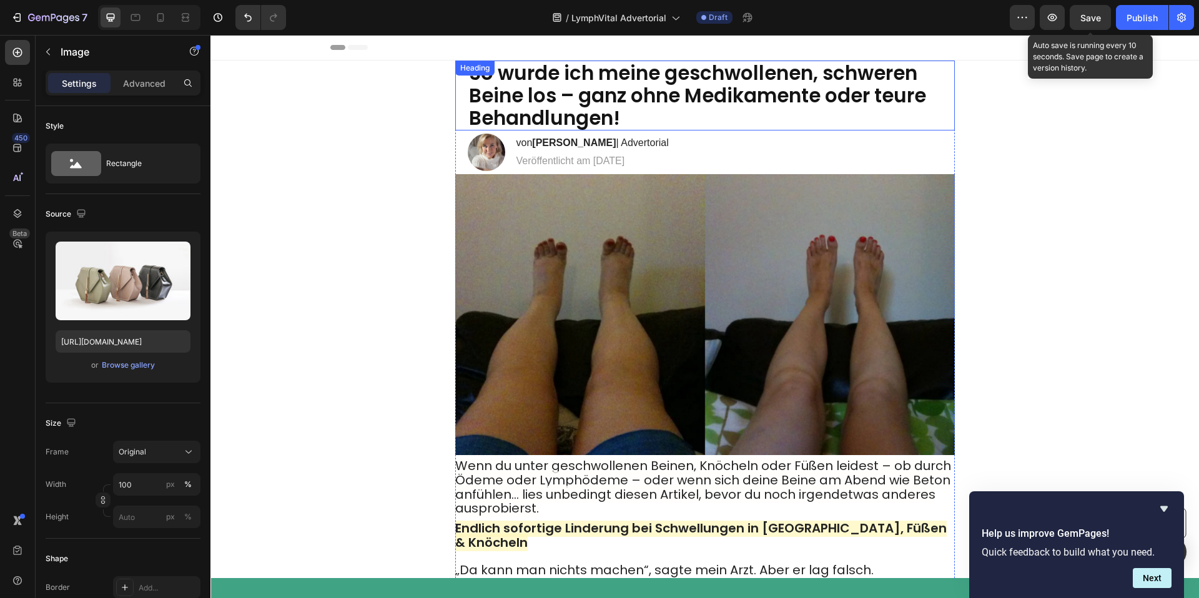
click at [645, 123] on p "⁠⁠⁠⁠⁠⁠⁠ So wurde ich meine geschwollenen, schweren Beine los – ganz ohne Medika…" at bounding box center [705, 93] width 472 height 67
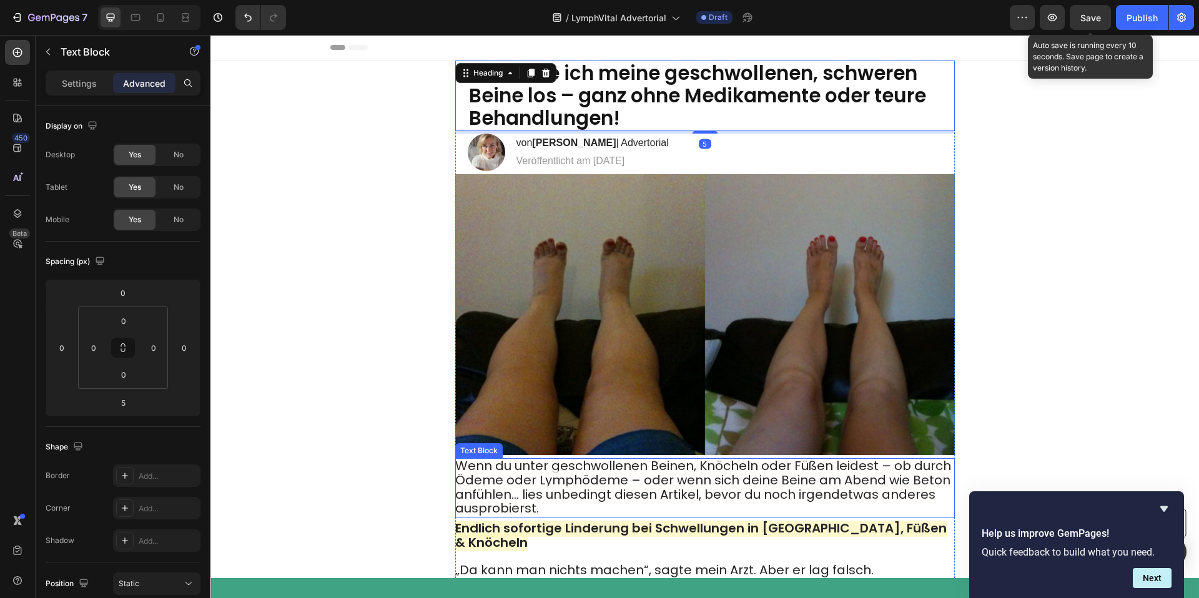
click at [699, 487] on span "Wenn du unter geschwollenen Beinen, Knöcheln oder Füßen leidest – ob durch Ödem…" at bounding box center [703, 487] width 496 height 60
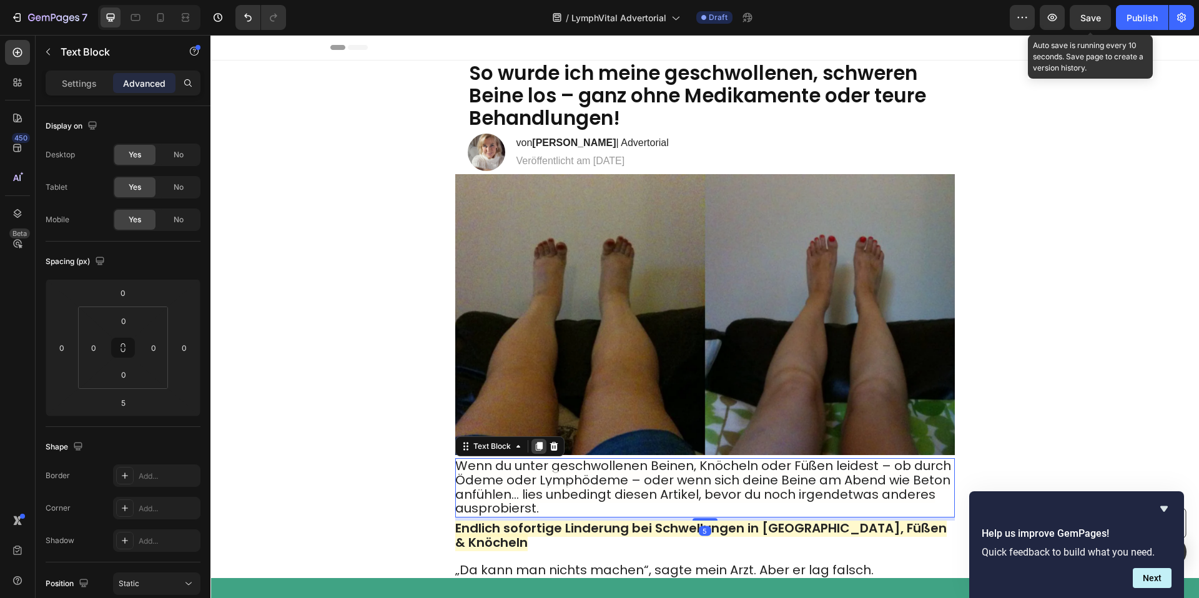
drag, startPoint x: 538, startPoint y: 446, endPoint x: 622, endPoint y: 483, distance: 91.4
click at [538, 446] on icon at bounding box center [538, 446] width 7 height 9
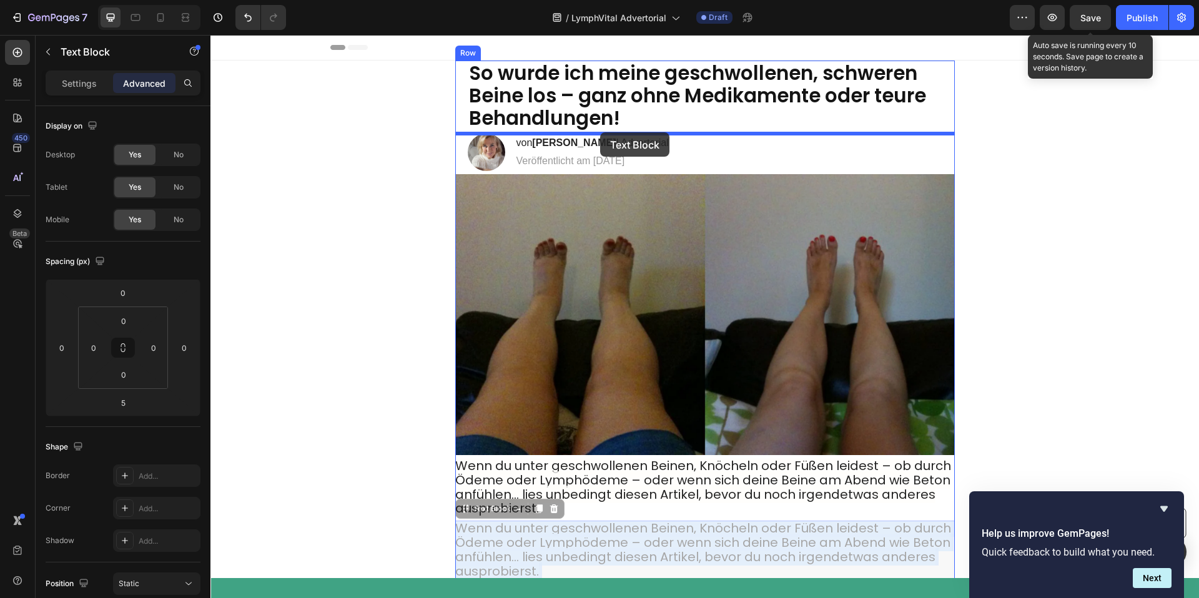
drag, startPoint x: 624, startPoint y: 526, endPoint x: 600, endPoint y: 132, distance: 394.7
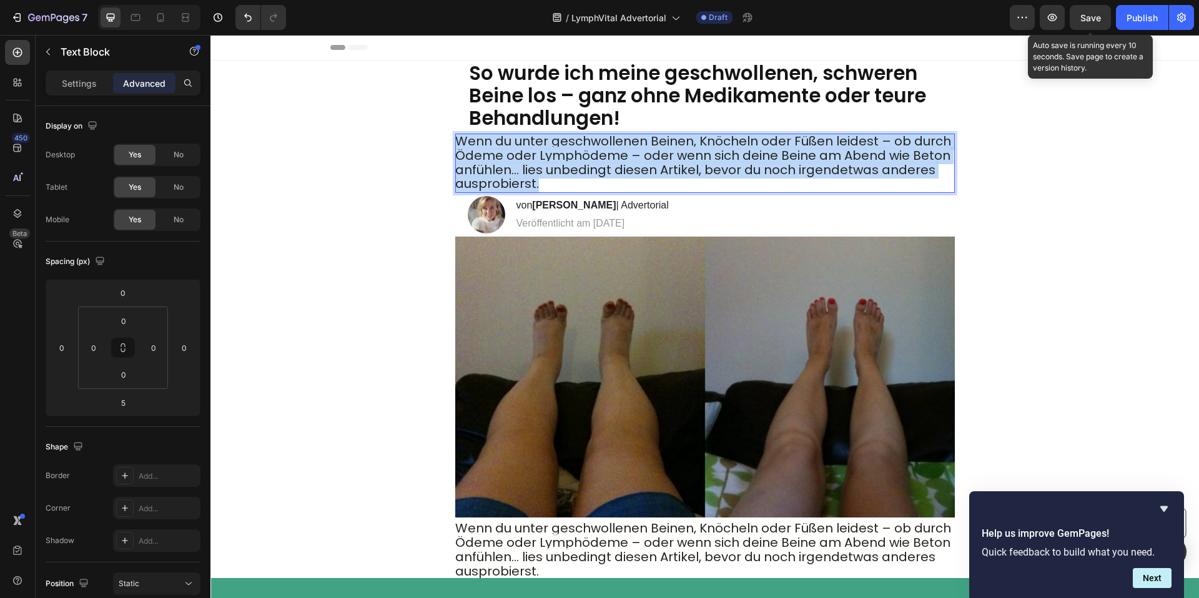
click at [501, 164] on span "Wenn du unter geschwollenen Beinen, Knöcheln oder Füßen leidest – ob durch Ödem…" at bounding box center [703, 162] width 496 height 60
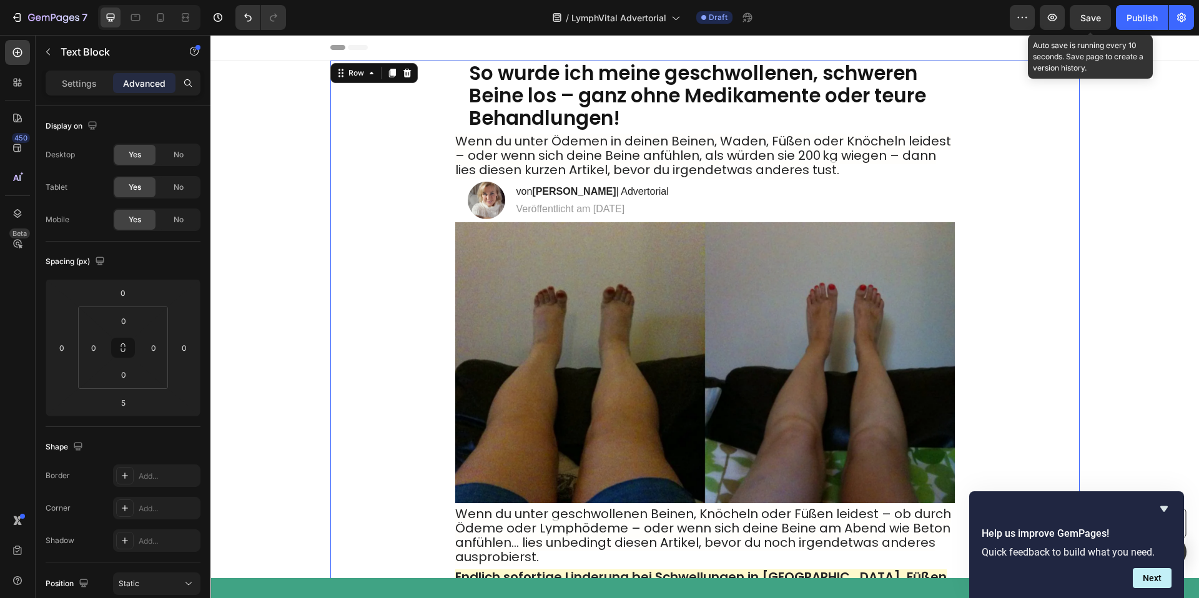
click at [1015, 189] on div "⁠⁠⁠⁠⁠⁠⁠ So wurde ich meine geschwollenen, schweren Beine los – ganz ohne Medika…" at bounding box center [704, 447] width 749 height 772
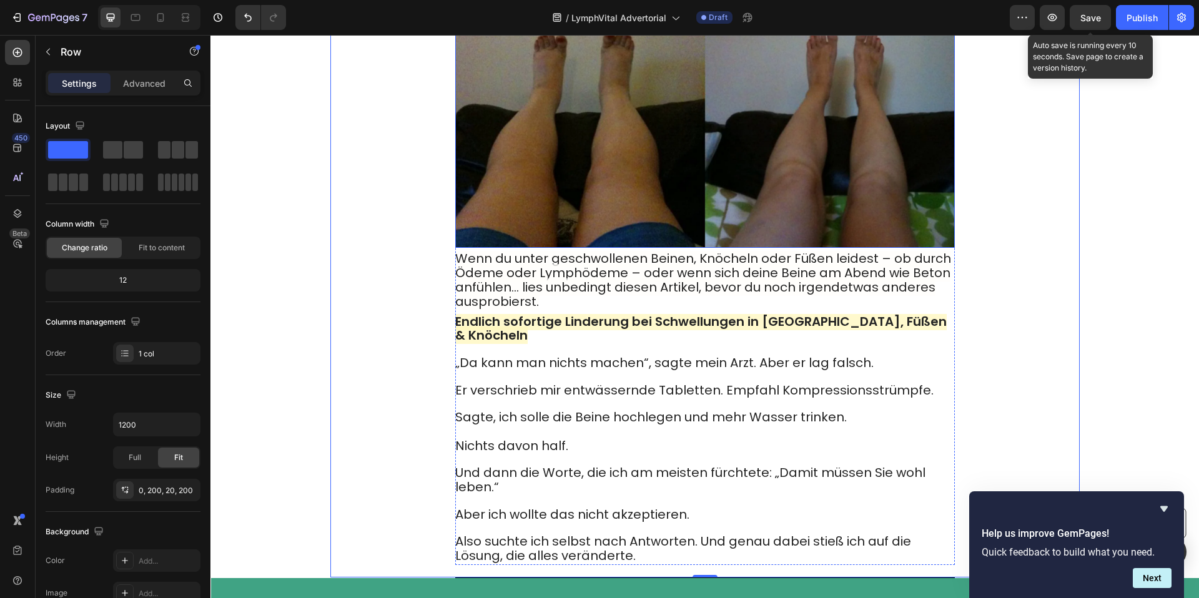
scroll to position [280, 0]
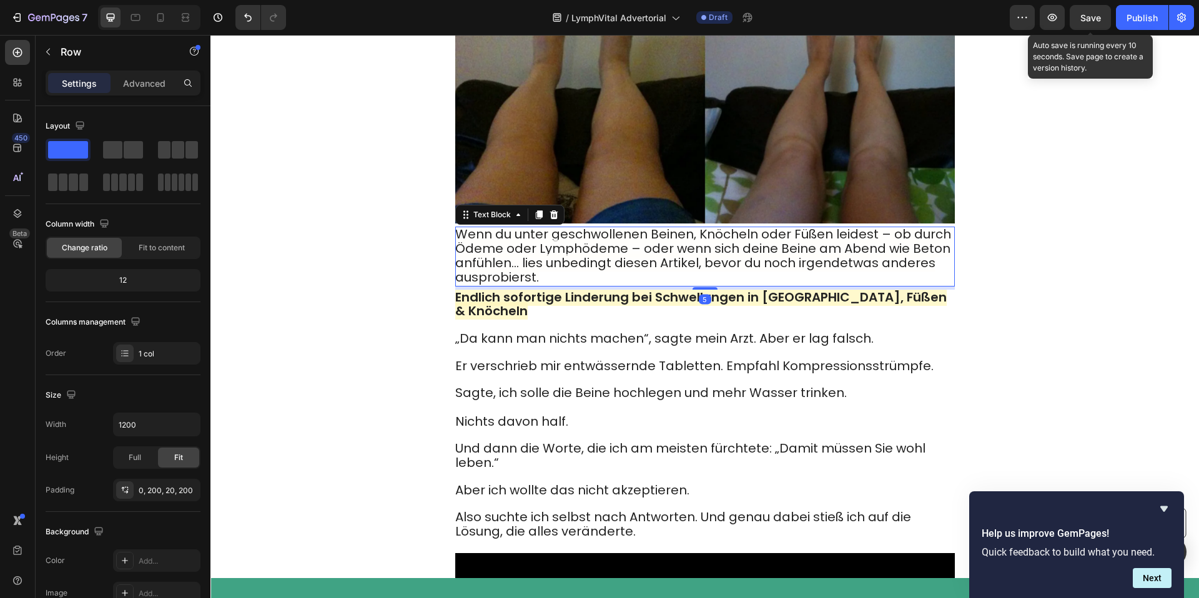
click at [589, 270] on span "Wenn du unter geschwollenen Beinen, Knöcheln oder Füßen leidest – ob durch Ödem…" at bounding box center [703, 255] width 496 height 60
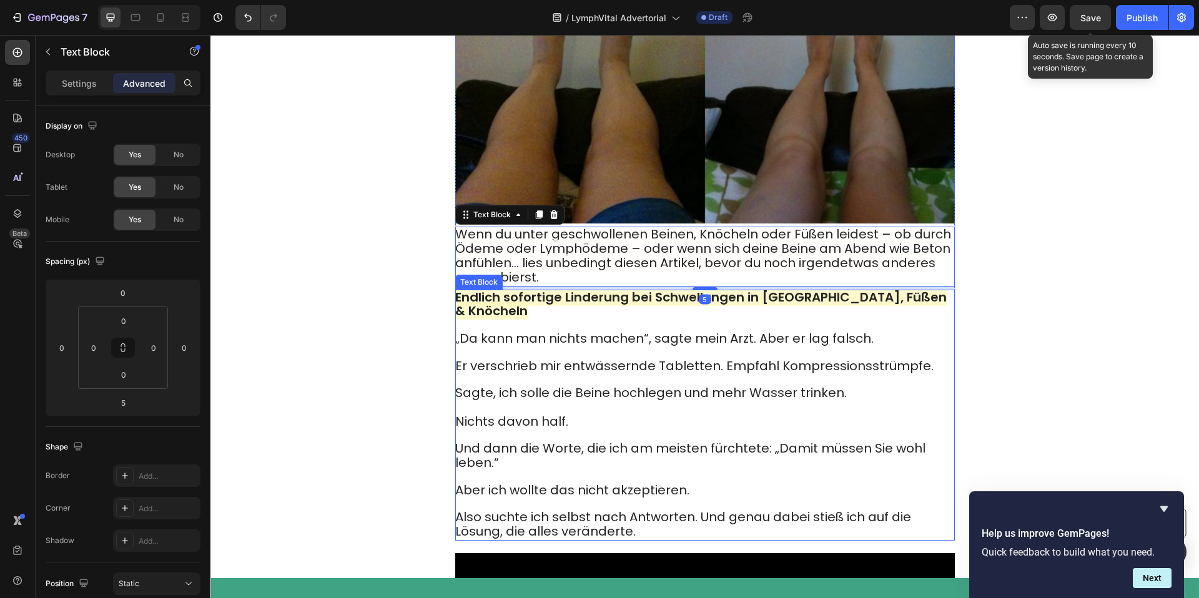
click at [540, 301] on strong "Endlich sofortige Linderung bei Schwellungen in Waden, Füßen & Knöcheln" at bounding box center [700, 304] width 491 height 32
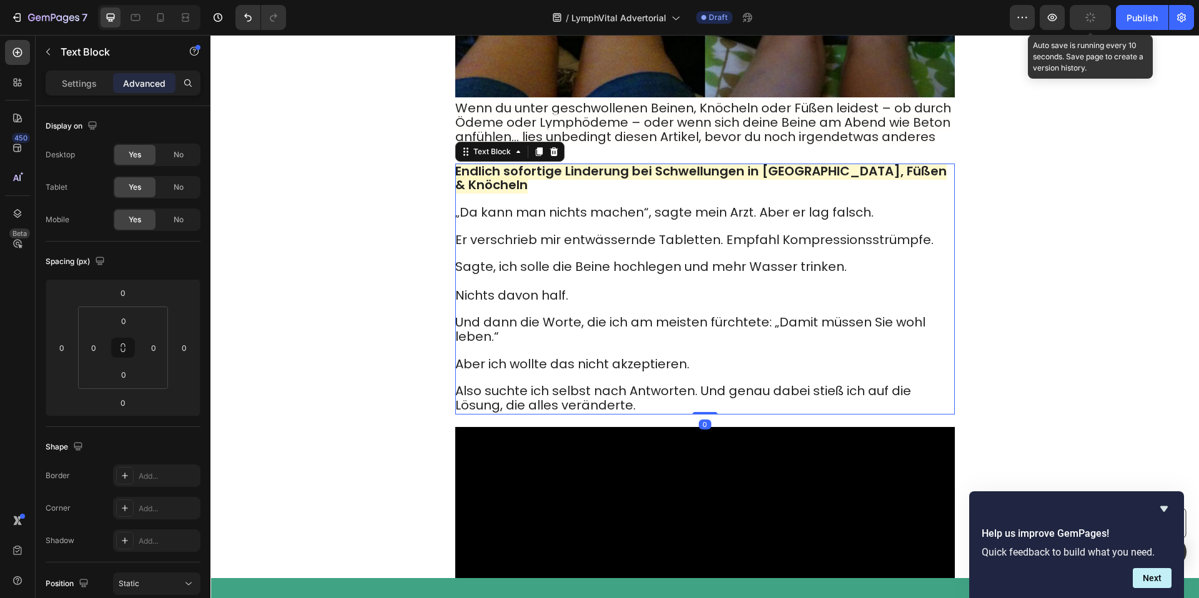
scroll to position [430, 0]
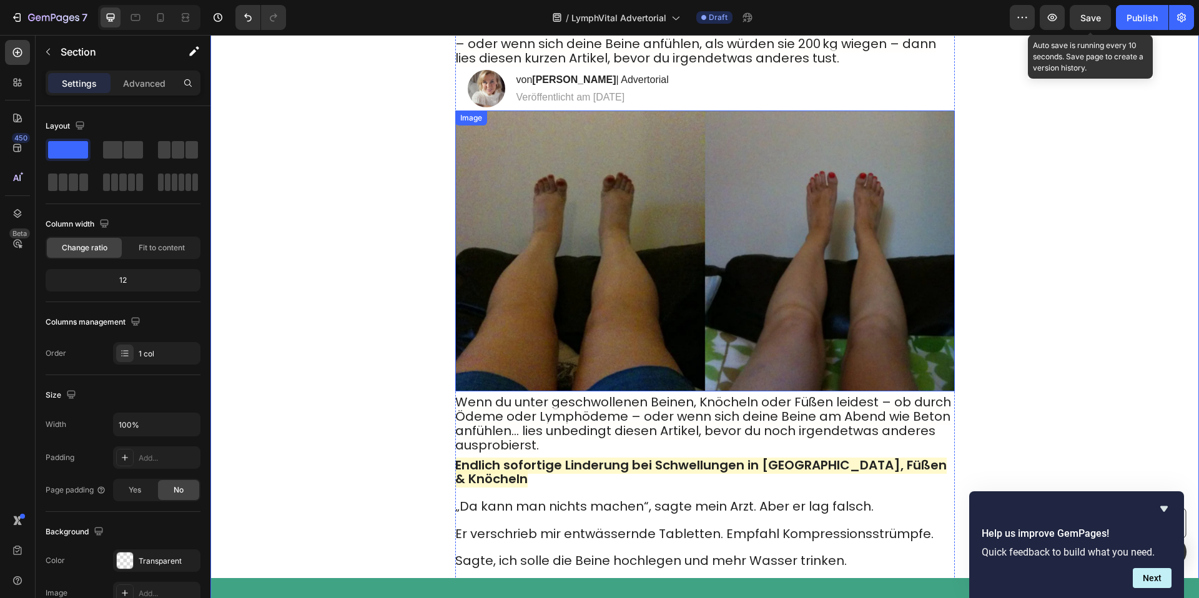
scroll to position [118, 0]
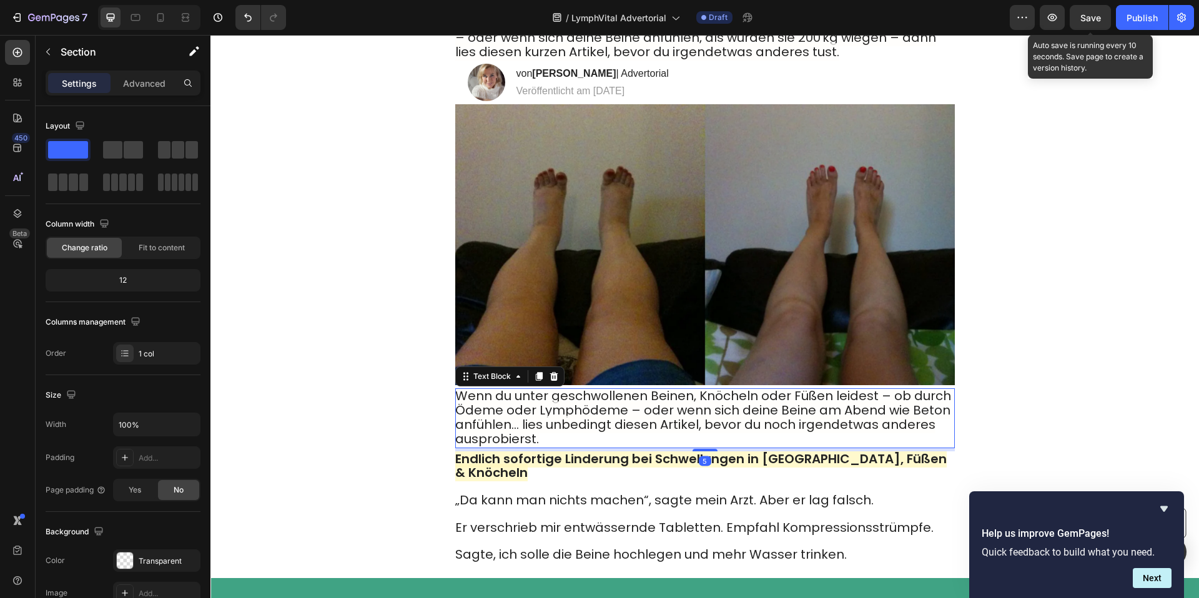
click at [774, 432] on span "Wenn du unter geschwollenen Beinen, Knöcheln oder Füßen leidest – ob durch Ödem…" at bounding box center [703, 417] width 496 height 60
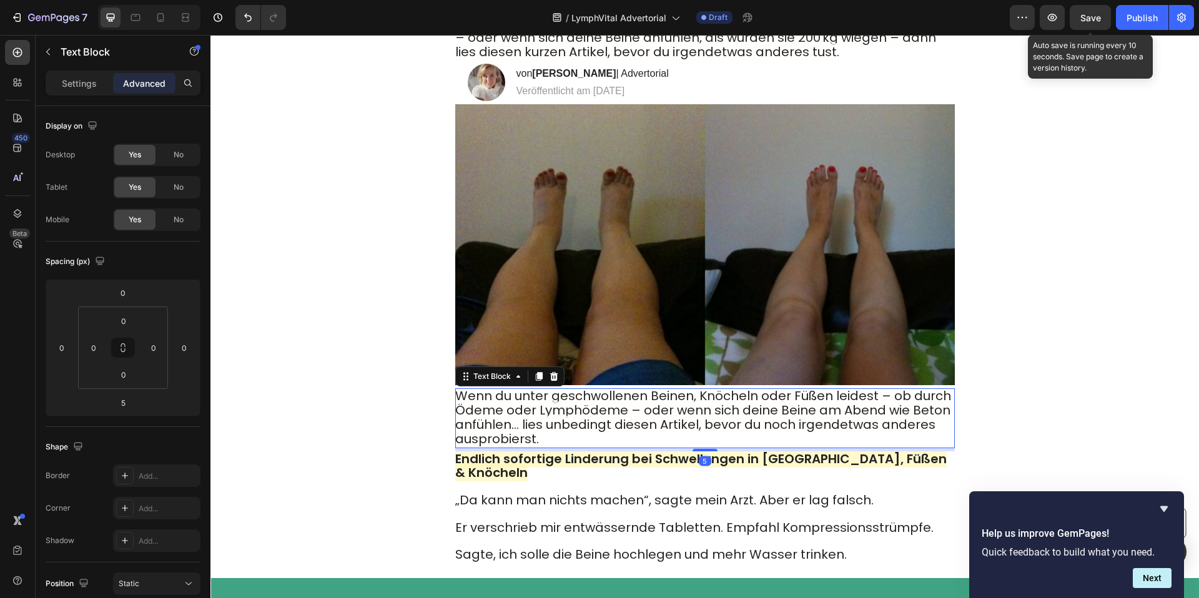
click at [558, 384] on div "Text Block" at bounding box center [509, 377] width 109 height 20
click at [558, 379] on icon at bounding box center [554, 377] width 10 height 10
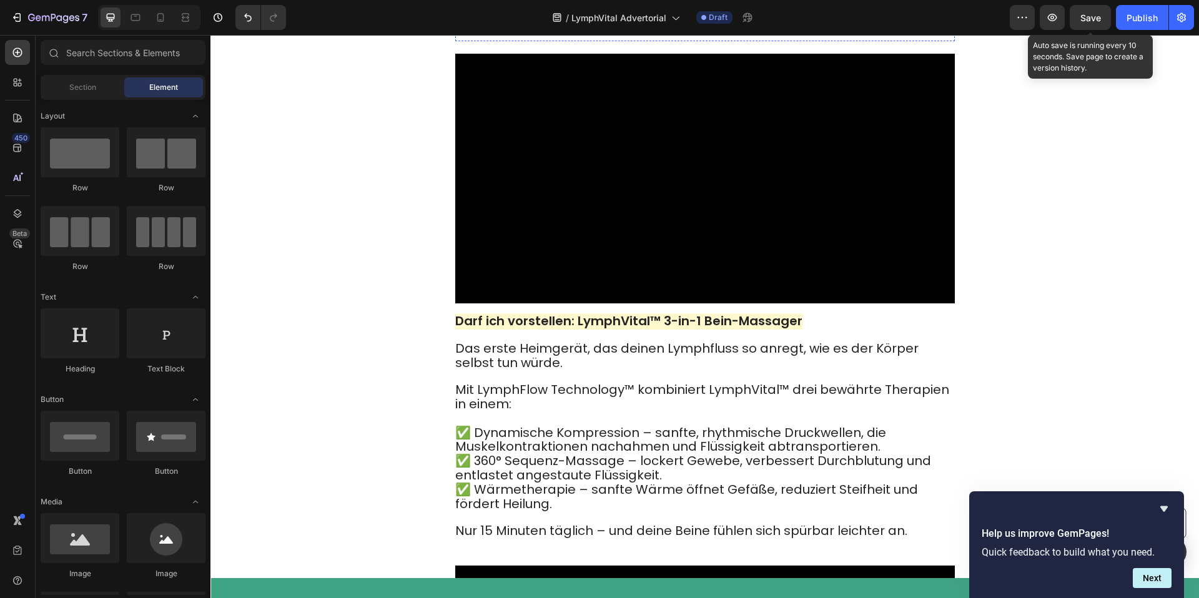
scroll to position [2031, 0]
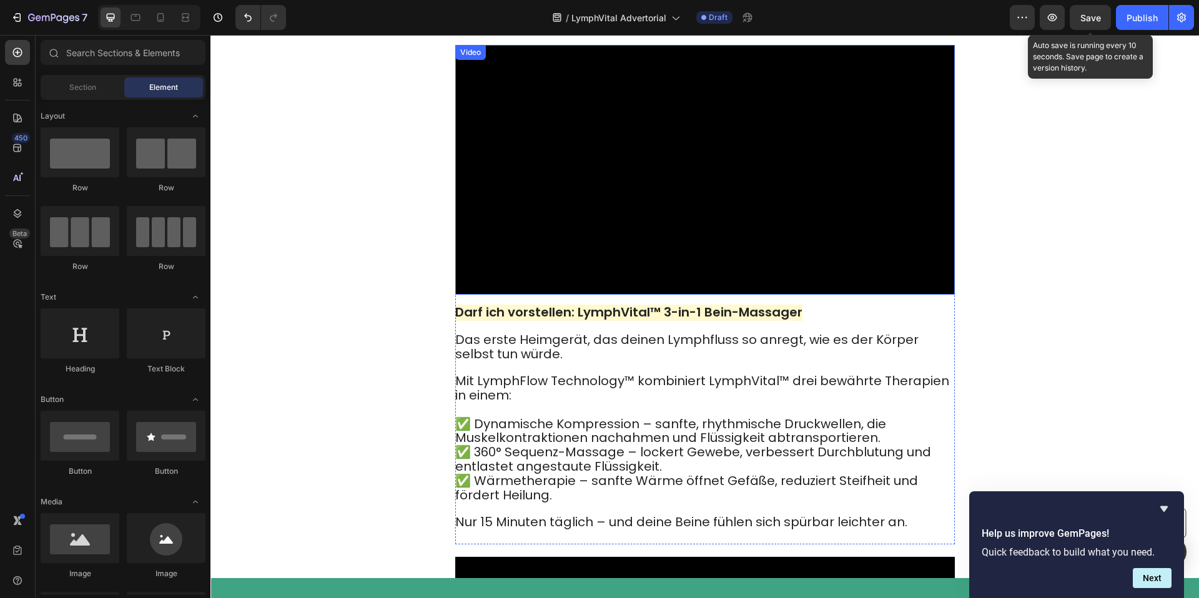
click at [699, 220] on video at bounding box center [705, 170] width 500 height 250
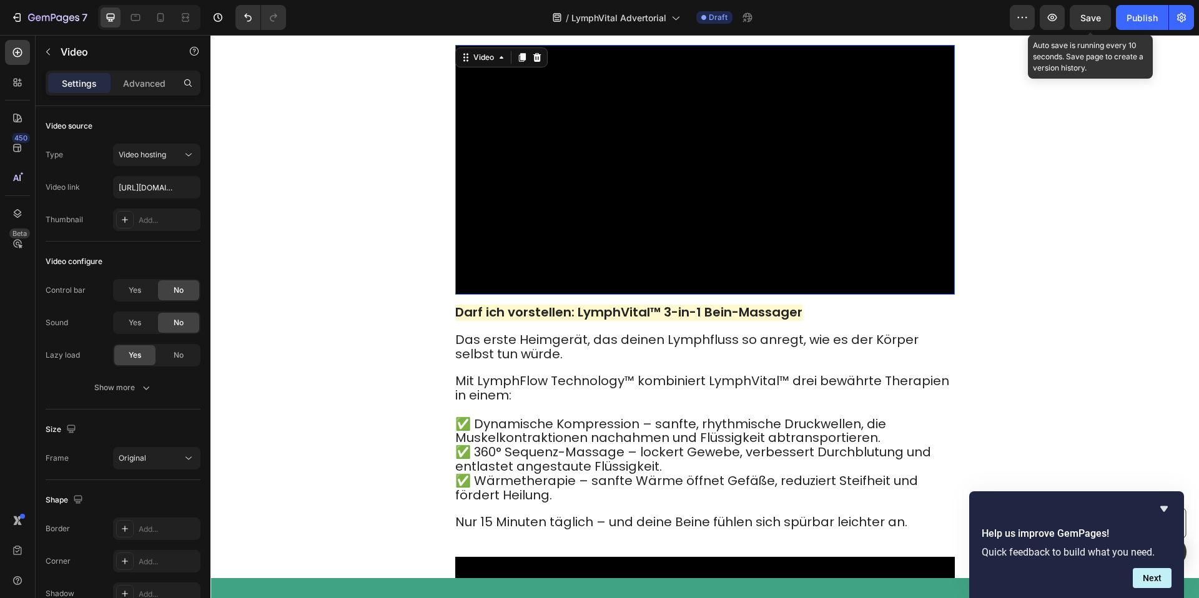
click at [678, 183] on video at bounding box center [705, 170] width 500 height 250
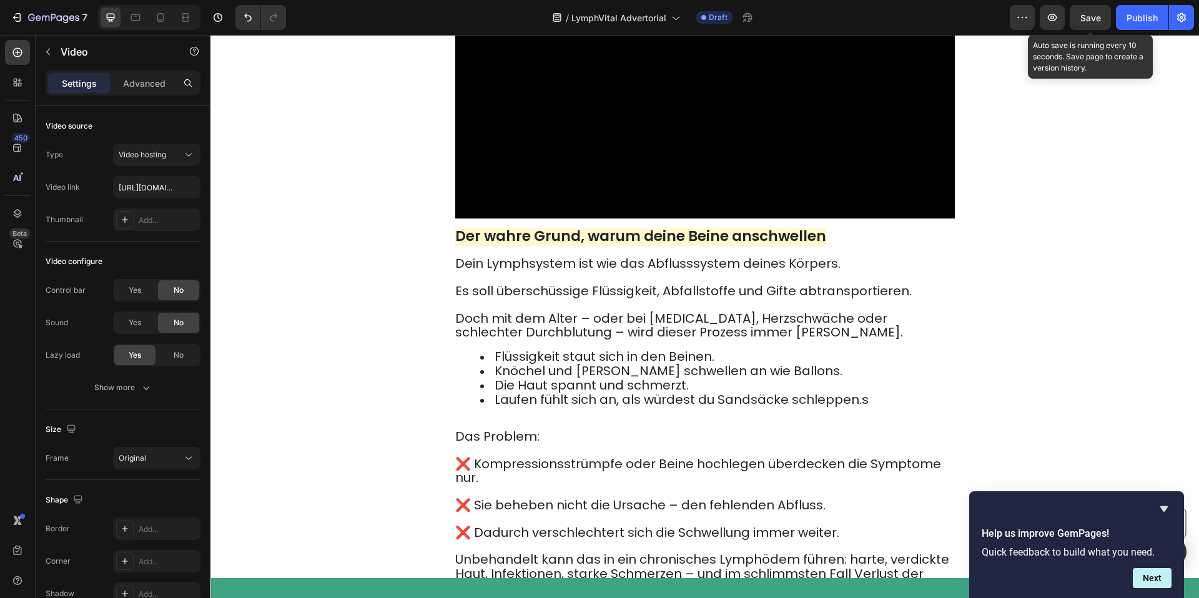
scroll to position [818, 0]
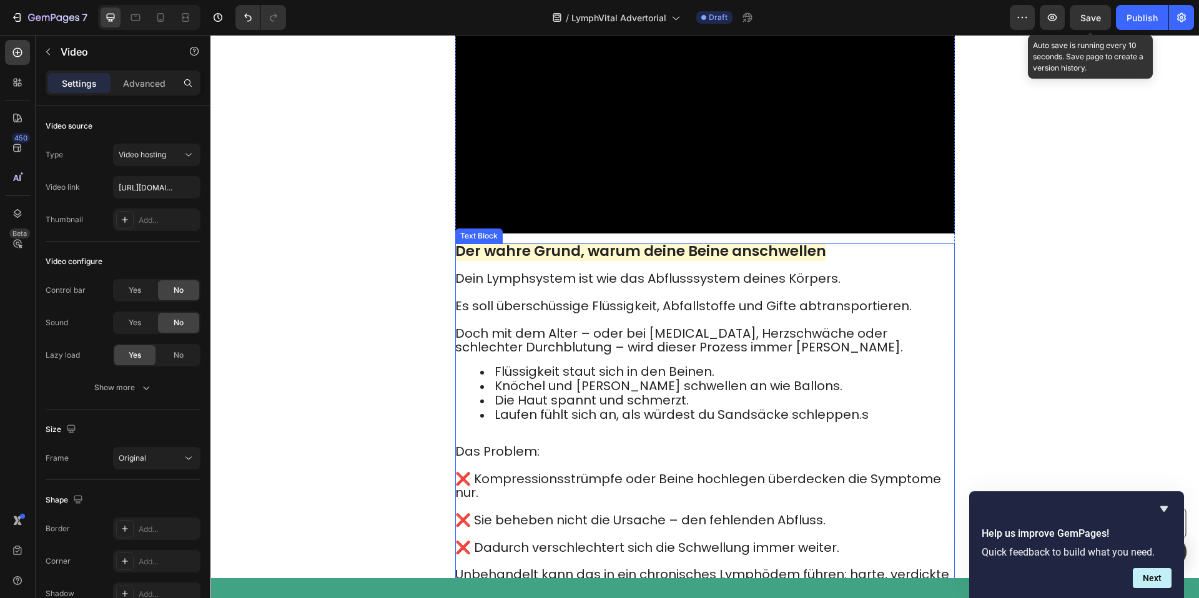
click at [446, 240] on div "Video Der wahre Grund, warum deine Beine anschwellen Dein Lymphsystem ist wie d…" at bounding box center [704, 289] width 749 height 673
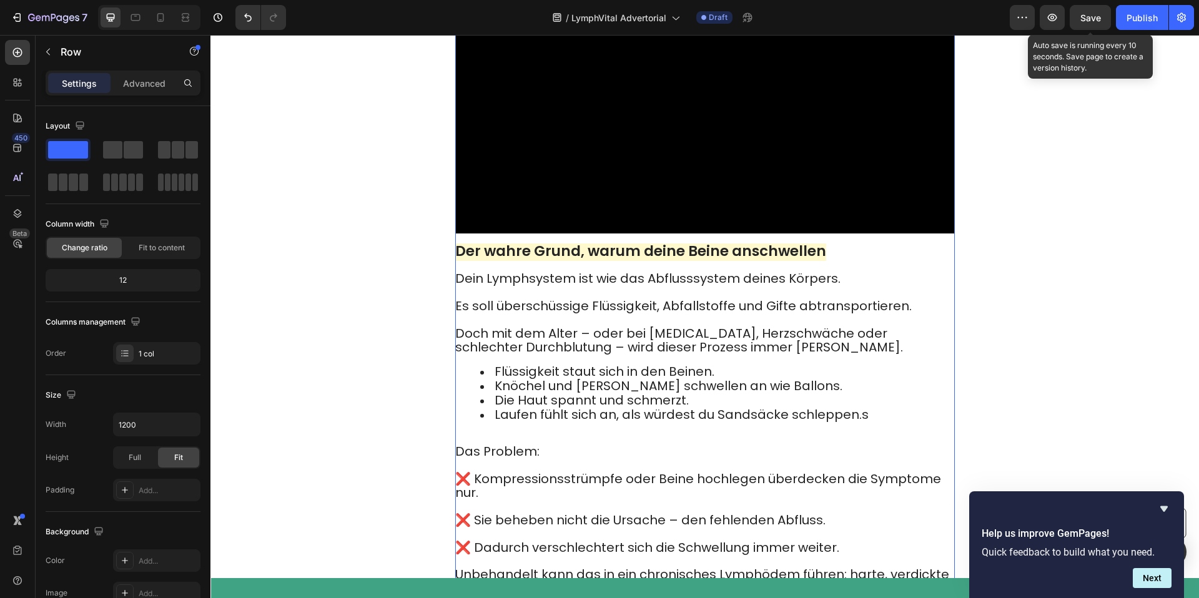
click at [468, 226] on div "Video Der wahre Grund, warum deine Beine anschwellen Dein Lymphsystem ist wie d…" at bounding box center [705, 283] width 500 height 660
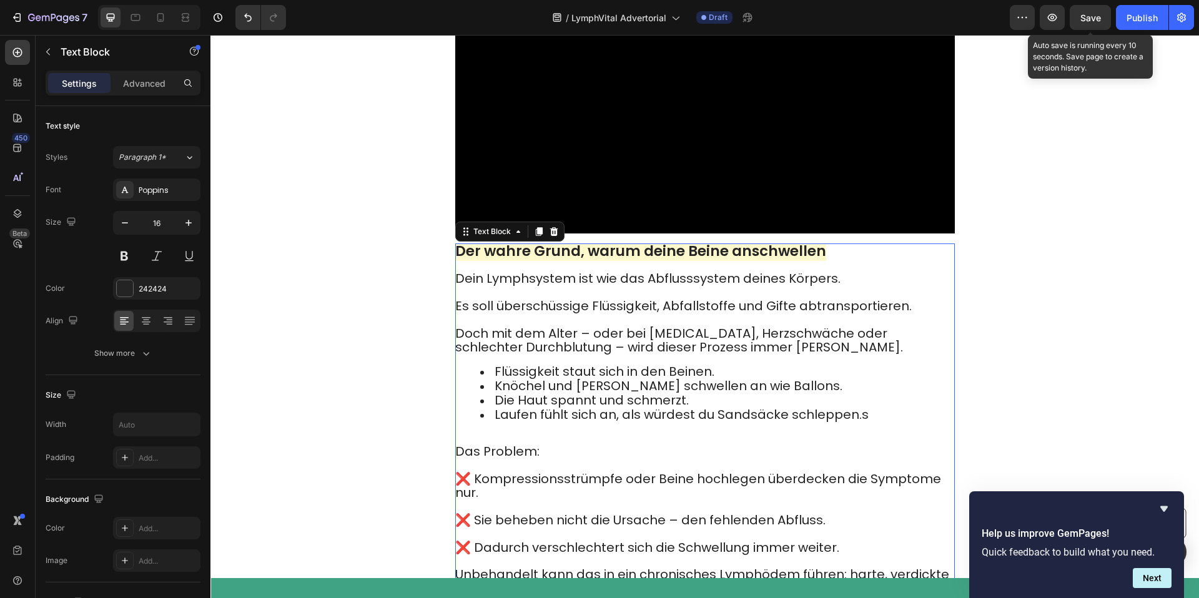
click at [471, 241] on strong "Der wahre Grund, warum deine Beine anschwellen" at bounding box center [640, 251] width 371 height 20
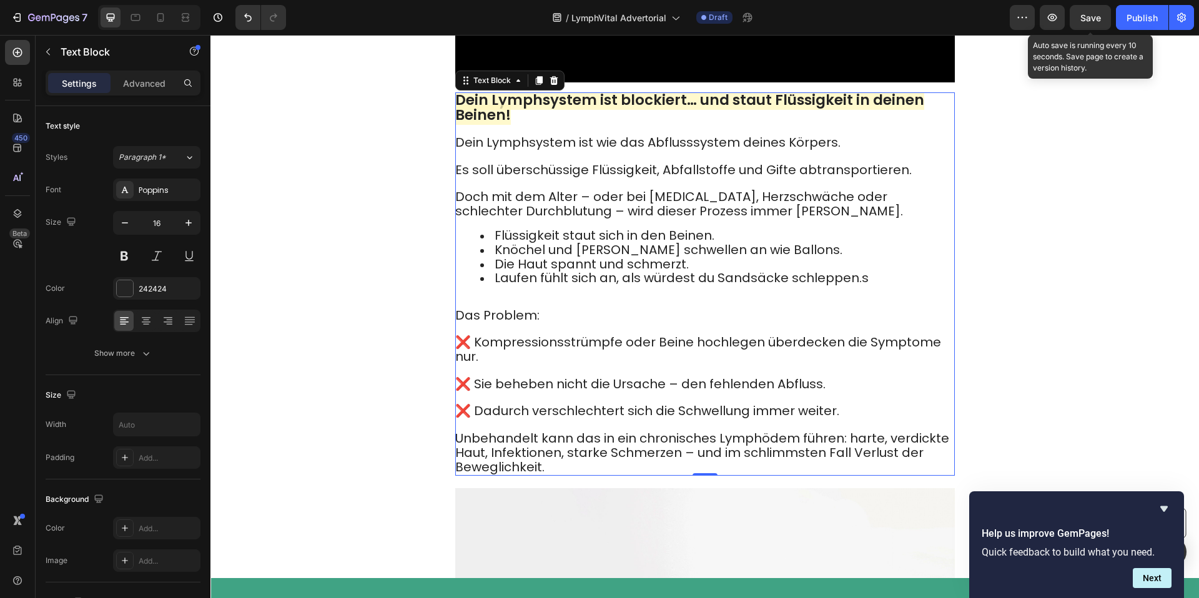
scroll to position [982, 0]
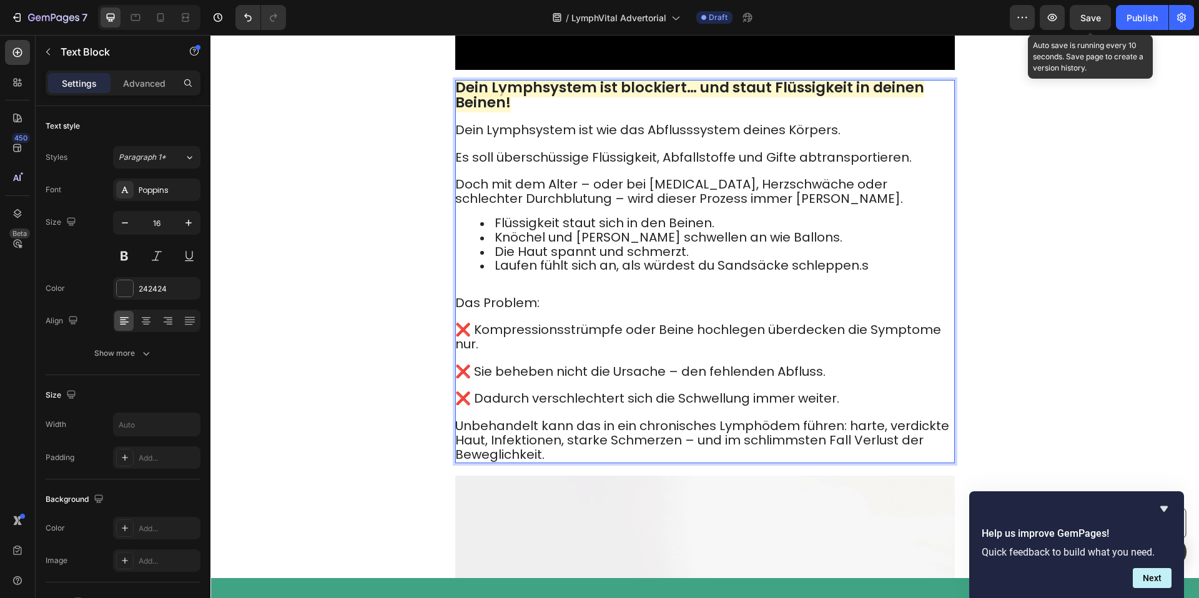
click at [456, 111] on p "Rich Text Editor. Editing area: main" at bounding box center [704, 117] width 498 height 13
click at [458, 121] on span "Dein Lymphsystem ist wie das Abflusssystem deines Körpers." at bounding box center [647, 129] width 385 height 17
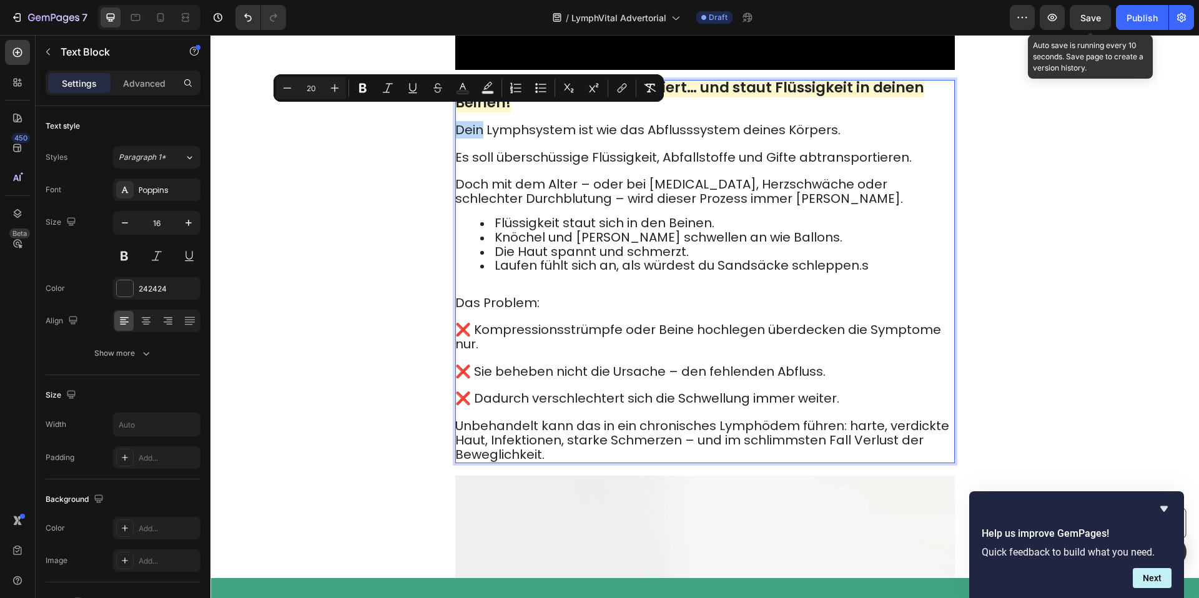
click at [460, 121] on span "Dein Lymphsystem ist wie das Abflusssystem deines Körpers." at bounding box center [647, 129] width 385 height 17
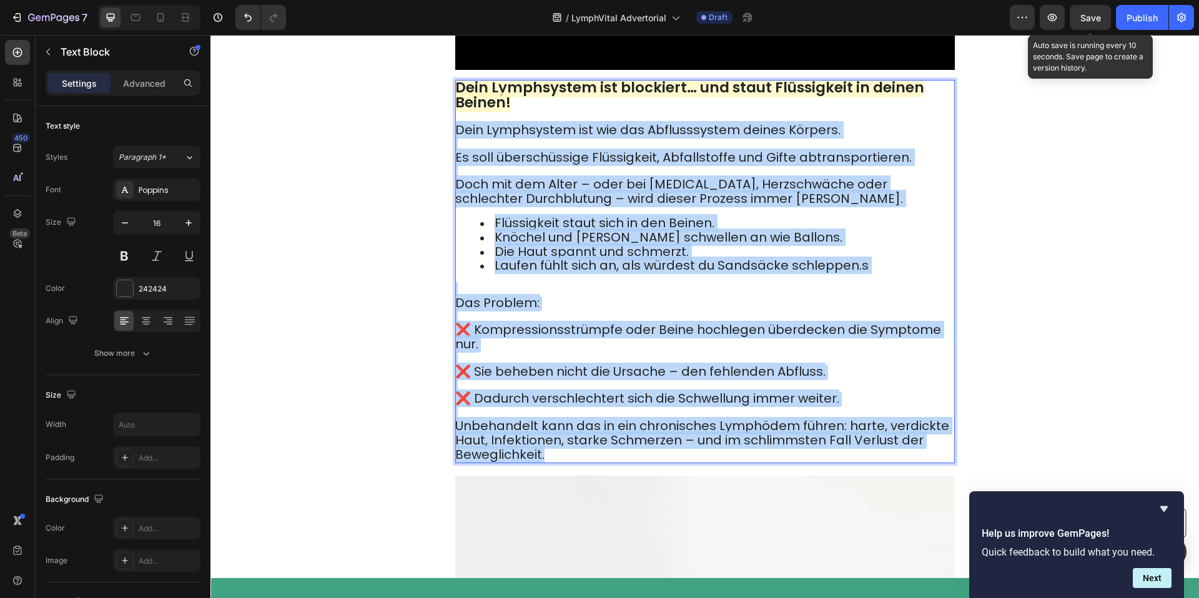
drag, startPoint x: 456, startPoint y: 116, endPoint x: 928, endPoint y: 435, distance: 569.3
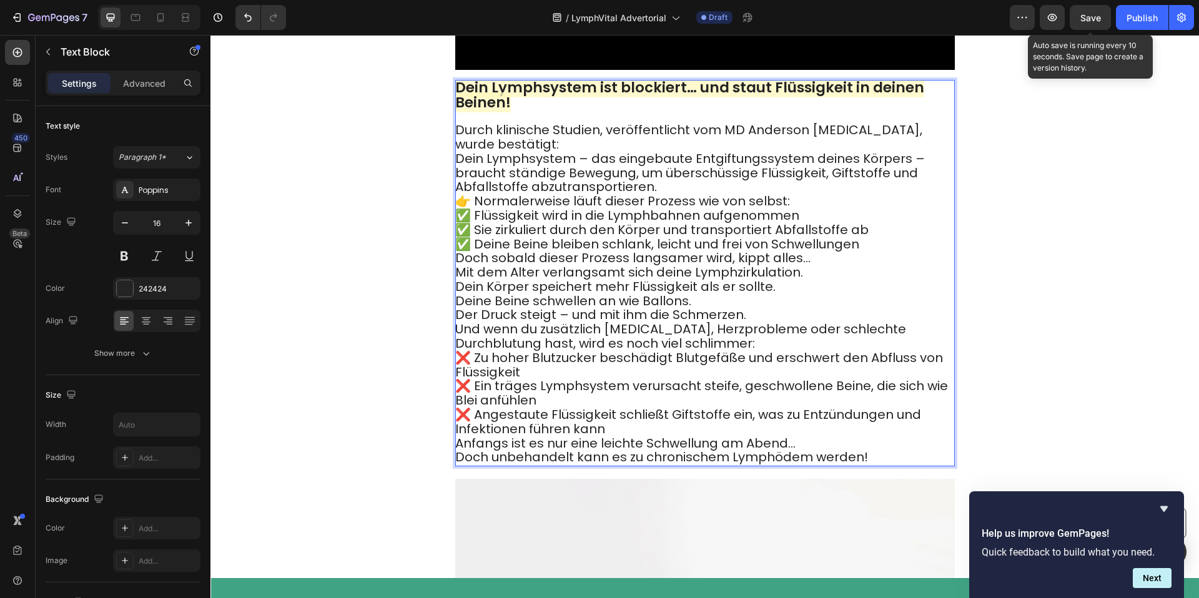
click at [591, 131] on p "Durch klinische Studien, veröffentlicht vom MD Anderson Cancer Center, wurde be…" at bounding box center [704, 159] width 498 height 71
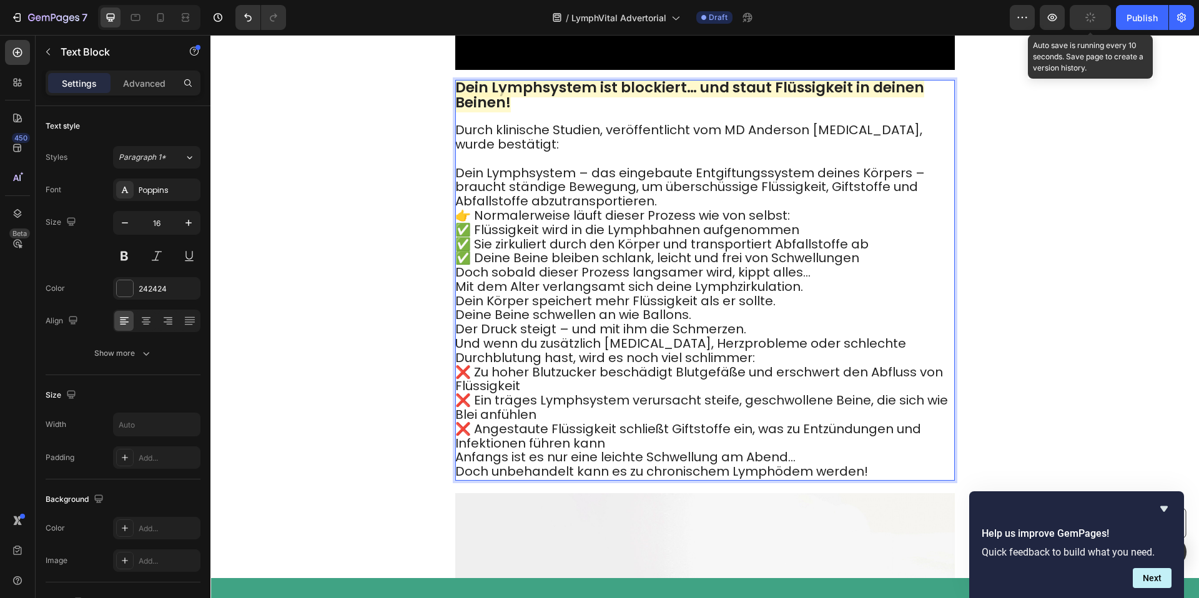
click at [658, 185] on p "⁠⁠⁠⁠⁠⁠⁠ Dein Lymphsystem – das eingebaute Entgiftungssystem deines Körpers – br…" at bounding box center [704, 180] width 498 height 57
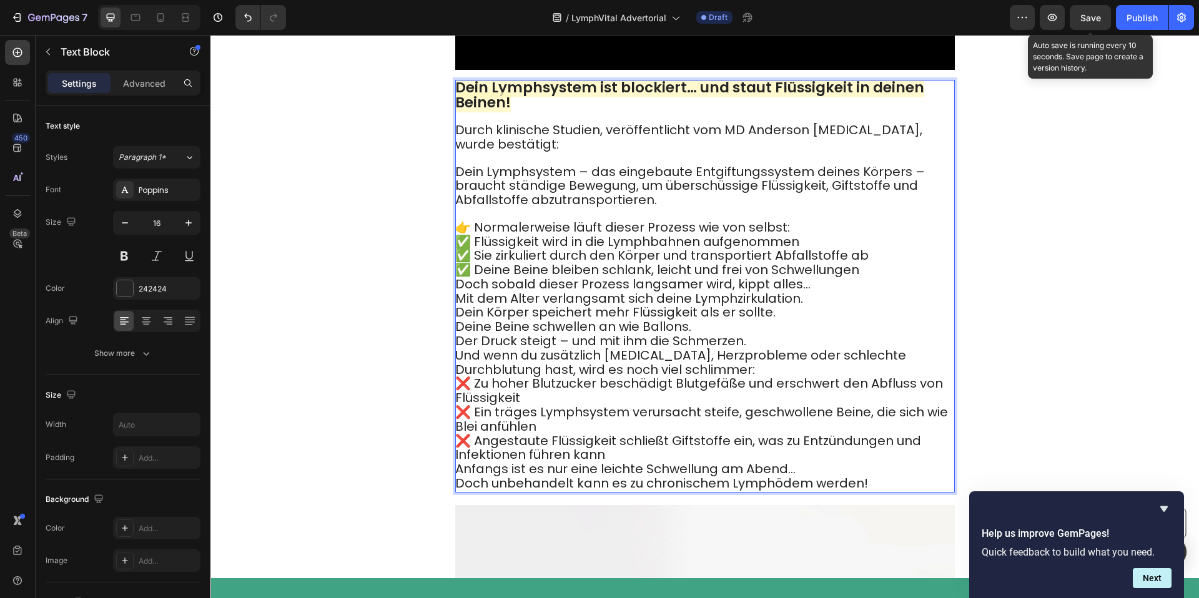
click at [799, 221] on p "👉 Normalerweise läuft dieser Prozess wie von selbst:" at bounding box center [704, 228] width 498 height 14
click at [864, 252] on p "✅ Flüssigkeit wird in die Lymphbahnen aufgenommen ✅ Sie zirkuliert durch den Kö…" at bounding box center [704, 256] width 498 height 42
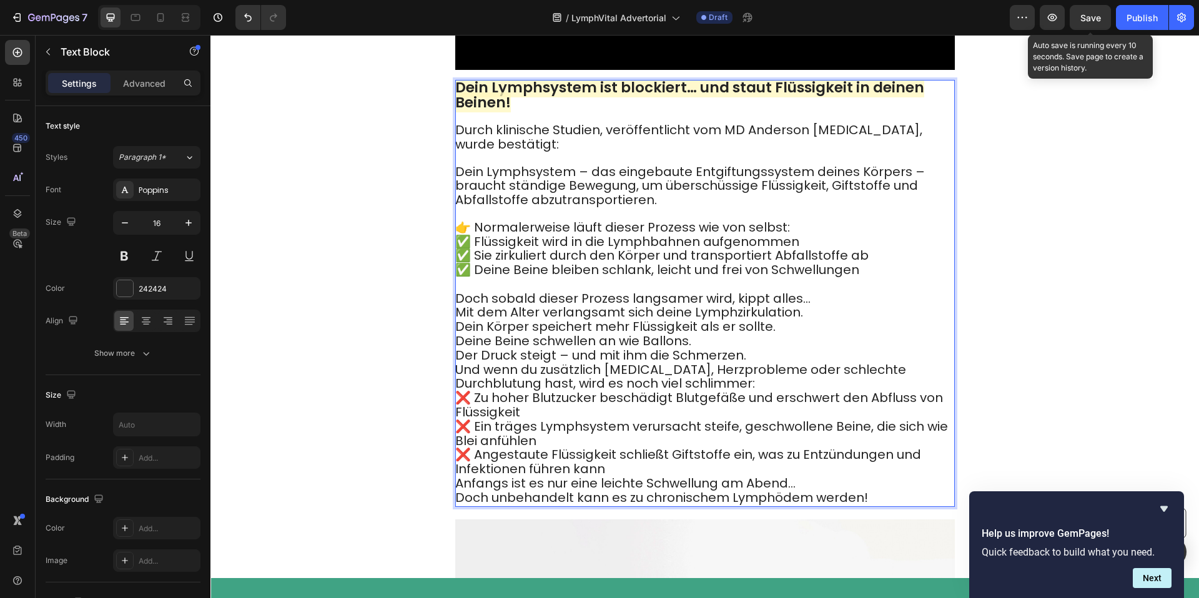
click at [818, 221] on p "👉 Normalerweise läuft dieser Prozess wie von selbst:" at bounding box center [704, 228] width 498 height 14
click at [810, 291] on p "Doch sobald dieser Prozess langsamer wird, kippt alles…" at bounding box center [704, 298] width 498 height 14
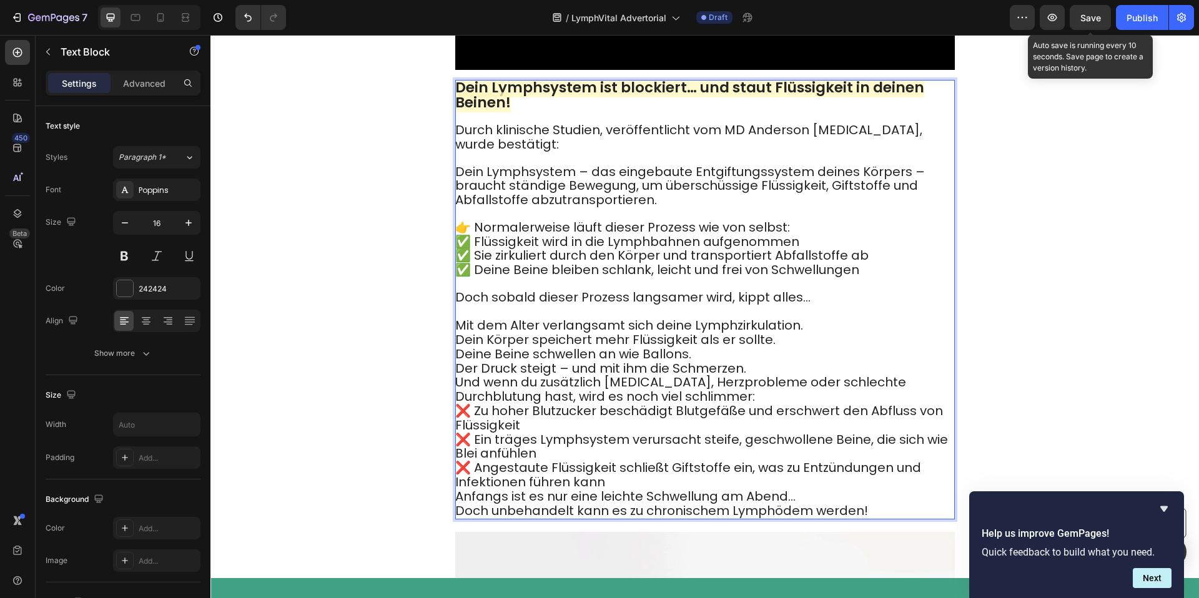
click at [810, 319] on p "Mit dem Alter verlangsamt sich deine Lymphzirkulation. Dein Körper speichert me…" at bounding box center [704, 347] width 498 height 57
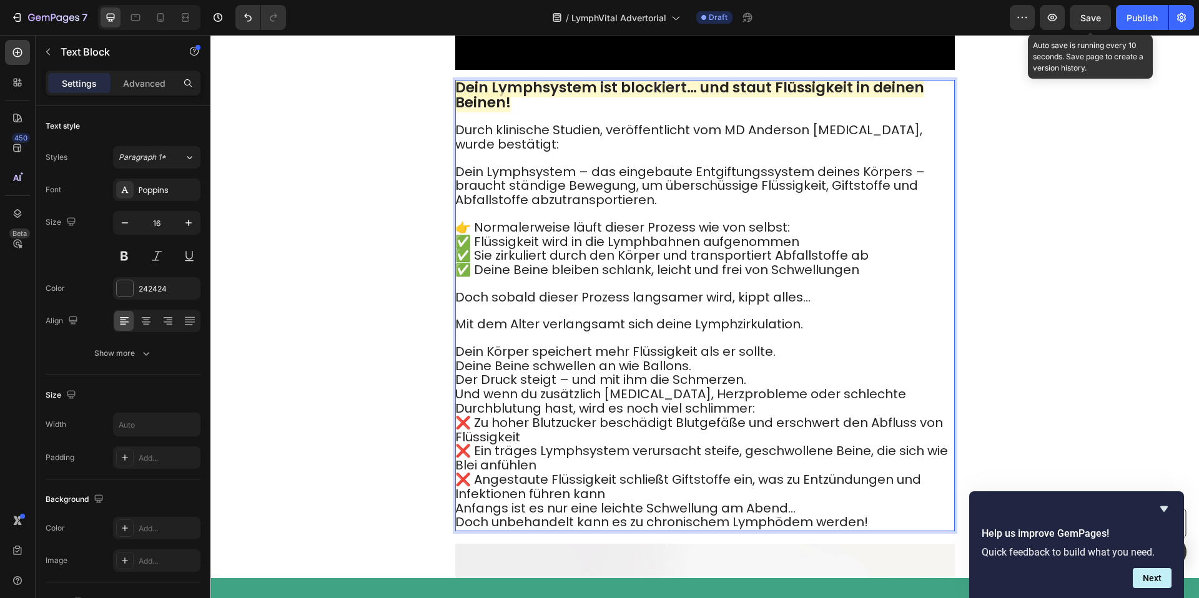
click at [792, 341] on p "Dein Körper speichert mehr Flüssigkeit als er sollte. Deine Beine schwellen an …" at bounding box center [704, 360] width 498 height 56
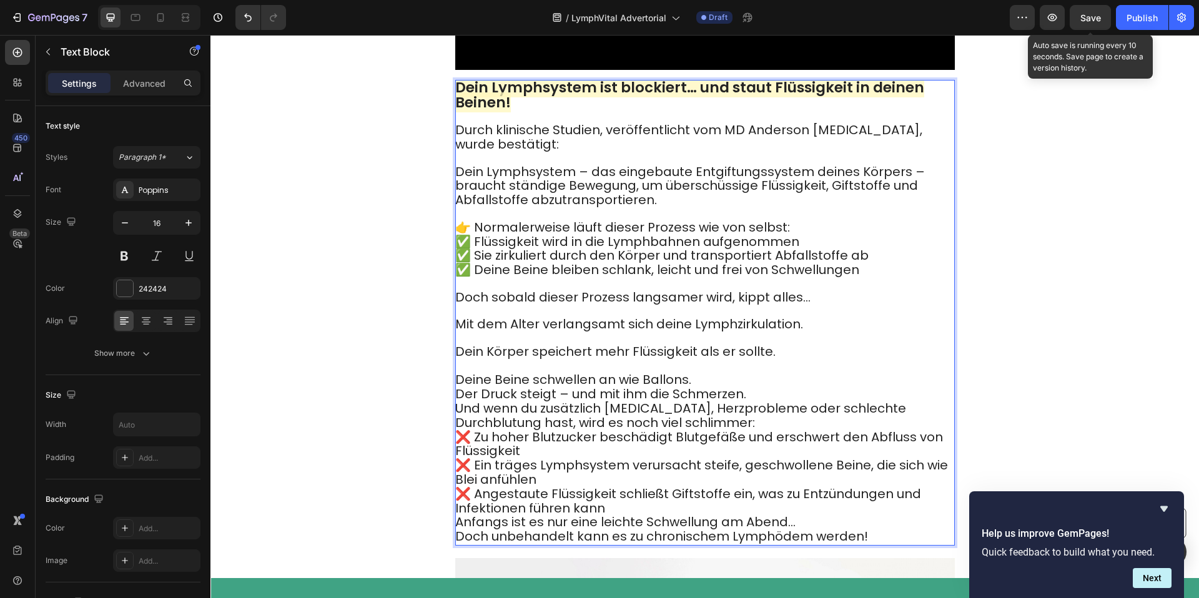
click at [774, 360] on p "⁠⁠⁠⁠⁠⁠⁠ Deine Beine schwellen an wie Ballons. Der Druck steigt – und mit ihm di…" at bounding box center [704, 381] width 498 height 42
click at [763, 374] on p "Deine Beine schwellen an wie Ballons. Der Druck steigt – und mit ihm die Schmer…" at bounding box center [704, 380] width 498 height 41
click at [763, 366] on p "Deine Beine schwellen an wie Ballons. Der Druck steigt – und mit ihm die Schmer…" at bounding box center [704, 380] width 498 height 41
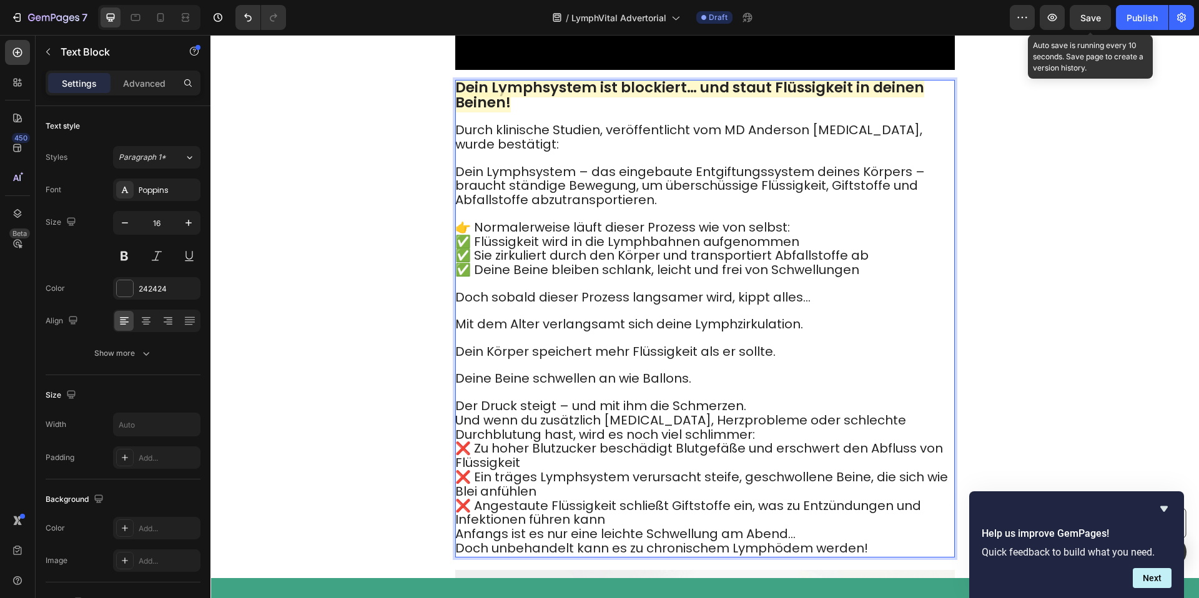
click at [767, 392] on p "Der Druck steigt – und mit ihm die Schmerzen." at bounding box center [704, 400] width 498 height 27
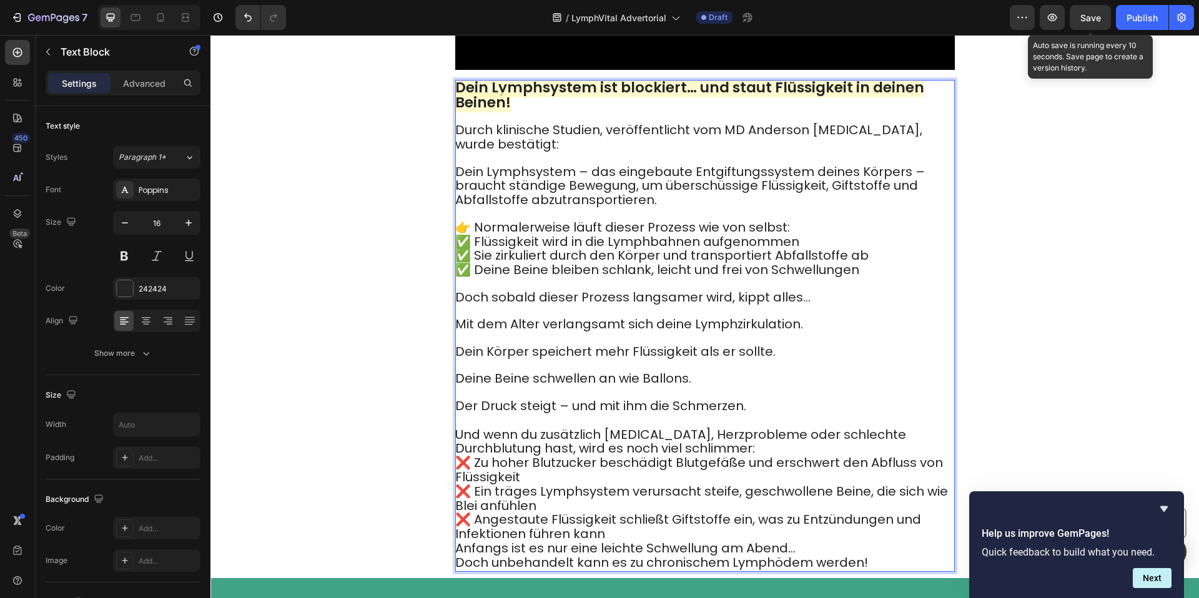
click at [707, 434] on p "Und wenn du zusätzlich Diabetes, Herzprobleme oder schlechte Durchblutung hast,…" at bounding box center [704, 442] width 498 height 29
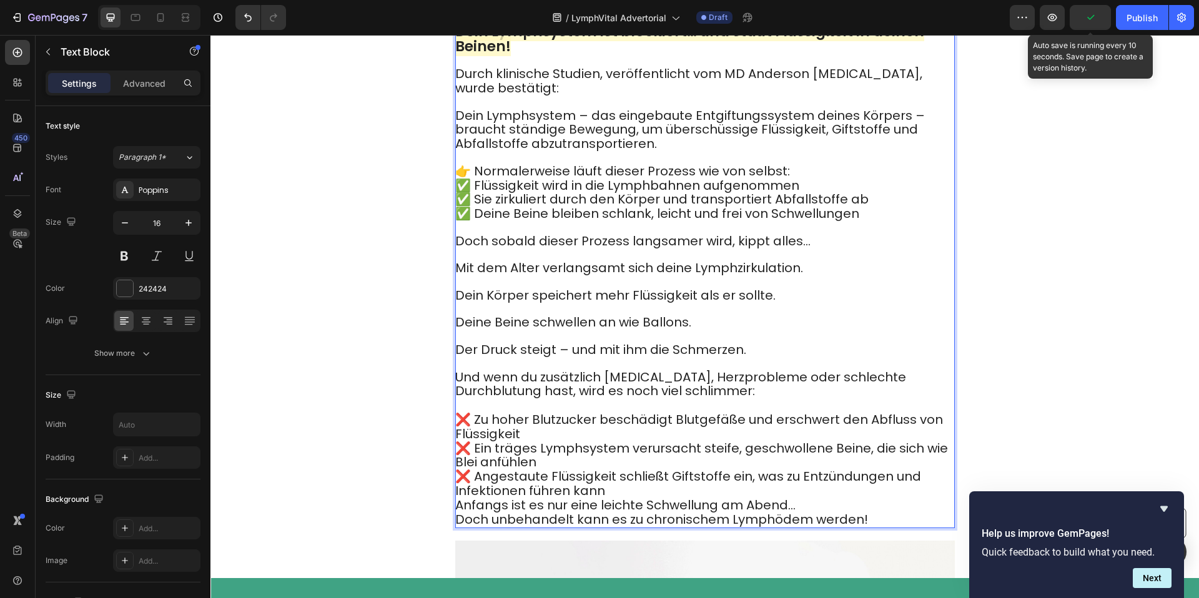
scroll to position [1078, 0]
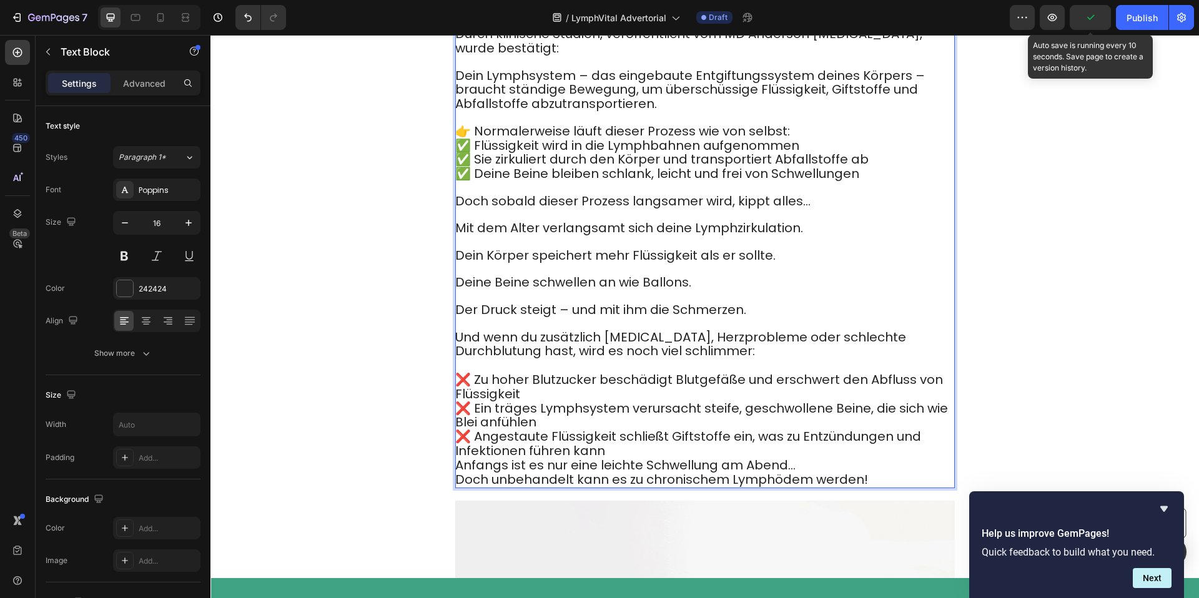
click at [582, 380] on p "❌ Zu hoher Blutzucker beschädigt Blutgefäße und erschwert den Abfluss von Flüss…" at bounding box center [704, 416] width 498 height 86
click at [576, 409] on p "❌ Zu hoher Blutzucker beschädigt Blutgefäße und erschwert den Abfluss von Flüss…" at bounding box center [704, 415] width 498 height 86
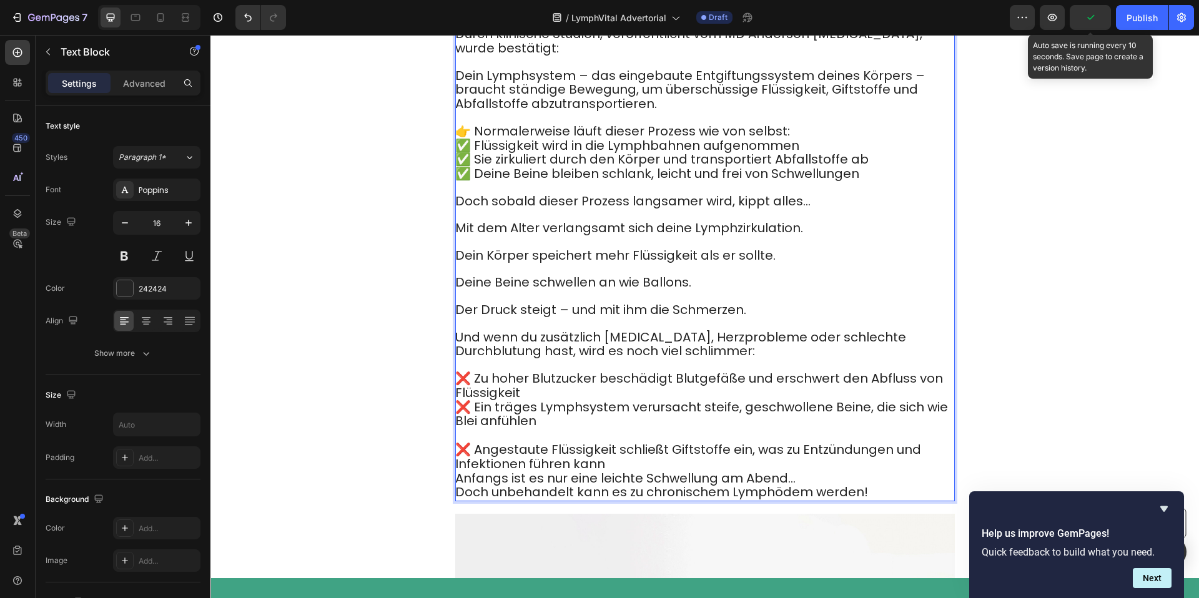
click at [566, 381] on p "❌ Zu hoher Blutzucker beschädigt Blutgefäße und erschwert den Abfluss von Flüss…" at bounding box center [704, 400] width 498 height 57
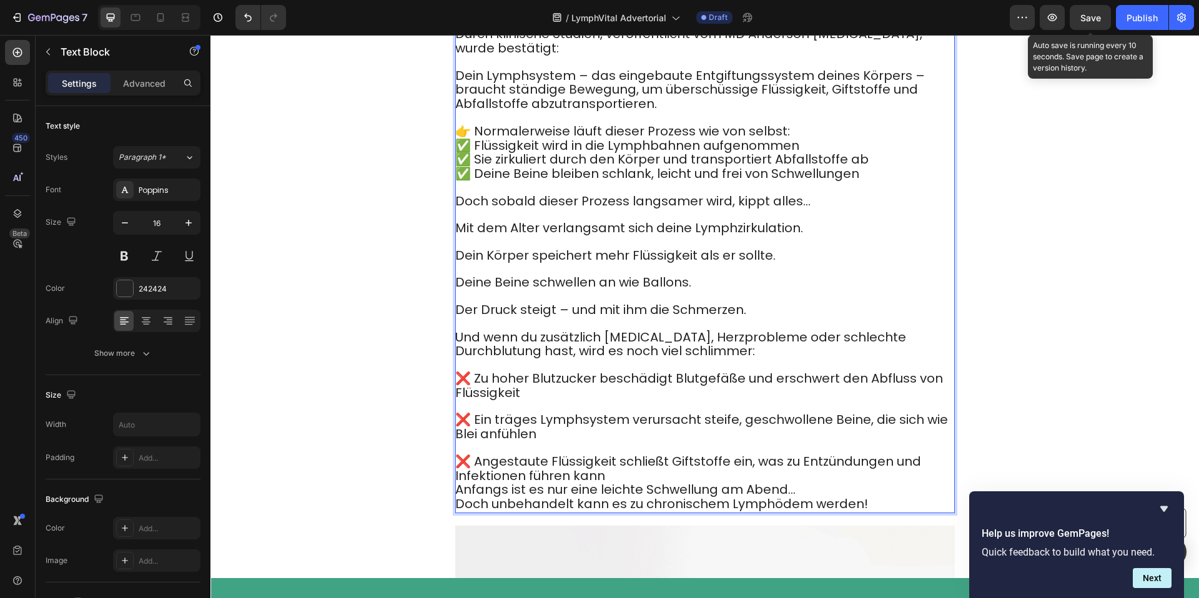
click at [733, 460] on p "❌ Angestaute Flüssigkeit schließt Giftstoffe ein, was zu Entzündungen und Infek…" at bounding box center [704, 462] width 498 height 41
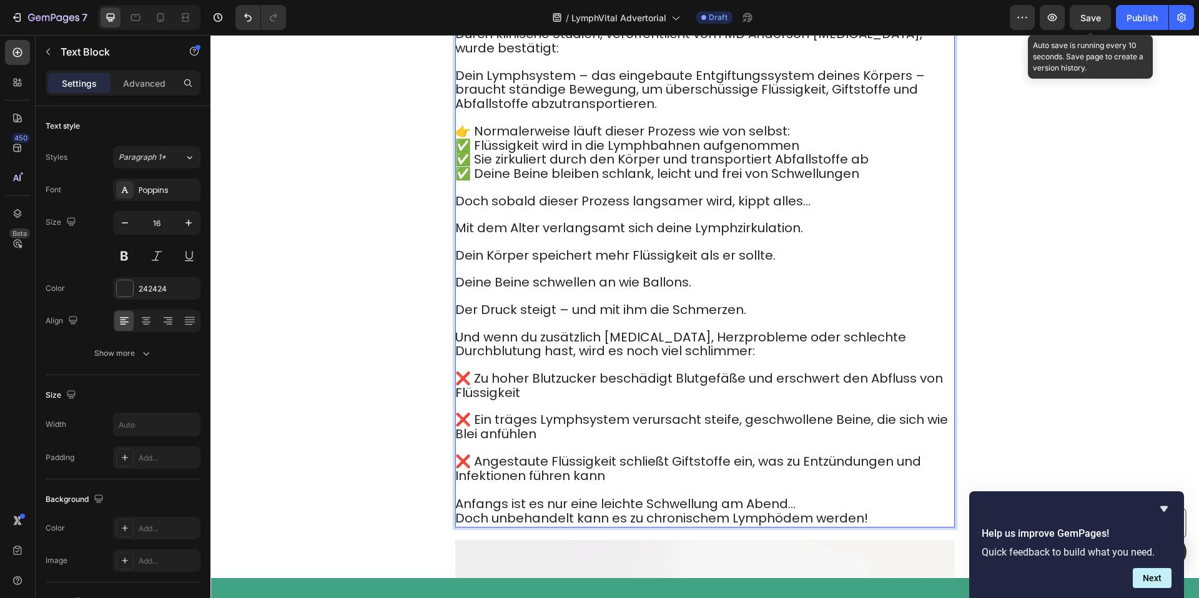
scroll to position [1084, 0]
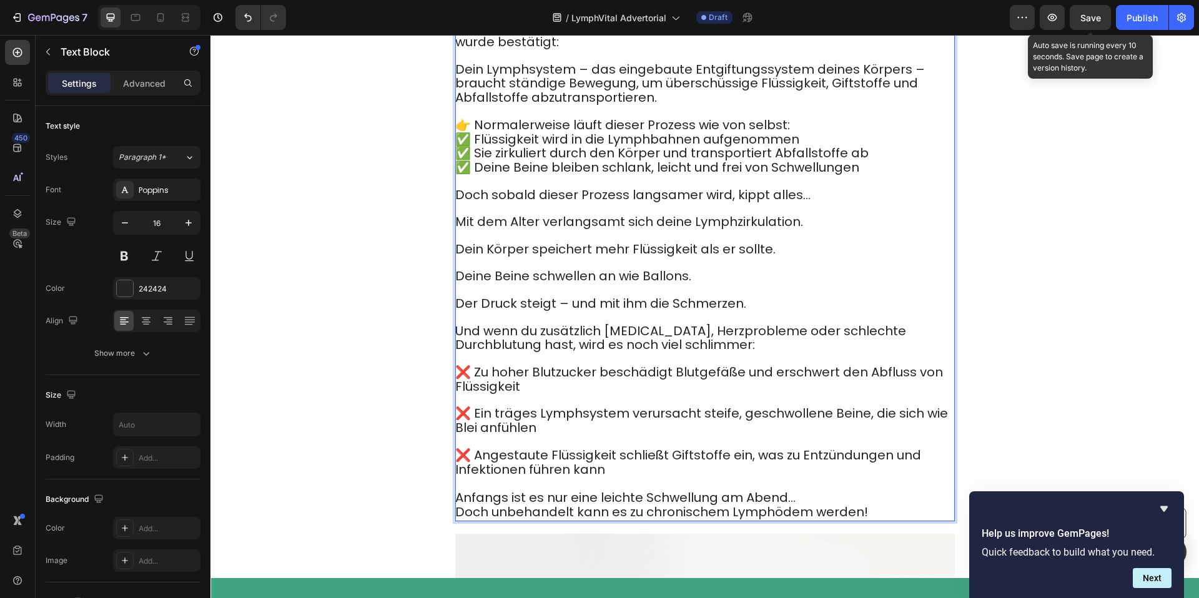
click at [815, 491] on p "Anfangs ist es nur eine leichte Schwellung am Abend… Doch unbehandelt kann es z…" at bounding box center [704, 505] width 498 height 29
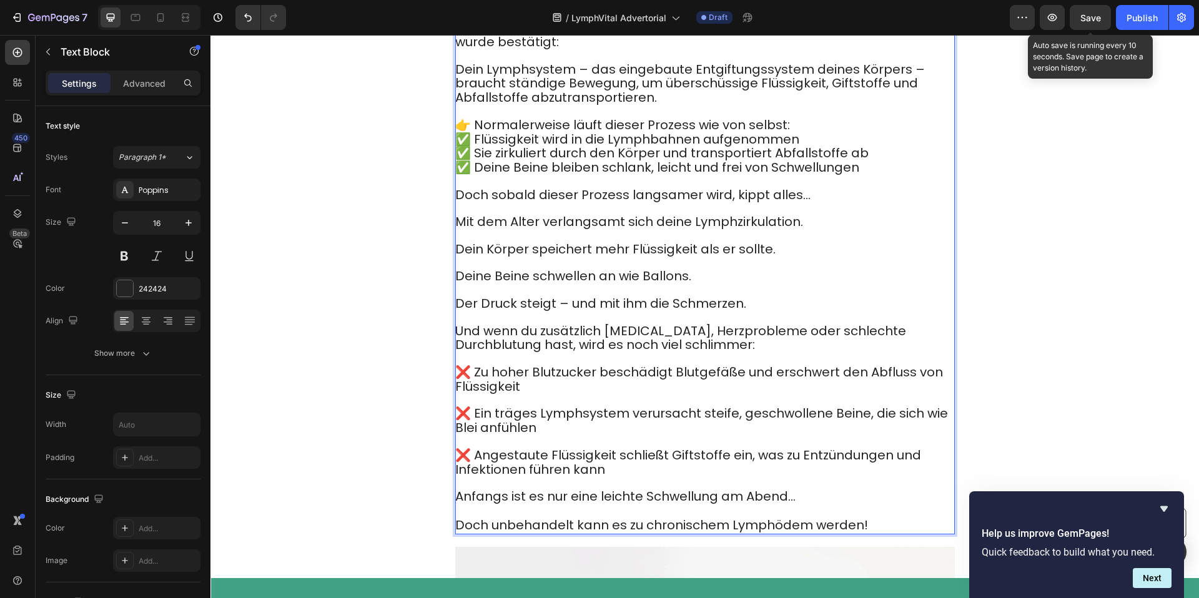
scroll to position [961, 0]
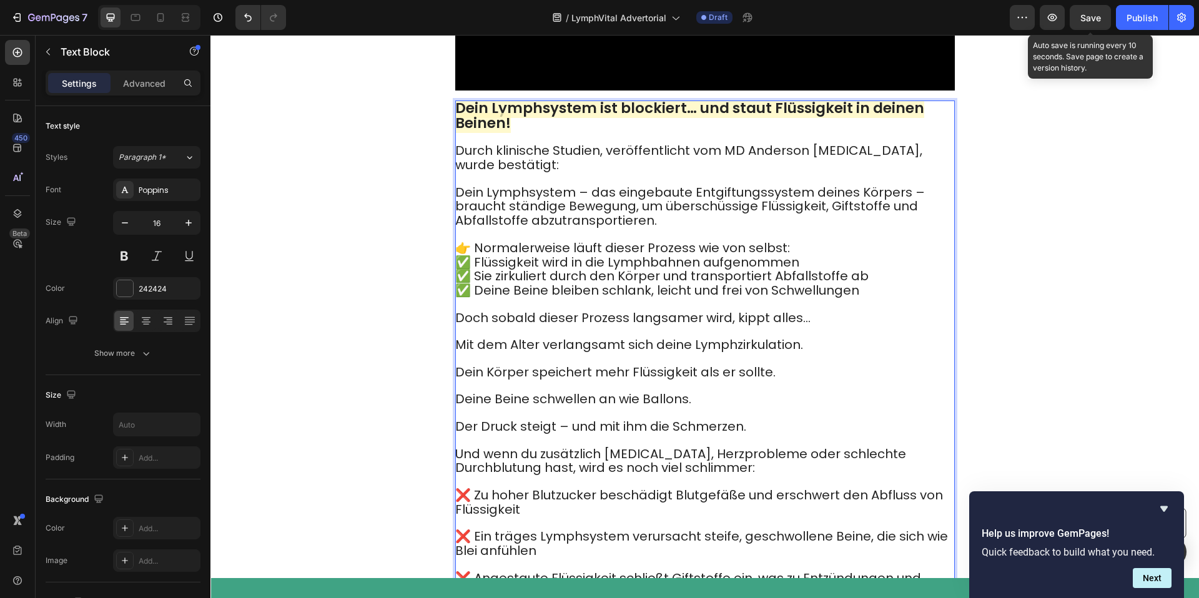
click at [840, 282] on span "✅ Deine Beine bleiben schlank, leicht und frei von Schwellungen" at bounding box center [657, 290] width 404 height 17
click at [762, 282] on span "✅ Deine Beine bleiben schlank, leicht und frei von Schwellungen" at bounding box center [657, 290] width 404 height 17
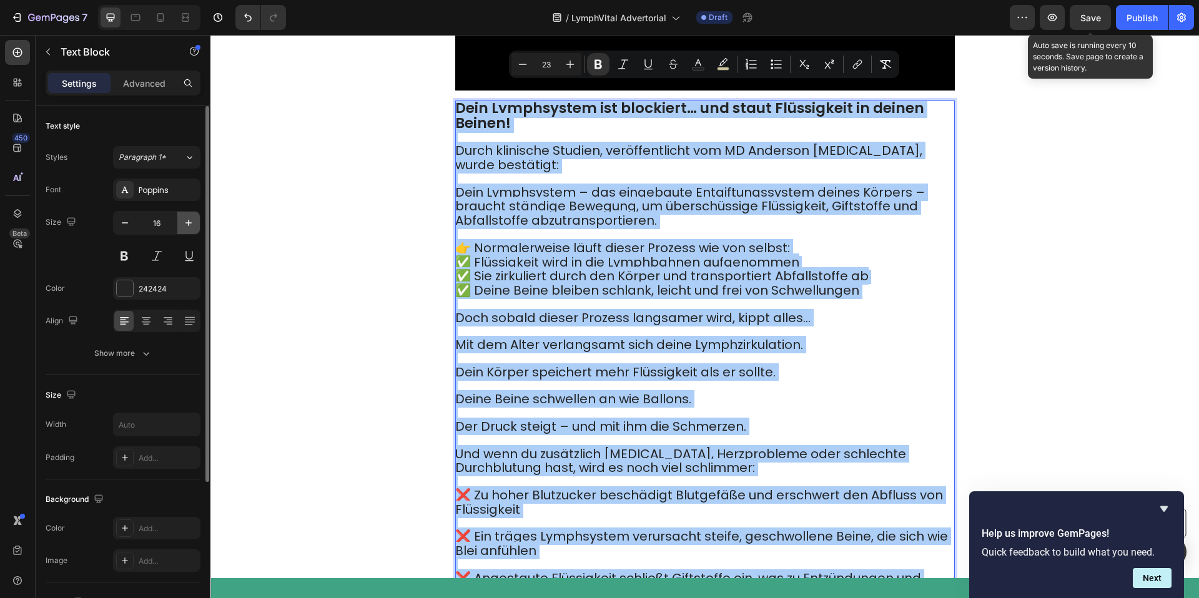
click at [194, 222] on icon "button" at bounding box center [188, 223] width 12 height 12
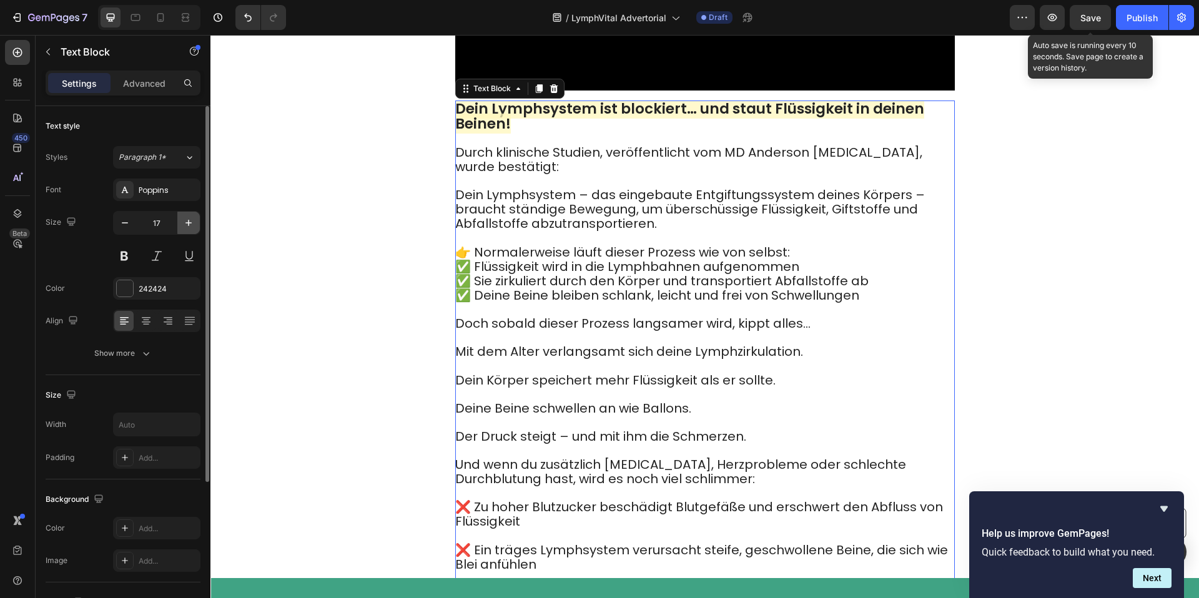
click at [190, 222] on icon "button" at bounding box center [188, 223] width 12 height 12
type input "18"
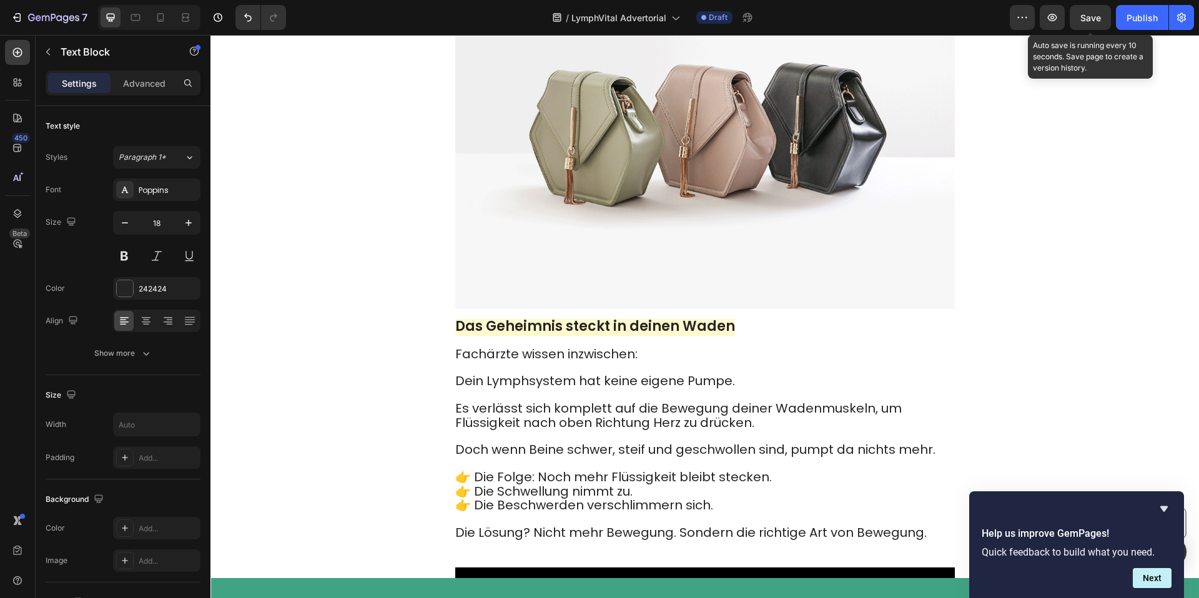
scroll to position [1740, 0]
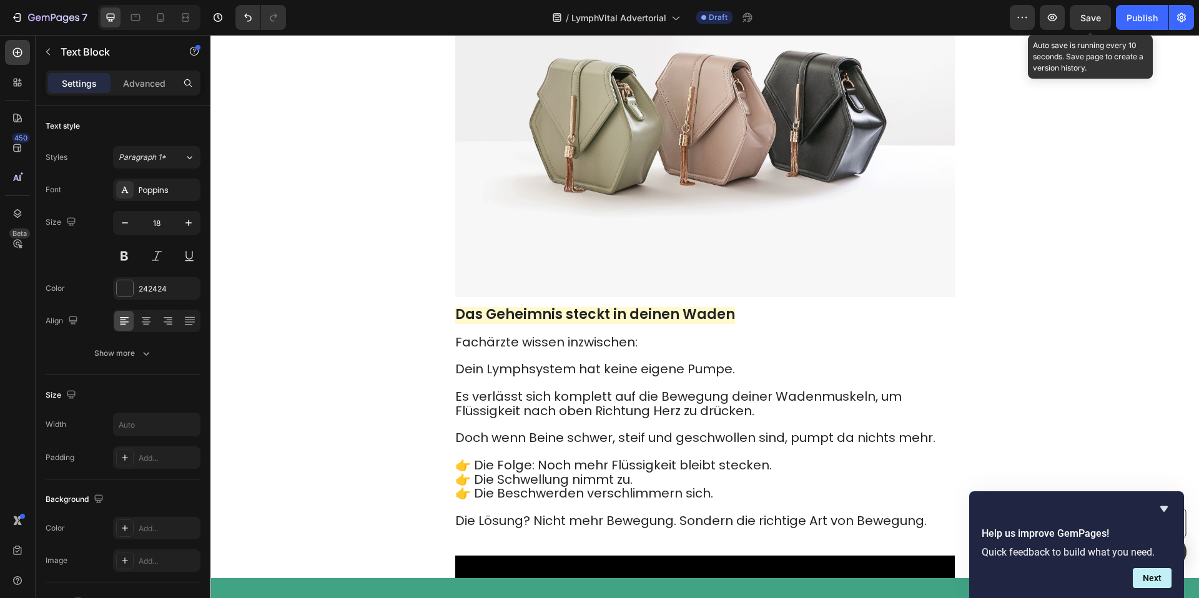
click at [580, 305] on strong "Das Geheimnis steckt in deinen Waden" at bounding box center [595, 314] width 280 height 19
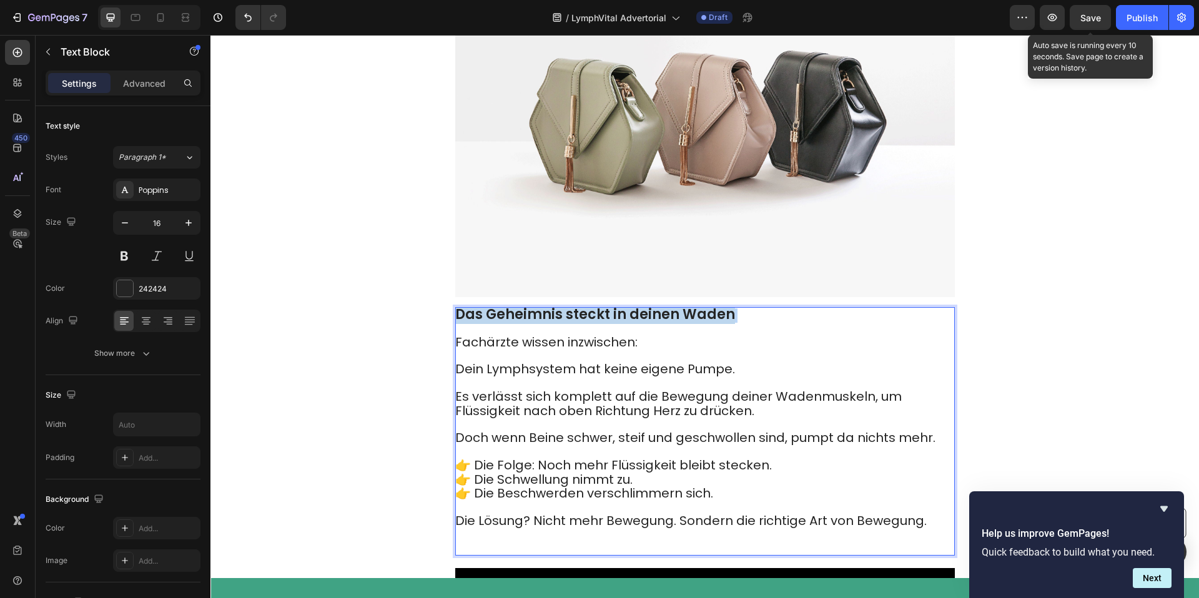
click at [580, 305] on strong "Das Geheimnis steckt in deinen Waden" at bounding box center [595, 314] width 280 height 19
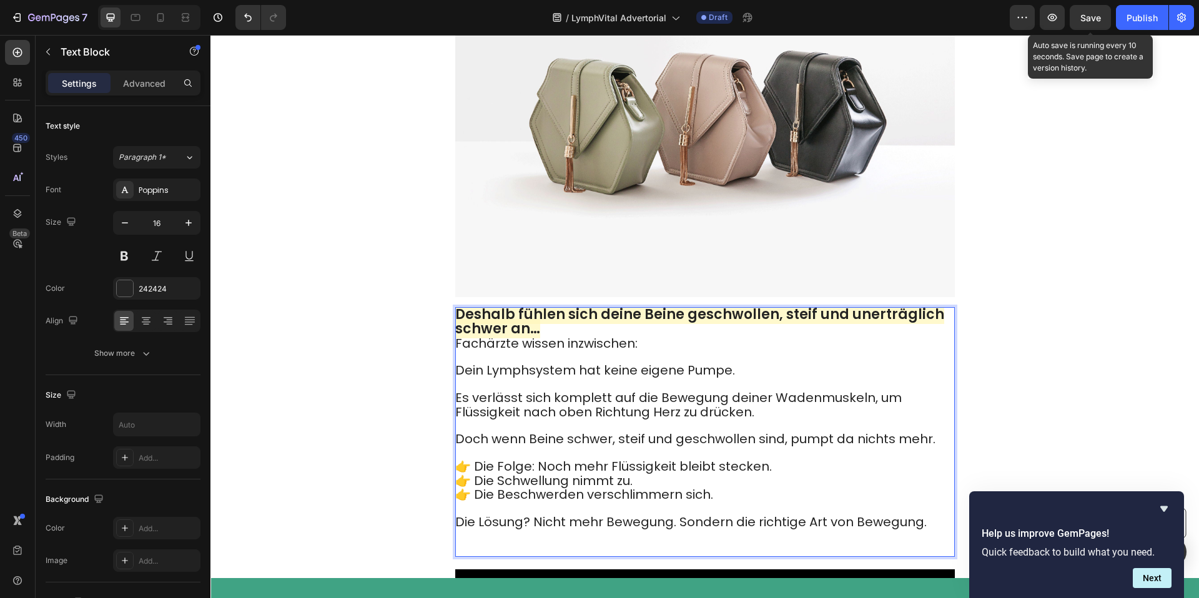
click at [498, 340] on p "Fachärzte wissen inzwischen: Dein Lymphsystem hat keine eigene Pumpe. Es verläs…" at bounding box center [704, 446] width 498 height 219
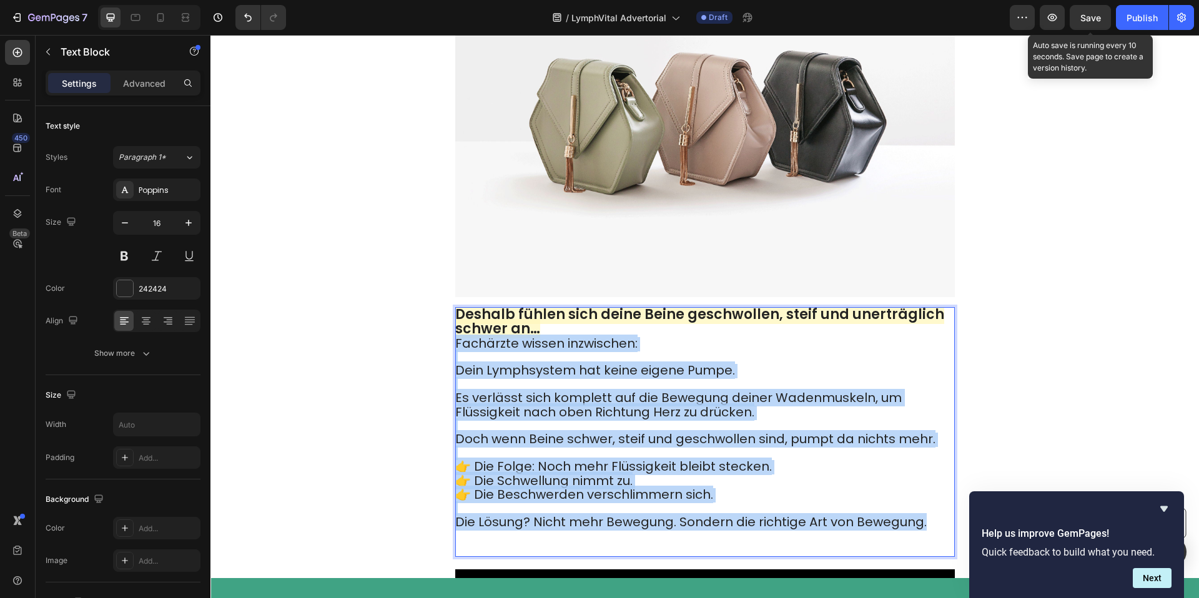
drag, startPoint x: 457, startPoint y: 329, endPoint x: 945, endPoint y: 512, distance: 520.9
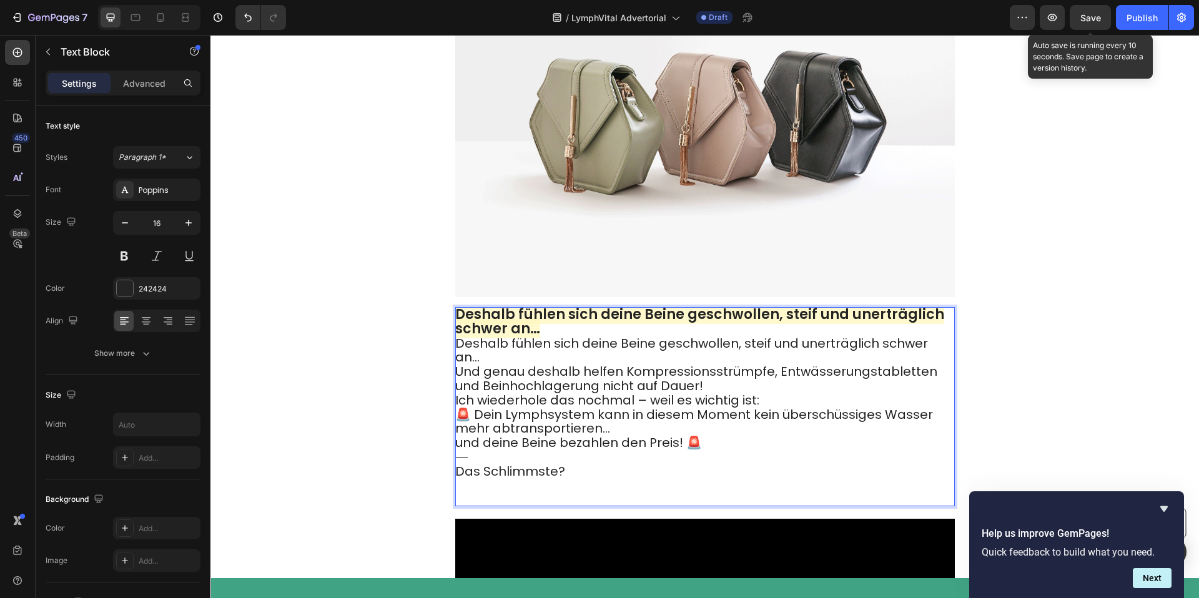
click at [669, 469] on p "Das Schlimmste?" at bounding box center [704, 485] width 498 height 40
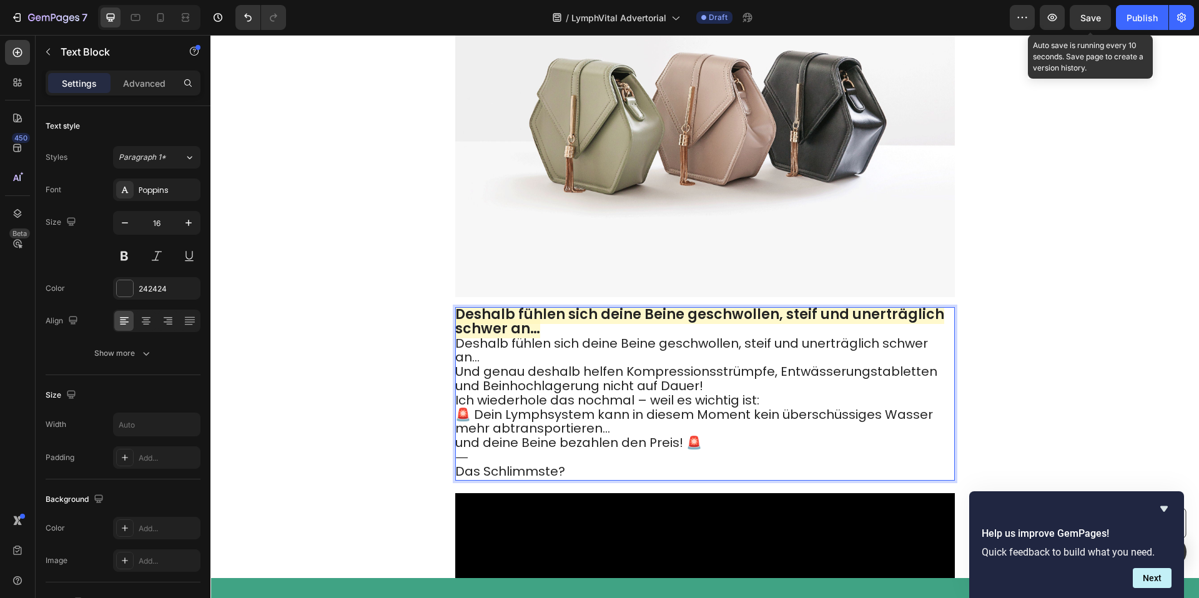
click at [734, 419] on p "🚨 Dein Lymphsystem kann in diesem Moment kein überschüssiges Wasser mehr abtran…" at bounding box center [704, 429] width 498 height 42
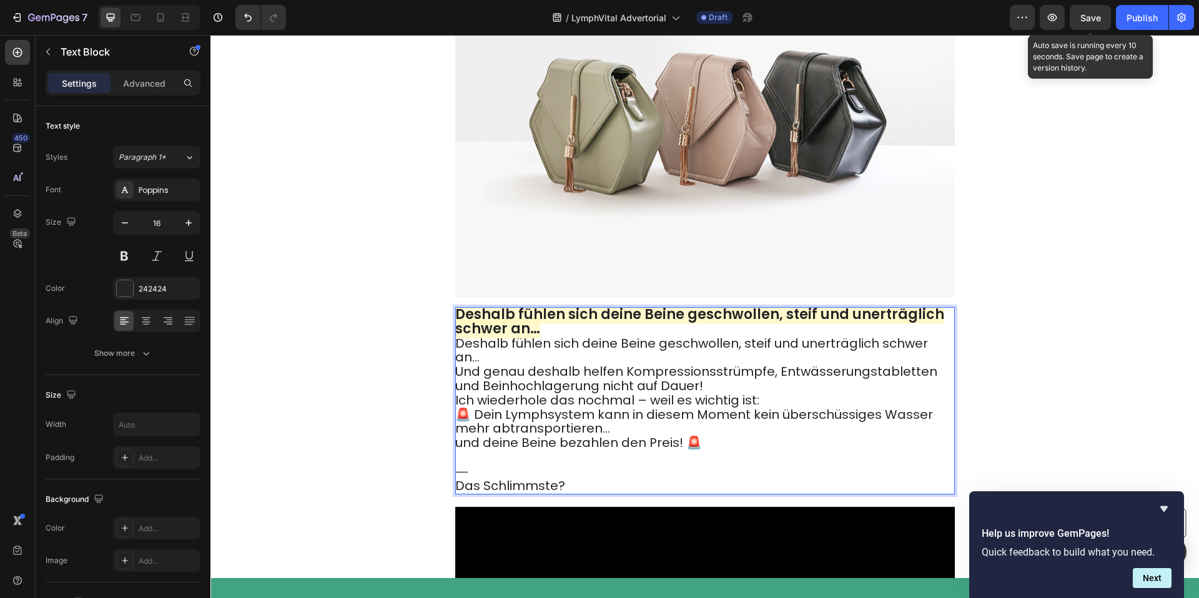
click at [544, 465] on p "⸻" at bounding box center [704, 472] width 498 height 14
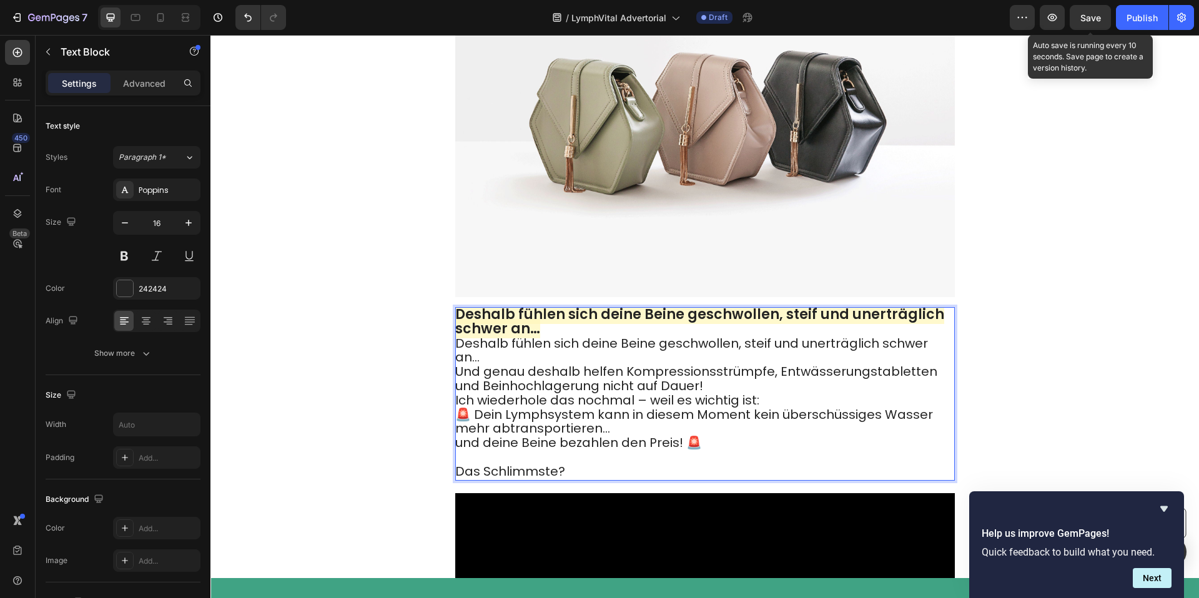
click at [601, 406] on span "🚨 Dein Lymphsystem kann in diesem Moment kein überschüssiges Wasser mehr abtran…" at bounding box center [694, 422] width 478 height 32
click at [634, 408] on p "🚨 Dein Lymphsystem kann in diesem Moment kein überschüssiges Wasser mehr abtran…" at bounding box center [704, 429] width 498 height 42
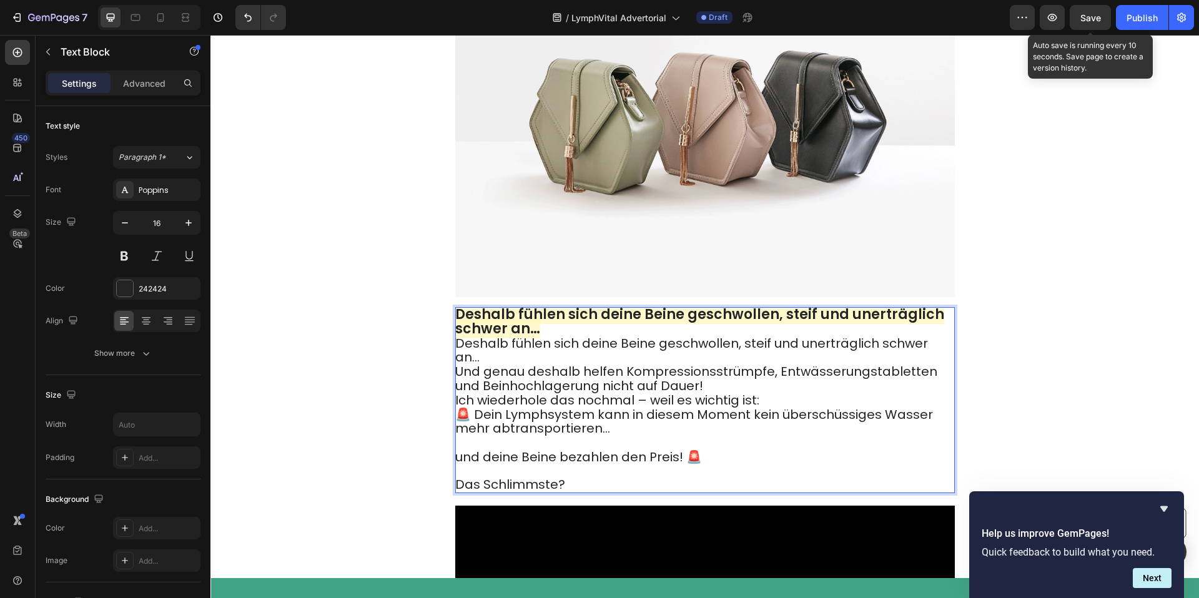
click at [786, 394] on p "Ich wiederhole das nochmal – weil es wichtig ist:" at bounding box center [704, 401] width 498 height 14
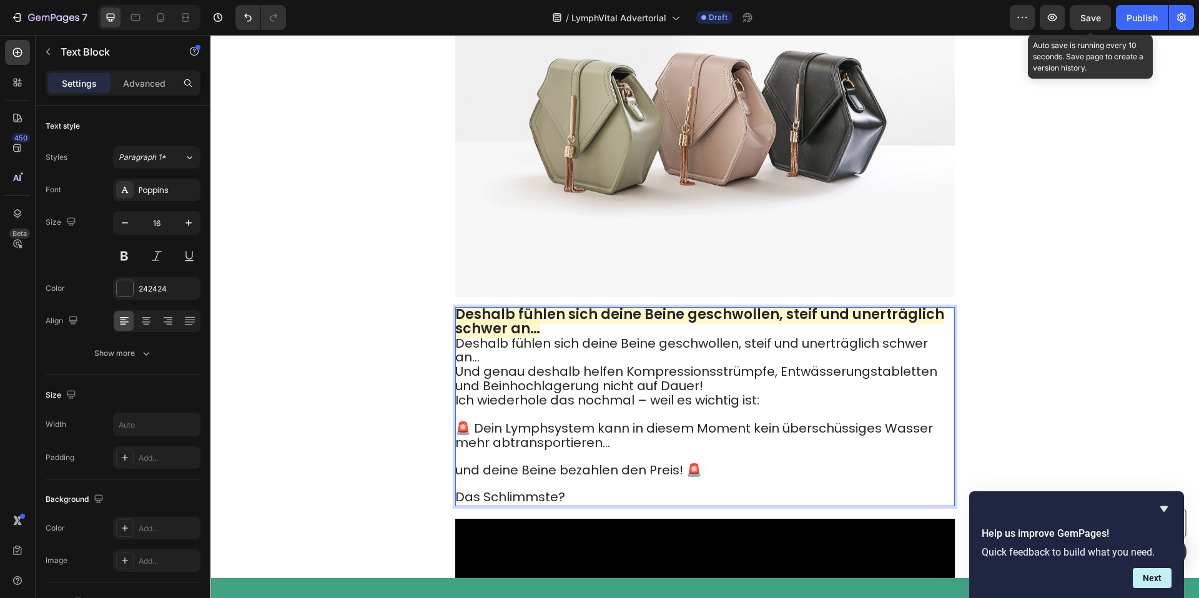
click at [746, 365] on p "Und genau deshalb helfen Kompressionsstrümpfe, Entwässerungstabletten und Beinh…" at bounding box center [704, 379] width 498 height 29
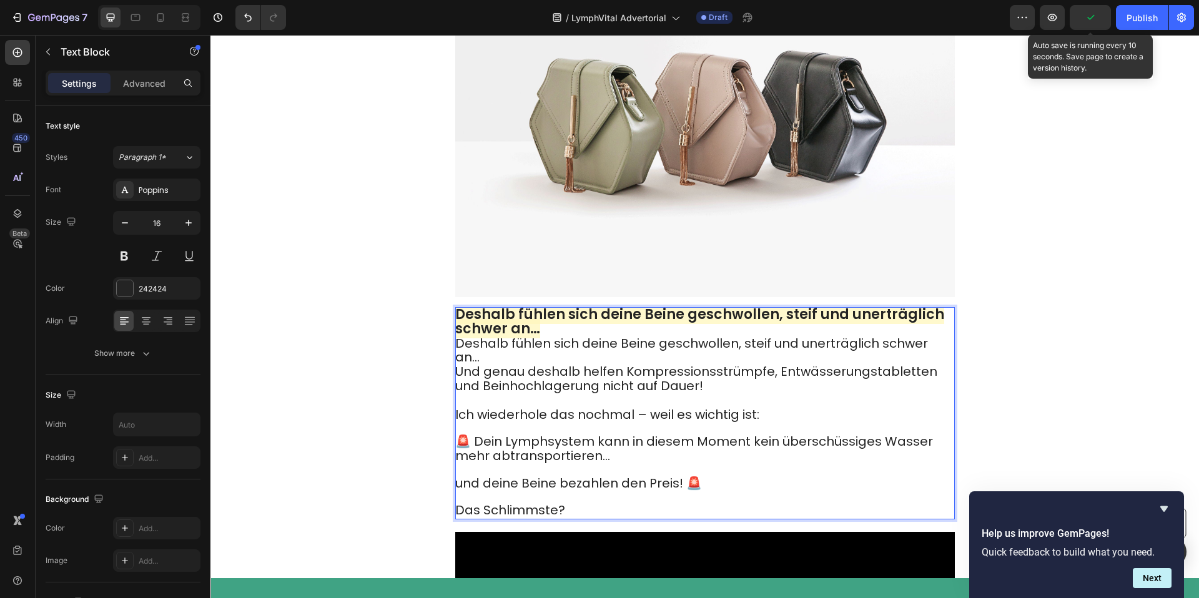
click at [460, 363] on span "Und genau deshalb helfen Kompressionsstrümpfe, Entwässerungstabletten und Beinh…" at bounding box center [696, 379] width 482 height 32
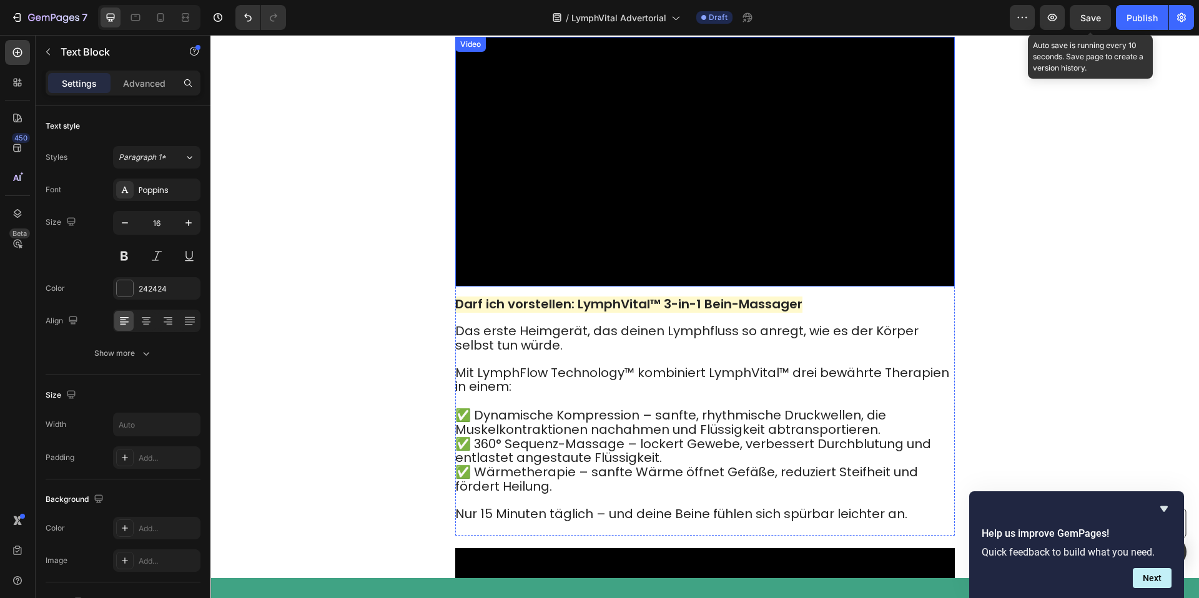
scroll to position [2295, 0]
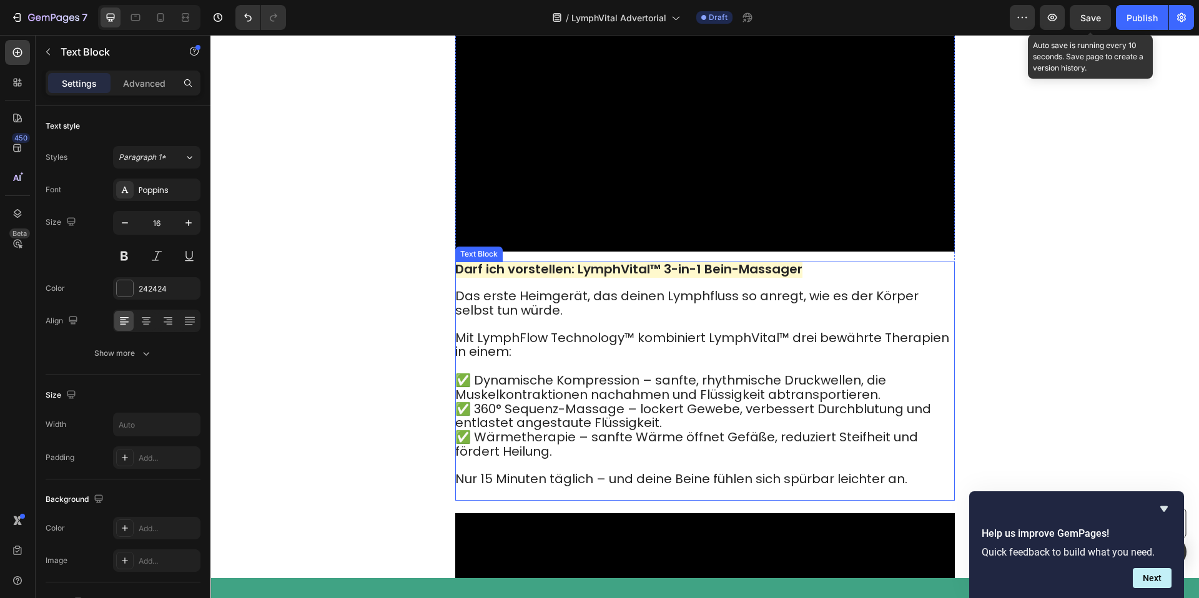
click at [487, 298] on span "Das erste Heimgerät, das deinen Lymphfluss so anregt, wie es der Körper selbst …" at bounding box center [686, 303] width 463 height 32
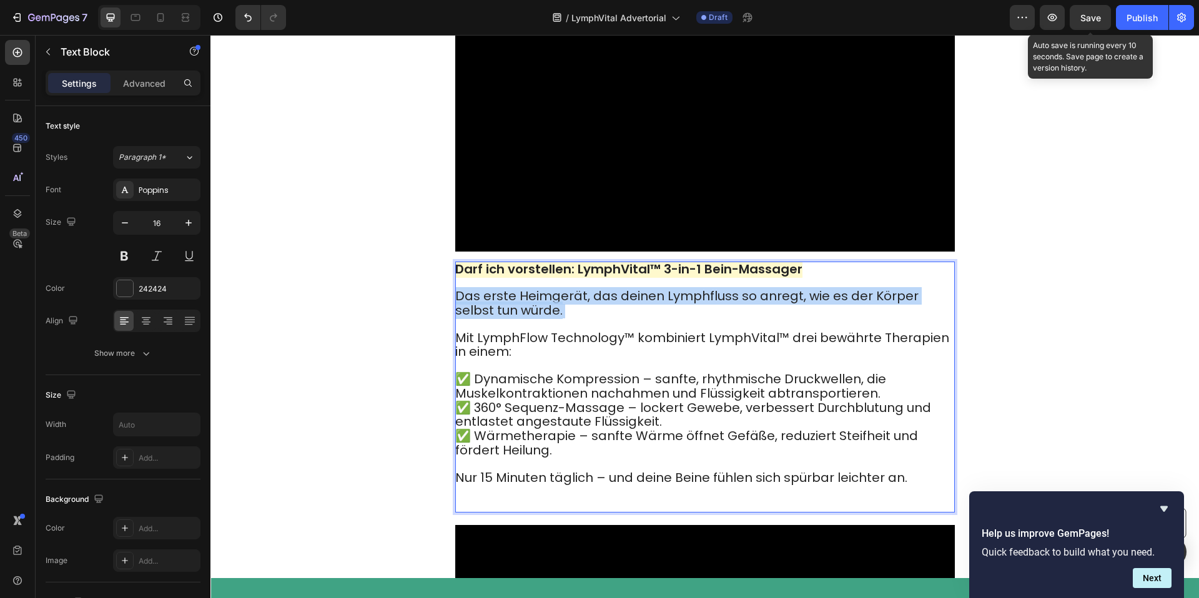
click at [487, 298] on span "Das erste Heimgerät, das deinen Lymphfluss so anregt, wie es der Körper selbst …" at bounding box center [686, 303] width 463 height 32
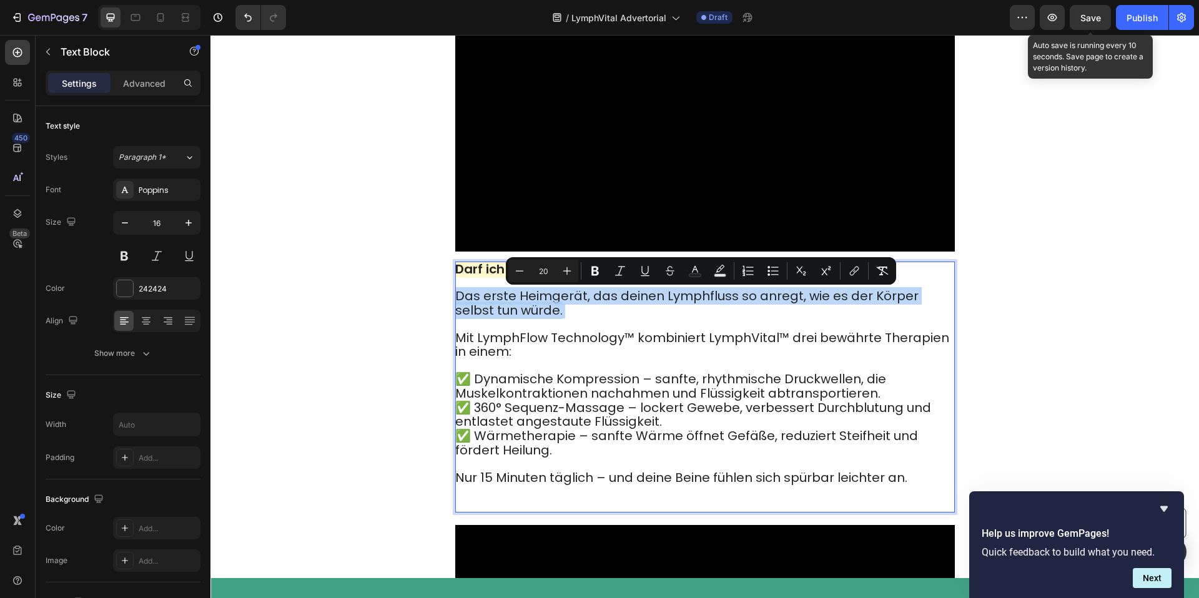
click at [601, 315] on p "Das erste Heimgerät, das deinen Lymphfluss so anregt, wie es der Körper selbst …" at bounding box center [704, 401] width 498 height 222
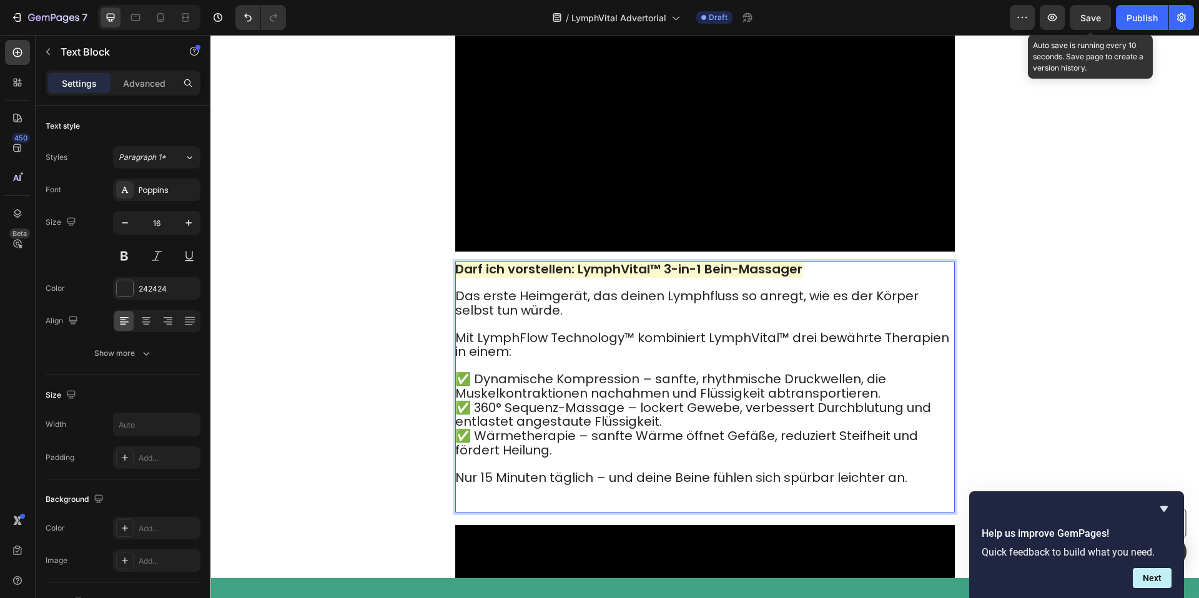
click at [536, 314] on p "Das erste Heimgerät, das deinen Lymphfluss so anregt, wie es der Körper selbst …" at bounding box center [704, 401] width 498 height 222
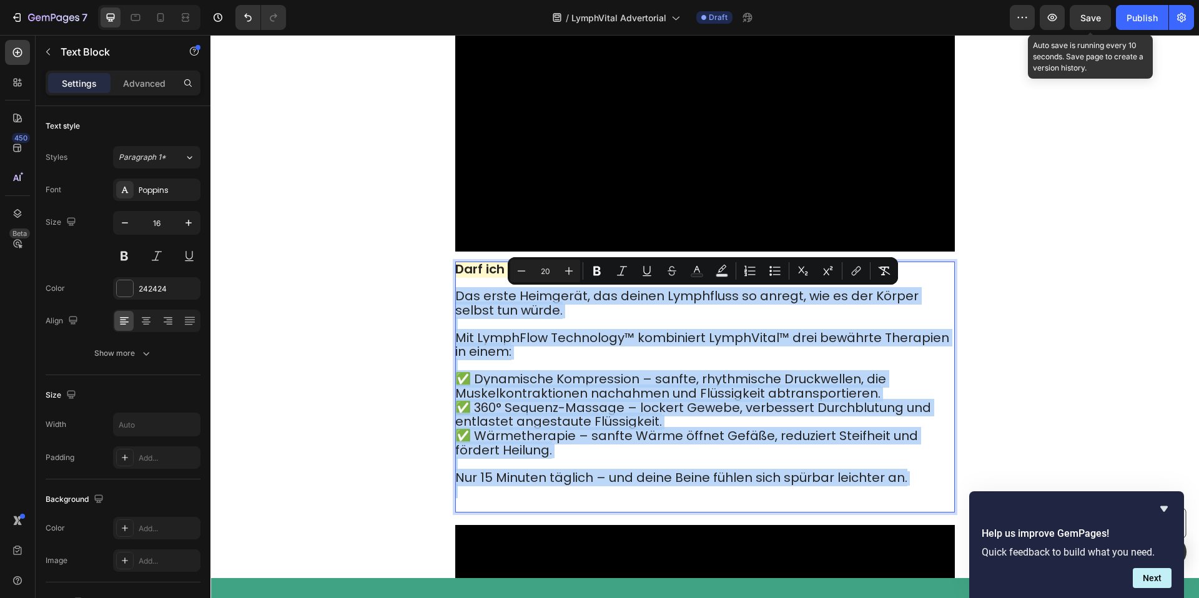
drag, startPoint x: 456, startPoint y: 297, endPoint x: 928, endPoint y: 501, distance: 514.1
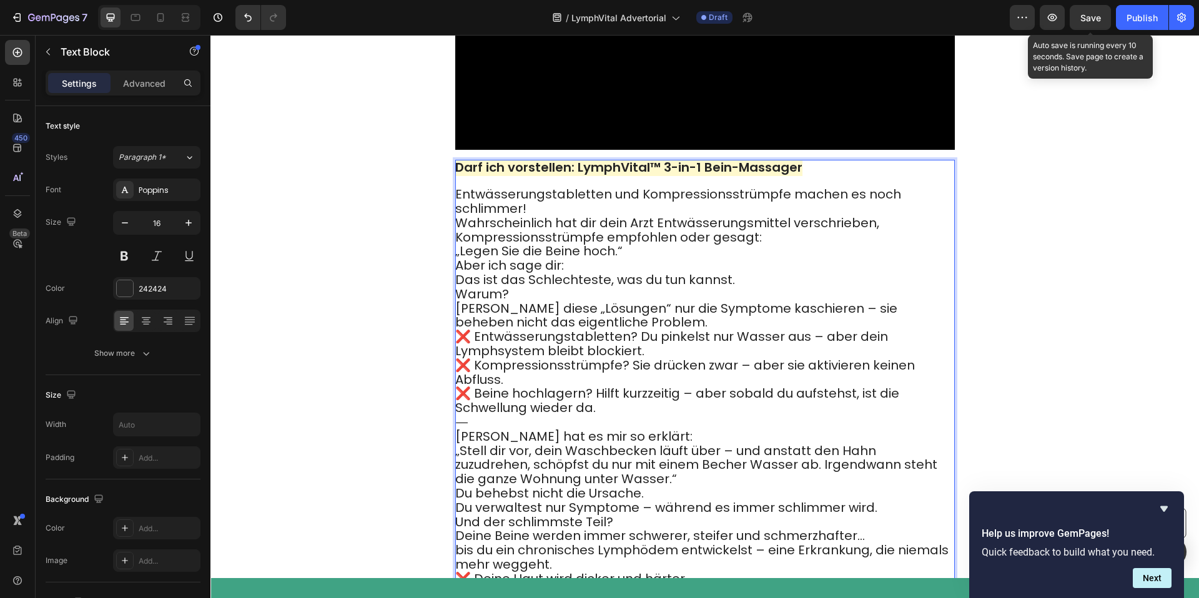
scroll to position [2344, 0]
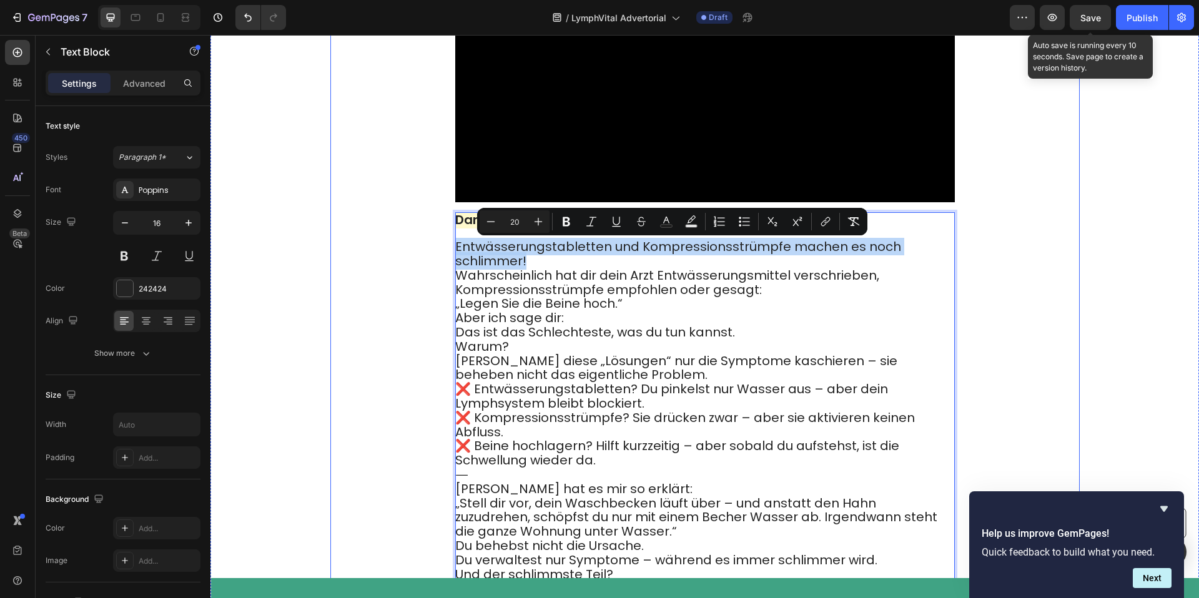
drag, startPoint x: 528, startPoint y: 262, endPoint x: 453, endPoint y: 253, distance: 74.9
click at [453, 253] on div "Video Darf ich vorstellen: LymphVital™ 3-in-1 Bein-Massager Entwässerungstablet…" at bounding box center [704, 317] width 749 height 729
copy span "Entwässerungstabletten und Kompressionsstrümpfe machen es noch schlimmer!"
type input "16"
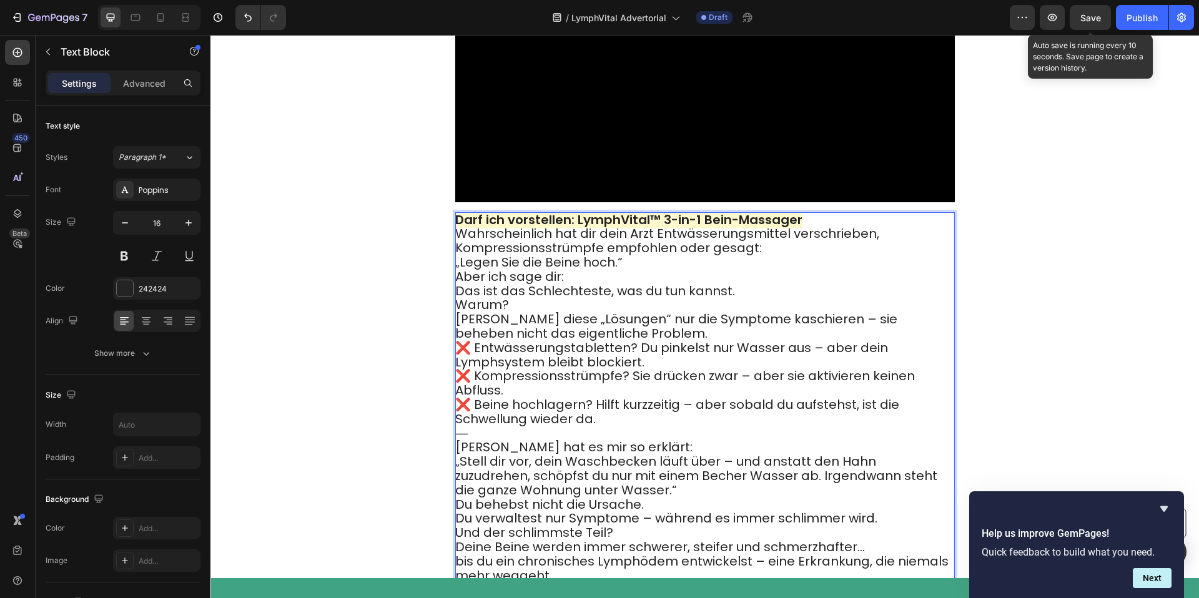
click at [516, 227] on span "Wahrscheinlich hat dir dein Arzt Entwässerungsmittel verschrieben, Kompressions…" at bounding box center [667, 241] width 424 height 32
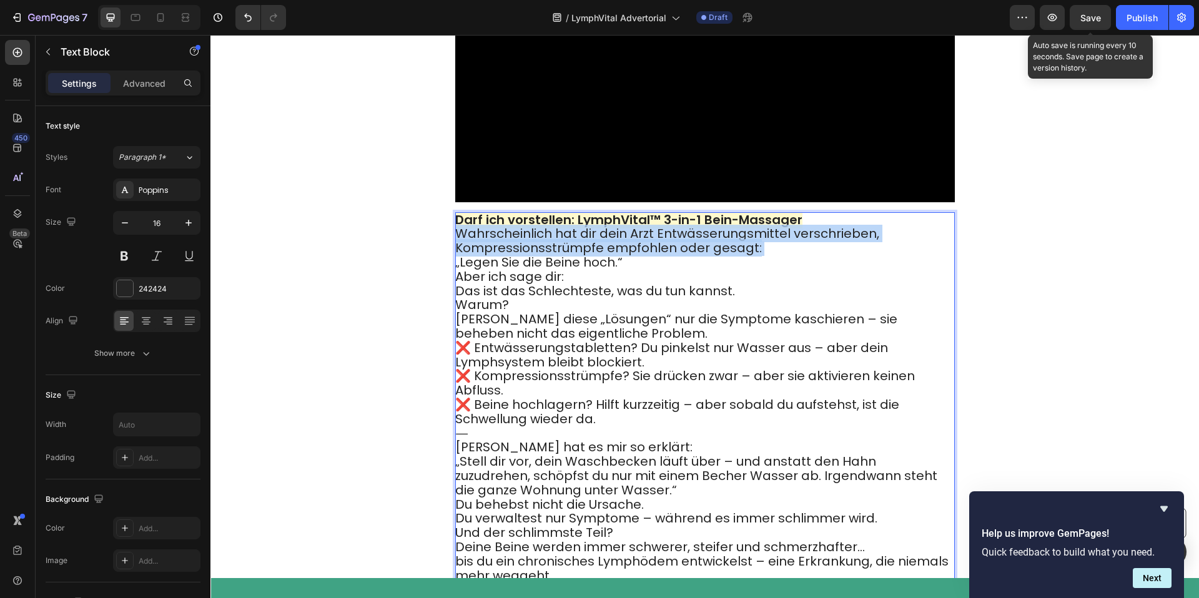
click at [516, 227] on span "Wahrscheinlich hat dir dein Arzt Entwässerungsmittel verschrieben, Kompressions…" at bounding box center [667, 241] width 424 height 32
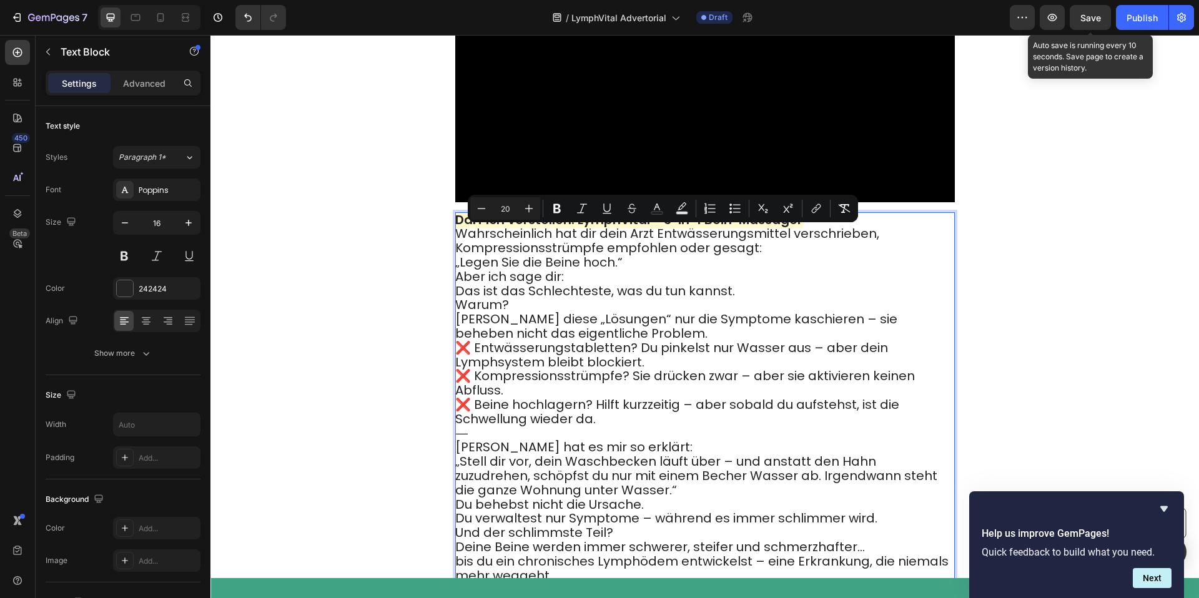
click at [535, 224] on strong "Darf ich vorstellen: LymphVital™ 3-in-1 Bein-Massager" at bounding box center [628, 219] width 347 height 17
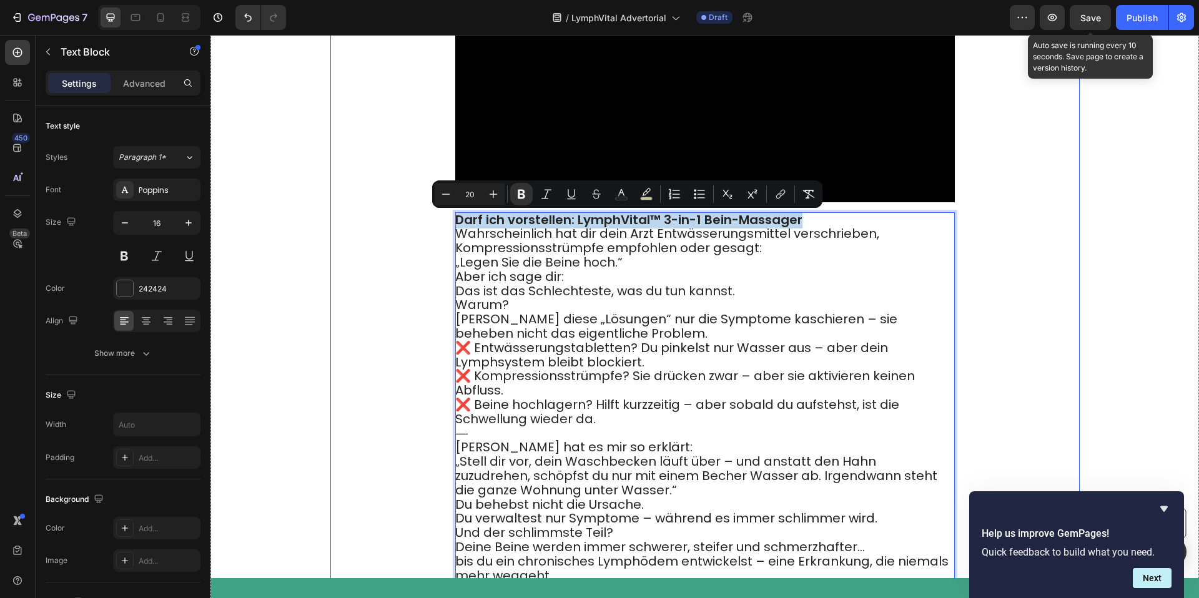
drag, startPoint x: 696, startPoint y: 221, endPoint x: 404, endPoint y: 215, distance: 291.7
click at [404, 215] on div "Video Darf ich vorstellen: LymphVital™ 3-in-1 Bein-Massager Wahrscheinlich hat …" at bounding box center [704, 296] width 749 height 687
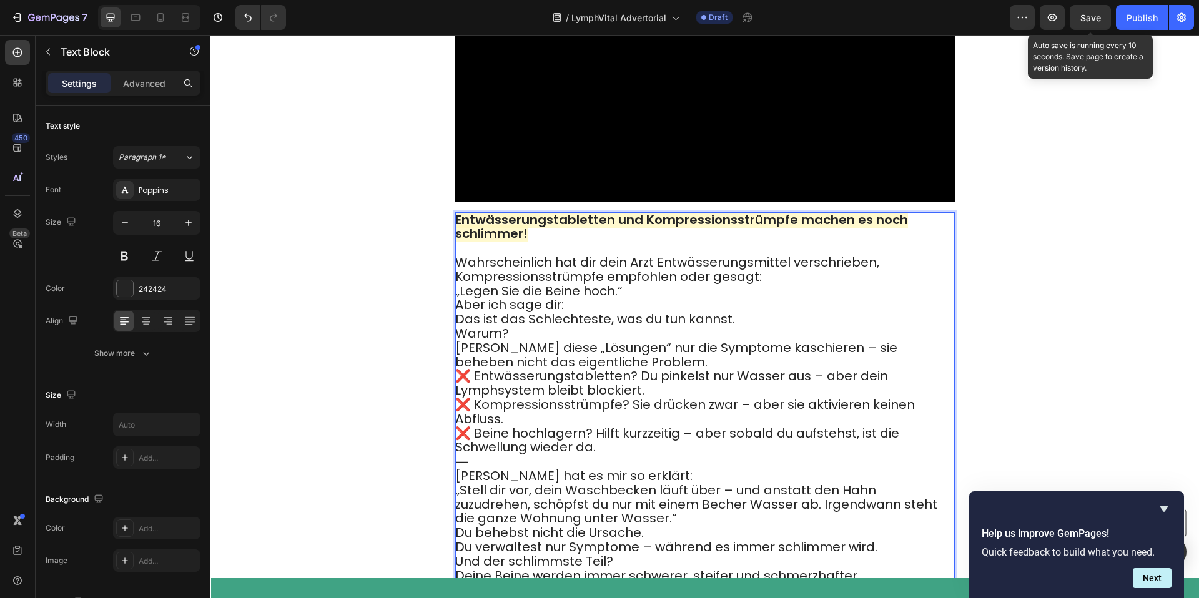
click at [915, 262] on p "Wahrscheinlich hat dir dein Arzt Entwässerungsmittel verschrieben, Kompressions…" at bounding box center [704, 277] width 498 height 42
click at [808, 275] on p "Wahrscheinlich hat dir dein Arzt Entwässerungsmittel verschrieben, Kompressions…" at bounding box center [704, 276] width 498 height 42
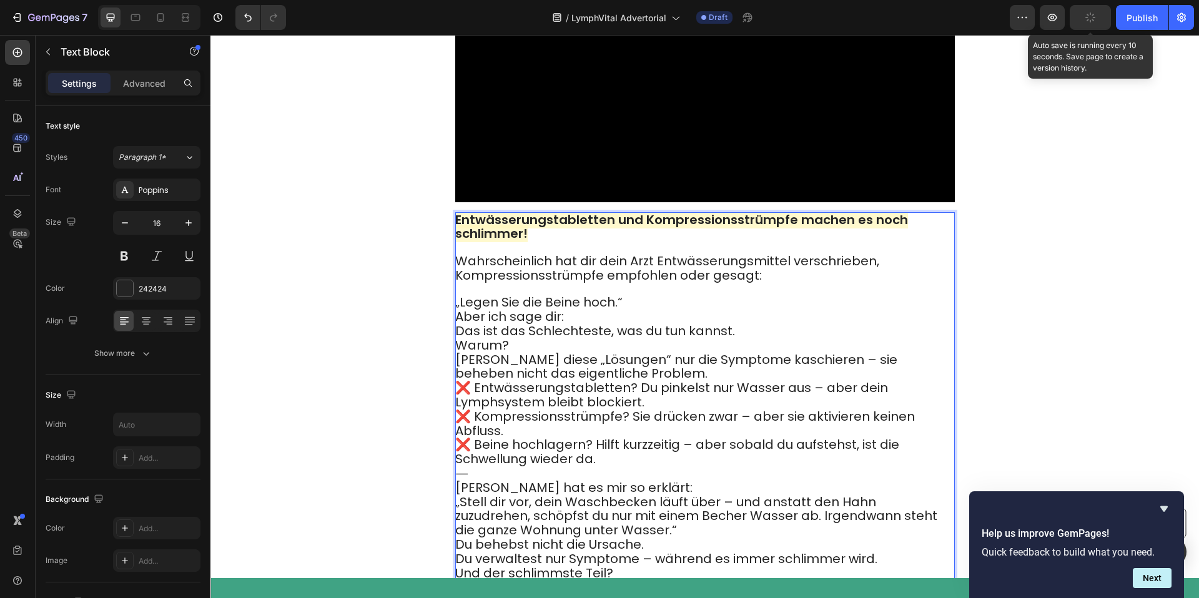
drag, startPoint x: 636, startPoint y: 300, endPoint x: 624, endPoint y: 312, distance: 16.3
click at [636, 301] on p "„Legen Sie die Beine hoch.“" at bounding box center [704, 296] width 498 height 27
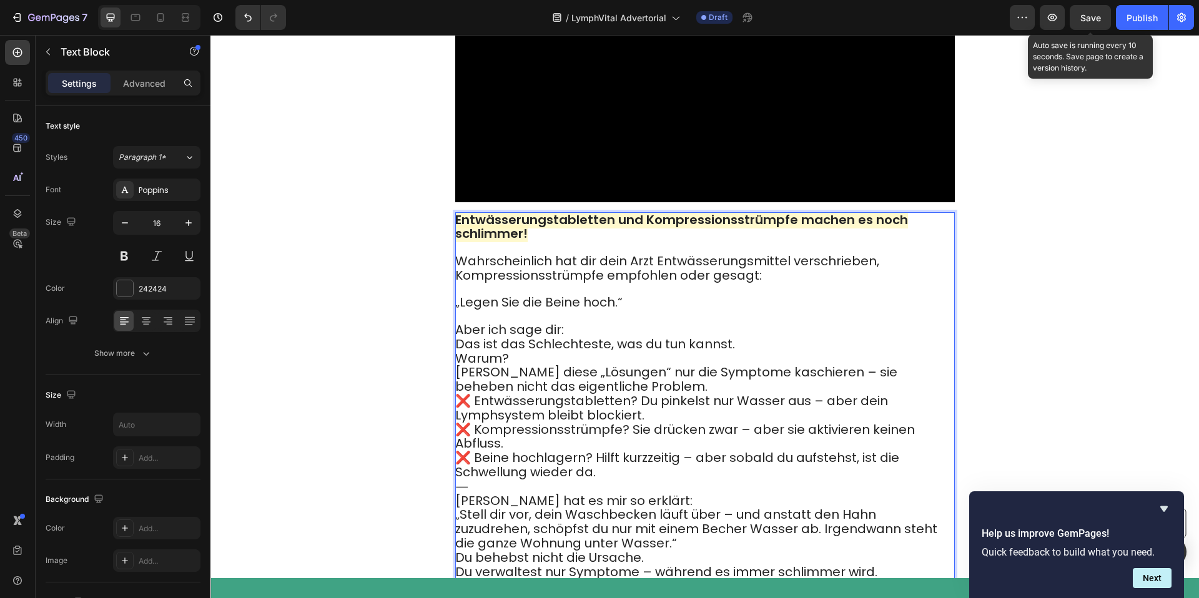
click at [605, 333] on p "Aber ich sage dir: Das ist das Schlechteste, was du tun kannst." at bounding box center [704, 337] width 498 height 29
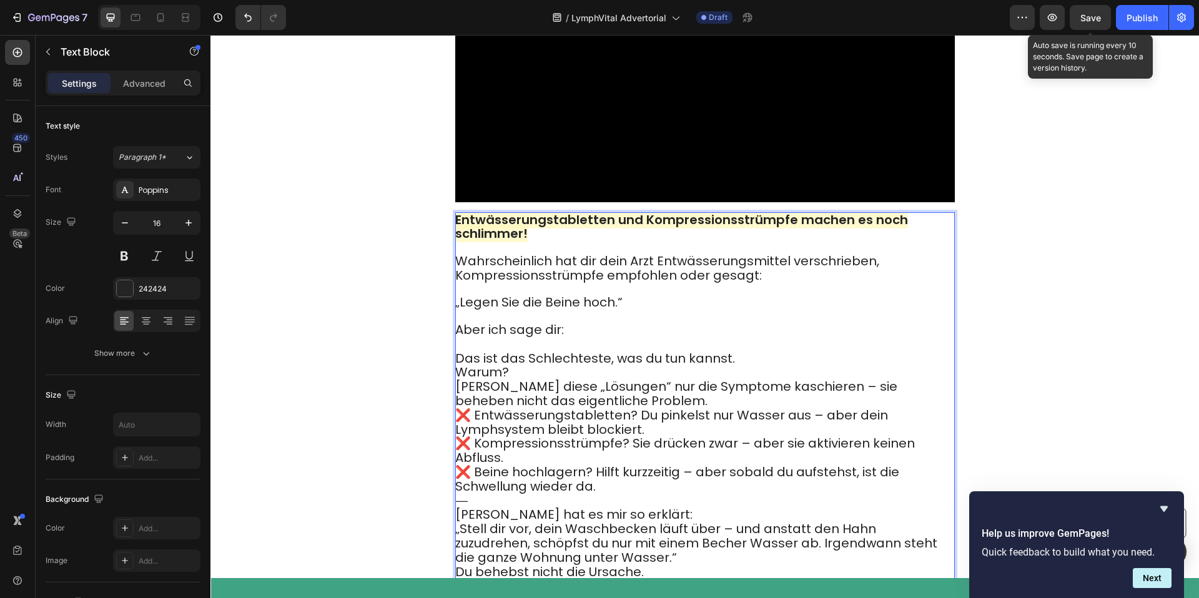
click at [771, 367] on div "Entwässerungstabletten und Kompressionsstrümpfe machen es noch schlimmer! Wahrs…" at bounding box center [705, 453] width 500 height 483
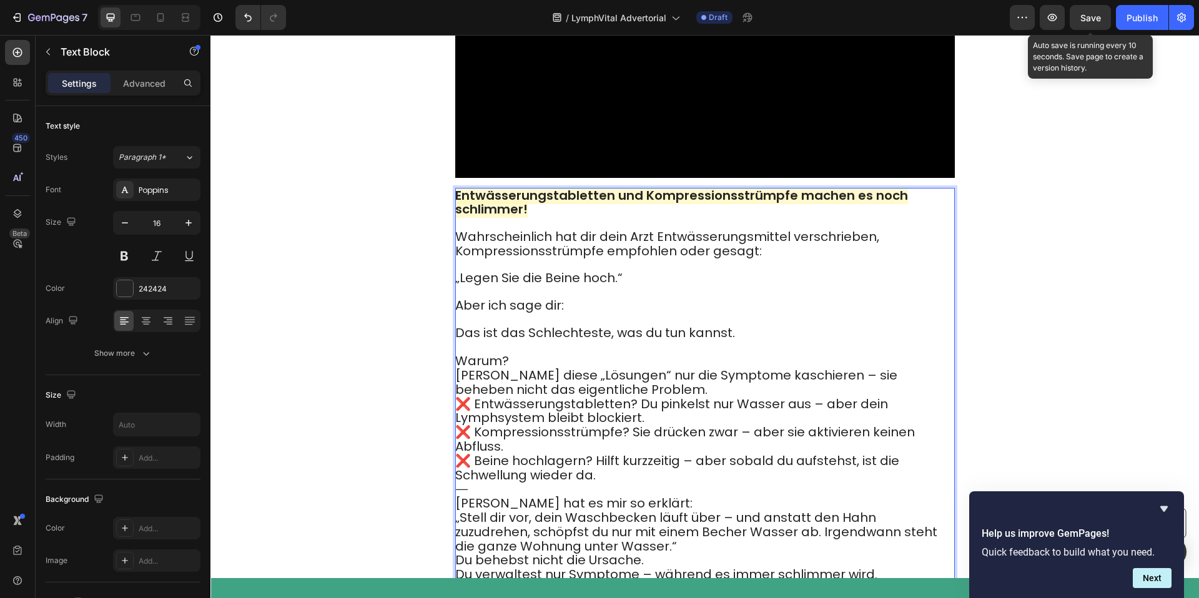
scroll to position [2385, 0]
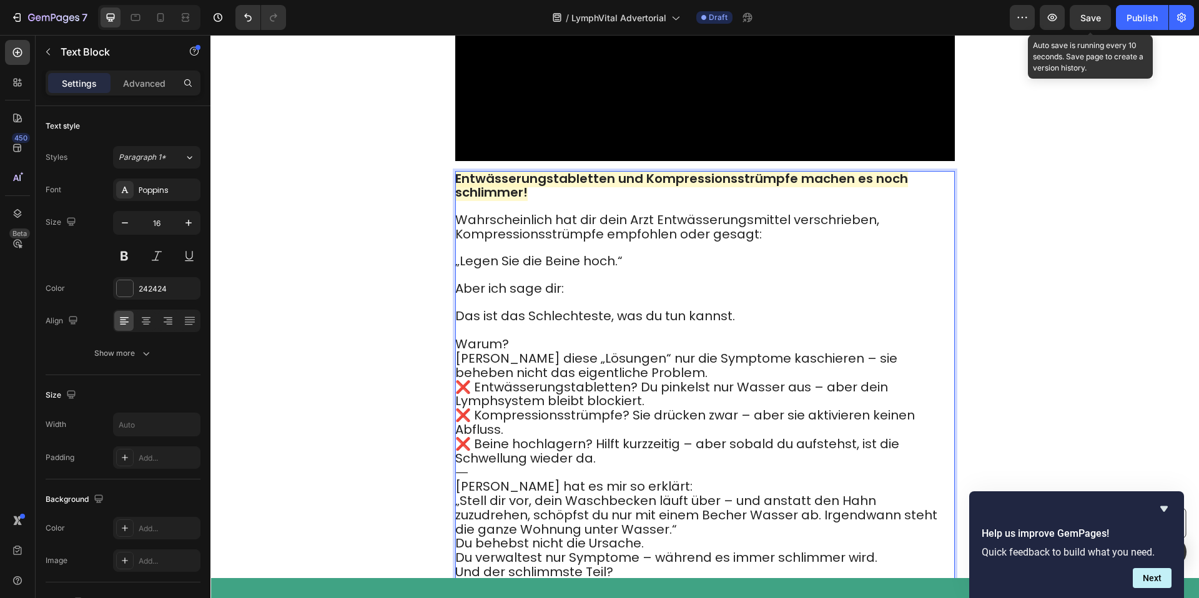
click at [586, 350] on p "Warum?" at bounding box center [704, 345] width 498 height 14
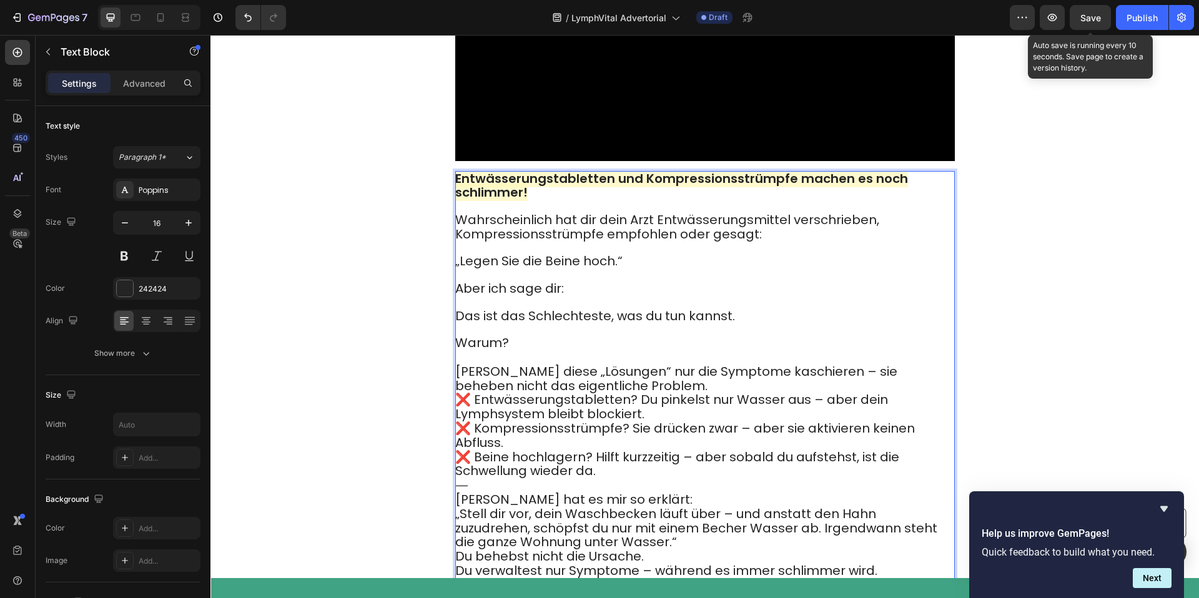
drag, startPoint x: 596, startPoint y: 383, endPoint x: 604, endPoint y: 383, distance: 8.1
click at [597, 383] on p "Weil diese „Lösungen“ nur die Symptome kaschieren – sie beheben nicht das eigen…" at bounding box center [704, 379] width 498 height 29
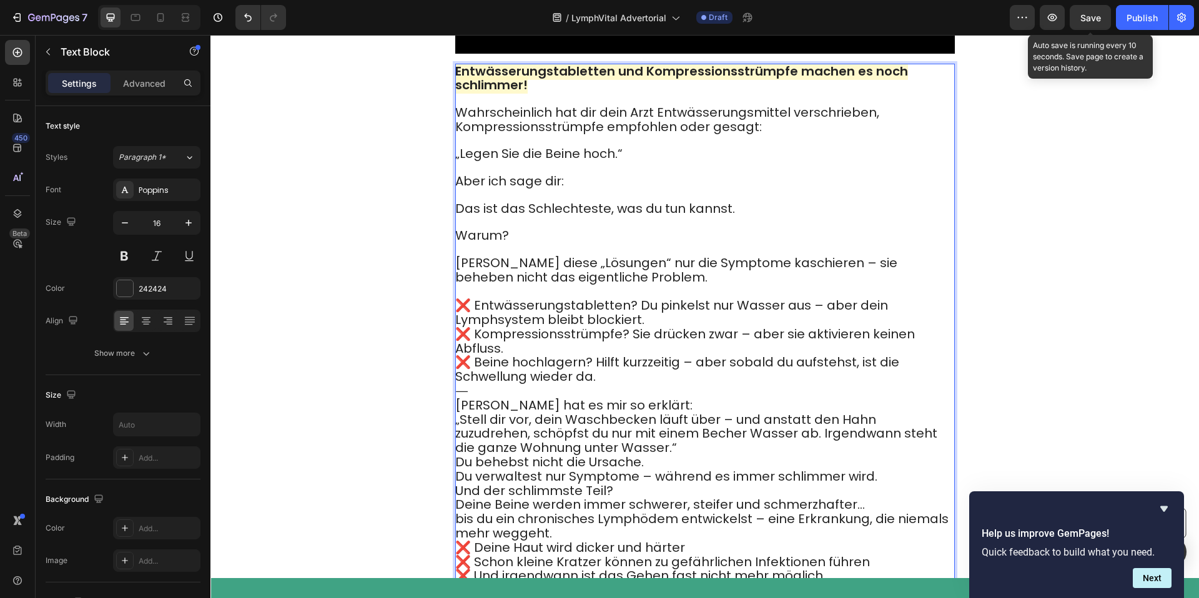
scroll to position [2497, 0]
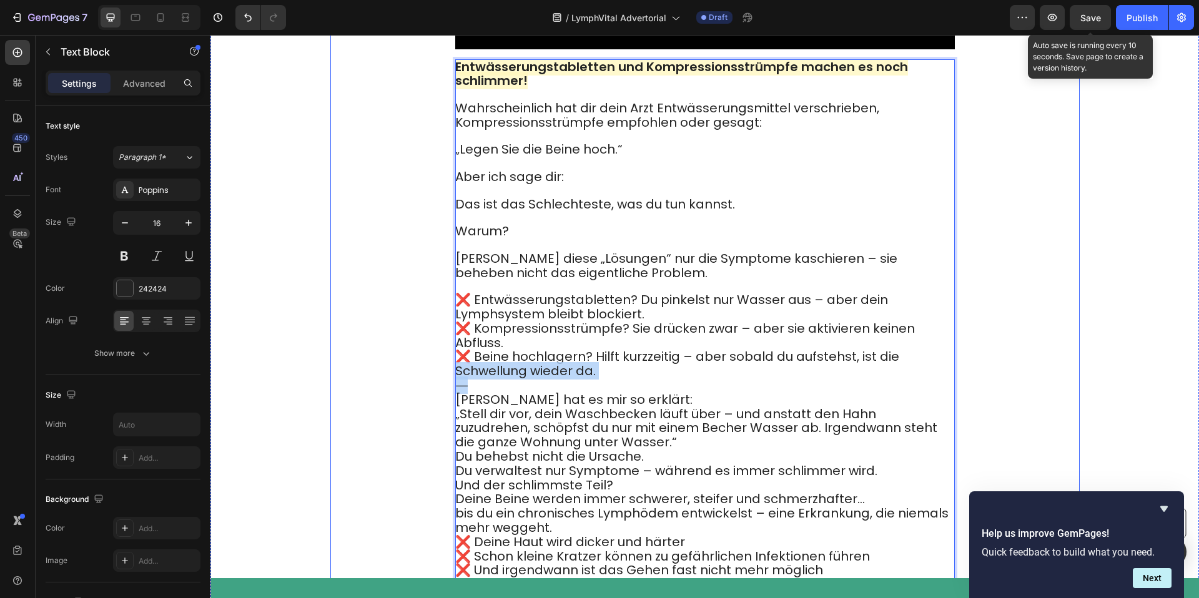
drag, startPoint x: 592, startPoint y: 383, endPoint x: 436, endPoint y: 378, distance: 156.2
click at [436, 378] on div "Video Entwässerungstabletten und Kompressionsstrümpfe machen es noch schlimmer!…" at bounding box center [704, 196] width 749 height 792
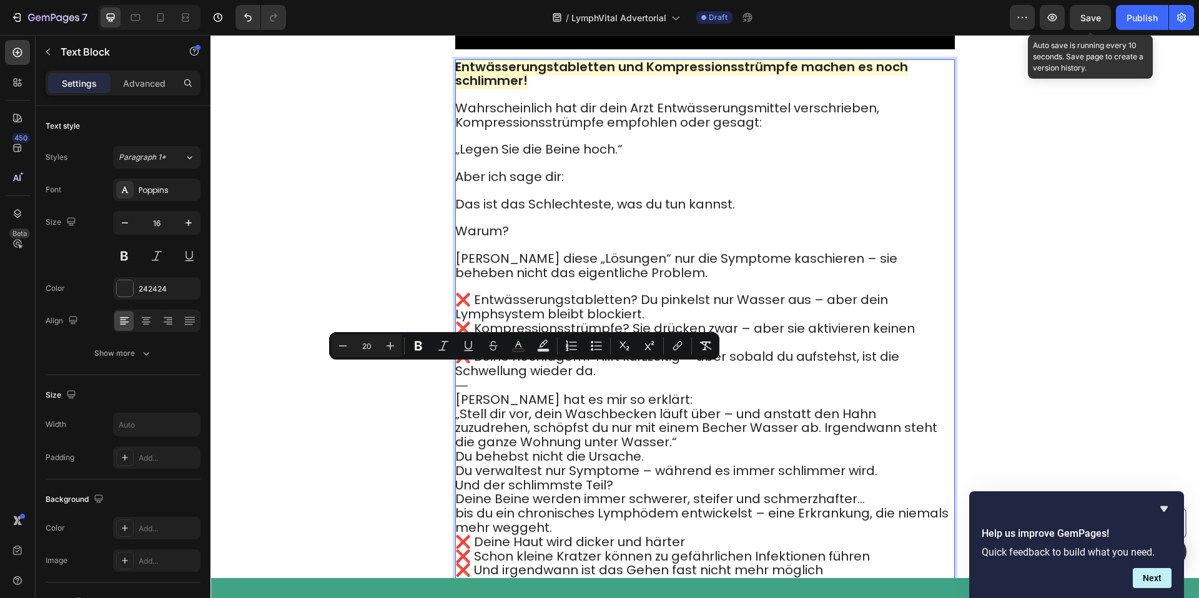
click at [518, 391] on p "⸻" at bounding box center [704, 386] width 498 height 14
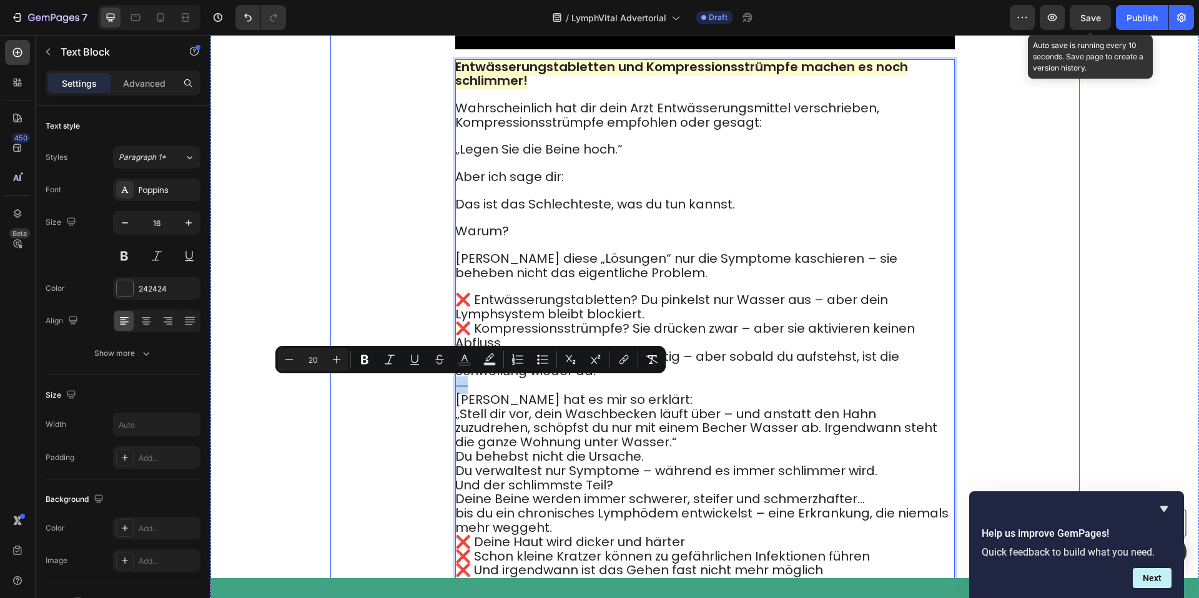
drag, startPoint x: 491, startPoint y: 390, endPoint x: 433, endPoint y: 390, distance: 58.1
click at [431, 390] on div "Video Entwässerungstabletten und Kompressionsstrümpfe machen es noch schlimmer!…" at bounding box center [704, 196] width 749 height 792
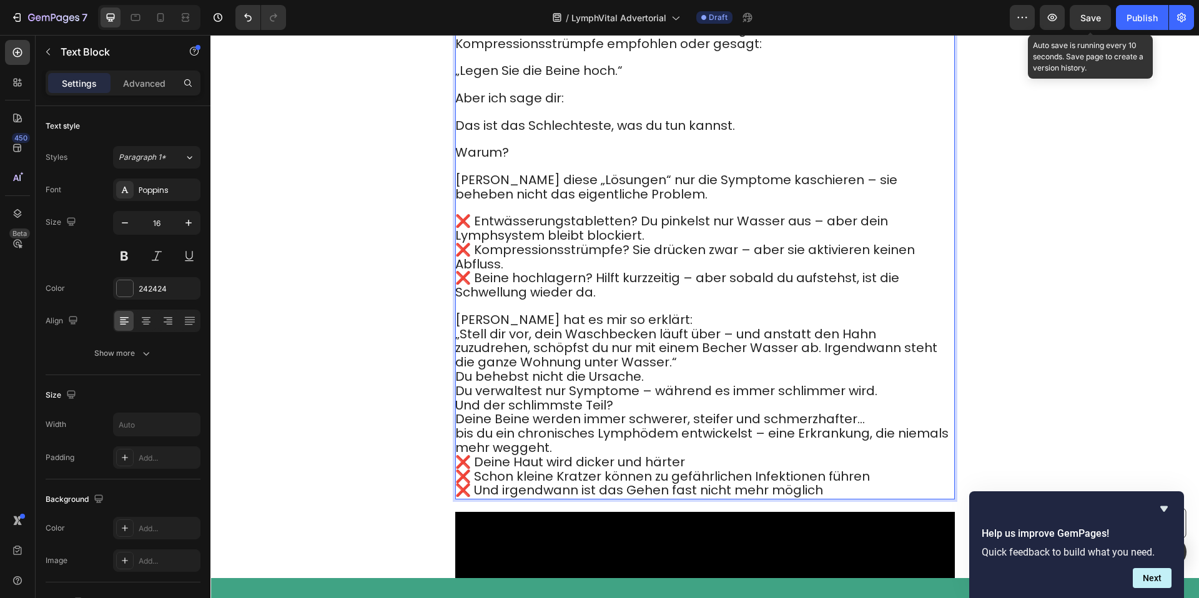
scroll to position [2591, 0]
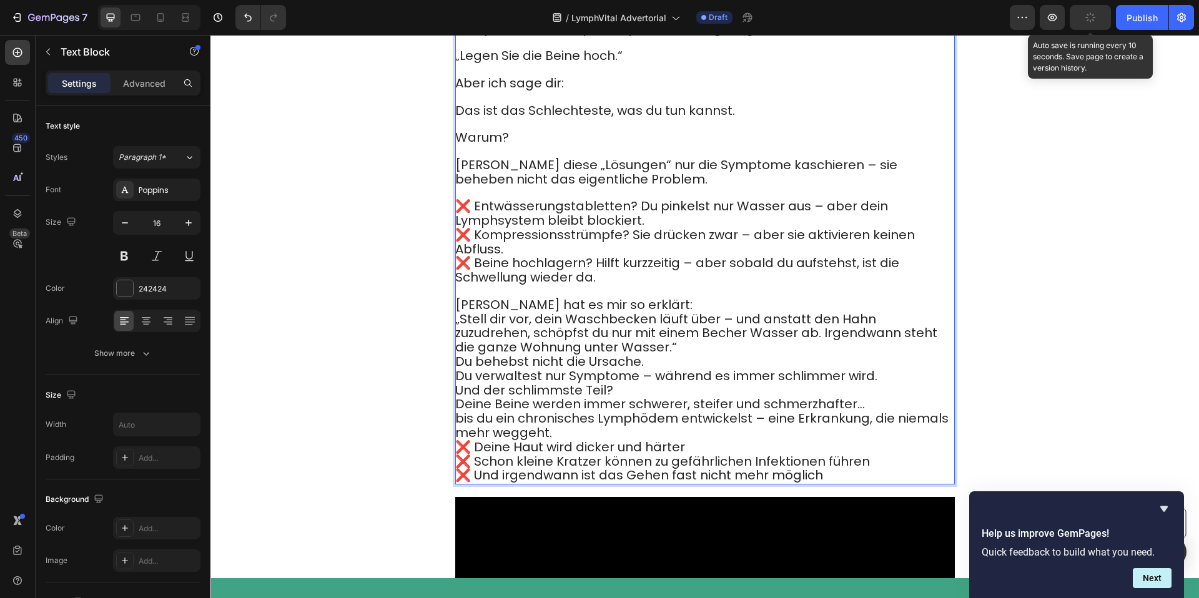
click at [651, 350] on p "„Stell dir vor, dein Waschbecken läuft über – und anstatt den Hahn zuzudrehen, …" at bounding box center [704, 334] width 498 height 42
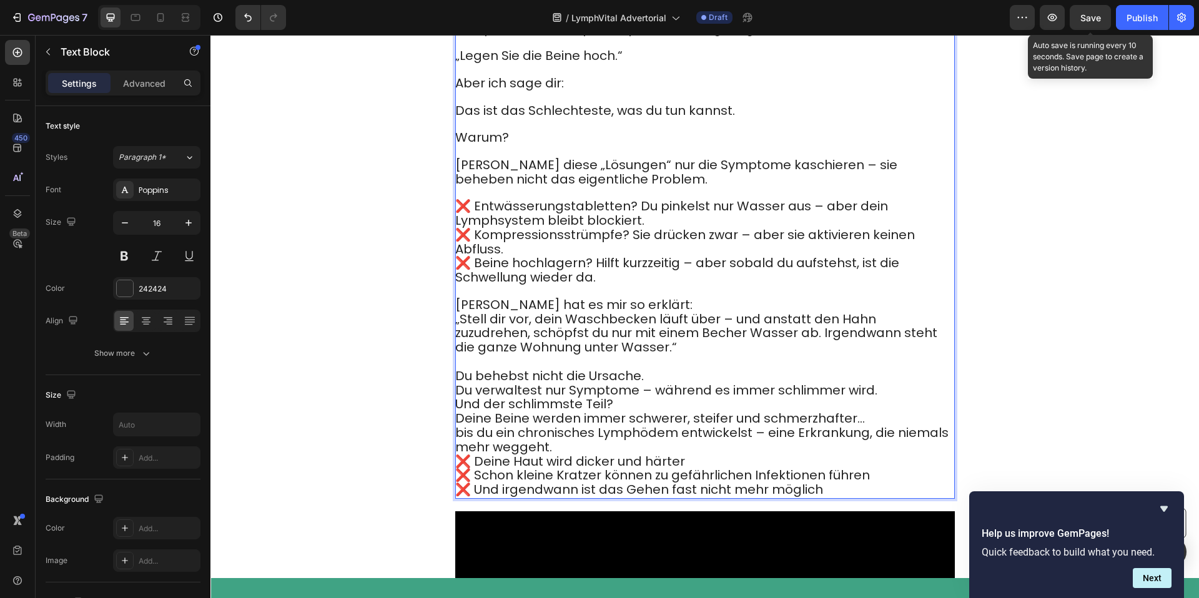
click at [644, 380] on p "Du behebst nicht die Ursache. Du verwaltest nur Symptome – während es immer sch…" at bounding box center [704, 384] width 498 height 29
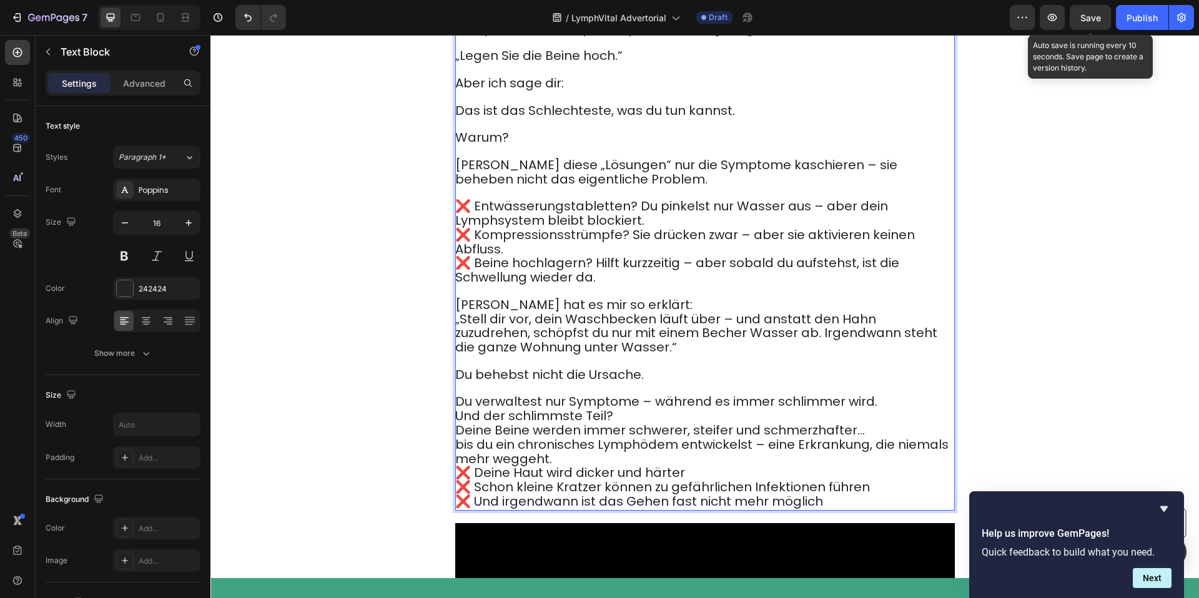
click at [641, 422] on p "Und der schlimmste Teil?" at bounding box center [704, 417] width 498 height 14
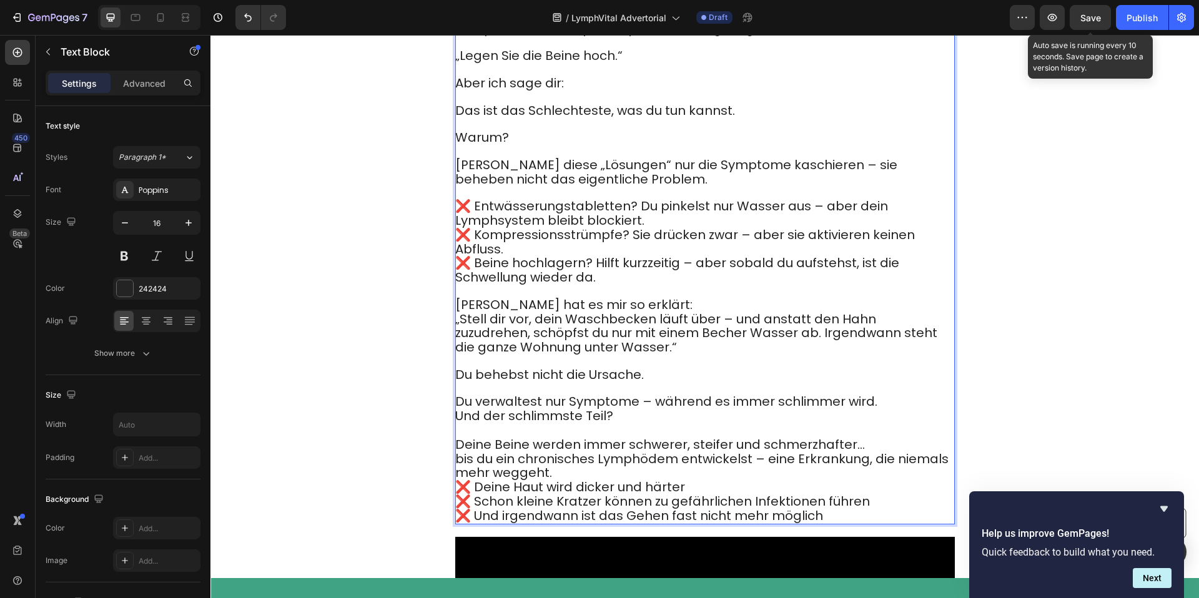
drag, startPoint x: 864, startPoint y: 446, endPoint x: 817, endPoint y: 470, distance: 52.2
click at [860, 447] on p "Deine Beine werden immer schwerer, steifer und schmerzhafter… bis du ein chroni…" at bounding box center [704, 459] width 498 height 42
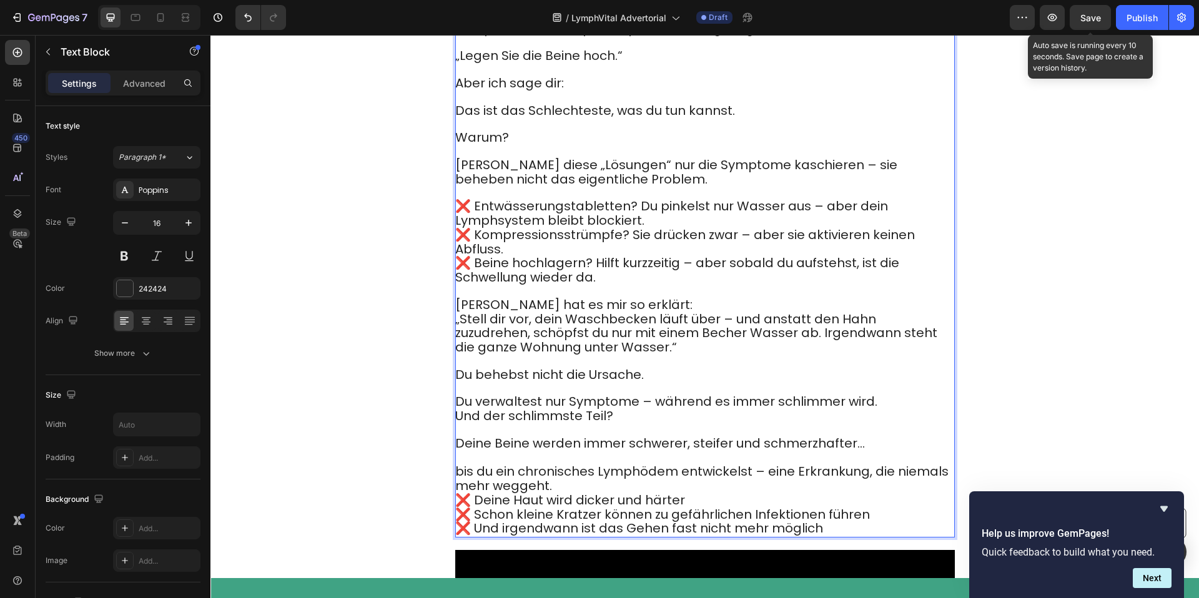
click at [614, 486] on p "⁠⁠⁠⁠⁠⁠⁠ bis du ein chronisches Lymphödem entwickelst – eine Erkrankung, die nie…" at bounding box center [704, 472] width 498 height 42
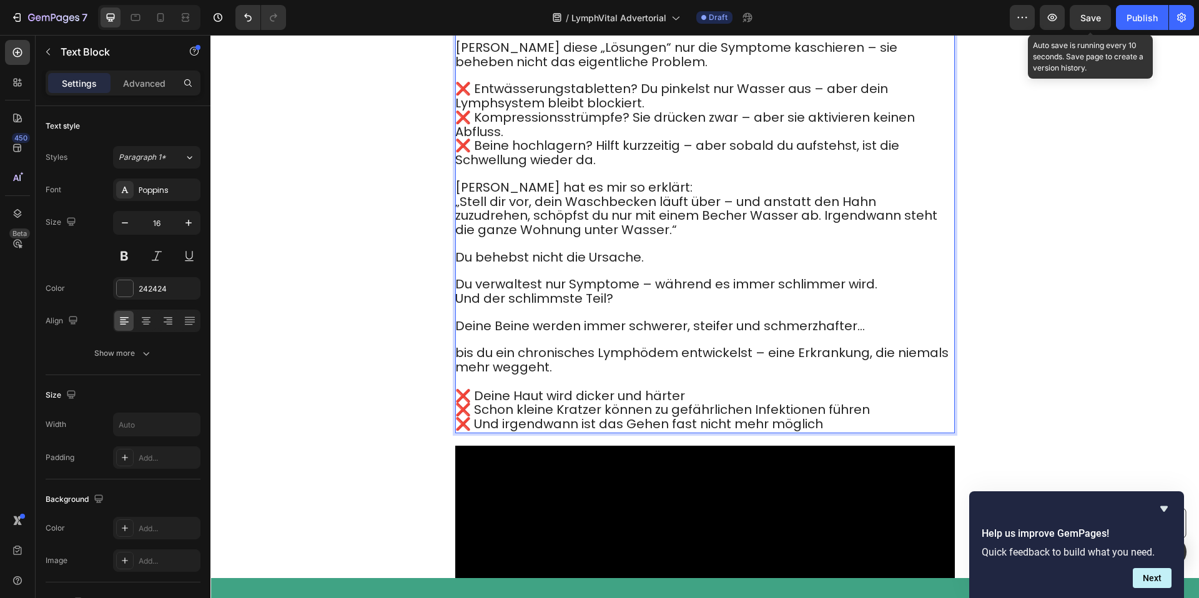
scroll to position [2691, 0]
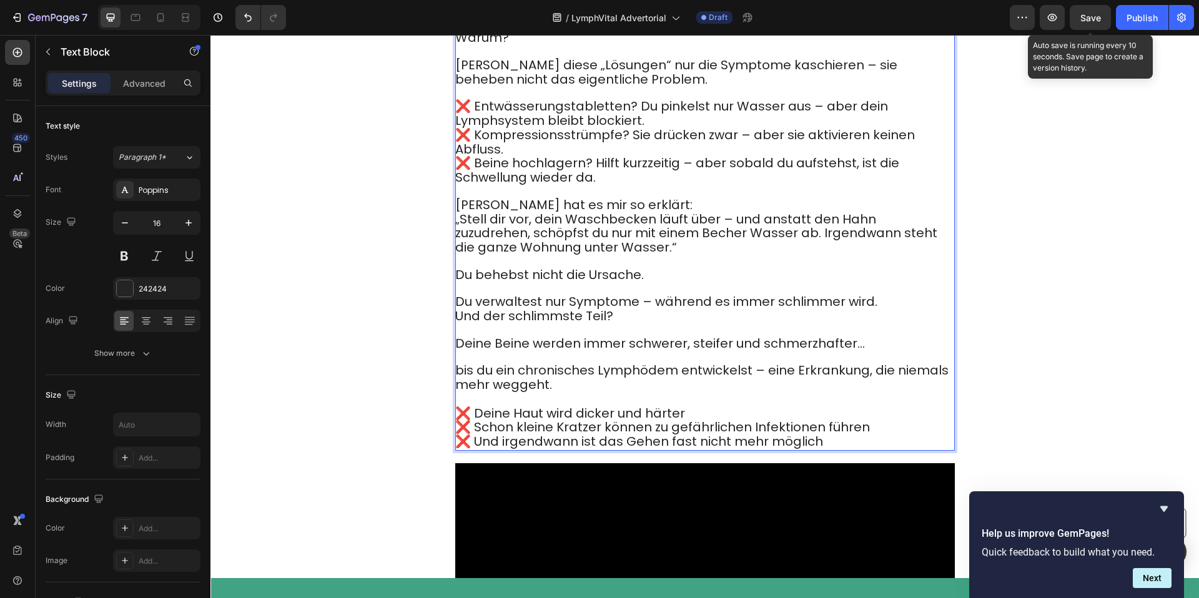
click at [624, 303] on span "Du verwaltest nur Symptome – während es immer schlimmer wird." at bounding box center [666, 301] width 422 height 17
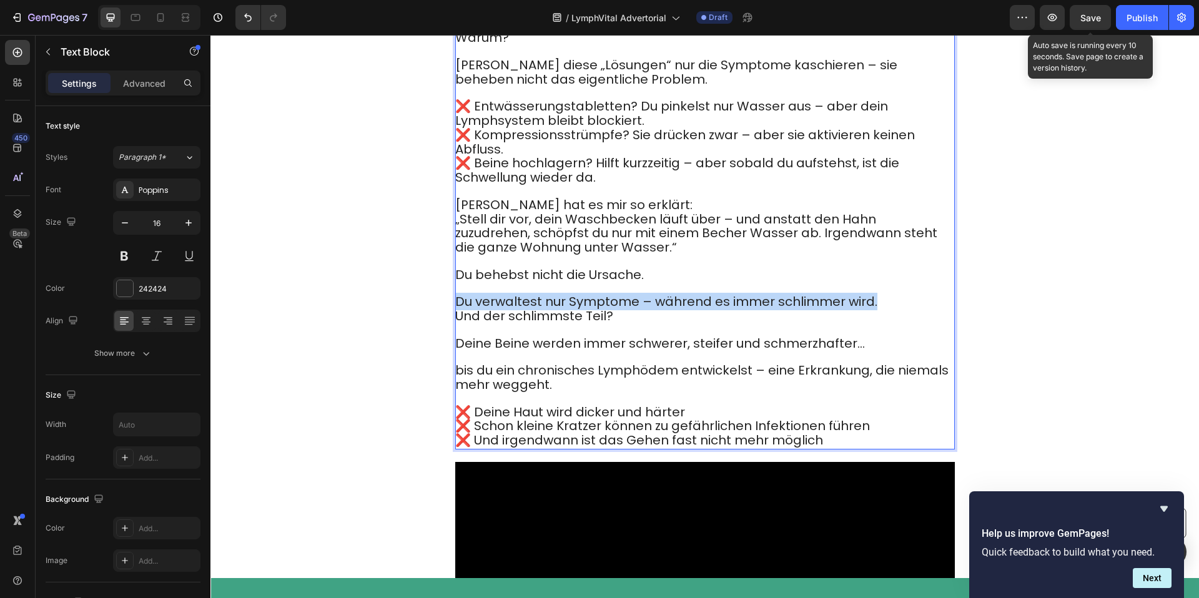
click at [624, 303] on span "Du verwaltest nur Symptome – während es immer schlimmer wird." at bounding box center [666, 301] width 422 height 17
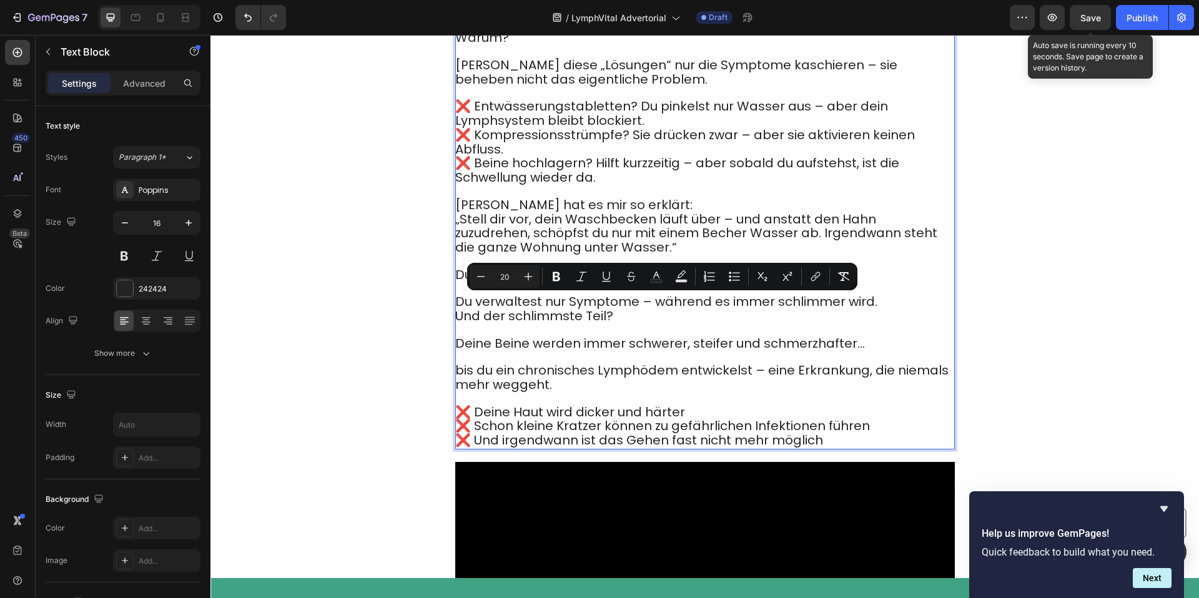
click at [603, 199] on span "Dr. Campbell hat es mir so erklärt:" at bounding box center [573, 204] width 237 height 17
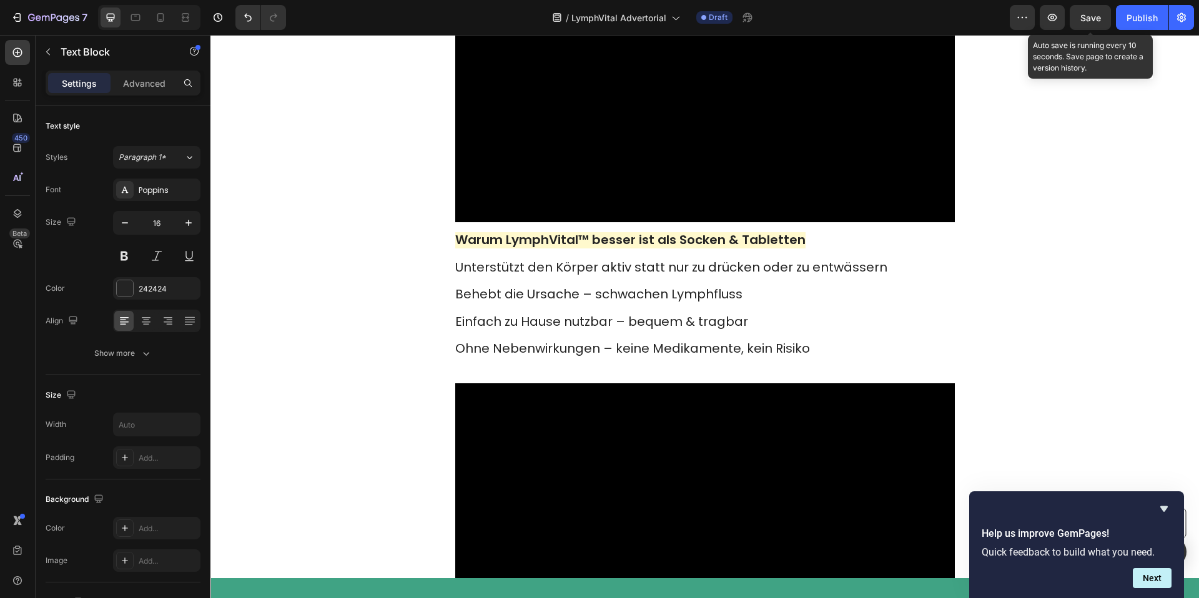
scroll to position [3234, 0]
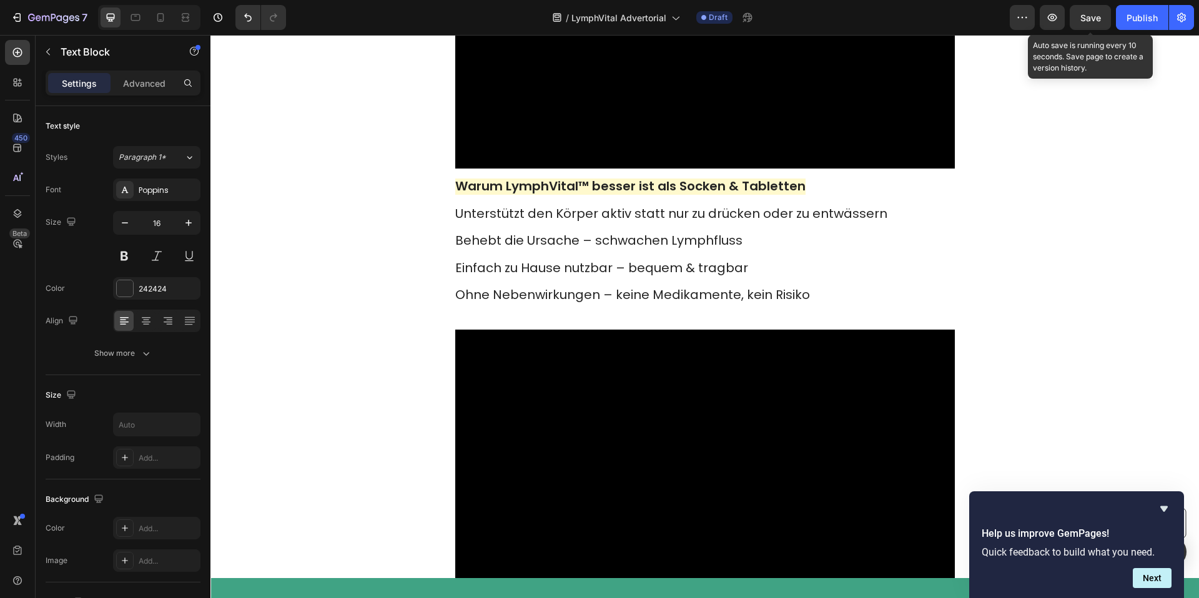
click at [577, 195] on strong "Warum LymphVital™ besser ist als Socken & Tabletten" at bounding box center [630, 185] width 350 height 17
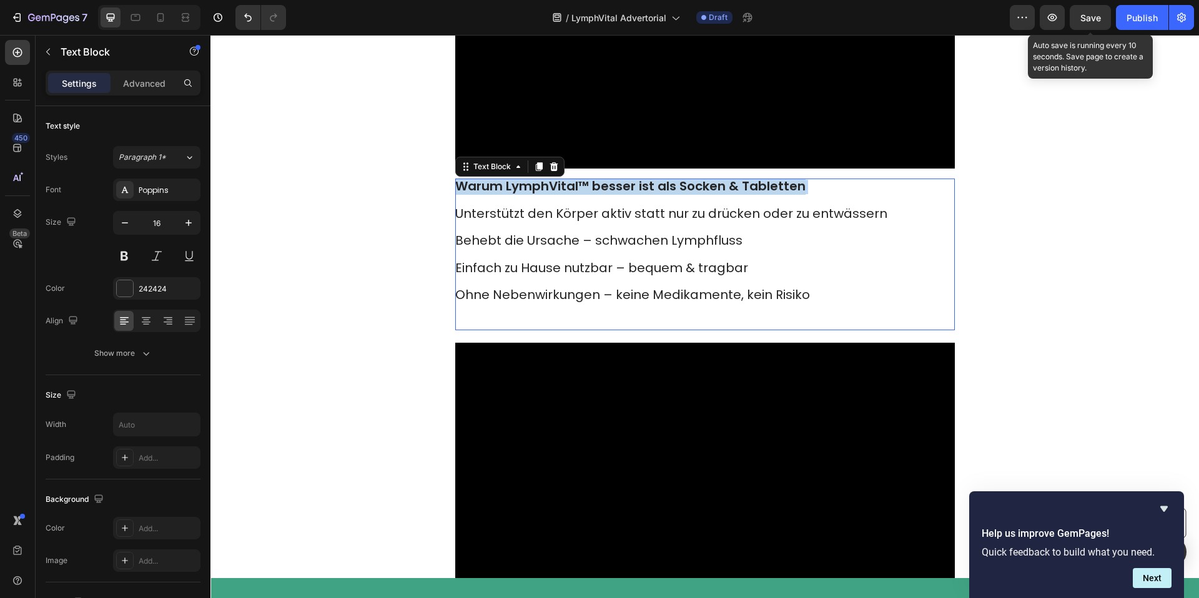
click at [577, 195] on strong "Warum LymphVital™ besser ist als Socken & Tabletten" at bounding box center [630, 185] width 350 height 17
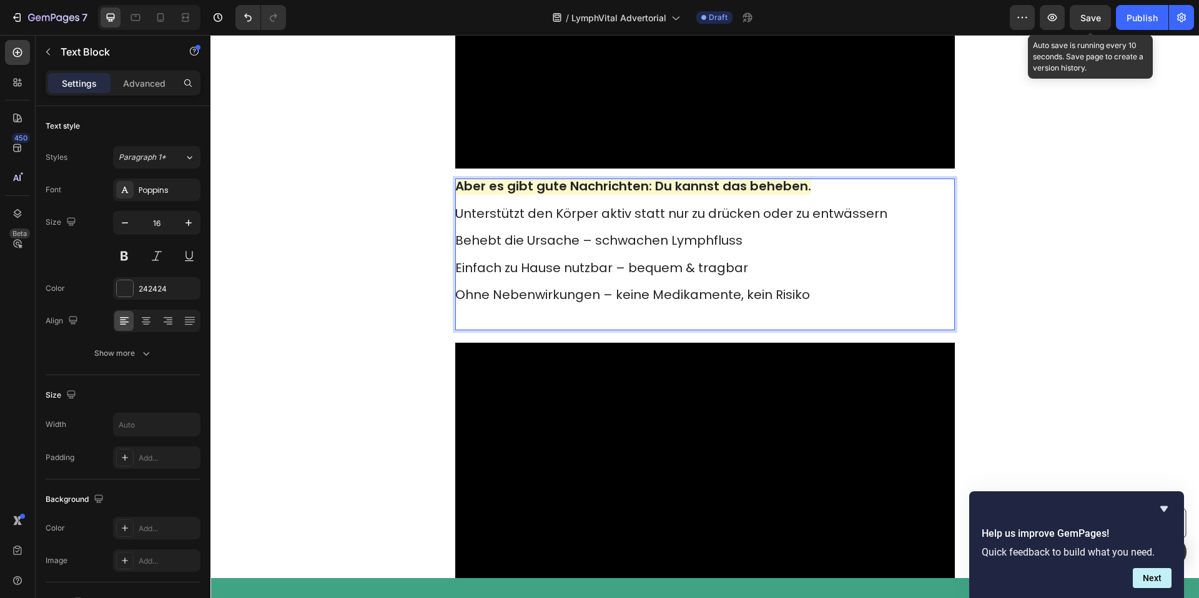
drag, startPoint x: 812, startPoint y: 219, endPoint x: 827, endPoint y: 217, distance: 15.1
click at [812, 207] on p "Aber es gibt gute Nachrichten: Du kannst das beheben." at bounding box center [704, 193] width 498 height 27
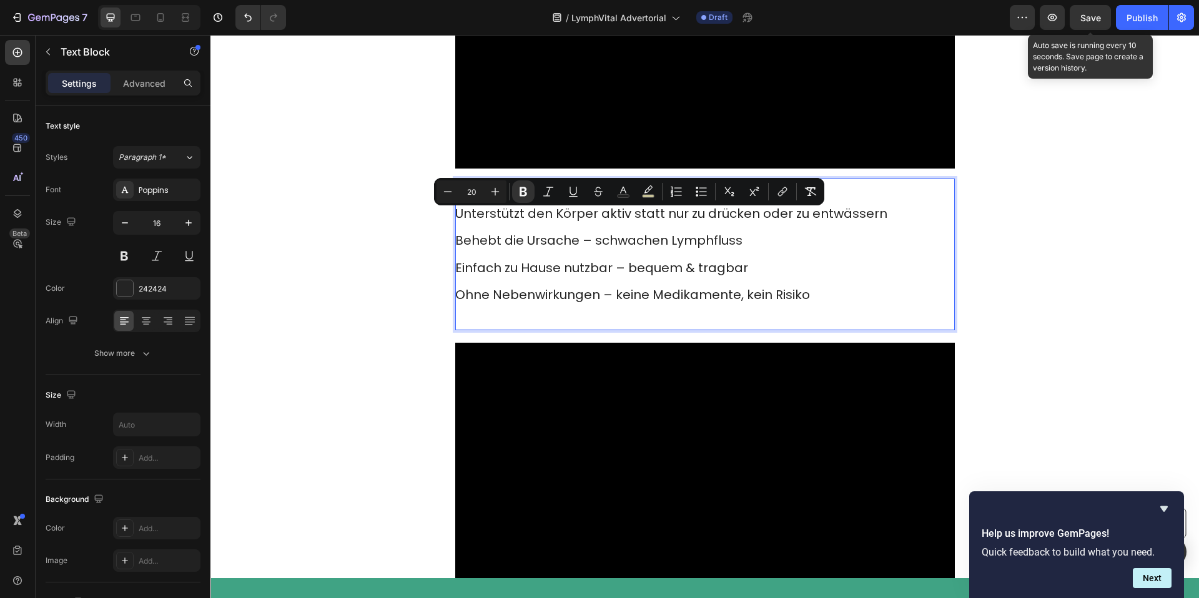
drag, startPoint x: 643, startPoint y: 224, endPoint x: 455, endPoint y: 226, distance: 188.6
click at [455, 207] on p "Aber es gibt gute Nachrichten: Du kannst das beheben." at bounding box center [704, 193] width 498 height 27
copy strong "Aber es gibt gute Nachrichten: Du kannst das beheben."
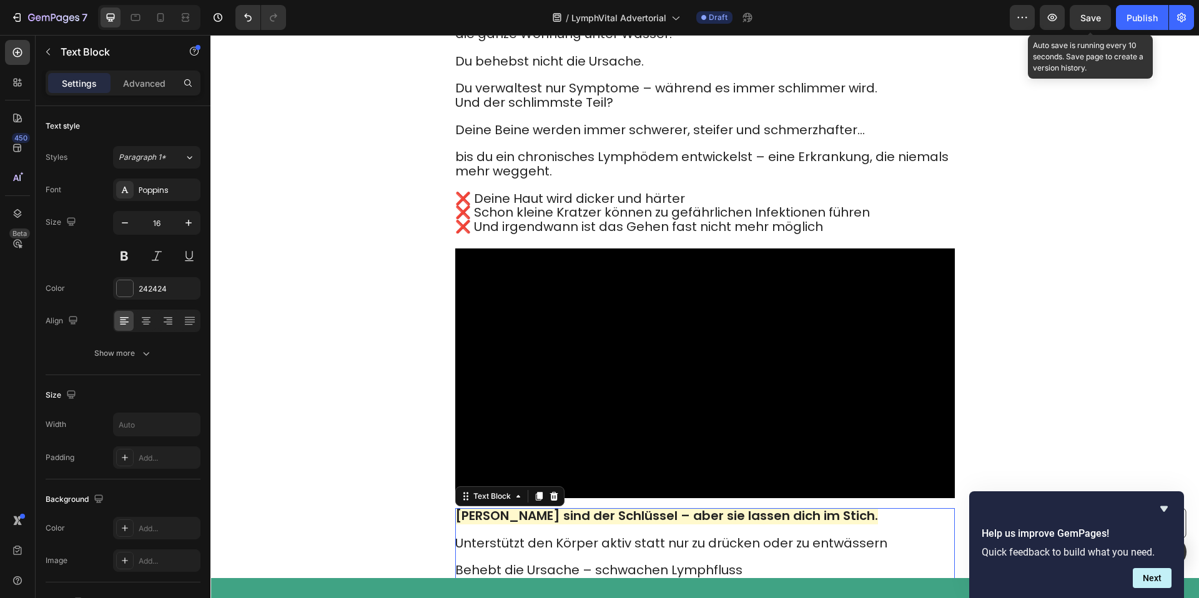
scroll to position [2831, 0]
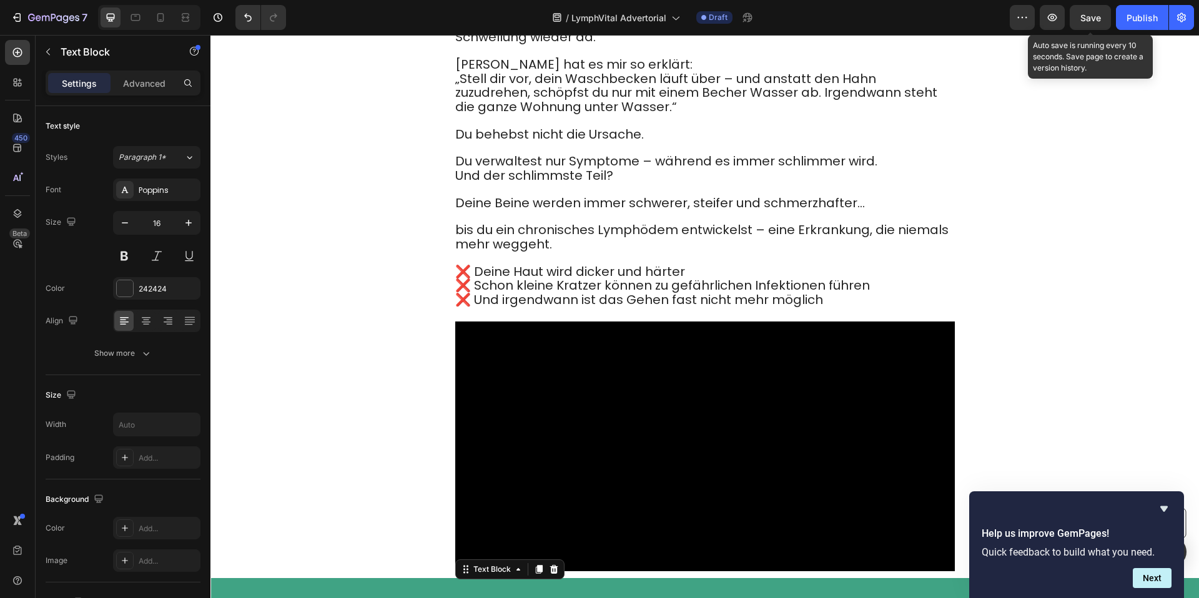
click at [828, 305] on p "❌ Deine Haut wird dicker und härter ❌ Schon kleine Kratzer können zu gefährlich…" at bounding box center [704, 286] width 498 height 42
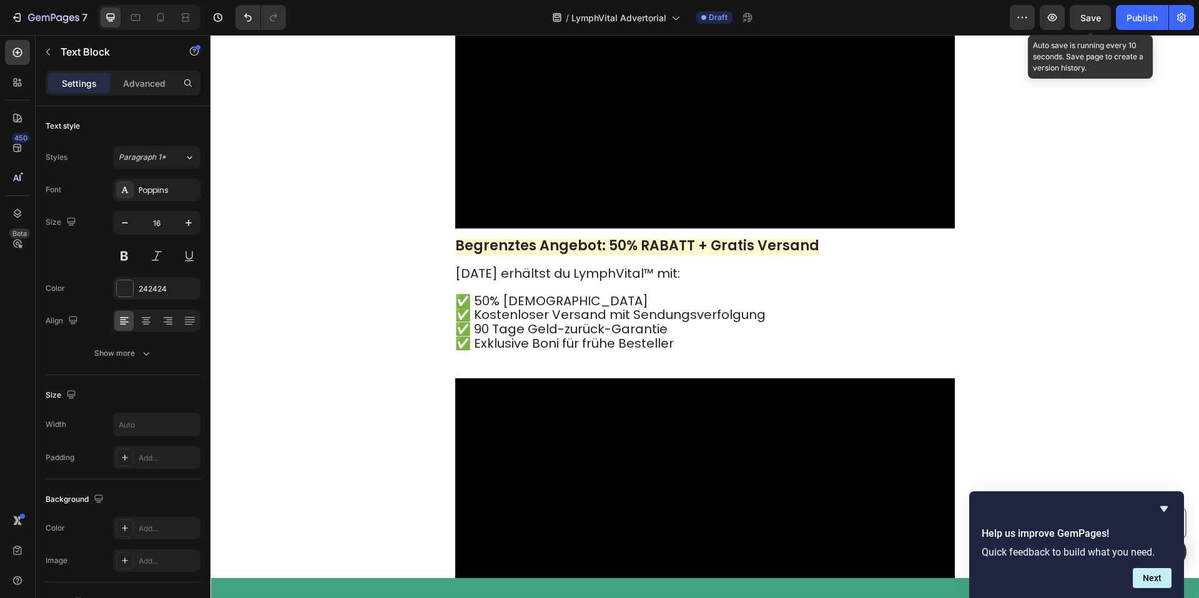
scroll to position [3630, 0]
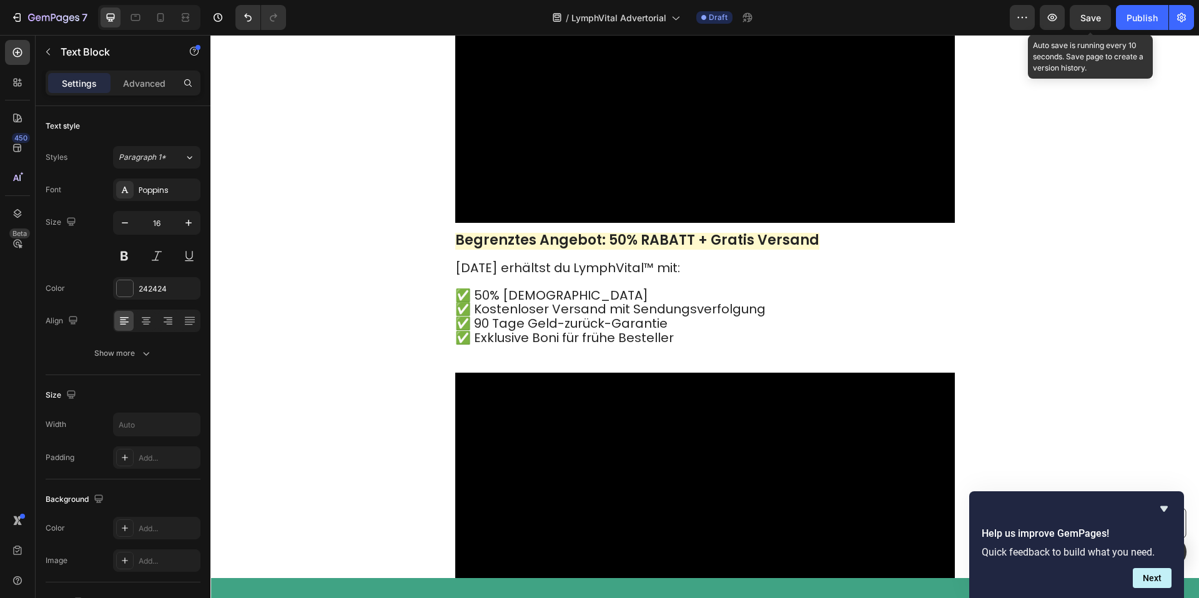
click at [624, 277] on span "Heute erhältst du LymphVital™ mit:" at bounding box center [567, 267] width 225 height 17
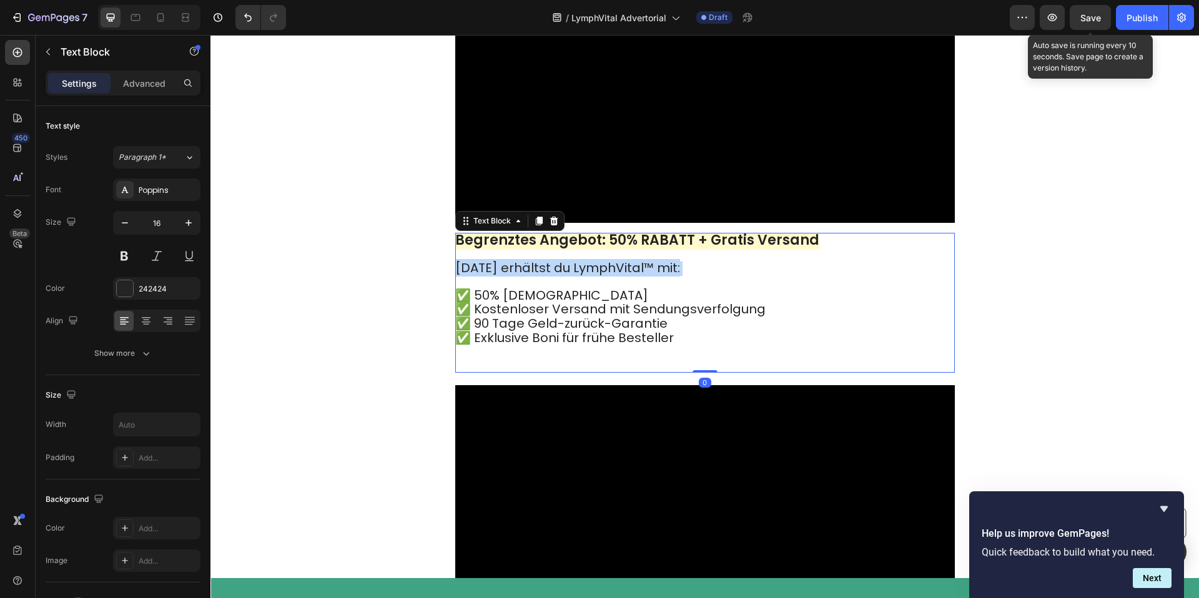
click at [625, 277] on span "Heute erhältst du LymphVital™ mit:" at bounding box center [567, 267] width 225 height 17
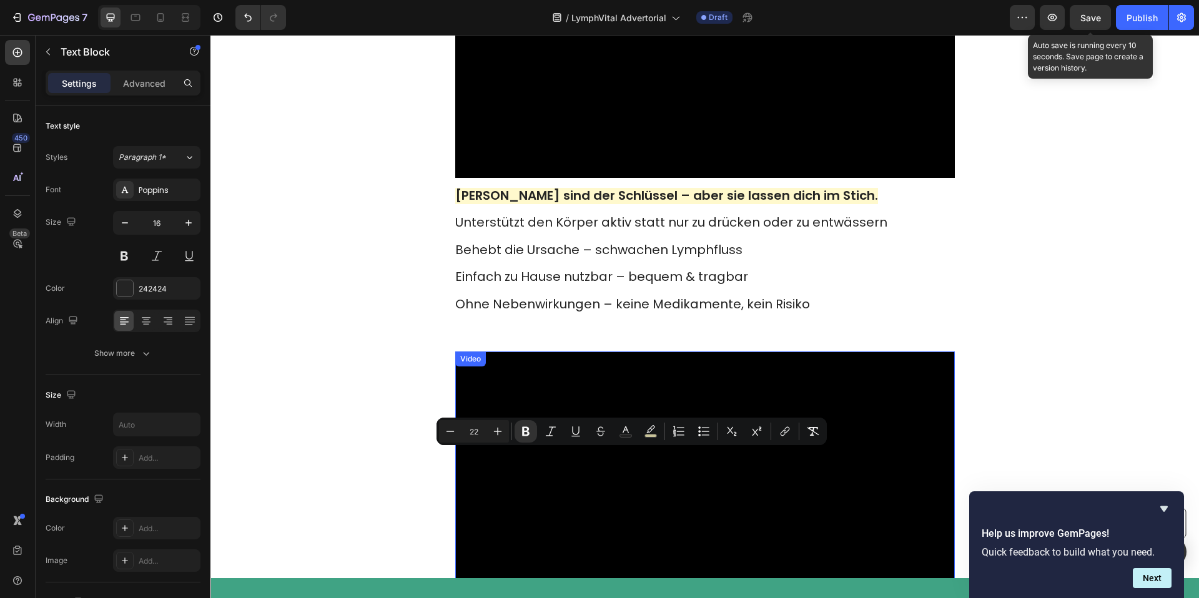
scroll to position [3175, 0]
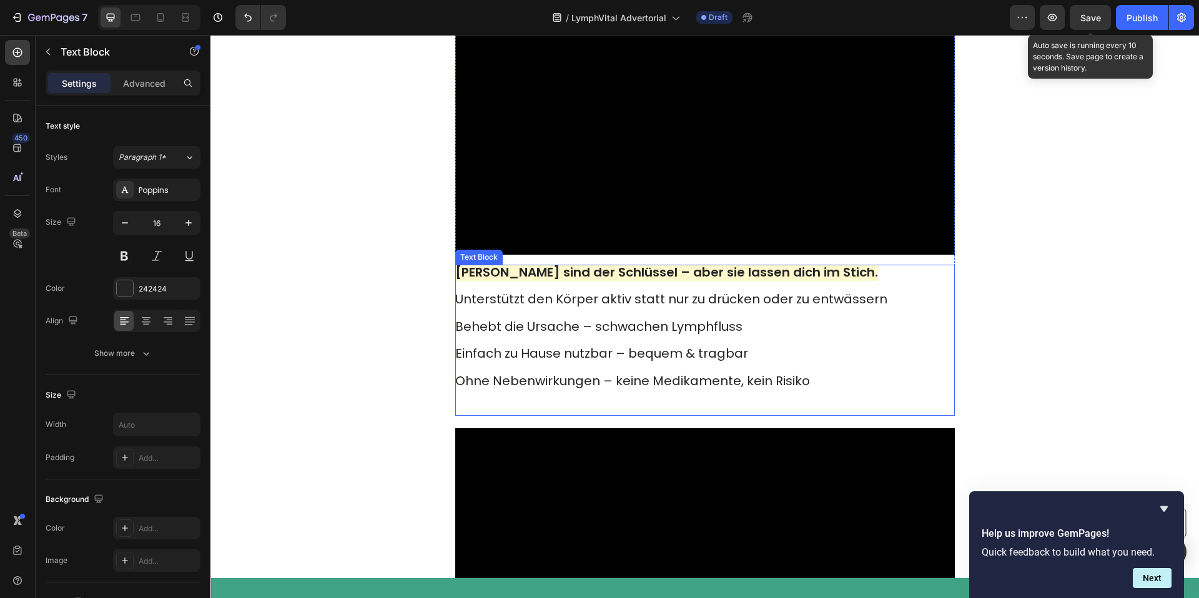
click at [627, 335] on span "Behebt die Ursache – schwachen Lymphfluss" at bounding box center [598, 326] width 287 height 17
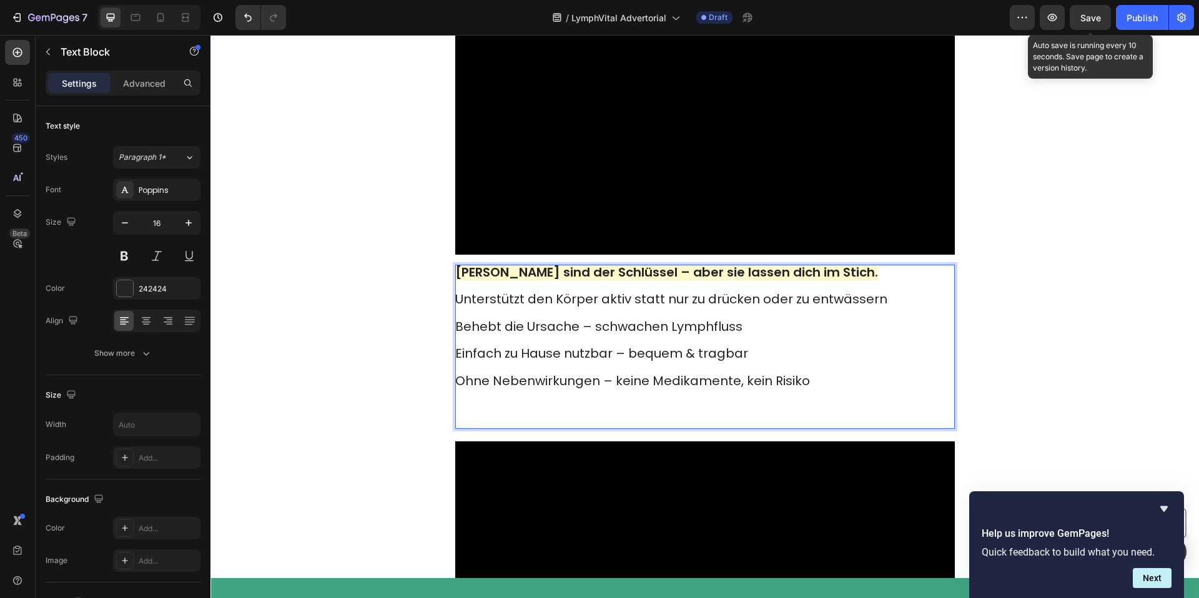
click at [713, 428] on p "Ohne Nebenwirkungen – keine Medikamente, kein Risiko ⁠⁠⁠⁠⁠⁠⁠" at bounding box center [704, 395] width 498 height 66
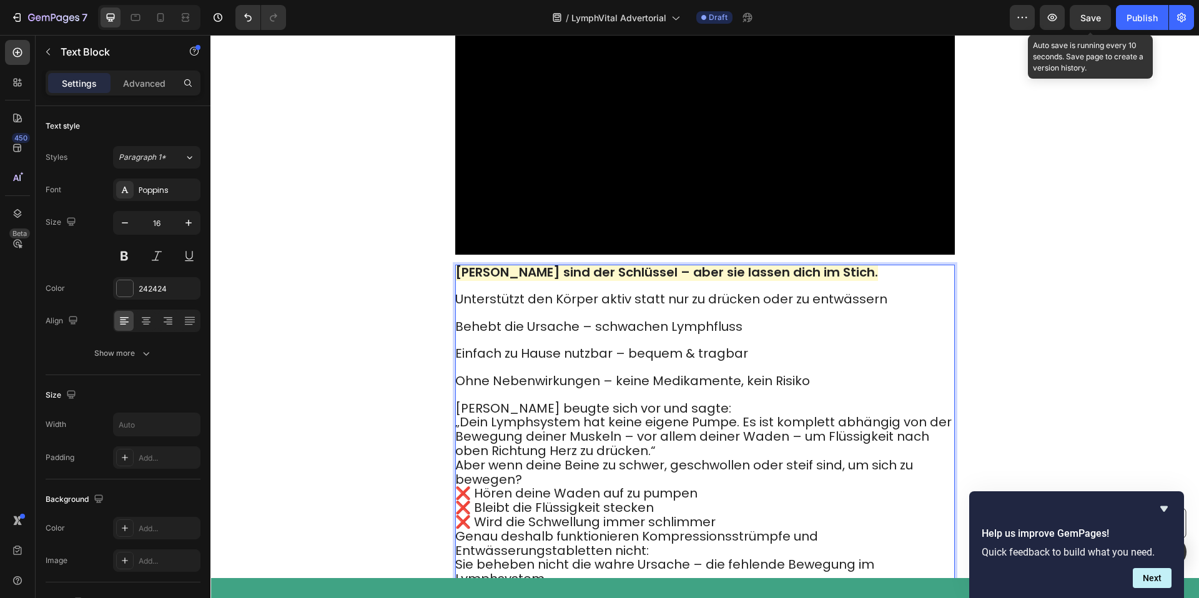
scroll to position [3282, 0]
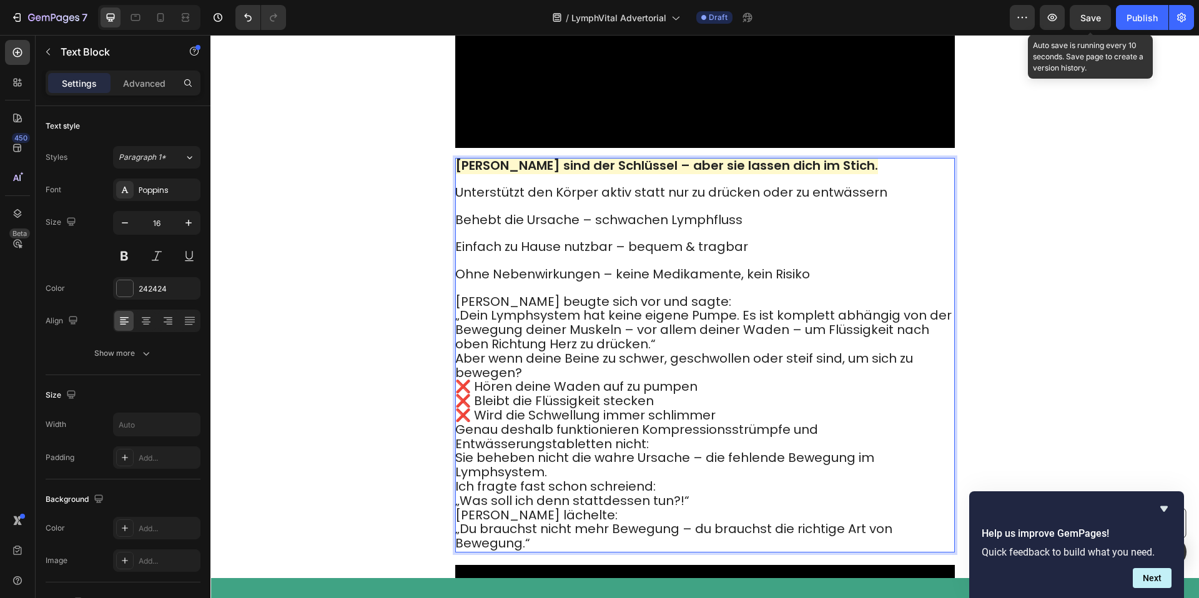
click at [458, 310] on span "r. Campbell beugte sich vor und sagte:" at bounding box center [593, 301] width 276 height 17
click at [745, 310] on p "Dr. Campbell beugte sich vor und sagte:" at bounding box center [704, 302] width 498 height 14
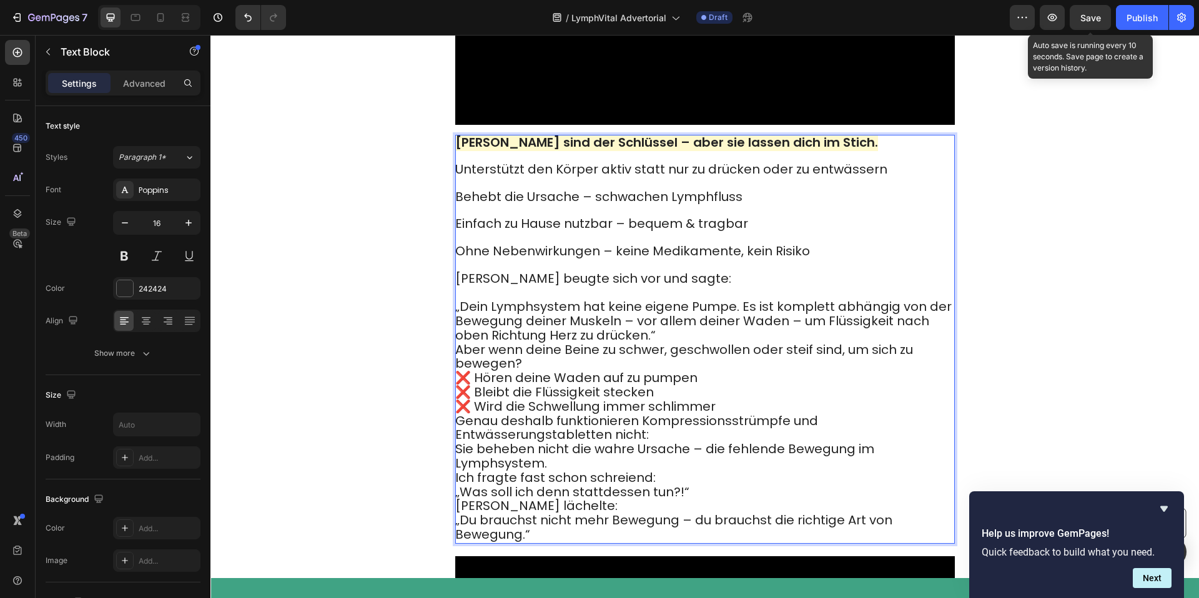
scroll to position [3290, 0]
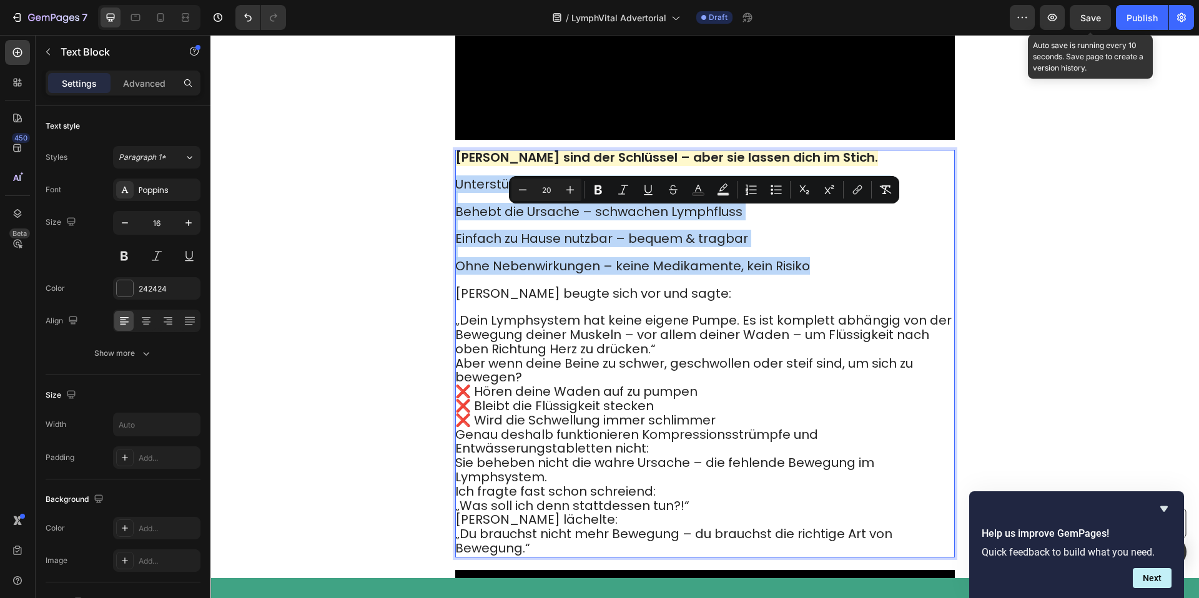
drag, startPoint x: 817, startPoint y: 302, endPoint x: 456, endPoint y: 220, distance: 370.5
click at [456, 220] on div "Deine Waden sind der Schlüssel – aber sie lassen dich im Stich. Unterstützt den…" at bounding box center [705, 354] width 500 height 408
copy div "Unterstützt den Körper aktiv statt nur zu drücken oder zu entwässern Behebt die…"
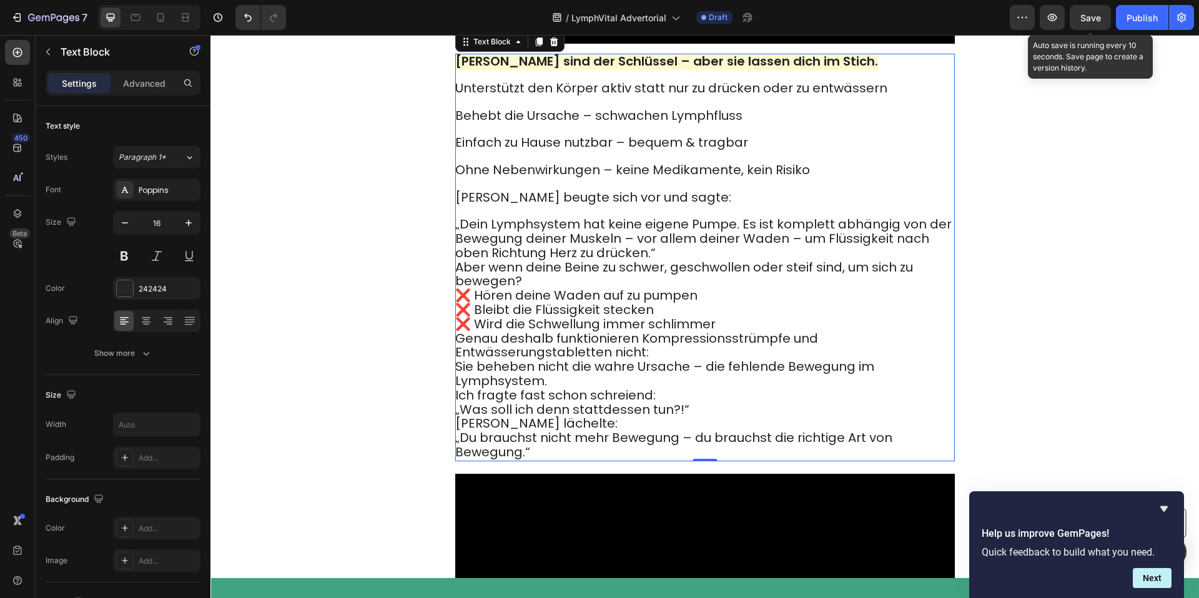
scroll to position [3395, 0]
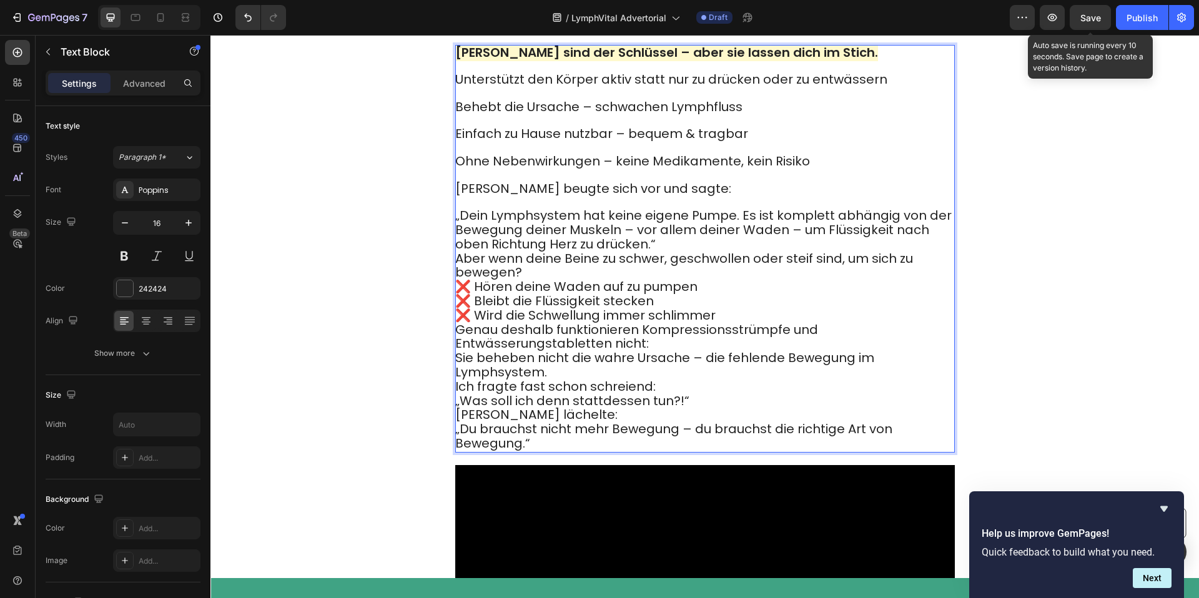
click at [589, 281] on p "Aber wenn deine Beine zu schwer, geschwollen oder steif sind, um sich zu bewege…" at bounding box center [704, 266] width 498 height 29
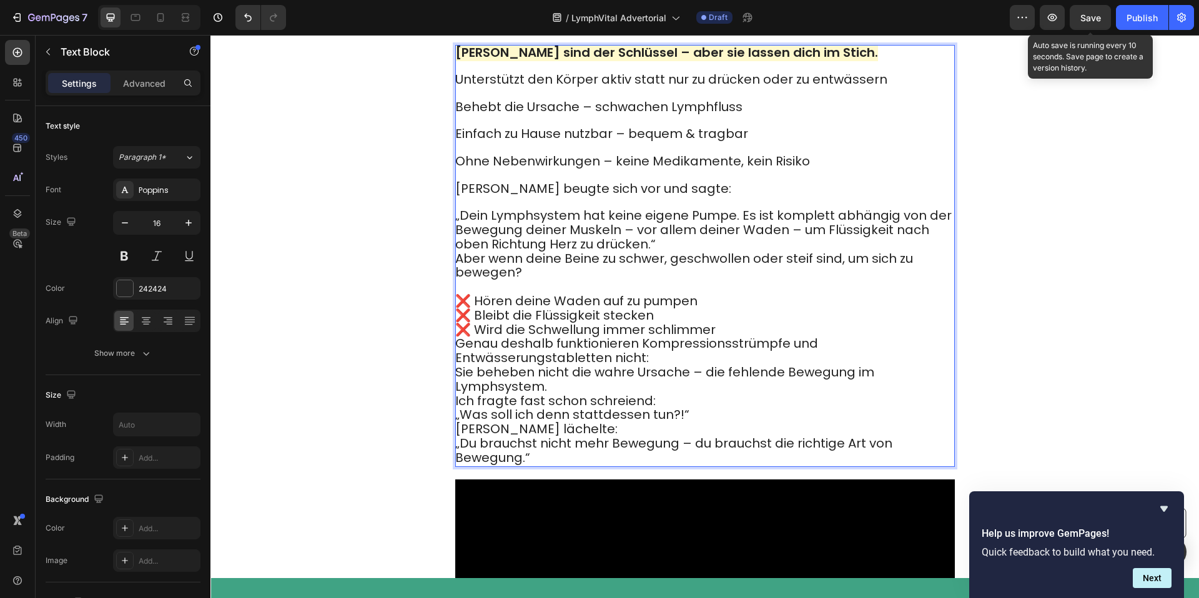
click at [829, 377] on p "Genau deshalb funktionieren Kompressionsstrümpfe und Entwässerungstabletten nic…" at bounding box center [704, 365] width 498 height 57
click at [775, 336] on p "❌ Hören deine Waden auf zu pumpen ❌ Bleibt die Flüssigkeit stecken ❌ Wird die S…" at bounding box center [704, 314] width 498 height 42
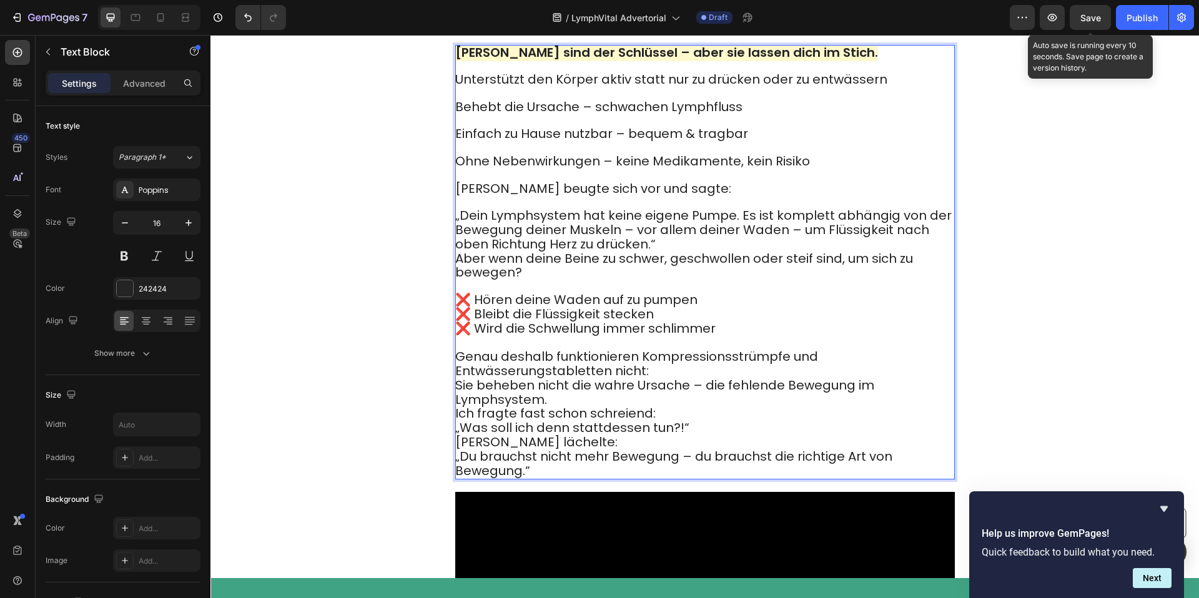
click at [731, 407] on p "Genau deshalb funktionieren Kompressionsstrümpfe und Entwässerungstabletten nic…" at bounding box center [704, 378] width 498 height 57
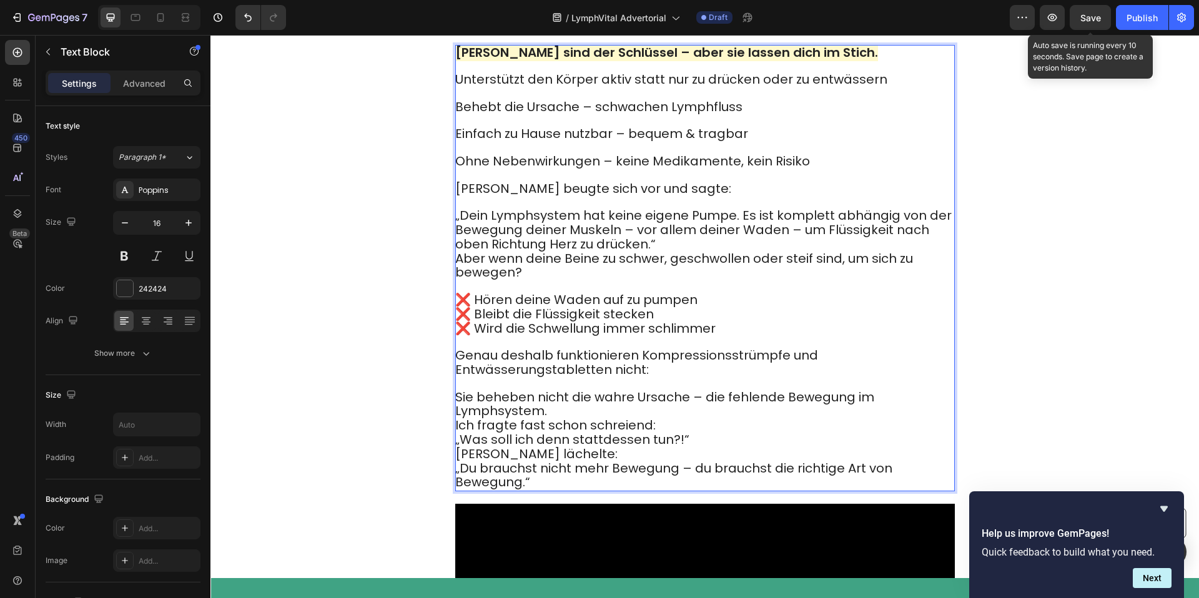
click at [581, 419] on p "Sie beheben nicht die wahre Ursache – die fehlende Bewegung im Lymphsystem." at bounding box center [704, 398] width 498 height 41
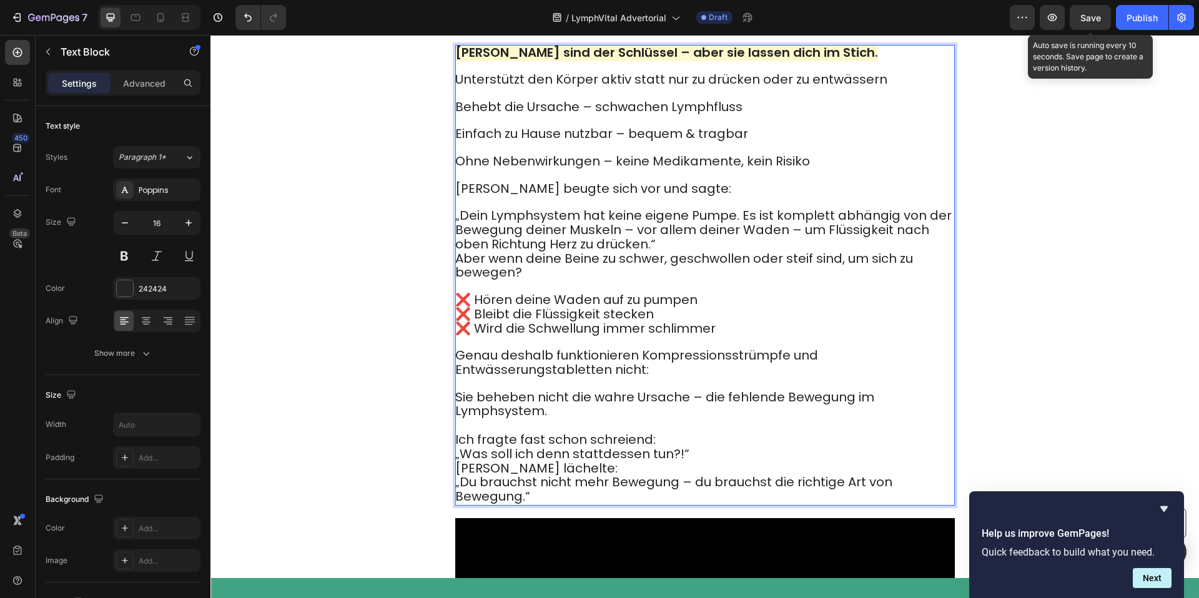
click at [678, 462] on p "Ich fragte fast schon schreiend: „Was soll ich denn stattdessen tun?!“" at bounding box center [704, 447] width 498 height 29
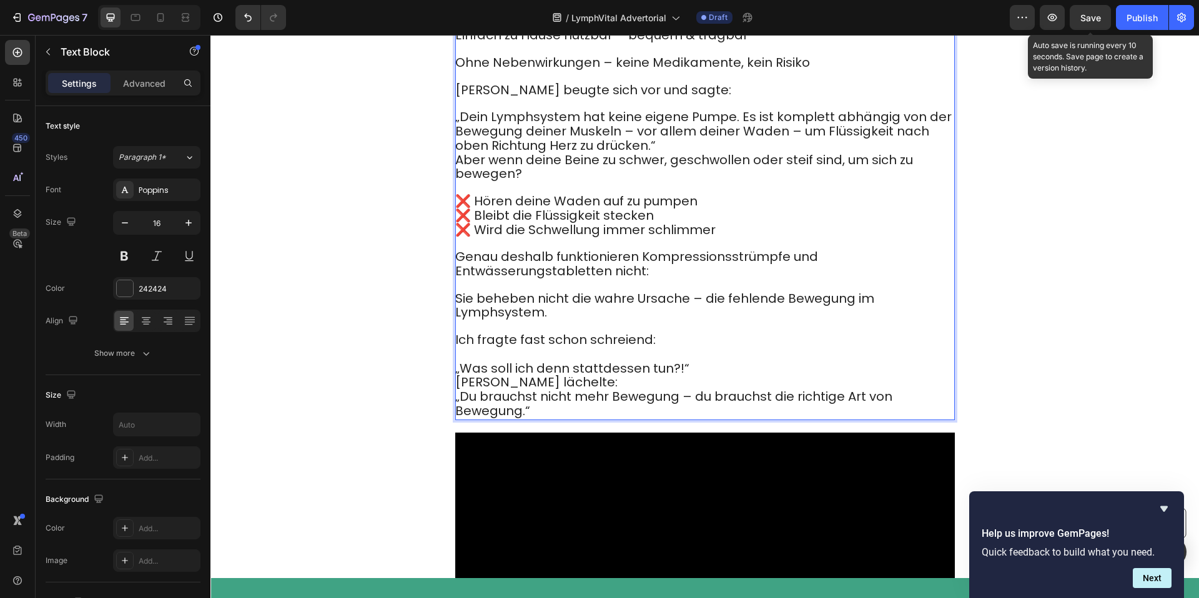
scroll to position [3508, 0]
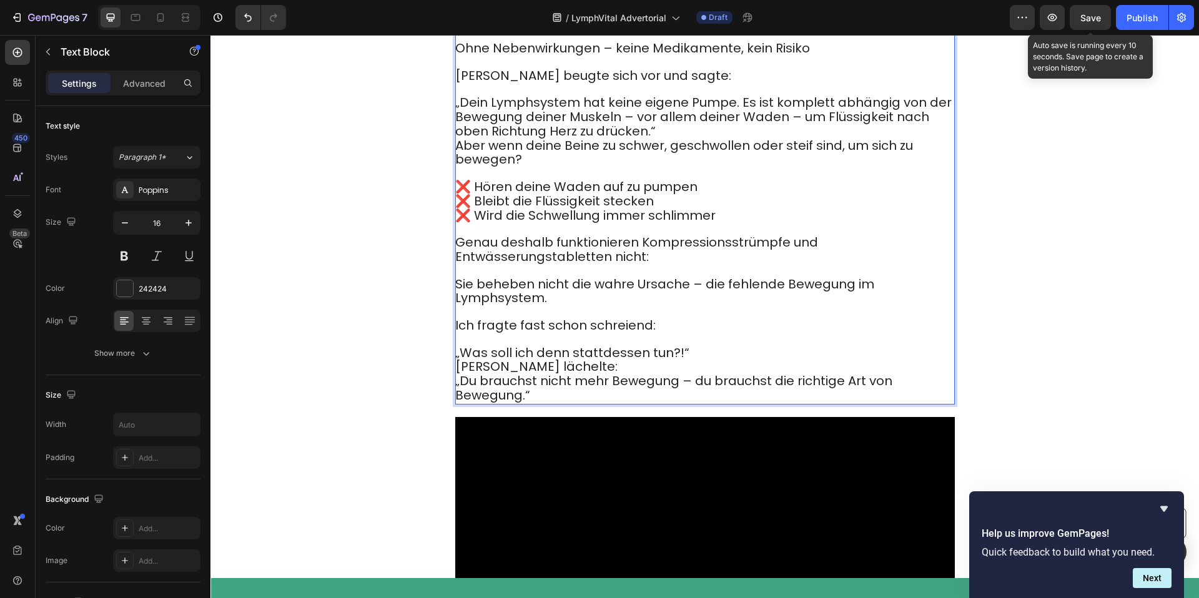
click at [619, 375] on p "Dr. Campbell lächelte:" at bounding box center [704, 367] width 498 height 14
click at [707, 361] on p "„Was soll ich denn stattdessen tun?!“" at bounding box center [704, 346] width 498 height 27
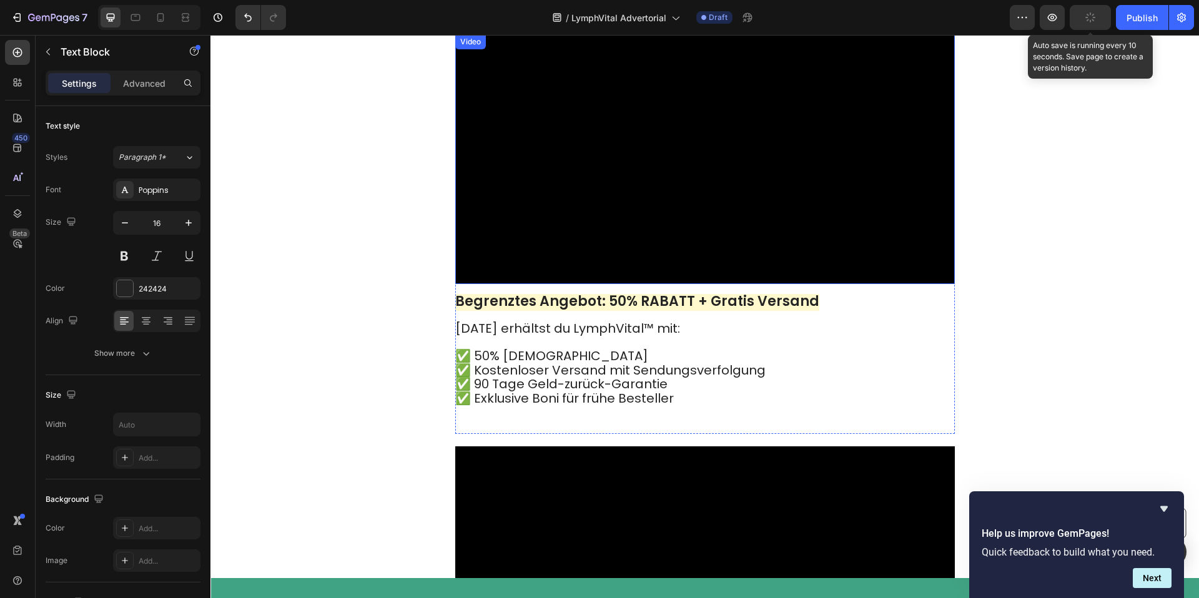
scroll to position [3936, 0]
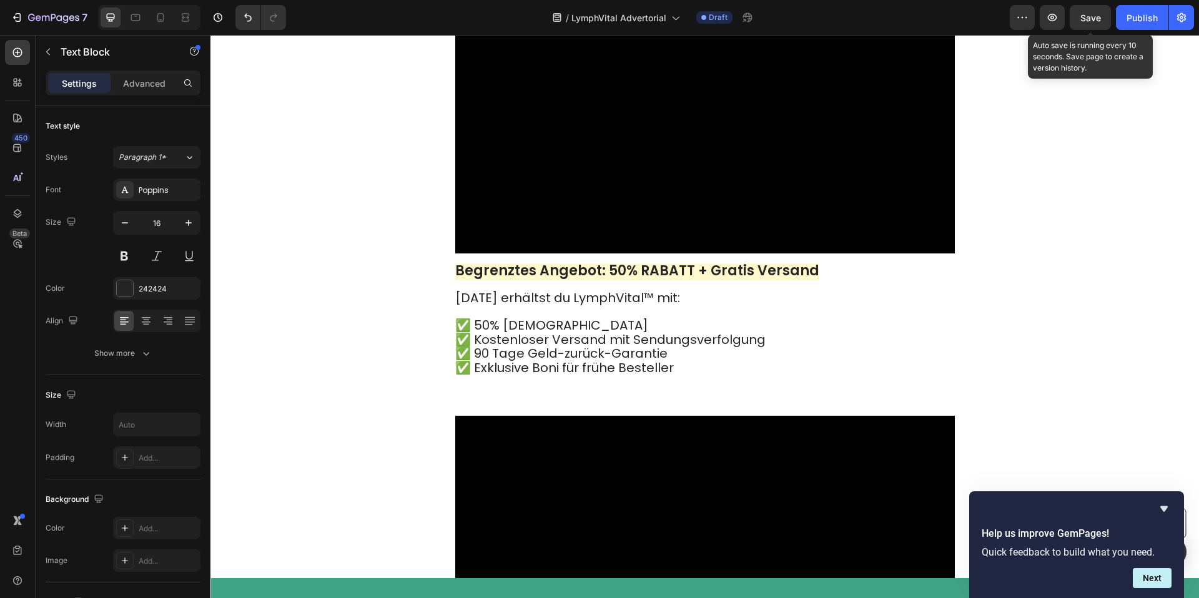
click at [587, 280] on strong "Begrenztes Angebot: 50% RABATT + Gratis Versand" at bounding box center [637, 270] width 364 height 19
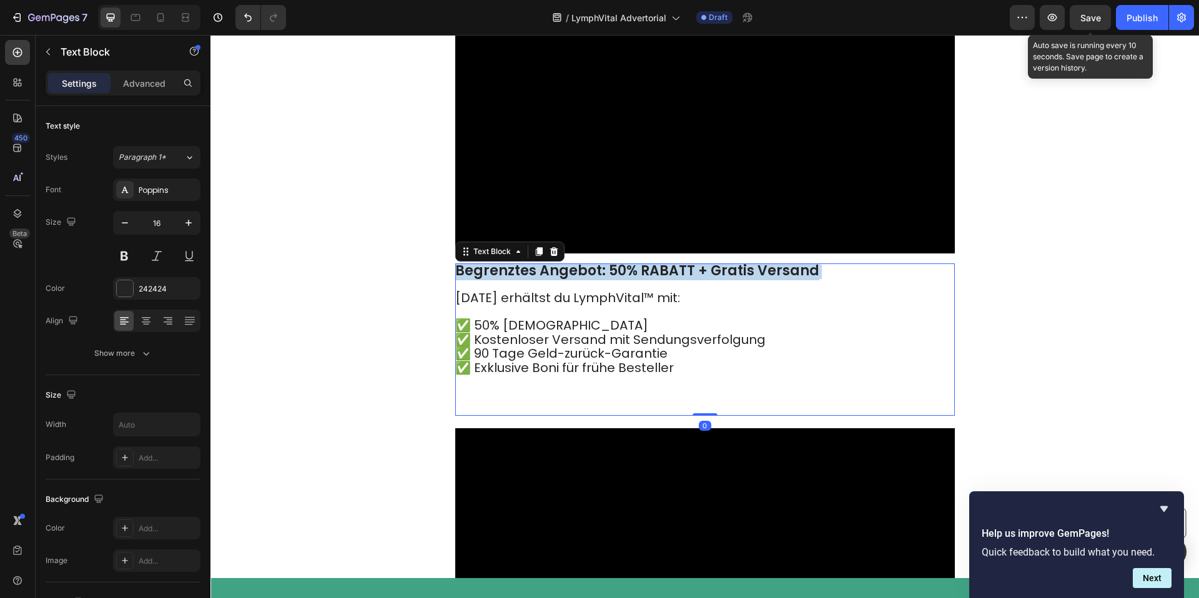
click at [587, 280] on strong "Begrenztes Angebot: 50% RABATT + Gratis Versand" at bounding box center [637, 270] width 364 height 19
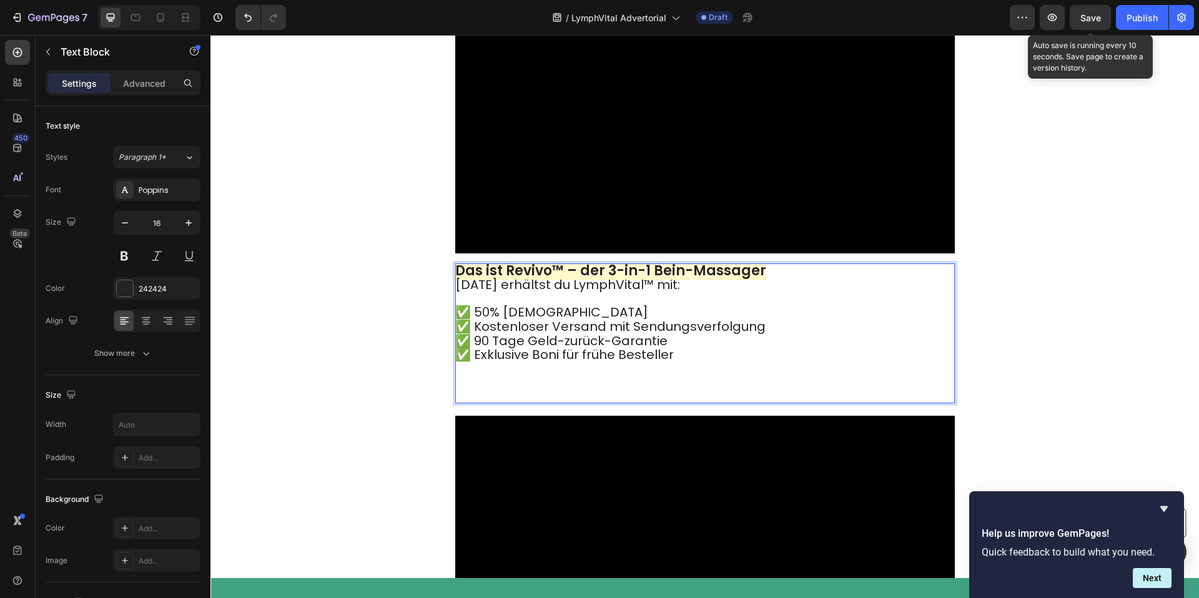
click at [782, 279] on p "Das ist Revivo™ – der 3-in-1 Bein-Massager" at bounding box center [704, 272] width 498 height 14
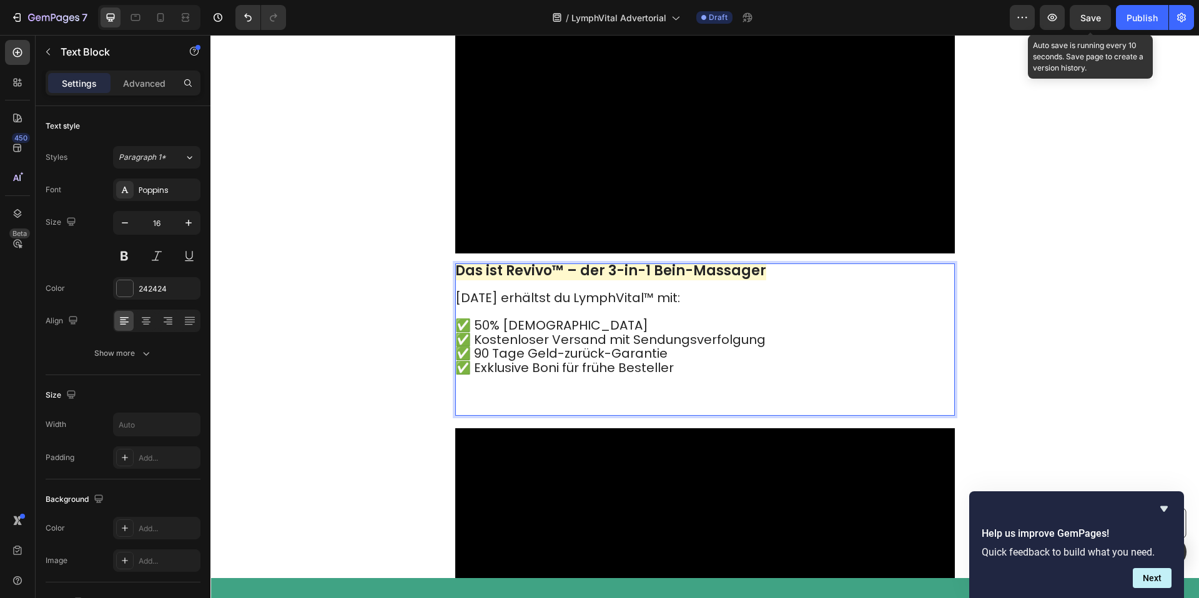
click at [516, 292] on p "Das ist Revivo™ – der 3-in-1 Bein-Massager" at bounding box center [704, 278] width 498 height 27
click at [517, 280] on strong "Das ist Revivo™ – der 3-in-1 Bein-Massager" at bounding box center [610, 270] width 311 height 19
drag, startPoint x: 525, startPoint y: 336, endPoint x: 555, endPoint y: 333, distance: 30.1
click at [553, 280] on strong "Das ist Revivo™ – der 3-in-1 Bein-Massager" at bounding box center [610, 270] width 311 height 19
click at [508, 415] on p "Heute erhältst du LymphVital™ mit: ✅ 50% Rabatt ✅ Kostenloser Versand mit Sendu…" at bounding box center [704, 353] width 498 height 123
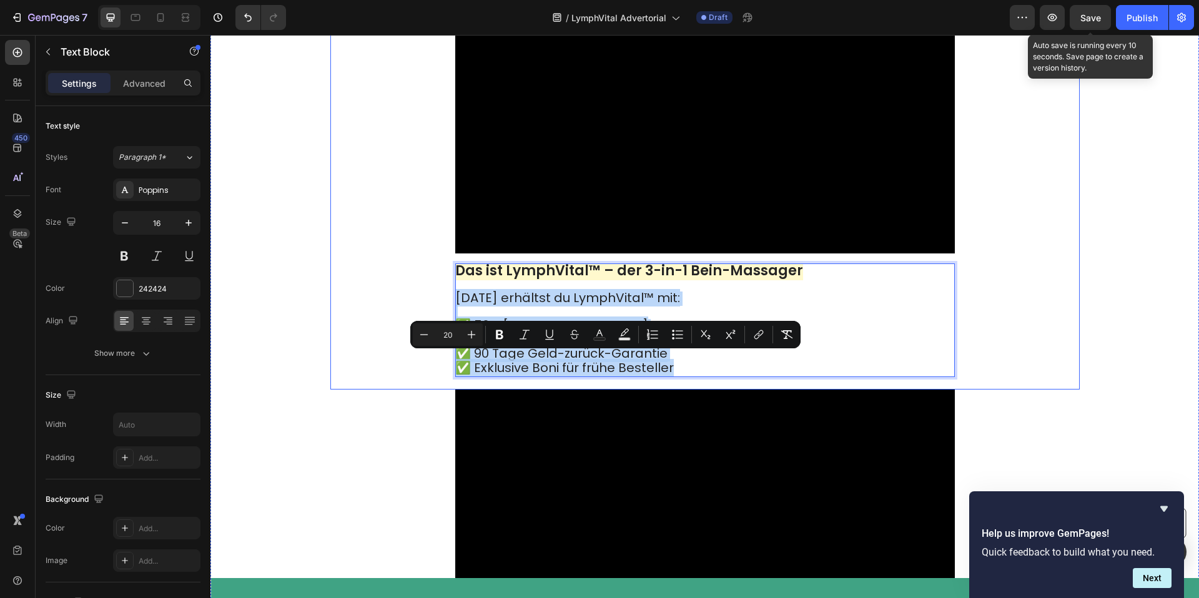
drag, startPoint x: 687, startPoint y: 431, endPoint x: 445, endPoint y: 368, distance: 250.2
click at [443, 367] on div "Video Das ist LymphVital™ – der 3-in-1 Bein-Massager Heute erhältst du LymphVit…" at bounding box center [704, 197] width 749 height 386
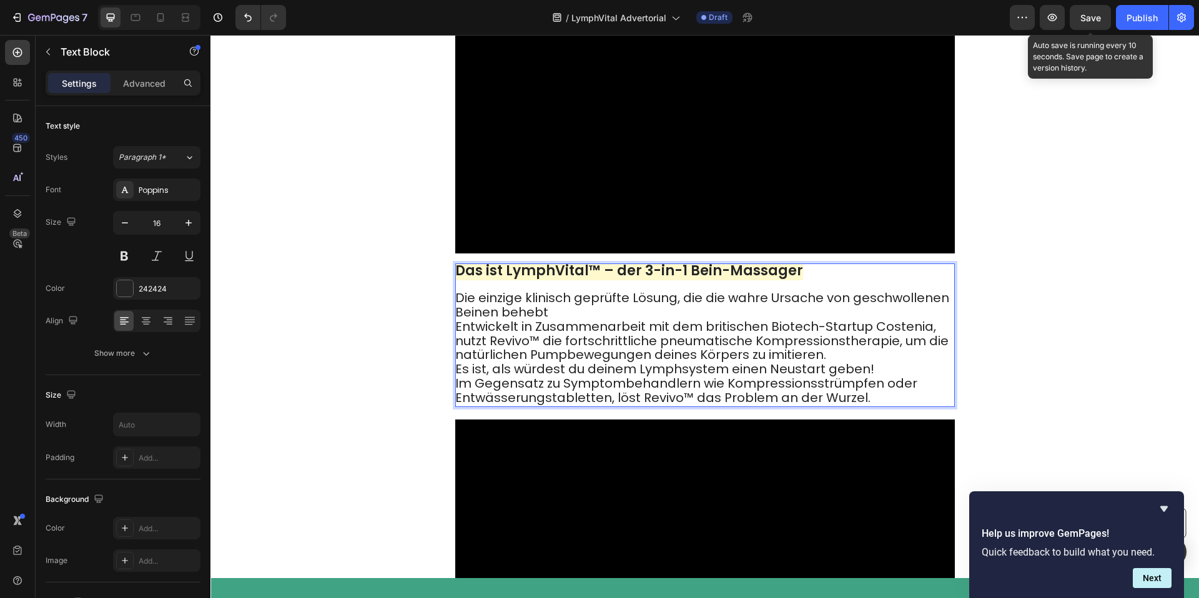
click at [688, 320] on p "Die einzige klinisch geprüfte Lösung, die die wahre Ursache von geschwollenen B…" at bounding box center [704, 306] width 498 height 29
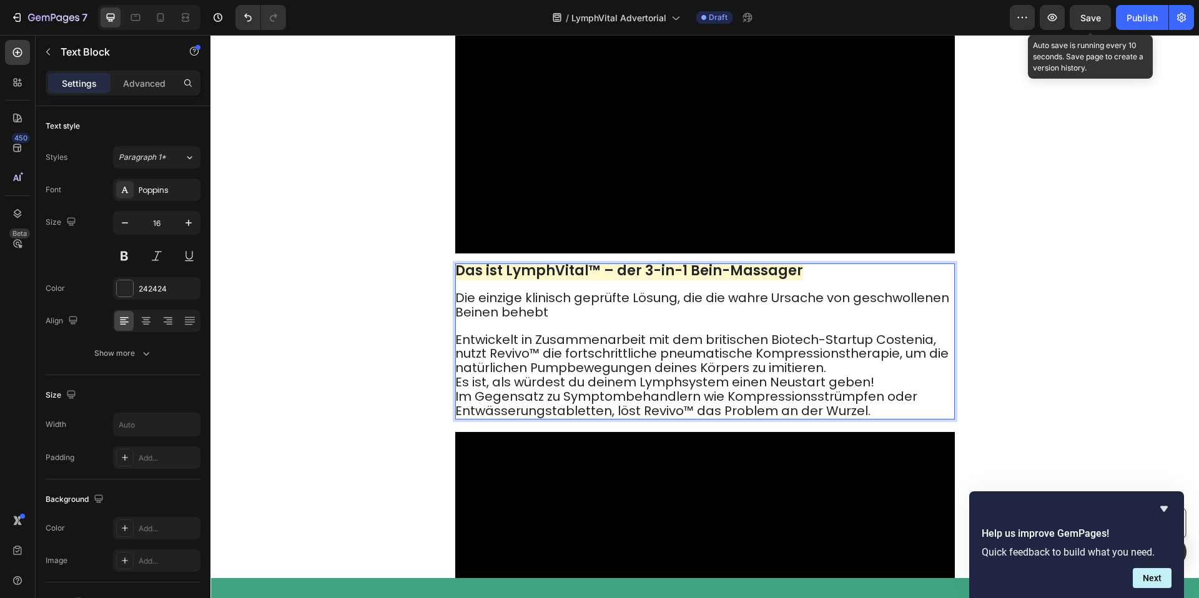
click at [599, 320] on p "Die einzige klinisch geprüfte Lösung, die die wahre Ursache von geschwollenen B…" at bounding box center [704, 306] width 498 height 29
click at [934, 376] on p "Entwickelt in Zusammenarbeit mit dem britischen Biotech-Startup Costenia, nutzt…" at bounding box center [704, 354] width 498 height 42
click at [879, 376] on p "Entwickelt in Zusammenarbeit mit dem britischen Biotech-Startup Costenia, nutzt…" at bounding box center [704, 354] width 498 height 42
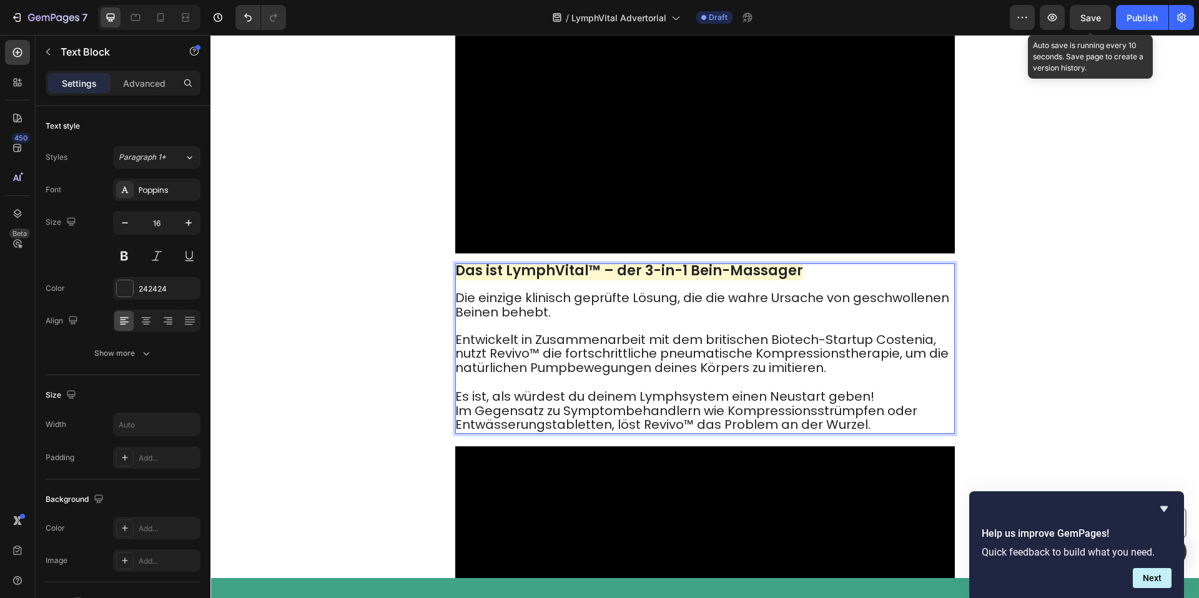
click at [873, 435] on div "Das ist LymphVital™ – der 3-in-1 Bein-Massager Die einzige klinisch geprüfte Lö…" at bounding box center [705, 349] width 500 height 171
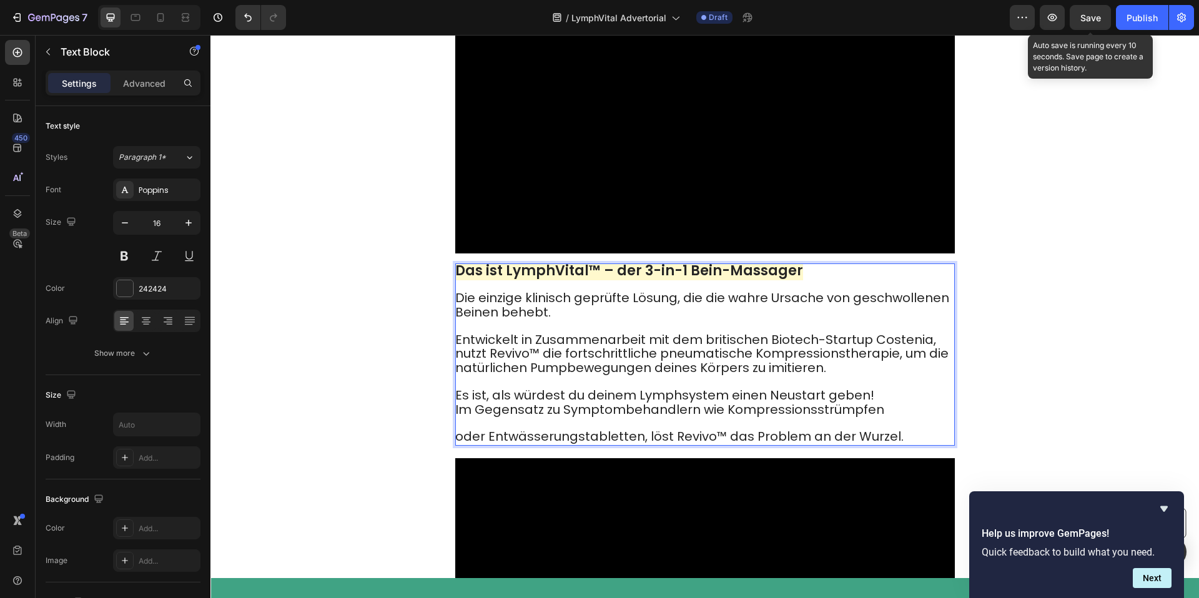
click at [881, 403] on p "Es ist, als würdest du deinem Lymphsystem einen Neustart geben!" at bounding box center [704, 396] width 498 height 14
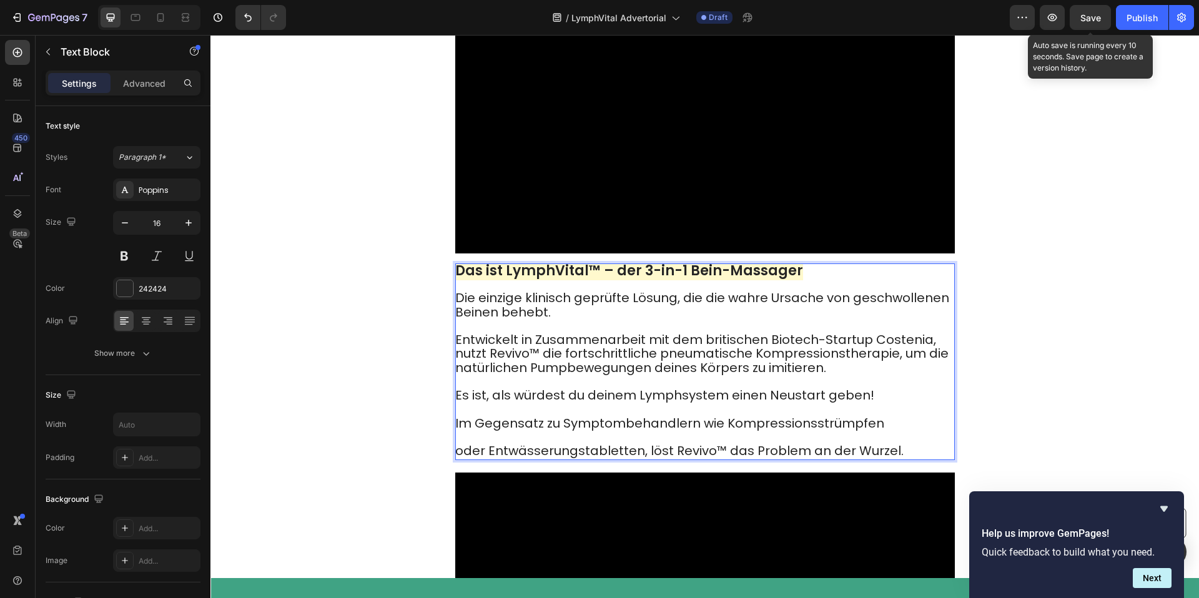
click at [460, 460] on span "oder Entwässerungstabletten, löst Revivo™ das Problem an der Wurzel." at bounding box center [679, 450] width 448 height 17
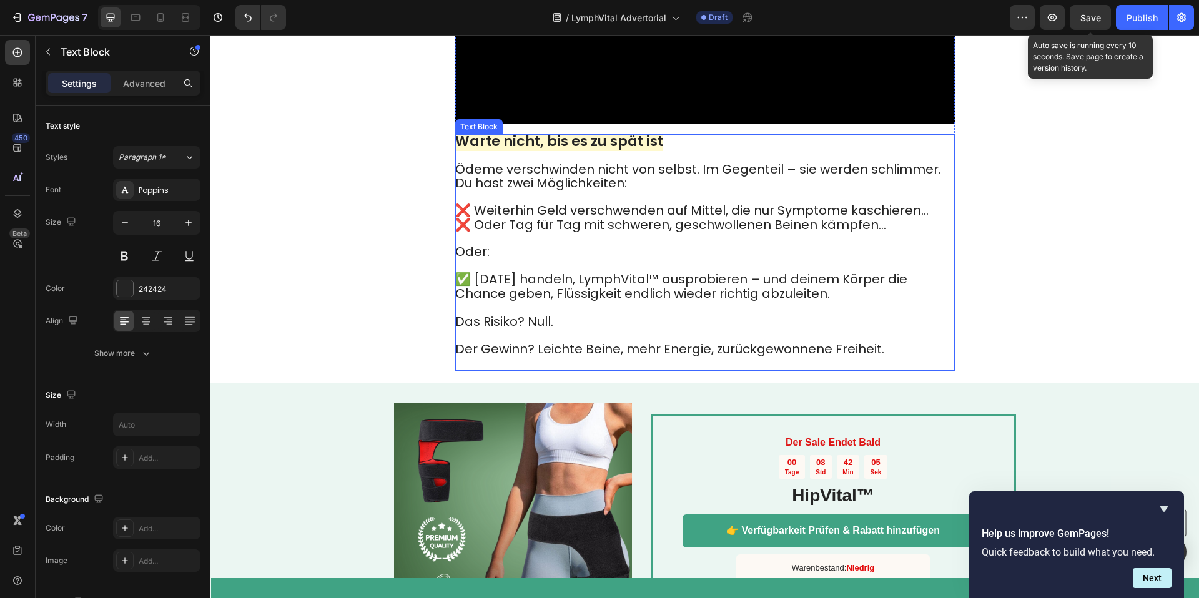
scroll to position [4515, 0]
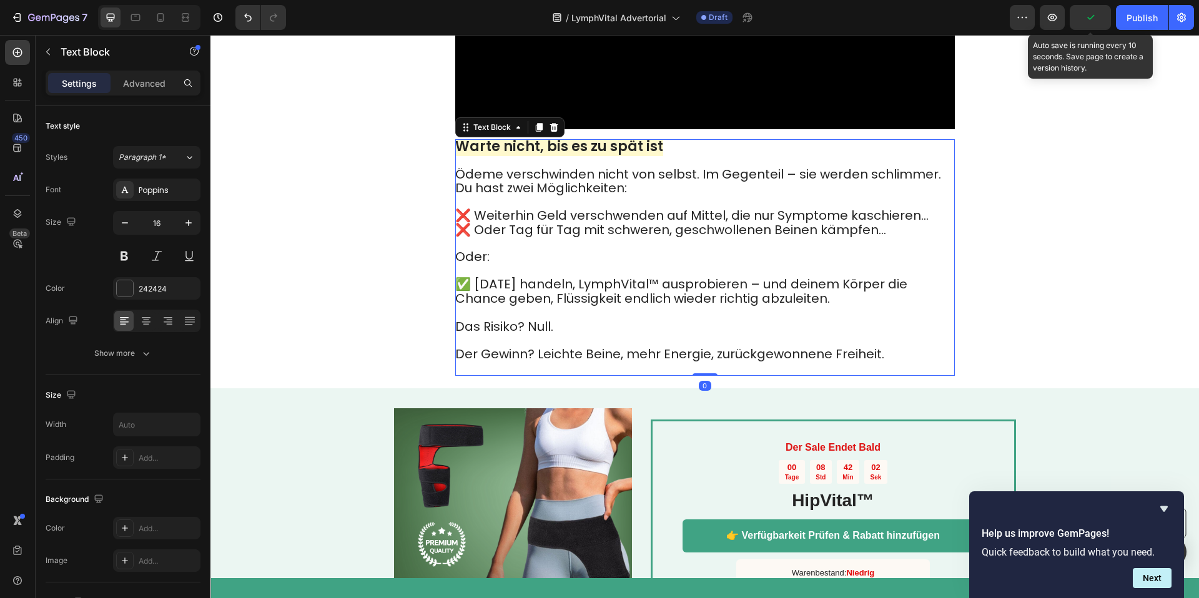
click at [470, 156] on strong "Warte nicht, bis es zu spät ist" at bounding box center [559, 146] width 208 height 19
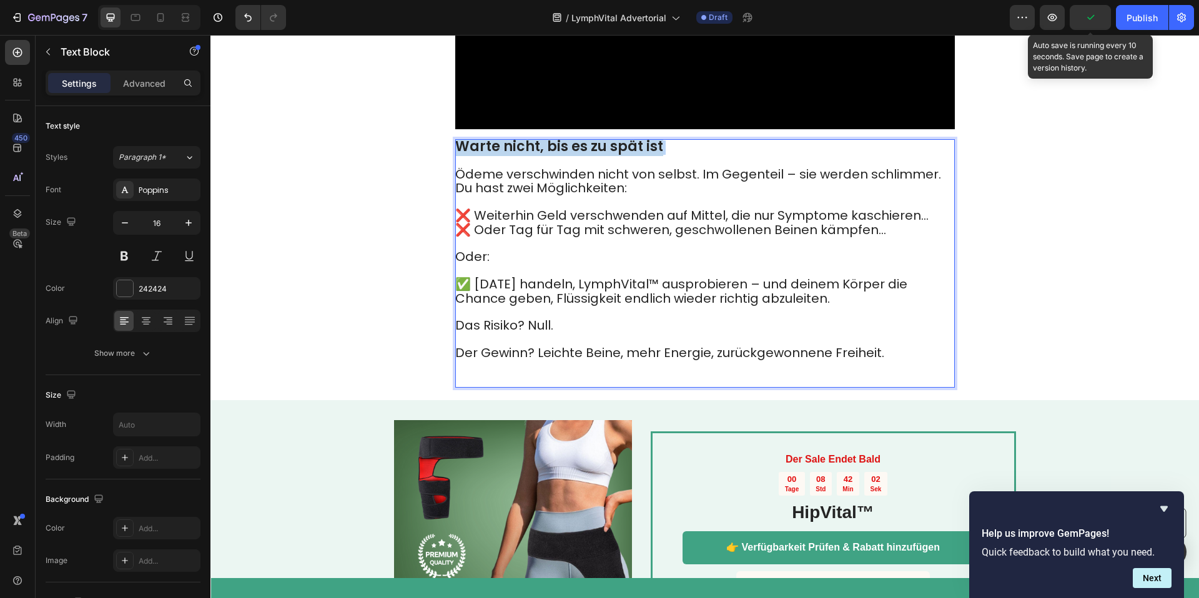
click at [470, 156] on strong "Warte nicht, bis es zu spät ist" at bounding box center [559, 146] width 208 height 19
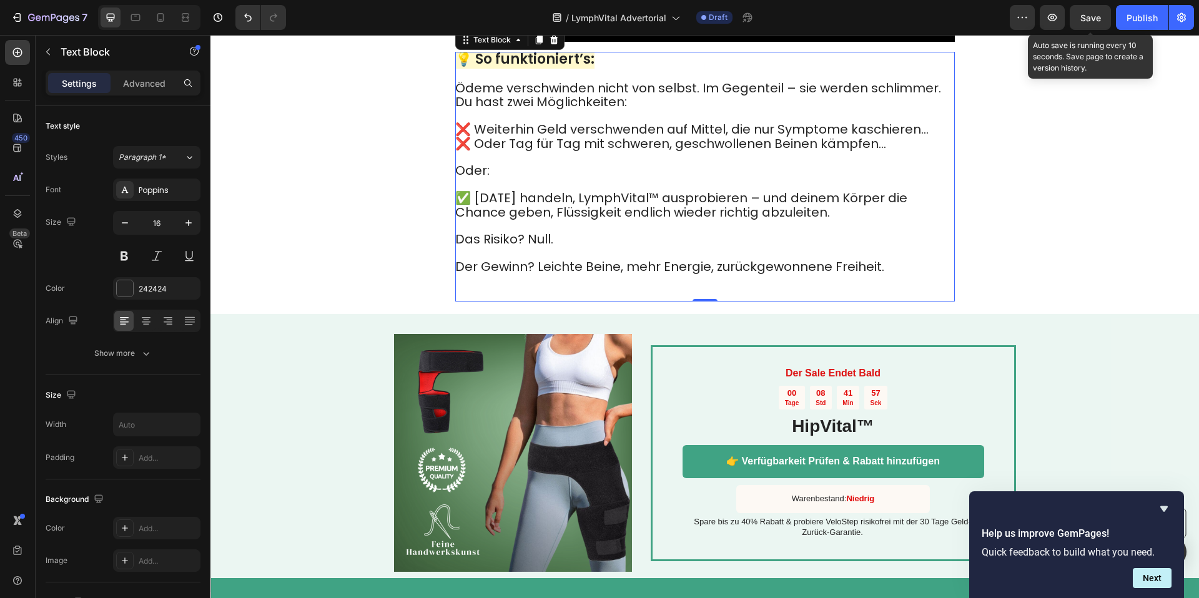
scroll to position [4683, 0]
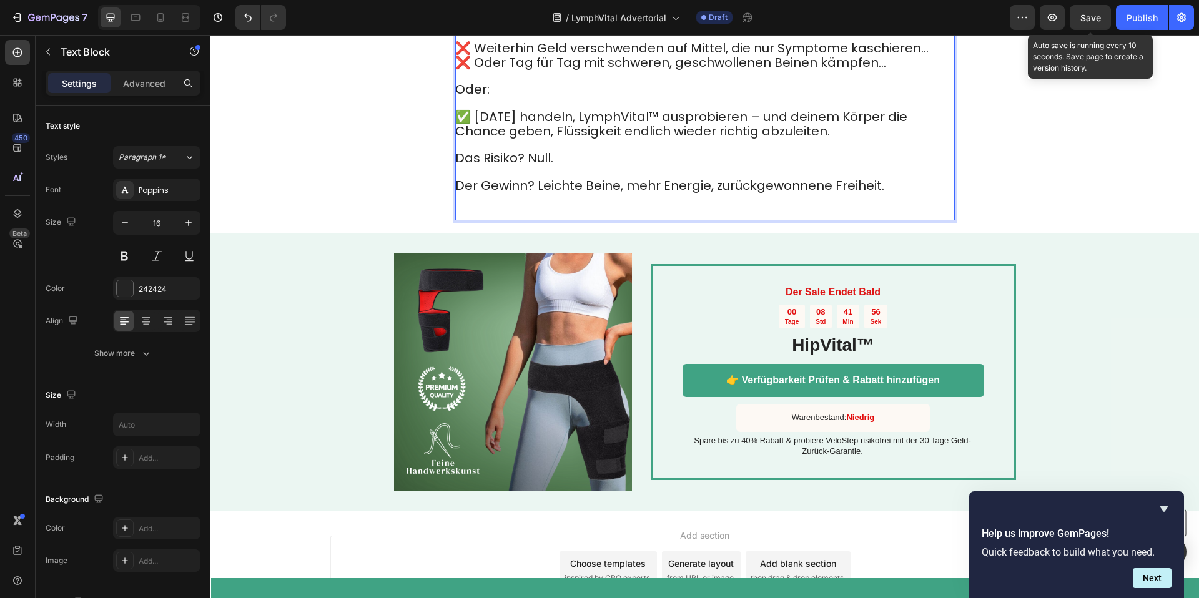
click at [573, 220] on p "Ödeme verschwinden nicht von selbst. Im Gegenteil – sie werden schlimmer. Du ha…" at bounding box center [704, 110] width 498 height 219
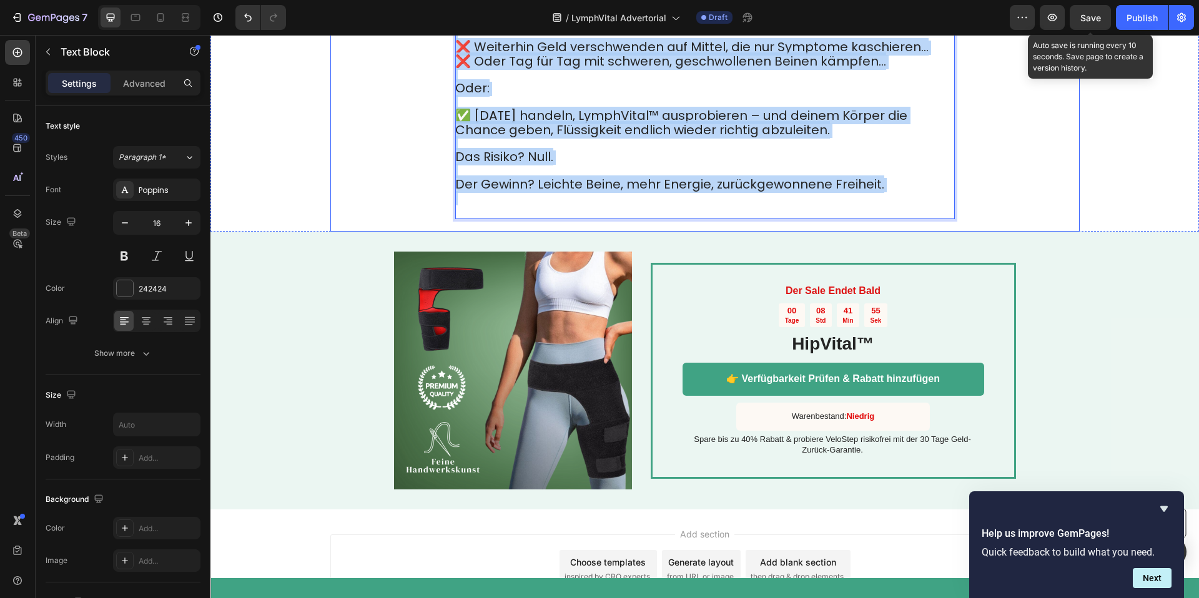
drag, startPoint x: 542, startPoint y: 302, endPoint x: 453, endPoint y: 104, distance: 216.6
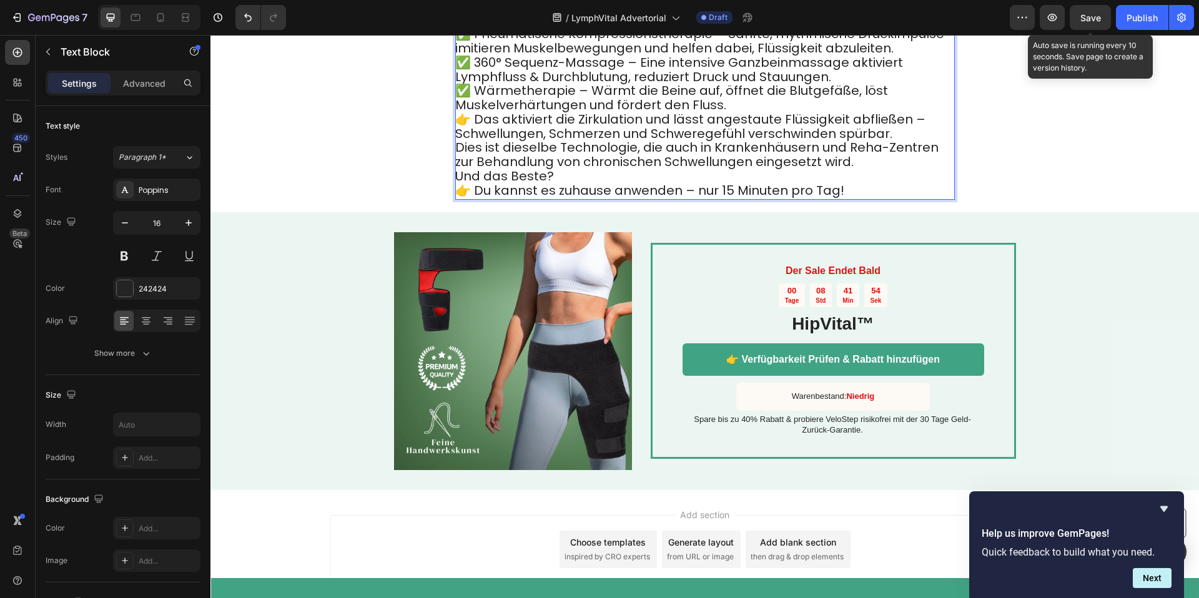
drag, startPoint x: 688, startPoint y: 106, endPoint x: 691, endPoint y: 114, distance: 9.1
click at [688, 29] on span "Revivo™ 3-in-1 Bein-Massager kombiniert drei hochwirksame Therapien in einer ei…" at bounding box center [688, 13] width 466 height 32
click at [691, 28] on p "Revivo™ 3-in-1 Bein-Massager kombiniert drei hochwirksame Therapien in einer ei…" at bounding box center [704, 13] width 498 height 29
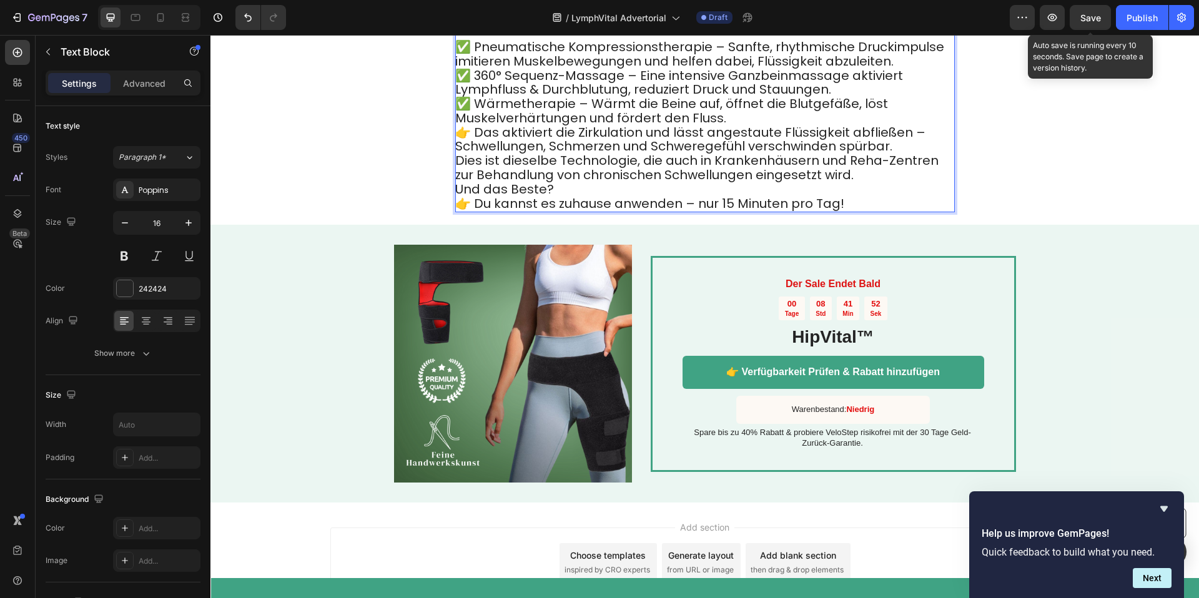
click at [912, 69] on p "✅ Pneumatische Kompressionstherapie – Sanfte, rhythmische Druckimpulse imitiere…" at bounding box center [704, 55] width 498 height 29
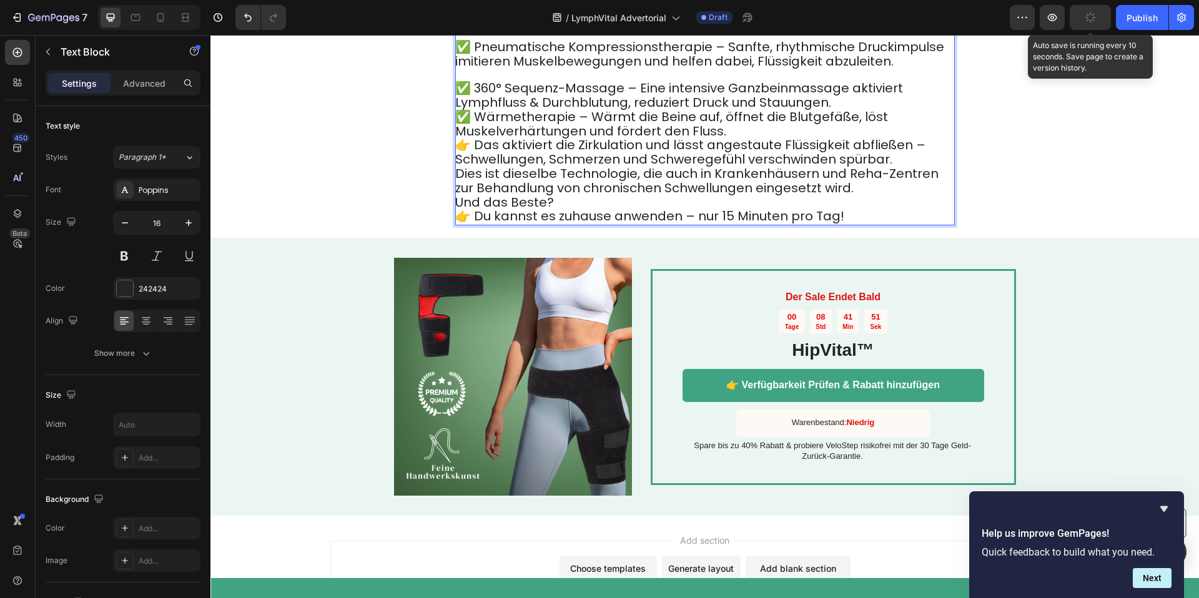
click at [874, 111] on p "✅ 360° Sequenz-Massage – Eine intensive Ganzbeinmassage aktiviert Lymphfluss & …" at bounding box center [704, 96] width 498 height 29
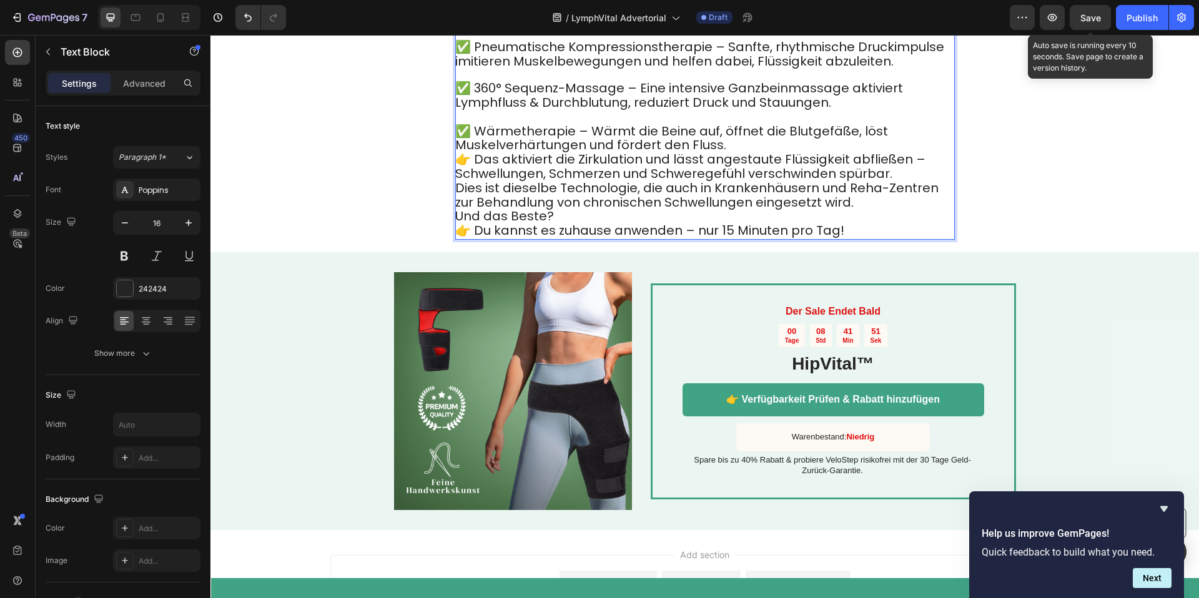
click at [783, 154] on p "✅ Wärmetherapie – Wärmt die Beine auf, öffnet die Blutgefäße, löst Muskelverhär…" at bounding box center [704, 139] width 498 height 29
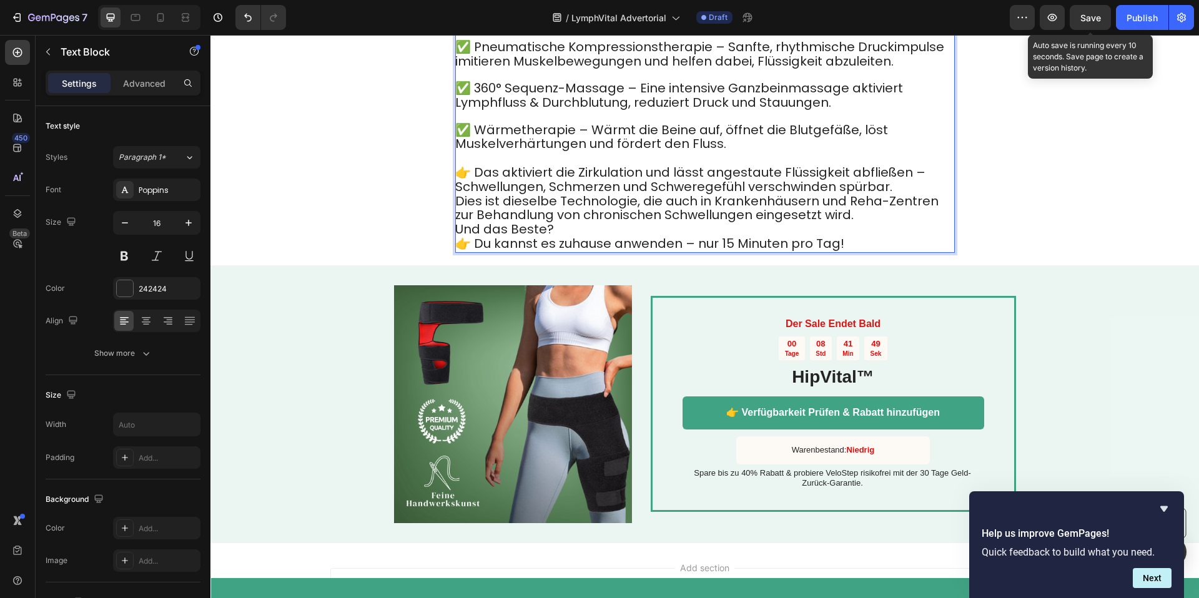
click at [897, 253] on div "💡 So funktioniert’s: Revivo™ 3-in-1 Bein-Massager kombiniert drei hochwirksame …" at bounding box center [705, 112] width 500 height 282
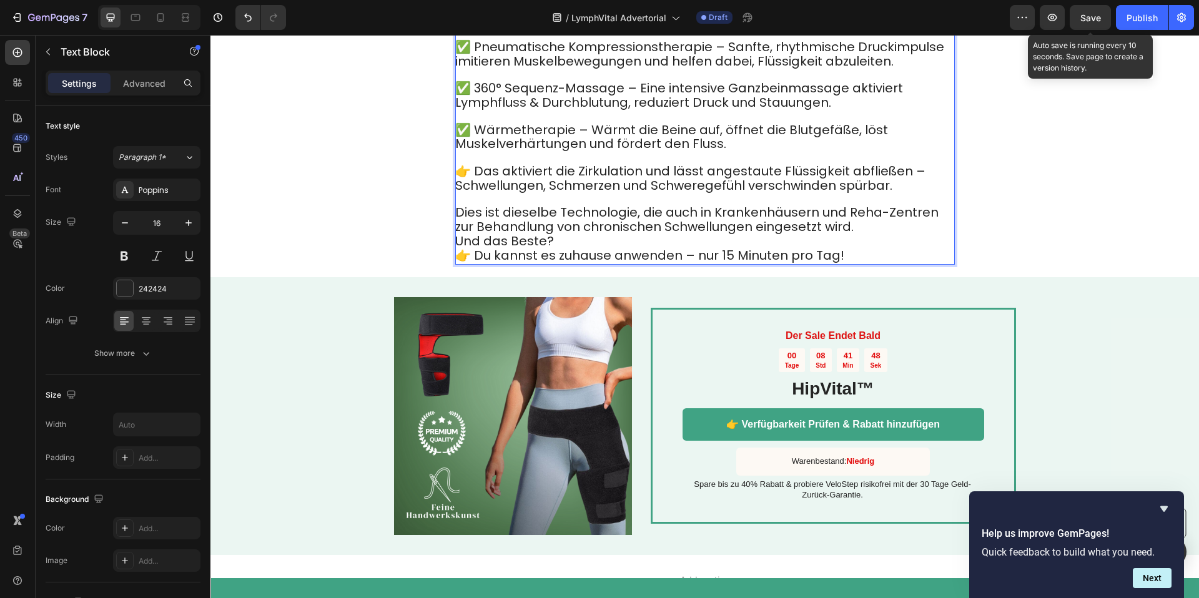
click at [609, 249] on p "Und das Beste?" at bounding box center [704, 242] width 498 height 14
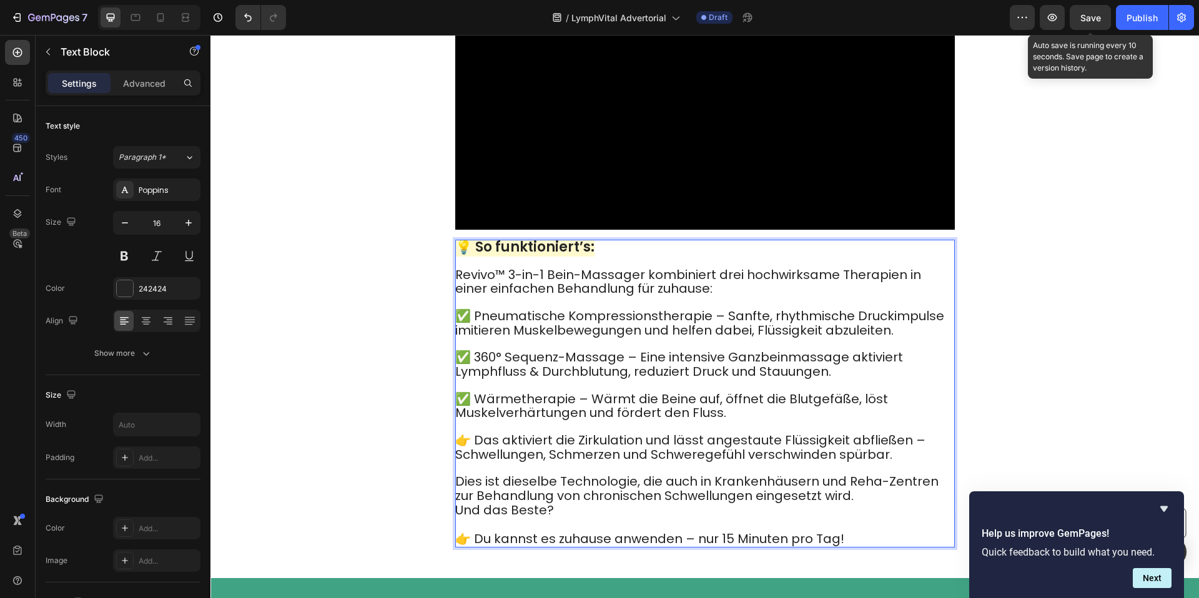
scroll to position [4415, 0]
click at [588, 255] on strong "💡 So funktioniert’s:" at bounding box center [524, 245] width 139 height 19
drag, startPoint x: 581, startPoint y: 343, endPoint x: 574, endPoint y: 345, distance: 7.0
click at [579, 255] on strong "💡 So funktioniert’s:" at bounding box center [524, 245] width 139 height 19
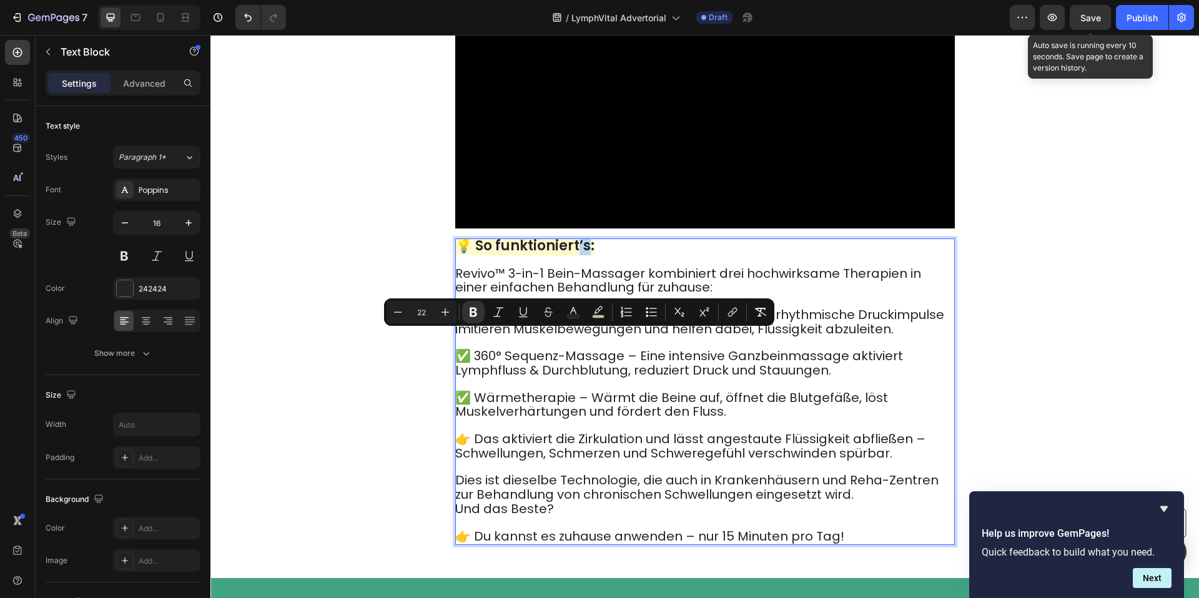
drag, startPoint x: 576, startPoint y: 344, endPoint x: 583, endPoint y: 341, distance: 8.1
click at [583, 255] on strong "💡 So funktioniert’s:" at bounding box center [524, 245] width 139 height 19
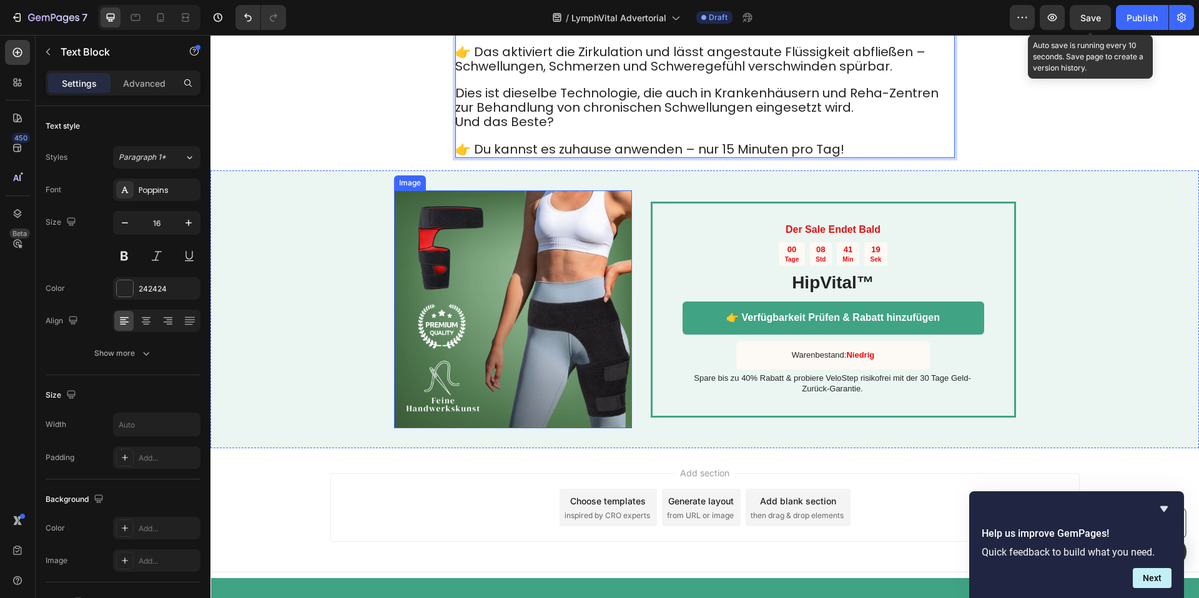
scroll to position [4898, 0]
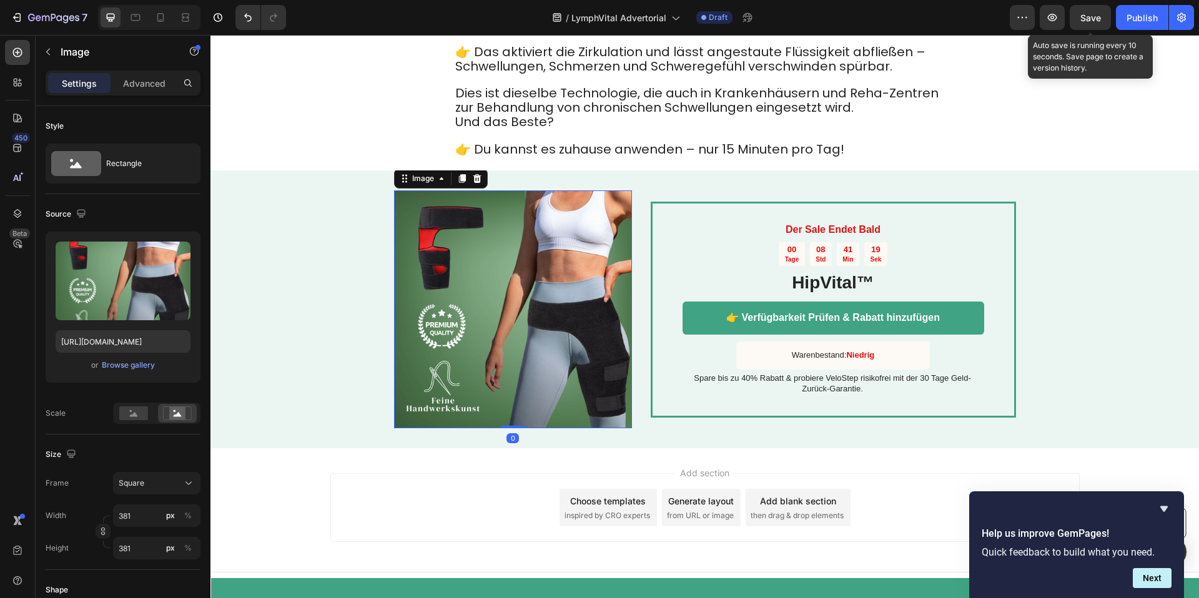
click at [537, 330] on img at bounding box center [513, 309] width 238 height 238
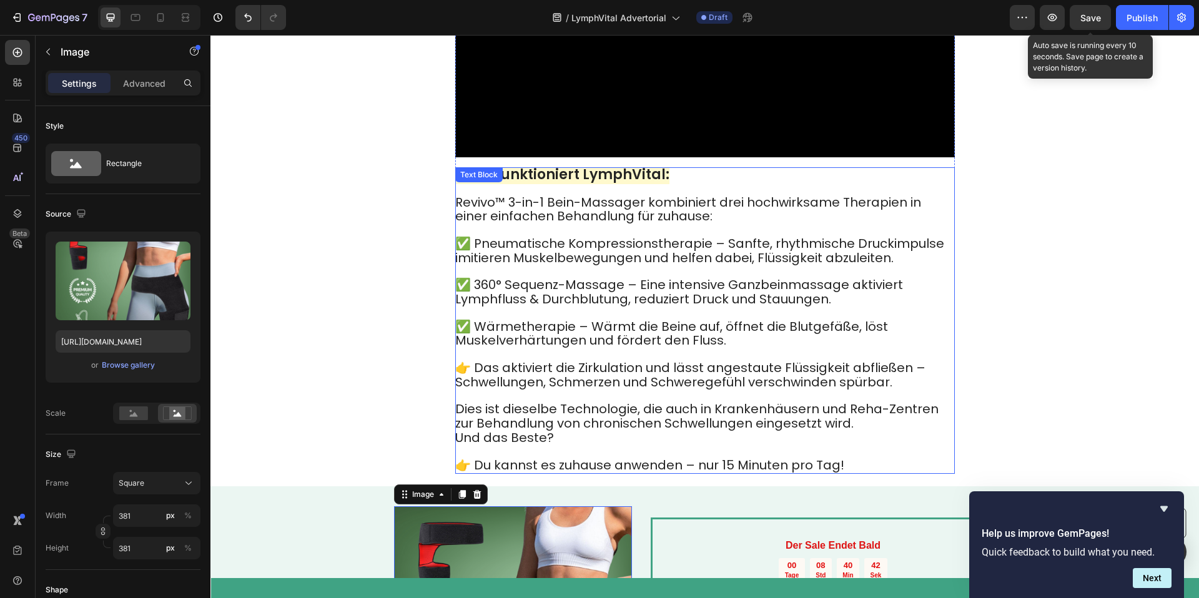
scroll to position [4484, 0]
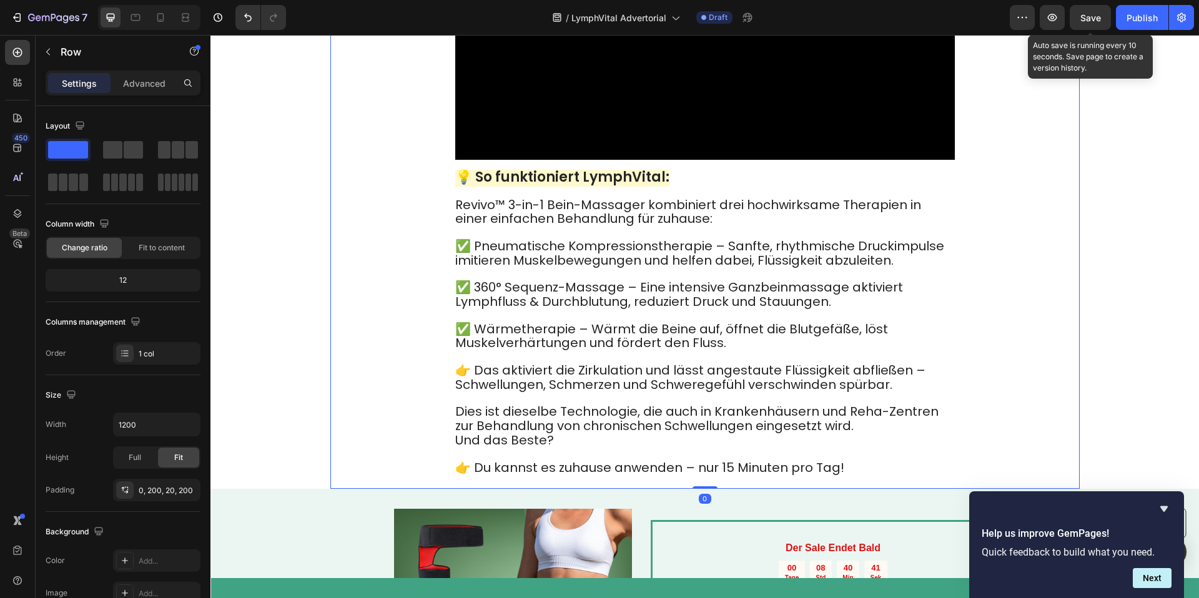
click at [1003, 267] on div "Video 💡 So funktioniert LymphVital: Revivo™ 3-in-1 Bein-Massager kombiniert dre…" at bounding box center [704, 199] width 749 height 579
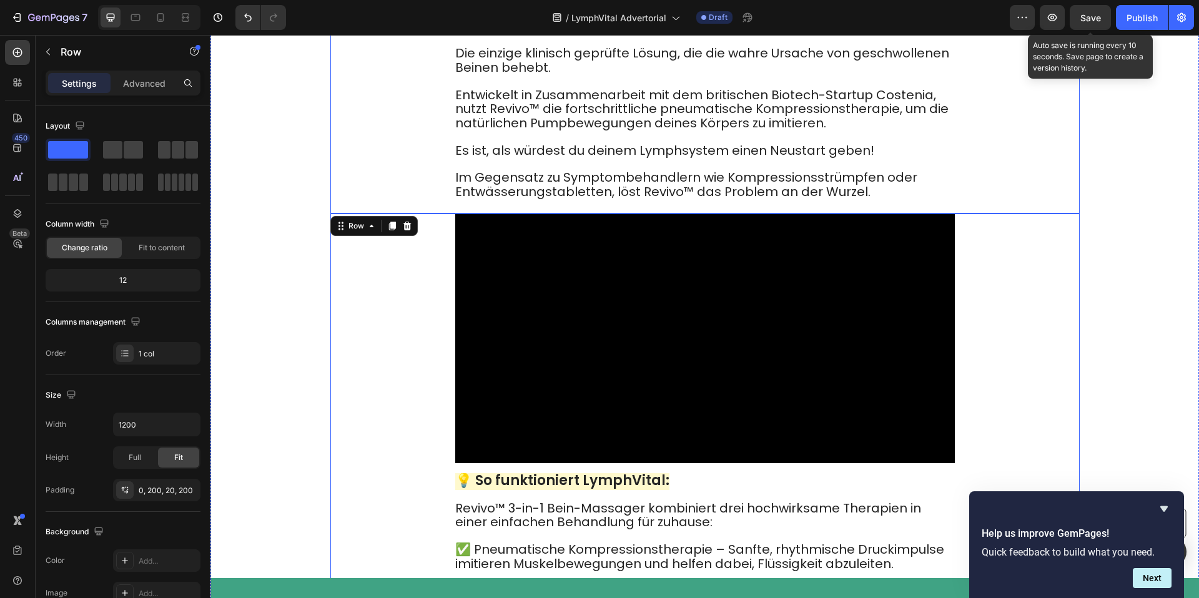
scroll to position [4129, 0]
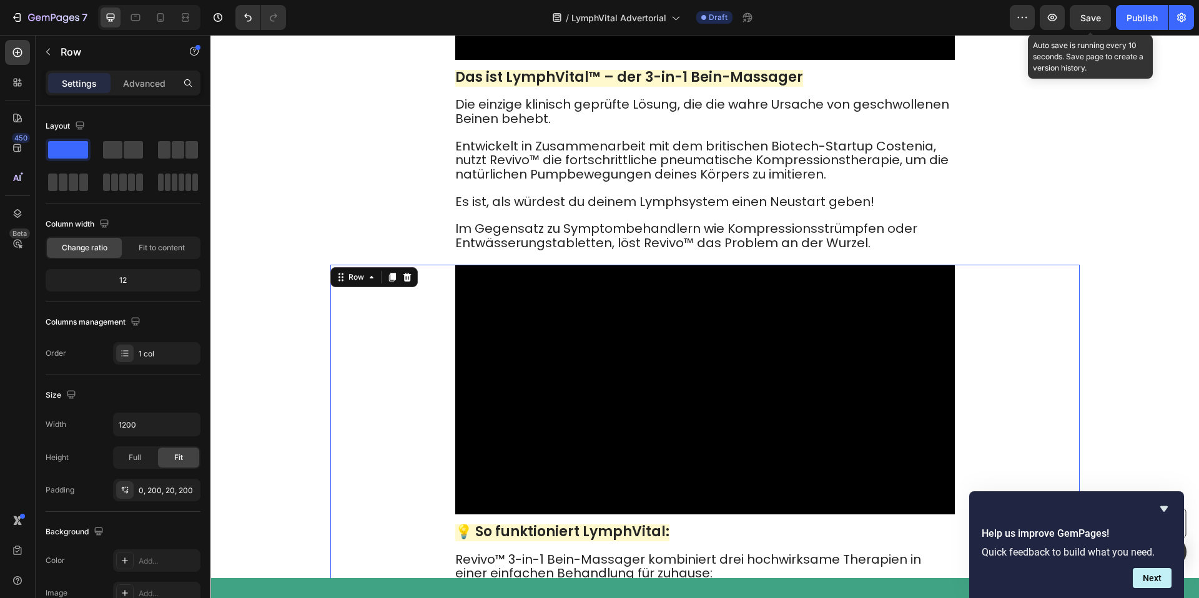
click at [1015, 344] on div "Video 💡 So funktioniert LymphVital: Revivo™ 3-in-1 Bein-Massager kombiniert dre…" at bounding box center [704, 554] width 749 height 579
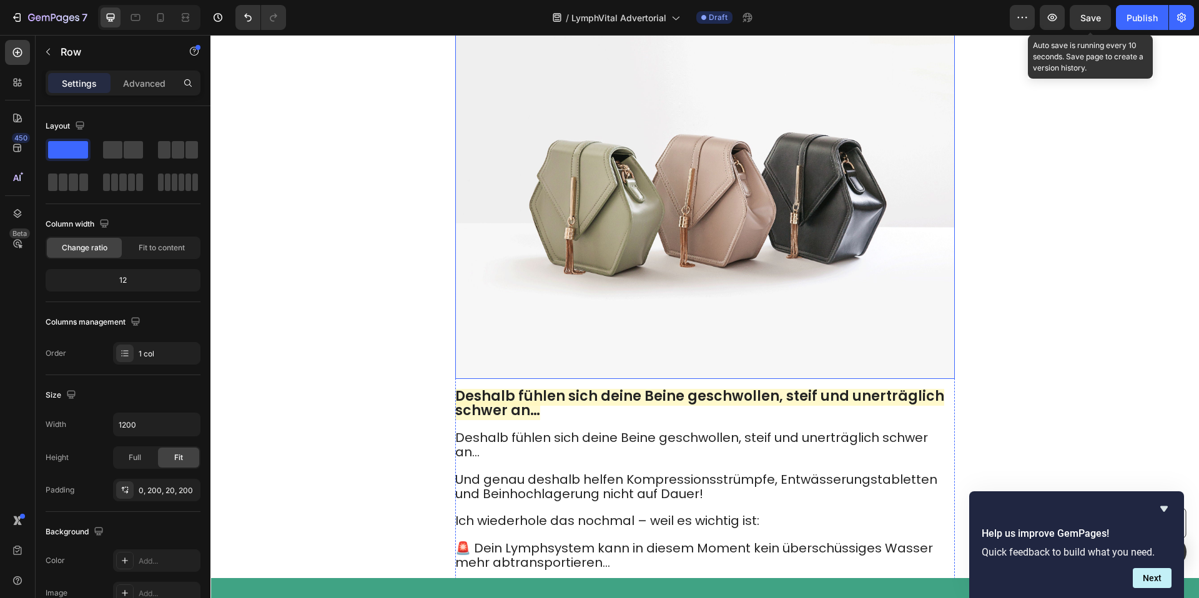
scroll to position [1665, 0]
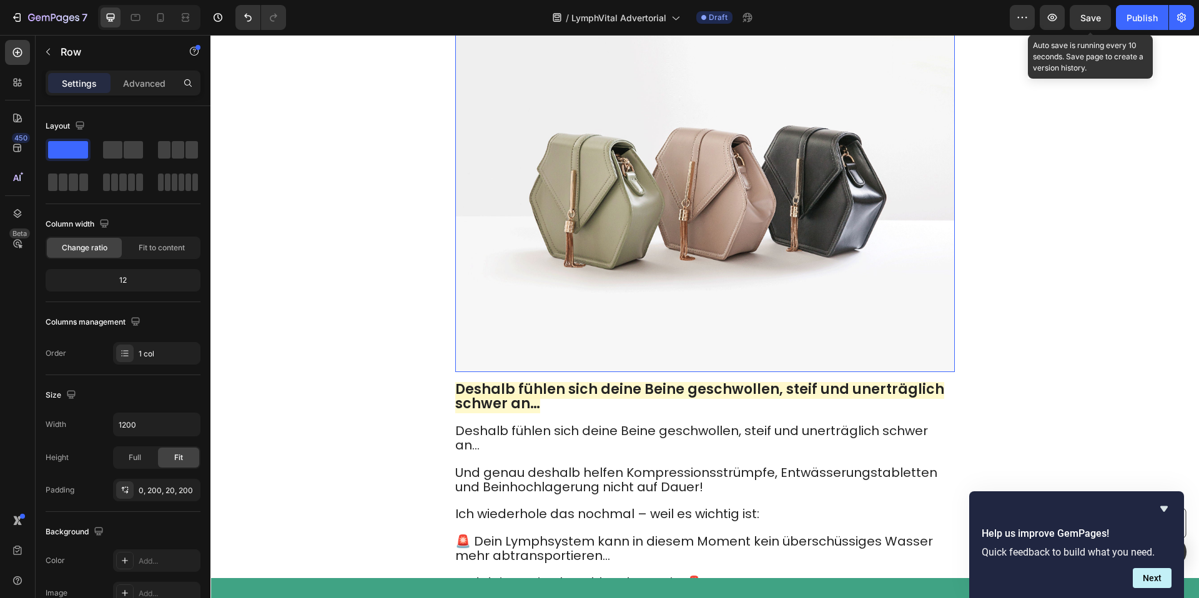
drag, startPoint x: 660, startPoint y: 250, endPoint x: 579, endPoint y: 250, distance: 81.2
click at [660, 250] on img at bounding box center [705, 185] width 500 height 375
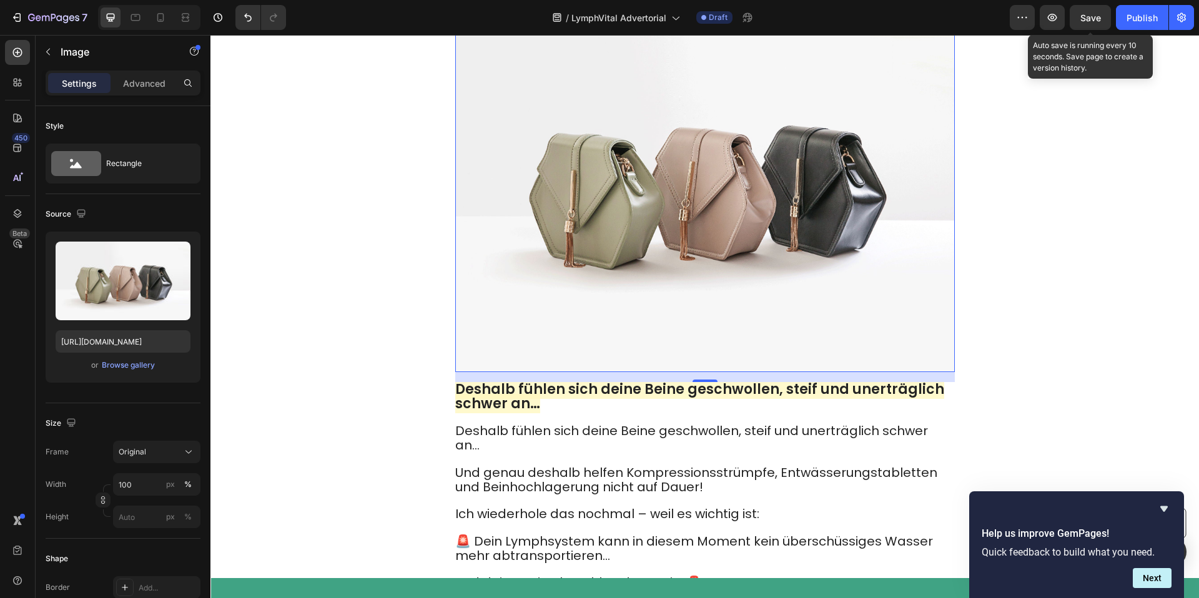
drag, startPoint x: 634, startPoint y: 280, endPoint x: 259, endPoint y: 316, distance: 376.3
click at [634, 280] on img at bounding box center [705, 185] width 500 height 375
click at [111, 340] on input "https://cdn.shopify.com/s/files/1/2005/9307/files/image_demo.jpg" at bounding box center [123, 341] width 135 height 22
drag, startPoint x: 111, startPoint y: 340, endPoint x: 209, endPoint y: 328, distance: 98.1
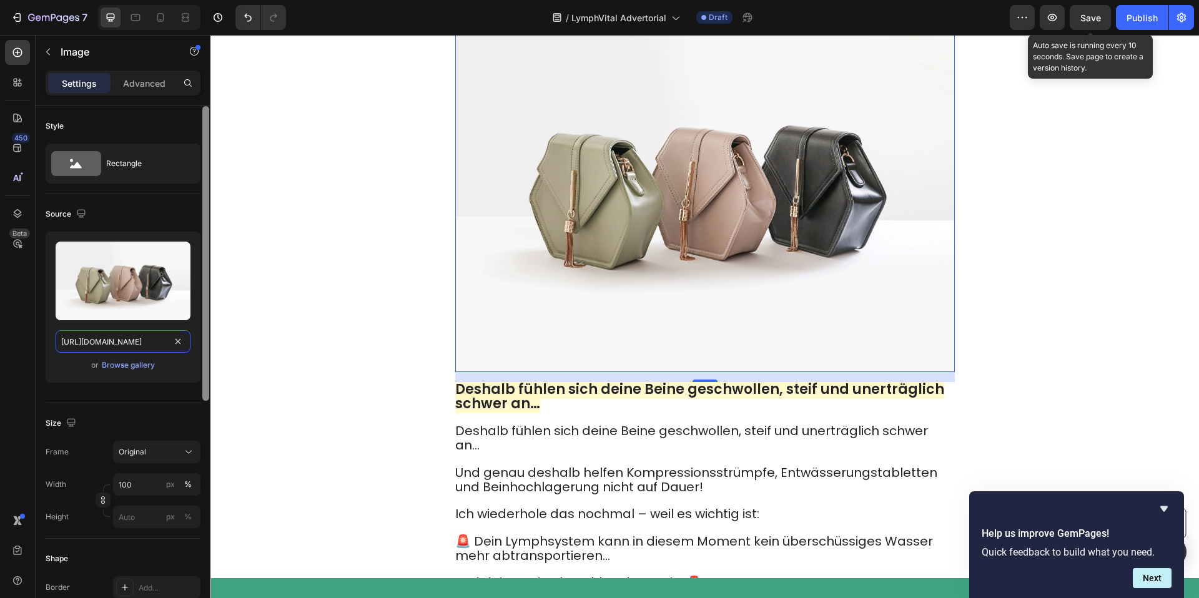
click at [111, 340] on input "https://cdn.shopify.com/s/files/1/2005/9307/files/image_demo.jpg" at bounding box center [123, 341] width 135 height 22
paste input "0904/2411/5533/files/19.jpg?v=1758952252opify.com/s/files/1/"
type input "https://cdn.shopify.com/s/files/1/0904/2411/5533/files/19.jpg?v=1758952252opify…"
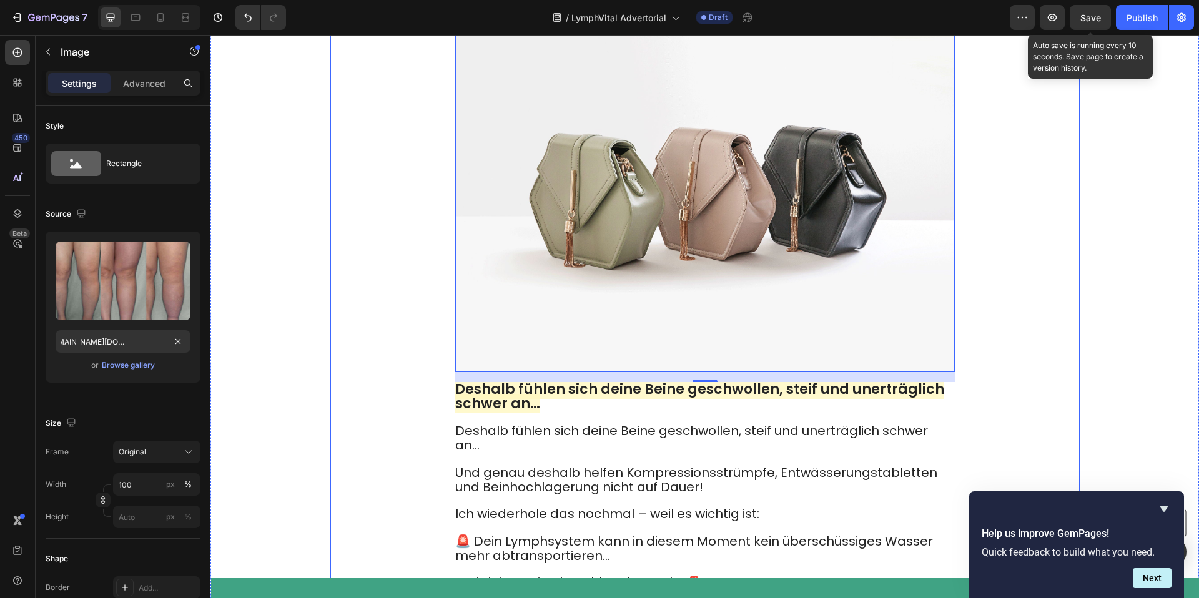
click at [362, 262] on div "Image 16 Deshalb fühlen sich deine Beine geschwollen, steif und unerträglich sc…" at bounding box center [704, 315] width 749 height 634
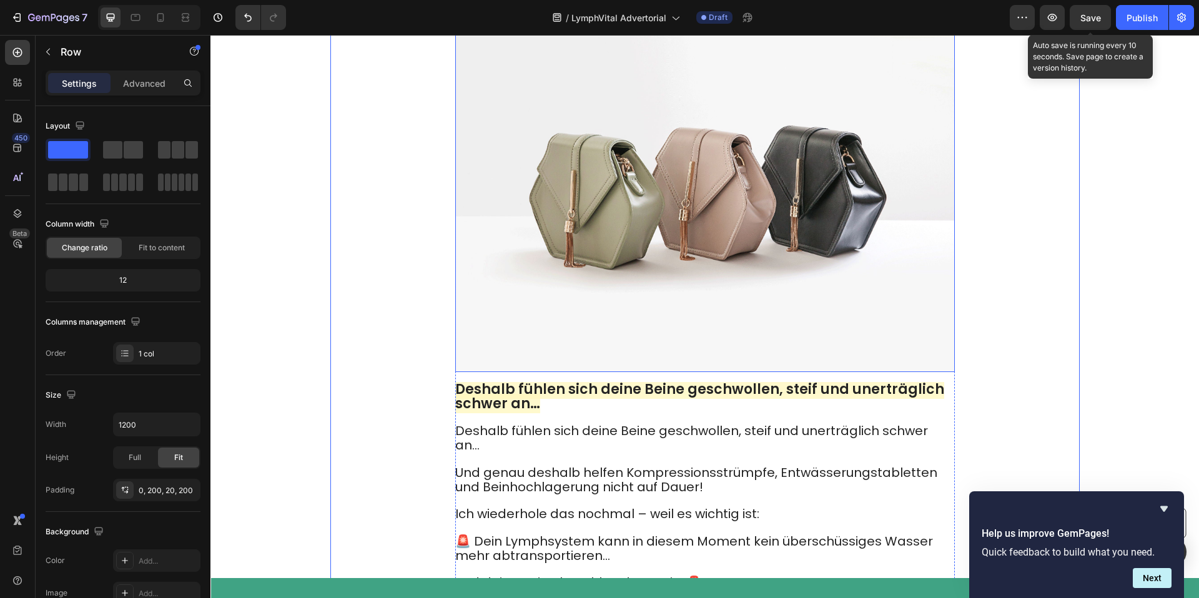
click at [498, 309] on img at bounding box center [705, 185] width 500 height 375
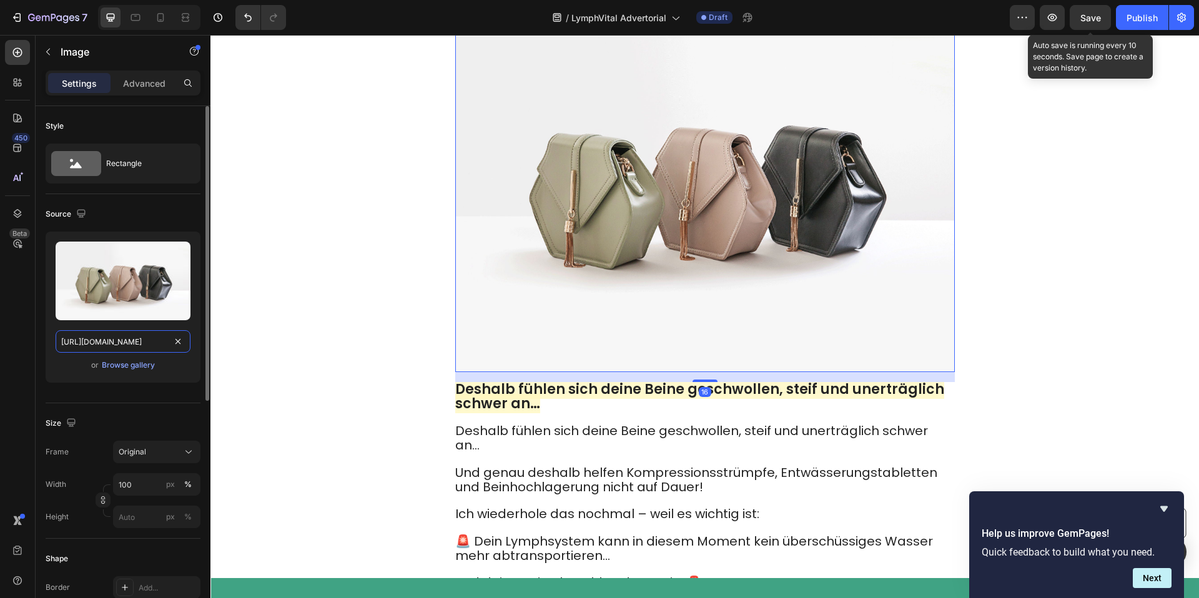
click at [147, 343] on input "https://cdn.shopify.com/s/files/1/2005/9307/files/image_demo.jpg" at bounding box center [123, 341] width 135 height 22
paste input "0904/2411/5533/files/19.jpg?v=1758952252"
type input "https://cdn.shopify.com/s/files/1/0904/2411/5533/files/19.jpg?v=1758952252"
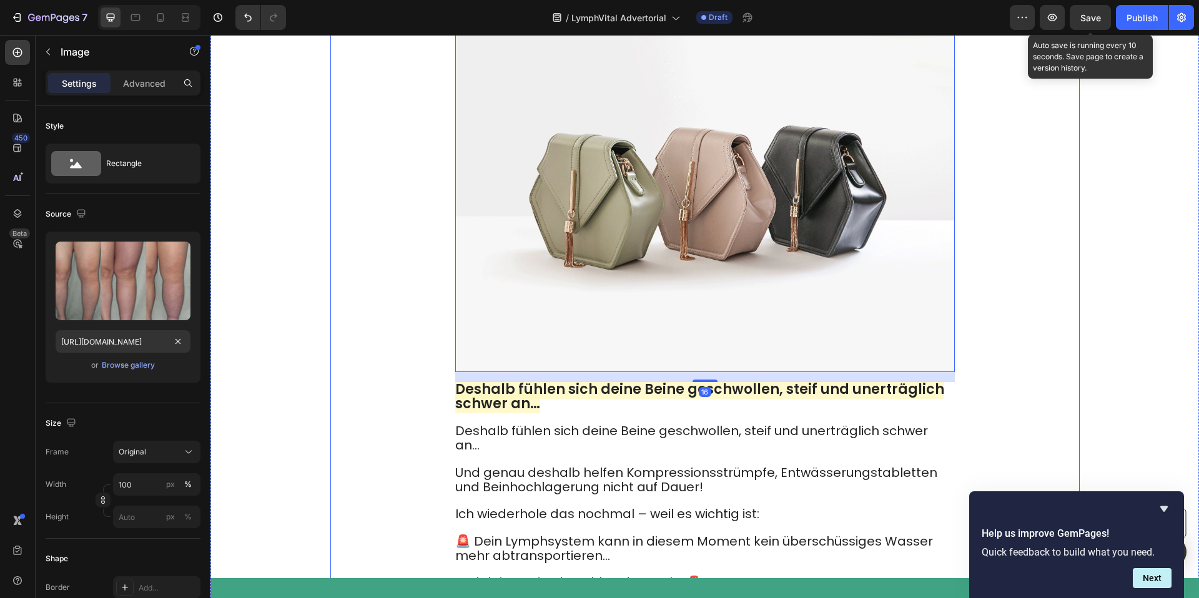
click at [379, 242] on div "Image 16 Deshalb fühlen sich deine Beine geschwollen, steif und unerträglich sc…" at bounding box center [704, 315] width 749 height 634
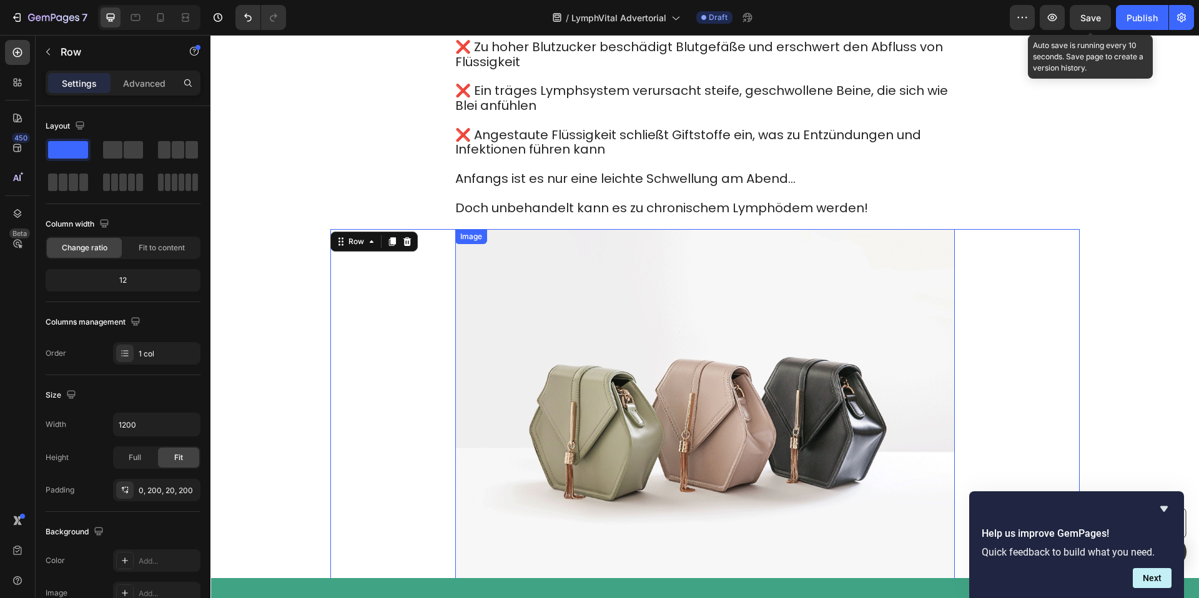
click at [526, 274] on img at bounding box center [705, 416] width 500 height 375
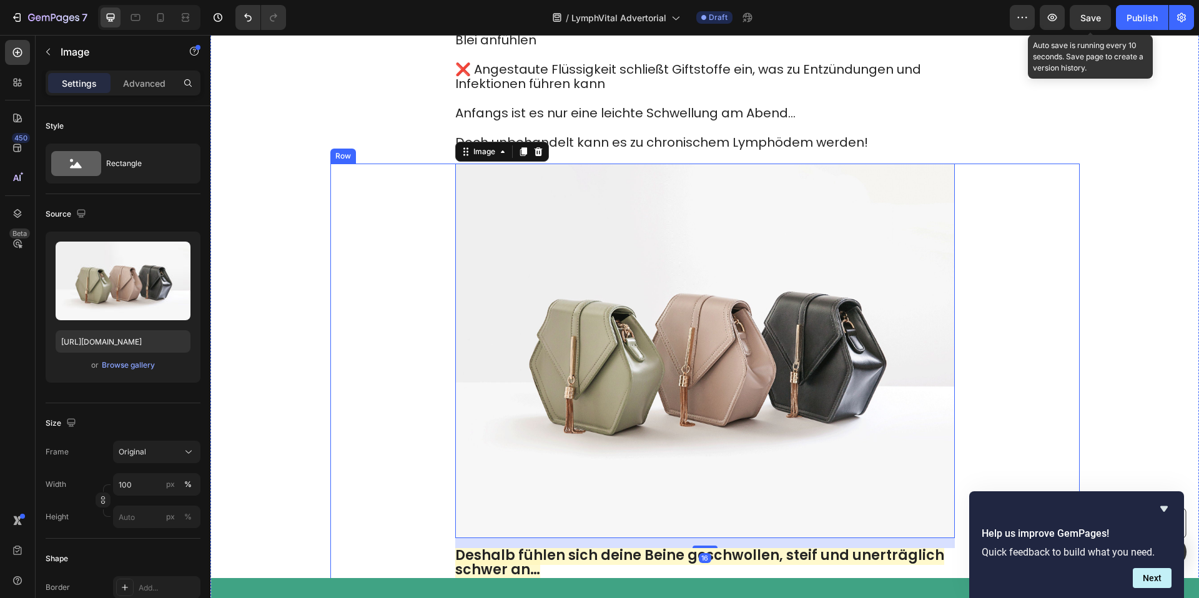
scroll to position [1556, 0]
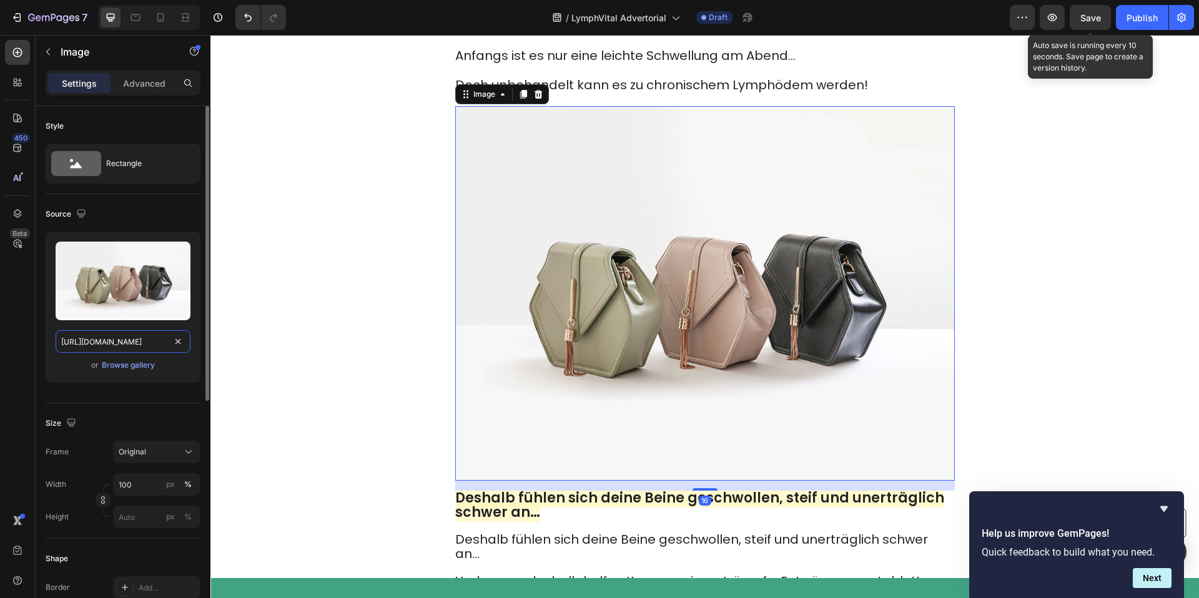
click at [140, 344] on input "https://cdn.shopify.com/s/files/1/2005/9307/files/image_demo.jpg" at bounding box center [123, 341] width 135 height 22
paste input "0904/2411/5533/files/19.jpg?v=1758952252"
type input "https://cdn.shopify.com/s/files/1/0904/2411/5533/files/19.jpg?v=1758952252"
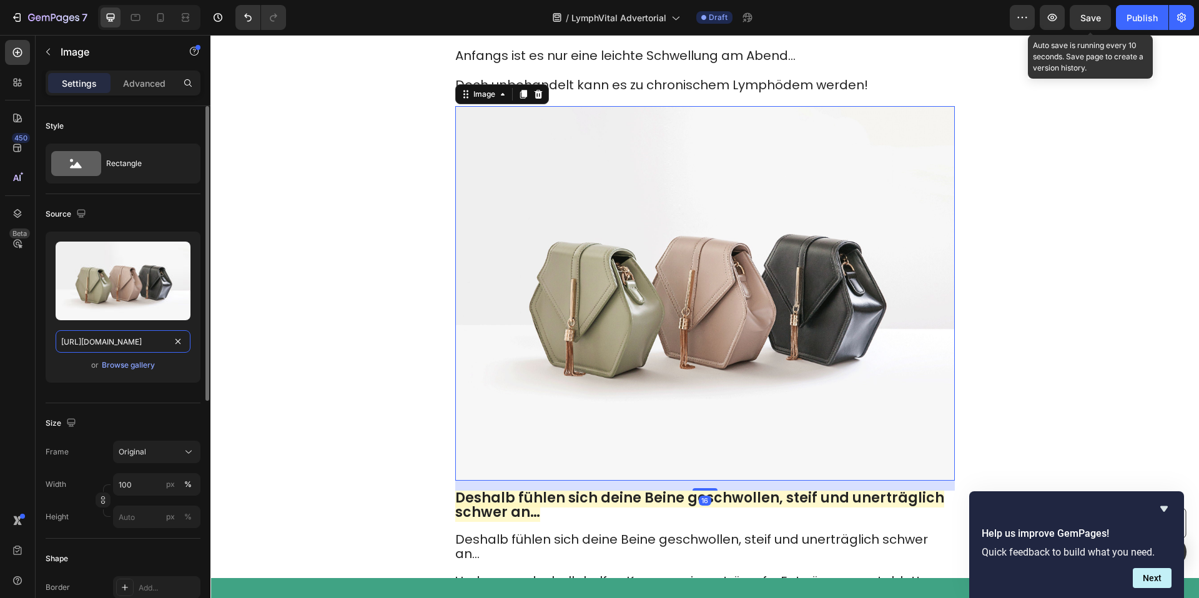
scroll to position [0, 168]
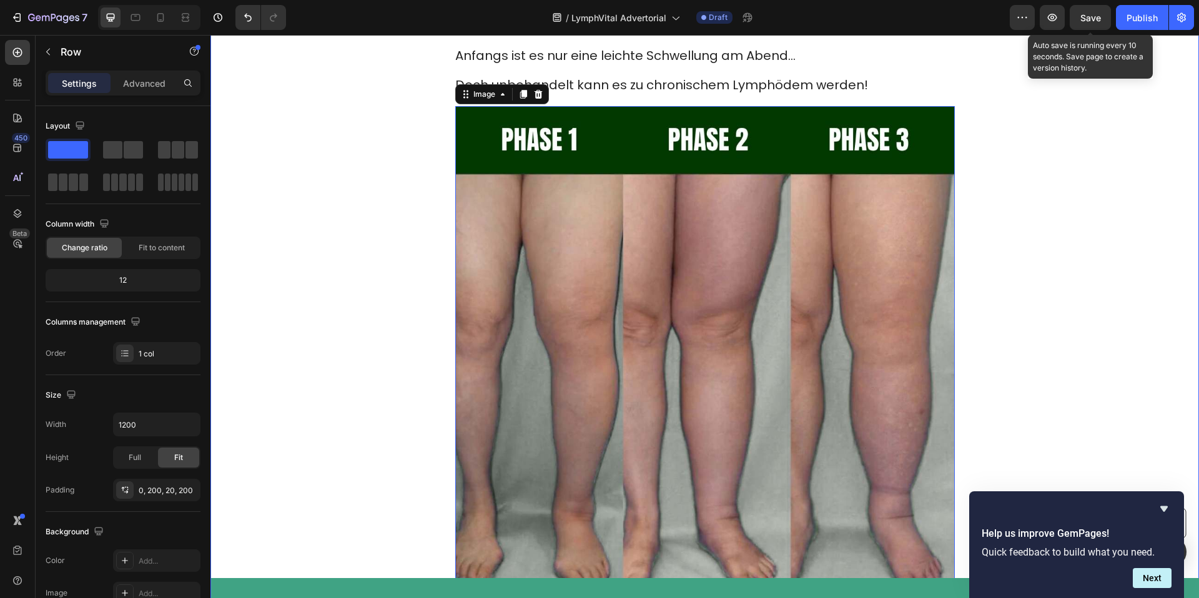
click at [362, 287] on div "Image 16 Deshalb fühlen sich deine Beine geschwollen, steif und unerträglich sc…" at bounding box center [704, 485] width 749 height 759
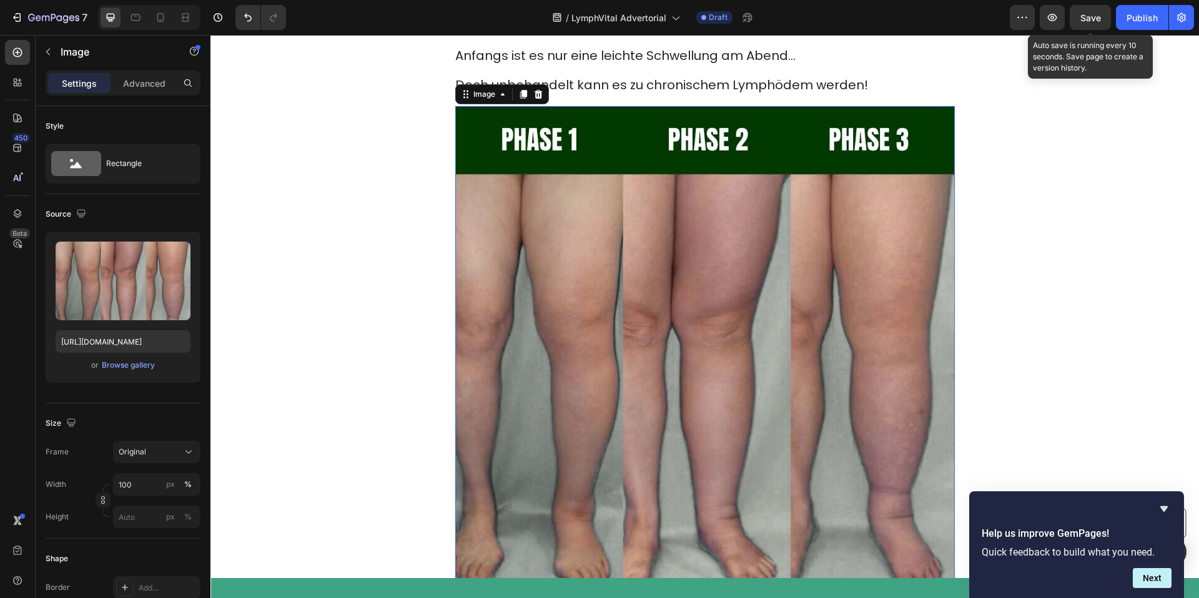
drag, startPoint x: 627, startPoint y: 303, endPoint x: 313, endPoint y: 379, distance: 322.4
click at [624, 303] on img at bounding box center [705, 356] width 500 height 500
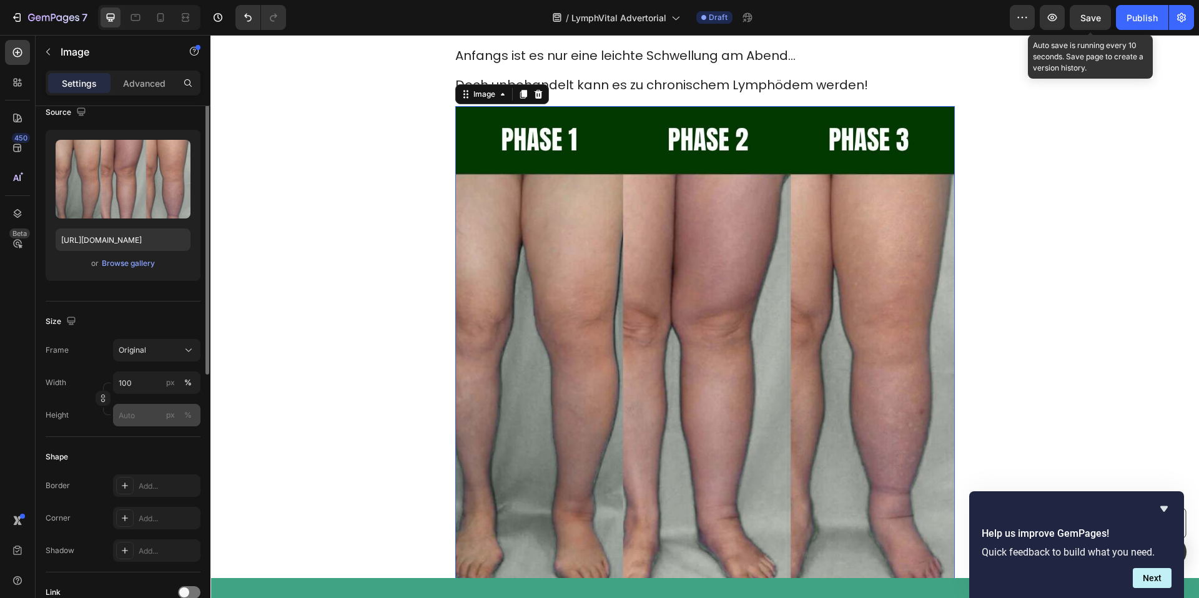
scroll to position [126, 0]
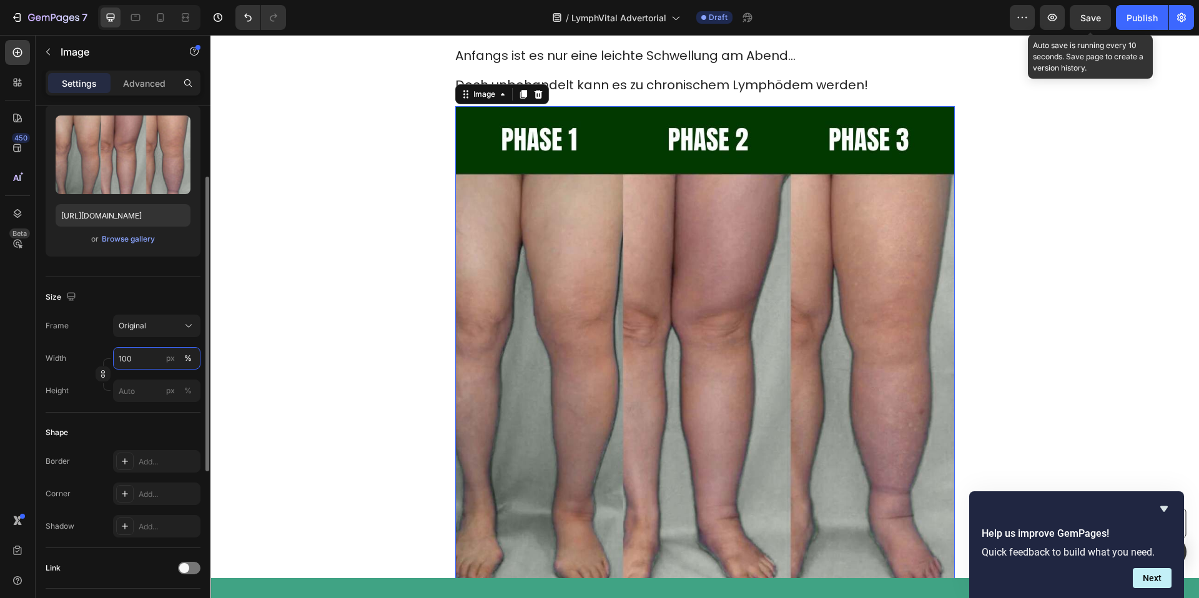
click at [140, 348] on input "100" at bounding box center [156, 358] width 87 height 22
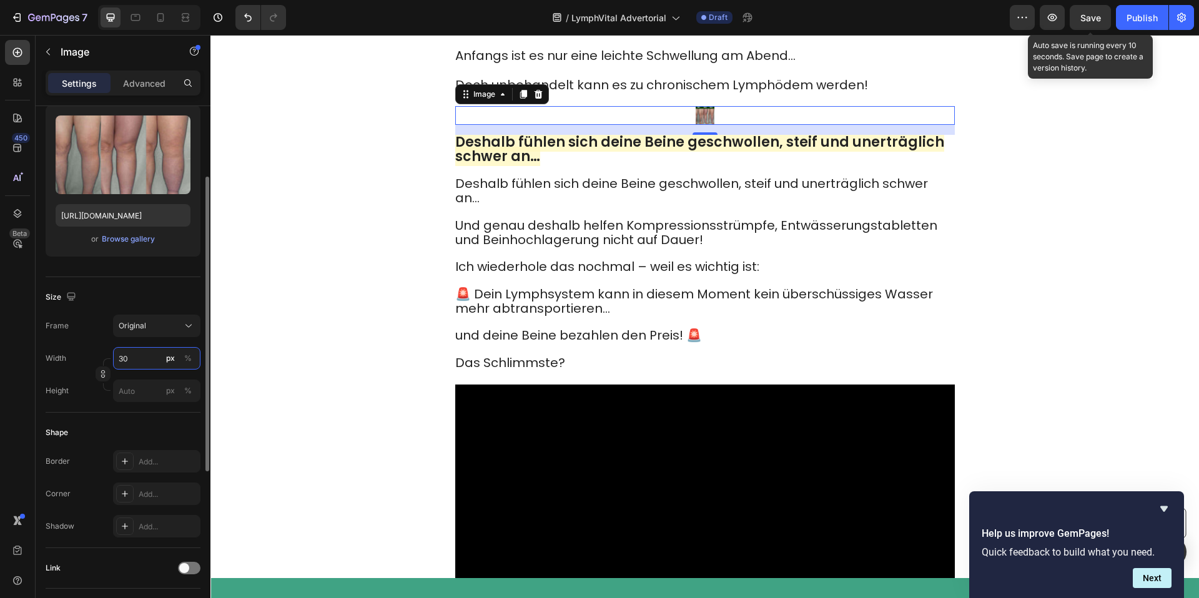
type input "3"
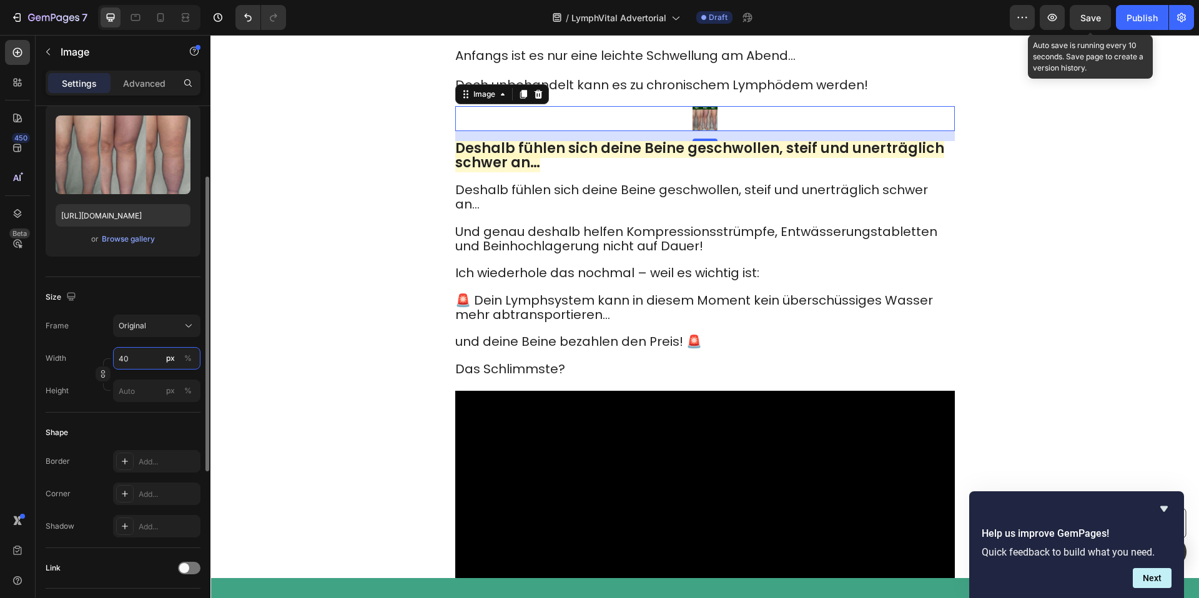
type input "400"
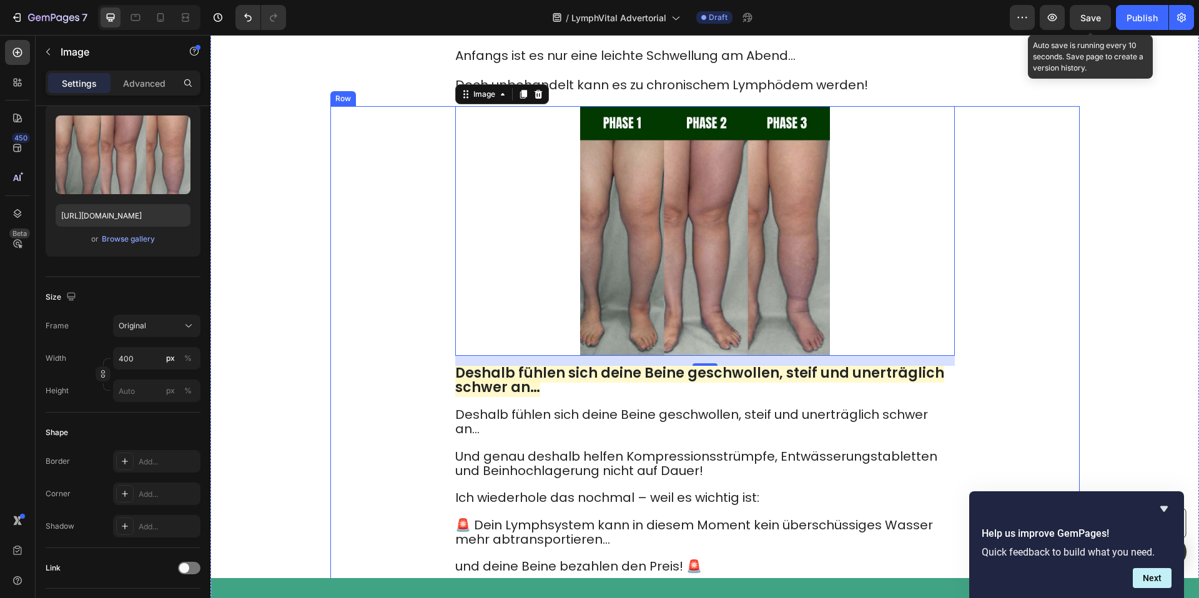
click at [357, 348] on div "Image 16 Deshalb fühlen sich deine Beine geschwollen, steif und unerträglich sc…" at bounding box center [704, 361] width 749 height 510
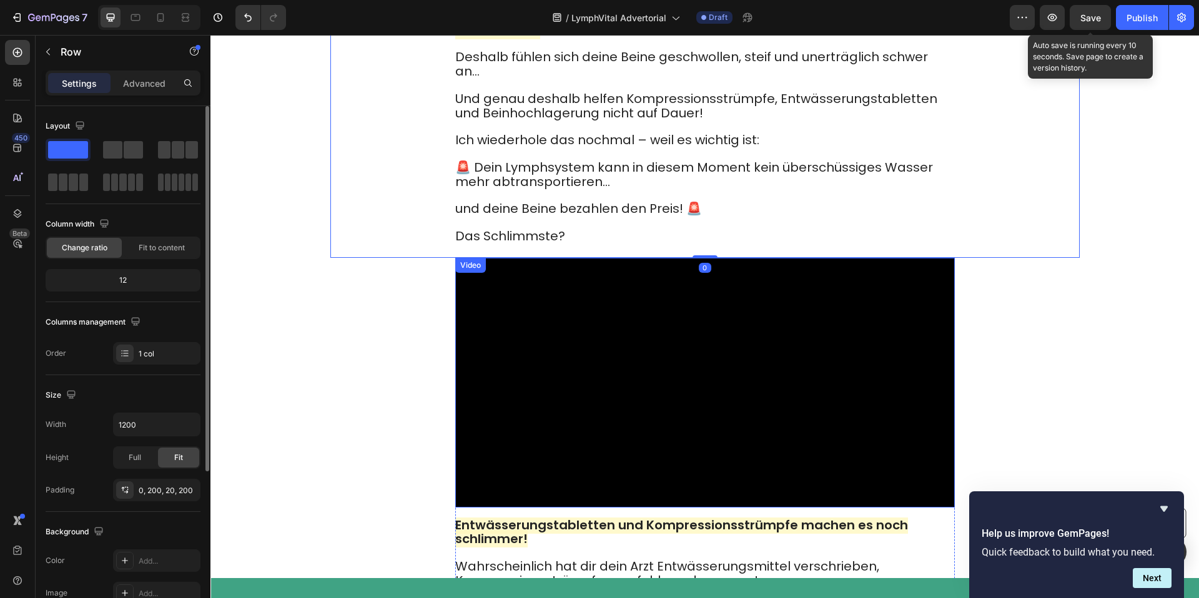
scroll to position [1921, 0]
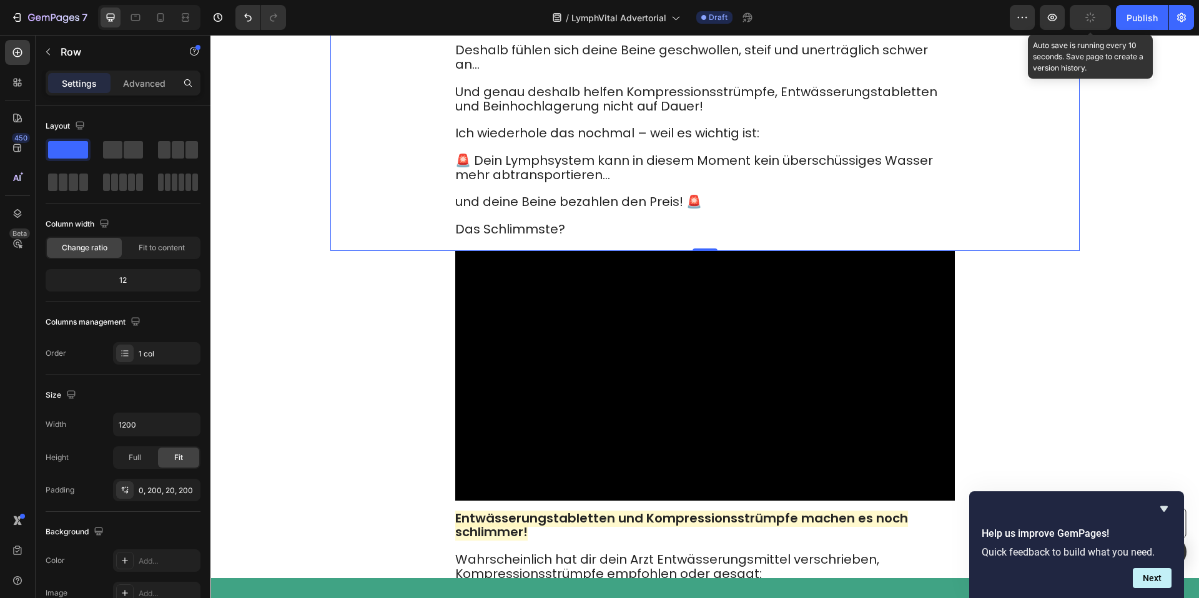
click at [678, 339] on video at bounding box center [705, 376] width 500 height 250
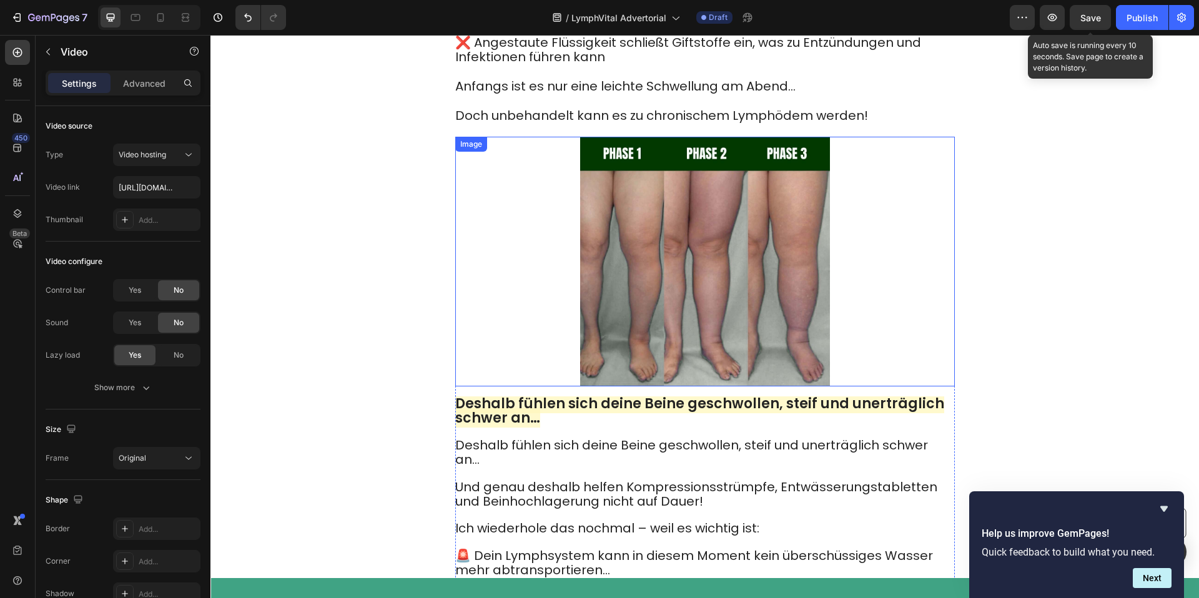
scroll to position [1410, 0]
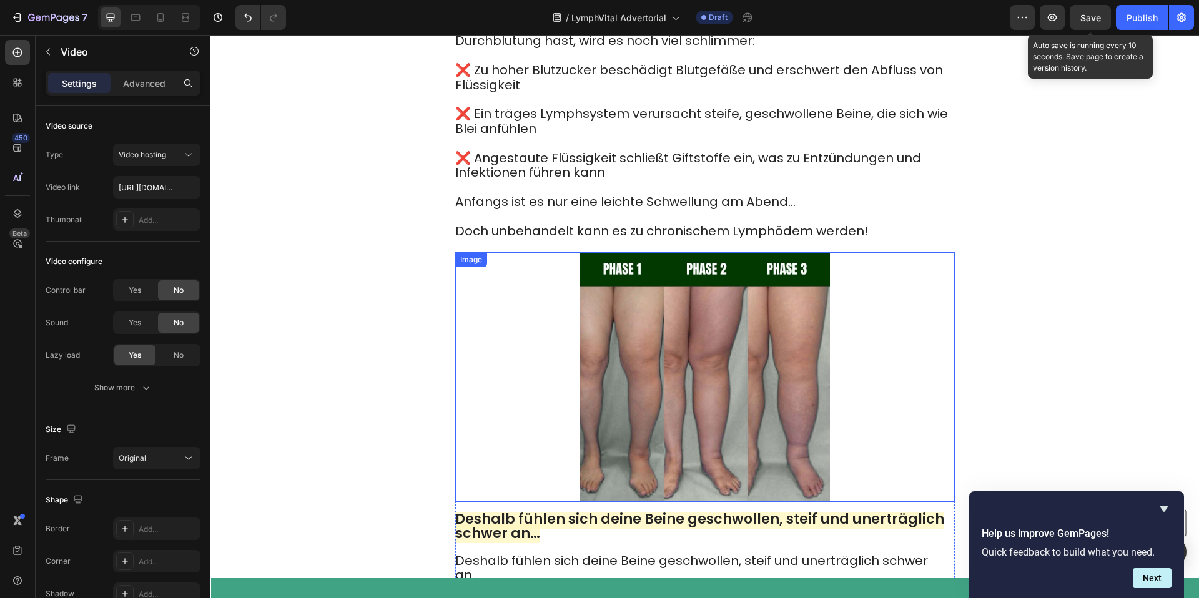
click at [791, 305] on img at bounding box center [705, 377] width 250 height 250
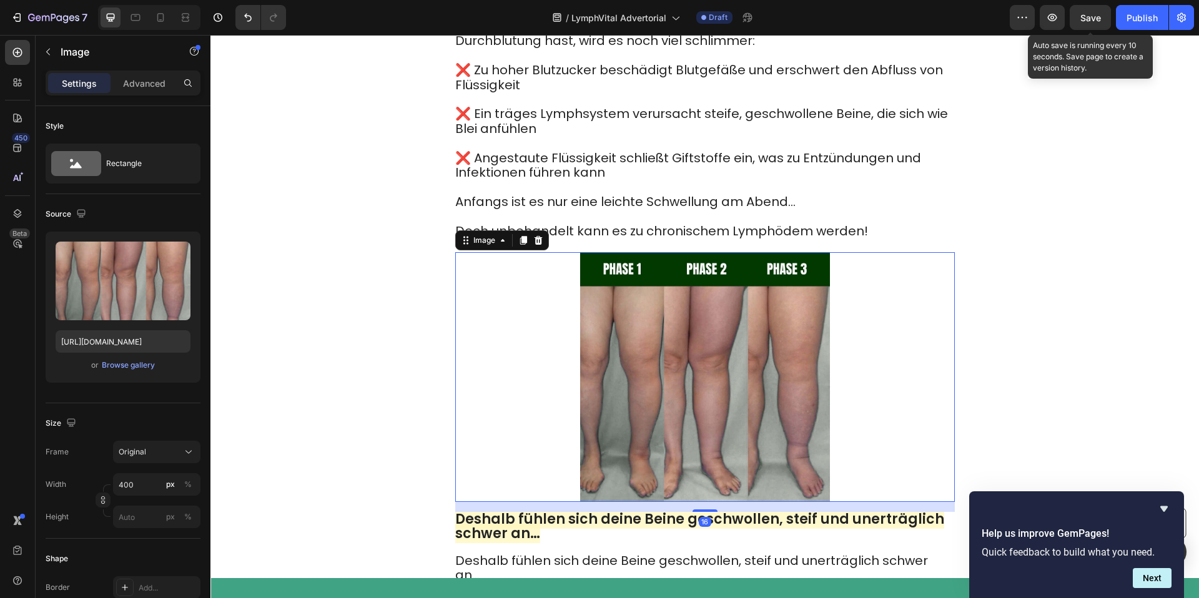
drag, startPoint x: 519, startPoint y: 227, endPoint x: 556, endPoint y: 353, distance: 131.0
click at [519, 235] on icon at bounding box center [523, 240] width 10 height 10
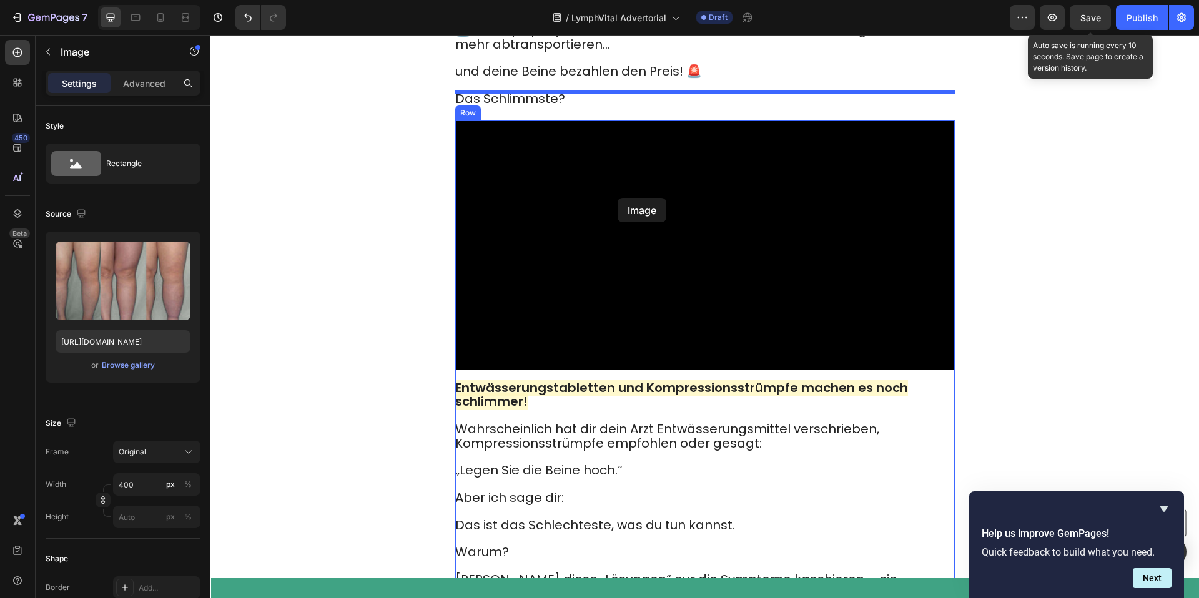
drag, startPoint x: 596, startPoint y: 236, endPoint x: 618, endPoint y: 198, distance: 43.6
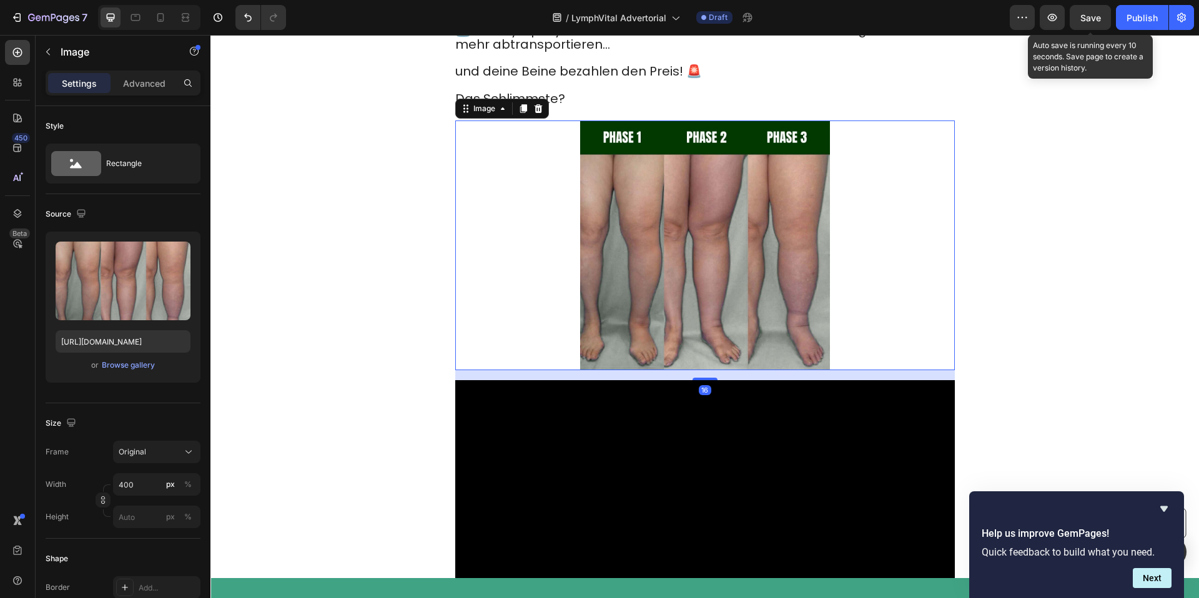
click at [681, 370] on div "16" at bounding box center [705, 375] width 500 height 10
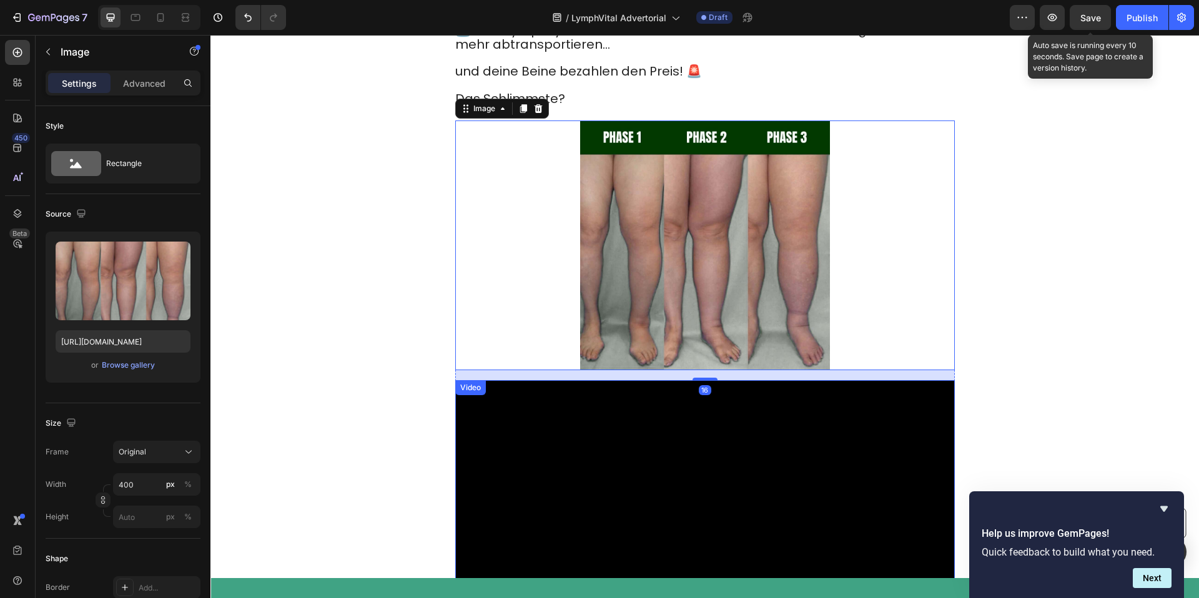
drag, startPoint x: 802, startPoint y: 387, endPoint x: 897, endPoint y: 377, distance: 95.5
click at [804, 387] on video at bounding box center [705, 505] width 500 height 250
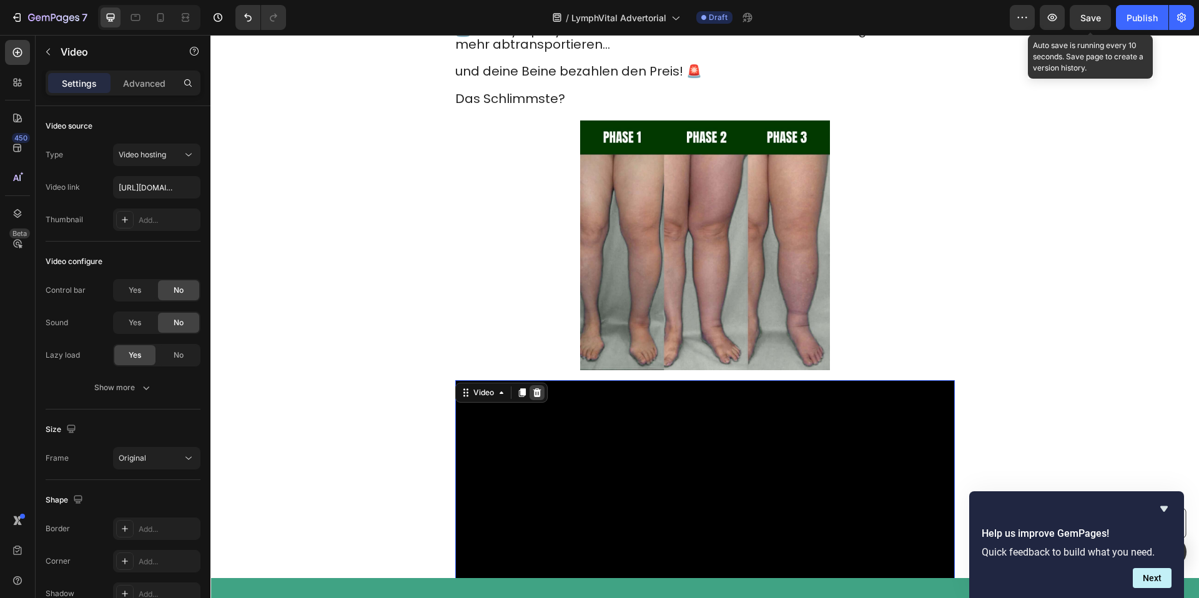
click at [530, 385] on div at bounding box center [537, 392] width 15 height 15
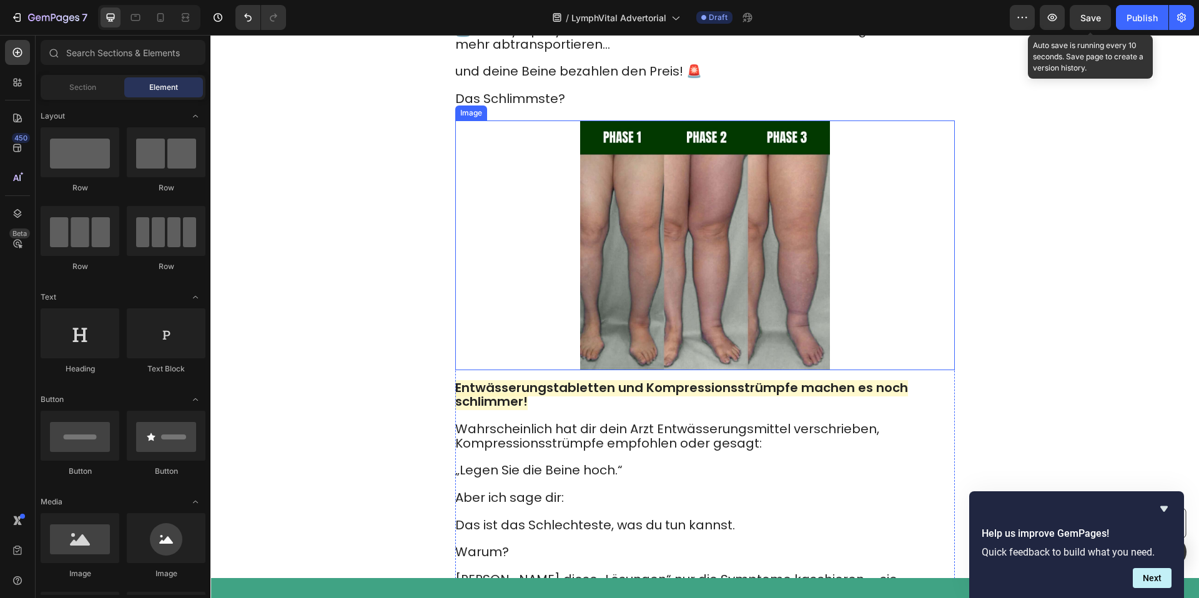
click at [640, 280] on img at bounding box center [705, 246] width 250 height 250
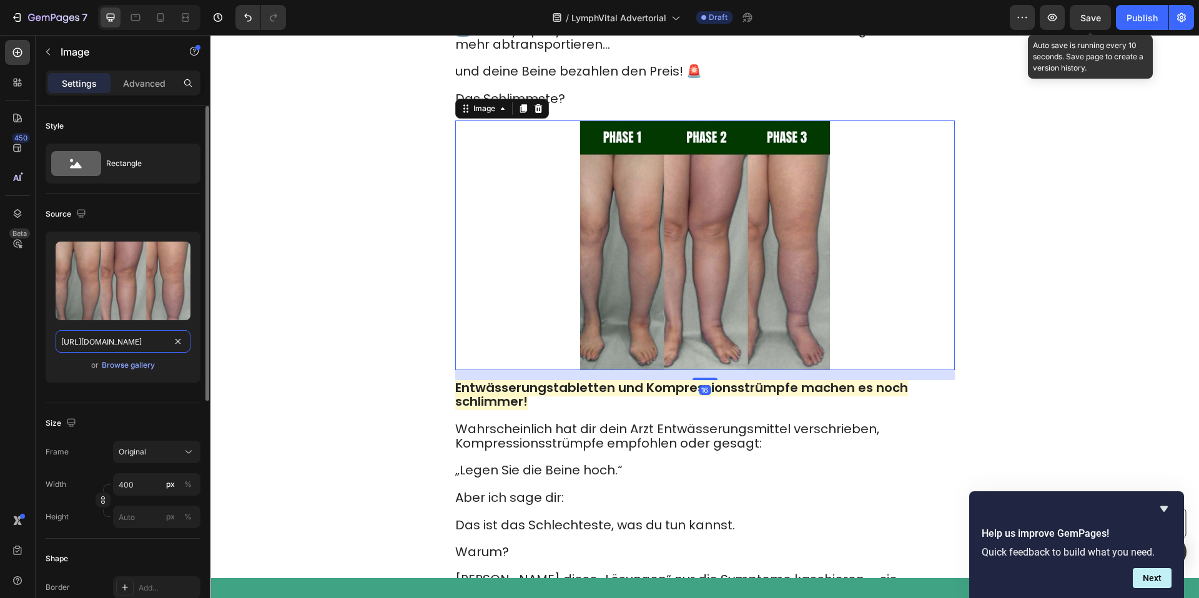
click at [137, 343] on input "https://cdn.shopify.com/s/files/1/0904/2411/5533/files/19.jpg?v=1758952252" at bounding box center [123, 341] width 135 height 22
paste input "20.jpg?v=1758952253"
type input "https://cdn.shopify.com/s/files/1/0904/2411/5533/files/20.jpg?v=1758952253"
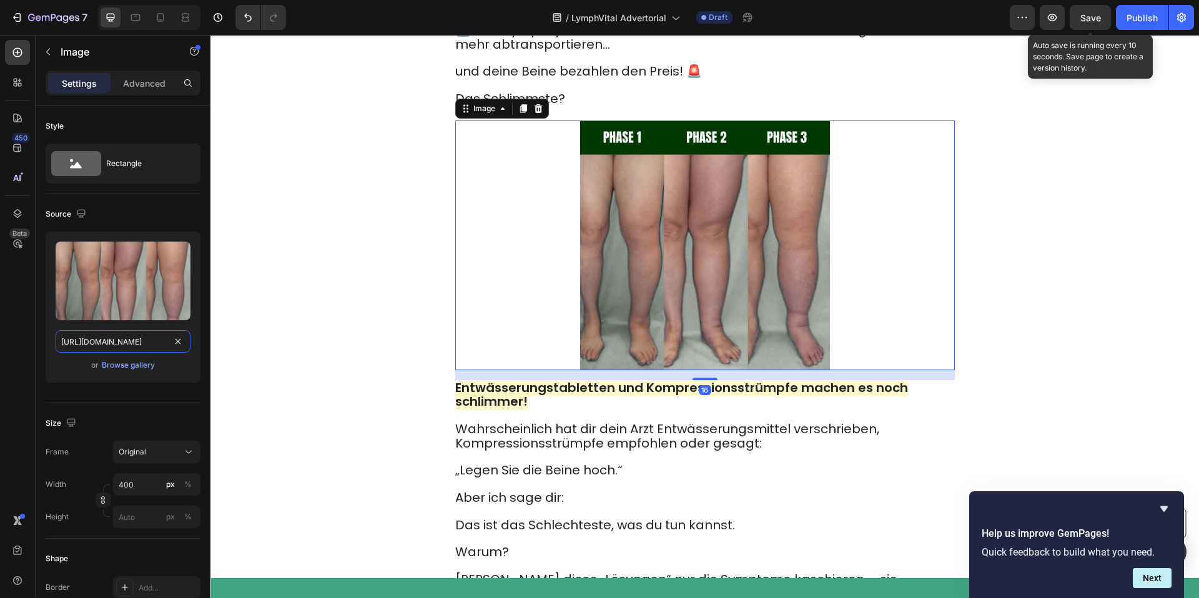
scroll to position [0, 169]
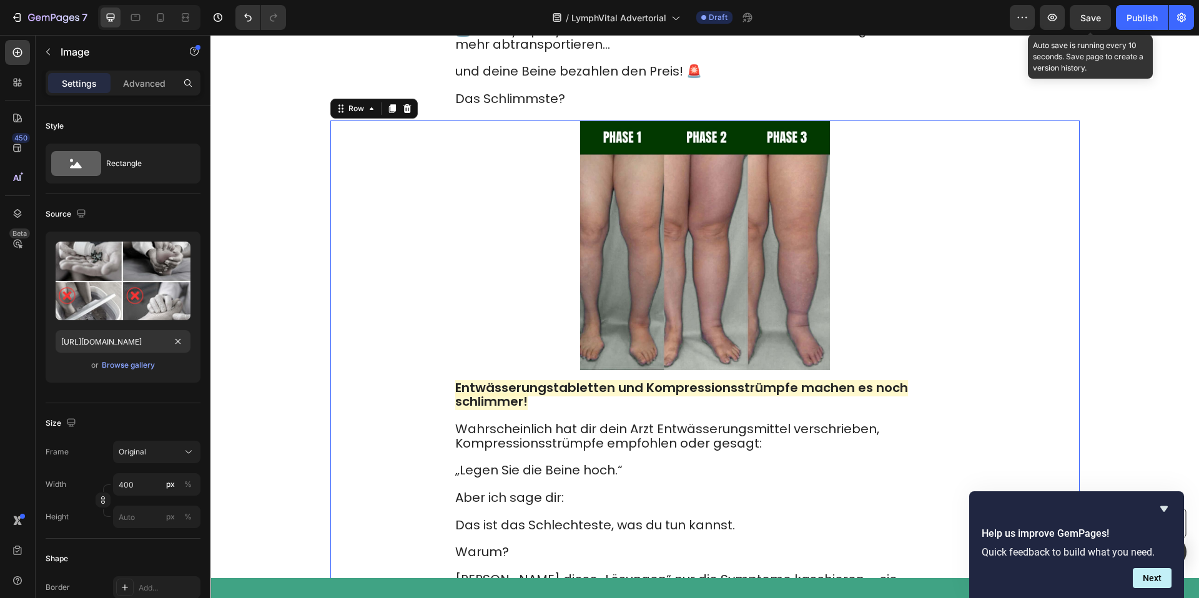
click at [333, 324] on div "Image Entwässerungstabletten und Kompressionsstrümpfe machen es noch schlimmer!…" at bounding box center [704, 563] width 749 height 884
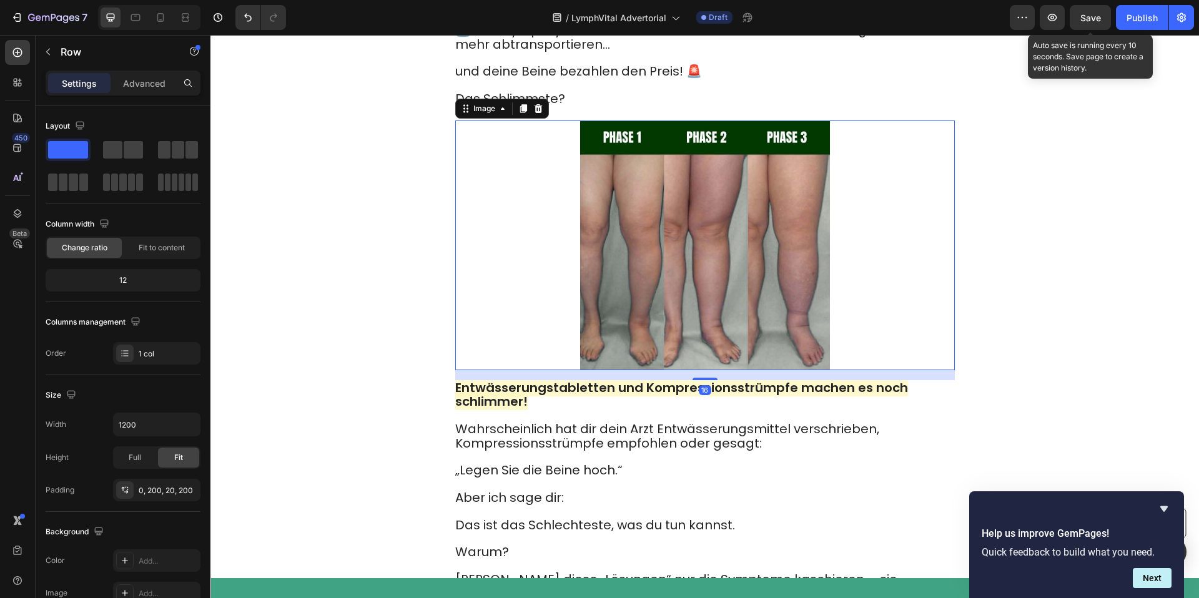
click at [629, 256] on img at bounding box center [705, 246] width 250 height 250
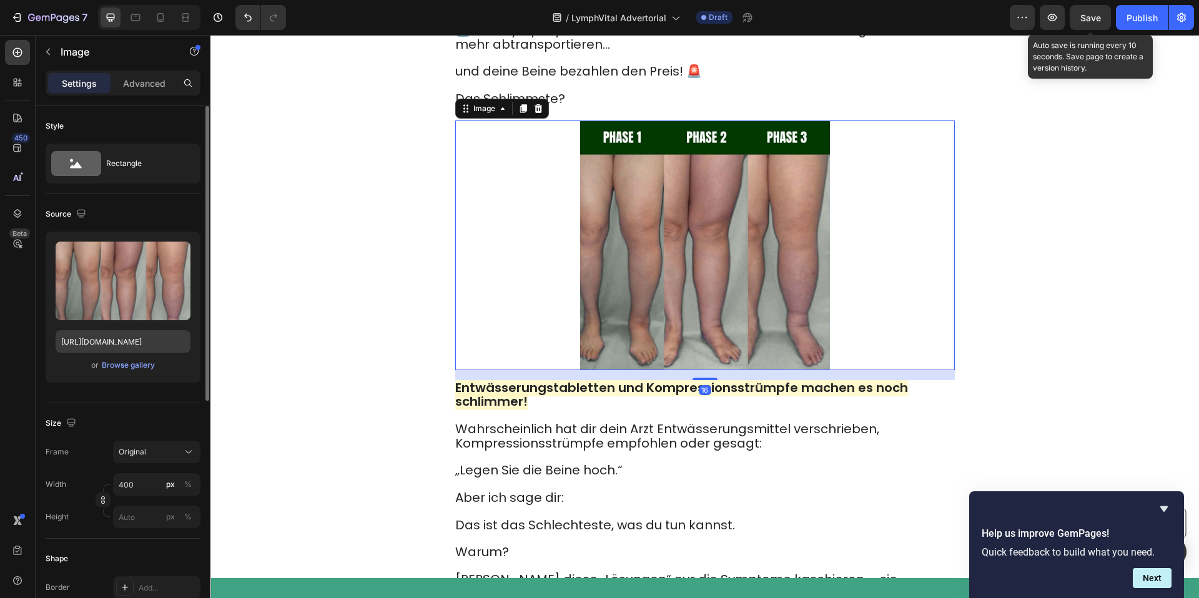
click at [133, 332] on div "Upload Image https://cdn.shopify.com/s/files/1/0904/2411/5533/files/19.jpg?v=17…" at bounding box center [123, 307] width 155 height 151
click at [132, 334] on input "https://cdn.shopify.com/s/files/1/0904/2411/5533/files/19.jpg?v=1758952252" at bounding box center [123, 341] width 135 height 22
paste input "20.jpg?v=1758952253"
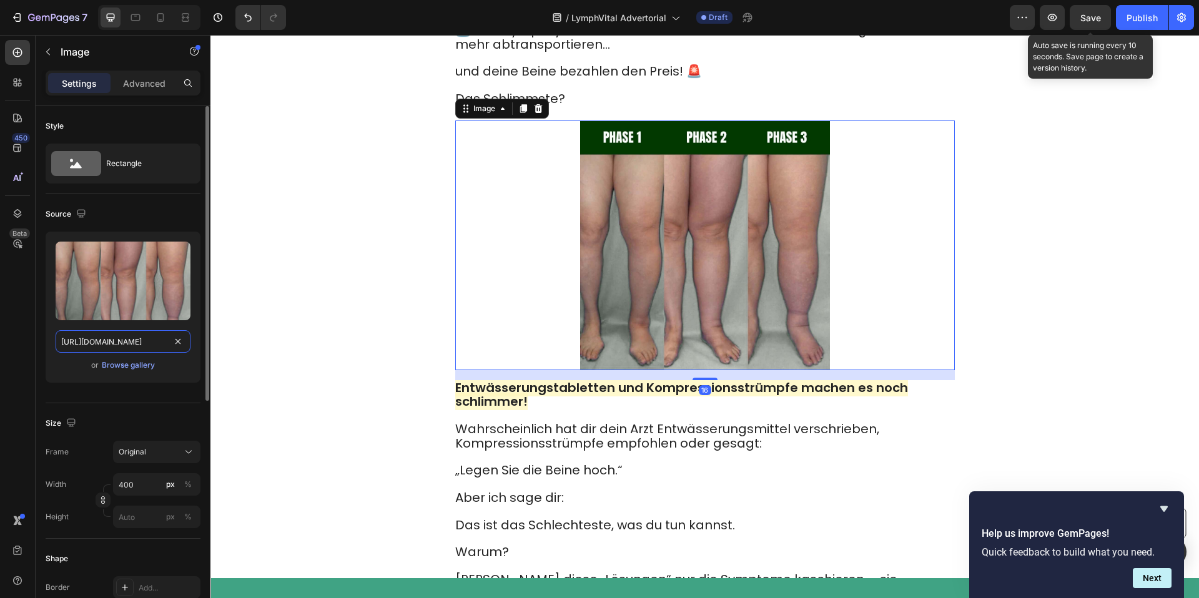
type input "https://cdn.shopify.com/s/files/1/0904/2411/5533/files/20.jpg?v=1758952253"
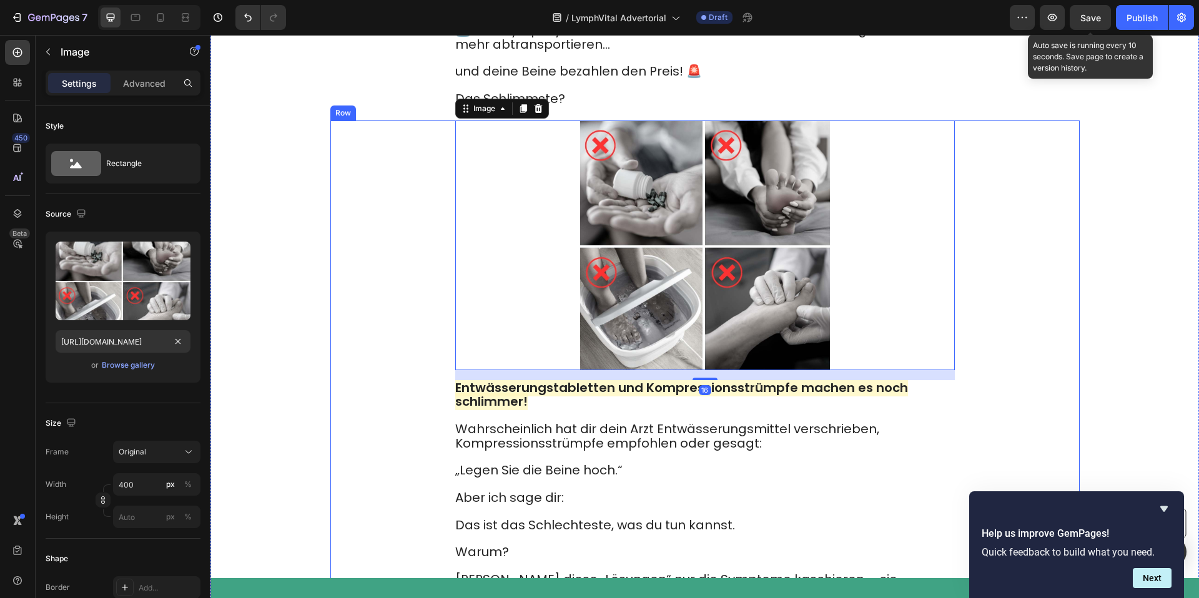
click at [349, 277] on div "Image 16 Entwässerungstabletten und Kompressionsstrümpfe machen es noch schlimm…" at bounding box center [704, 563] width 749 height 884
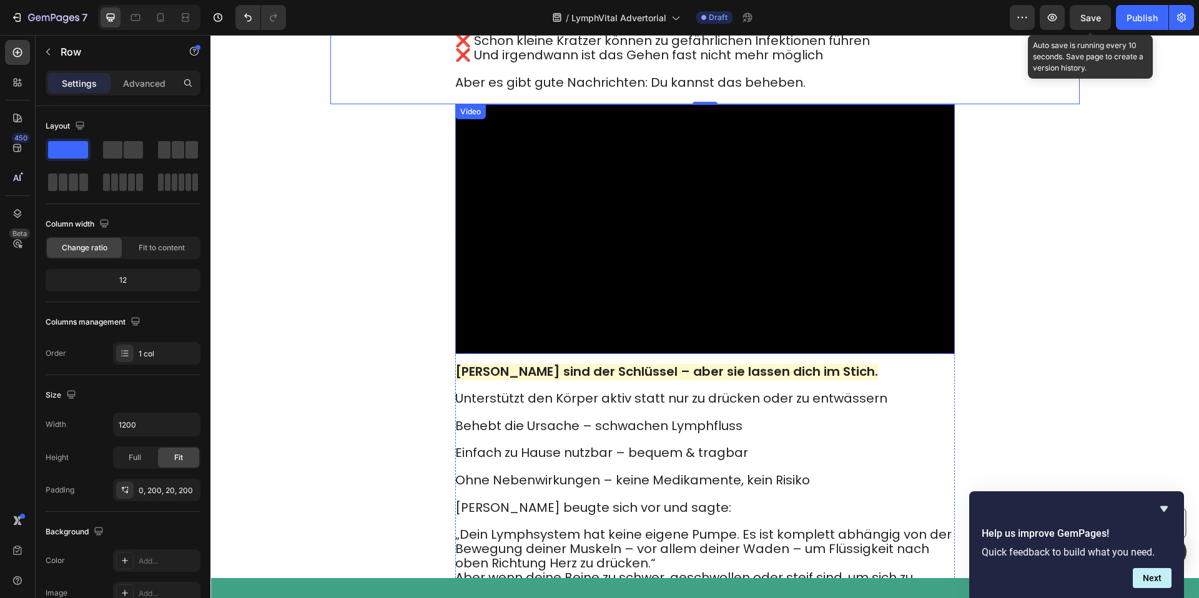
scroll to position [2912, 0]
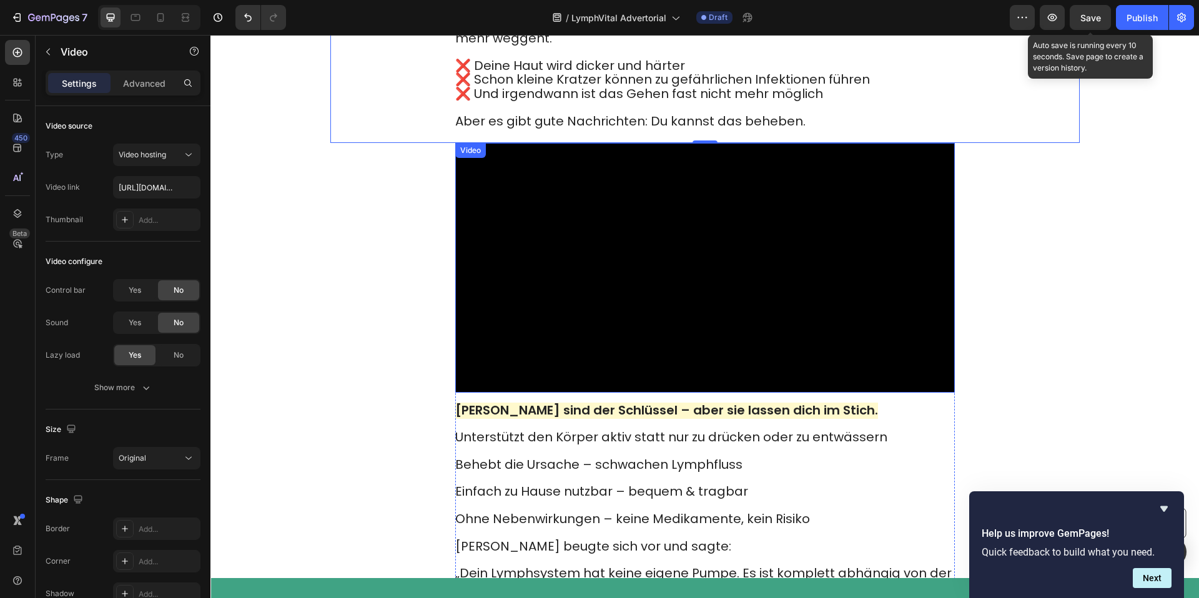
click at [683, 270] on video at bounding box center [705, 268] width 500 height 250
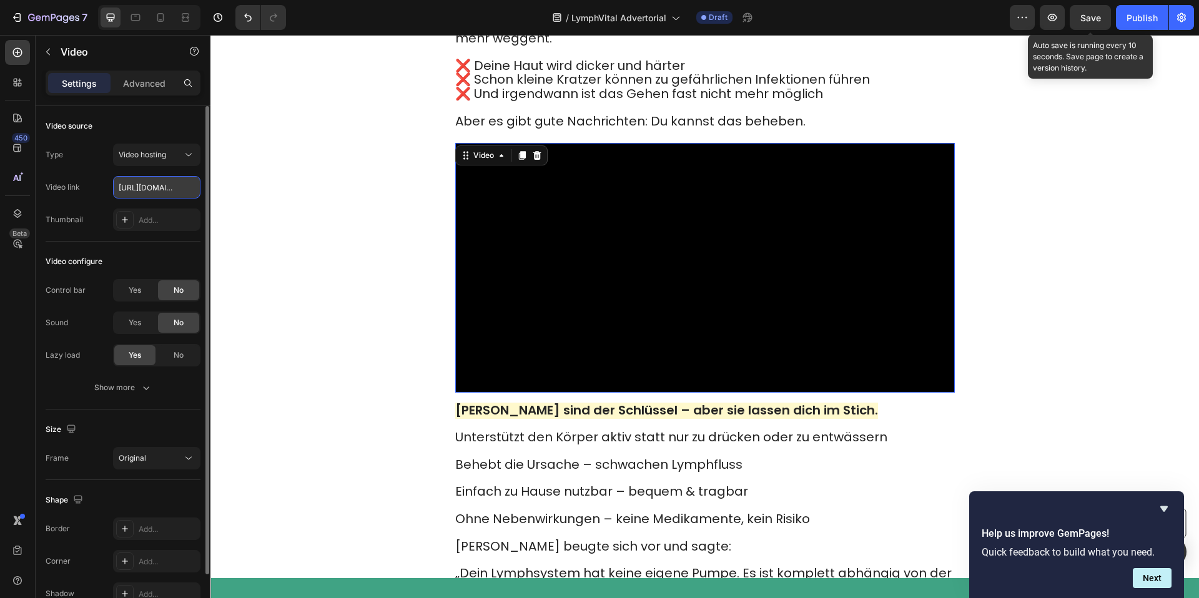
click at [158, 183] on input "https://cdn.shopify.com/videos/c/o/v/85872b92696941a7a9a8c7d54da88fef.mp4" at bounding box center [156, 187] width 87 height 22
paste input "250a2300fa654d3b8ea4405b5e5e7a1c"
type input "https://cdn.shopify.com/videos/c/o/v/250a2300fa654d3b8ea4405b5e5e7a1c.mp4"
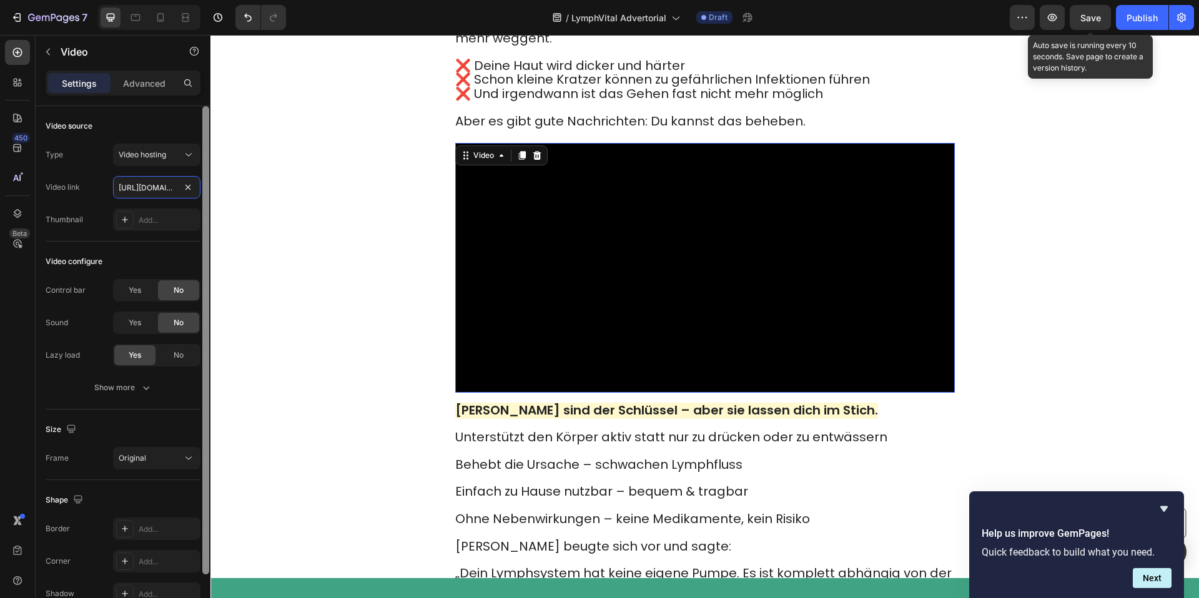
scroll to position [0, 236]
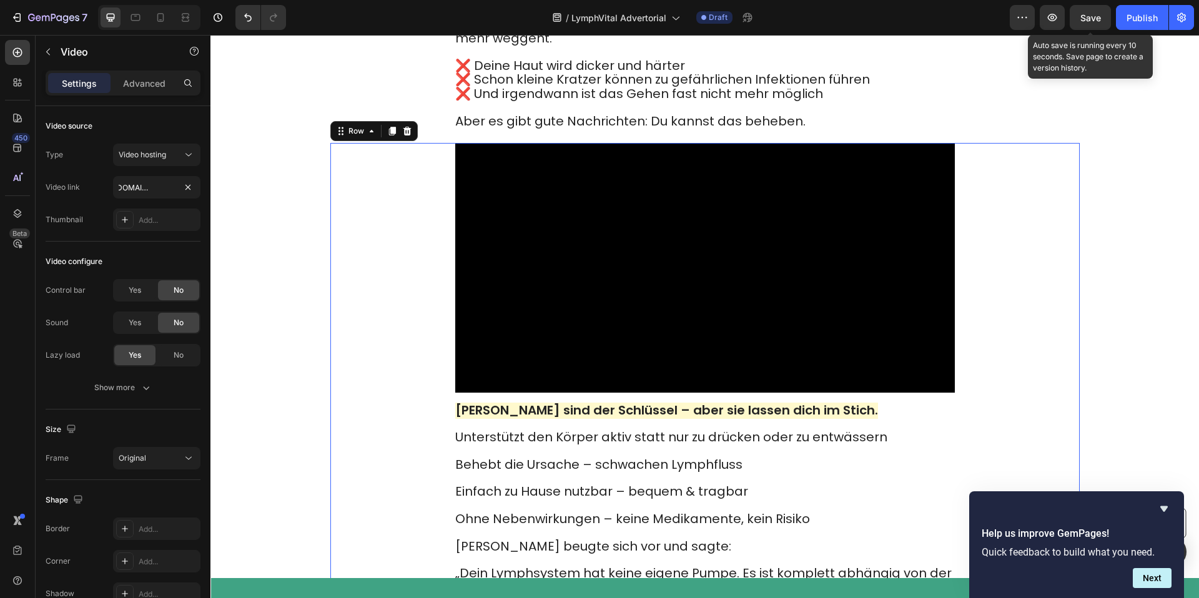
click at [368, 194] on div "Video Deine Waden sind der Schlüssel – aber sie lassen dich im Stich. Unterstüt…" at bounding box center [704, 522] width 749 height 759
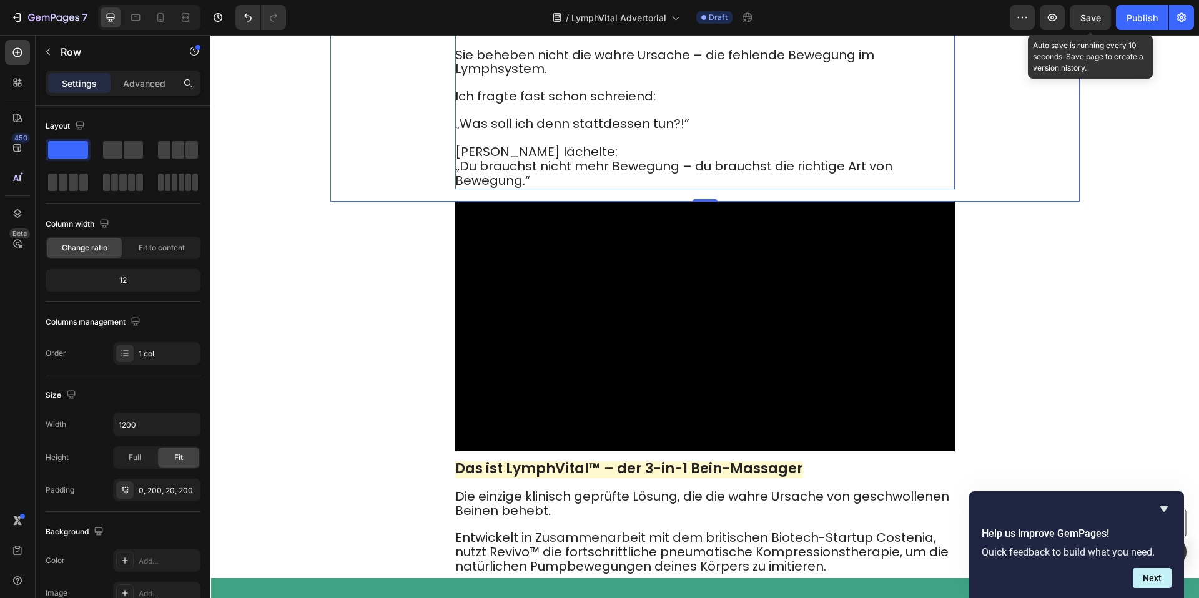
scroll to position [3635, 0]
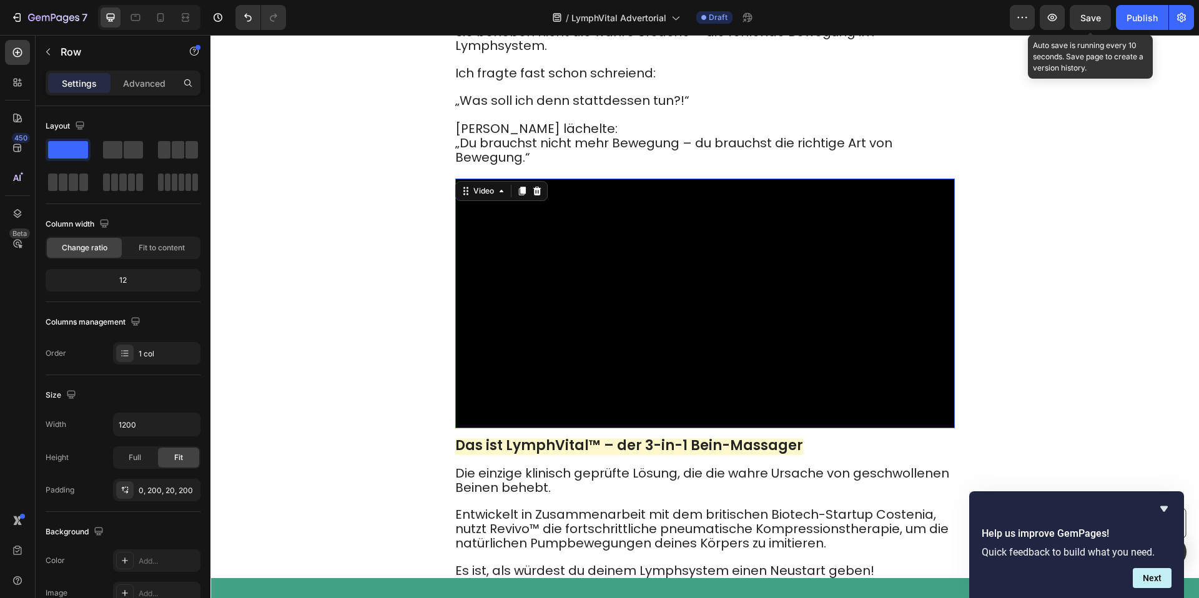
drag, startPoint x: 640, startPoint y: 341, endPoint x: 403, endPoint y: 334, distance: 236.8
click at [641, 342] on video at bounding box center [705, 304] width 500 height 250
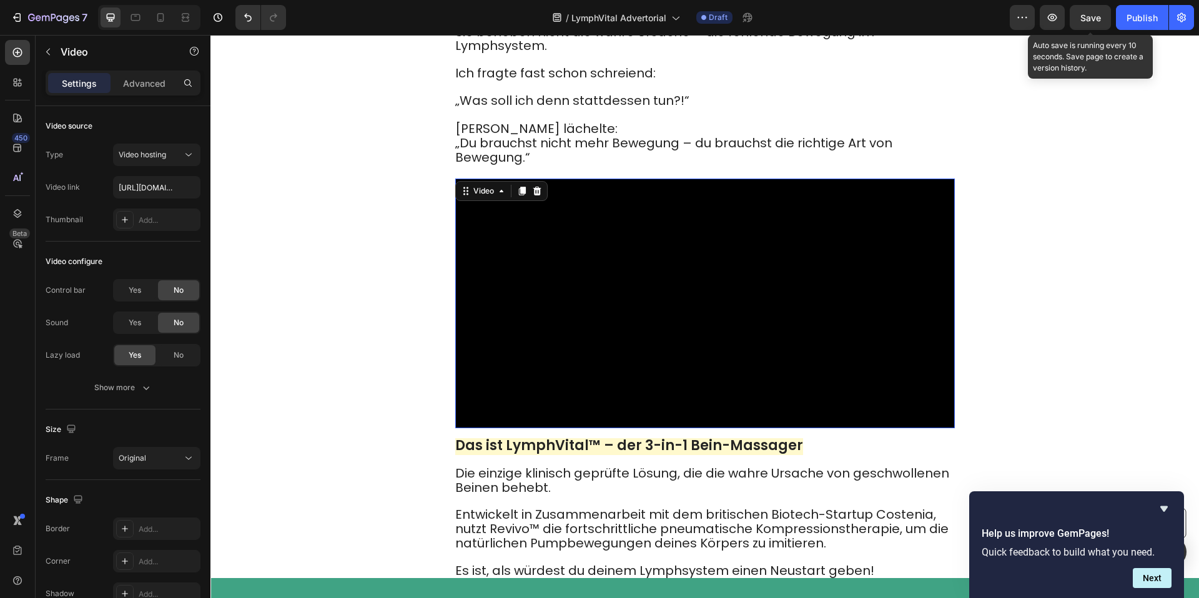
click at [598, 342] on video at bounding box center [705, 304] width 500 height 250
click at [153, 196] on input "https://cdn.shopify.com/videos/c/o/v/85872b92696941a7a9a8c7d54da88fef.mp4" at bounding box center [156, 187] width 87 height 22
click at [154, 195] on input "https://cdn.shopify.com/videos/c/o/v/85872b92696941a7a9a8c7d54da88fef.mp4" at bounding box center [156, 187] width 87 height 22
paste input "5e31145efe5c4742ba4af255cba56195"
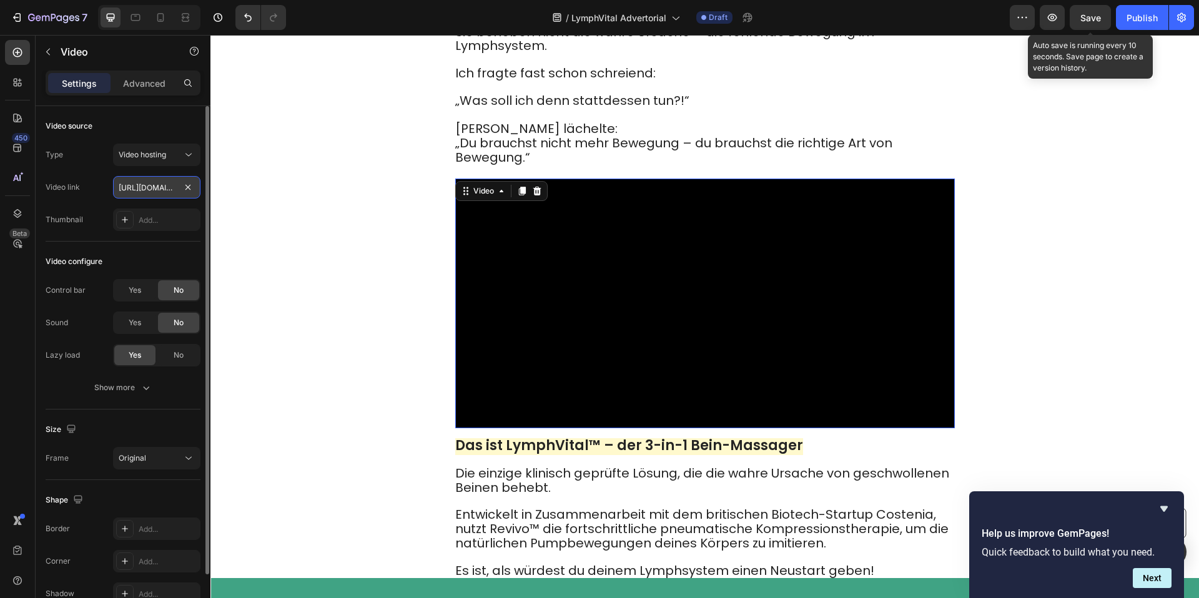
type input "https://cdn.shopify.com/videos/c/o/v/5e31145efe5c4742ba4af255cba56195.mp4"
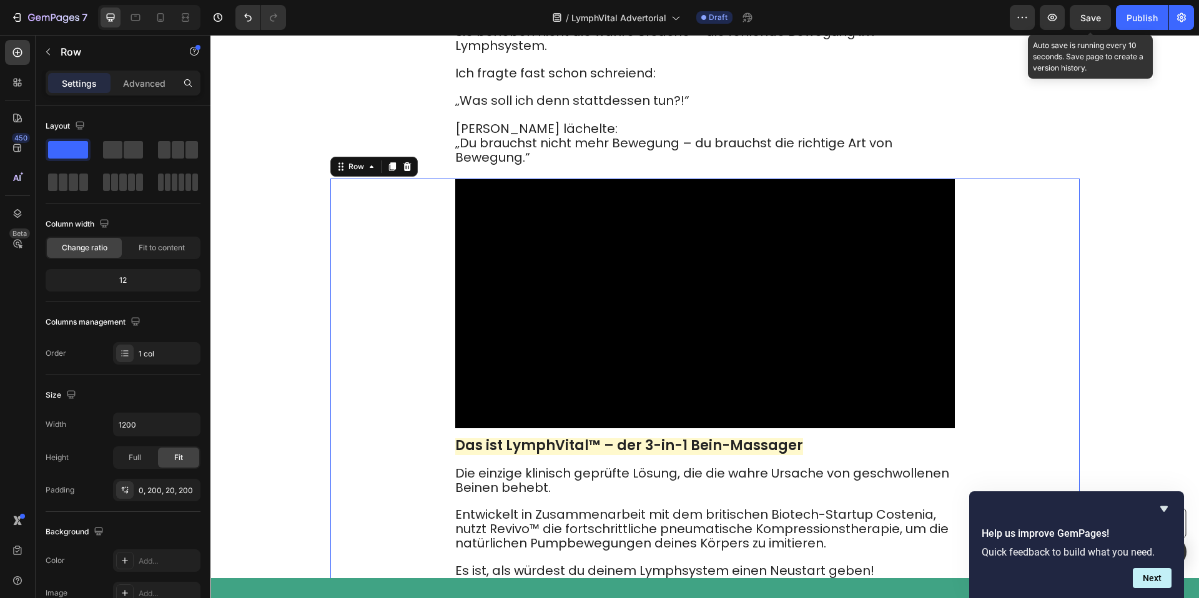
click at [363, 245] on div "Video Das ist LymphVital™ – der 3-in-1 Bein-Massager Die einzige klinisch geprü…" at bounding box center [704, 406] width 749 height 455
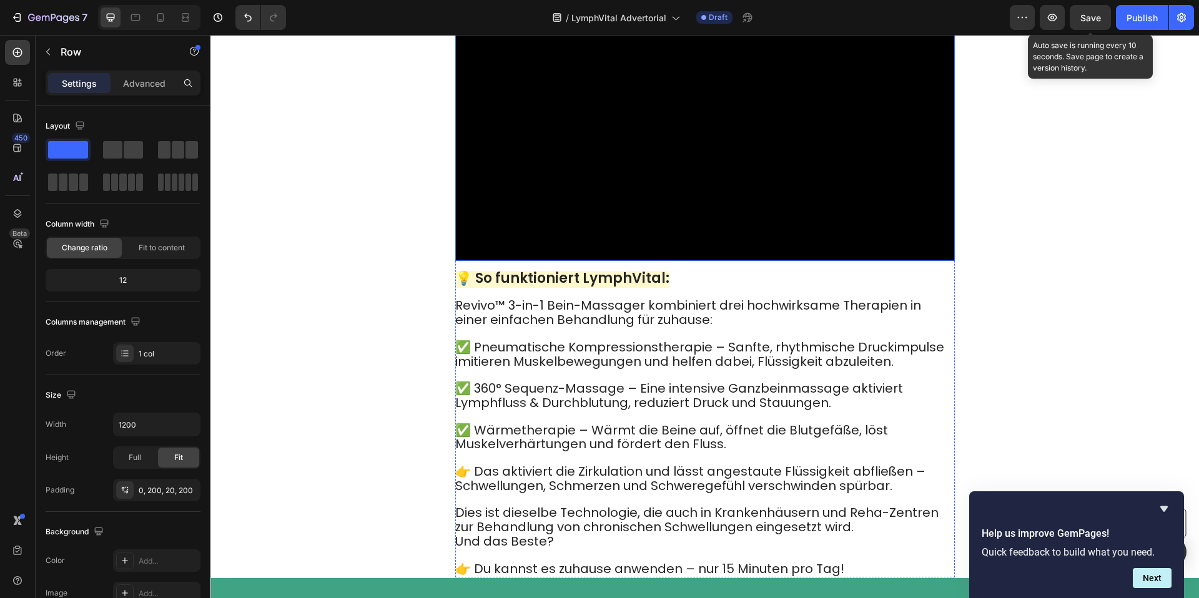
scroll to position [4252, 0]
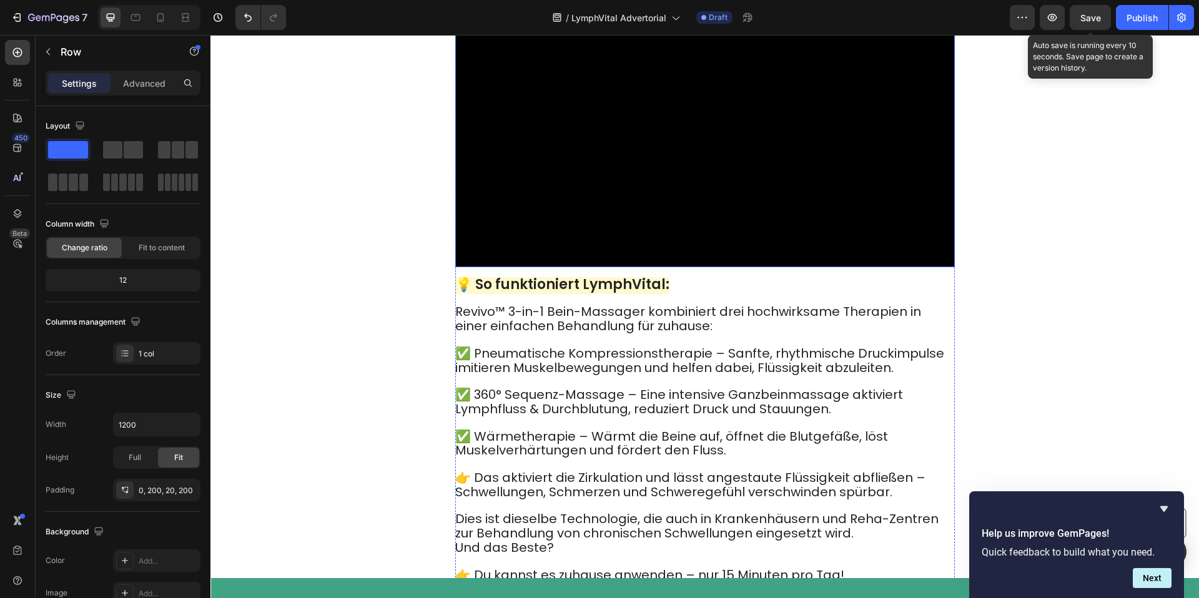
click at [628, 267] on video at bounding box center [705, 142] width 500 height 250
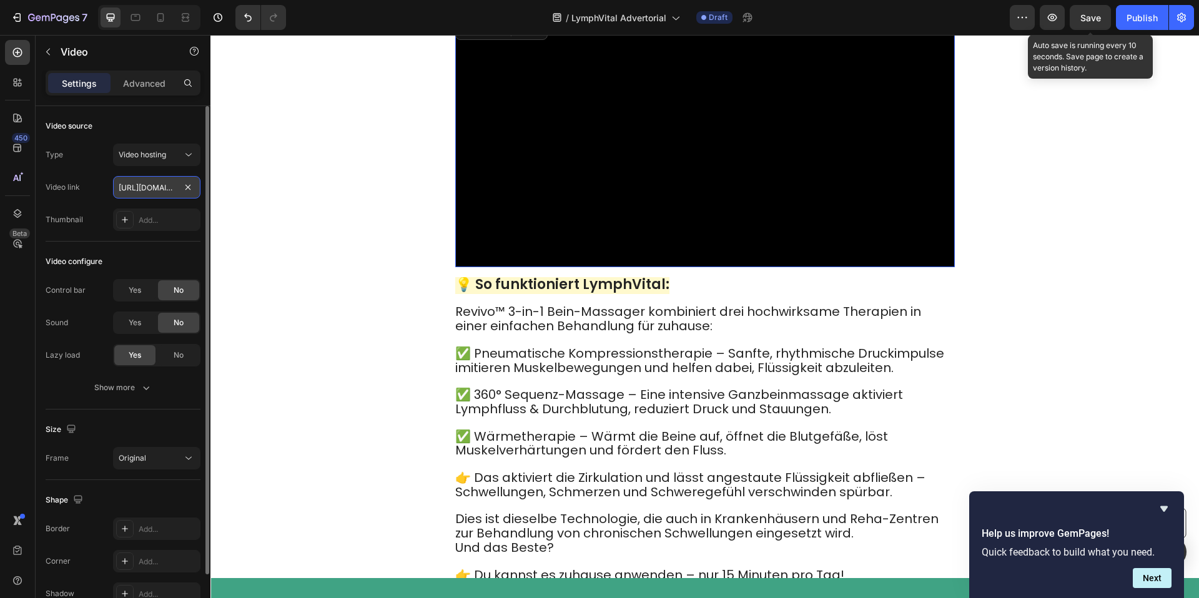
click at [159, 193] on input "https://cdn.shopify.com/videos/c/o/v/85872b92696941a7a9a8c7d54da88fef.mp4" at bounding box center [156, 187] width 87 height 22
paste input "cac7d650e99a4a08be013b4ec457d06e"
type input "https://cdn.shopify.com/videos/c/o/v/cac7d650e99a4a08be013b4ec457d06e.mp4"
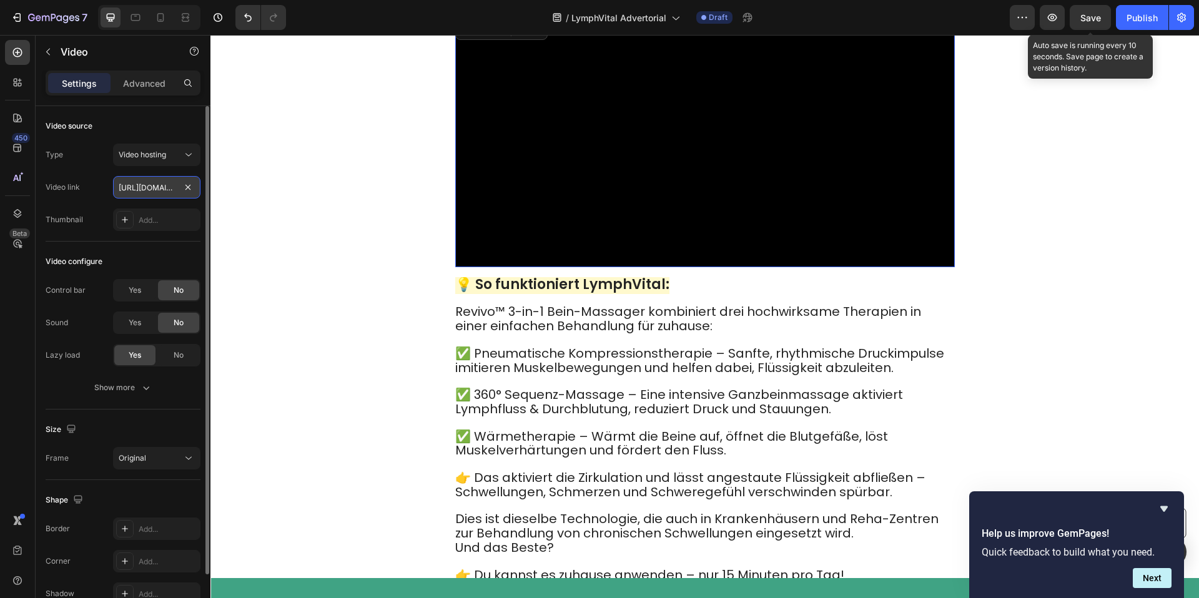
scroll to position [0, 238]
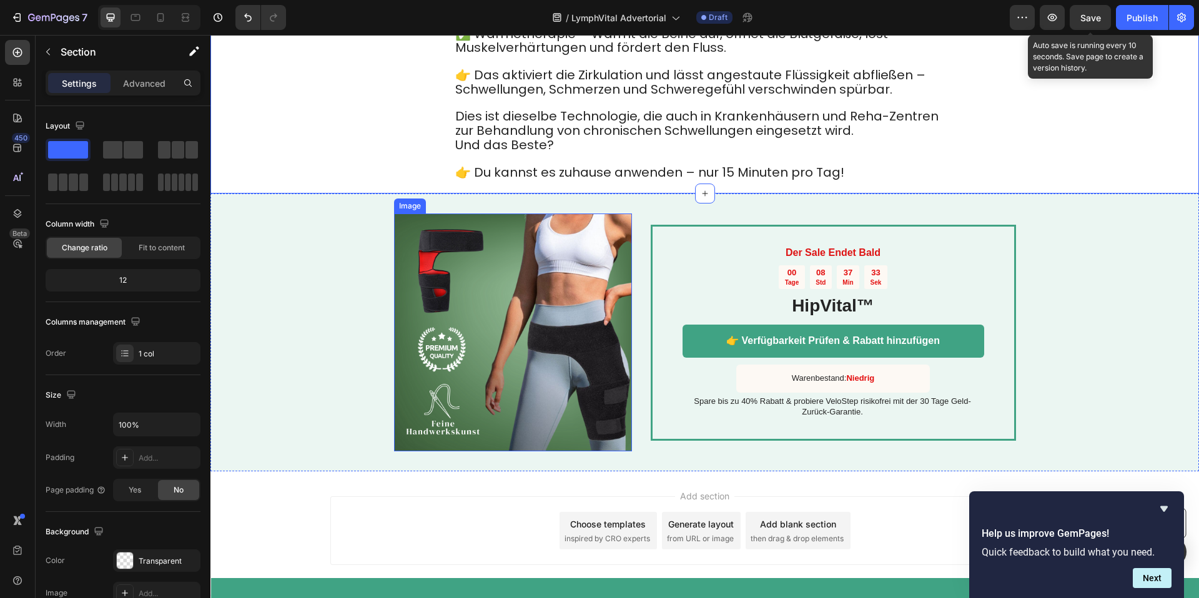
scroll to position [4635, 0]
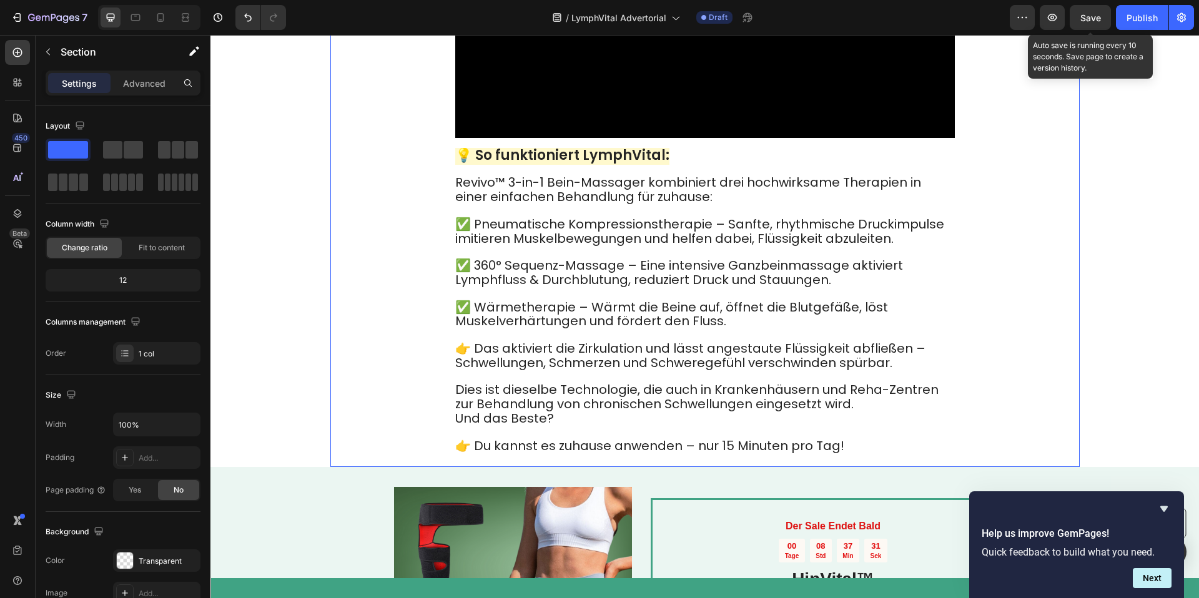
click at [982, 259] on div "Video 💡 So funktioniert LymphVital: Revivo™ 3-in-1 Bein-Massager kombiniert dre…" at bounding box center [704, 177] width 749 height 579
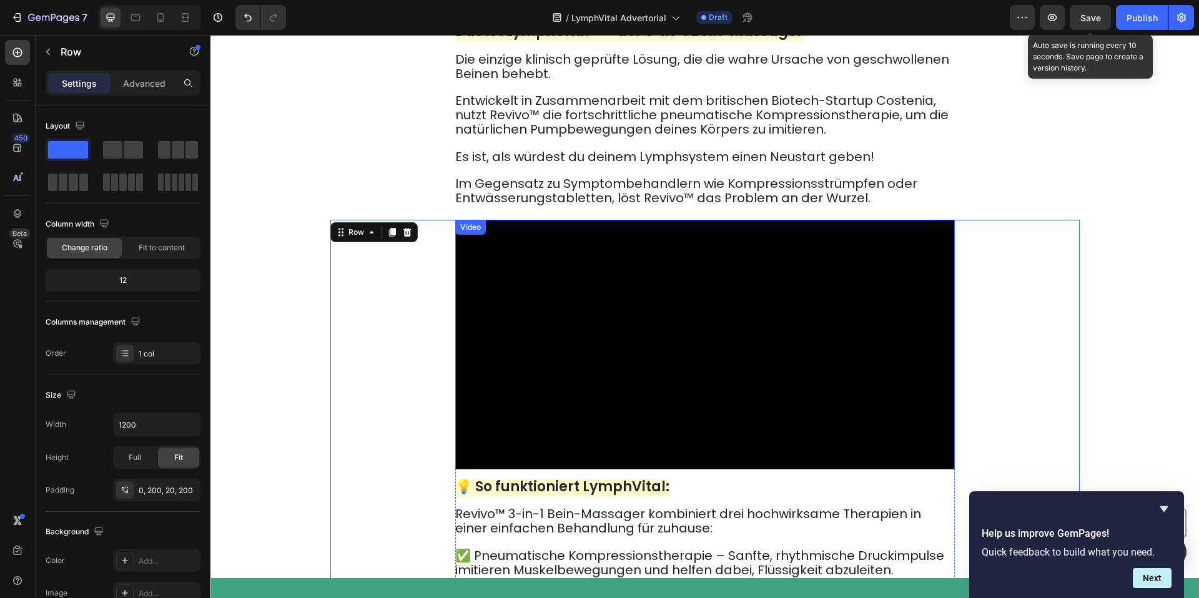
scroll to position [4068, 0]
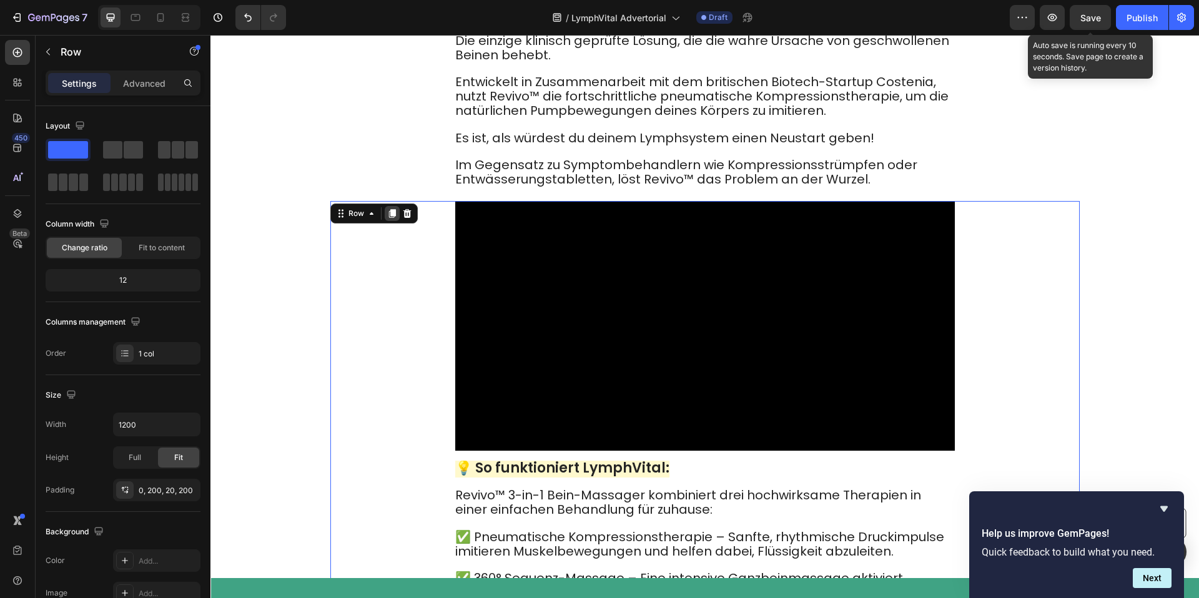
click at [392, 219] on icon at bounding box center [392, 214] width 10 height 10
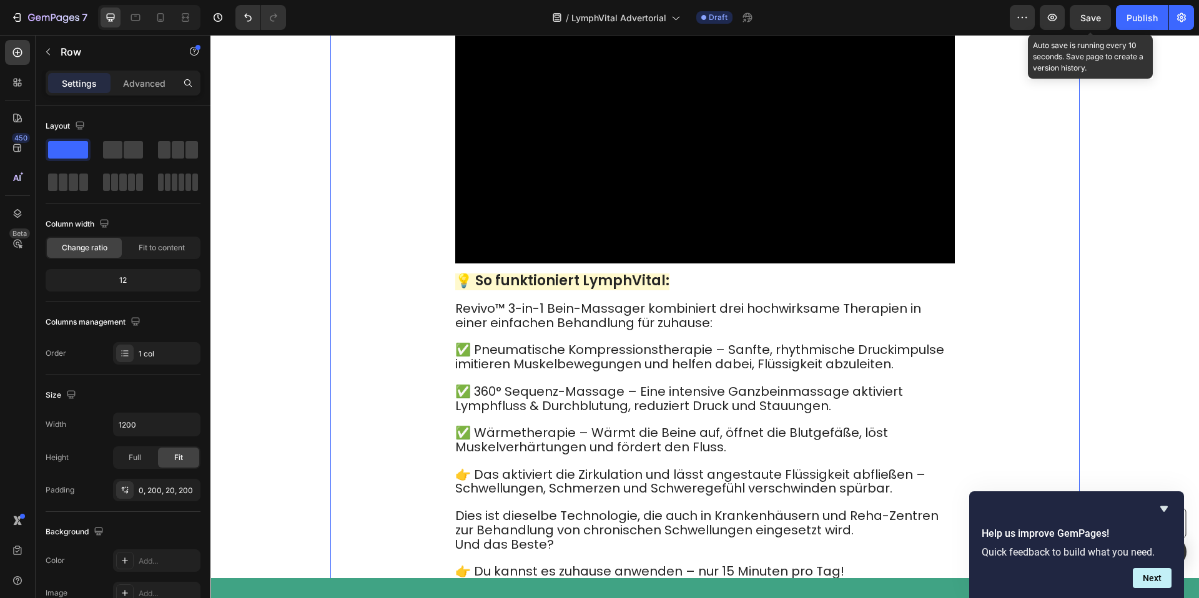
click at [390, 7] on icon at bounding box center [391, 2] width 7 height 9
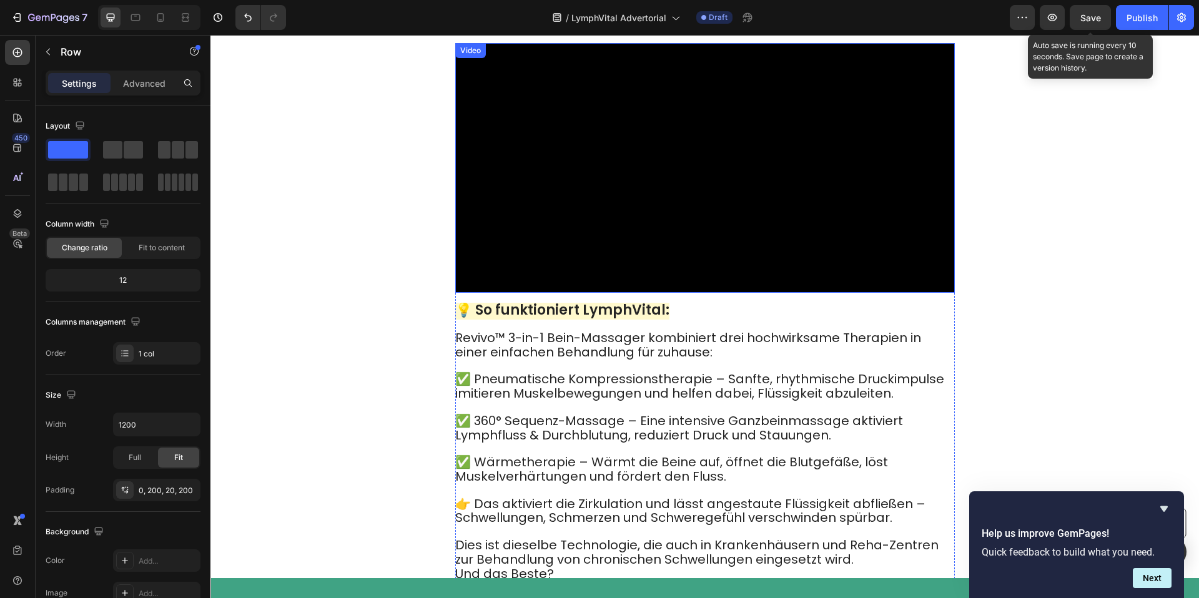
scroll to position [4835, 0]
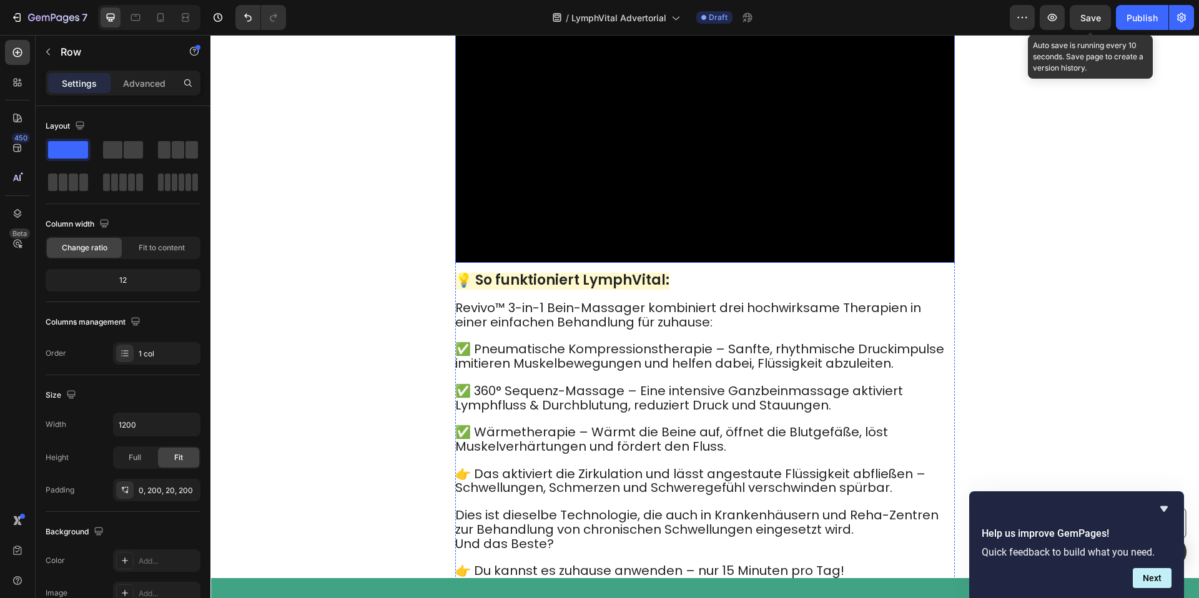
click at [665, 263] on video at bounding box center [705, 138] width 500 height 250
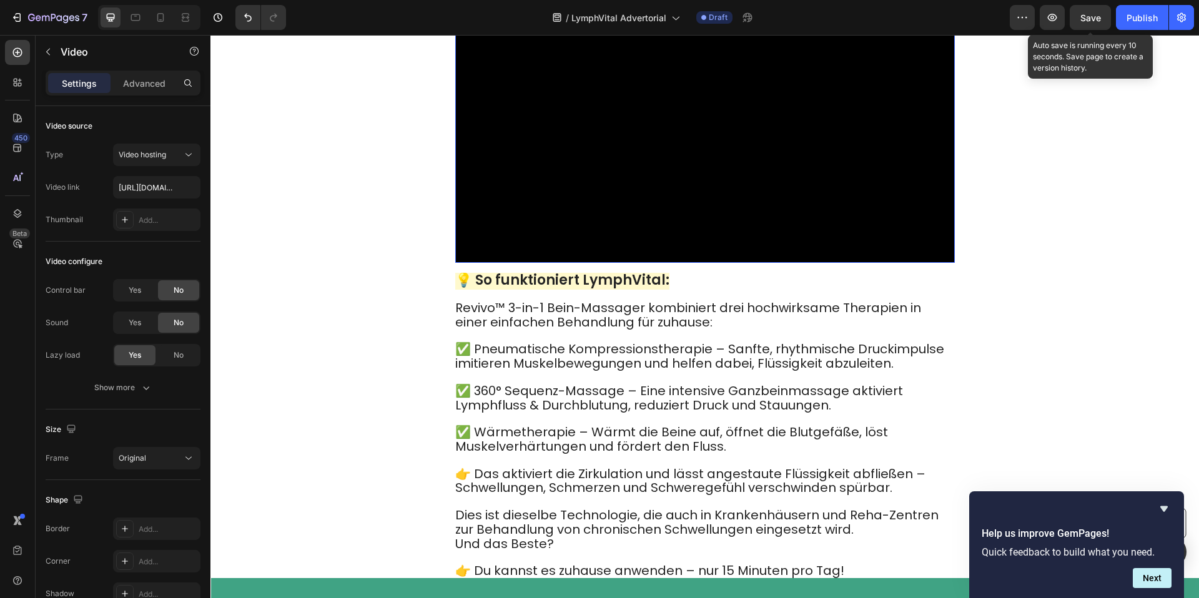
drag, startPoint x: 436, startPoint y: 328, endPoint x: 596, endPoint y: 353, distance: 161.7
click at [436, 328] on div "Video 16 💡 So funktioniert LymphVital: Revivo™ 3-in-1 Bein-Massager kombiniert …" at bounding box center [704, 302] width 749 height 579
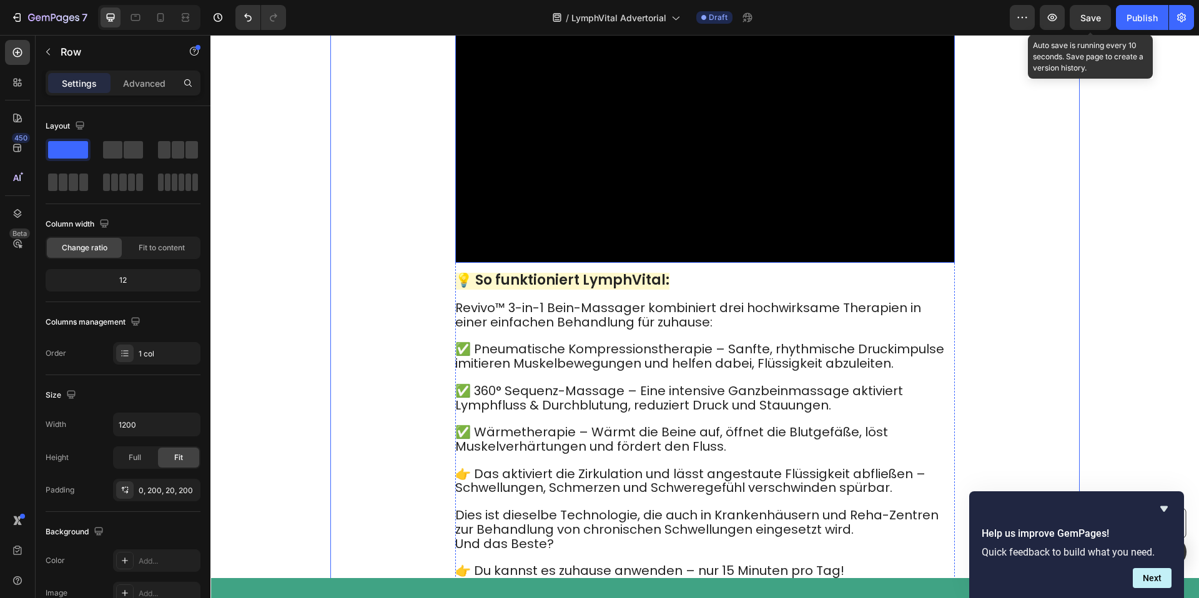
click at [699, 263] on video at bounding box center [705, 138] width 500 height 250
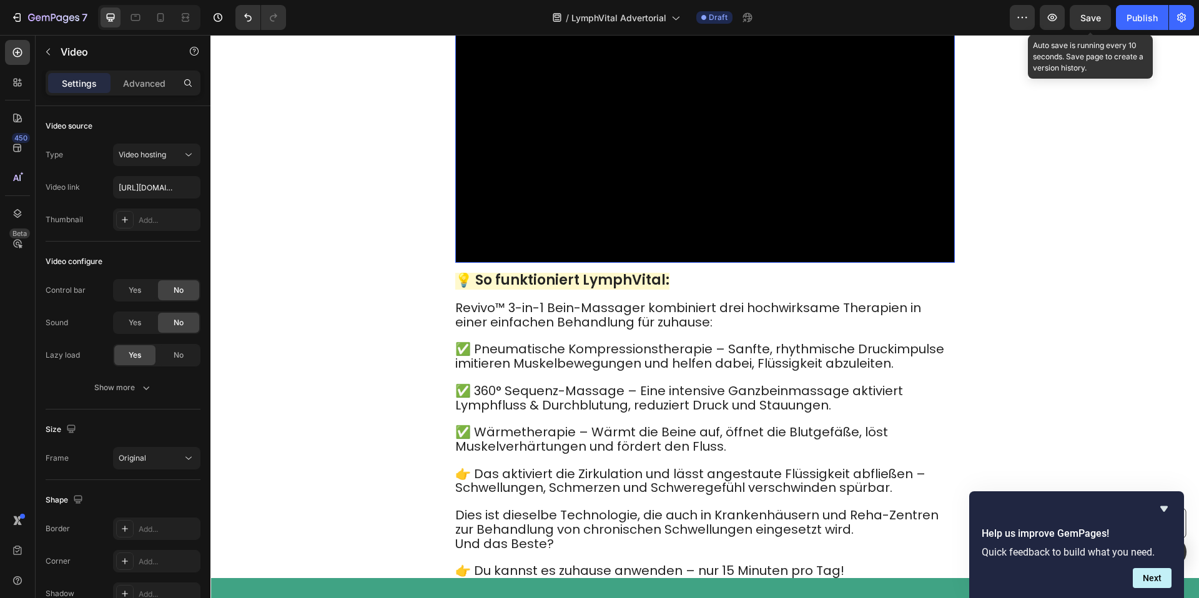
click at [533, 31] on icon at bounding box center [537, 26] width 10 height 10
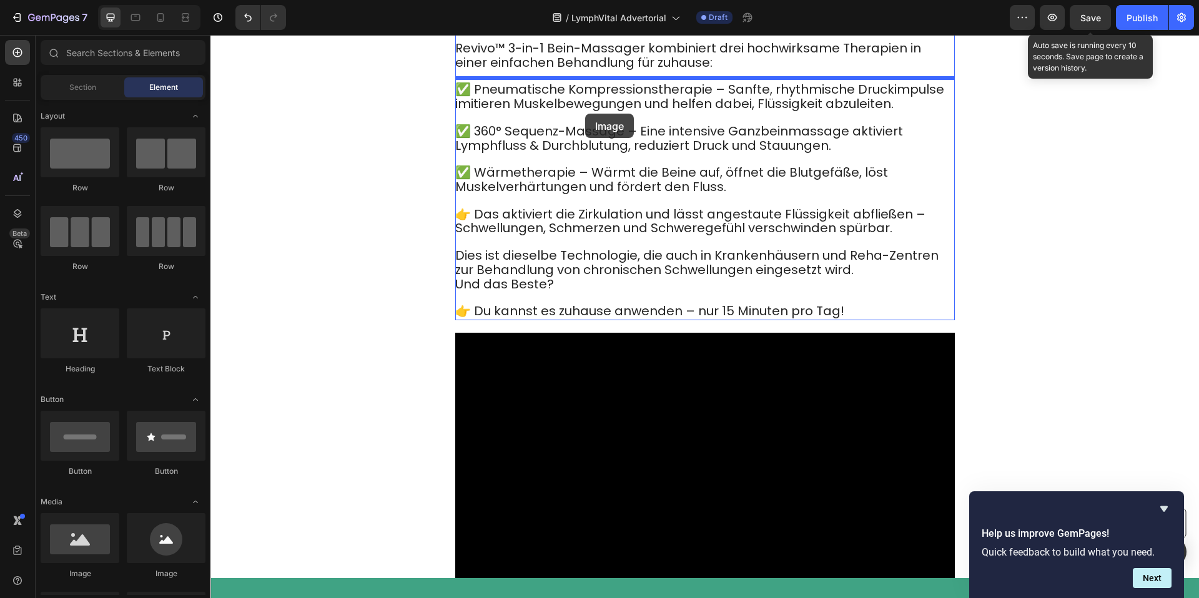
drag, startPoint x: 297, startPoint y: 387, endPoint x: 585, endPoint y: 114, distance: 397.1
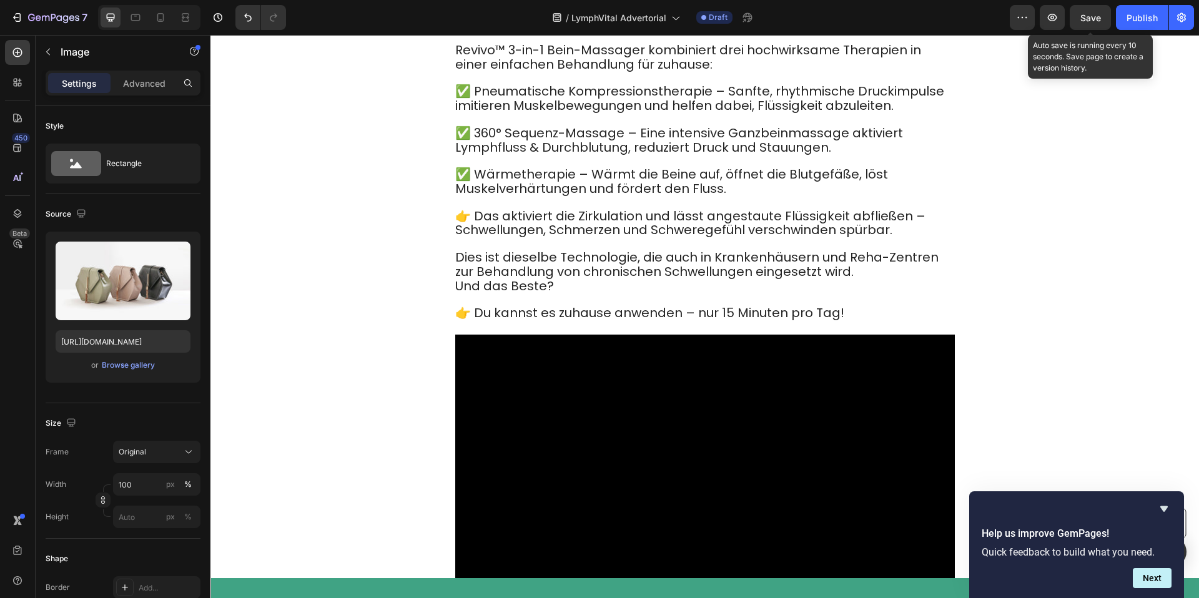
scroll to position [4857, 0]
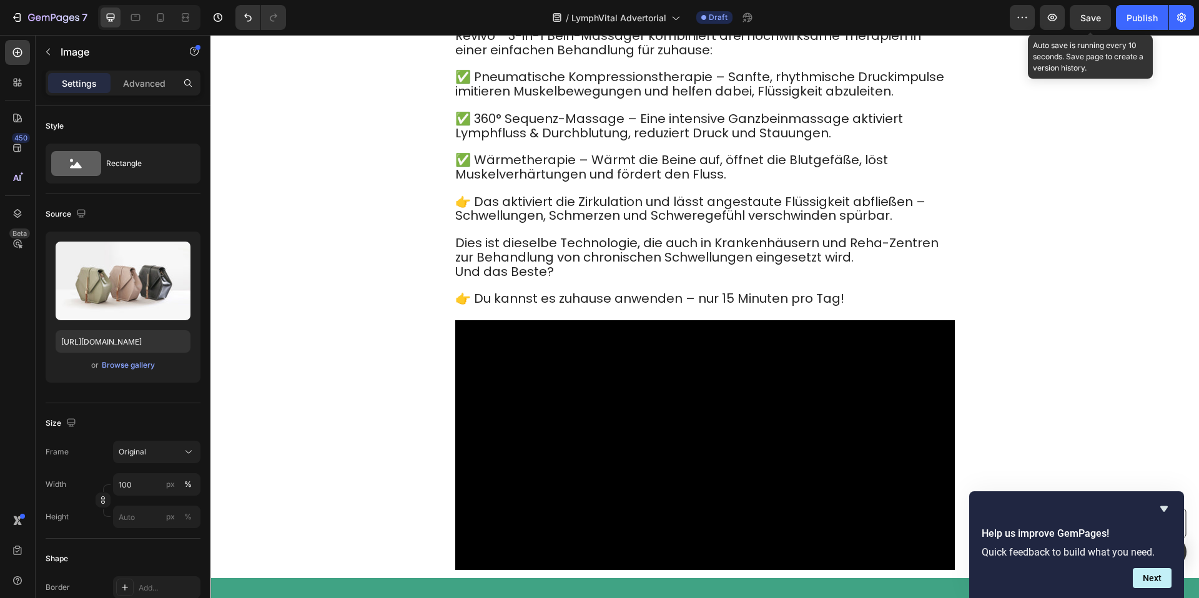
drag, startPoint x: 651, startPoint y: 280, endPoint x: 597, endPoint y: 272, distance: 54.2
click at [117, 335] on input "https://cdn.shopify.com/s/files/1/2005/9307/files/image_demo.jpg" at bounding box center [123, 341] width 135 height 22
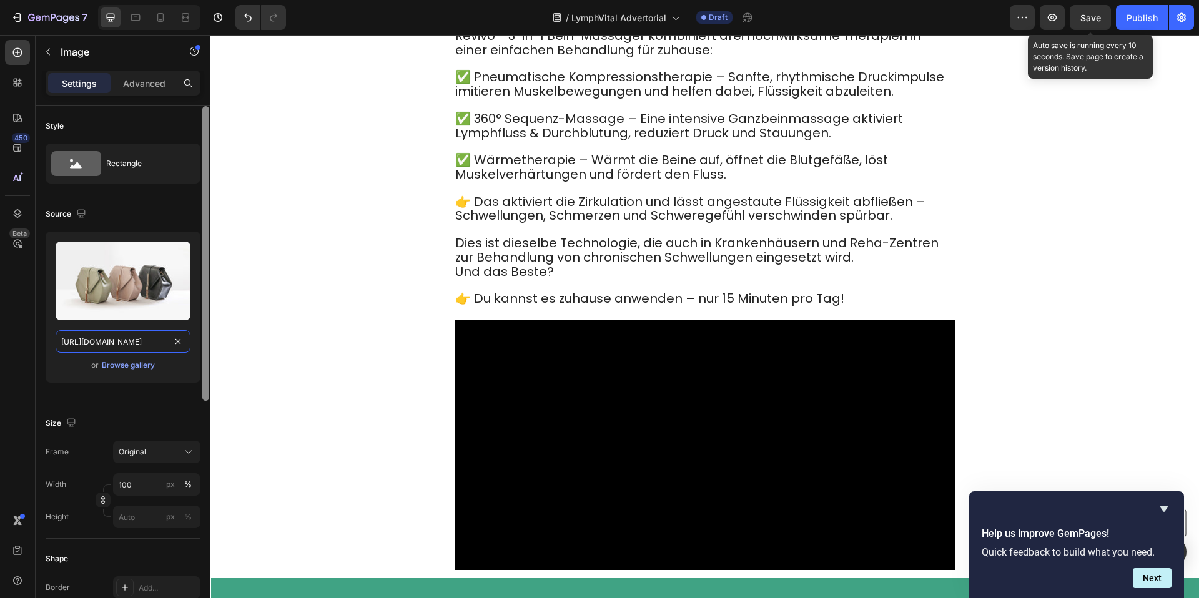
paste input "0904/2411/5533/files/6.png?v=1758947402"
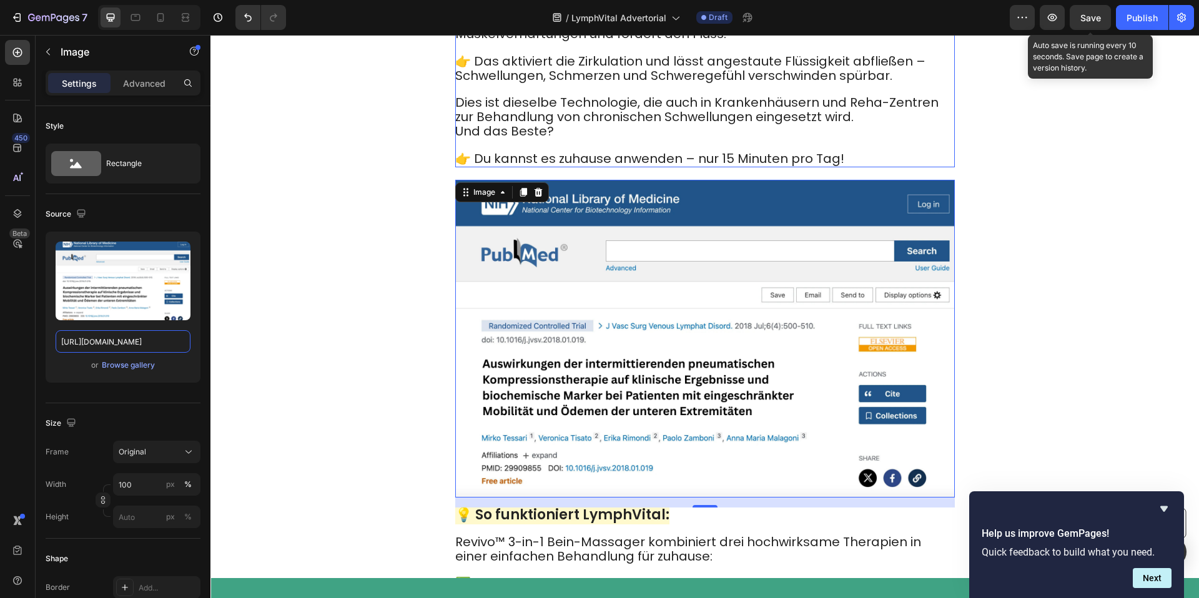
scroll to position [4614, 0]
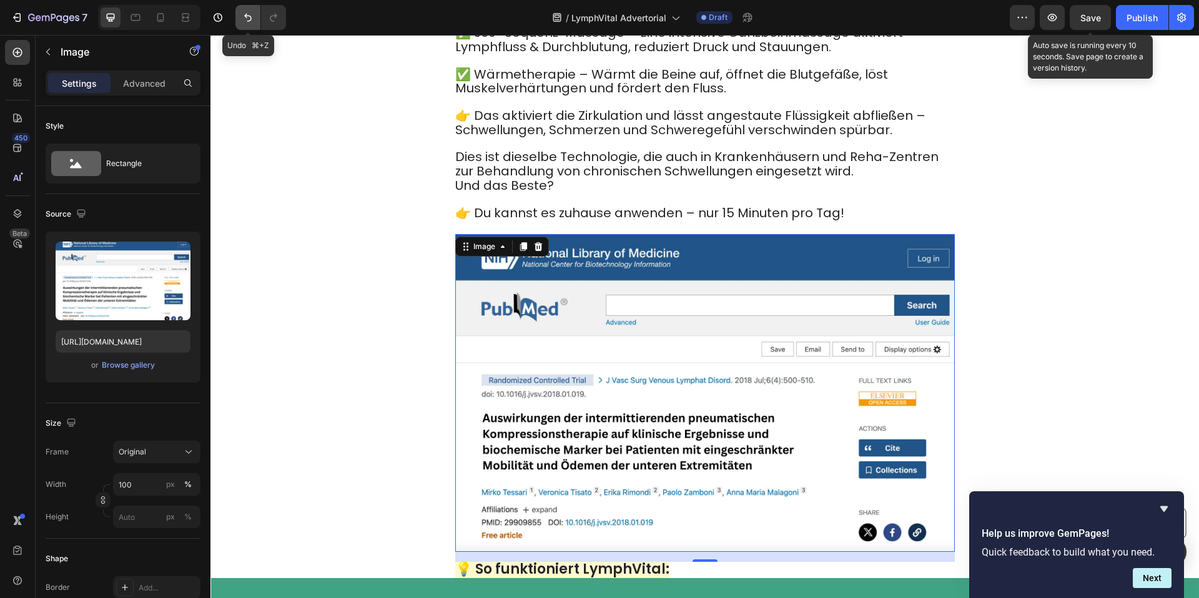
click at [239, 14] on button "Undo/Redo" at bounding box center [247, 17] width 25 height 25
type input "https://cdn.shopify.com/s/files/1/2005/9307/files/image_demo.jpg"
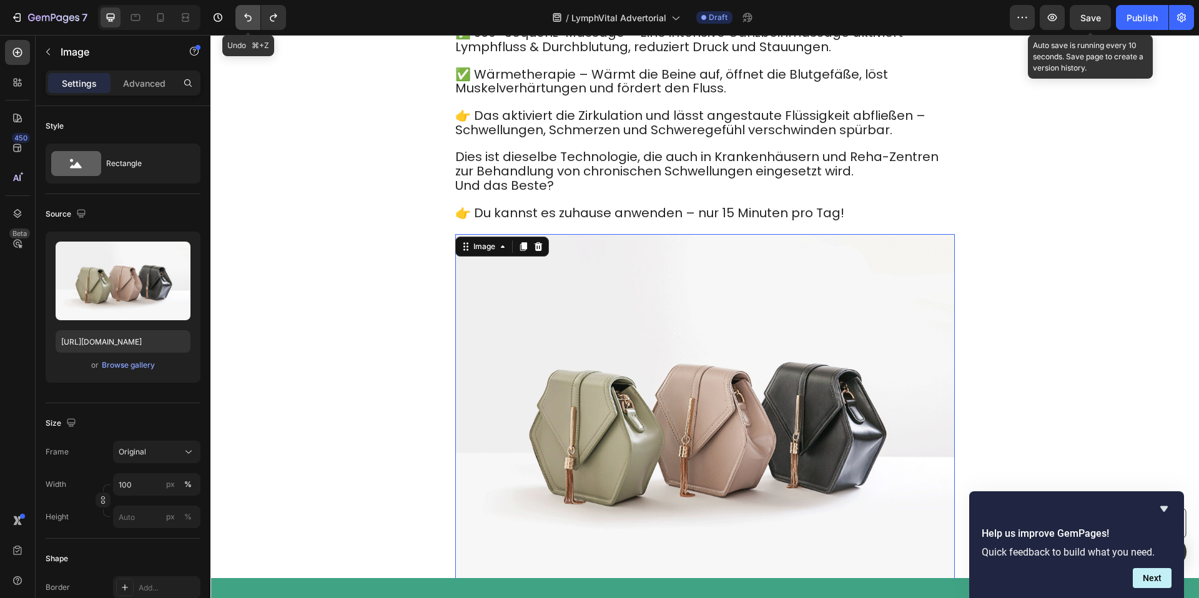
click at [239, 14] on button "Undo/Redo" at bounding box center [247, 17] width 25 height 25
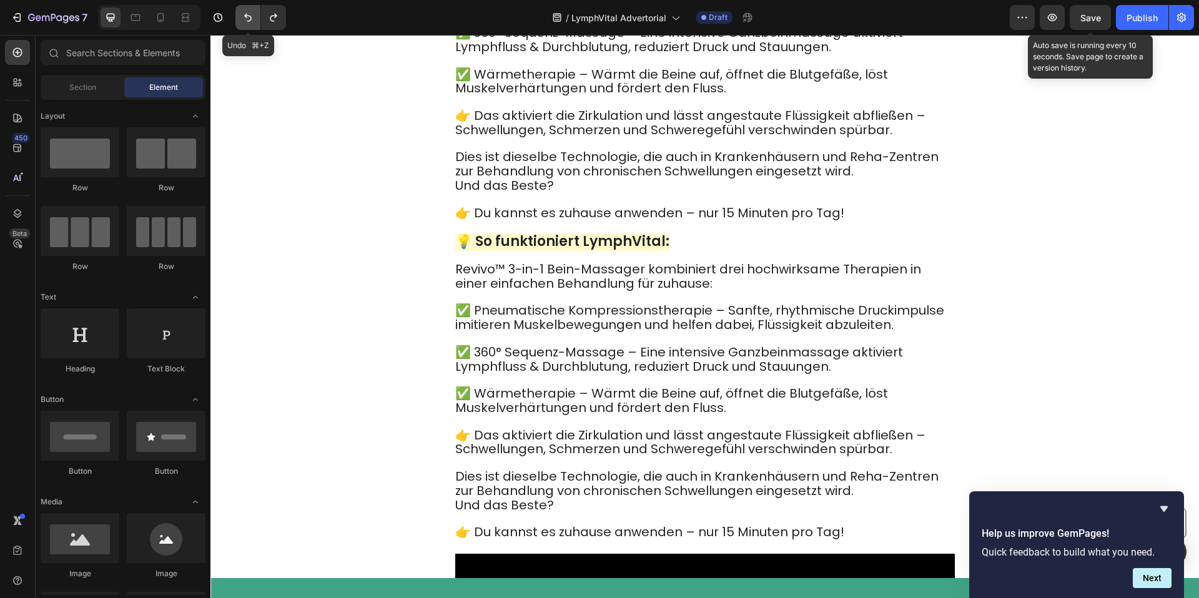
click at [239, 14] on button "Undo/Redo" at bounding box center [247, 17] width 25 height 25
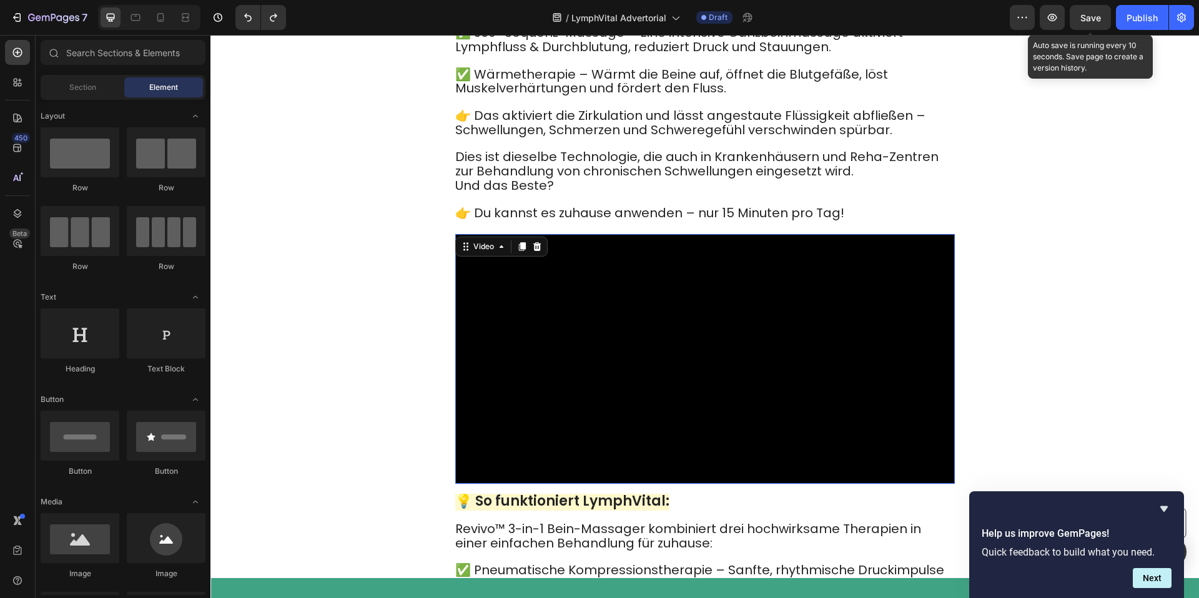
drag, startPoint x: 611, startPoint y: 353, endPoint x: 218, endPoint y: 329, distance: 393.5
click at [611, 353] on video at bounding box center [705, 359] width 500 height 250
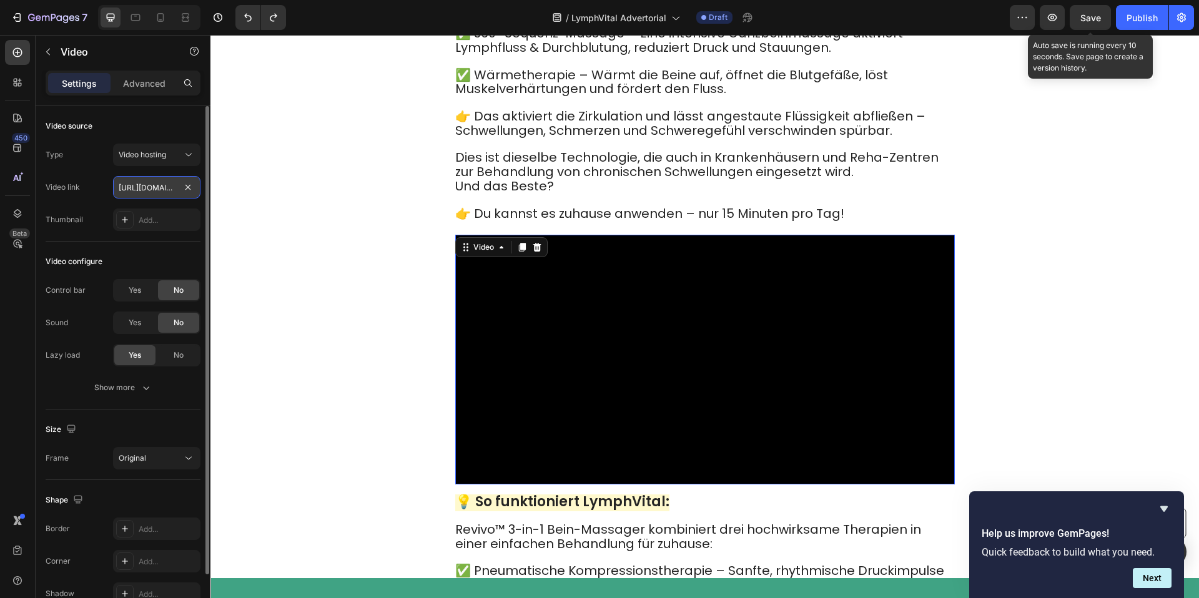
click at [152, 195] on input "https://cdn.shopify.com/videos/c/o/v/cac7d650e99a4a08be013b4ec457d06e.mp4" at bounding box center [156, 187] width 87 height 22
paste input "f08108e544774372832dd7887b8569e1"
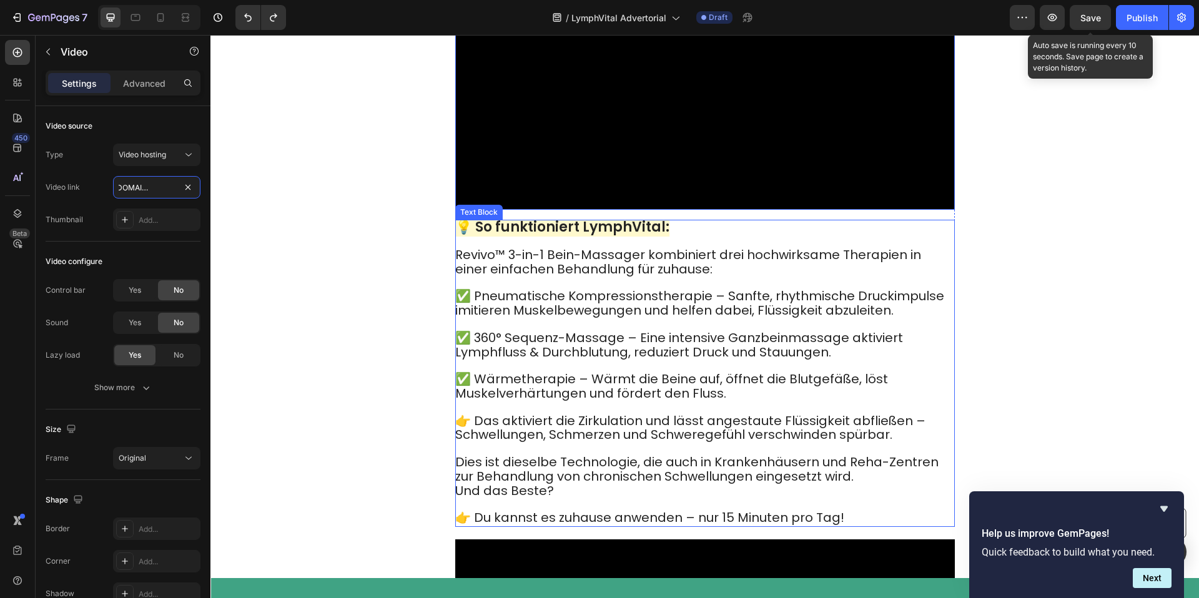
scroll to position [4928, 0]
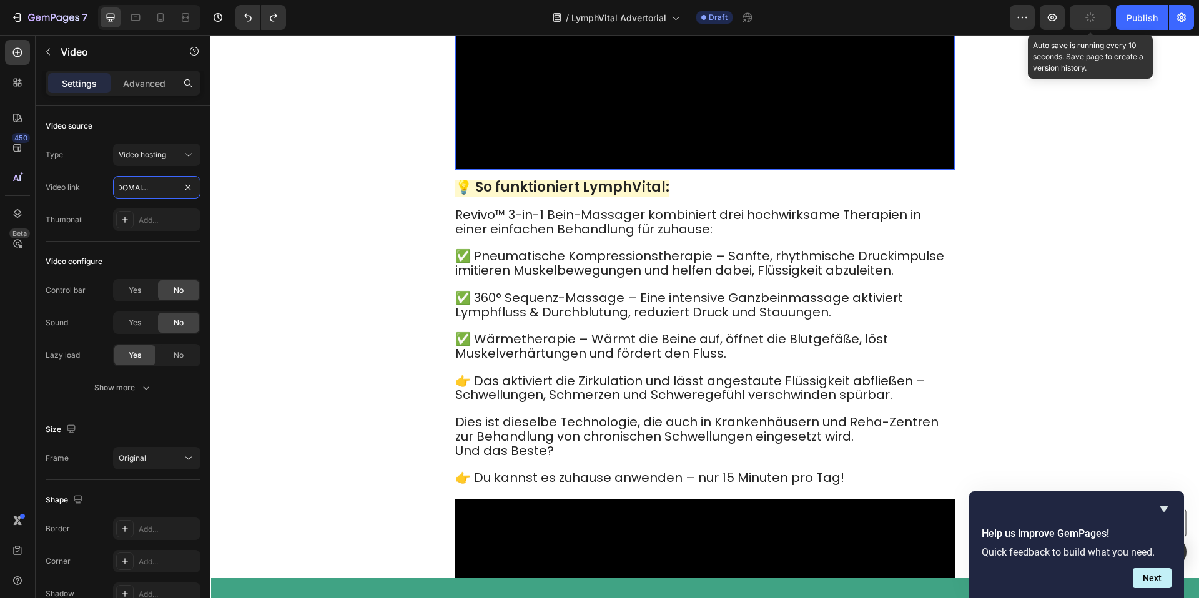
type input "https://cdn.shopify.com/videos/c/o/v/f08108e544774372832dd7887b8569e1.mp4"
click at [552, 197] on strong "💡 So funktioniert LymphVital:" at bounding box center [562, 186] width 214 height 19
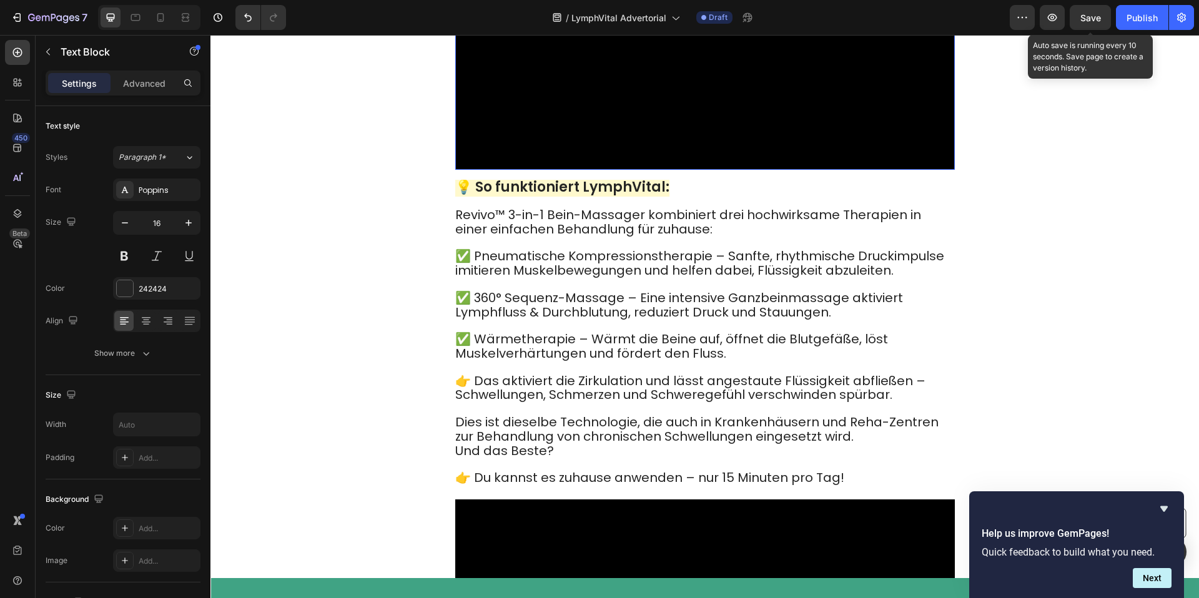
click at [552, 197] on strong "💡 So funktioniert LymphVital:" at bounding box center [562, 186] width 214 height 19
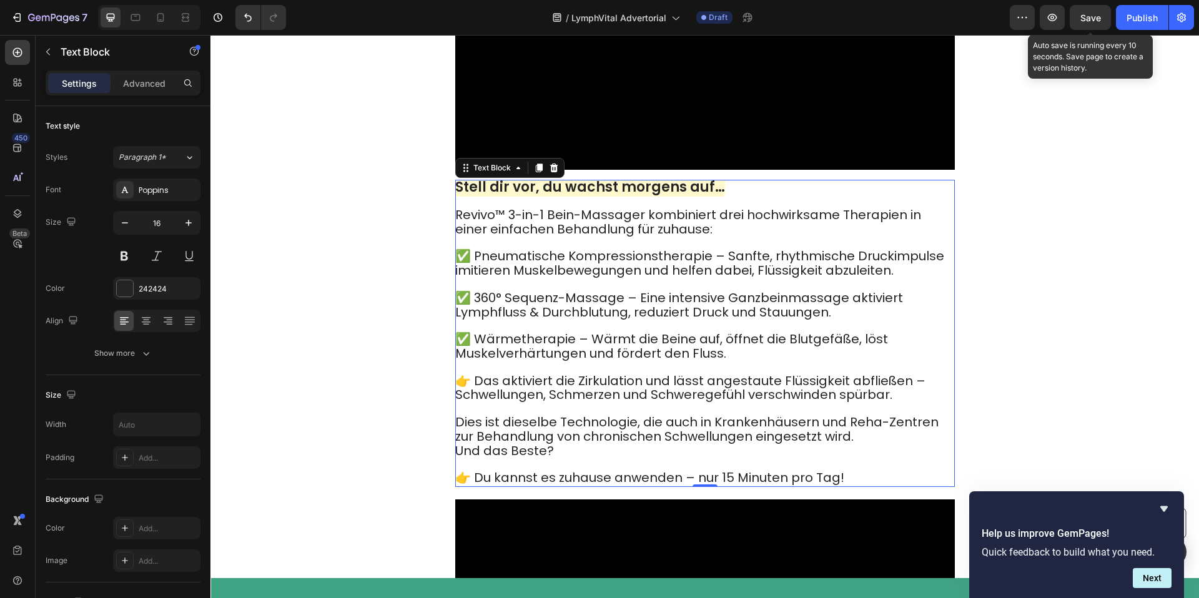
scroll to position [4929, 0]
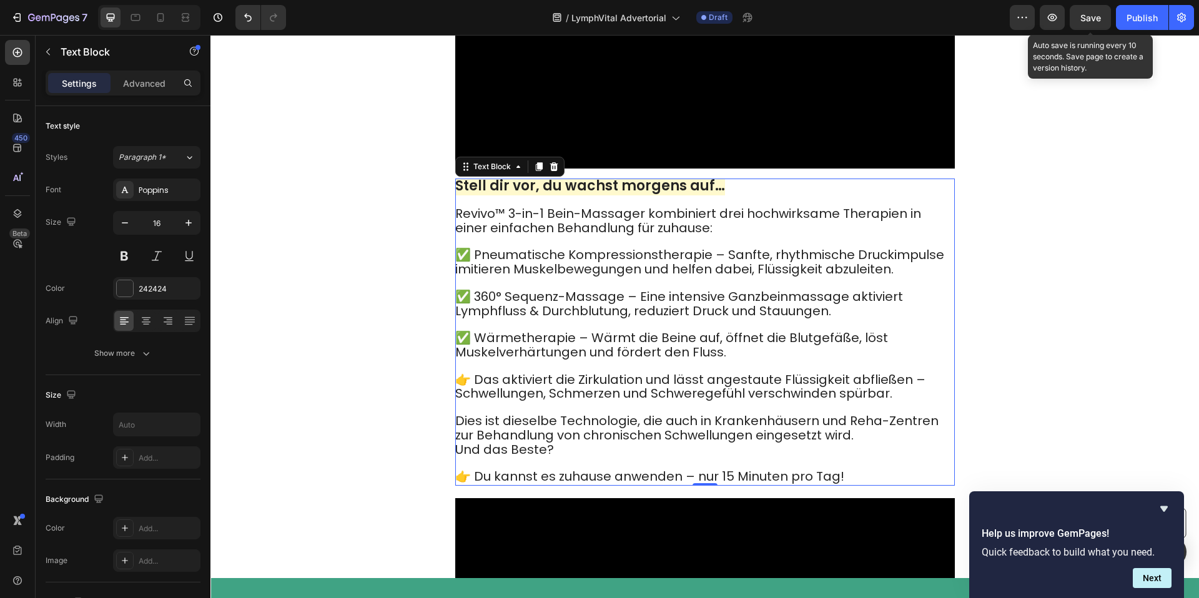
click at [696, 278] on span "✅ Pneumatische Kompressionstherapie – Sanfte, rhythmische Druckimpulse imitiere…" at bounding box center [699, 262] width 489 height 32
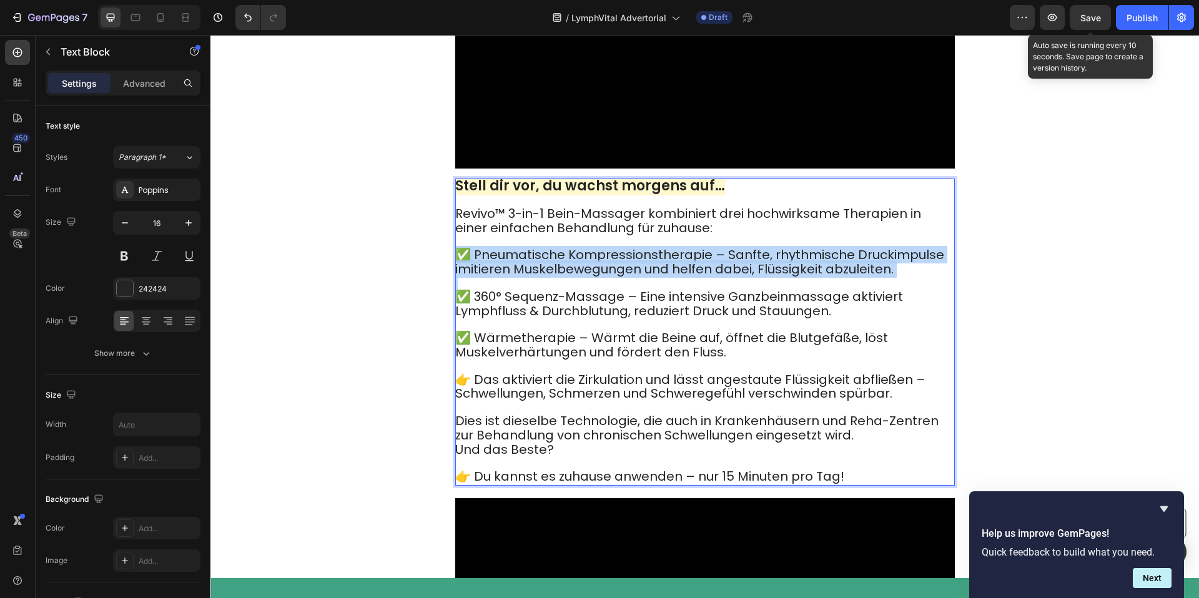
click at [696, 278] on span "✅ Pneumatische Kompressionstherapie – Sanfte, rhythmische Druckimpulse imitiere…" at bounding box center [699, 262] width 489 height 32
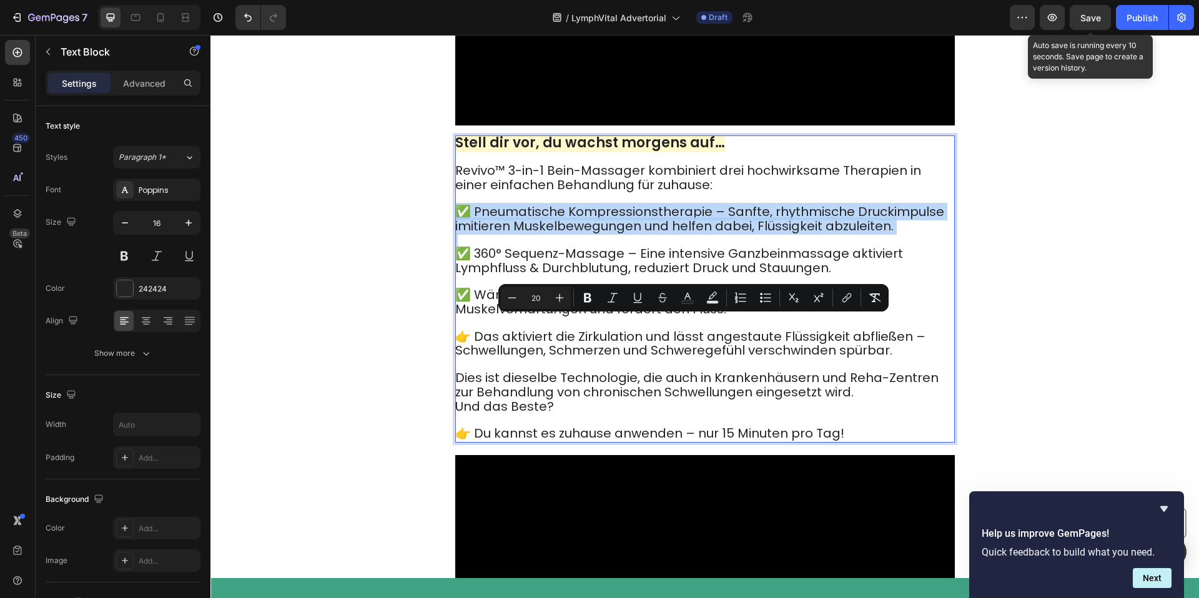
scroll to position [4980, 0]
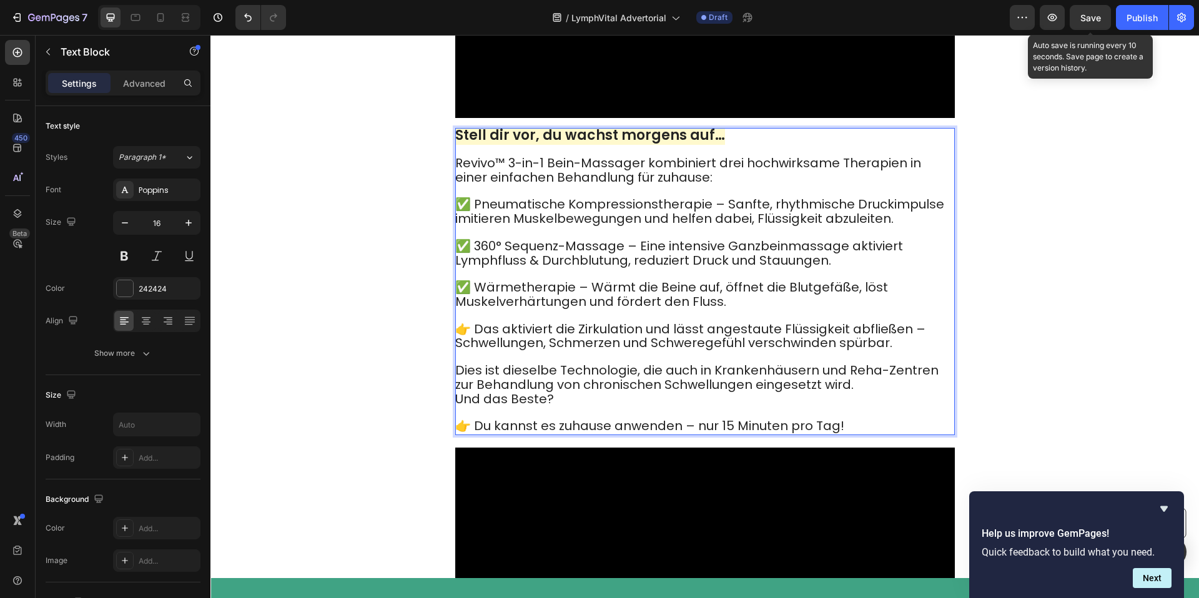
click at [470, 186] on span "Revivo™ 3-in-1 Bein-Massager kombiniert drei hochwirksame Therapien in einer ei…" at bounding box center [688, 170] width 466 height 32
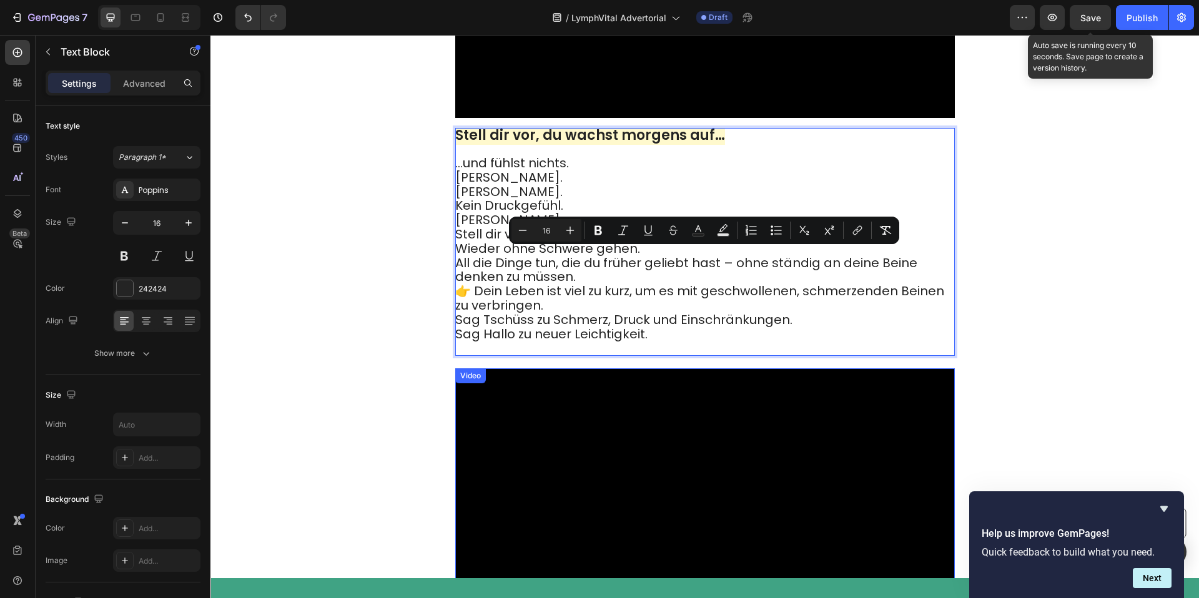
drag, startPoint x: 457, startPoint y: 259, endPoint x: 857, endPoint y: 517, distance: 476.1
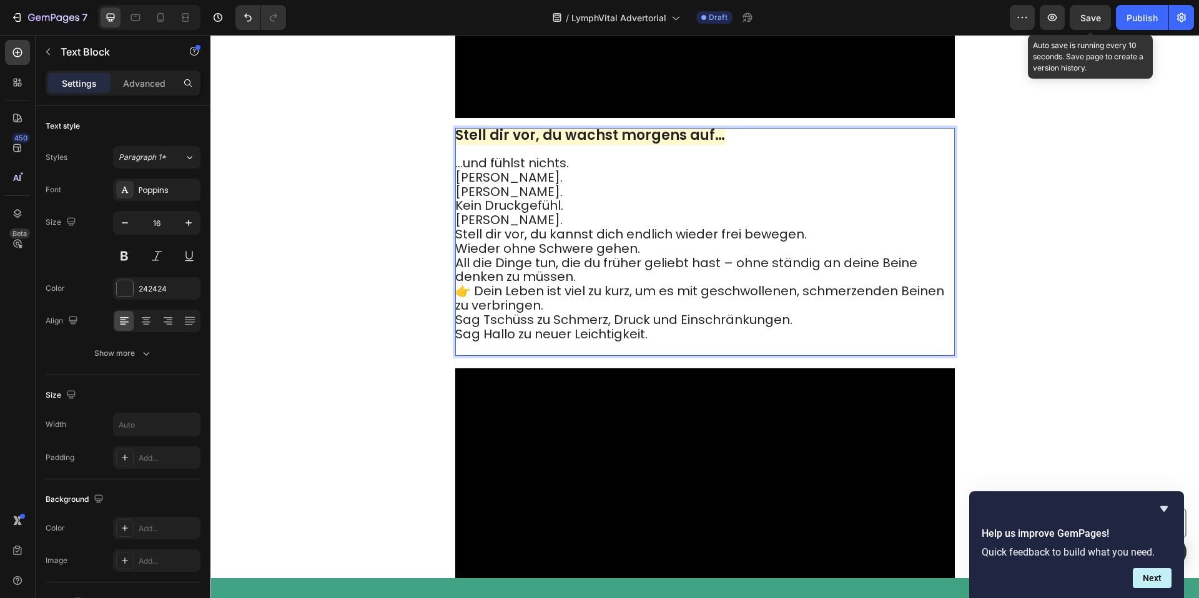
click at [583, 171] on p "…und fühlst nichts." at bounding box center [704, 164] width 498 height 14
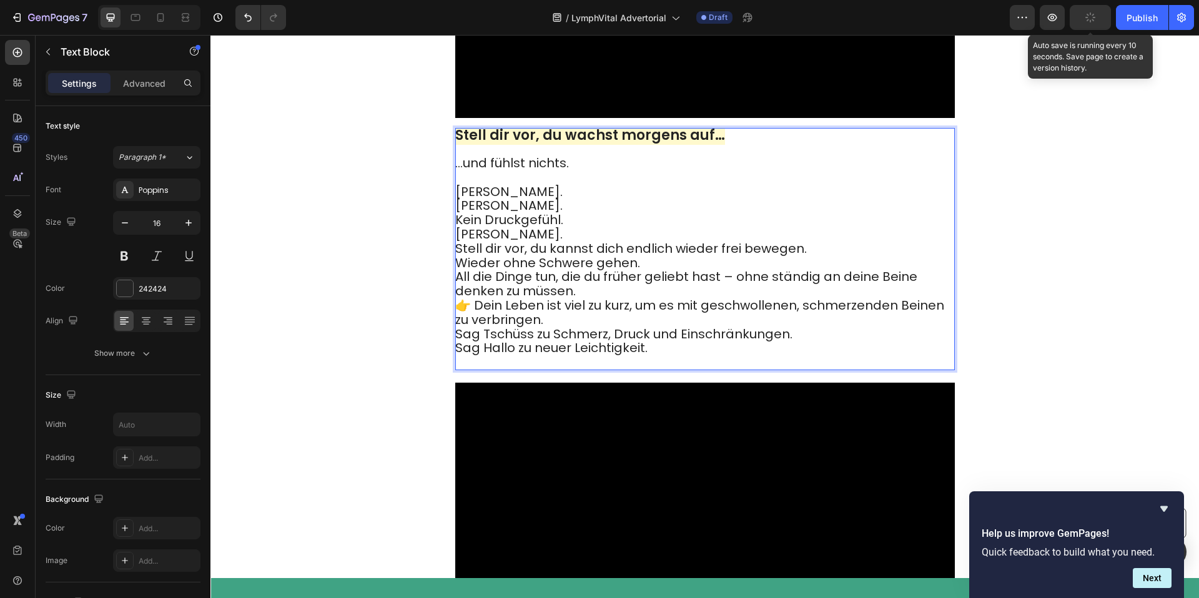
click at [553, 214] on span "Keine Schwellung." at bounding box center [508, 205] width 107 height 17
click at [565, 241] on p "Kein Ziehen. Keine Schwellung. Kein Druckgefühl. Kein Schmerz." at bounding box center [704, 212] width 498 height 57
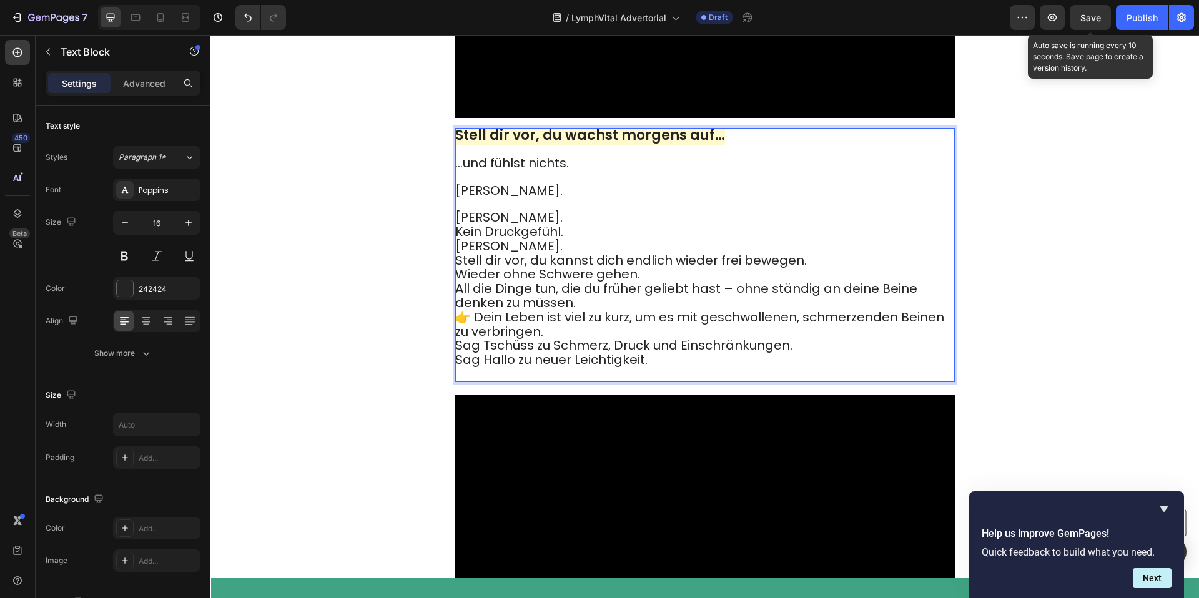
click at [583, 254] on p "Keine Schwellung. Kein Druckgefühl. Kein Schmerz." at bounding box center [704, 226] width 498 height 56
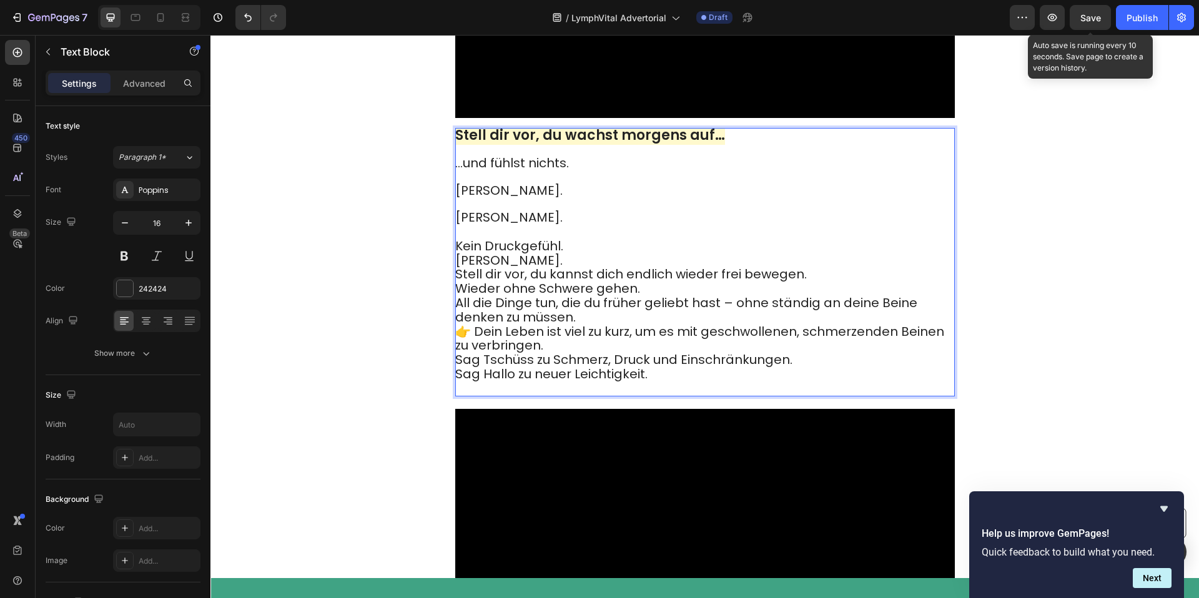
click at [570, 268] on p "⁠⁠⁠⁠⁠⁠⁠ Kein Druckgefühl. Kein Schmerz." at bounding box center [704, 246] width 498 height 42
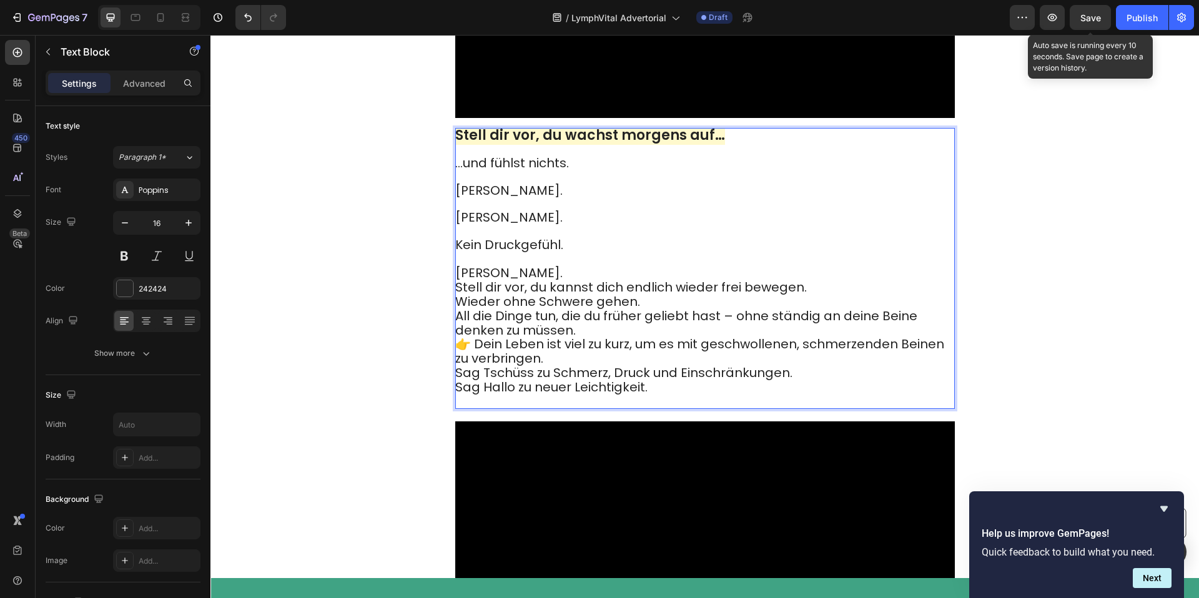
click at [569, 282] on p "⁠⁠⁠⁠⁠⁠⁠ Kein Schmerz." at bounding box center [704, 267] width 498 height 29
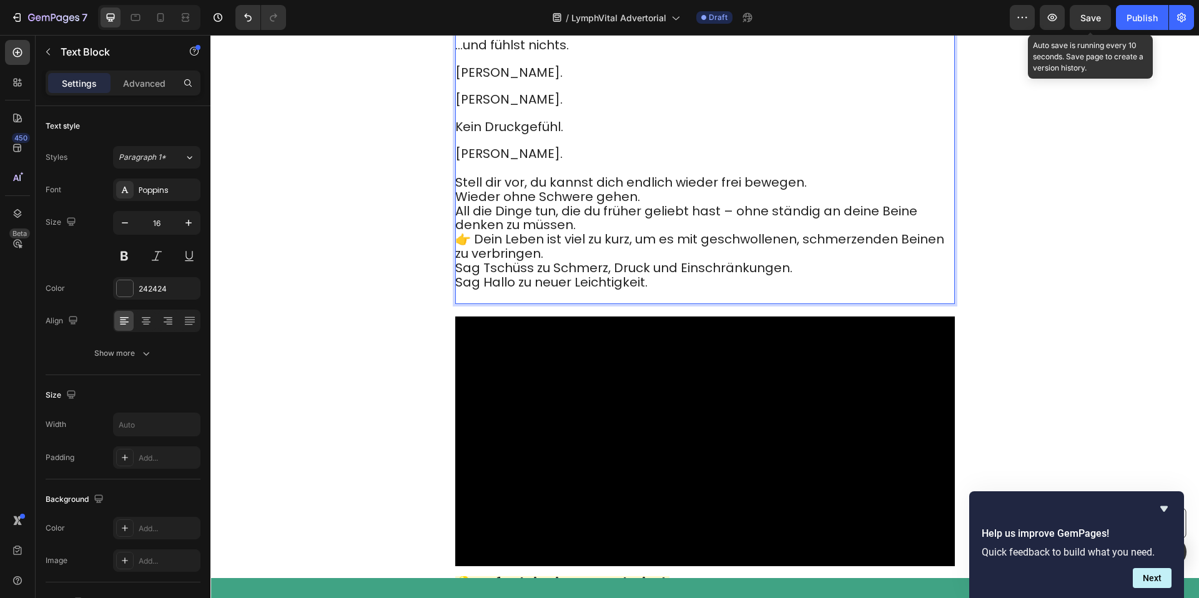
scroll to position [5105, 0]
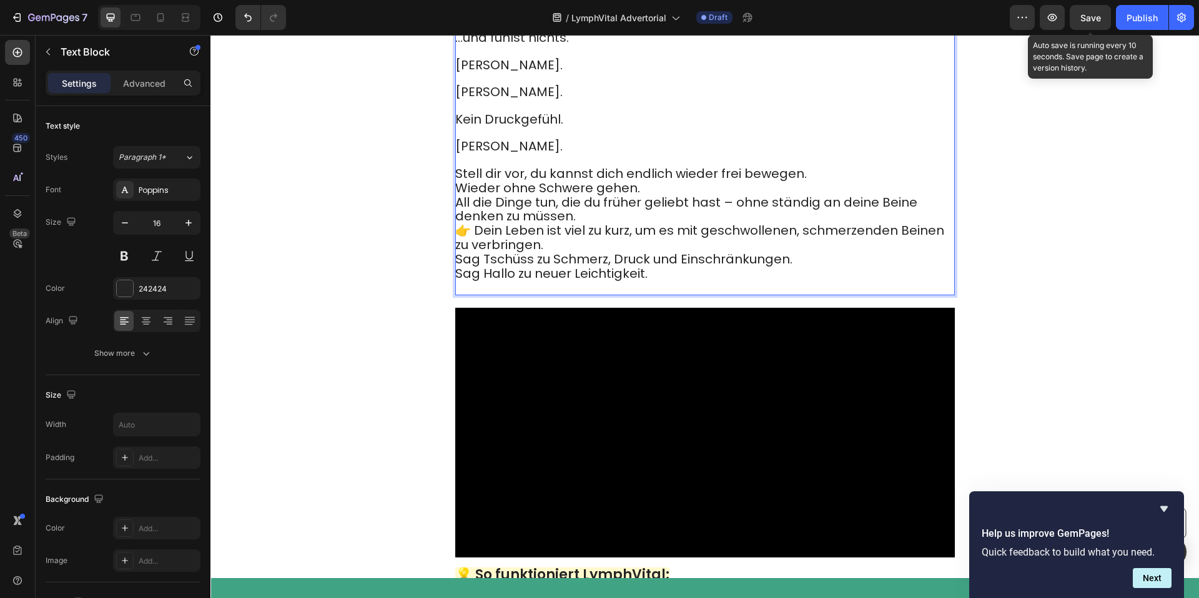
click at [869, 224] on p "Stell dir vor, du kannst dich endlich wieder frei bewegen. Wieder ohne Schwere …" at bounding box center [704, 195] width 498 height 57
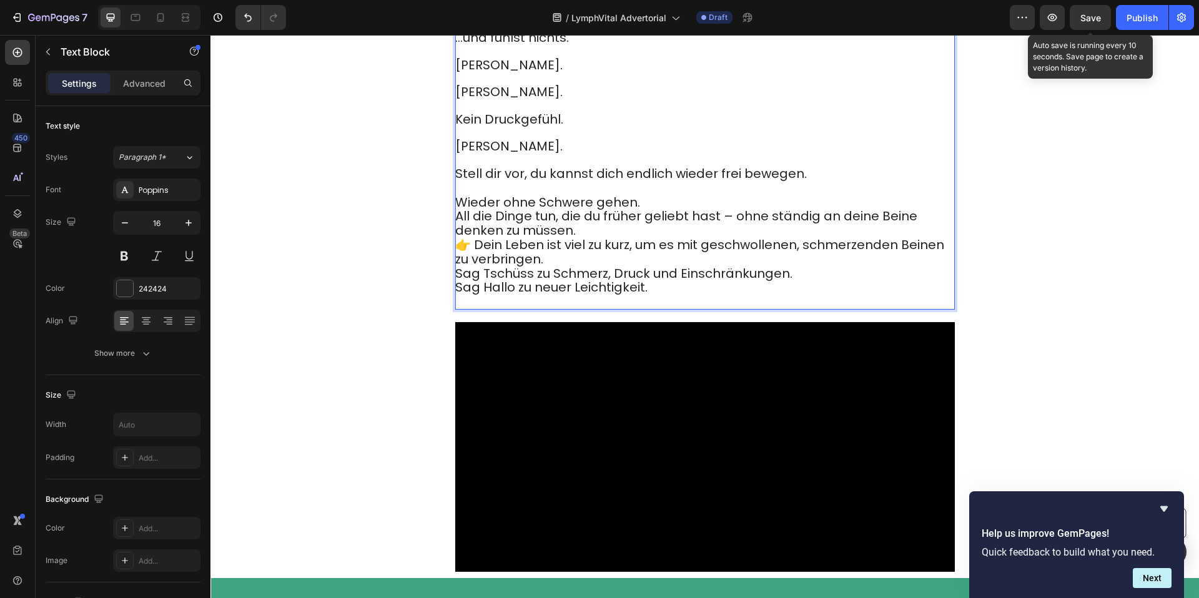
click at [660, 239] on p "⁠⁠⁠⁠⁠⁠⁠ Wieder ohne Schwere gehen. All die Dinge tun, die du früher geliebt has…" at bounding box center [704, 210] width 498 height 57
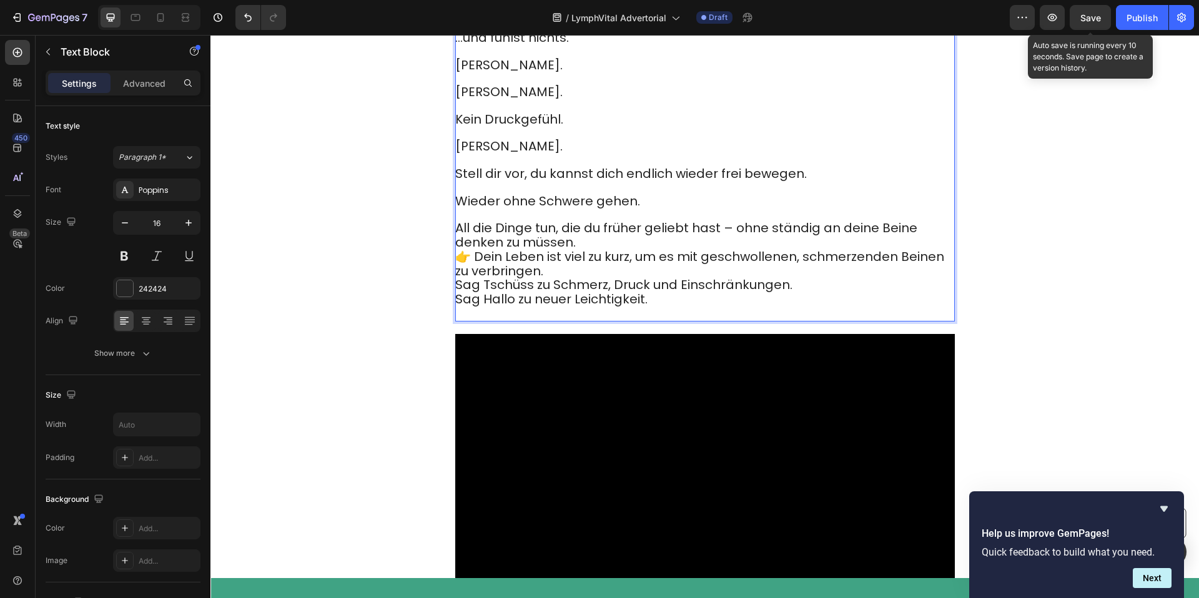
click at [618, 250] on p "All die Dinge tun, die du früher geliebt hast – ohne ständig an deine Beine den…" at bounding box center [704, 229] width 498 height 41
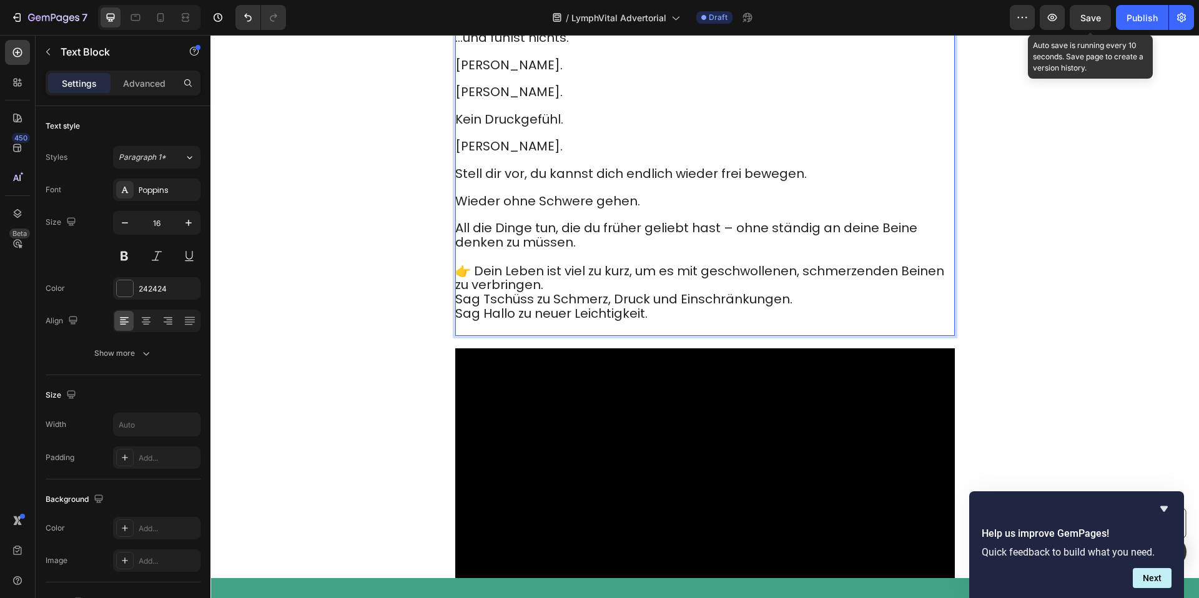
click at [584, 293] on p "👉 Dein Leben ist viel zu kurz, um es mit geschwollenen, schmerzenden Beinen zu …" at bounding box center [704, 279] width 498 height 29
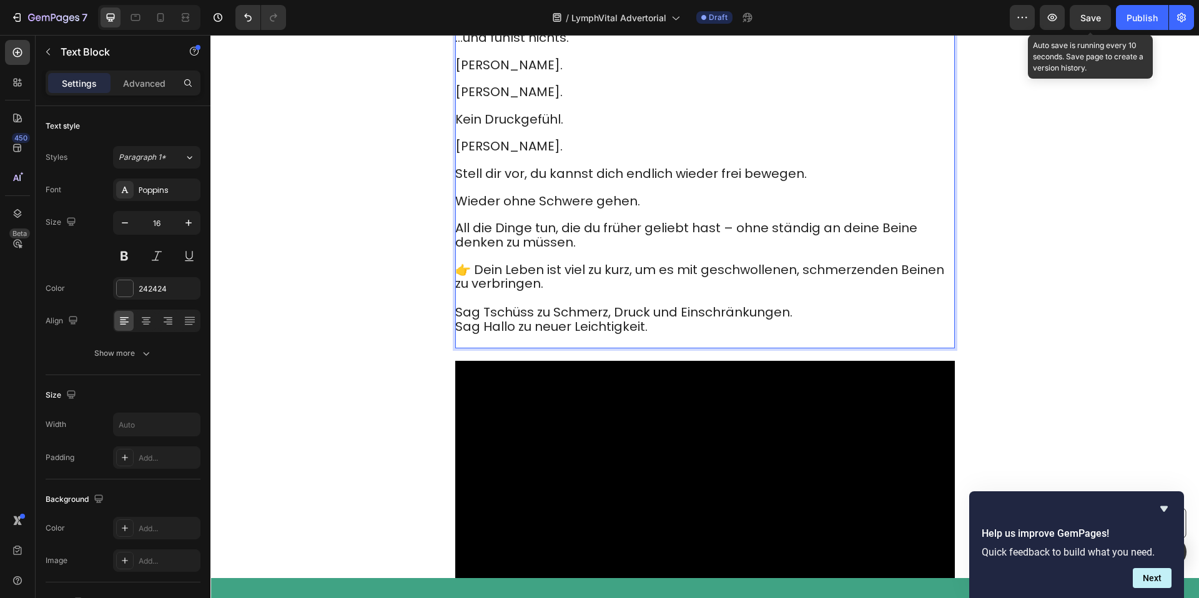
click at [797, 347] on p "Sag Tschüss zu Schmerz, Druck und Einschränkungen. Sag Hallo zu neuer Leichtigk…" at bounding box center [704, 326] width 498 height 41
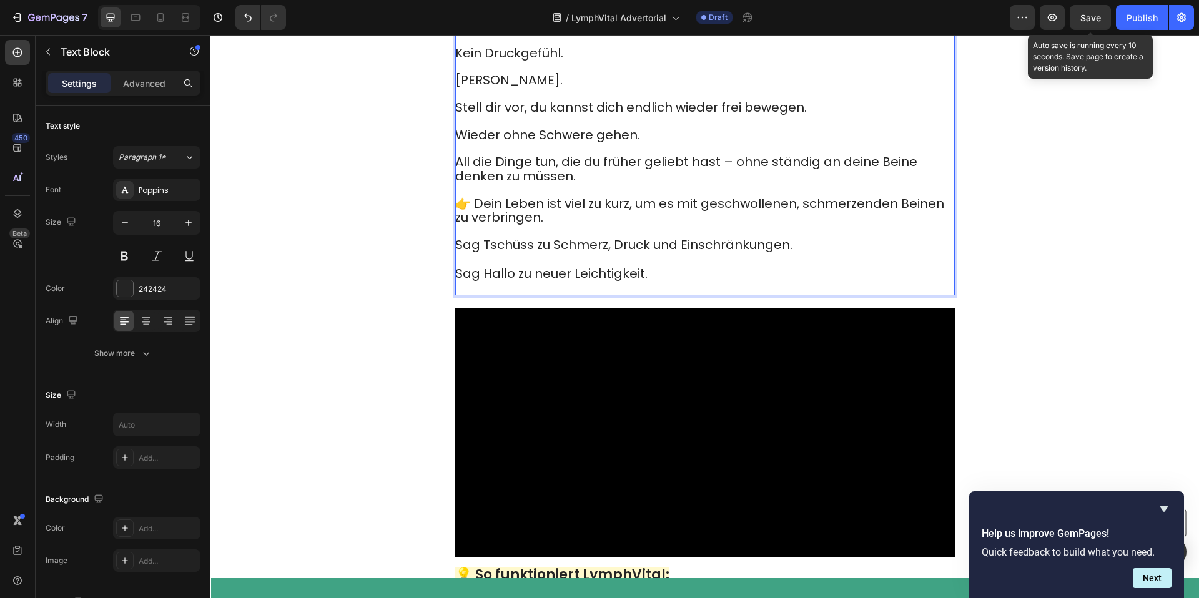
scroll to position [5250, 0]
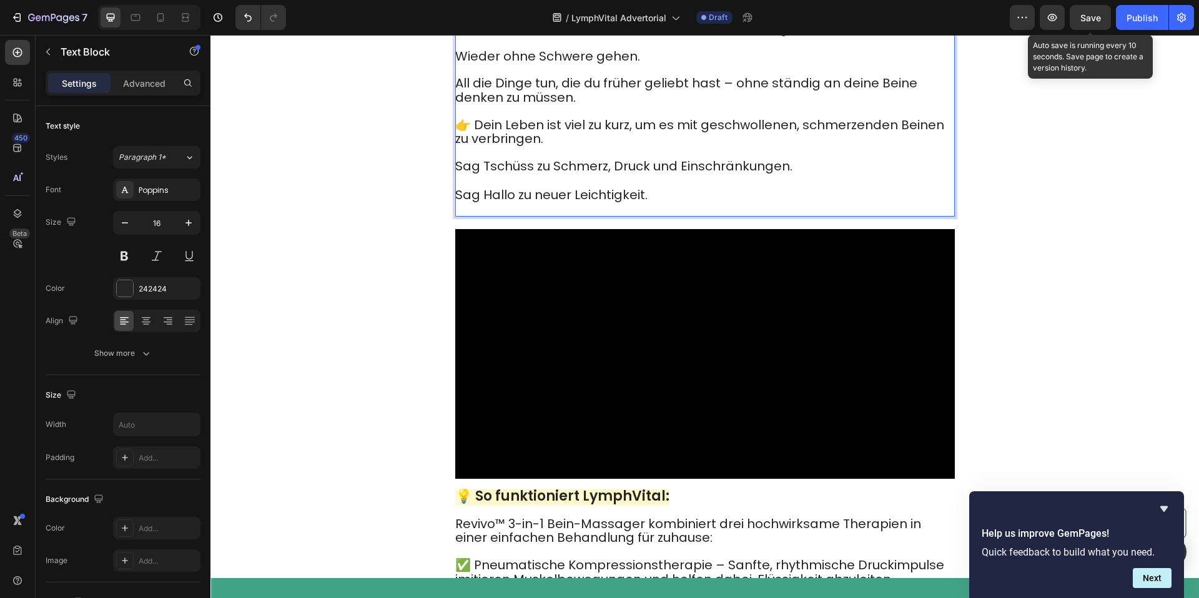
click at [573, 215] on p "⁠⁠⁠⁠⁠⁠⁠ Sag Hallo zu neuer Leichtigkeit." at bounding box center [704, 194] width 498 height 41
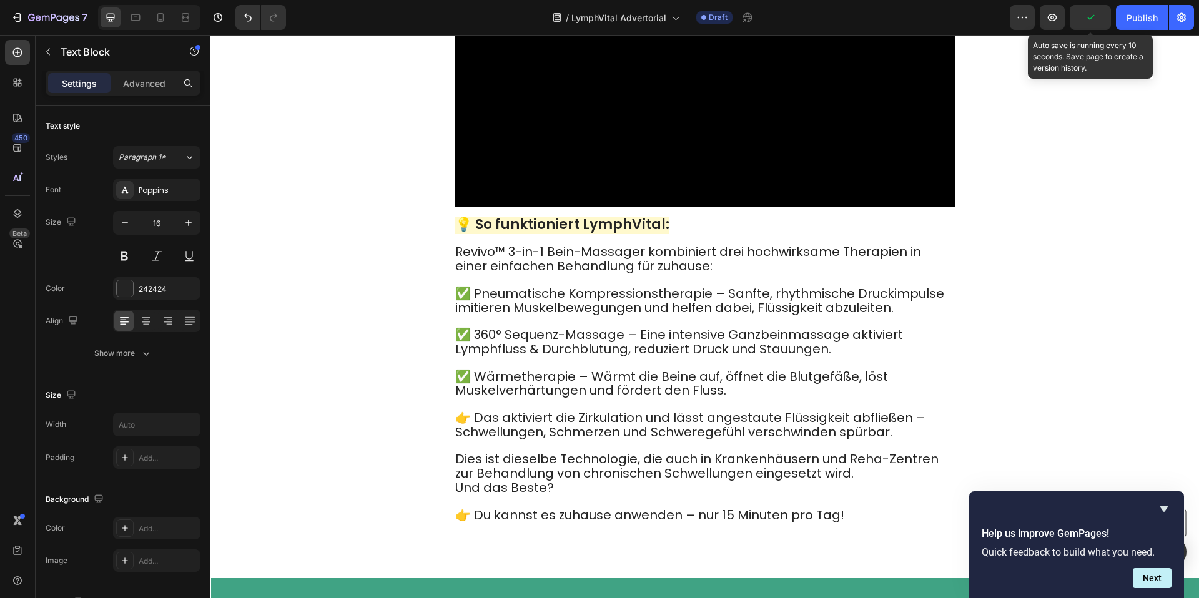
scroll to position [6315, 0]
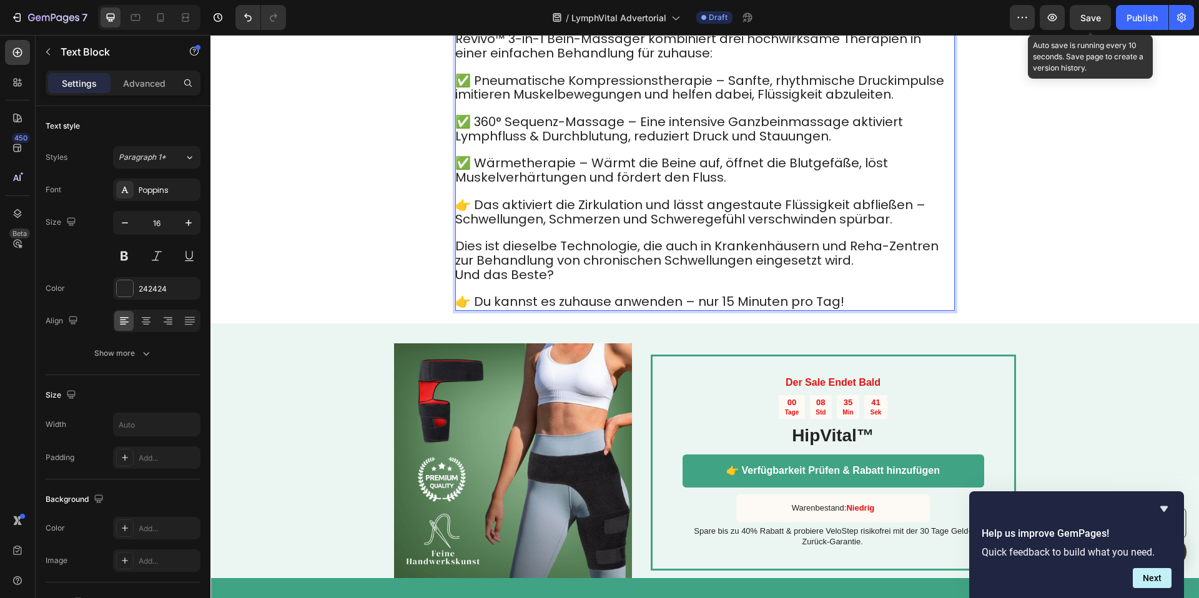
drag, startPoint x: 465, startPoint y: 198, endPoint x: 458, endPoint y: 197, distance: 6.9
click at [465, 62] on span "Revivo™ 3-in-1 Bein-Massager kombiniert drei hochwirksame Therapien in einer ei…" at bounding box center [688, 46] width 466 height 32
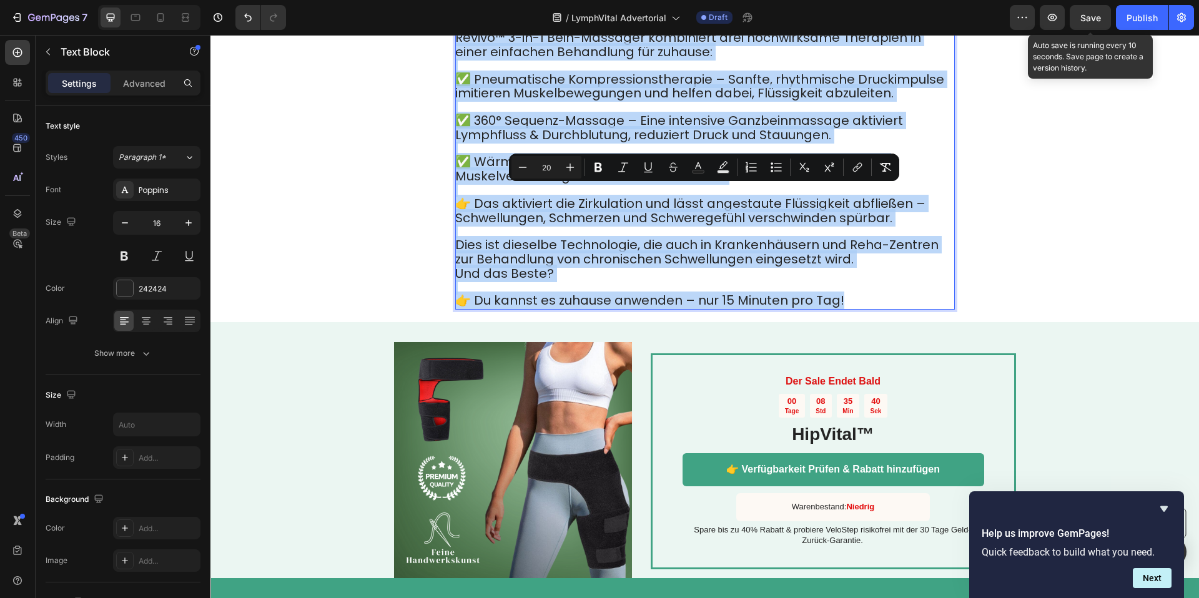
drag, startPoint x: 457, startPoint y: 197, endPoint x: 872, endPoint y: 456, distance: 488.9
click at [872, 310] on div "Probiere Revivo™ noch heute aus – und mach den ersten Schritt in ein schmerzfre…" at bounding box center [705, 149] width 500 height 321
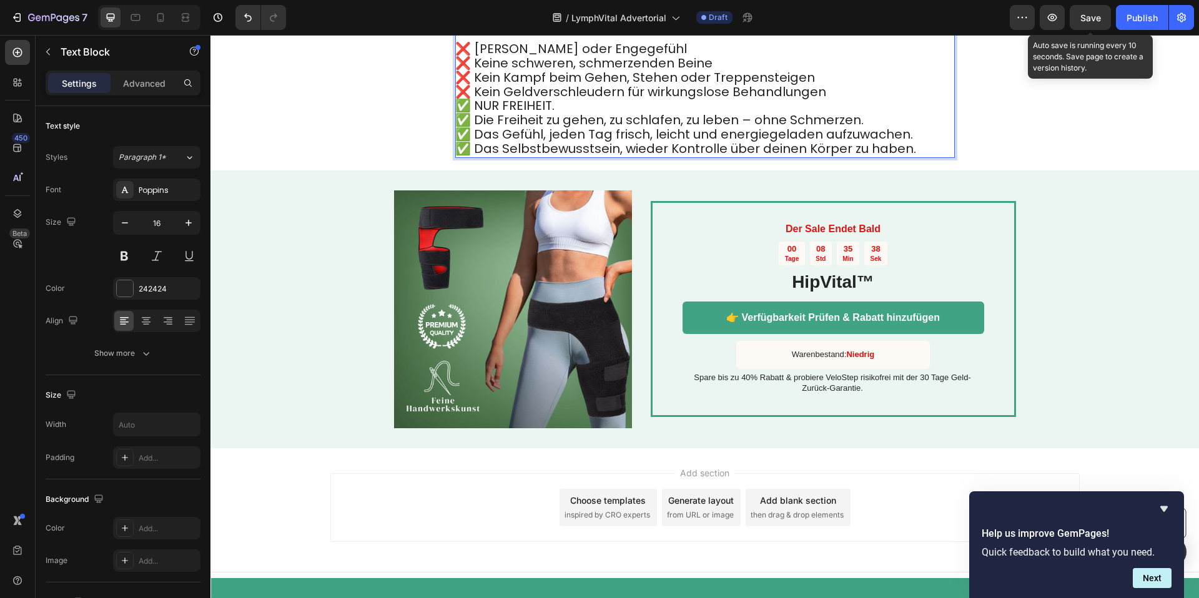
click at [868, 99] on p "❌ Keine Schwellung oder Engegefühl ❌ Keine schweren, schmerzenden Beine ❌ Kein …" at bounding box center [704, 70] width 498 height 57
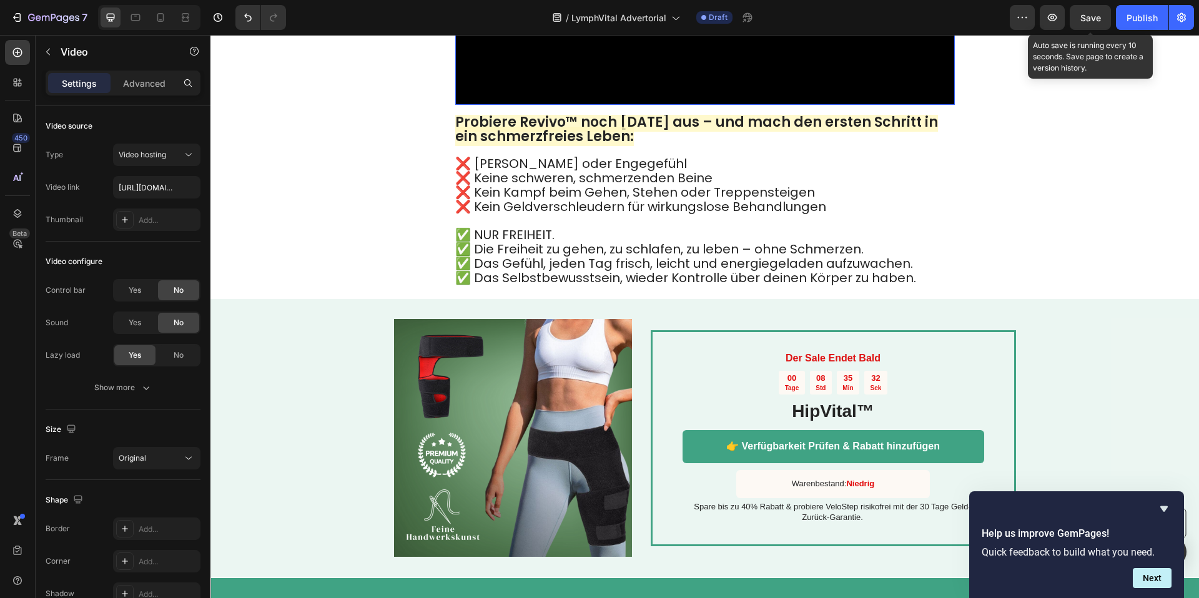
scroll to position [6189, 0]
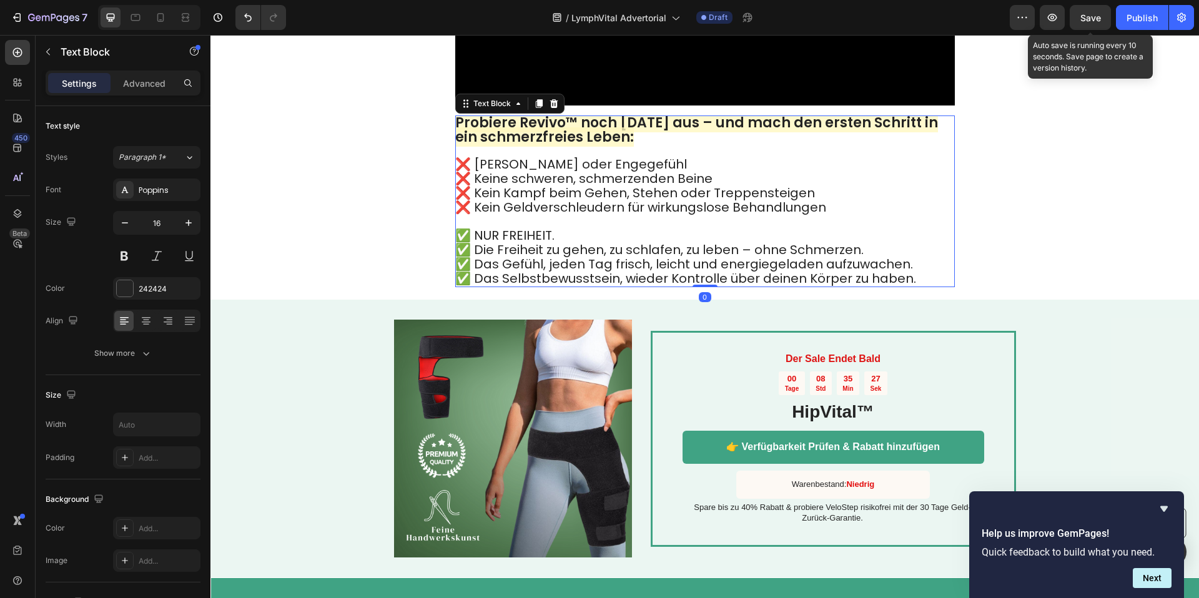
click at [921, 286] on p "✅ Die Freiheit zu gehen, zu schlafen, zu leben – ohne Schmerzen. ✅ Das Gefühl, …" at bounding box center [704, 265] width 498 height 42
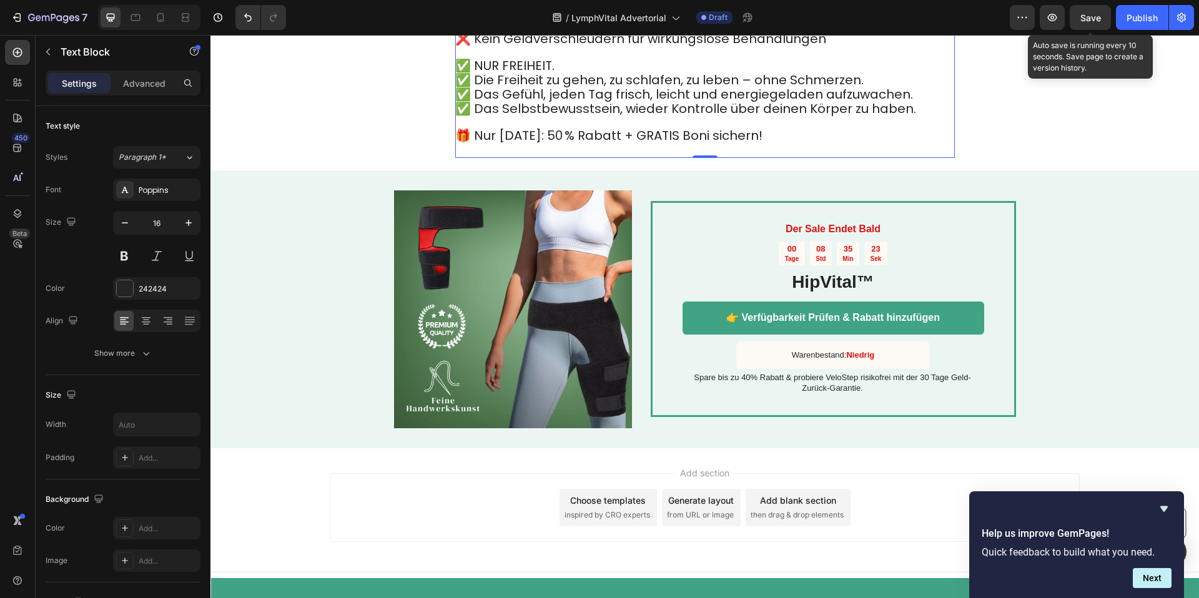
scroll to position [6515, 0]
click at [576, 155] on p "🎁 Nur heute: 50 % Rabatt + GRATIS Boni sichern!" at bounding box center [704, 142] width 498 height 27
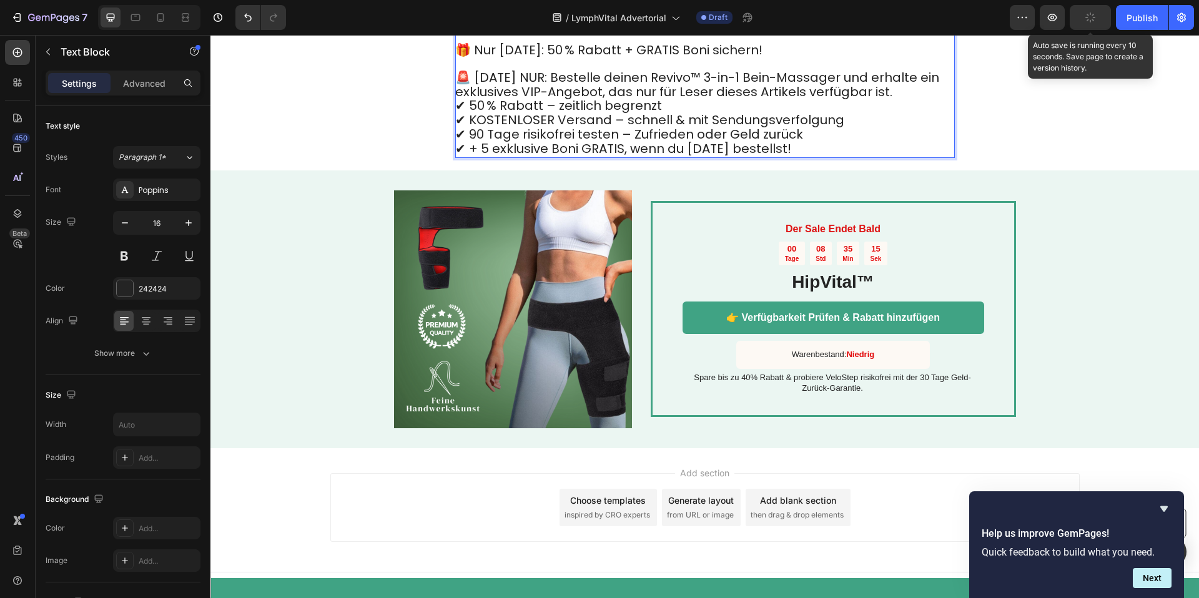
click at [907, 100] on p "🚨 HEUTE NUR: Bestelle deinen Revivo™ 3-in-1 Bein-Massager und erhalte ein exklu…" at bounding box center [704, 85] width 498 height 29
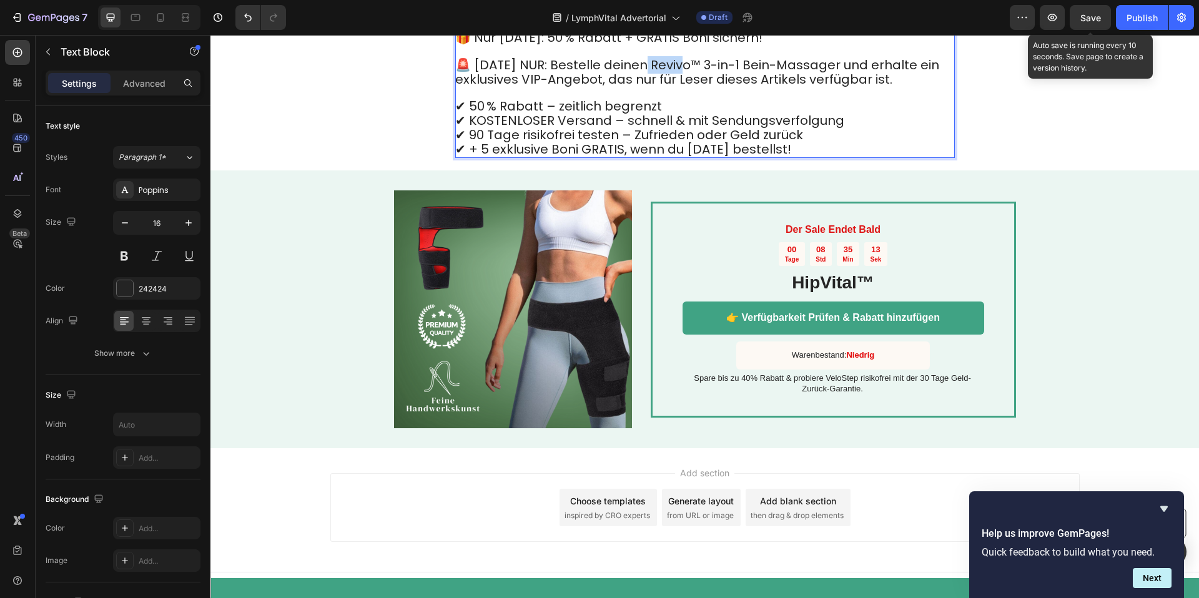
drag, startPoint x: 657, startPoint y: 163, endPoint x: 679, endPoint y: 164, distance: 21.9
click at [679, 88] on span "🚨 HEUTE NUR: Bestelle deinen Revivo™ 3-in-1 Bein-Massager und erhalte ein exklu…" at bounding box center [697, 72] width 484 height 32
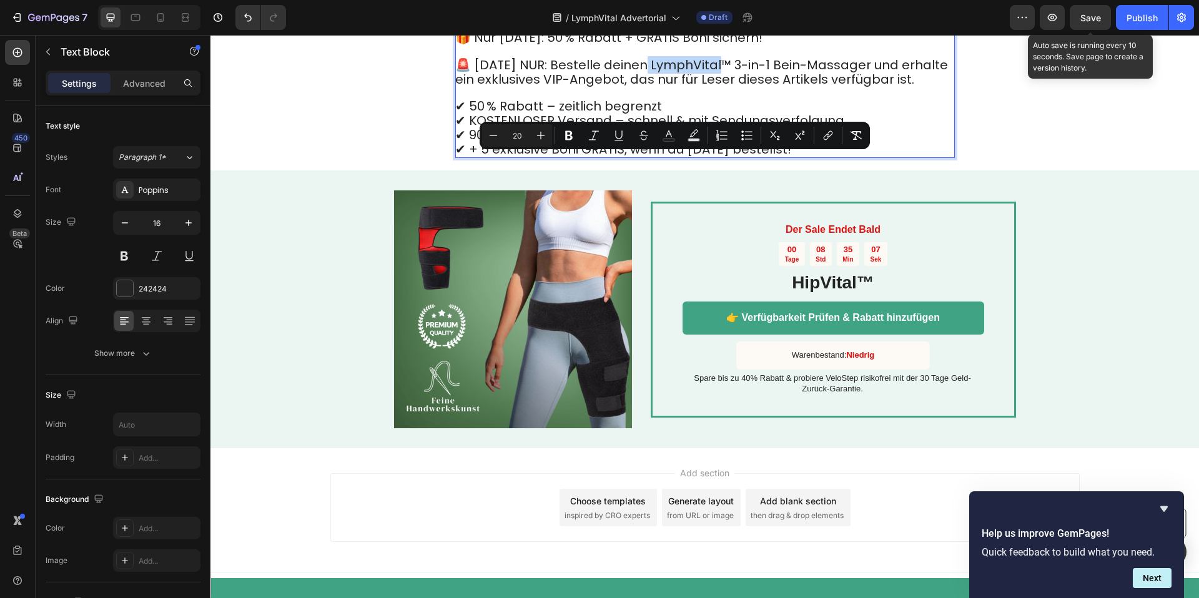
drag, startPoint x: 640, startPoint y: 163, endPoint x: 714, endPoint y: 164, distance: 74.3
click at [715, 88] on span "🚨 HEUTE NUR: Bestelle deinen LymphVital™ 3-in-1 Bein-Massager und erhalte ein e…" at bounding box center [701, 72] width 493 height 32
copy span "ymphVital™"
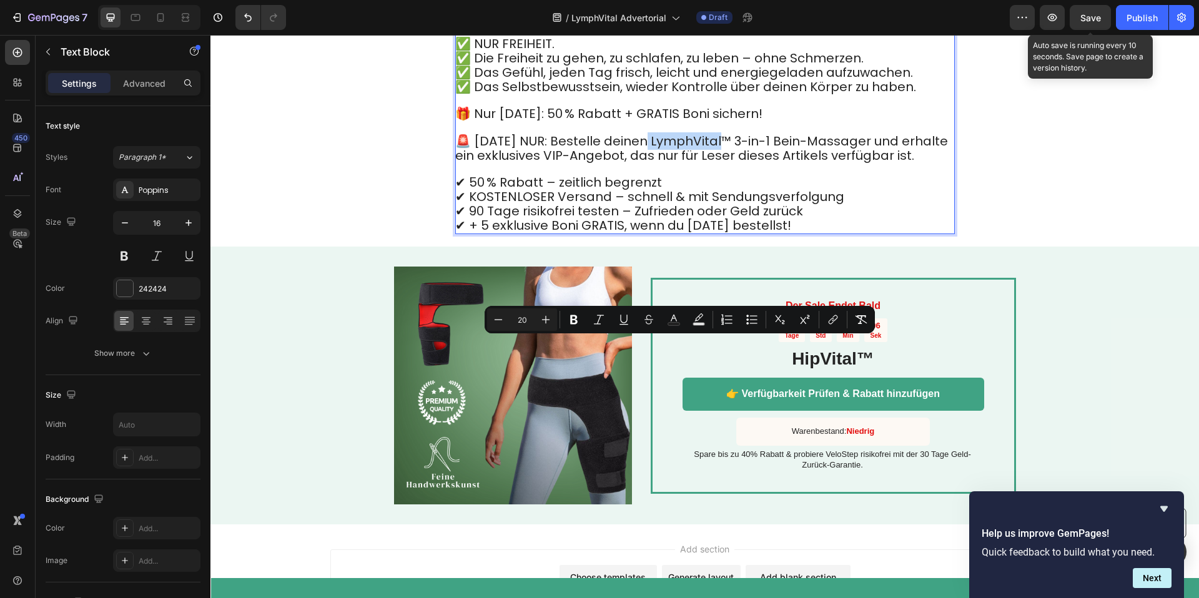
scroll to position [6330, 0]
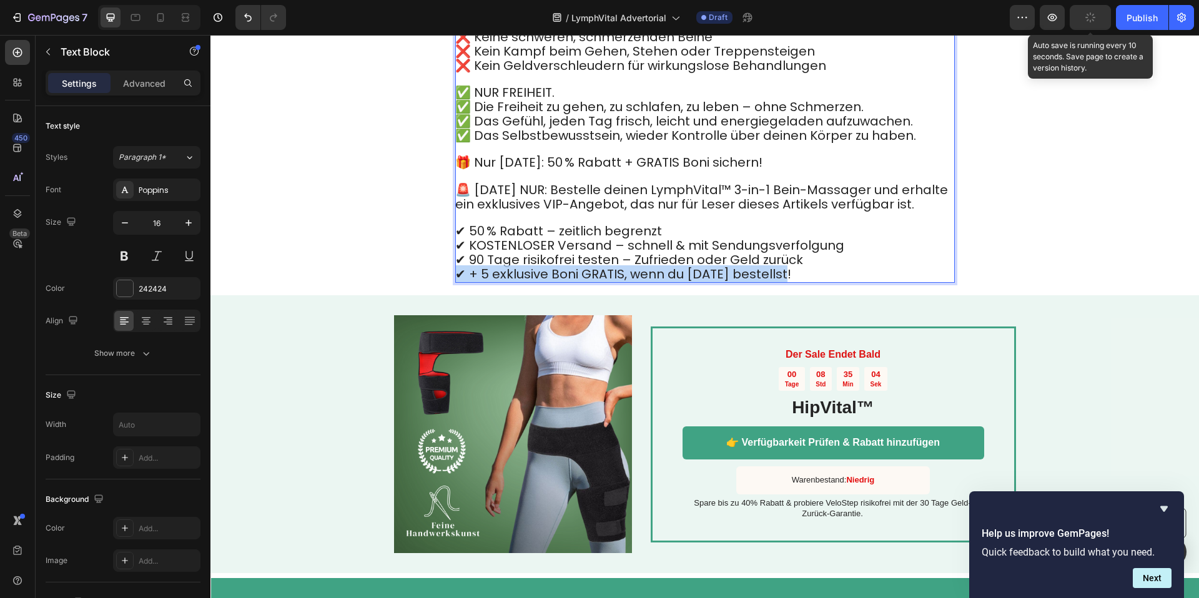
drag, startPoint x: 827, startPoint y: 434, endPoint x: 458, endPoint y: 427, distance: 369.7
click at [458, 282] on p "✔ 50 % Rabatt – zeitlich begrenzt ✔ KOSTENLOSER Versand – schnell & mit Sendung…" at bounding box center [704, 253] width 498 height 57
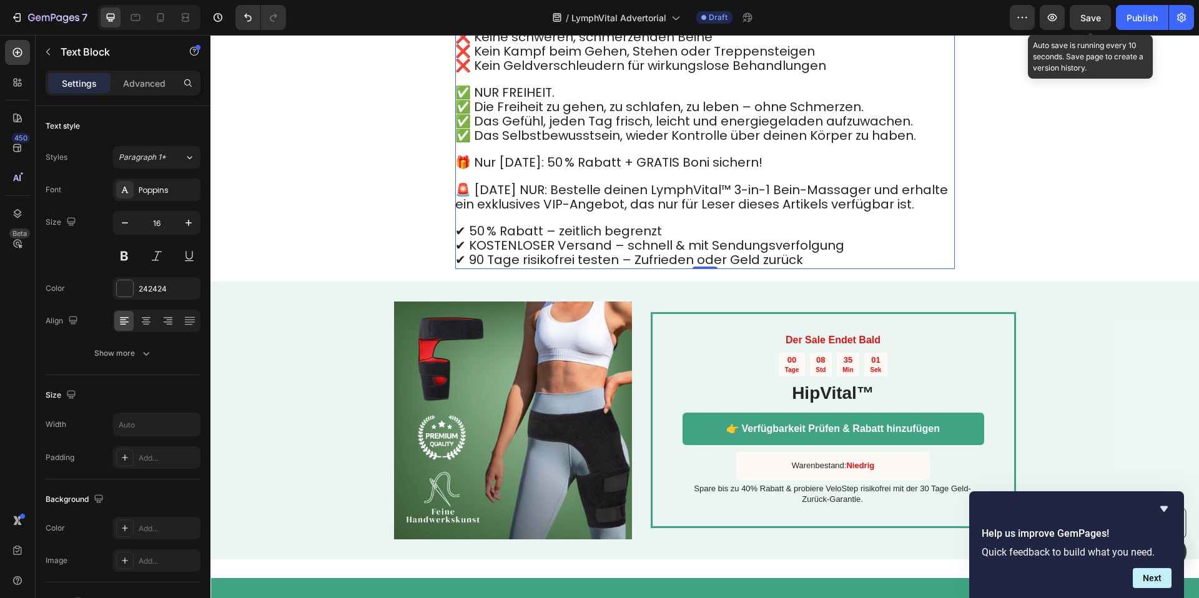
drag, startPoint x: 518, startPoint y: 140, endPoint x: 573, endPoint y: 136, distance: 55.2
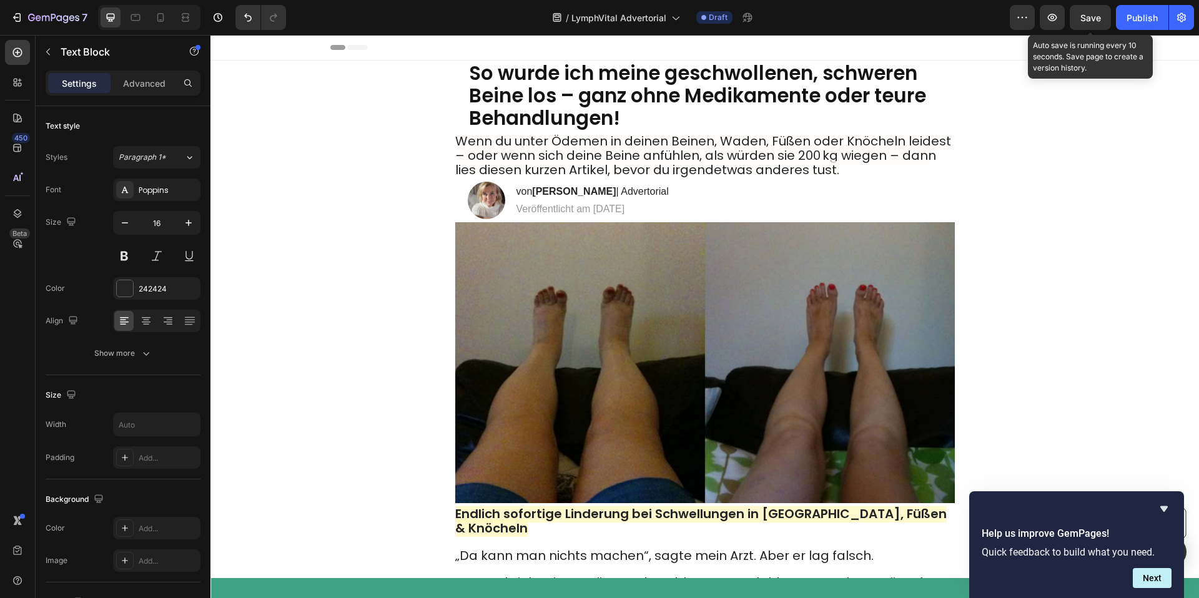
scroll to position [3881, 0]
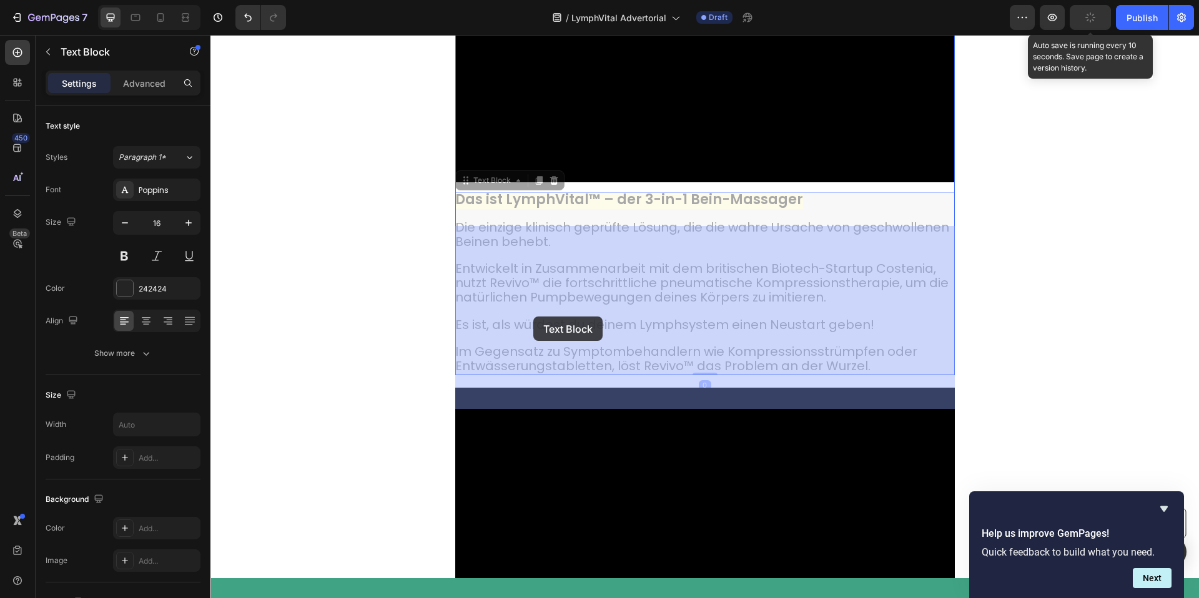
drag, startPoint x: 508, startPoint y: 317, endPoint x: 526, endPoint y: 317, distance: 18.7
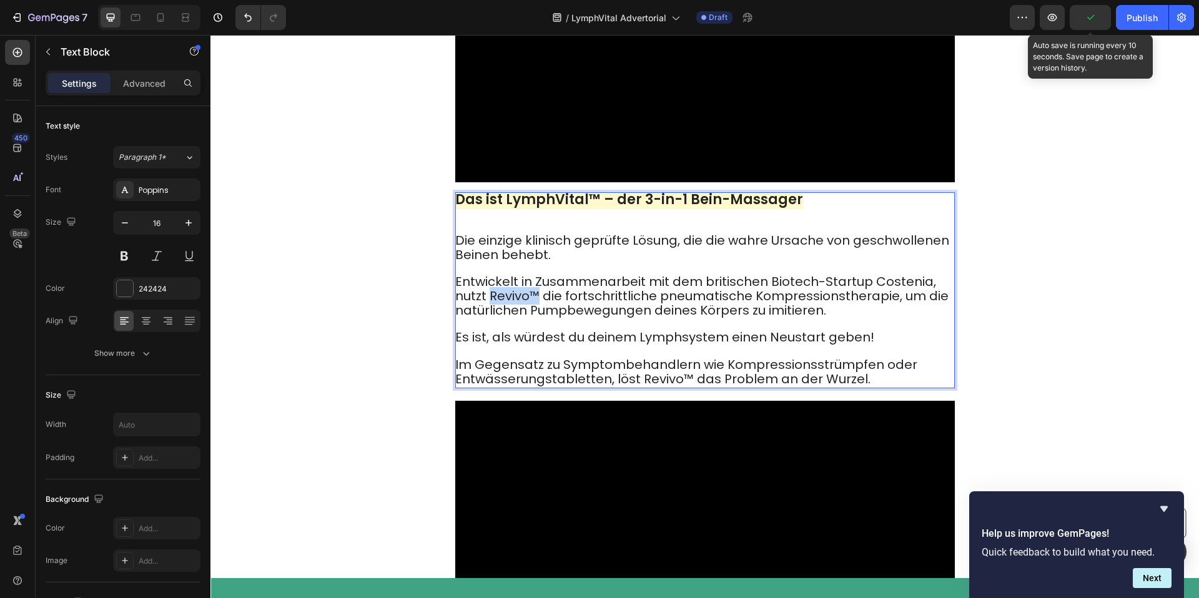
drag, startPoint x: 534, startPoint y: 330, endPoint x: 492, endPoint y: 330, distance: 41.8
click at [491, 319] on span "Entwickelt in Zusammenarbeit mit dem britischen Biotech-Startup Costenia, nutzt…" at bounding box center [701, 296] width 493 height 46
click at [638, 388] on span "Im Gegensatz zu Symptombehandlern wie Kompressionsstrümpfen oder Entwässerungst…" at bounding box center [686, 372] width 462 height 32
drag, startPoint x: 638, startPoint y: 413, endPoint x: 689, endPoint y: 411, distance: 50.6
click at [686, 388] on span "Im Gegensatz zu Symptombehandlern wie Kompressionsstrümpfen oder Entwässerungst…" at bounding box center [686, 372] width 462 height 32
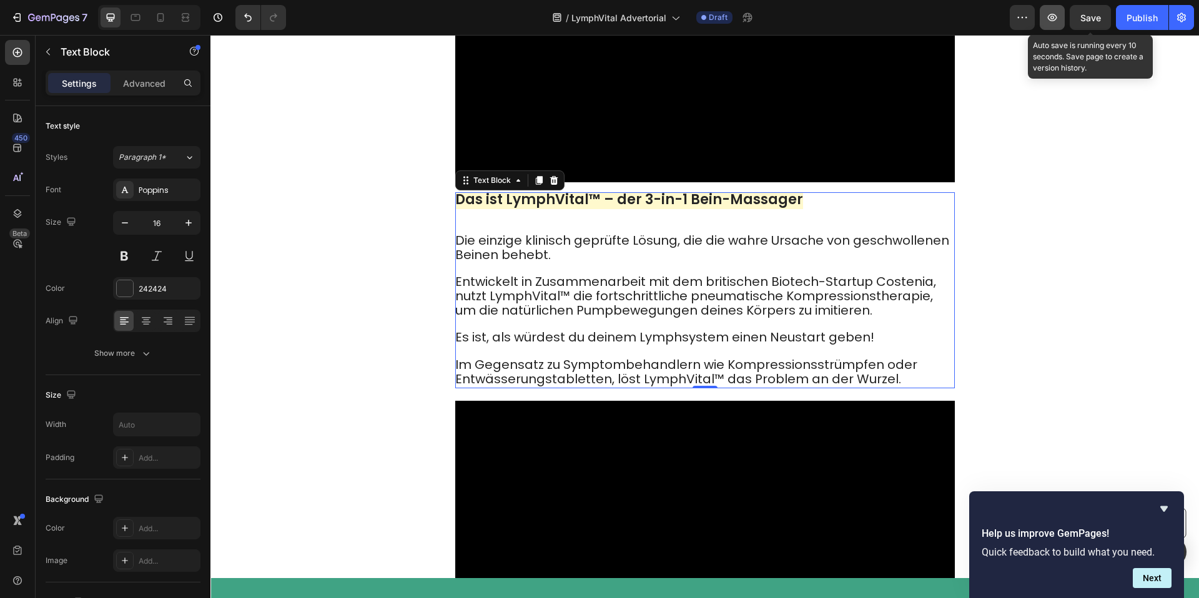
scroll to position [5583, 0]
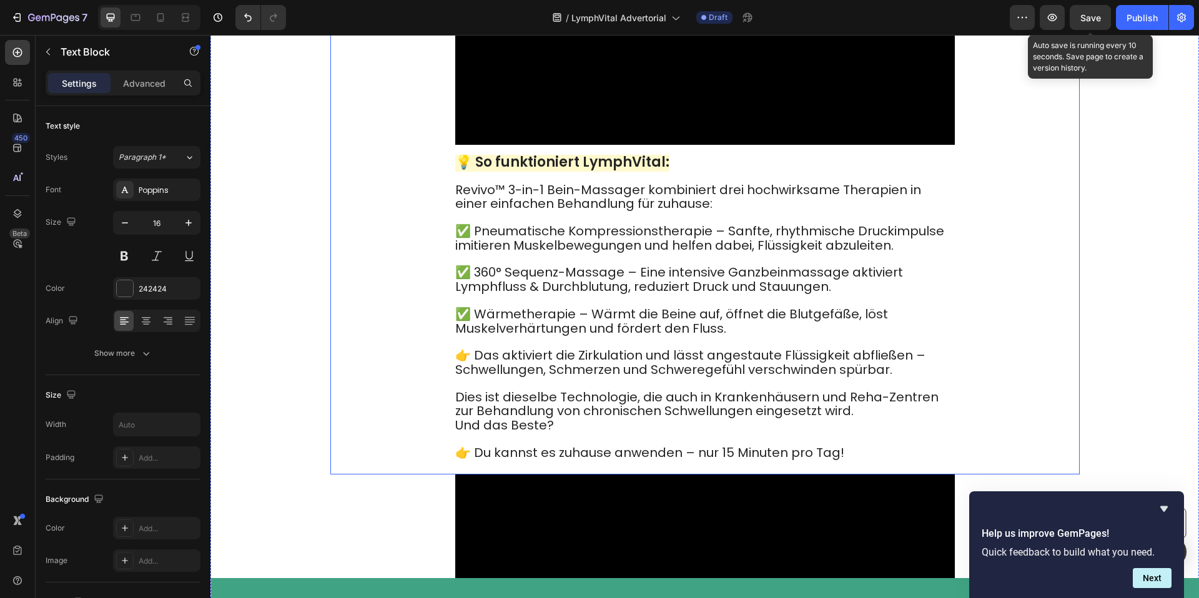
click at [454, 318] on div "Video 💡 So funktioniert LymphVital: Revivo™ 3-in-1 Bein-Massager kombiniert dre…" at bounding box center [704, 184] width 749 height 579
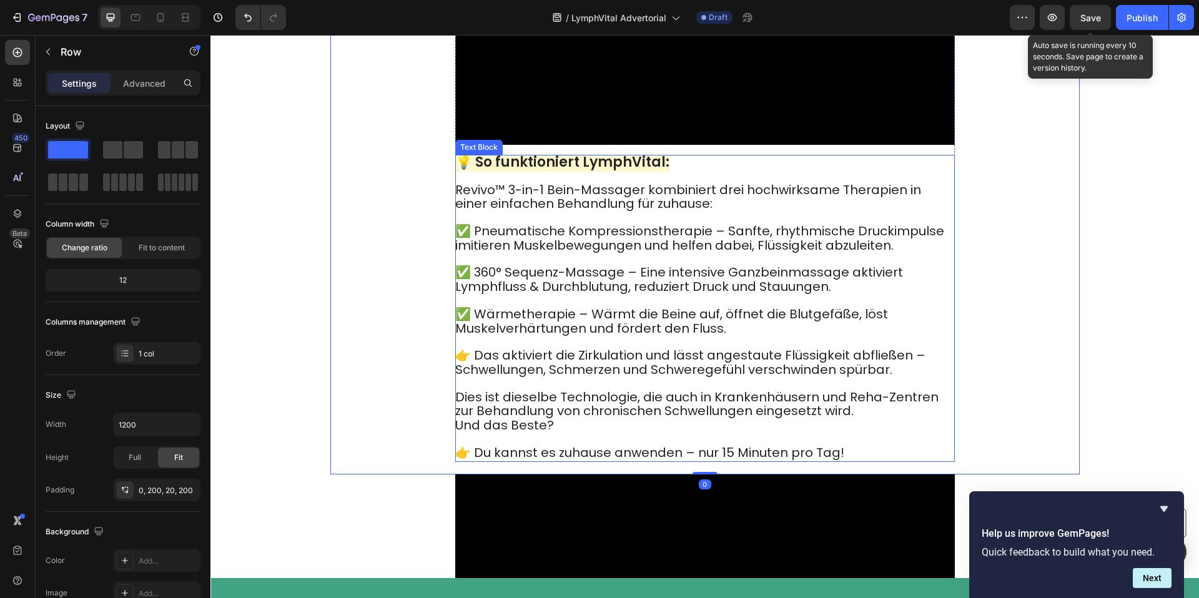
click at [457, 213] on span "Revivo™ 3-in-1 Bein-Massager kombiniert drei hochwirksame Therapien in einer ei…" at bounding box center [688, 197] width 466 height 32
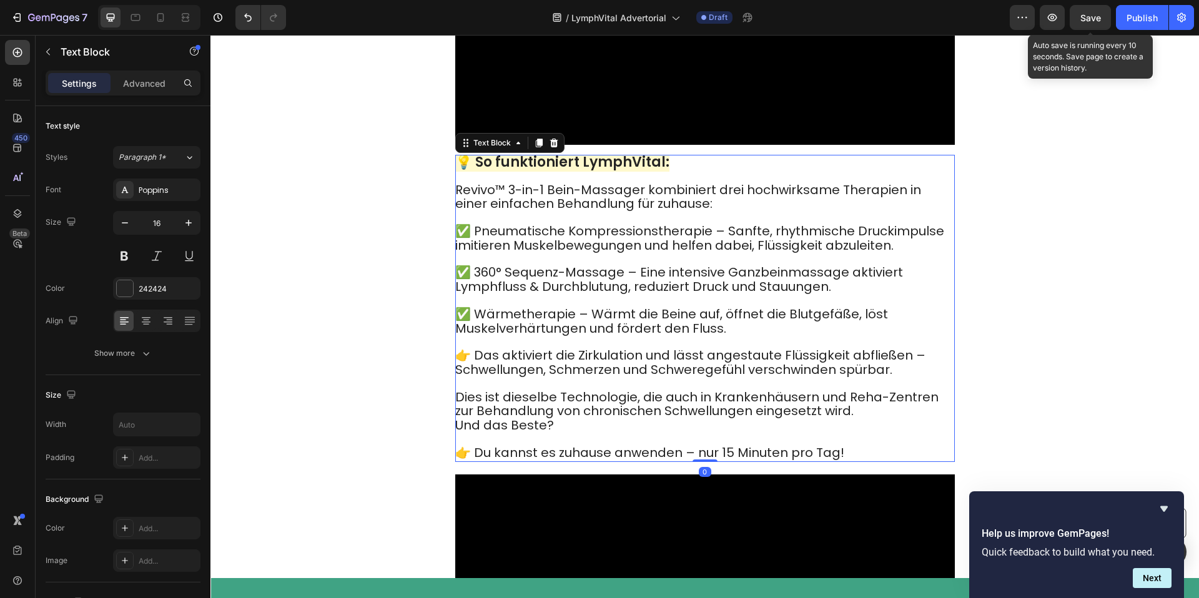
click at [457, 213] on span "Revivo™ 3-in-1 Bein-Massager kombiniert drei hochwirksame Therapien in einer ei…" at bounding box center [688, 197] width 466 height 32
click at [458, 213] on span "Revivo™ 3-in-1 Bein-Massager kombiniert drei hochwirksame Therapien in einer ei…" at bounding box center [688, 197] width 466 height 32
click at [491, 213] on span "Revivo™ 3-in-1 Bein-Massager kombiniert drei hochwirksame Therapien in einer ei…" at bounding box center [688, 197] width 466 height 32
click at [497, 213] on span "Revivo™ 3-in-1 Bein-Massager kombiniert drei hochwirksame Therapien in einer ei…" at bounding box center [688, 197] width 466 height 32
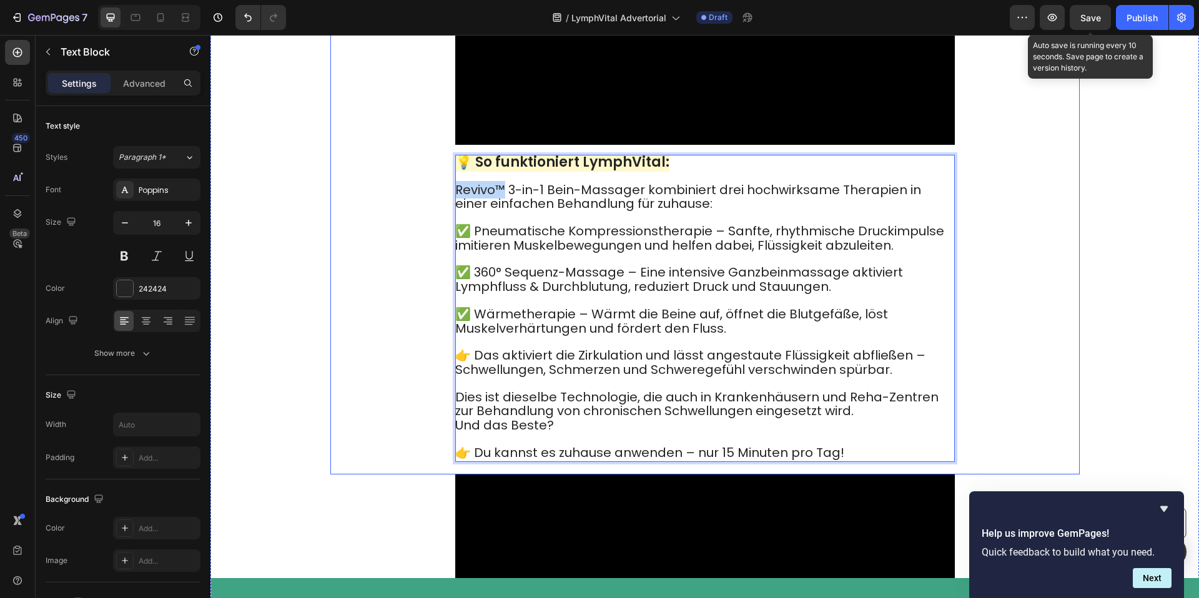
drag, startPoint x: 503, startPoint y: 316, endPoint x: 450, endPoint y: 317, distance: 53.1
click at [448, 317] on div "Video 💡 So funktioniert LymphVital: Revivo™ 3-in-1 Bein-Massager kombiniert dre…" at bounding box center [704, 184] width 749 height 579
click at [611, 172] on strong "💡 So funktioniert LymphVital:" at bounding box center [562, 161] width 214 height 19
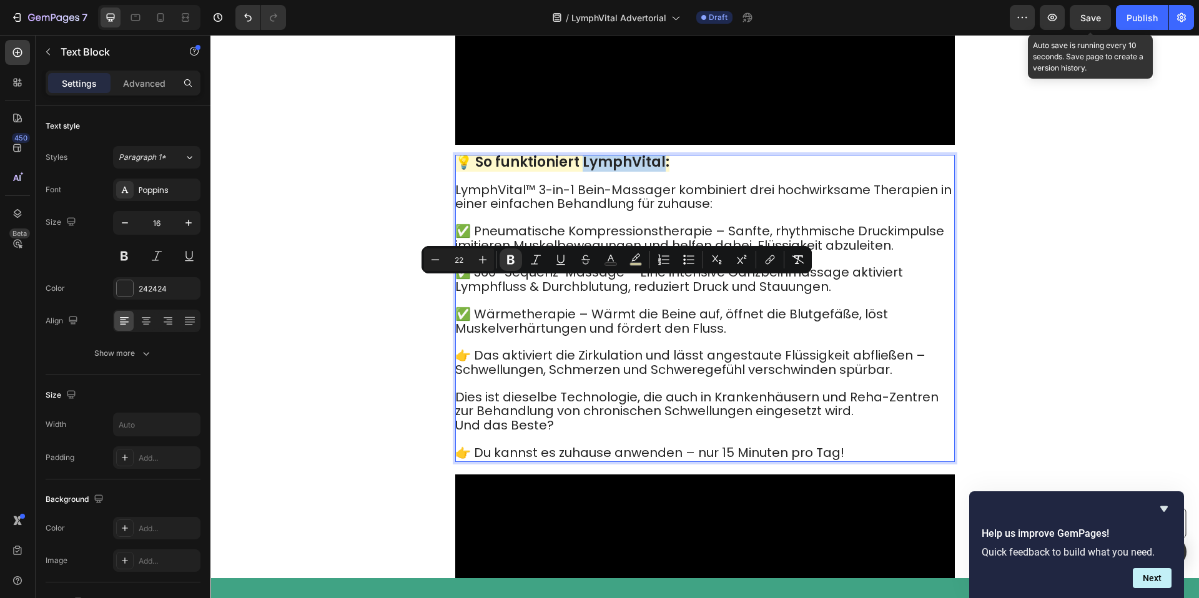
drag, startPoint x: 576, startPoint y: 290, endPoint x: 658, endPoint y: 292, distance: 81.8
click at [658, 172] on strong "💡 So funktioniert LymphVital:" at bounding box center [562, 161] width 214 height 19
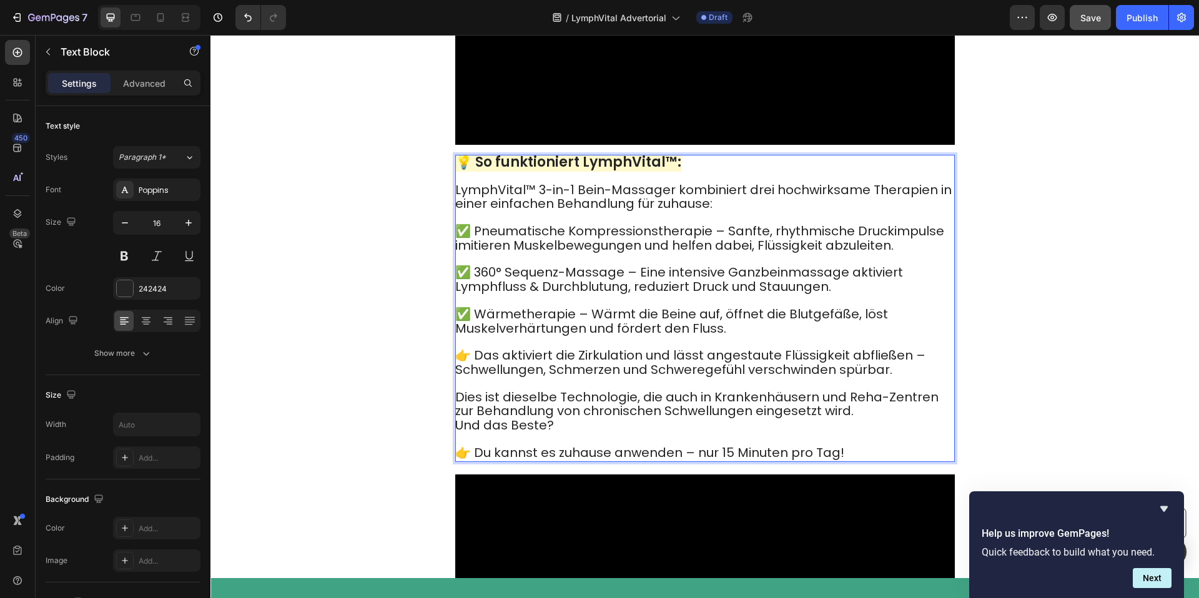
scroll to position [4325, 0]
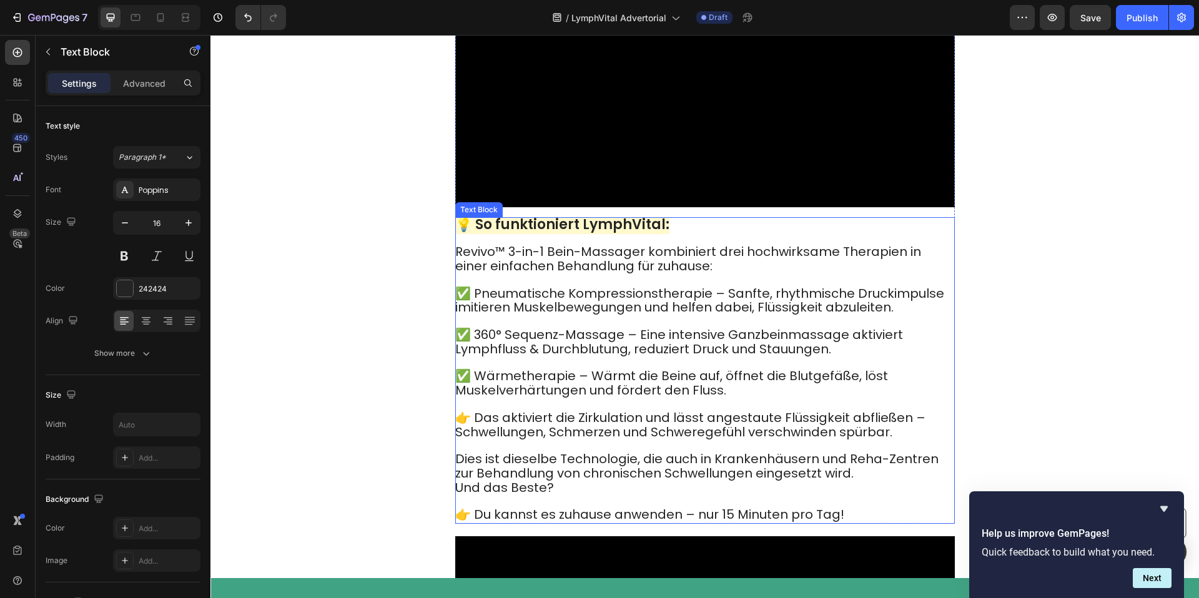
click at [504, 275] on span "Revivo™ 3-in-1 Bein-Massager kombiniert drei hochwirksame Therapien in einer ei…" at bounding box center [688, 259] width 466 height 32
drag, startPoint x: 504, startPoint y: 315, endPoint x: 456, endPoint y: 316, distance: 47.5
click at [456, 275] on span "Revivo™ 3-in-1 Bein-Massager kombiniert drei hochwirksame Therapien in einer ei…" at bounding box center [688, 259] width 466 height 32
click at [572, 234] on strong "💡 So funktioniert LymphVital:" at bounding box center [562, 224] width 214 height 19
drag, startPoint x: 579, startPoint y: 288, endPoint x: 656, endPoint y: 290, distance: 77.5
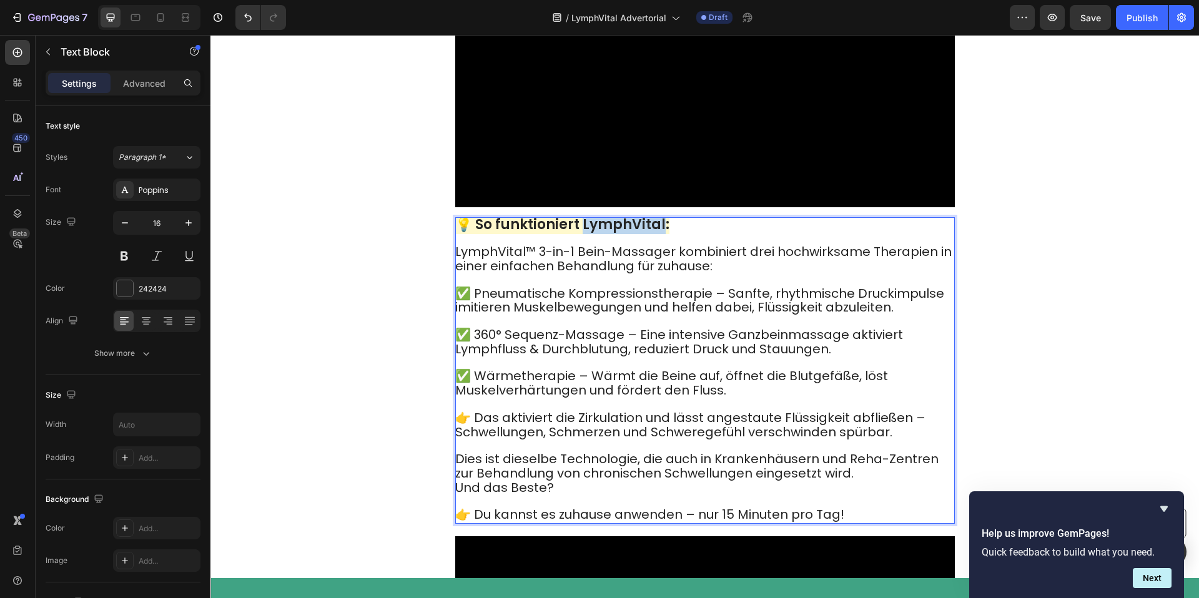
click at [656, 234] on strong "💡 So funktioniert LymphVital:" at bounding box center [562, 224] width 214 height 19
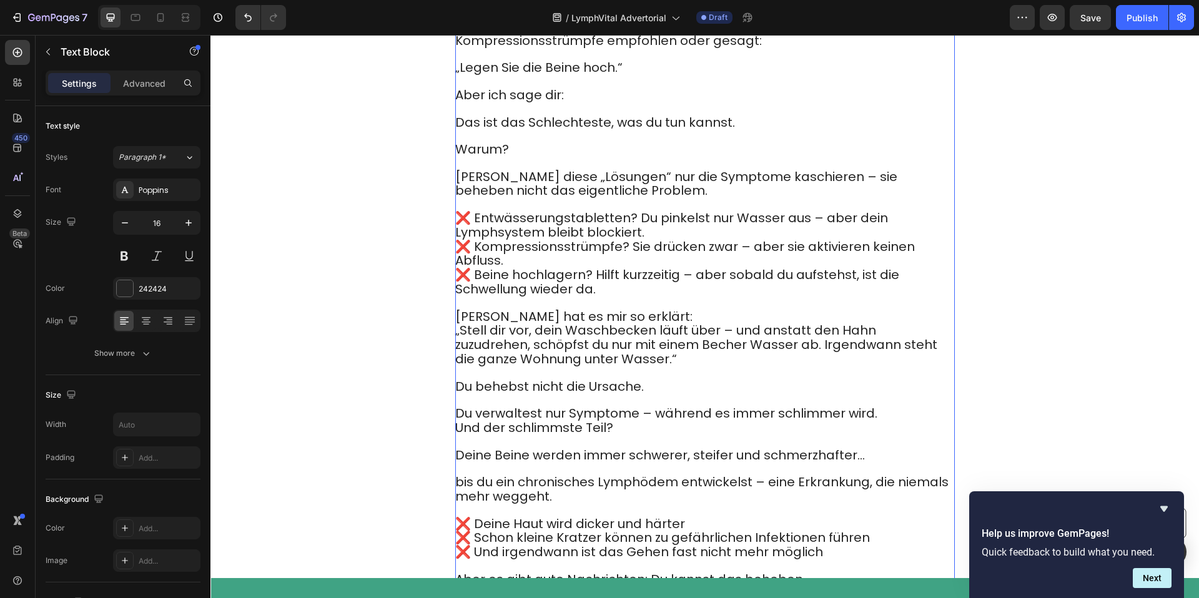
scroll to position [2458, 0]
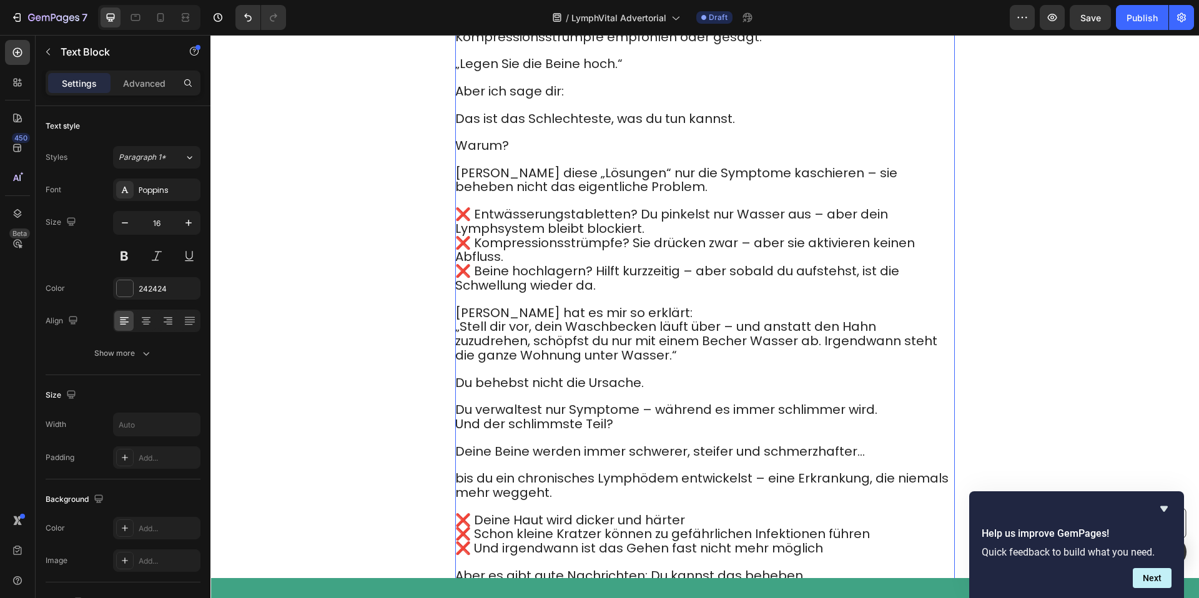
click at [464, 304] on span "Dr. Campbell hat es mir so erklärt:" at bounding box center [573, 312] width 237 height 17
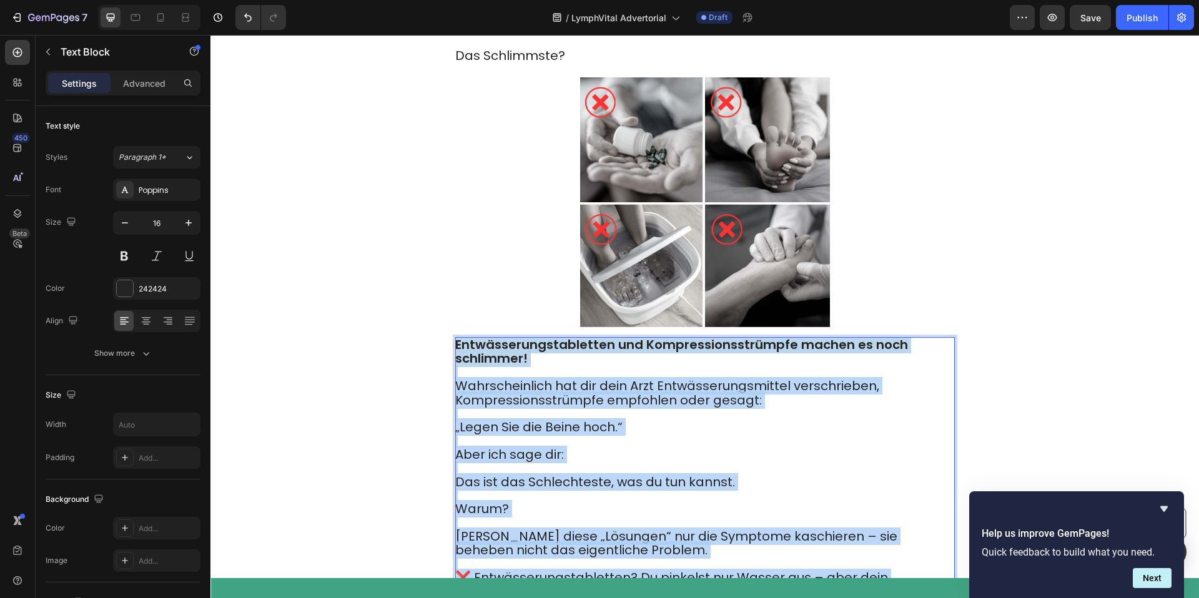
drag, startPoint x: 456, startPoint y: 286, endPoint x: 508, endPoint y: 288, distance: 51.2
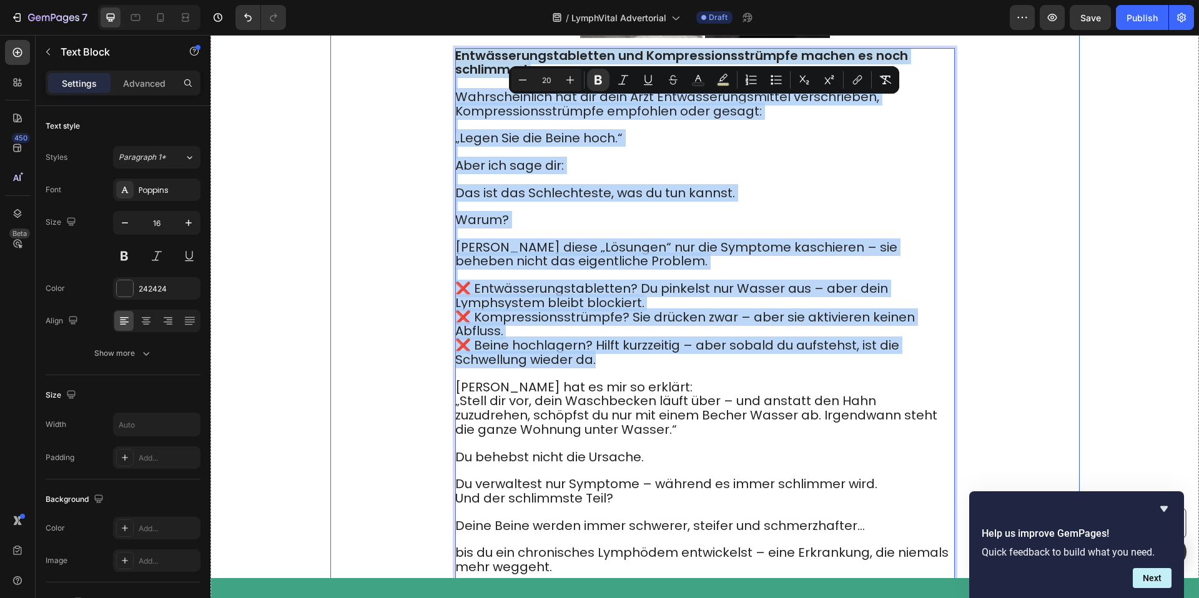
click at [341, 303] on div "Image Entwässerungstabletten und Kompressionsstrümpfe machen es noch schlimmer!…" at bounding box center [704, 230] width 749 height 884
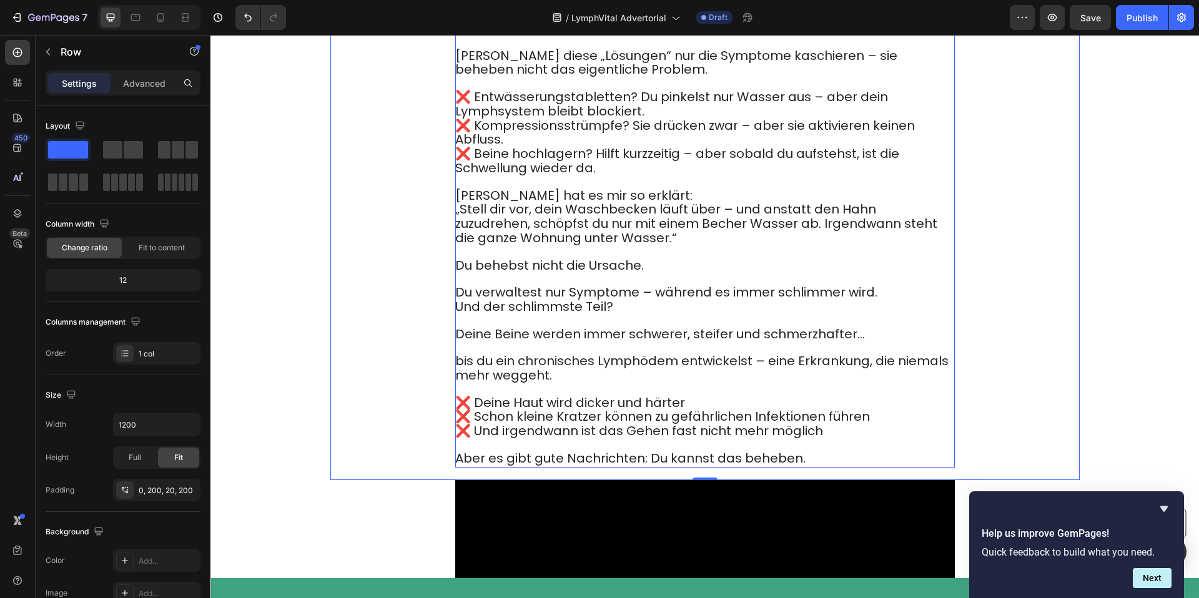
scroll to position [2577, 0]
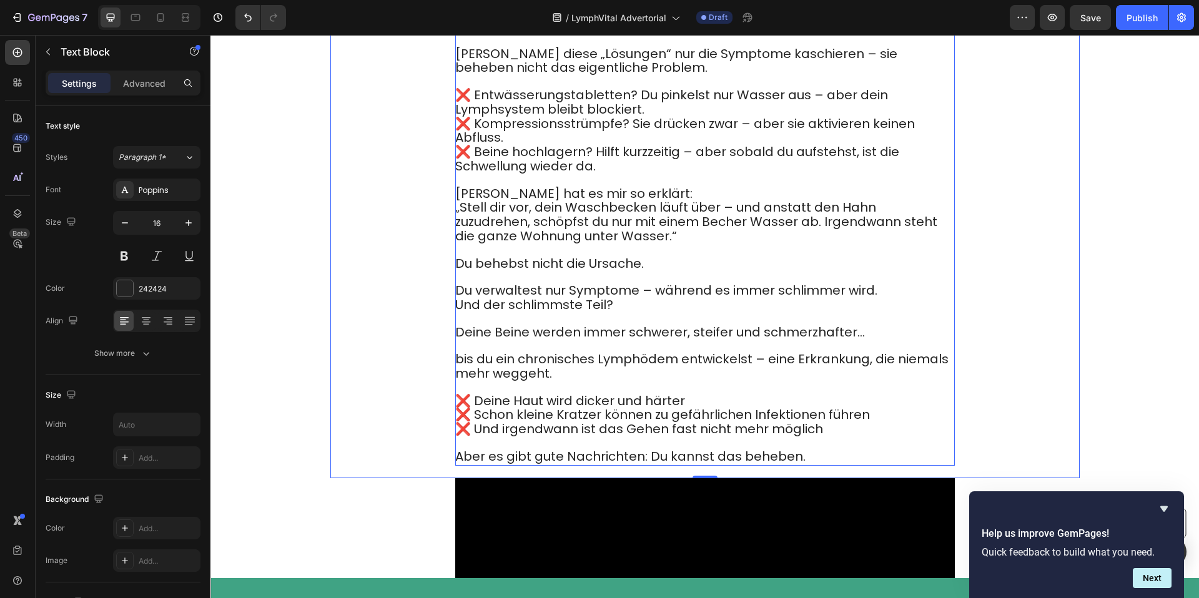
click at [540, 185] on span "Dr. Campbell hat es mir so erklärt:" at bounding box center [573, 193] width 237 height 17
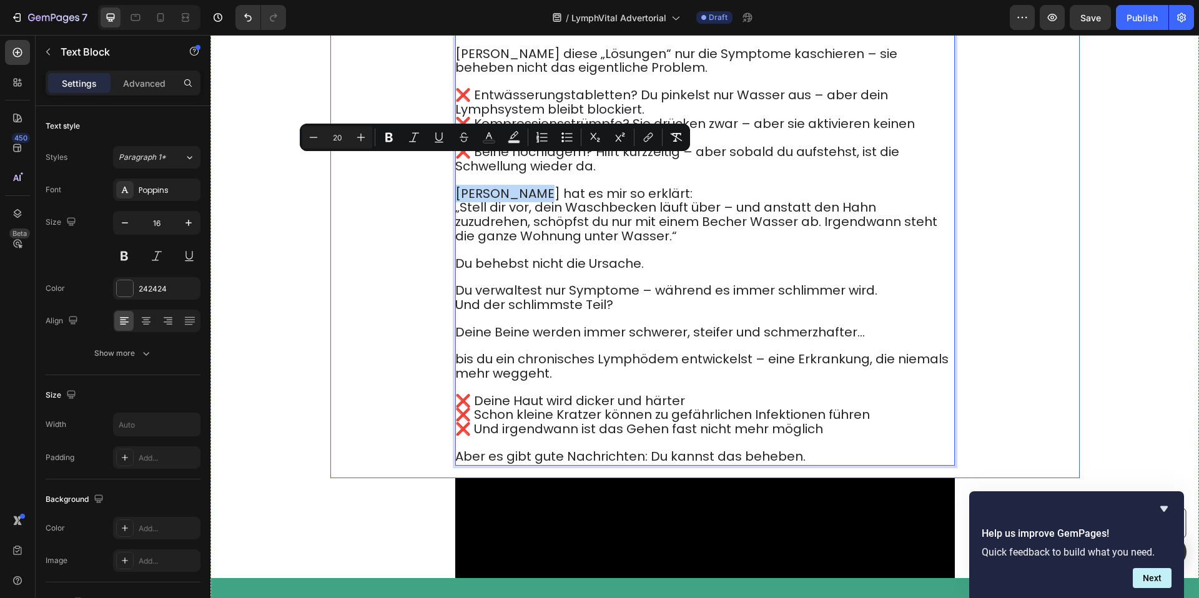
drag, startPoint x: 535, startPoint y: 164, endPoint x: 448, endPoint y: 164, distance: 86.8
click at [448, 164] on div "Image Entwässerungstabletten und Kompressionsstrümpfe machen es noch schlimmer!…" at bounding box center [704, 37] width 749 height 884
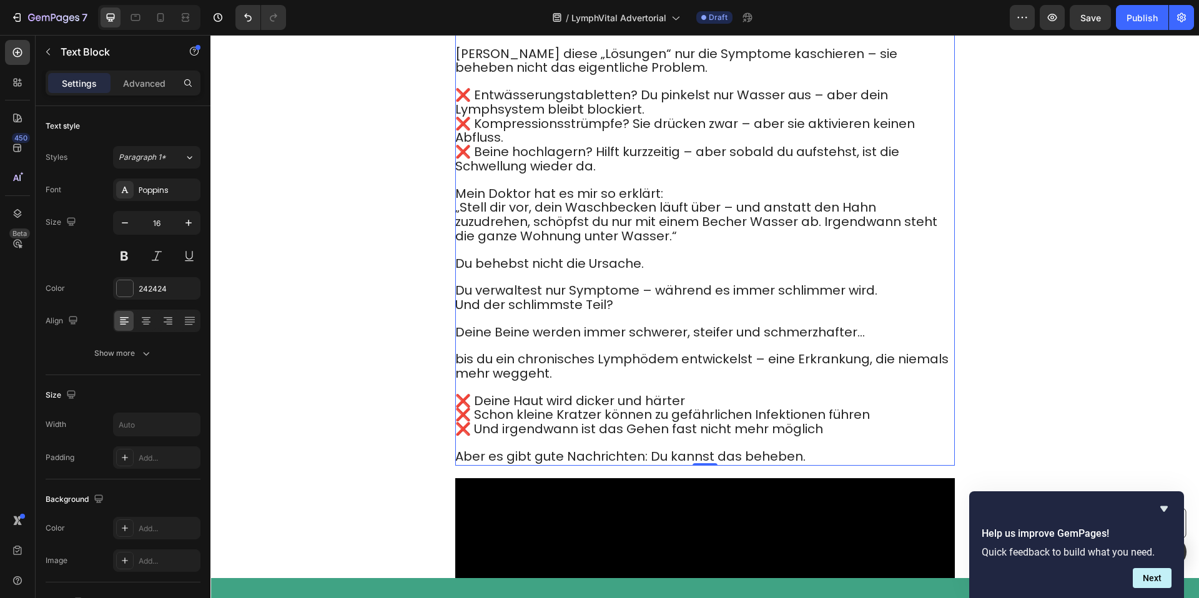
scroll to position [3145, 0]
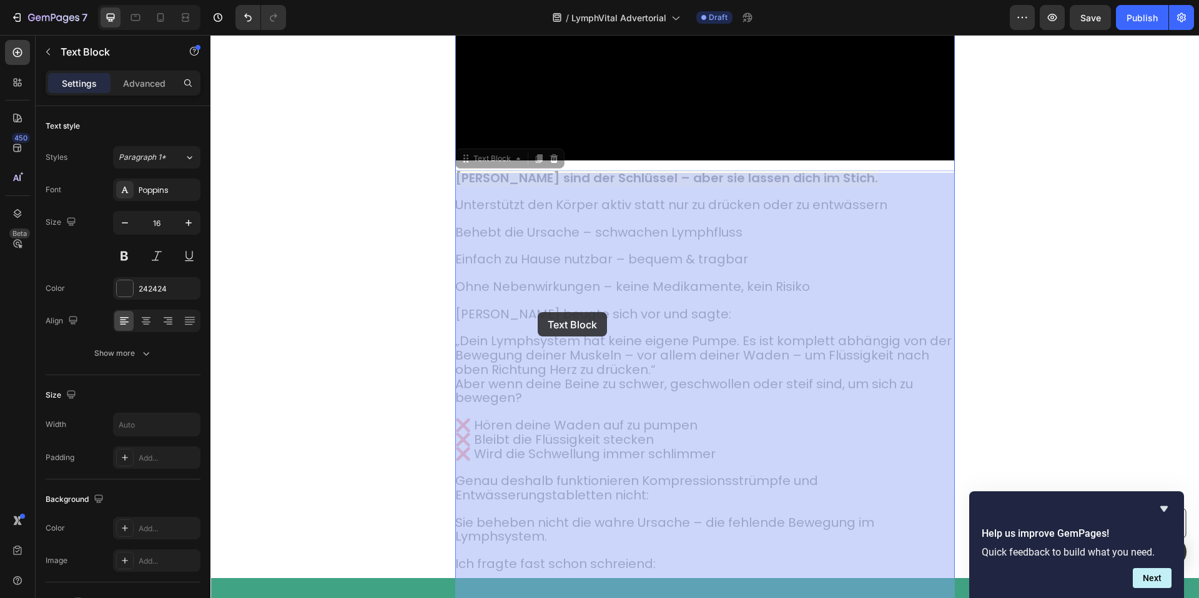
drag, startPoint x: 716, startPoint y: 319, endPoint x: 541, endPoint y: 315, distance: 174.9
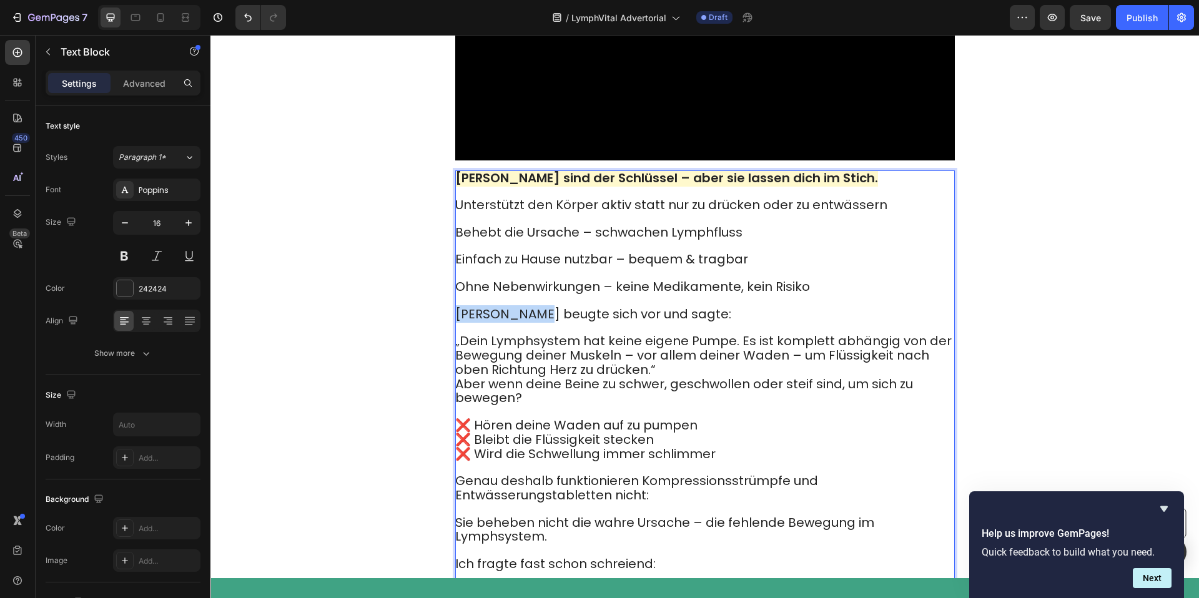
drag, startPoint x: 536, startPoint y: 318, endPoint x: 458, endPoint y: 315, distance: 78.1
click at [458, 315] on span "Dr. Campbell beugte sich vor und sagte:" at bounding box center [593, 313] width 276 height 17
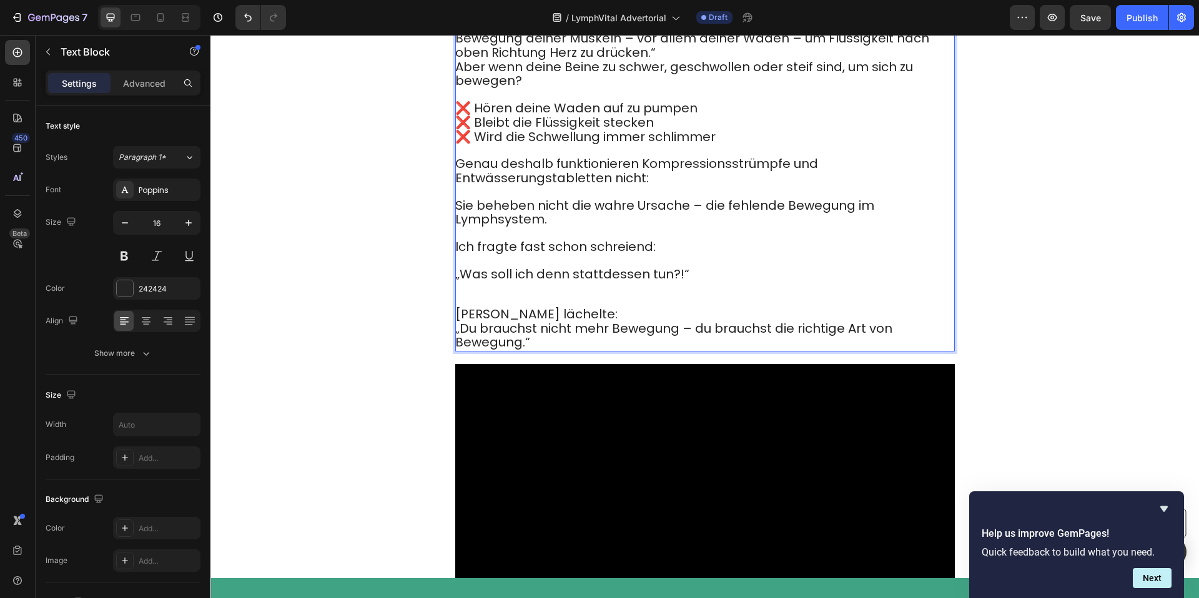
click at [535, 314] on span "Dr. Campbell lächelte:" at bounding box center [536, 313] width 162 height 17
drag, startPoint x: 535, startPoint y: 318, endPoint x: 458, endPoint y: 317, distance: 76.8
click at [458, 317] on span "Dr. Campbell lächelte:" at bounding box center [536, 313] width 162 height 17
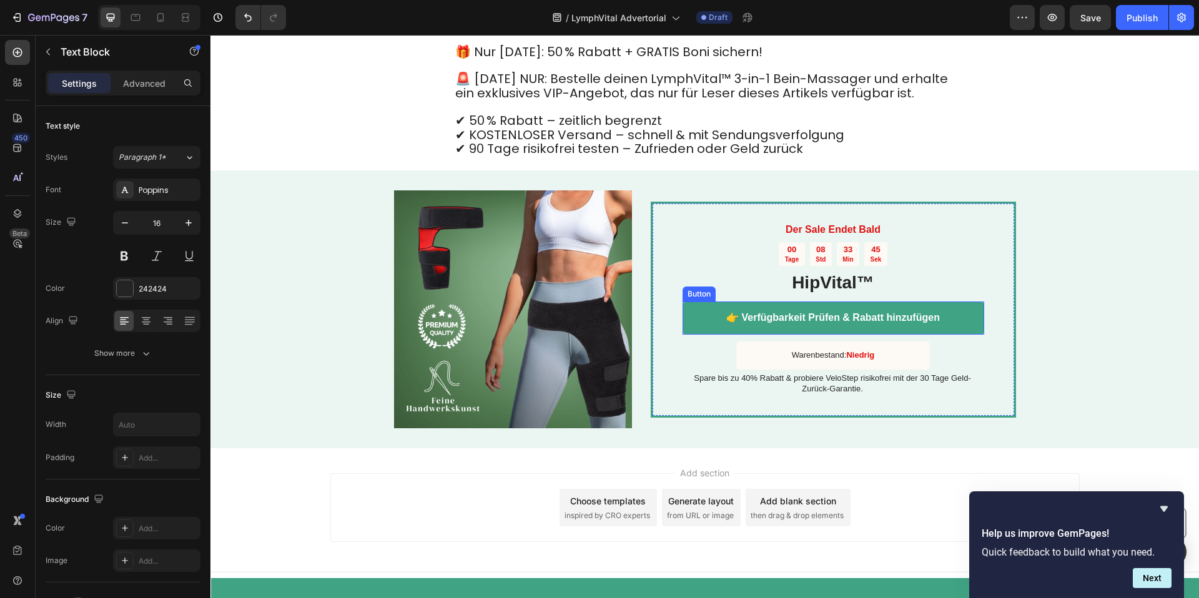
scroll to position [6623, 0]
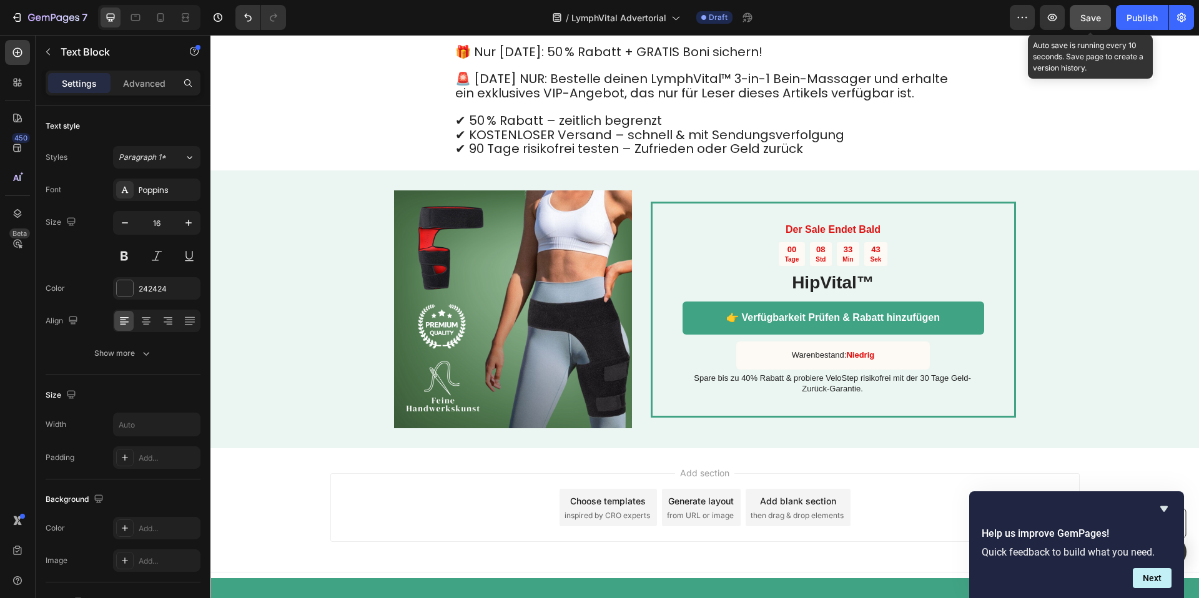
click at [1100, 17] on span "Save" at bounding box center [1090, 17] width 21 height 11
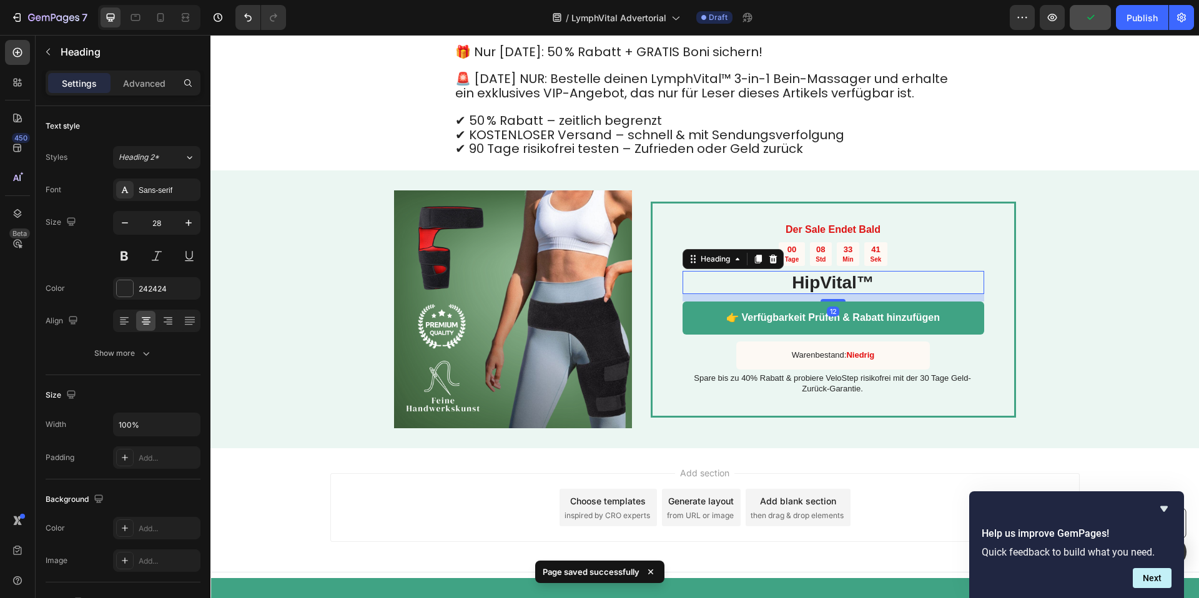
click at [845, 288] on h2 "HipVital™" at bounding box center [833, 283] width 302 height 24
click at [857, 285] on h2 "HipVital™" at bounding box center [833, 283] width 302 height 24
click at [858, 286] on p "HipVital™" at bounding box center [833, 282] width 299 height 21
click at [858, 285] on p "HipVital™" at bounding box center [833, 282] width 299 height 21
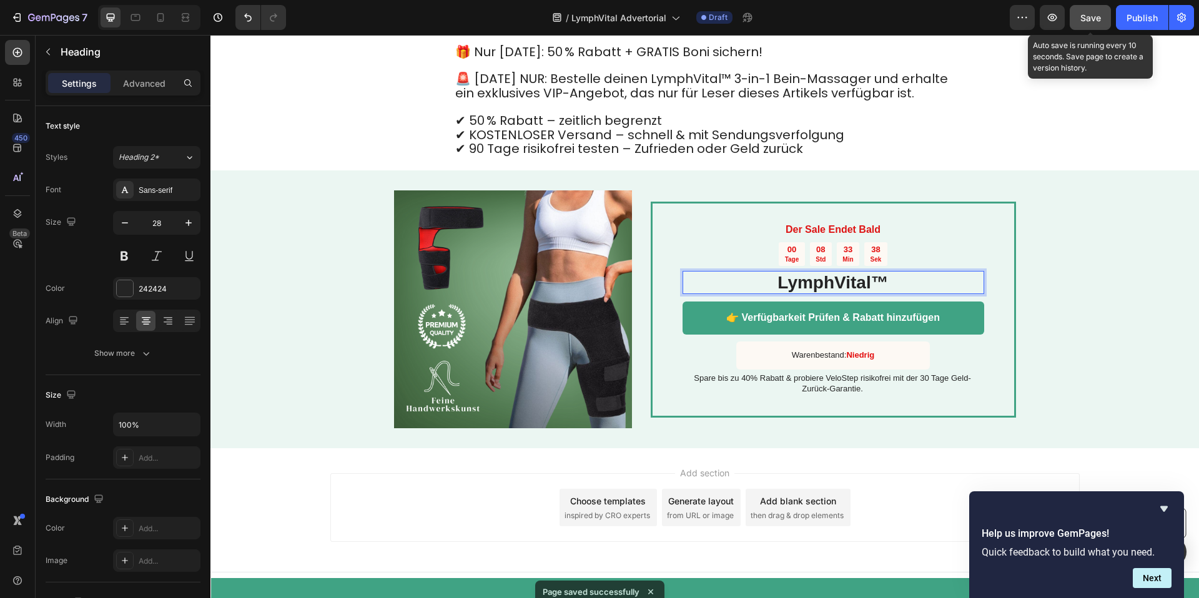
click at [1098, 19] on span "Save" at bounding box center [1090, 17] width 21 height 11
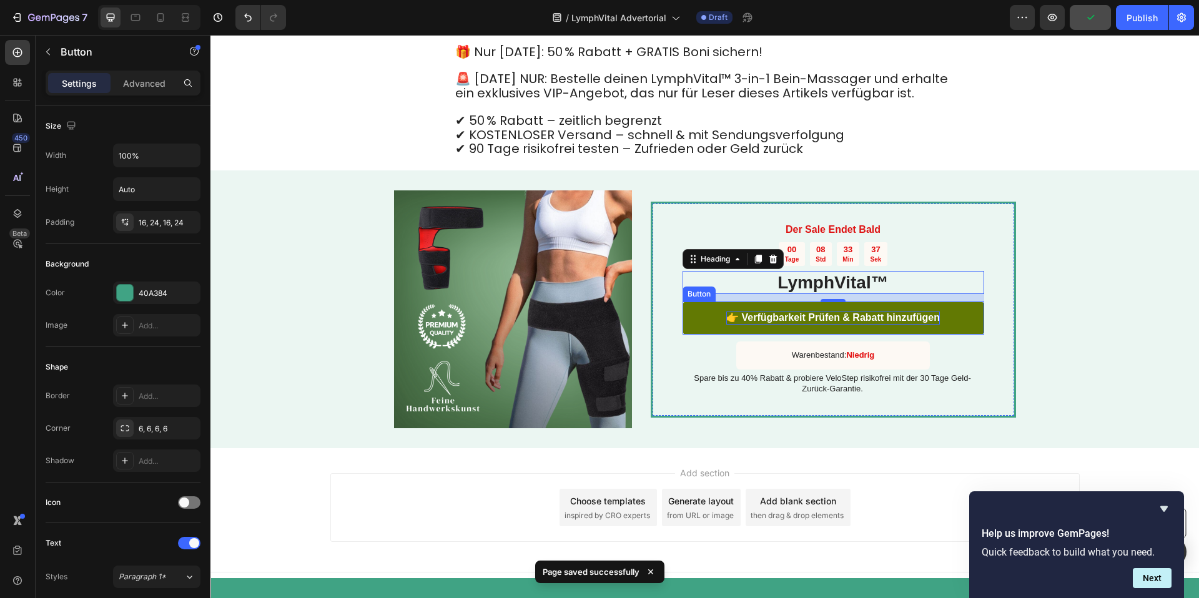
click at [879, 320] on p "👉 Verfügbarkeit Prüfen & Rabatt hinzufügen" at bounding box center [833, 318] width 214 height 13
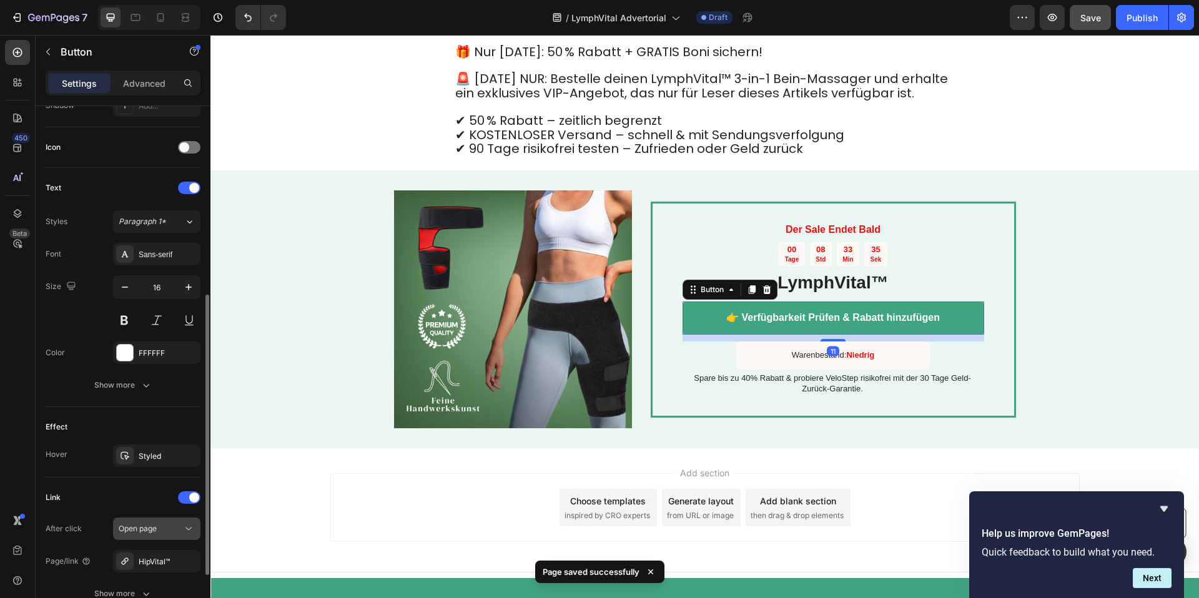
scroll to position [465, 0]
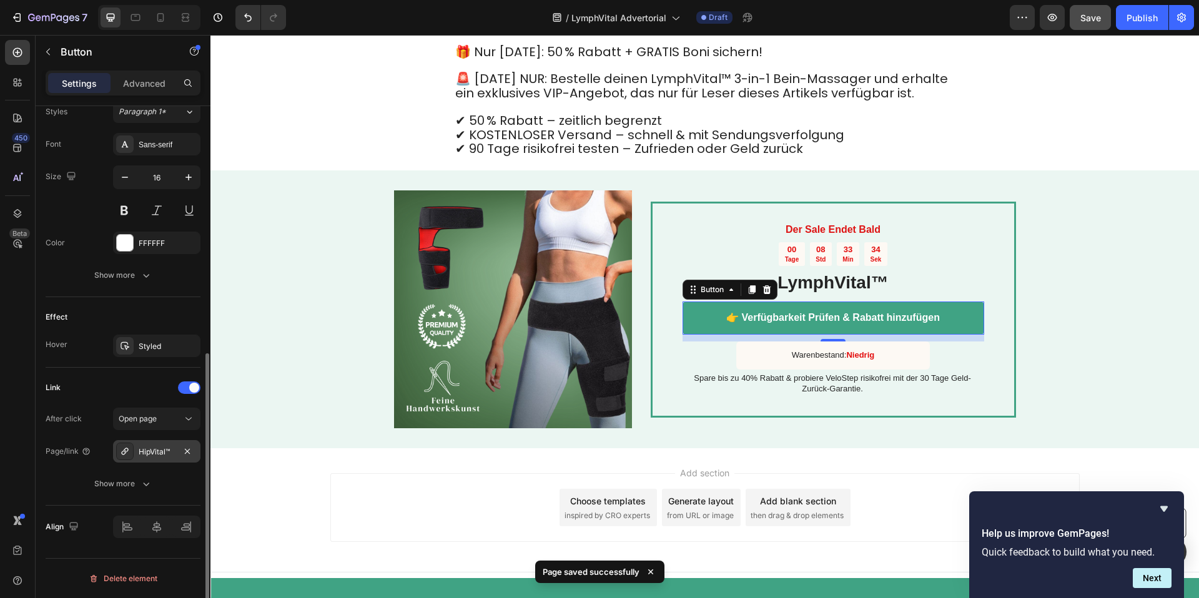
click at [155, 449] on div "HipVital™" at bounding box center [157, 451] width 36 height 11
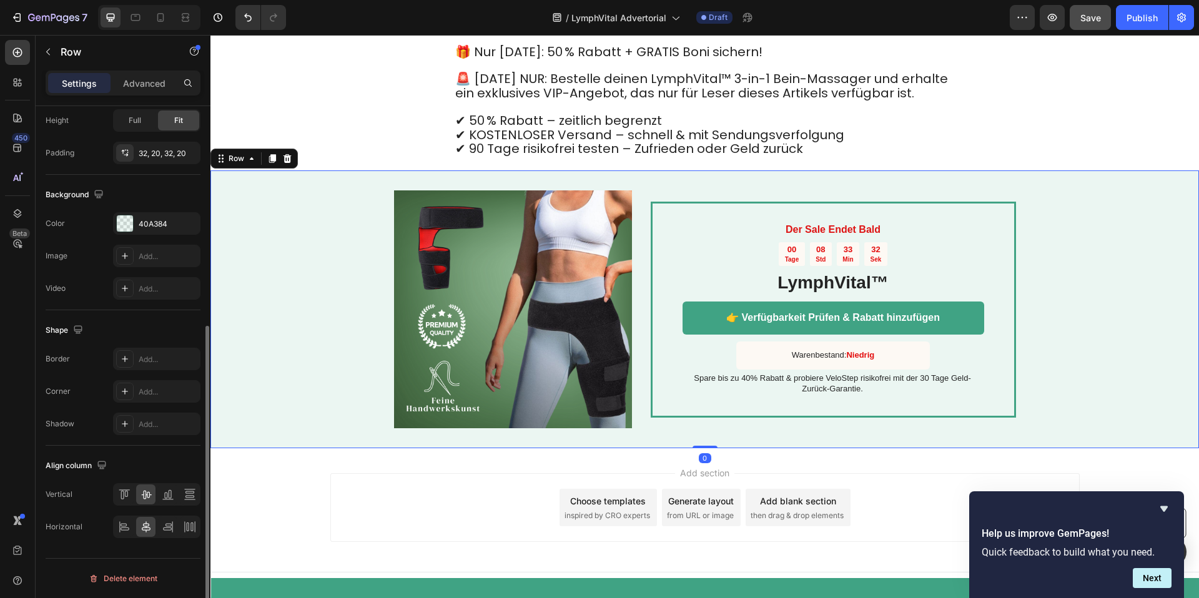
drag, startPoint x: 1138, startPoint y: 234, endPoint x: 879, endPoint y: 40, distance: 324.0
click at [1138, 232] on div "Image Image Der Sale Endet Bald Text Block 00 Tage 08 Std 33 Min 32 Sek Countdo…" at bounding box center [704, 309] width 988 height 278
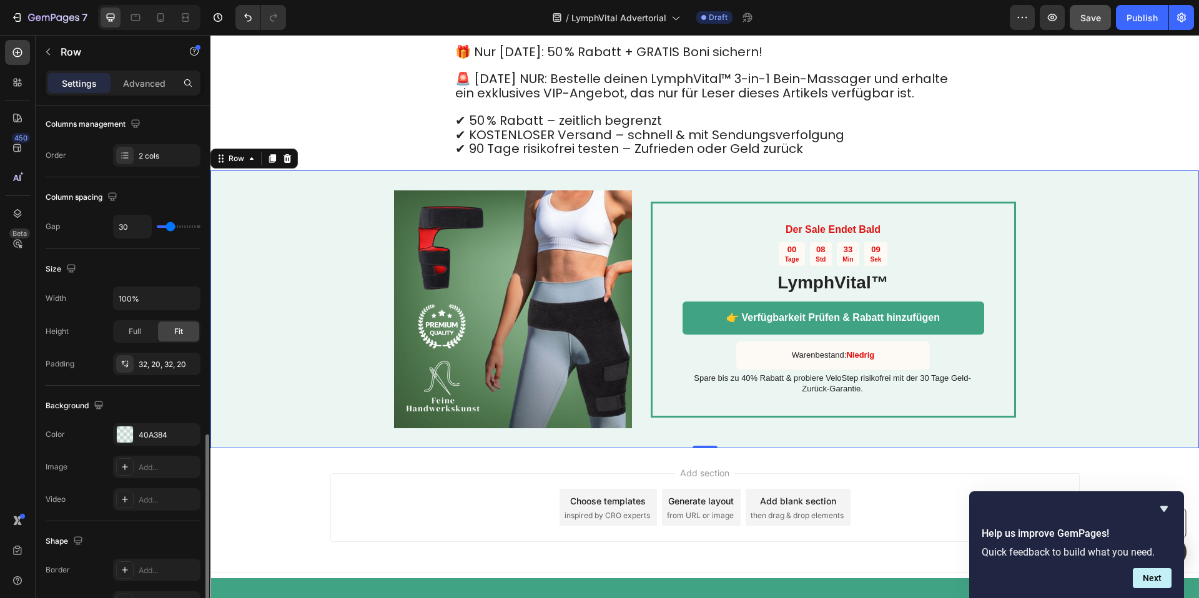
scroll to position [338, 0]
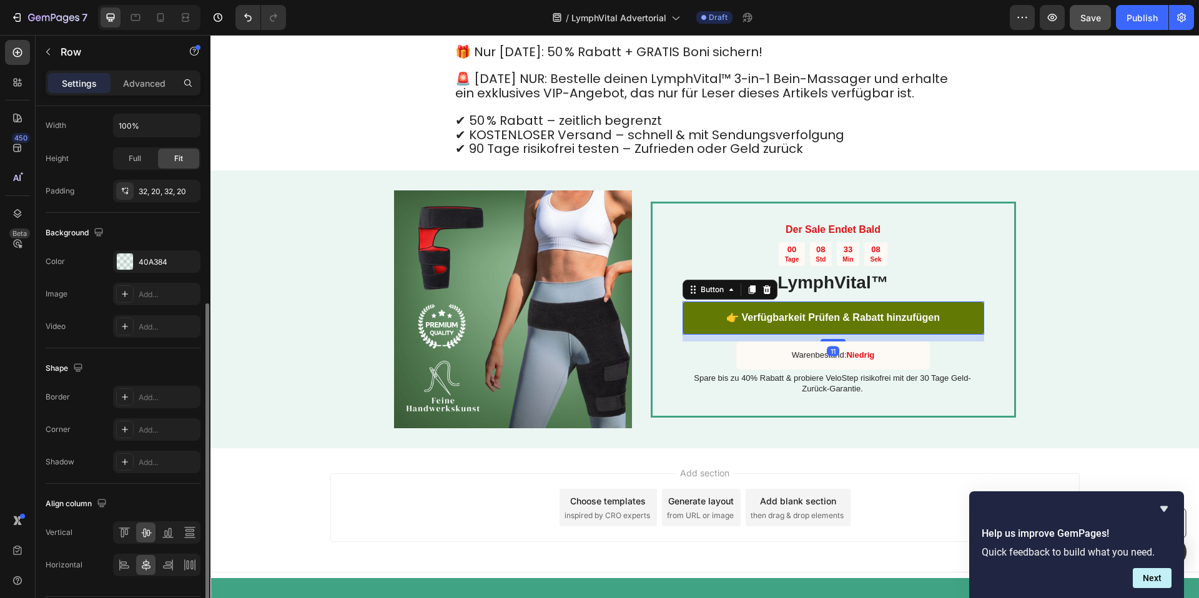
click at [736, 332] on link "👉 Verfügbarkeit Prüfen & Rabatt hinzufügen" at bounding box center [833, 318] width 302 height 33
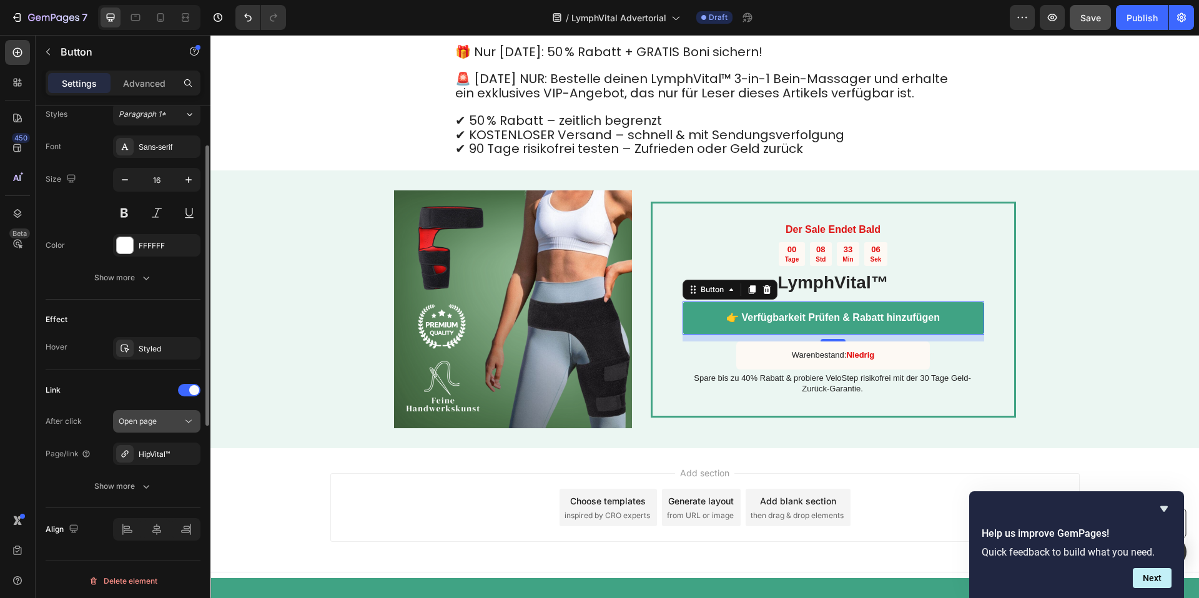
scroll to position [465, 0]
click at [137, 448] on div "HipVital™" at bounding box center [156, 451] width 87 height 22
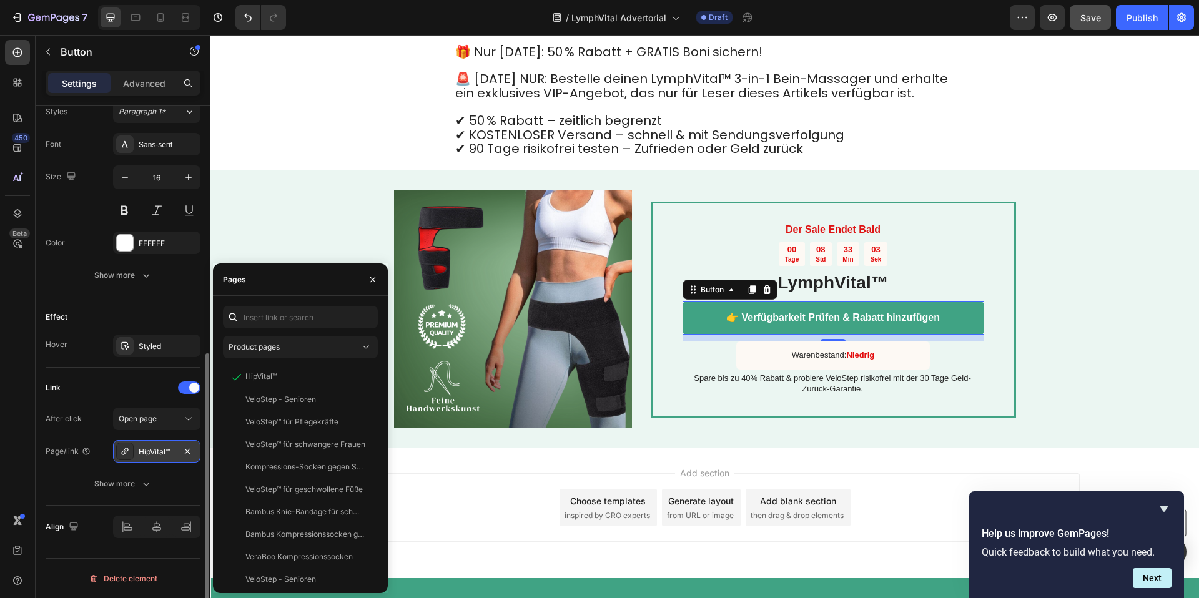
click at [164, 452] on div "HipVital™" at bounding box center [157, 451] width 36 height 11
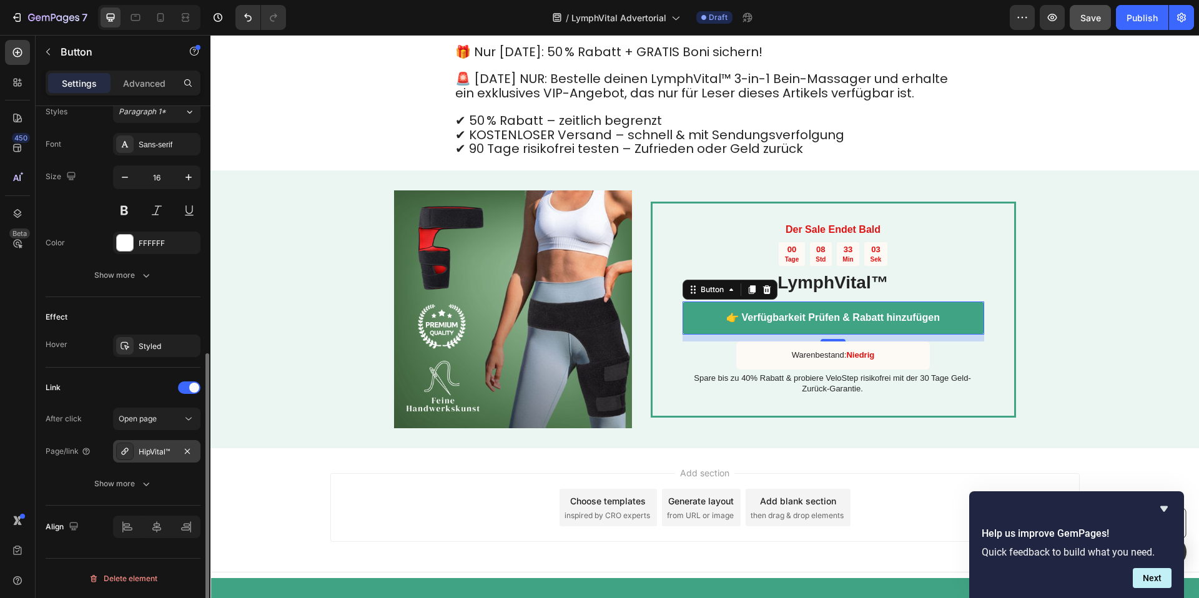
click at [164, 452] on div "HipVital™" at bounding box center [157, 451] width 36 height 11
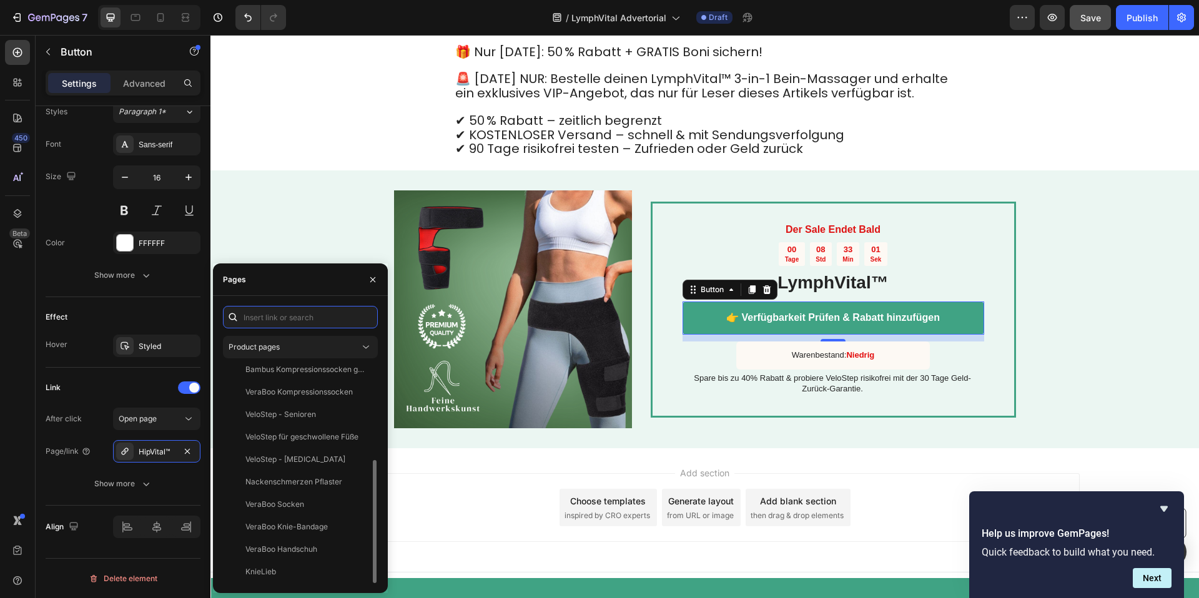
scroll to position [0, 0]
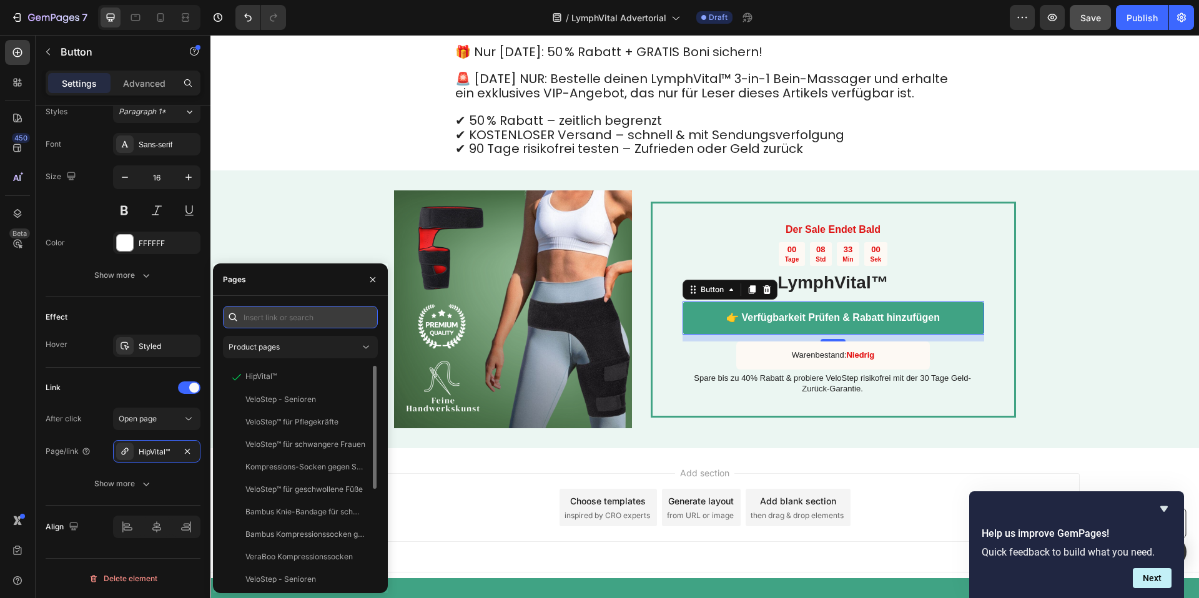
paste input "LymphVital™"
type input "LymphVital™"
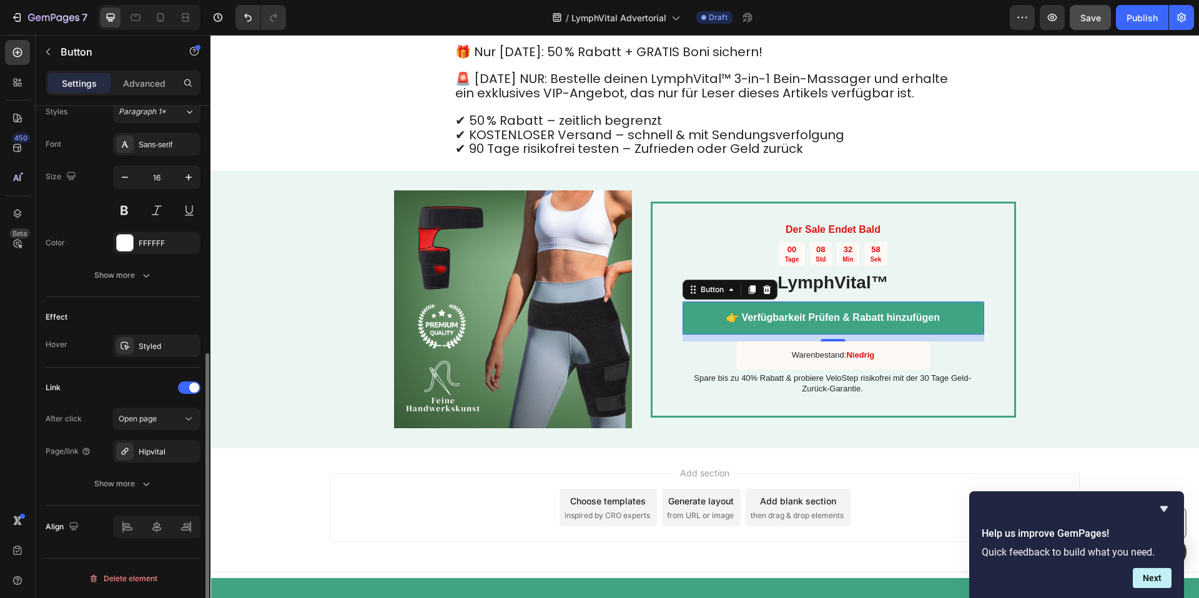
click at [130, 395] on div "Link" at bounding box center [123, 388] width 155 height 20
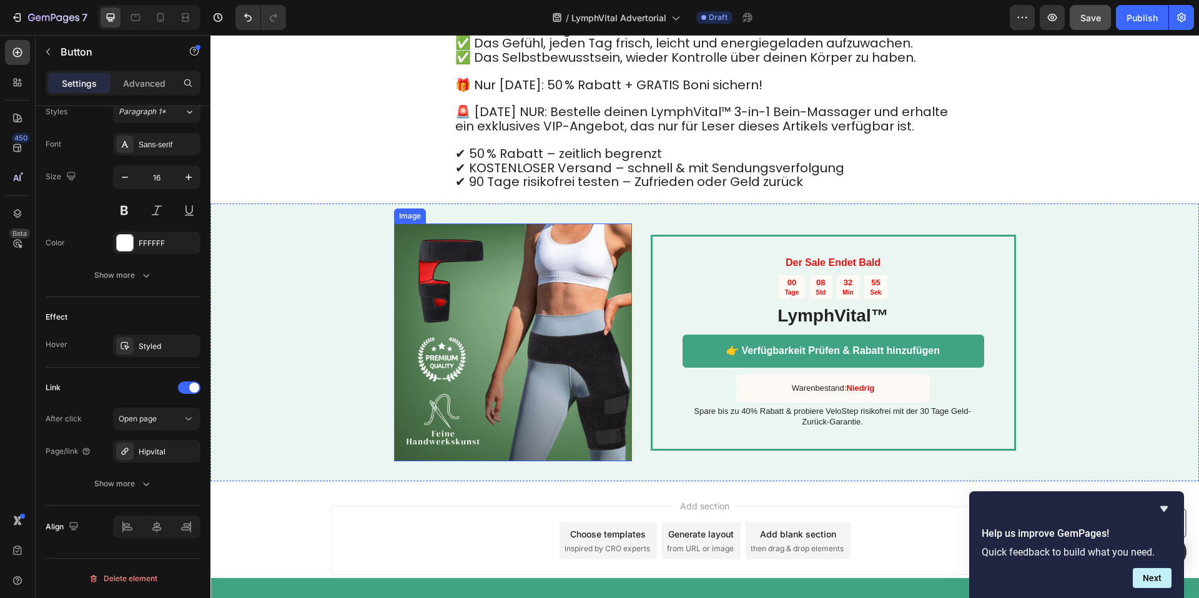
scroll to position [6623, 0]
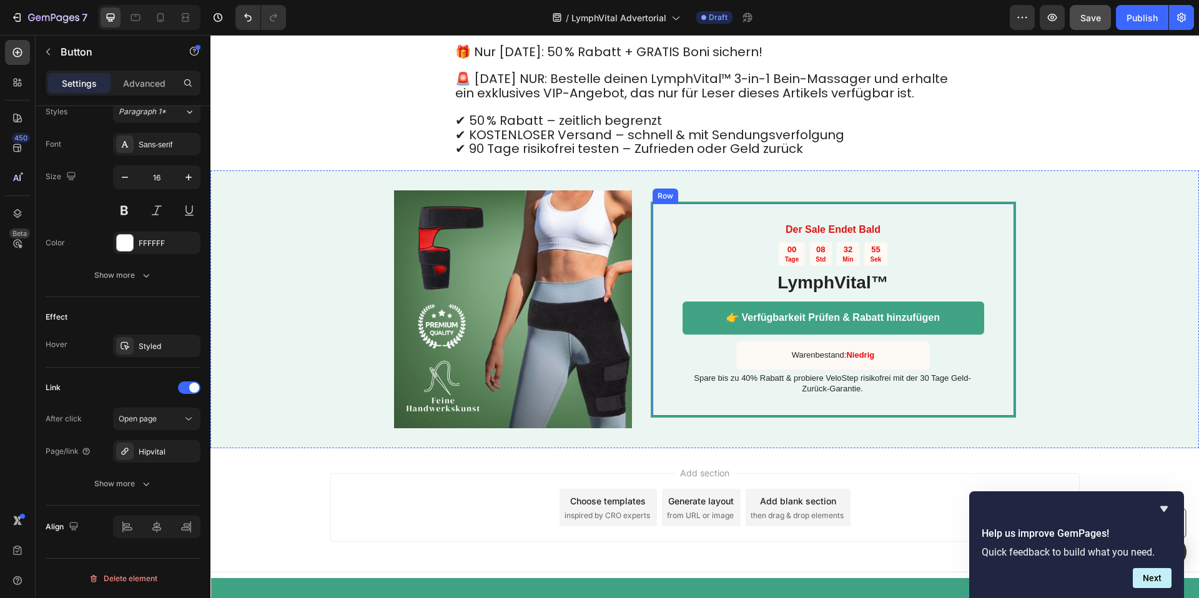
click at [694, 337] on div "👉 Verfügbarkeit Prüfen & Rabatt hinzufügen Button" at bounding box center [833, 322] width 302 height 40
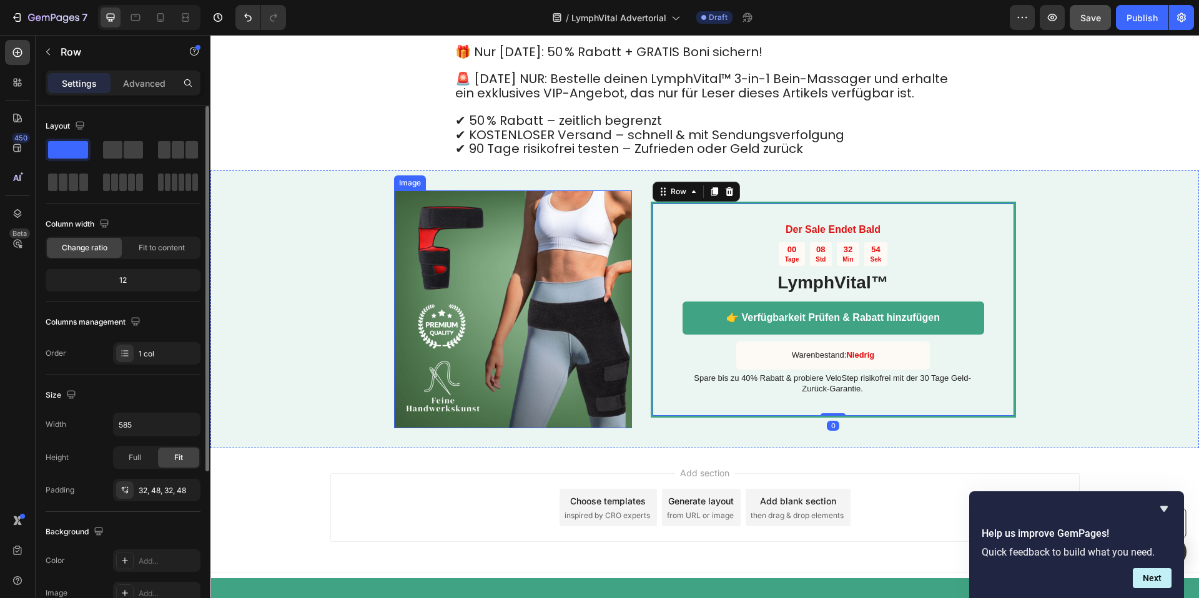
click at [536, 328] on img at bounding box center [513, 309] width 238 height 238
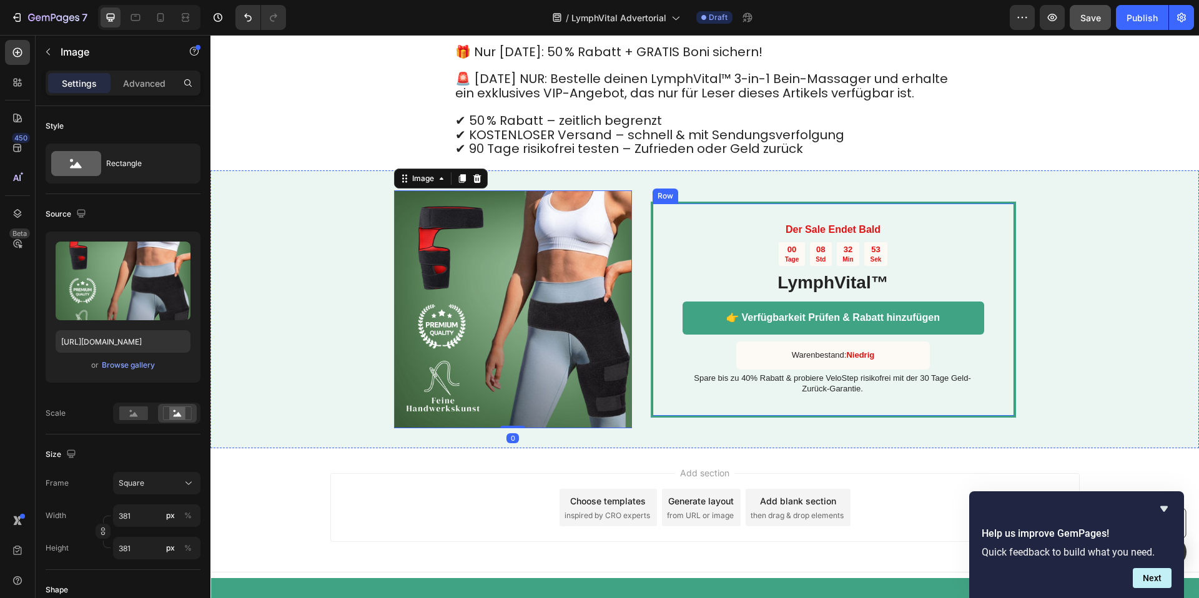
click at [705, 355] on div "Der Sale Endet Bald Text Block 00 Tage 08 Std 32 Min 53 Sek Countdown Timer Lym…" at bounding box center [833, 310] width 302 height 172
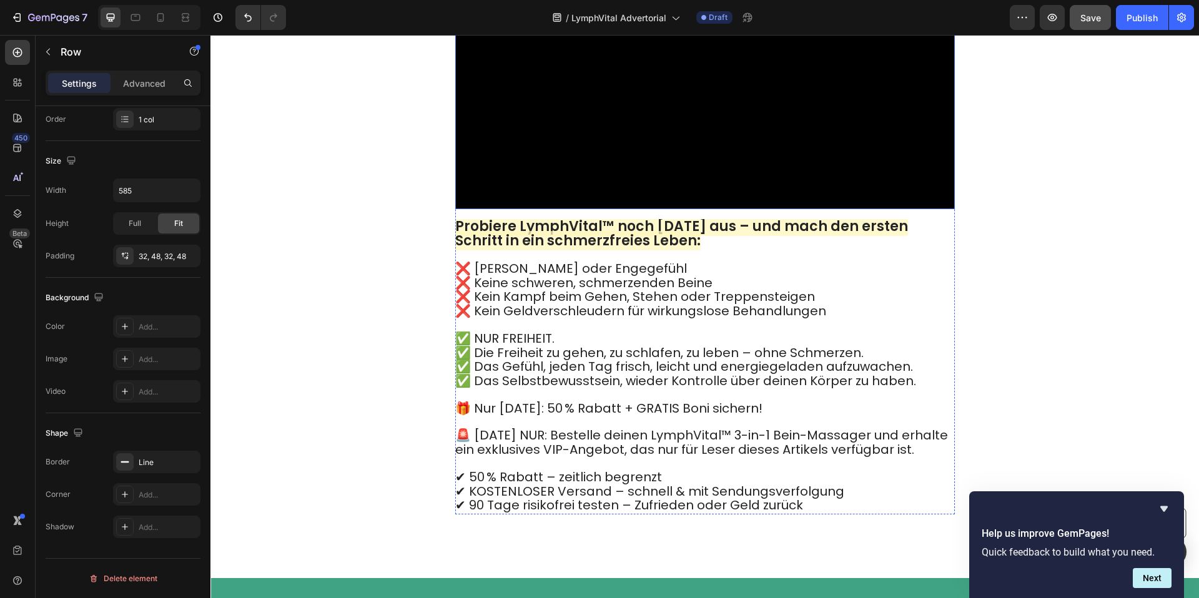
scroll to position [6046, 0]
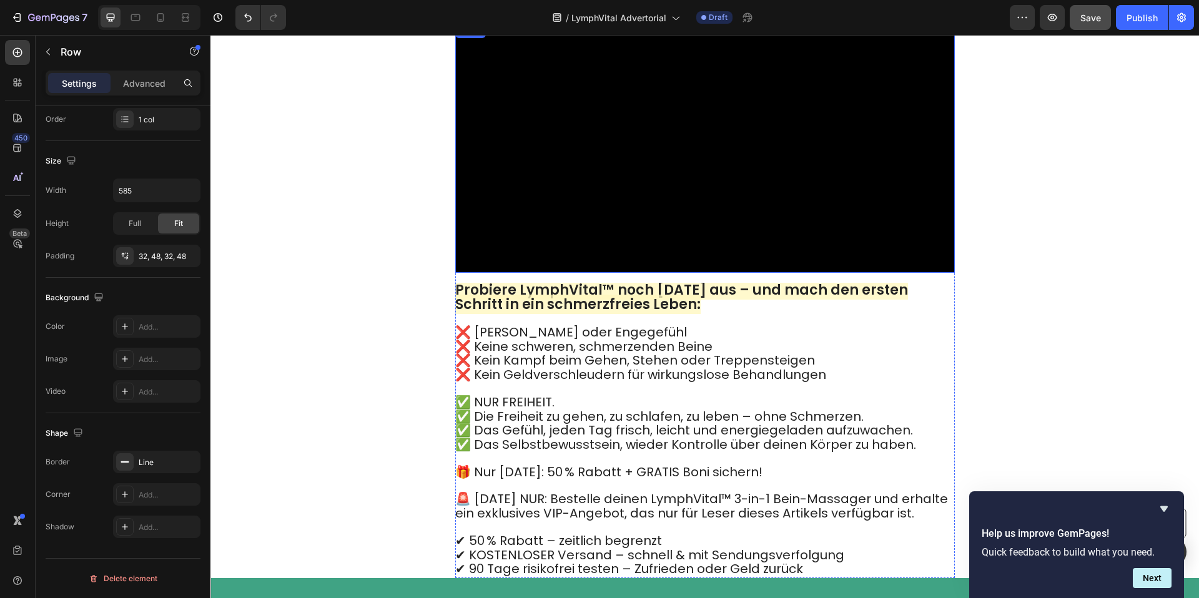
click at [747, 272] on video at bounding box center [705, 148] width 500 height 250
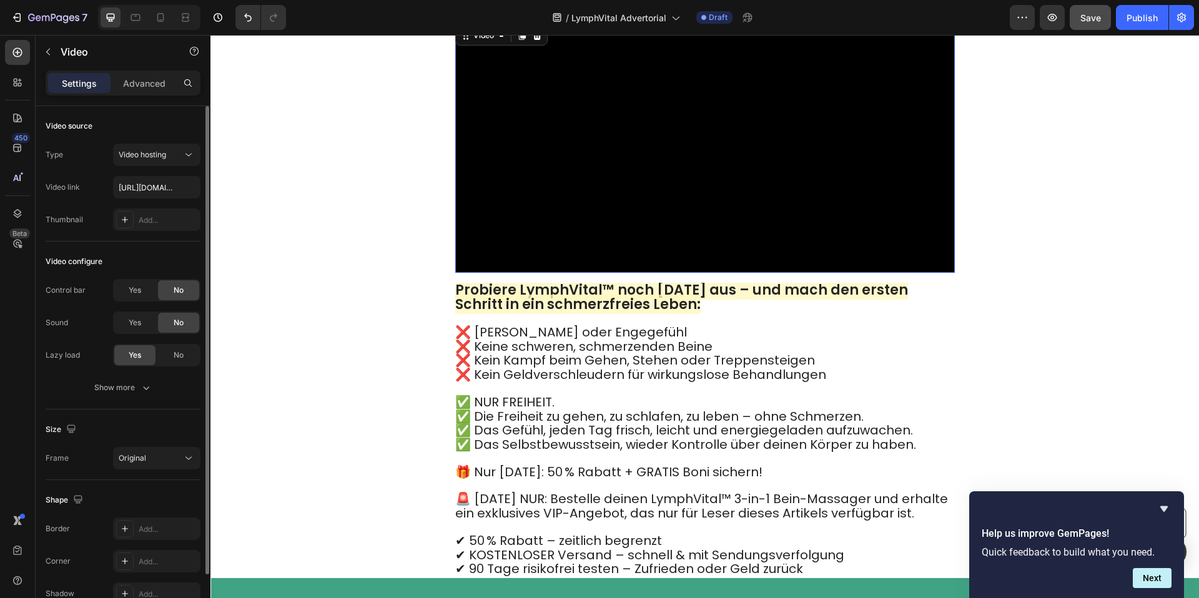
click at [940, 169] on video at bounding box center [705, 148] width 500 height 250
drag, startPoint x: 901, startPoint y: 255, endPoint x: 971, endPoint y: 235, distance: 72.7
click at [910, 254] on video at bounding box center [705, 148] width 500 height 250
click at [539, 40] on icon at bounding box center [537, 35] width 8 height 9
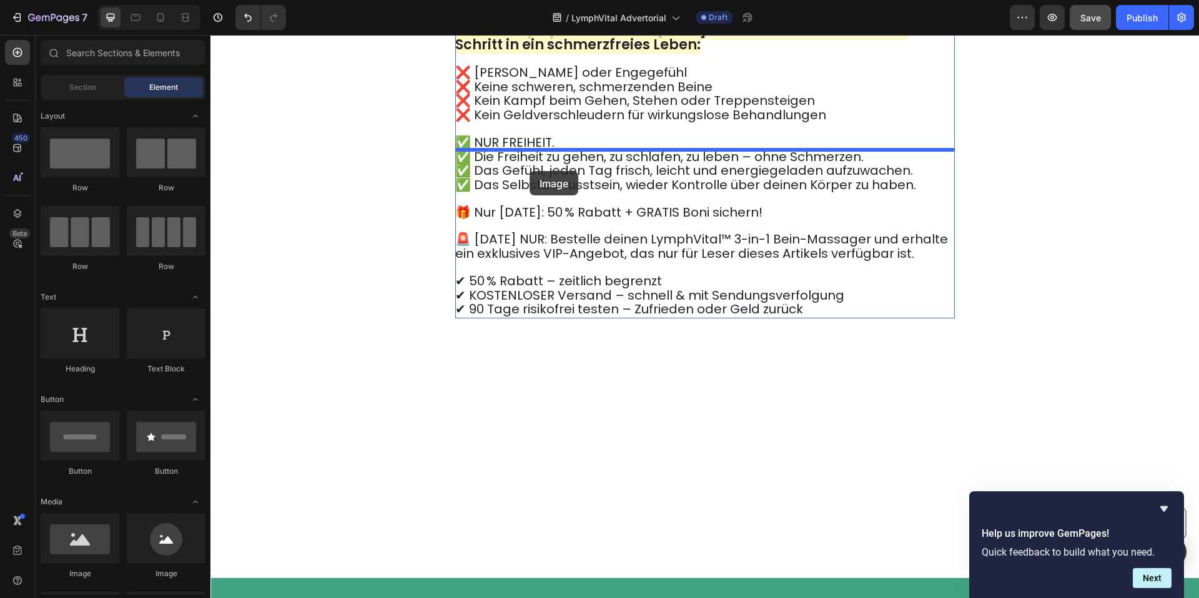
drag, startPoint x: 300, startPoint y: 411, endPoint x: 530, endPoint y: 171, distance: 332.1
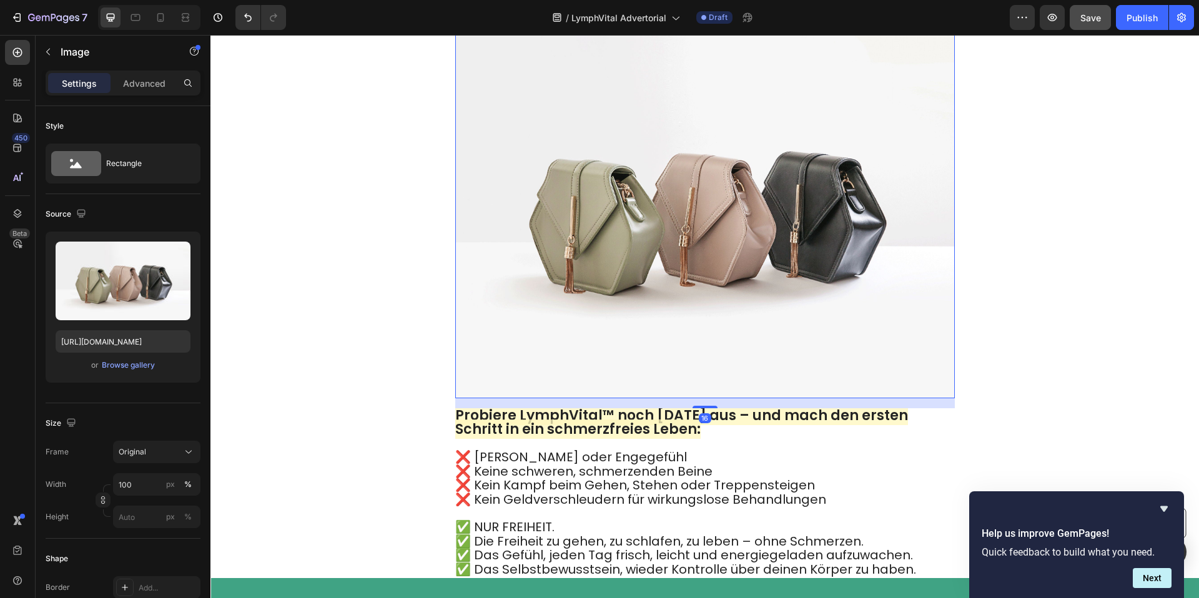
drag, startPoint x: 642, startPoint y: 237, endPoint x: 234, endPoint y: 301, distance: 413.3
click at [642, 237] on img at bounding box center [705, 210] width 500 height 375
click at [127, 335] on input "https://cdn.shopify.com/s/files/1/2005/9307/files/image_demo.jpg" at bounding box center [123, 341] width 135 height 22
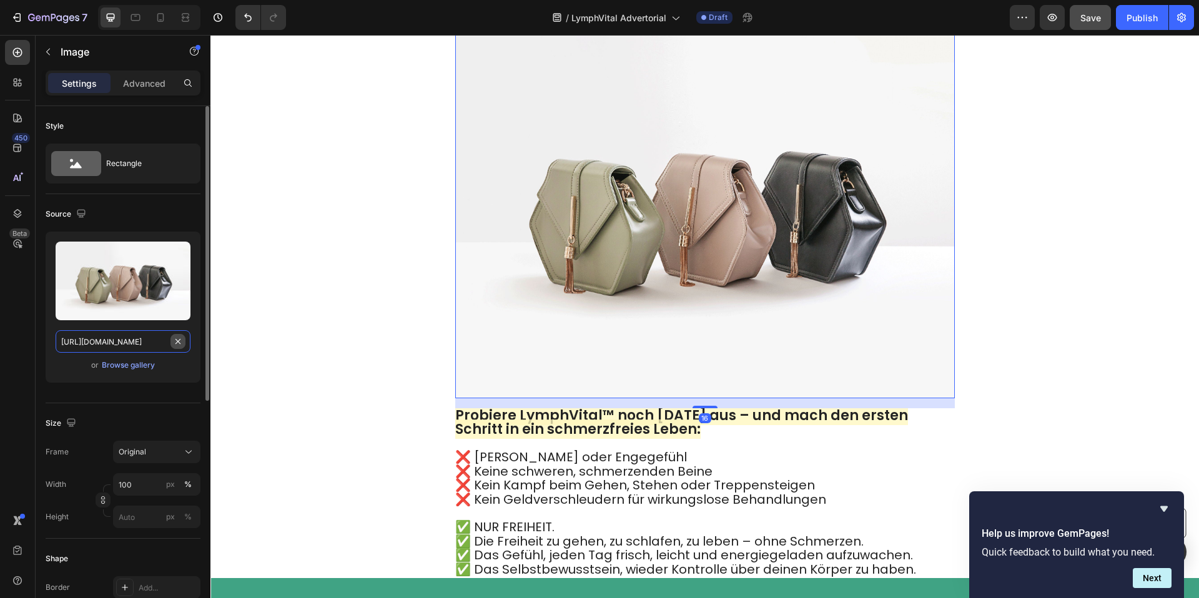
paste input "0904/2411/5533/files/22_72413555-3bc7-484d-9067-73e0adb1236c.jpg?v=1758952253"
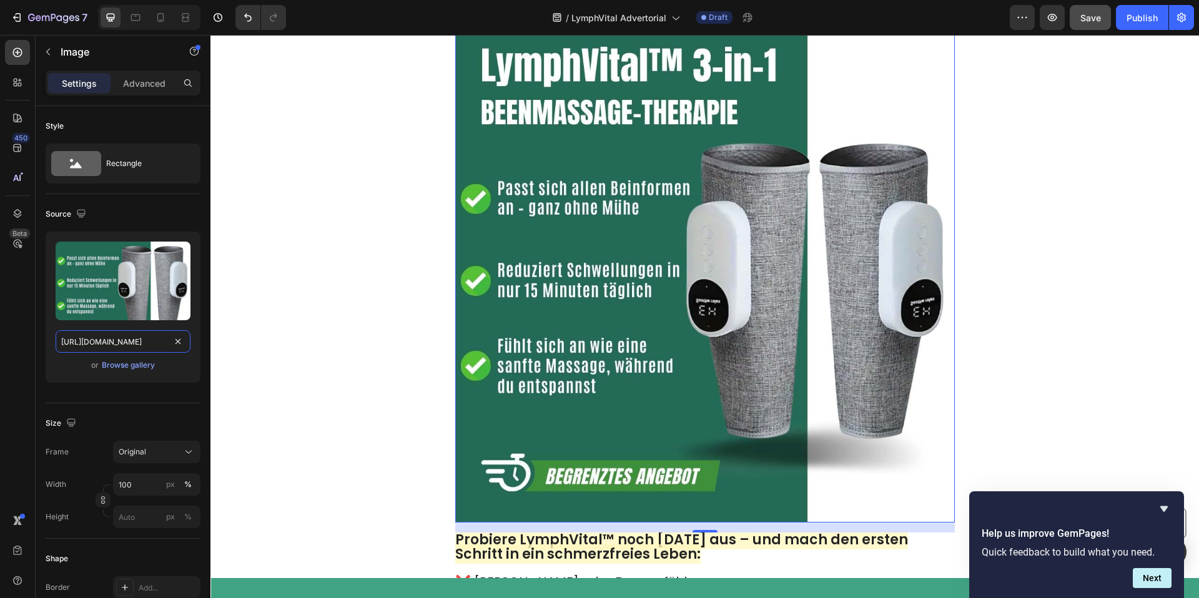
type input "https://cdn.shopify.com/s/files/1/0904/2411/5533/files/22_72413555-3bc7-484d-90…"
click at [674, 262] on img at bounding box center [705, 273] width 500 height 500
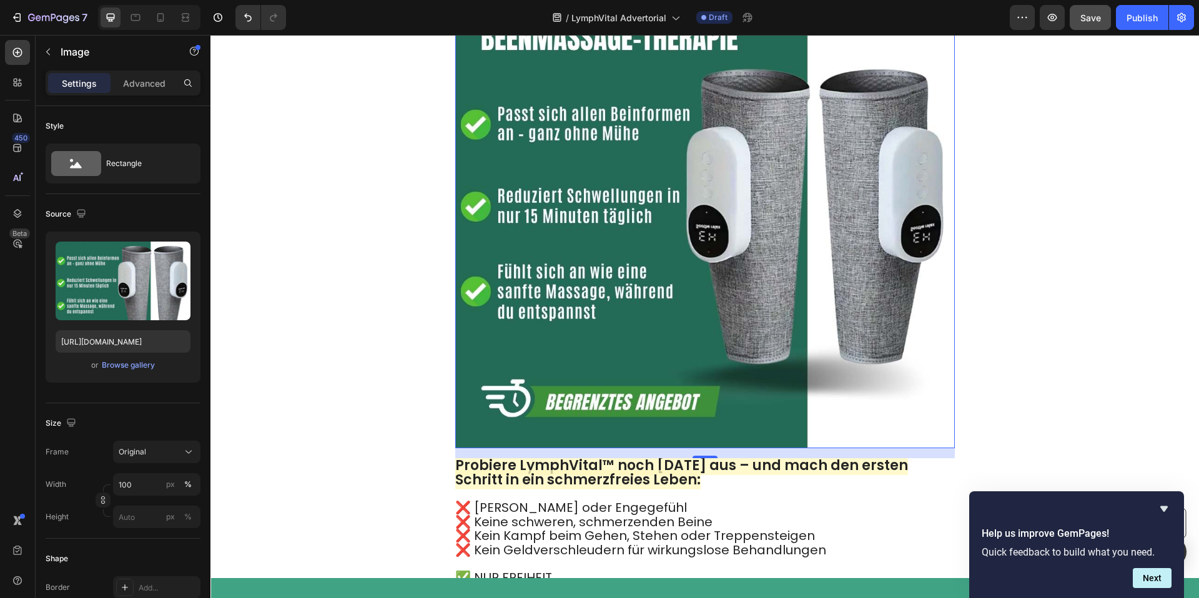
scroll to position [6217, 0]
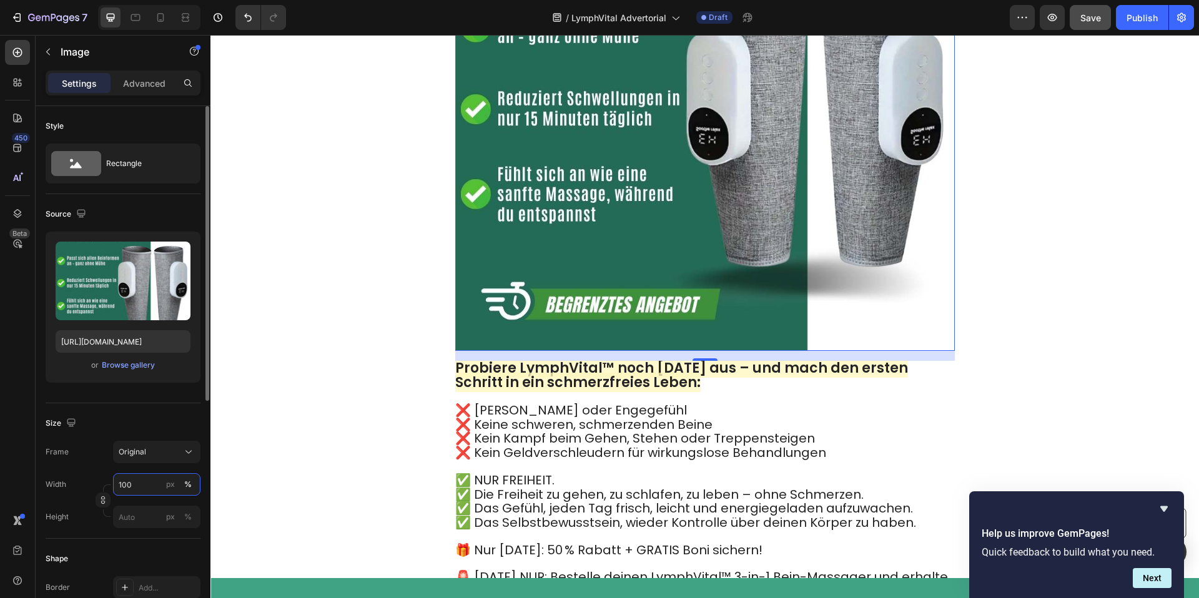
click at [136, 478] on input "100" at bounding box center [156, 484] width 87 height 22
drag, startPoint x: 136, startPoint y: 478, endPoint x: 144, endPoint y: 473, distance: 9.2
click at [136, 478] on input "100" at bounding box center [156, 484] width 87 height 22
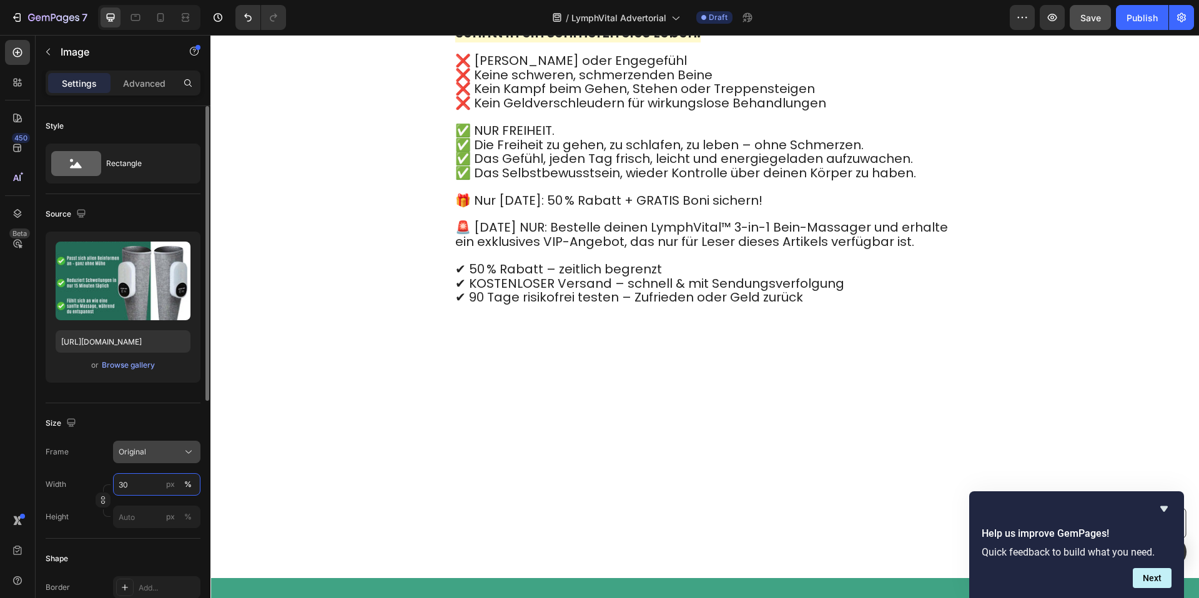
type input "3"
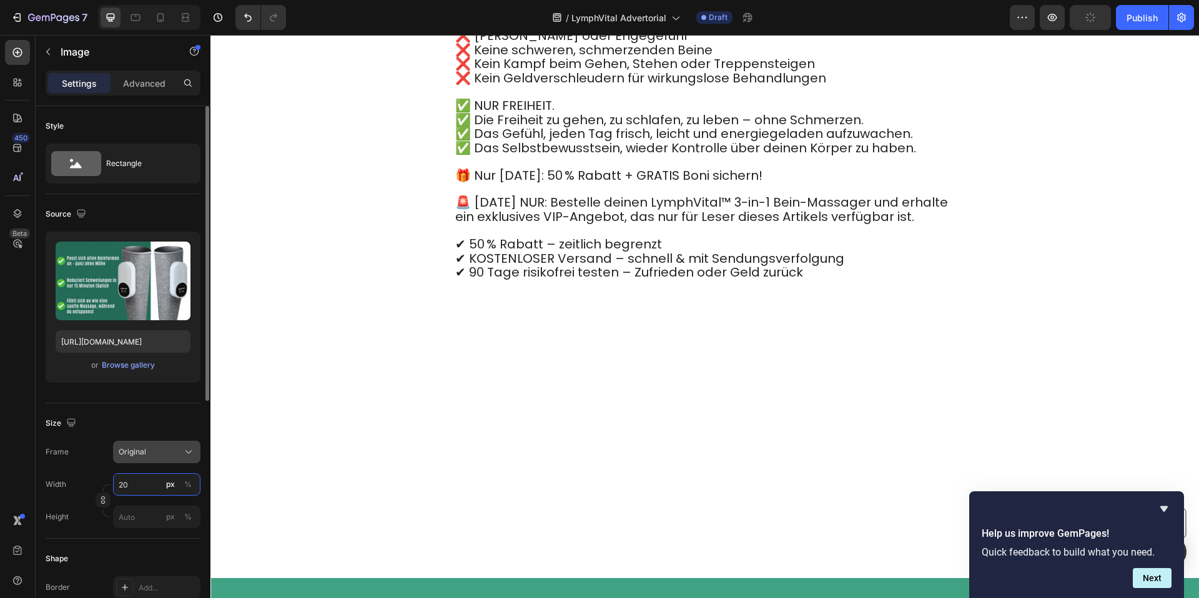
type input "2"
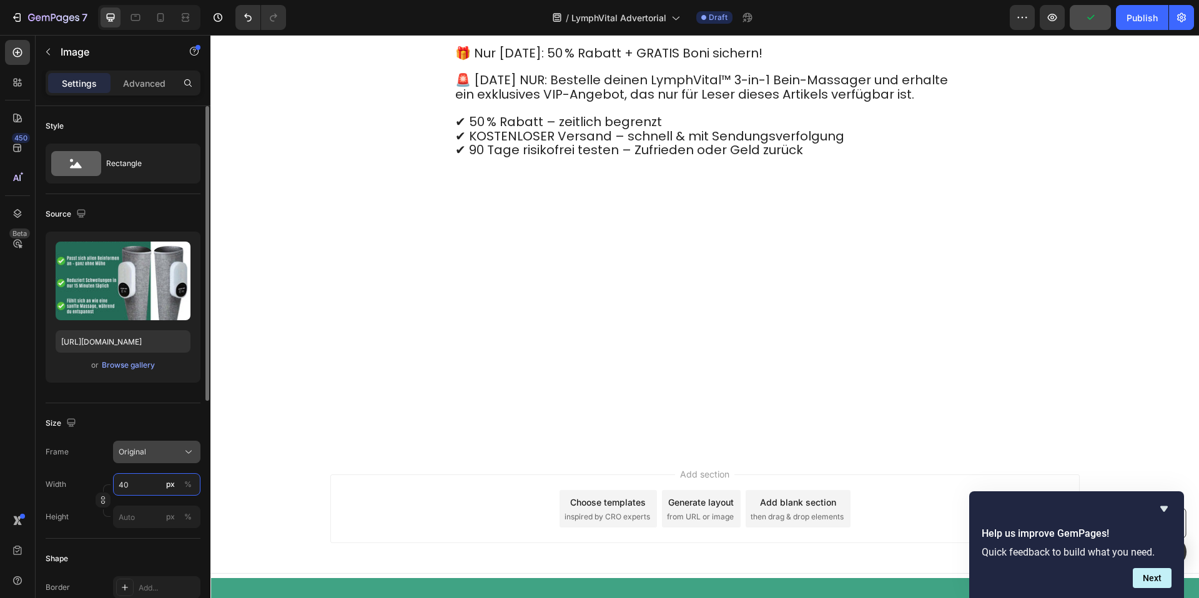
type input "400"
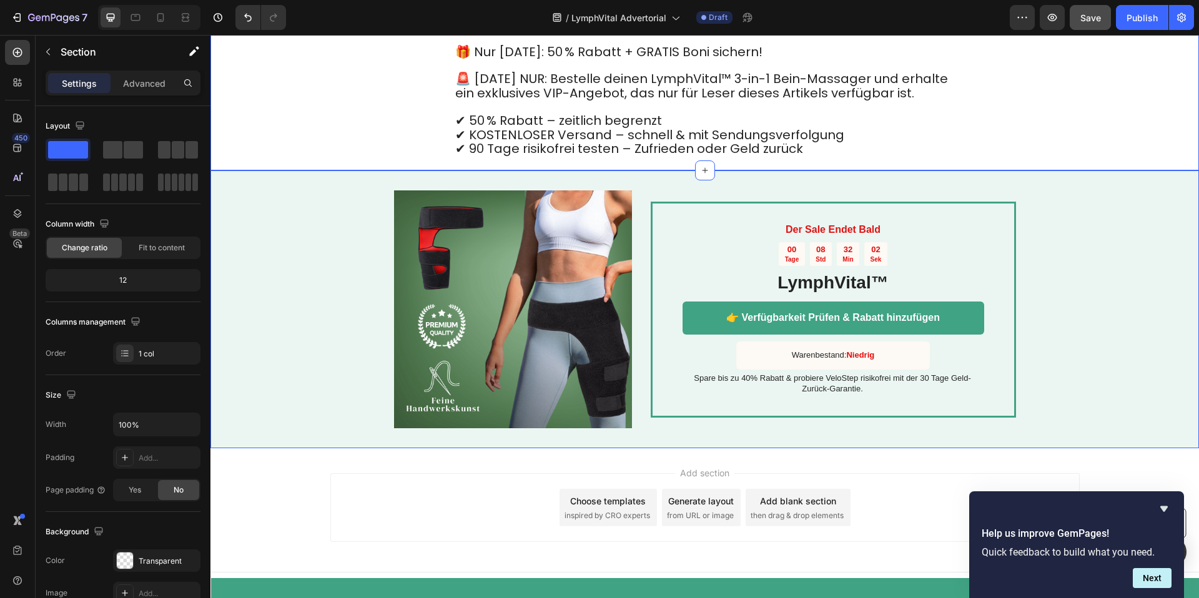
scroll to position [6593, 0]
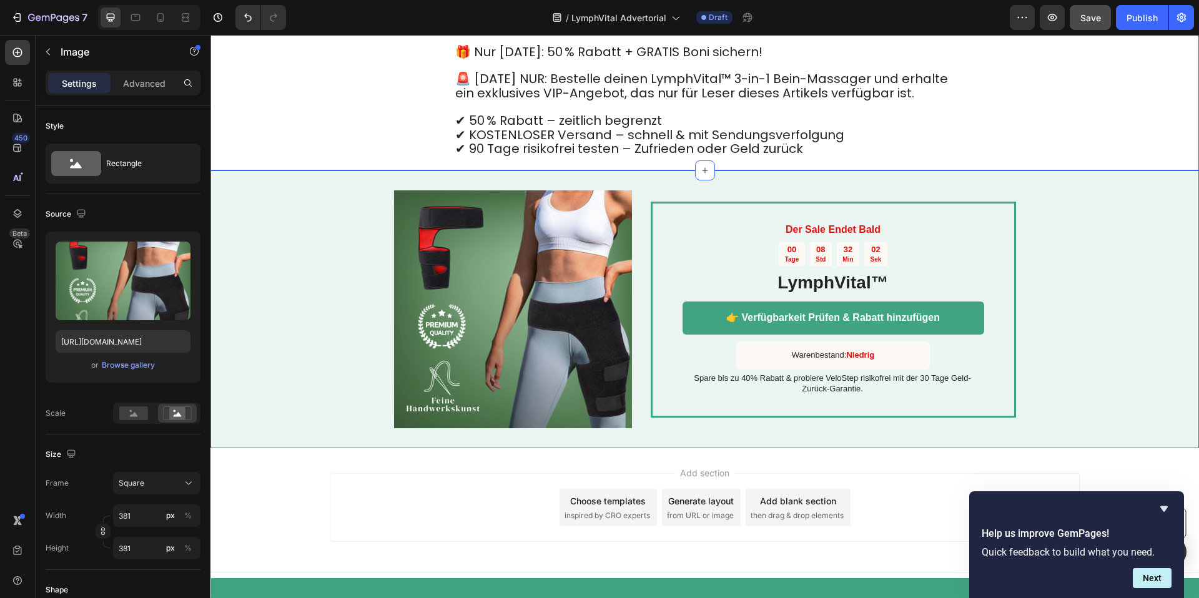
click at [607, 313] on img at bounding box center [513, 309] width 238 height 238
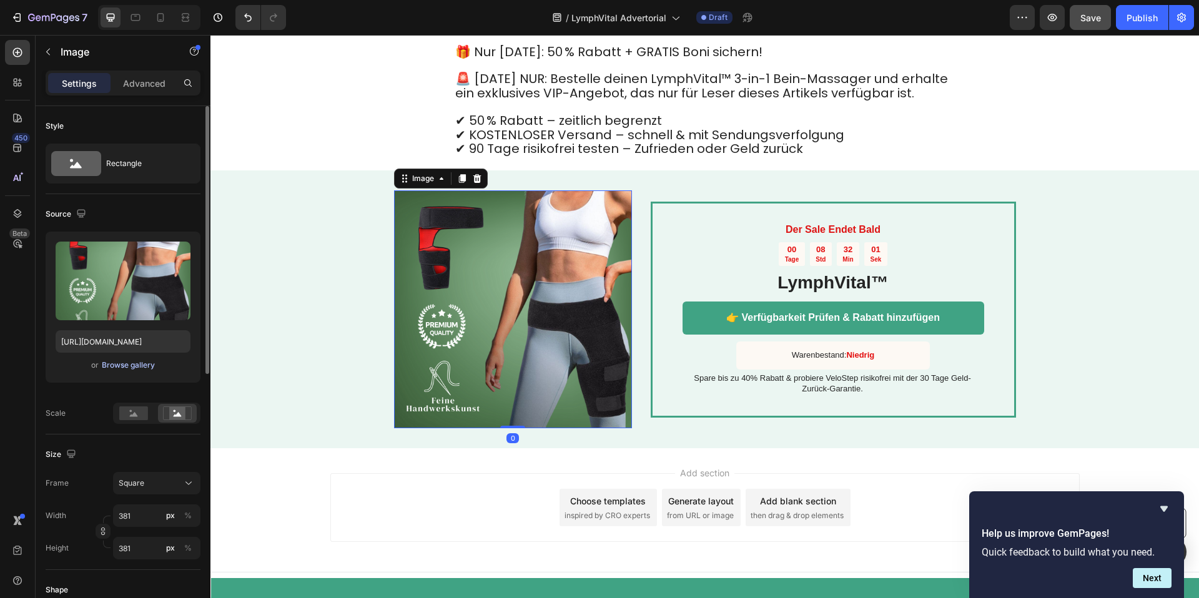
click at [144, 365] on div "Browse gallery" at bounding box center [128, 365] width 53 height 11
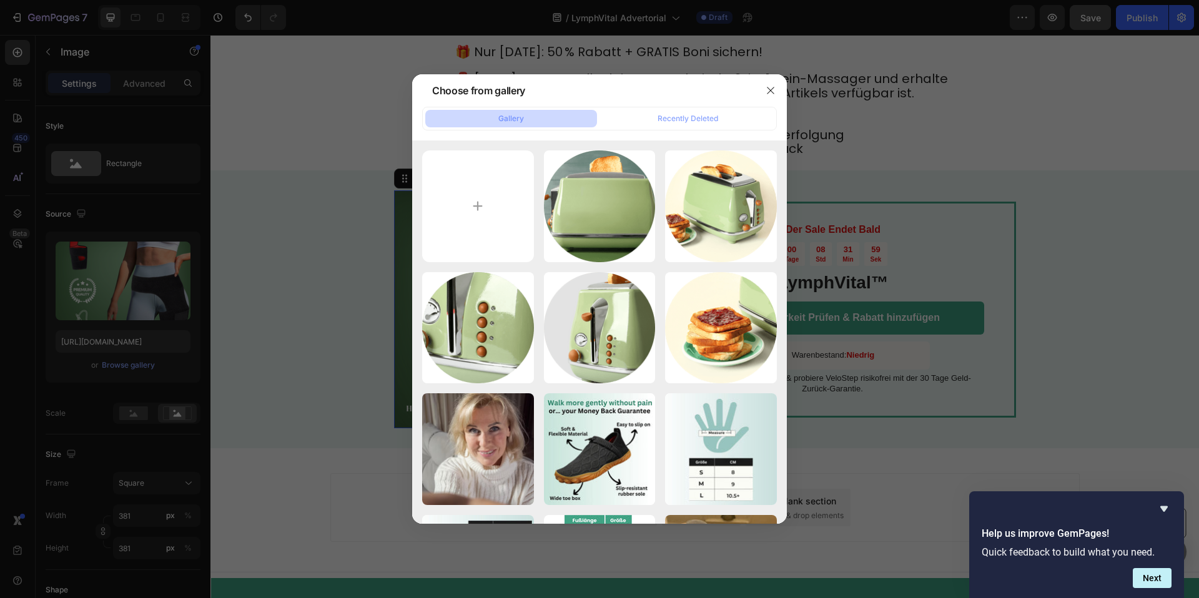
drag, startPoint x: 148, startPoint y: 315, endPoint x: 127, endPoint y: 341, distance: 33.4
click at [143, 321] on div at bounding box center [599, 299] width 1199 height 598
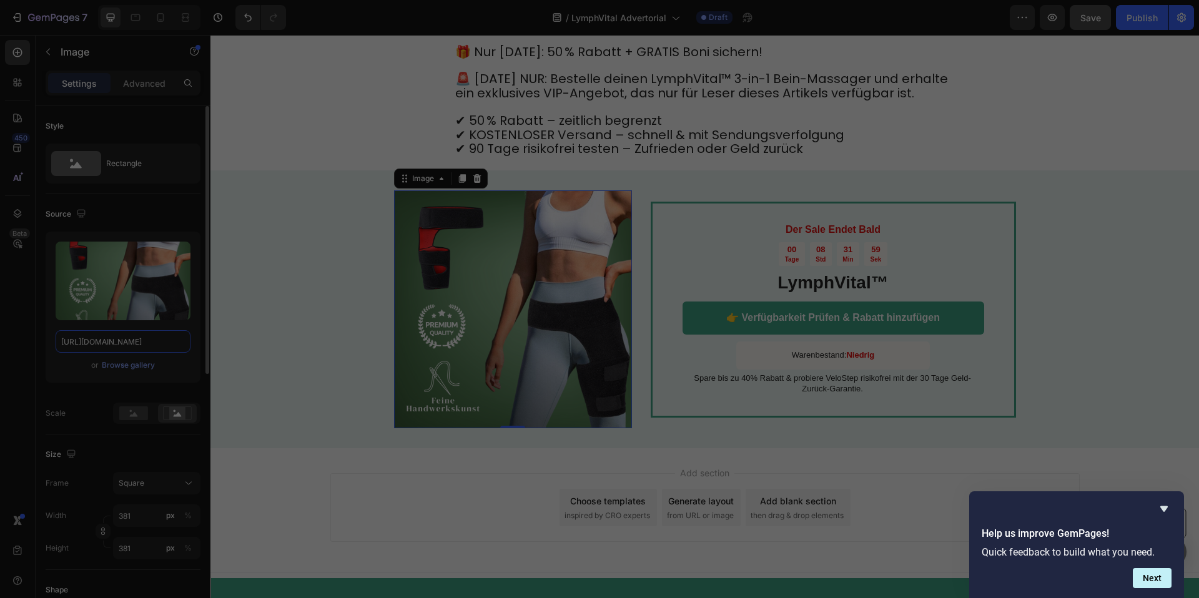
click at [127, 340] on input "https://cdn.shopify.com/s/files/1/0904/2411/5533/files/57_c4d267ce-1a32-4609-b8…" at bounding box center [123, 341] width 135 height 22
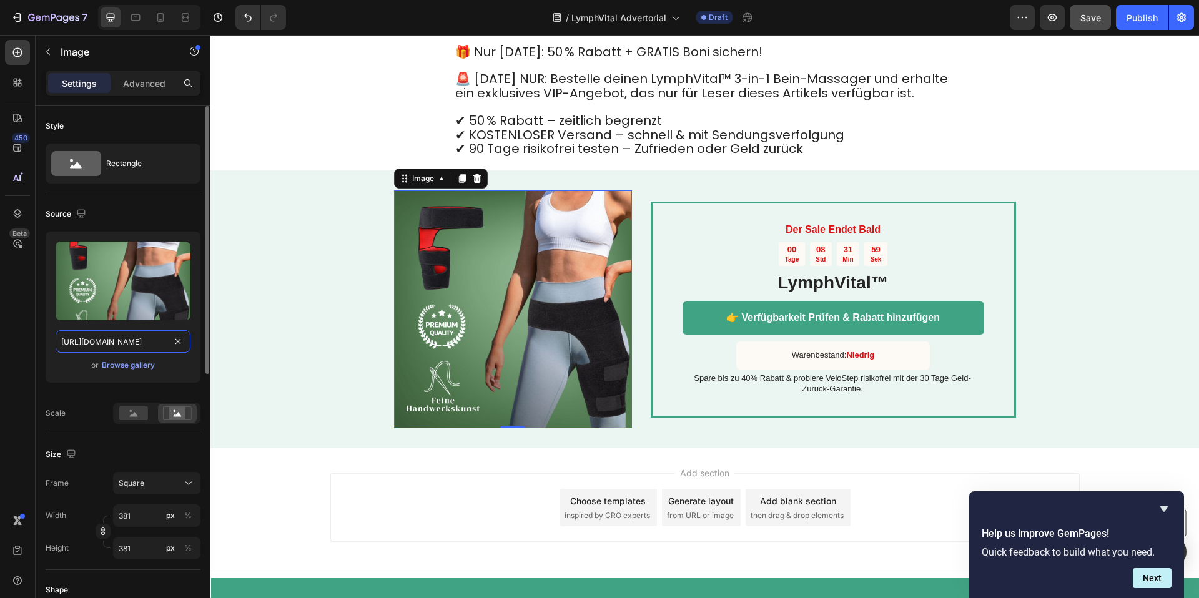
click at [126, 340] on input "https://cdn.shopify.com/s/files/1/0904/2411/5533/files/57_c4d267ce-1a32-4609-b8…" at bounding box center [123, 341] width 135 height 22
paste input "22_72413555-3bc7-484d-9067-73e0adb1236c.jpg?v=1758952253"
type input "https://cdn.shopify.com/s/files/1/0904/2411/5533/files/22_72413555-3bc7-484d-90…"
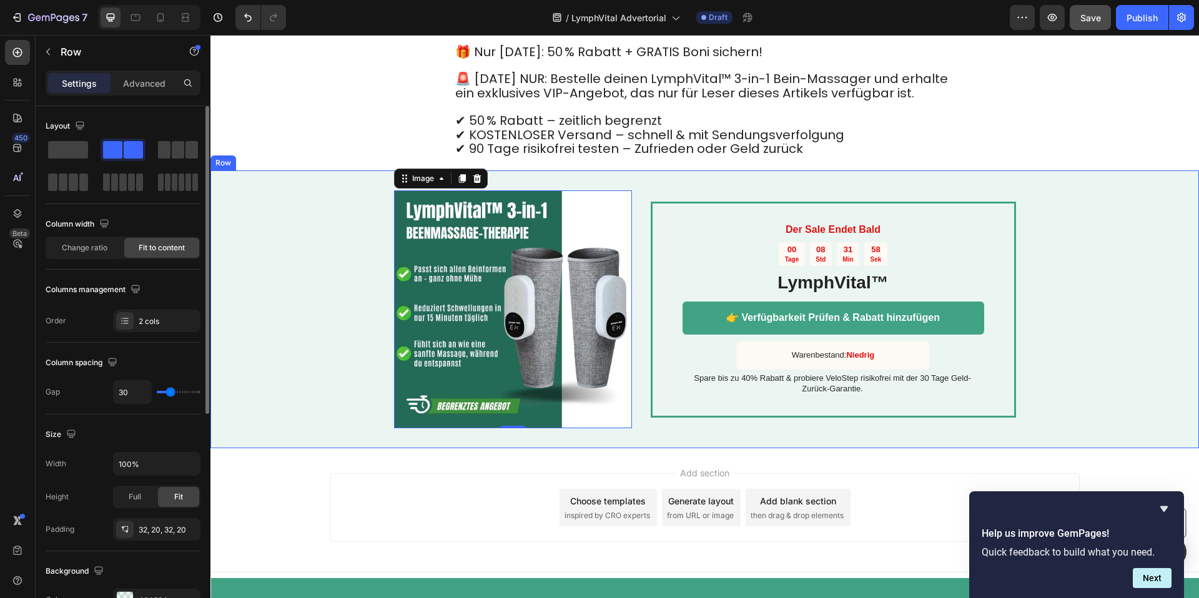
click at [1101, 287] on div "Image 0 Image Der Sale Endet Bald Text Block 00 Tage 08 Std 31 Min 58 Sek Count…" at bounding box center [704, 309] width 988 height 278
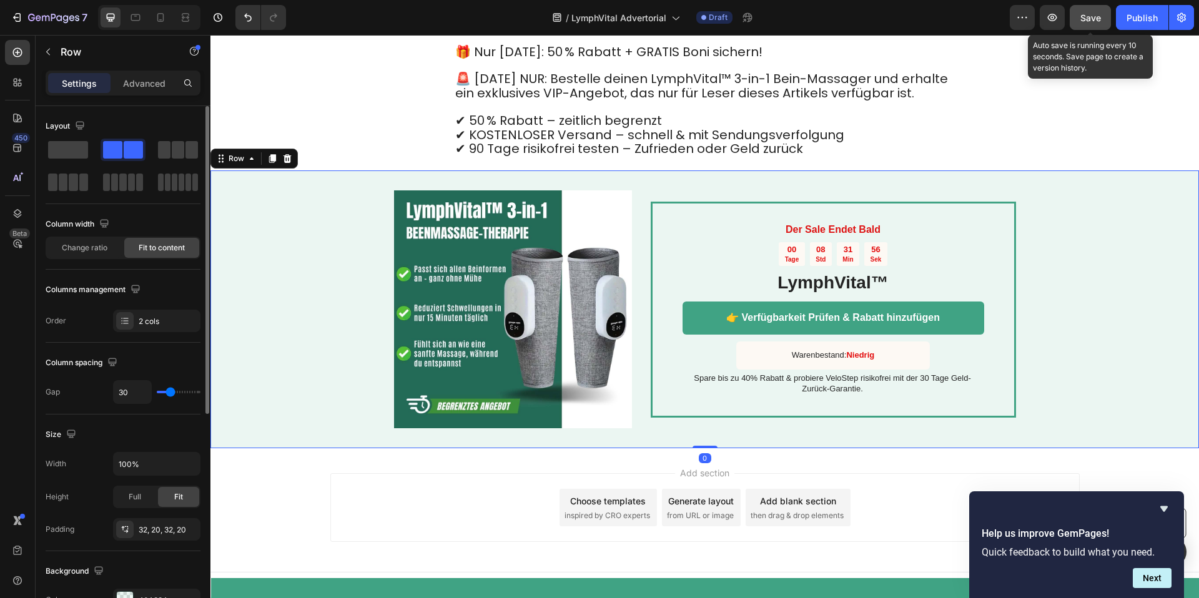
click at [1110, 24] on button "Save" at bounding box center [1090, 17] width 41 height 25
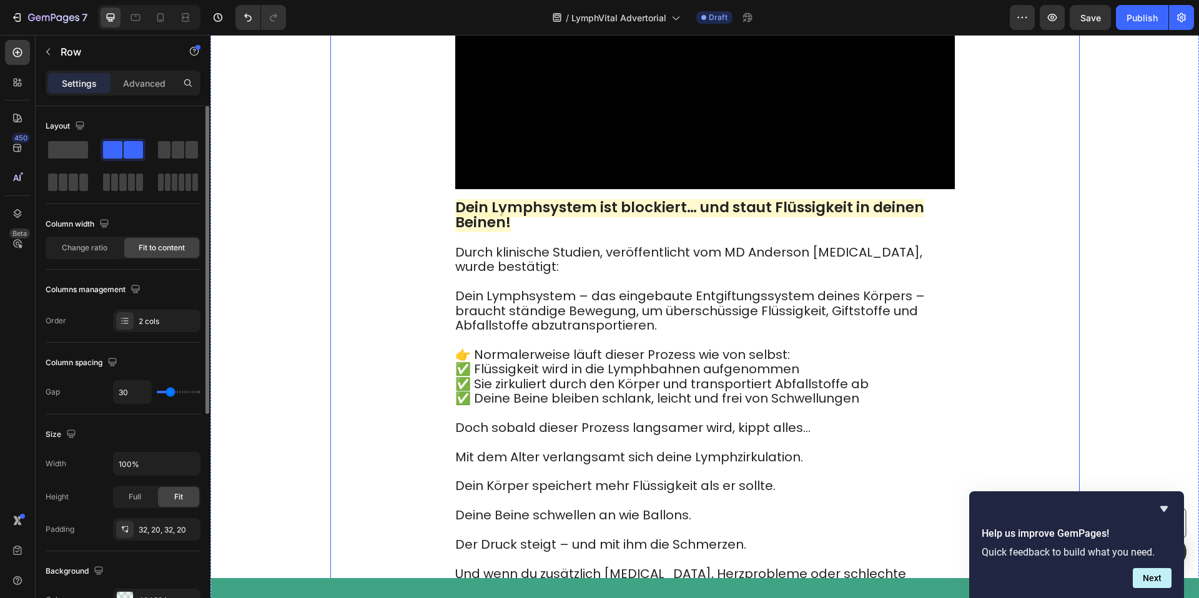
scroll to position [865, 0]
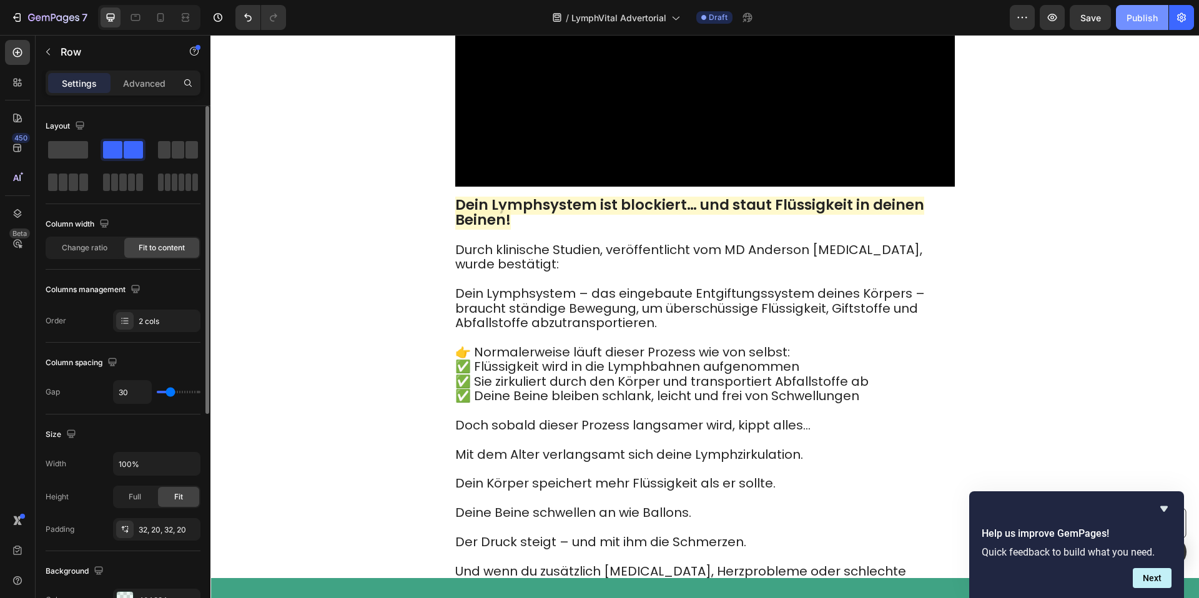
click at [1132, 25] on button "Publish" at bounding box center [1142, 17] width 52 height 25
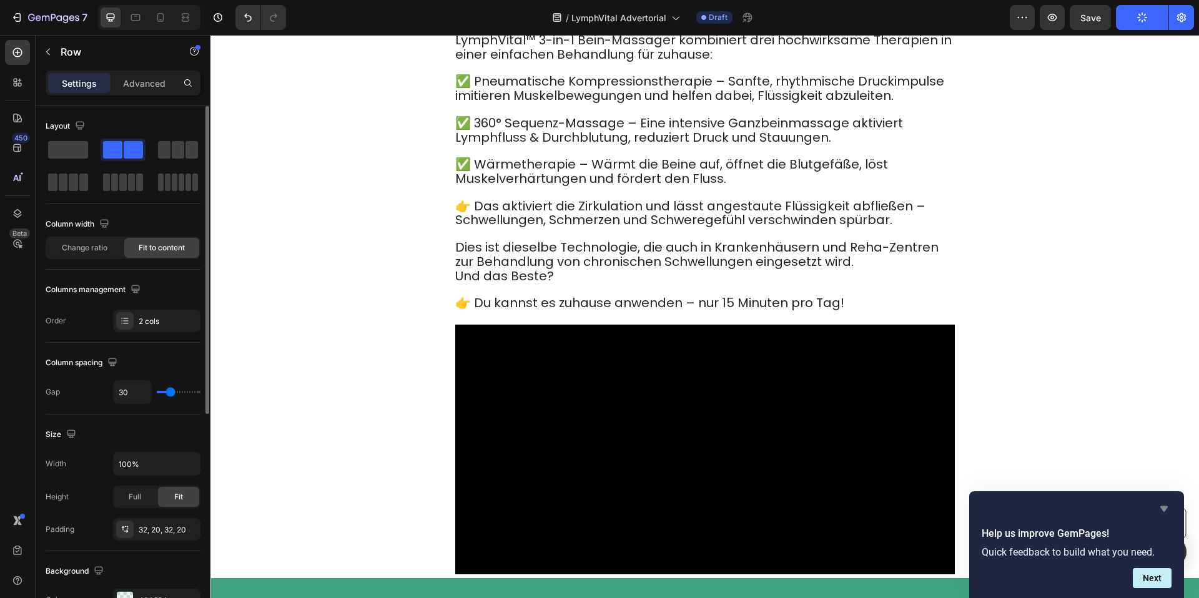
click at [1163, 513] on icon "Hide survey" at bounding box center [1163, 508] width 15 height 15
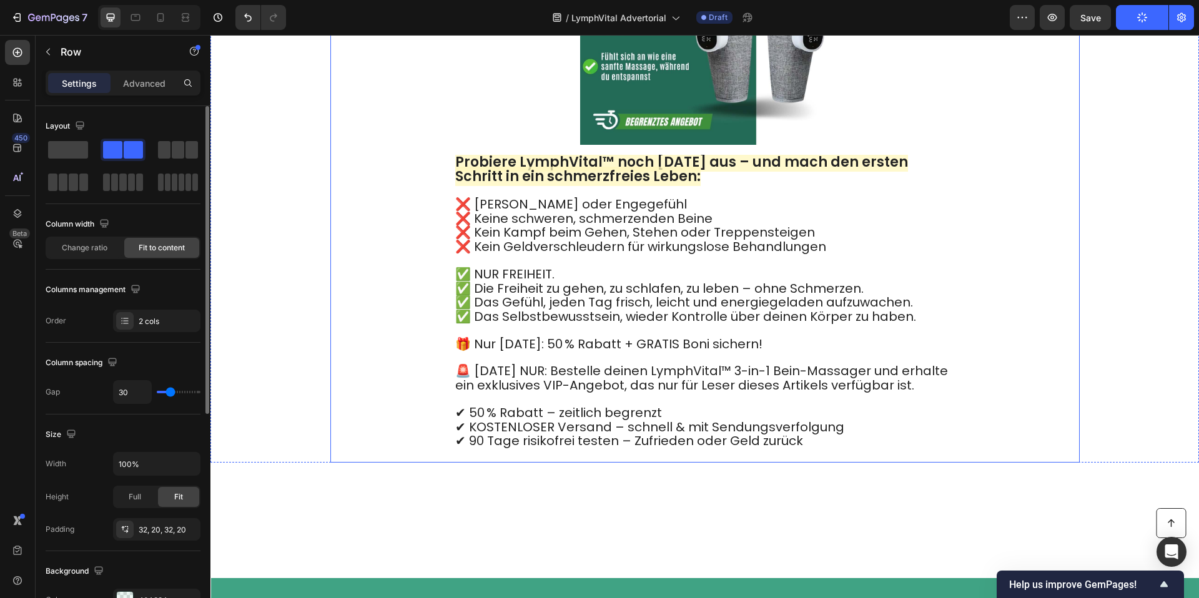
scroll to position [6593, 0]
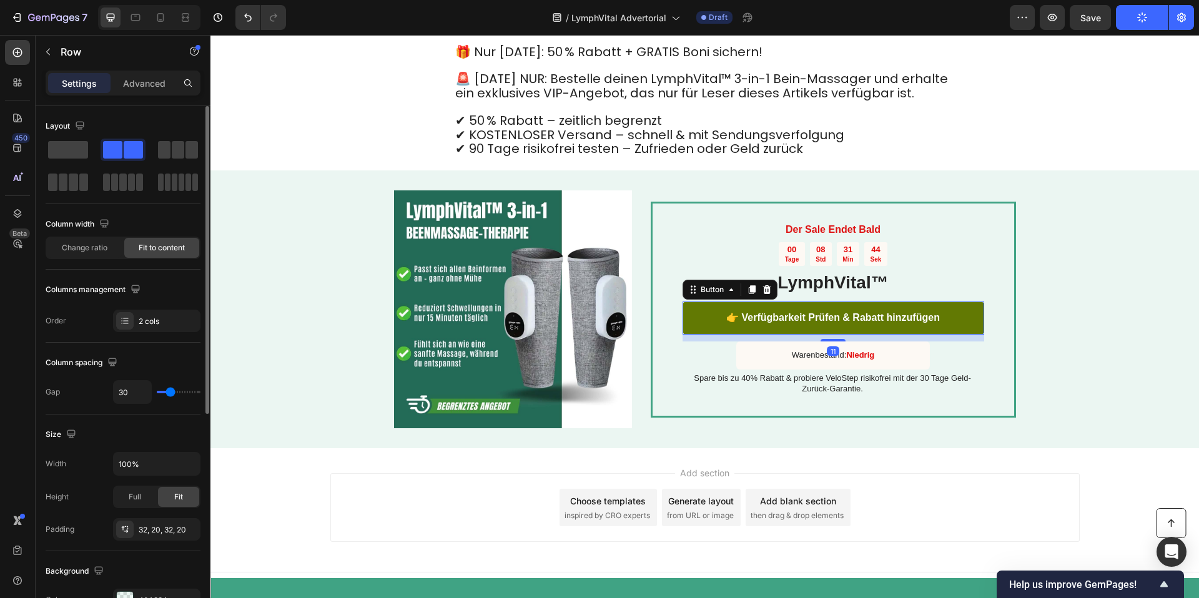
click at [691, 327] on link "👉 Verfügbarkeit Prüfen & Rabatt hinzufügen" at bounding box center [833, 318] width 302 height 33
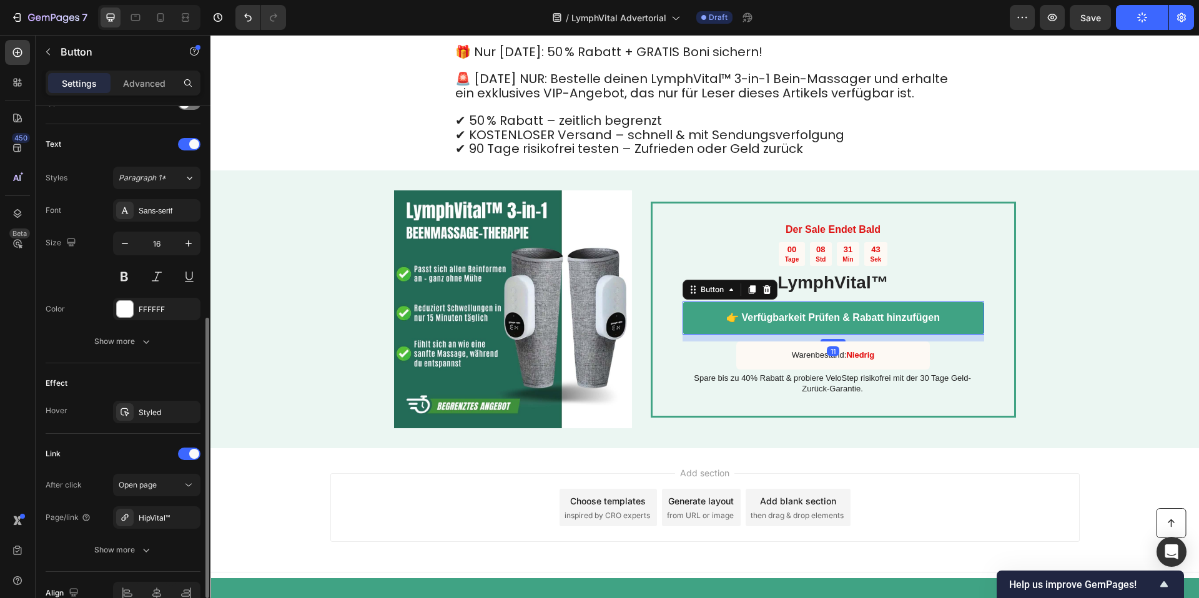
scroll to position [465, 0]
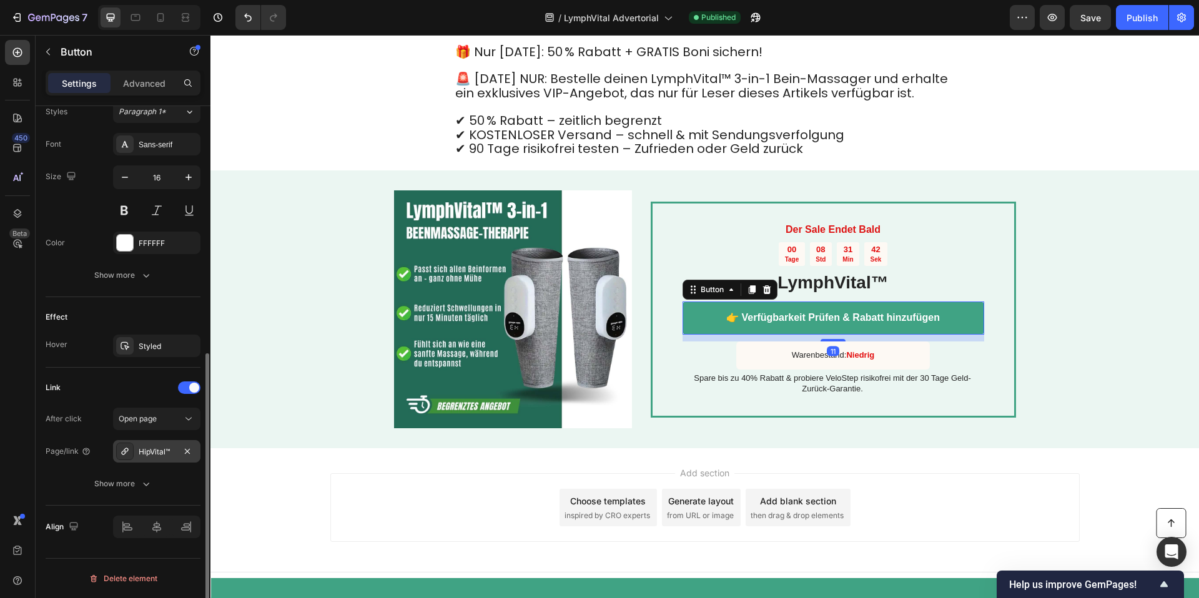
click at [157, 454] on div "HipVital™" at bounding box center [157, 451] width 36 height 11
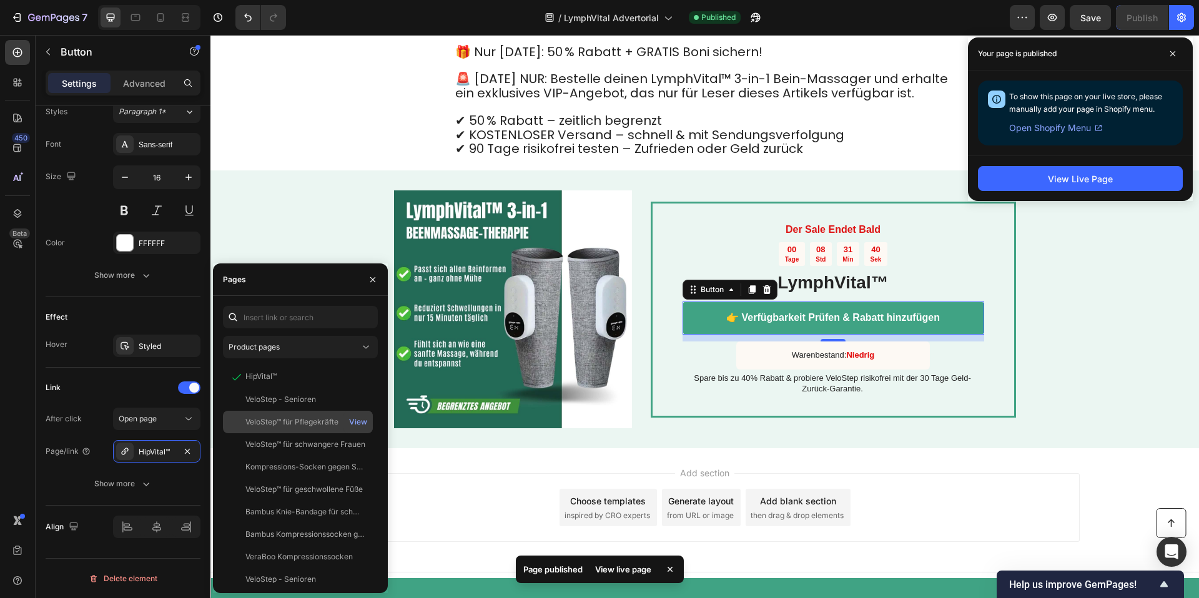
scroll to position [165, 0]
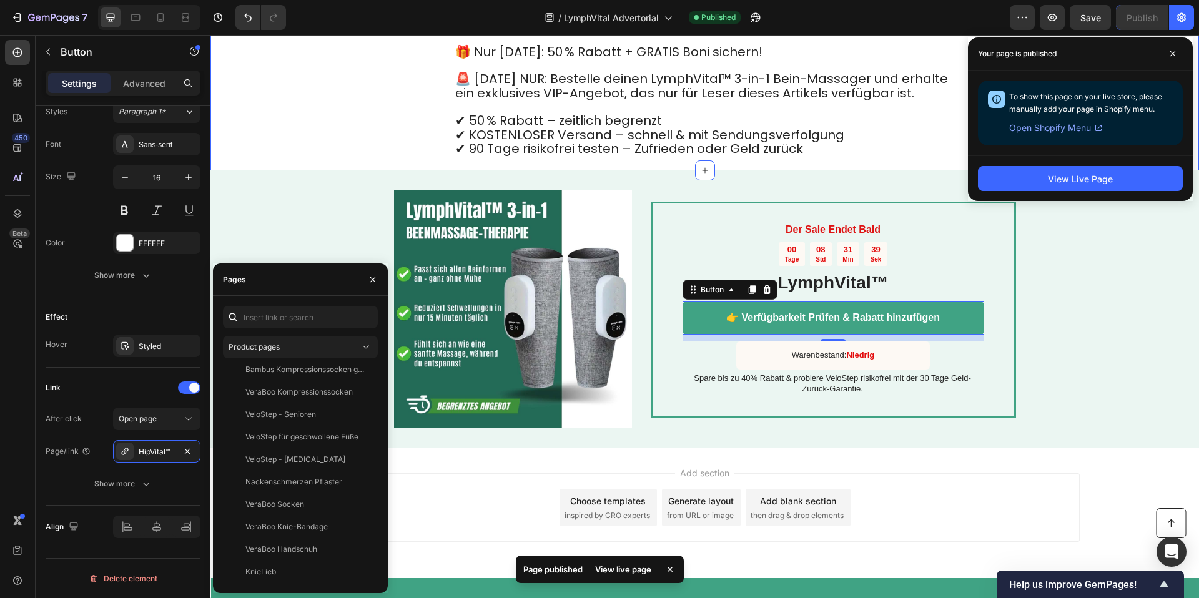
drag, startPoint x: 293, startPoint y: 144, endPoint x: 290, endPoint y: 132, distance: 11.8
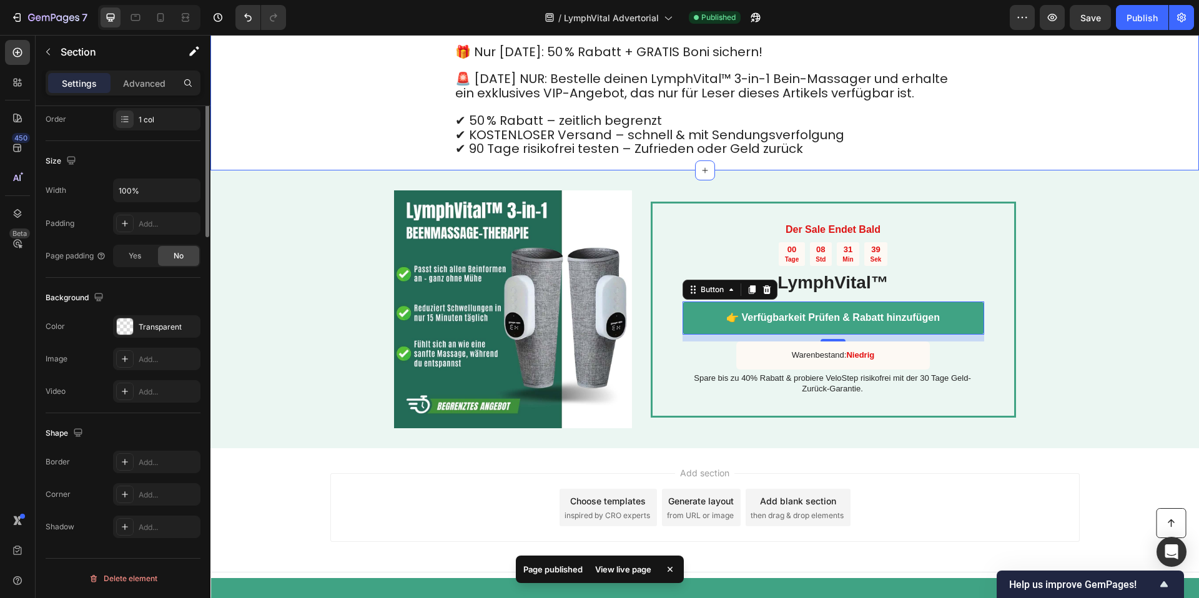
scroll to position [0, 0]
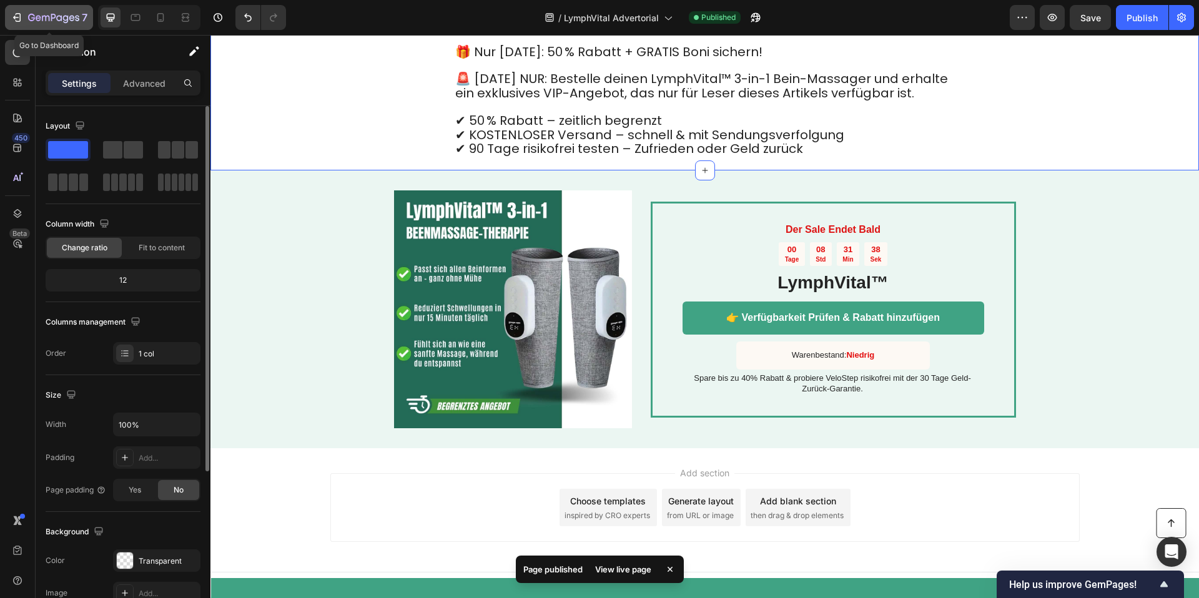
click at [17, 16] on icon "button" at bounding box center [17, 17] width 12 height 12
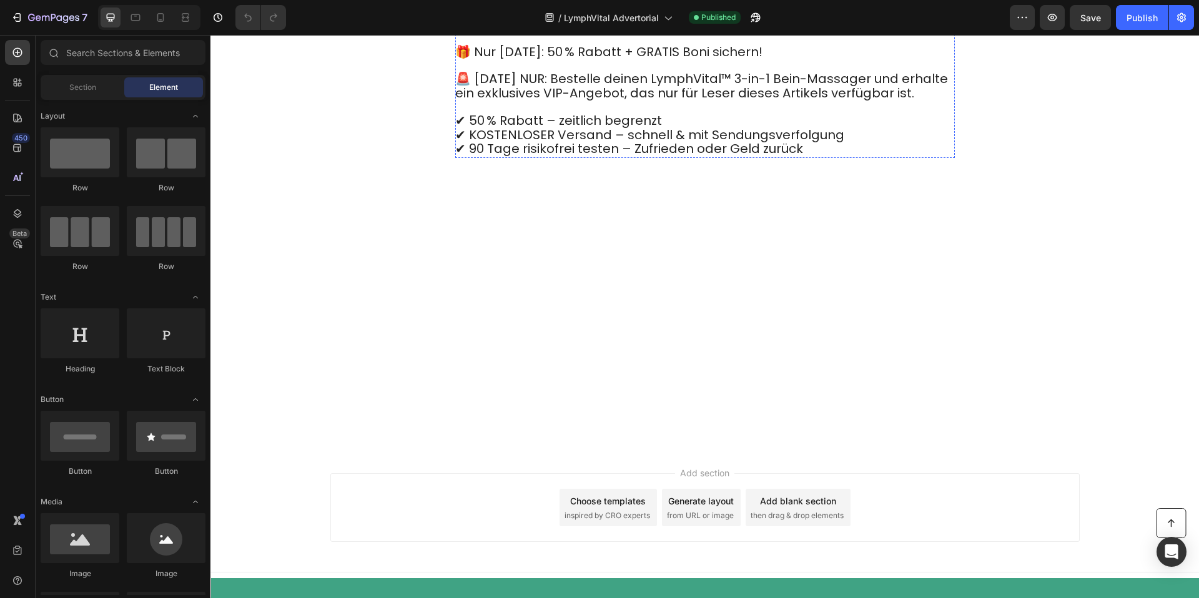
scroll to position [6591, 0]
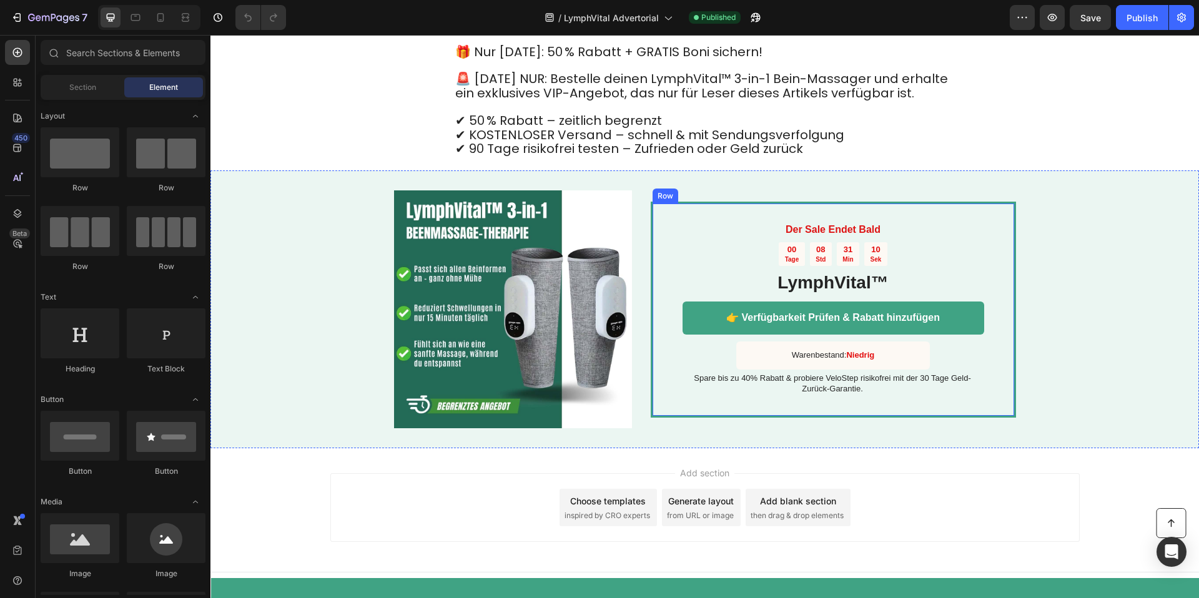
click at [702, 340] on div "👉 Verfügbarkeit Prüfen & Rabatt hinzufügen Button" at bounding box center [833, 322] width 302 height 40
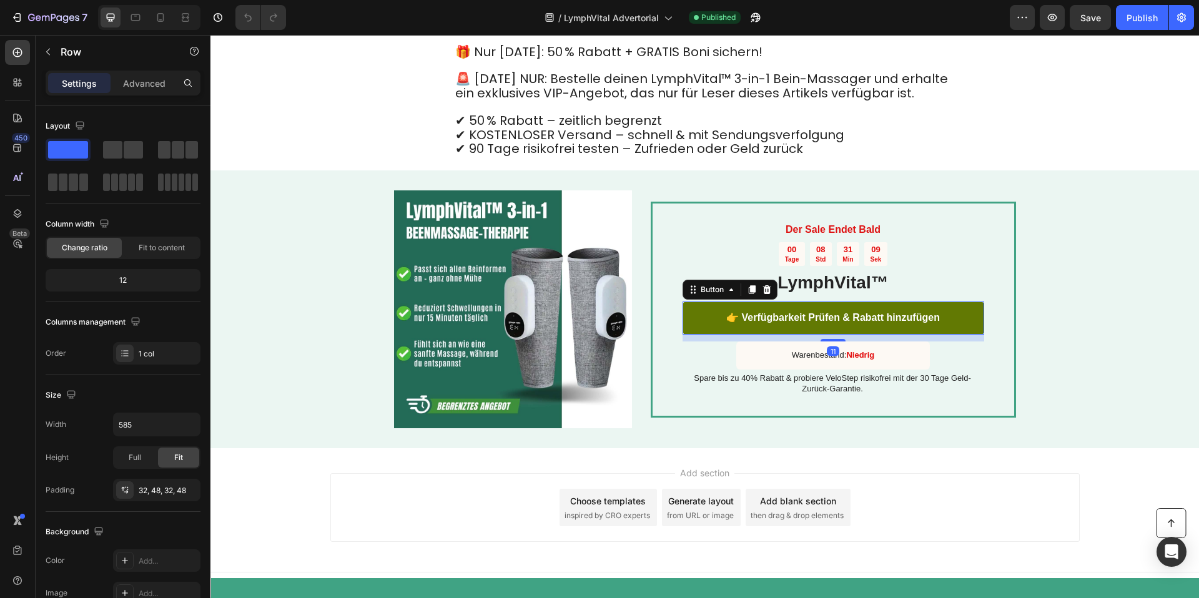
click at [711, 328] on link "👉 Verfügbarkeit Prüfen & Rabatt hinzufügen" at bounding box center [833, 318] width 302 height 33
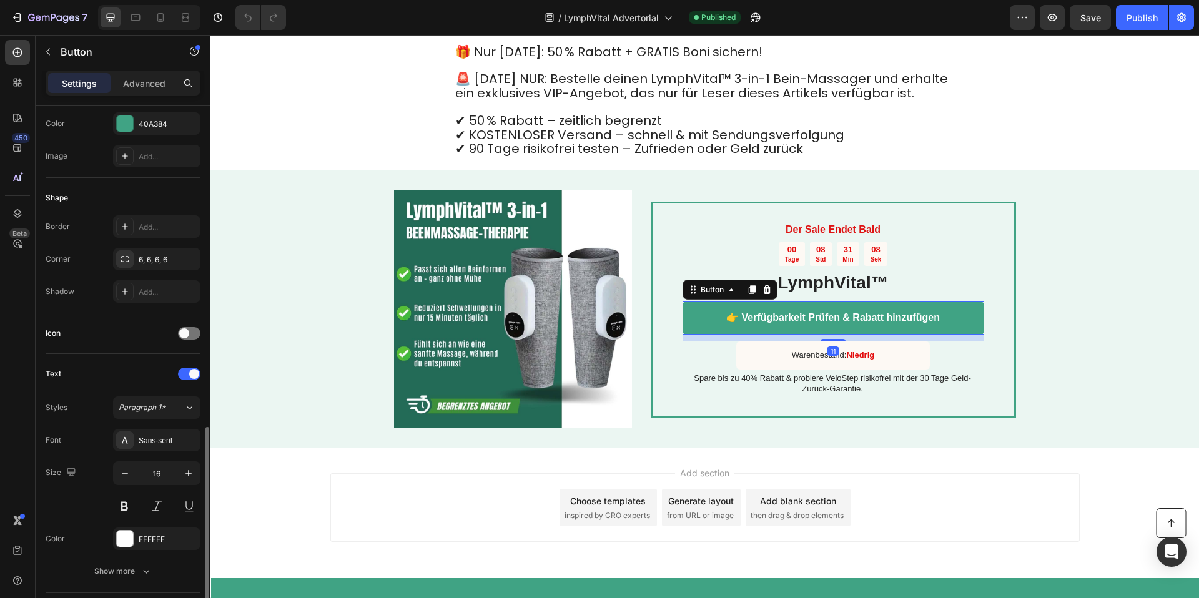
scroll to position [465, 0]
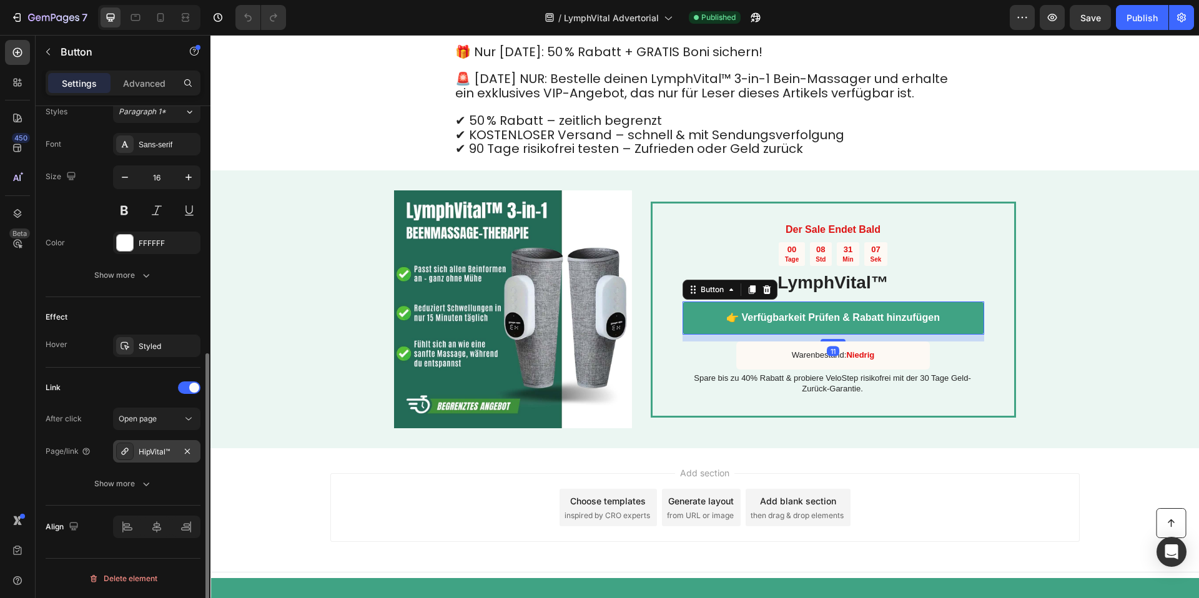
click at [153, 452] on div "HipVital™" at bounding box center [157, 451] width 36 height 11
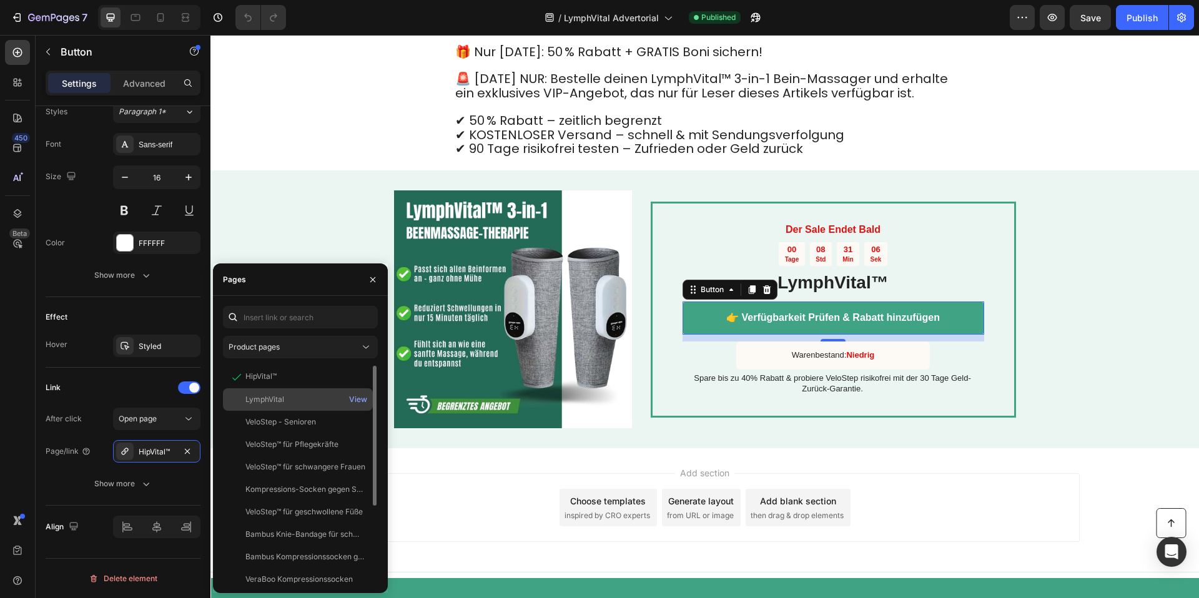
click at [265, 395] on div "LymphVital" at bounding box center [264, 399] width 39 height 11
click at [1136, 26] on button "Publish" at bounding box center [1142, 17] width 52 height 25
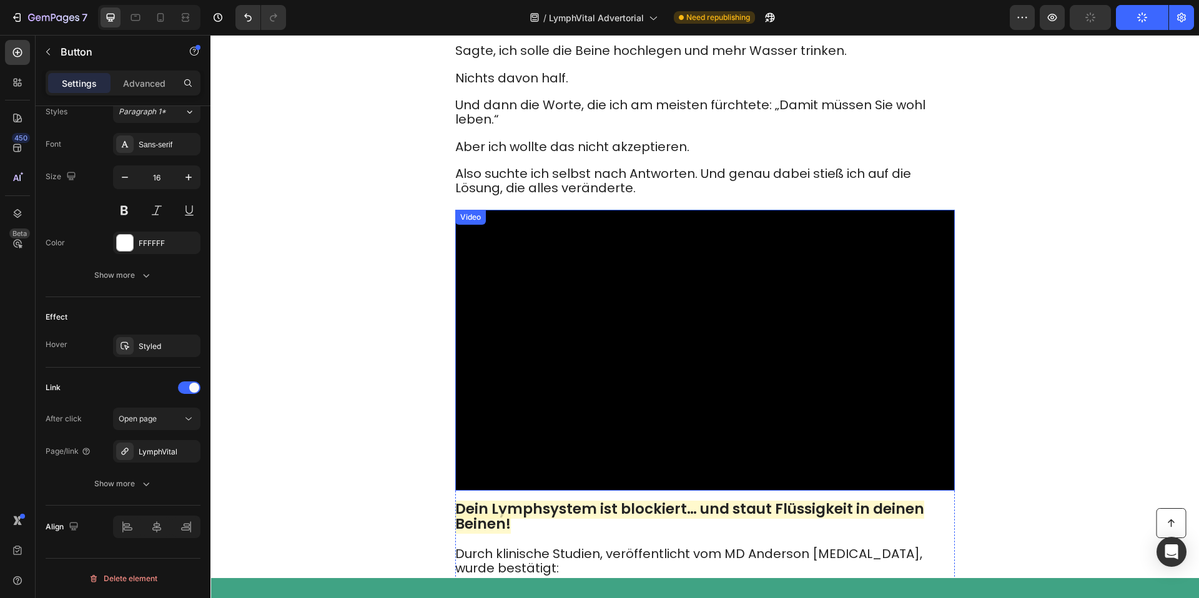
scroll to position [0, 0]
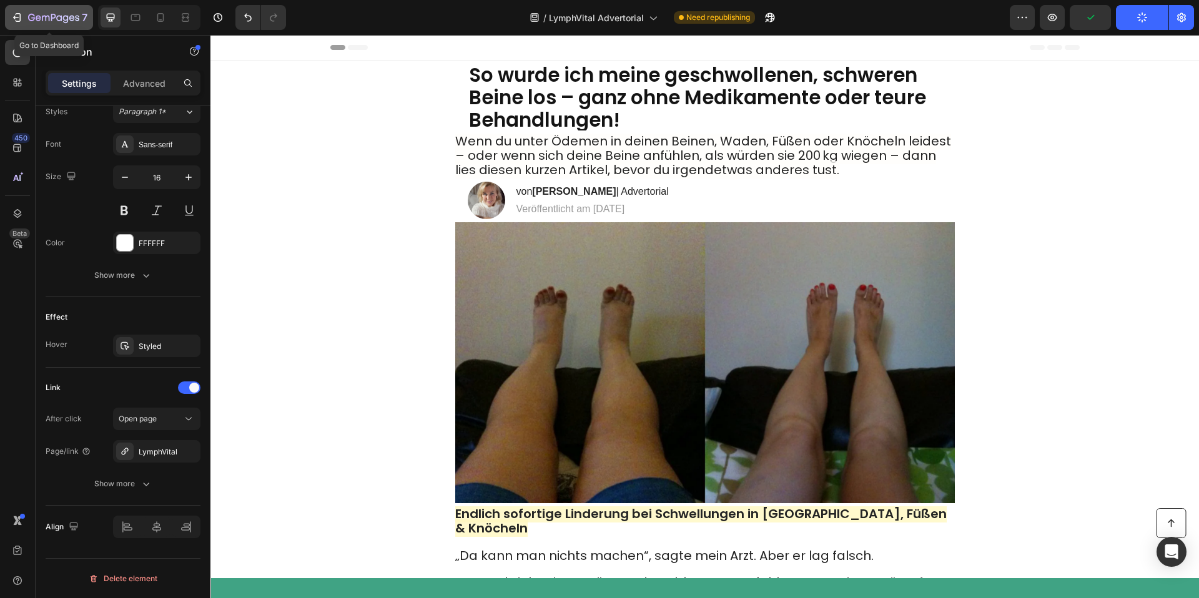
click at [48, 19] on icon "button" at bounding box center [53, 18] width 51 height 11
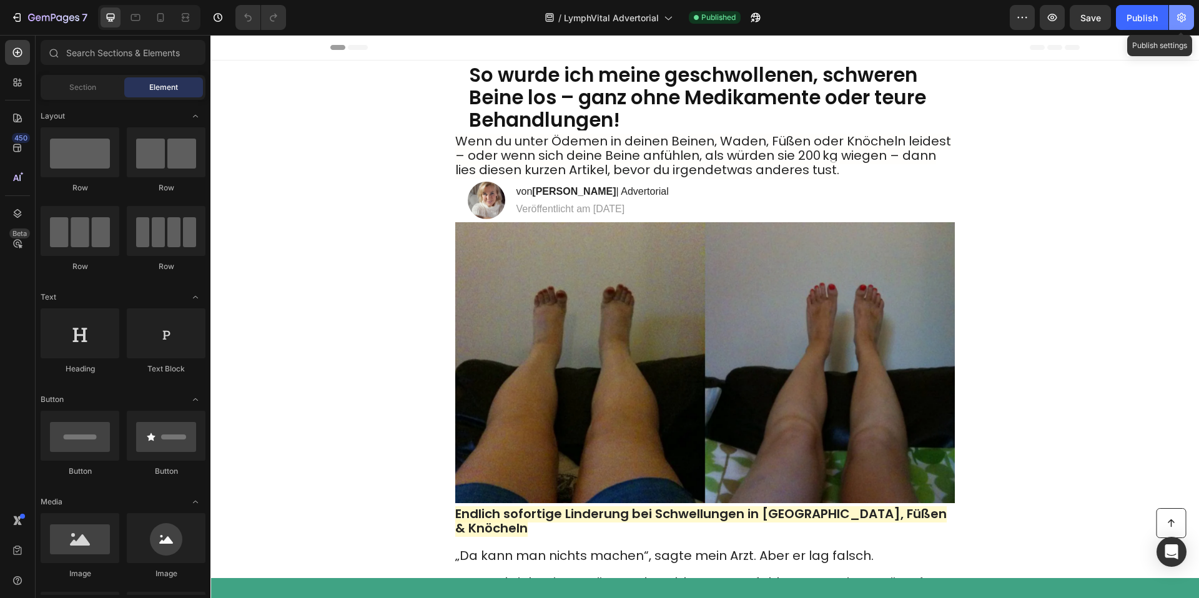
click at [1179, 17] on icon "button" at bounding box center [1181, 17] width 12 height 12
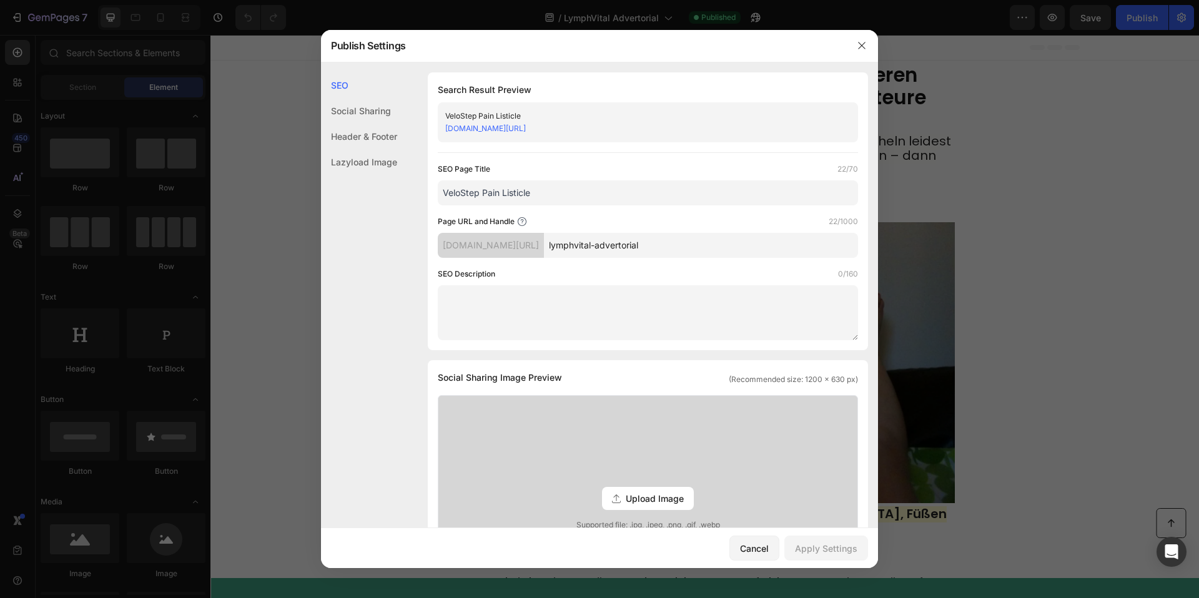
click at [646, 244] on input "lymphvital-advertorial" at bounding box center [701, 245] width 314 height 25
type input "b"
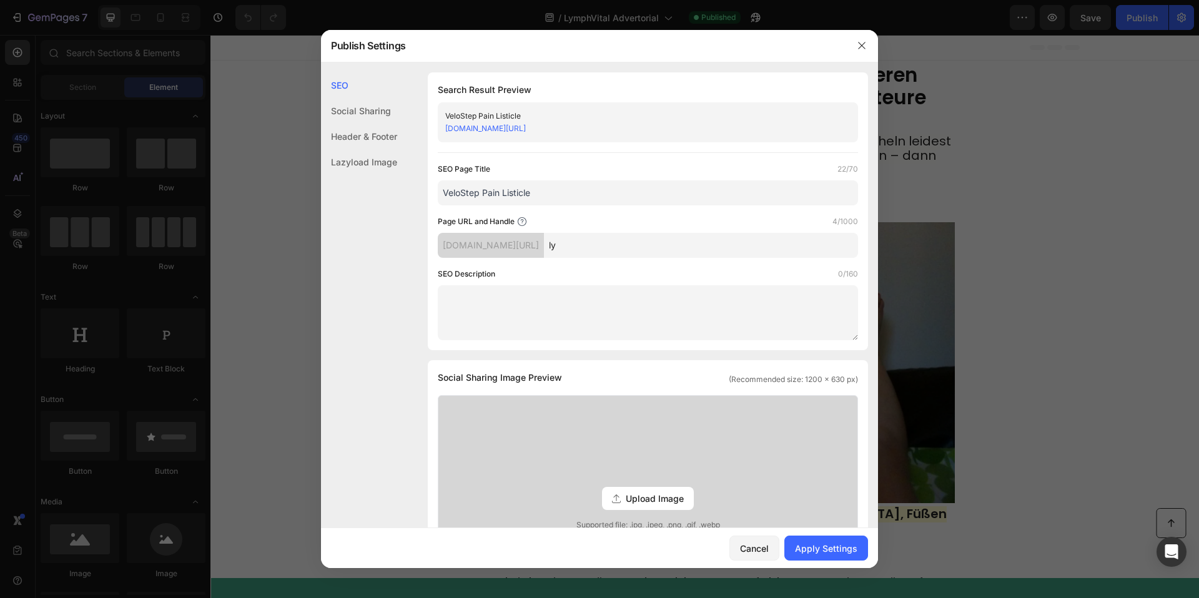
type input "l"
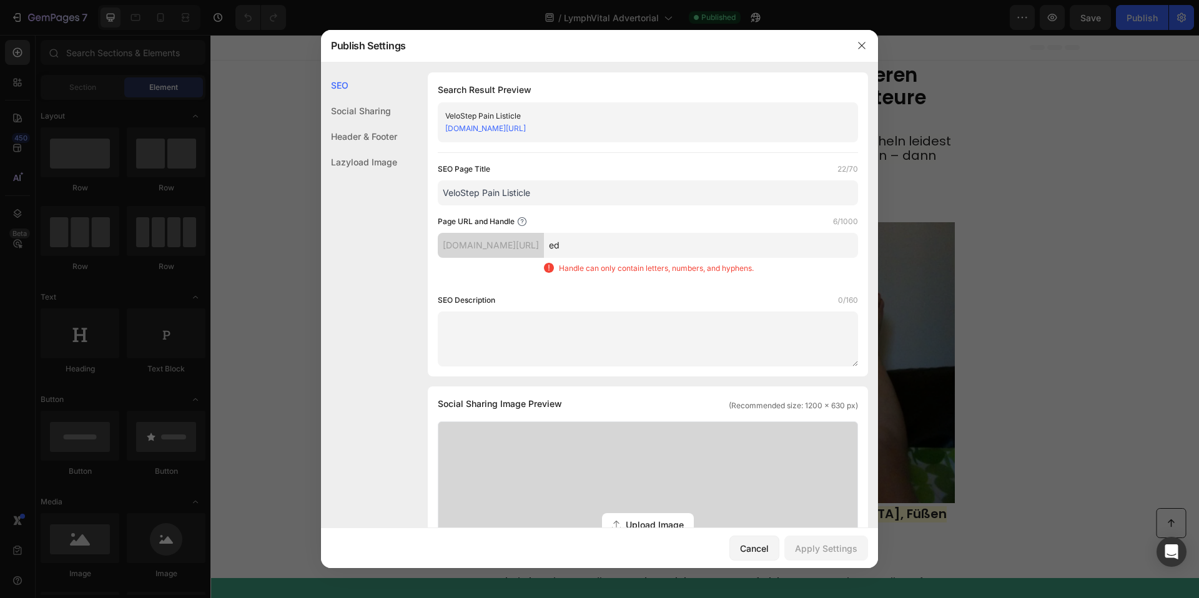
type input "e"
type input "l"
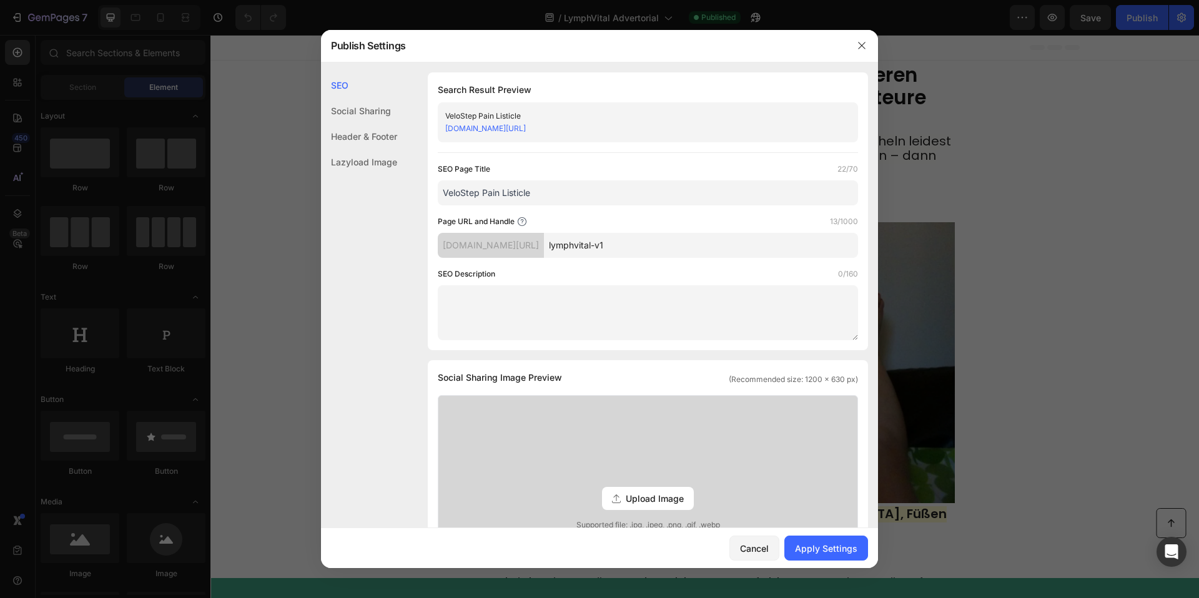
click at [611, 249] on input "lymphvital-v1" at bounding box center [701, 245] width 314 height 25
click at [616, 245] on input "lymphvital-v1" at bounding box center [701, 245] width 314 height 25
drag, startPoint x: 641, startPoint y: 246, endPoint x: 592, endPoint y: 249, distance: 48.8
click at [591, 247] on div "b3wn26-uk.myshopify.com/pages/ lymphvital-v1" at bounding box center [648, 245] width 420 height 25
type input "lymphvital-v1"
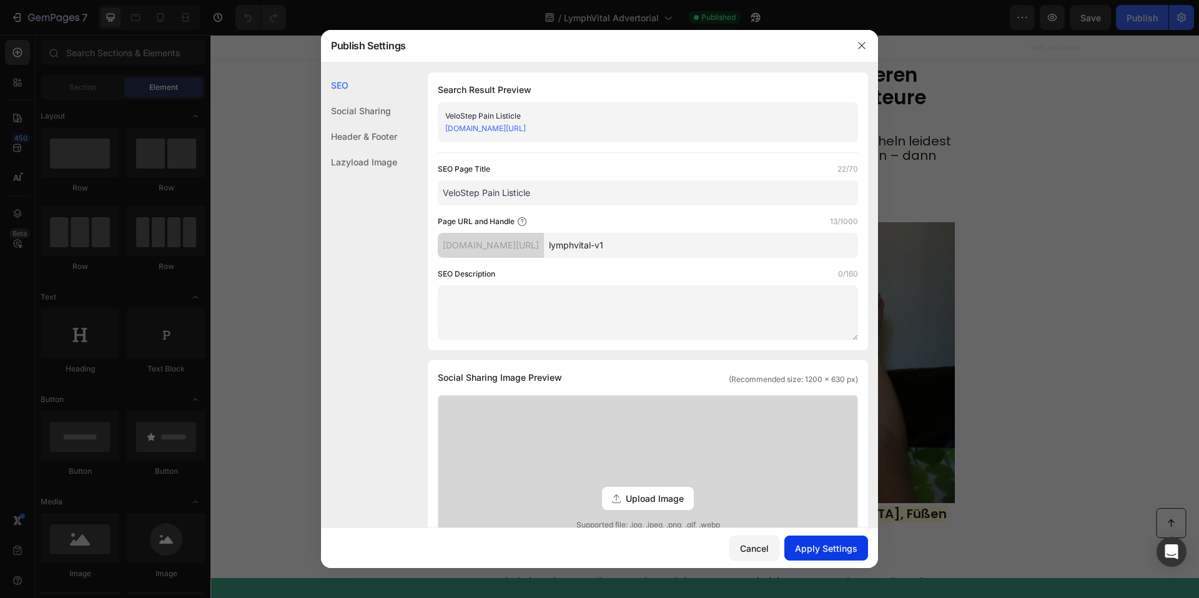
click at [803, 556] on button "Apply Settings" at bounding box center [826, 548] width 84 height 25
click at [854, 49] on button "button" at bounding box center [862, 46] width 20 height 20
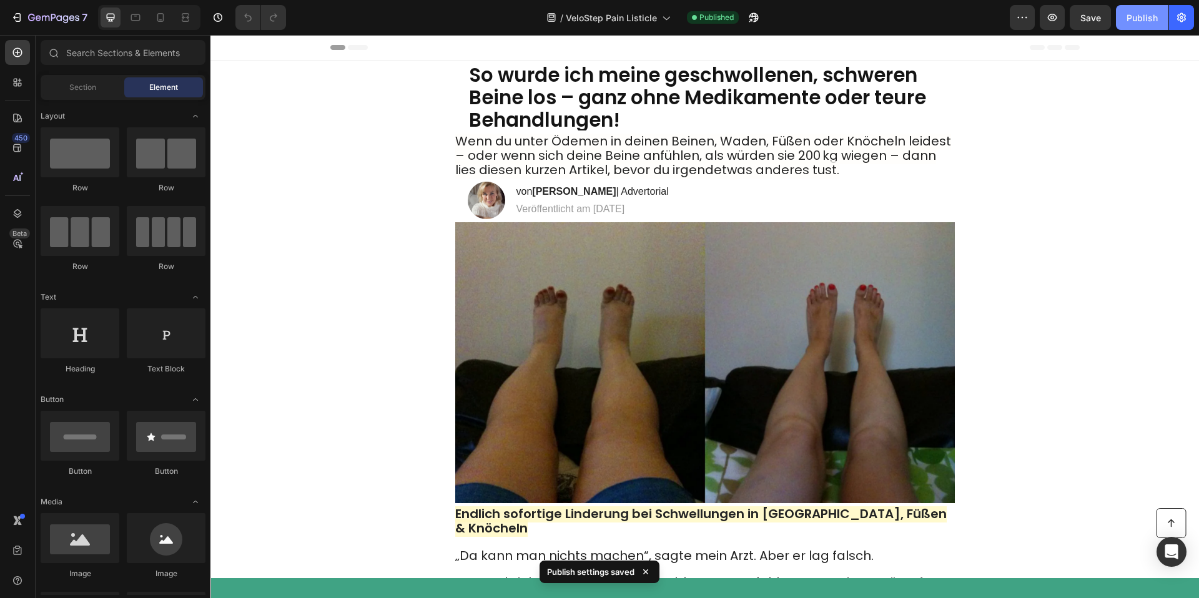
click at [1142, 24] on button "Publish" at bounding box center [1142, 17] width 52 height 25
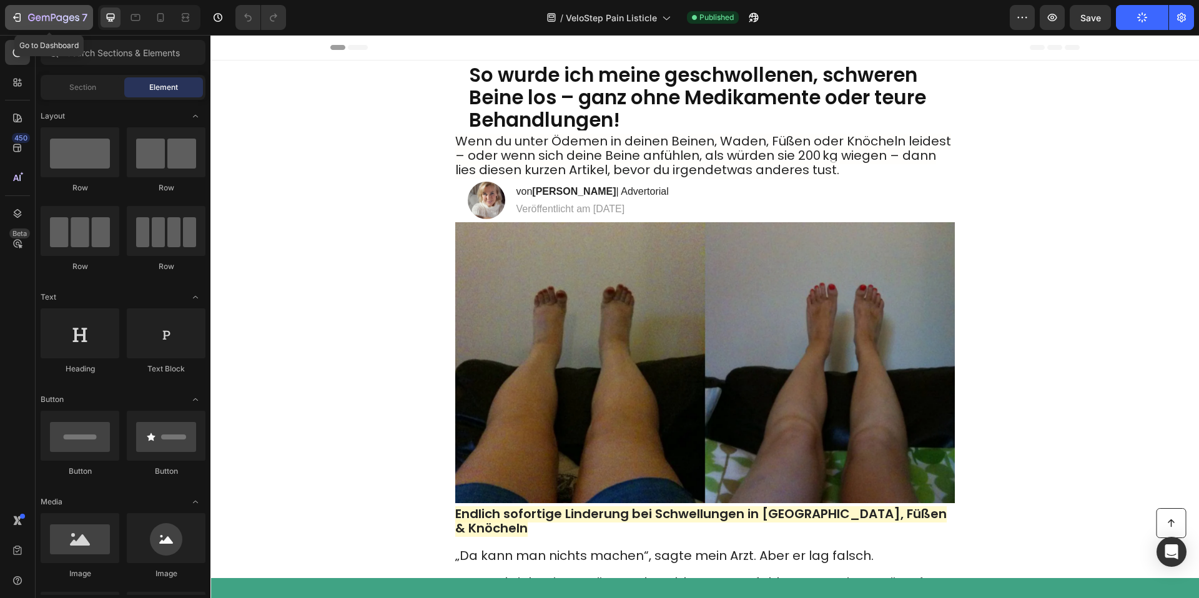
click at [54, 16] on icon "button" at bounding box center [53, 17] width 5 height 7
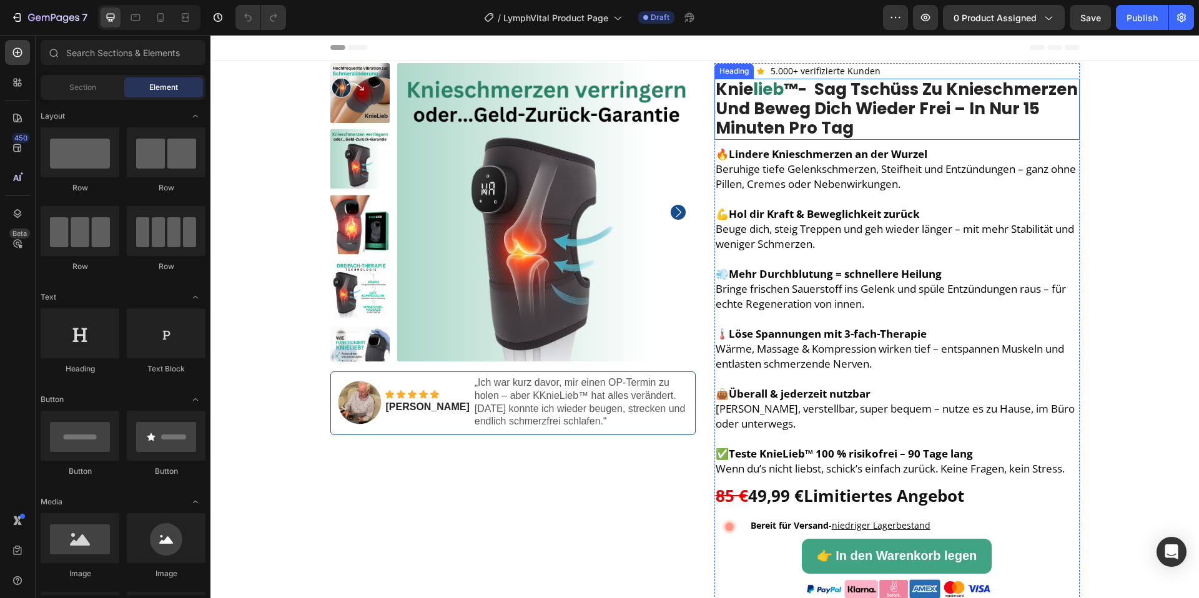
click at [772, 119] on span "™- sag tschüss zu knieschmerzen und beweg dich wieder frei – in nur 15 minuten …" at bounding box center [897, 108] width 362 height 61
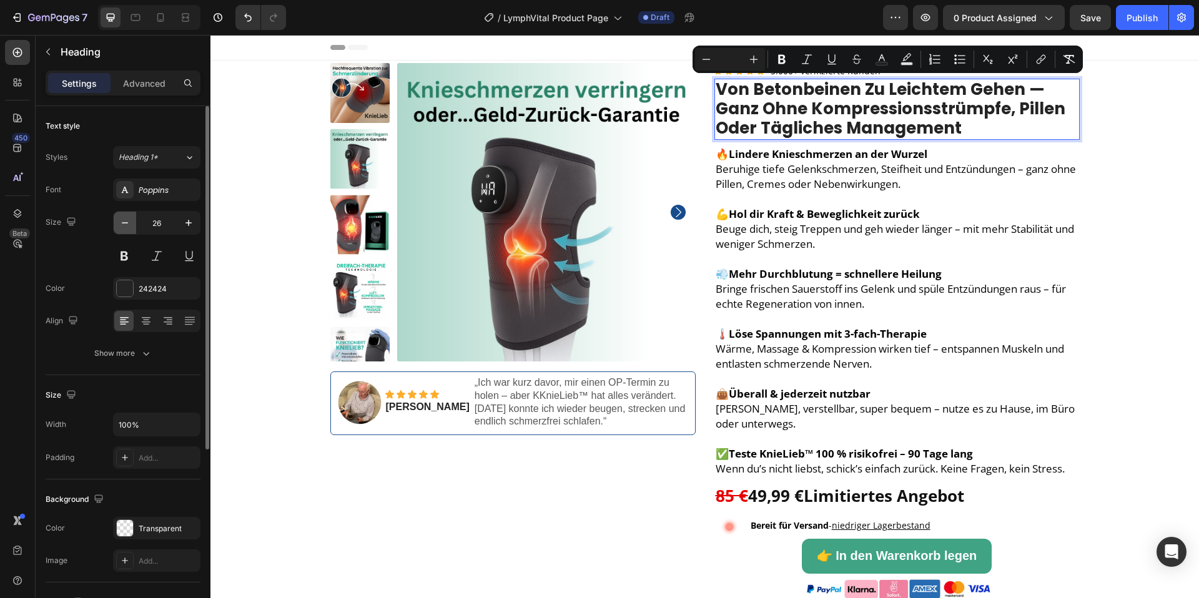
click at [121, 222] on icon "button" at bounding box center [125, 223] width 12 height 12
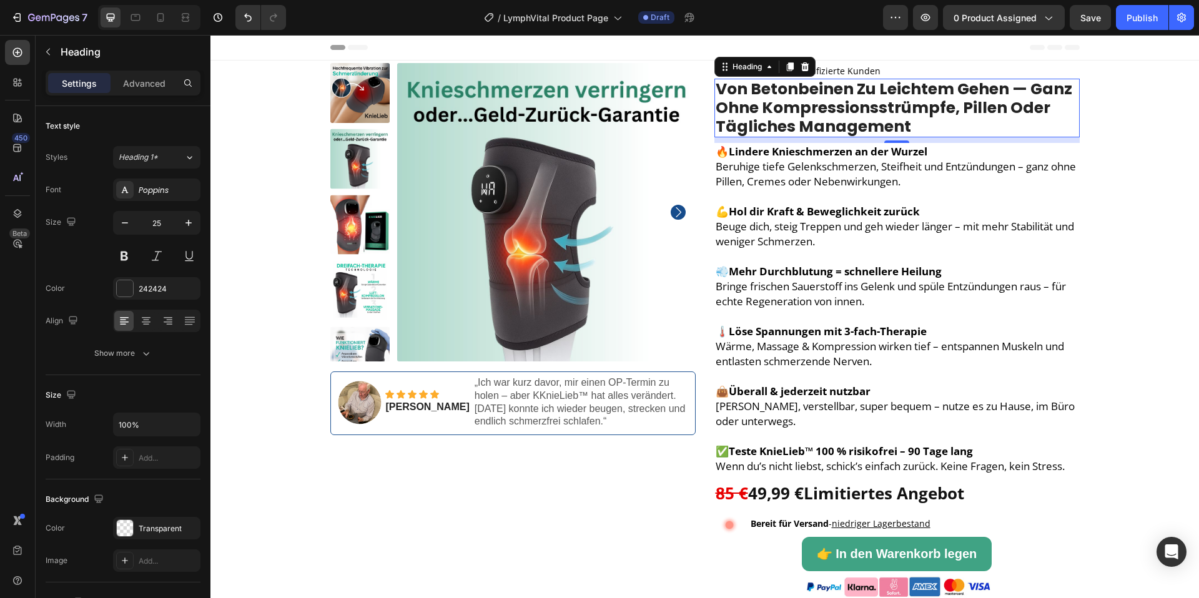
click at [753, 114] on span "Von Betonbeinen zu leichtem Gehen — ganz ohne Kompressionsstrümpfe, Pillen oder…" at bounding box center [894, 107] width 357 height 59
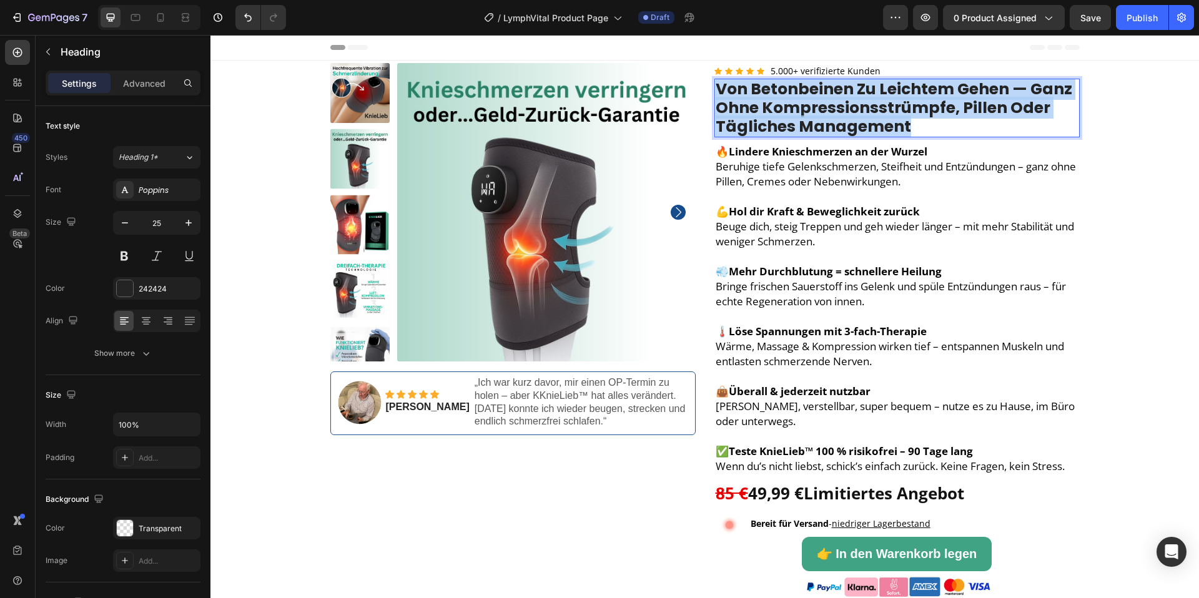
click at [753, 114] on span "Von Betonbeinen zu leichtem Gehen — ganz ohne Kompressionsstrümpfe, Pillen oder…" at bounding box center [894, 107] width 357 height 59
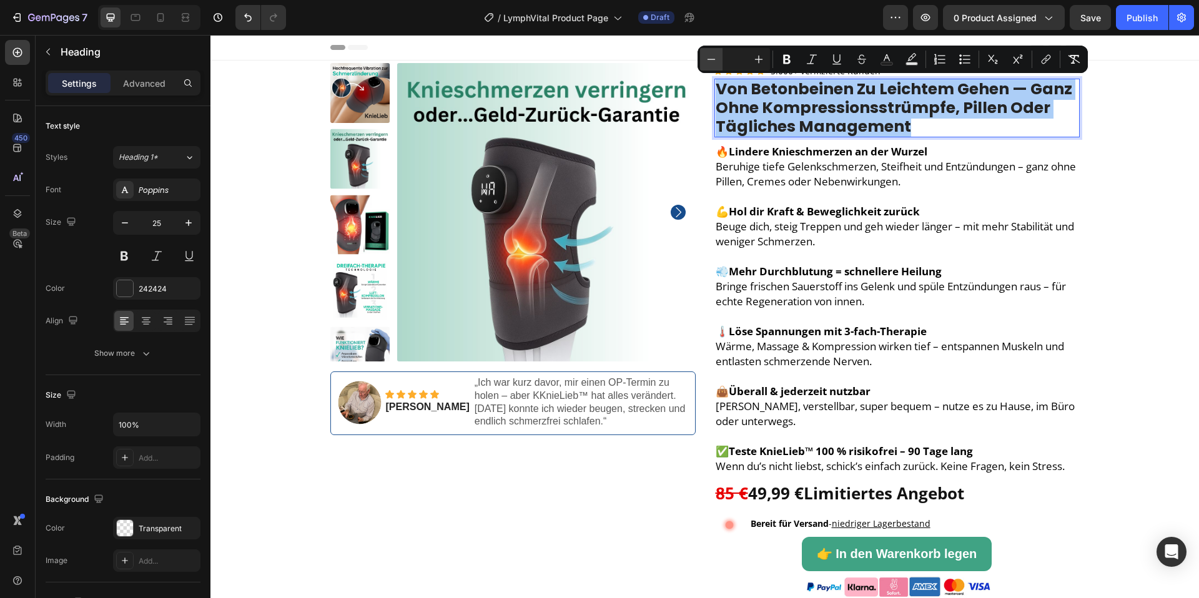
click at [709, 57] on icon "Editor contextual toolbar" at bounding box center [711, 59] width 12 height 12
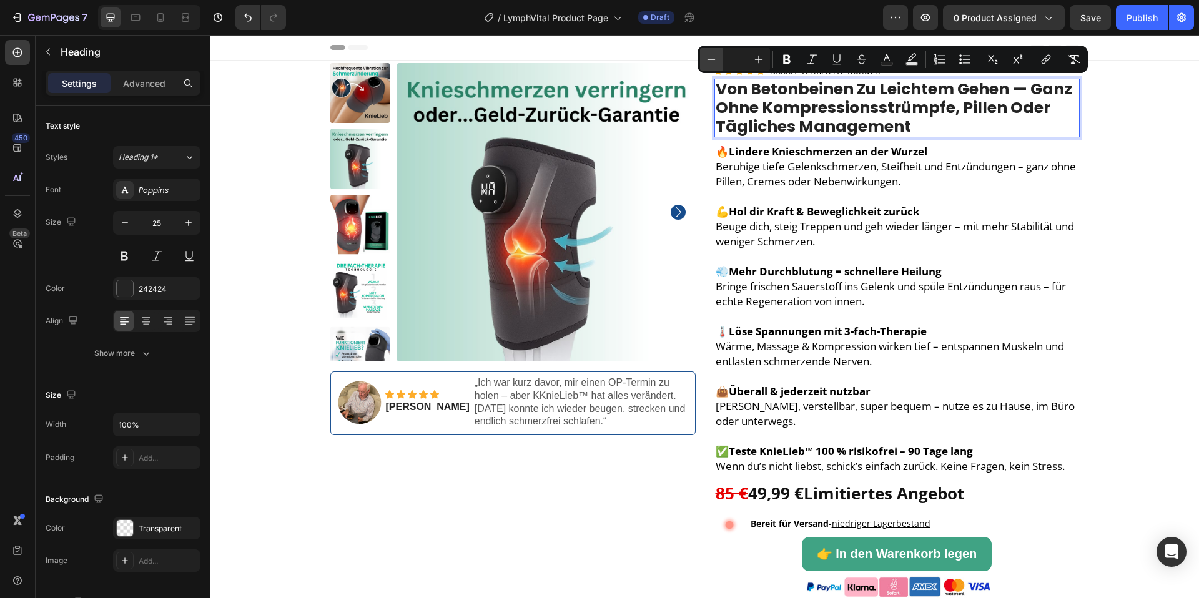
click at [709, 57] on icon "Editor contextual toolbar" at bounding box center [711, 59] width 12 height 12
click at [130, 217] on icon "button" at bounding box center [125, 223] width 12 height 12
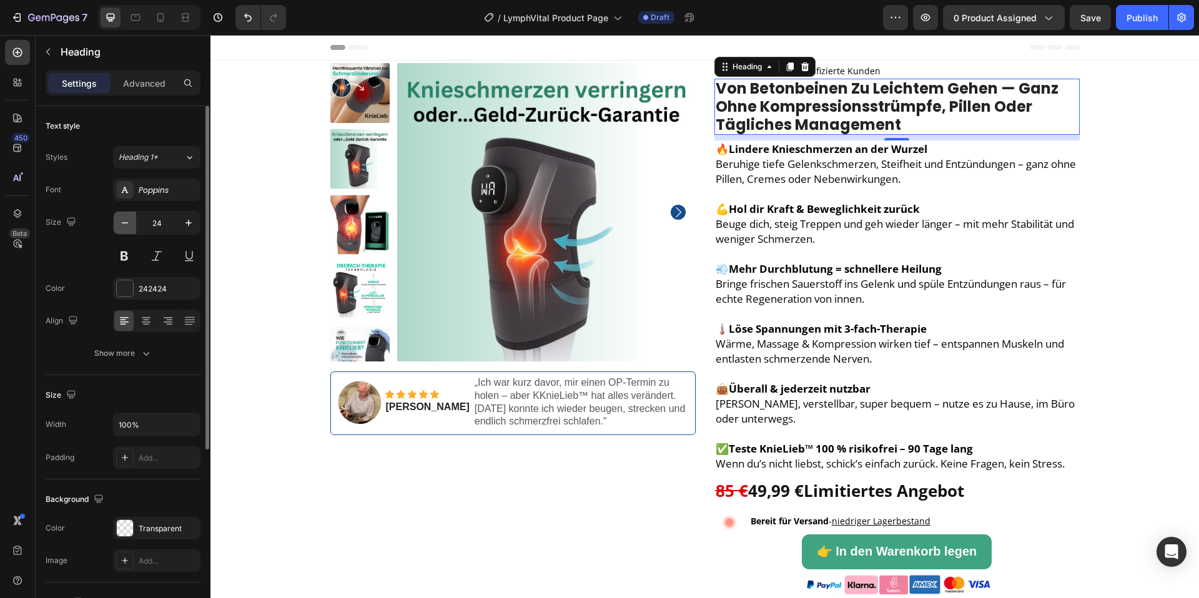
click at [128, 220] on icon "button" at bounding box center [125, 223] width 12 height 12
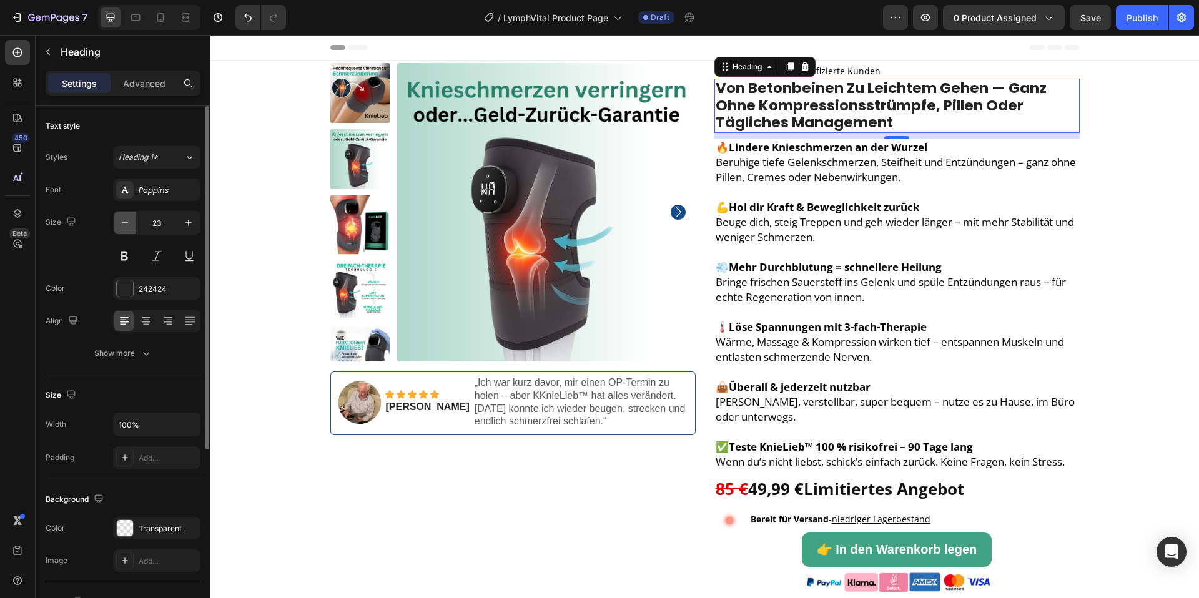
click at [127, 227] on icon "button" at bounding box center [125, 223] width 12 height 12
type input "22"
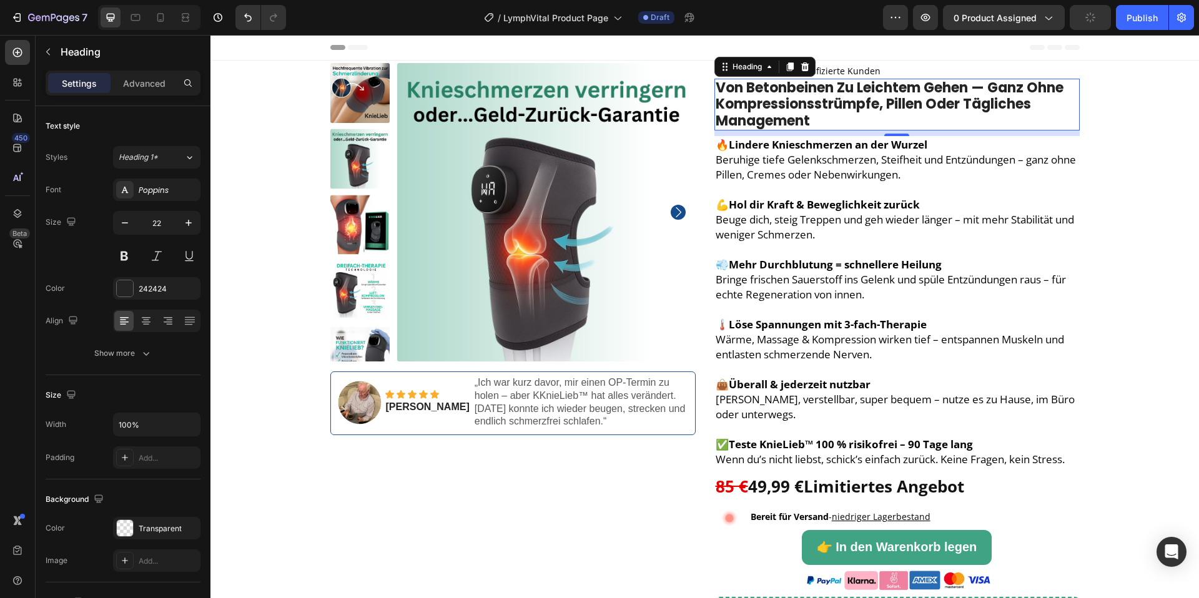
click at [867, 116] on p "Von Betonbeinen zu leichtem Gehen — ganz ohne Kompressionsstrümpfe, Pillen oder…" at bounding box center [897, 104] width 363 height 49
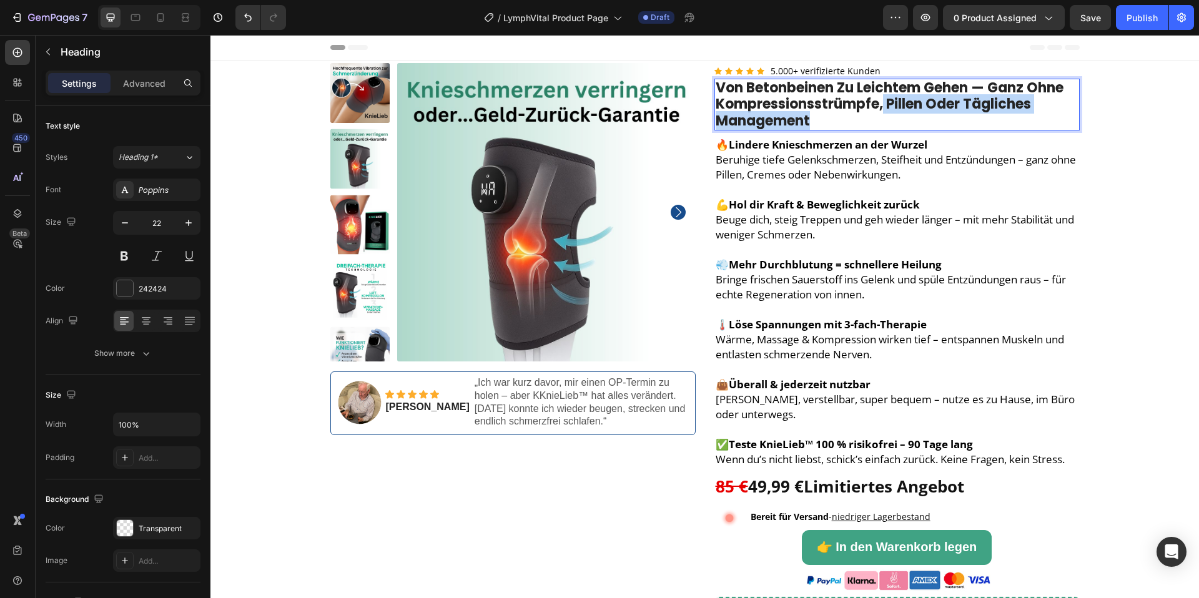
drag, startPoint x: 926, startPoint y: 119, endPoint x: 888, endPoint y: 110, distance: 39.2
click at [888, 110] on p "Von Betonbeinen zu leichtem Gehen — ganz ohne Kompressionsstrümpfe, Pillen oder…" at bounding box center [897, 104] width 363 height 49
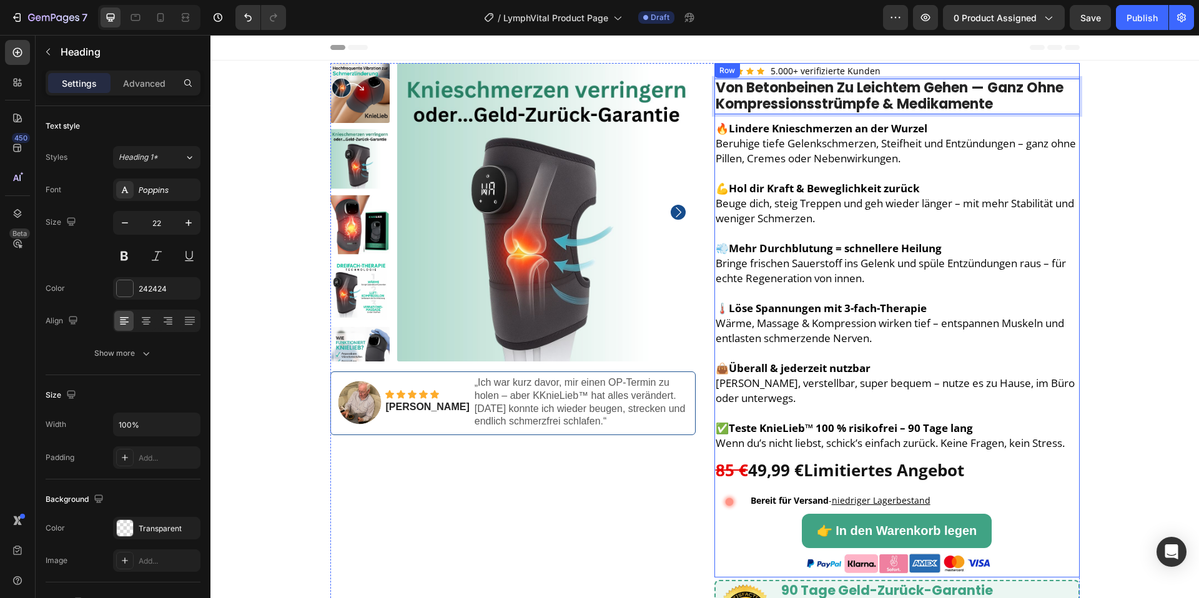
click at [1068, 117] on div "Icon Icon Icon Icon Icon Icon List Hoz 5.000+ verifizierte Kunden Text block Ro…" at bounding box center [896, 320] width 365 height 515
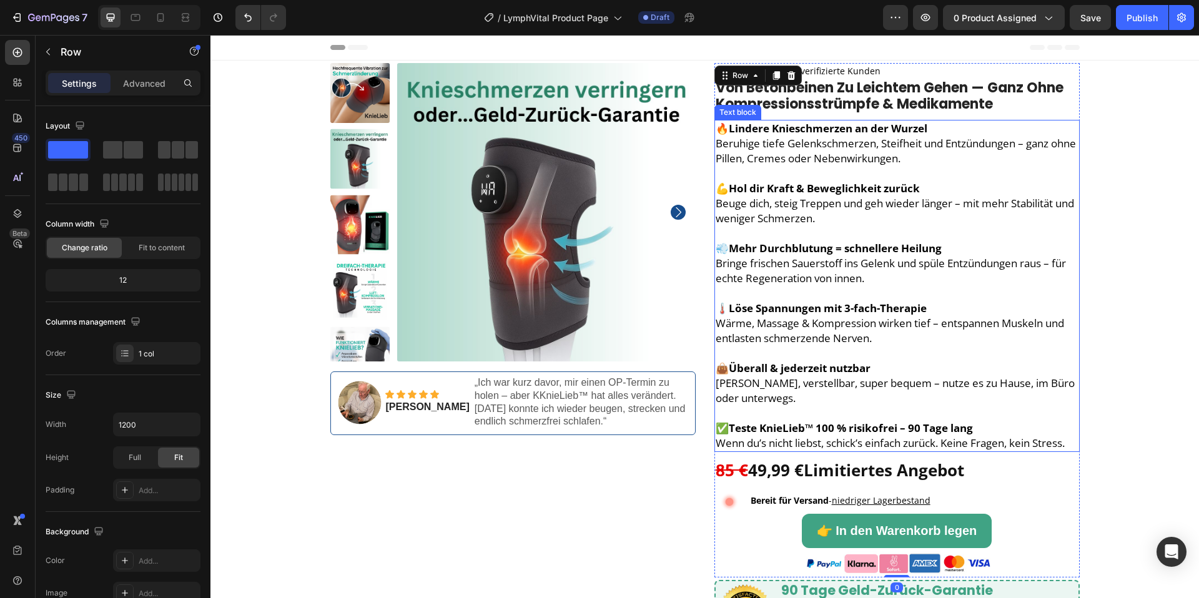
click at [946, 145] on span "Beruhige tiefe Gelenkschmerzen, Steifheit und Entzündungen – ganz ohne Pillen, …" at bounding box center [896, 150] width 360 height 29
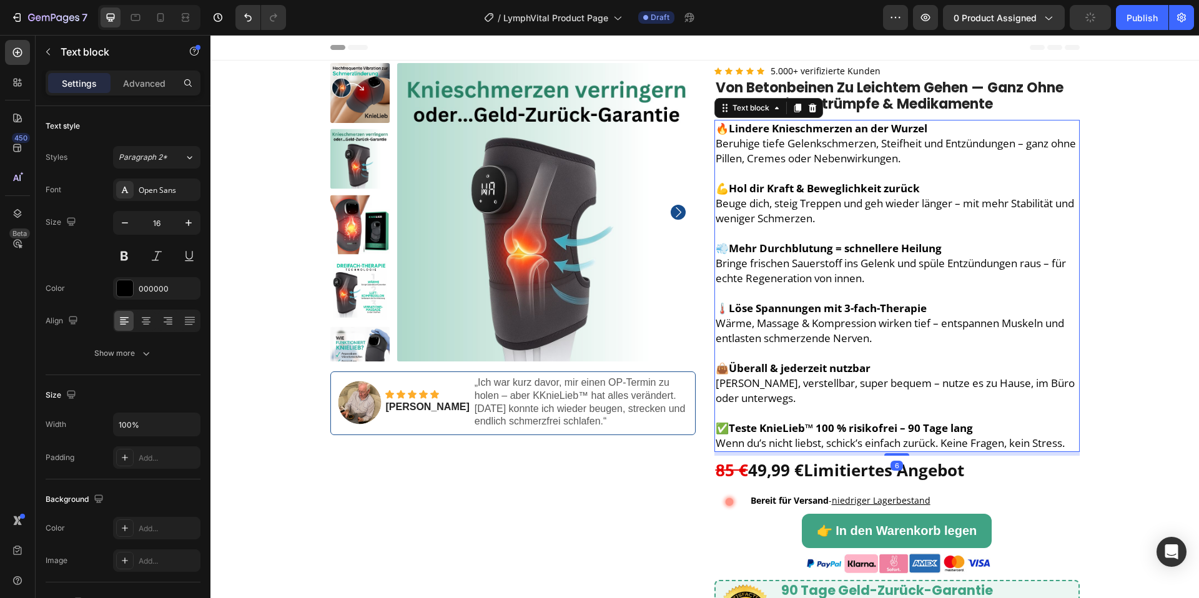
click at [857, 149] on span "Beruhige tiefe Gelenkschmerzen, Steifheit und Entzündungen – ganz ohne Pillen, …" at bounding box center [896, 150] width 360 height 29
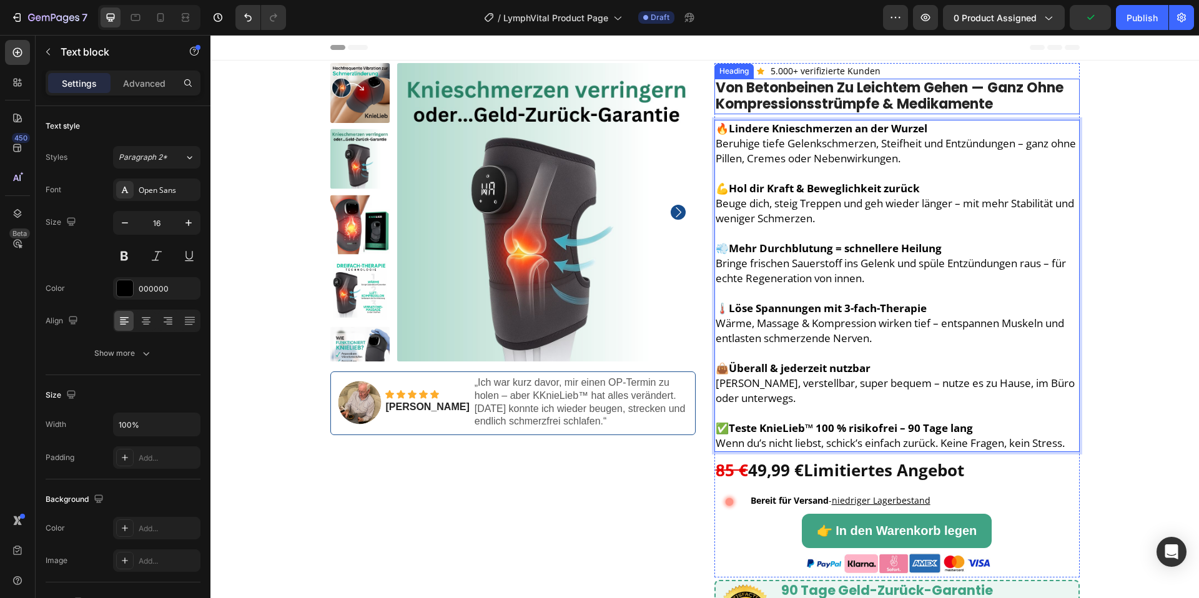
click at [942, 107] on span "Von Betonbeinen zu leichtem Gehen — ganz ohne Kompressionsstrümpfe & Medikamente" at bounding box center [890, 96] width 348 height 36
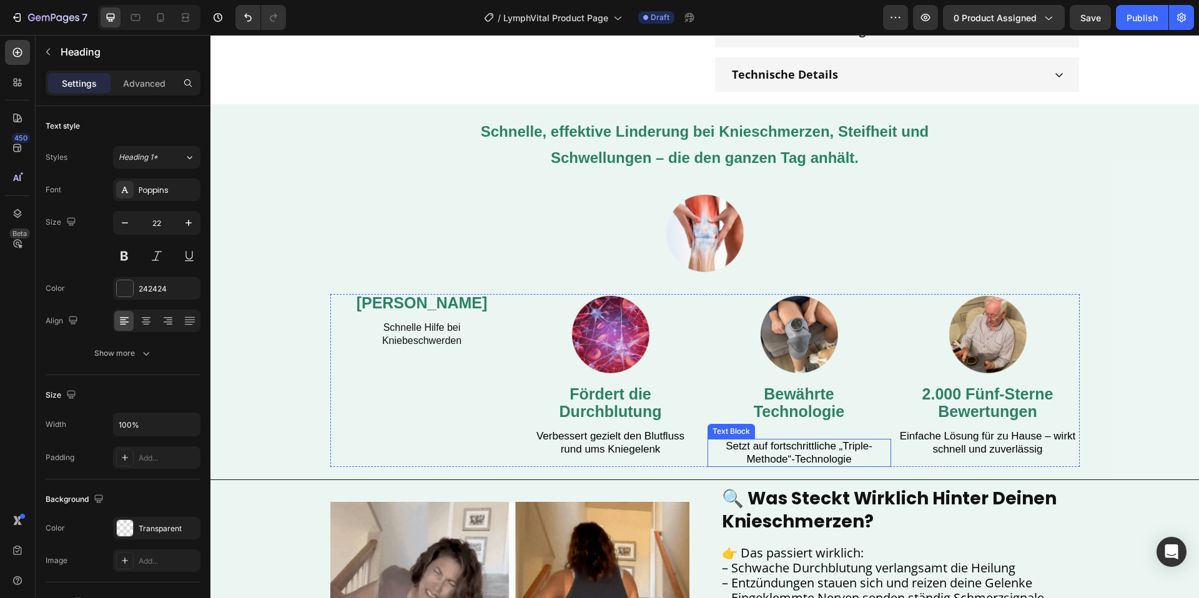
scroll to position [724, 0]
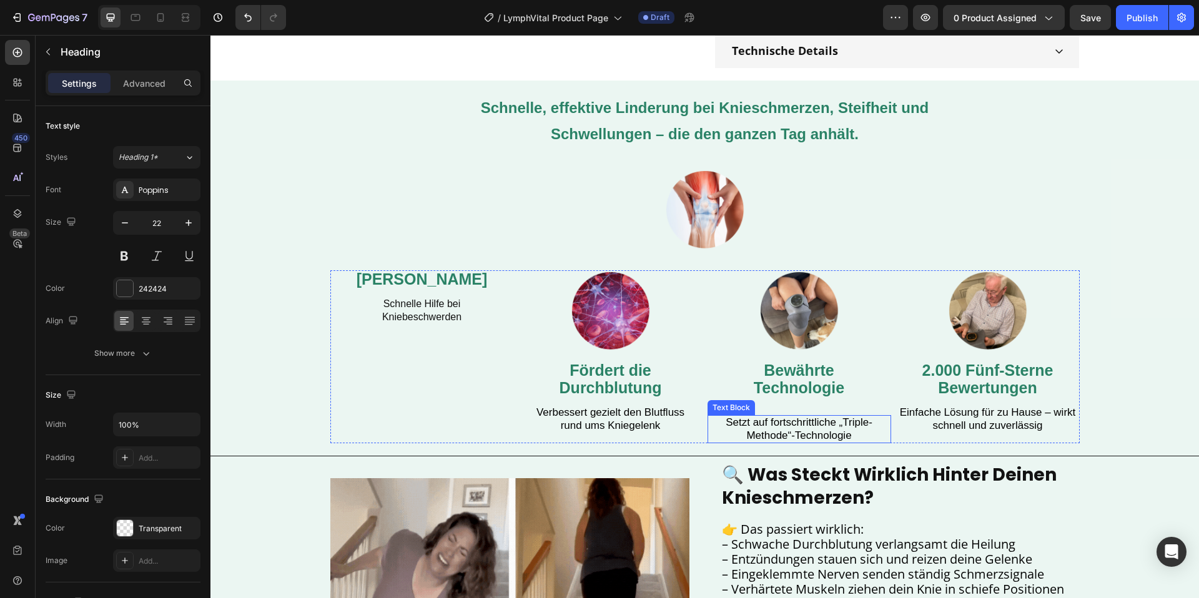
click at [806, 430] on span "Setzt auf fortschrittliche „Triple-Methode“-Technologie" at bounding box center [799, 428] width 147 height 25
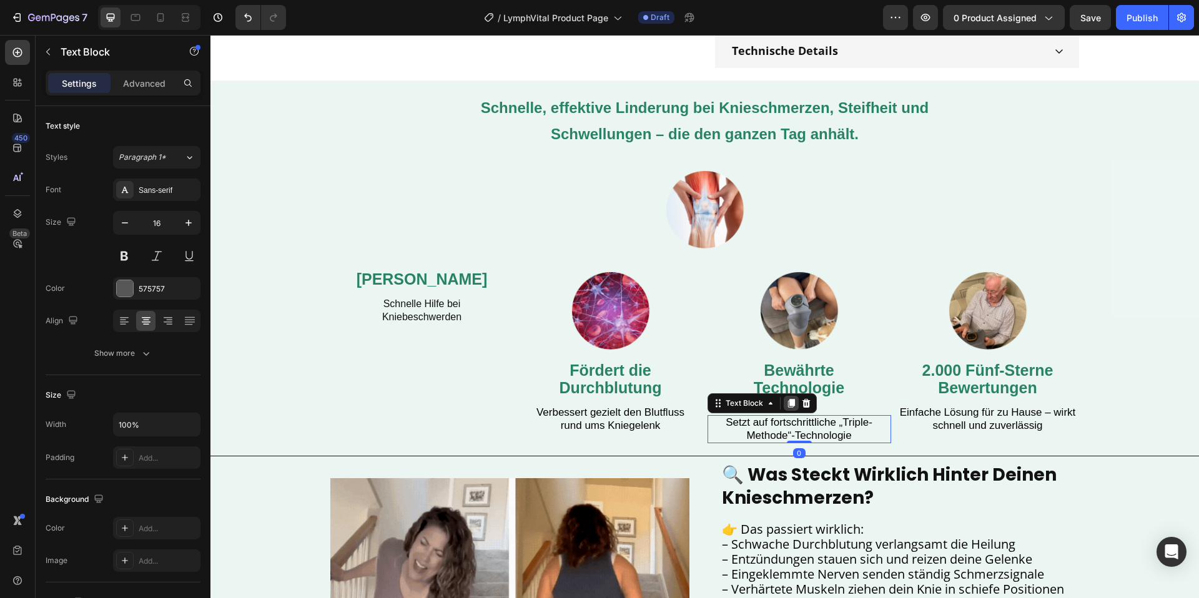
click at [791, 400] on icon at bounding box center [790, 403] width 7 height 9
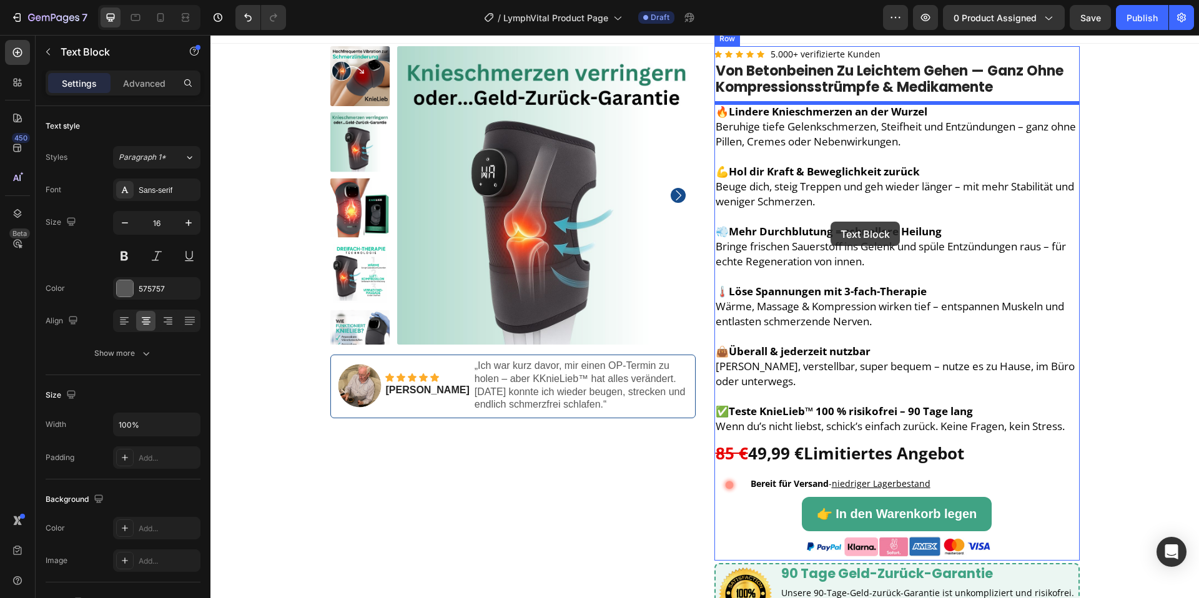
scroll to position [14, 0]
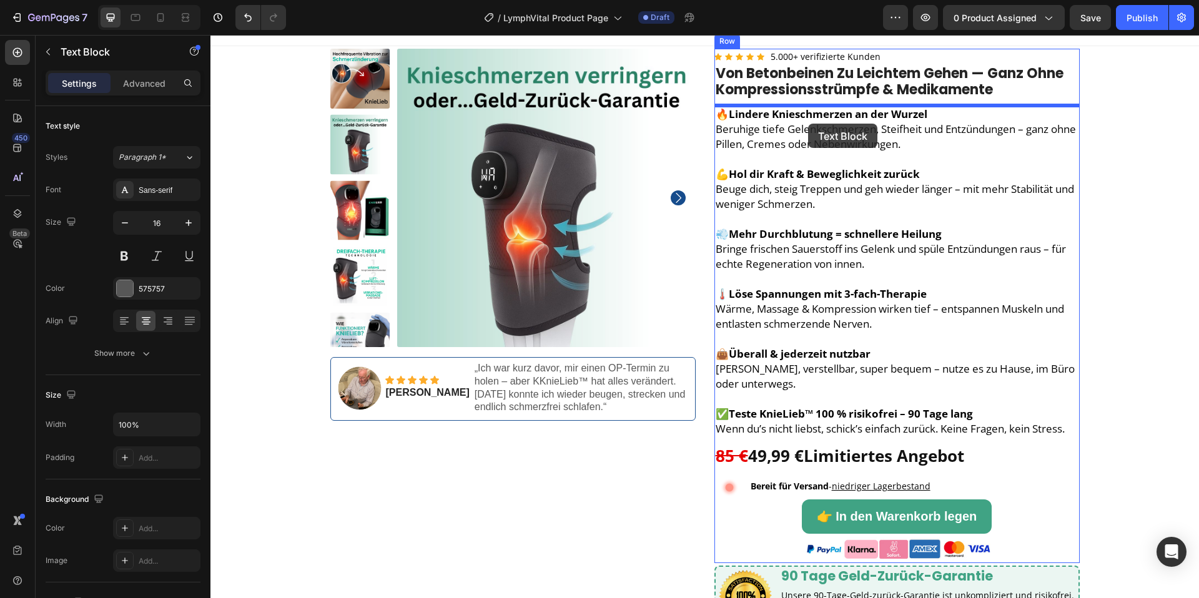
drag, startPoint x: 800, startPoint y: 453, endPoint x: 802, endPoint y: 144, distance: 309.1
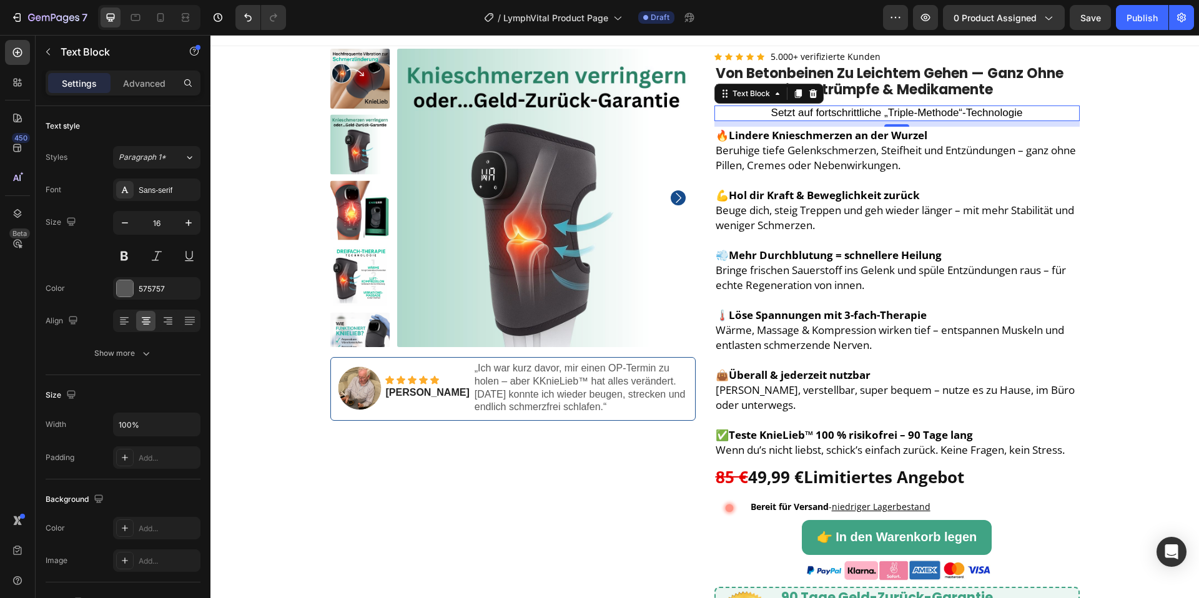
click at [839, 117] on span "Setzt auf fortschrittliche „Triple-Methode“-Technologie" at bounding box center [897, 113] width 252 height 12
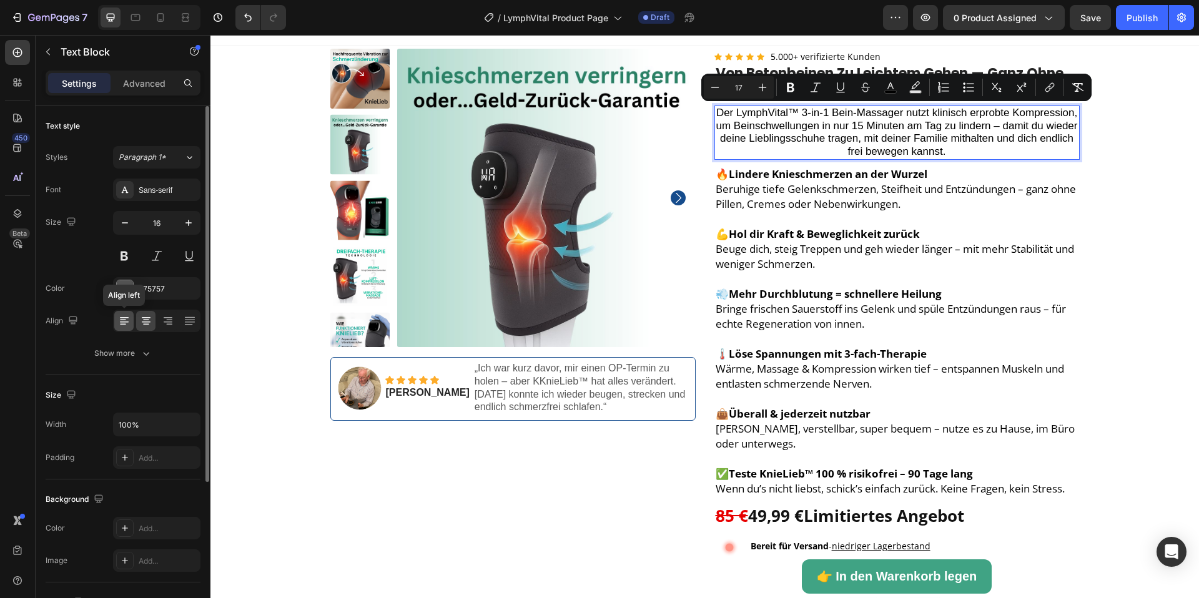
click at [116, 323] on div at bounding box center [123, 321] width 19 height 20
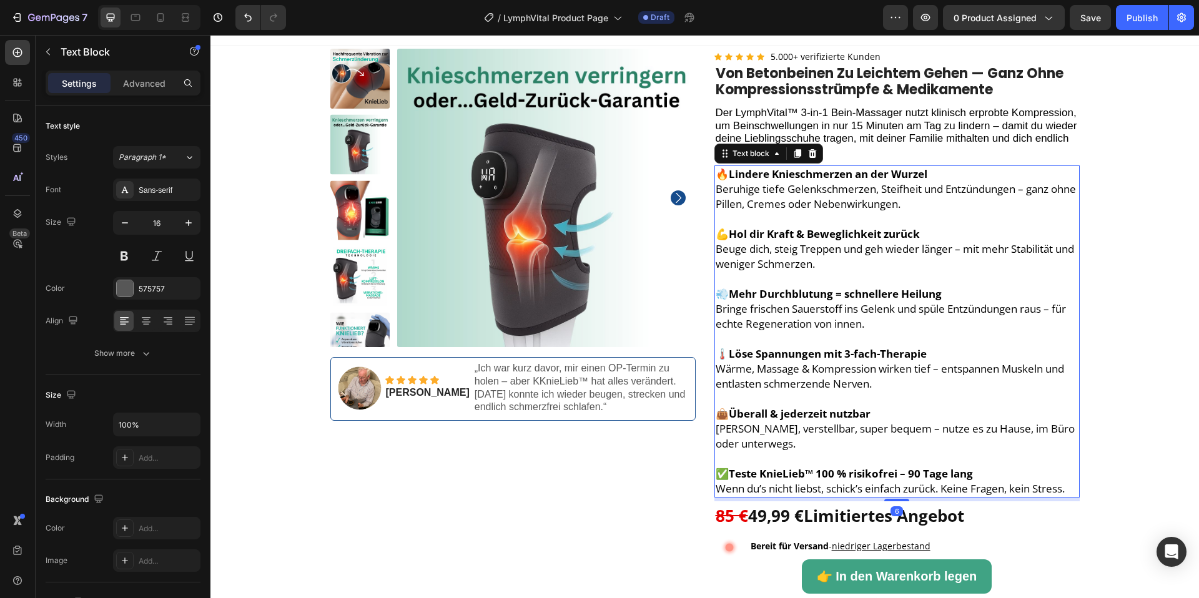
click at [817, 205] on span "Beruhige tiefe Gelenkschmerzen, Steifheit und Entzündungen – ganz ohne Pillen, …" at bounding box center [896, 196] width 360 height 29
click at [815, 200] on span "Beruhige tiefe Gelenkschmerzen, Steifheit und Entzündungen – ganz ohne Pillen, …" at bounding box center [896, 196] width 360 height 29
click at [774, 203] on span "Beruhige tiefe Gelenkschmerzen, Steifheit und Entzündungen – ganz ohne Pillen, …" at bounding box center [896, 196] width 360 height 29
click at [763, 228] on p "💪 Hol dir Kraft & Beweglichkeit zurück Beuge dich, steig Treppen und geh wieder…" at bounding box center [897, 272] width 363 height 120
click at [761, 225] on p "⁠⁠⁠⁠⁠⁠⁠ 💪 Hol dir Kraft & Beweglichkeit zurück Beuge dich, steig Treppen und ge…" at bounding box center [897, 272] width 363 height 120
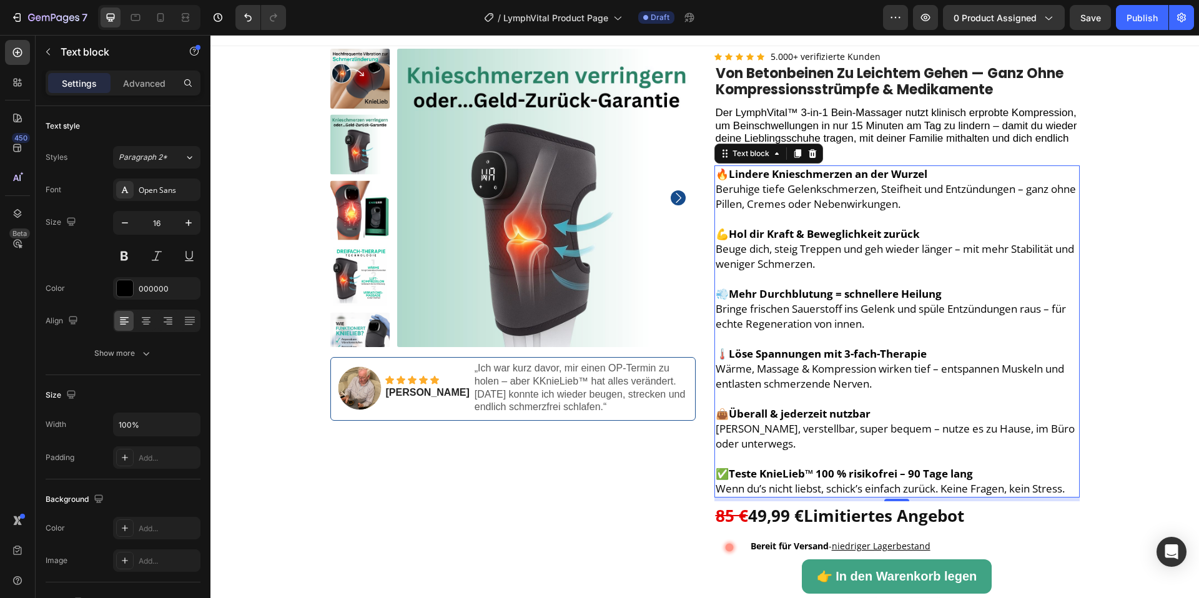
click at [819, 301] on strong "Mehr Durchblutung = schnellere Heilung" at bounding box center [835, 294] width 213 height 14
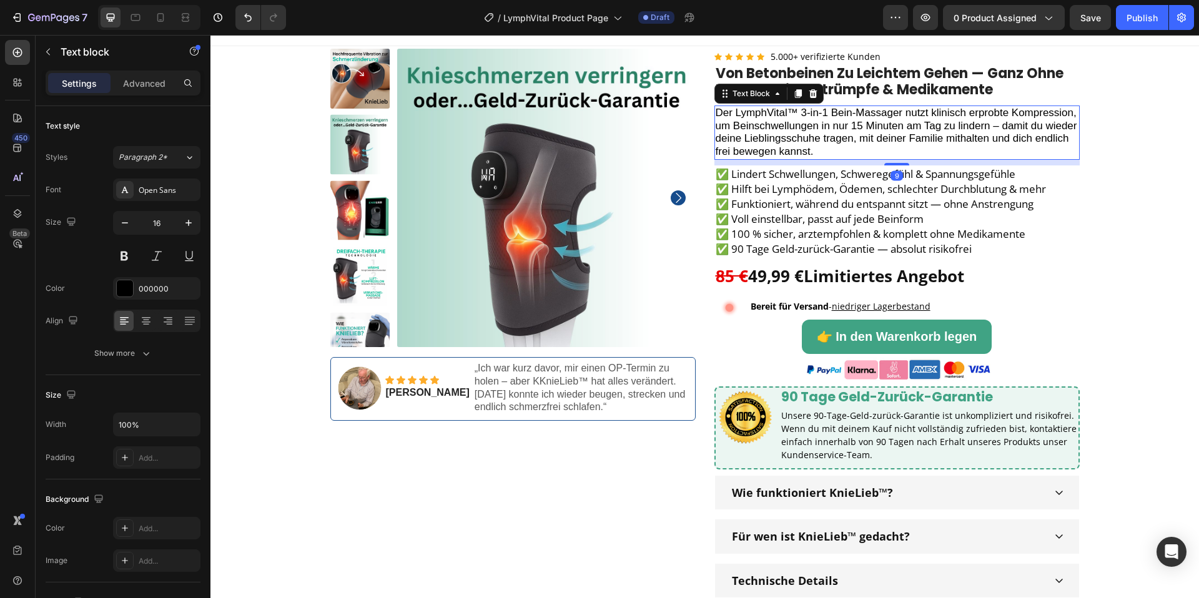
click at [820, 147] on p "Der LymphVital™ 3-in-1 Bein-Massager nutzt klinisch erprobte Kompression, um Be…" at bounding box center [897, 133] width 363 height 52
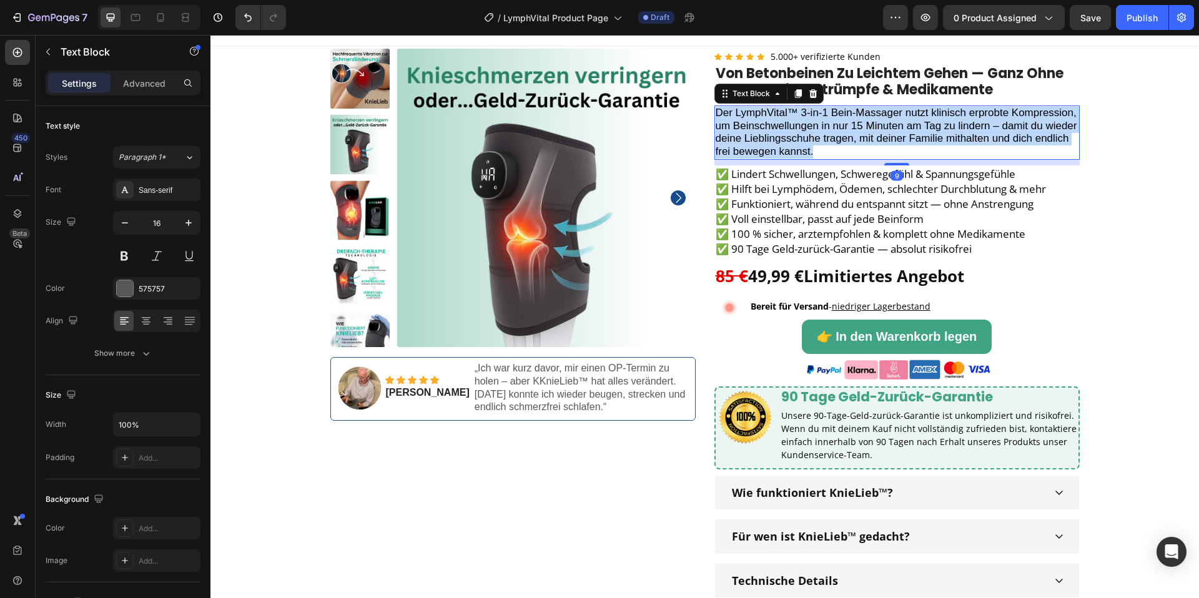
click at [820, 147] on p "Der LymphVital™ 3-in-1 Bein-Massager nutzt klinisch erprobte Kompression, um Be…" at bounding box center [897, 133] width 363 height 52
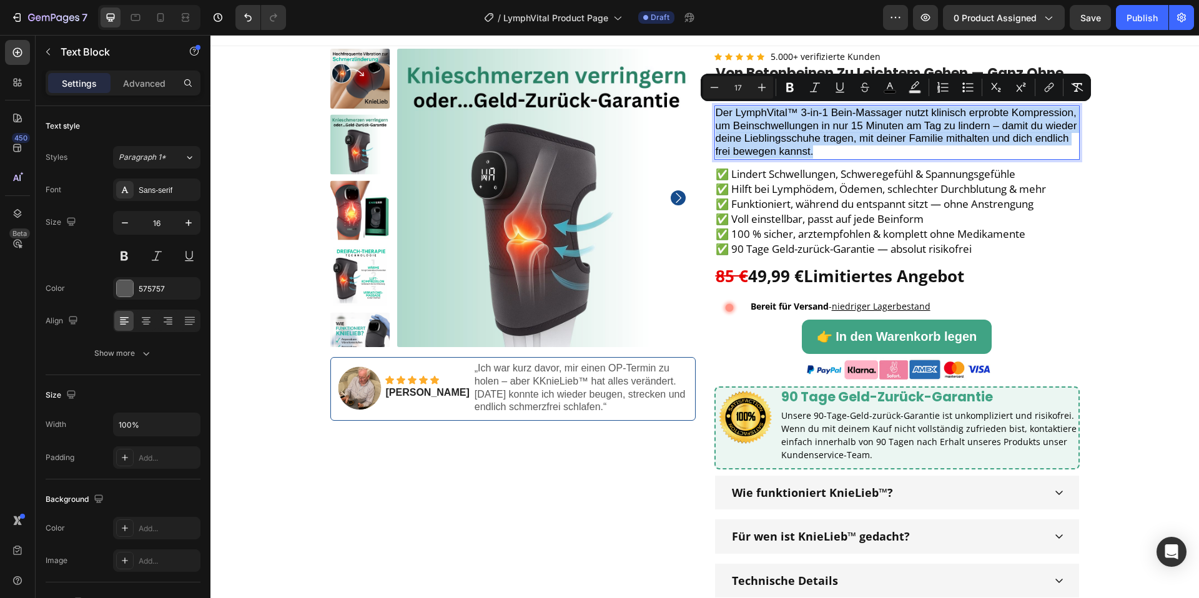
click at [885, 147] on p "Der LymphVital™ 3-in-1 Bein-Massager nutzt klinisch erprobte Kompression, um Be…" at bounding box center [897, 133] width 363 height 52
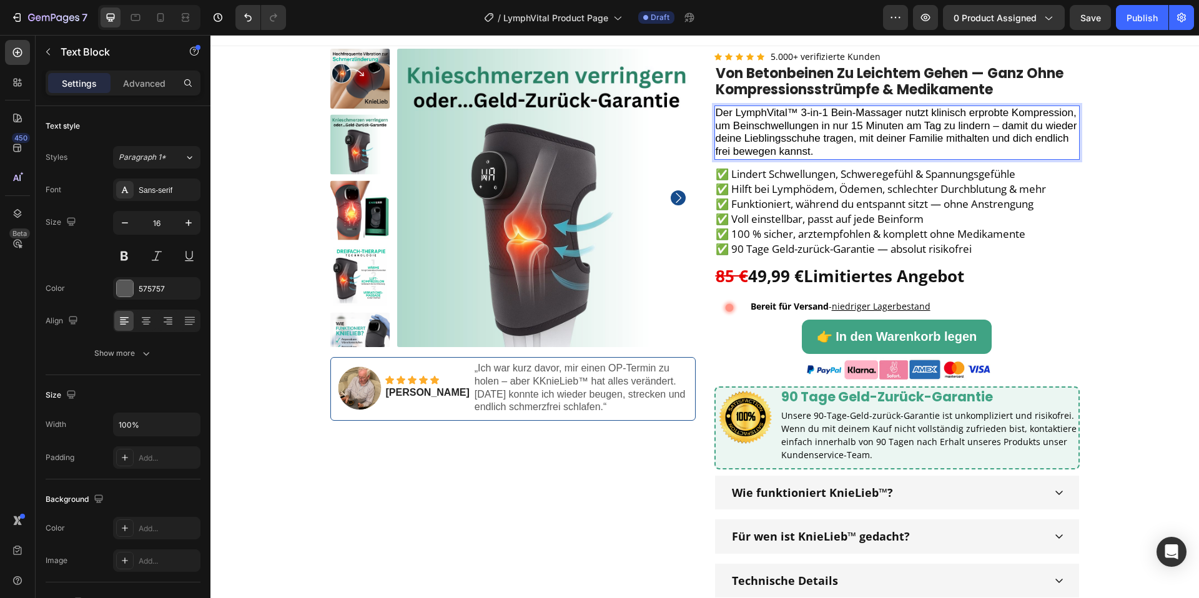
click at [826, 158] on p "Der LymphVital™ 3-in-1 Bein-Massager nutzt klinisch erprobte Kompression, um Be…" at bounding box center [897, 133] width 363 height 52
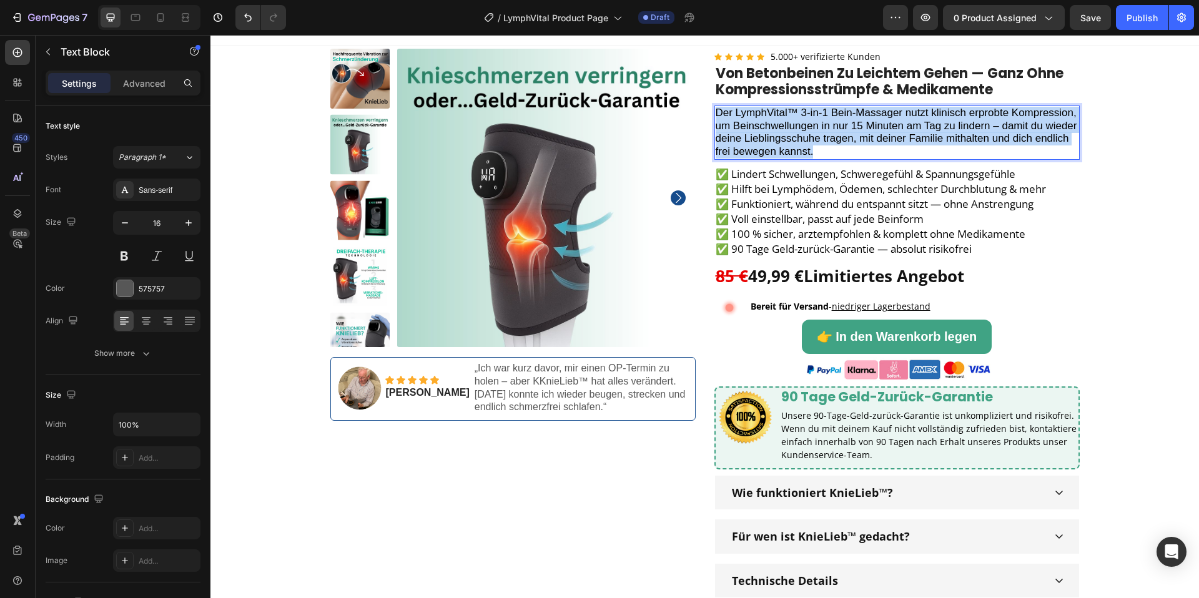
click at [826, 158] on p "Der LymphVital™ 3-in-1 Bein-Massager nutzt klinisch erprobte Kompression, um Be…" at bounding box center [897, 133] width 363 height 52
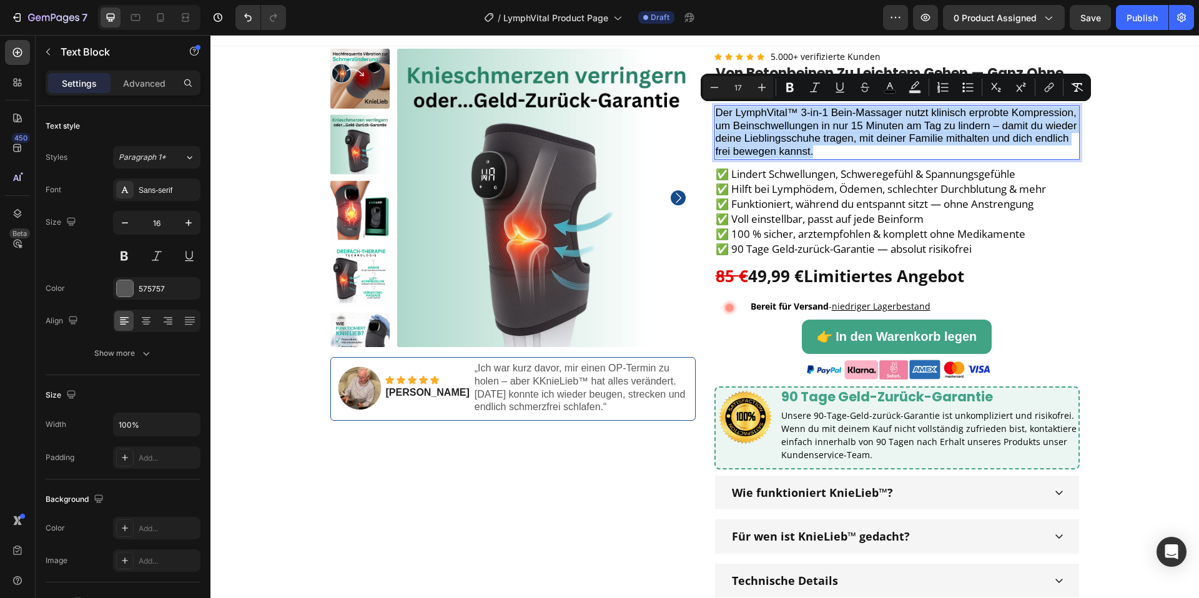
click at [830, 158] on p "Der LymphVital™ 3-in-1 Bein-Massager nutzt klinisch erprobte Kompression, um Be…" at bounding box center [897, 133] width 363 height 52
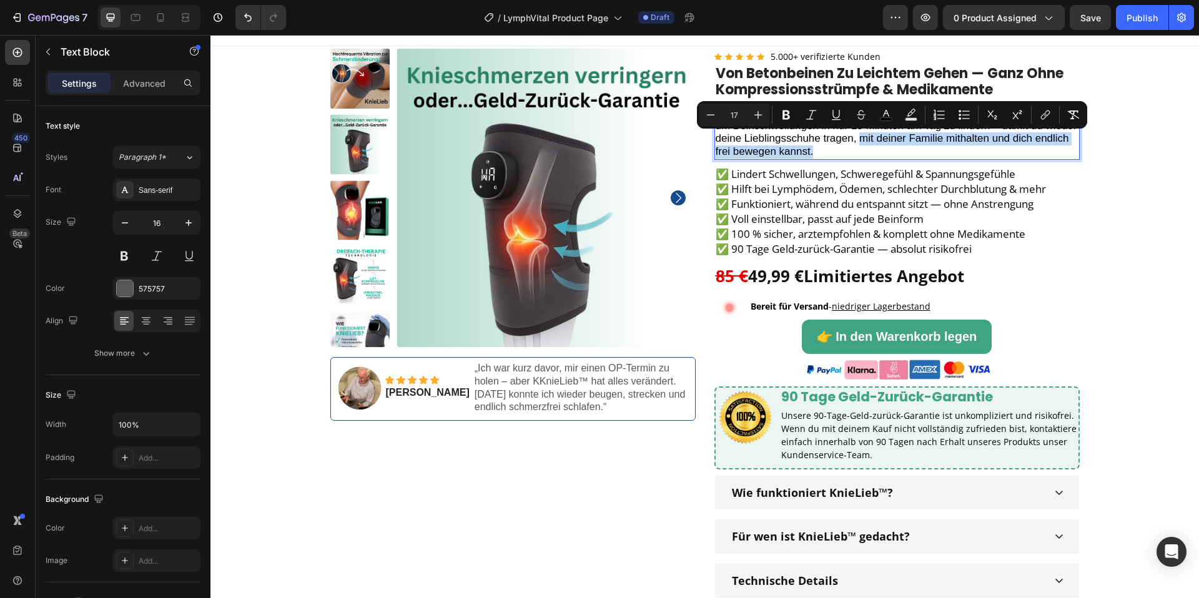
drag, startPoint x: 846, startPoint y: 154, endPoint x: 859, endPoint y: 140, distance: 18.5
click at [859, 140] on p "Der LymphVital™ 3-in-1 Bein-Massager nutzt klinisch erprobte Kompression, um Be…" at bounding box center [897, 133] width 363 height 52
click at [862, 147] on p "Der LymphVital™ 3-in-1 Bein-Massager nutzt klinisch erprobte Kompression, um Be…" at bounding box center [897, 133] width 363 height 52
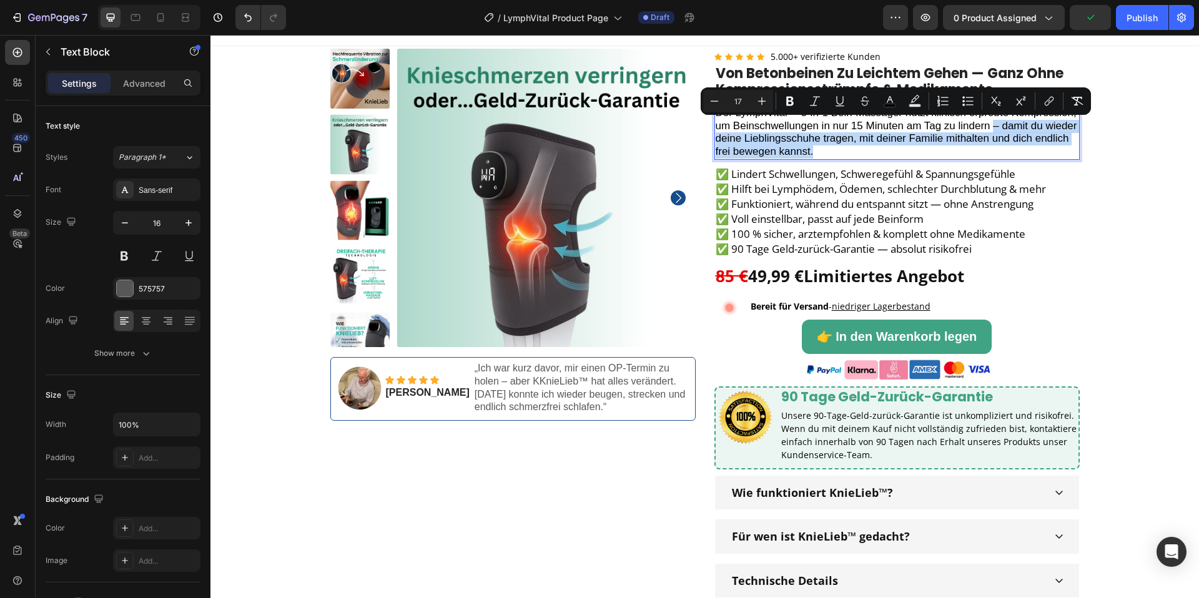
drag, startPoint x: 831, startPoint y: 155, endPoint x: 992, endPoint y: 131, distance: 162.3
click at [992, 131] on p "Der LymphVital™ 3-in-1 Bein-Massager nutzt klinisch erprobte Kompression, um Be…" at bounding box center [897, 133] width 363 height 52
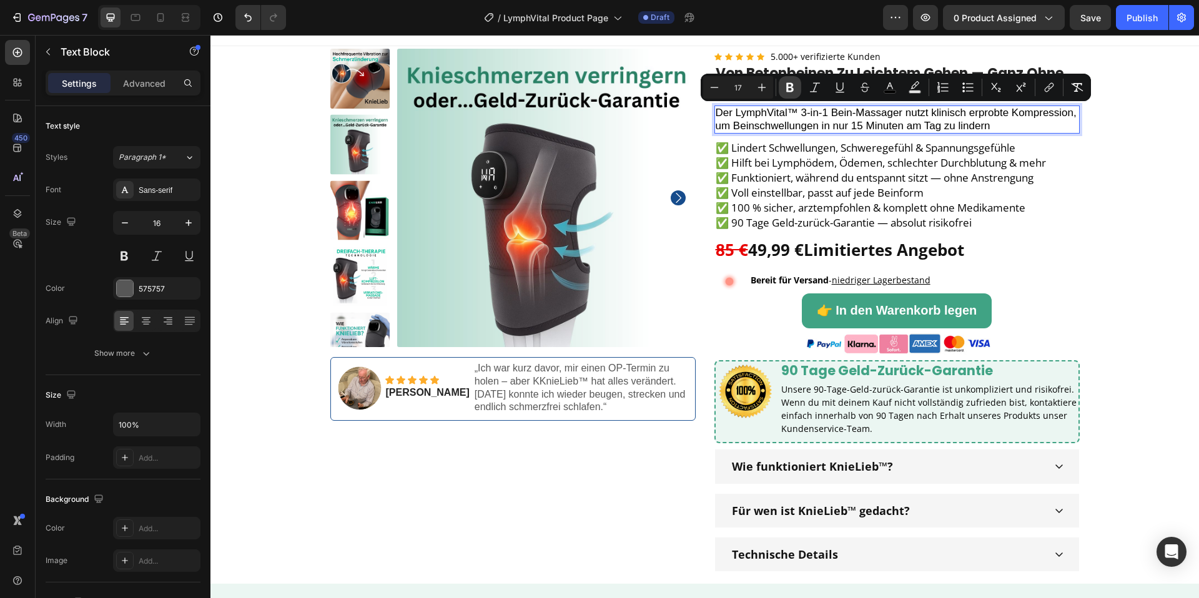
click at [785, 92] on icon "Editor contextual toolbar" at bounding box center [790, 87] width 12 height 12
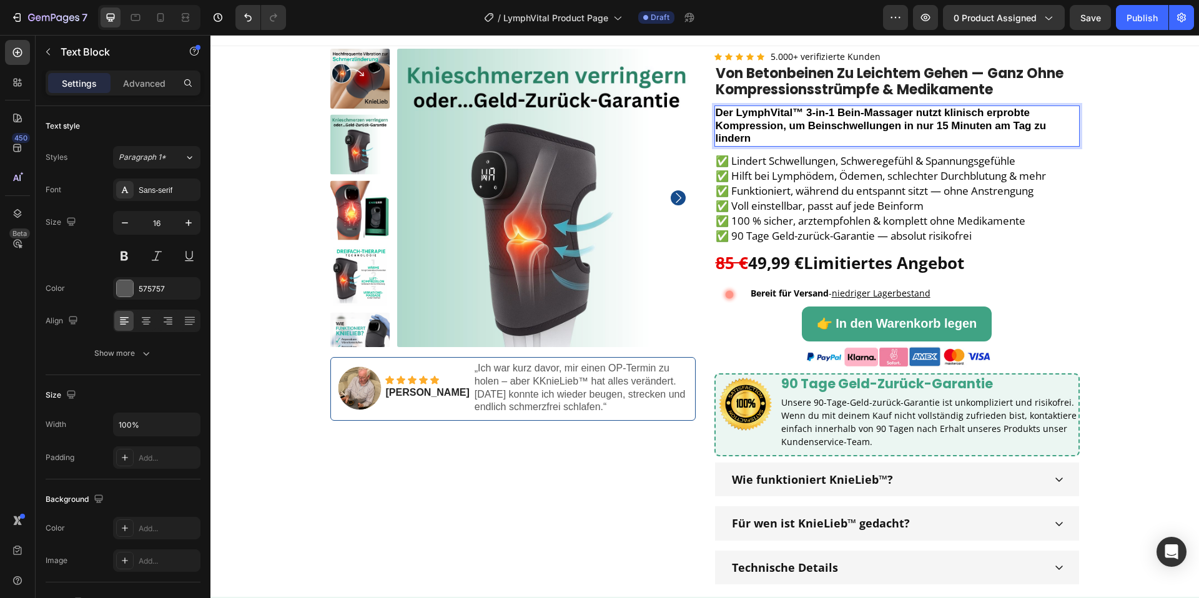
click at [782, 129] on strong "Der LymphVital™ 3-in-1 Bein-Massager nutzt klinisch erprobte Kompression, um Be…" at bounding box center [881, 126] width 331 height 38
drag, startPoint x: 792, startPoint y: 133, endPoint x: 746, endPoint y: 134, distance: 46.2
click at [742, 130] on p "Der LymphVital™ 3-in-1 Bein-Massager nutzt klinisch erprobte Kompression, um Be…" at bounding box center [897, 126] width 363 height 39
drag, startPoint x: 754, startPoint y: 139, endPoint x: 718, endPoint y: 111, distance: 45.0
click at [718, 111] on p "Der LymphVital™ 3-in-1 Bein-Massager nutzt klinisch erprobte Kompression, um Be…" at bounding box center [897, 126] width 363 height 39
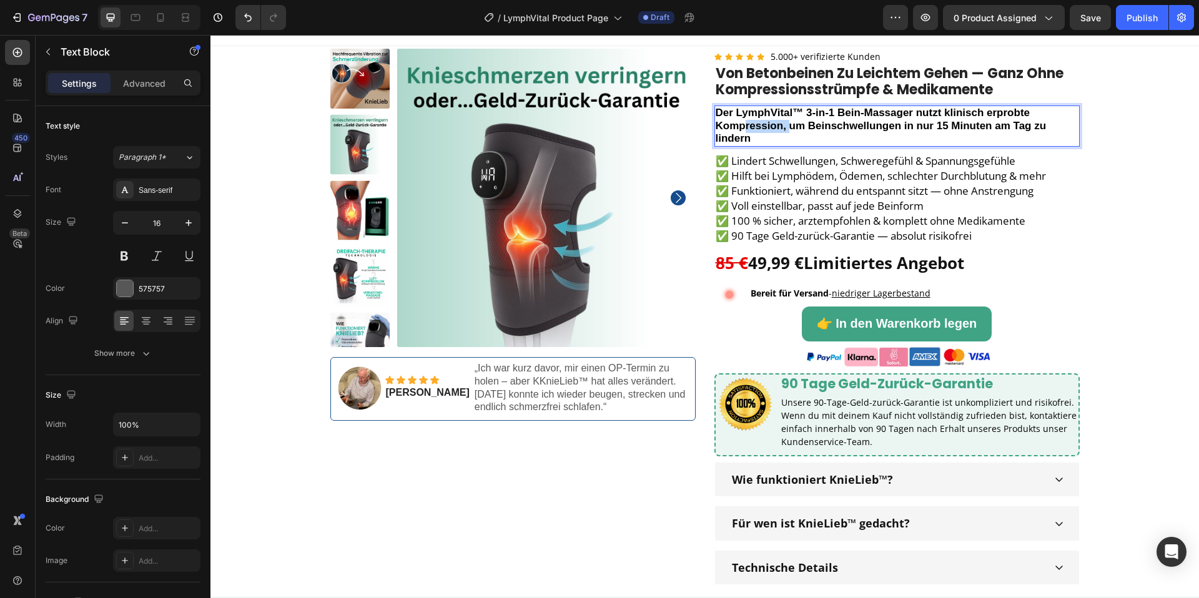
click at [732, 112] on strong "Der LymphVital™ 3-in-1 Bein-Massager nutzt klinisch erprobte Kompression, um Be…" at bounding box center [881, 126] width 331 height 38
drag, startPoint x: 737, startPoint y: 113, endPoint x: 719, endPoint y: 114, distance: 18.7
click at [719, 114] on strong "Der LymphVital™ 3-in-1 Bein-Massager nutzt klinisch erprobte Kompression, um Be…" at bounding box center [881, 126] width 331 height 38
click at [734, 113] on strong "Der LymphVital™ 3-in-1 Bein-Massager nutzt klinisch erprobte Kompression, um Be…" at bounding box center [881, 126] width 331 height 38
drag, startPoint x: 774, startPoint y: 140, endPoint x: 721, endPoint y: 113, distance: 60.3
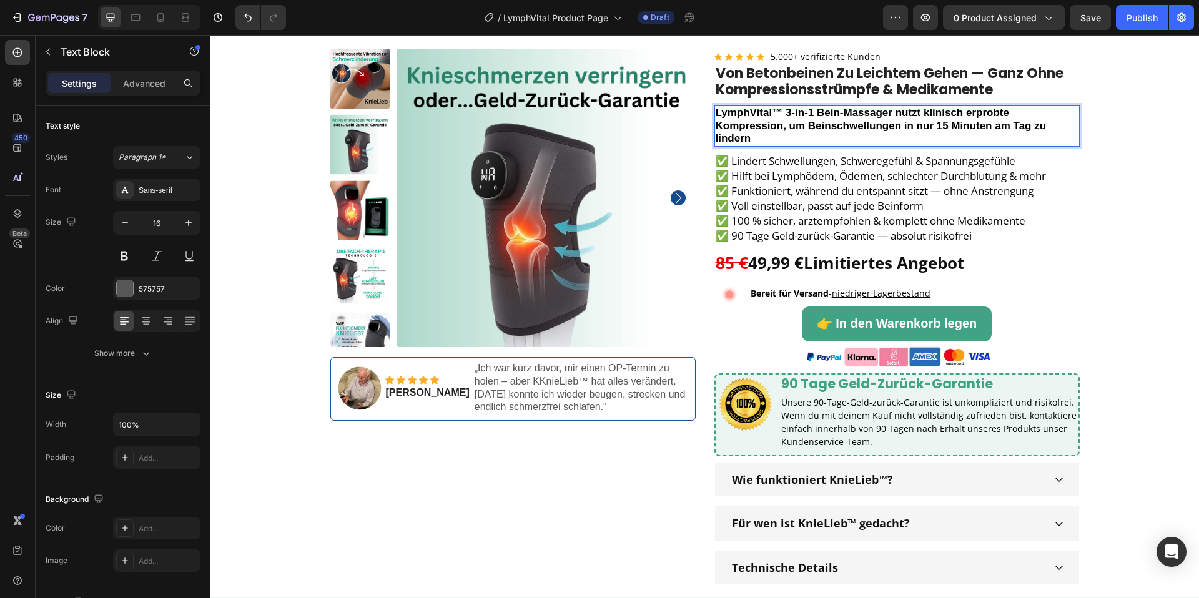
click at [717, 111] on p "LymphVital™ 3-in-1 Bein-Massager nutzt klinisch erprobte Kompression, um Beinsc…" at bounding box center [897, 126] width 363 height 39
click at [180, 232] on button "button" at bounding box center [188, 223] width 22 height 22
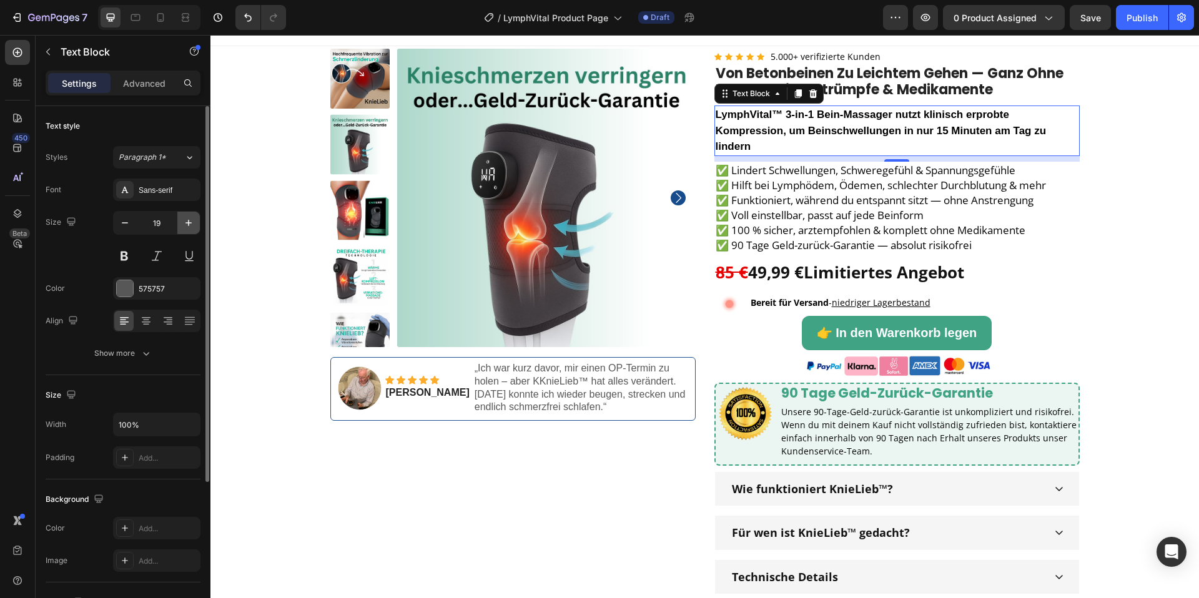
click at [184, 230] on button "button" at bounding box center [188, 223] width 22 height 22
type input "20"
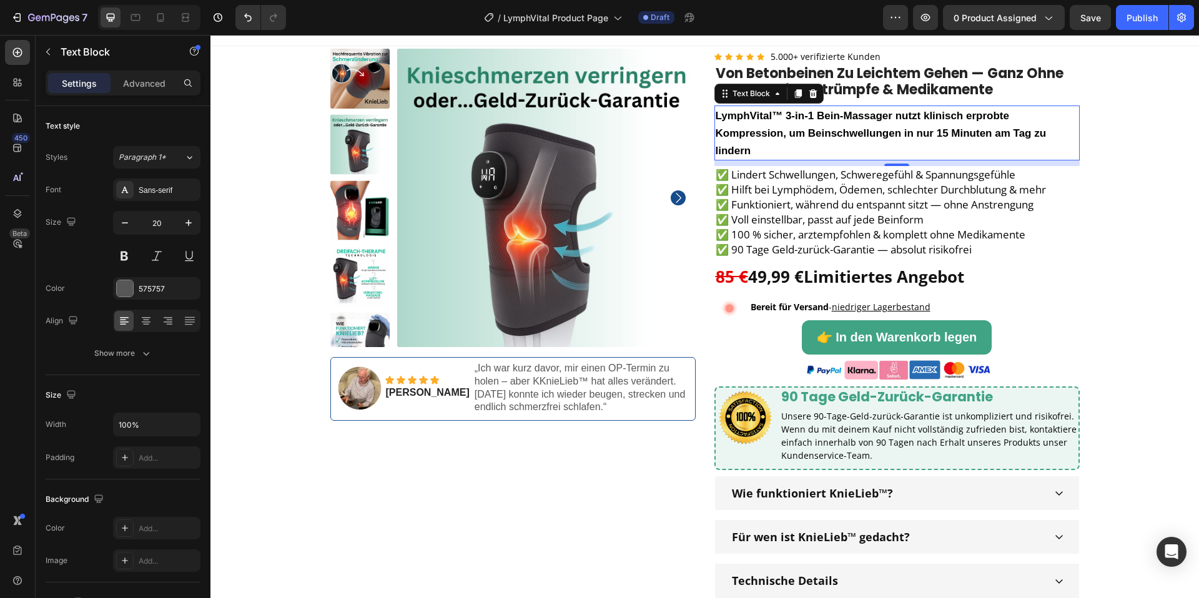
click at [761, 141] on p "LymphVital™ 3-in-1 Bein-Massager nutzt klinisch erprobte Kompression, um Beinsc…" at bounding box center [897, 133] width 363 height 52
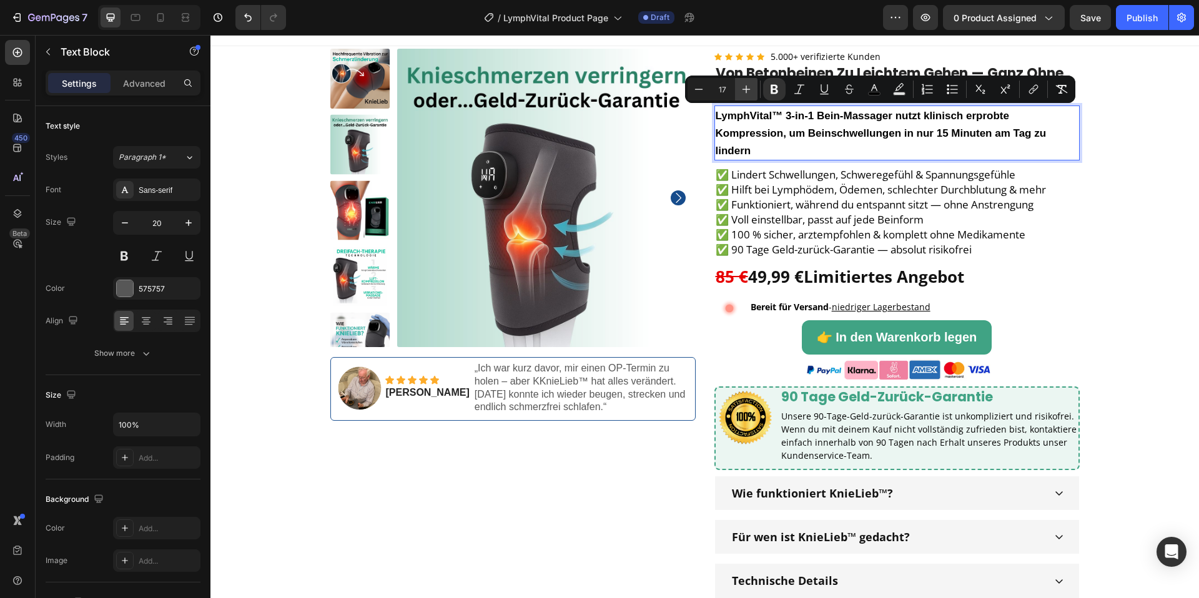
click at [745, 89] on icon "Editor contextual toolbar" at bounding box center [746, 89] width 12 height 12
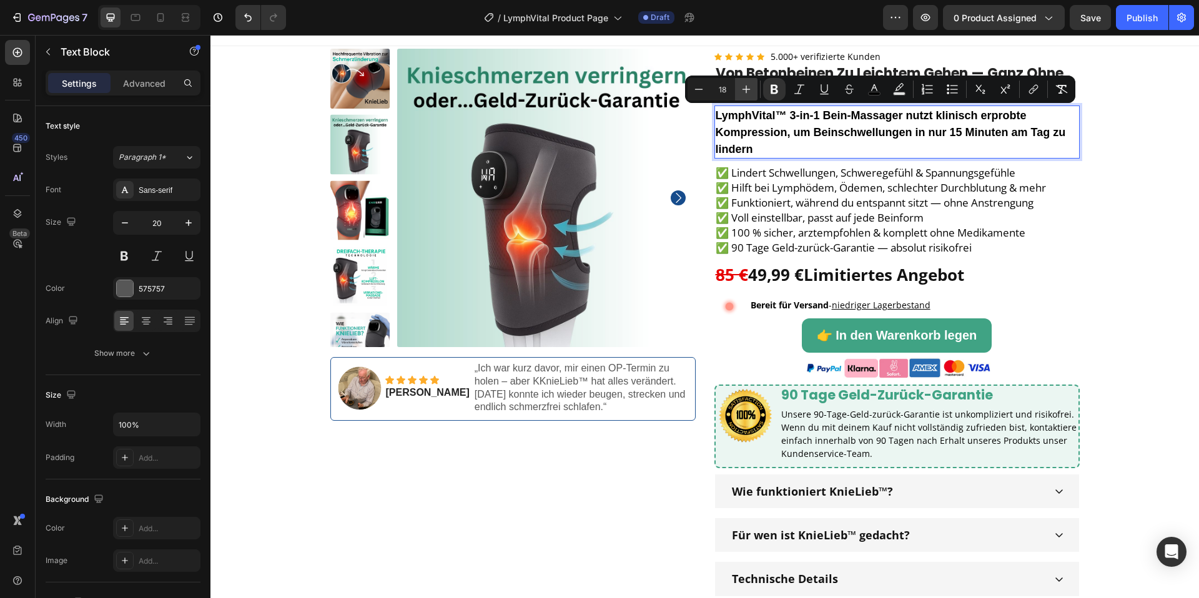
click at [745, 89] on icon "Editor contextual toolbar" at bounding box center [746, 89] width 12 height 12
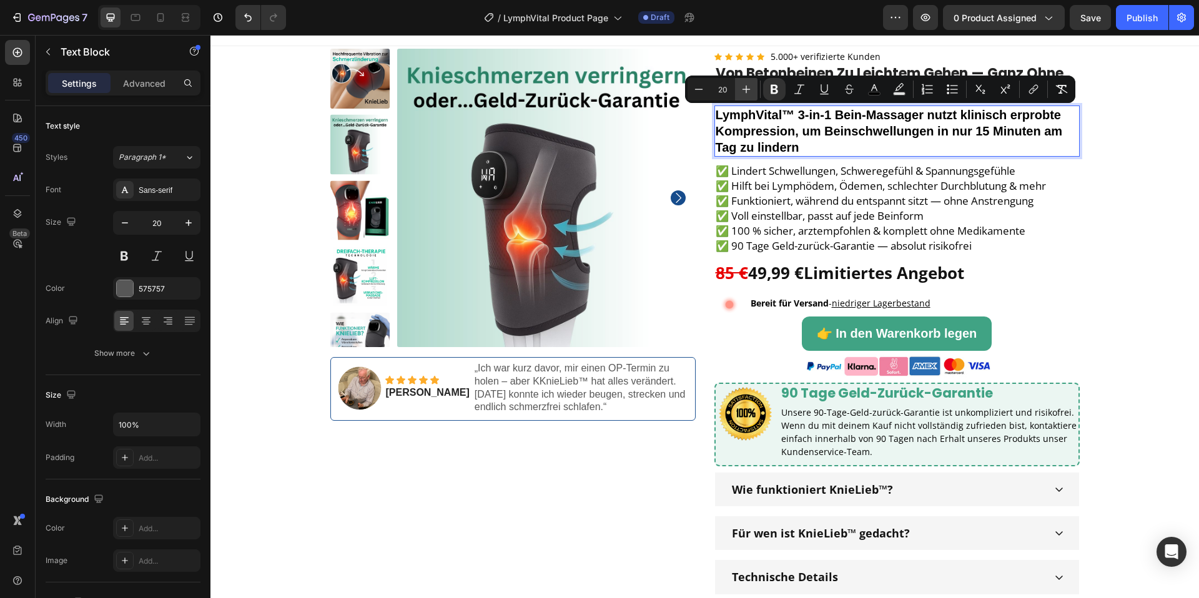
click at [745, 89] on icon "Editor contextual toolbar" at bounding box center [746, 90] width 8 height 8
type input "21"
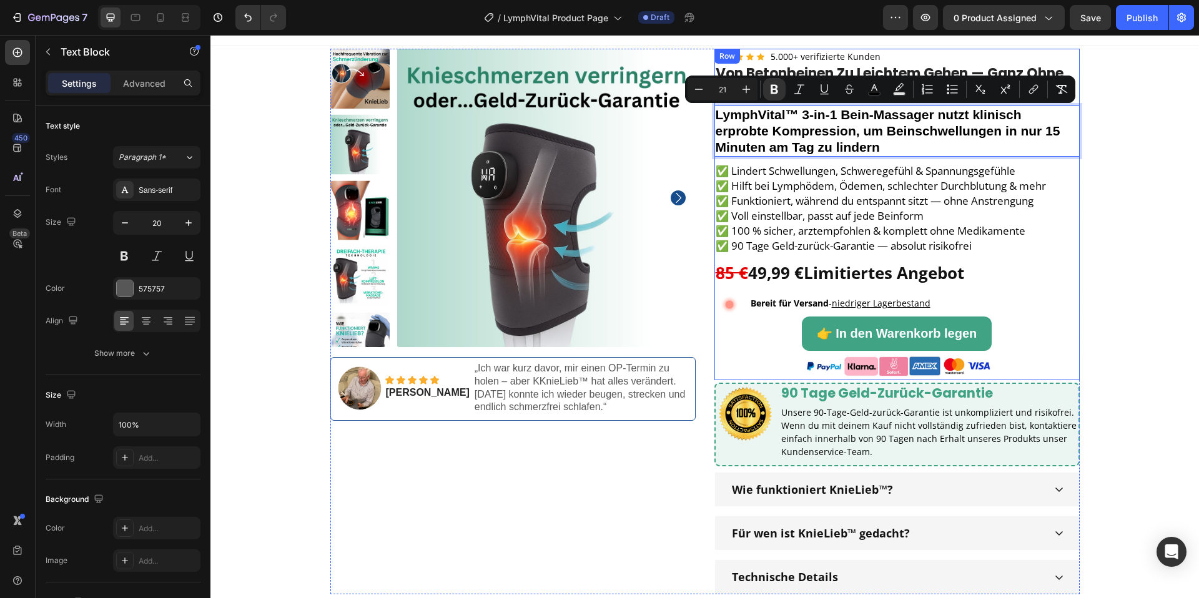
click at [941, 159] on div "Icon Icon Icon Icon Icon Icon List Hoz 5.000+ verifizierte Kunden Text block Ro…" at bounding box center [896, 215] width 365 height 332
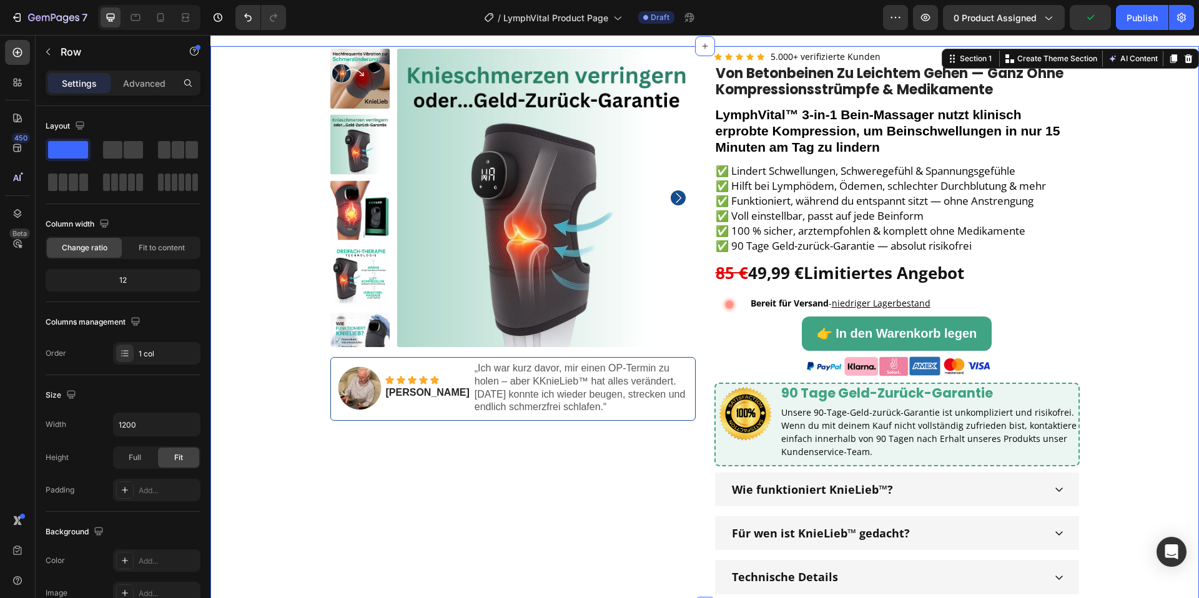
click at [1189, 165] on div "Product Images Image Icon Icon Icon Icon Icon Icon List Janis K. Text Block „Ic…" at bounding box center [705, 322] width 970 height 546
click at [942, 87] on span "Von Betonbeinen zu leichtem Gehen — ganz ohne Kompressionsstrümpfe & Medikamente" at bounding box center [890, 82] width 348 height 36
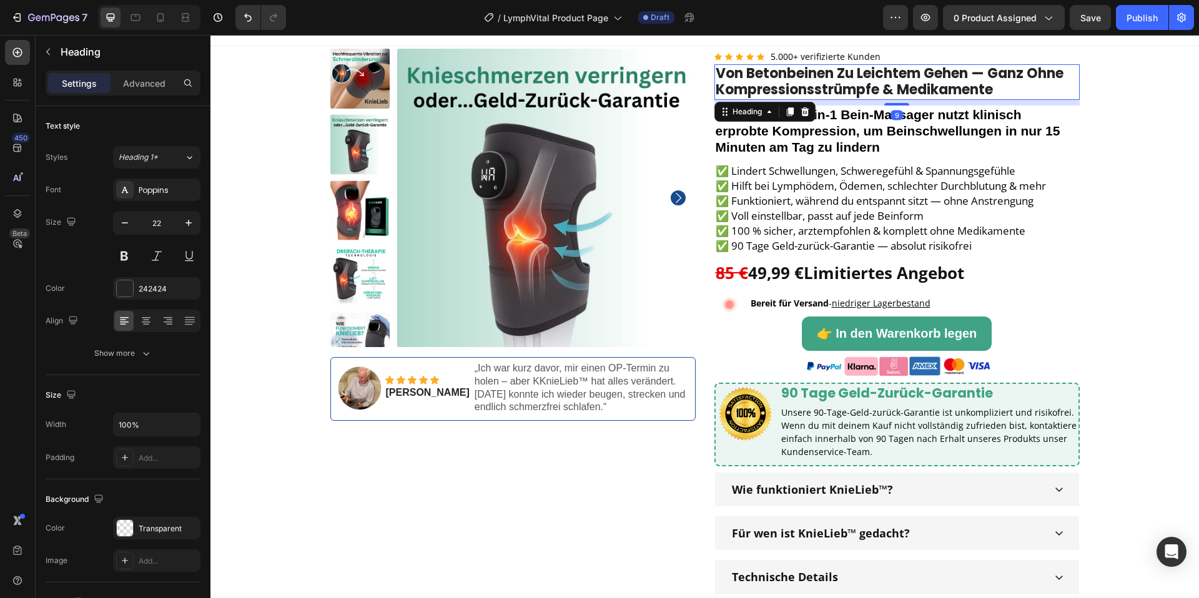
click at [807, 111] on icon at bounding box center [805, 111] width 8 height 9
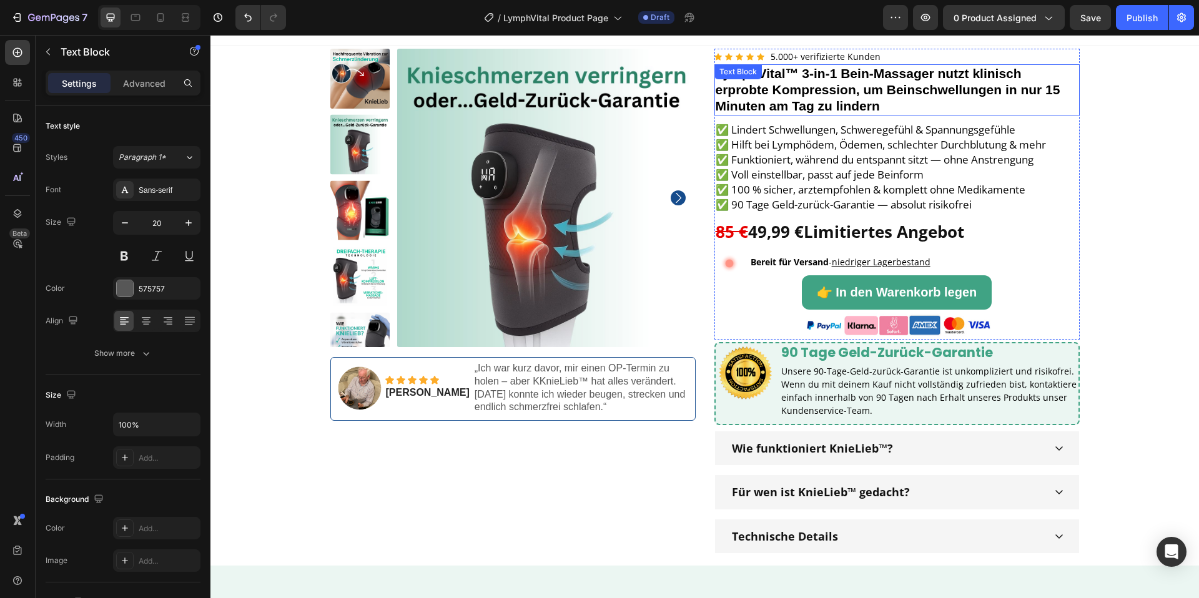
click at [855, 108] on strong "LymphVital™ 3-in-1 Bein-Massager nutzt klinisch erprobte Kompression, um Beinsc…" at bounding box center [888, 89] width 345 height 47
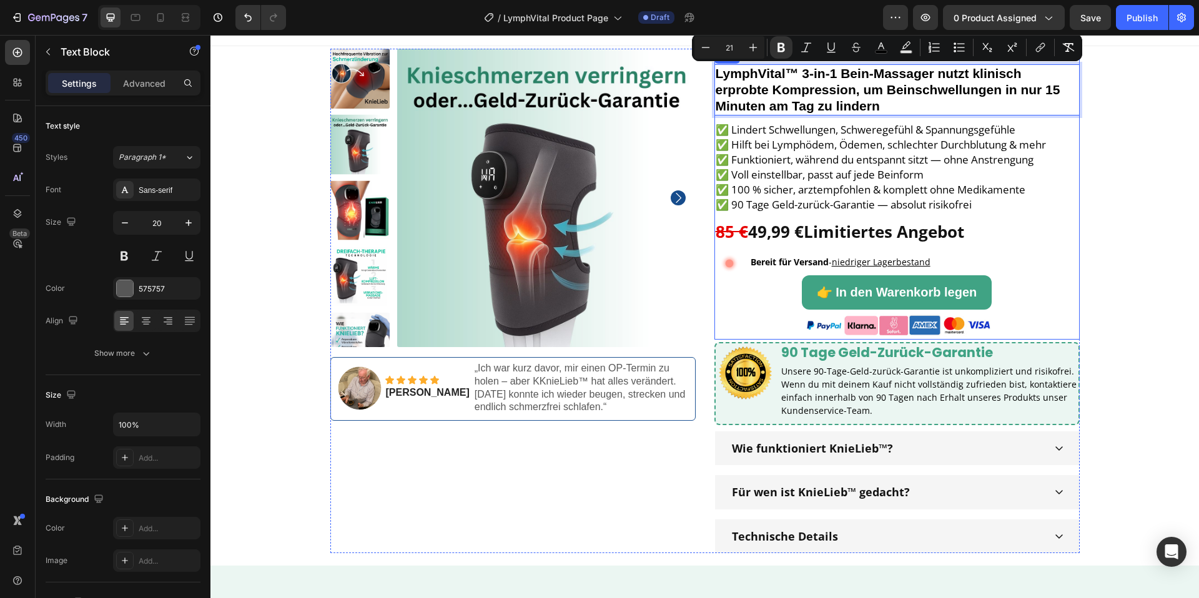
click at [758, 247] on div "Icon Icon Icon Icon Icon Icon List Hoz 5.000+ verifizierte Kunden Text block Ro…" at bounding box center [896, 194] width 365 height 291
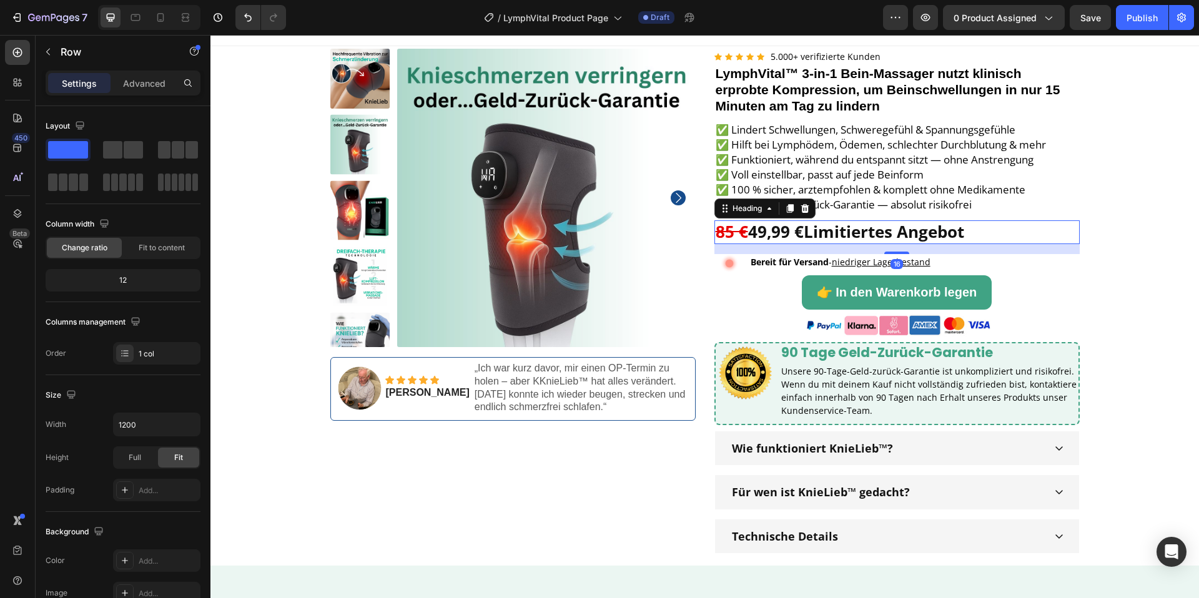
click at [755, 237] on strong "49,99 €" at bounding box center [776, 231] width 56 height 22
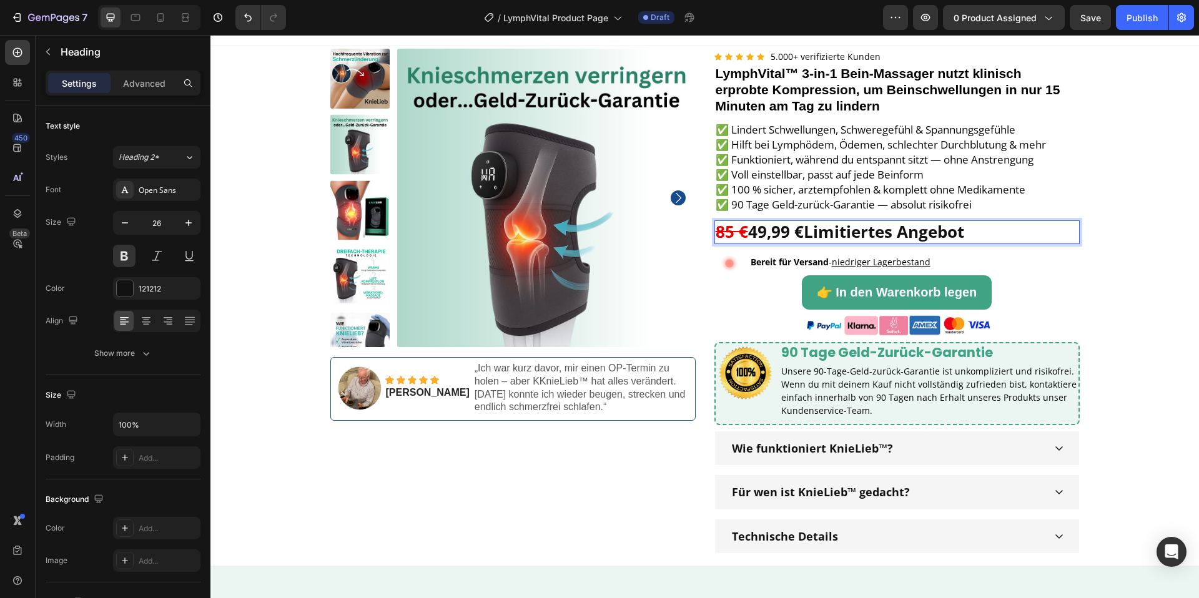
click at [757, 237] on strong "49,99 €" at bounding box center [776, 231] width 56 height 22
drag, startPoint x: 753, startPoint y: 237, endPoint x: 760, endPoint y: 236, distance: 6.9
click at [758, 236] on strong "49,99 €" at bounding box center [776, 231] width 56 height 22
click at [504, 270] on img at bounding box center [546, 198] width 298 height 298
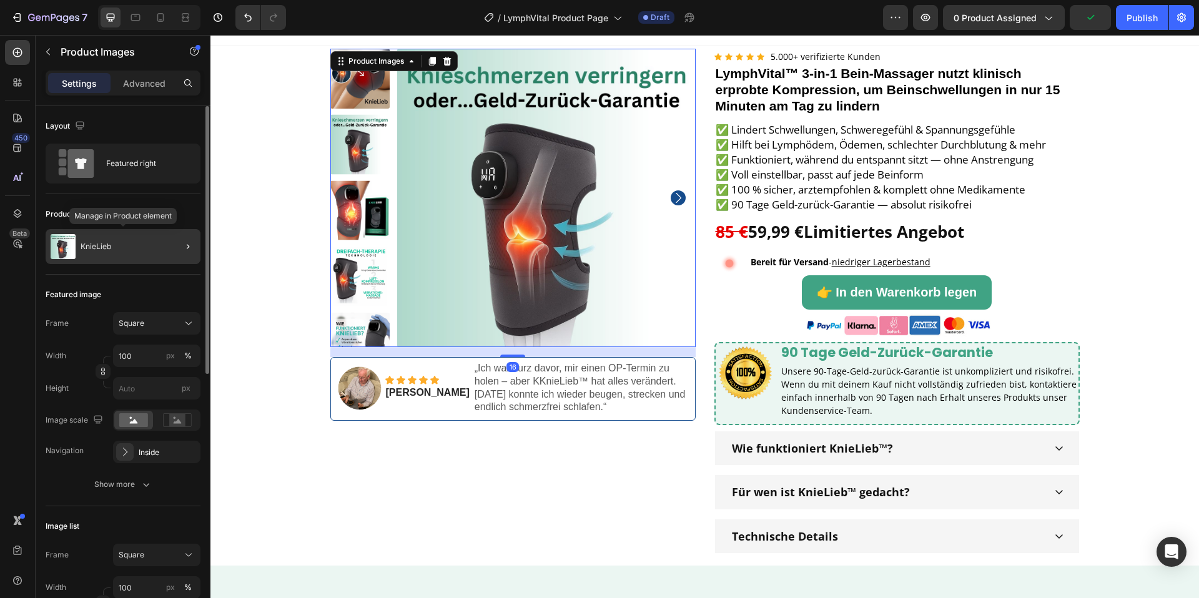
click at [154, 248] on div "KnieLieb" at bounding box center [123, 246] width 155 height 35
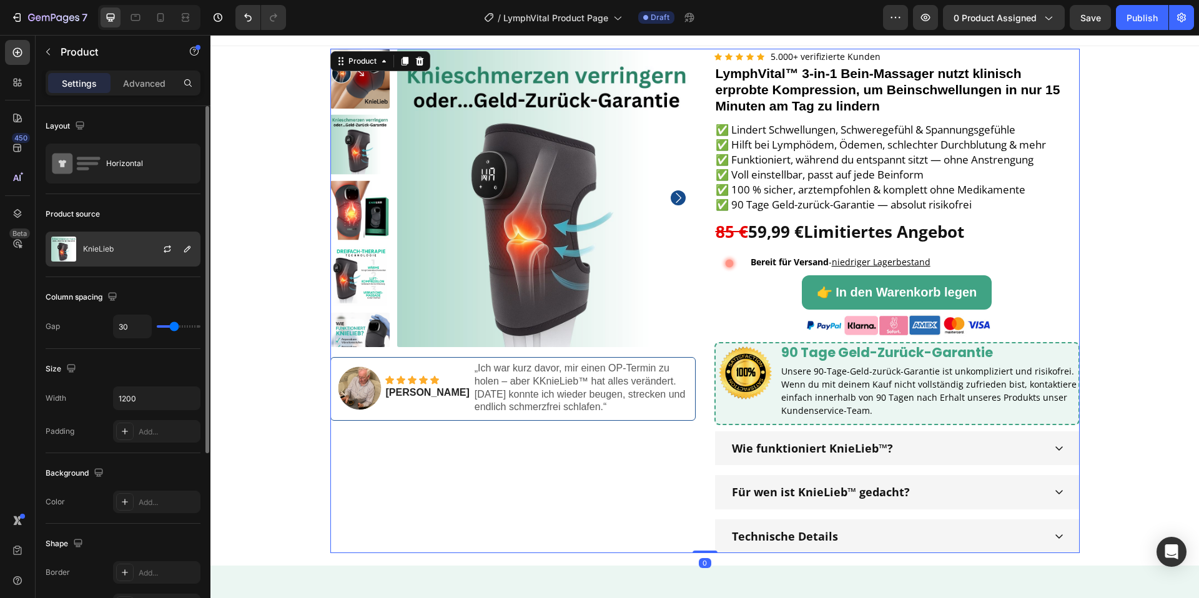
click at [129, 247] on div "KnieLieb" at bounding box center [123, 249] width 155 height 35
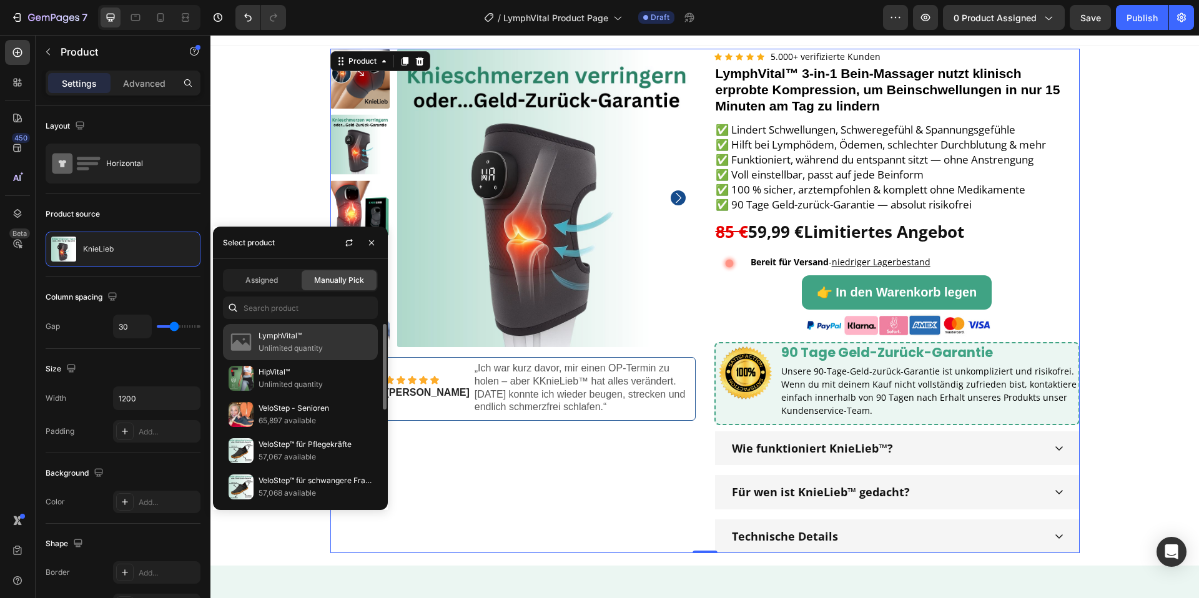
click at [288, 344] on p "Unlimited quantity" at bounding box center [316, 348] width 114 height 12
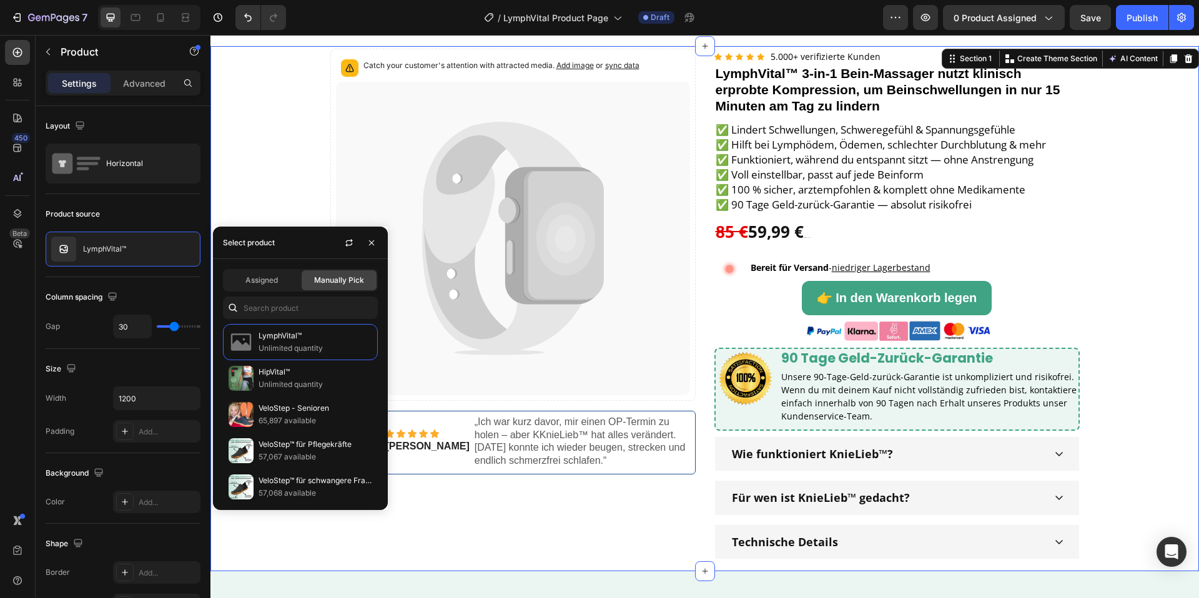
click at [1095, 257] on div "Catch your customer's attention with attracted media. Add image or sync data Pr…" at bounding box center [705, 304] width 970 height 510
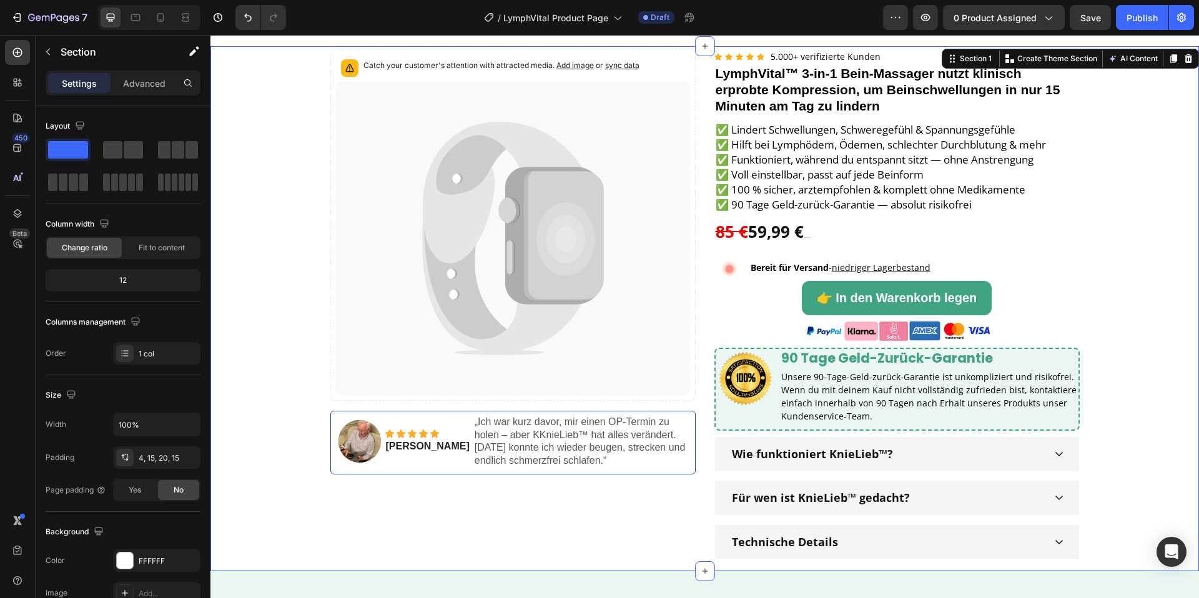
click at [475, 426] on p "„Ich war kurz davor, mir einen OP-Termin zu holen – aber KKnieLieb™ hat alles v…" at bounding box center [581, 442] width 213 height 52
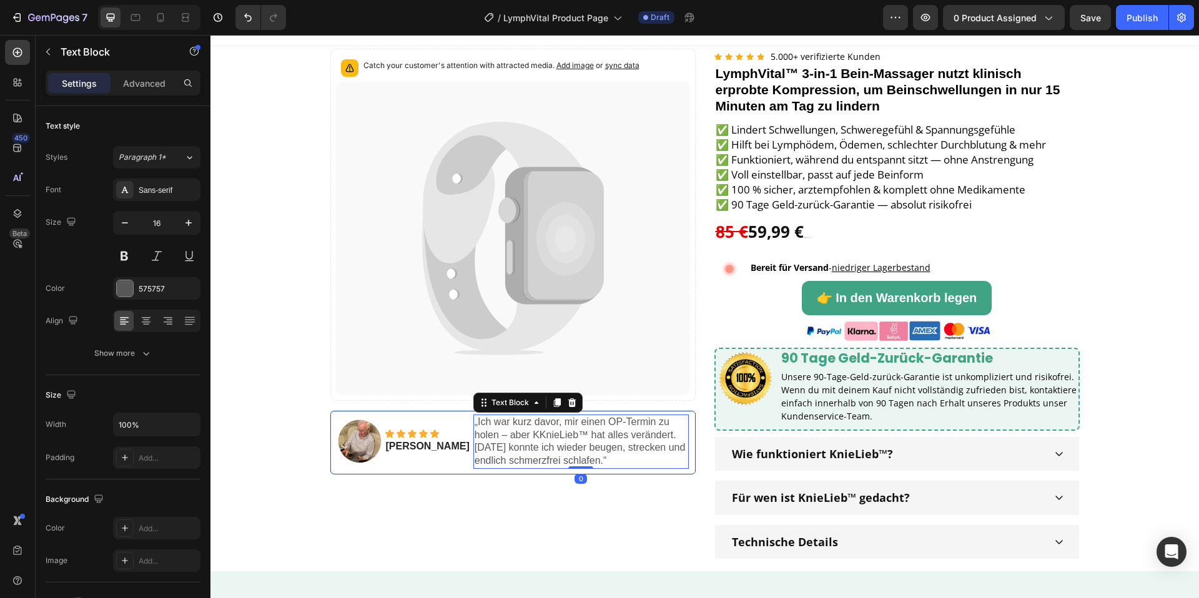
click at [473, 423] on div "„Ich war kurz davor, mir einen OP-Termin zu holen – aber KKnieLieb™ hat alles v…" at bounding box center [580, 442] width 215 height 54
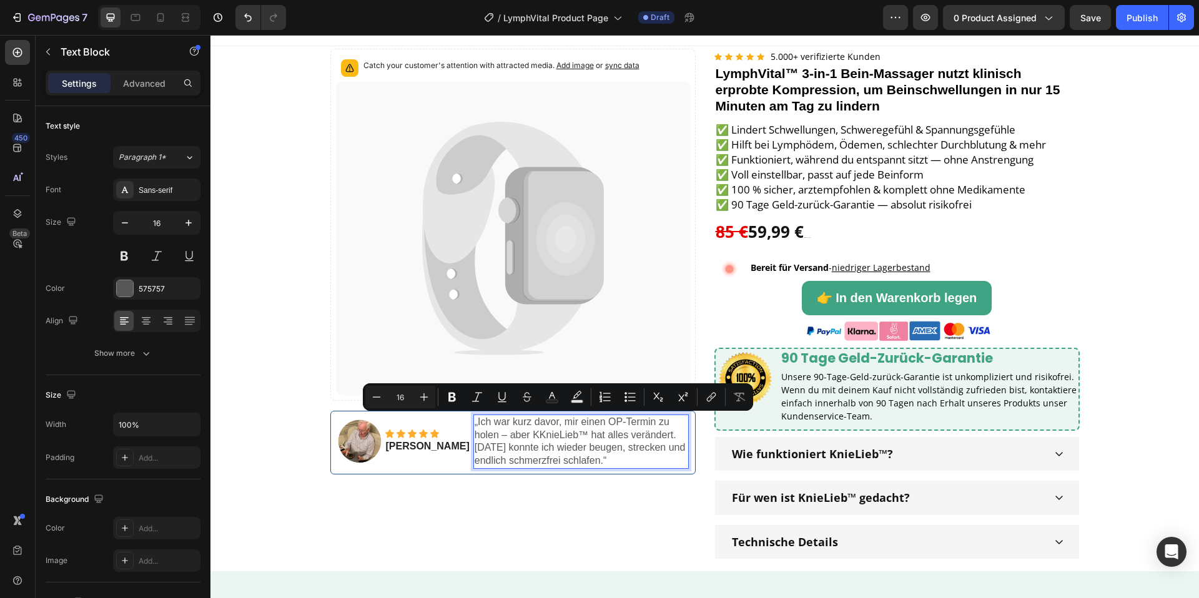
drag, startPoint x: 442, startPoint y: 423, endPoint x: 590, endPoint y: 460, distance: 152.7
click at [590, 460] on div "„Ich war kurz davor, mir einen OP-Termin zu holen – aber KKnieLieb™ hat alles v…" at bounding box center [580, 442] width 215 height 54
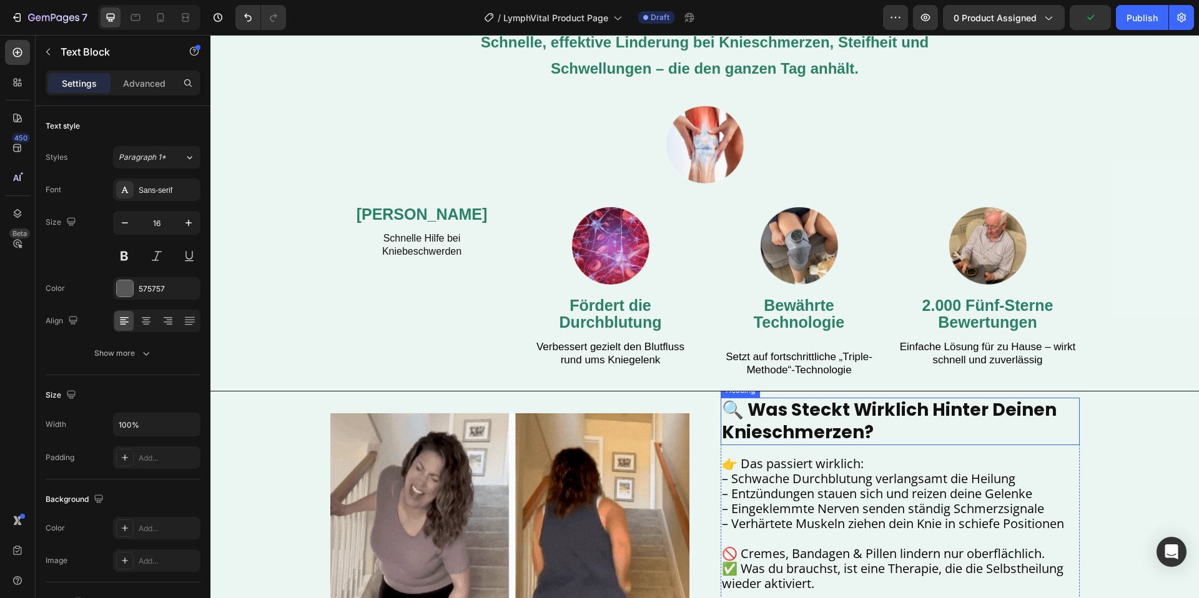
scroll to position [603, 0]
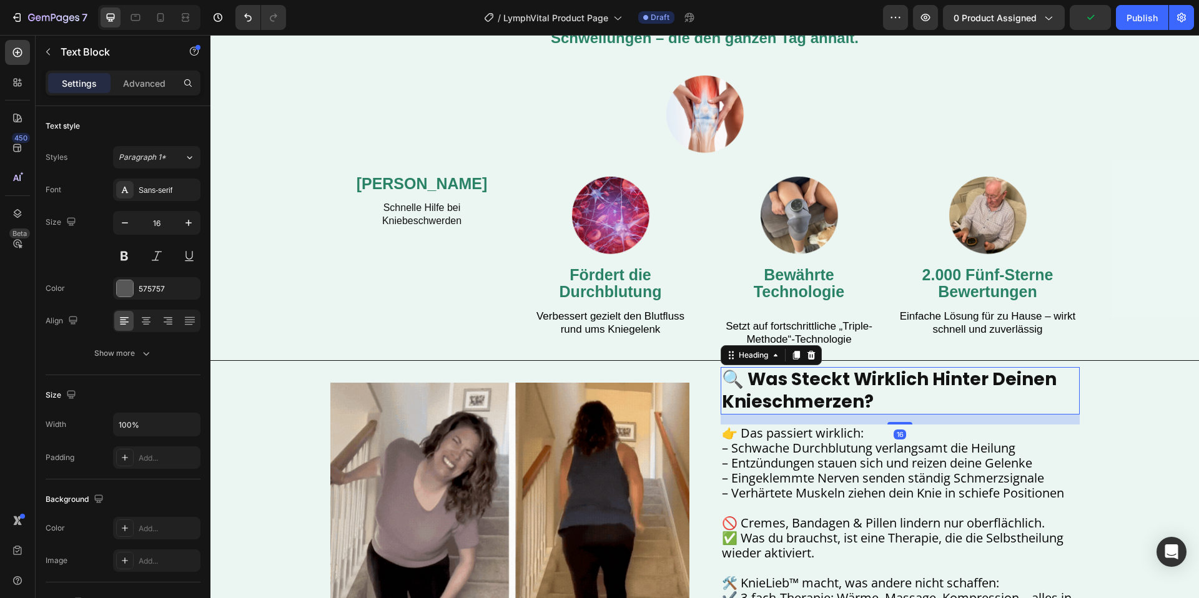
click at [779, 400] on strong "🔍 was steckt wirklich hinter deinen knieschmerzen?" at bounding box center [889, 390] width 335 height 47
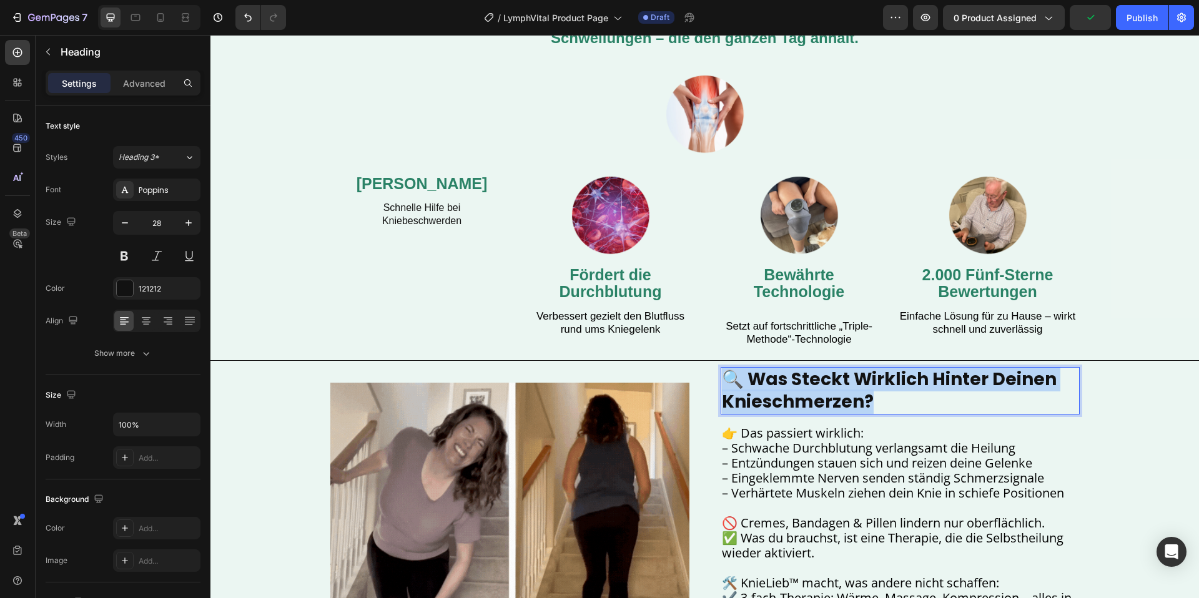
click at [779, 400] on strong "🔍 was steckt wirklich hinter deinen knieschmerzen?" at bounding box center [889, 390] width 335 height 47
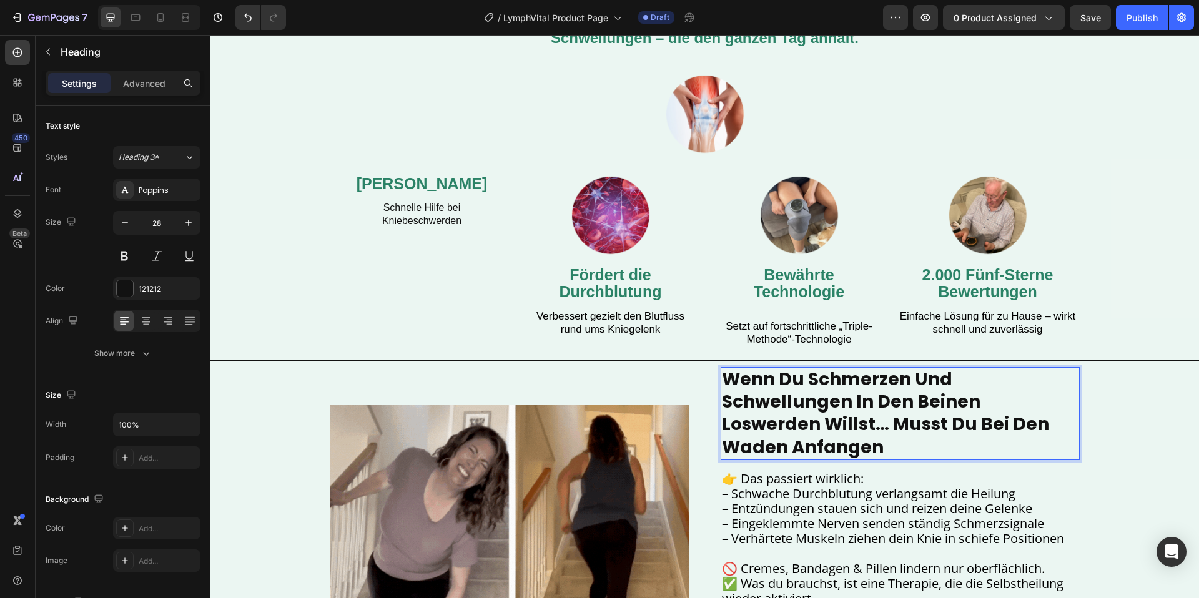
click at [902, 485] on span "– Schwache Durchblutung verlangsamt die Heilung" at bounding box center [868, 493] width 293 height 17
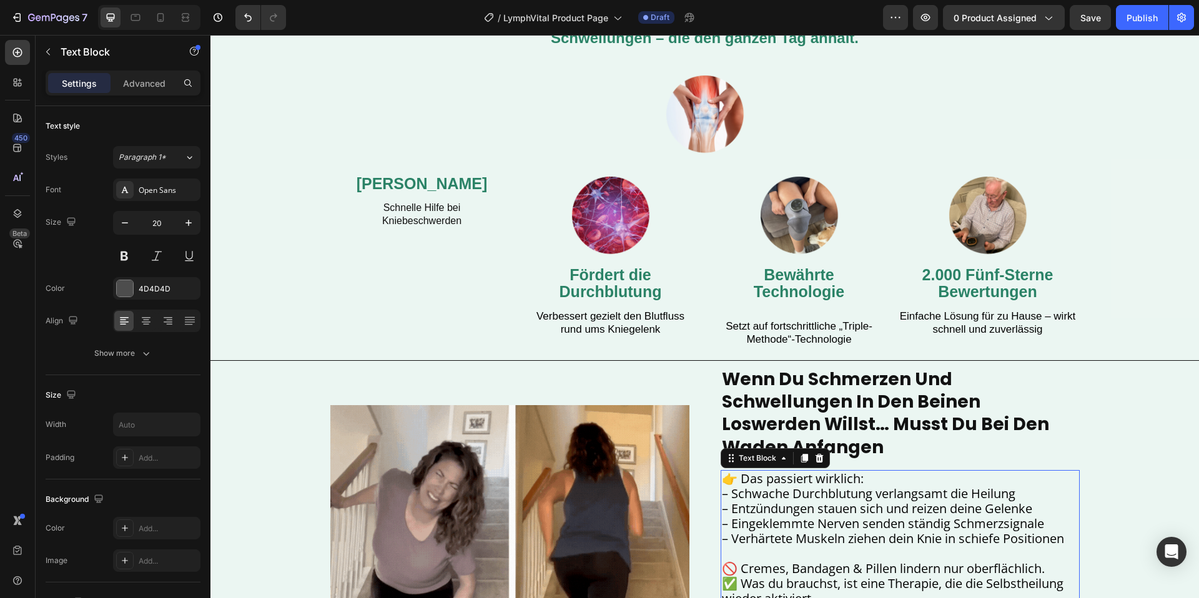
click at [902, 485] on span "– Schwache Durchblutung verlangsamt die Heilung" at bounding box center [868, 493] width 293 height 17
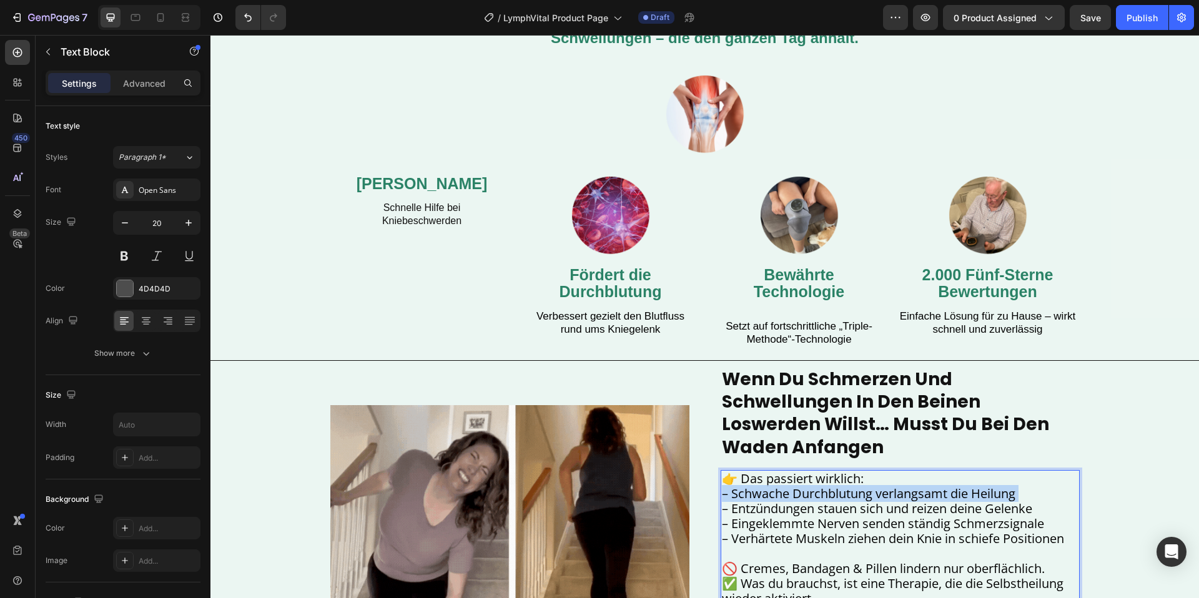
click at [902, 485] on span "– Schwache Durchblutung verlangsamt die Heilung" at bounding box center [868, 493] width 293 height 17
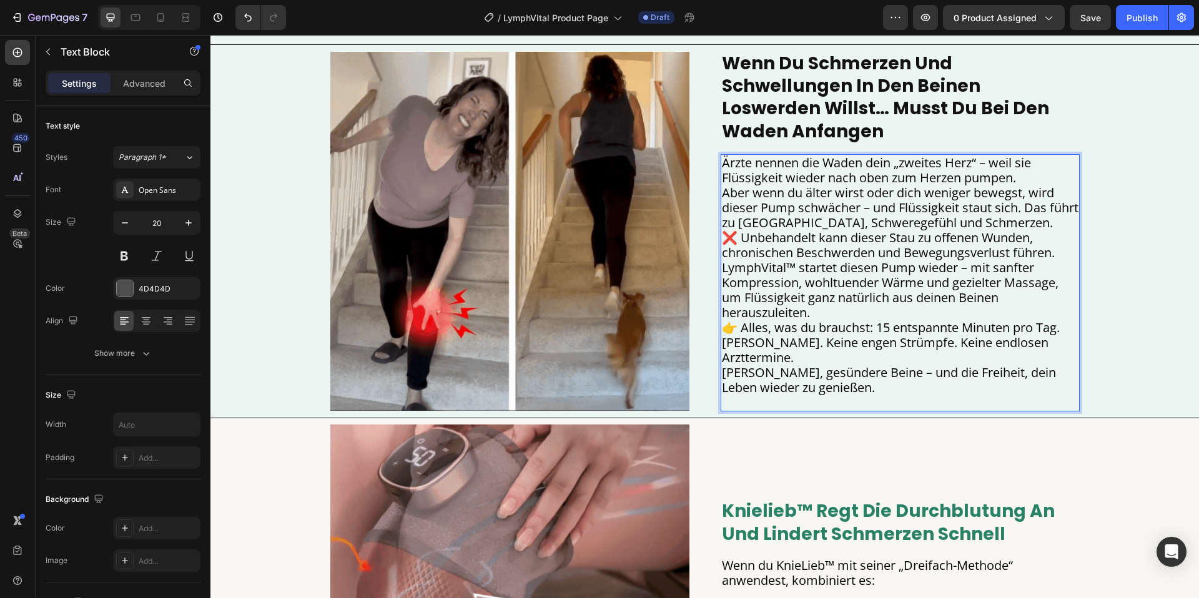
scroll to position [927, 0]
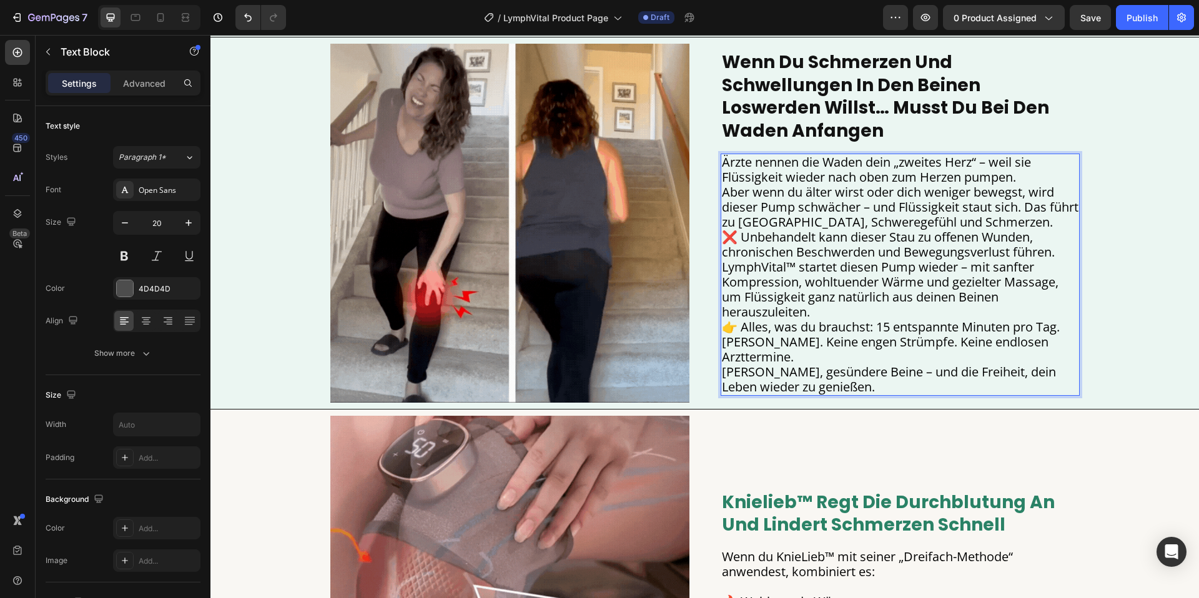
click at [848, 344] on p "Ärzte nennen die Waden dein „zweites Herz“ – weil sie Flüssigkeit wieder nach o…" at bounding box center [900, 275] width 357 height 240
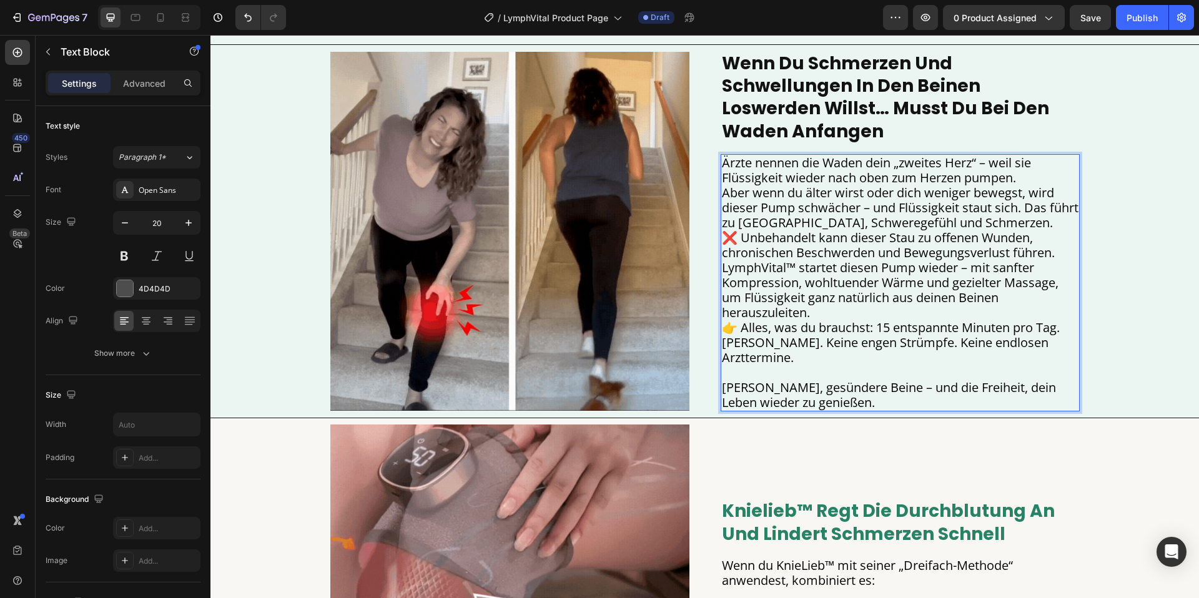
click at [842, 303] on p "Ärzte nennen die Waden dein „zweites Herz“ – weil sie Flüssigkeit wieder nach o…" at bounding box center [900, 260] width 357 height 210
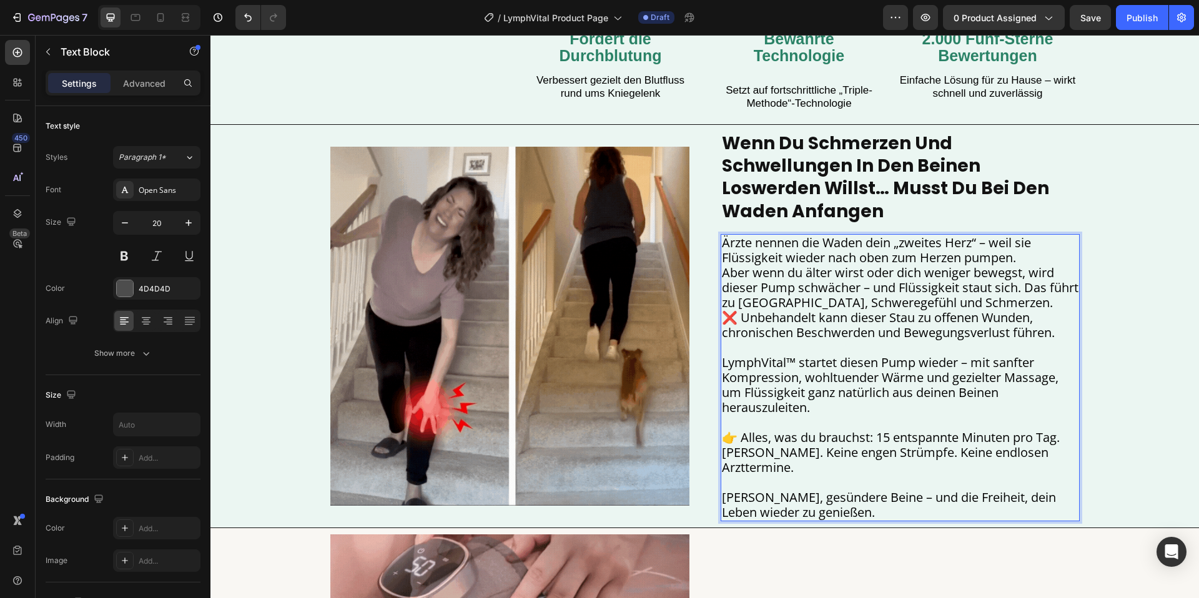
scroll to position [831, 0]
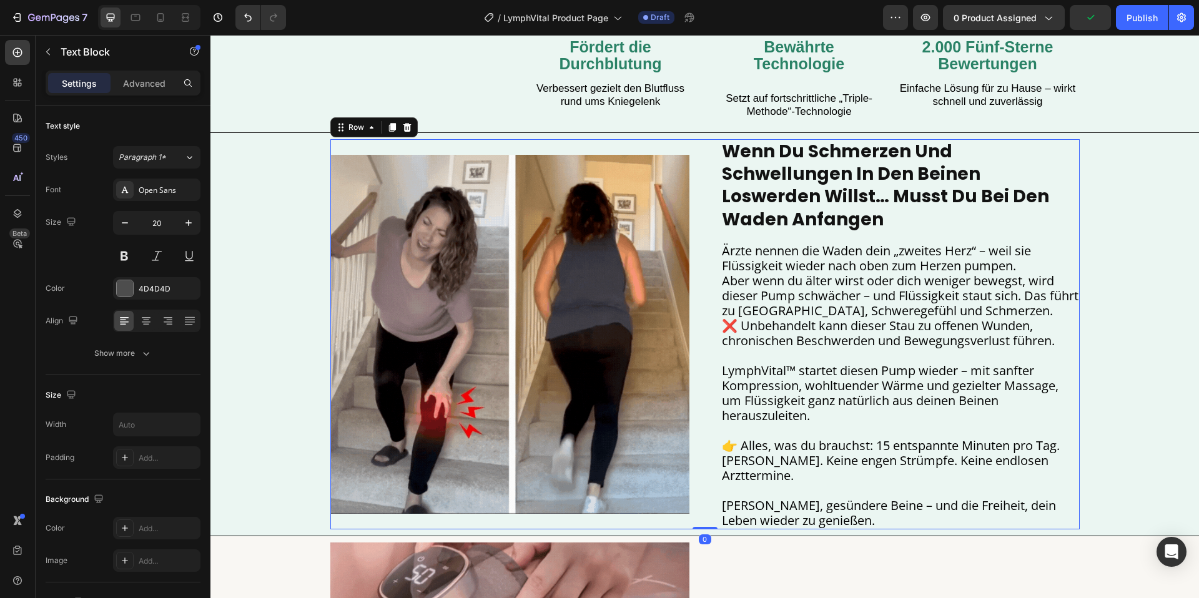
click at [717, 305] on div "Image ⁠⁠⁠⁠⁠⁠⁠ Wenn du Schmerzen und Schwellungen in den Beinen loswerden willst…" at bounding box center [704, 334] width 749 height 391
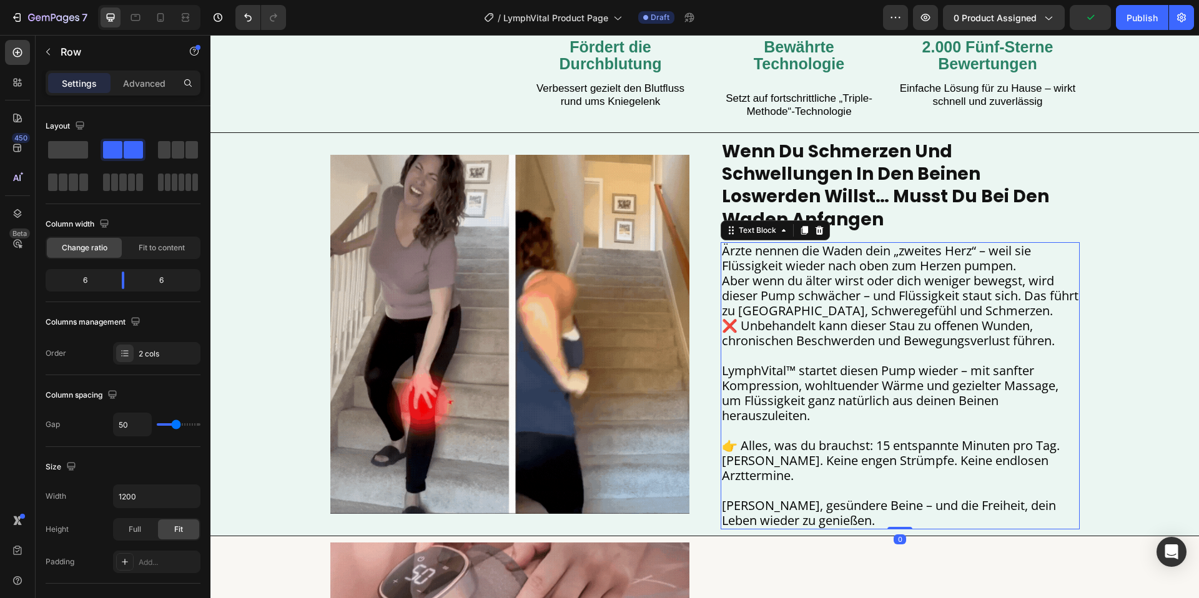
click at [722, 317] on span "❌ Unbehandelt kann dieser Stau zu offenen Wunden, chronischen Beschwerden und B…" at bounding box center [888, 333] width 333 height 32
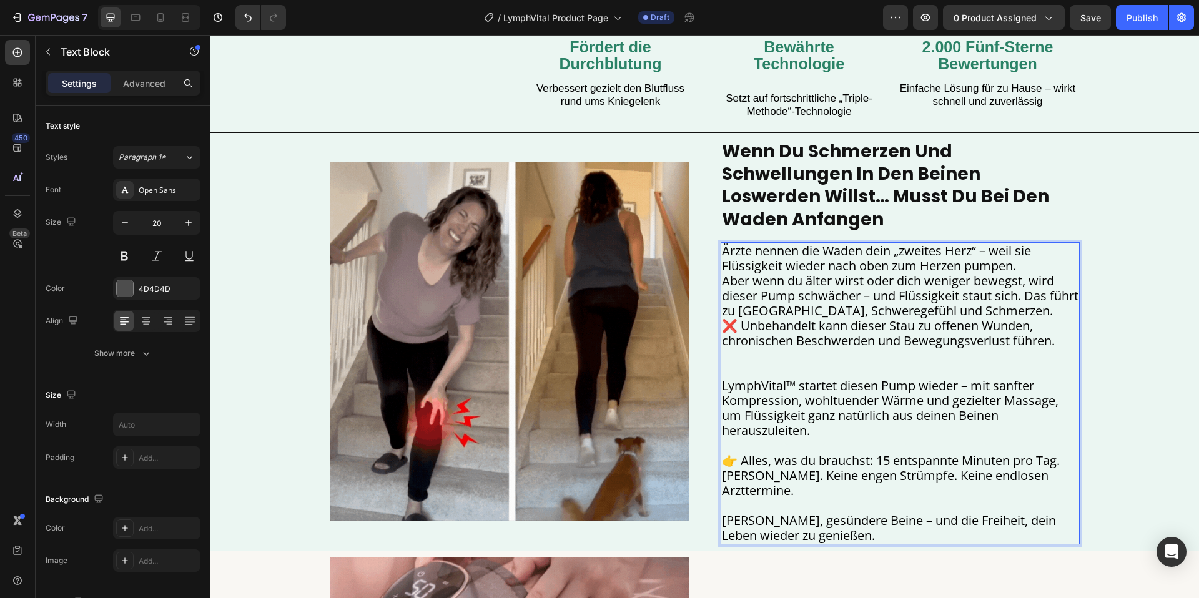
click at [729, 317] on span "❌ Unbehandelt kann dieser Stau zu offenen Wunden, chronischen Beschwerden und B…" at bounding box center [888, 333] width 333 height 32
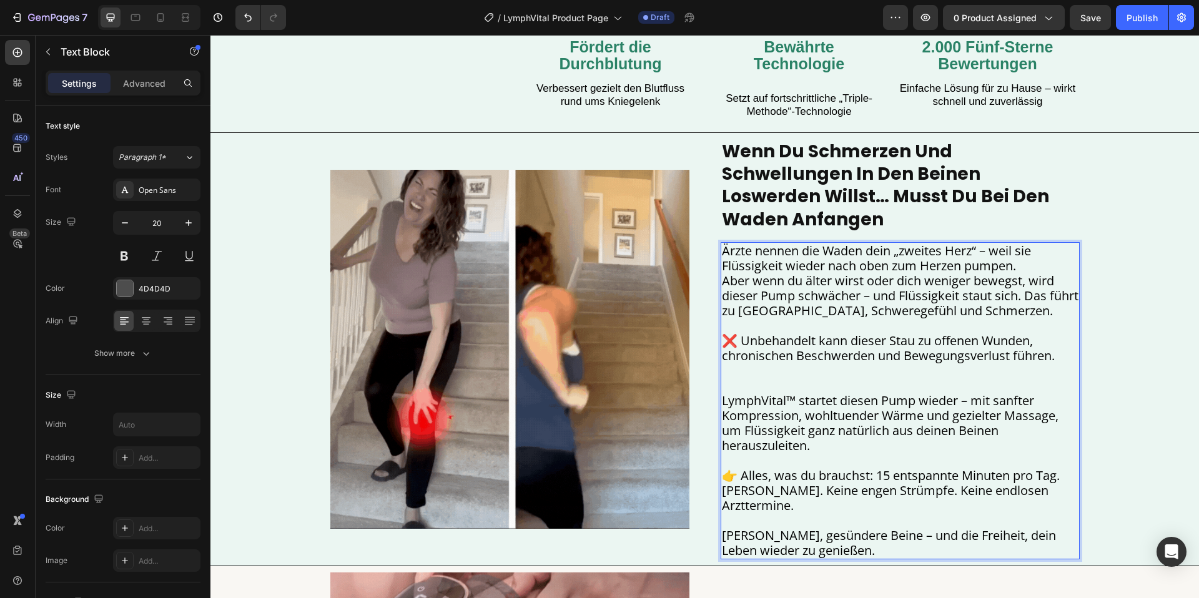
click at [1026, 273] on span "Aber wenn du älter wirst oder dich weniger bewegst, wird dieser Pump schwächer …" at bounding box center [900, 295] width 357 height 47
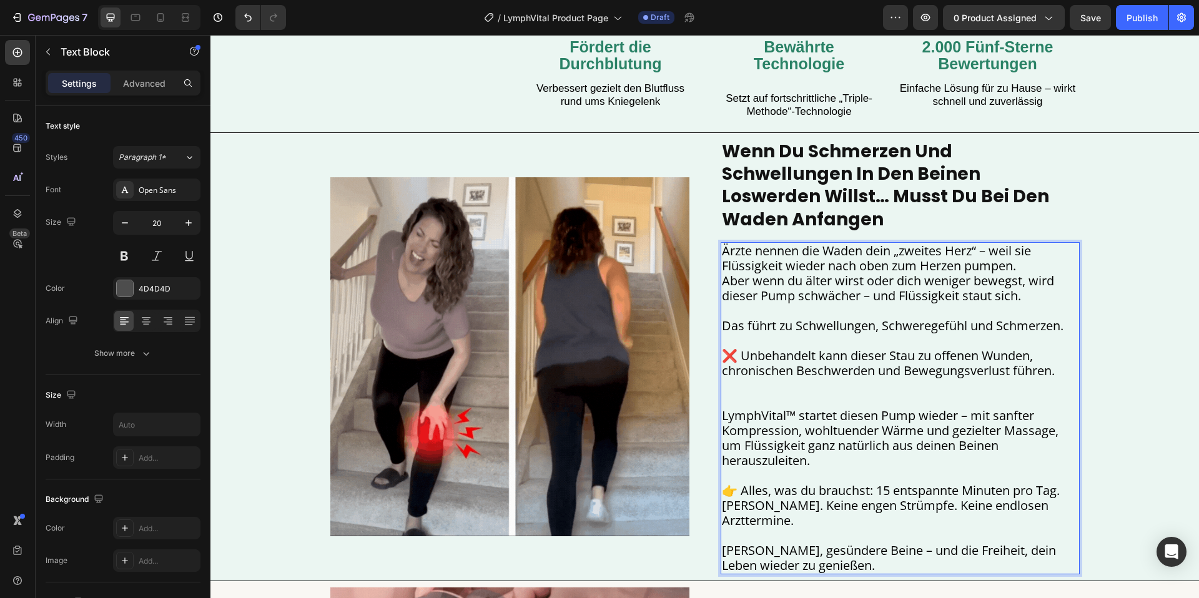
click at [1031, 247] on p "Ärzte nennen die Waden dein „zweites Herz“ – weil sie Flüssigkeit wieder nach o…" at bounding box center [900, 274] width 357 height 60
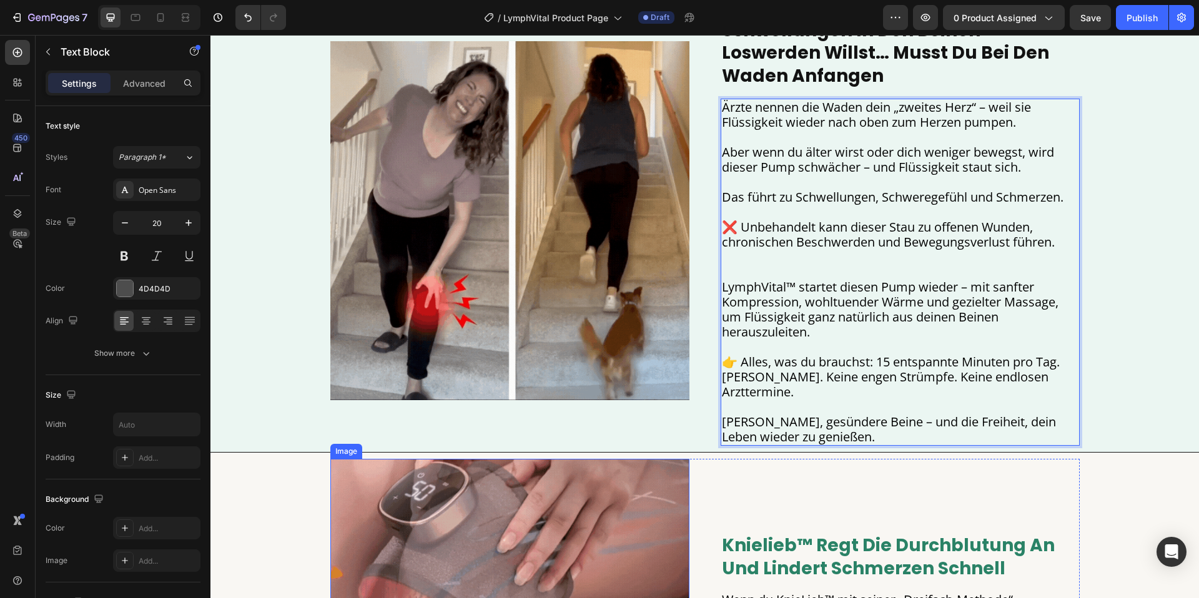
scroll to position [1319, 0]
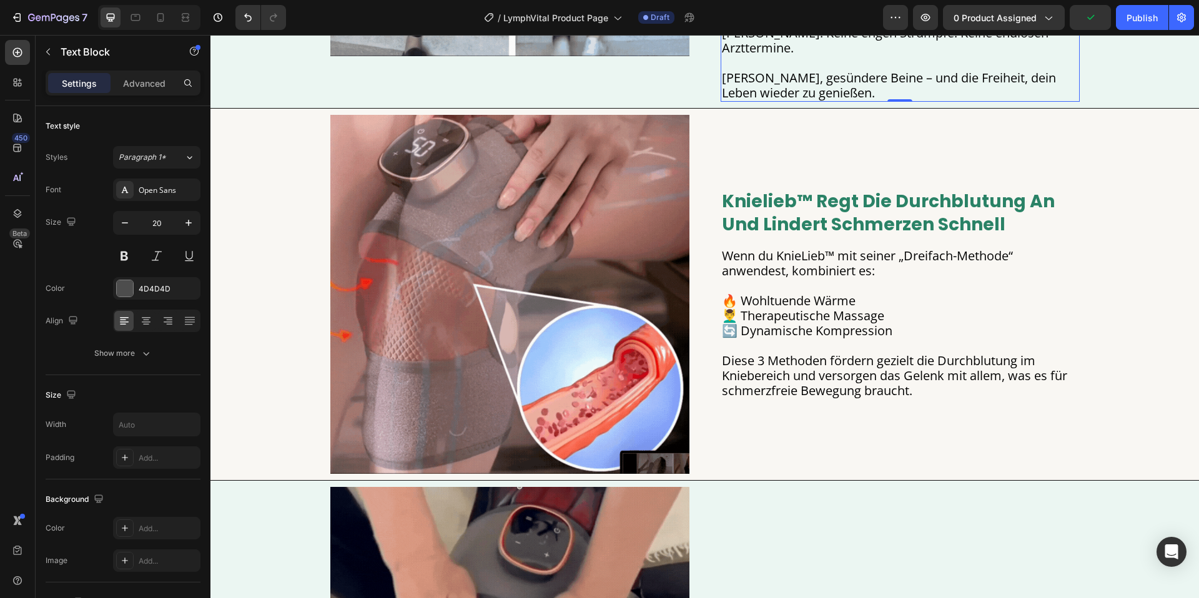
click at [807, 207] on strong "knielieb™ regt die durchblutung an und lindert schmerzen schnell" at bounding box center [888, 212] width 333 height 47
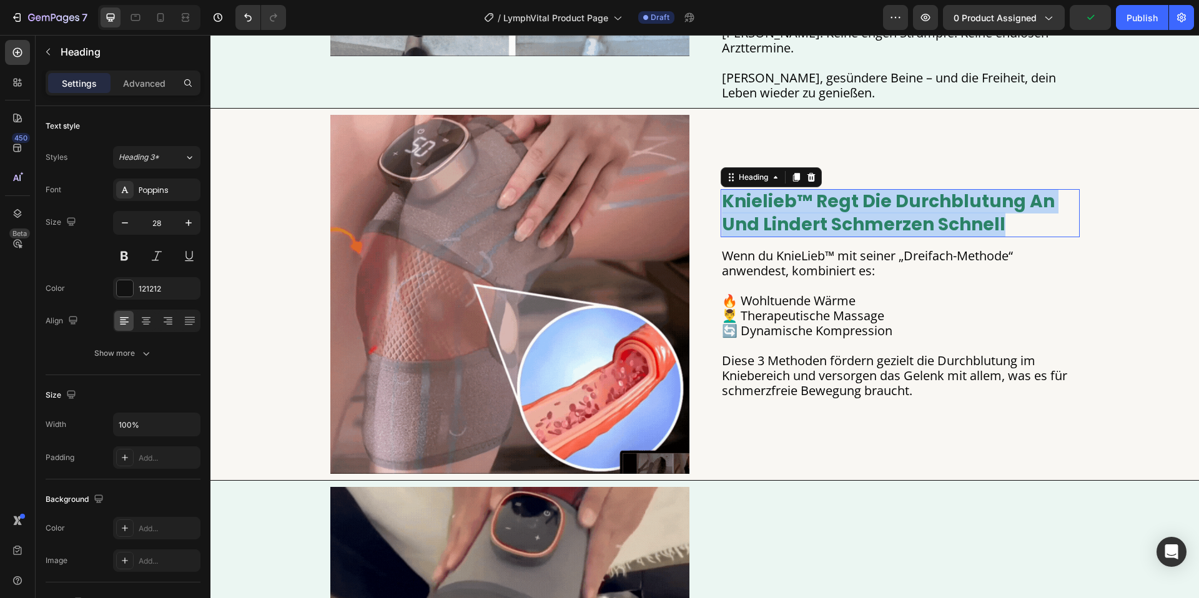
click at [807, 207] on strong "knielieb™ regt die durchblutung an und lindert schmerzen schnell" at bounding box center [888, 212] width 333 height 47
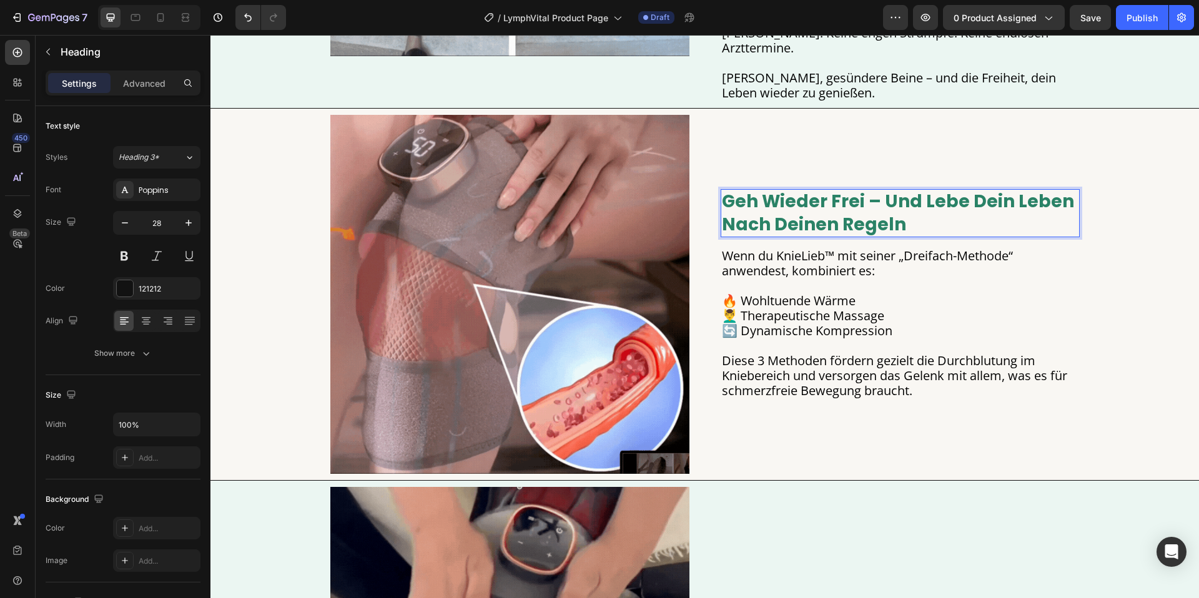
click at [821, 354] on span "Diese 3 Methoden fördern gezielt die Durchblutung im Kniebereich und versorgen …" at bounding box center [894, 375] width 345 height 47
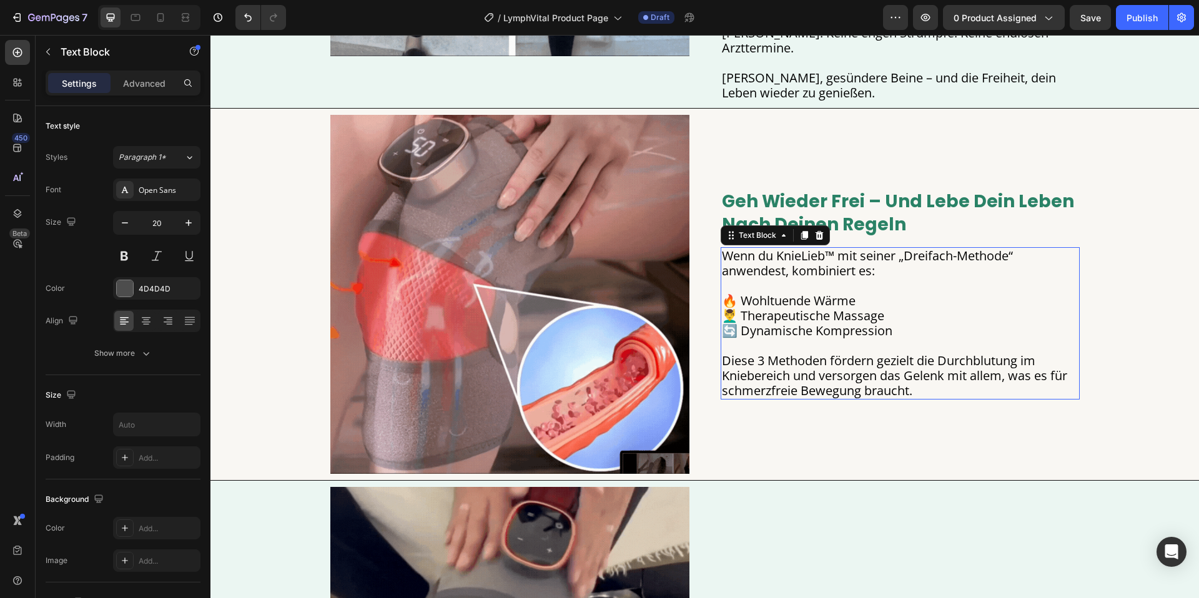
click at [821, 354] on span "Diese 3 Methoden fördern gezielt die Durchblutung im Kniebereich und versorgen …" at bounding box center [894, 375] width 345 height 47
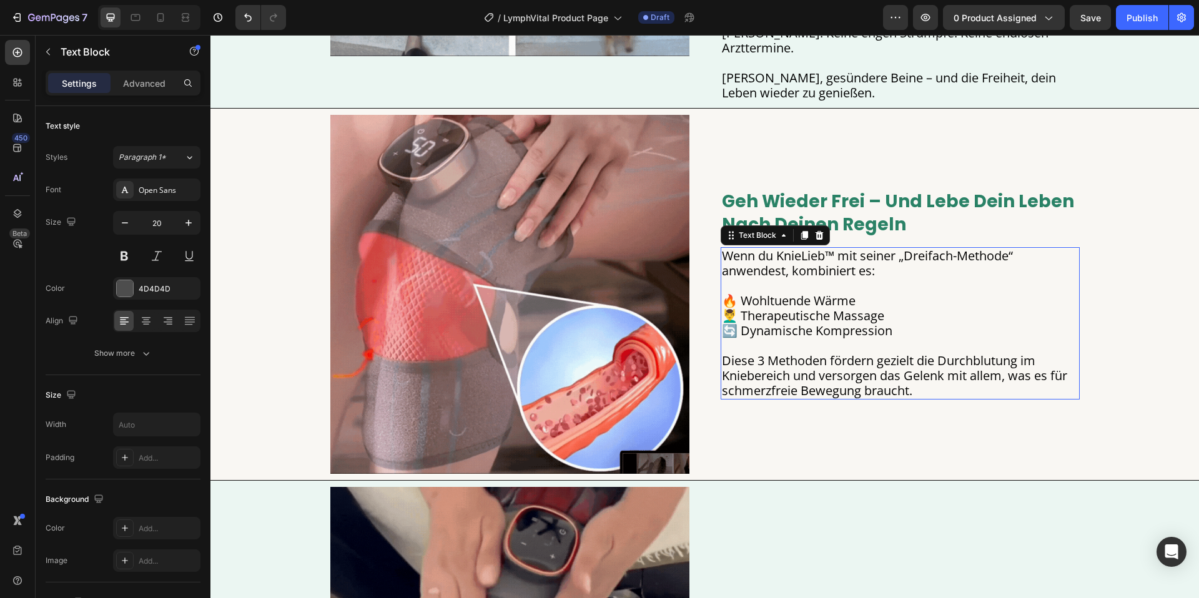
click at [821, 354] on span "Diese 3 Methoden fördern gezielt die Durchblutung im Kniebereich und versorgen …" at bounding box center [894, 375] width 345 height 47
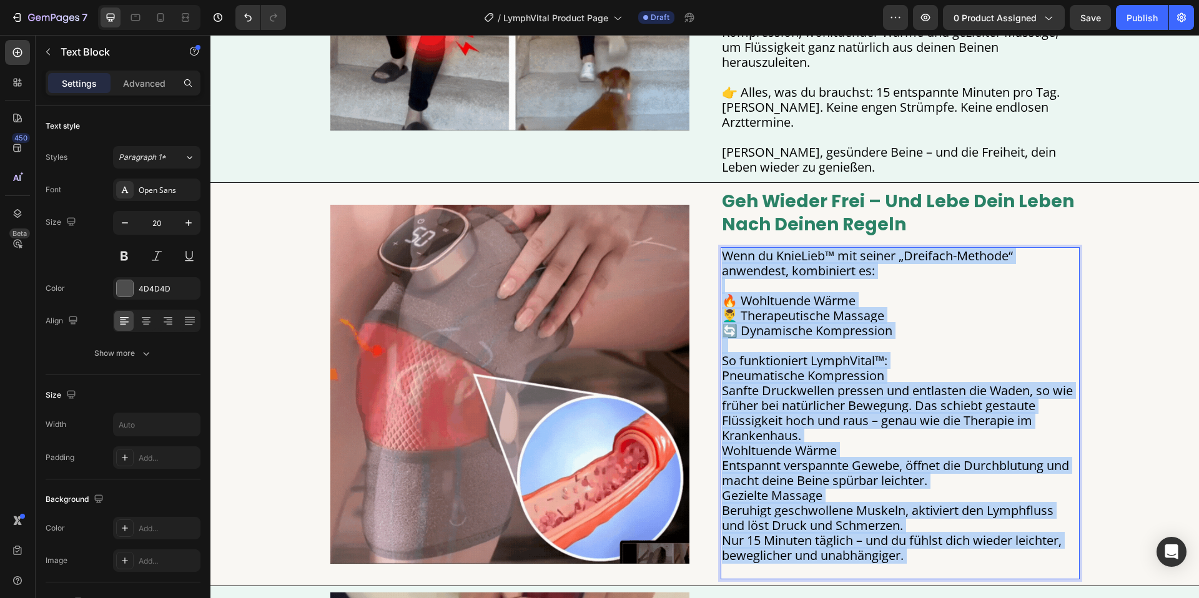
scroll to position [1281, 0]
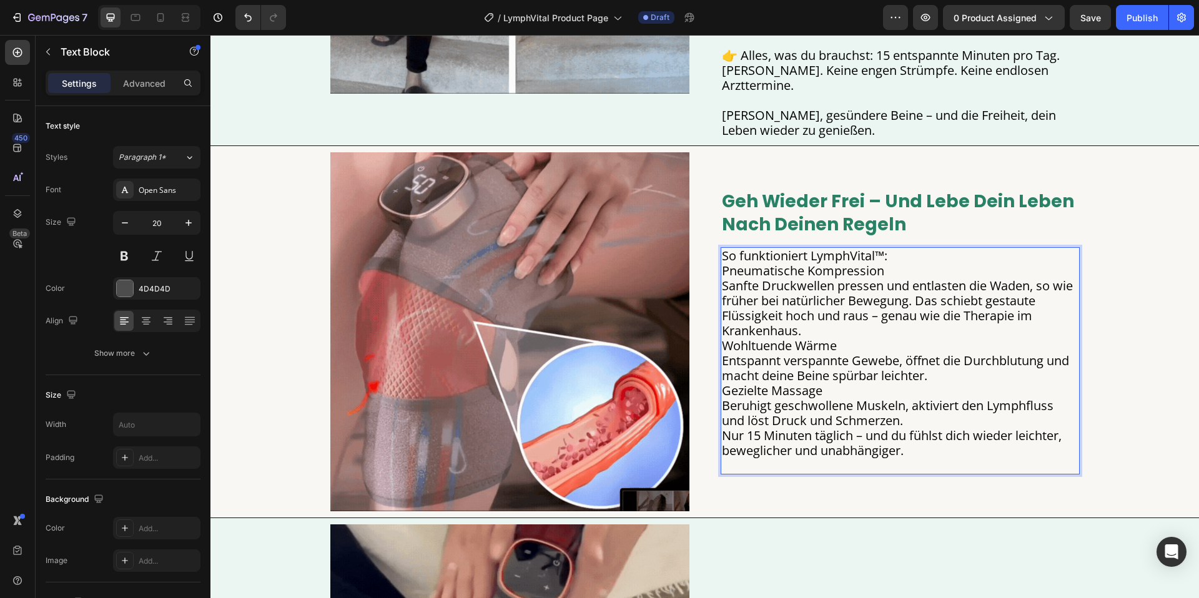
click at [897, 249] on p "So funktioniert LymphVital™: Pneumatische Kompression Sanfte Druckwellen presse…" at bounding box center [900, 361] width 357 height 225
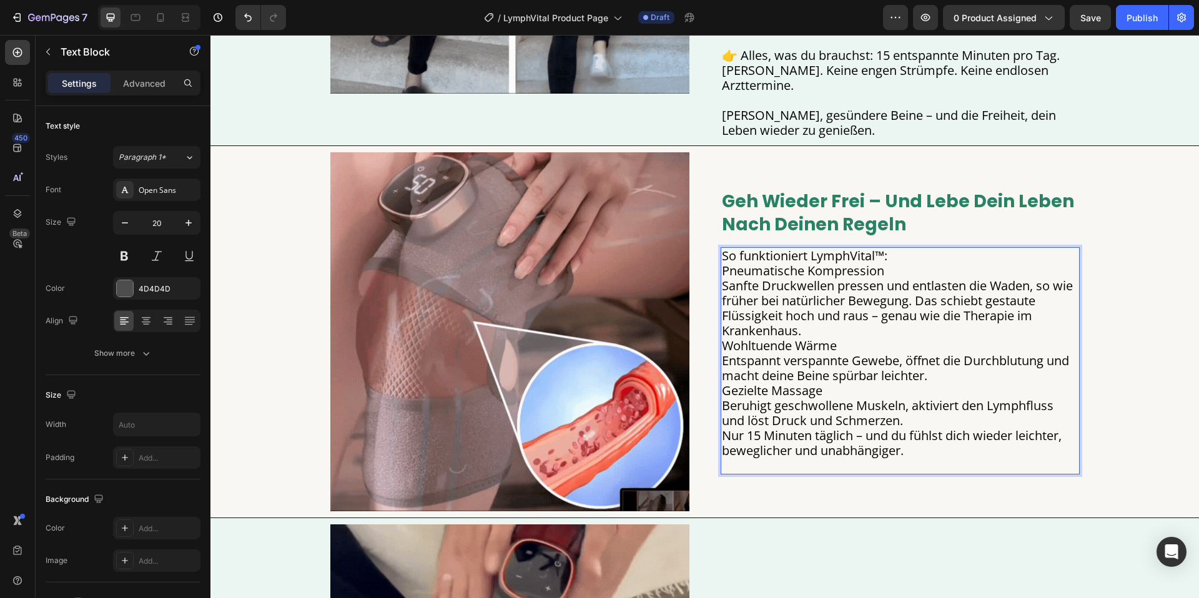
click at [891, 249] on p "So funktioniert LymphVital™: Pneumatische Kompression Sanfte Druckwellen presse…" at bounding box center [900, 361] width 357 height 225
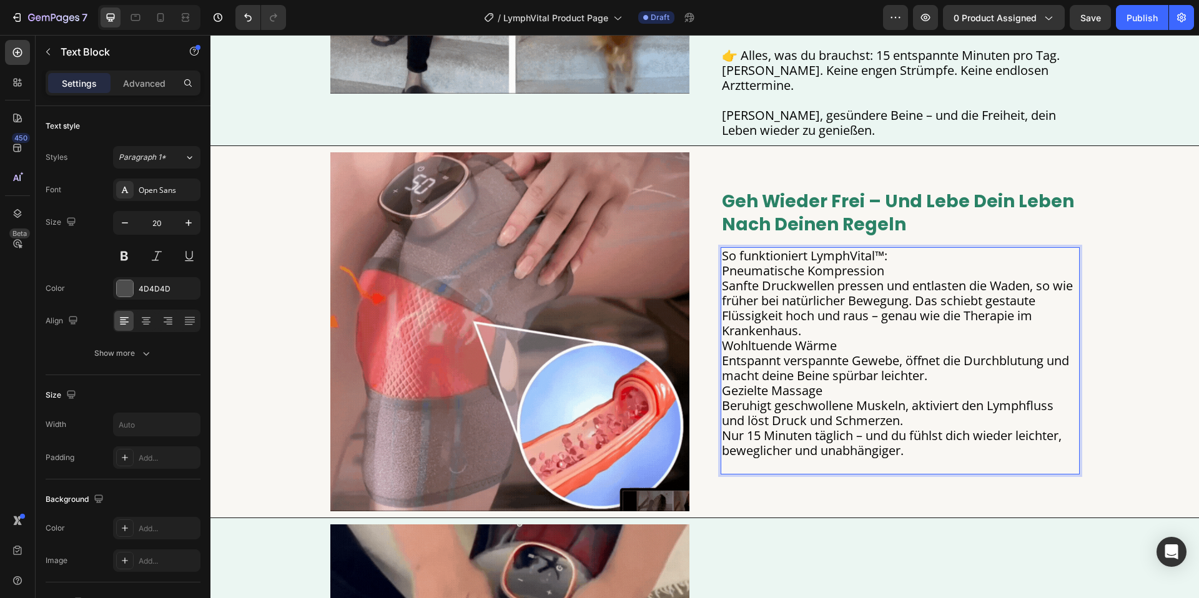
click at [901, 249] on p "So funktioniert LymphVital™: Pneumatische Kompression Sanfte Druckwellen presse…" at bounding box center [900, 361] width 357 height 225
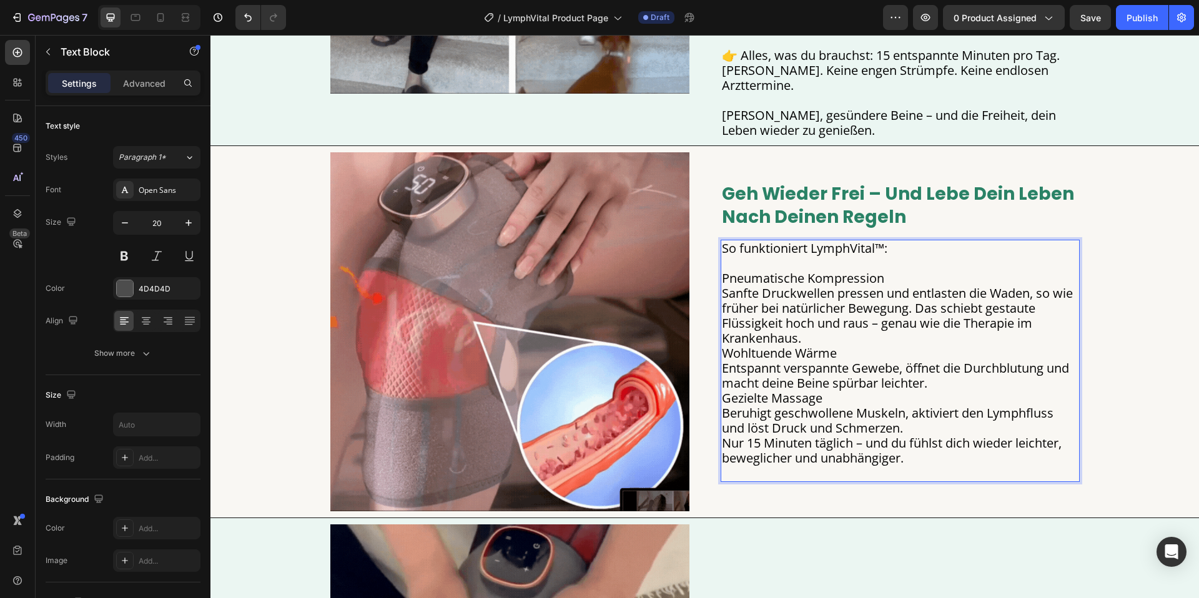
scroll to position [1274, 0]
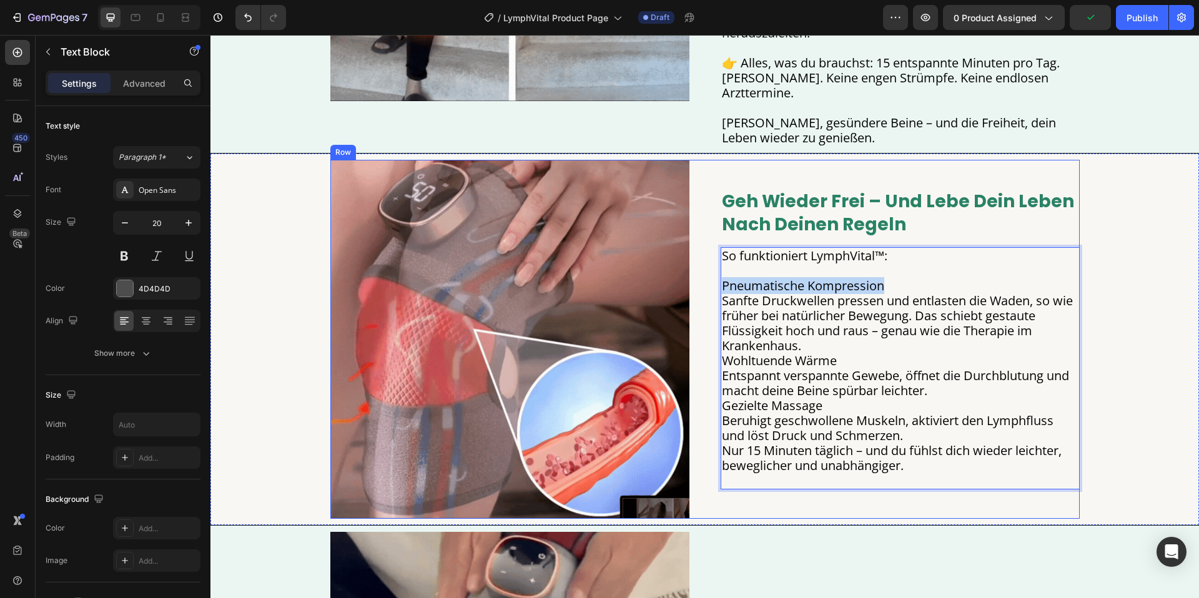
drag, startPoint x: 886, startPoint y: 265, endPoint x: 719, endPoint y: 264, distance: 167.4
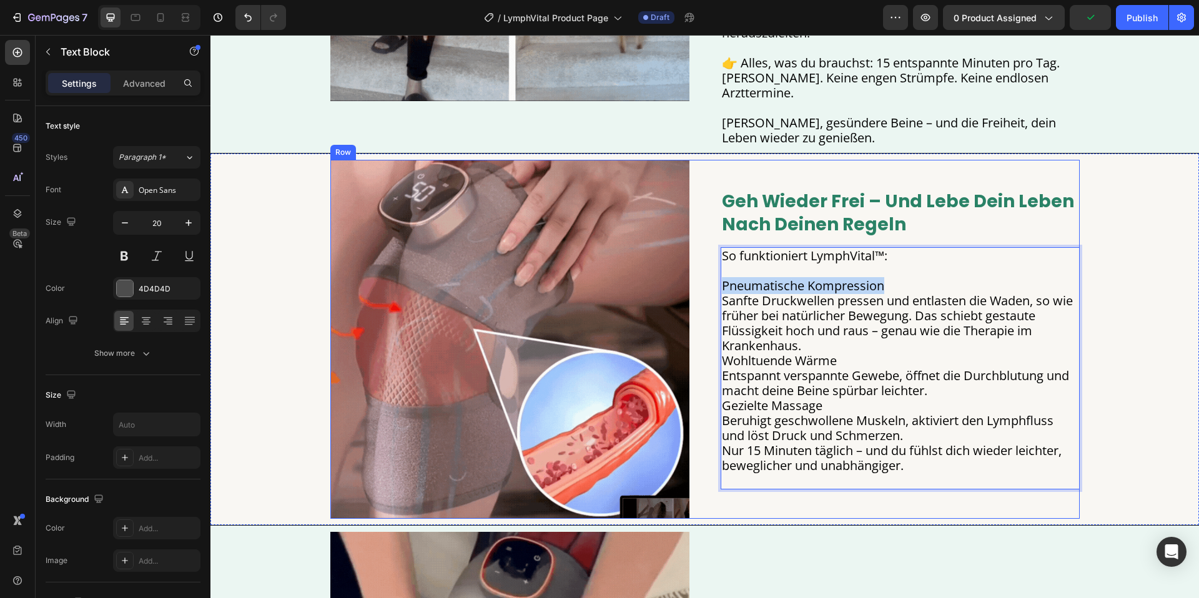
click at [719, 264] on div "Image ⁠⁠⁠⁠⁠⁠⁠ Geh wieder frei – und lebe dein Leben nach deinen Regeln Heading …" at bounding box center [704, 339] width 749 height 359
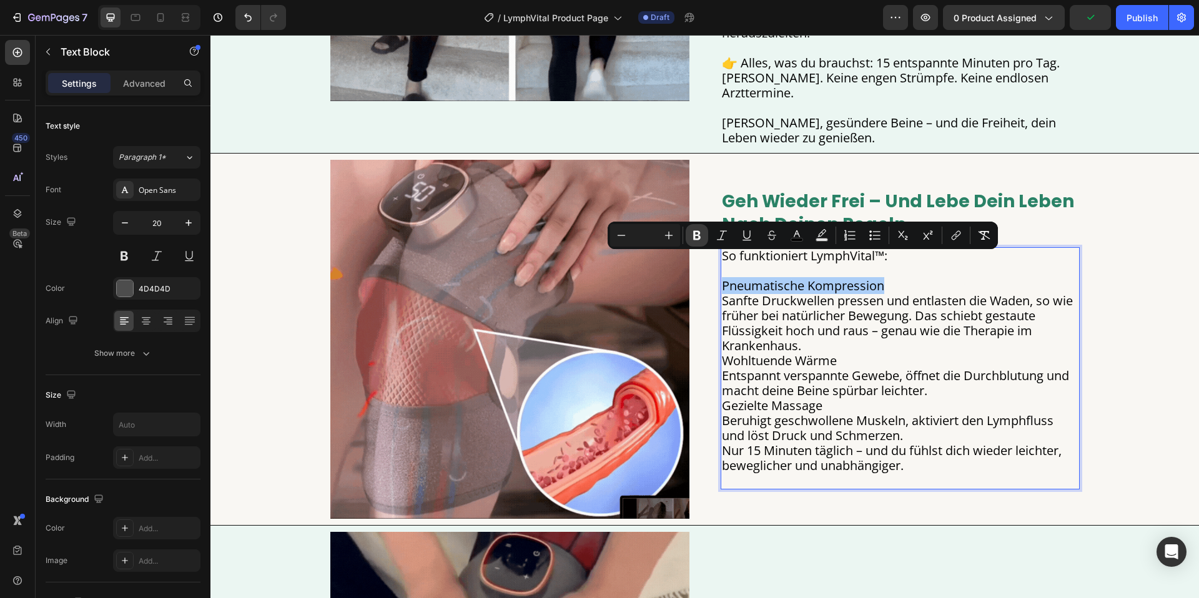
click at [702, 236] on icon "Editor contextual toolbar" at bounding box center [697, 235] width 12 height 12
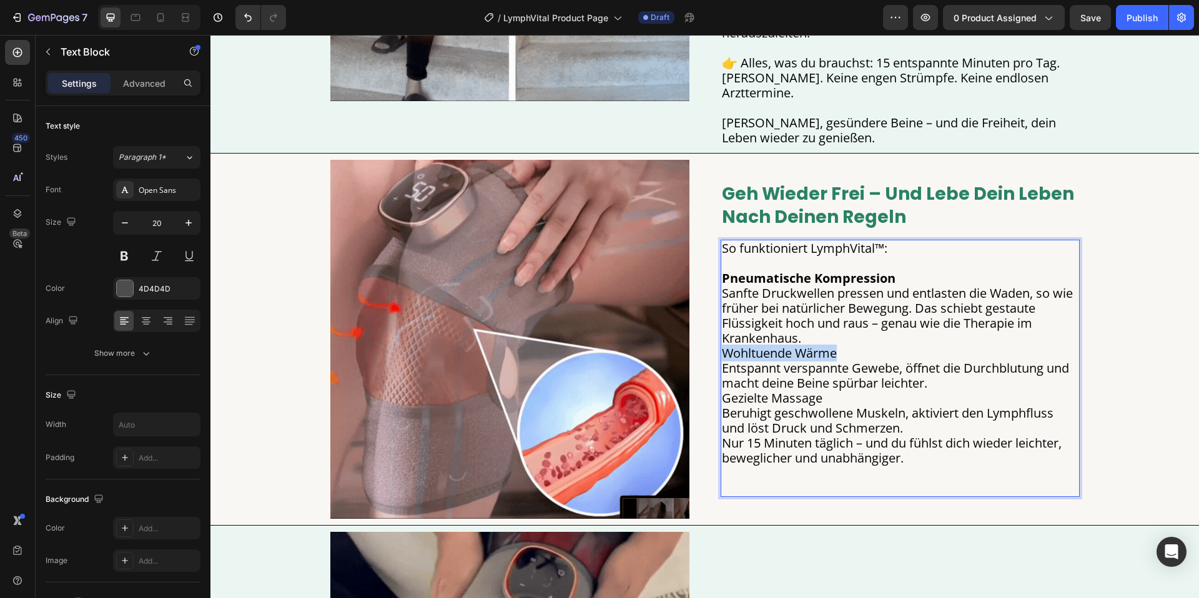
drag, startPoint x: 791, startPoint y: 330, endPoint x: 721, endPoint y: 331, distance: 69.9
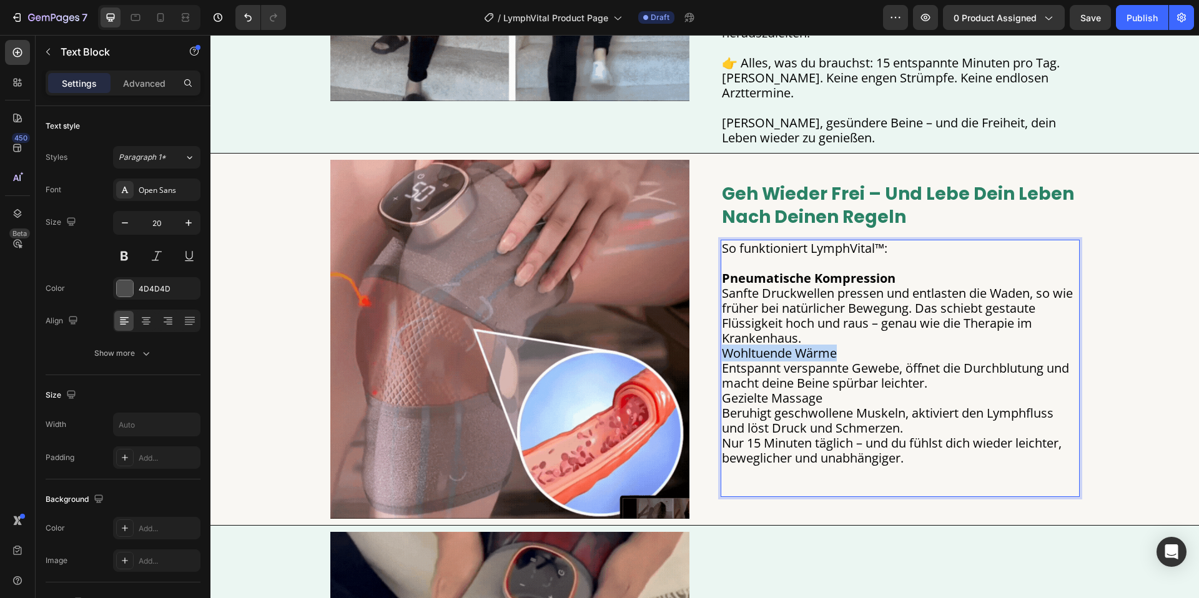
click at [722, 332] on p "Pneumatische Kompression Sanfte Druckwellen pressen und entlasten die Waden, so…" at bounding box center [900, 376] width 357 height 240
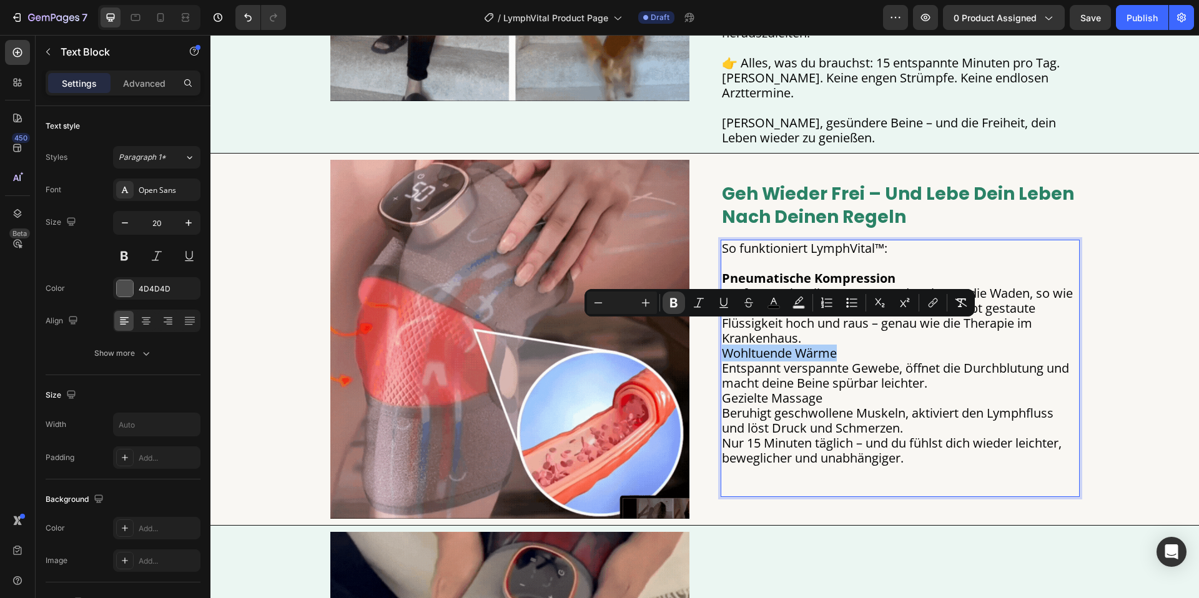
click at [675, 303] on icon "Editor contextual toolbar" at bounding box center [673, 302] width 7 height 9
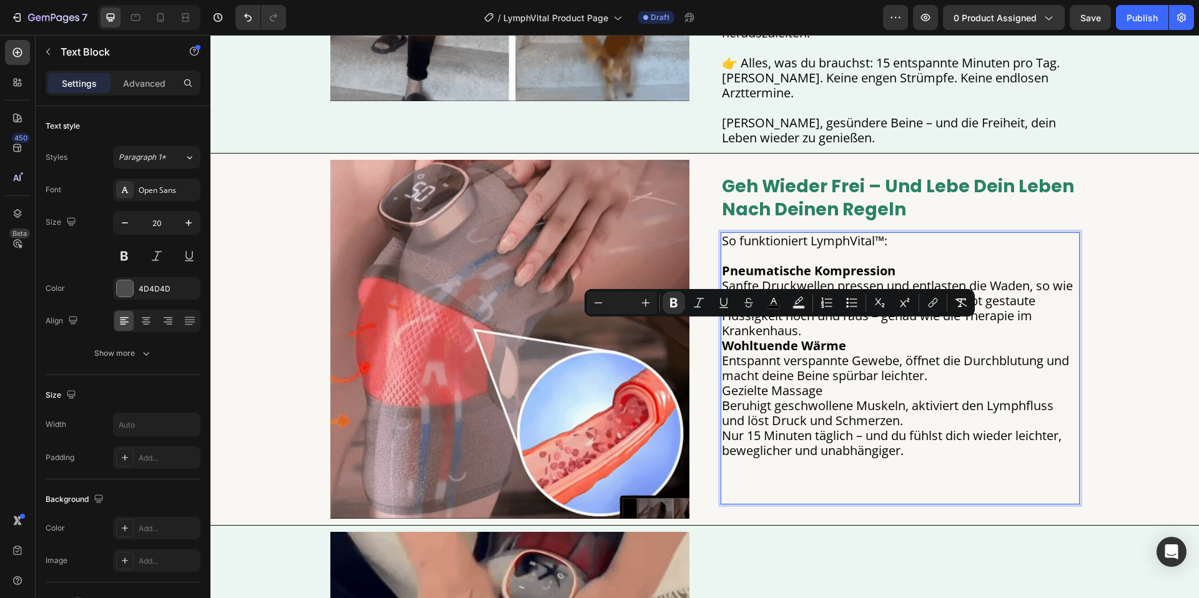
scroll to position [1266, 0]
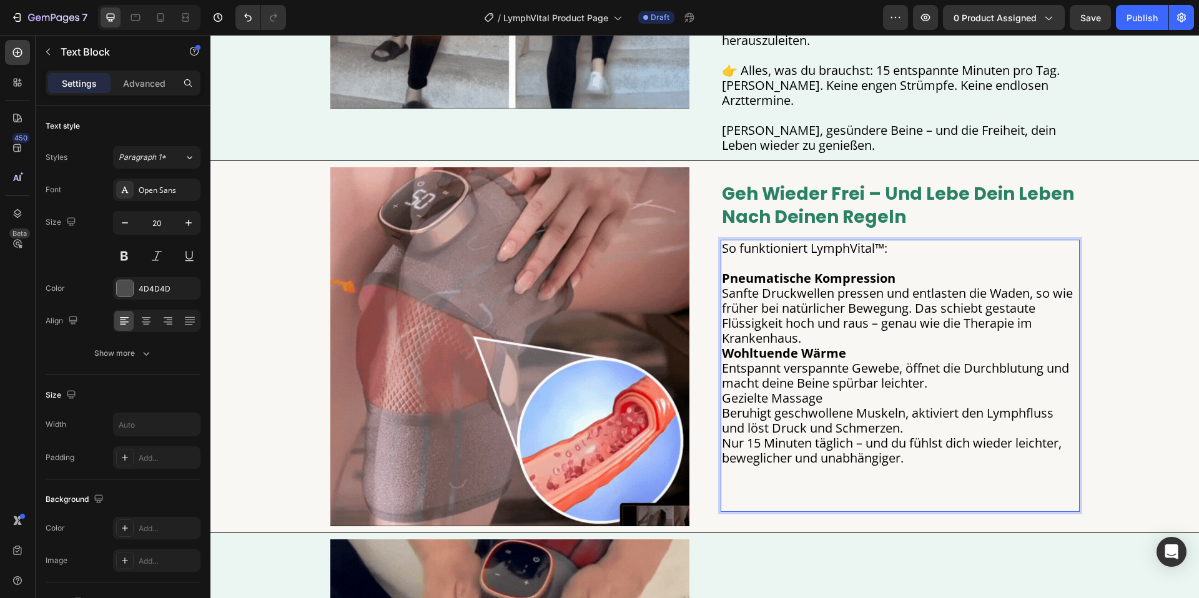
drag, startPoint x: 860, startPoint y: 373, endPoint x: 917, endPoint y: 367, distance: 57.2
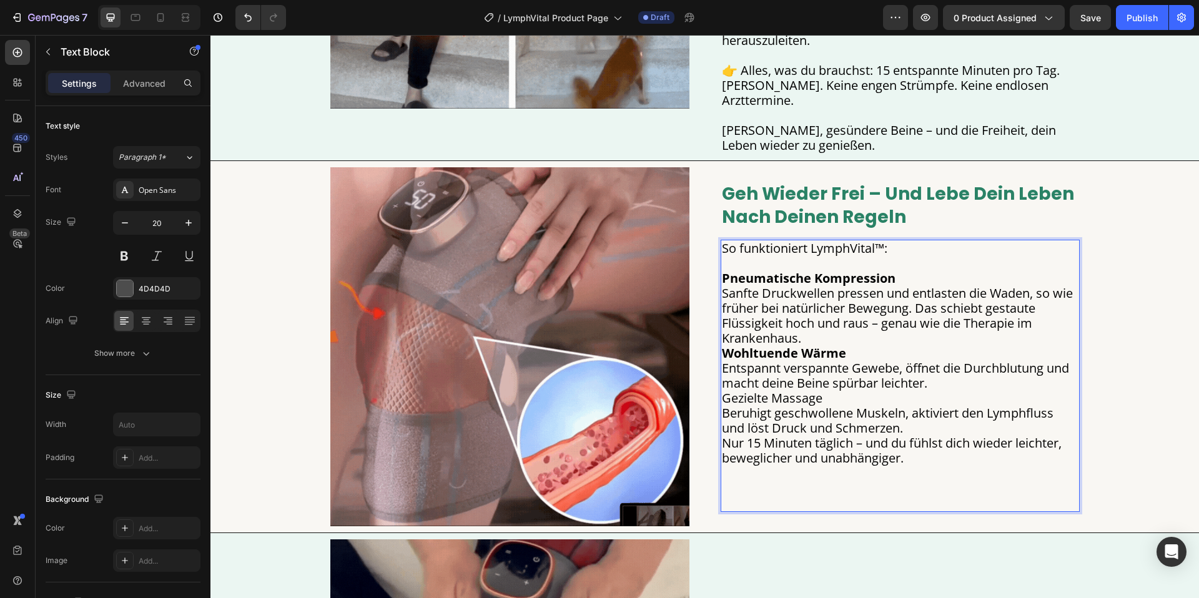
click at [862, 373] on p "Pneumatische Kompression Sanfte Druckwellen pressen und entlasten die Waden, so…" at bounding box center [900, 383] width 357 height 255
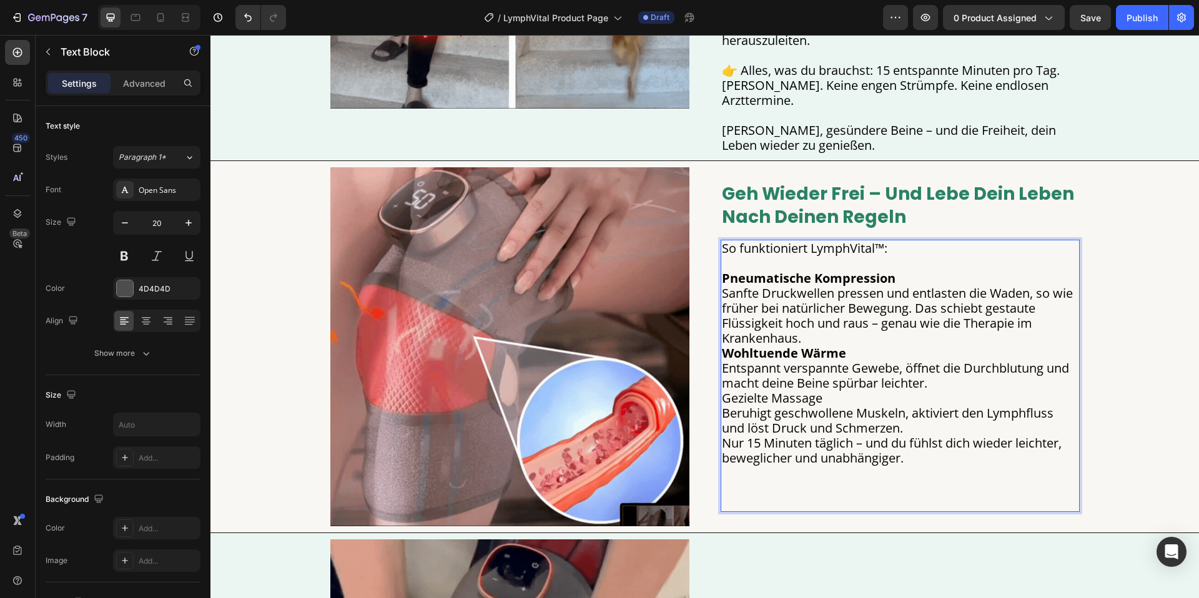
click at [927, 362] on span "Entspannt verspannte Gewebe, öffnet die Durchblutung und macht deine Beine spür…" at bounding box center [895, 376] width 347 height 32
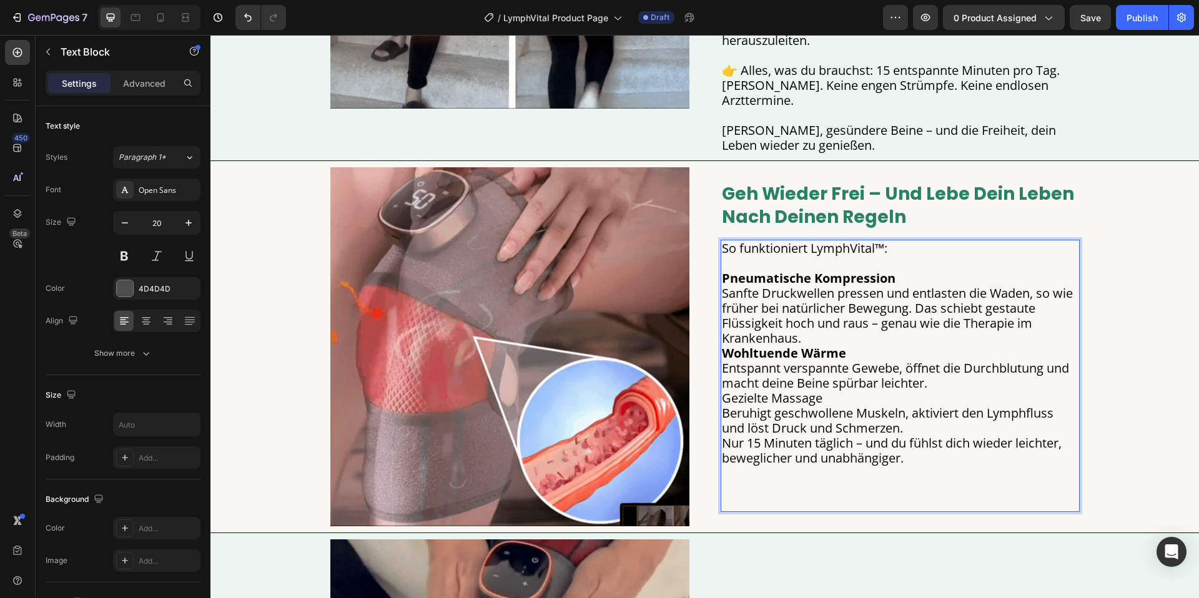
click at [935, 362] on p "Pneumatische Kompression Sanfte Druckwellen pressen und entlasten die Waden, so…" at bounding box center [900, 383] width 357 height 255
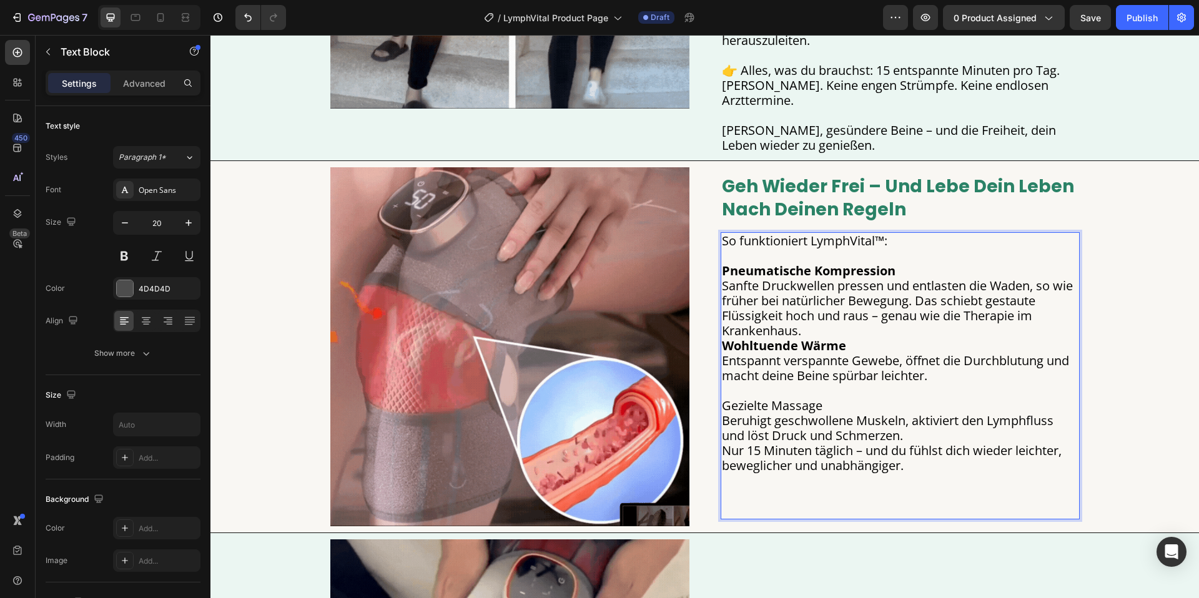
scroll to position [1259, 0]
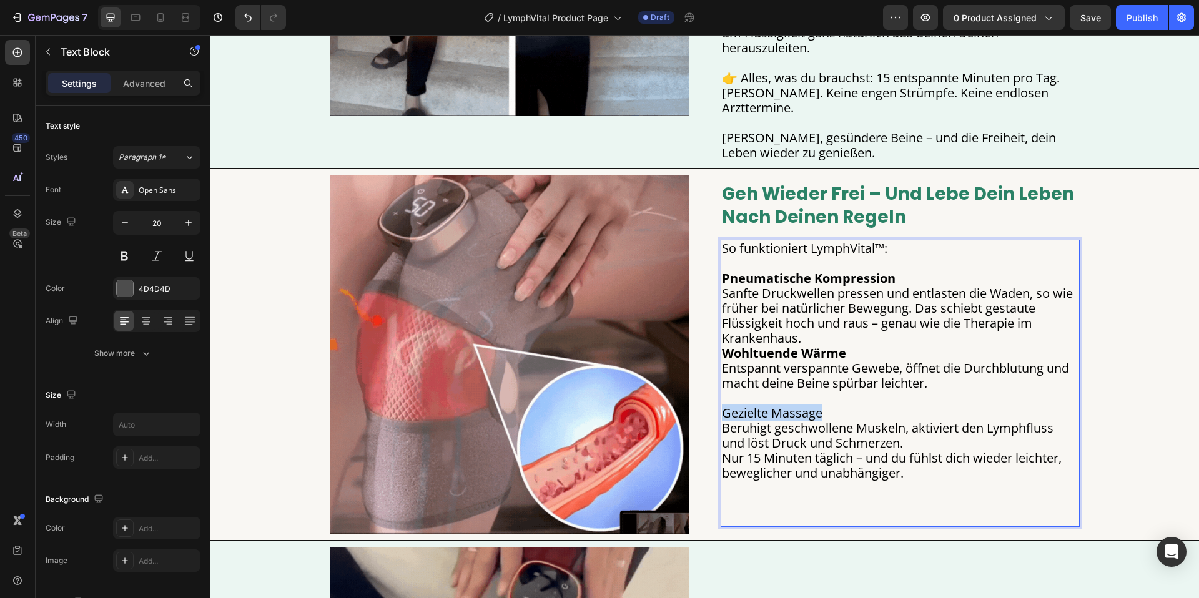
drag, startPoint x: 825, startPoint y: 388, endPoint x: 722, endPoint y: 390, distance: 103.0
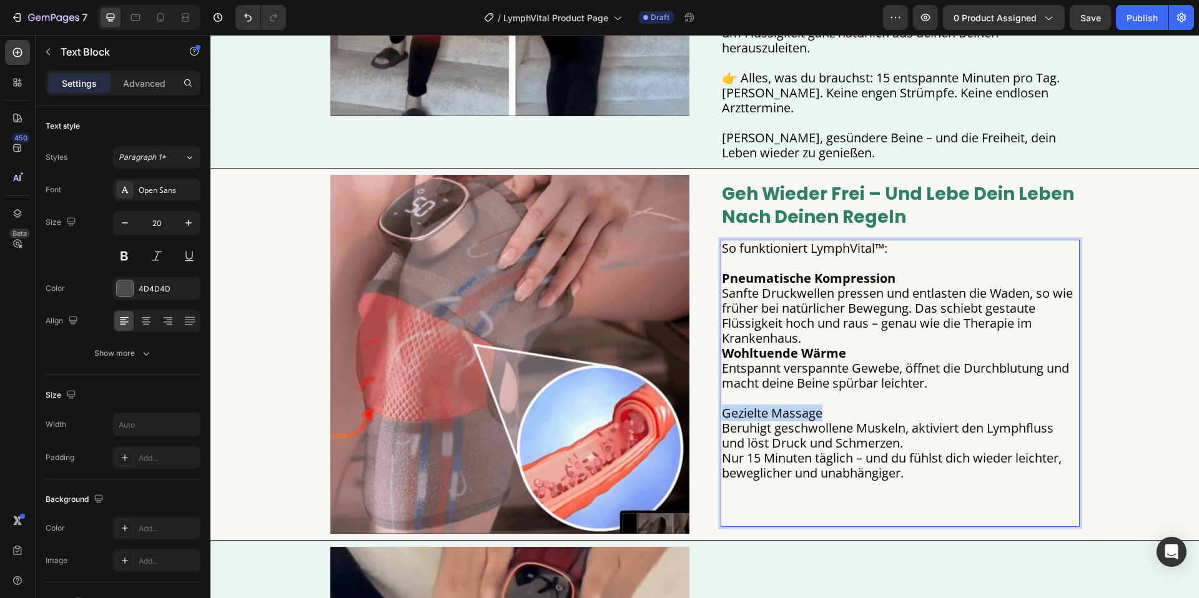
click at [722, 391] on p "Gezielte Massage Beruhigt geschwollene Muskeln, aktiviert den Lymphfluss und lö…" at bounding box center [900, 458] width 357 height 135
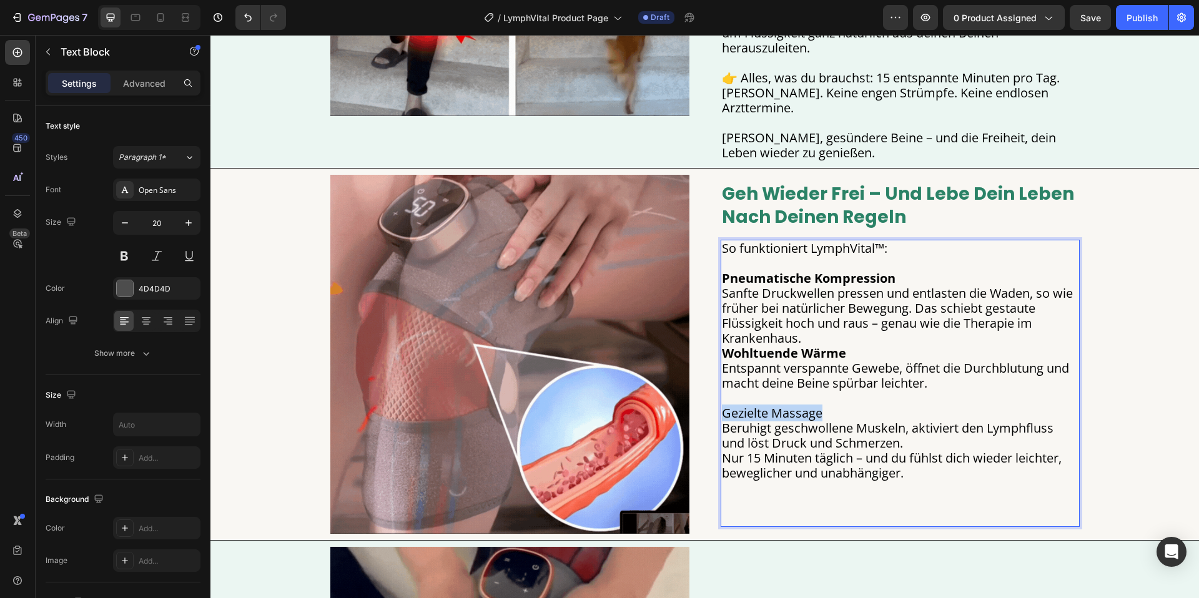
click at [746, 405] on span "Gezielte Massage" at bounding box center [772, 413] width 101 height 17
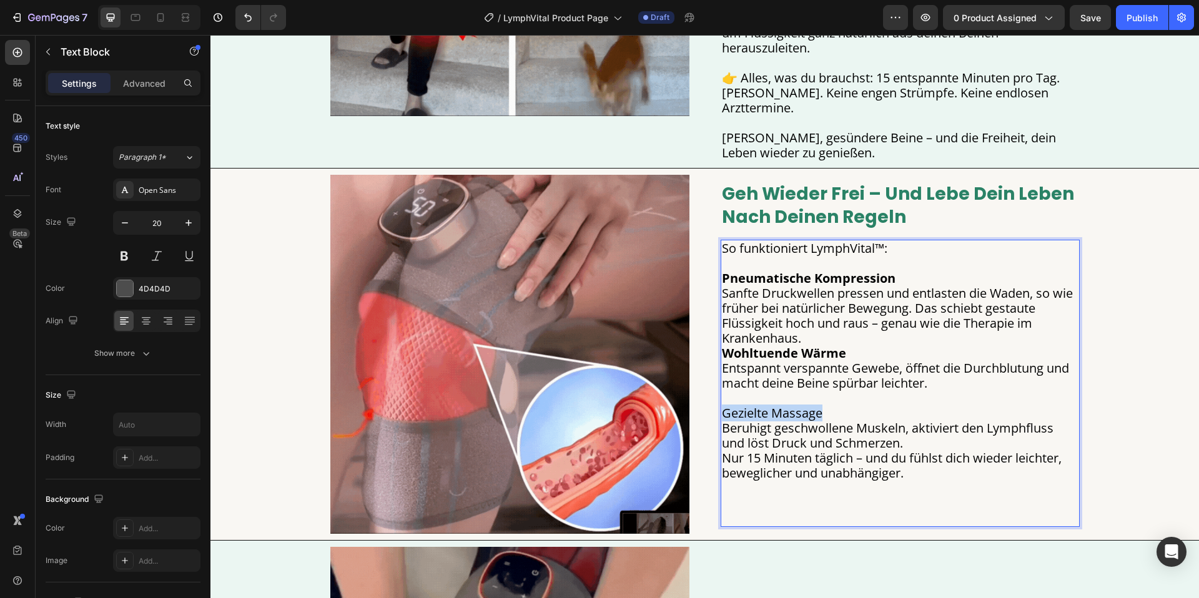
drag, startPoint x: 829, startPoint y: 388, endPoint x: 722, endPoint y: 395, distance: 107.0
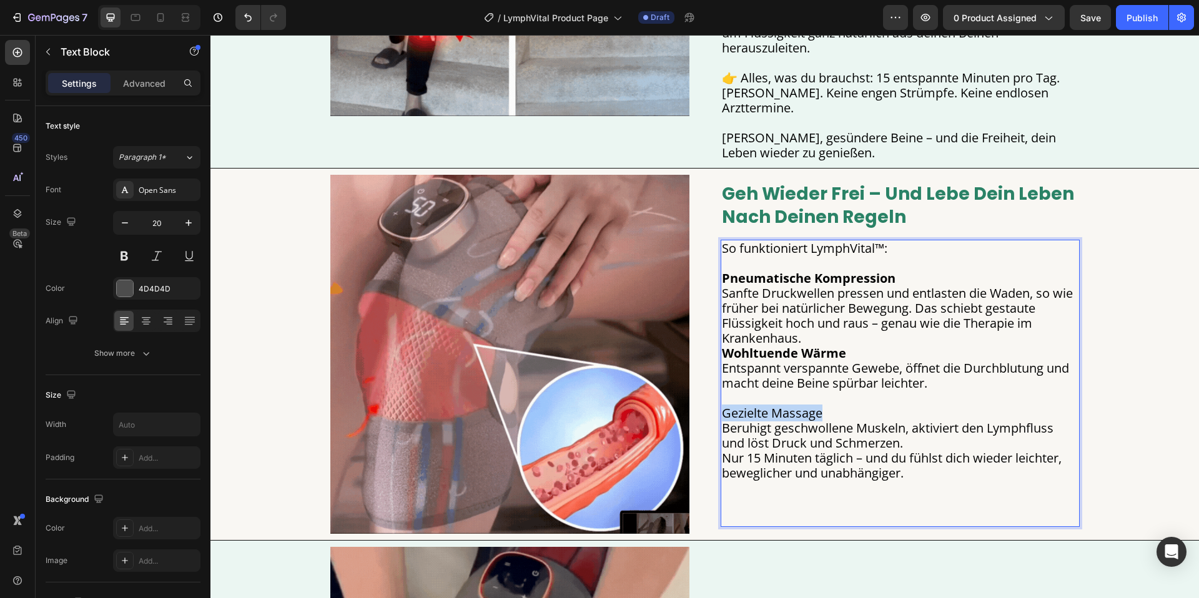
click at [721, 394] on div "So funktioniert LymphVital™: Pneumatische Kompression Sanfte Druckwellen presse…" at bounding box center [900, 383] width 359 height 287
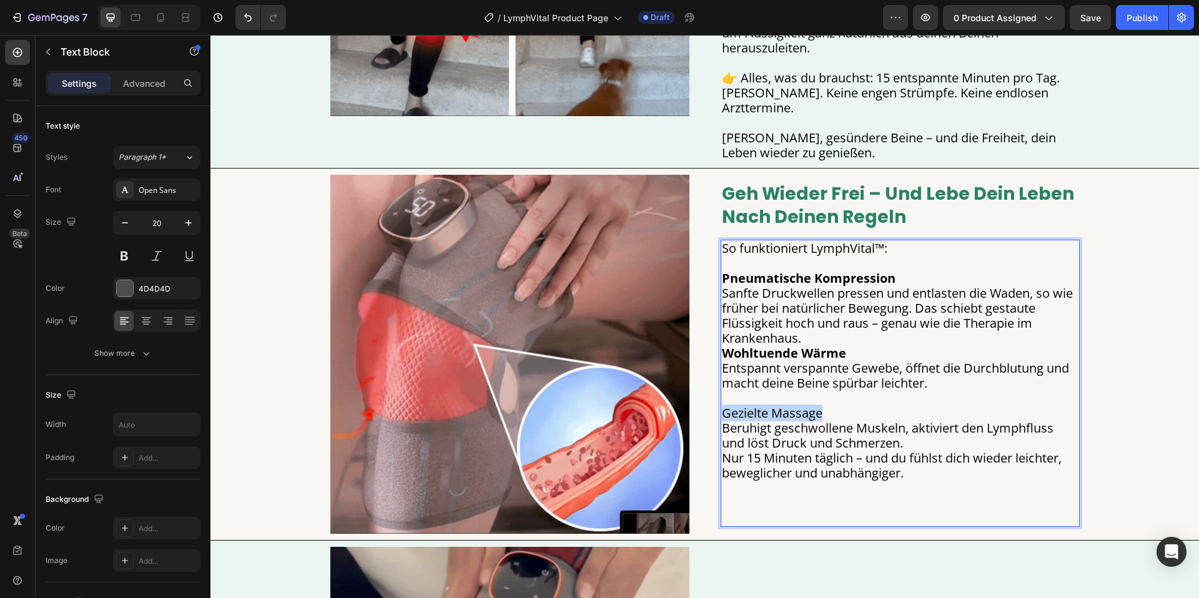
click at [734, 405] on span "Gezielte Massage" at bounding box center [772, 413] width 101 height 17
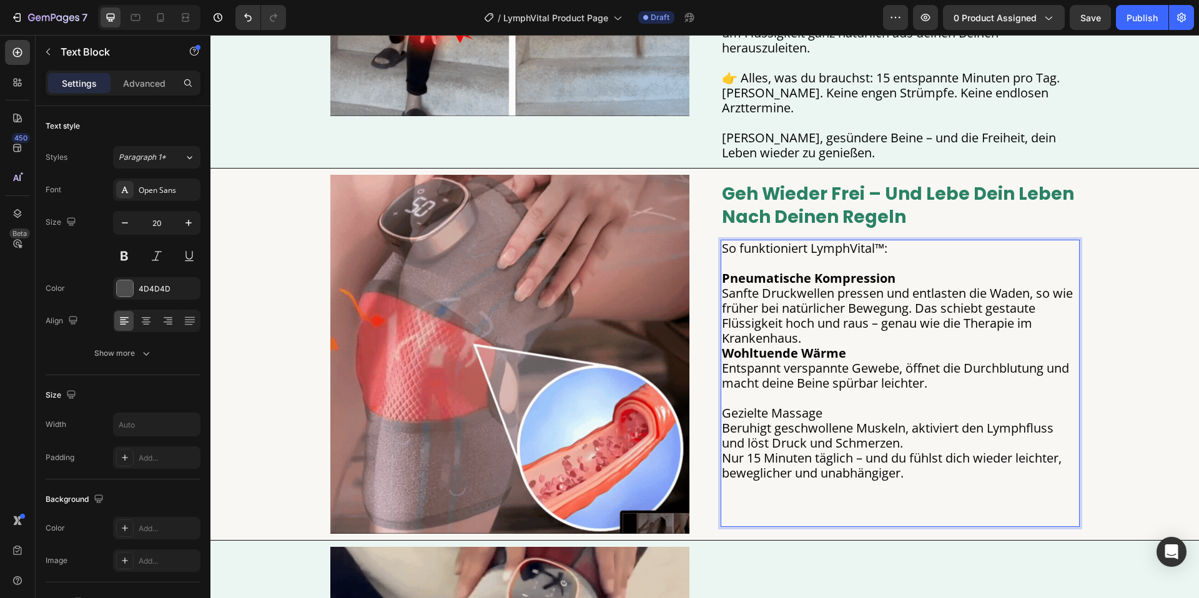
drag, startPoint x: 723, startPoint y: 392, endPoint x: 867, endPoint y: 395, distance: 143.7
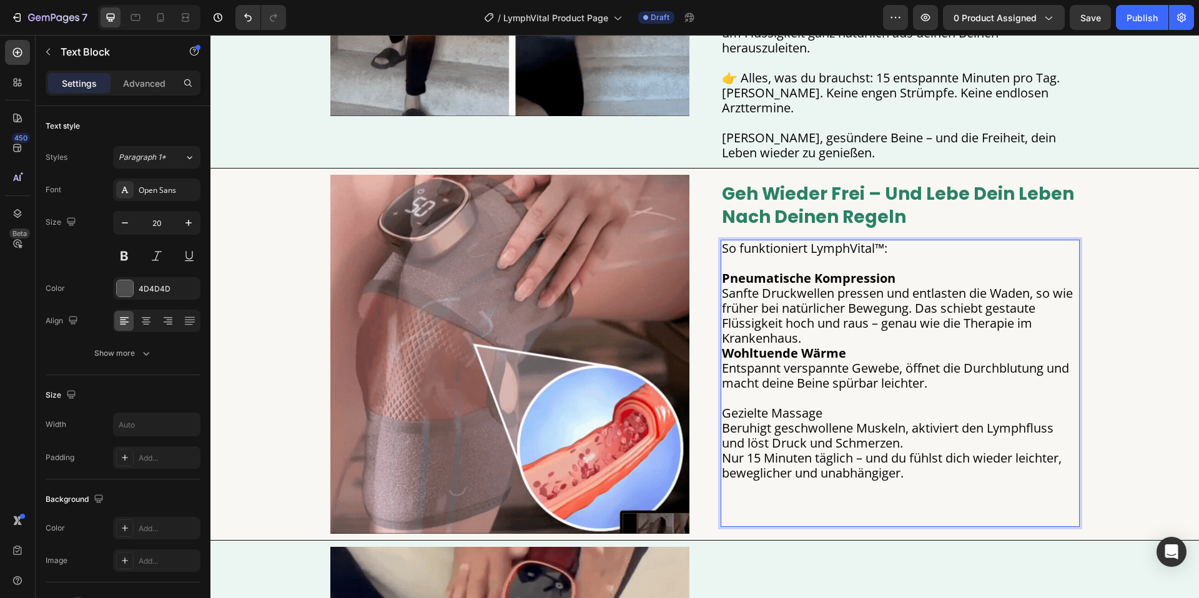
click at [827, 395] on p "Gezielte Massage Beruhigt geschwollene Muskeln, aktiviert den Lymphfluss und lö…" at bounding box center [900, 458] width 357 height 135
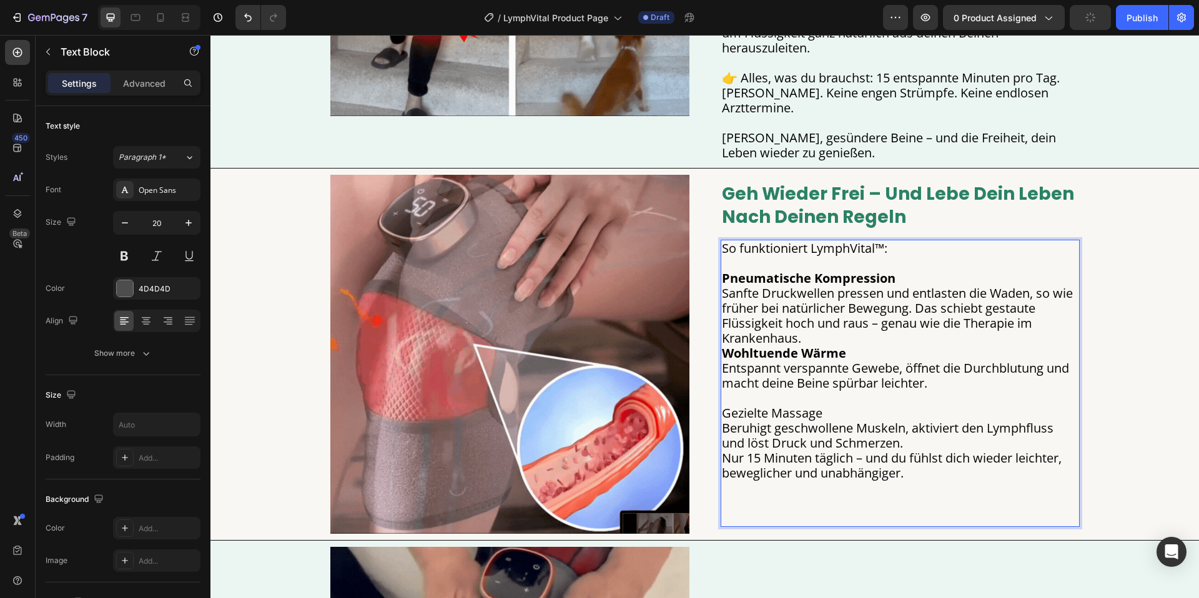
click at [859, 496] on p "Gezielte Massage Beruhigt geschwollene Muskeln, aktiviert den Lymphfluss und lö…" at bounding box center [900, 458] width 357 height 135
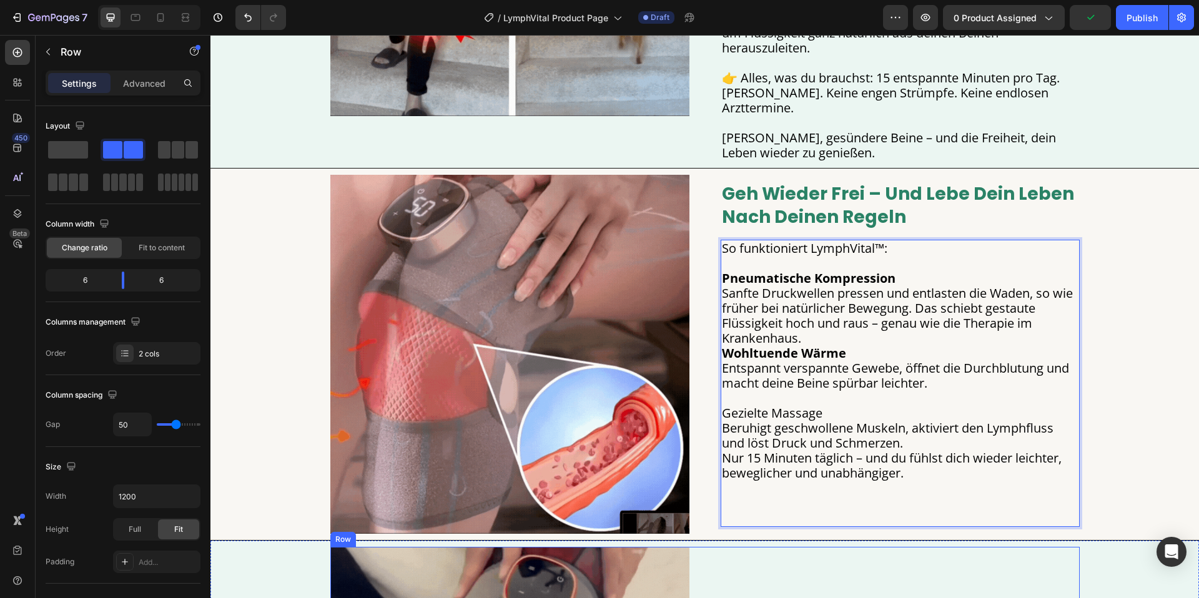
drag, startPoint x: 849, startPoint y: 527, endPoint x: 825, endPoint y: 485, distance: 48.3
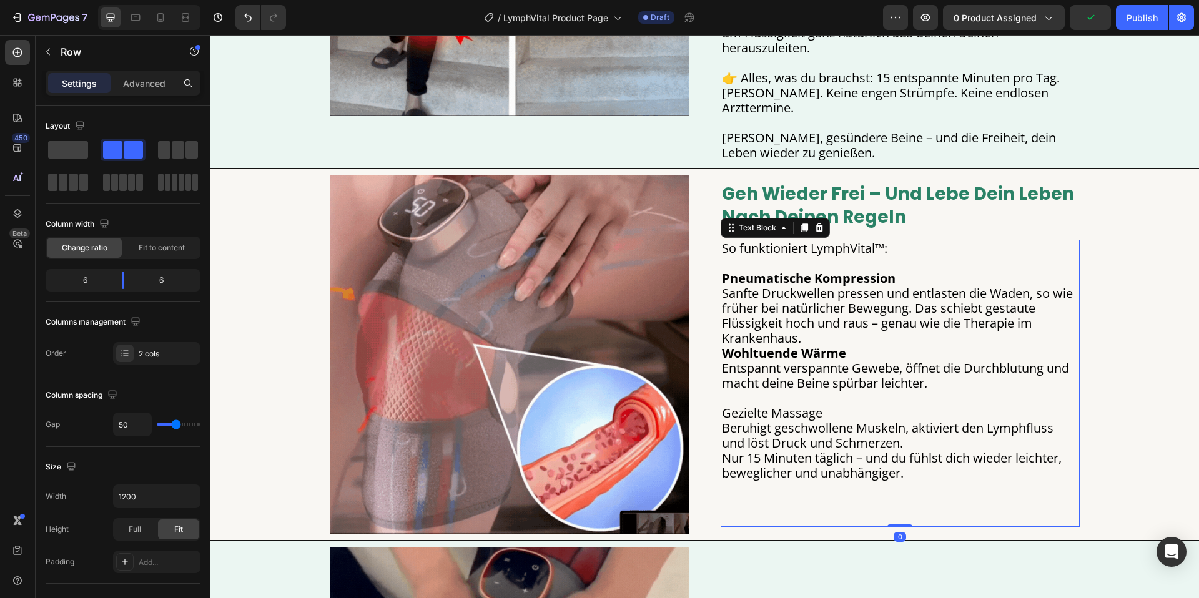
click at [817, 405] on span "Gezielte Massage" at bounding box center [772, 413] width 101 height 17
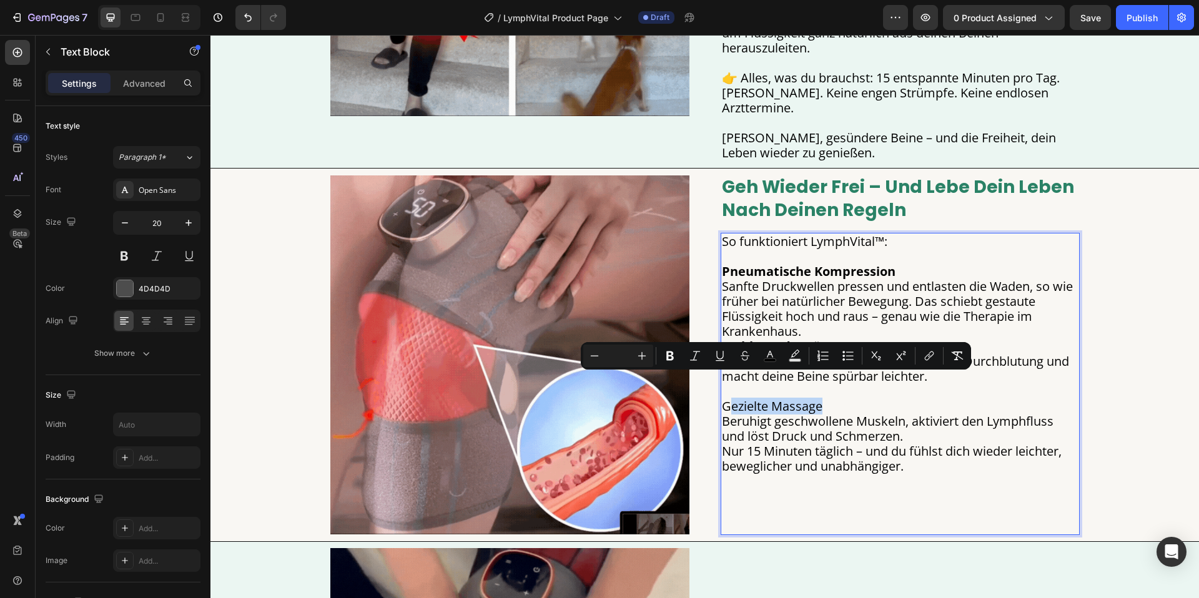
drag, startPoint x: 824, startPoint y: 389, endPoint x: 726, endPoint y: 385, distance: 97.5
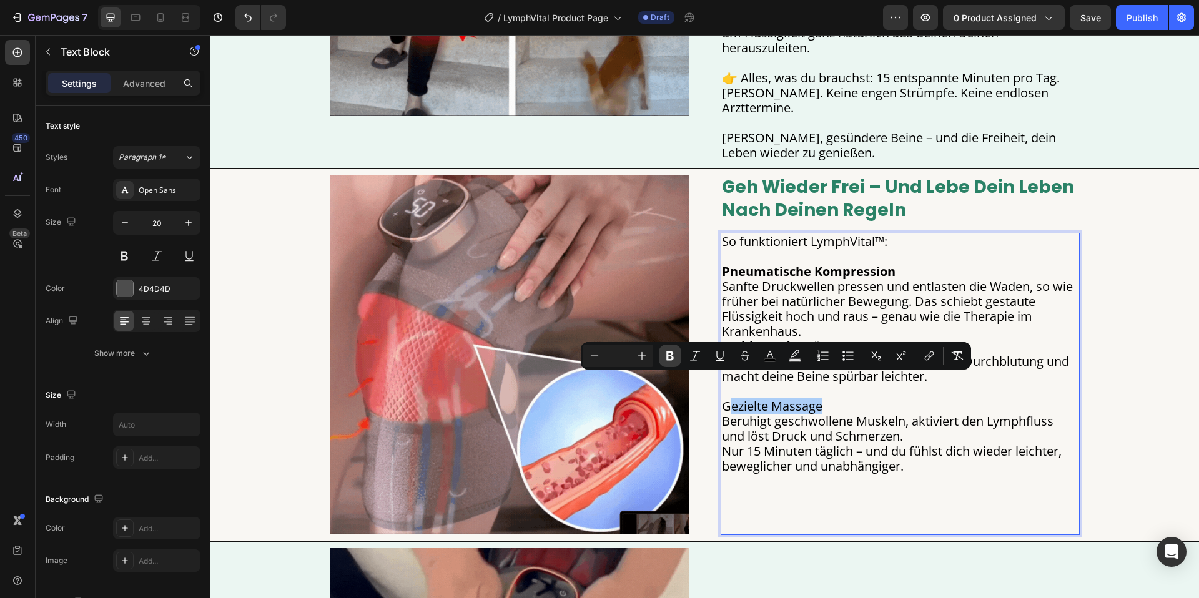
click at [666, 356] on icon "Editor contextual toolbar" at bounding box center [669, 356] width 7 height 9
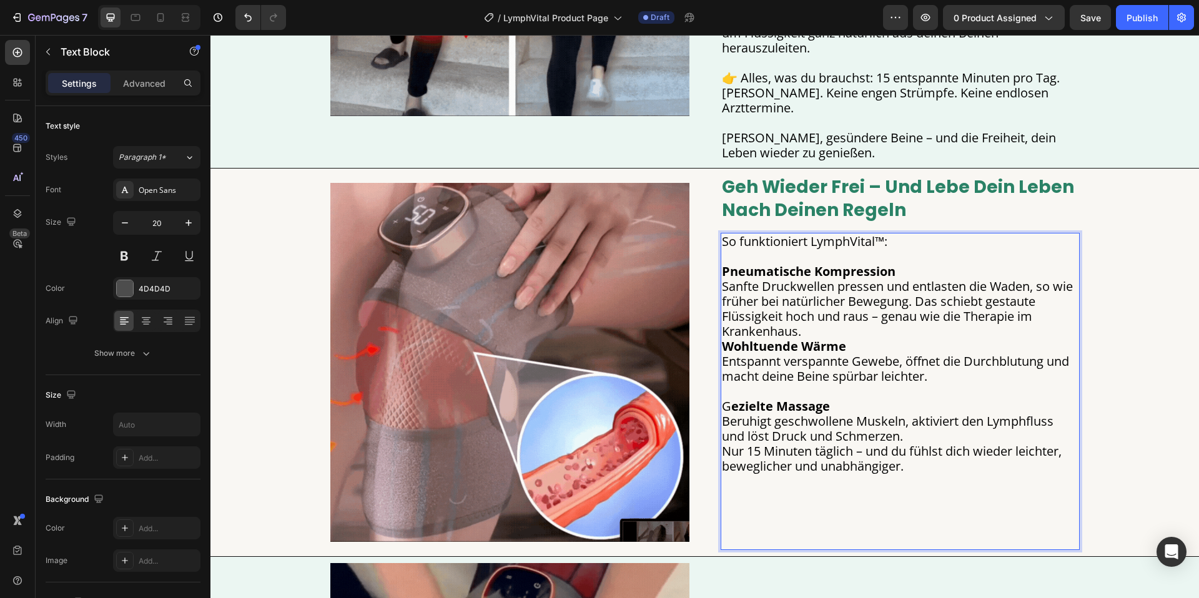
drag, startPoint x: 723, startPoint y: 382, endPoint x: 734, endPoint y: 383, distance: 10.7
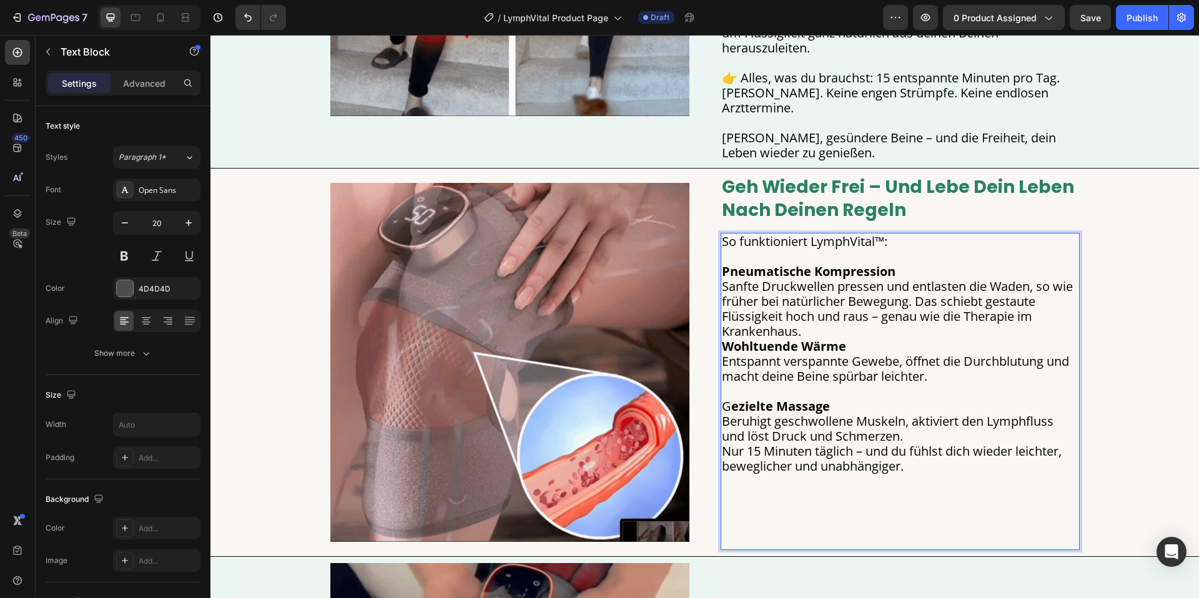
drag, startPoint x: 785, startPoint y: 516, endPoint x: 782, endPoint y: 484, distance: 32.6
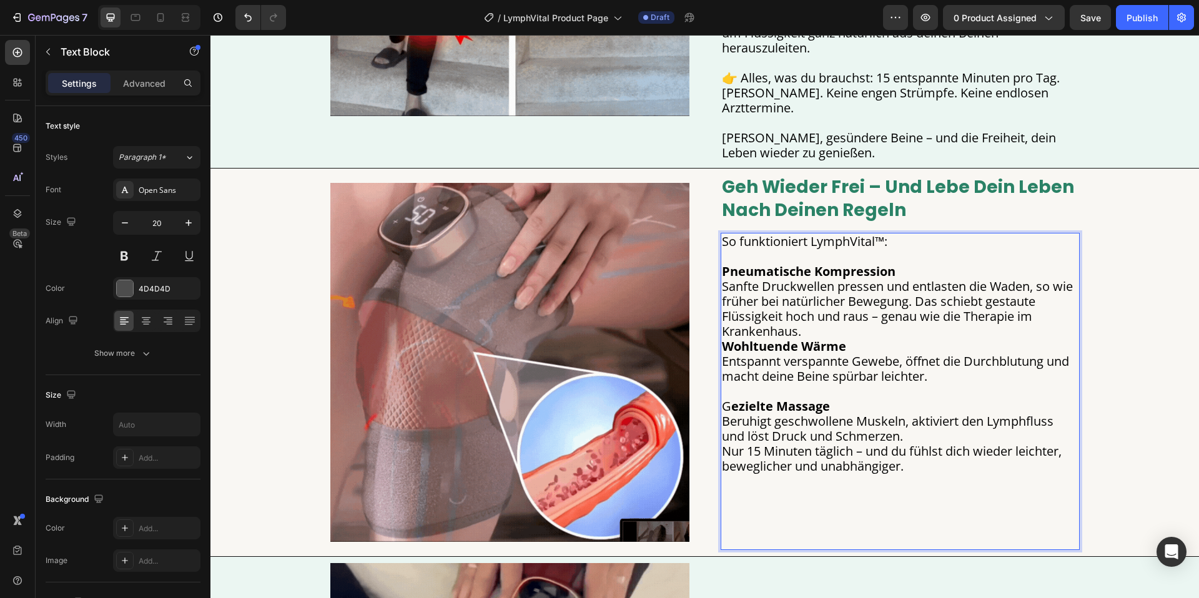
click at [786, 516] on p "G ezielte Massage Beruhigt geschwollene Muskeln, aktiviert den Lymphfluss und l…" at bounding box center [900, 466] width 357 height 165
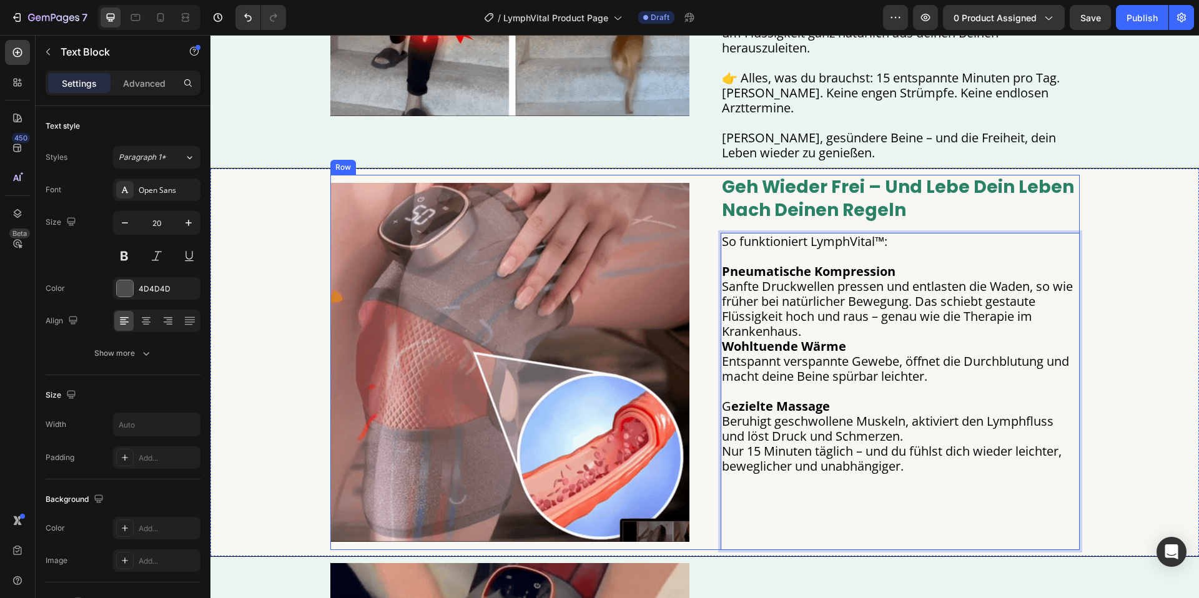
drag, startPoint x: 684, startPoint y: 384, endPoint x: 703, endPoint y: 383, distance: 19.4
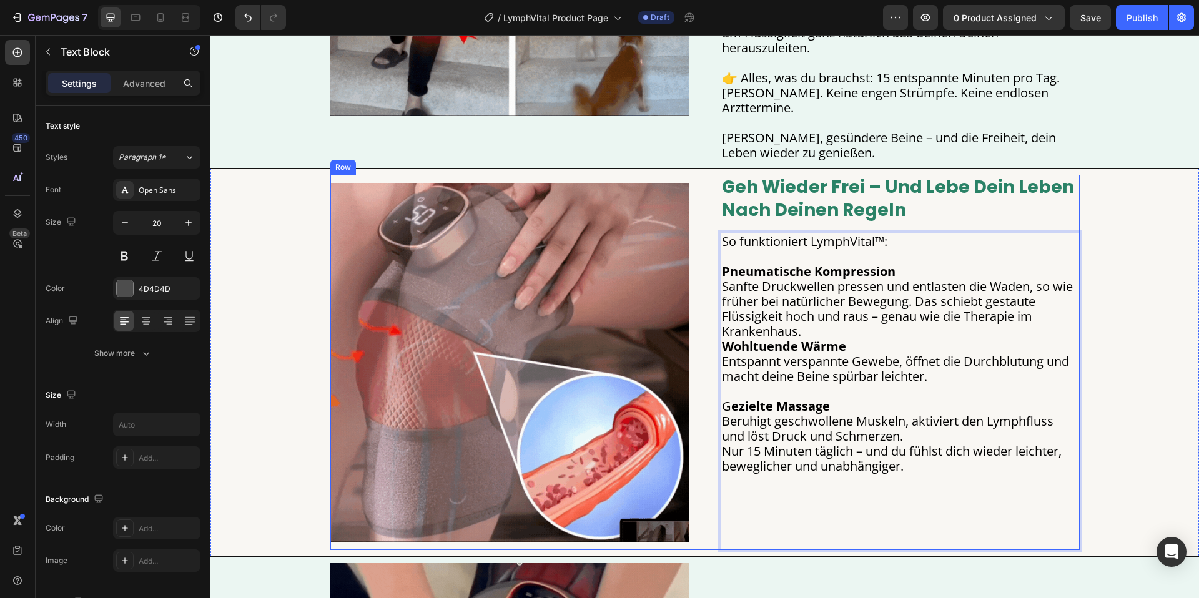
click at [687, 384] on img at bounding box center [509, 362] width 359 height 359
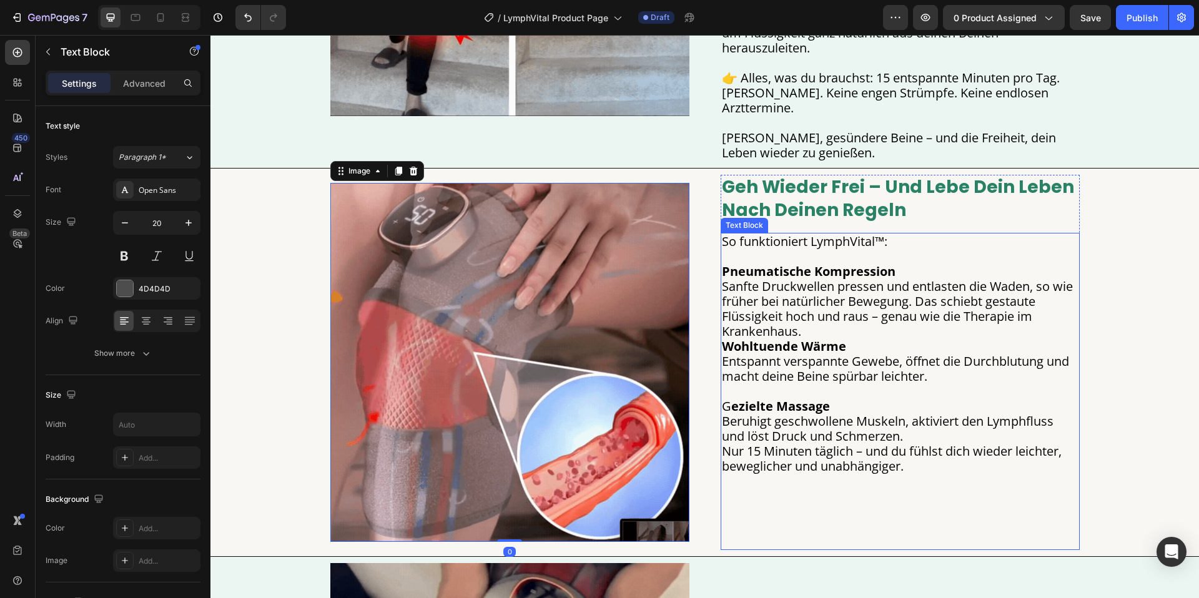
click at [727, 398] on span "G ezielte Massage" at bounding box center [776, 406] width 108 height 17
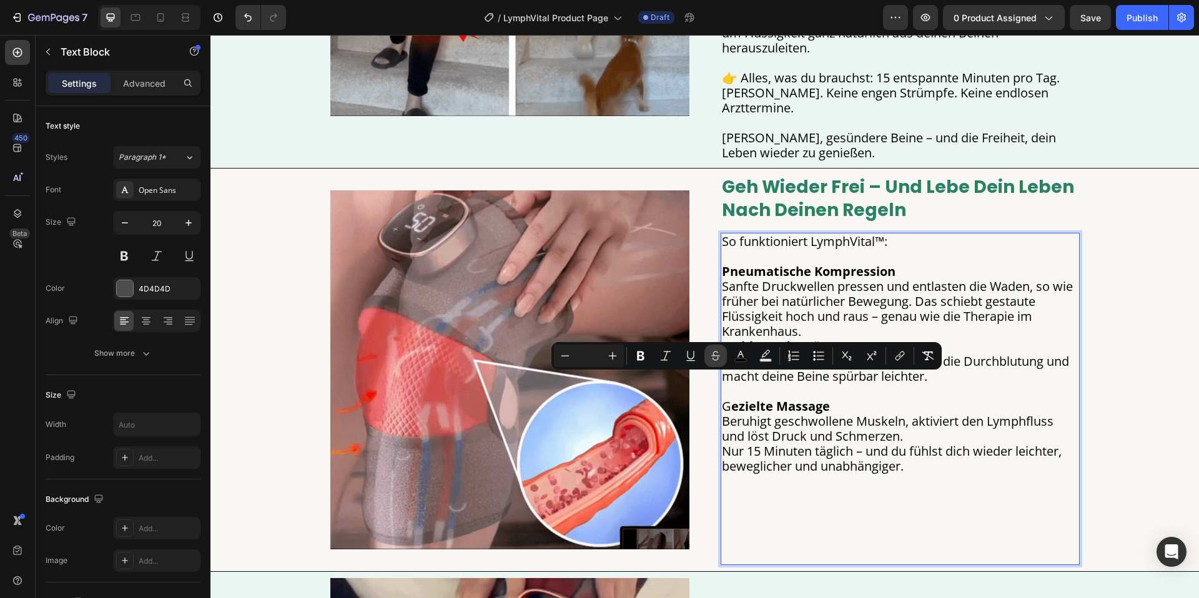
drag, startPoint x: 637, startPoint y: 357, endPoint x: 716, endPoint y: 357, distance: 79.3
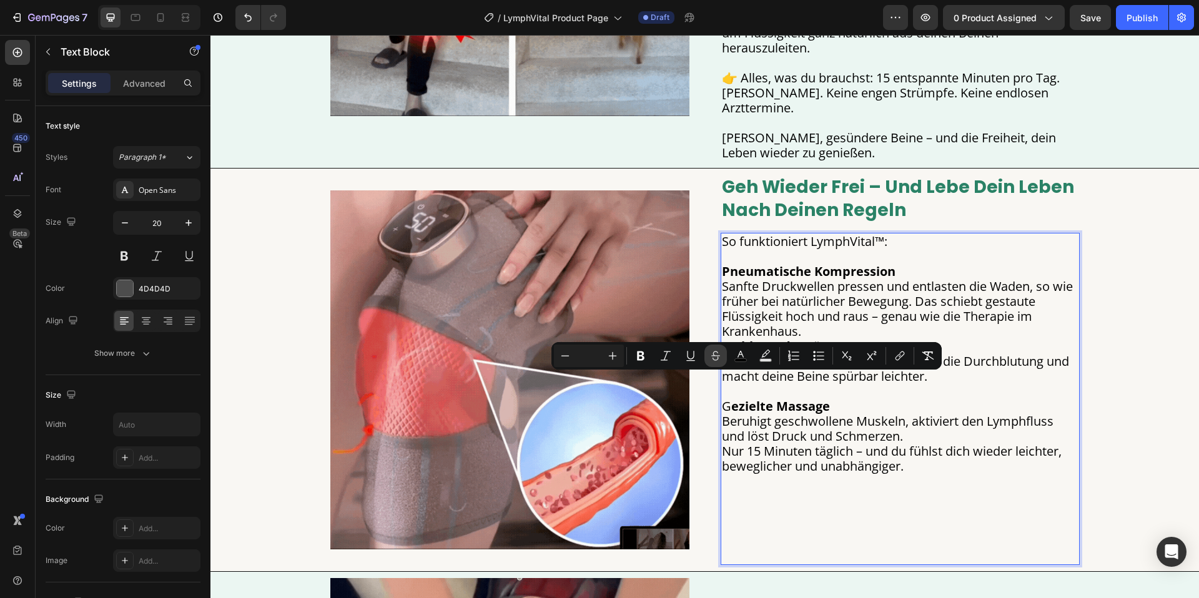
click at [638, 357] on icon "Editor contextual toolbar" at bounding box center [640, 356] width 7 height 9
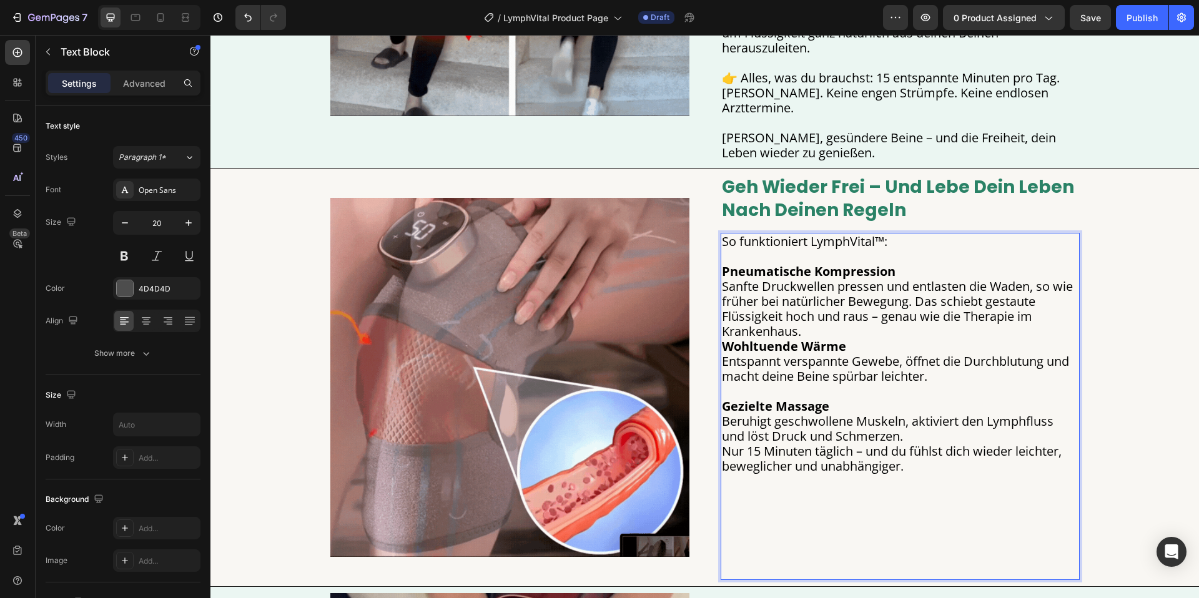
click at [878, 384] on p "Gezielte Massage Beruhigt geschwollene Muskeln, aktiviert den Lymphfluss und lö…" at bounding box center [900, 481] width 357 height 195
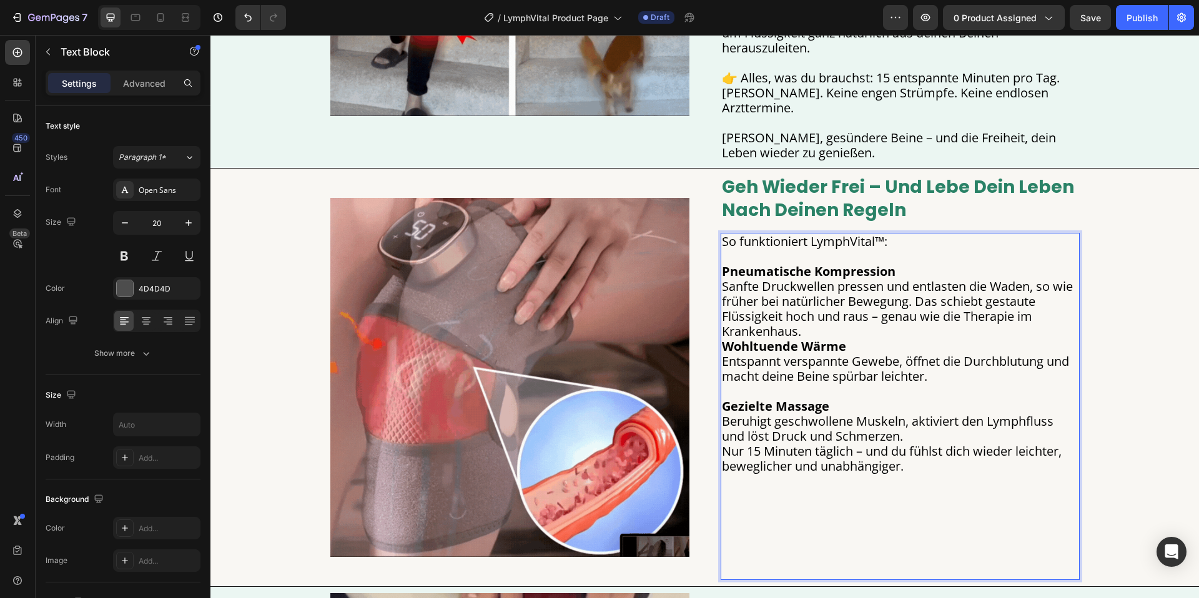
click at [937, 416] on p "Gezielte Massage Beruhigt geschwollene Muskeln, aktiviert den Lymphfluss und lö…" at bounding box center [900, 481] width 357 height 195
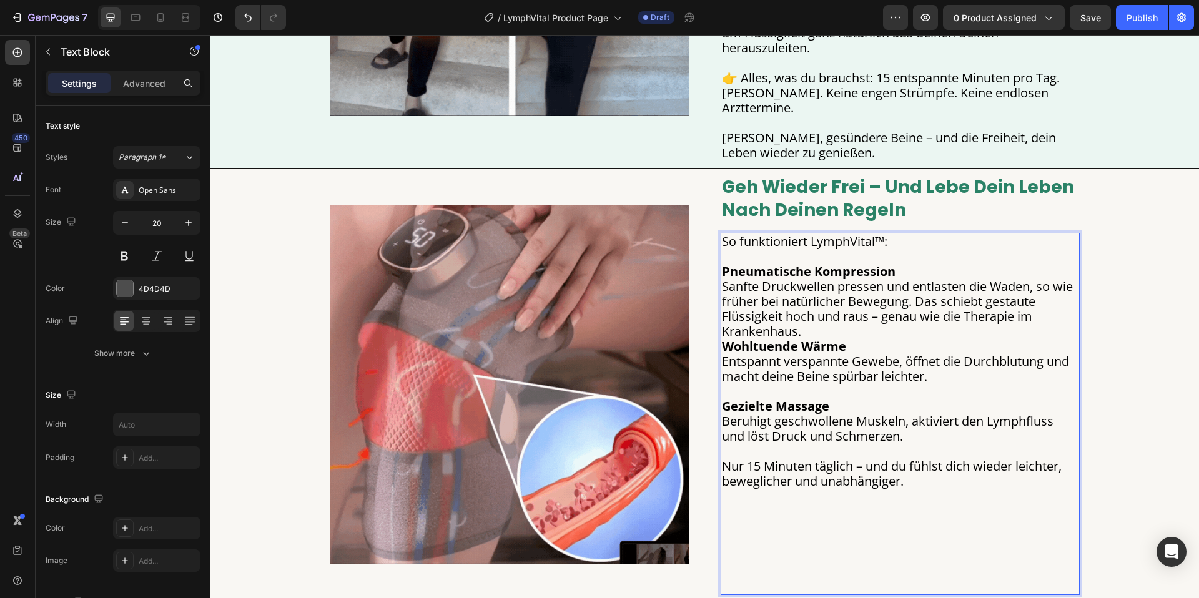
click at [878, 481] on p "⁠⁠⁠⁠⁠⁠⁠ Nur 15 Minuten täglich – und du fühlst dich wieder leichter, bewegliche…" at bounding box center [900, 519] width 357 height 150
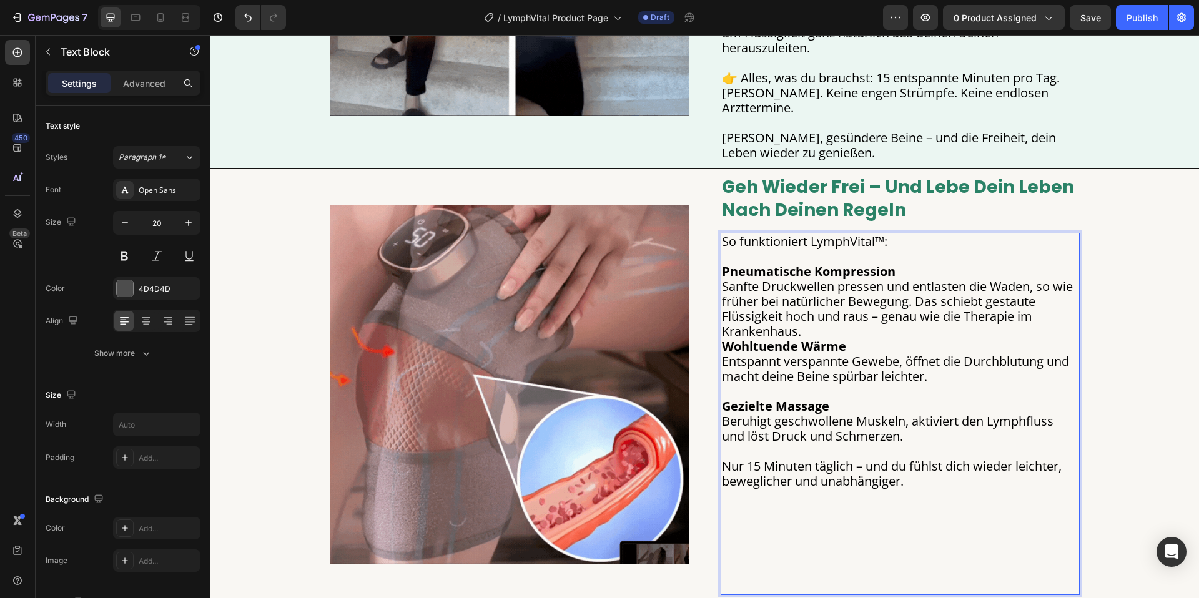
click at [952, 506] on p "Nur 15 Minuten täglich – und du fühlst dich wieder leichter, beweglicher und un…" at bounding box center [900, 519] width 357 height 150
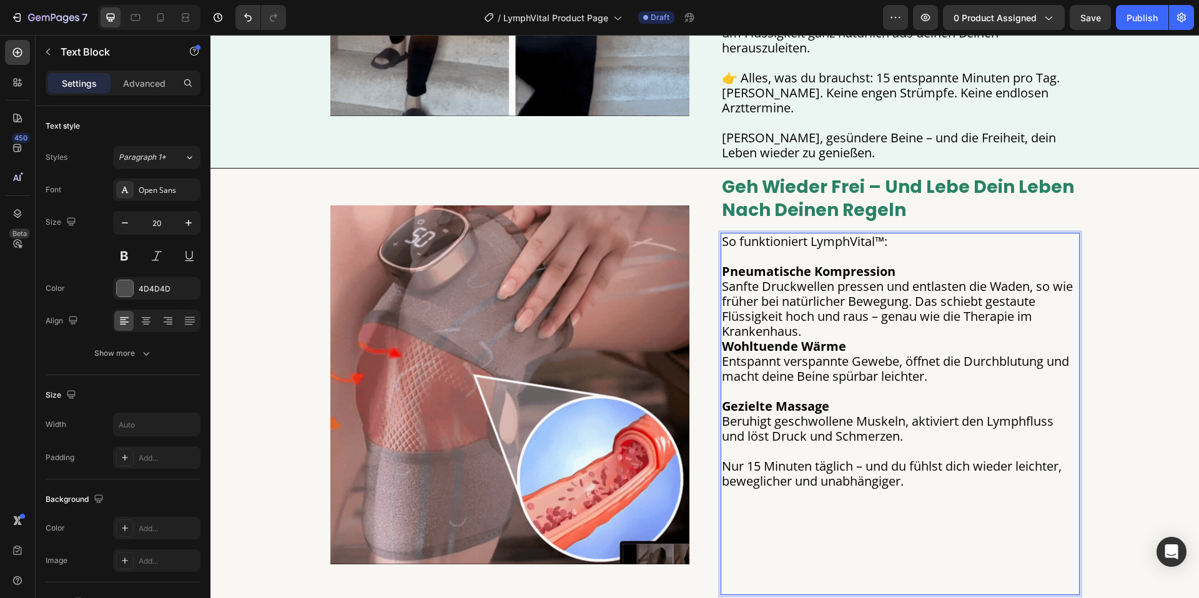
click at [914, 544] on p "Nur 15 Minuten täglich – und du fühlst dich wieder leichter, beweglicher und un…" at bounding box center [900, 519] width 357 height 150
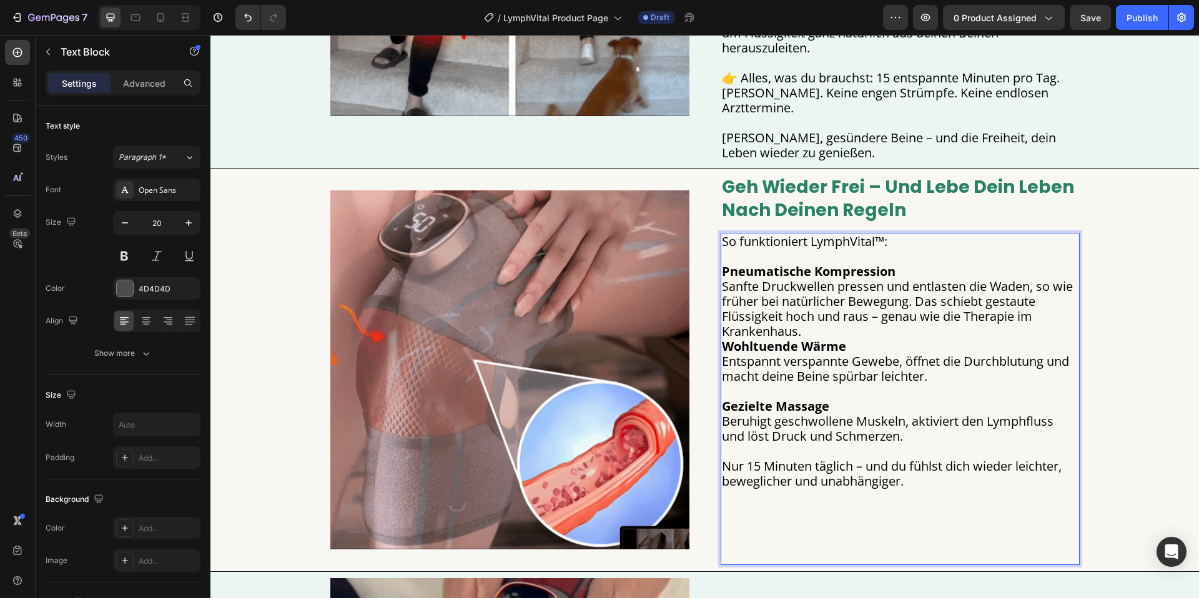
click at [879, 536] on p "Nur 15 Minuten täglich – und du fühlst dich wieder leichter, beweglicher und un…" at bounding box center [900, 504] width 357 height 120
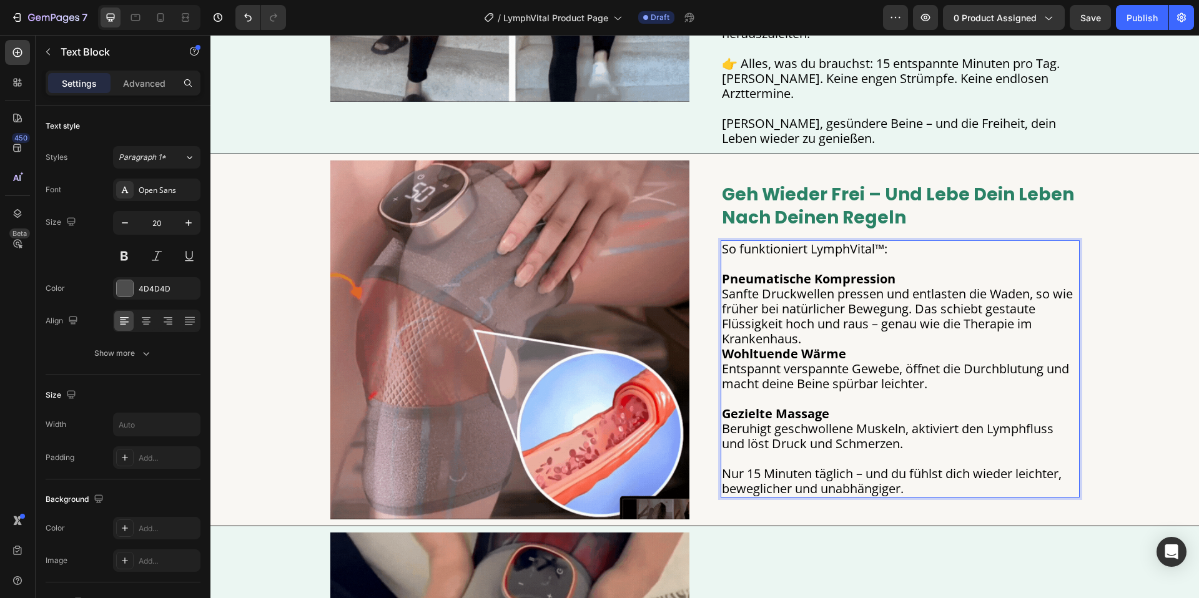
scroll to position [1281, 0]
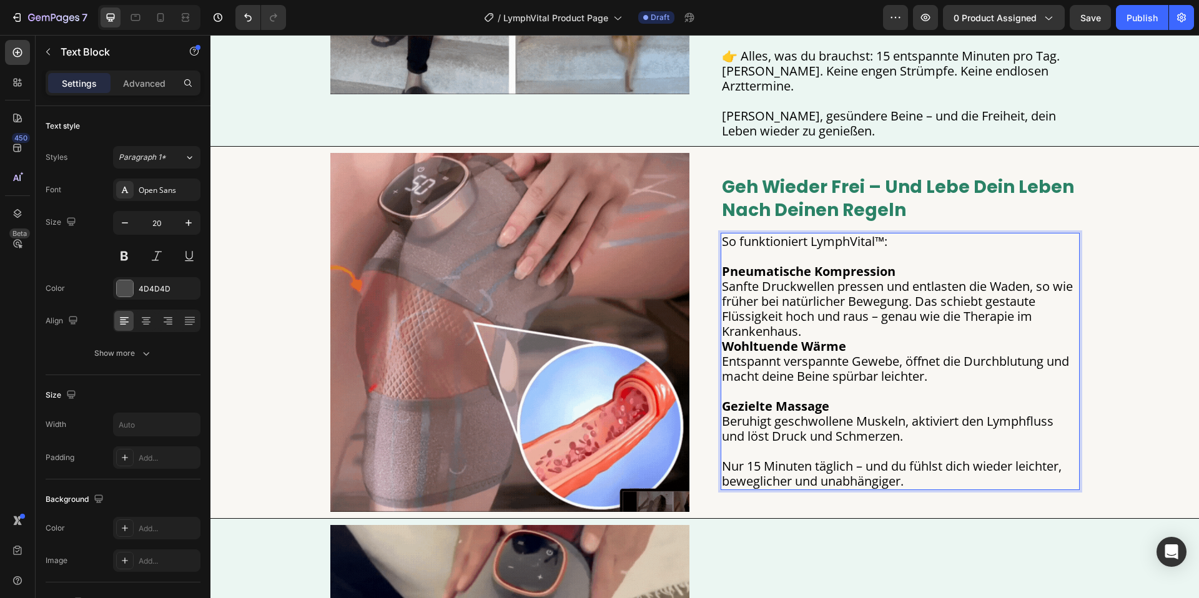
click at [852, 308] on p "Pneumatische Kompression Sanfte Druckwellen pressen und entlasten die Waden, so…" at bounding box center [900, 316] width 357 height 135
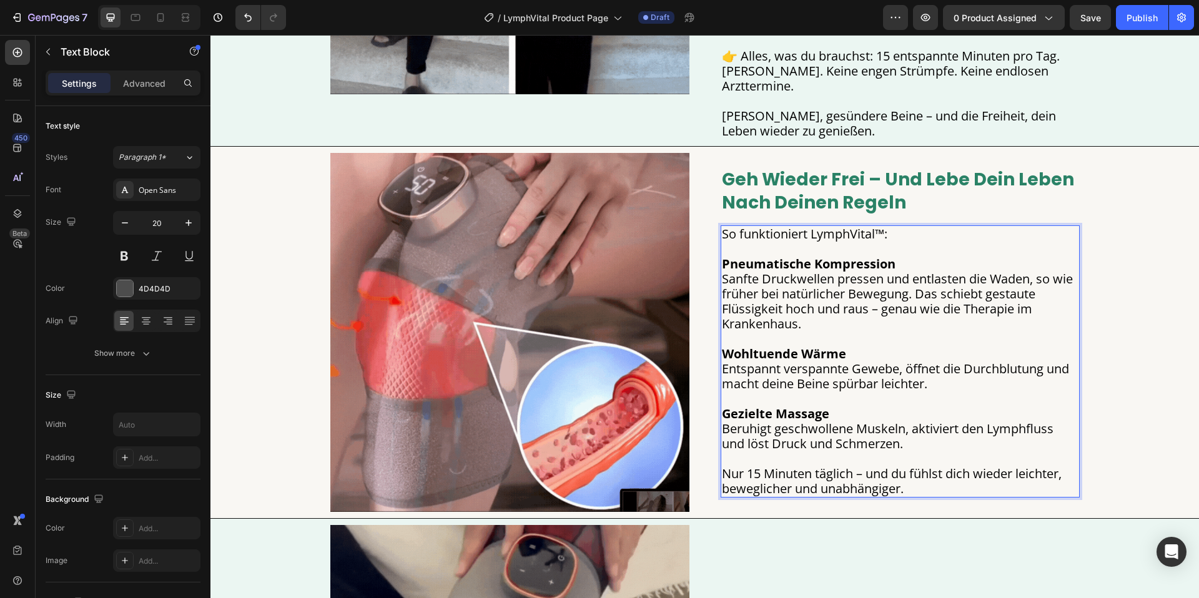
scroll to position [1273, 0]
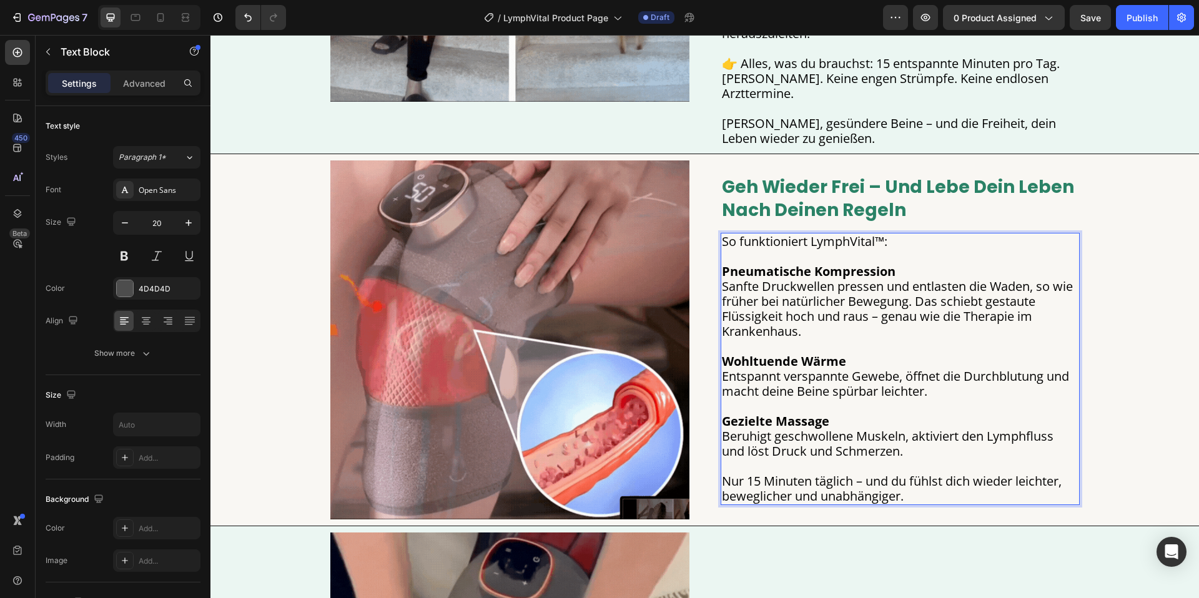
click at [920, 282] on span "Sanfte Druckwellen pressen und entlasten die Waden, so wie früher bei natürlich…" at bounding box center [897, 309] width 351 height 62
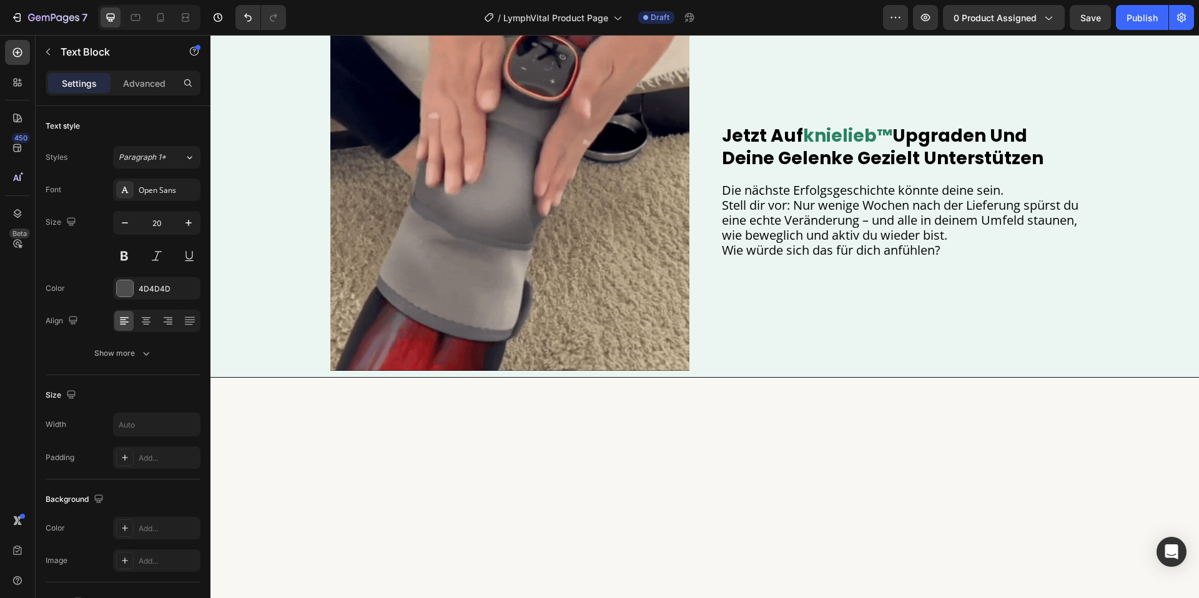
scroll to position [1507, 0]
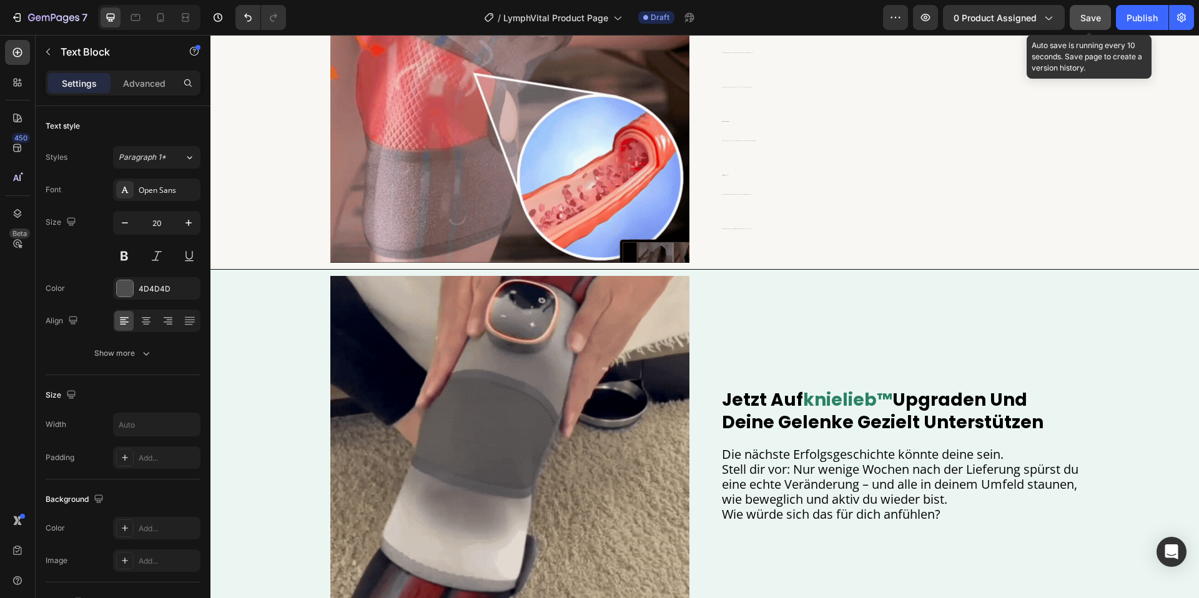
click at [1088, 19] on span "Save" at bounding box center [1090, 17] width 21 height 11
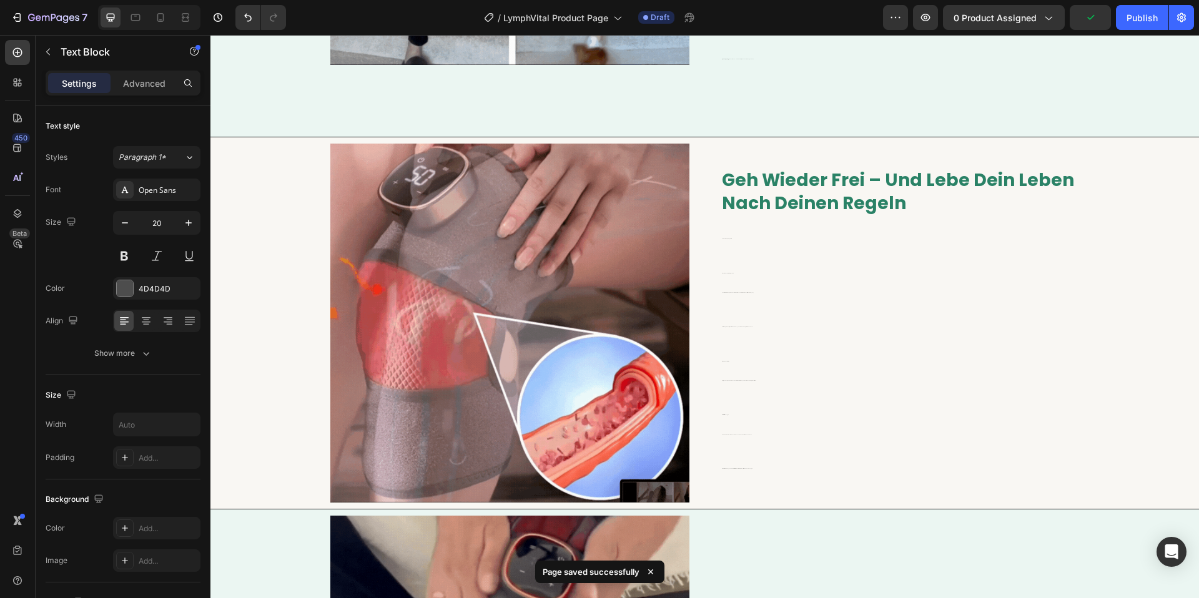
click at [789, 293] on p "Pneumatische Kompression Sanfte Druckwellen pressen und entlasten die Waden, so…" at bounding box center [900, 274] width 357 height 54
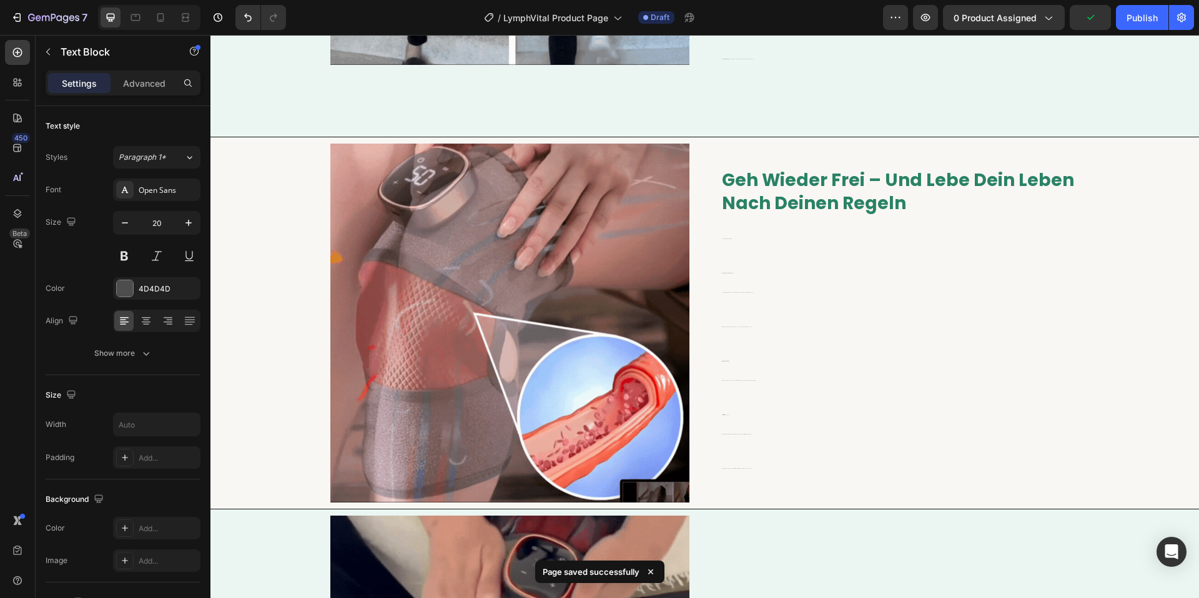
click at [789, 293] on p "Pneumatische Kompression Sanfte Druckwellen pressen und entlasten die Waden, so…" at bounding box center [900, 274] width 357 height 54
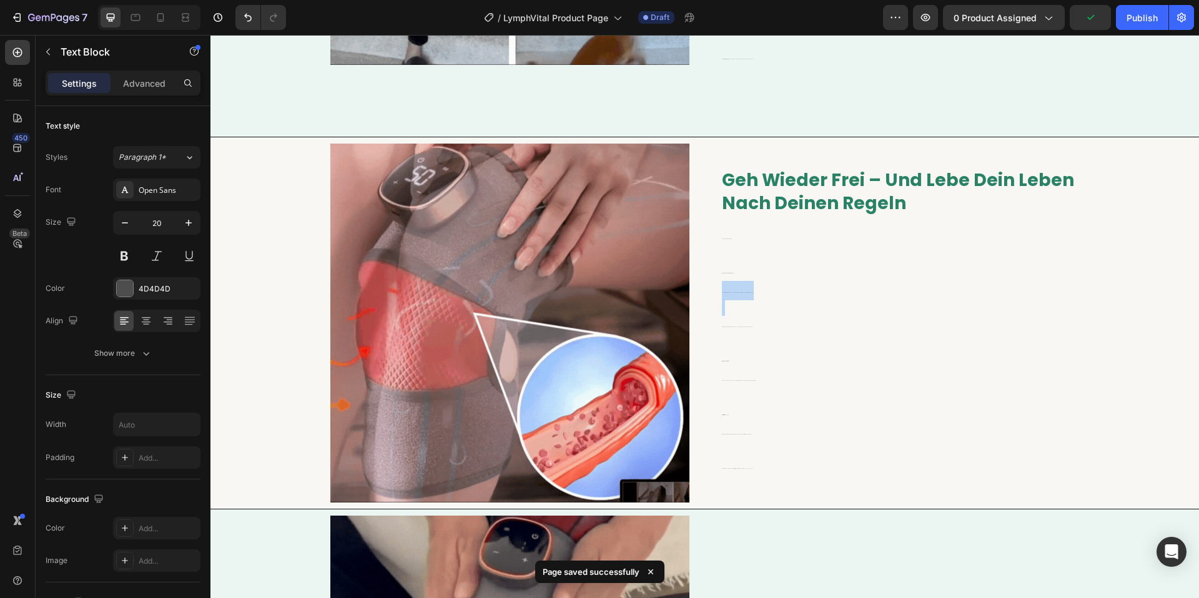
click at [789, 293] on p "Pneumatische Kompression Sanfte Druckwellen pressen und entlasten die Waden, so…" at bounding box center [900, 274] width 357 height 54
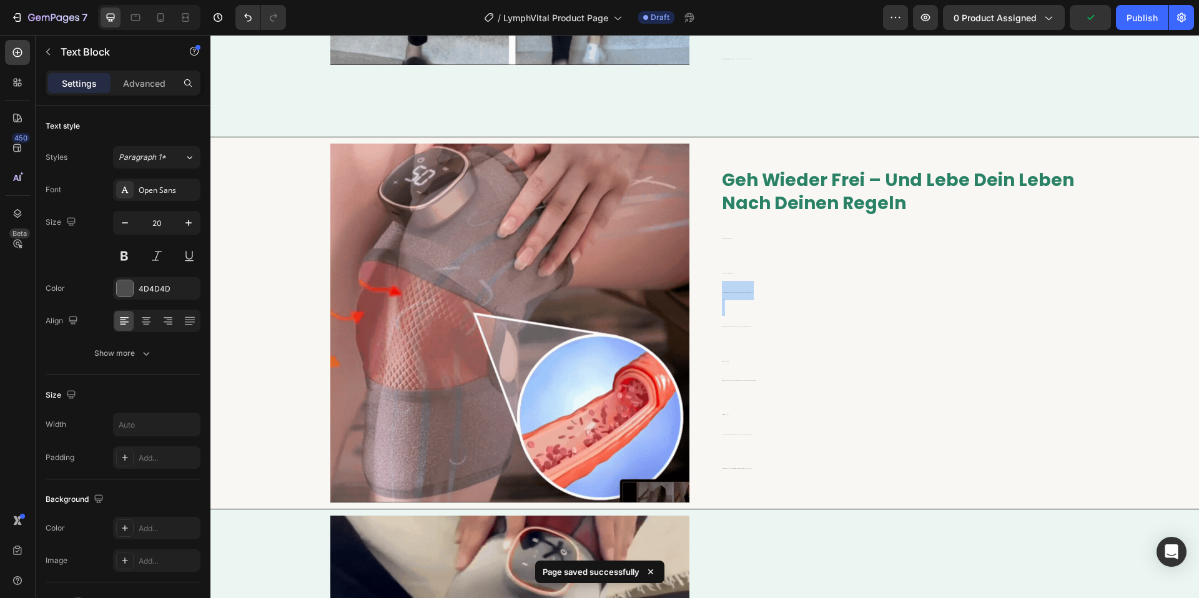
scroll to position [1199, 0]
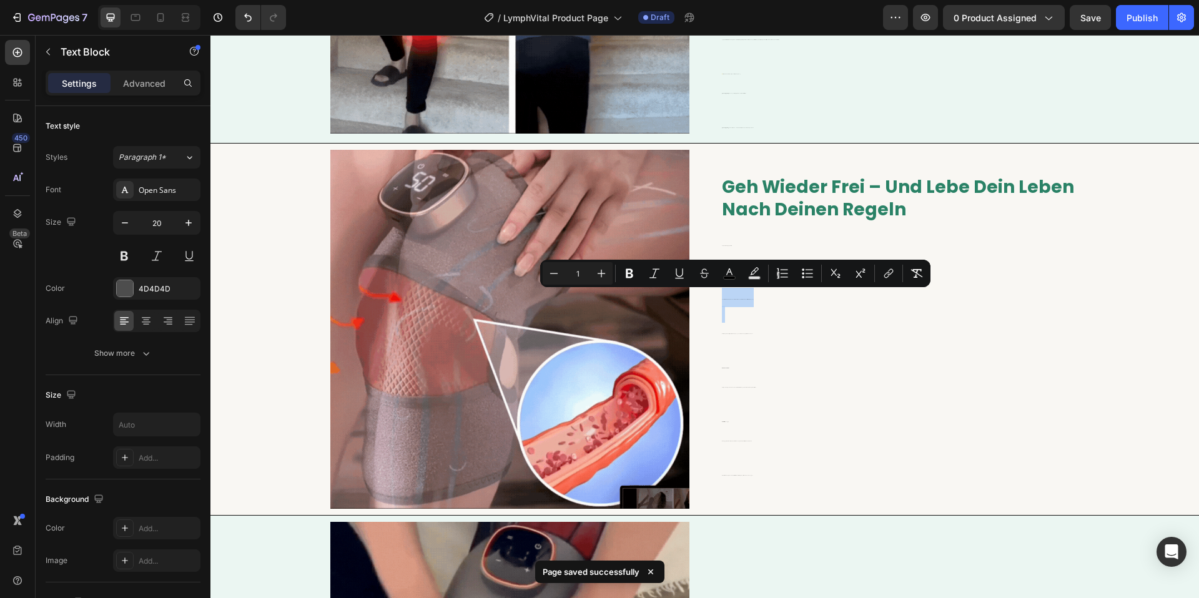
click at [773, 289] on p "Pneumatische Kompression Sanfte Druckwellen pressen und entlasten die Waden, so…" at bounding box center [900, 281] width 357 height 54
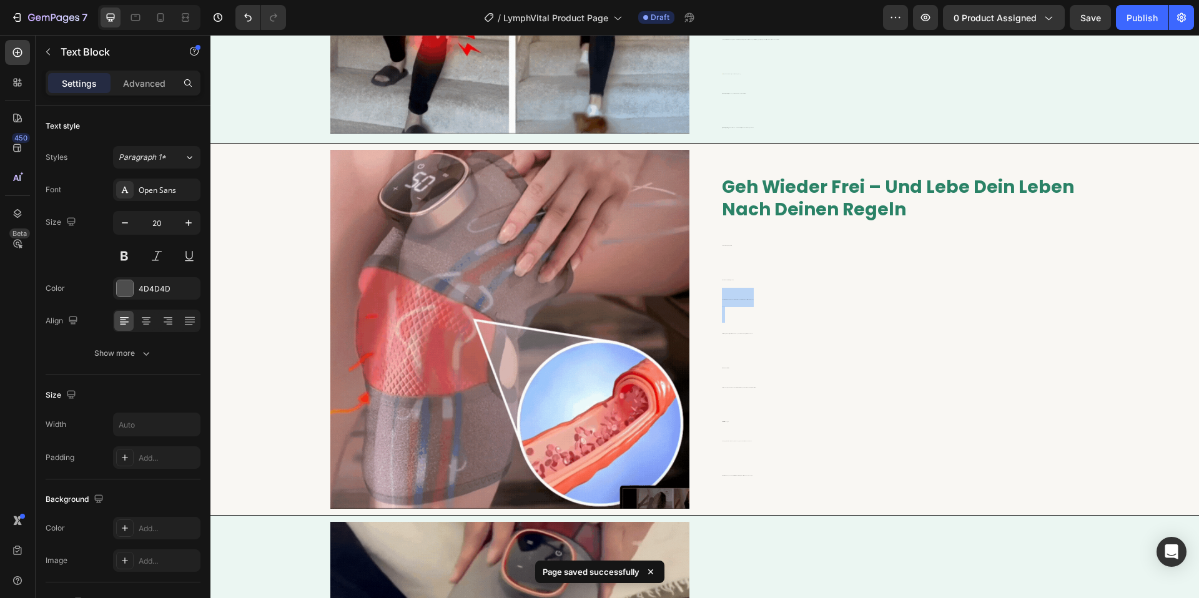
click at [773, 289] on p "Pneumatische Kompression Sanfte Druckwellen pressen und entlasten die Waden, so…" at bounding box center [900, 281] width 357 height 54
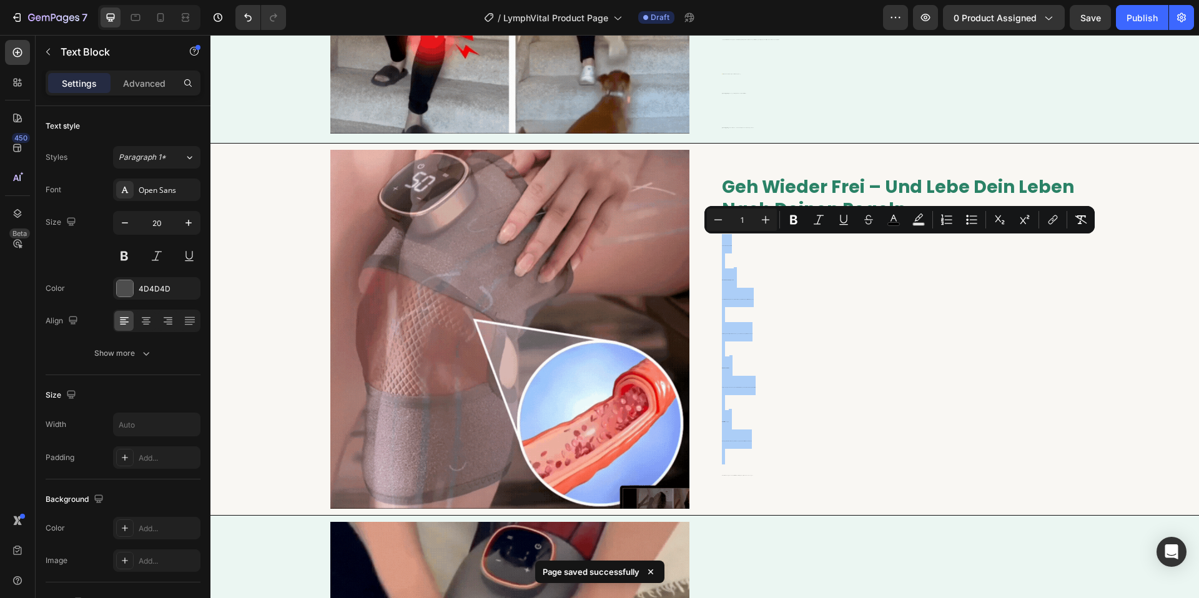
click at [741, 222] on input "1" at bounding box center [741, 219] width 25 height 15
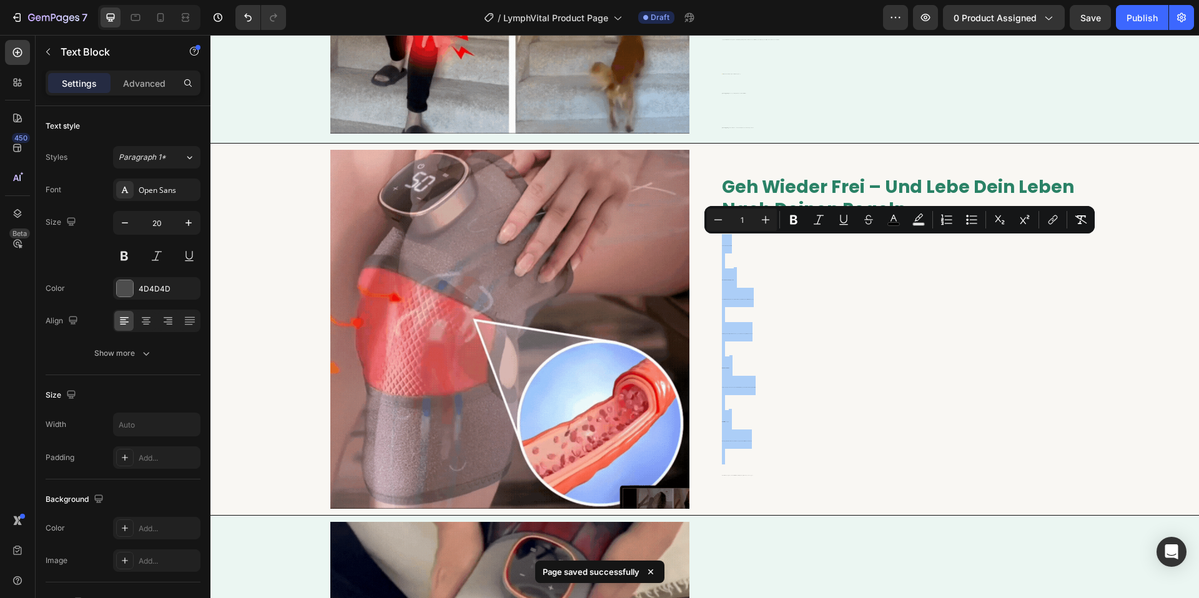
click at [741, 222] on input "1" at bounding box center [741, 219] width 25 height 15
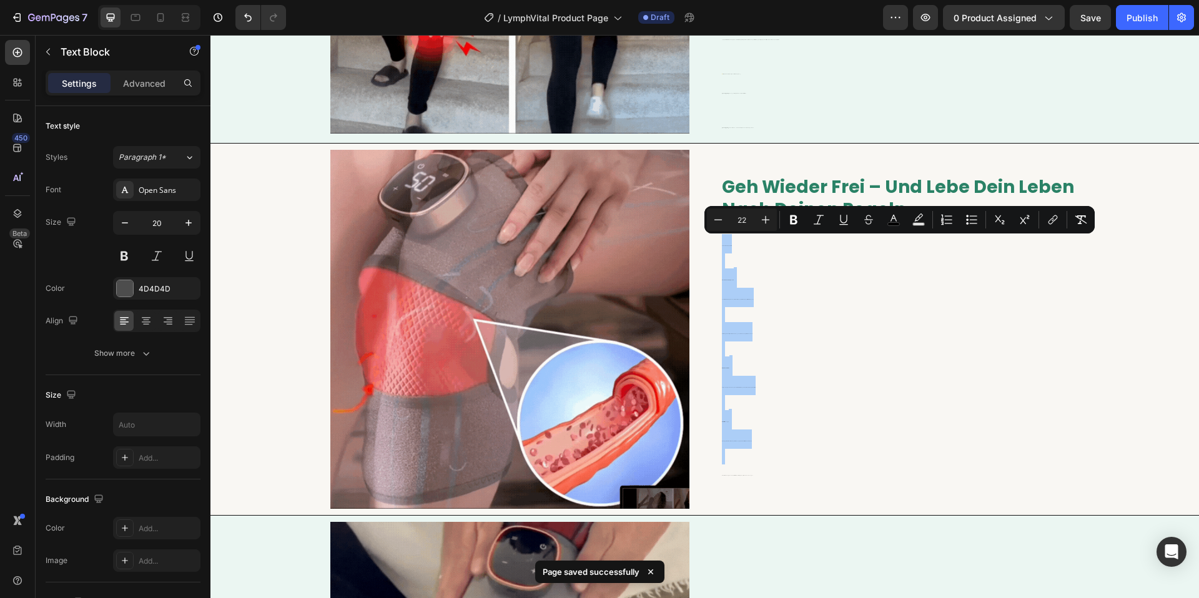
type input "22"
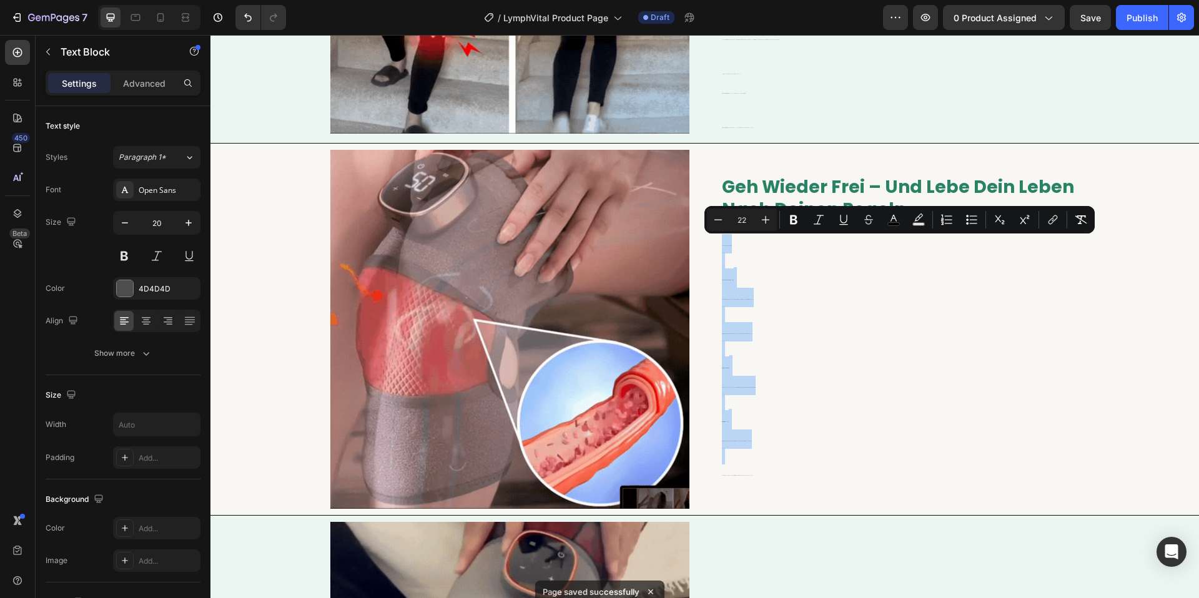
click at [834, 257] on p "Pneumatische Kompression Sanfte Druckwellen pressen und entlasten die Waden, so…" at bounding box center [900, 281] width 357 height 54
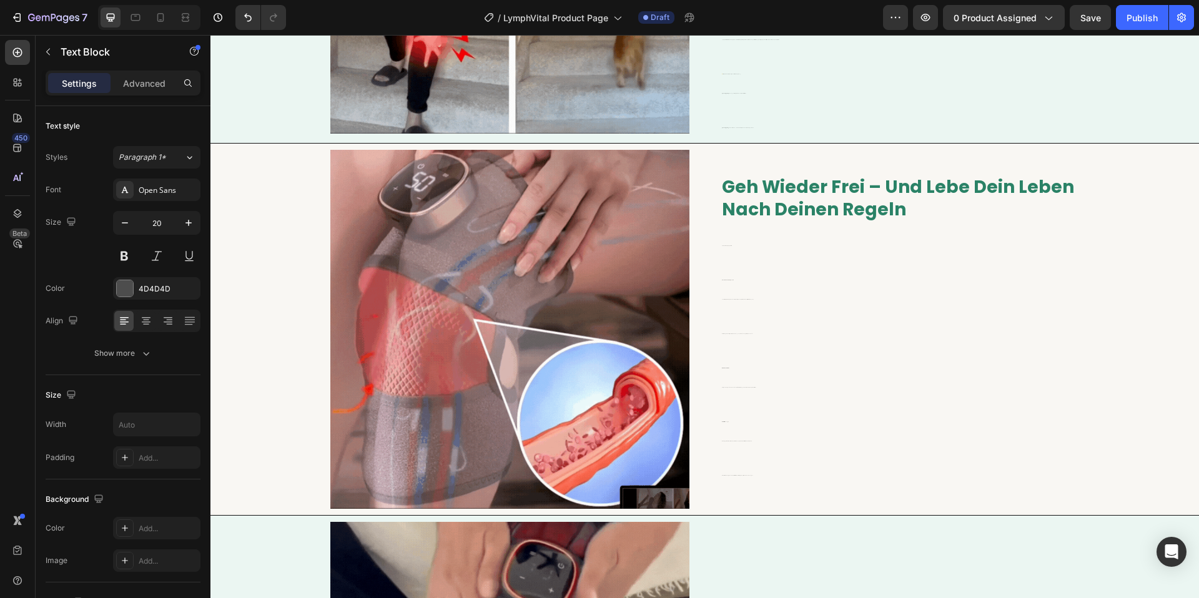
click at [736, 269] on p "⁠⁠⁠⁠⁠⁠⁠ Pneumatische Kompression Sanfte Druckwellen pressen und entlasten die W…" at bounding box center [900, 281] width 357 height 54
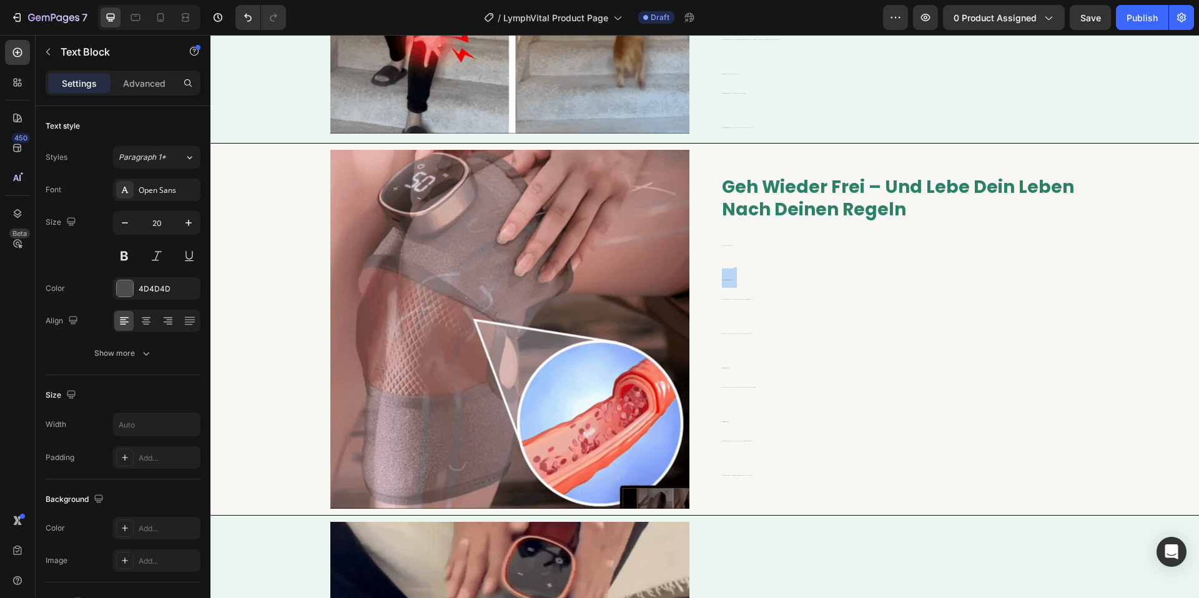
click at [736, 269] on p "Pneumatische Kompression Sanfte Druckwellen pressen und entlasten die Waden, so…" at bounding box center [900, 281] width 357 height 54
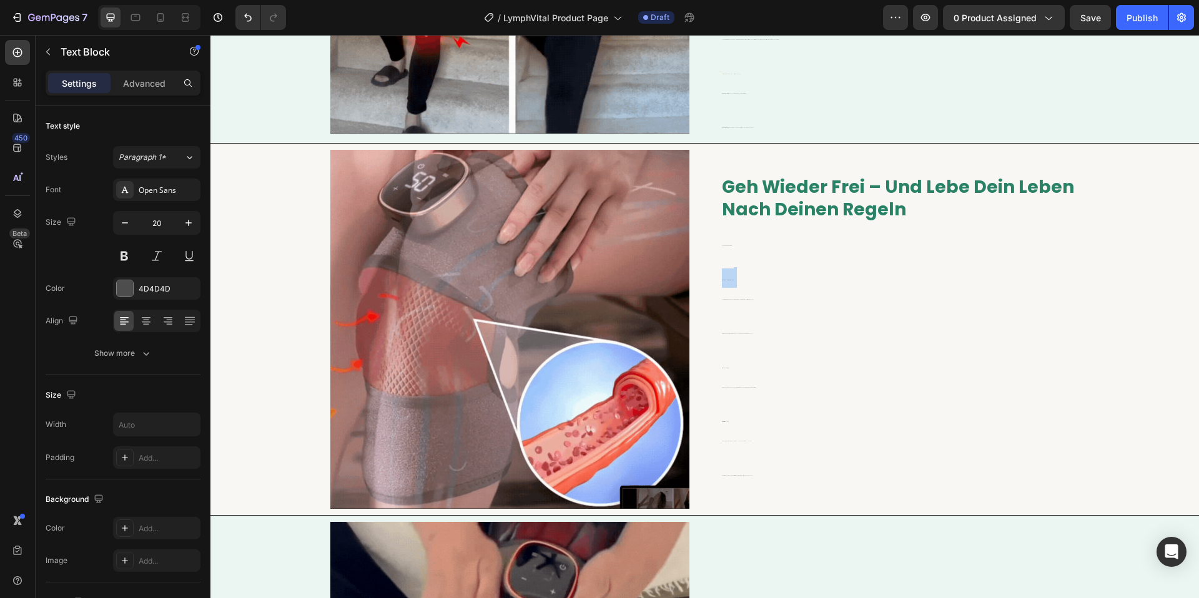
click at [736, 269] on p "Pneumatische Kompression Sanfte Druckwellen pressen und entlasten die Waden, so…" at bounding box center [900, 281] width 357 height 54
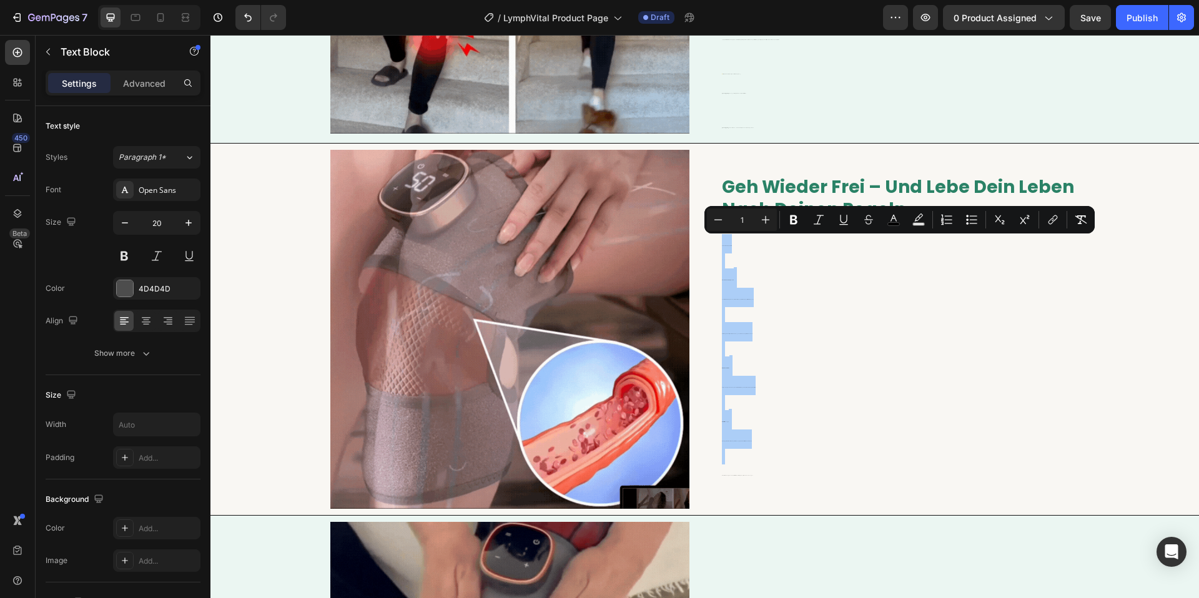
click at [736, 217] on input "1" at bounding box center [741, 219] width 25 height 15
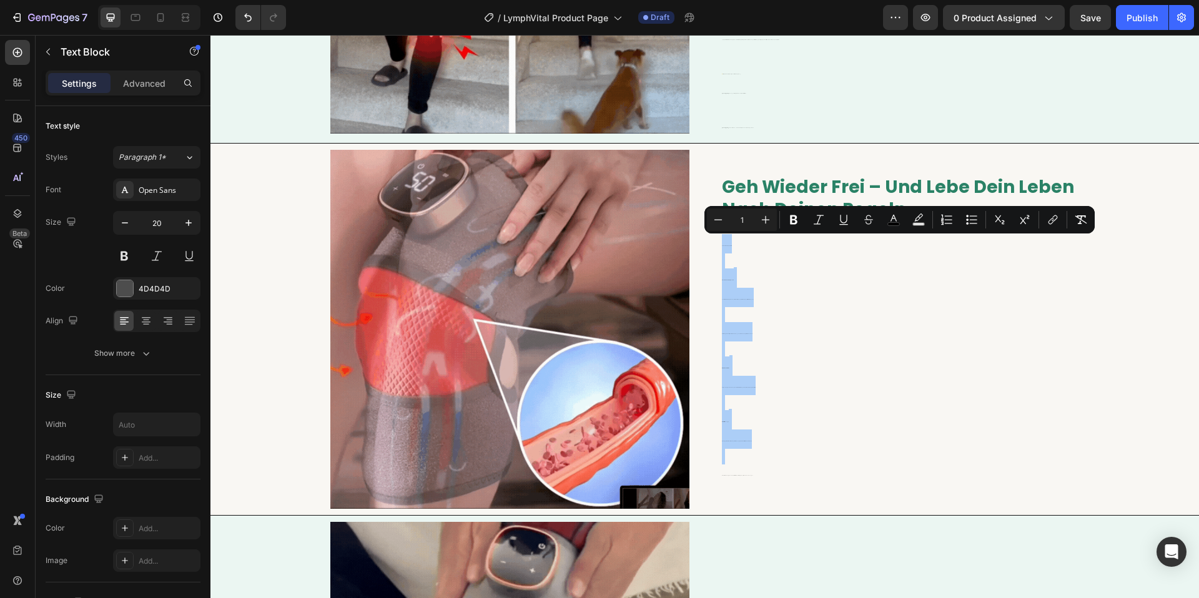
type input "21"
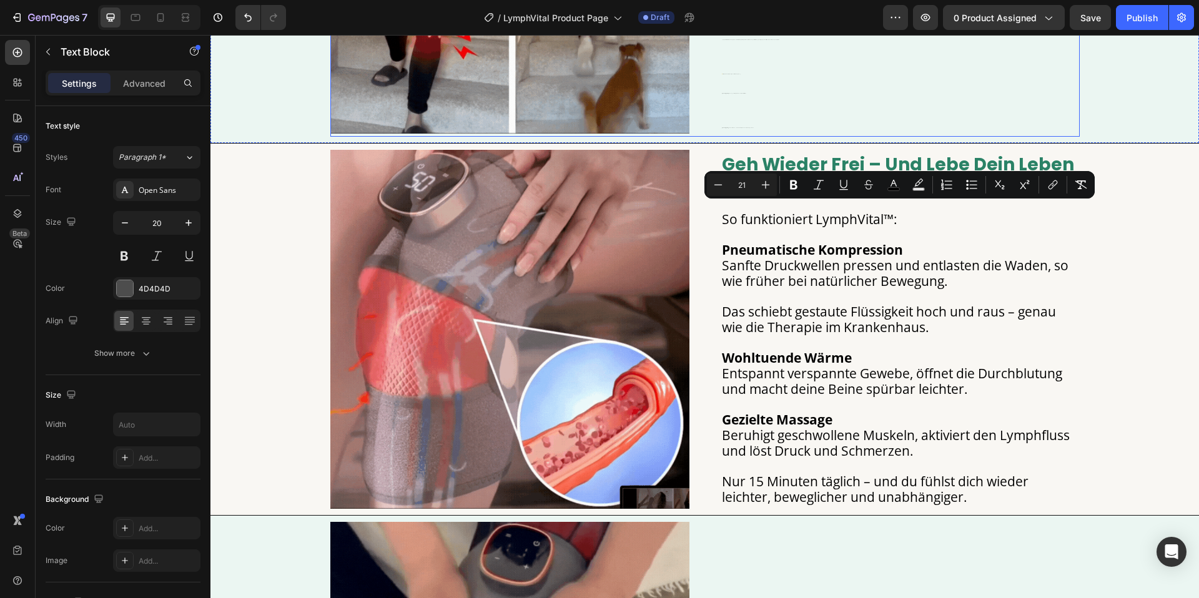
click at [774, 122] on div "Ärzte nennen die Waden dein „zweites Herz“ – weil sie Flüssigkeit wieder nach o…" at bounding box center [900, 5] width 359 height 262
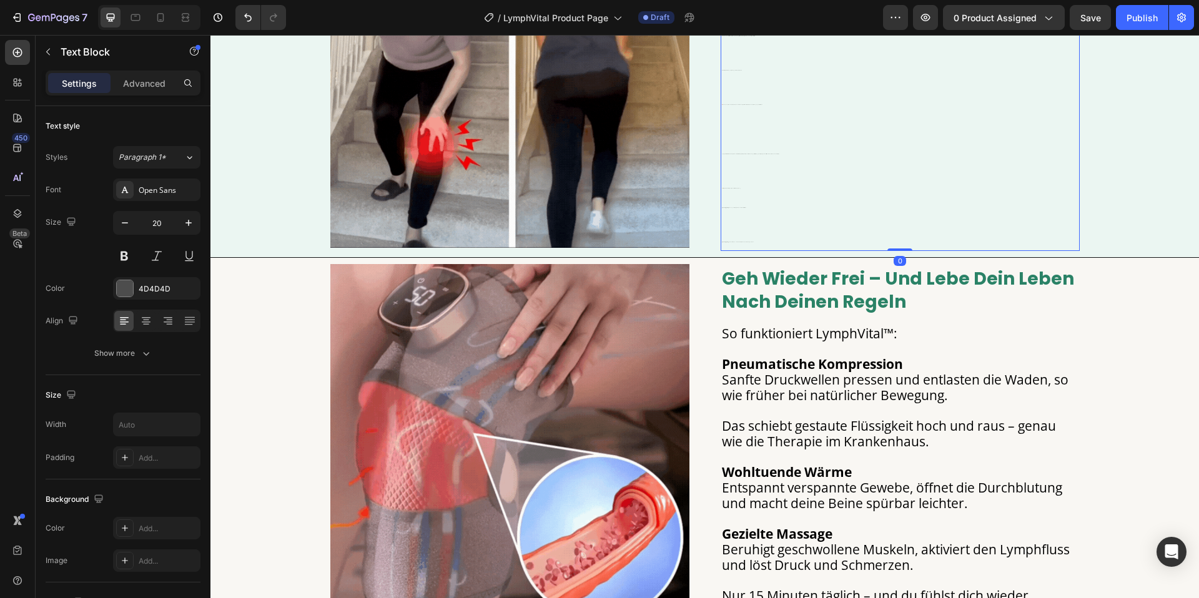
scroll to position [1066, 0]
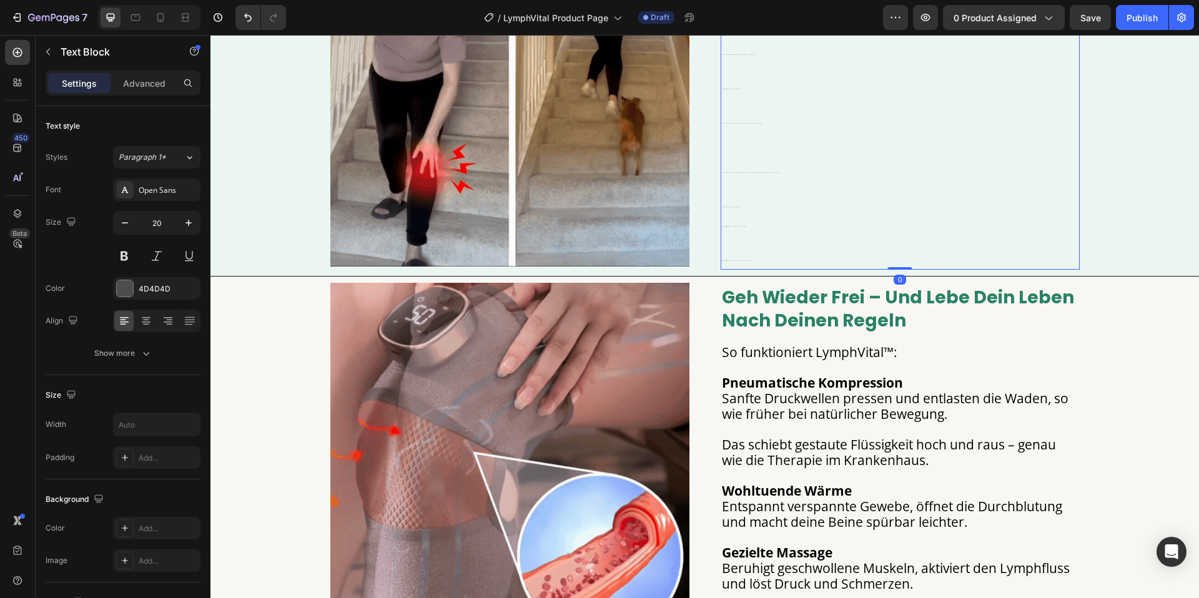
click at [751, 164] on p "LymphVital™ startet diesen Pump wieder – mit sanfter Kompression, wohltuender W…" at bounding box center [900, 170] width 357 height 19
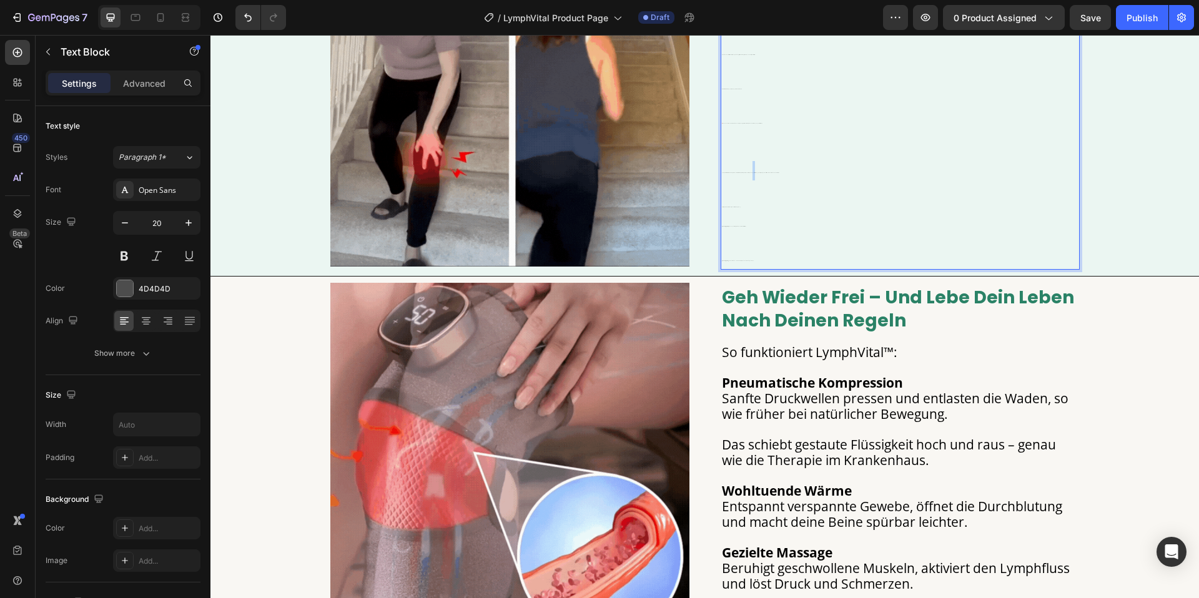
click at [751, 164] on p "LymphVital™ startet diesen Pump wieder – mit sanfter Kompression, wohltuender W…" at bounding box center [900, 170] width 357 height 19
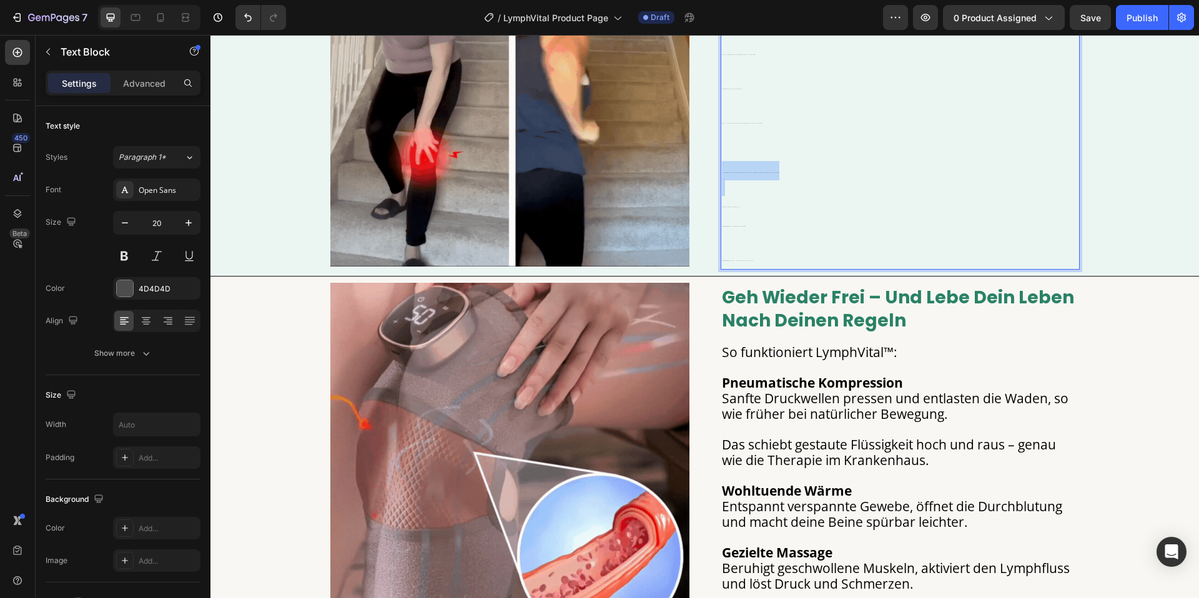
click at [751, 164] on p "LymphVital™ startet diesen Pump wieder – mit sanfter Kompression, wohltuender W…" at bounding box center [900, 170] width 357 height 19
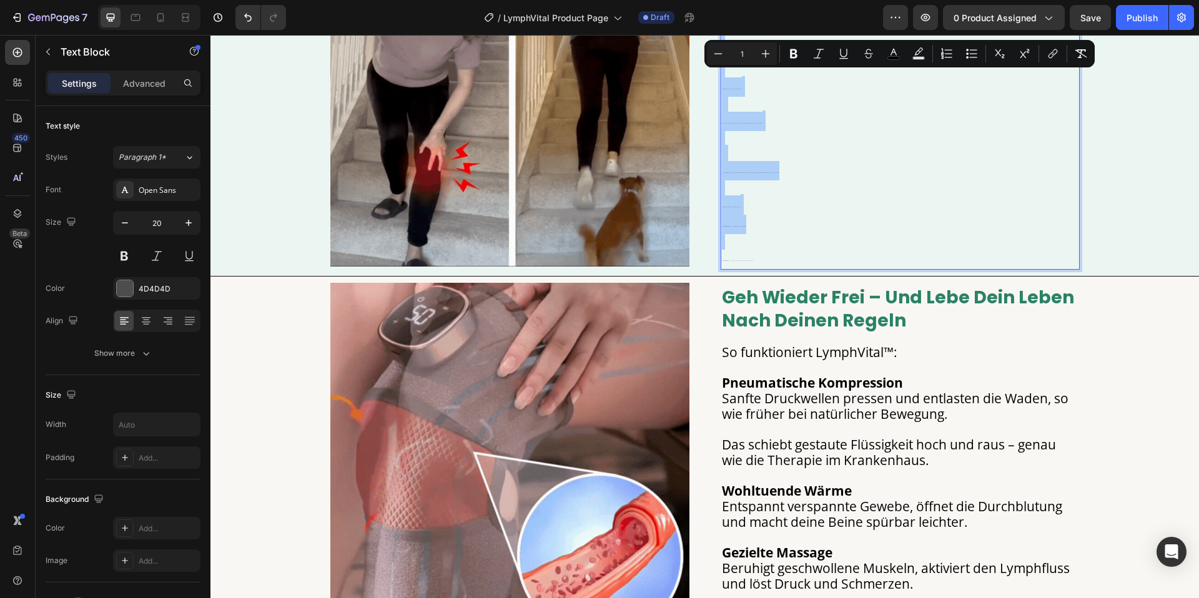
drag, startPoint x: 739, startPoint y: 57, endPoint x: 737, endPoint y: 66, distance: 9.6
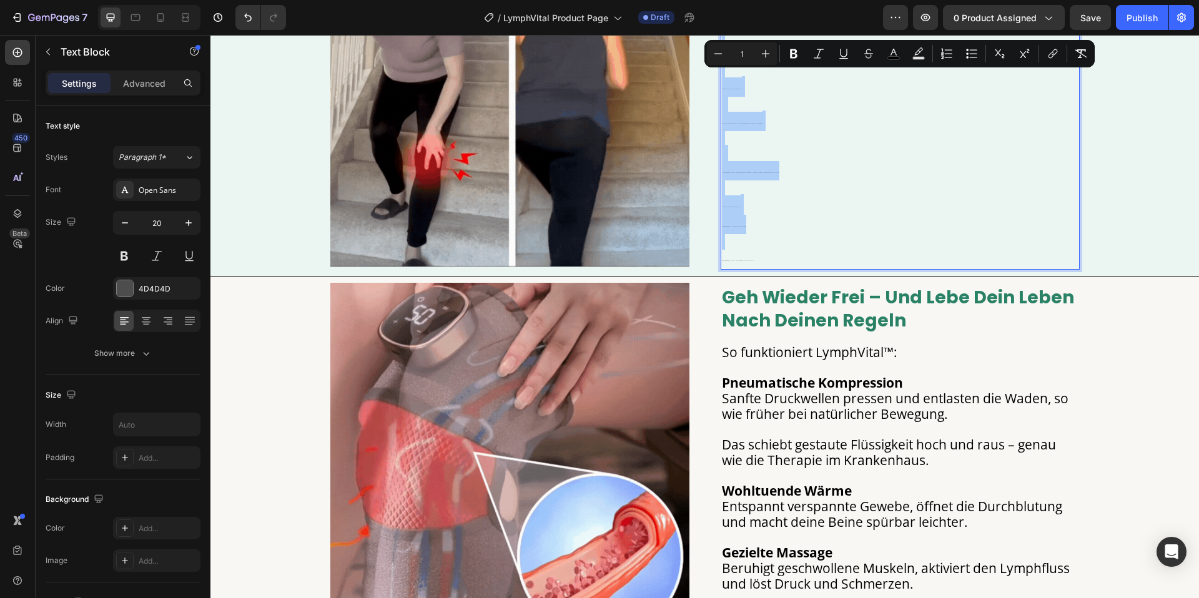
click at [739, 57] on input "1" at bounding box center [741, 53] width 25 height 15
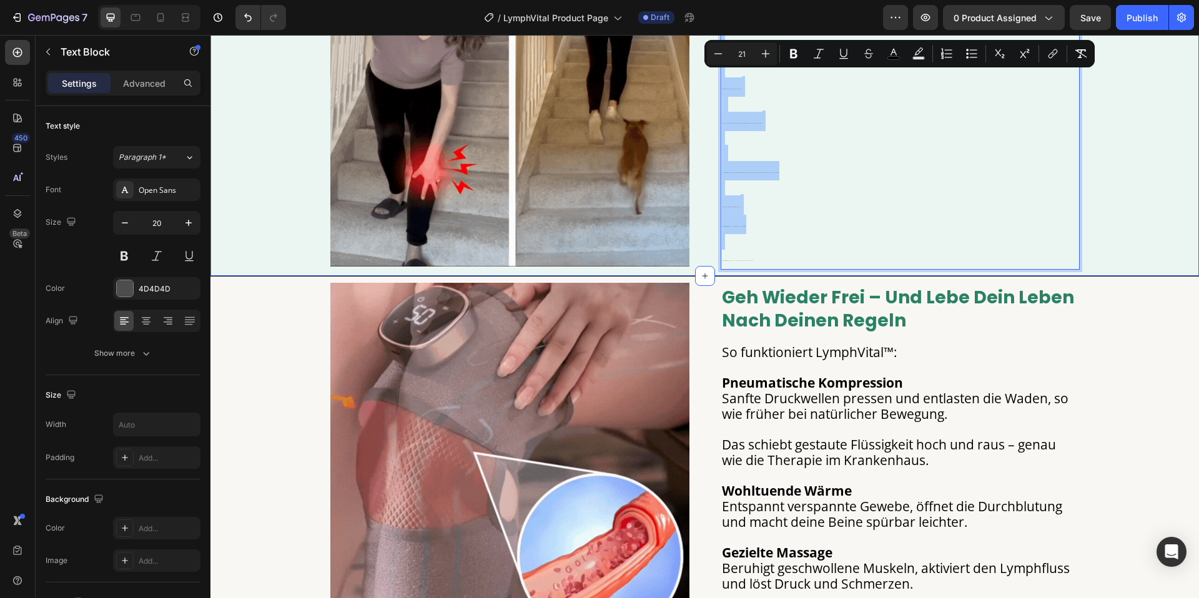
type input "21"
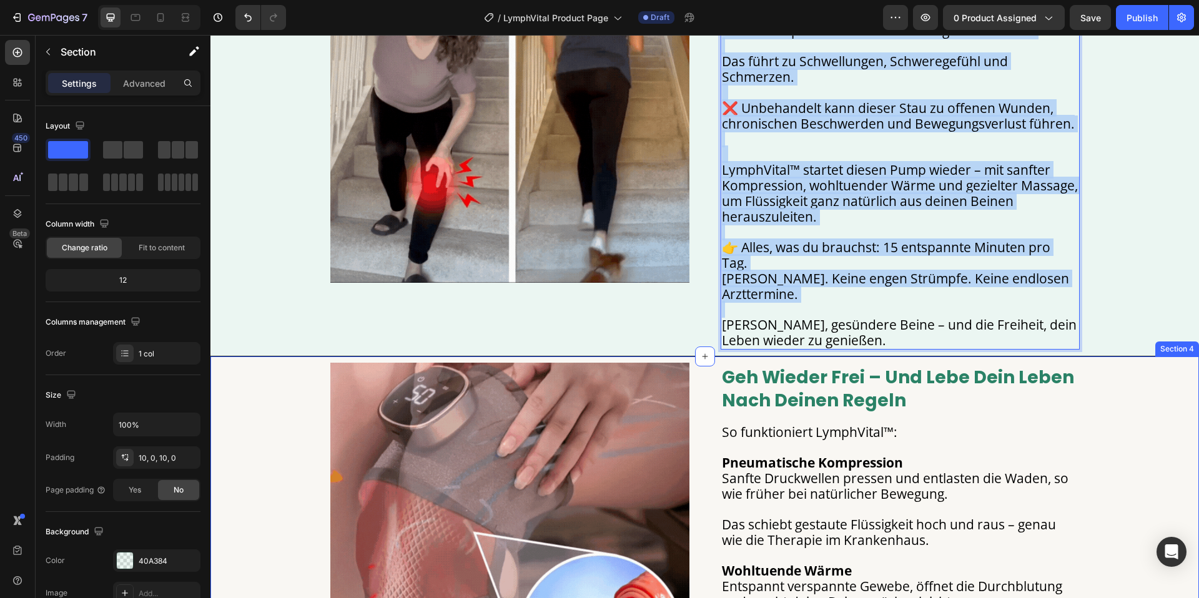
click at [1185, 288] on div "Image wenn du schmerzen und schwellungen in den beinen loswerden willst… musst …" at bounding box center [704, 103] width 988 height 493
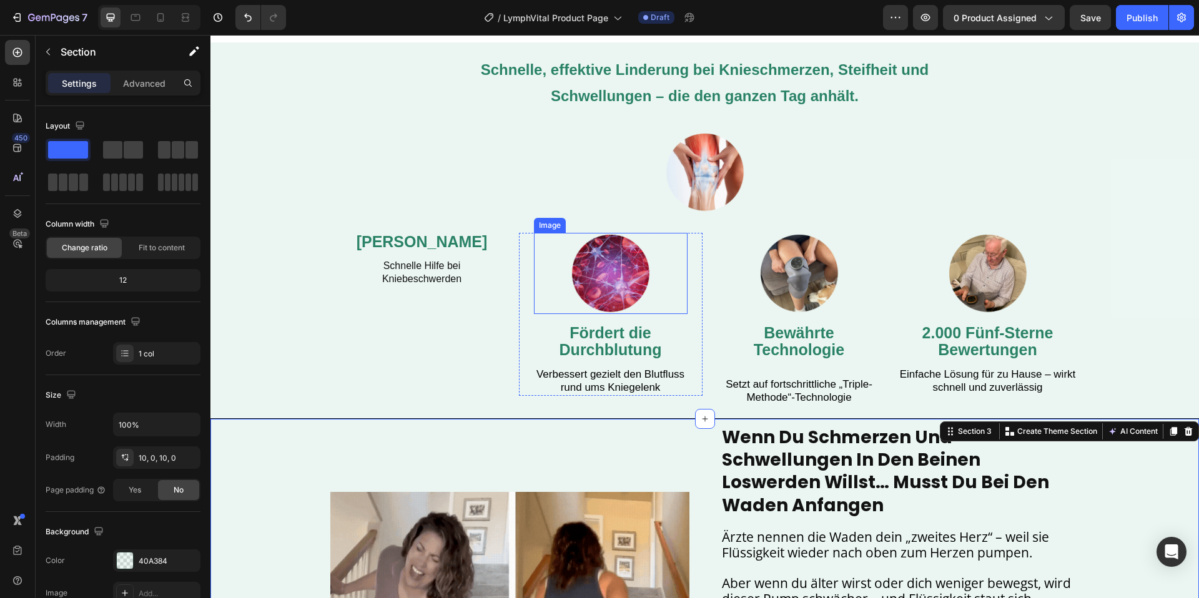
scroll to position [448, 0]
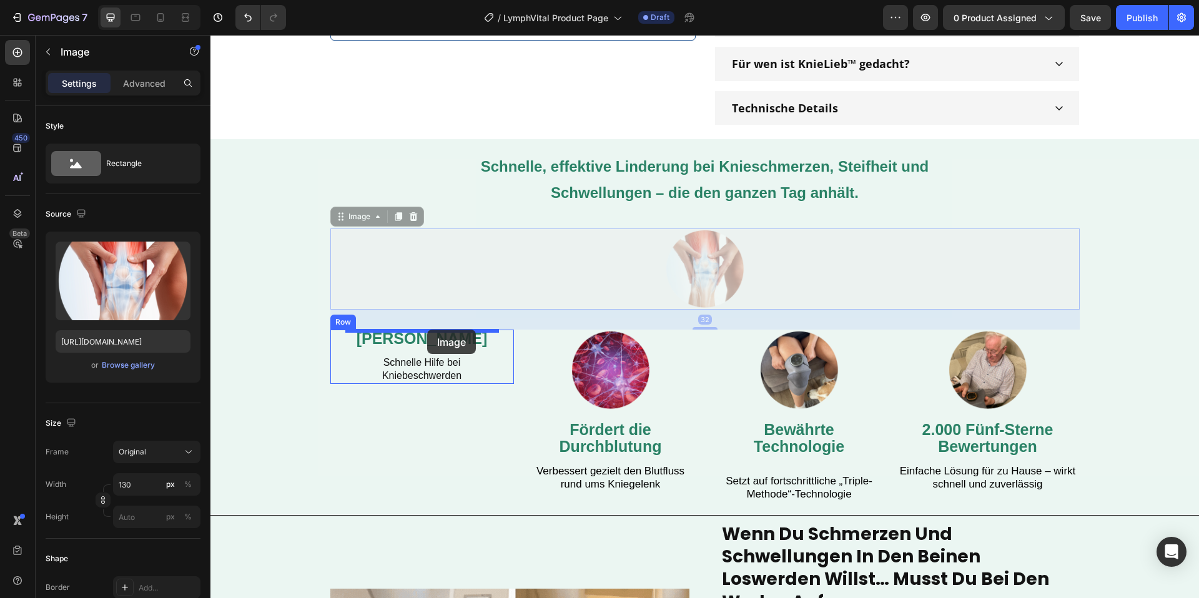
drag, startPoint x: 673, startPoint y: 279, endPoint x: 436, endPoint y: 335, distance: 243.2
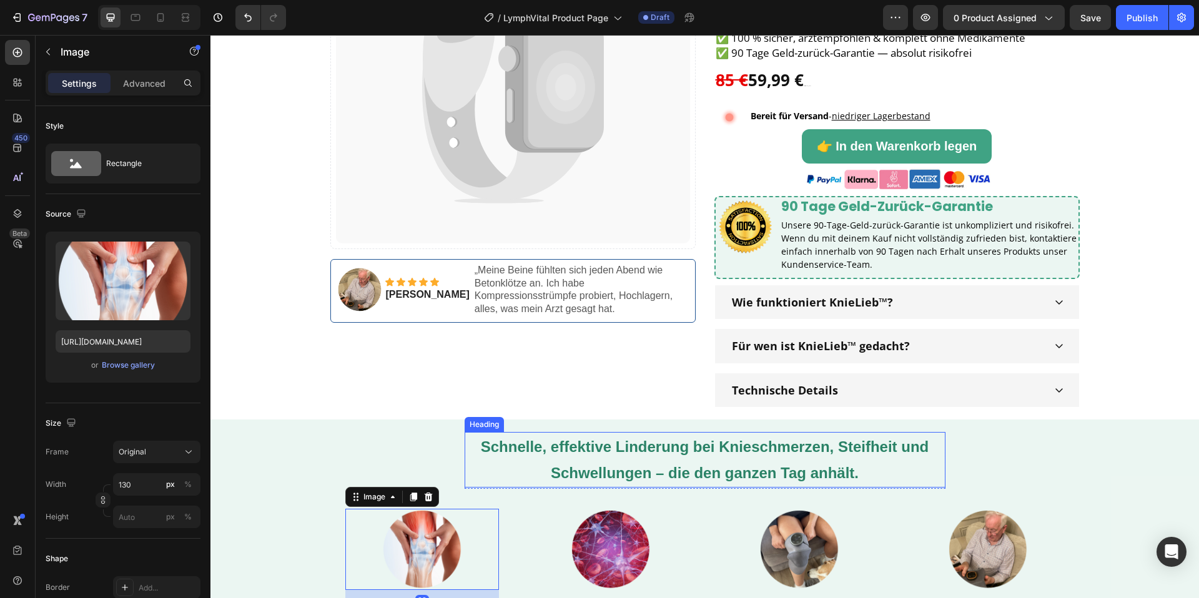
scroll to position [136, 0]
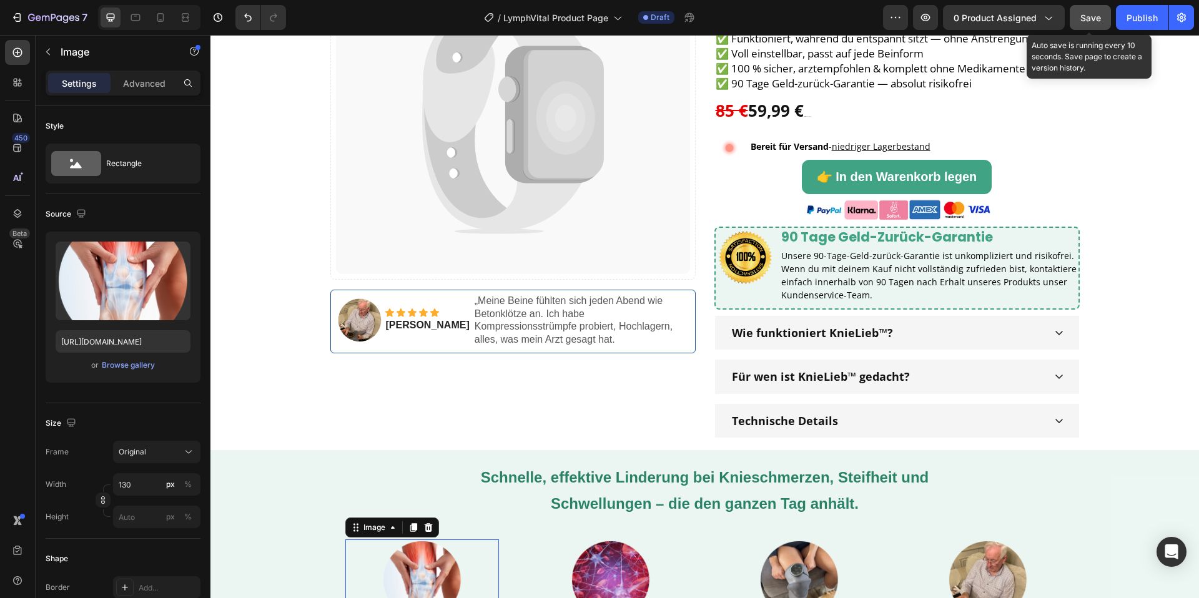
drag, startPoint x: 1084, startPoint y: 26, endPoint x: 843, endPoint y: 113, distance: 256.4
click at [1084, 26] on button "Save" at bounding box center [1090, 17] width 41 height 25
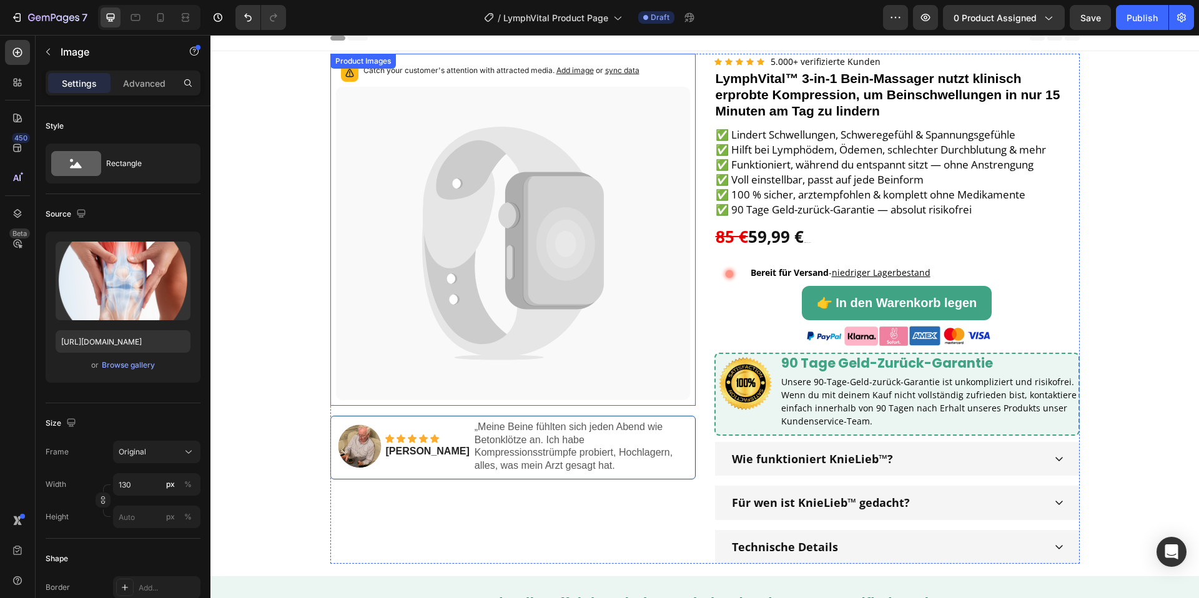
scroll to position [0, 0]
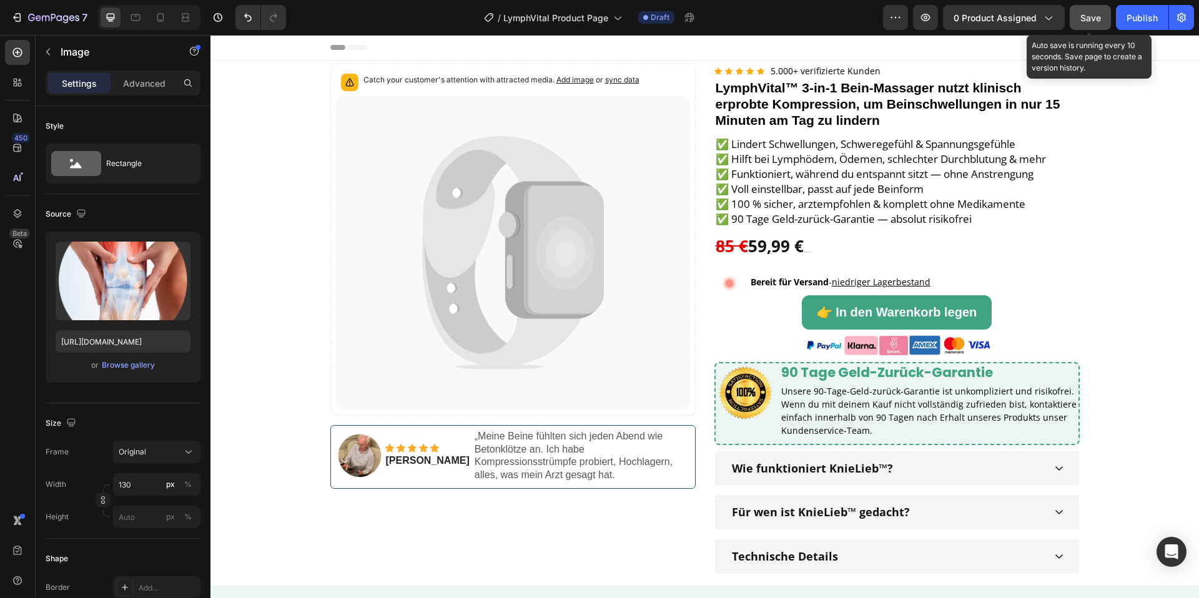
click at [1100, 17] on span "Save" at bounding box center [1090, 17] width 21 height 11
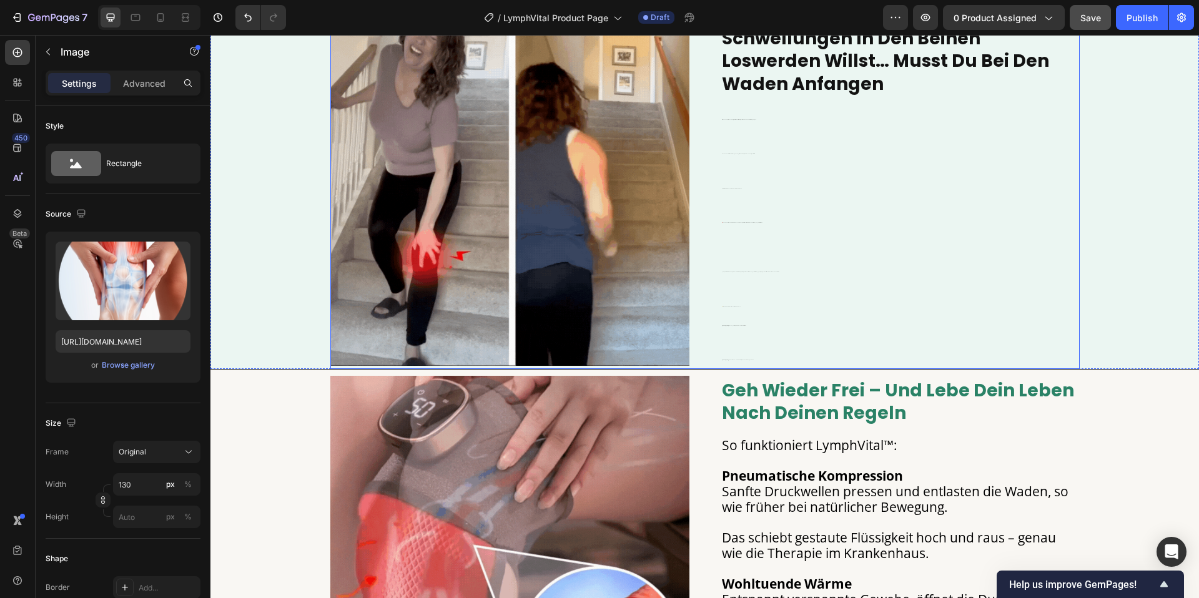
scroll to position [892, 0]
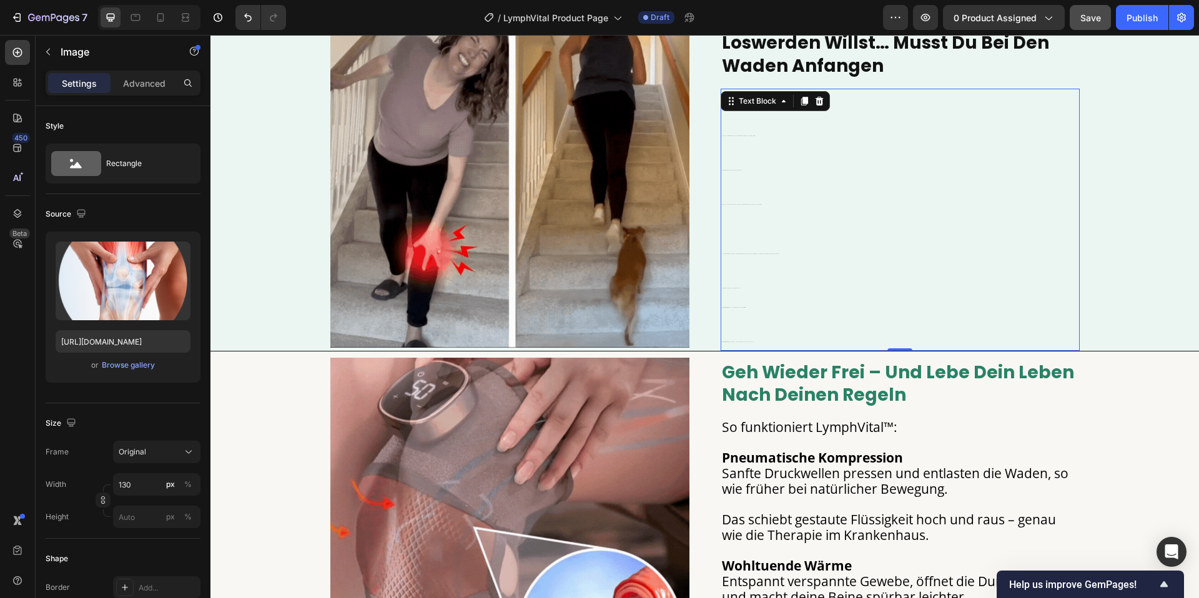
click at [746, 242] on p "LymphVital™ startet diesen Pump wieder – mit sanfter Kompression, wohltuender W…" at bounding box center [900, 251] width 357 height 19
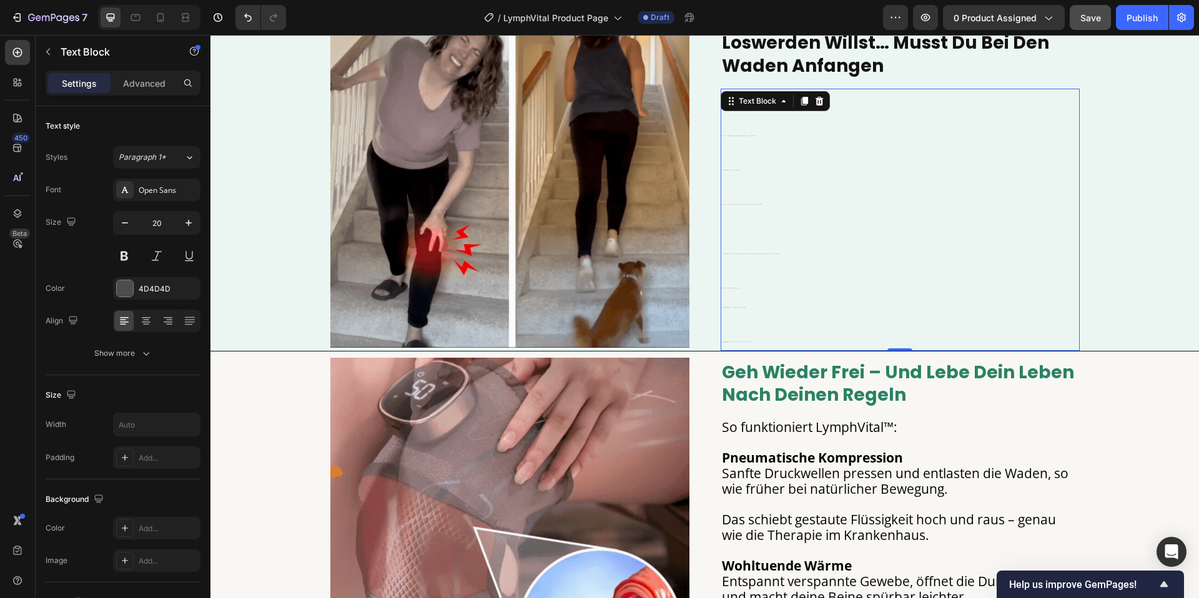
click at [746, 242] on p "LymphVital™ startet diesen Pump wieder – mit sanfter Kompression, wohltuender W…" at bounding box center [900, 251] width 357 height 19
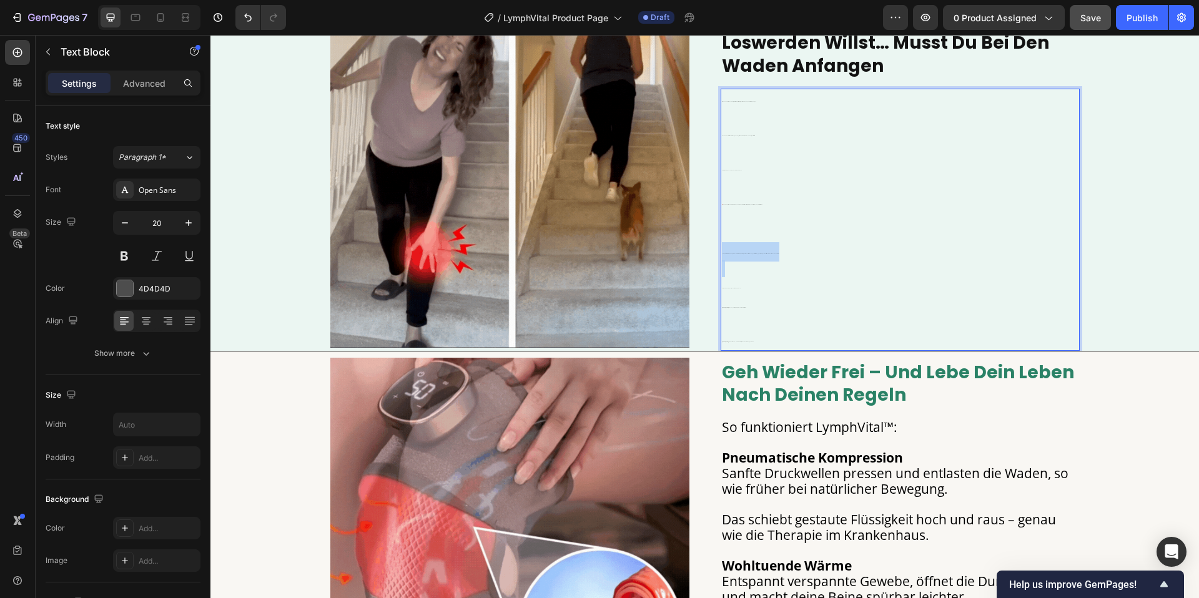
click at [746, 242] on p "LymphVital™ startet diesen Pump wieder – mit sanfter Kompression, wohltuender W…" at bounding box center [900, 251] width 357 height 19
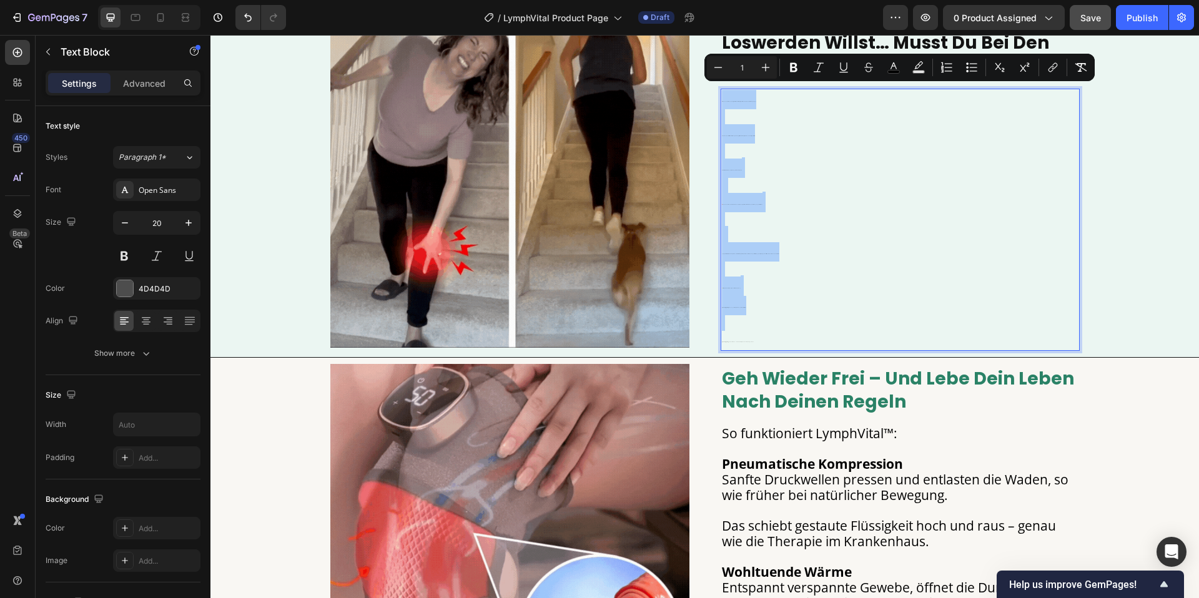
click at [735, 67] on input "1" at bounding box center [741, 67] width 25 height 15
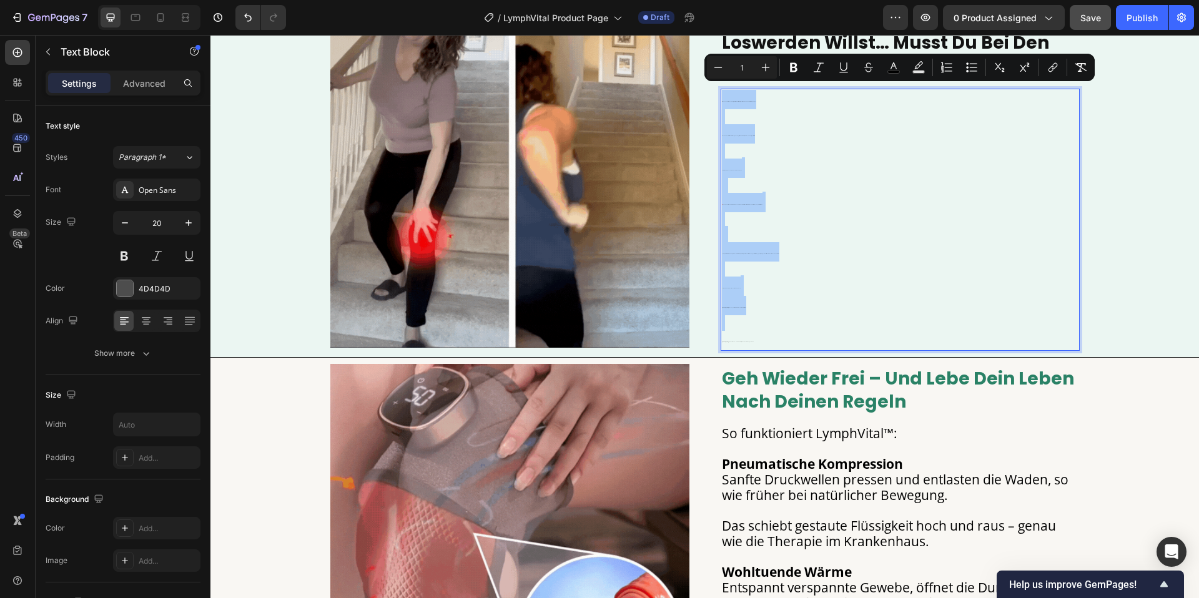
type input "21"
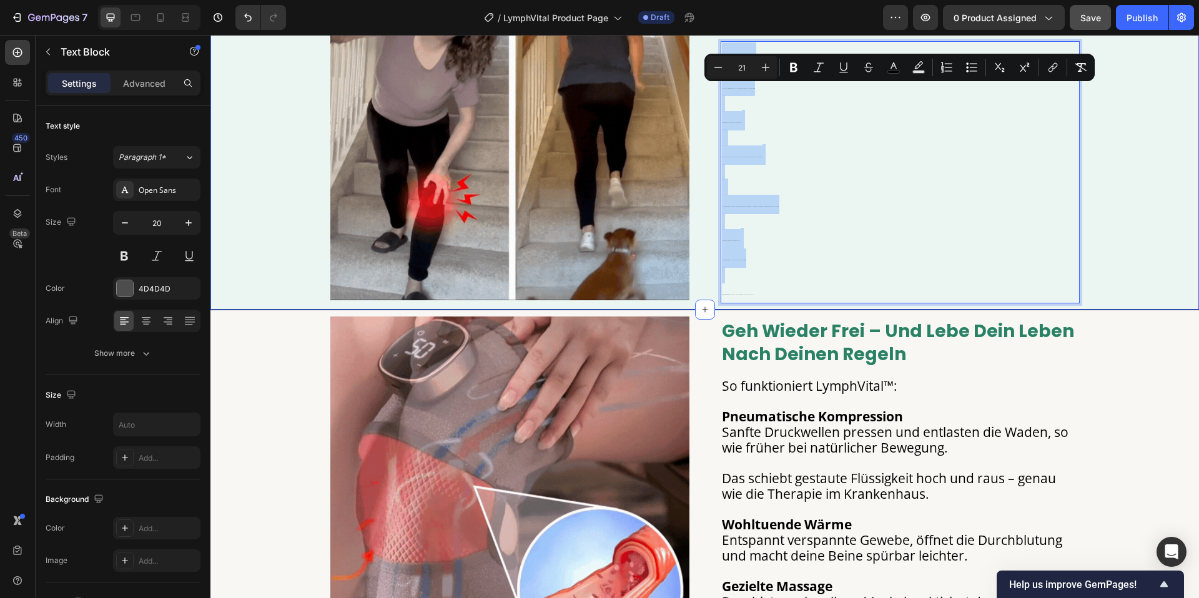
click at [1124, 264] on div "Image wenn du schmerzen und schwellungen in den beinen loswerden willst… musst …" at bounding box center [704, 121] width 988 height 366
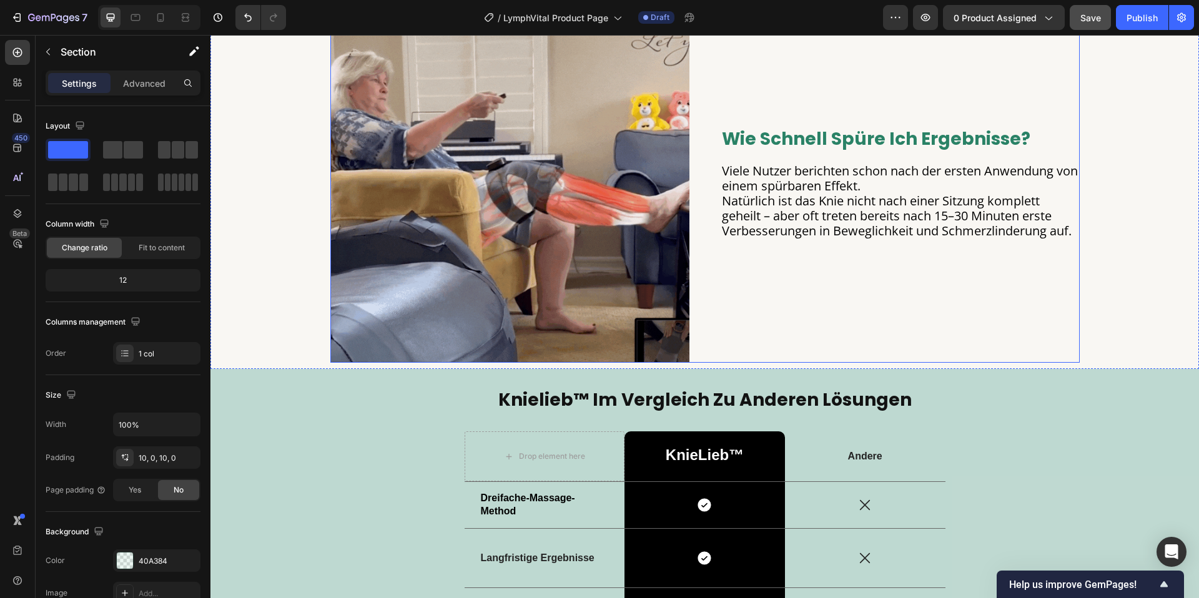
scroll to position [2247, 0]
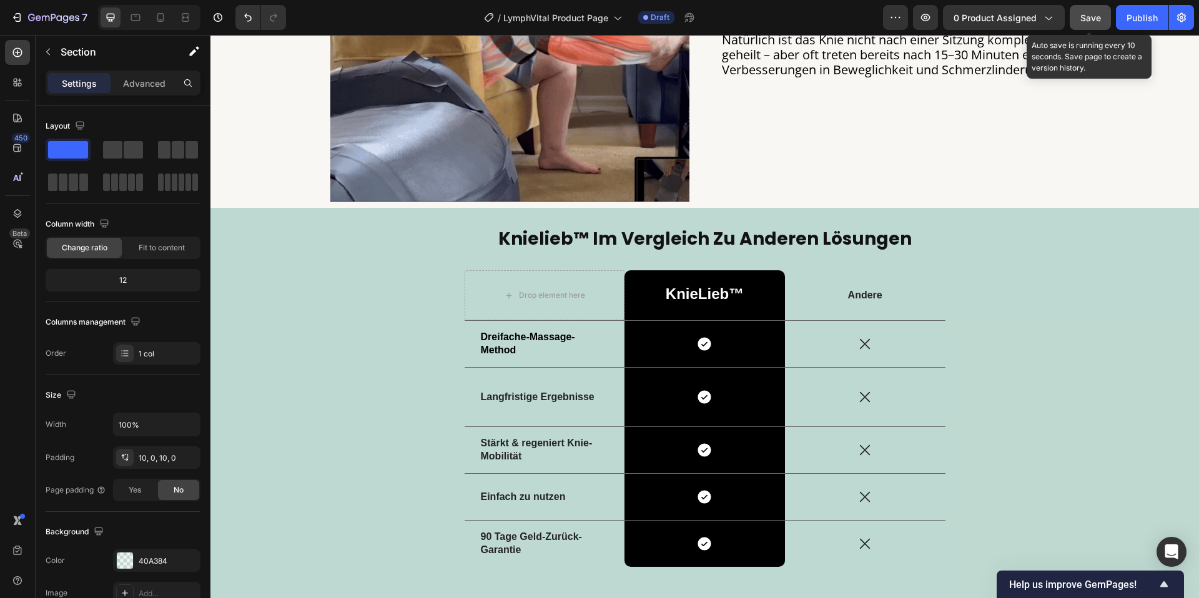
drag, startPoint x: 1096, startPoint y: 16, endPoint x: 813, endPoint y: 217, distance: 347.0
click at [1096, 16] on span "Save" at bounding box center [1090, 17] width 21 height 11
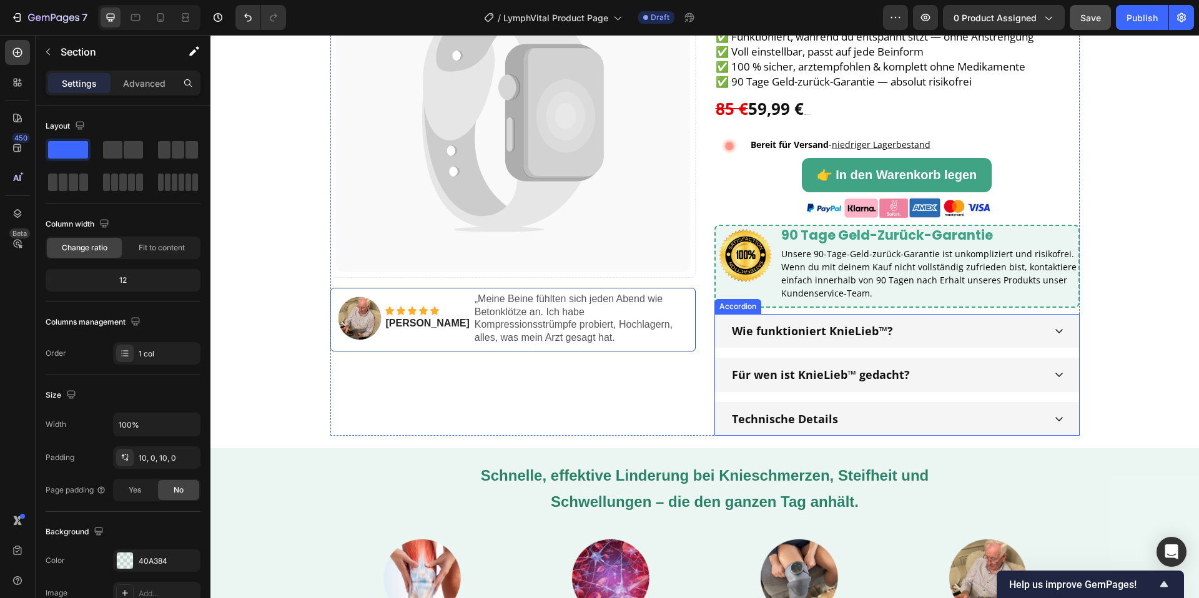
scroll to position [146, 0]
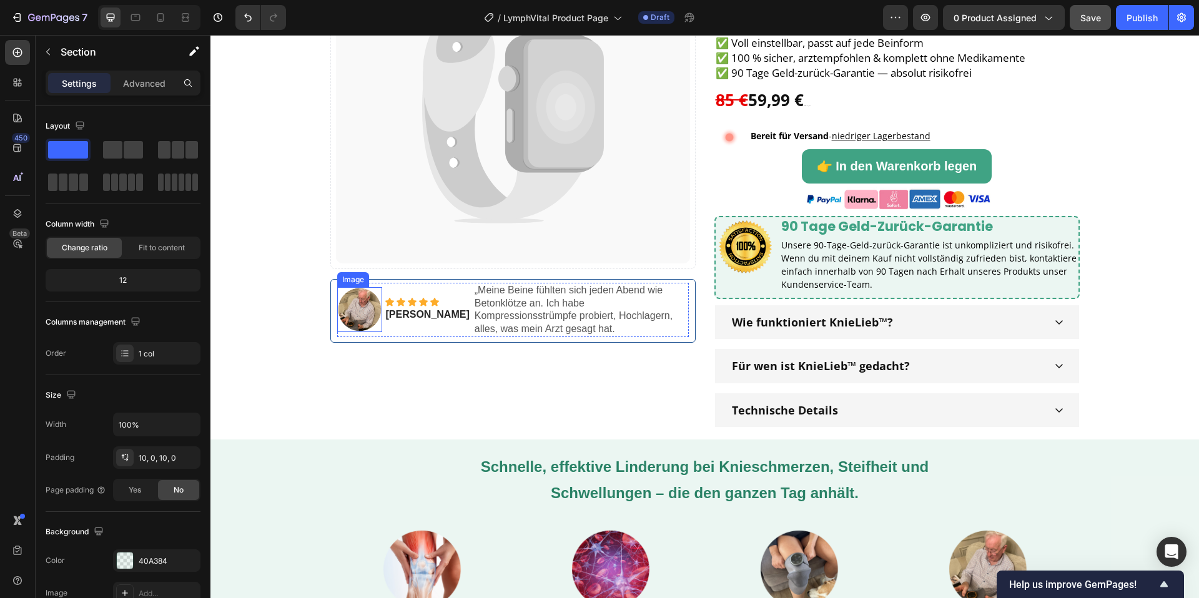
click at [363, 323] on img at bounding box center [359, 309] width 45 height 45
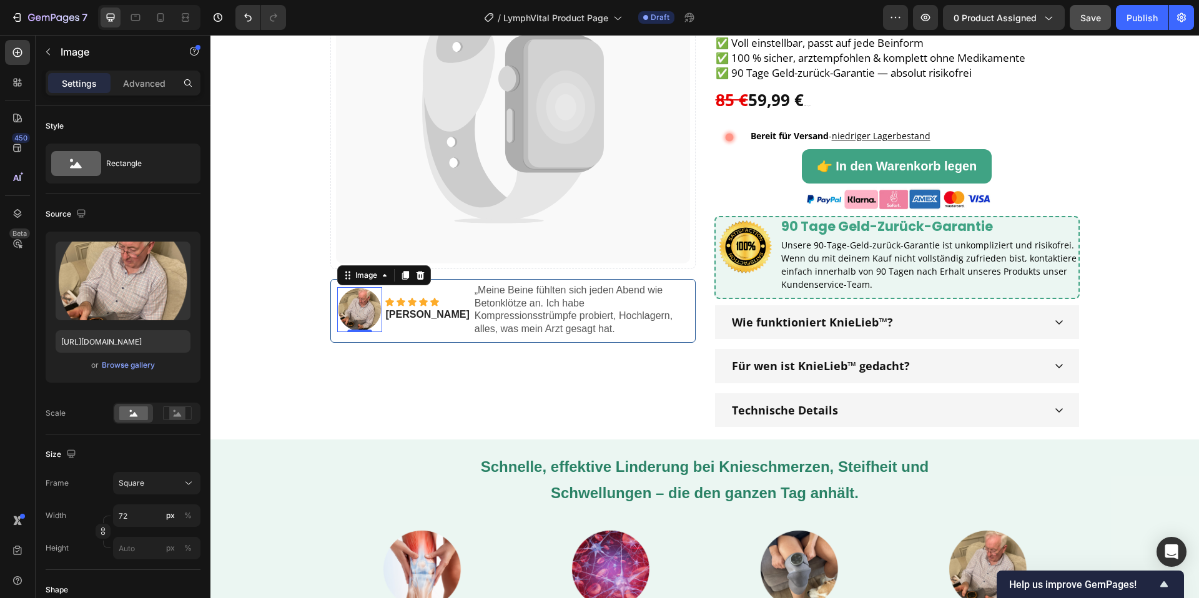
click at [356, 305] on img at bounding box center [359, 309] width 45 height 45
click at [119, 333] on input "[URL][DOMAIN_NAME]" at bounding box center [123, 341] width 135 height 22
click at [119, 338] on input "[URL][DOMAIN_NAME]" at bounding box center [123, 341] width 135 height 22
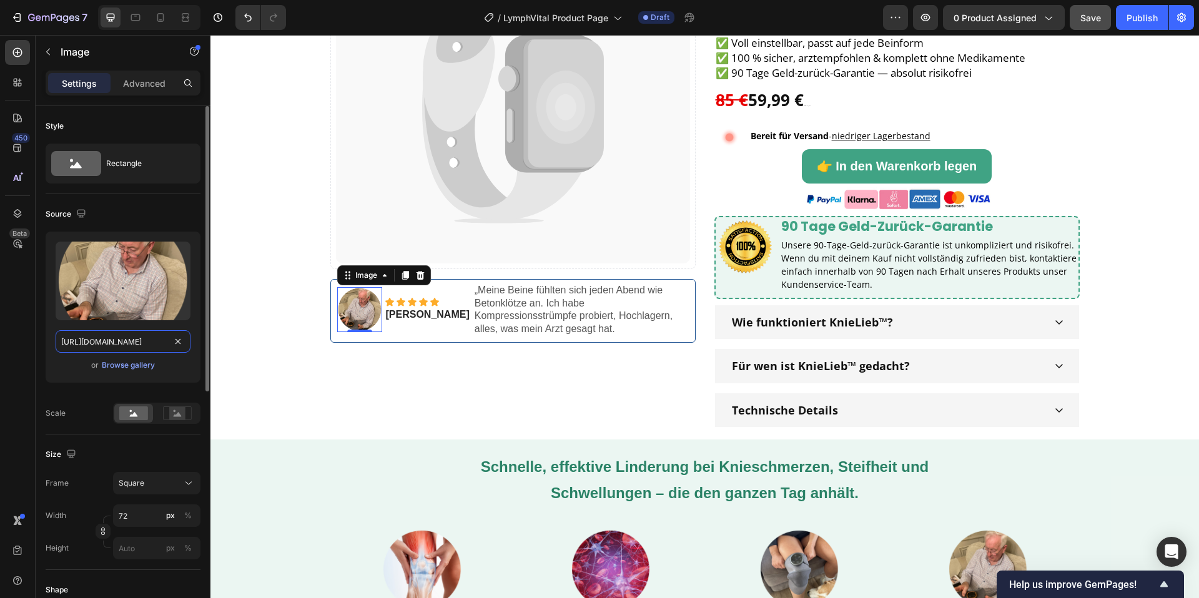
paste input "35.jpg?v=1758956067"
type input "https://cdn.shopify.com/s/files/1/0904/2411/5533/files/35.jpg?v=1758956067"
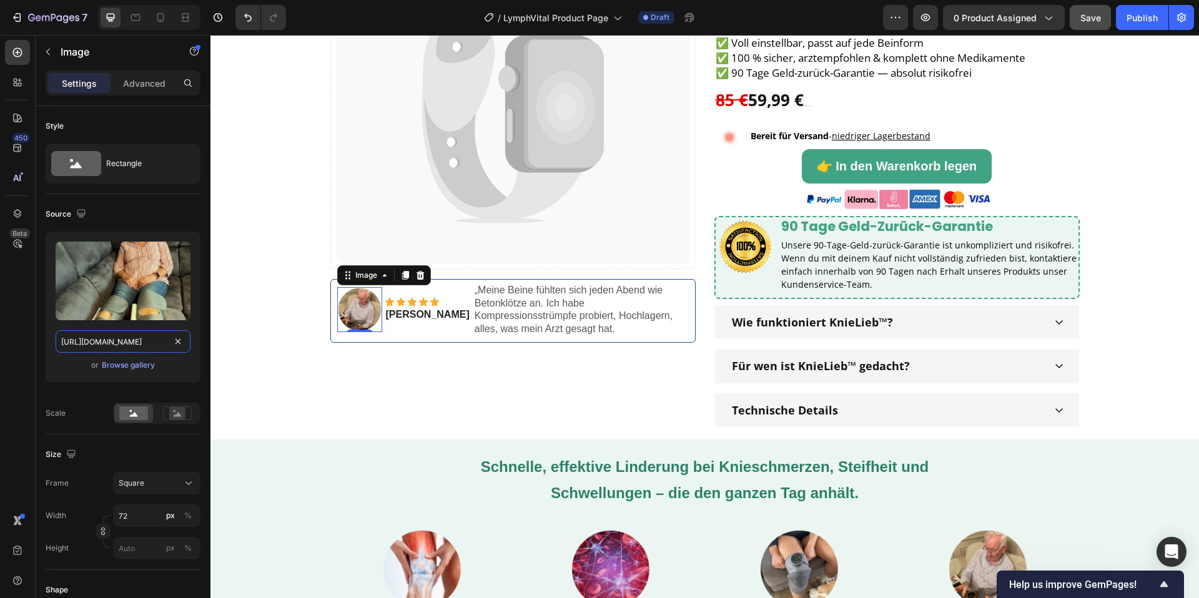
scroll to position [0, 169]
click at [487, 402] on div "Catch your customer's attention with attracted media. Add image or sync data Pr…" at bounding box center [512, 172] width 365 height 510
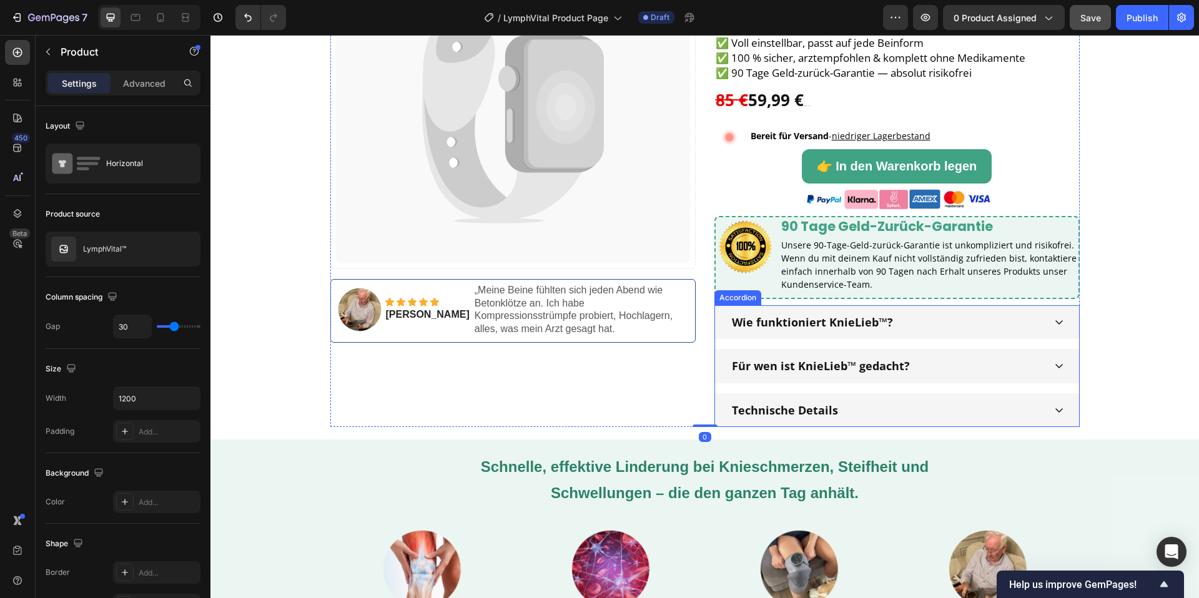
click at [990, 330] on div "Wie funktioniert KnieLieb™?" at bounding box center [887, 322] width 314 height 24
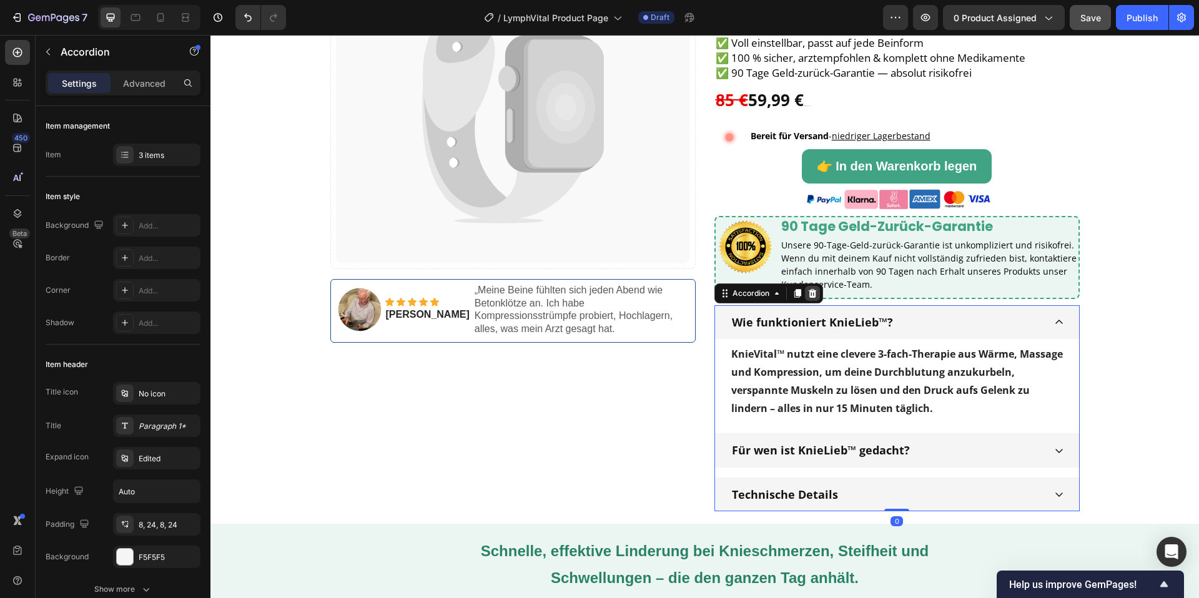
click at [816, 295] on icon at bounding box center [812, 293] width 10 height 10
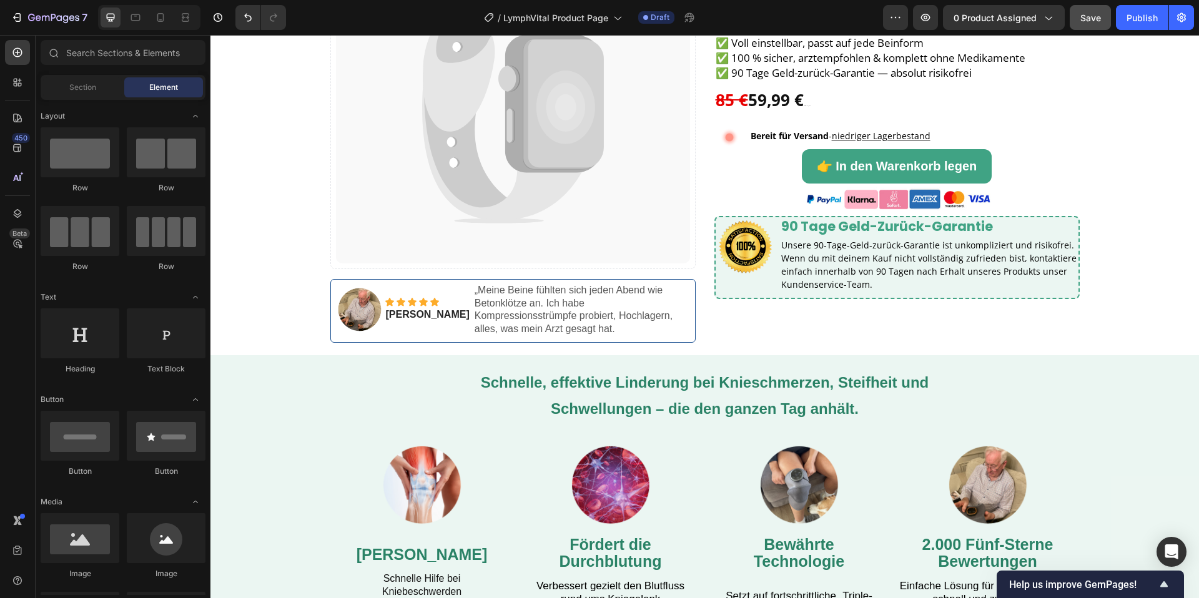
click at [1111, 20] on div "Preview 0 product assigned Save Publish" at bounding box center [1038, 17] width 311 height 25
click at [1108, 22] on button "Save" at bounding box center [1090, 17] width 41 height 25
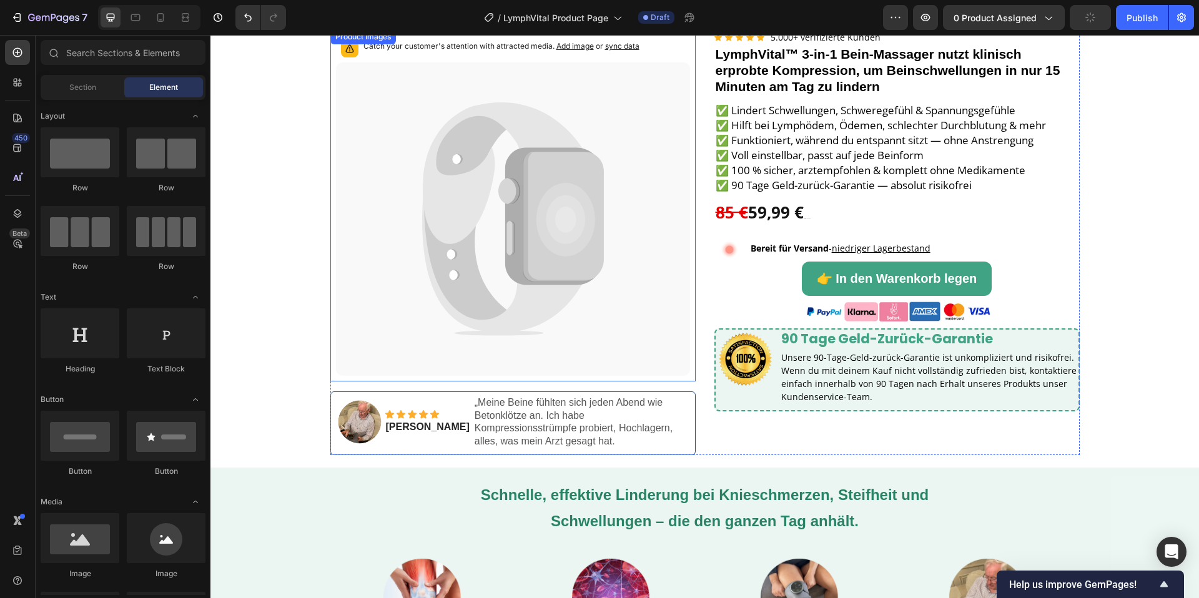
scroll to position [44, 0]
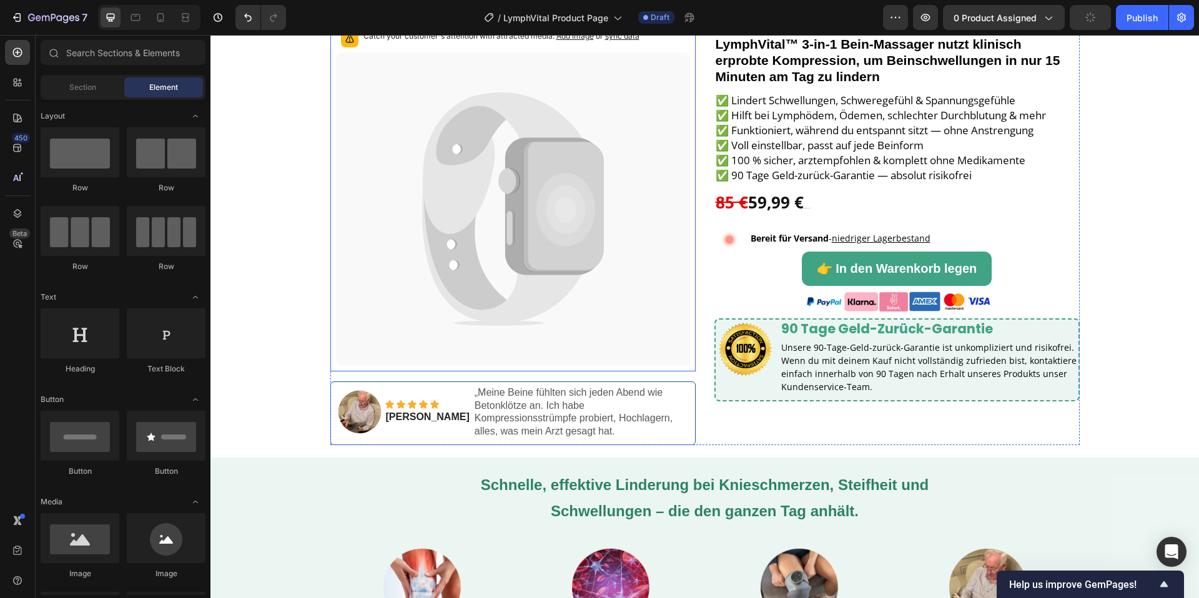
click at [571, 205] on icon at bounding box center [565, 210] width 59 height 74
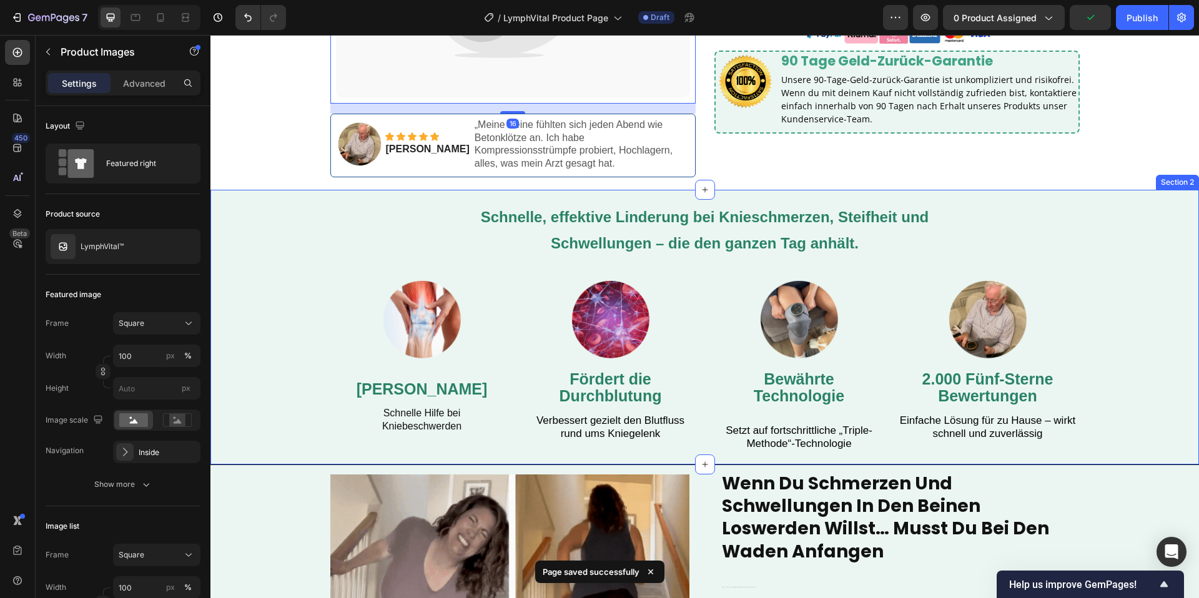
scroll to position [365, 0]
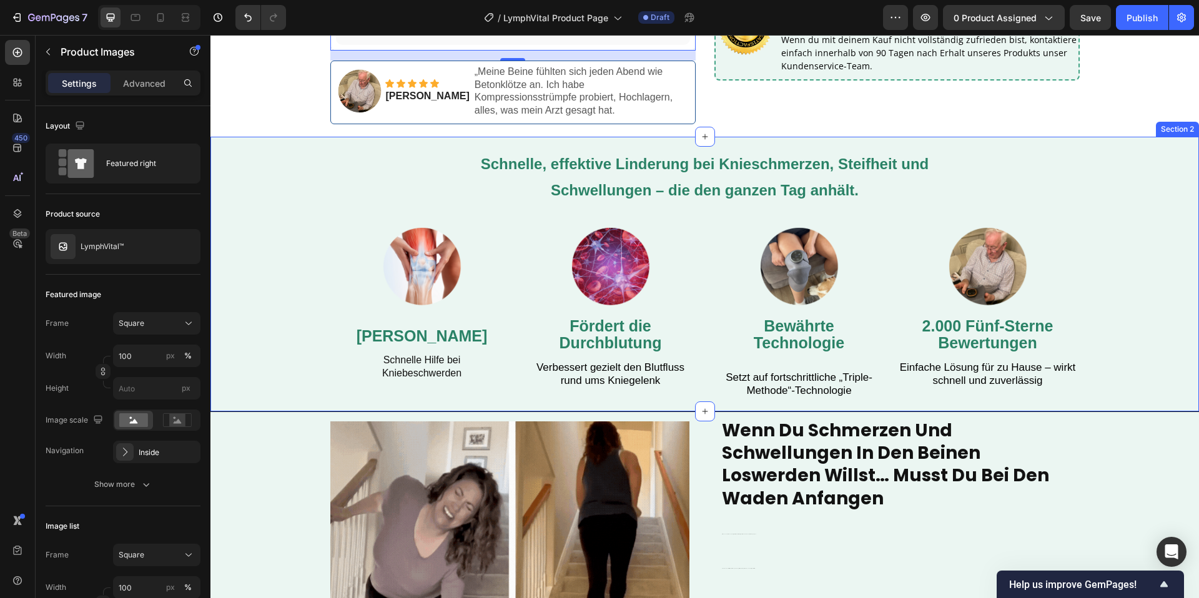
click at [334, 175] on div "Schnelle, effektive Linderung bei Knieschmerzen, Steifheit und Schwellungen – d…" at bounding box center [704, 274] width 749 height 250
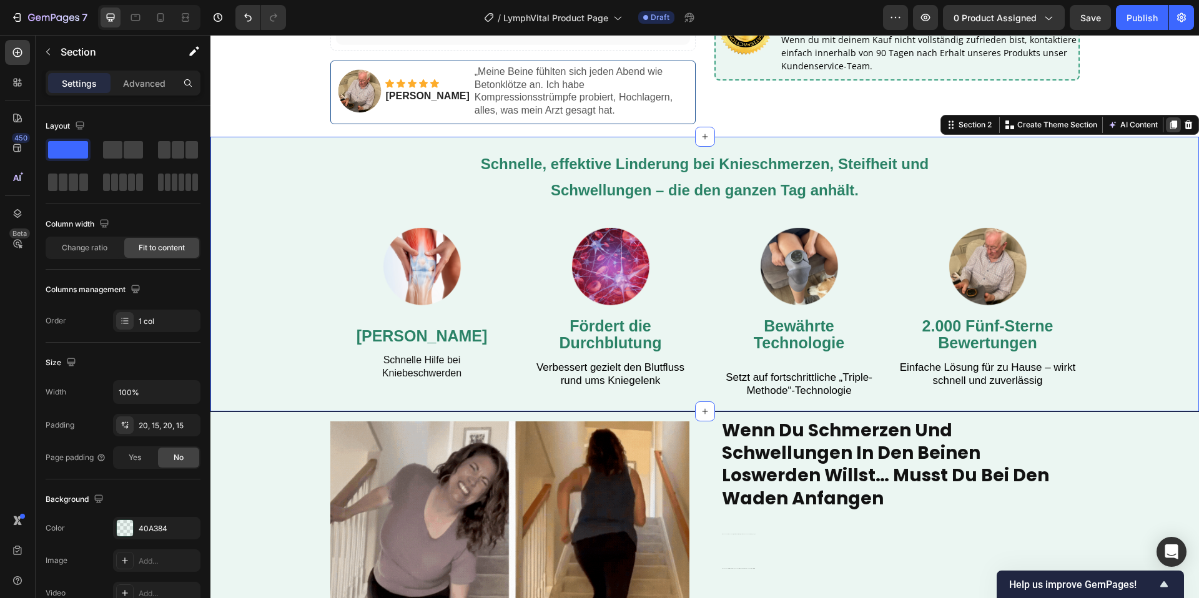
click at [1169, 120] on icon at bounding box center [1173, 125] width 10 height 10
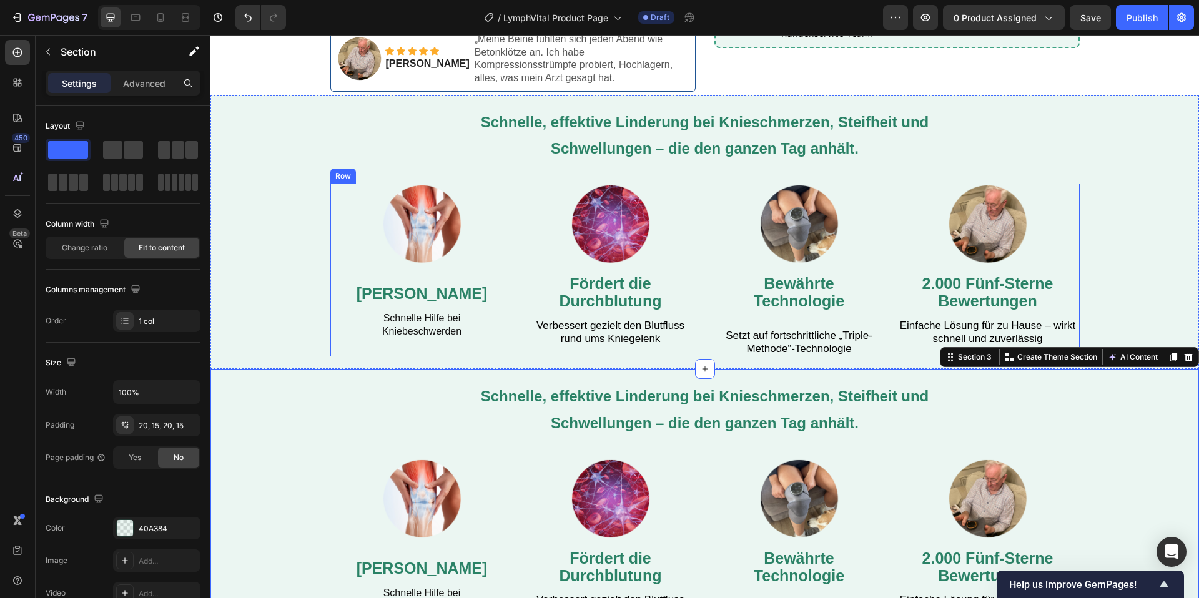
scroll to position [376, 0]
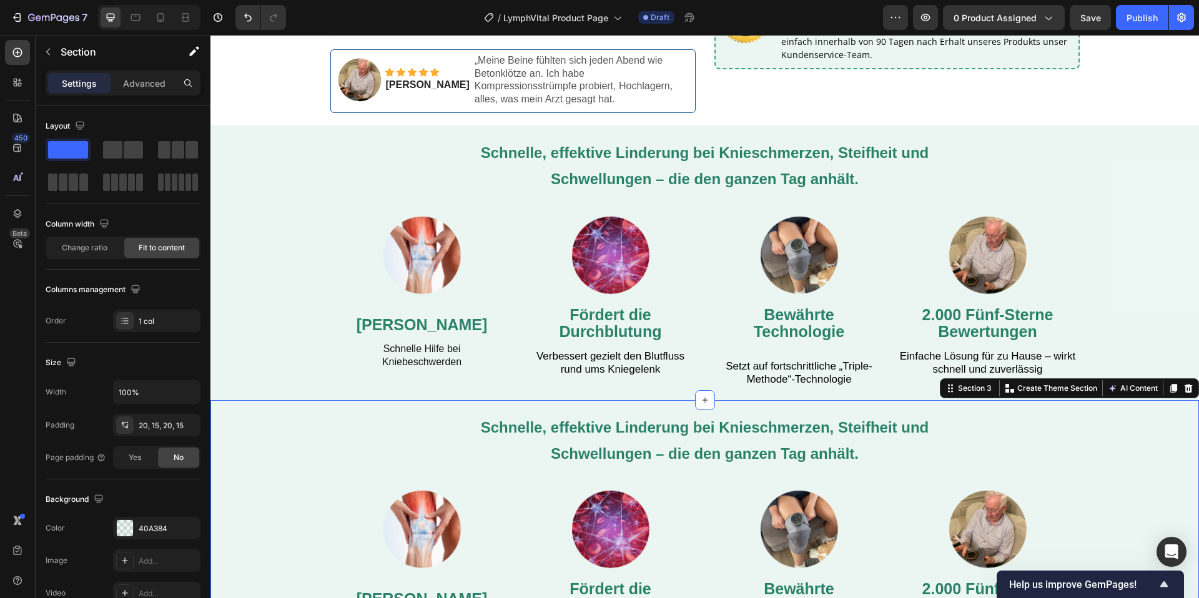
click at [426, 330] on strong "[PERSON_NAME]" at bounding box center [422, 324] width 131 height 17
click at [426, 330] on strong "Lindert Knieschmerzen" at bounding box center [422, 324] width 131 height 17
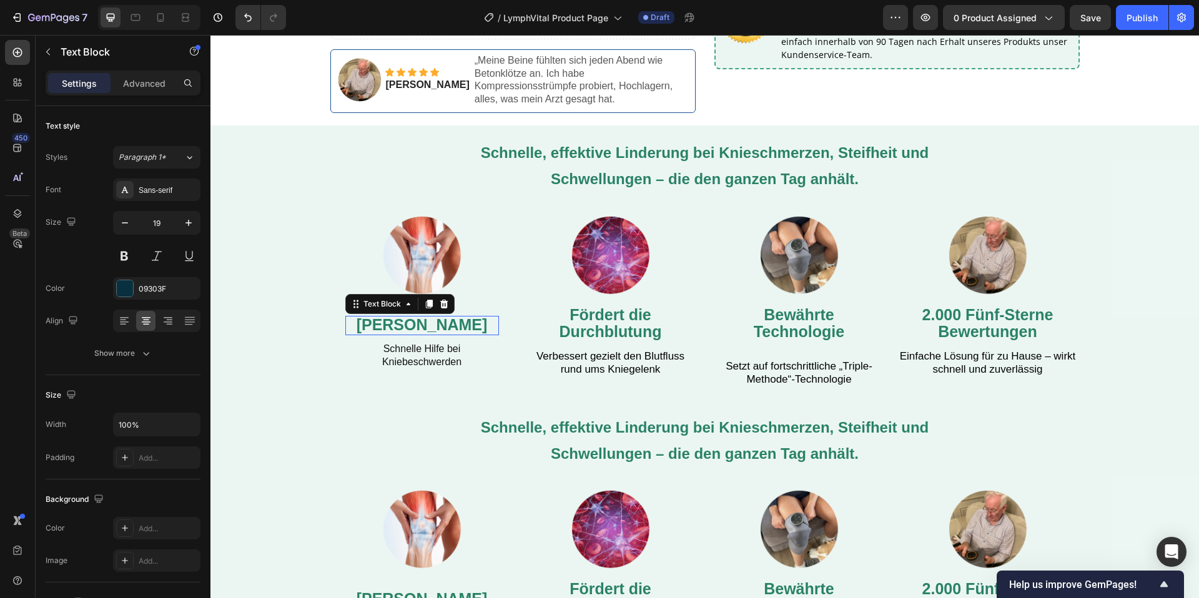
click at [425, 330] on strong "Lindert Knieschmerzen" at bounding box center [422, 324] width 131 height 17
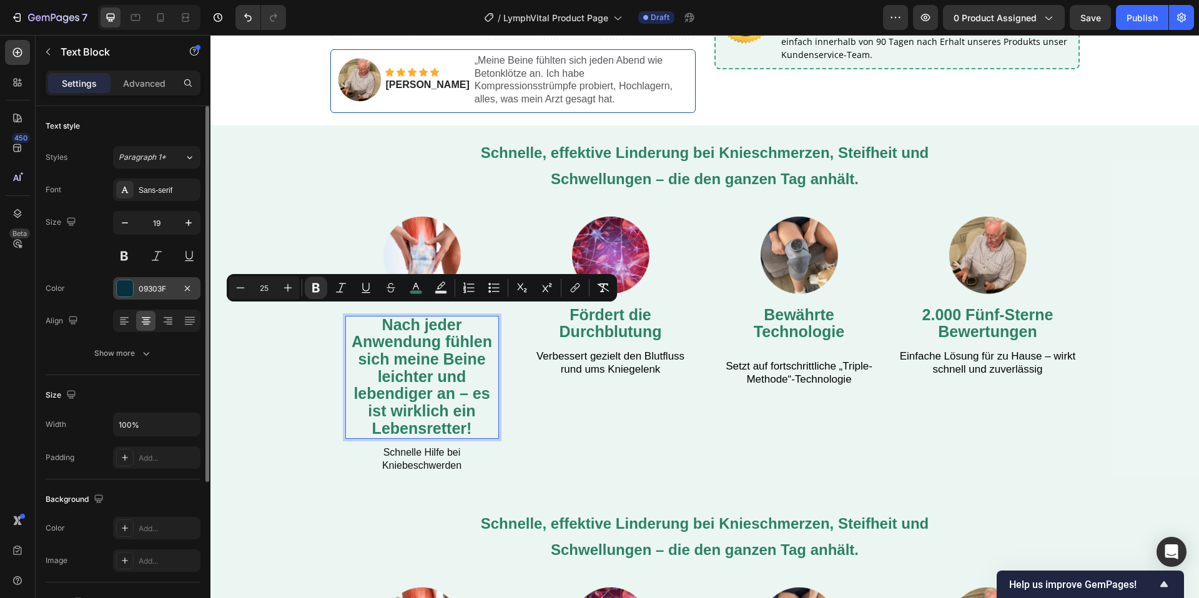
click at [134, 289] on div "09303F" at bounding box center [156, 288] width 87 height 22
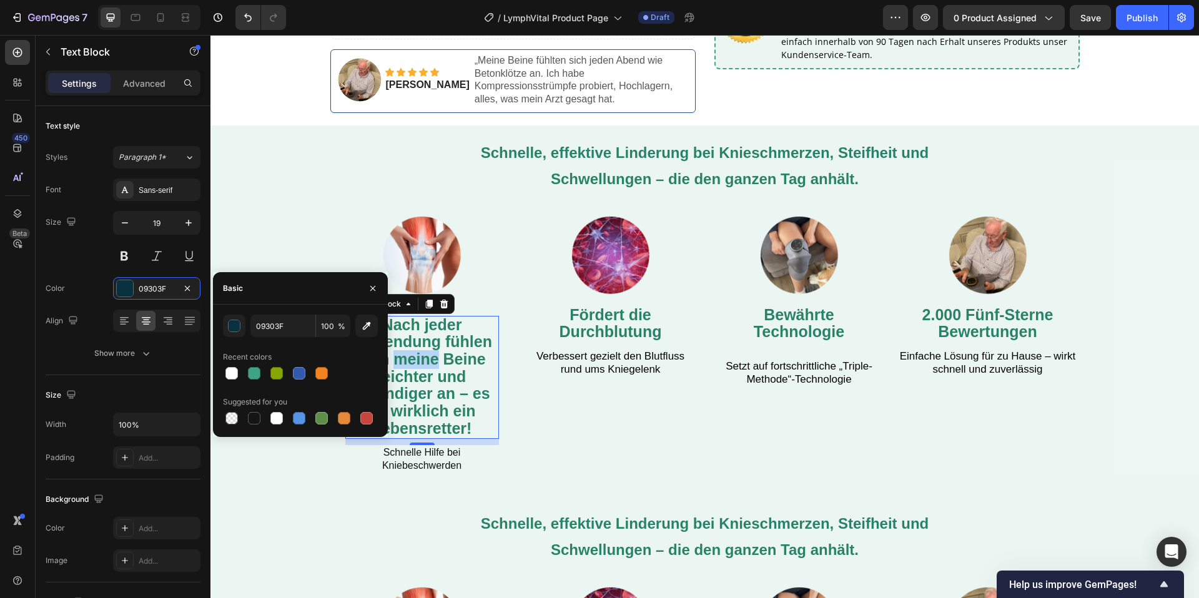
click at [430, 348] on strong "Nach jeder Anwendung fühlen sich meine Beine leichter und lebendiger an – es is…" at bounding box center [422, 376] width 140 height 121
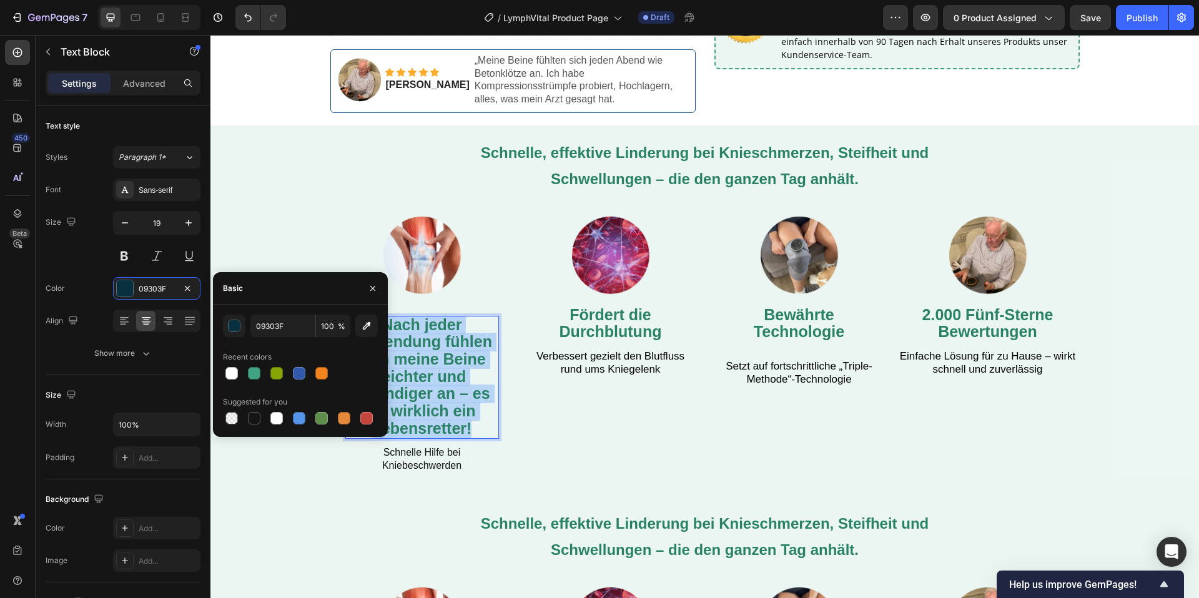
click at [430, 348] on strong "Nach jeder Anwendung fühlen sich meine Beine leichter und lebendiger an – es is…" at bounding box center [422, 376] width 140 height 121
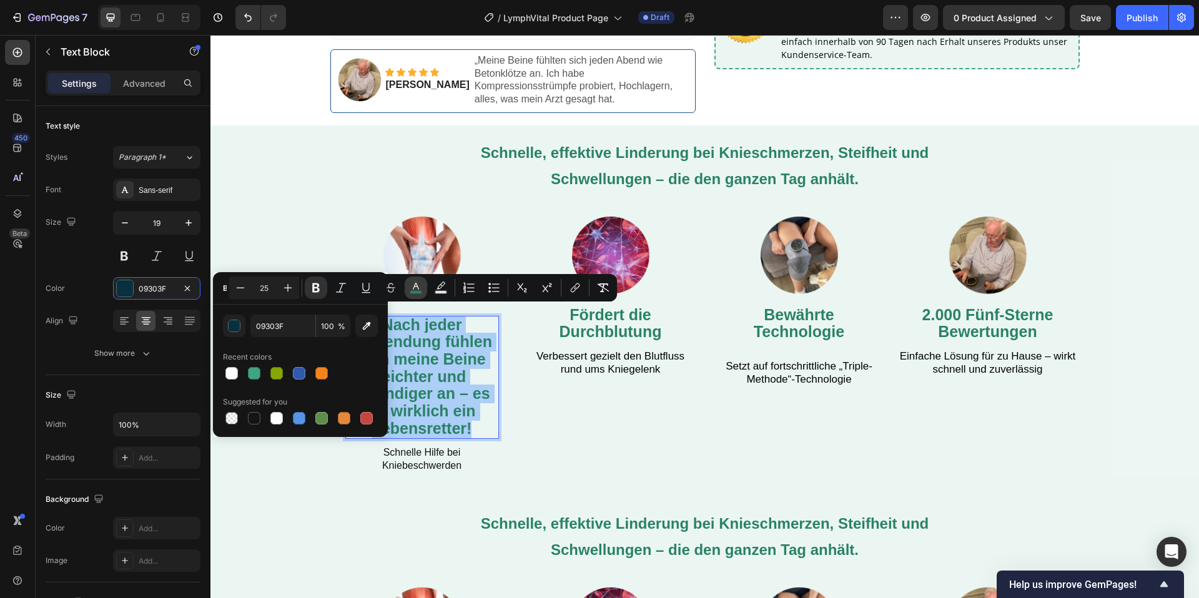
click at [416, 293] on rect "Editor contextual toolbar" at bounding box center [416, 292] width 12 height 3
type input "2A8266"
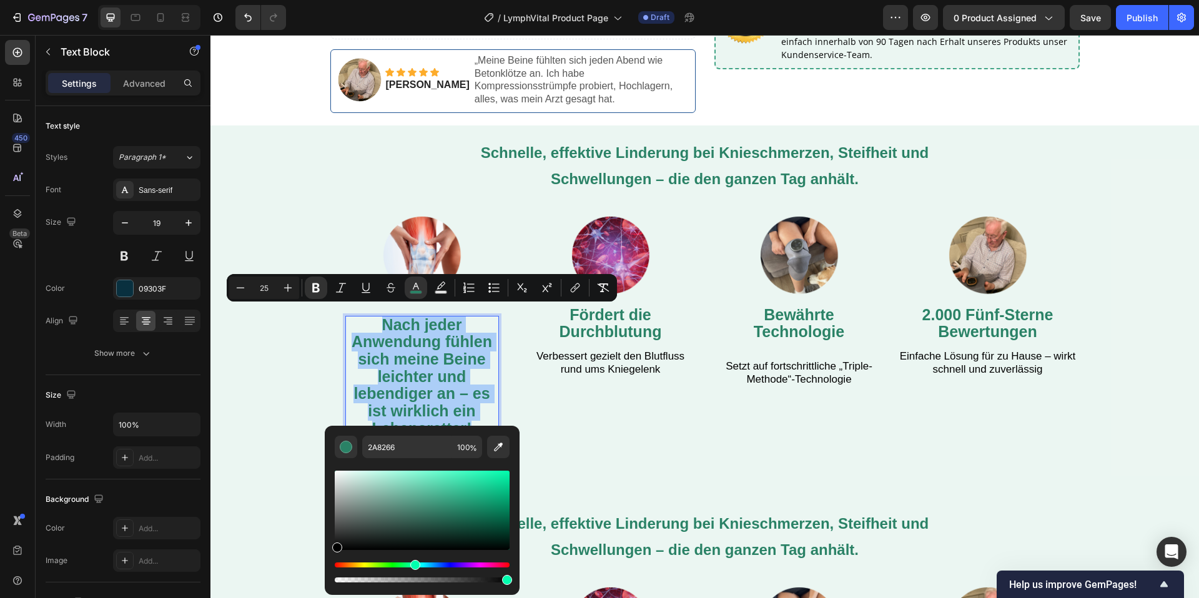
drag, startPoint x: 358, startPoint y: 517, endPoint x: 330, endPoint y: 564, distance: 55.2
click at [330, 564] on div "2A8266 100 %" at bounding box center [422, 505] width 195 height 159
type input "000000"
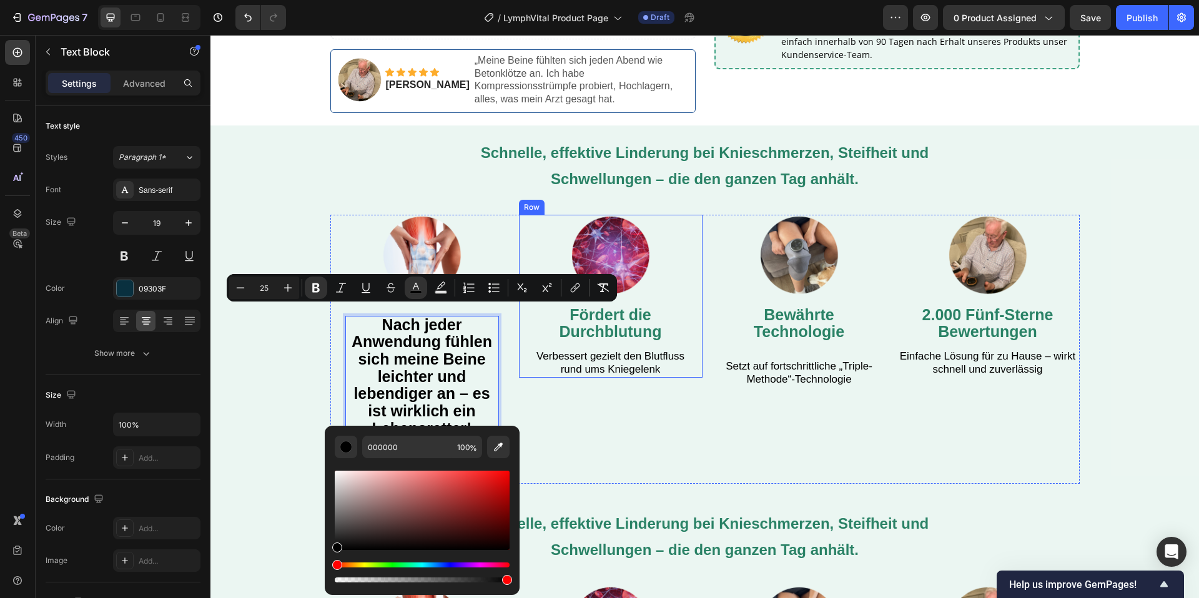
click at [522, 357] on div "Image Fördert die Durchblutung Text Block Verbessert gezielt den Blutfluss rund…" at bounding box center [611, 296] width 184 height 163
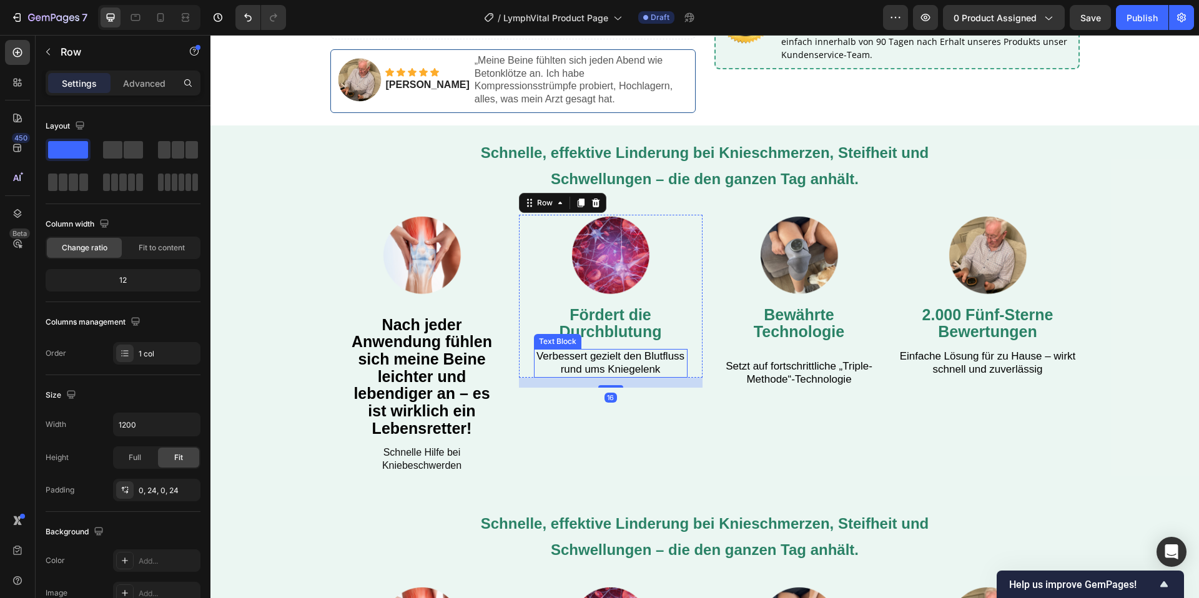
click at [669, 405] on div "Image Fördert die Durchblutung Text Block Verbessert gezielt den Blutfluss rund…" at bounding box center [611, 350] width 184 height 270
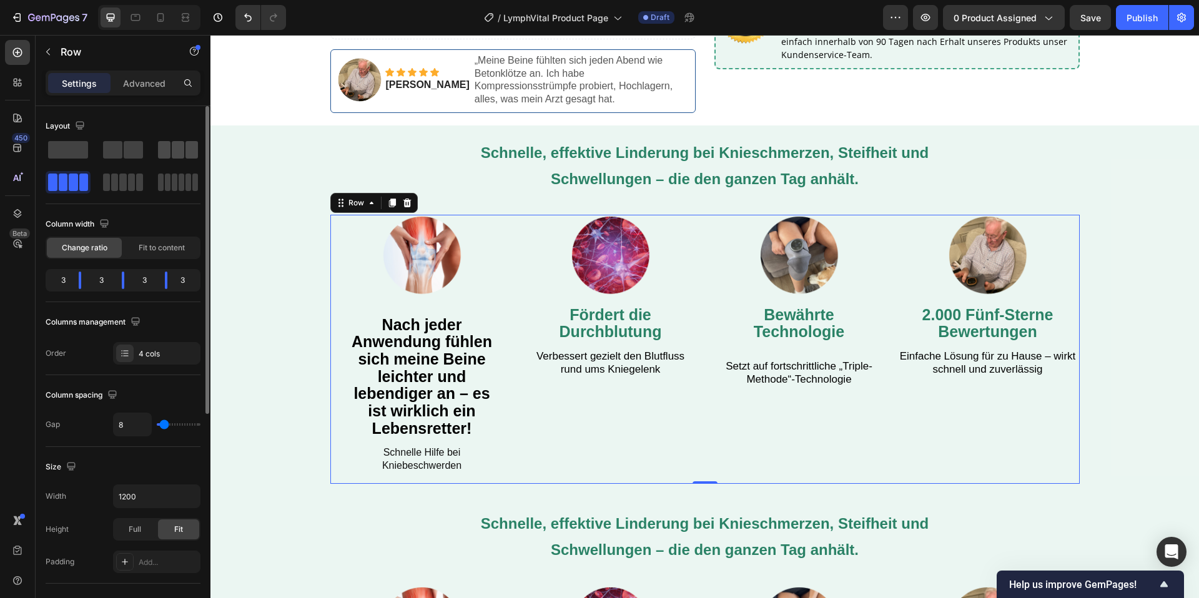
drag, startPoint x: 176, startPoint y: 154, endPoint x: 790, endPoint y: 307, distance: 632.7
click at [176, 154] on span at bounding box center [178, 149] width 12 height 17
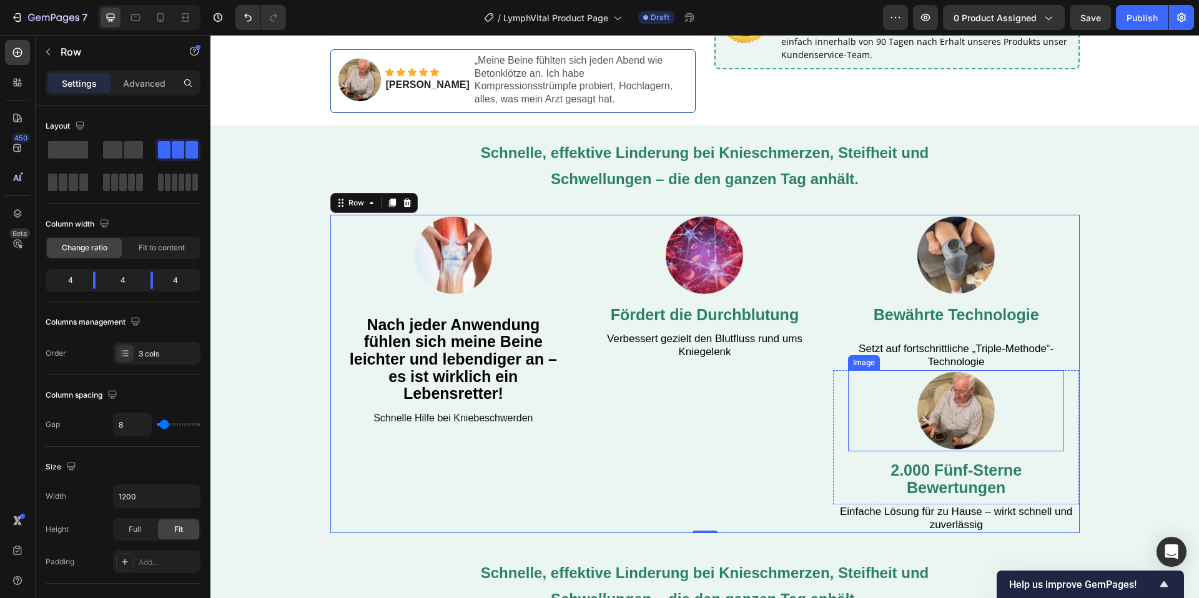
click at [988, 424] on img at bounding box center [955, 410] width 81 height 81
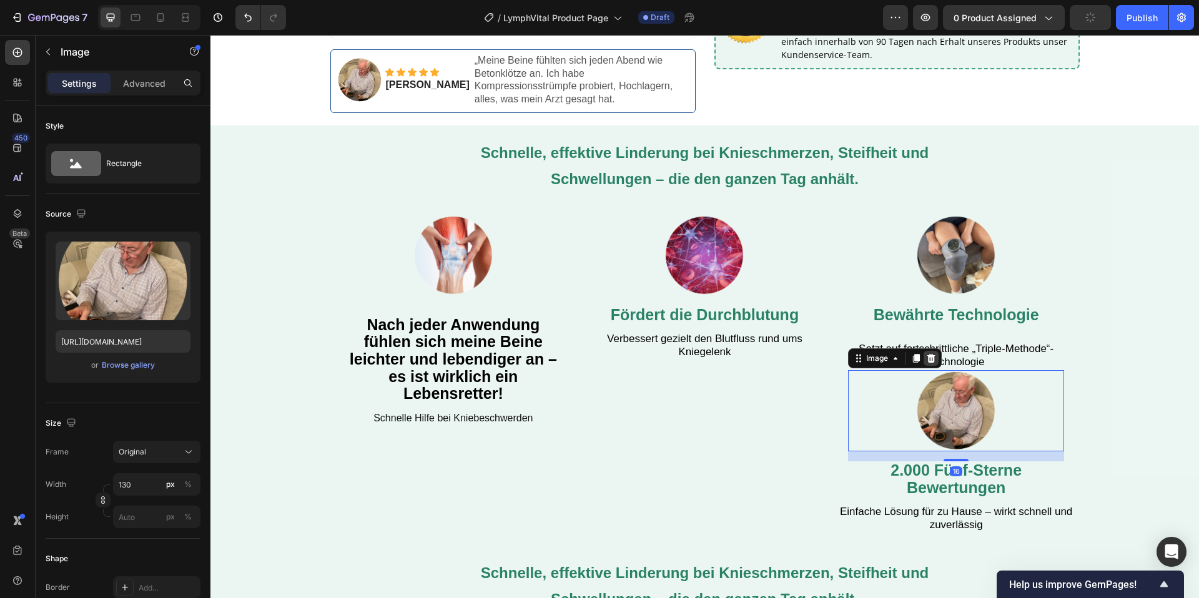
click at [926, 353] on icon at bounding box center [931, 358] width 10 height 10
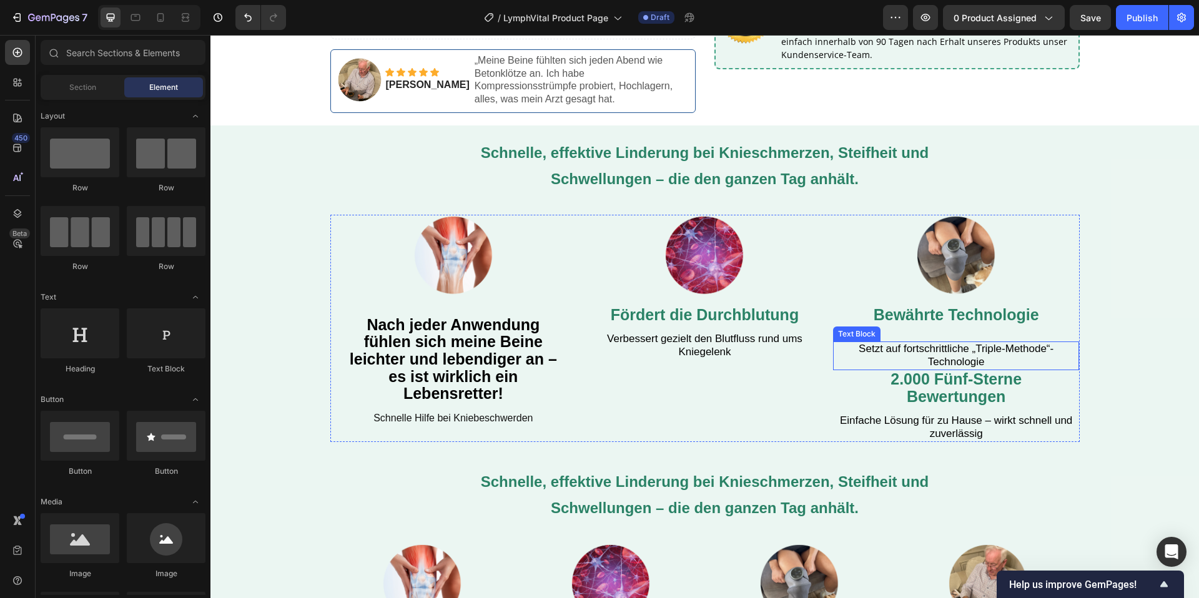
click at [962, 320] on div "Image Bewährte Technologie Text Block" at bounding box center [956, 273] width 217 height 117
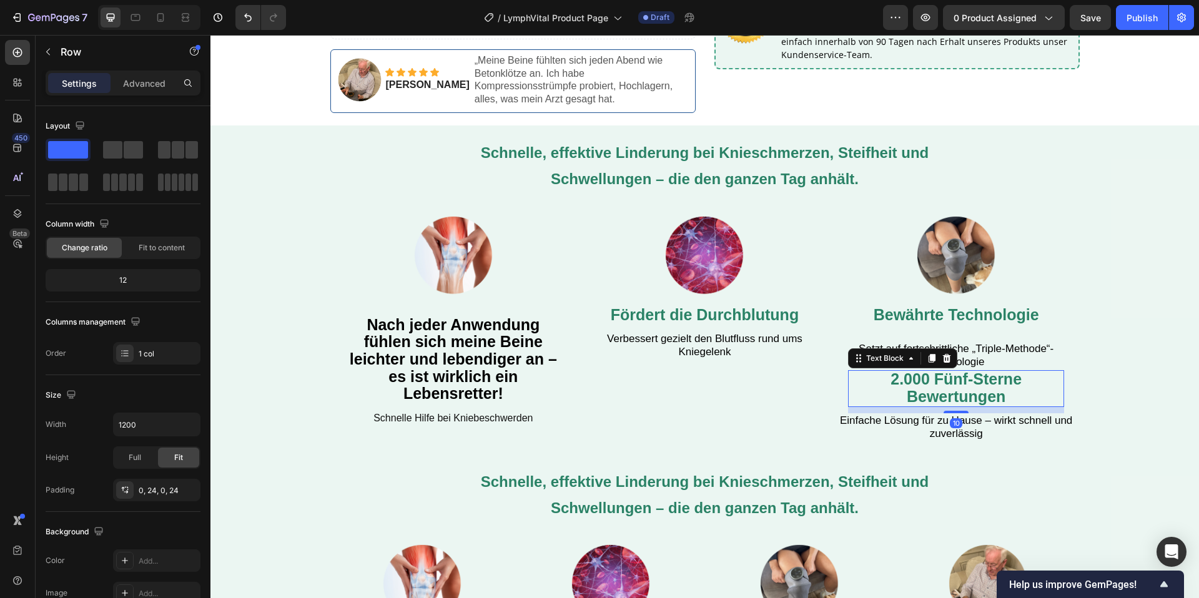
click at [944, 382] on span "2.000 Fünf-Sterne Bewertungen" at bounding box center [955, 387] width 131 height 35
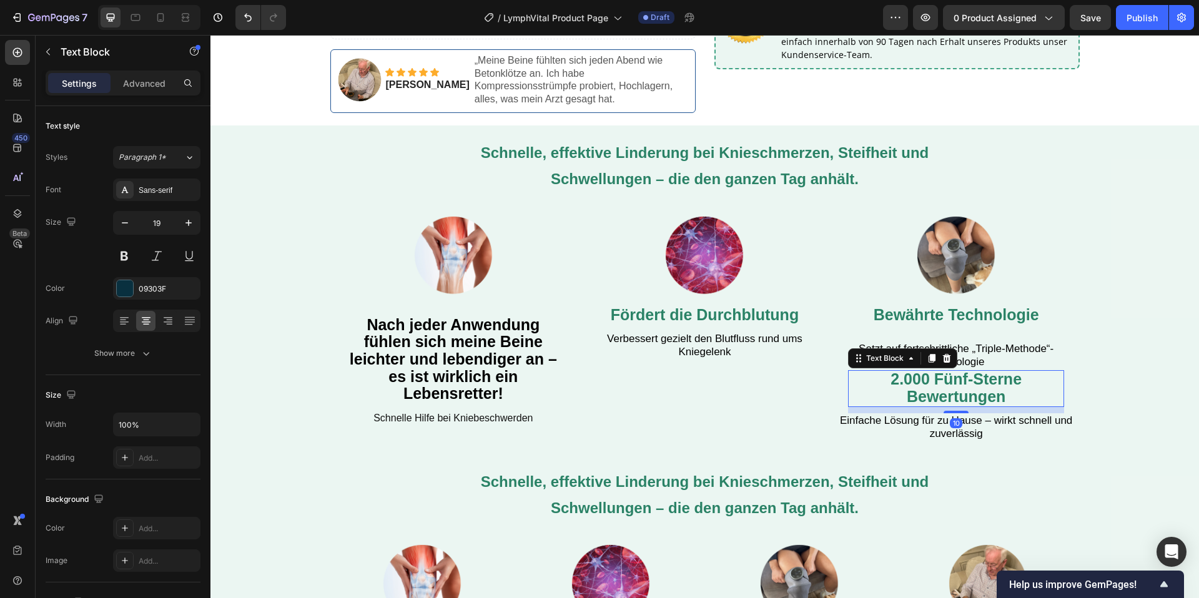
drag, startPoint x: 952, startPoint y: 348, endPoint x: 958, endPoint y: 360, distance: 13.4
click at [952, 351] on div at bounding box center [946, 358] width 15 height 15
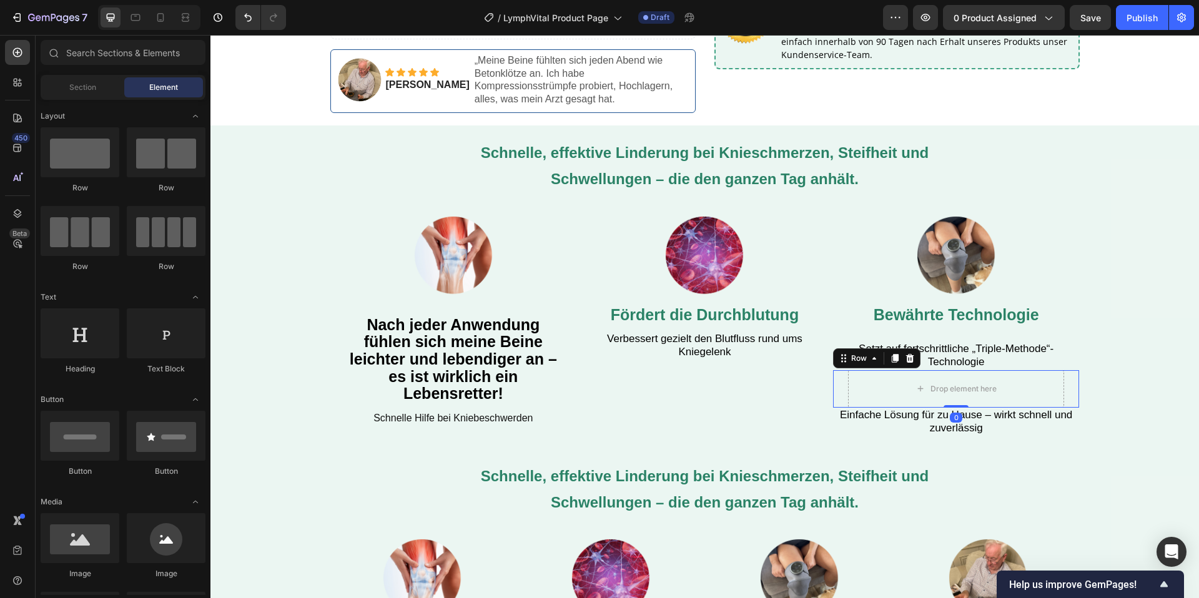
drag, startPoint x: 947, startPoint y: 396, endPoint x: 954, endPoint y: 411, distance: 16.5
click at [948, 398] on div "Drop element here Row 0" at bounding box center [956, 388] width 247 height 37
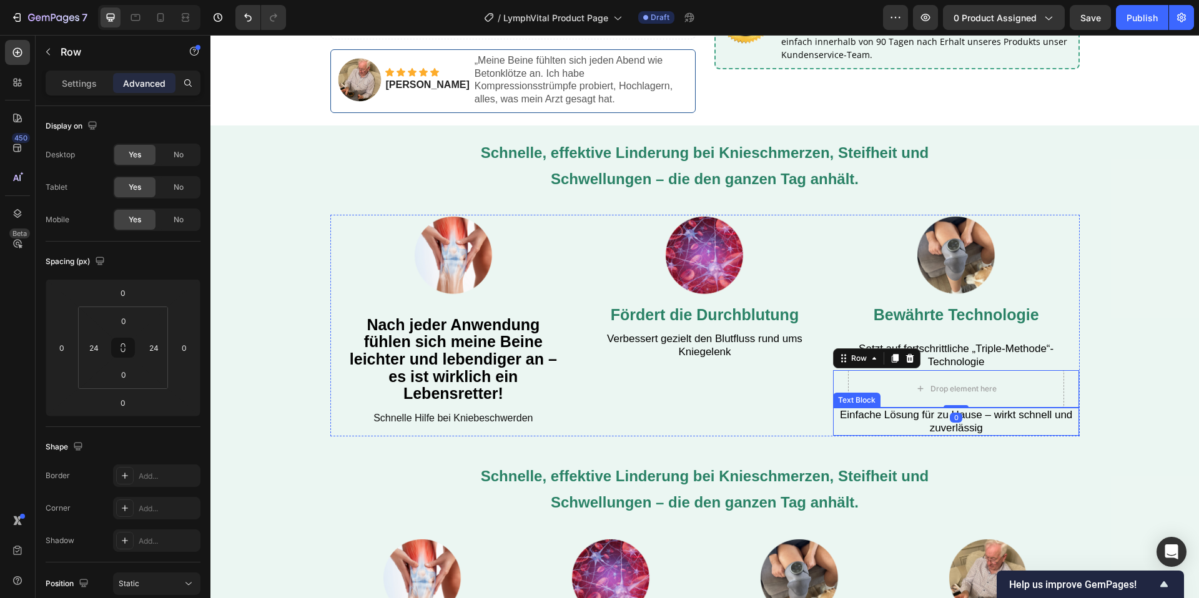
click at [956, 417] on span "Einfache Lösung für zu Hause – wirkt schnell und zuverlässig" at bounding box center [956, 421] width 232 height 25
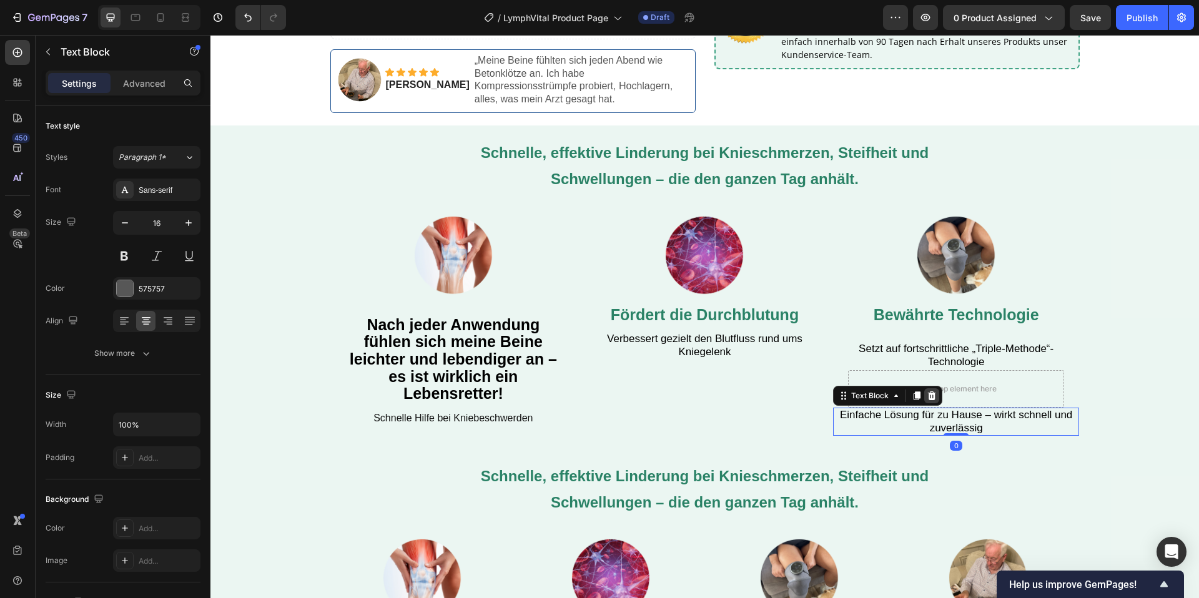
click at [929, 392] on icon at bounding box center [931, 396] width 8 height 9
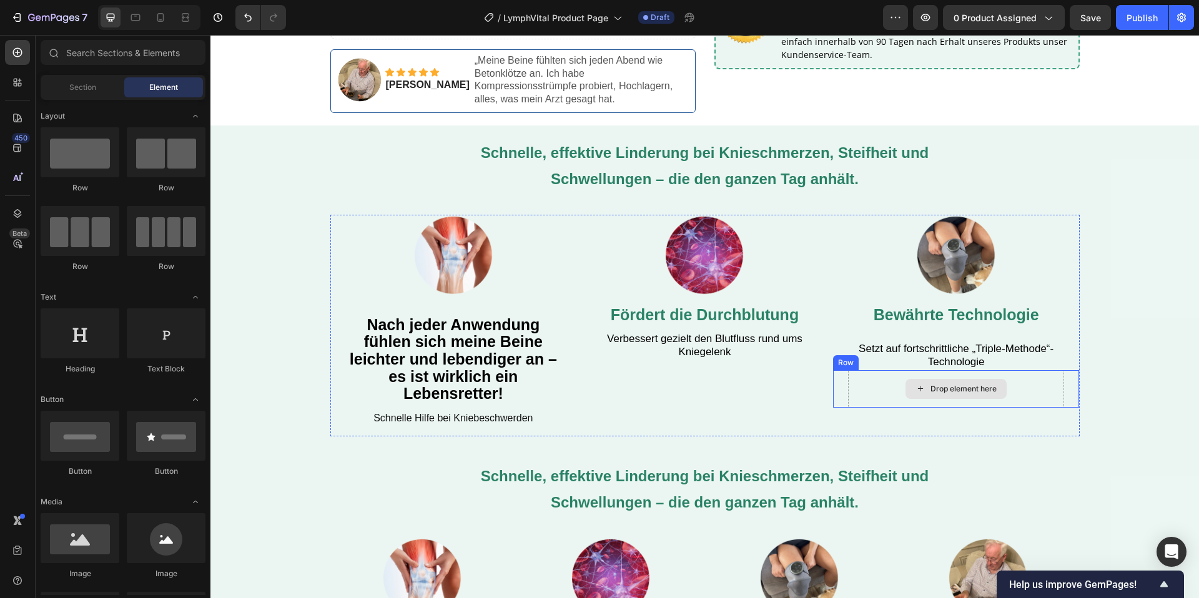
click at [870, 378] on div "Drop element here" at bounding box center [956, 388] width 217 height 37
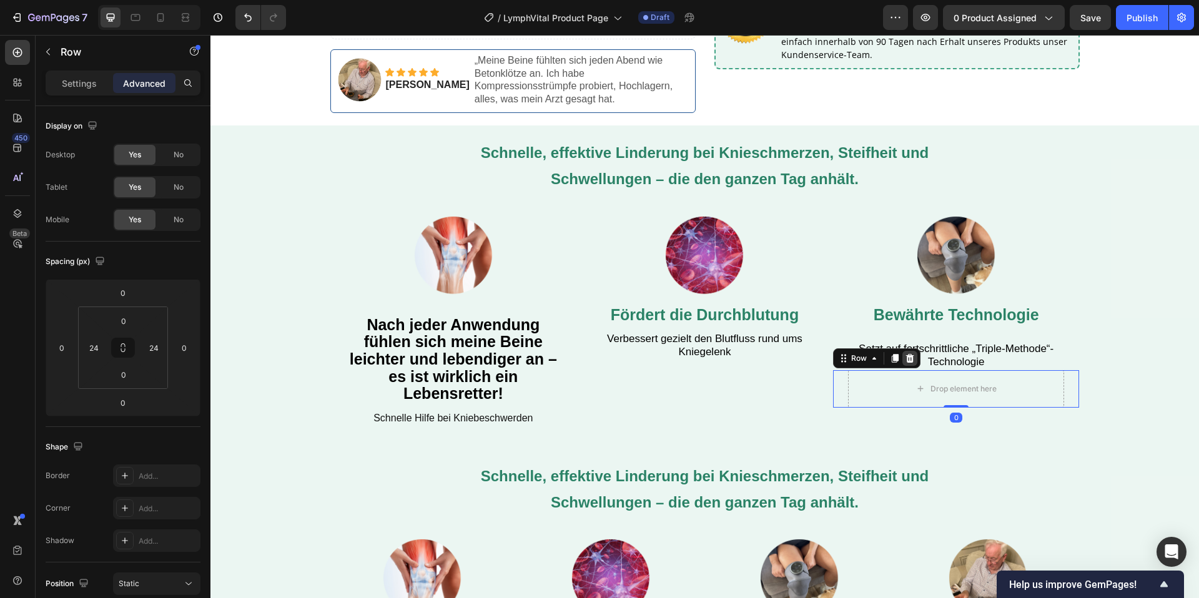
click at [912, 354] on icon at bounding box center [909, 358] width 8 height 9
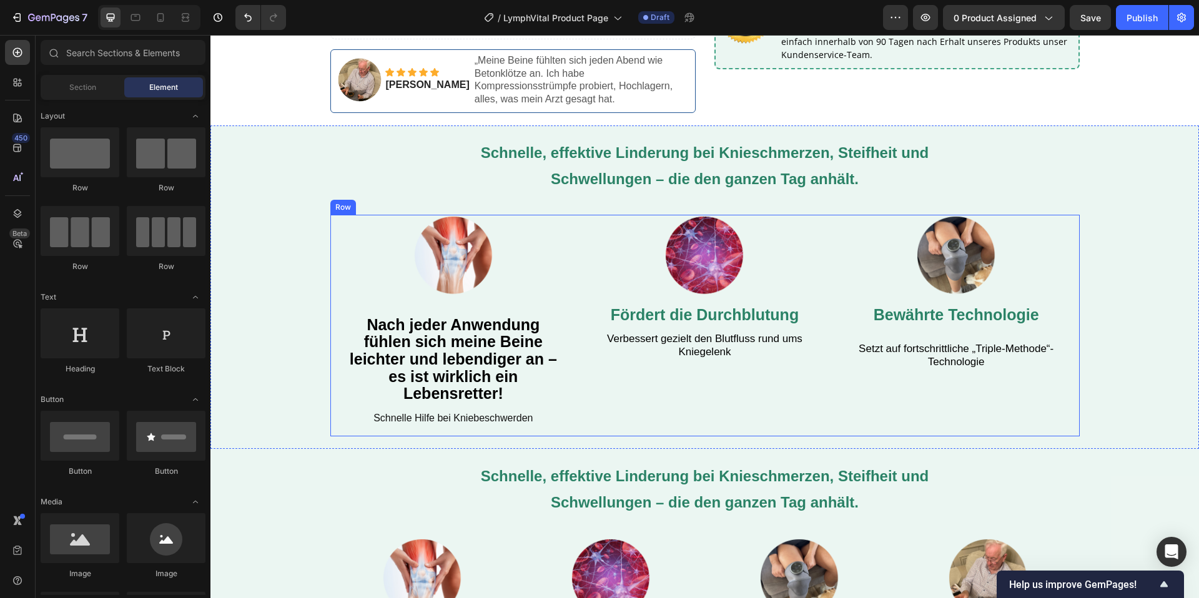
click at [644, 362] on div "Image Fördert die Durchblutung Text Block Verbessert gezielt den Blutfluss rund…" at bounding box center [704, 326] width 247 height 222
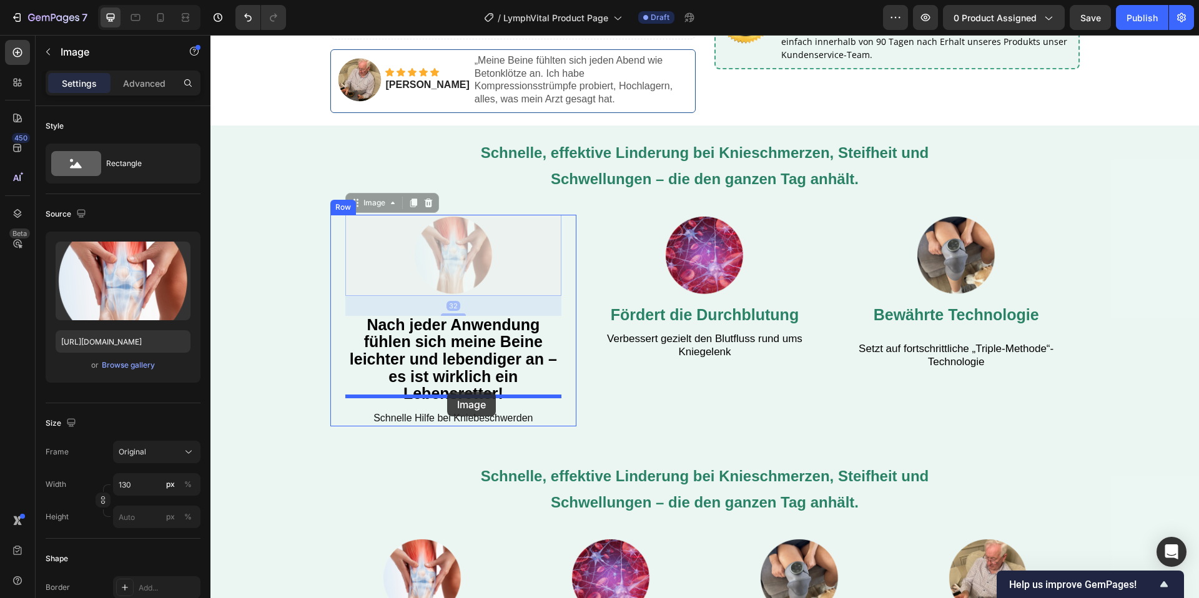
drag, startPoint x: 449, startPoint y: 252, endPoint x: 447, endPoint y: 392, distance: 140.5
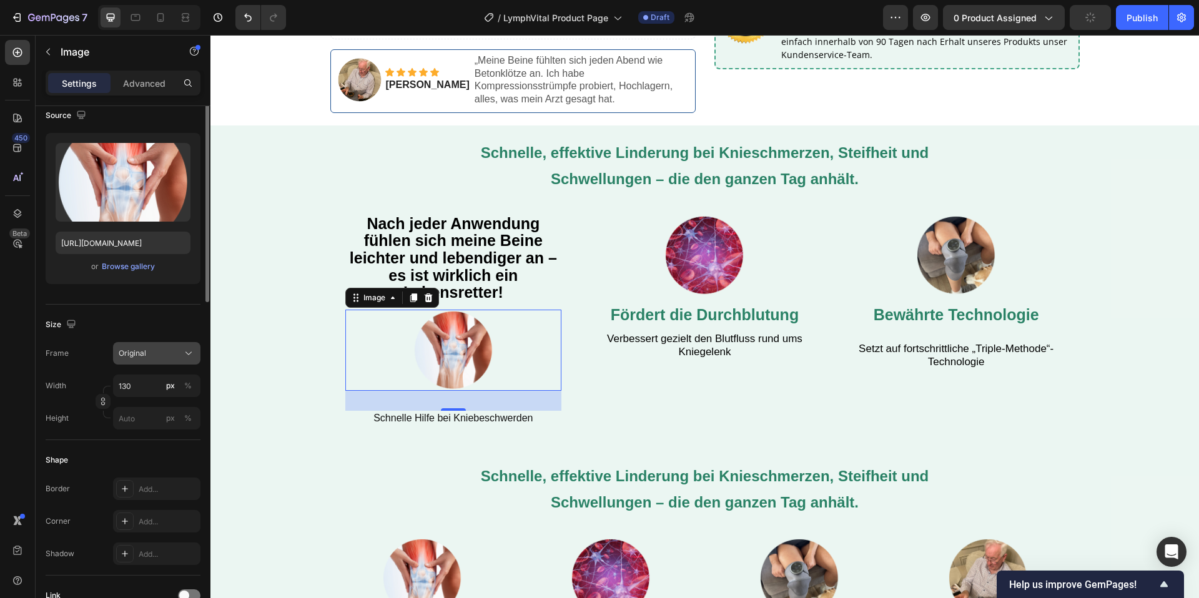
scroll to position [0, 0]
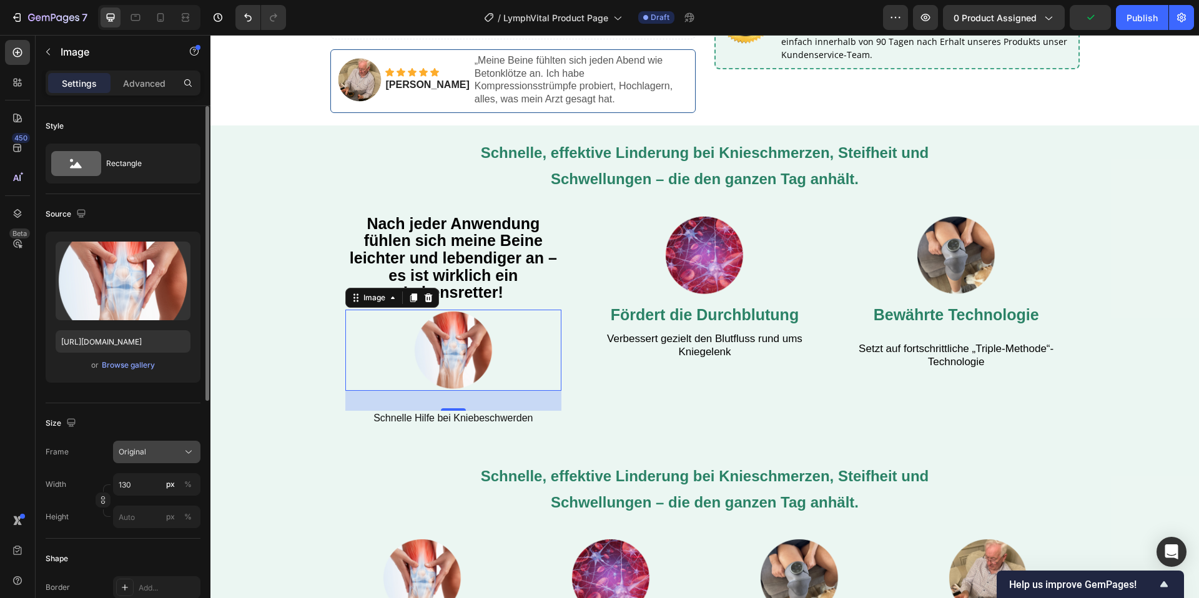
click at [157, 451] on div "Original" at bounding box center [149, 451] width 61 height 11
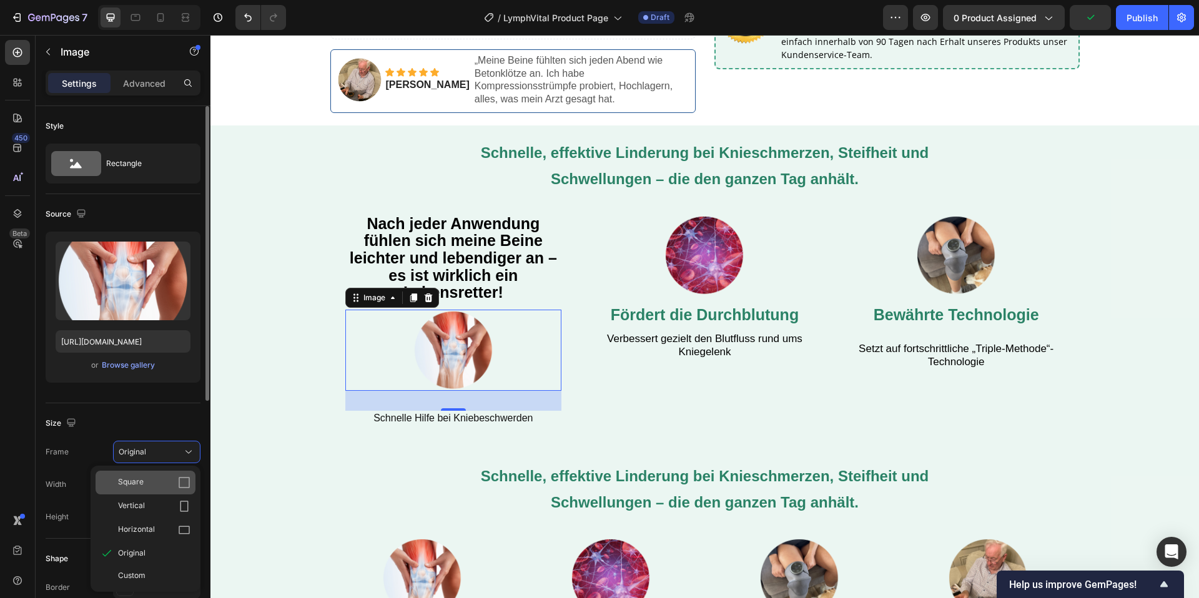
click at [147, 483] on div "Square" at bounding box center [154, 482] width 72 height 12
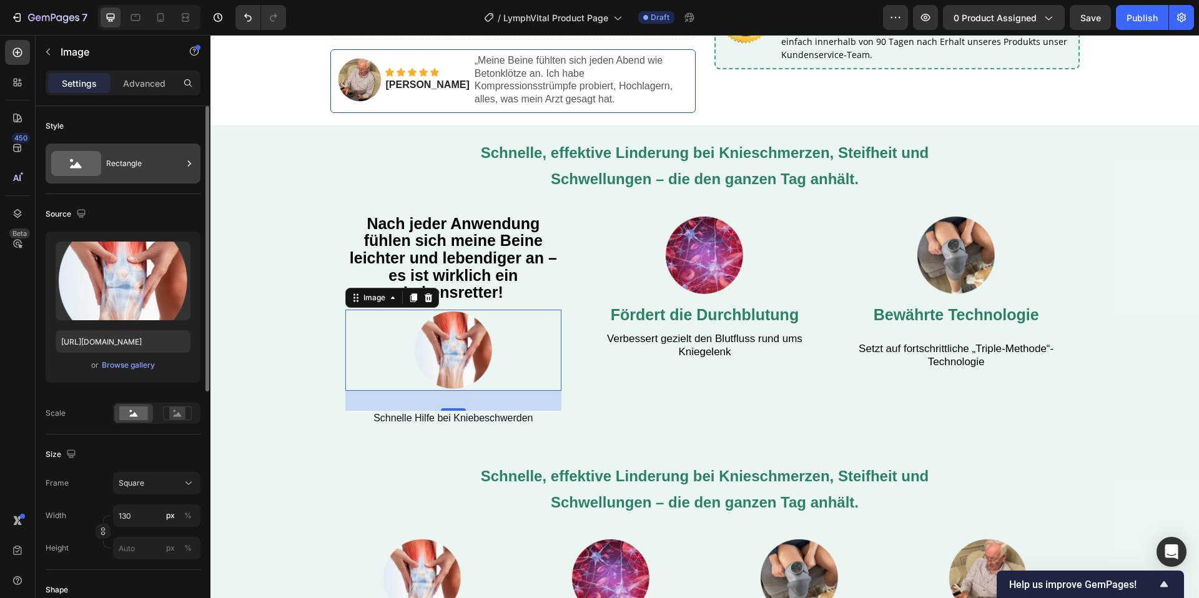
click at [149, 169] on div "Rectangle" at bounding box center [144, 163] width 76 height 29
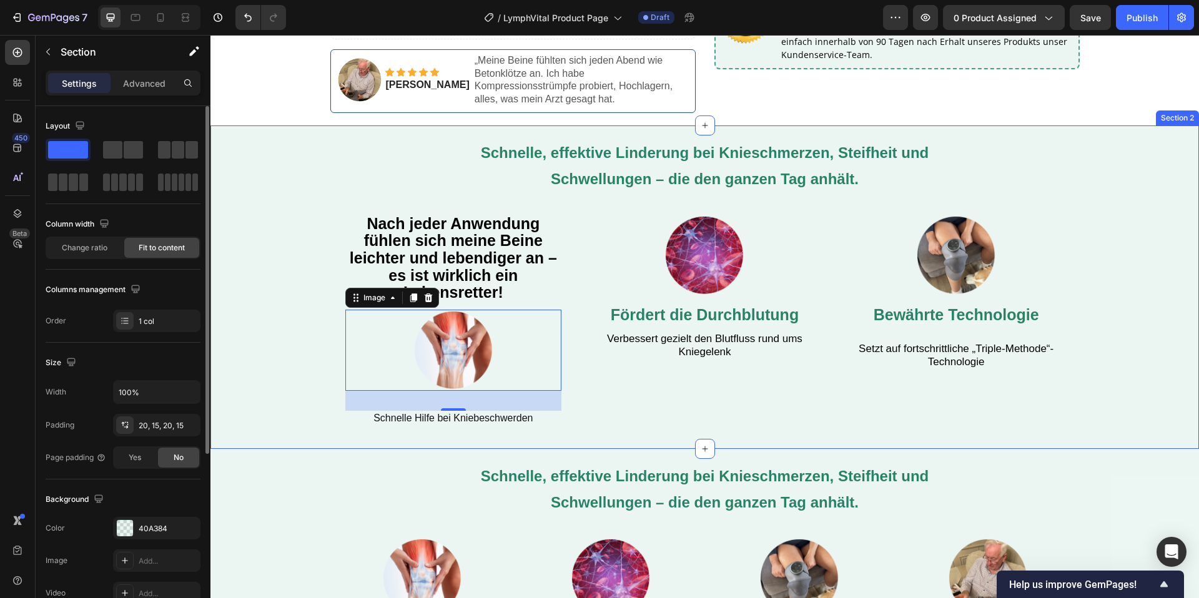
drag, startPoint x: 292, startPoint y: 346, endPoint x: 486, endPoint y: 310, distance: 196.8
click at [292, 346] on div "Schnelle, effektive Linderung bei Knieschmerzen, Steifheit und Schwellungen – d…" at bounding box center [704, 287] width 988 height 323
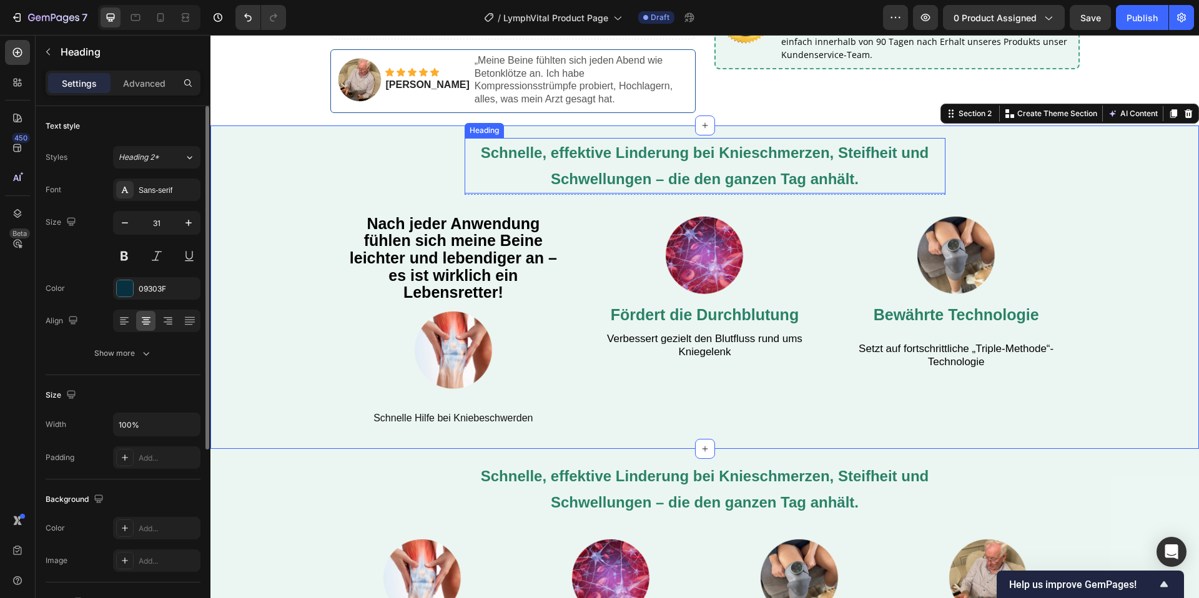
click at [700, 149] on strong "Schnelle, effektive Linderung bei Knieschmerzen, Steifheit und Schwellungen – d…" at bounding box center [705, 165] width 448 height 43
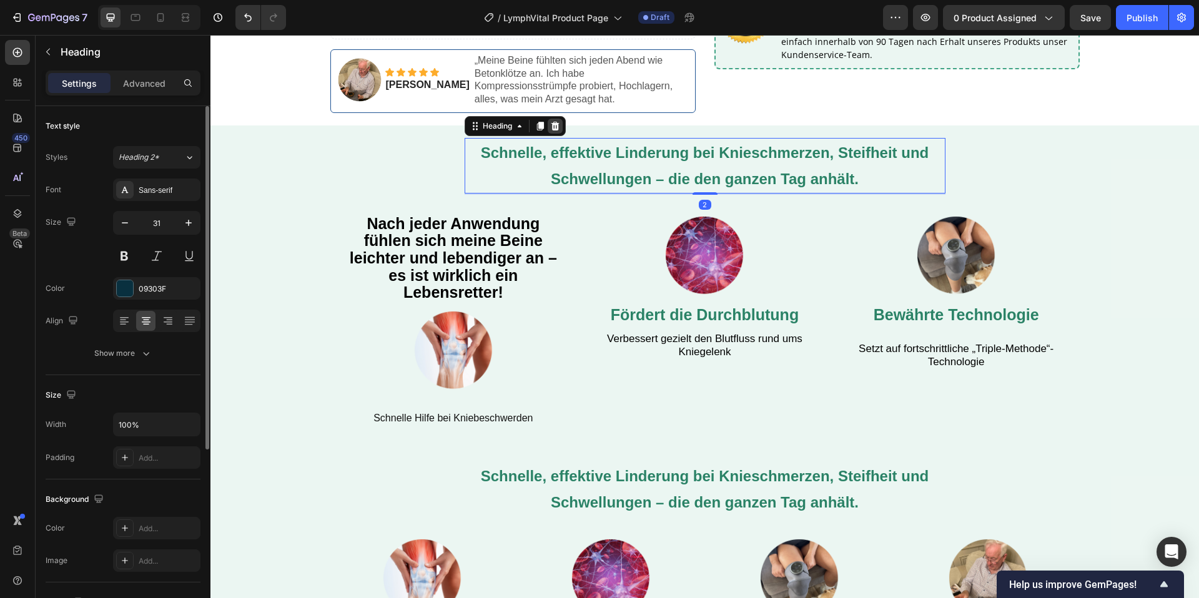
click at [548, 119] on div at bounding box center [555, 126] width 15 height 15
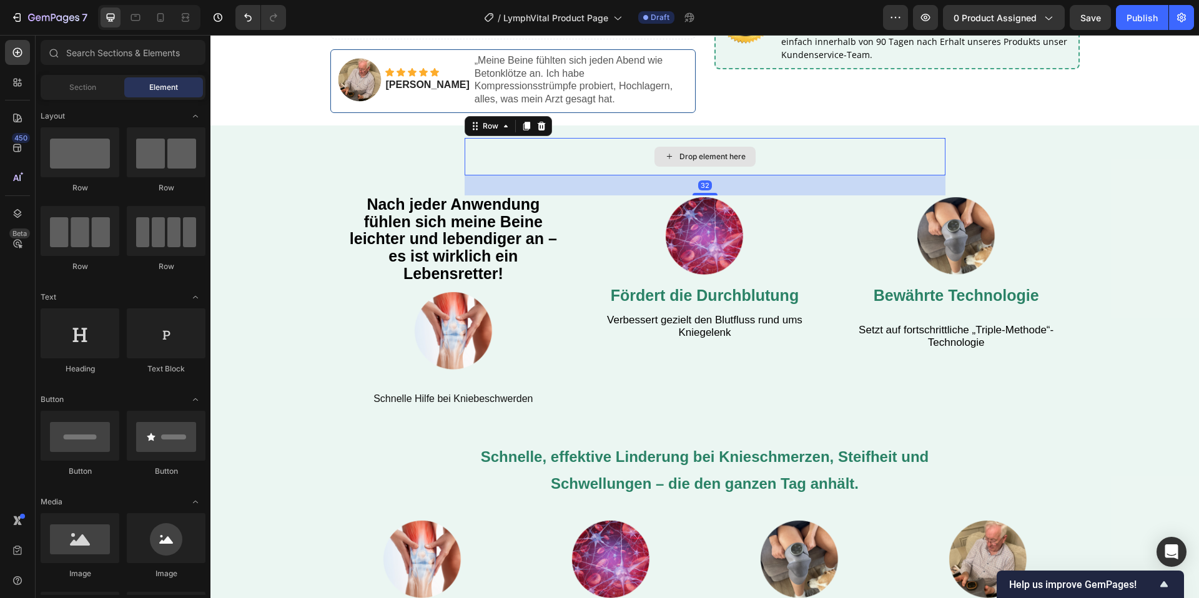
click at [601, 140] on div "Drop element here" at bounding box center [705, 156] width 481 height 37
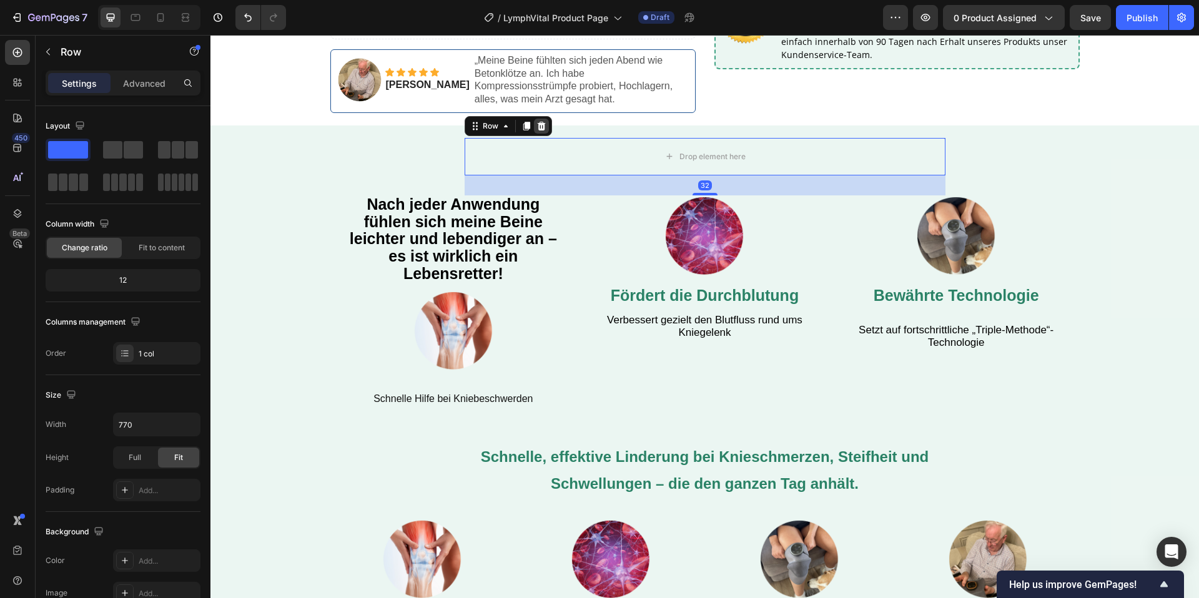
click at [543, 122] on icon at bounding box center [541, 126] width 8 height 9
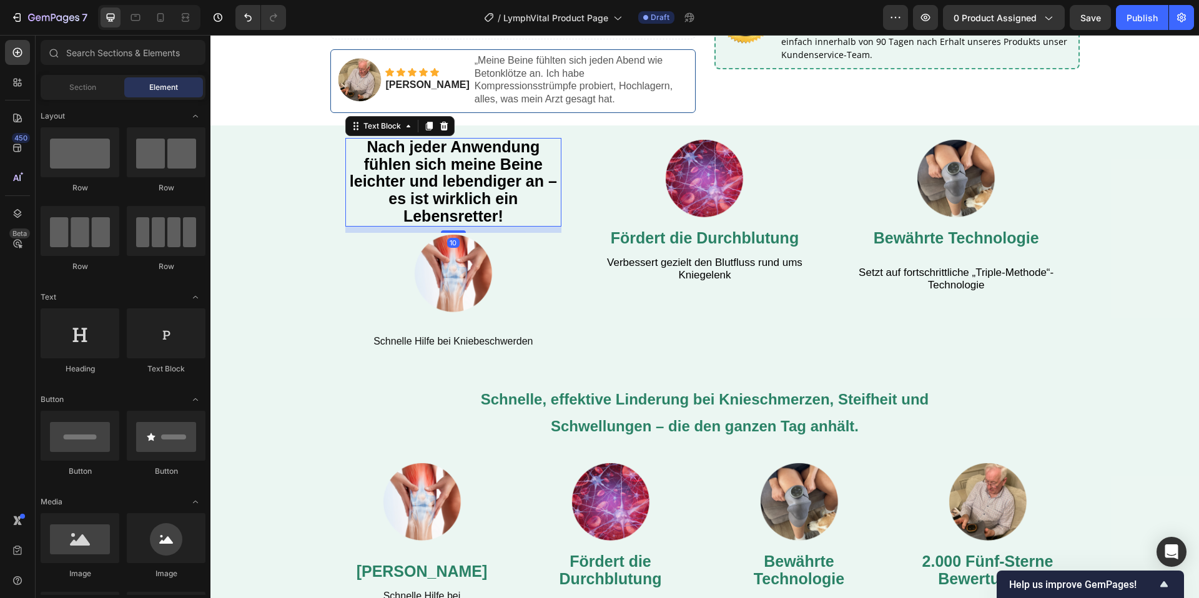
click at [347, 165] on p "Nach jeder Anwendung fühlen sich meine Beine leichter und lebendiger an – es is…" at bounding box center [454, 182] width 214 height 87
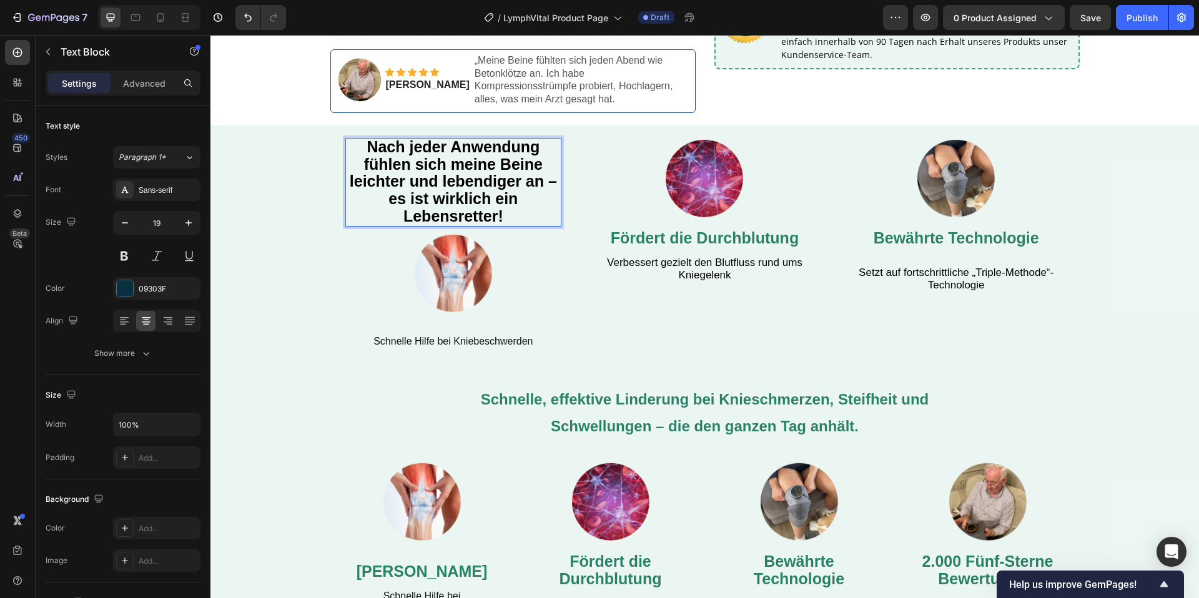
click at [347, 165] on p "Nach jeder Anwendung fühlen sich meine Beine leichter und lebendiger an – es is…" at bounding box center [454, 182] width 214 height 87
click at [483, 146] on strong "„Nach jeder Anwendung fühlen sich meine Beine leichter und lebendiger an – es i…" at bounding box center [453, 181] width 207 height 87
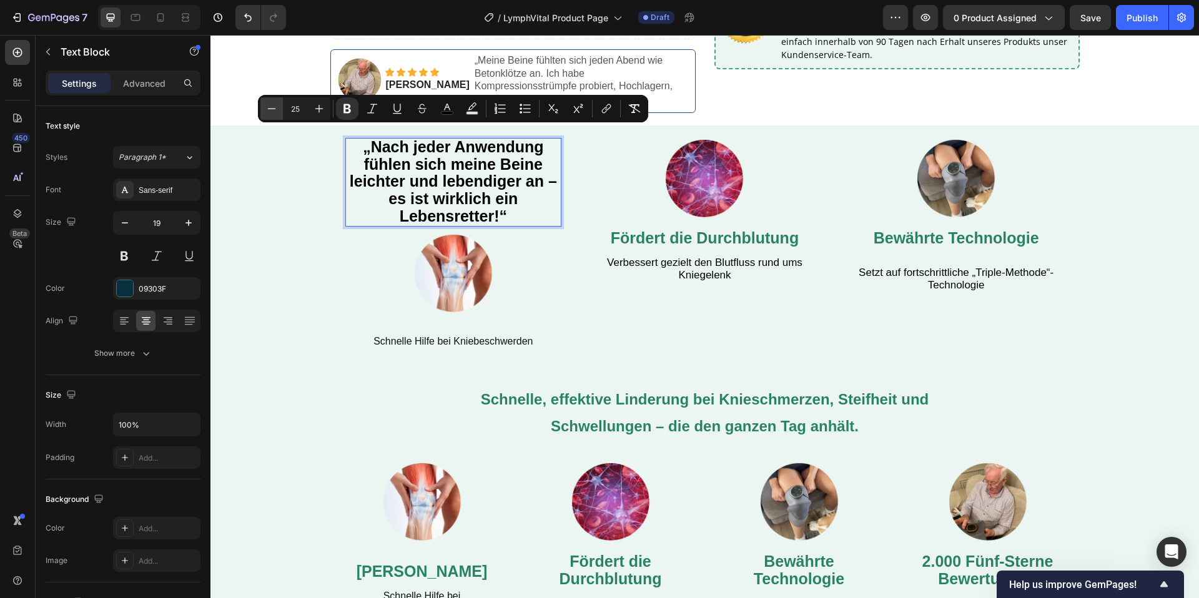
click at [264, 108] on button "Minus" at bounding box center [271, 108] width 22 height 22
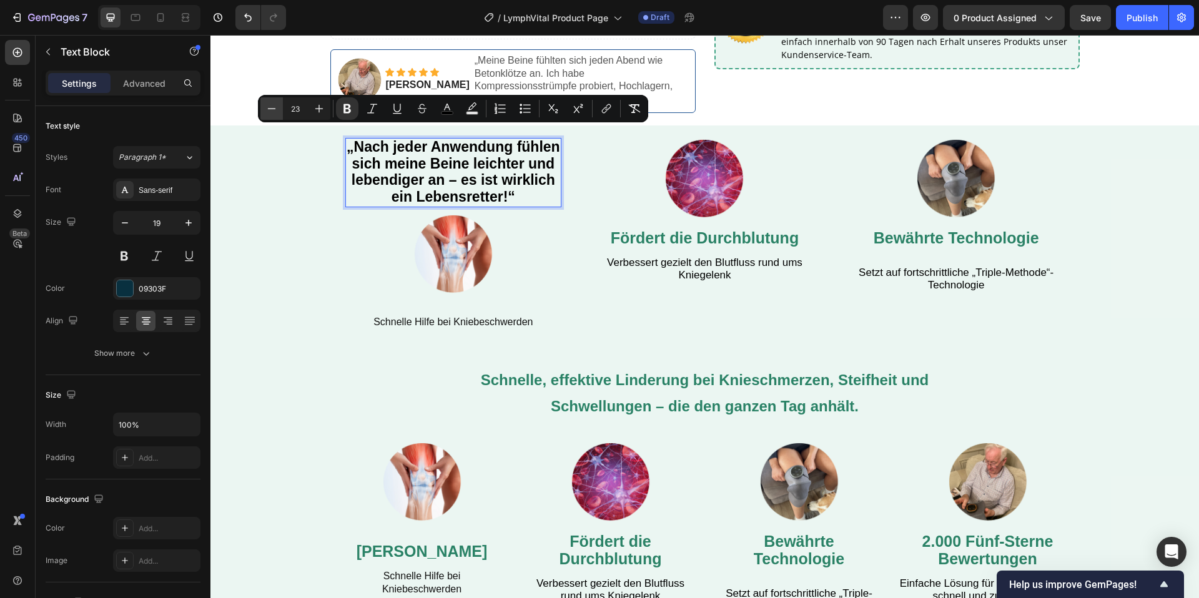
click at [264, 108] on button "Minus" at bounding box center [271, 108] width 22 height 22
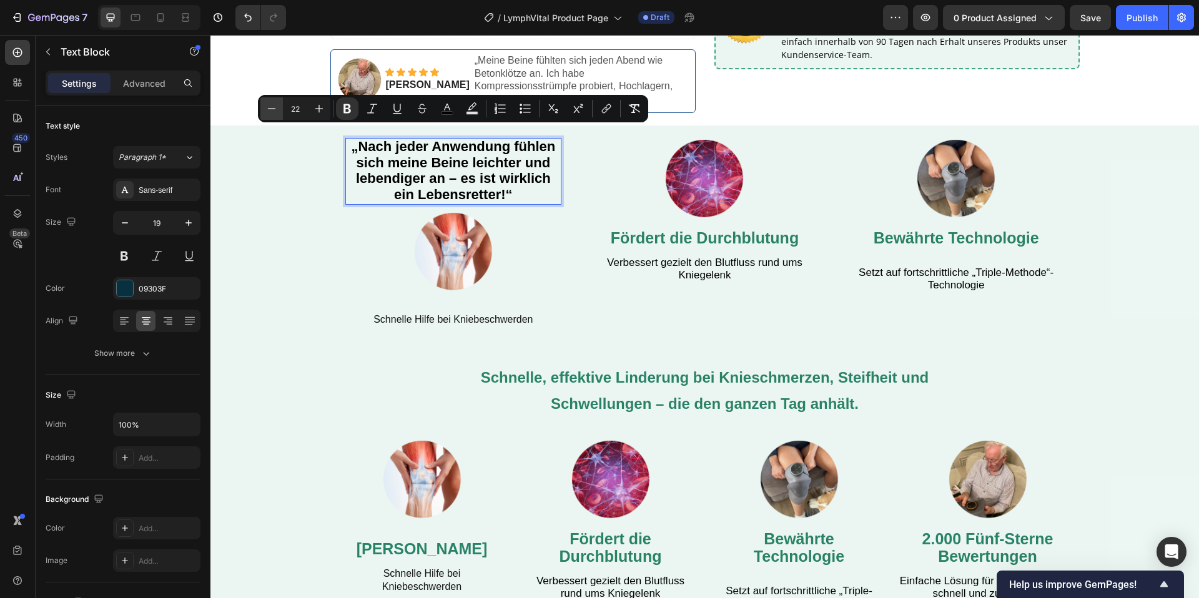
click at [264, 108] on button "Minus" at bounding box center [271, 108] width 22 height 22
type input "19"
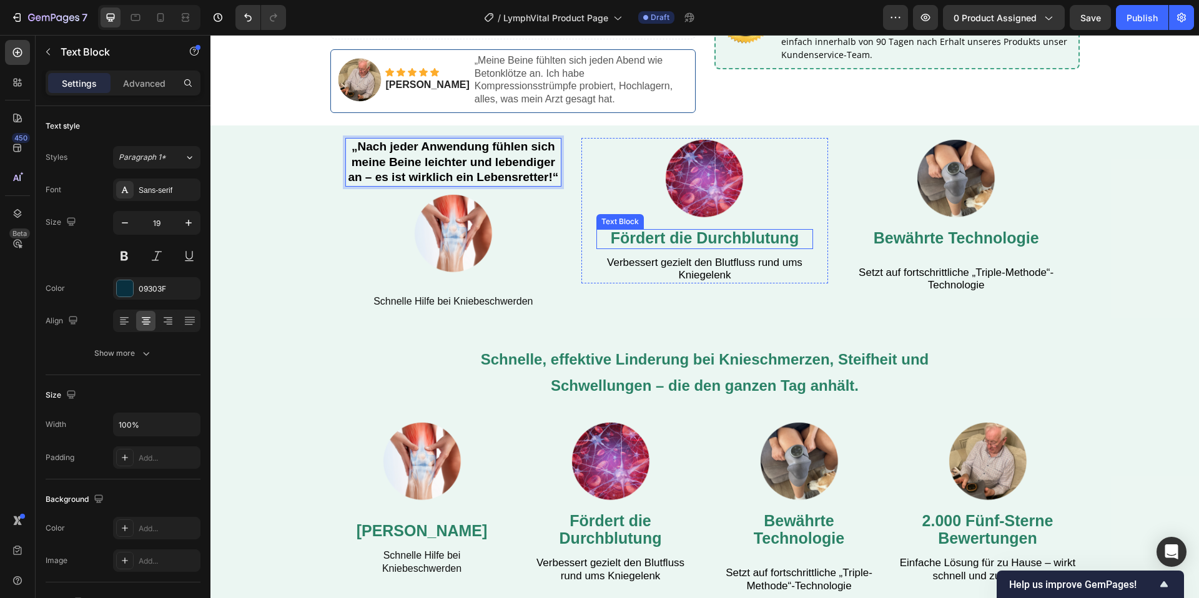
click at [669, 232] on span "Fördert die Durchblutung" at bounding box center [705, 237] width 188 height 17
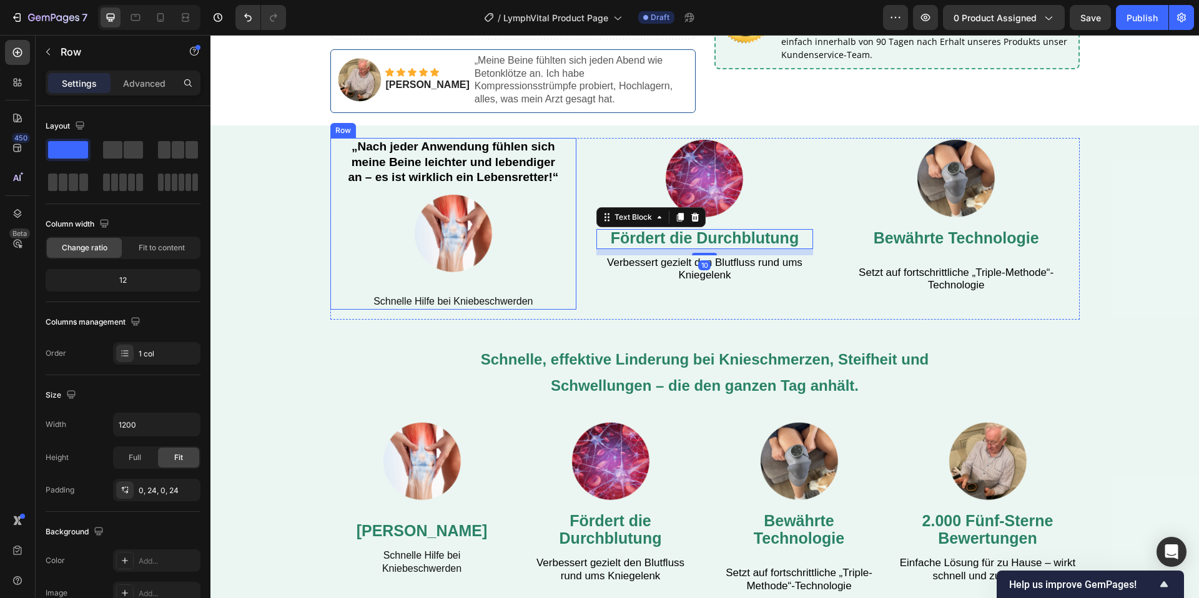
click at [491, 282] on div "„Nach jeder Anwendung fühlen sich meine Beine leichter und lebendiger an – es i…" at bounding box center [453, 224] width 217 height 172
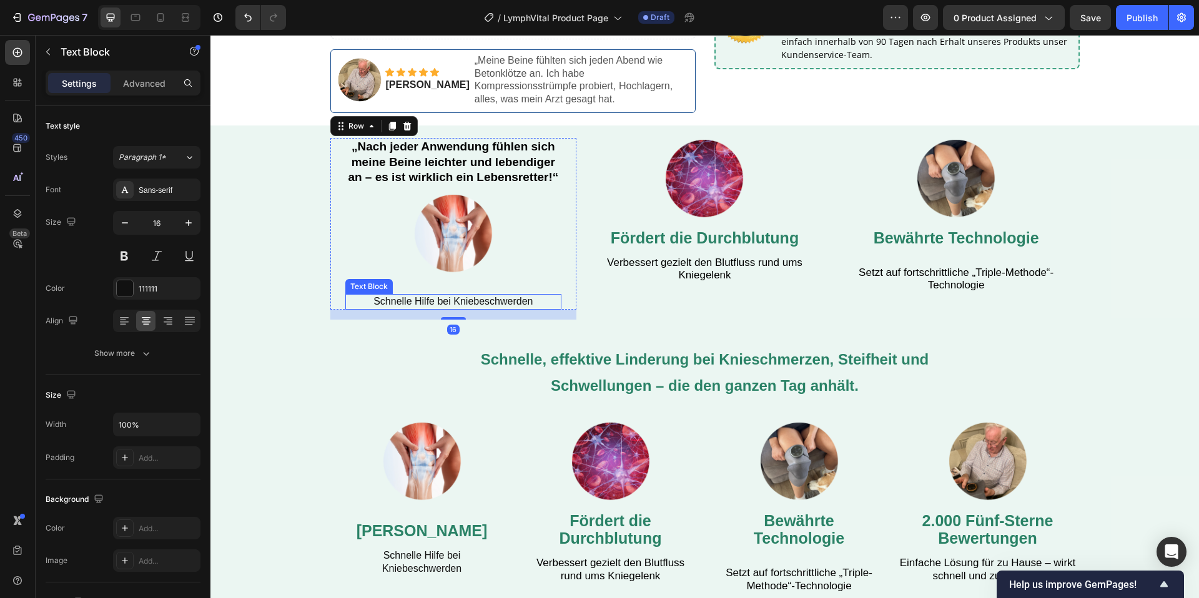
click at [493, 295] on p "Schnelle Hilfe bei Kniebeschwerden" at bounding box center [454, 301] width 214 height 13
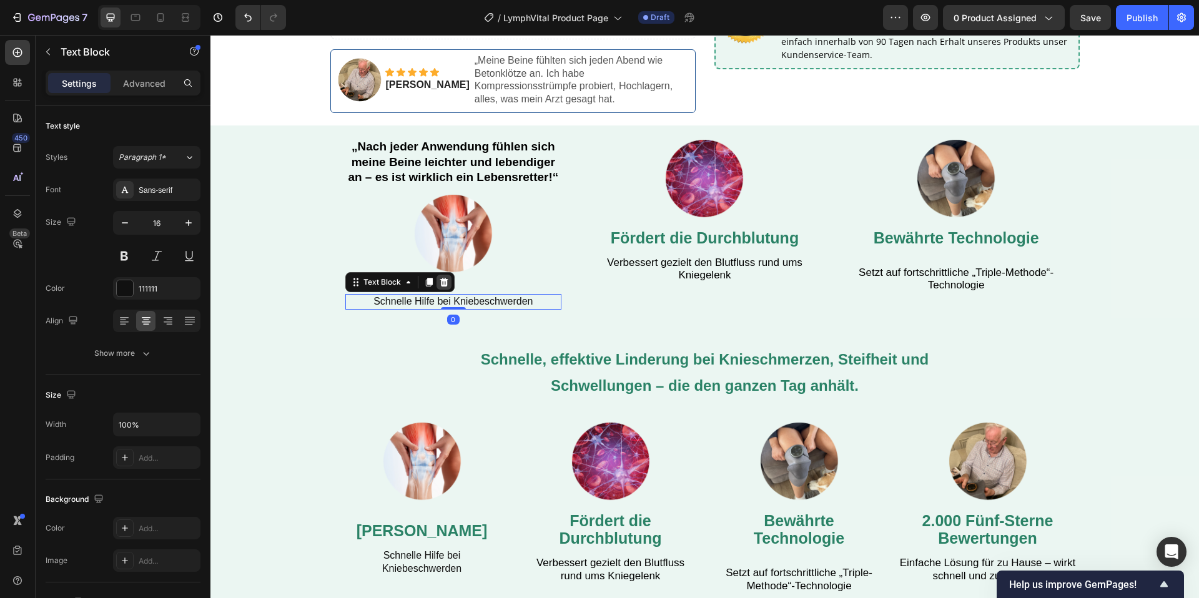
click at [446, 277] on icon at bounding box center [444, 282] width 10 height 10
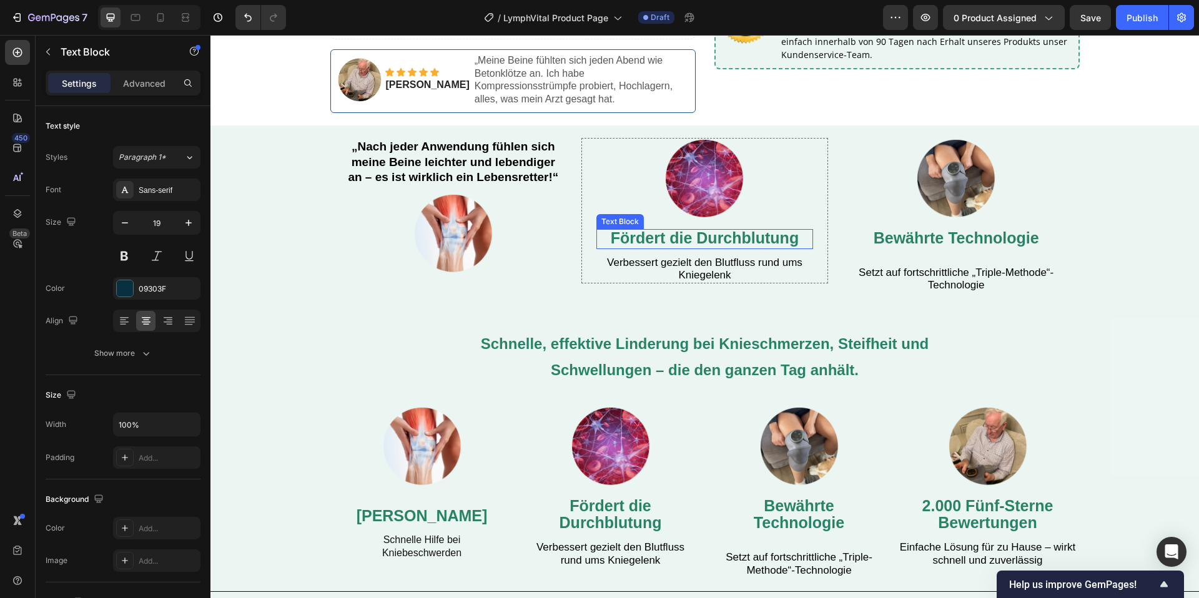
click at [725, 230] on span "Fördert die Durchblutung" at bounding box center [705, 237] width 188 height 17
click at [686, 210] on div at bounding box center [680, 217] width 15 height 15
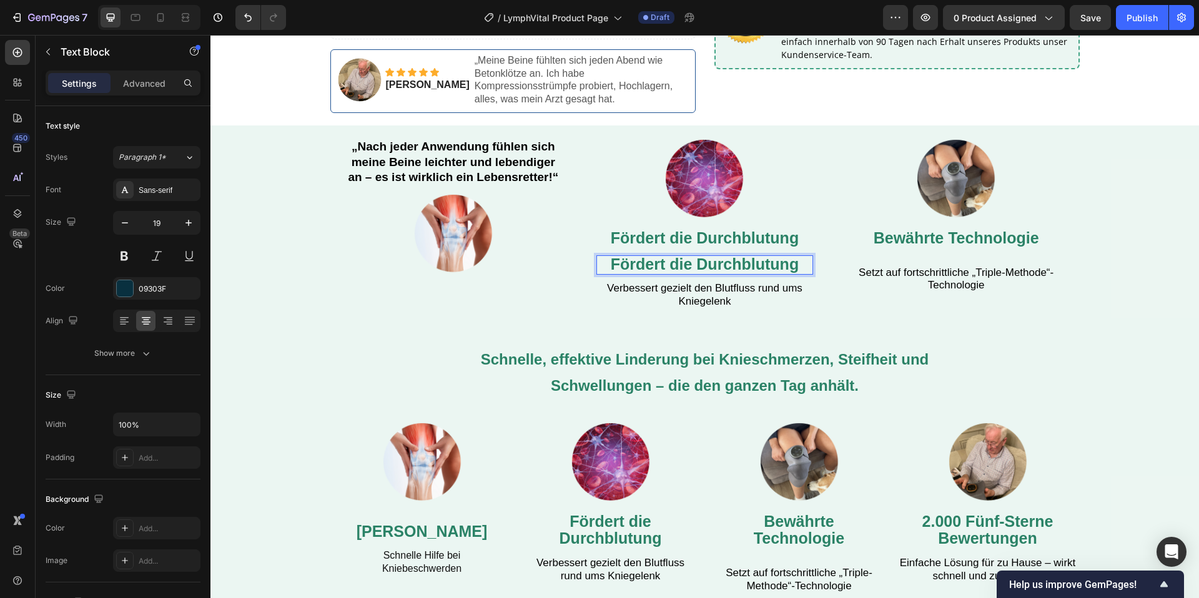
drag, startPoint x: 712, startPoint y: 259, endPoint x: 692, endPoint y: 230, distance: 34.8
click at [712, 257] on span "Fördert die Durchblutung" at bounding box center [705, 263] width 188 height 17
drag, startPoint x: 724, startPoint y: 262, endPoint x: 734, endPoint y: 292, distance: 32.4
click at [724, 264] on div "Image Fördert die Durchblutung Text Block Fördert die Durchblutung Text Block 1…" at bounding box center [704, 224] width 217 height 172
click at [734, 292] on p "Verbessert gezielt den Blutfluss rund ums Kniegelenk" at bounding box center [705, 295] width 214 height 26
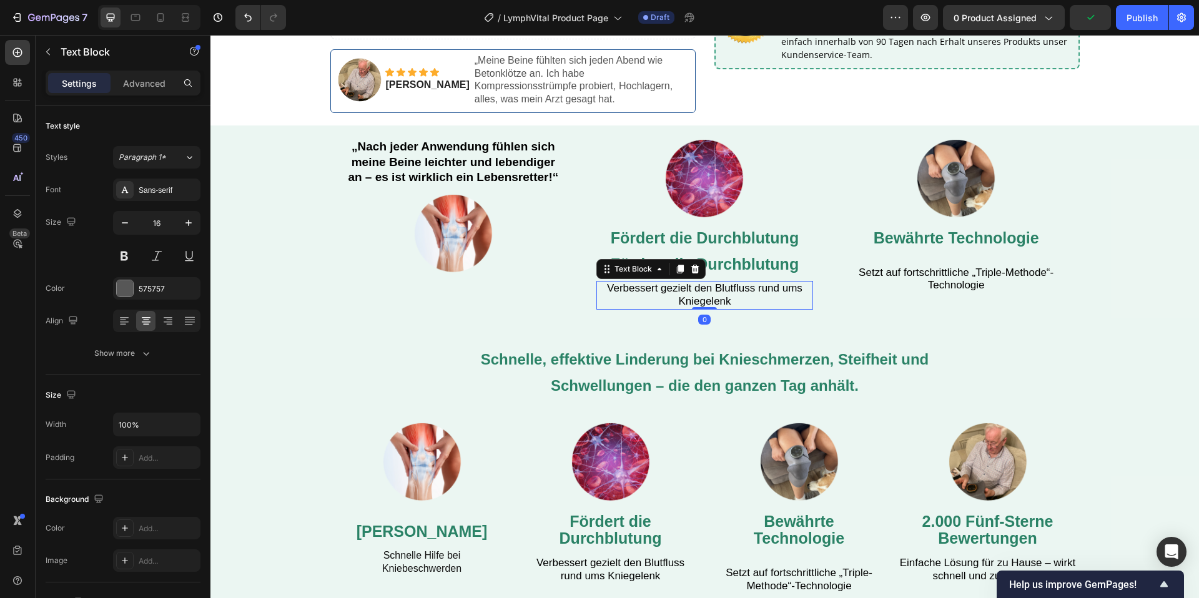
drag, startPoint x: 692, startPoint y: 258, endPoint x: 707, endPoint y: 257, distance: 15.6
click at [692, 265] on icon at bounding box center [695, 269] width 8 height 9
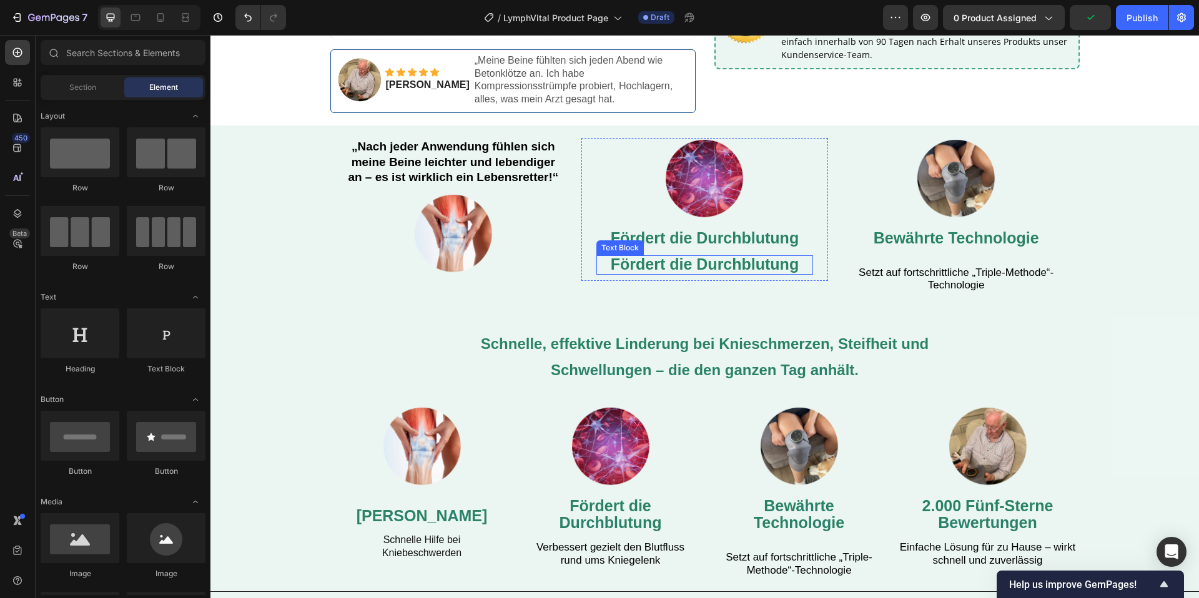
click at [750, 255] on span "Fördert die Durchblutung" at bounding box center [705, 263] width 188 height 17
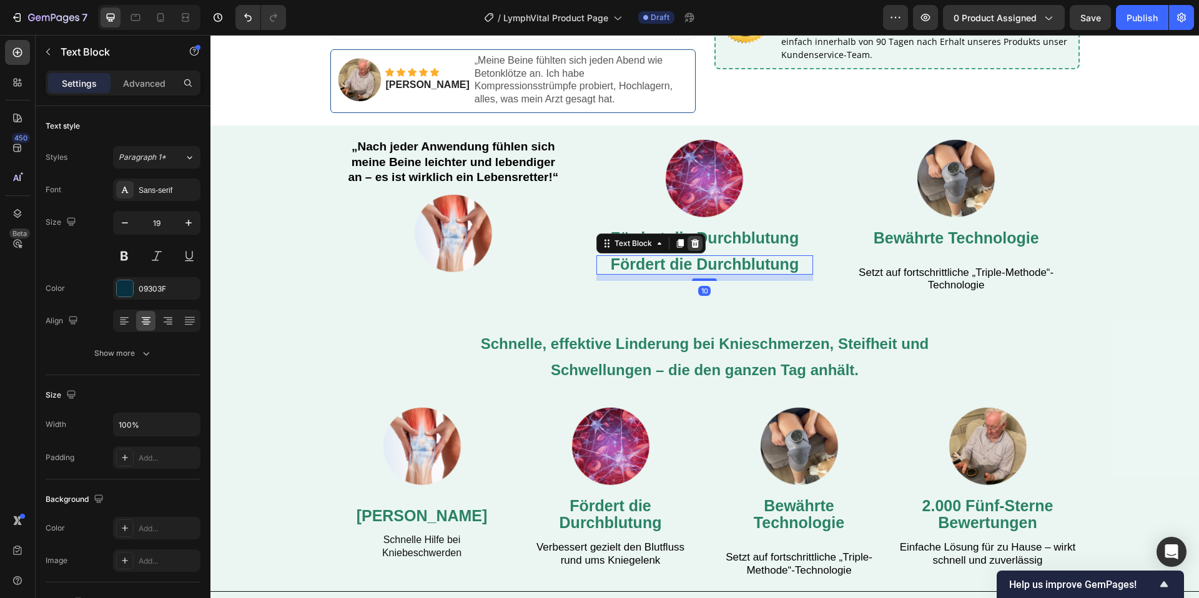
click at [698, 239] on icon at bounding box center [695, 244] width 10 height 10
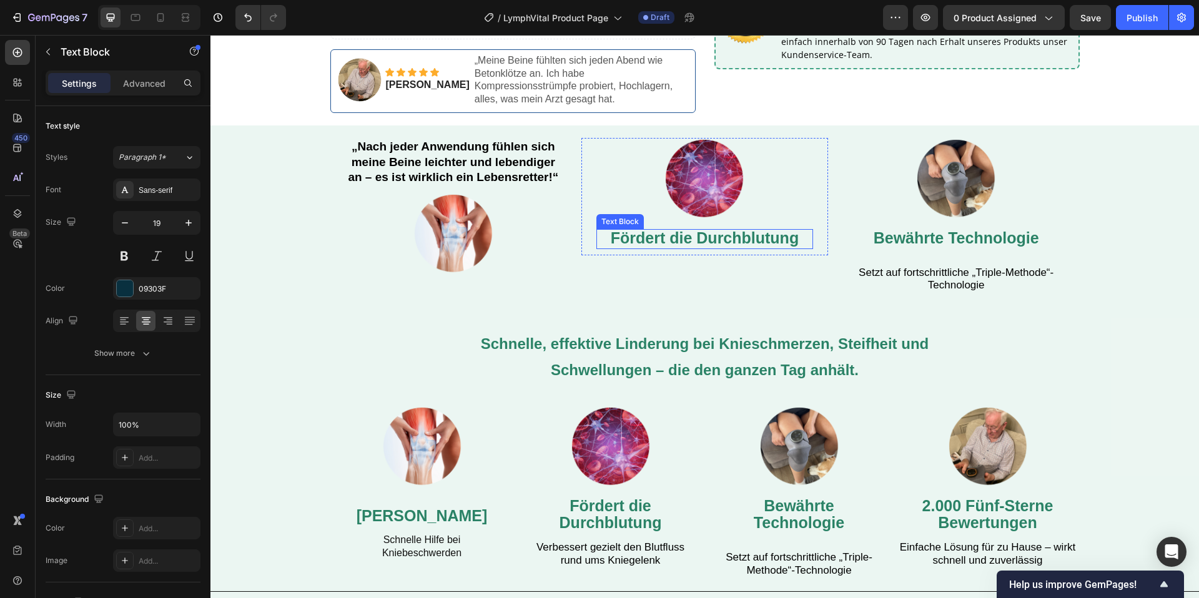
drag, startPoint x: 718, startPoint y: 232, endPoint x: 701, endPoint y: 234, distance: 17.7
click at [718, 232] on span "Fördert die Durchblutung" at bounding box center [705, 237] width 188 height 17
drag, startPoint x: 694, startPoint y: 211, endPoint x: 805, endPoint y: 233, distance: 112.7
click at [699, 214] on div at bounding box center [694, 217] width 15 height 15
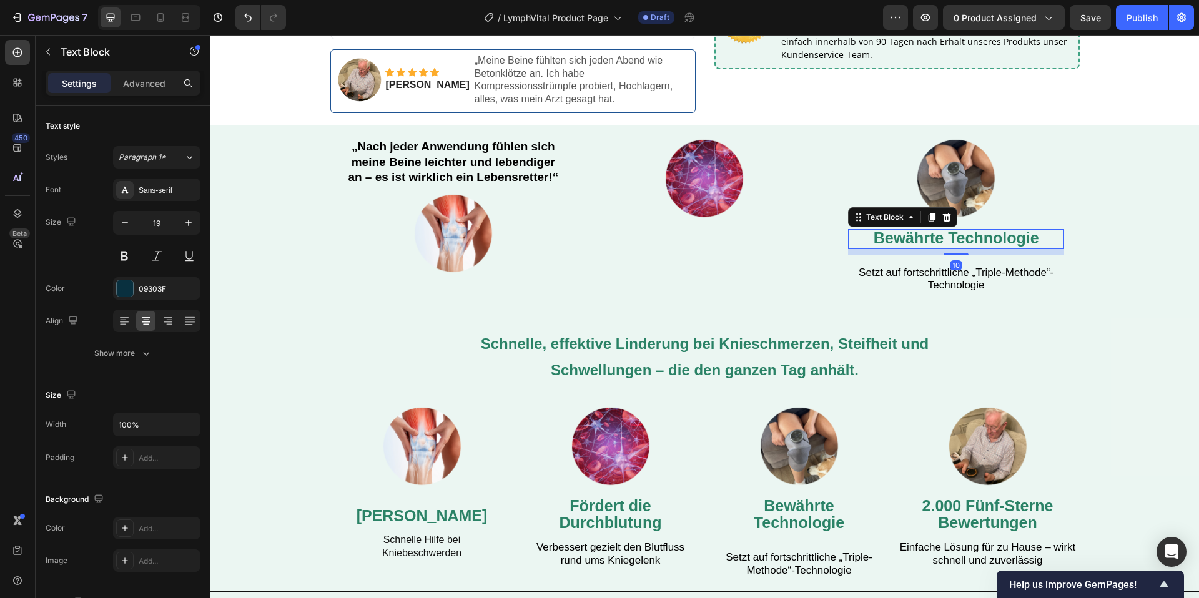
click at [895, 232] on span "Bewährte Technologie" at bounding box center [956, 237] width 165 height 17
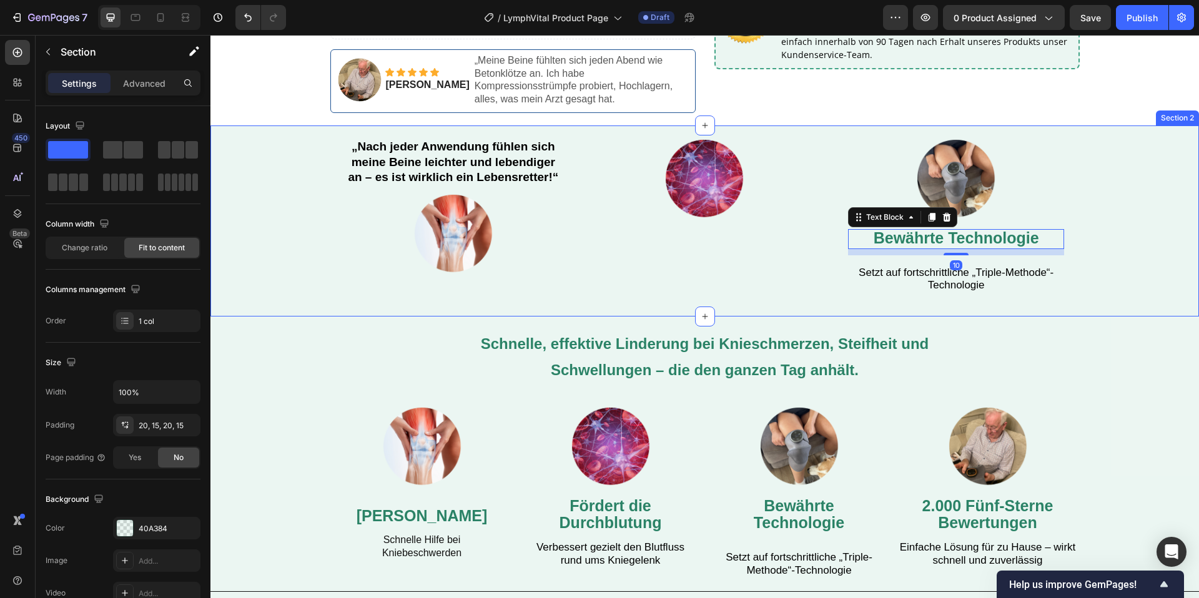
click at [1141, 157] on div "„Nach jeder Anwendung fühlen sich meine Beine leichter und lebendiger an – es i…" at bounding box center [704, 221] width 988 height 191
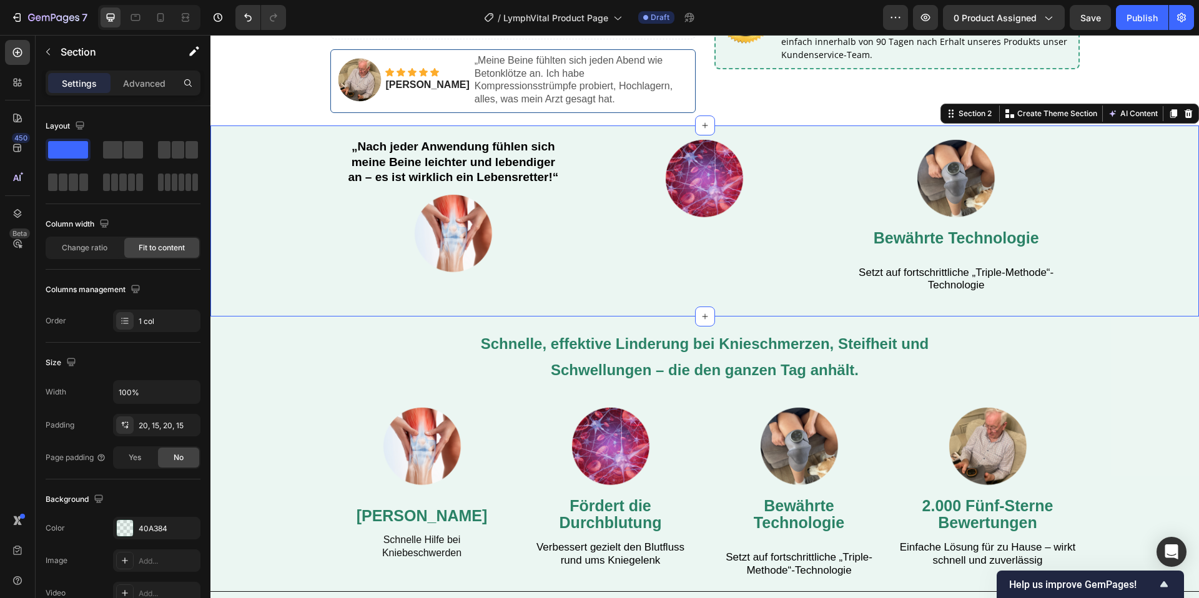
click at [963, 229] on span "Bewährte Technologie" at bounding box center [956, 237] width 165 height 17
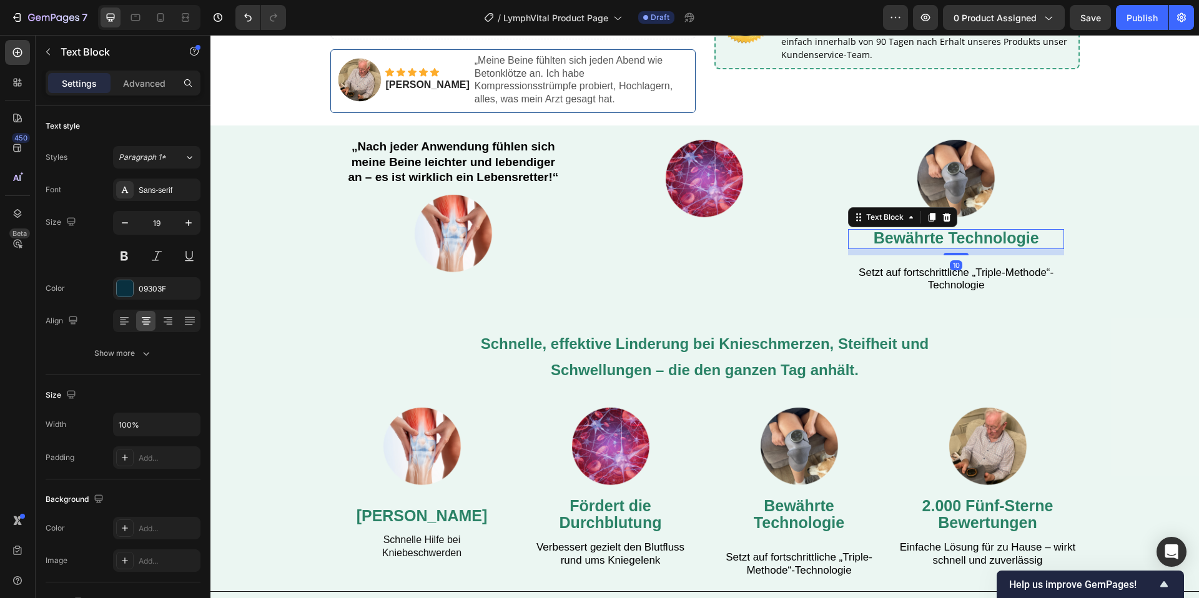
click at [985, 233] on span "Bewährte Technologie" at bounding box center [956, 237] width 165 height 17
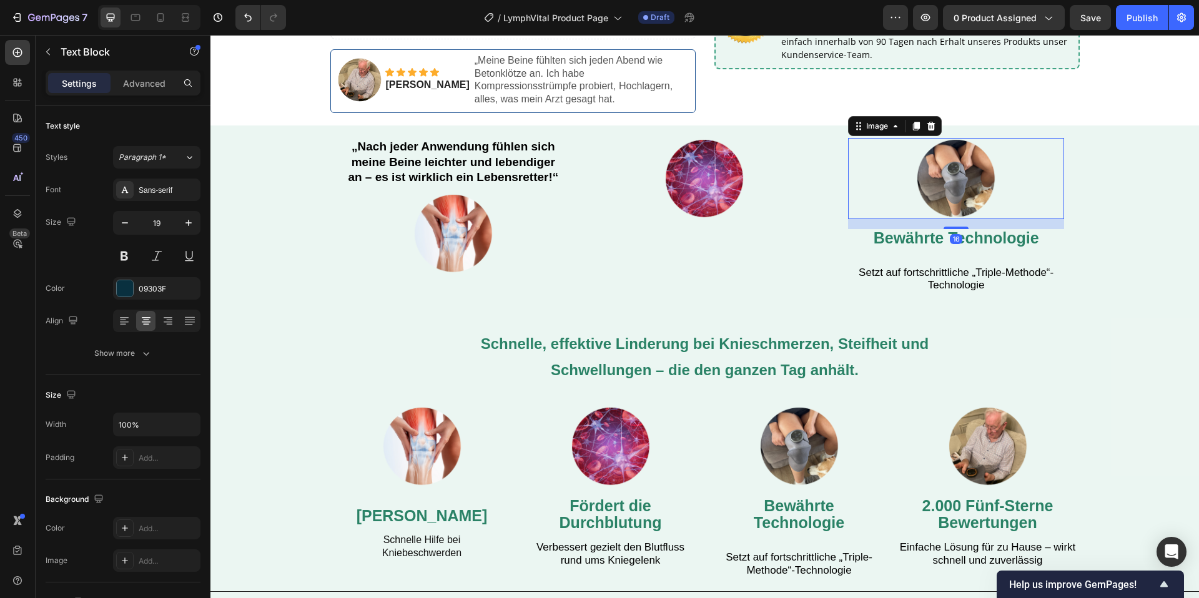
click at [948, 209] on div "Image 16" at bounding box center [956, 178] width 217 height 81
click at [964, 232] on span "Bewährte Technologie" at bounding box center [956, 237] width 165 height 17
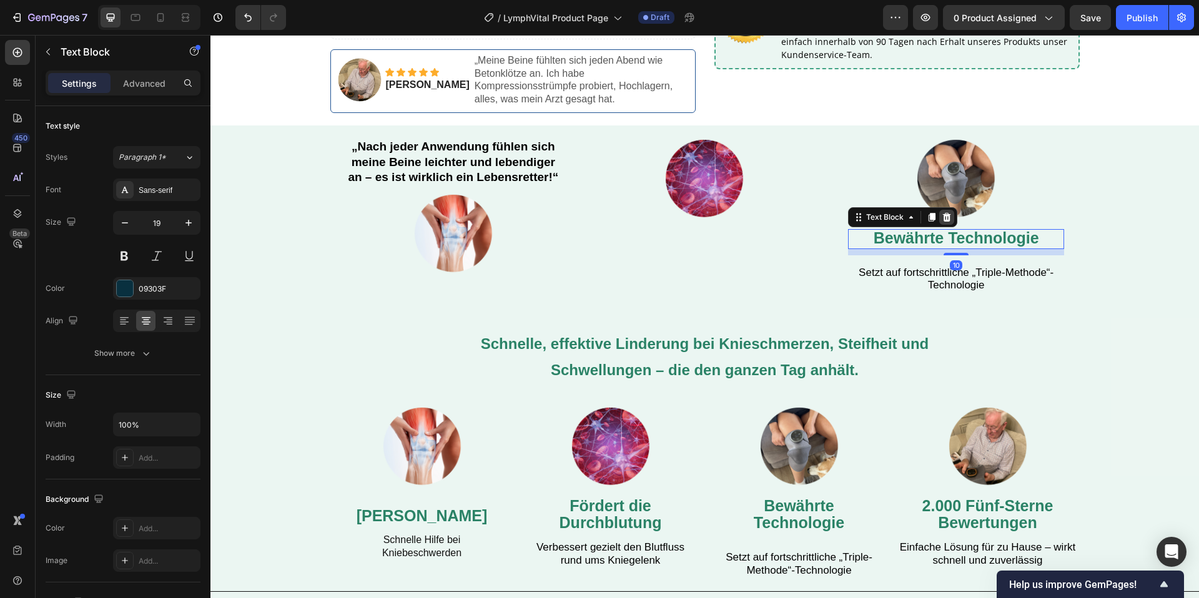
click at [947, 213] on icon at bounding box center [946, 217] width 8 height 9
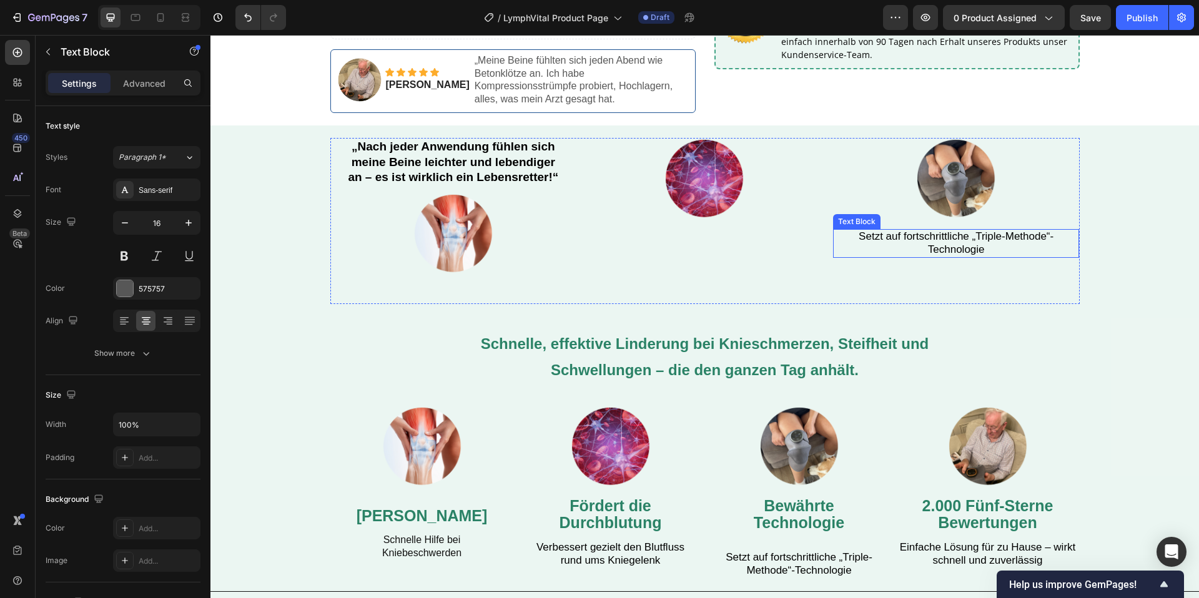
click at [952, 241] on span "Setzt auf fortschrittliche „Triple-Methode“-Technologie" at bounding box center [956, 242] width 195 height 25
click at [930, 213] on icon at bounding box center [931, 217] width 8 height 9
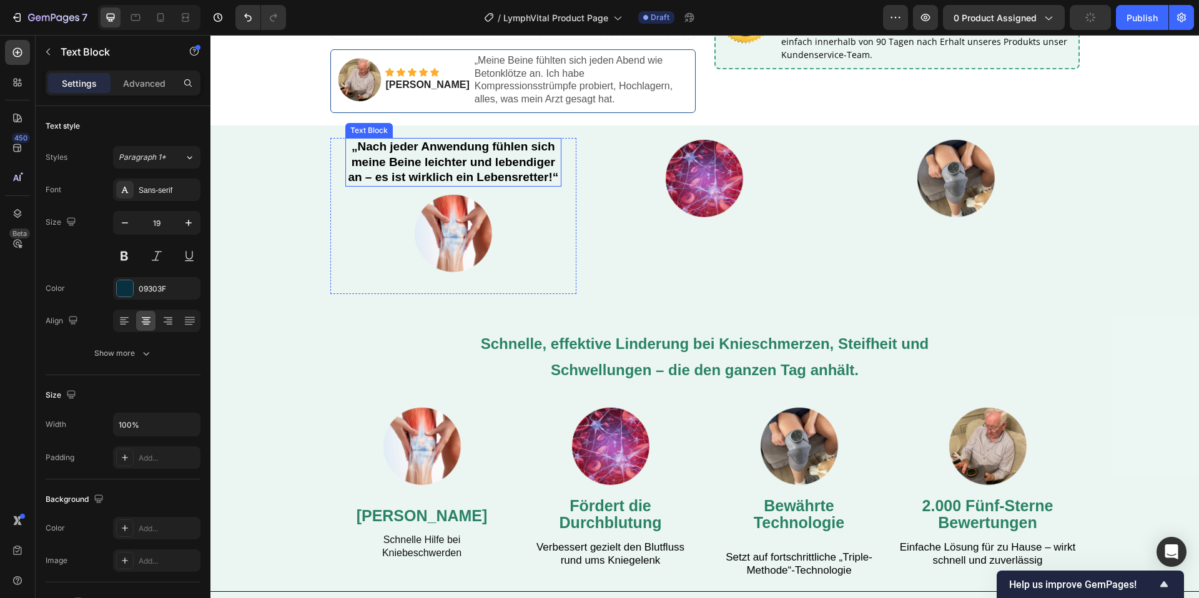
drag, startPoint x: 557, startPoint y: 146, endPoint x: 529, endPoint y: 145, distance: 28.1
click at [556, 146] on p "„Nach jeder Anwendung fühlen sich meine Beine leichter und lebendiger an – es i…" at bounding box center [454, 162] width 214 height 46
click at [431, 122] on icon at bounding box center [428, 126] width 7 height 9
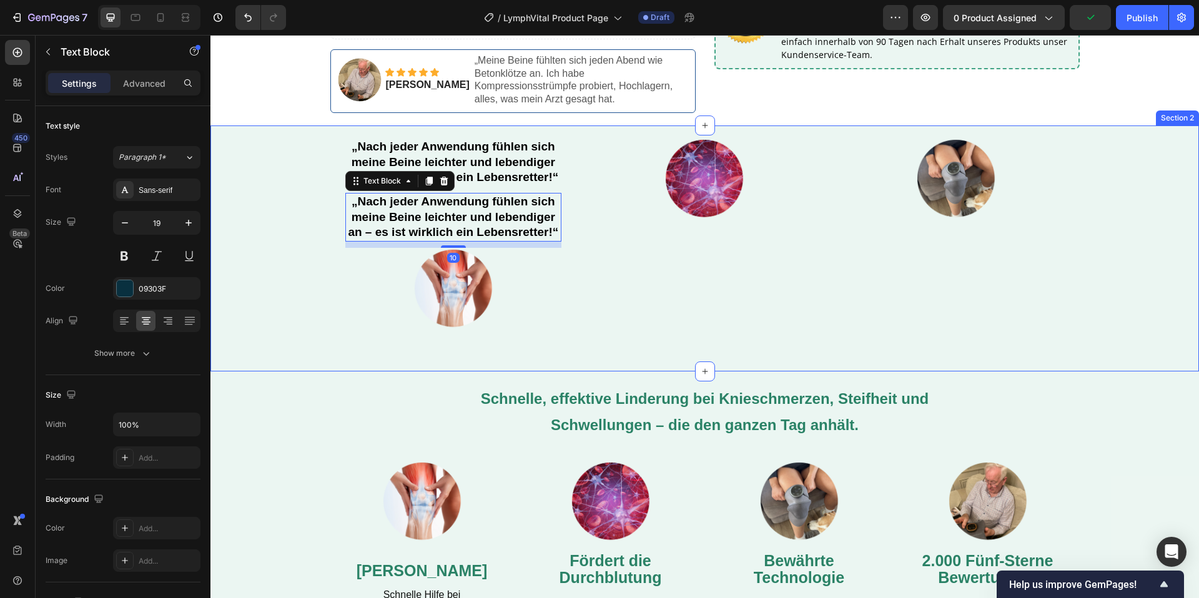
click at [430, 126] on div "„Nach jeder Anwendung fühlen sich meine Beine leichter und lebendiger an – es i…" at bounding box center [704, 249] width 988 height 246
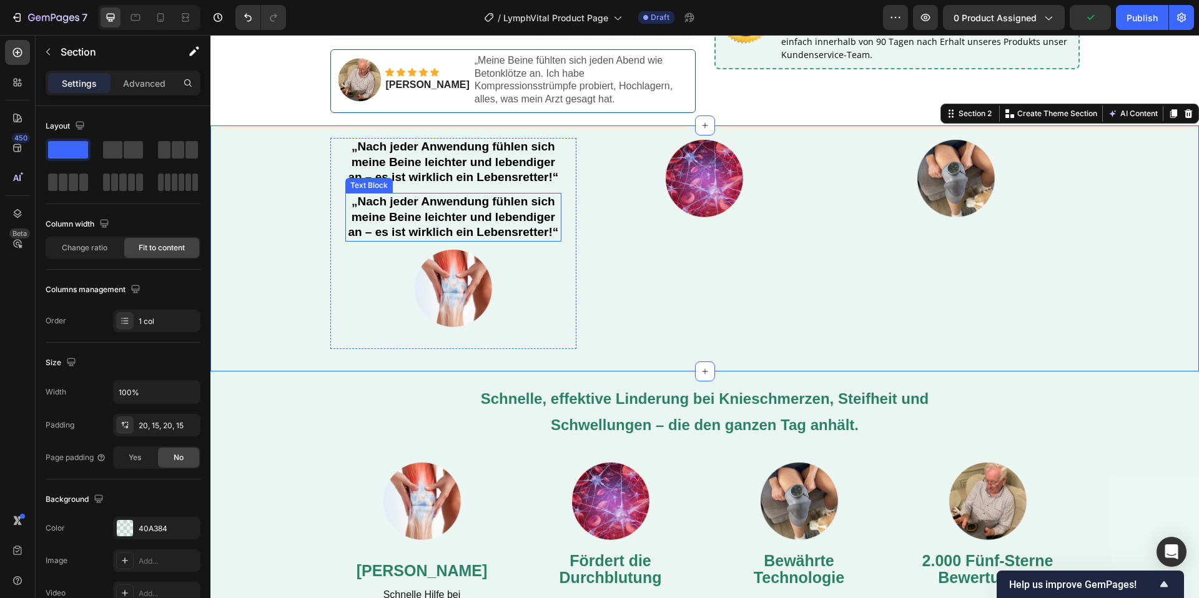
click at [428, 197] on strong "„Nach jeder Anwendung fühlen sich meine Beine leichter und lebendiger an – es i…" at bounding box center [453, 217] width 210 height 44
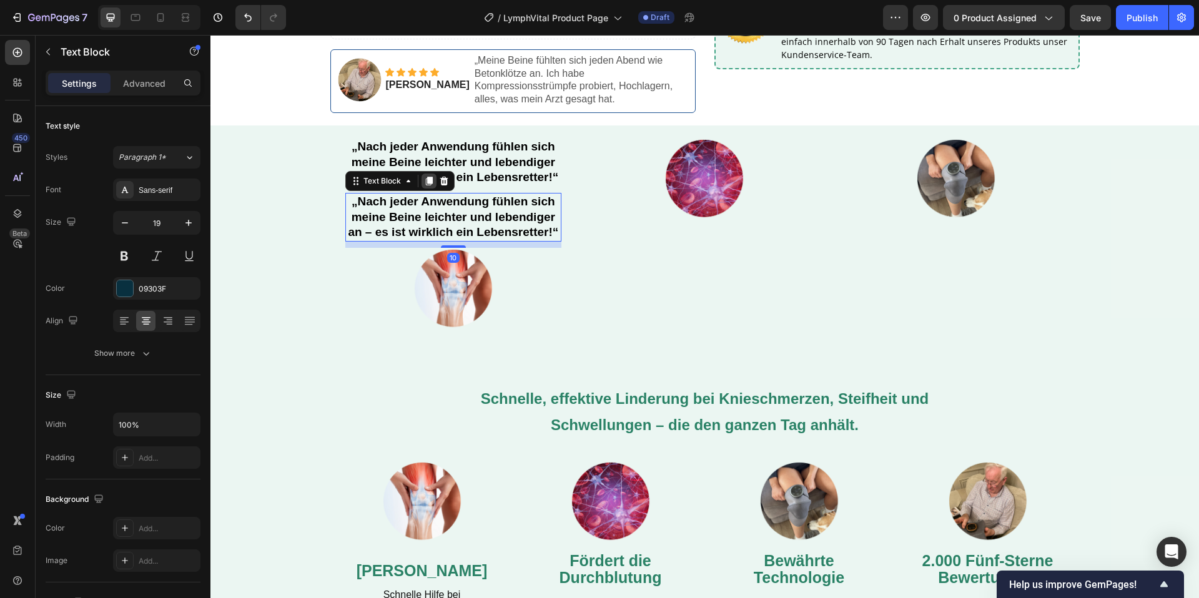
click at [421, 171] on div "Text Block" at bounding box center [399, 181] width 109 height 20
click at [427, 177] on icon at bounding box center [428, 181] width 7 height 9
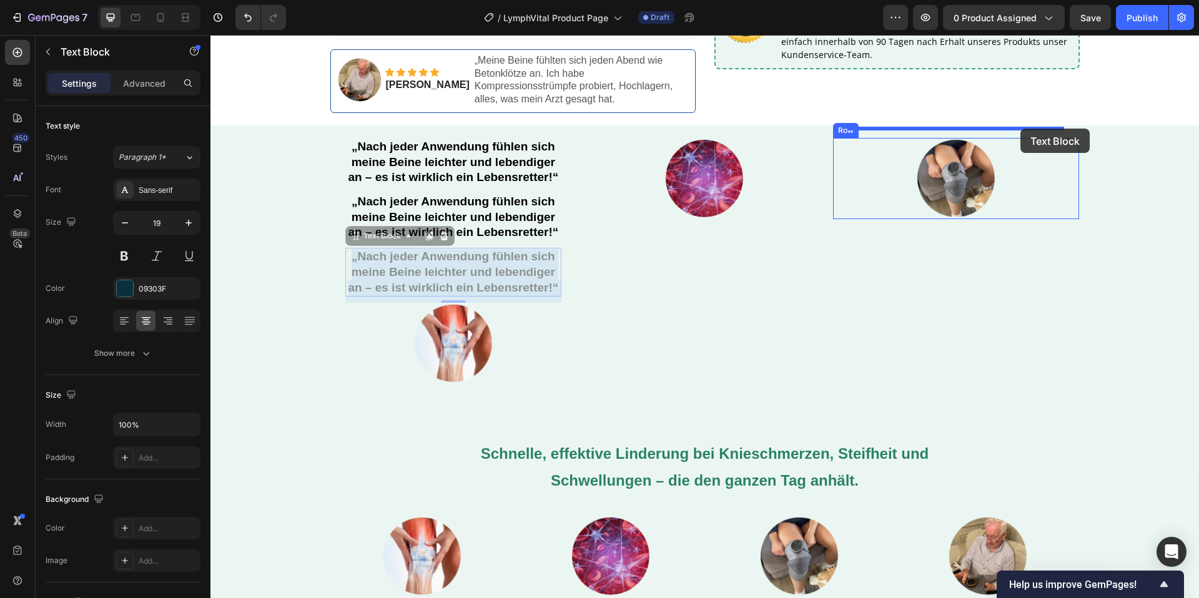
drag, startPoint x: 565, startPoint y: 240, endPoint x: 817, endPoint y: 168, distance: 261.9
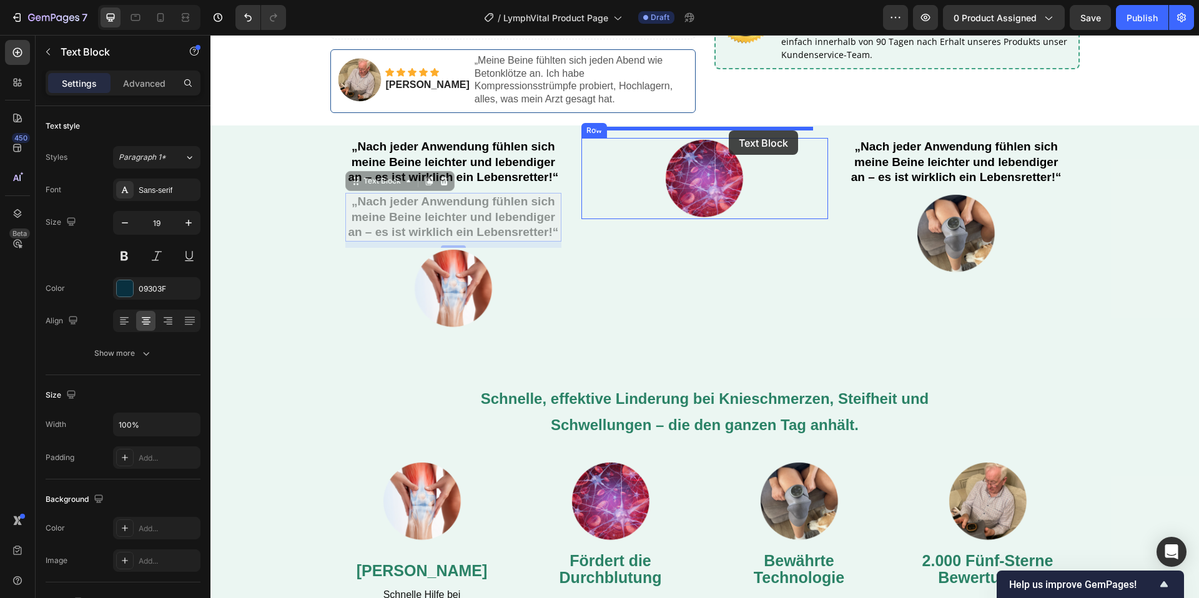
drag, startPoint x: 497, startPoint y: 201, endPoint x: 729, endPoint y: 131, distance: 242.2
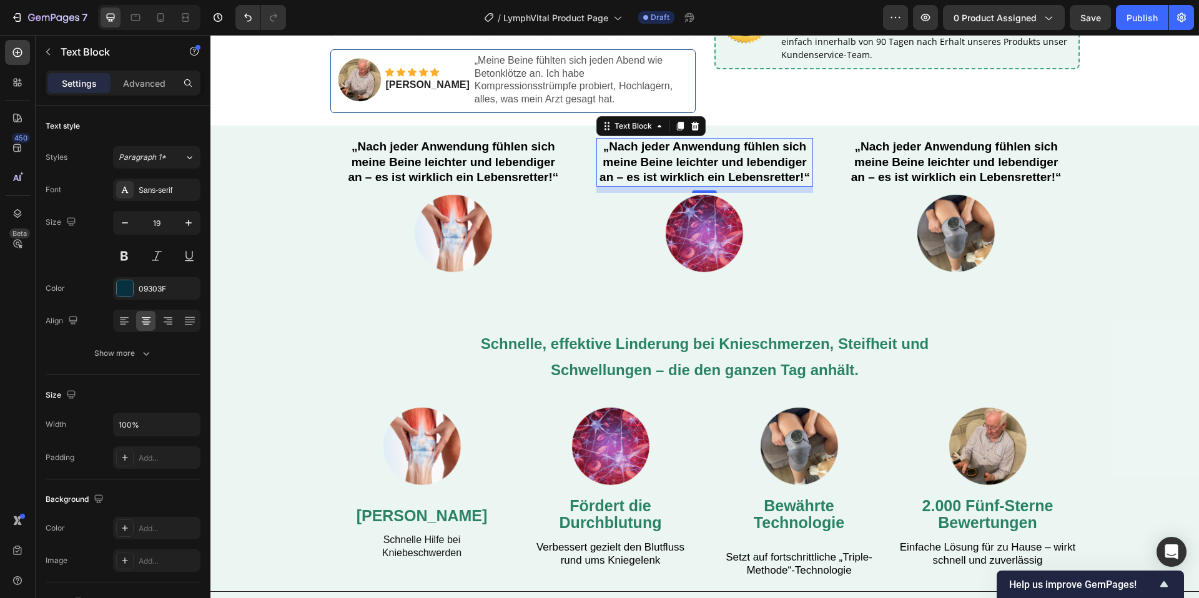
click at [757, 142] on strong "„Nach jeder Anwendung fühlen sich meine Beine leichter und lebendiger an – es i…" at bounding box center [704, 162] width 210 height 44
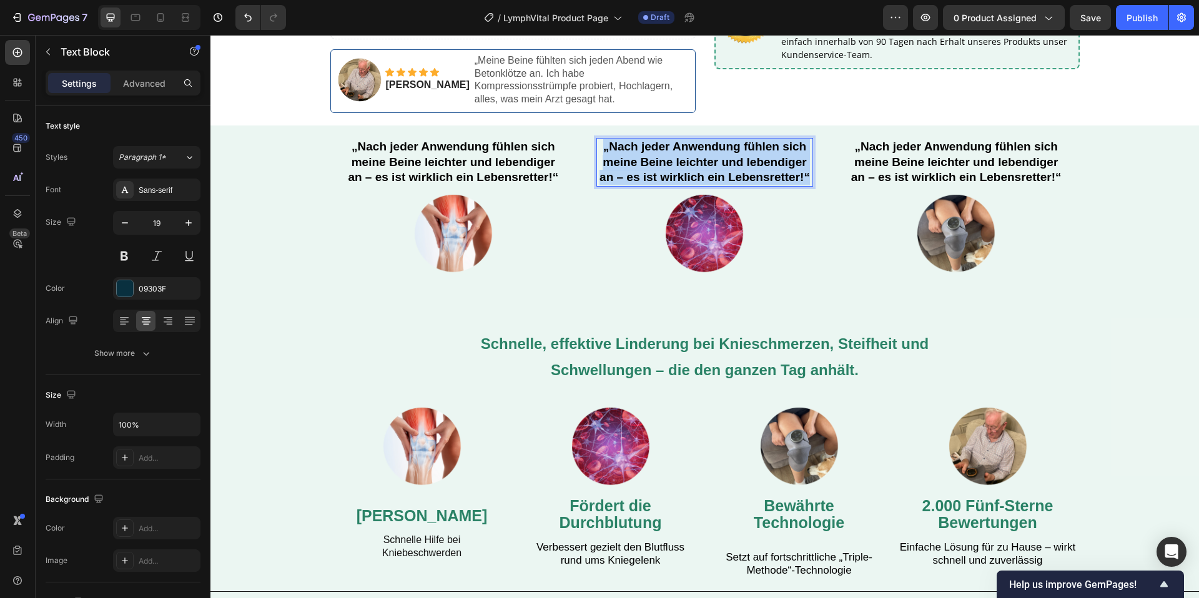
click at [757, 142] on strong "„Nach jeder Anwendung fühlen sich meine Beine leichter und lebendiger an – es i…" at bounding box center [704, 162] width 210 height 44
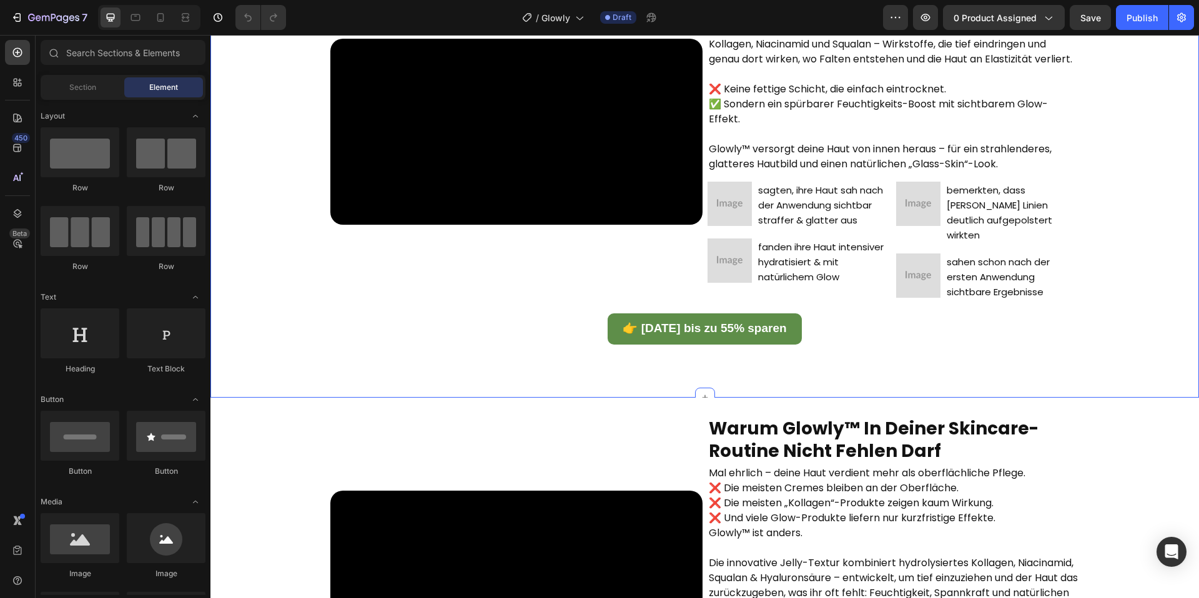
scroll to position [1336, 0]
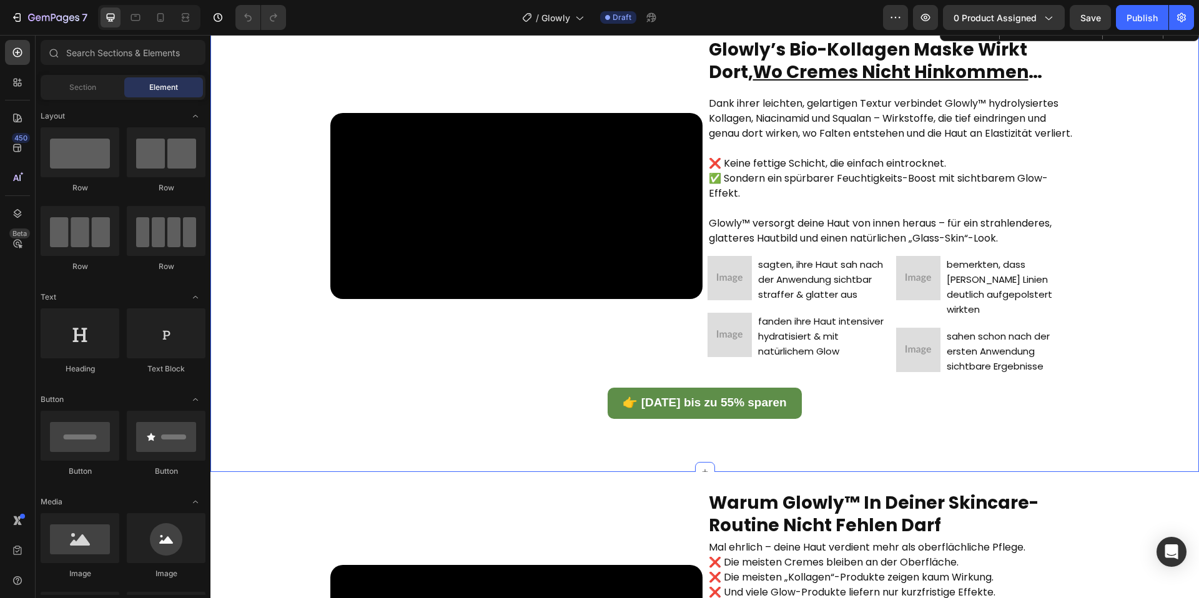
click at [277, 232] on div "Video glowly’s bio-kollagen maske wirkt dort, wo cremes nicht hinkommen … Headi…" at bounding box center [705, 245] width 970 height 416
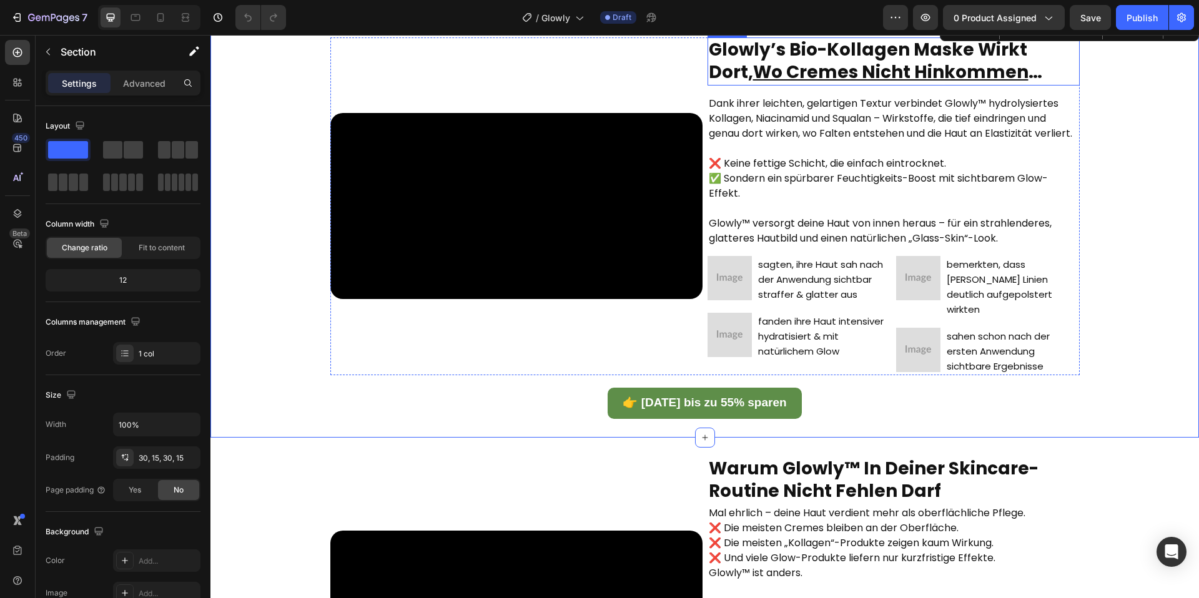
scroll to position [1228, 0]
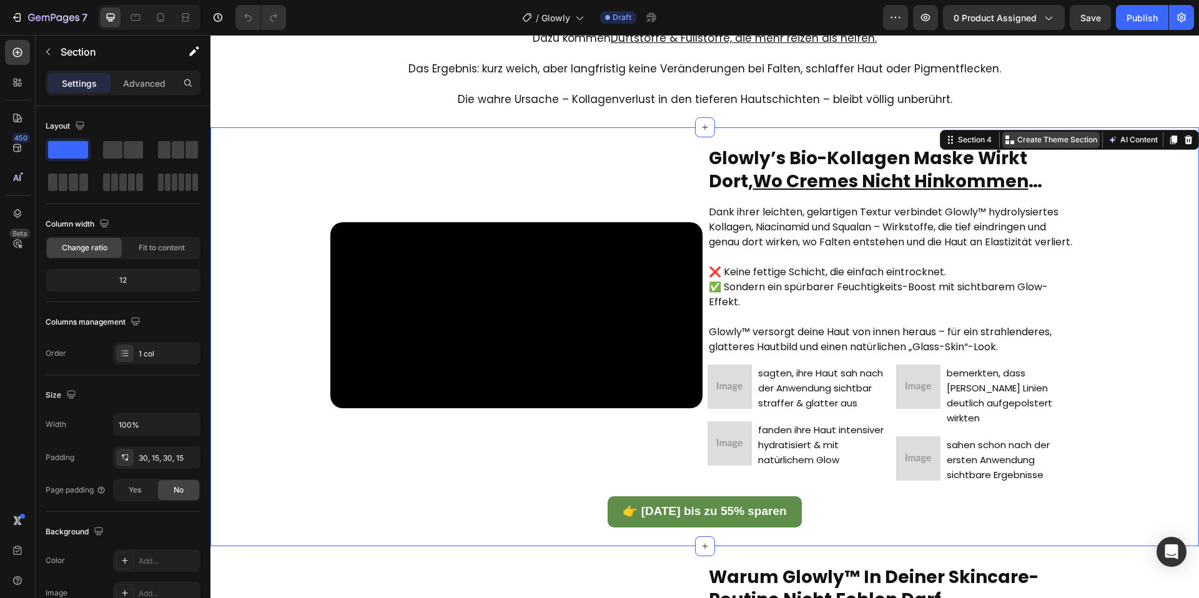
click at [1030, 143] on p "Create Theme Section" at bounding box center [1057, 139] width 80 height 11
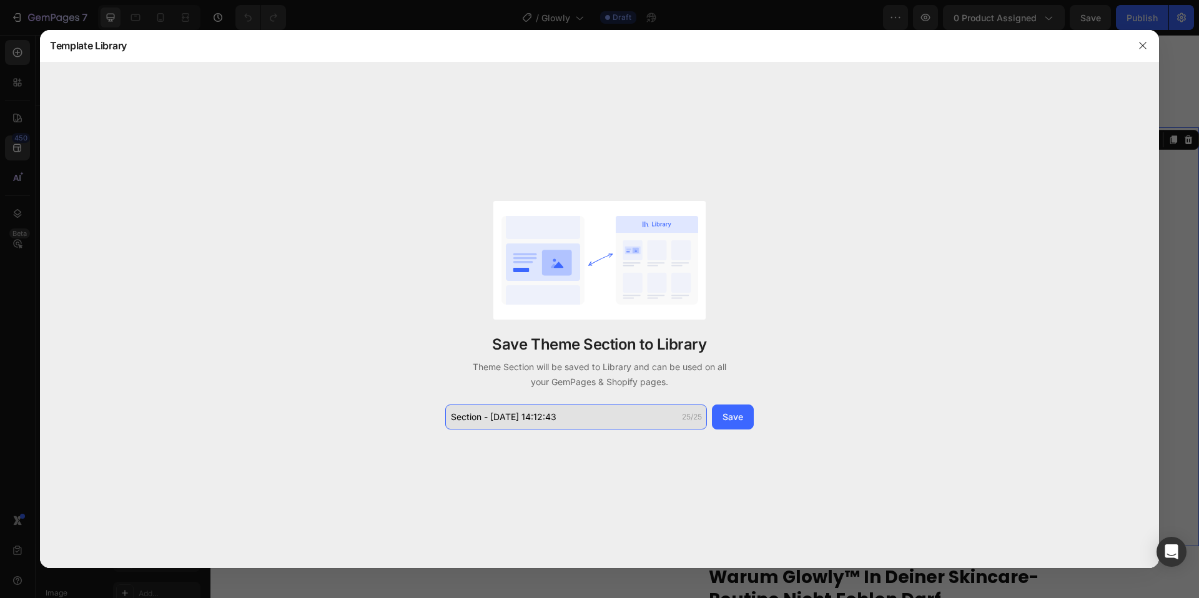
click at [544, 418] on input "Section - Sep 27 14:12:43" at bounding box center [576, 417] width 262 height 25
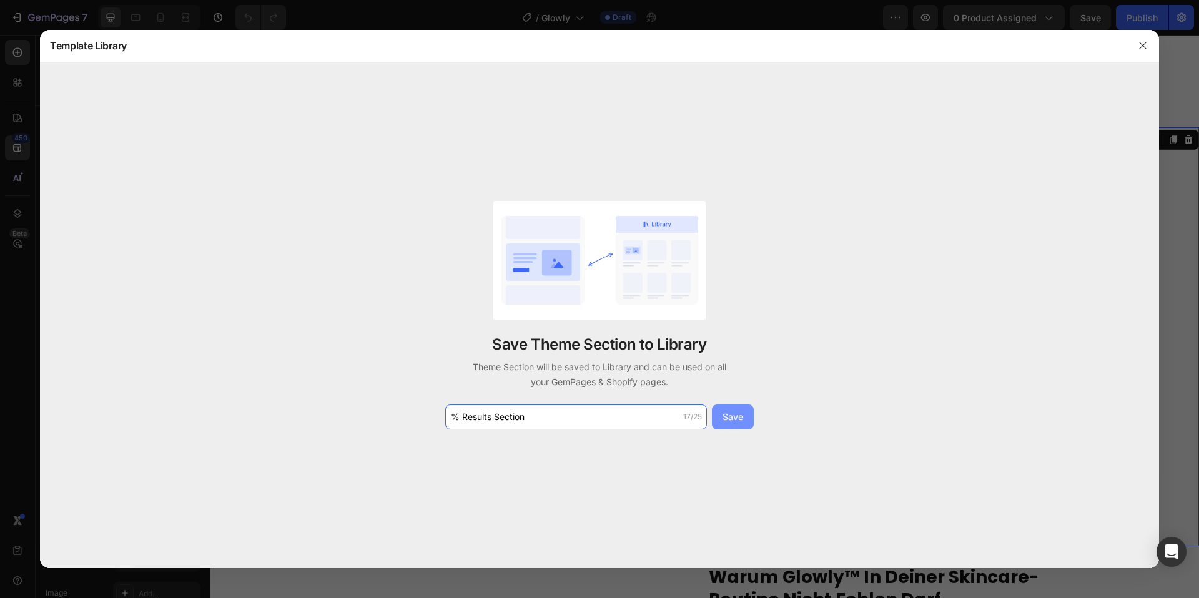
type input "% Results Section"
click at [732, 426] on button "Save" at bounding box center [733, 417] width 42 height 25
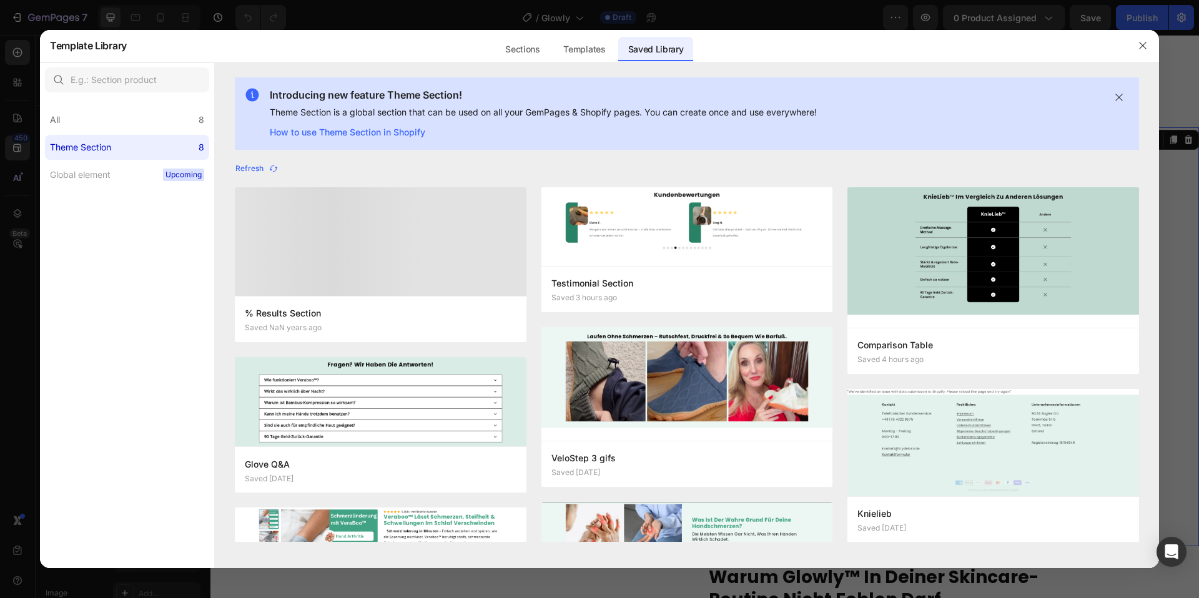
drag, startPoint x: 1143, startPoint y: 41, endPoint x: 1106, endPoint y: 56, distance: 39.2
click at [1136, 42] on button "button" at bounding box center [1143, 46] width 20 height 20
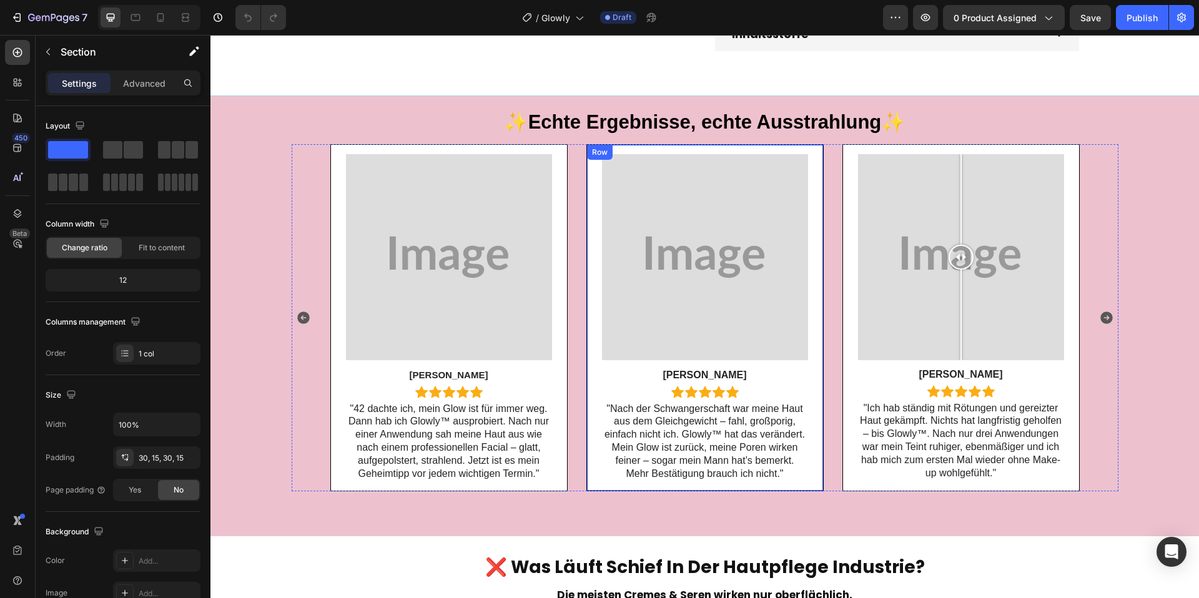
scroll to position [553, 0]
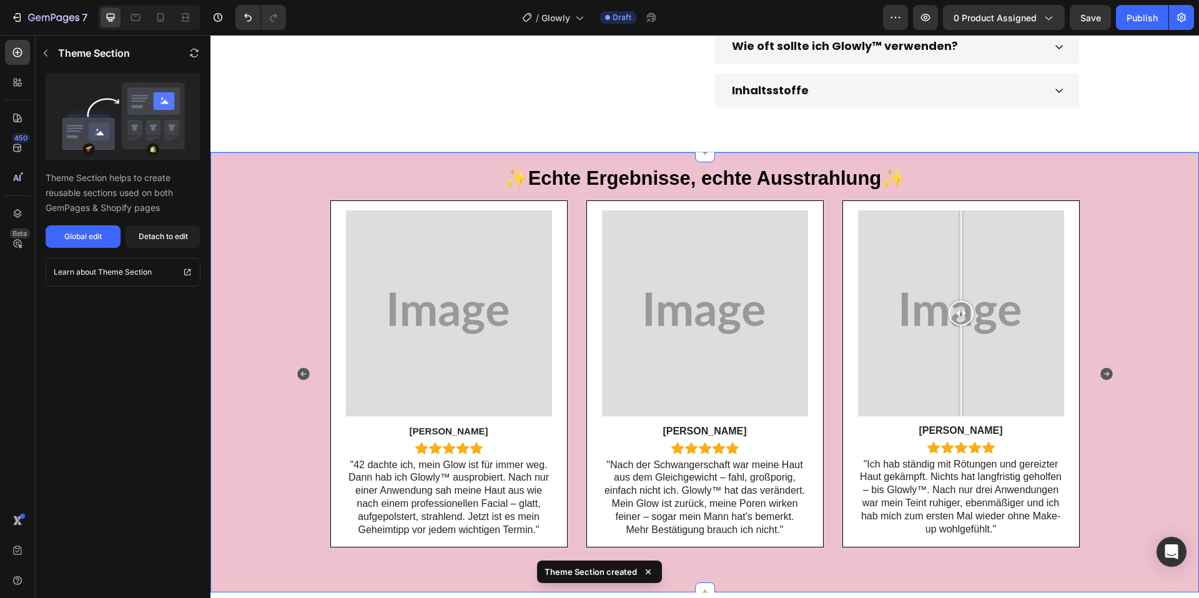
click at [245, 223] on div "Image Rachel T. Text Block Icon Icon Icon Icon Icon Icon List Row "42 dachte ic…" at bounding box center [704, 374] width 988 height 348
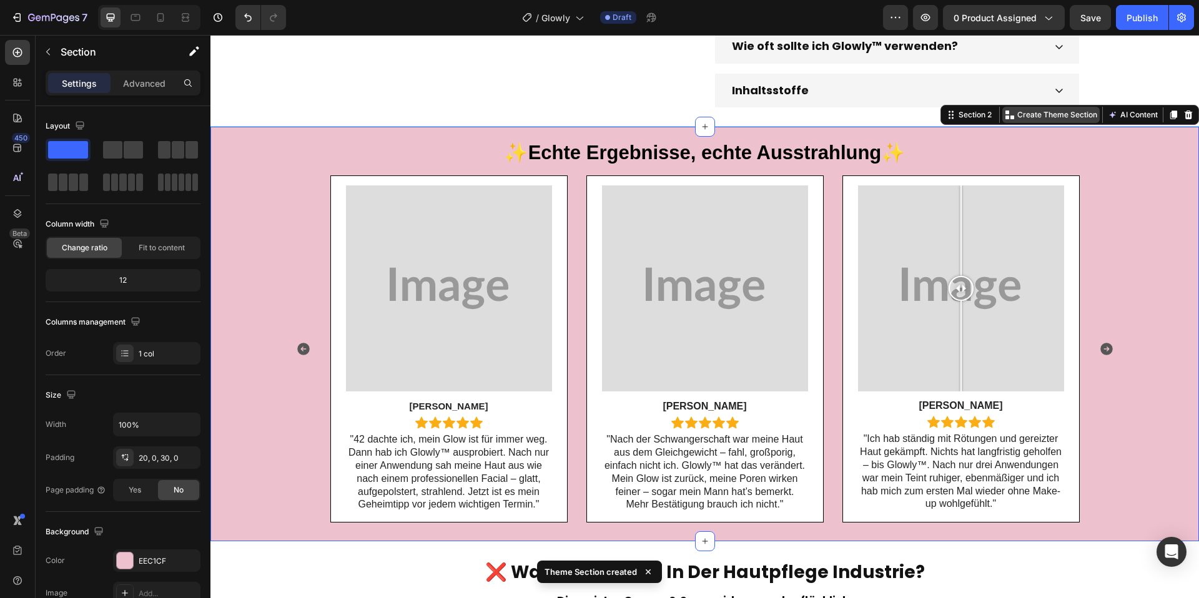
click at [1015, 123] on div "Create Theme Section" at bounding box center [1050, 115] width 97 height 16
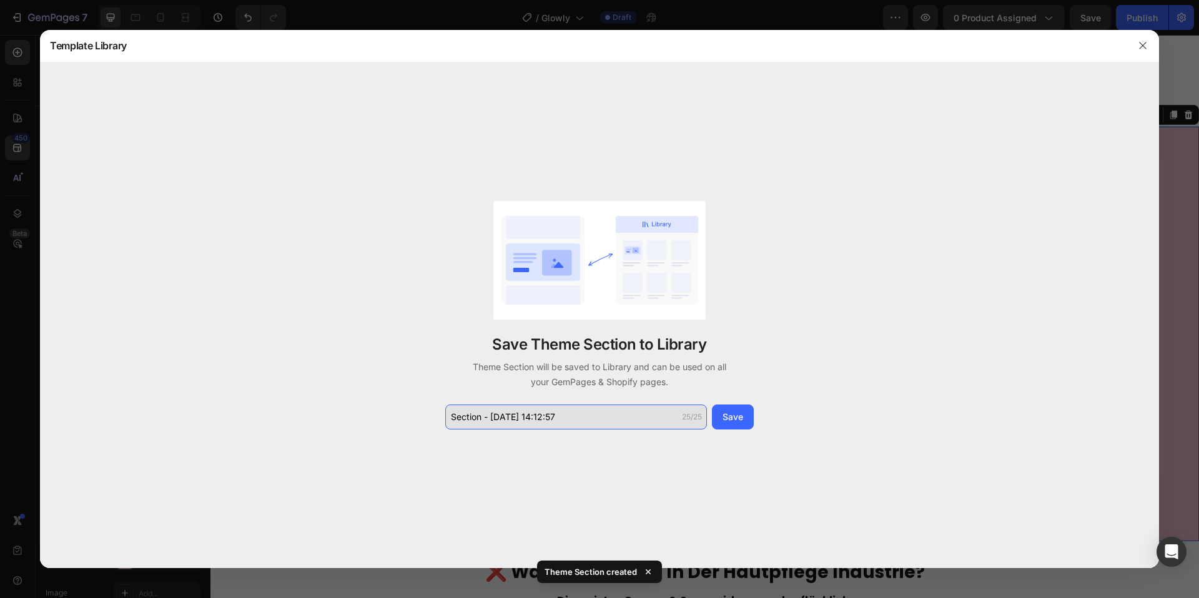
click at [481, 415] on input "Section - Sep 27 14:12:57" at bounding box center [576, 417] width 262 height 25
click at [476, 413] on input "Section - Sep 27 14:12:57" at bounding box center [576, 417] width 262 height 25
type input "T"
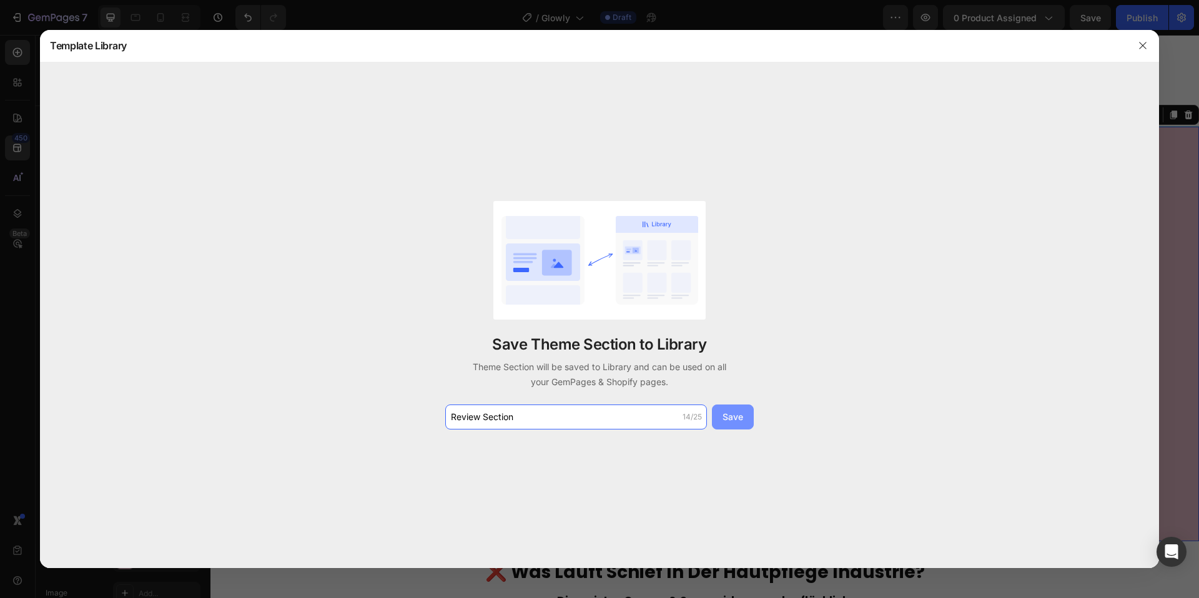
type input "Review Section"
click at [742, 420] on div "Save" at bounding box center [732, 416] width 21 height 13
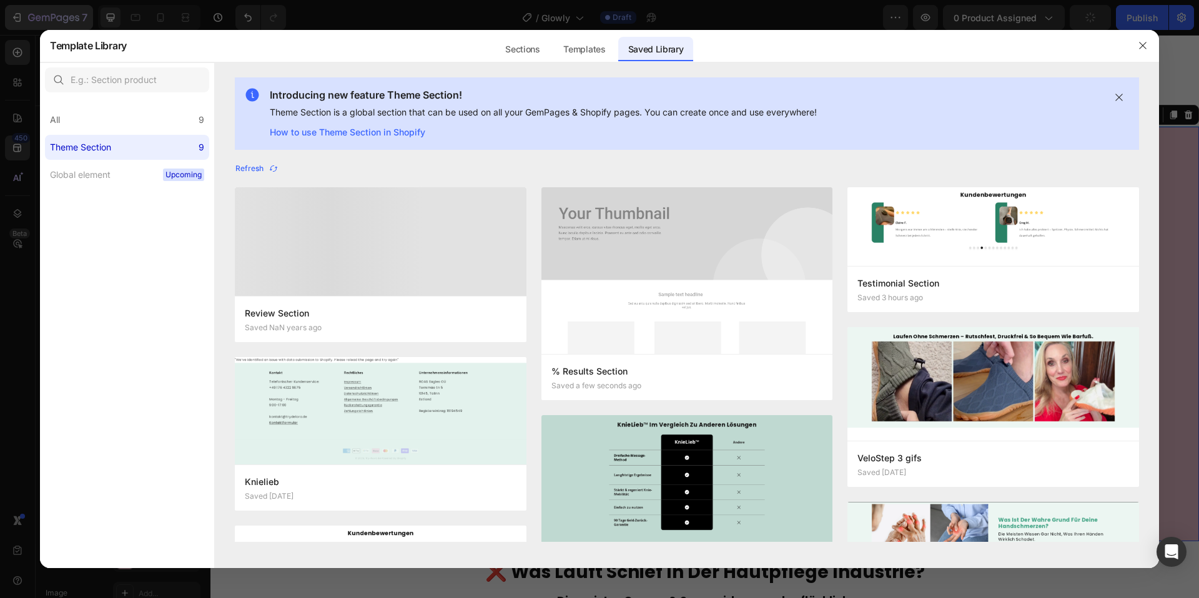
click at [34, 16] on div at bounding box center [599, 299] width 1199 height 598
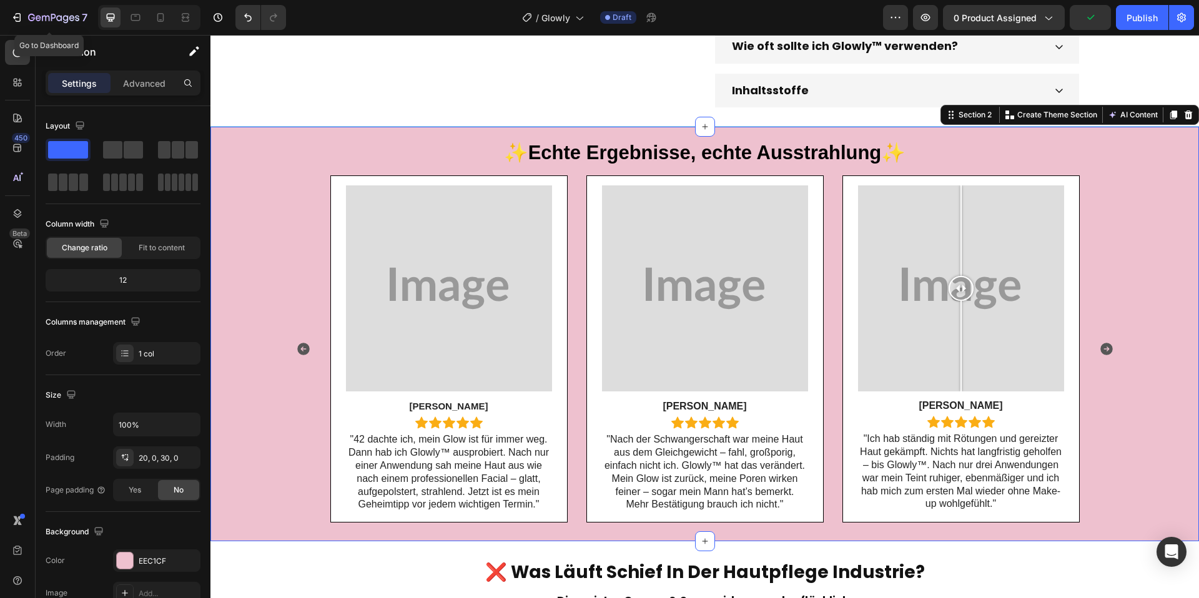
drag, startPoint x: 24, startPoint y: 20, endPoint x: 96, endPoint y: 20, distance: 72.4
click at [24, 20] on div "7" at bounding box center [49, 17] width 77 height 15
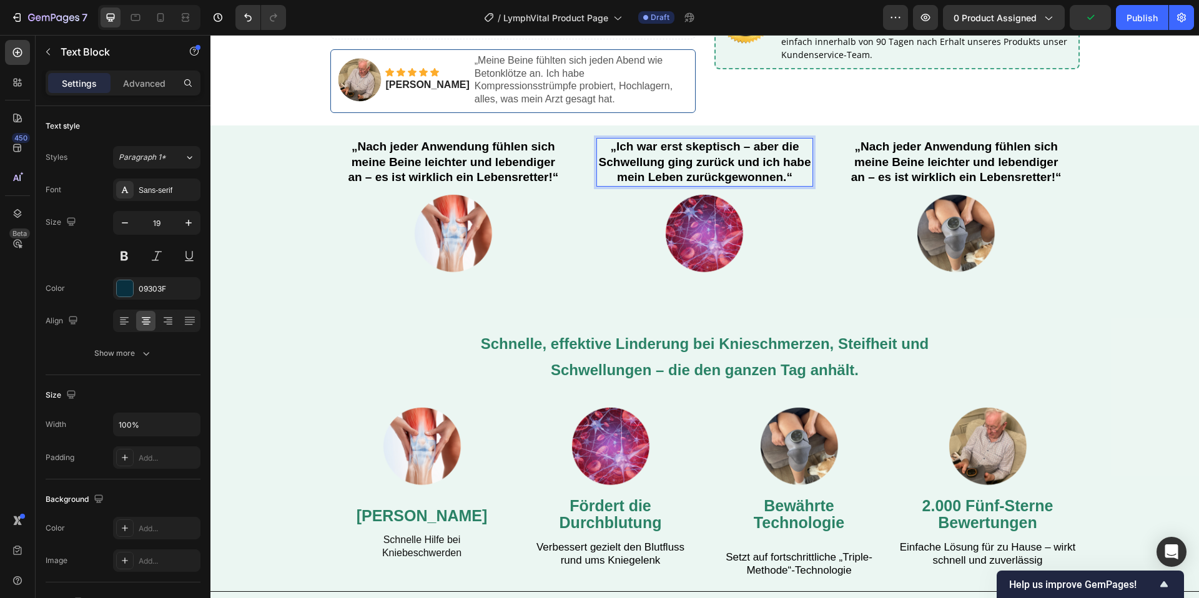
click at [949, 152] on strong "„Nach jeder Anwendung fühlen sich meine Beine leichter und lebendiger an – es i…" at bounding box center [956, 162] width 210 height 44
click at [950, 151] on strong "„Nach jeder Anwendung fühlen sich meine Beine leichter und lebendiger an – es i…" at bounding box center [956, 162] width 210 height 44
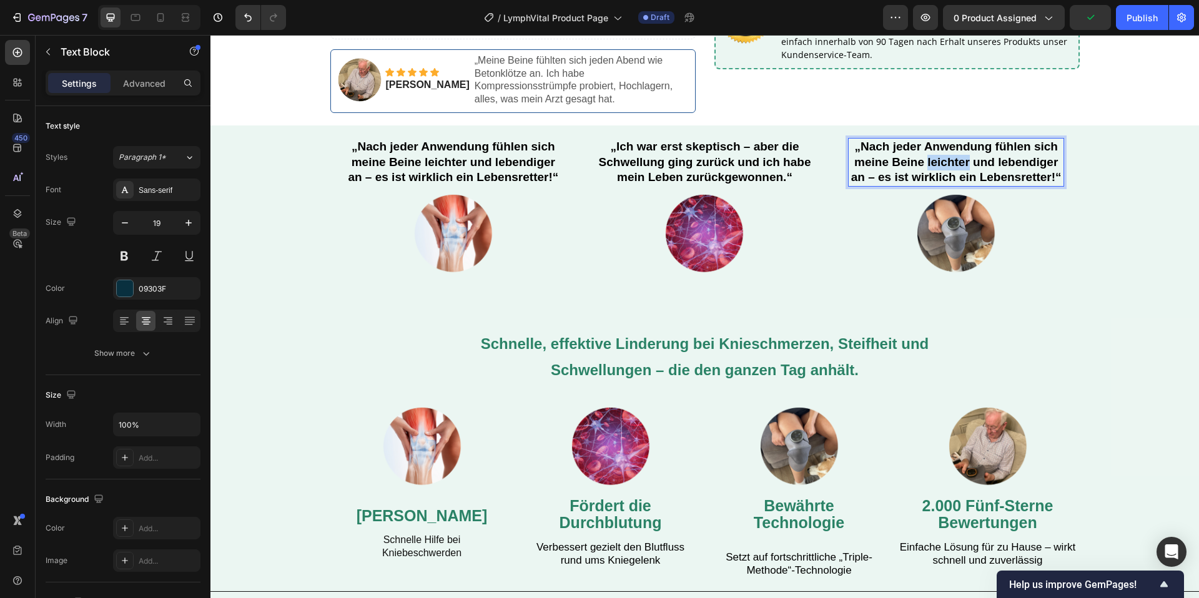
click at [950, 151] on strong "„Nach jeder Anwendung fühlen sich meine Beine leichter und lebendiger an – es i…" at bounding box center [956, 162] width 210 height 44
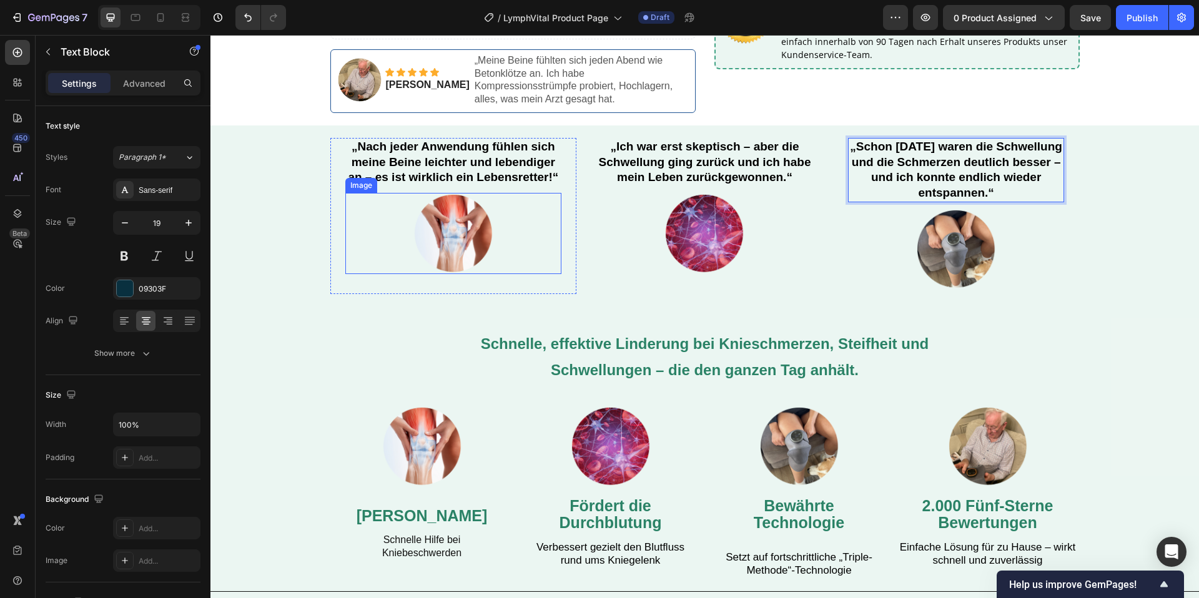
click at [486, 244] on img at bounding box center [453, 233] width 81 height 81
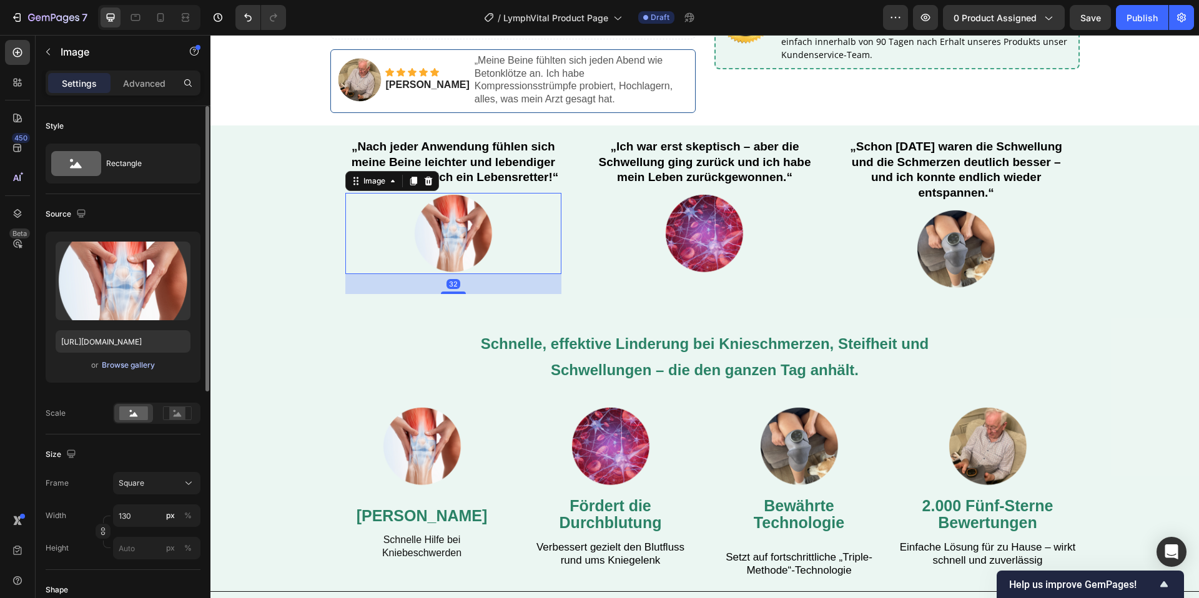
click at [131, 359] on button "Browse gallery" at bounding box center [128, 365] width 54 height 12
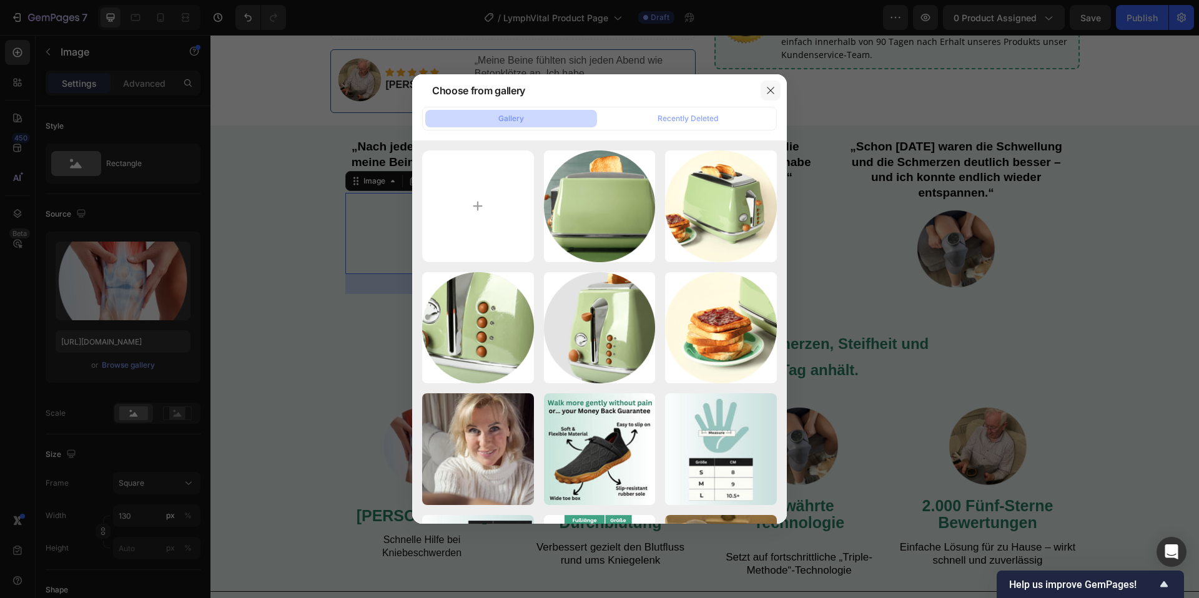
click at [772, 89] on icon "button" at bounding box center [771, 91] width 10 height 10
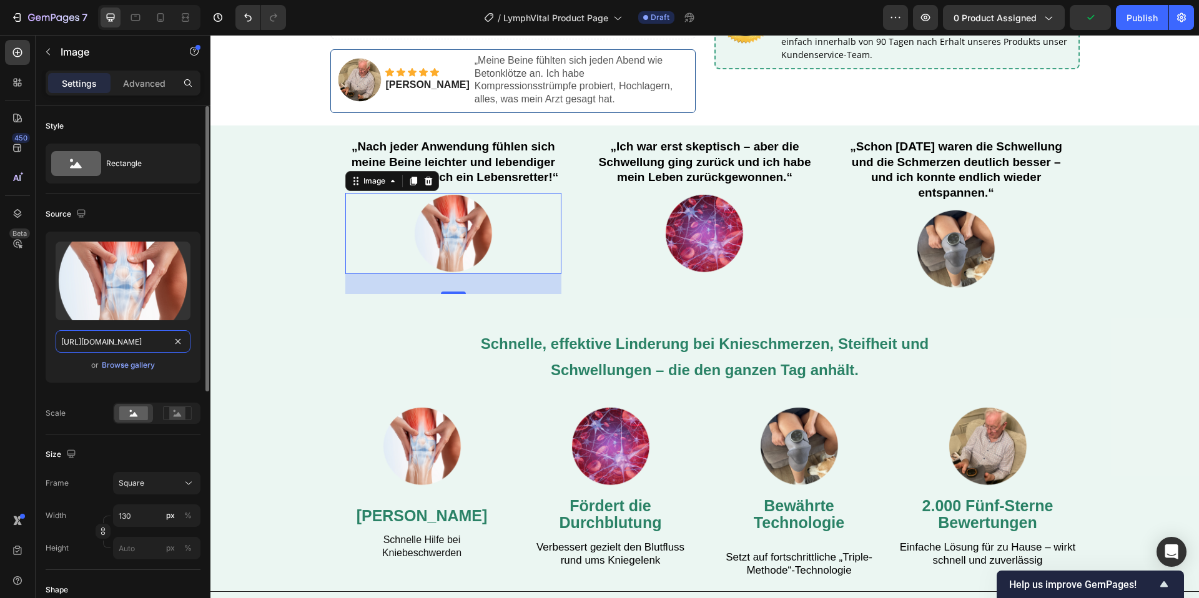
click at [101, 352] on input "[URL][DOMAIN_NAME]" at bounding box center [123, 341] width 135 height 22
paste input "37_d25a32ad-c2df-42e1-a4a3-d9dcb0744078.jpg?v=1758956294"
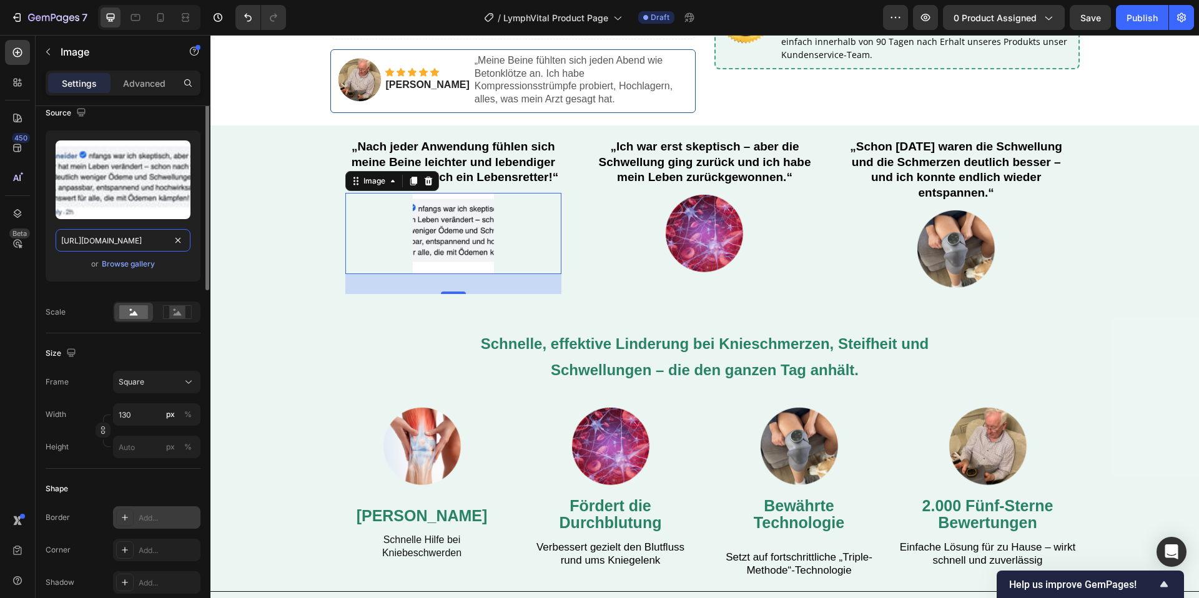
scroll to position [232, 0]
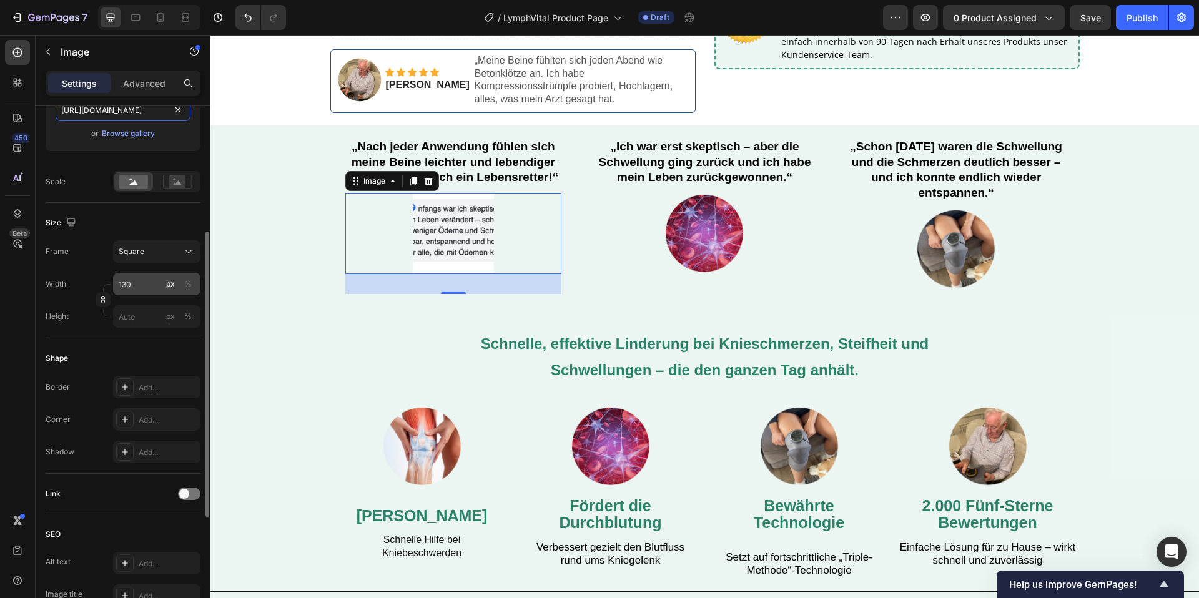
type input "[URL][DOMAIN_NAME]"
click at [163, 282] on button "px" at bounding box center [170, 284] width 15 height 15
click at [125, 282] on input "130" at bounding box center [156, 284] width 87 height 22
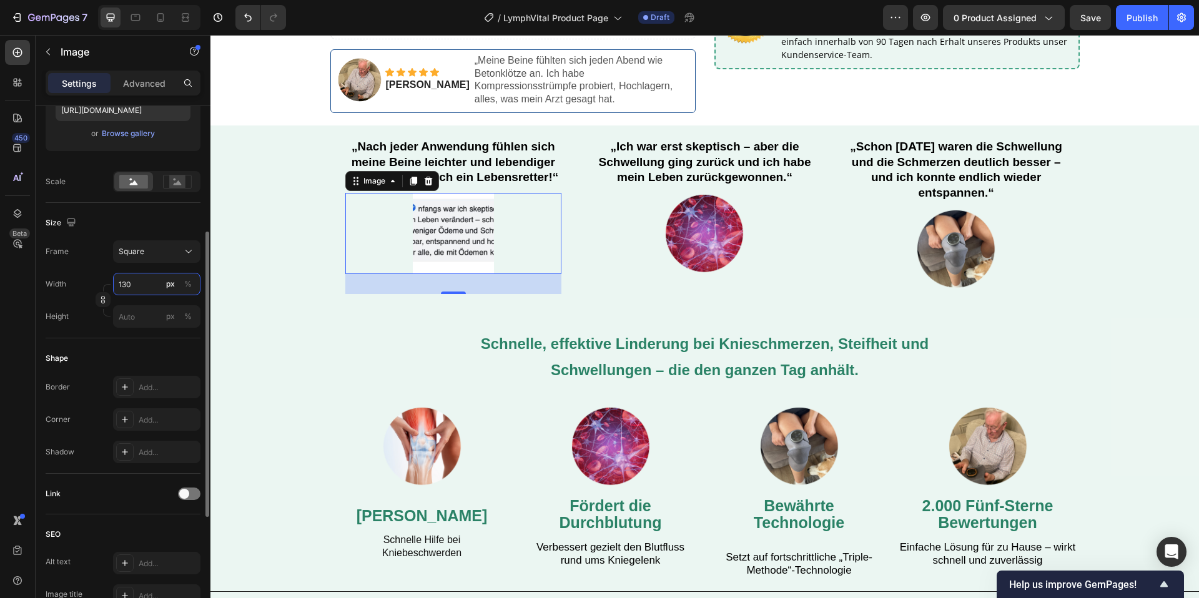
click at [125, 282] on input "130" at bounding box center [156, 284] width 87 height 22
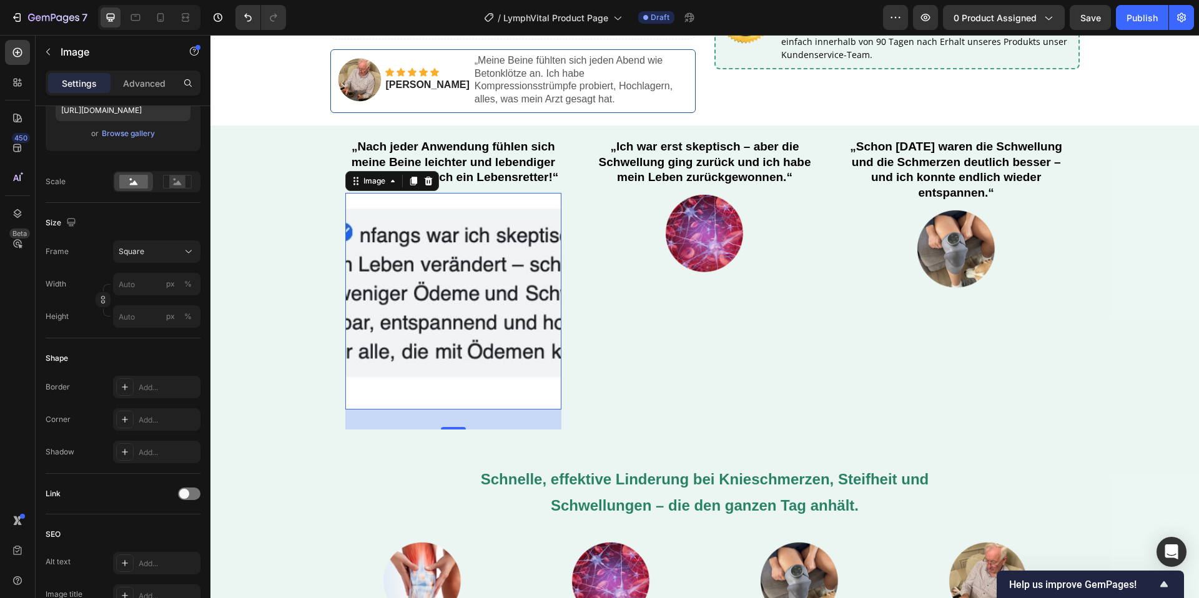
click at [402, 256] on img at bounding box center [453, 301] width 217 height 217
click at [137, 251] on span "Square" at bounding box center [132, 251] width 26 height 11
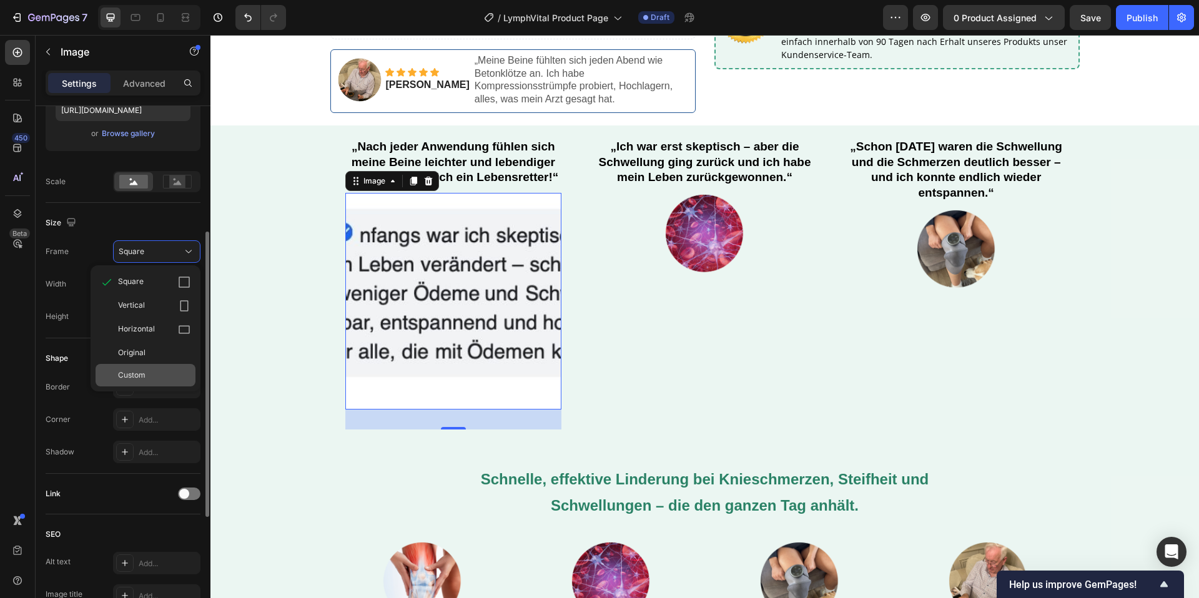
click at [143, 370] on span "Custom" at bounding box center [131, 375] width 27 height 11
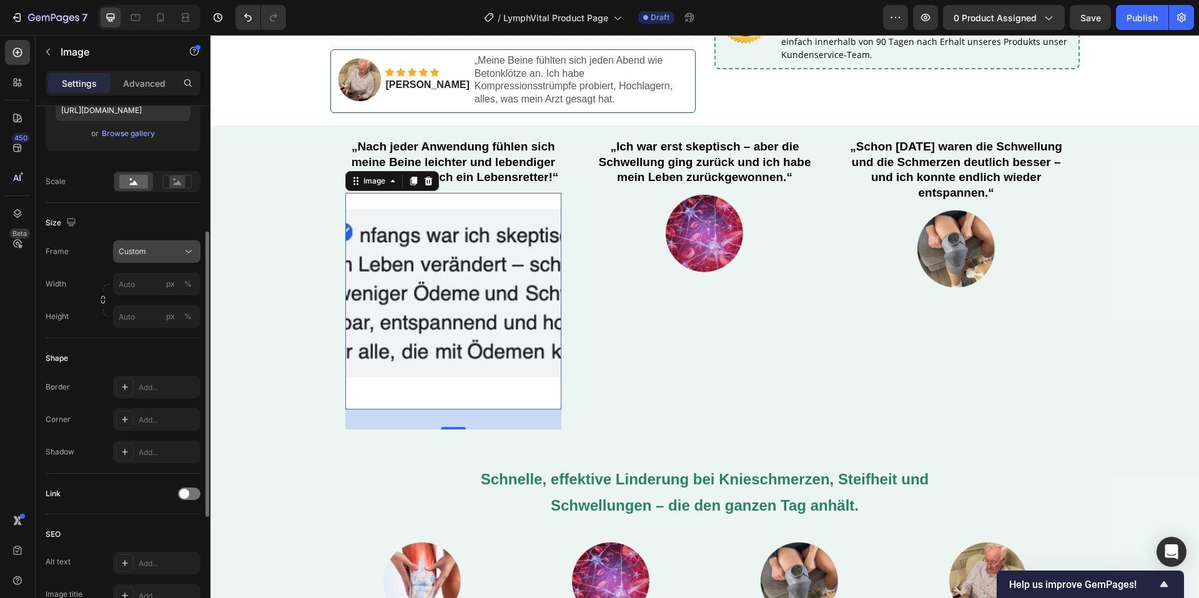
click at [160, 259] on button "Custom" at bounding box center [156, 251] width 87 height 22
click at [132, 360] on div "Original" at bounding box center [146, 353] width 100 height 22
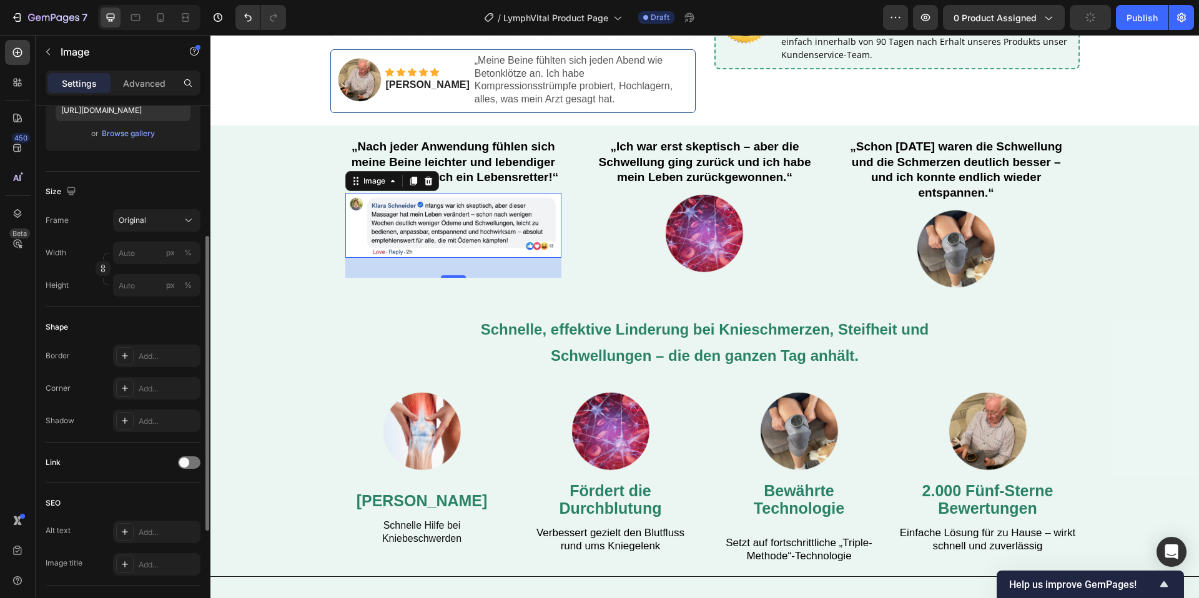
drag, startPoint x: 451, startPoint y: 264, endPoint x: 458, endPoint y: 261, distance: 7.3
click at [453, 258] on div "32" at bounding box center [453, 268] width 217 height 20
click at [438, 209] on img at bounding box center [453, 225] width 217 height 65
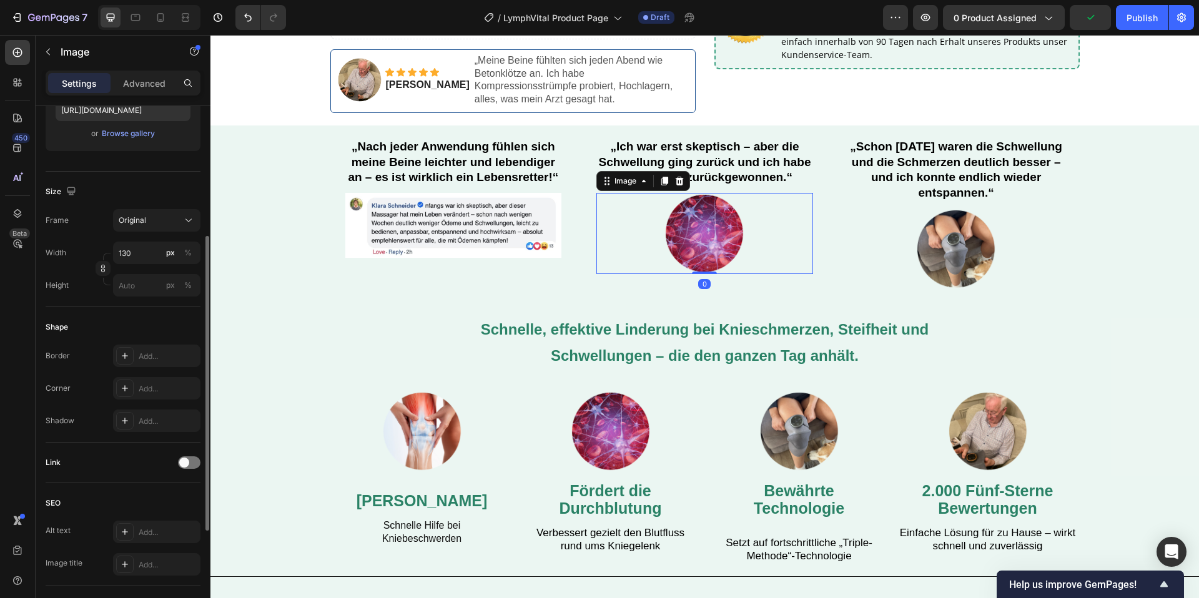
drag, startPoint x: 714, startPoint y: 204, endPoint x: 719, endPoint y: 189, distance: 15.0
click at [714, 204] on img at bounding box center [704, 233] width 81 height 81
click at [673, 174] on div at bounding box center [679, 181] width 15 height 15
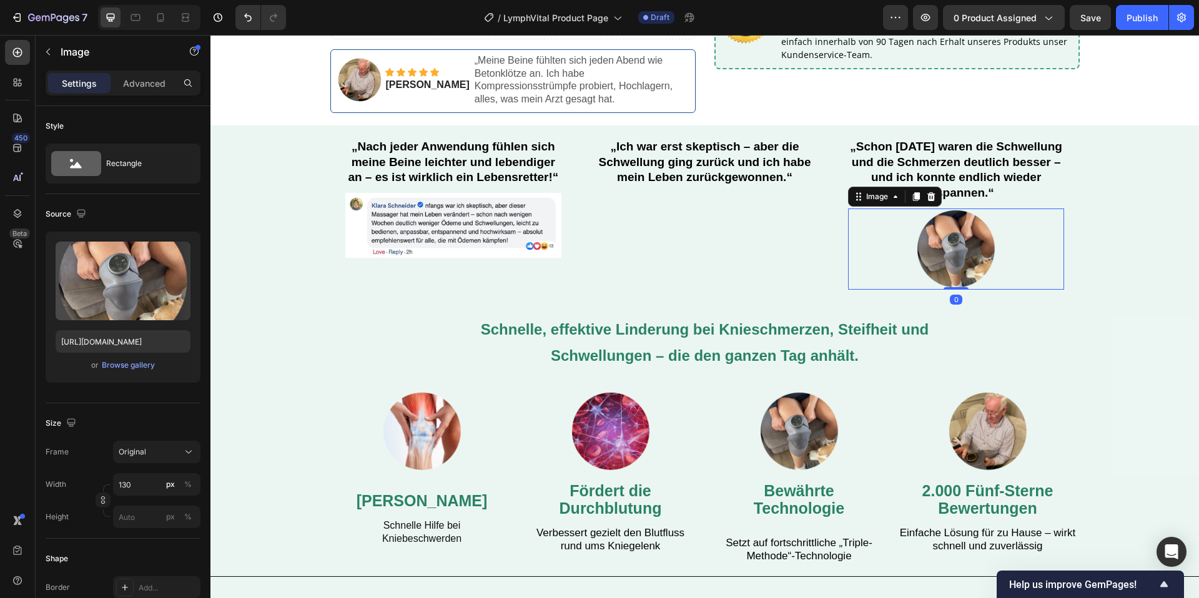
click at [973, 222] on img at bounding box center [955, 249] width 81 height 81
drag, startPoint x: 932, startPoint y: 189, endPoint x: 827, endPoint y: 190, distance: 104.9
click at [930, 192] on icon at bounding box center [931, 197] width 10 height 10
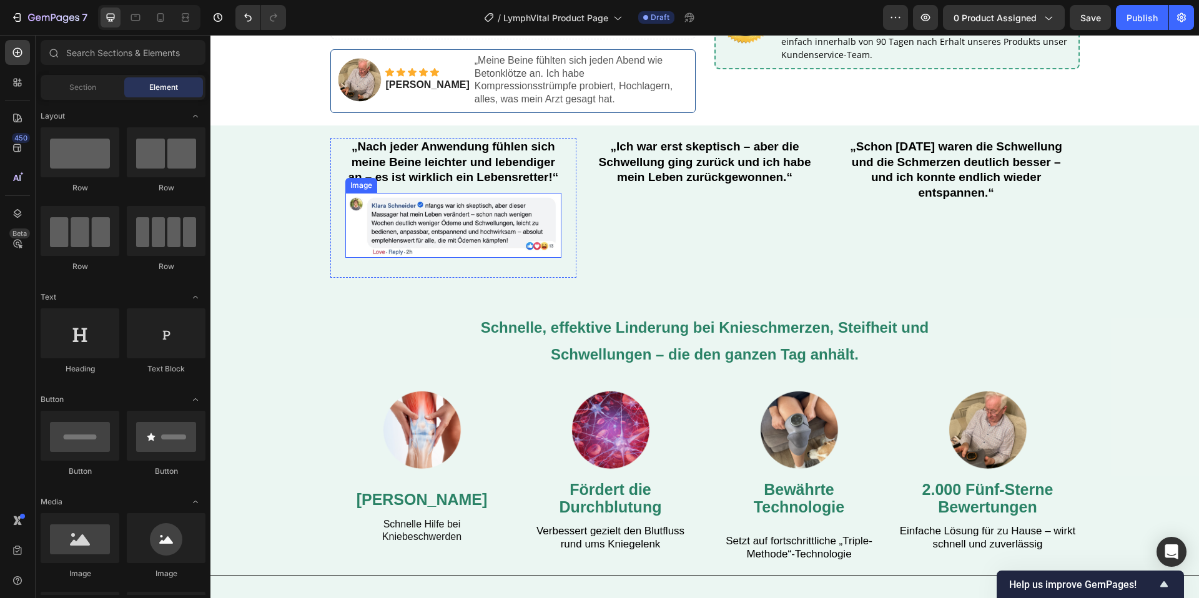
click at [488, 200] on img at bounding box center [453, 225] width 217 height 65
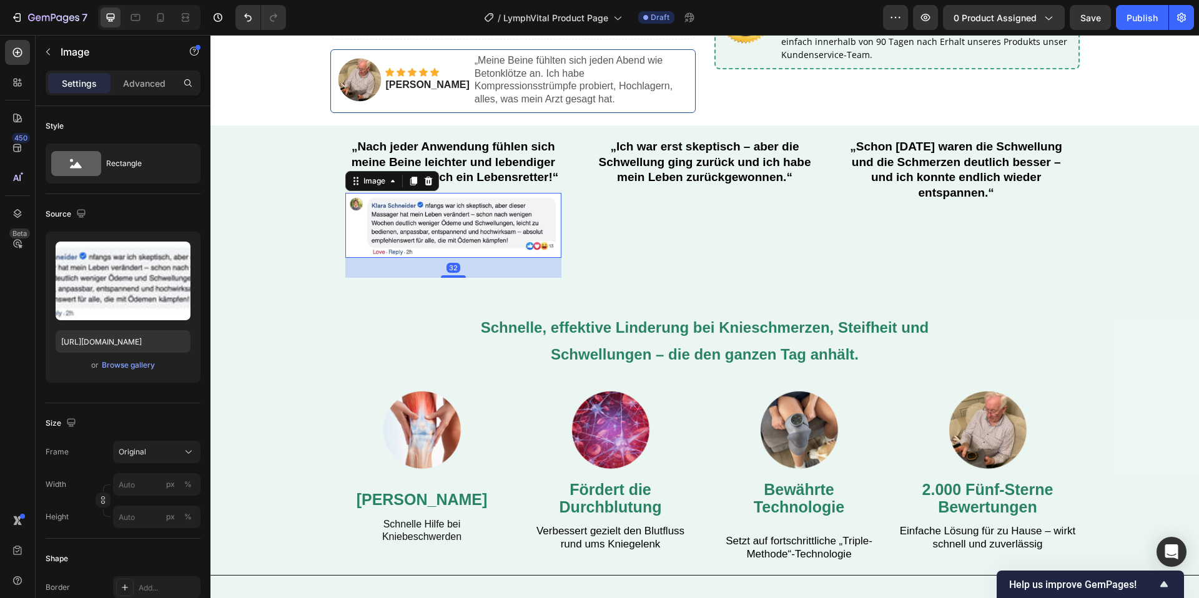
click at [409, 176] on icon at bounding box center [413, 181] width 10 height 10
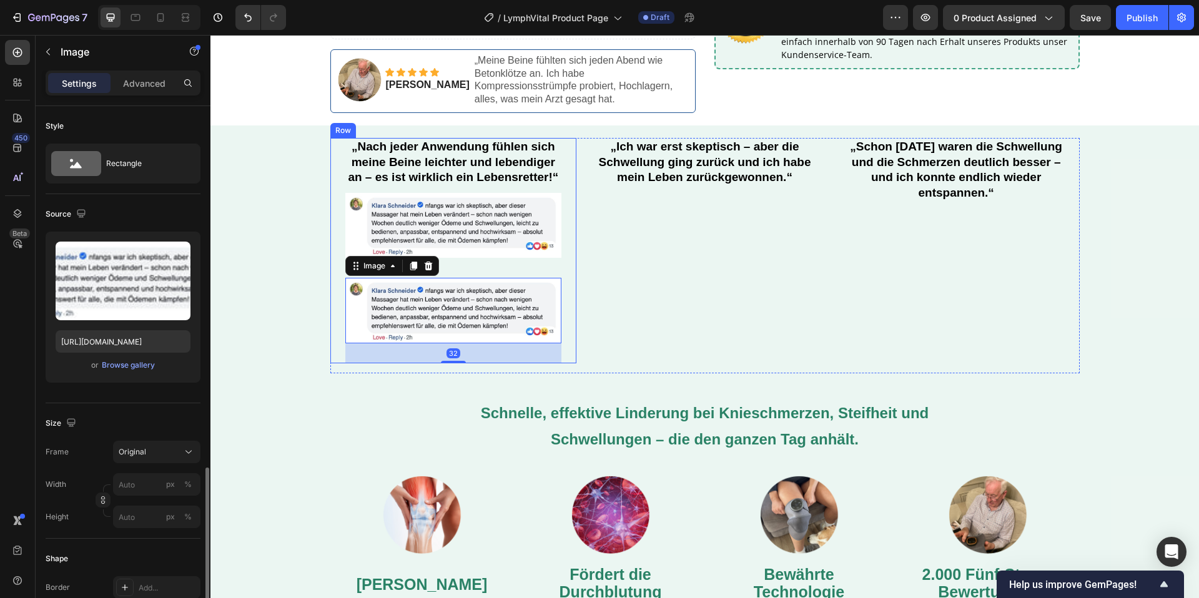
scroll to position [232, 0]
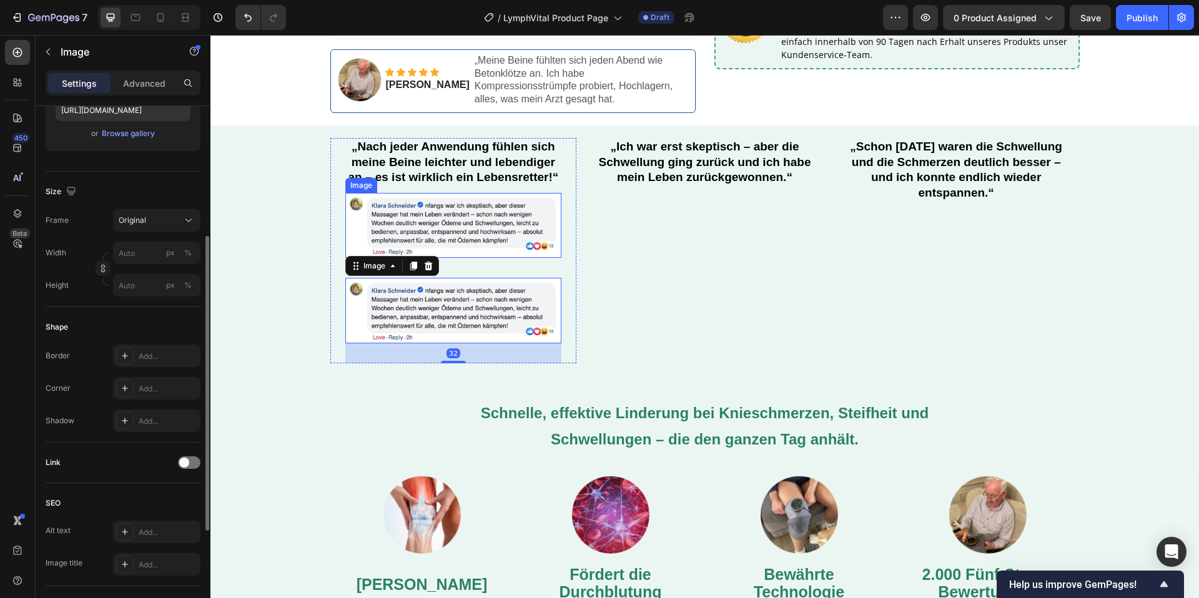
drag, startPoint x: 425, startPoint y: 209, endPoint x: 424, endPoint y: 199, distance: 10.1
click at [425, 206] on img at bounding box center [453, 225] width 217 height 65
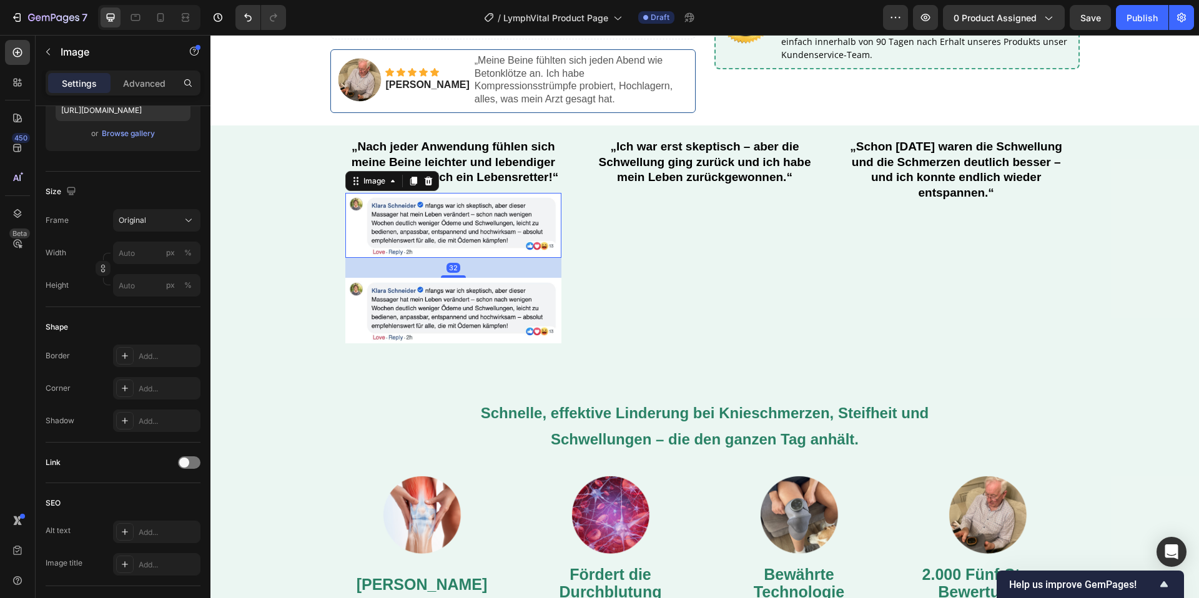
click at [415, 177] on icon at bounding box center [413, 181] width 7 height 9
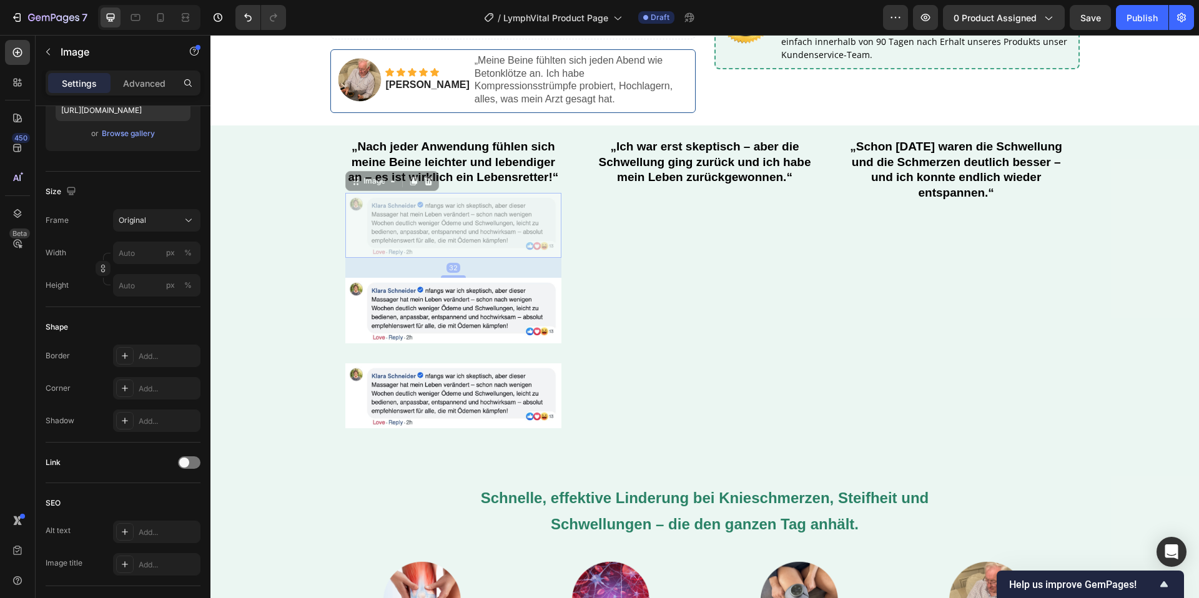
drag, startPoint x: 475, startPoint y: 229, endPoint x: 635, endPoint y: 230, distance: 160.5
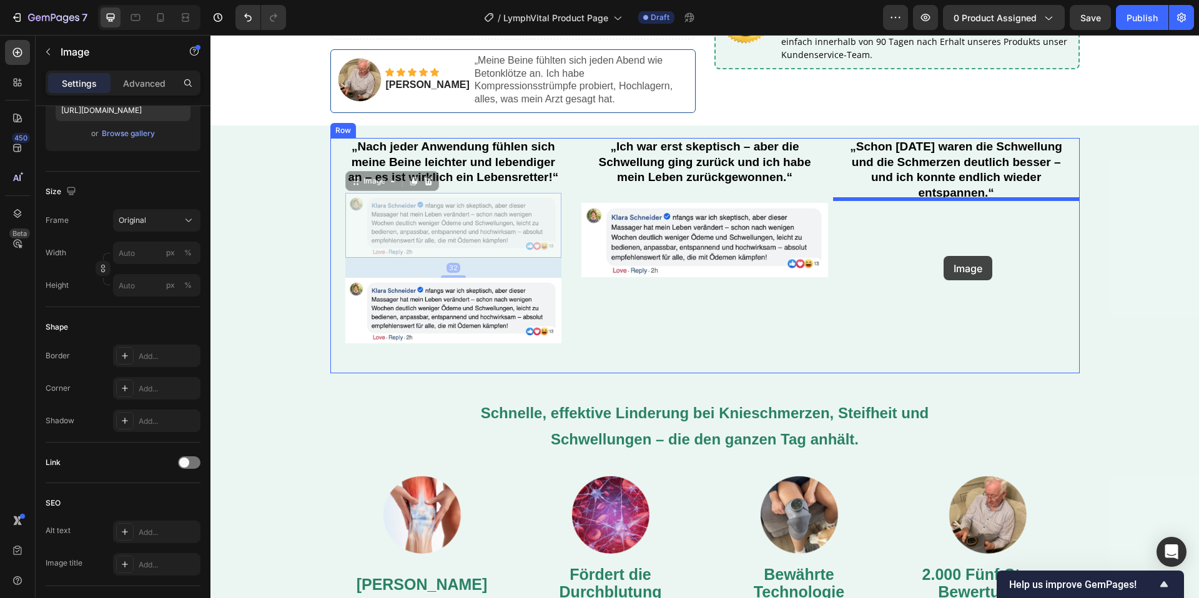
drag, startPoint x: 836, startPoint y: 261, endPoint x: 944, endPoint y: 255, distance: 108.2
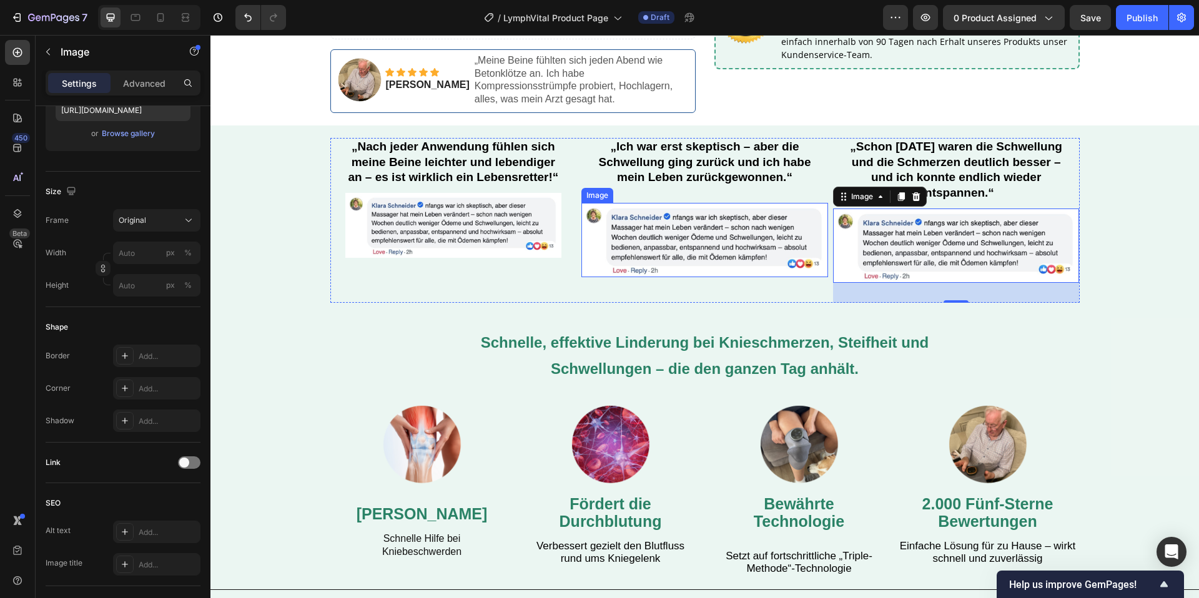
drag, startPoint x: 676, startPoint y: 237, endPoint x: 215, endPoint y: 219, distance: 461.2
click at [673, 236] on img at bounding box center [704, 240] width 247 height 74
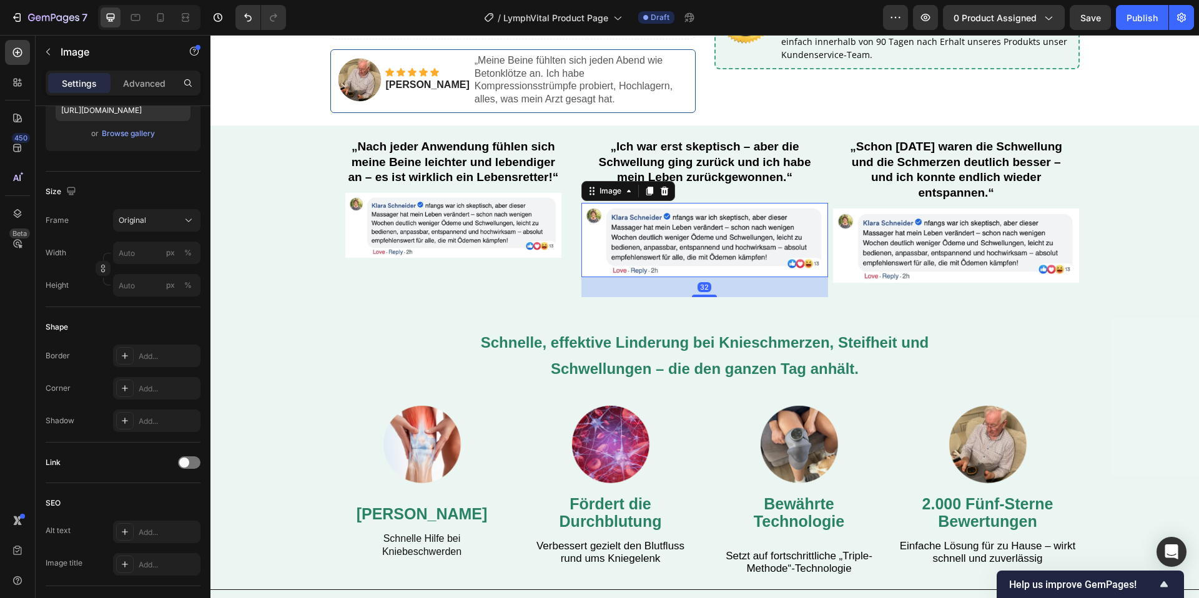
click at [656, 252] on img at bounding box center [704, 240] width 247 height 74
click at [134, 117] on input "https://cdn.shopify.com/s/files/1/0904/2411/5533/files/37_d25a32ad-c2df-42e1-a4…" at bounding box center [123, 110] width 135 height 22
paste input "6_96a69797-f4f8-4435-b555-eed1a4c05b7b"
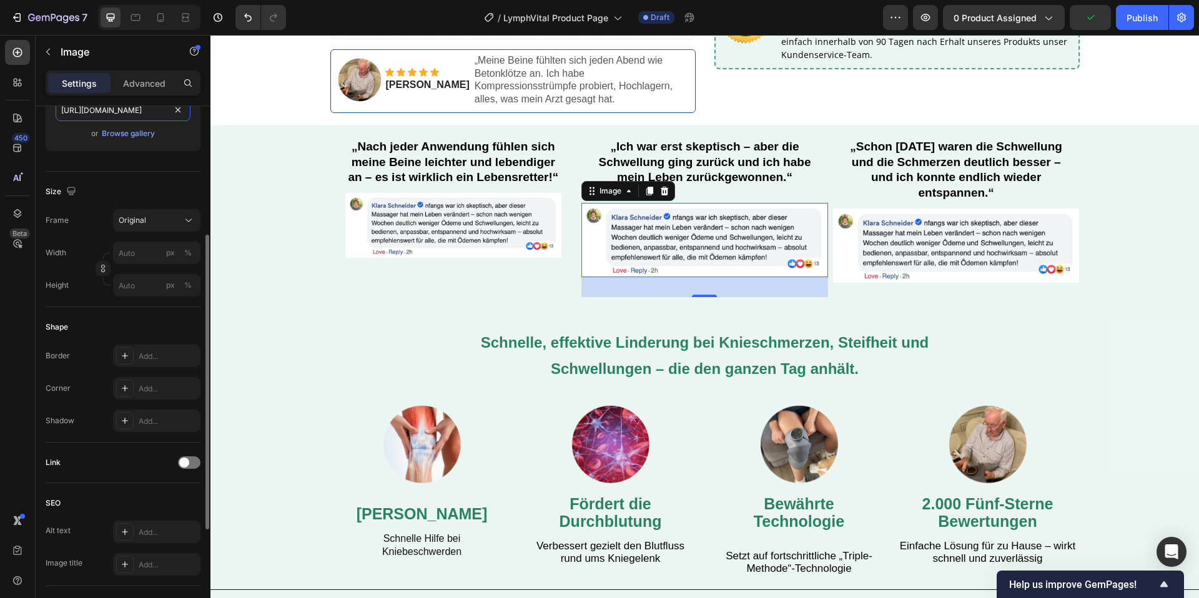
scroll to position [231, 0]
type input "https://cdn.shopify.com/s/files/1/0904/2411/5533/files/36_96a69797-f4f8-4435-b5…"
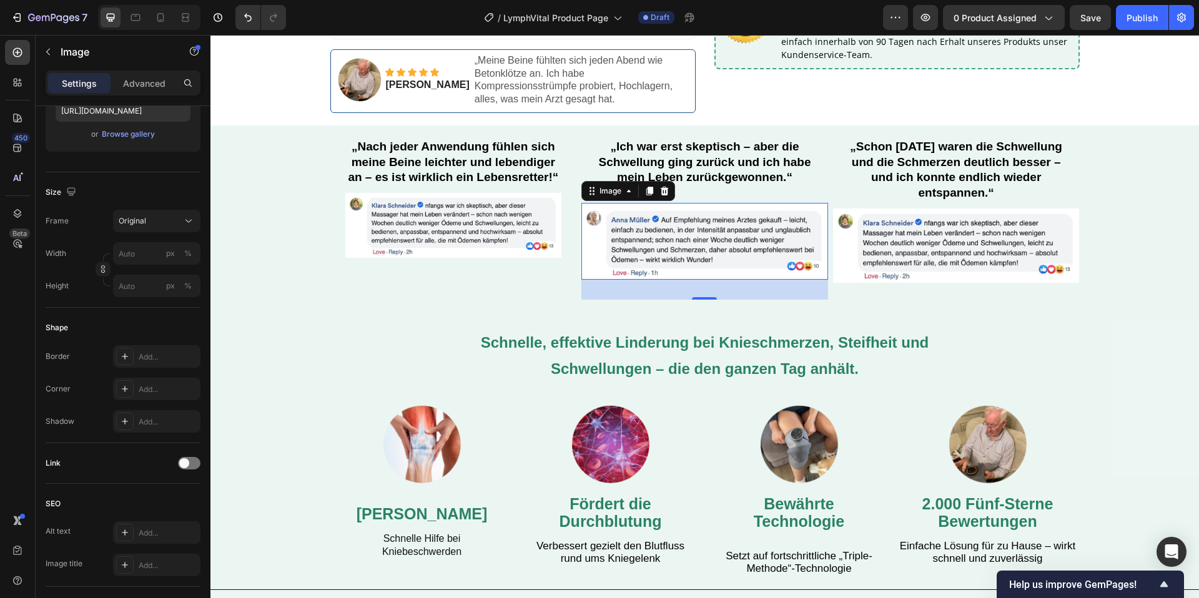
drag, startPoint x: 941, startPoint y: 227, endPoint x: 933, endPoint y: 227, distance: 8.1
click at [940, 227] on img at bounding box center [956, 246] width 247 height 74
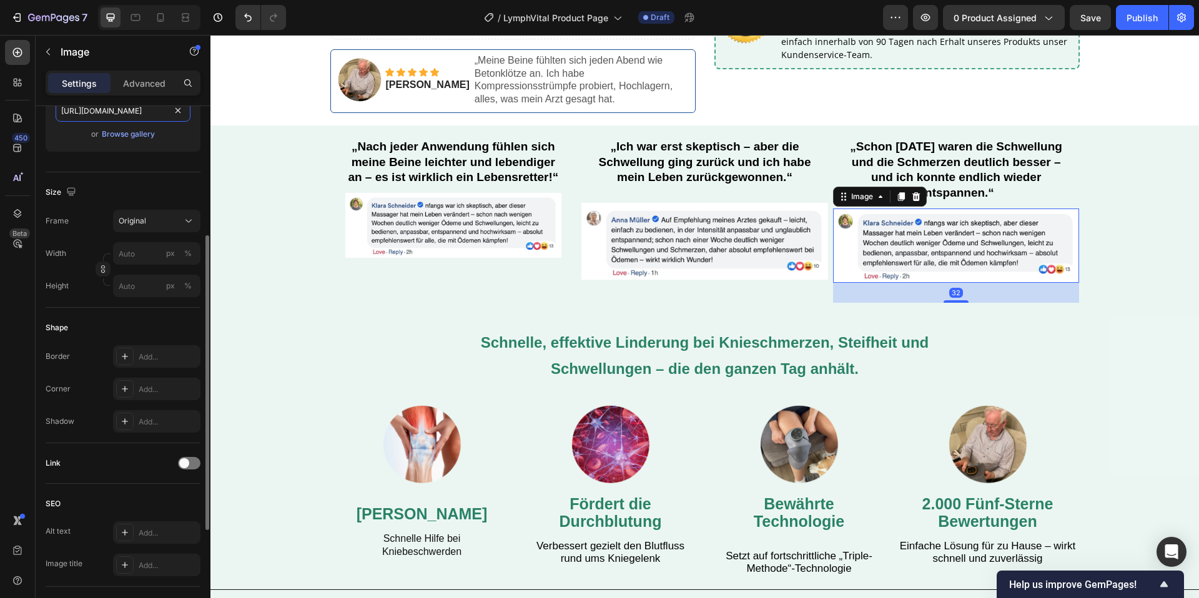
click at [140, 108] on input "https://cdn.shopify.com/s/files/1/0904/2411/5533/files/37_d25a32ad-c2df-42e1-a4…" at bounding box center [123, 110] width 135 height 22
paste input "8_4df24574-008f-450a-a910-a1dfedac4f09"
type input "https://cdn.shopify.com/s/files/1/0904/2411/5533/files/38_4df24574-008f-450a-a9…"
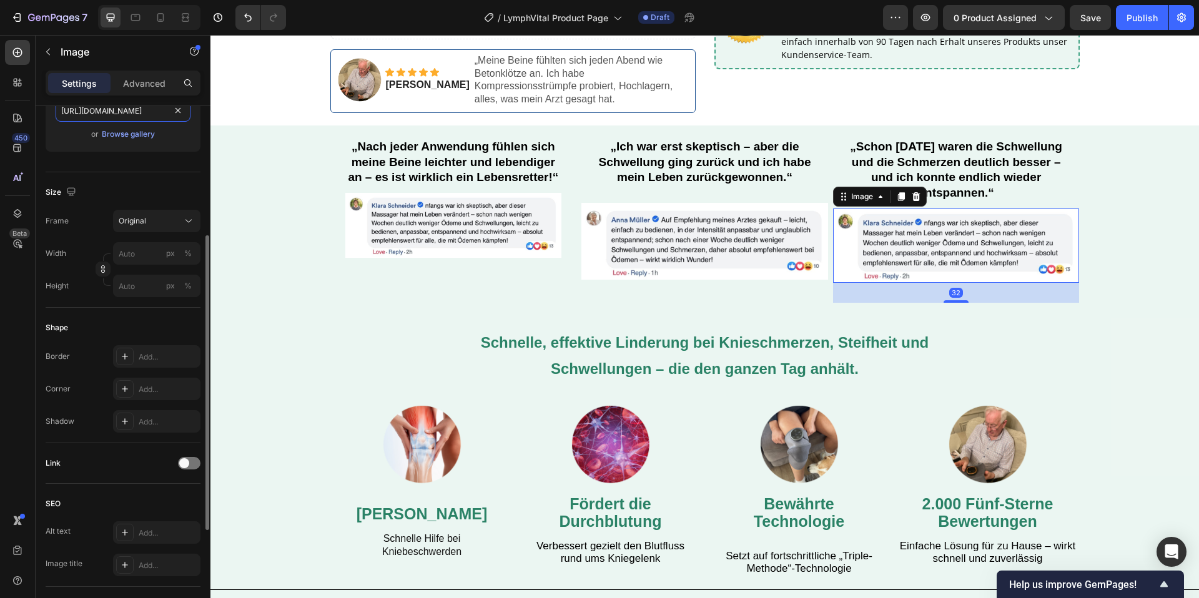
scroll to position [0, 321]
click at [481, 283] on div "„Nach jeder Anwendung fühlen sich meine Beine leichter und lebendiger an – es i…" at bounding box center [453, 220] width 247 height 165
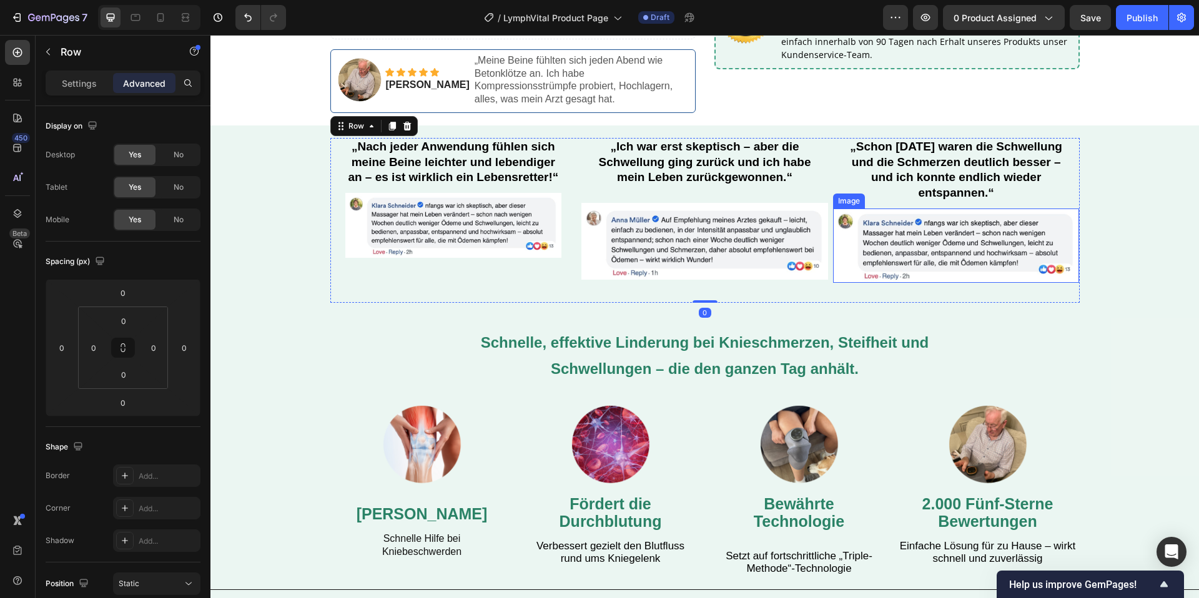
click at [930, 250] on img at bounding box center [956, 246] width 247 height 74
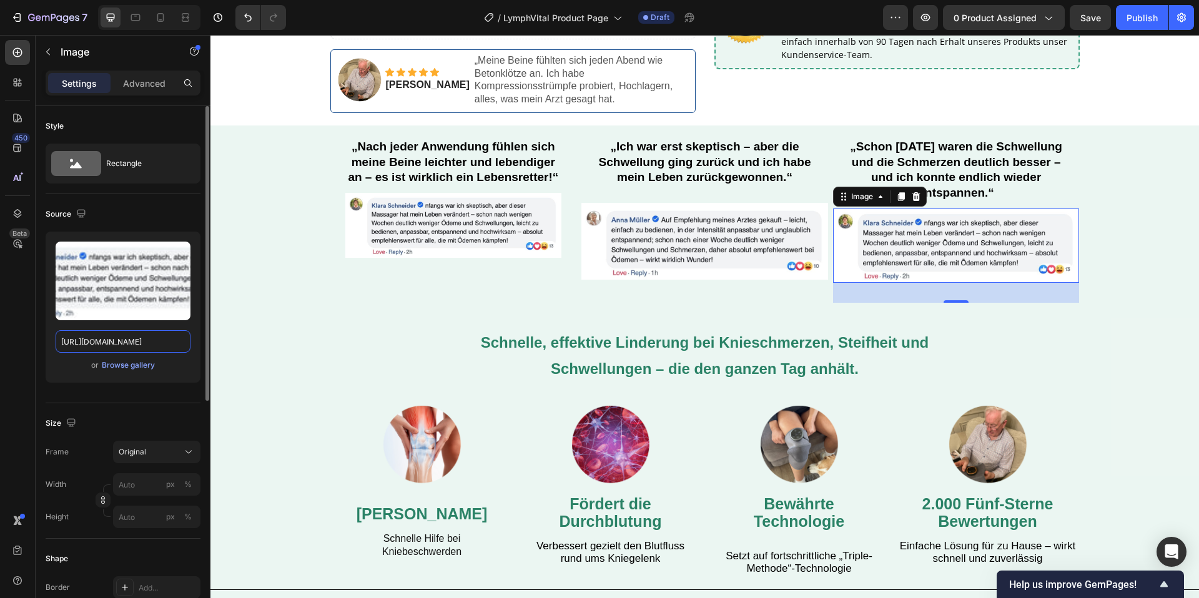
click at [127, 337] on input "https://cdn.shopify.com/s/files/1/0904/2411/5533/files/37_d25a32ad-c2df-42e1-a4…" at bounding box center [123, 341] width 135 height 22
drag, startPoint x: 127, startPoint y: 337, endPoint x: 123, endPoint y: 343, distance: 7.8
click at [127, 337] on input "https://cdn.shopify.com/s/files/1/0904/2411/5533/files/37_d25a32ad-c2df-42e1-a4…" at bounding box center [123, 341] width 135 height 22
click at [123, 343] on input "https://cdn.shopify.com/s/files/1/0904/2411/5533/files/37_d25a32ad-c2df-42e1-a4…" at bounding box center [123, 341] width 135 height 22
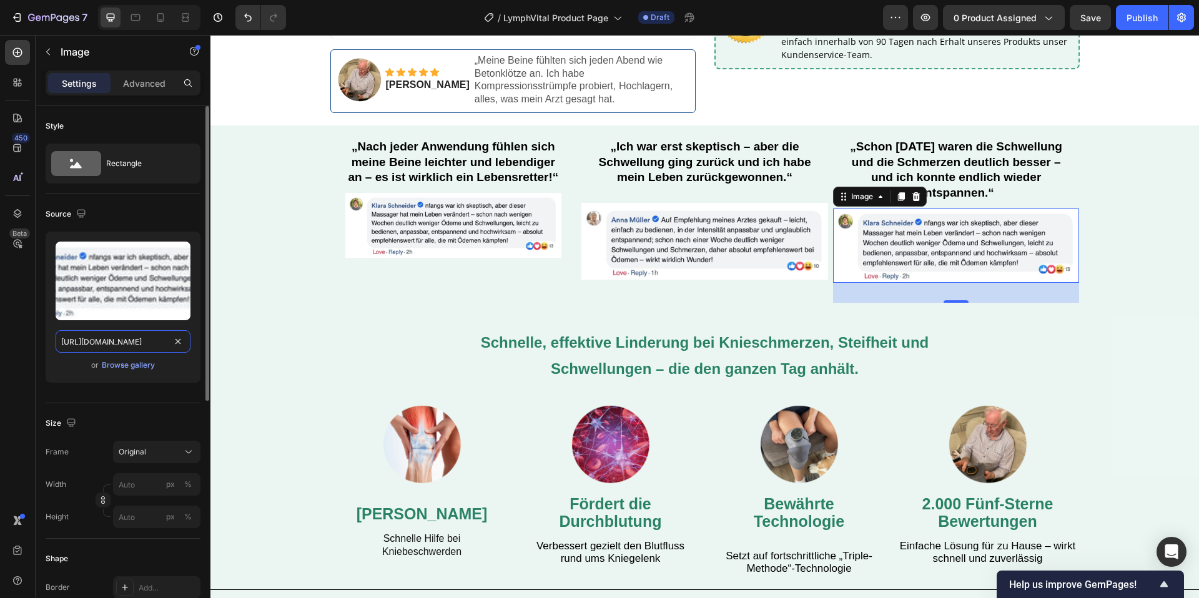
click at [124, 343] on input "https://cdn.shopify.com/s/files/1/0904/2411/5533/files/37_d25a32ad-c2df-42e1-a4…" at bounding box center [123, 341] width 135 height 22
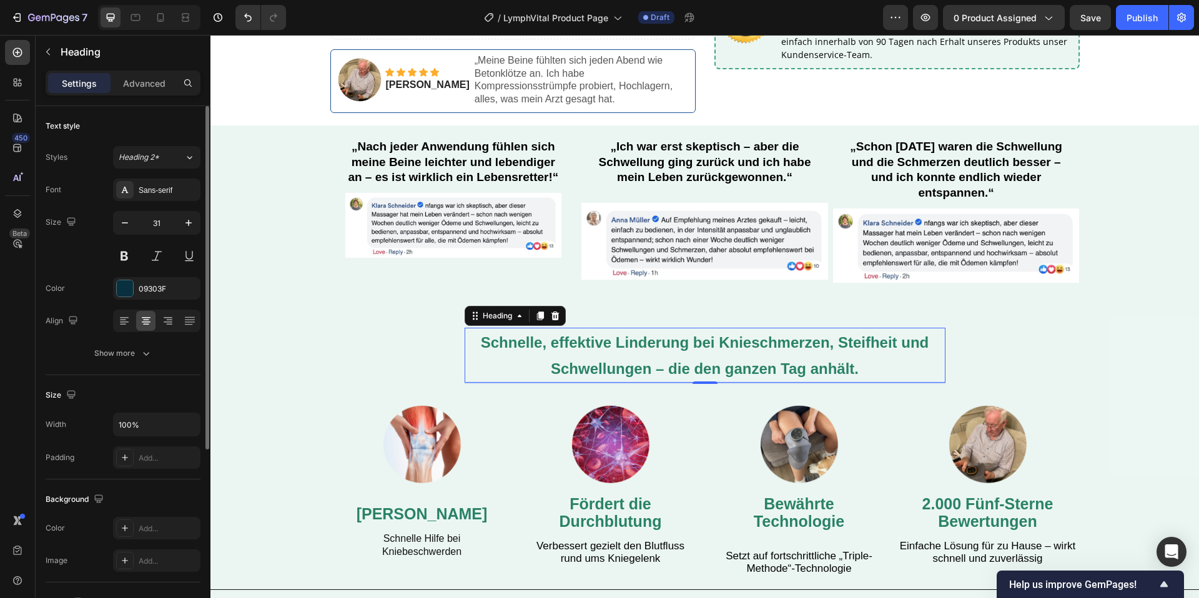
click at [889, 334] on strong "Schnelle, effektive Linderung bei Knieschmerzen, Steifheit und Schwellungen – d…" at bounding box center [705, 355] width 448 height 43
click at [935, 235] on img at bounding box center [956, 246] width 247 height 74
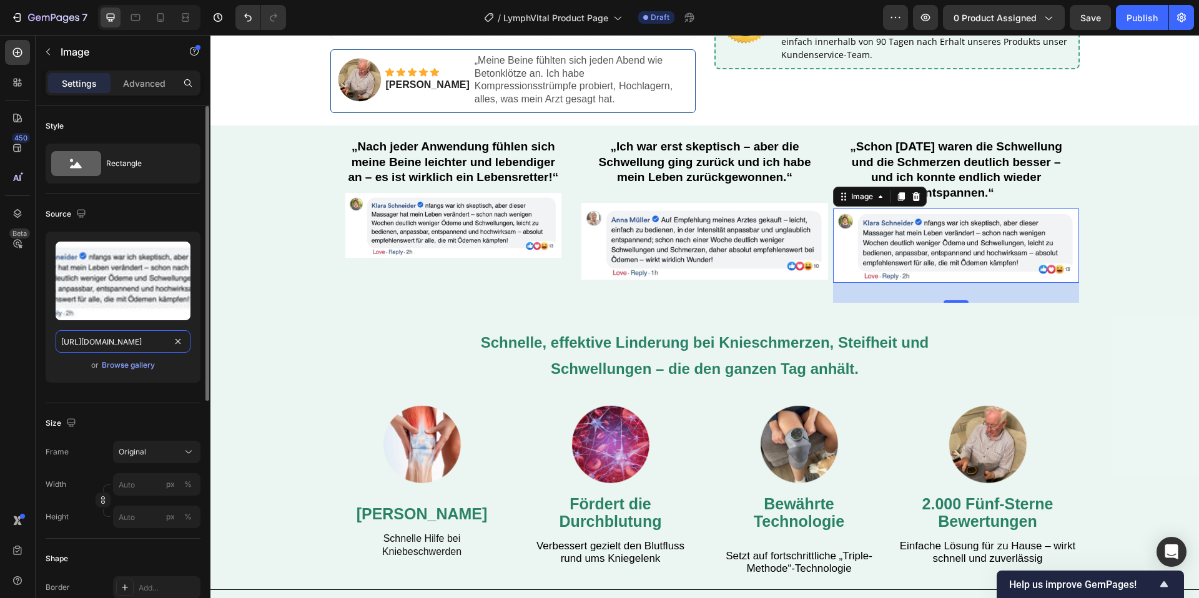
click at [94, 338] on input "https://cdn.shopify.com/s/files/1/0904/2411/5533/files/37_d25a32ad-c2df-42e1-a4…" at bounding box center [123, 341] width 135 height 22
drag, startPoint x: 853, startPoint y: 270, endPoint x: 852, endPoint y: 280, distance: 10.6
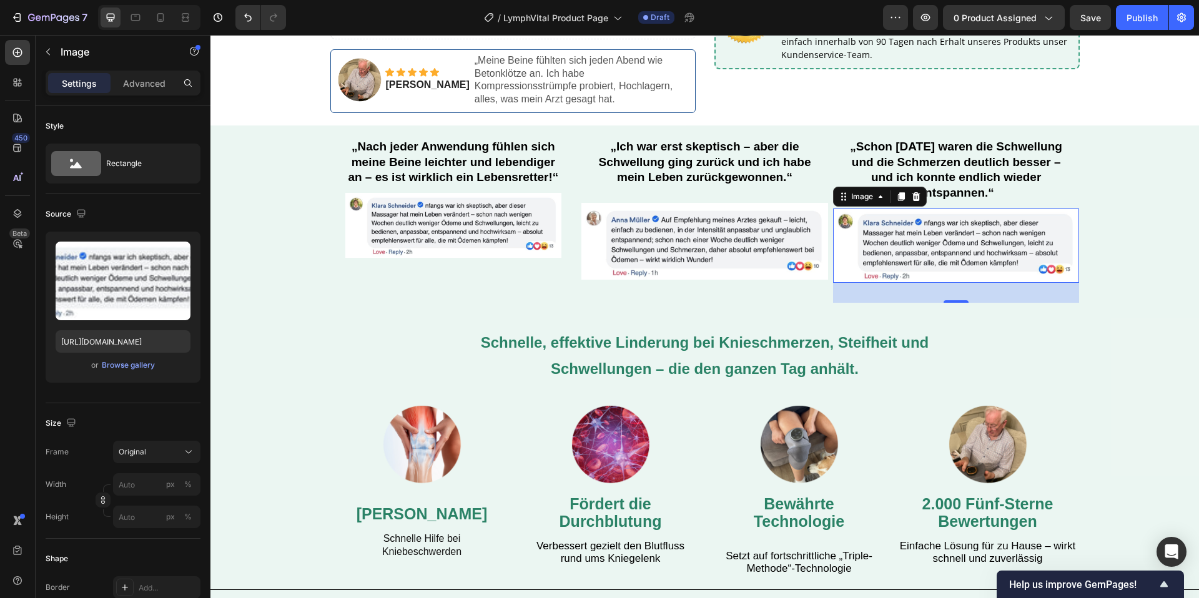
click at [853, 271] on img at bounding box center [956, 246] width 247 height 74
click at [876, 253] on img at bounding box center [956, 246] width 247 height 74
click at [931, 338] on h2 "Schnelle, effektive Linderung bei Knieschmerzen, Steifheit und Schwellungen – d…" at bounding box center [705, 356] width 481 height 56
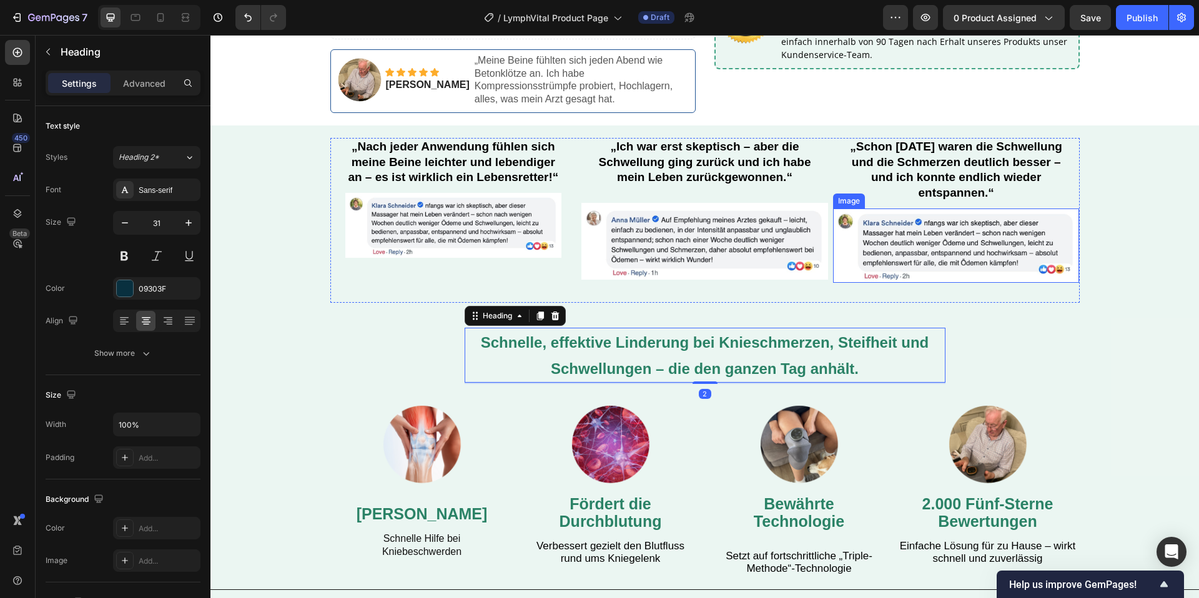
click at [911, 234] on img at bounding box center [956, 246] width 247 height 74
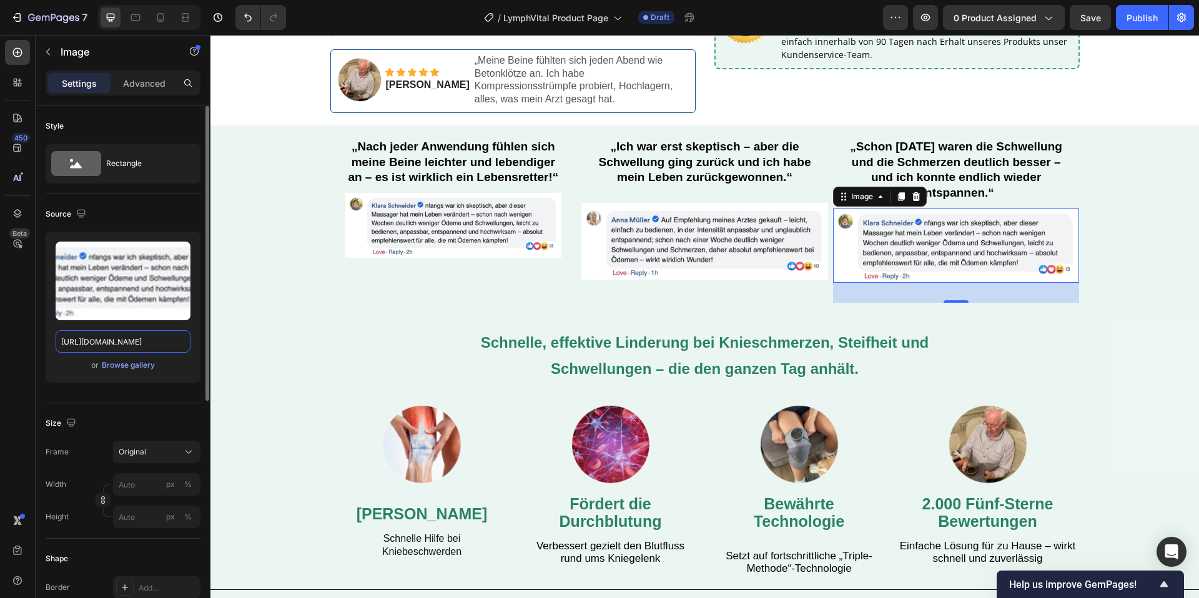
click at [112, 333] on input "https://cdn.shopify.com/s/files/1/0904/2411/5533/files/37_d25a32ad-c2df-42e1-a4…" at bounding box center [123, 341] width 135 height 22
click at [112, 334] on input "https://cdn.shopify.com/s/files/1/0904/2411/5533/files/37_d25a32ad-c2df-42e1-a4…" at bounding box center [123, 341] width 135 height 22
click at [113, 341] on input "https://cdn.shopify.com/s/files/1/0904/2411/5533/files/37_d25a32ad-c2df-42e1-a4…" at bounding box center [123, 341] width 135 height 22
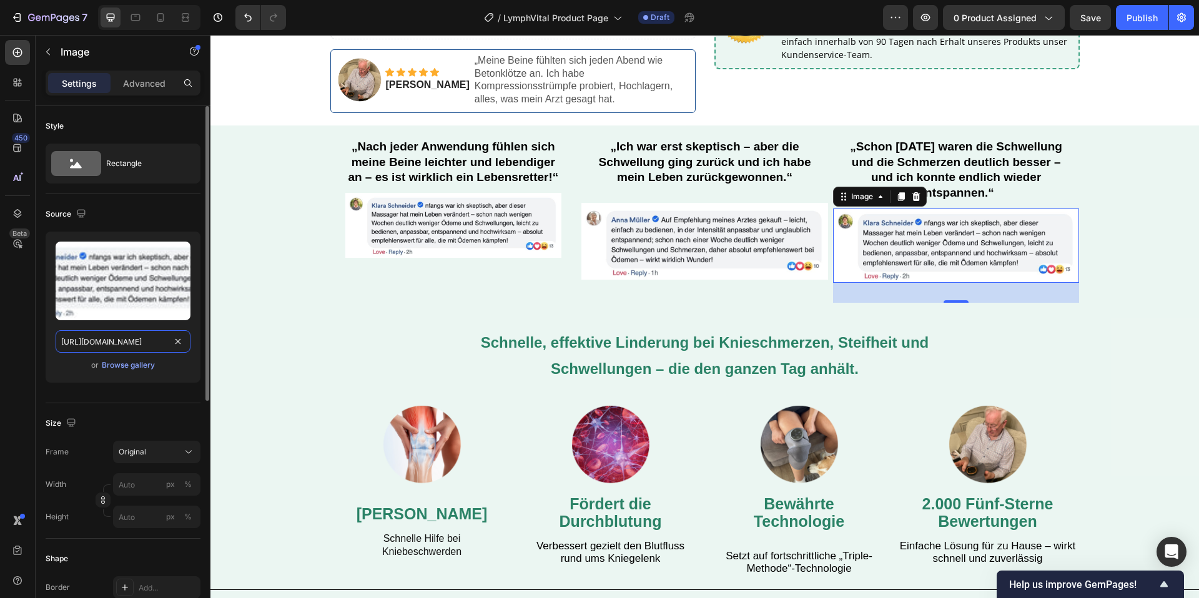
click at [113, 341] on input "https://cdn.shopify.com/s/files/1/0904/2411/5533/files/37_d25a32ad-c2df-42e1-a4…" at bounding box center [123, 341] width 135 height 22
paste input "8_4df24574-008f-450a-a910-a1dfedac4f09"
type input "https://cdn.shopify.com/s/files/1/0904/2411/5533/files/38_4df24574-008f-450a-a9…"
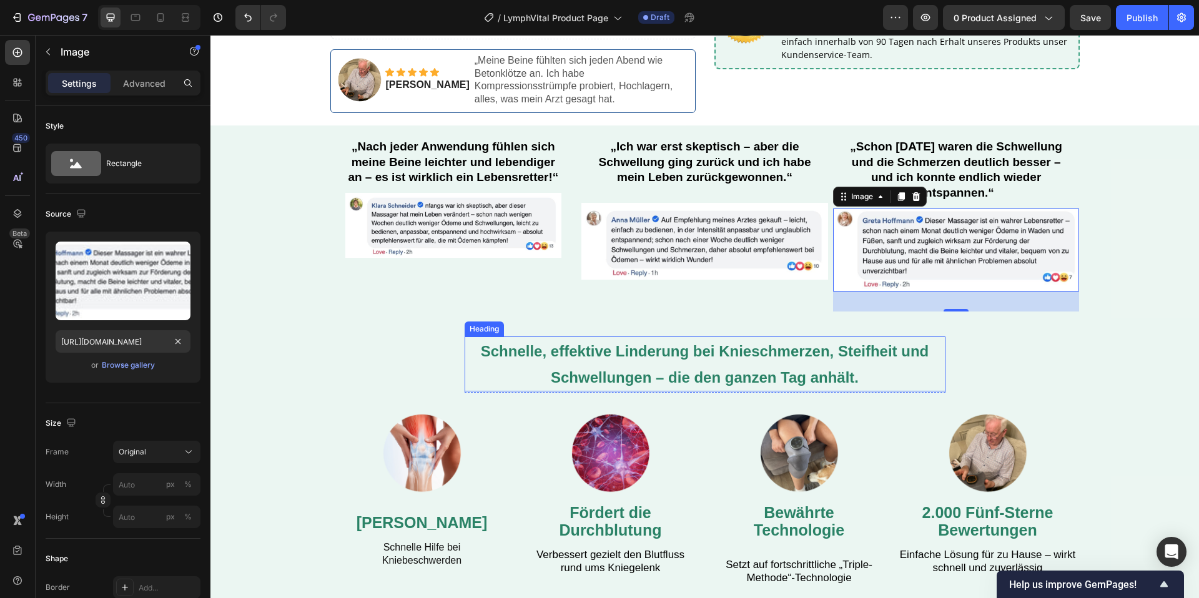
click at [851, 344] on strong "Schnelle, effektive Linderung bei Knieschmerzen, Steifheit und Schwellungen – d…" at bounding box center [705, 364] width 448 height 43
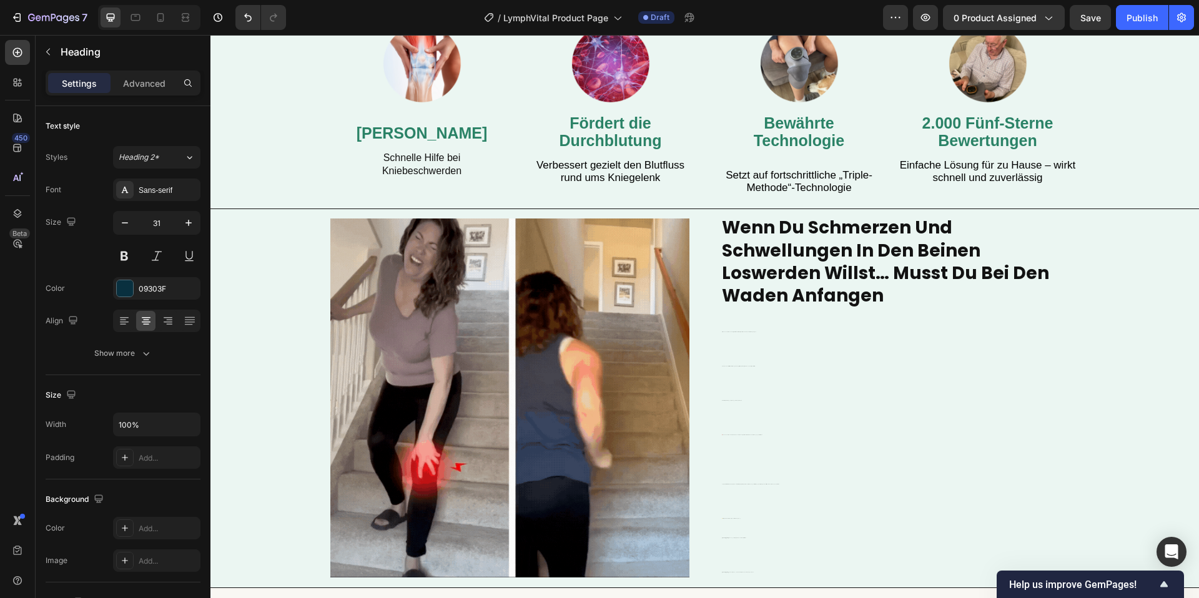
scroll to position [820, 0]
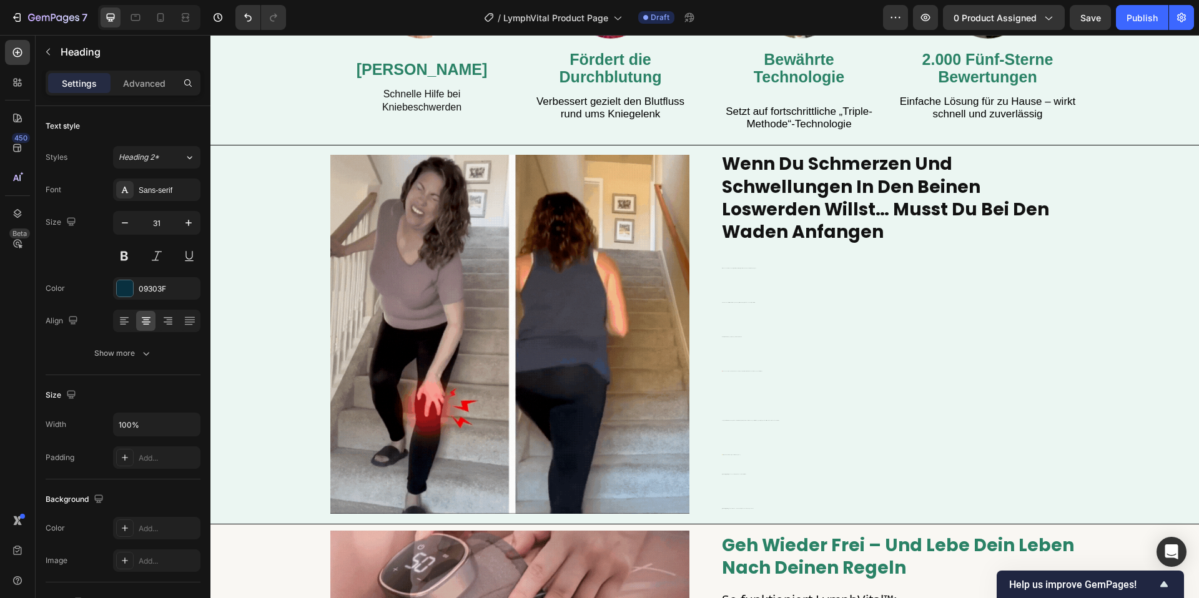
click at [741, 348] on p "Das führt zu Schwellungen, Schweregefühl und Schmerzen." at bounding box center [900, 342] width 357 height 34
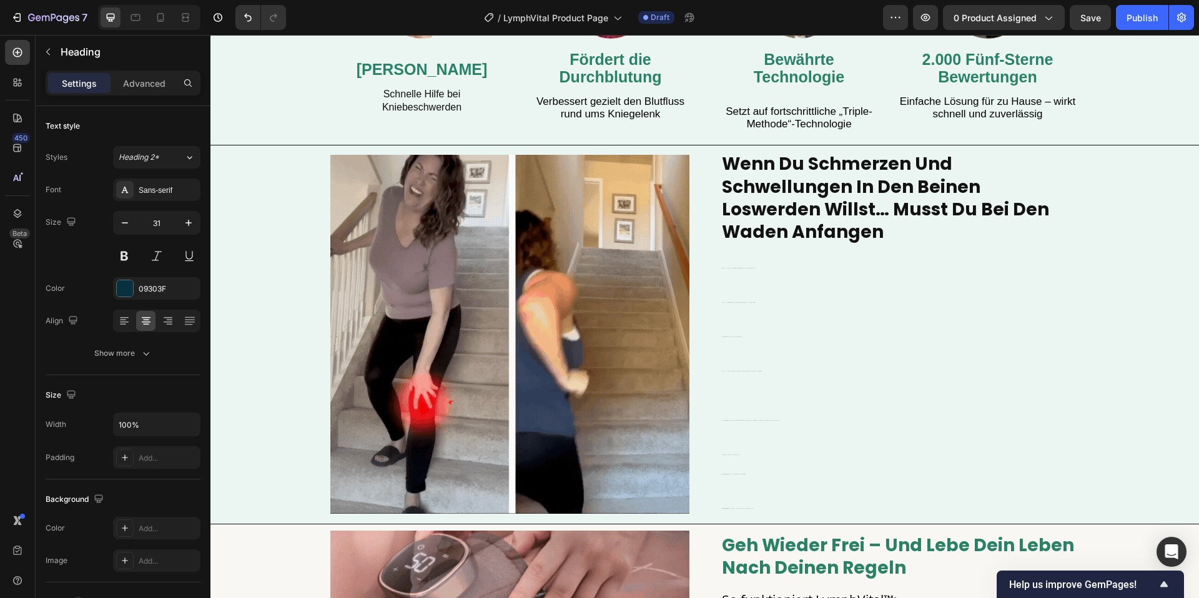
click at [741, 348] on p "Das führt zu Schwellungen, Schweregefühl und Schmerzen." at bounding box center [900, 342] width 357 height 34
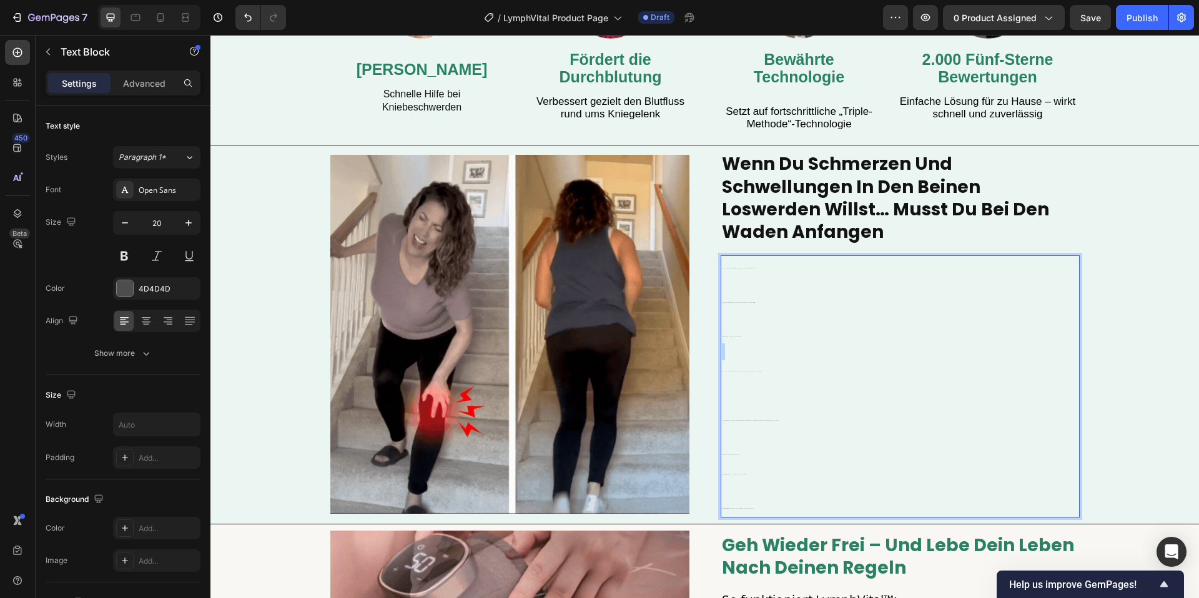
click at [741, 348] on p "Das führt zu Schwellungen, Schweregefühl und Schmerzen." at bounding box center [900, 342] width 357 height 34
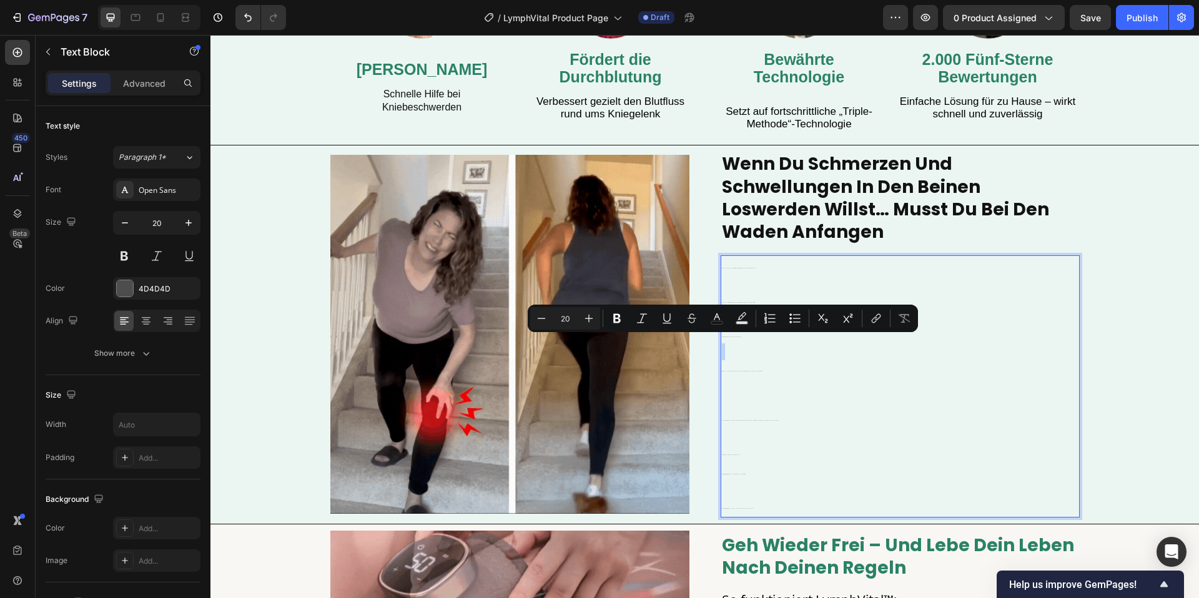
type input "1"
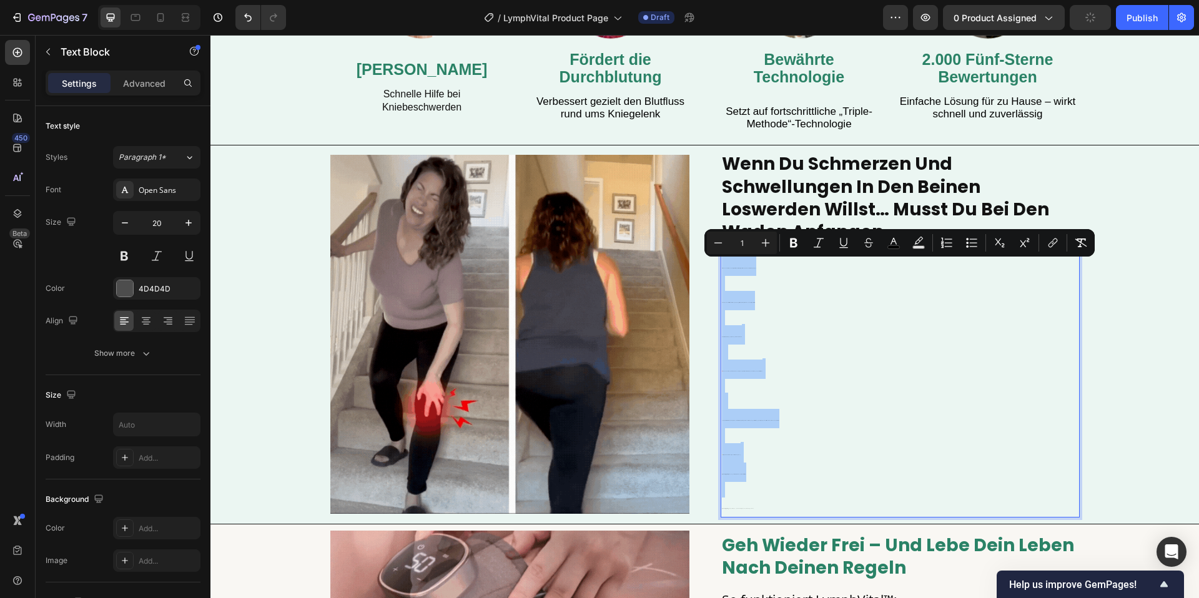
click at [743, 242] on input "1" at bounding box center [741, 242] width 25 height 15
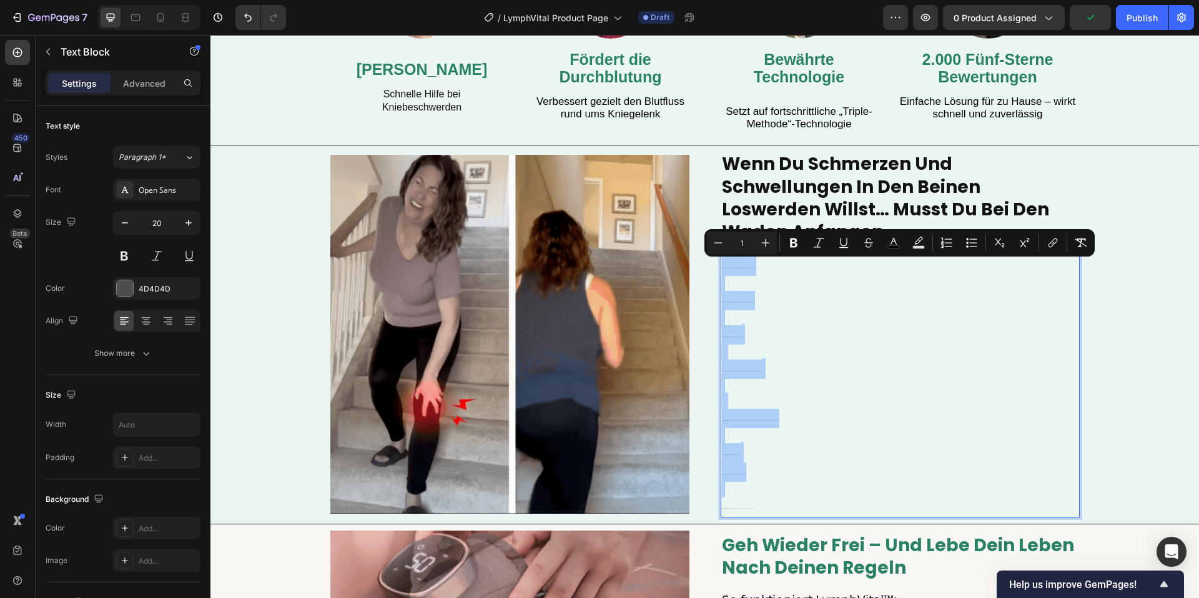
click at [740, 246] on input "1" at bounding box center [741, 242] width 25 height 15
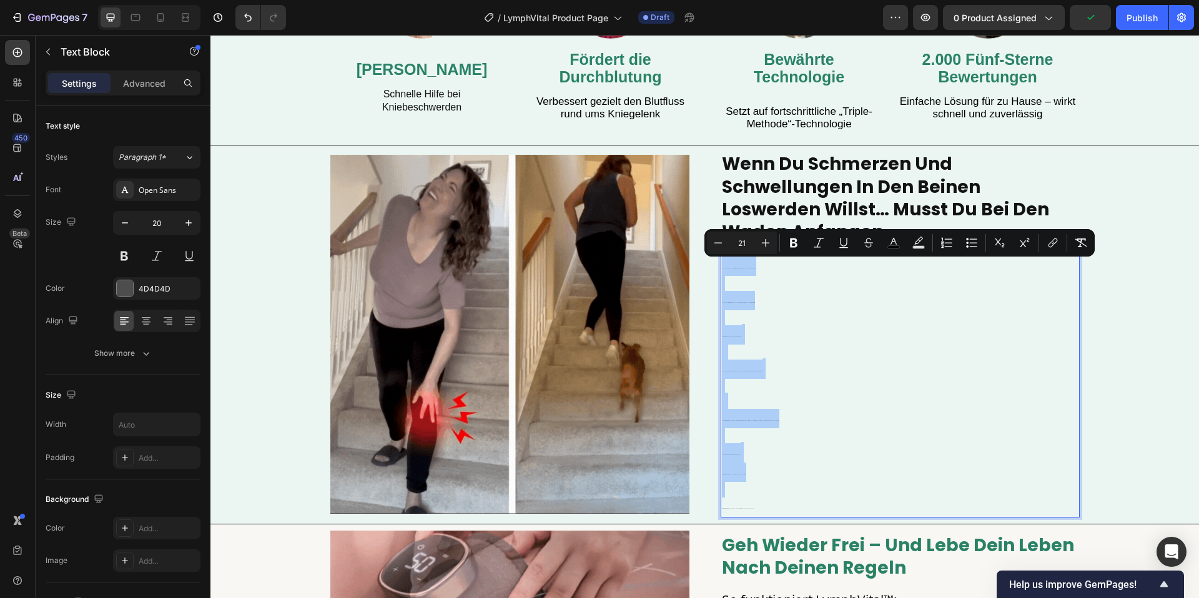
type input "21"
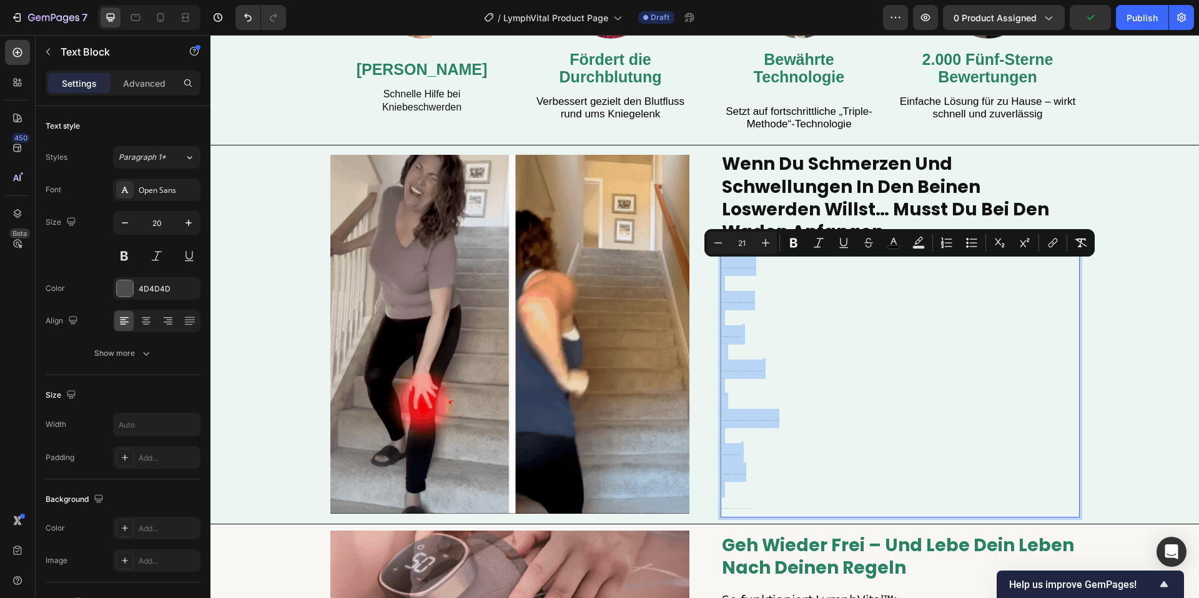
click at [1075, 335] on p "Das führt zu Schwellungen, Schweregefühl und Schmerzen." at bounding box center [900, 342] width 357 height 34
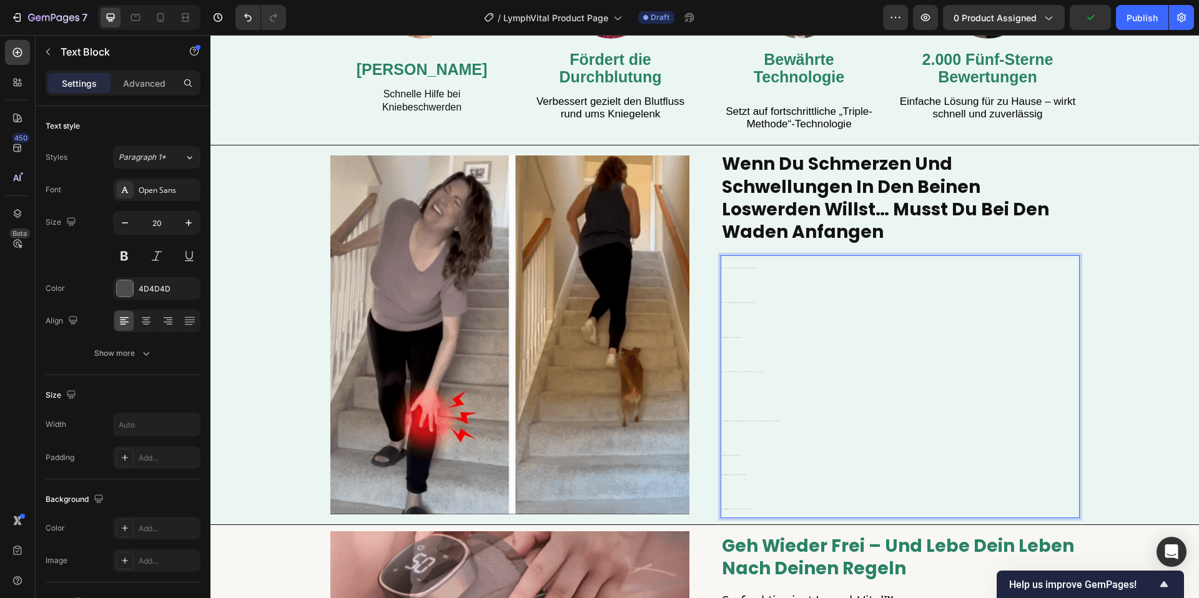
click at [837, 325] on p "Das führt zu Schwellungen, Schweregefühl und Schmerzen. ⁠⁠⁠⁠⁠⁠⁠" at bounding box center [900, 342] width 357 height 35
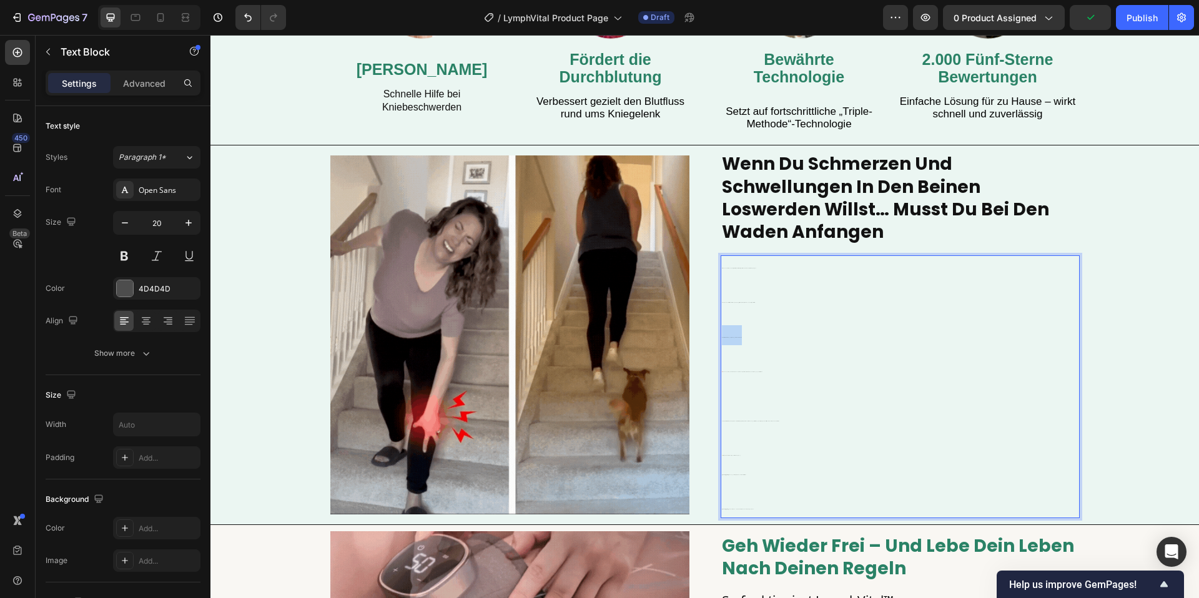
click at [837, 325] on p "Das führt zu Schwellungen, Schweregefühl und Schmerzen. ⁠⁠⁠⁠⁠⁠⁠" at bounding box center [900, 342] width 357 height 35
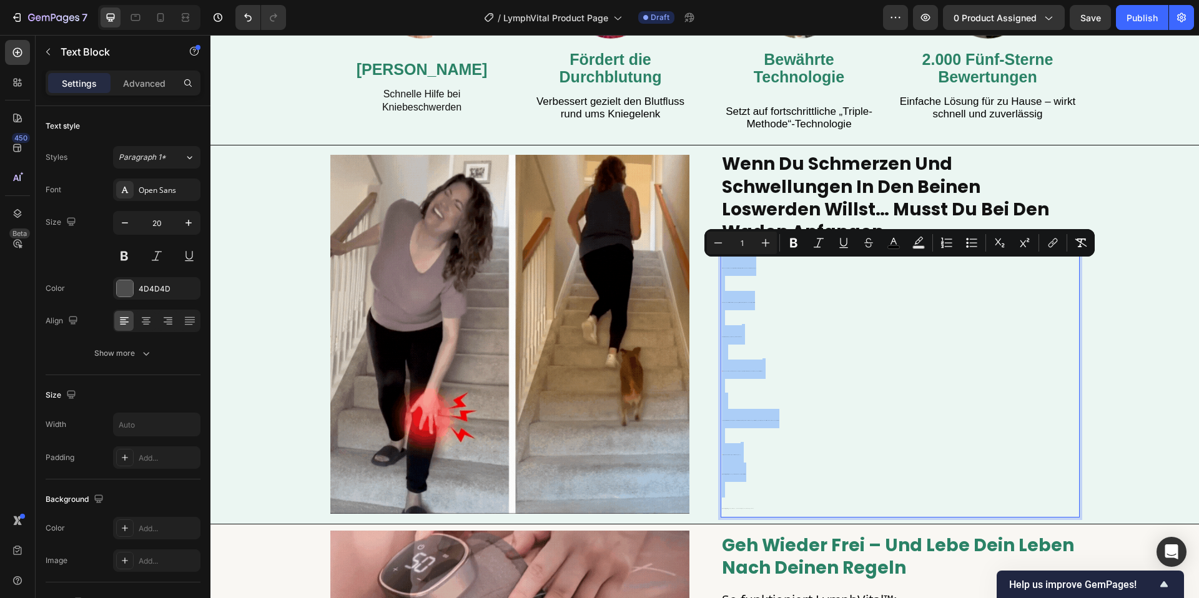
click at [732, 241] on input "1" at bounding box center [741, 242] width 25 height 15
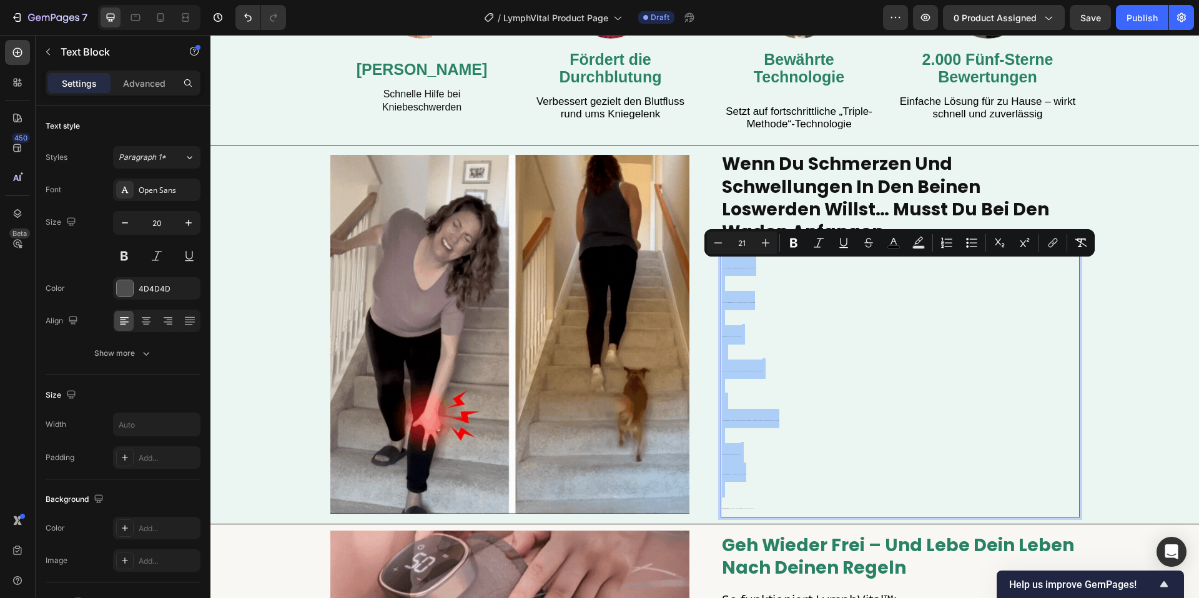
type input "21"
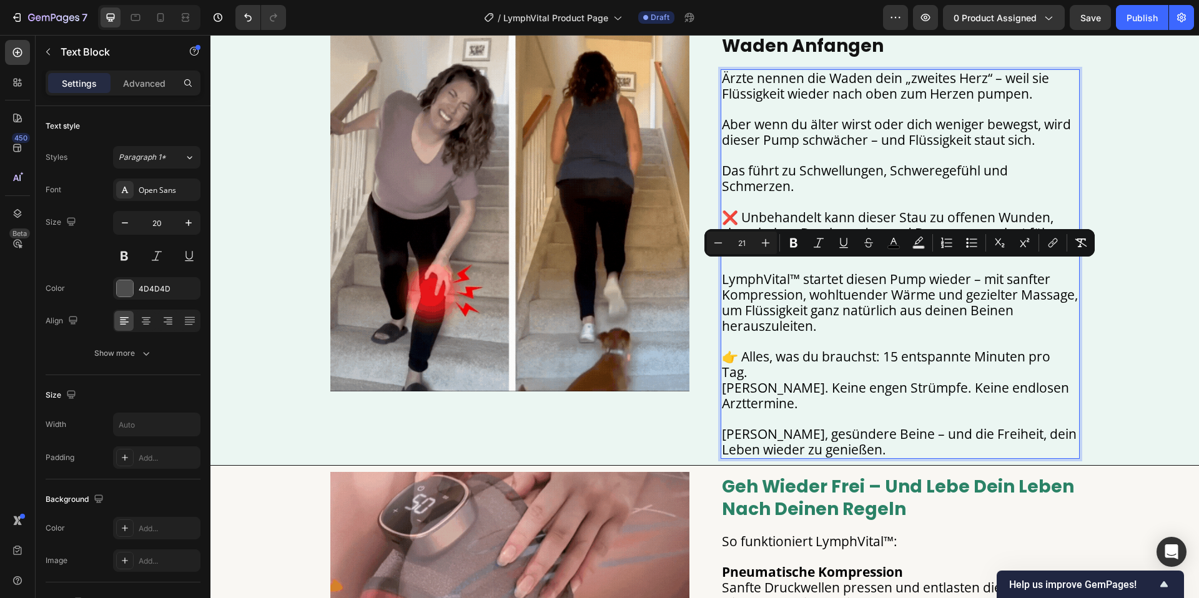
click at [1134, 379] on div "Image wenn du schmerzen und schwellungen in den beinen loswerden willst… musst …" at bounding box center [704, 212] width 988 height 493
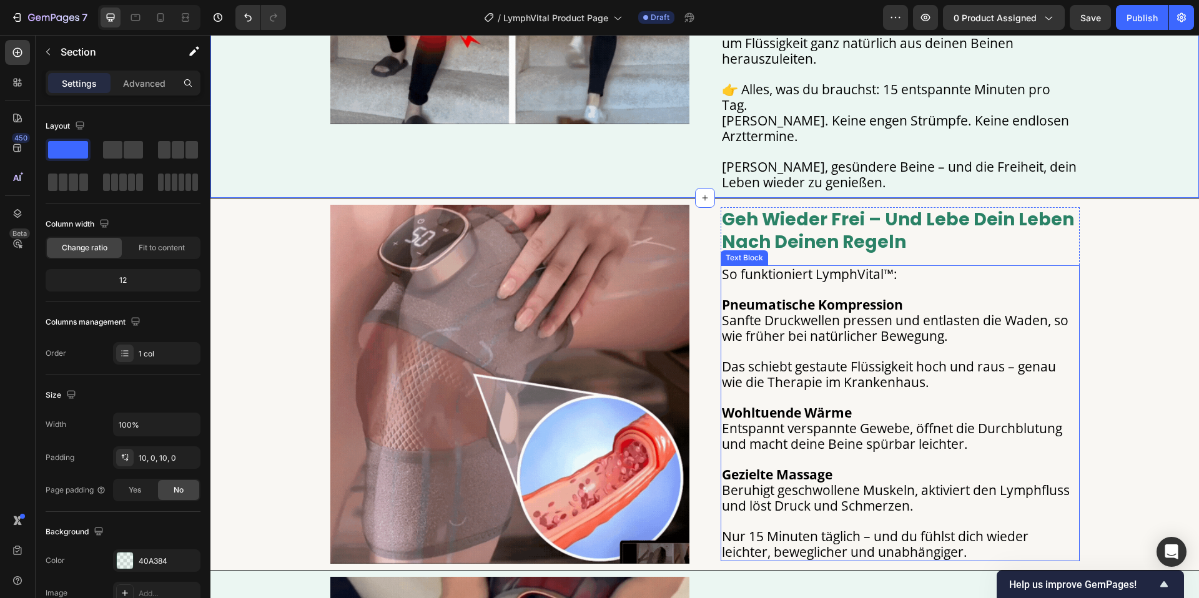
scroll to position [1342, 0]
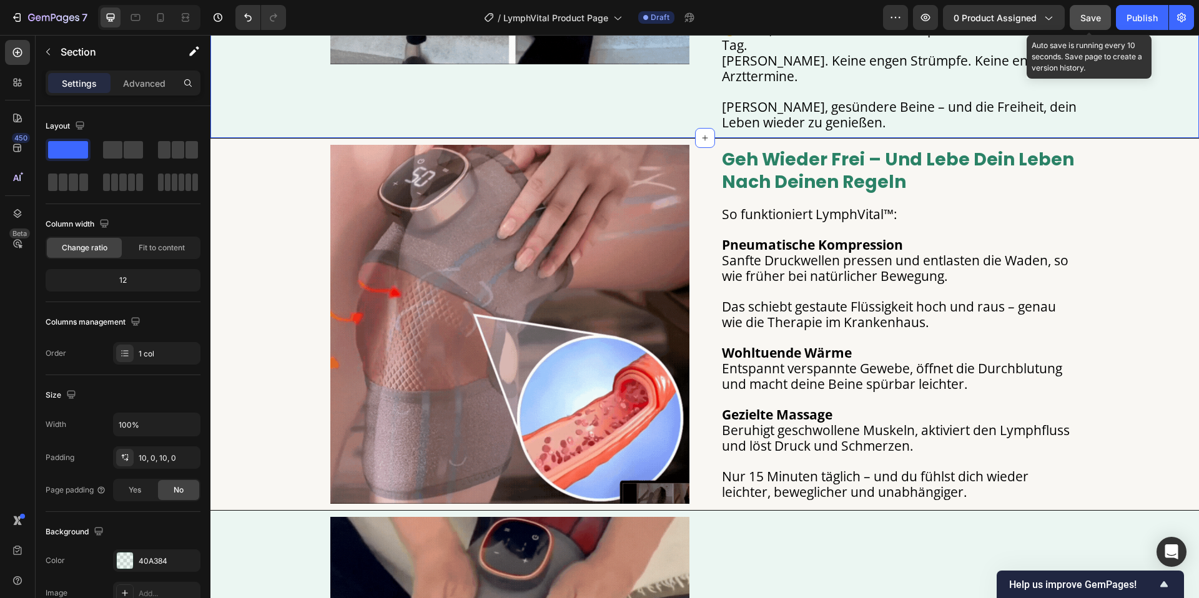
click at [1091, 22] on span "Save" at bounding box center [1090, 17] width 21 height 11
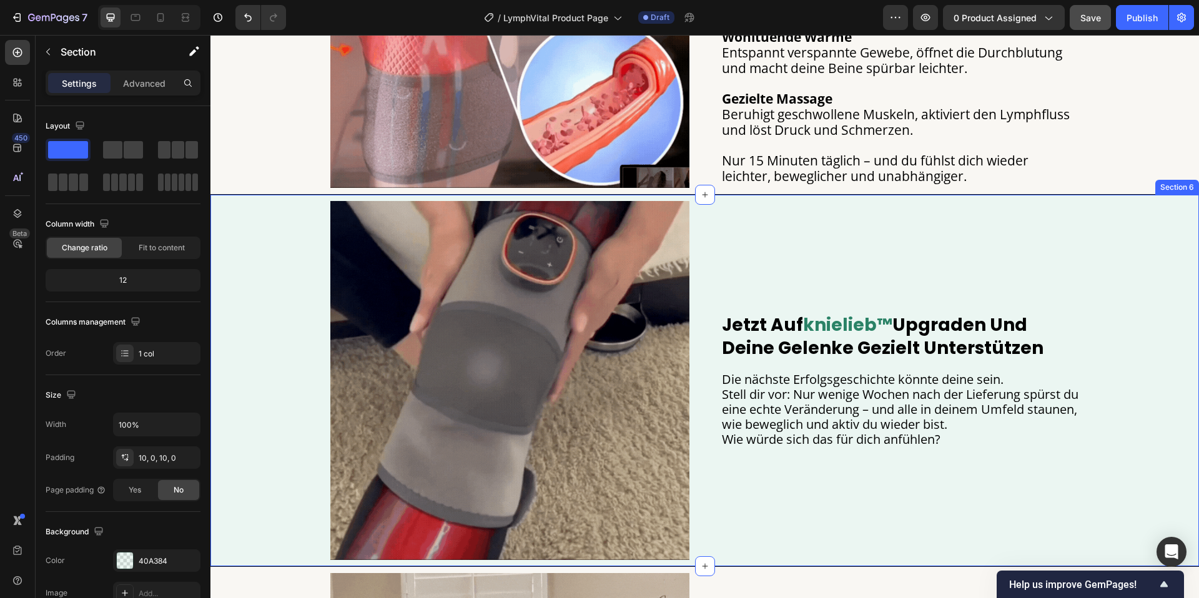
scroll to position [1627, 0]
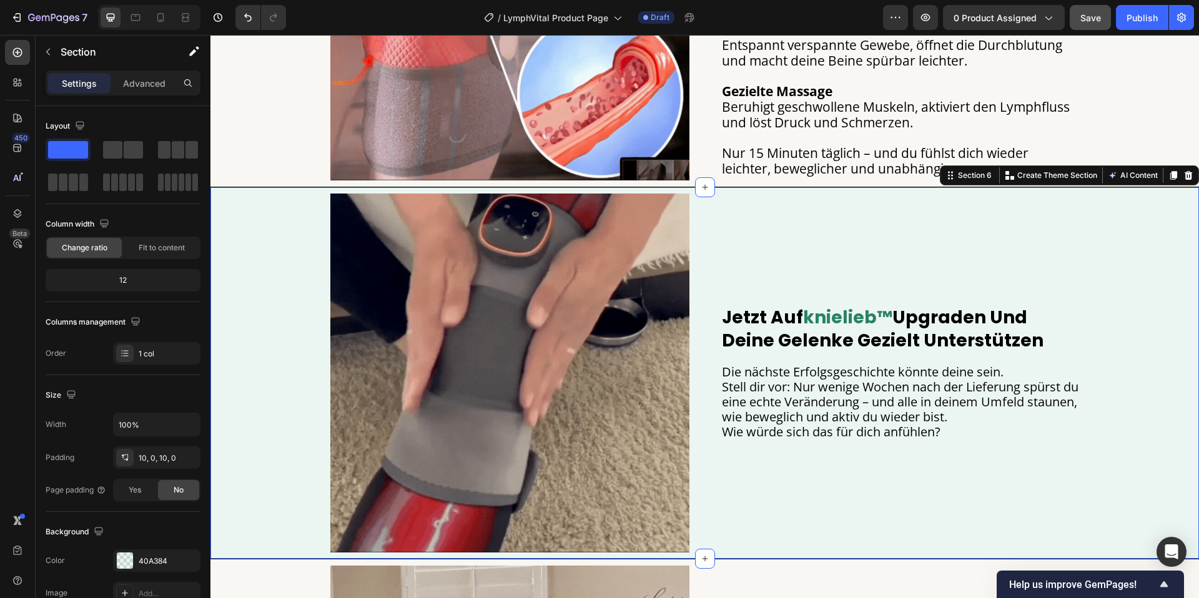
click at [254, 202] on div "Image jetzt auf knielieb™ upgraden und deine gelenke gezielt unterstützen Headi…" at bounding box center [704, 373] width 988 height 359
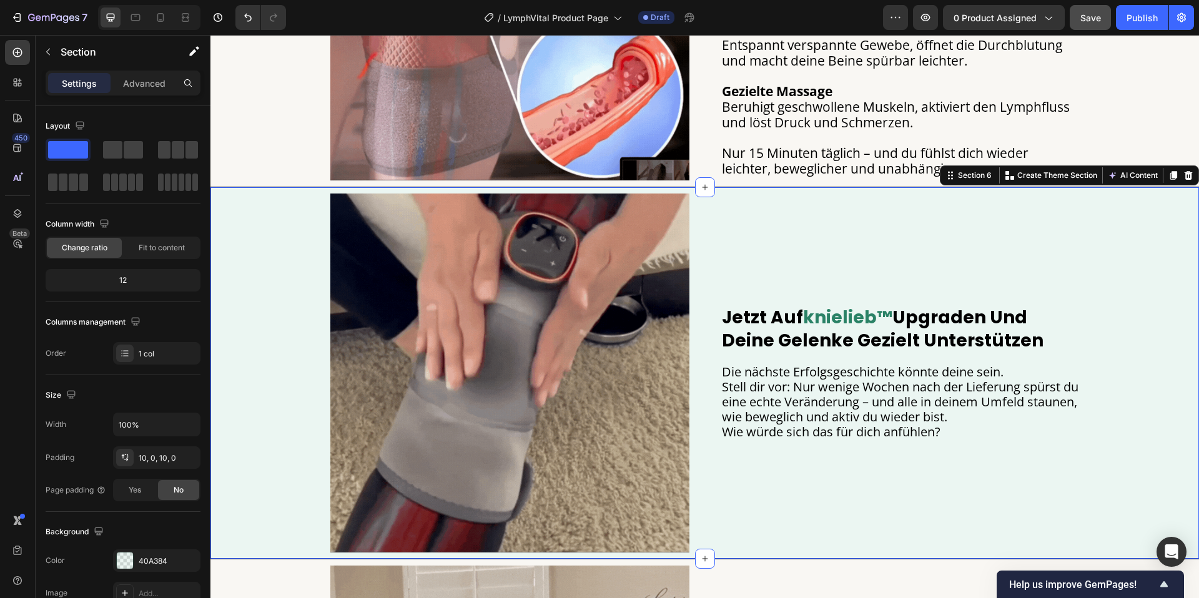
drag, startPoint x: 704, startPoint y: 187, endPoint x: 711, endPoint y: 205, distance: 19.6
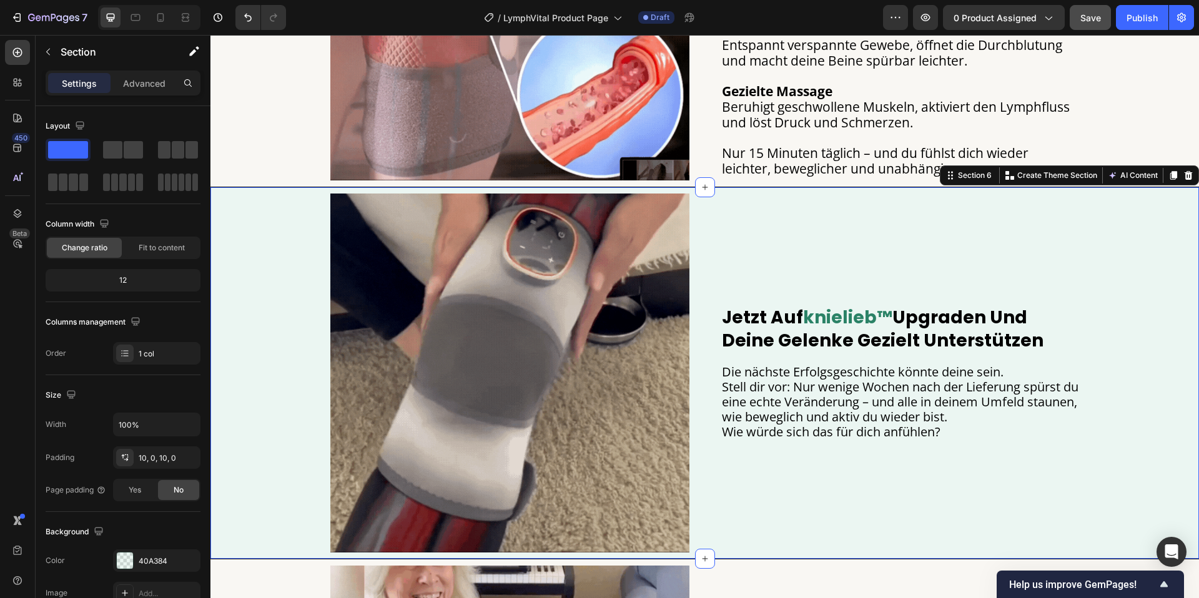
click at [704, 187] on icon at bounding box center [705, 188] width 6 height 6
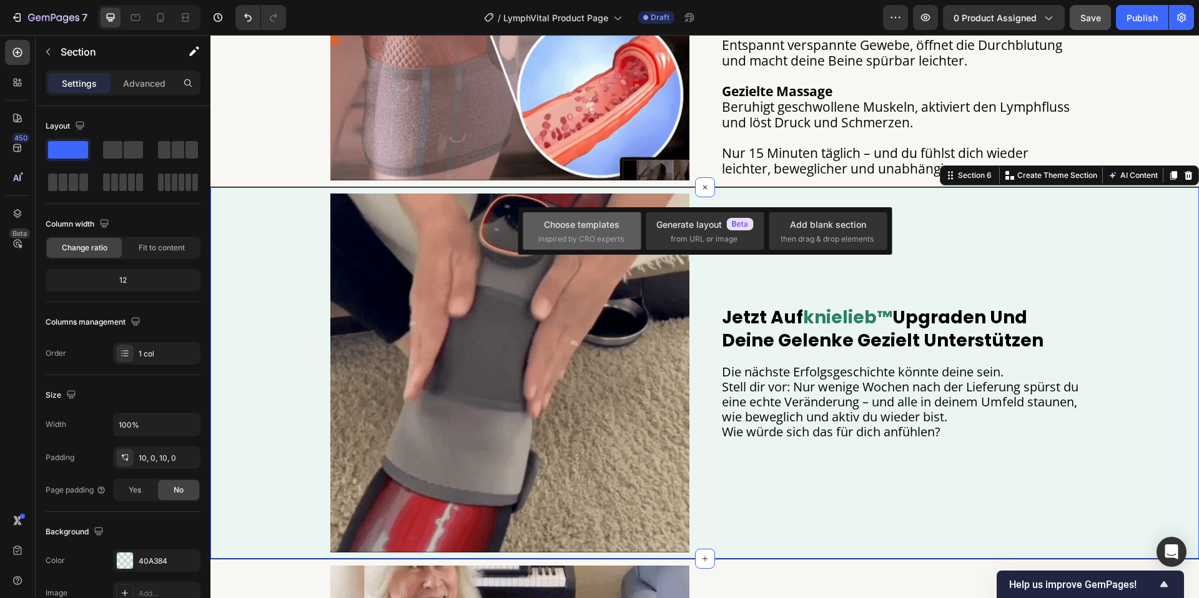
click at [623, 237] on span "inspired by CRO experts" at bounding box center [581, 239] width 86 height 11
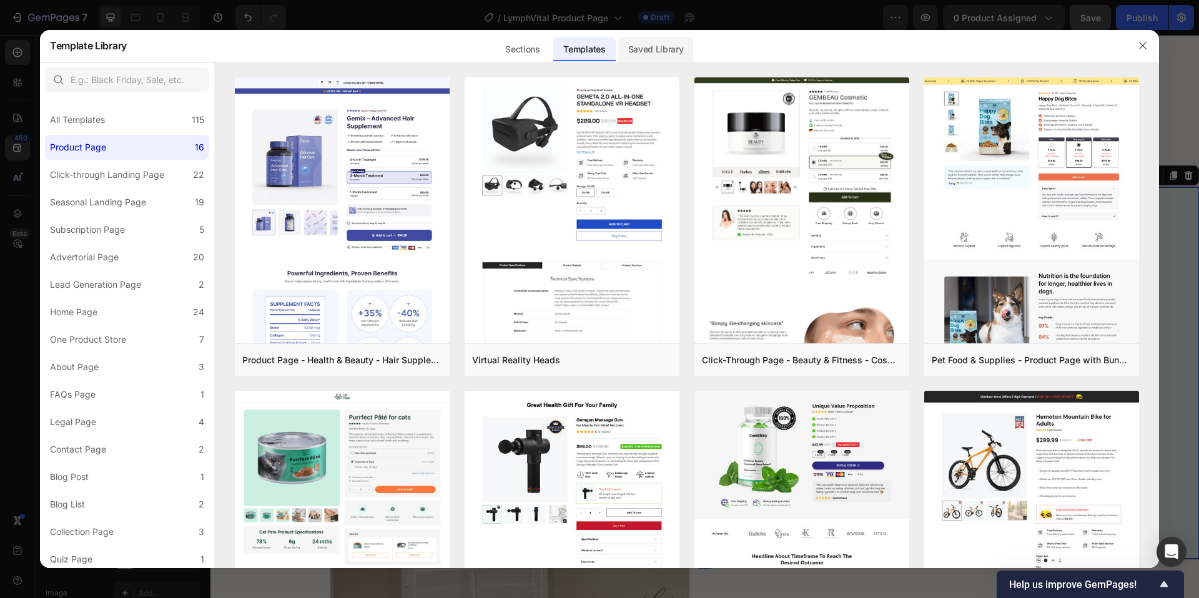
click at [626, 49] on div "Saved Library" at bounding box center [656, 49] width 76 height 25
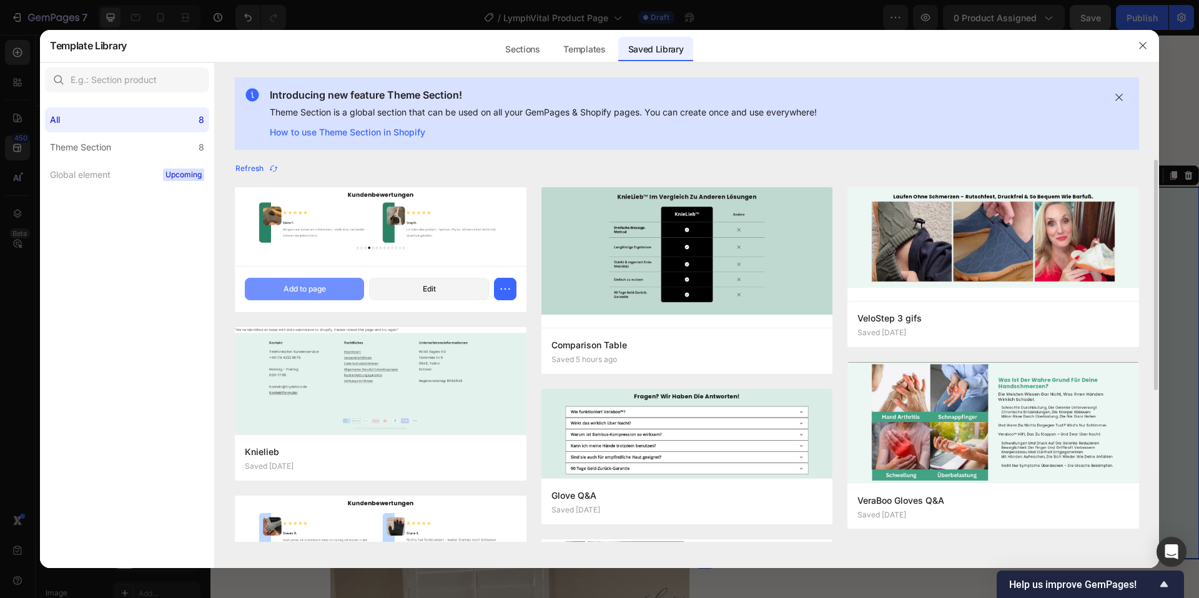
click at [327, 285] on button "Add to page" at bounding box center [304, 289] width 119 height 22
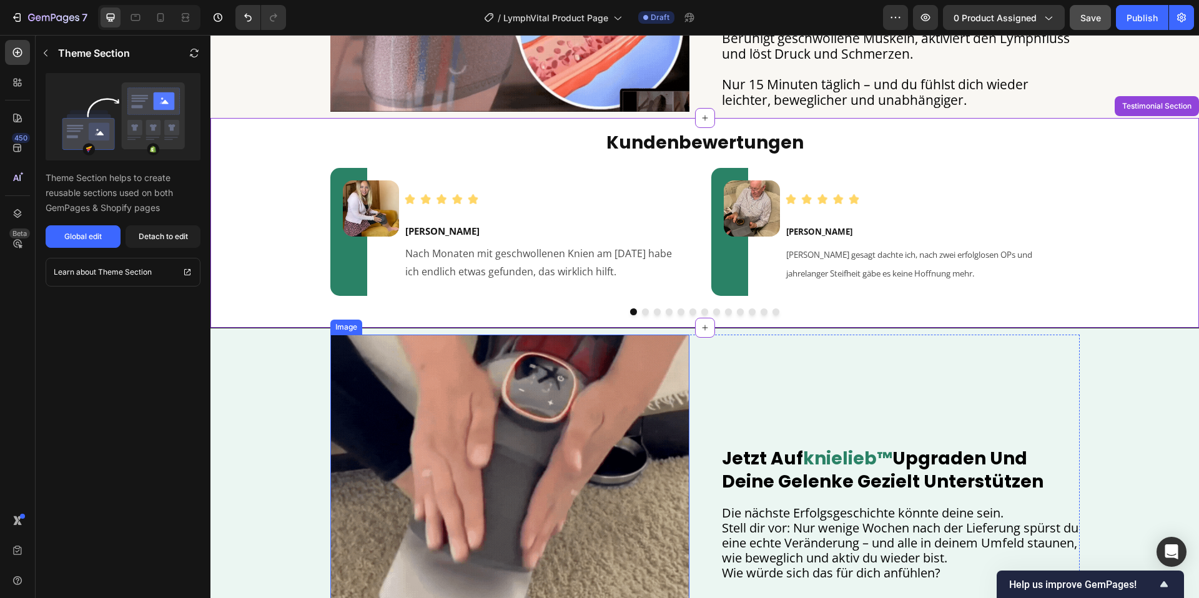
scroll to position [1655, 0]
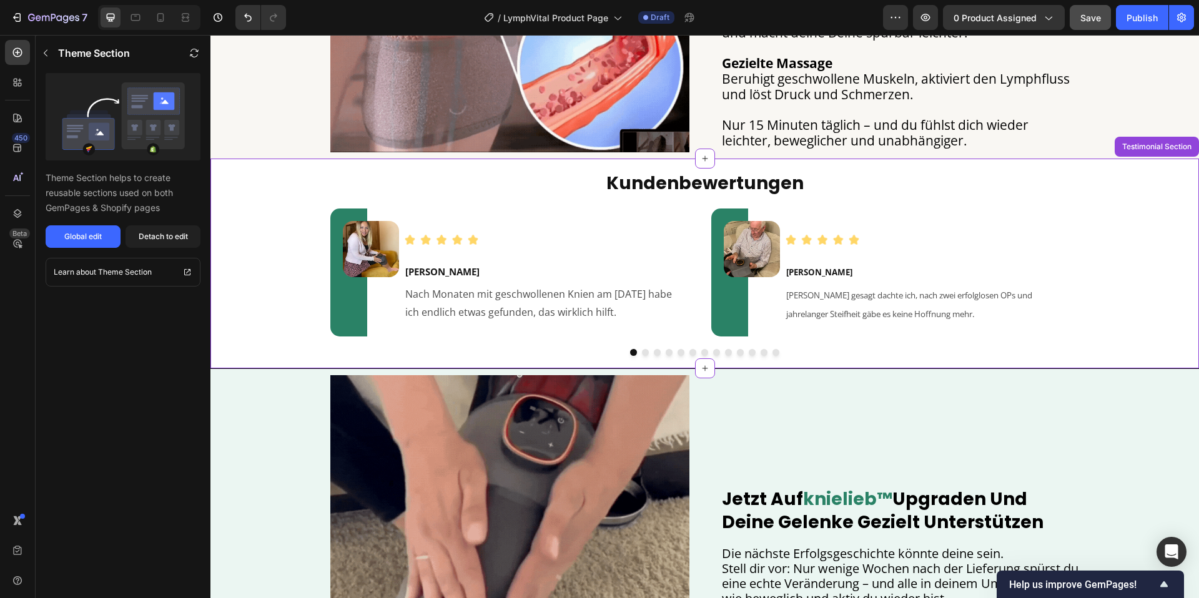
click at [1152, 170] on div "kundenbewertungen Heading Image Image Maria L. Text Block Nach Monaten mit gesc…" at bounding box center [704, 264] width 988 height 210
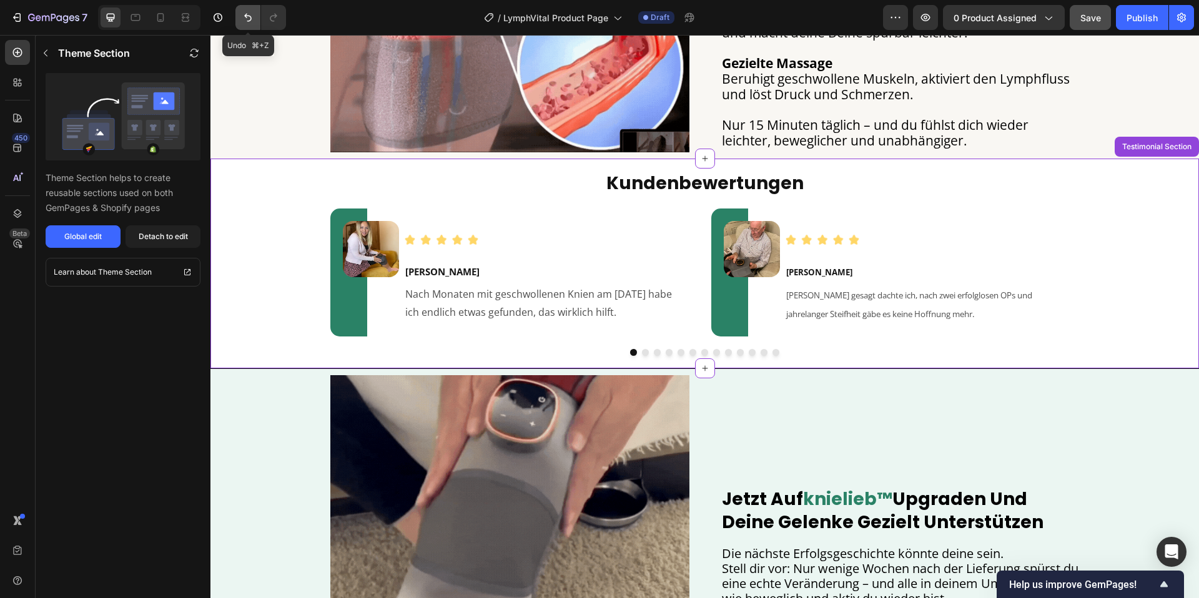
click at [247, 21] on icon "Undo/Redo" at bounding box center [247, 18] width 7 height 8
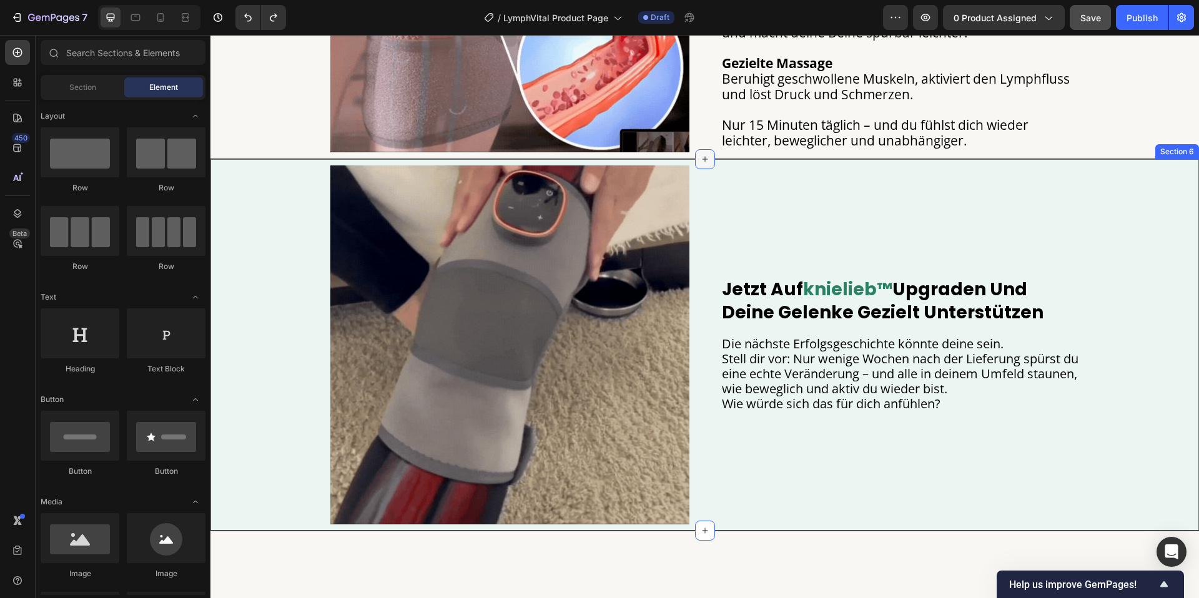
click at [705, 155] on icon at bounding box center [705, 159] width 10 height 10
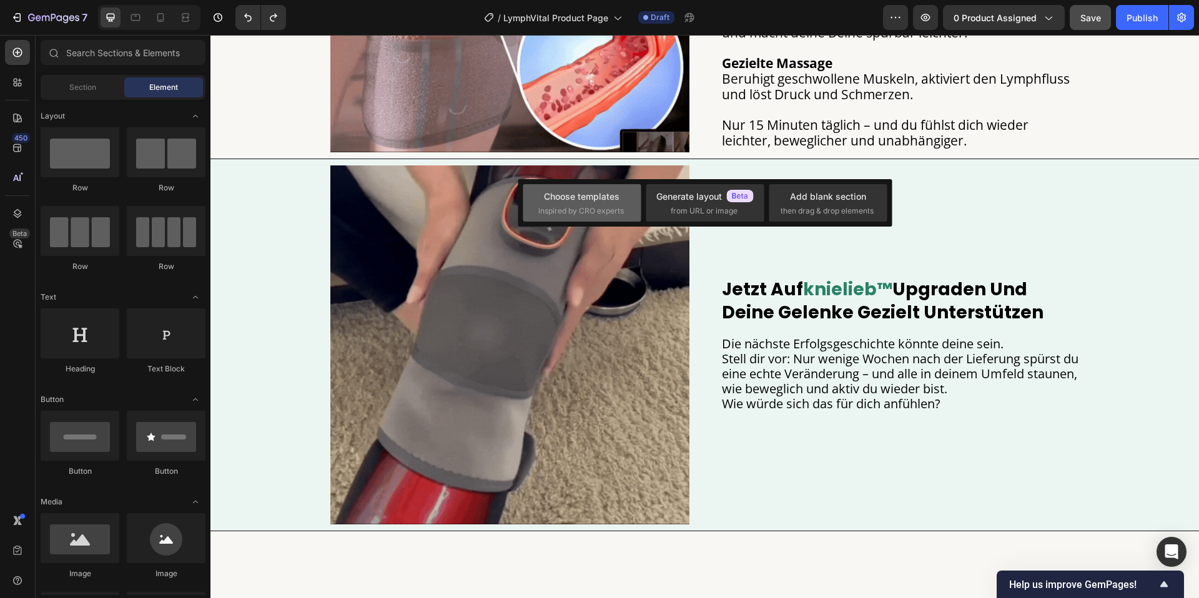
click at [562, 207] on span "inspired by CRO experts" at bounding box center [581, 210] width 86 height 11
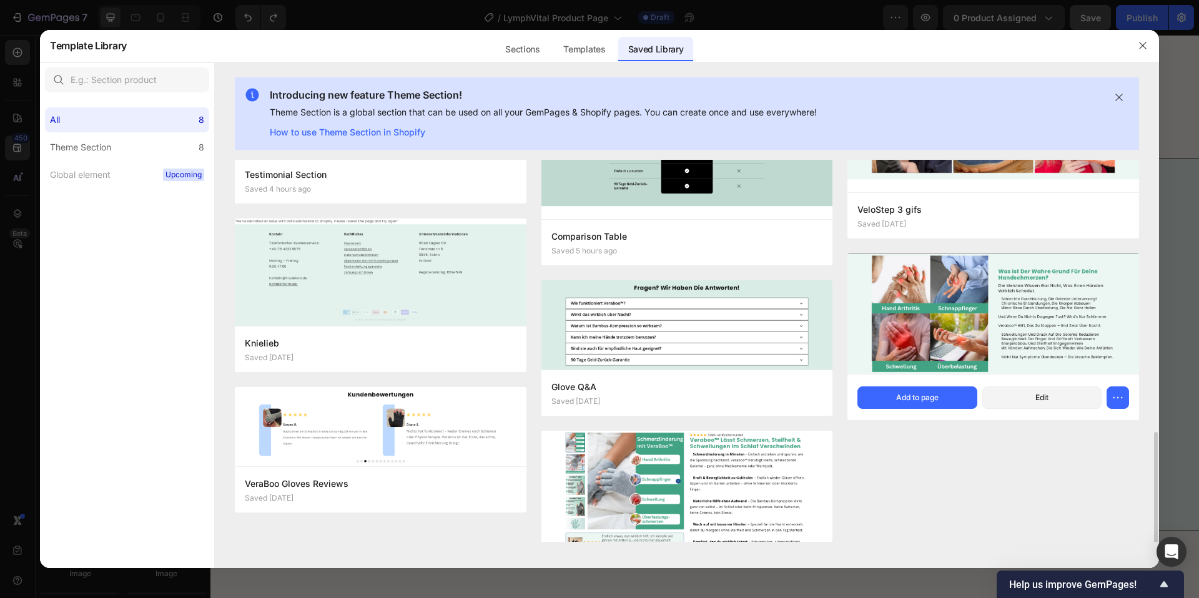
scroll to position [252, 0]
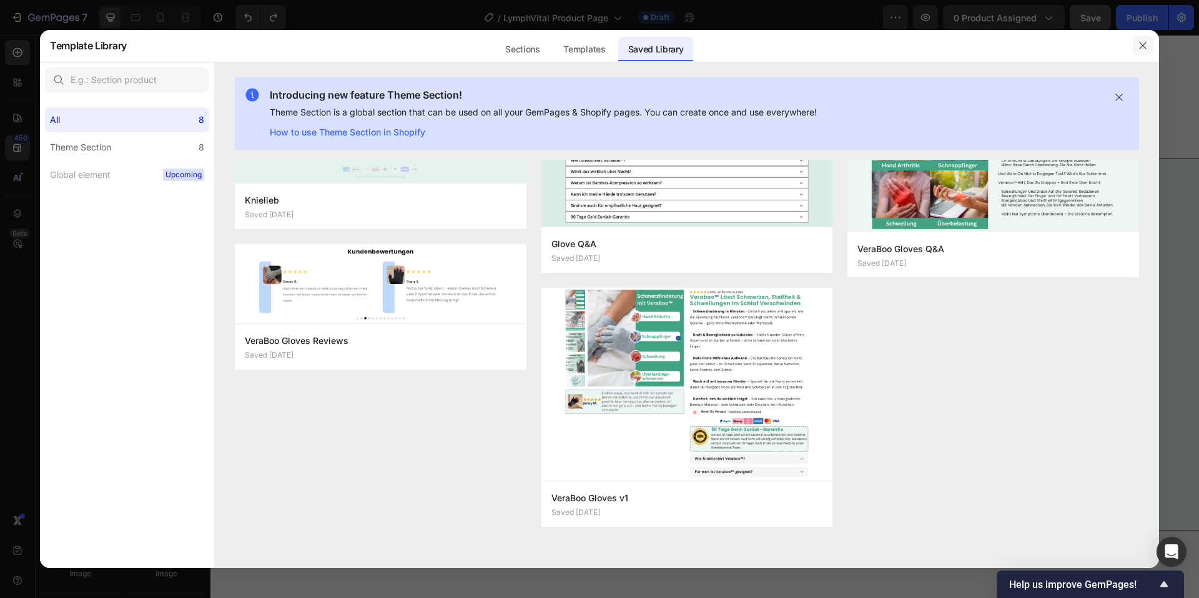
click at [1143, 49] on icon "button" at bounding box center [1143, 46] width 10 height 10
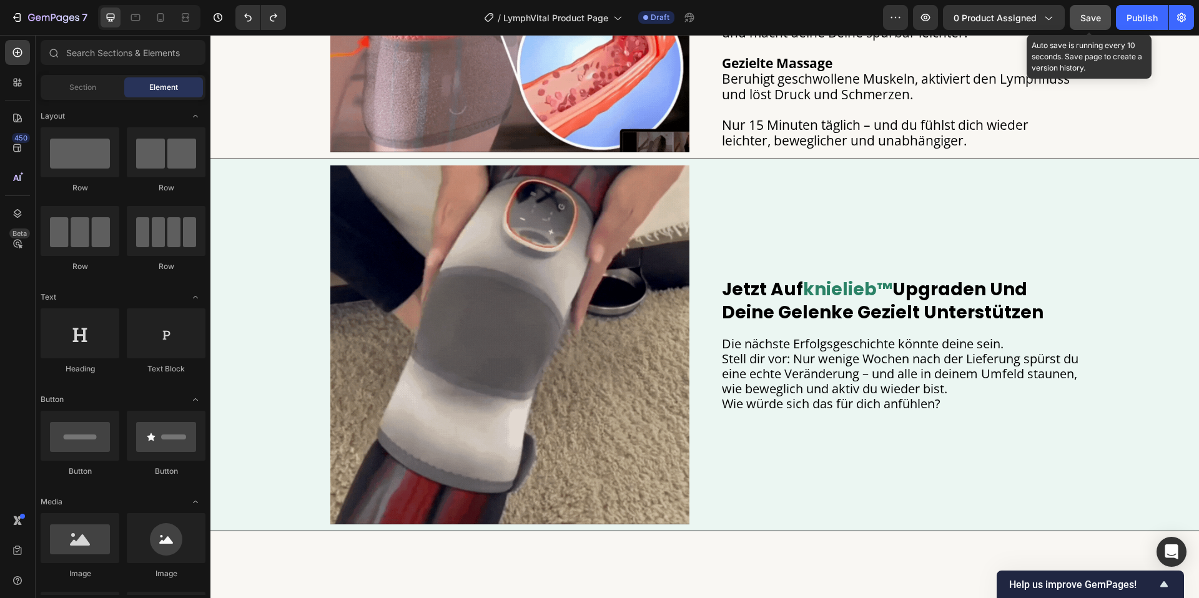
click at [1094, 16] on span "Save" at bounding box center [1090, 17] width 21 height 11
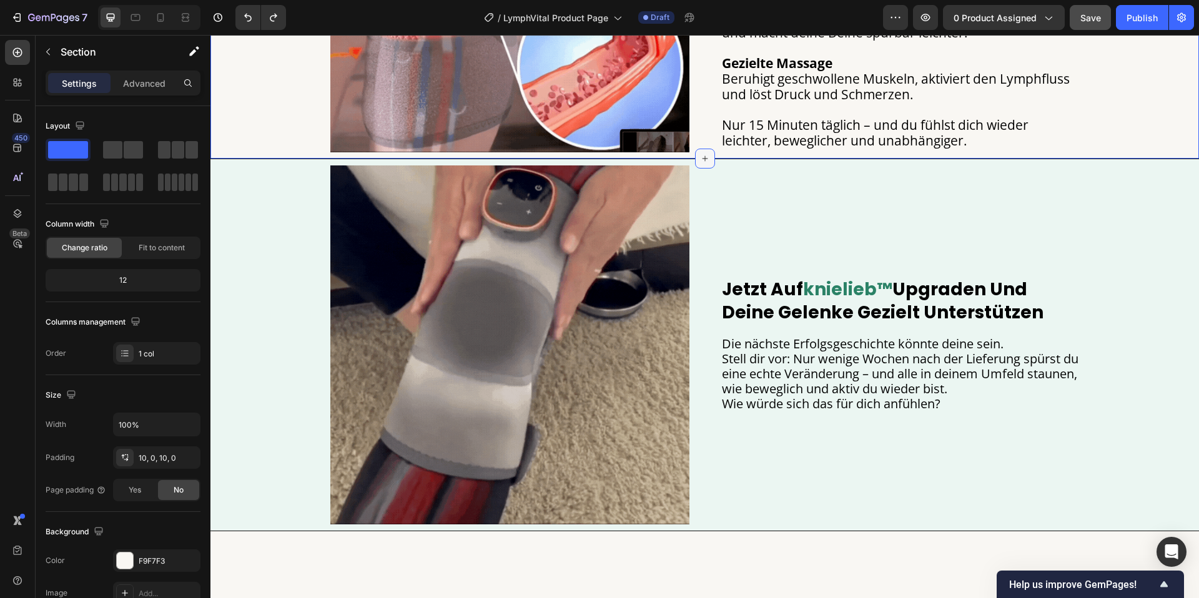
click at [709, 159] on icon at bounding box center [705, 159] width 10 height 10
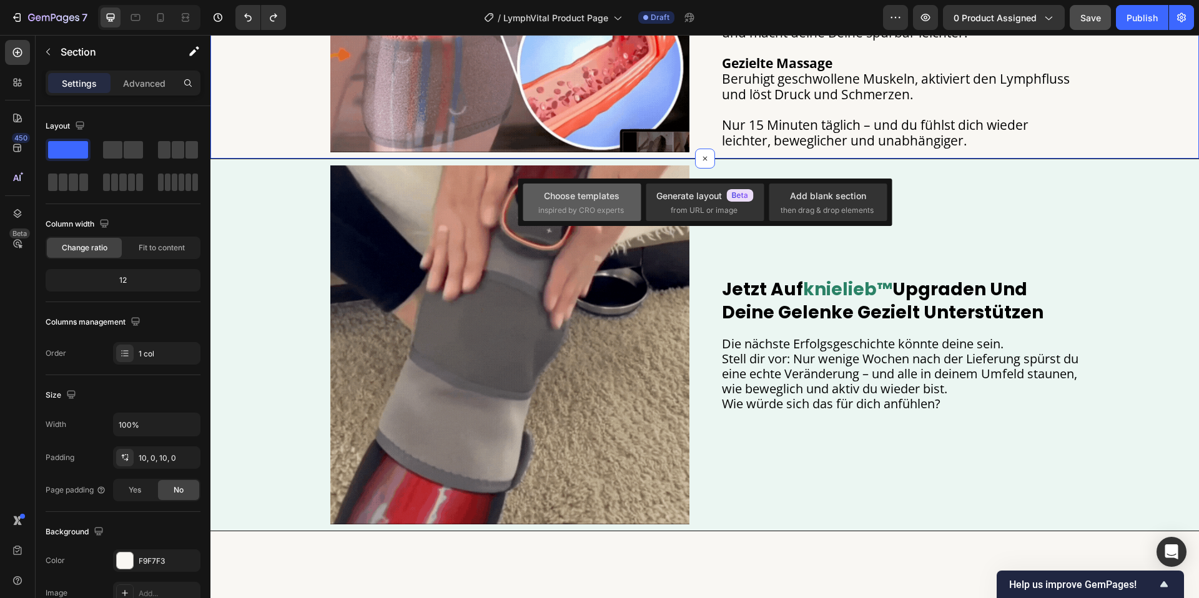
click at [576, 204] on div "Choose templates inspired by CRO experts" at bounding box center [581, 202] width 87 height 27
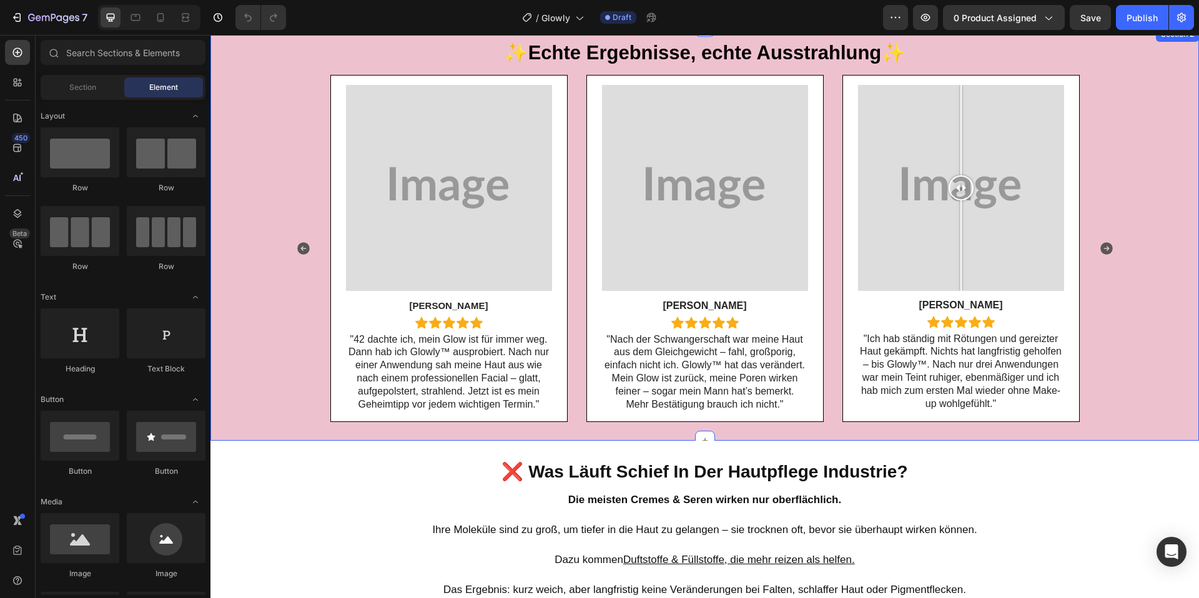
click at [272, 282] on div "Image [PERSON_NAME] Text Block Icon Icon Icon Icon Icon Icon List Row "42 dacht…" at bounding box center [704, 249] width 988 height 348
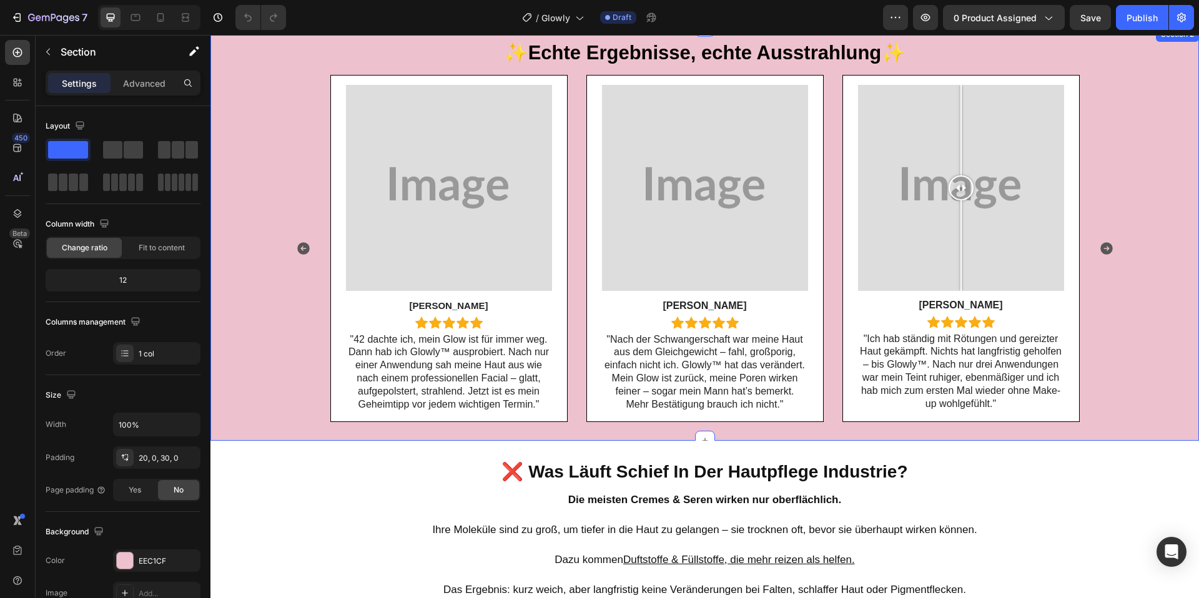
scroll to position [680, 0]
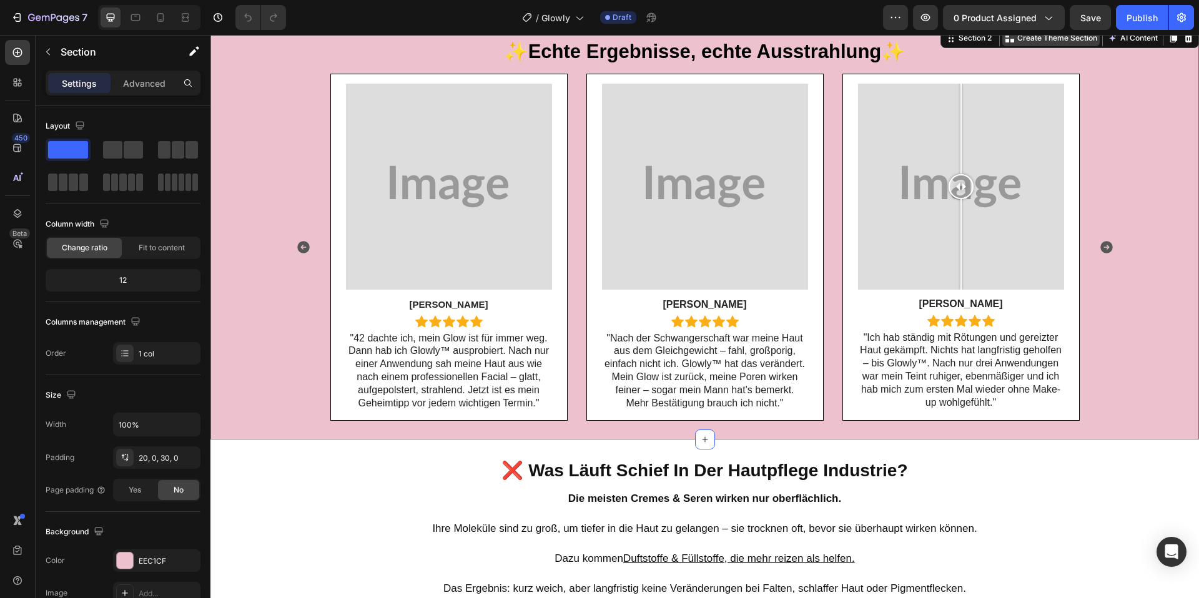
click at [1056, 37] on p "Create Theme Section" at bounding box center [1057, 37] width 80 height 11
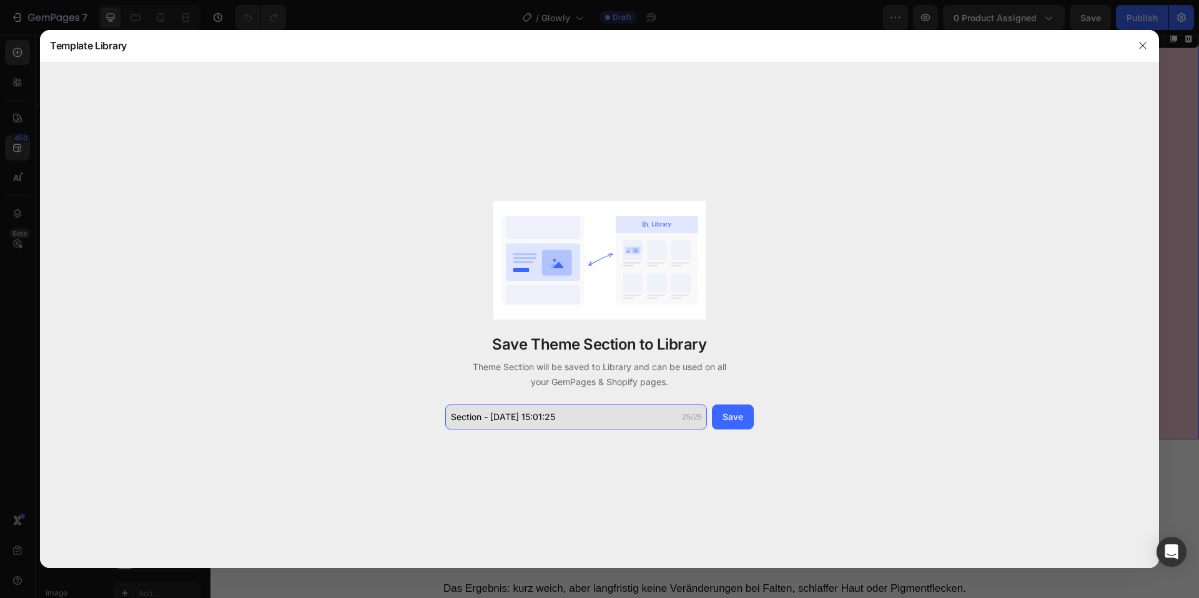
click at [526, 417] on input "Section - [DATE] 15:01:25" at bounding box center [576, 417] width 262 height 25
click at [528, 417] on input "Section - [DATE] 15:01:25" at bounding box center [576, 417] width 262 height 25
click at [480, 417] on input "Reviews3" at bounding box center [576, 417] width 262 height 25
click at [486, 417] on input "Reviews3" at bounding box center [576, 417] width 262 height 25
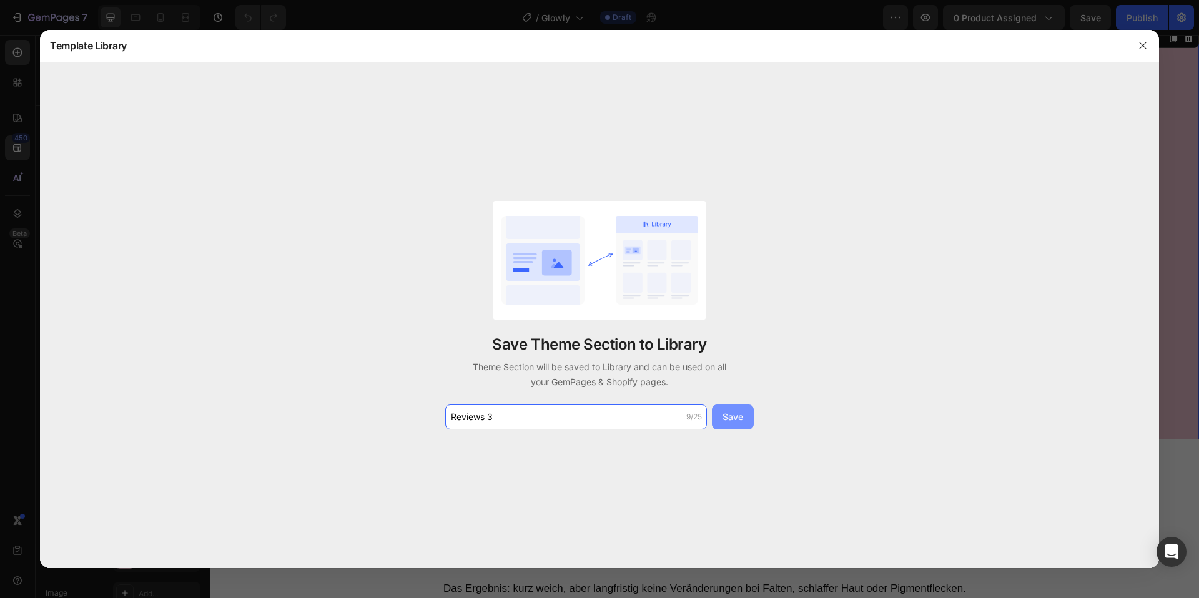
type input "Reviews 3"
click at [746, 413] on button "Save" at bounding box center [733, 417] width 42 height 25
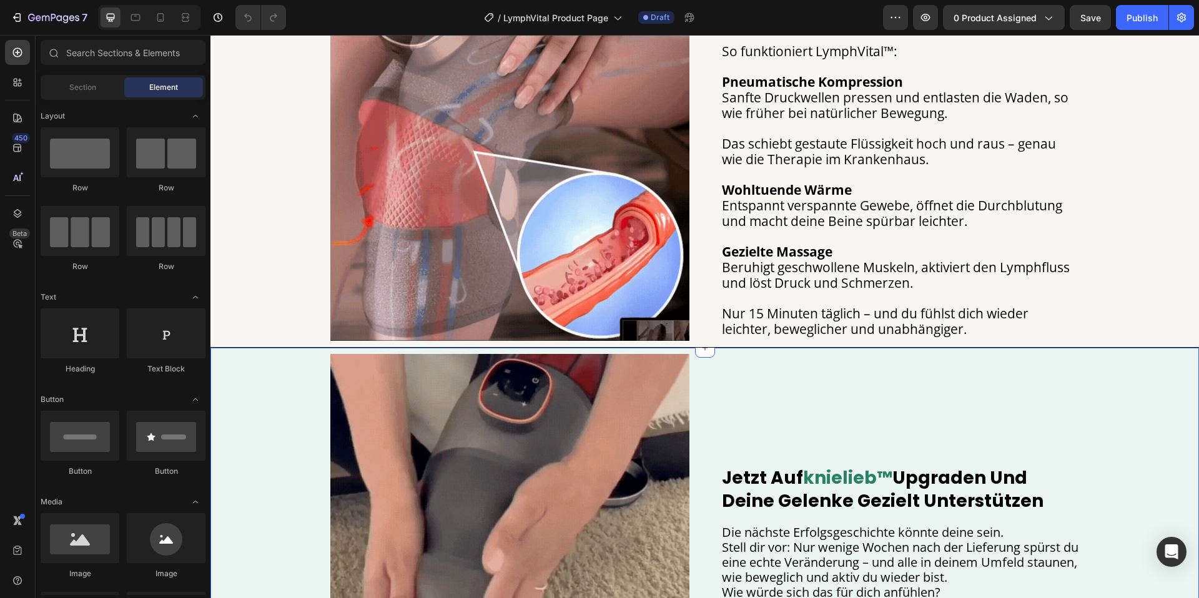
scroll to position [1073, 0]
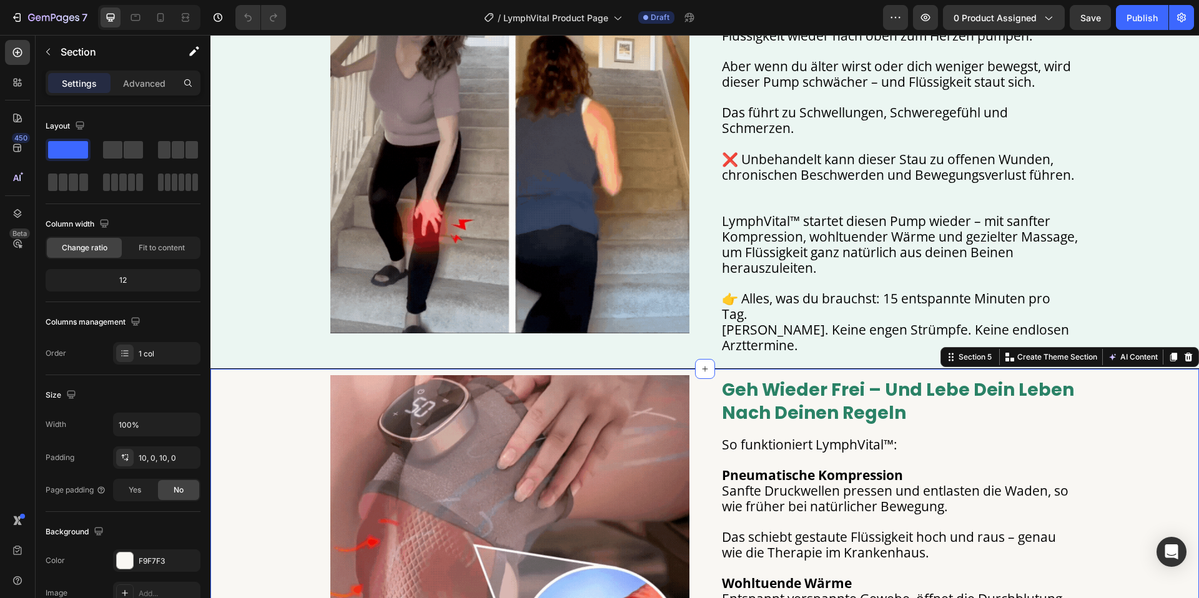
click at [286, 388] on div "Image geh wieder frei – und lebe dein leben nach deinen regeln Heading So funkt…" at bounding box center [704, 554] width 988 height 359
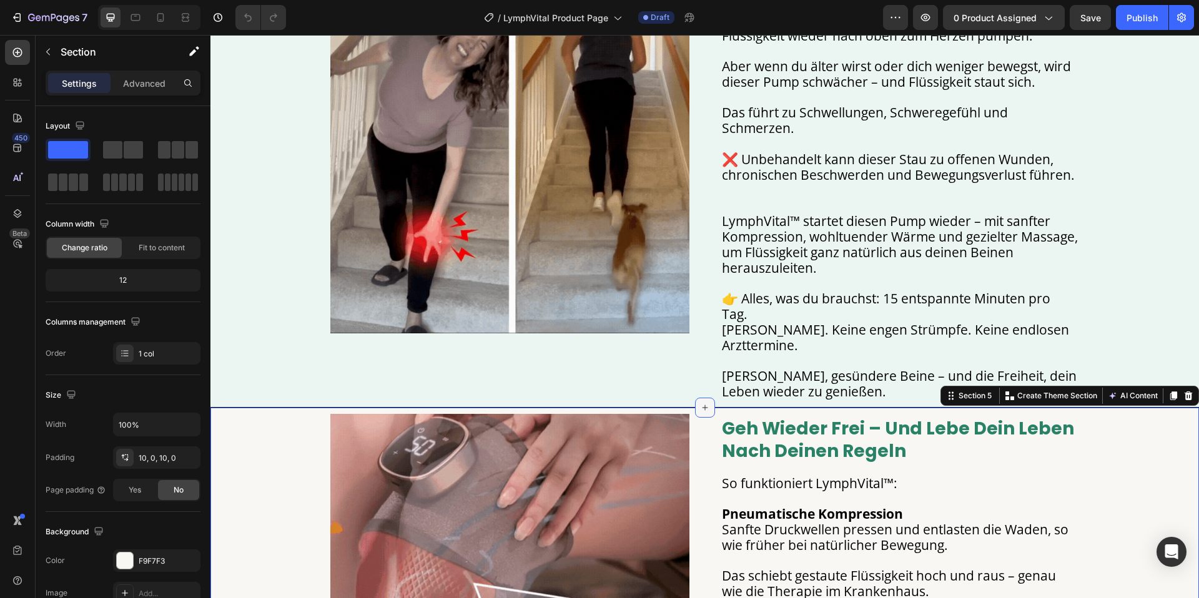
click at [703, 403] on icon at bounding box center [705, 408] width 10 height 10
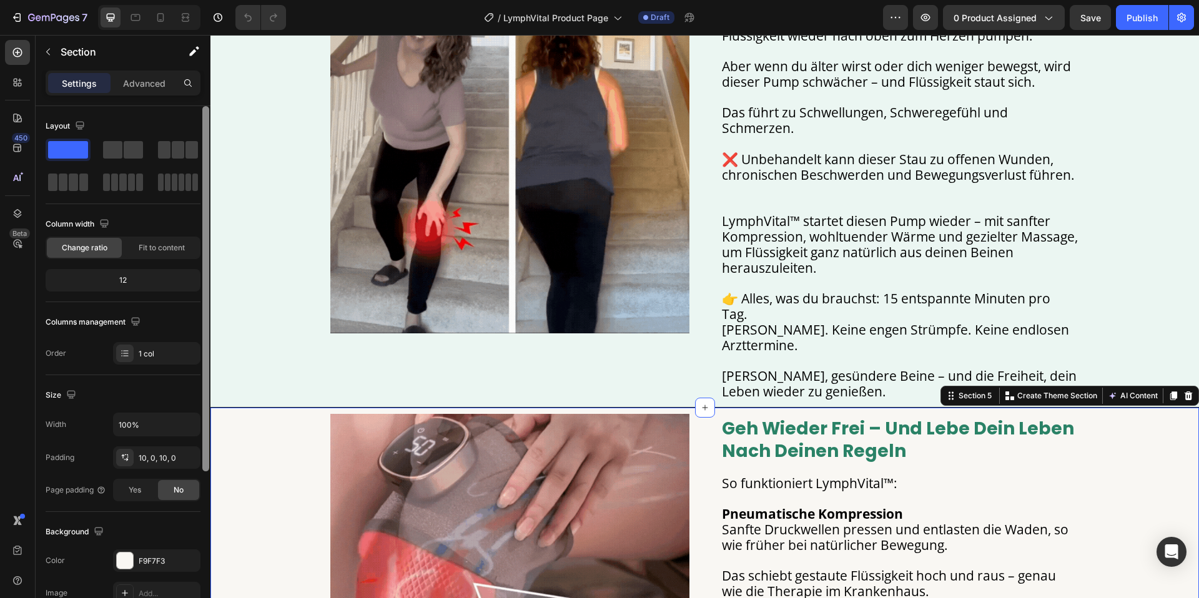
drag, startPoint x: 194, startPoint y: 439, endPoint x: 207, endPoint y: 439, distance: 13.1
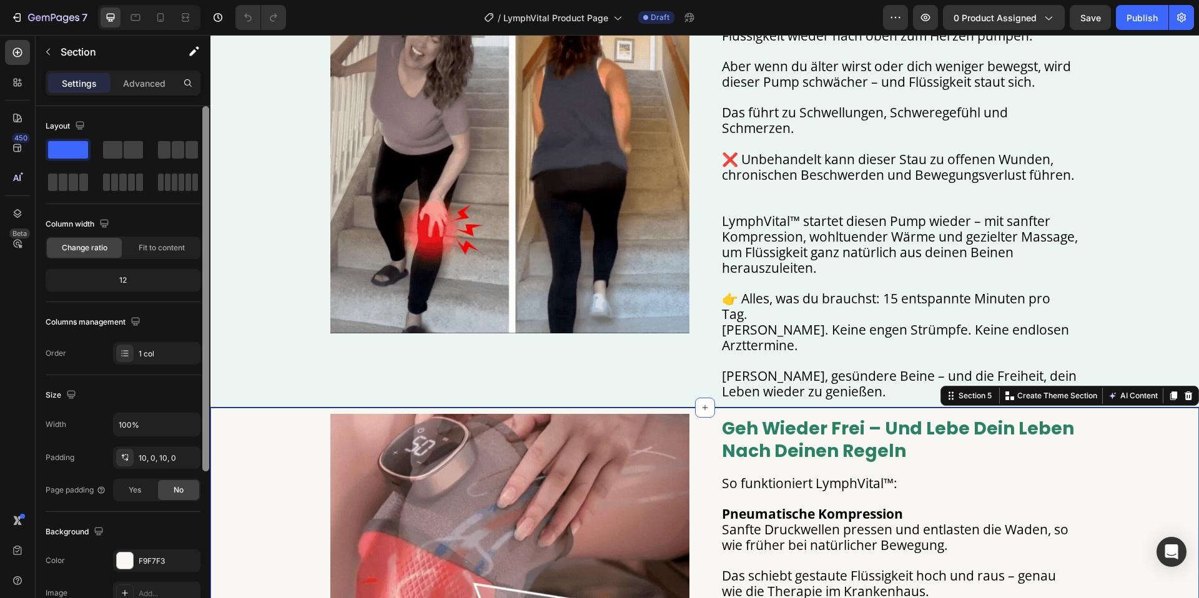
click at [195, 438] on div "Width 100% Padding 10, 0, 10, 0 Page padding Yes No" at bounding box center [123, 457] width 155 height 89
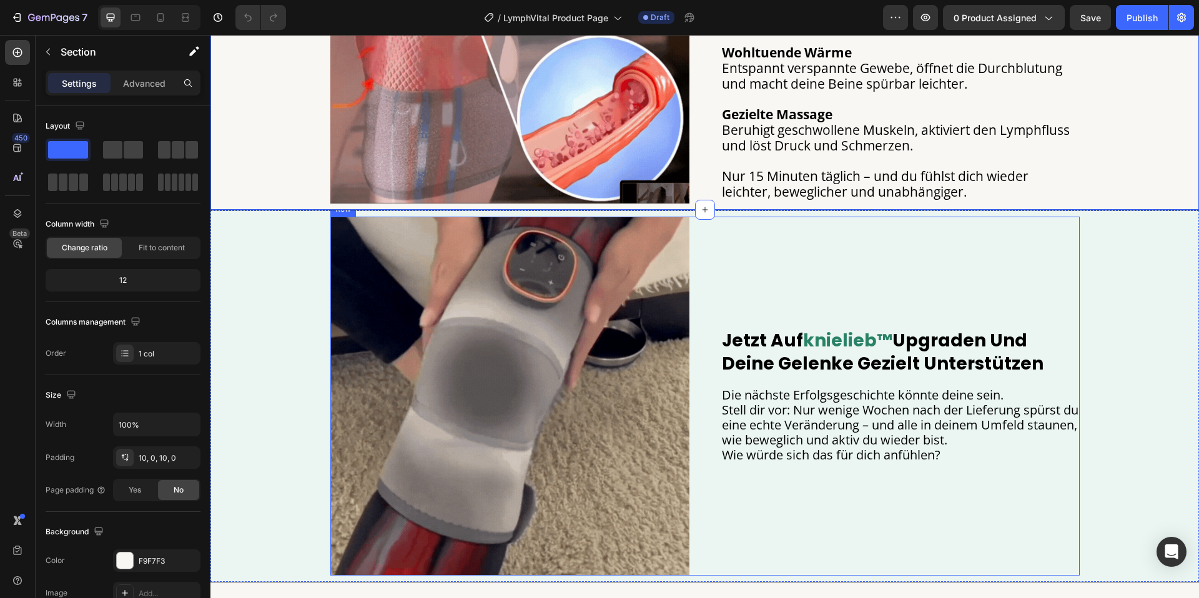
scroll to position [1616, 0]
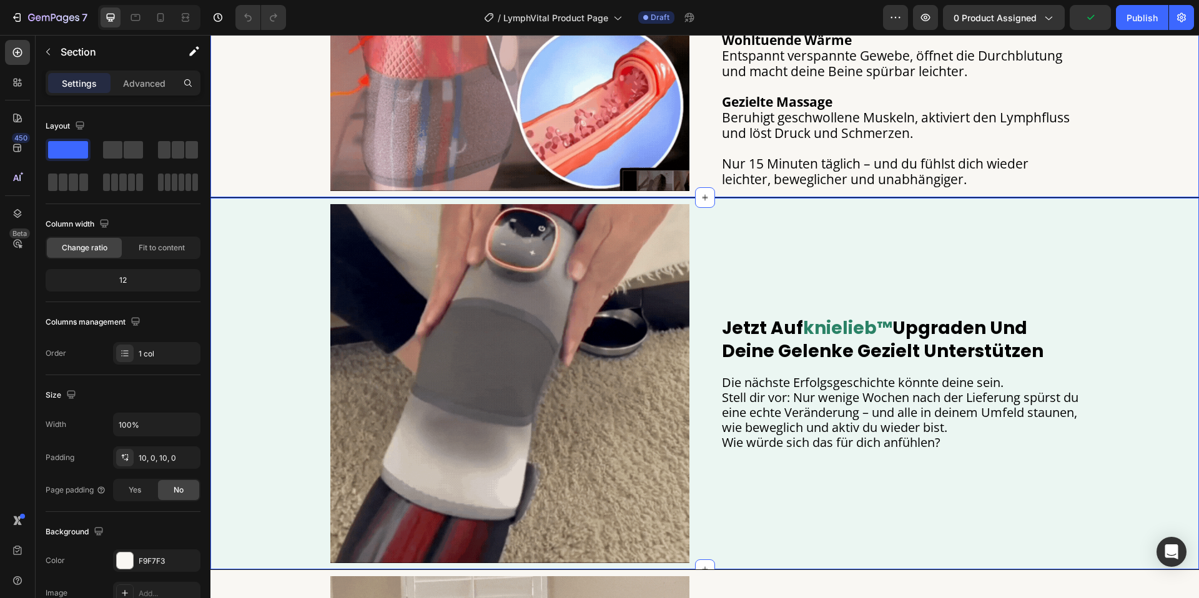
click at [719, 201] on div "Image jetzt auf knielieb™ upgraden und deine gelenke gezielt unterstützen Headi…" at bounding box center [704, 383] width 988 height 372
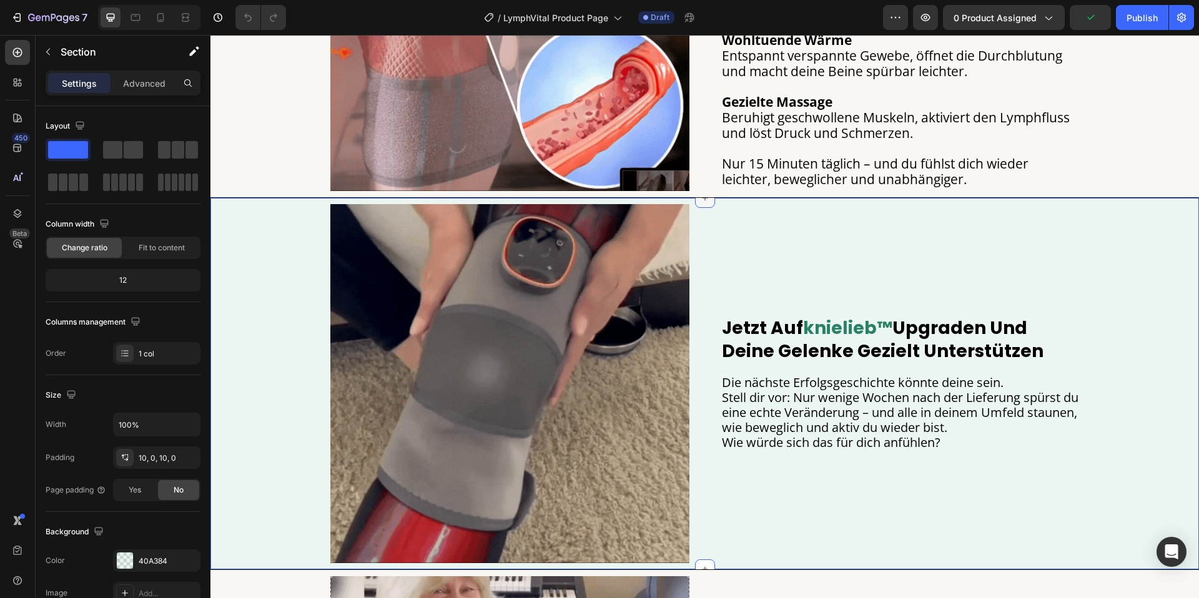
click at [709, 199] on icon at bounding box center [705, 198] width 10 height 10
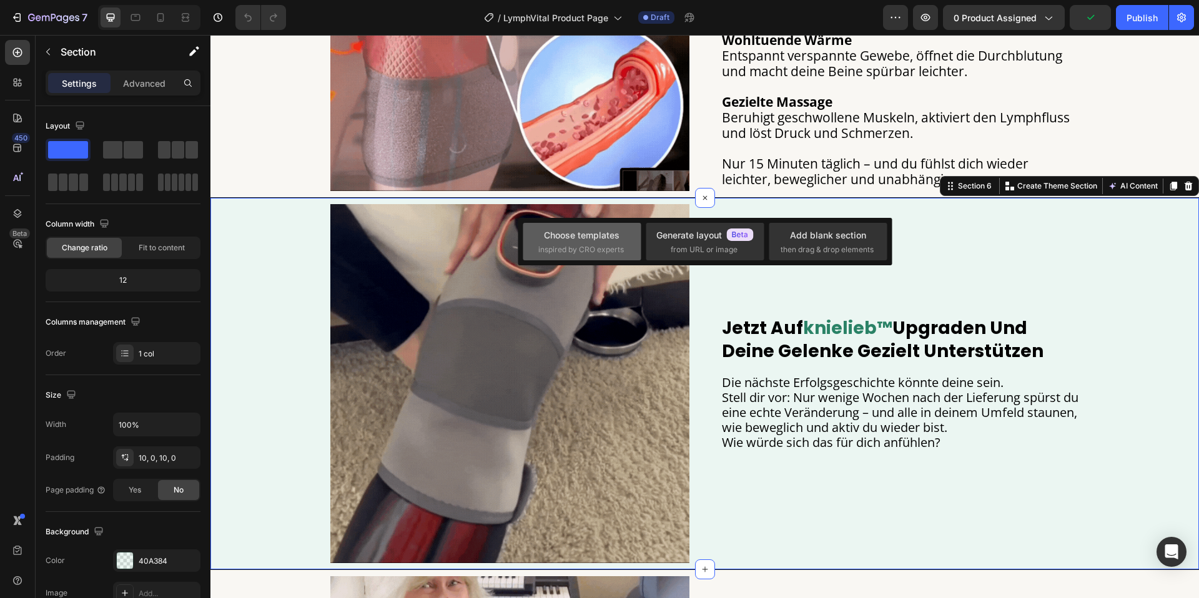
click at [613, 247] on span "inspired by CRO experts" at bounding box center [581, 249] width 86 height 11
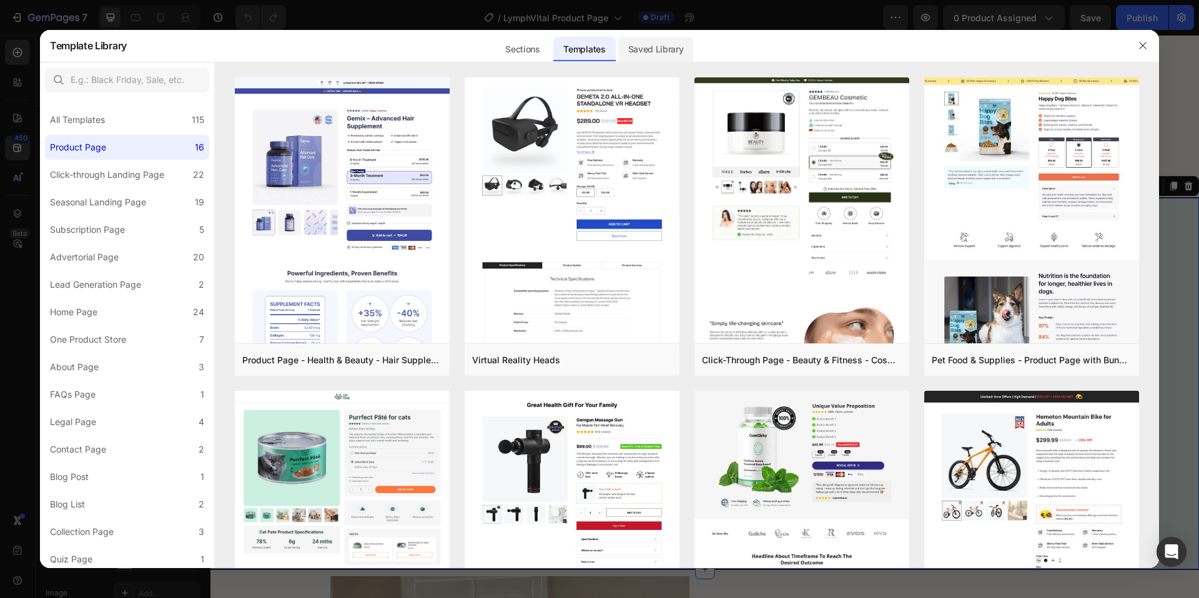
click at [656, 53] on div "Saved Library" at bounding box center [656, 49] width 76 height 25
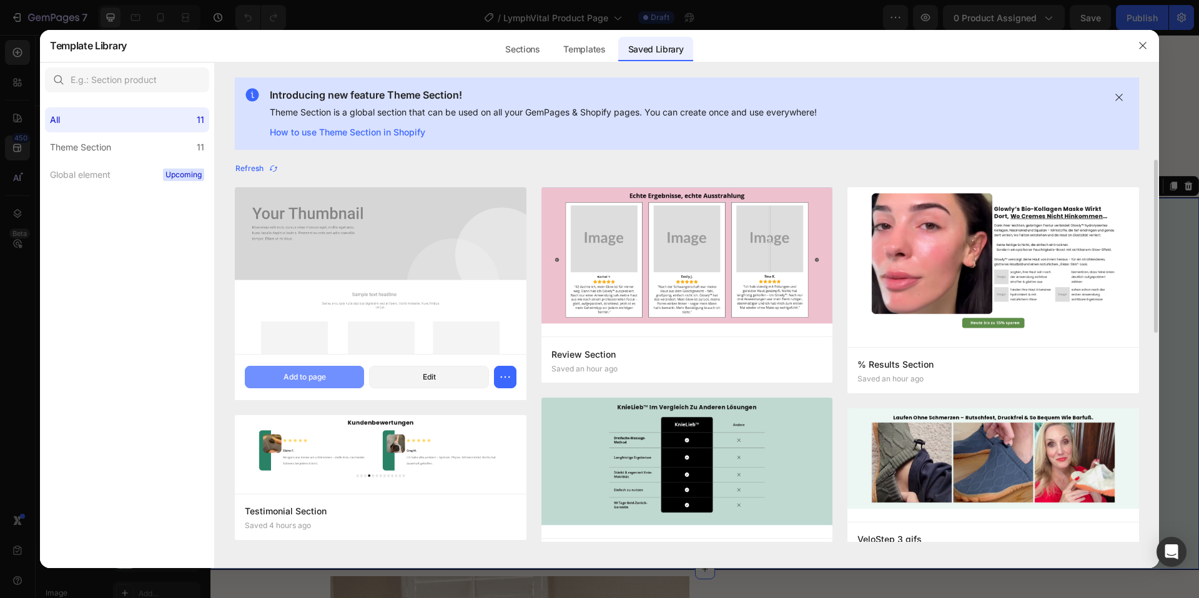
click at [337, 382] on button "Add to page" at bounding box center [304, 377] width 119 height 22
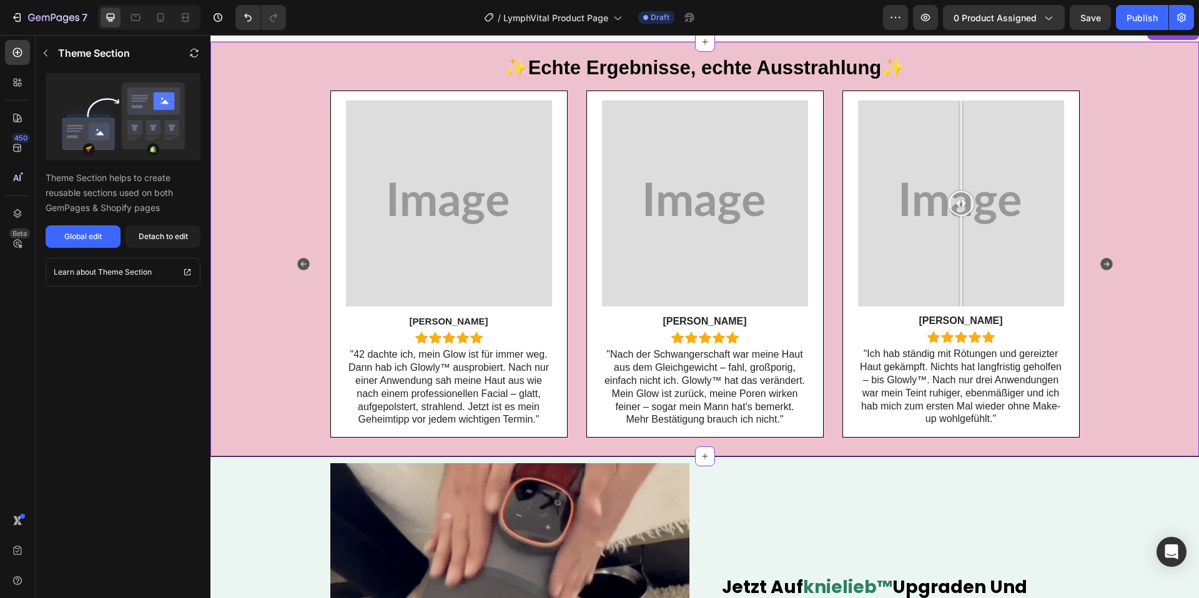
scroll to position [1778, 0]
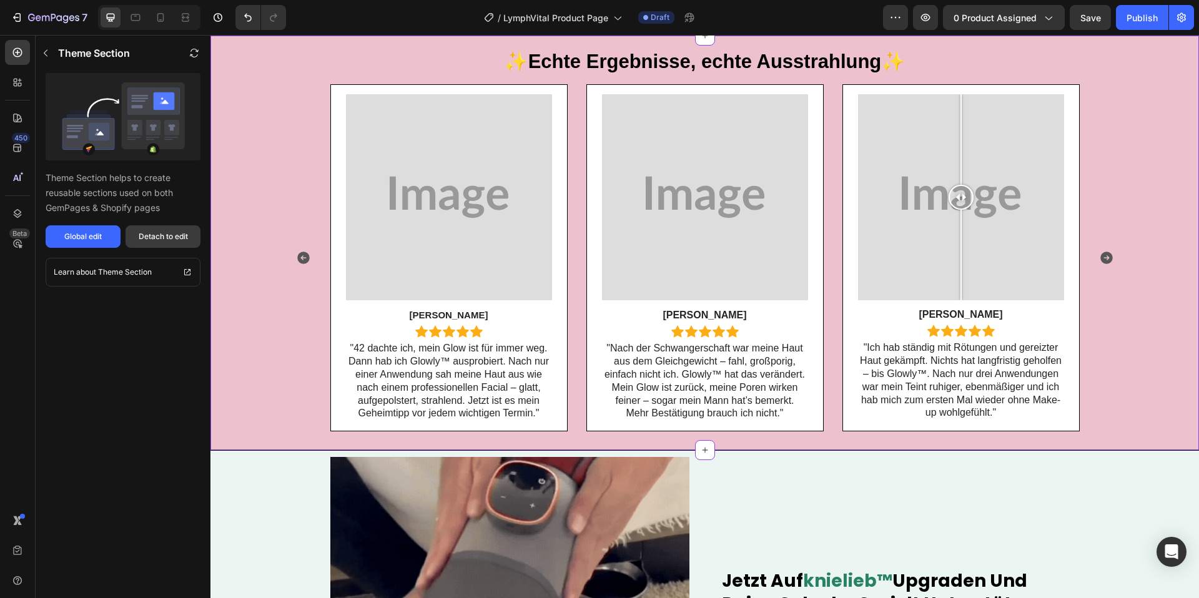
click at [168, 241] on div "Detach to edit" at bounding box center [163, 236] width 49 height 11
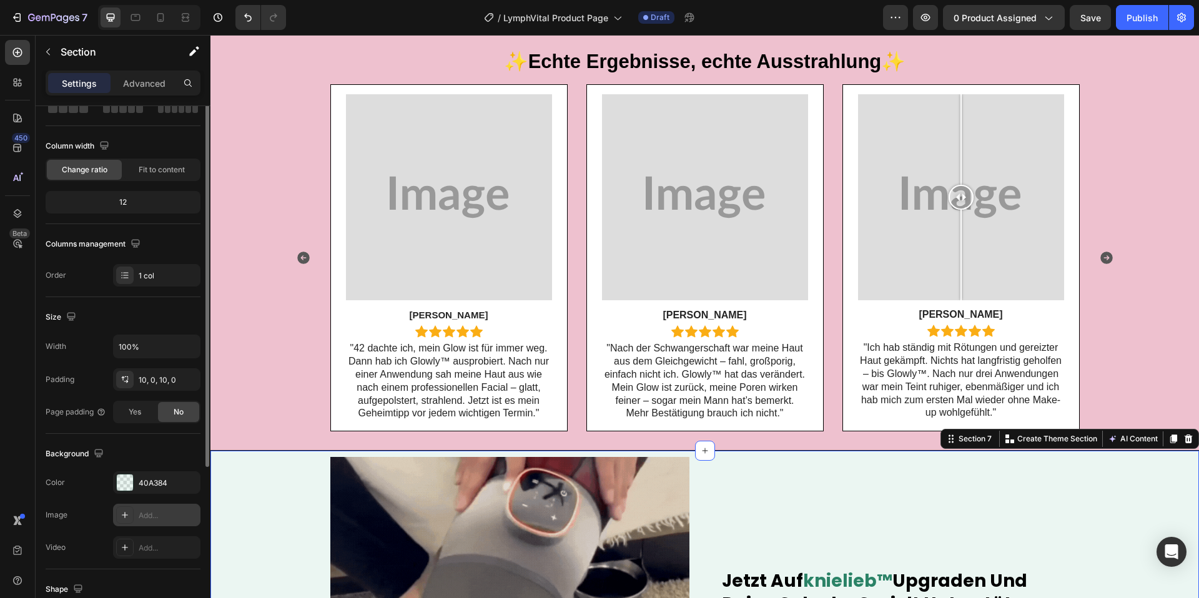
scroll to position [167, 0]
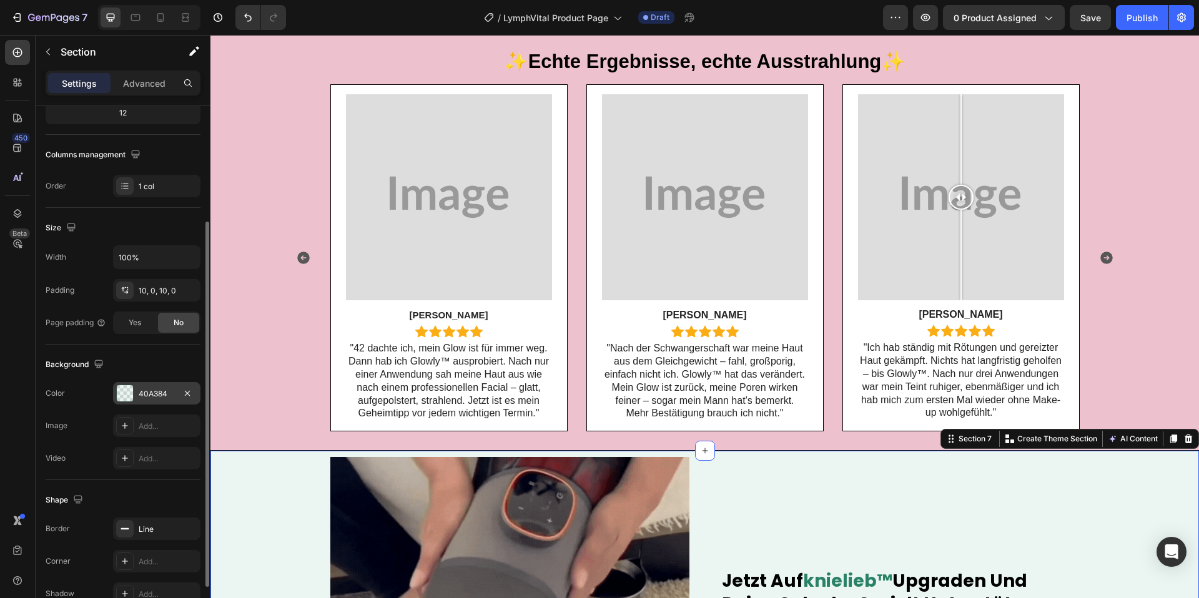
click at [149, 395] on div "40A384" at bounding box center [157, 393] width 36 height 11
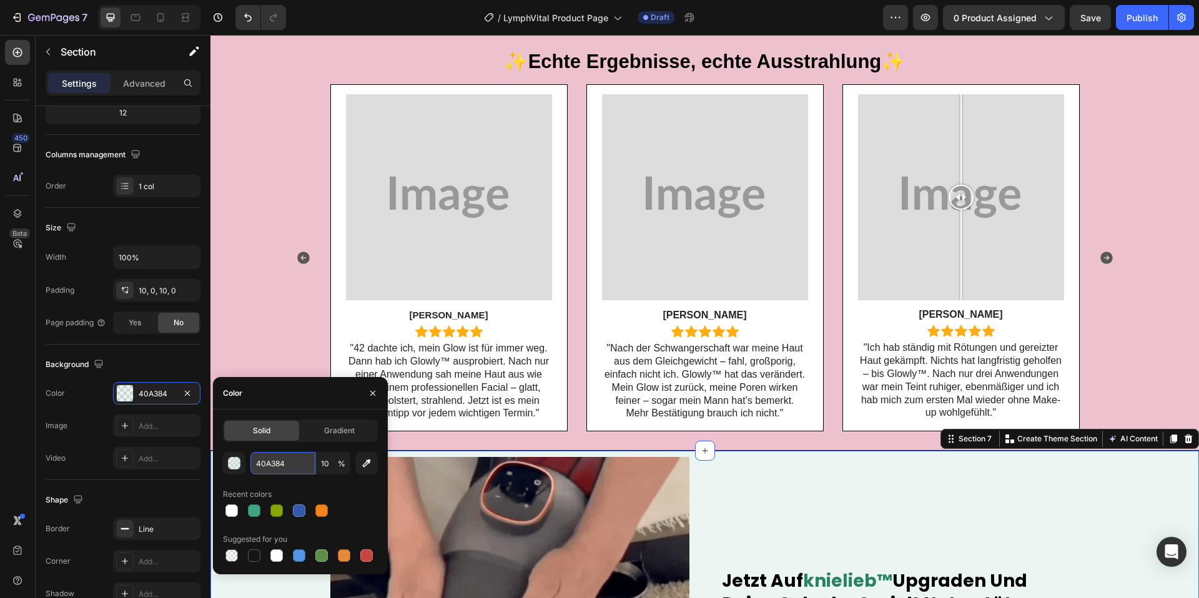
click at [259, 463] on input "40A384" at bounding box center [282, 463] width 65 height 22
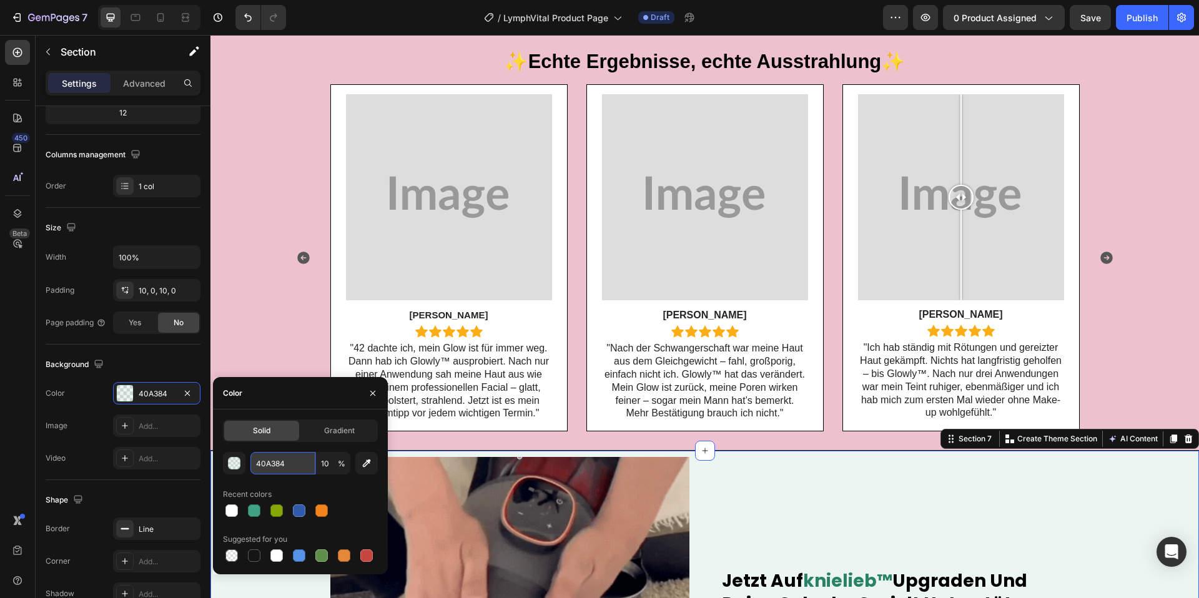
click at [259, 463] on input "40A384" at bounding box center [282, 463] width 65 height 22
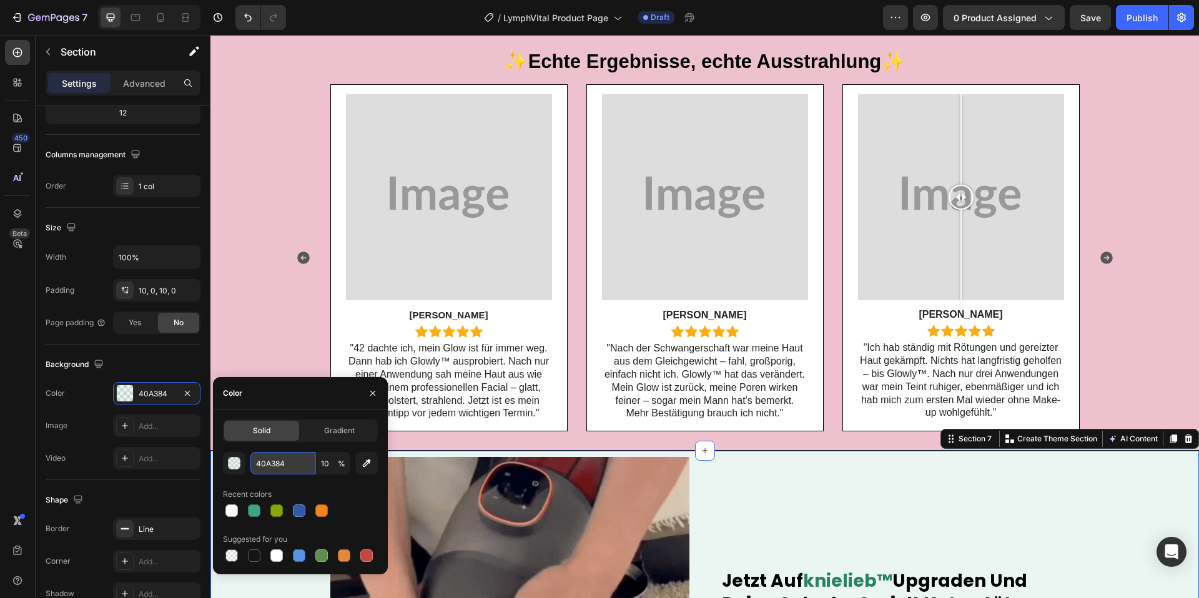
click at [259, 463] on input "40A384" at bounding box center [282, 463] width 65 height 22
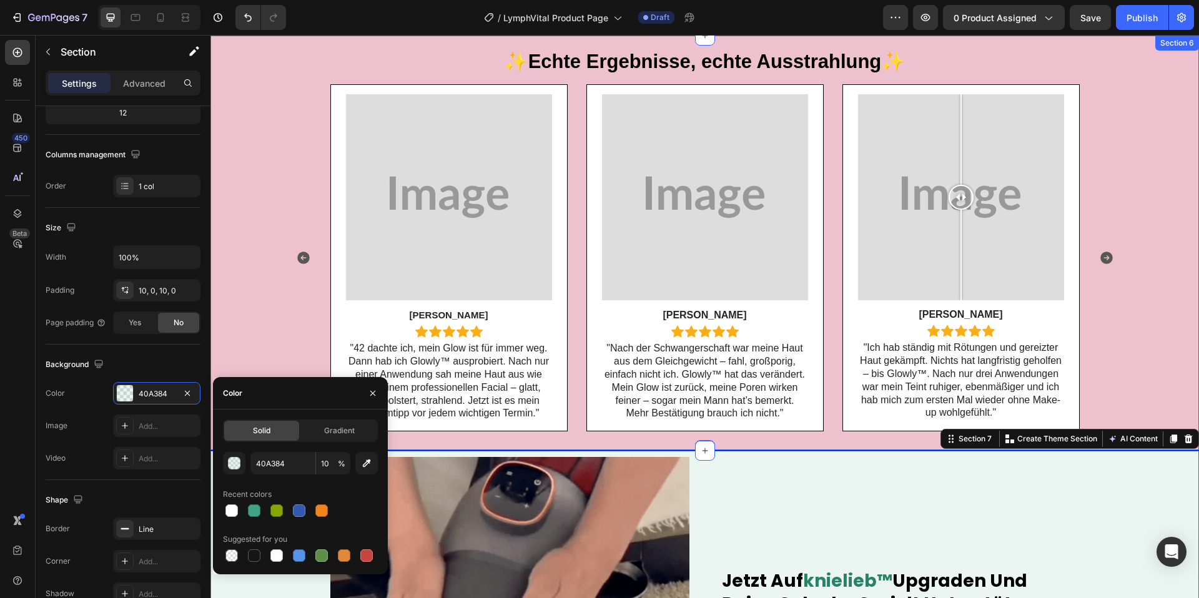
click at [266, 264] on div "Image Rachel T. Text Block Icon Icon Icon Icon Icon Icon List Row "42 dachte ic…" at bounding box center [704, 258] width 988 height 348
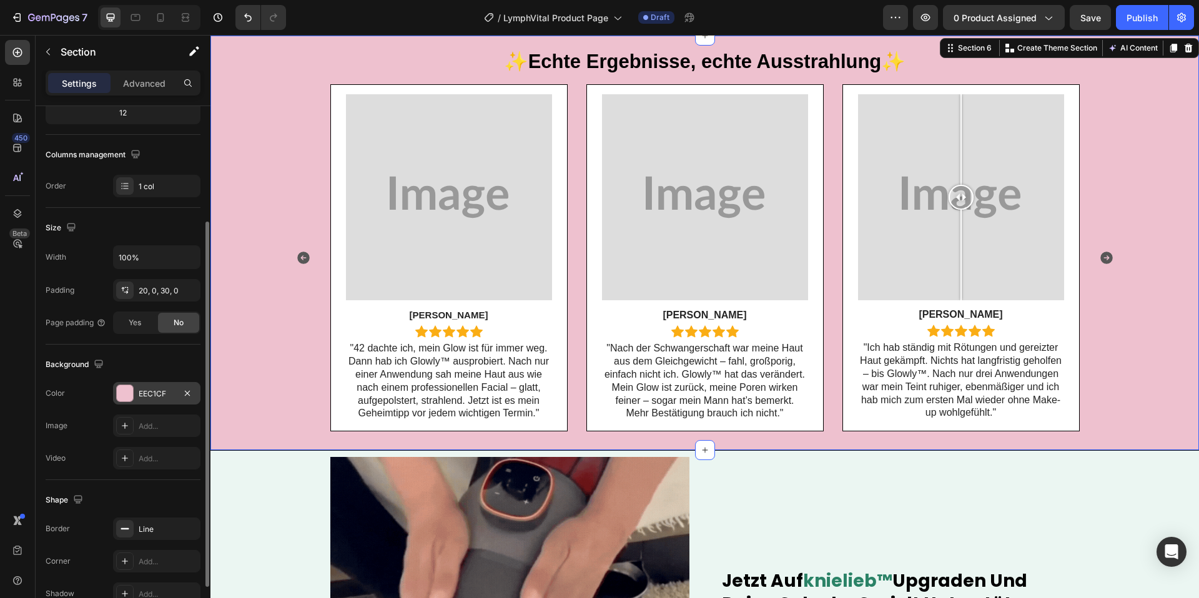
click at [147, 394] on div "EEC1CF" at bounding box center [157, 393] width 36 height 11
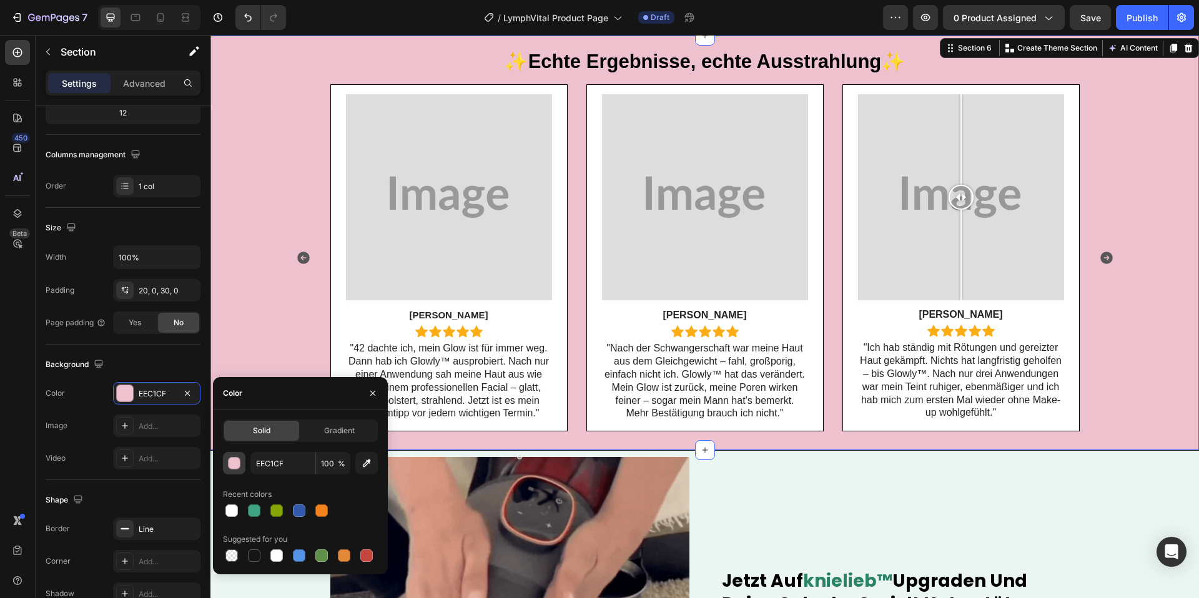
click at [240, 465] on div "button" at bounding box center [234, 463] width 12 height 12
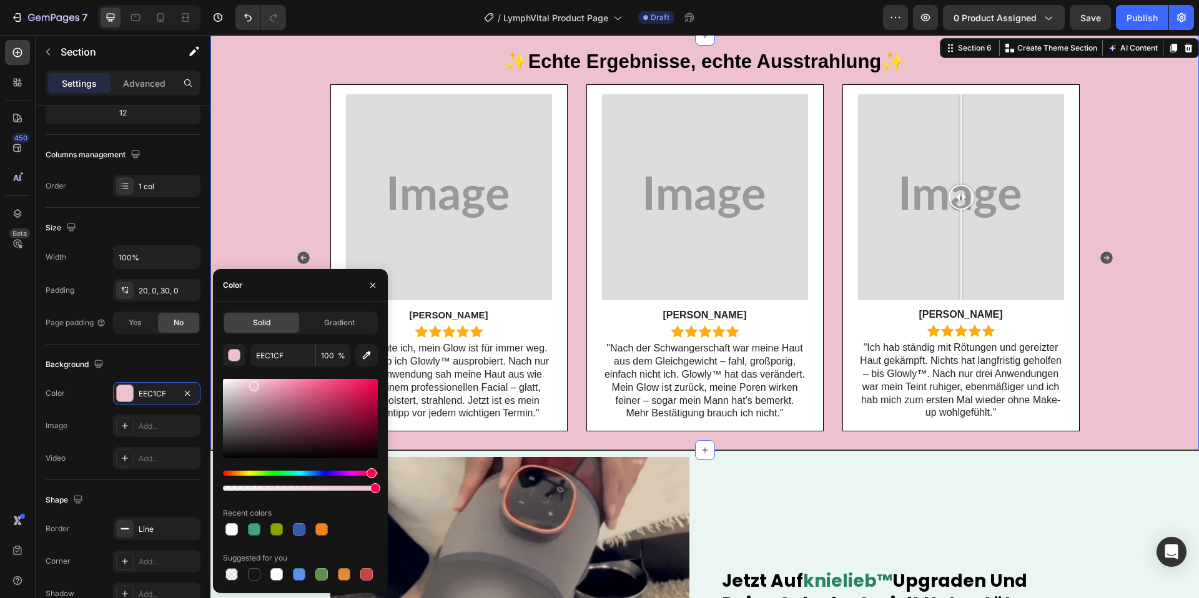
click at [256, 465] on div at bounding box center [300, 435] width 155 height 117
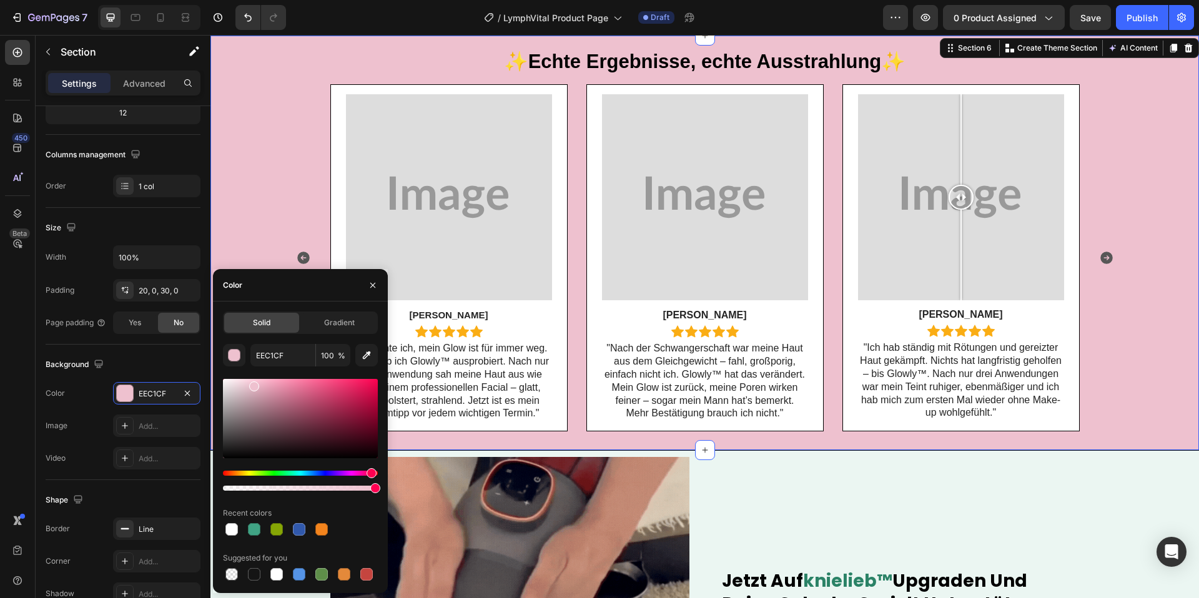
click at [256, 465] on div at bounding box center [300, 435] width 155 height 117
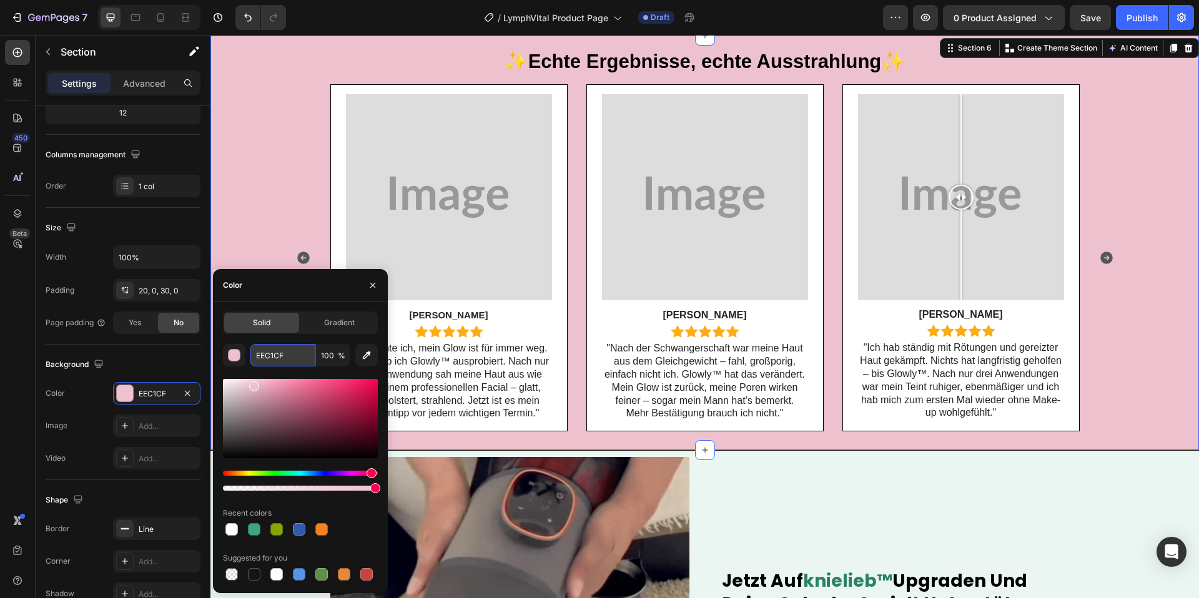
click at [273, 353] on input "EEC1CF" at bounding box center [282, 355] width 65 height 22
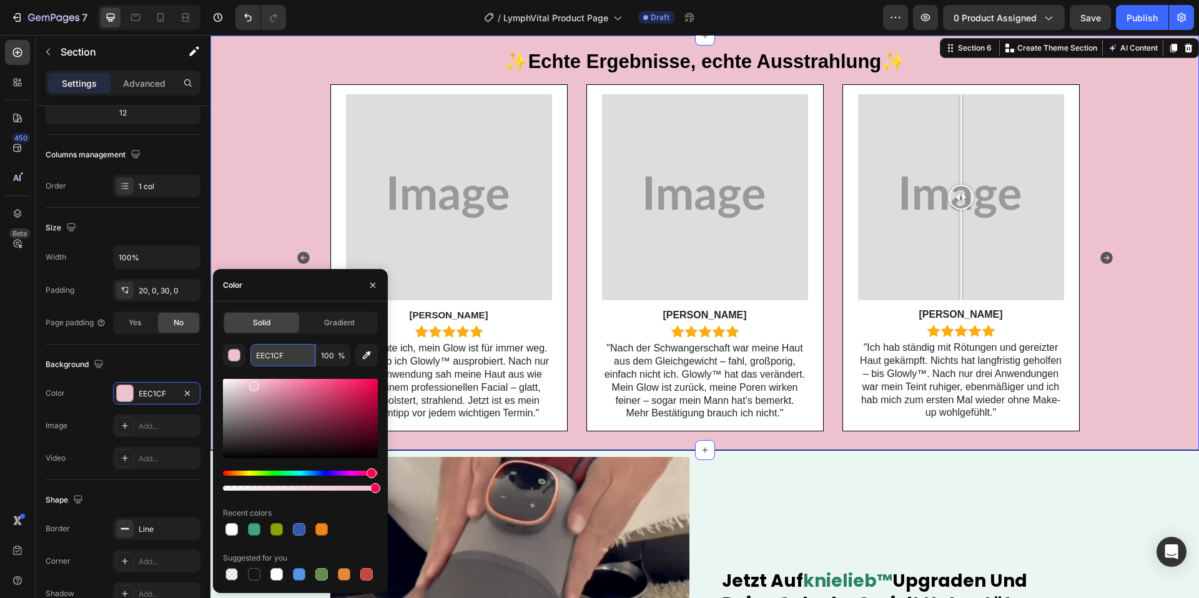
click at [273, 353] on input "EEC1CF" at bounding box center [282, 355] width 65 height 22
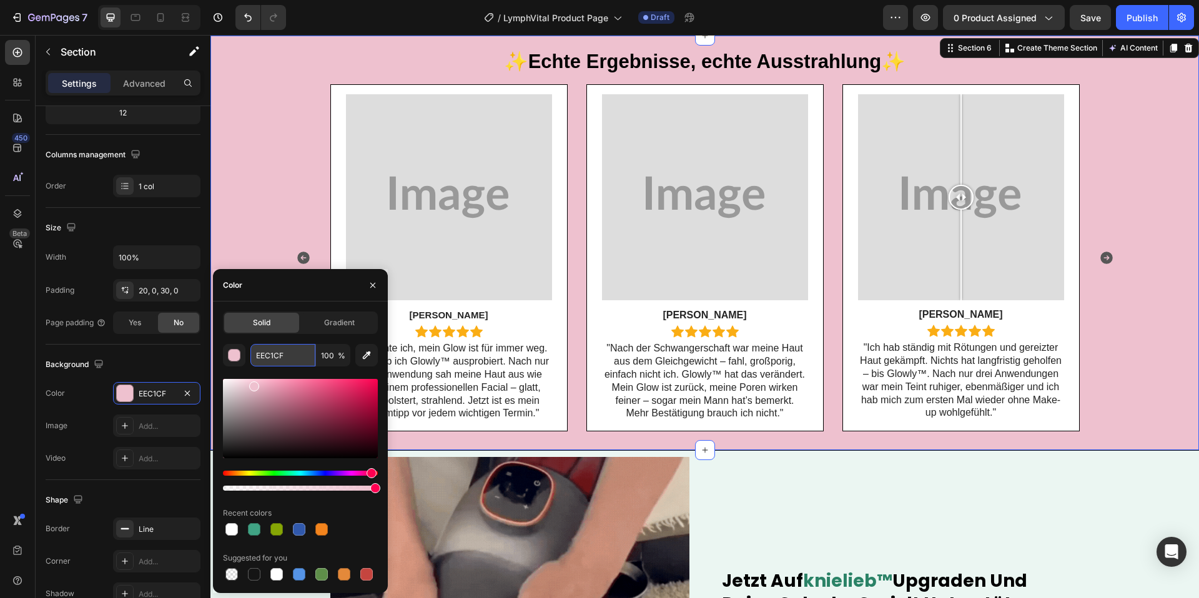
click at [273, 353] on input "EEC1CF" at bounding box center [282, 355] width 65 height 22
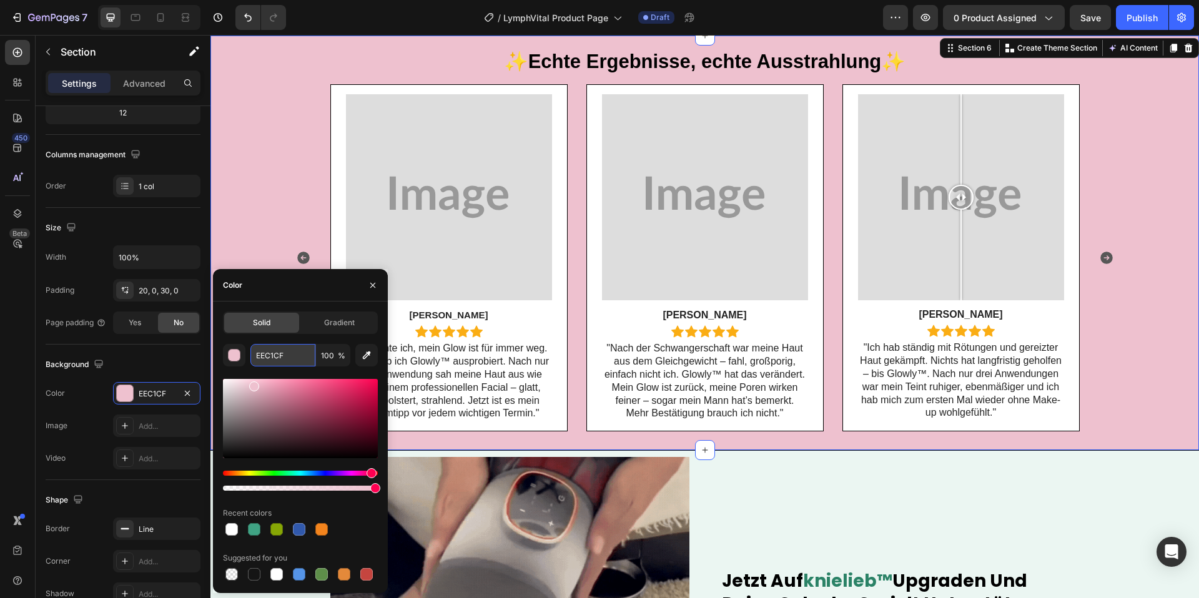
paste input "40A384"
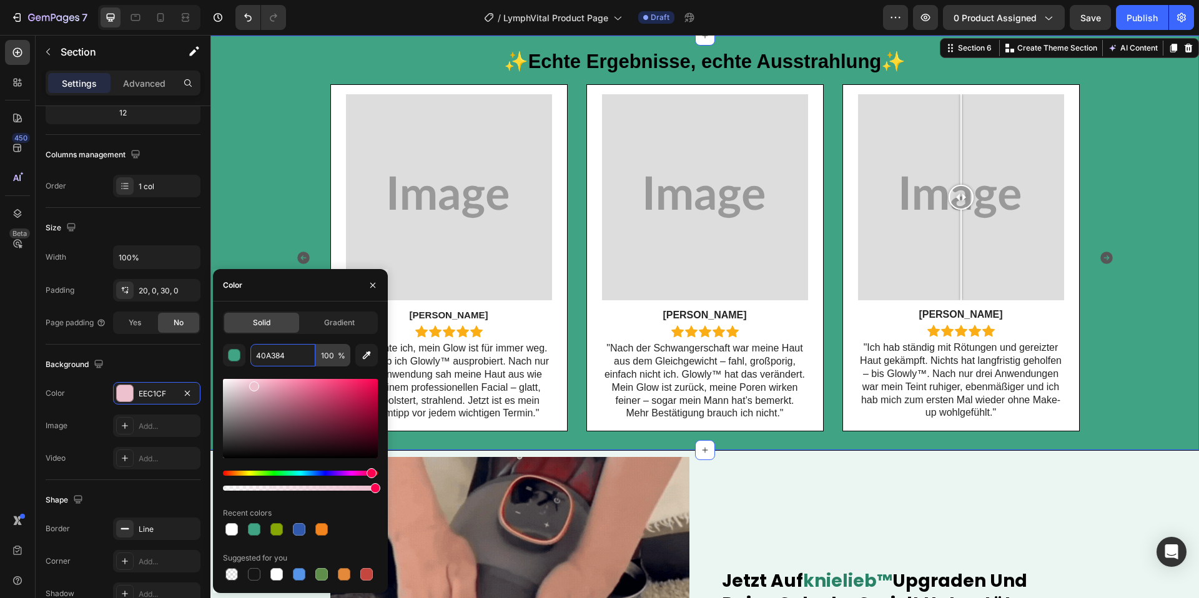
type input "40A384"
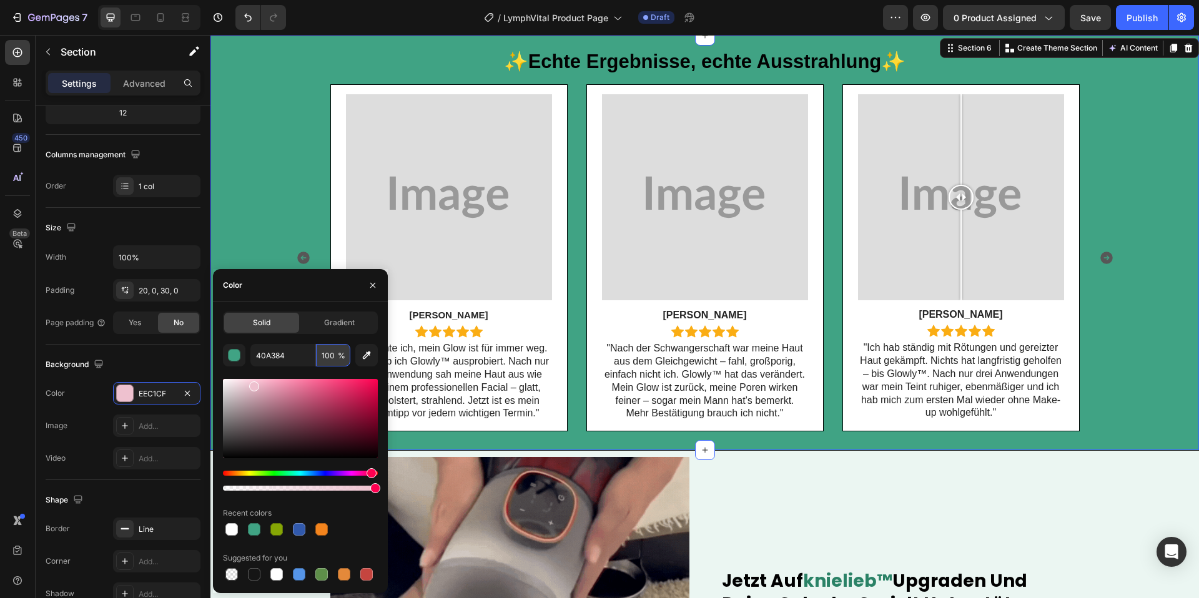
click at [328, 353] on input "100" at bounding box center [333, 355] width 34 height 22
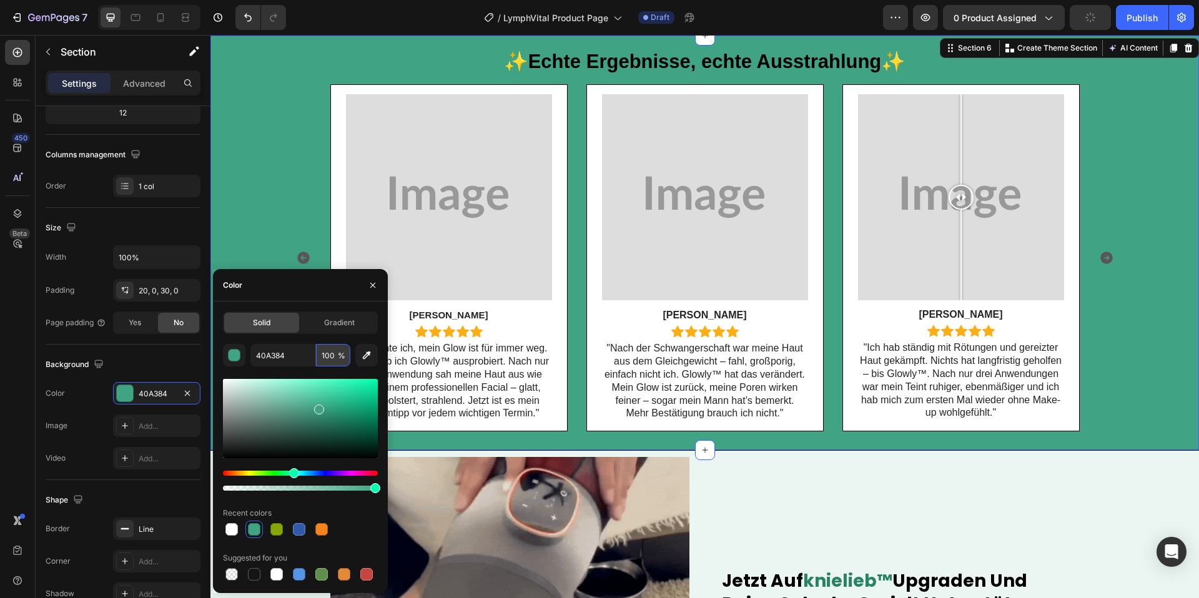
type input "10"
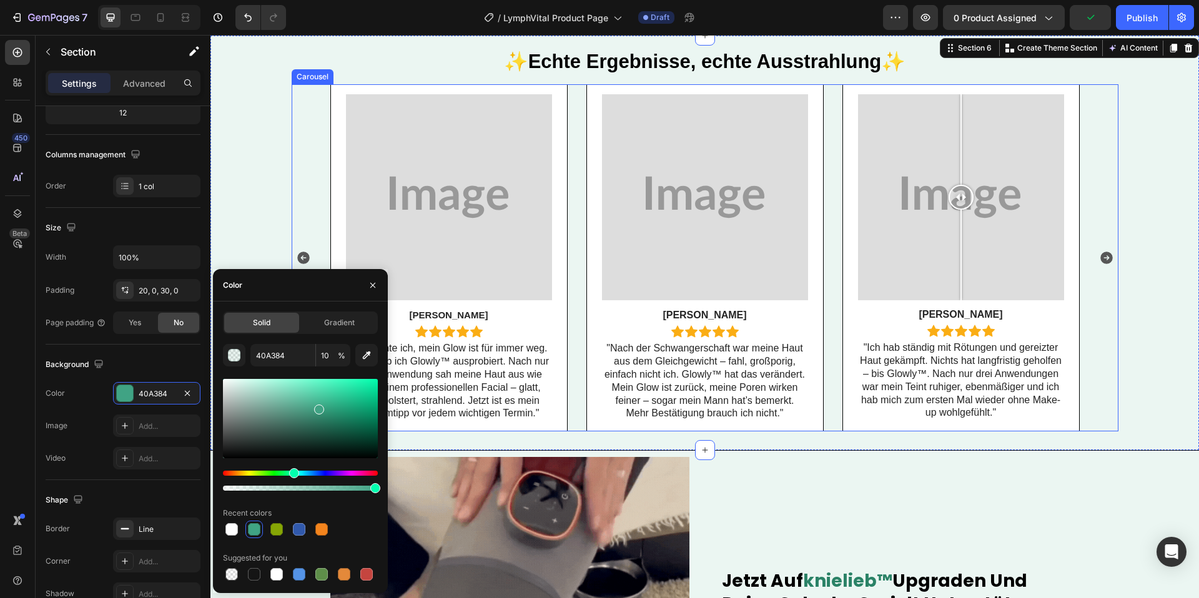
click at [327, 170] on div "Image Rachel T. Text Block Icon Icon Icon Icon Icon Icon List Row "42 dachte ic…" at bounding box center [705, 258] width 827 height 348
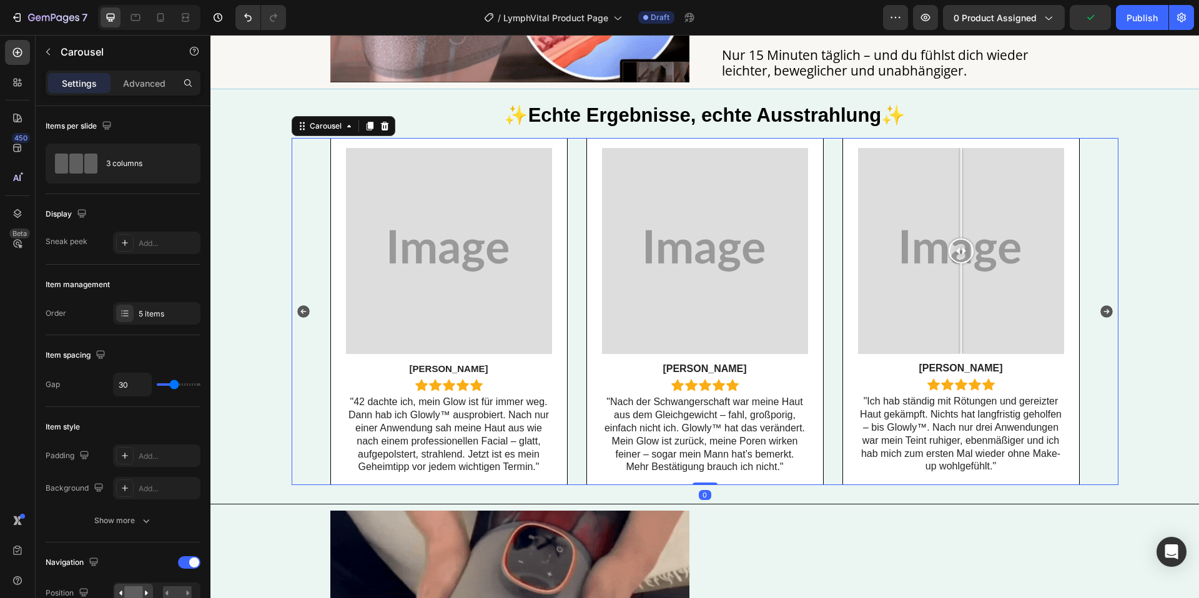
scroll to position [1702, 0]
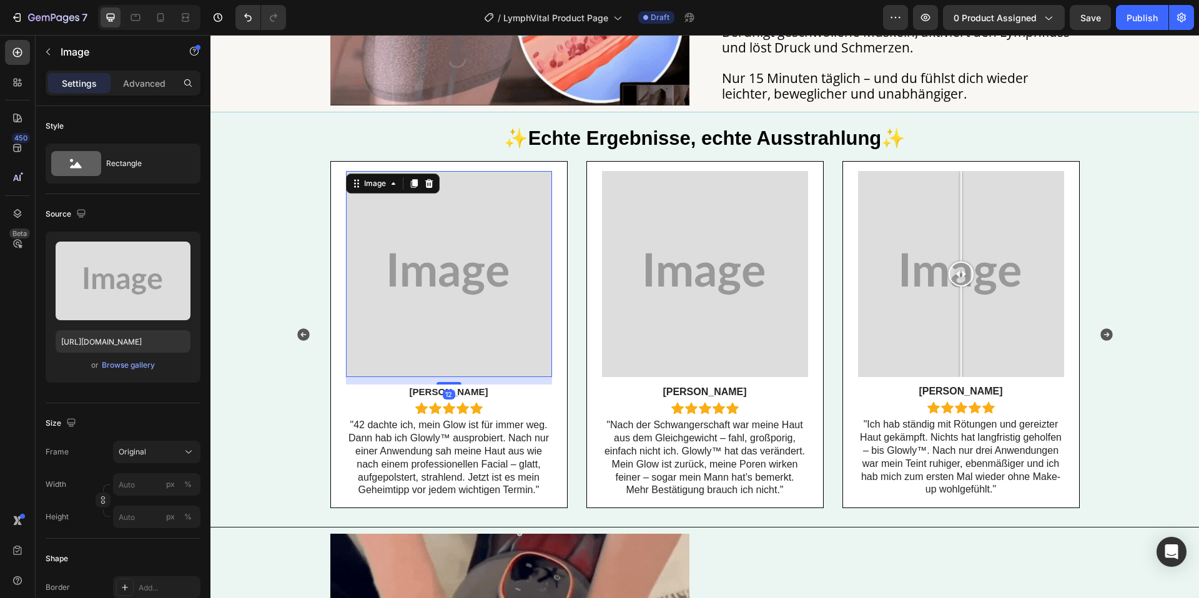
click at [476, 344] on img at bounding box center [449, 274] width 206 height 206
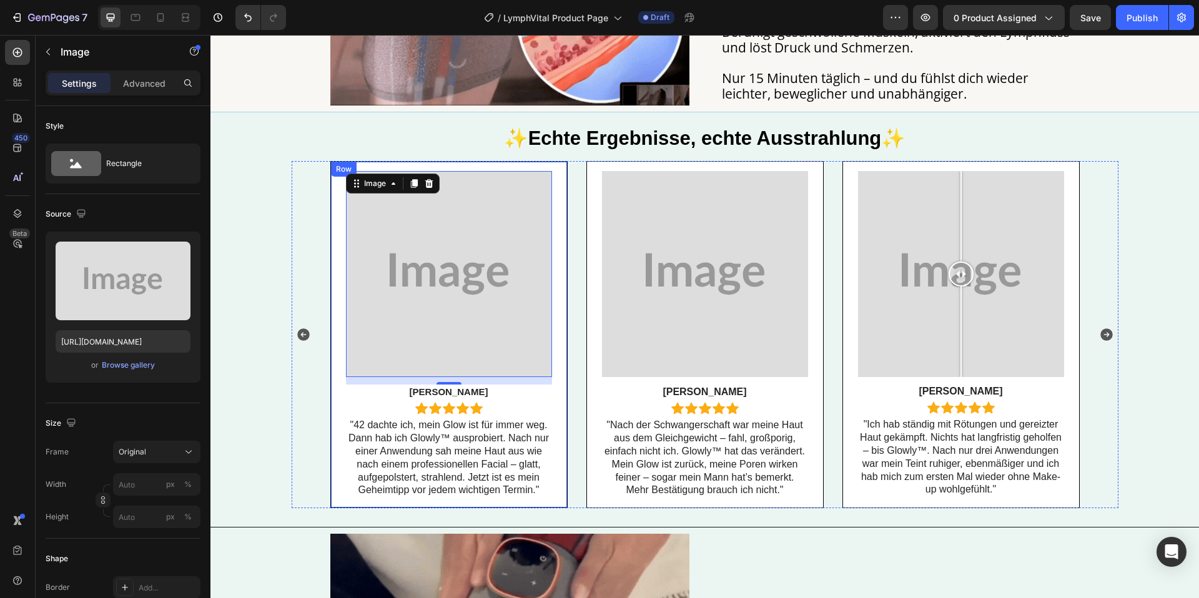
click at [330, 384] on div "Image 12 Rachel T. Text Block Icon Icon Icon Icon Icon Icon List Row "42 dachte…" at bounding box center [448, 335] width 237 height 348
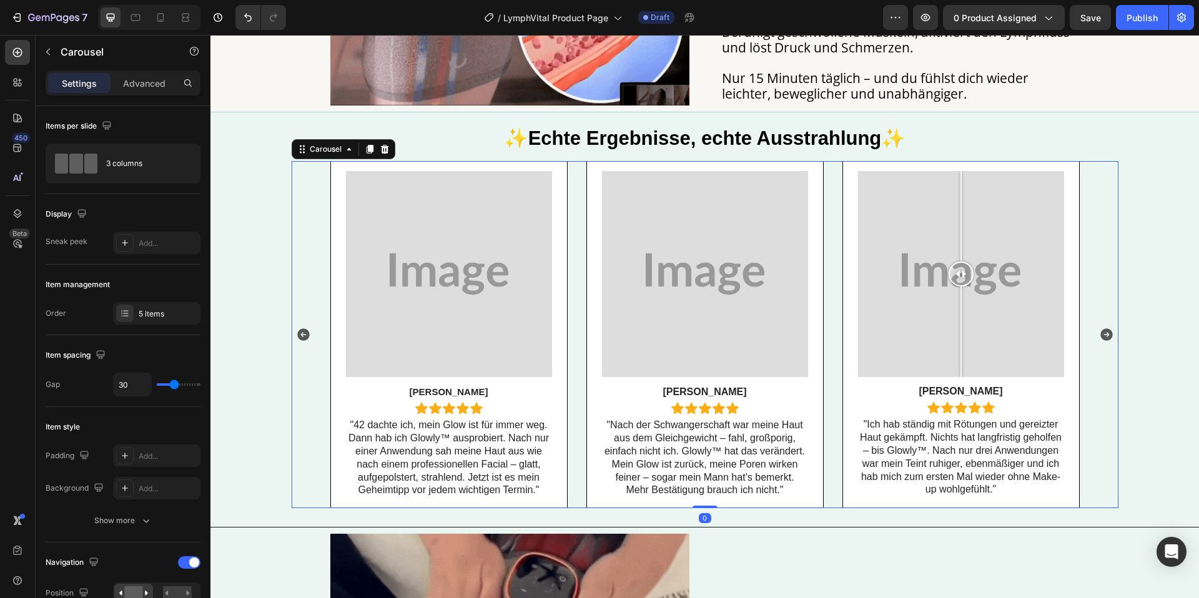
click at [302, 348] on div "Image Rachel T. Text Block Icon Icon Icon Icon Icon Icon List Row "42 dachte ic…" at bounding box center [705, 335] width 827 height 348
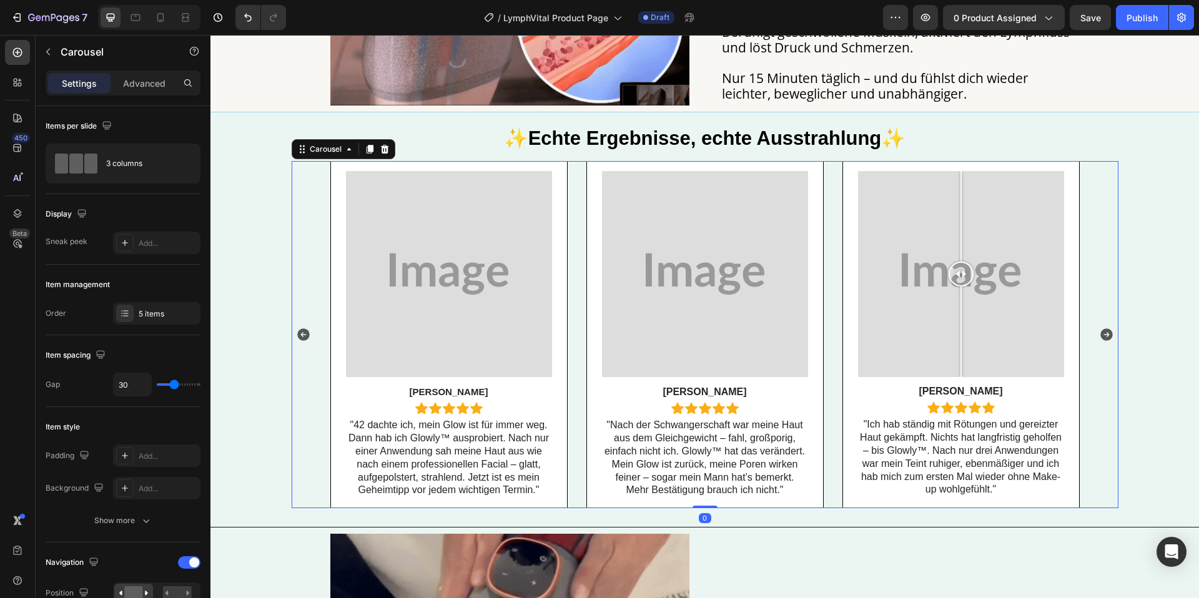
click at [315, 409] on div "Image Rachel T. Text Block Icon Icon Icon Icon Icon Icon List Row "42 dachte ic…" at bounding box center [705, 335] width 827 height 348
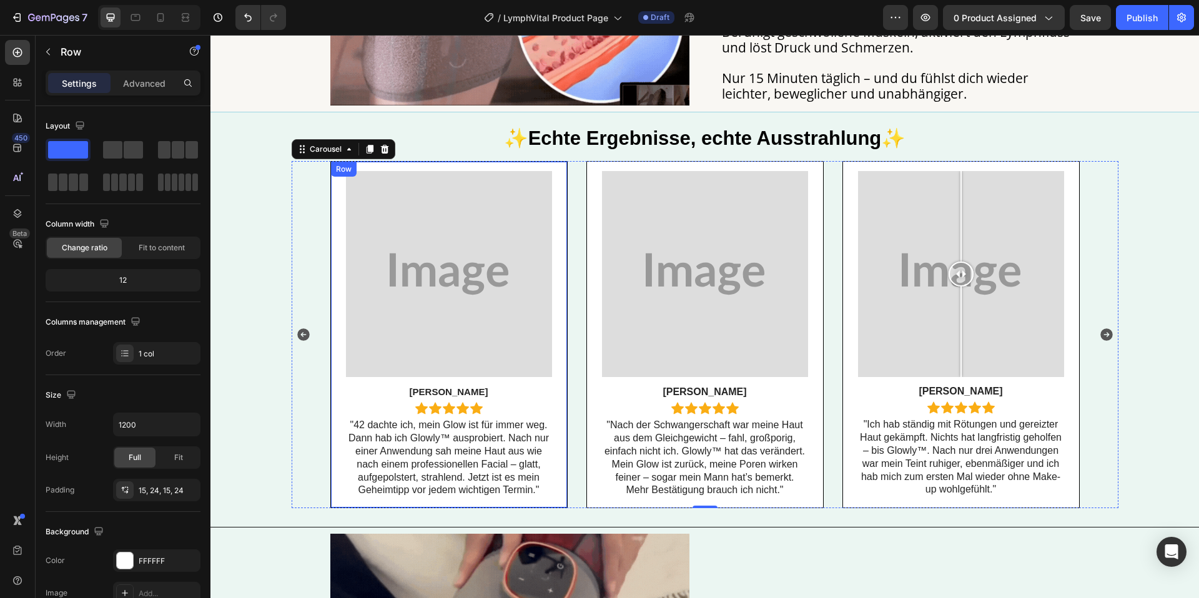
click at [540, 379] on div "Image Rachel T. Text Block Icon Icon Icon Icon Icon Icon List Row "42 dachte ic…" at bounding box center [449, 335] width 206 height 328
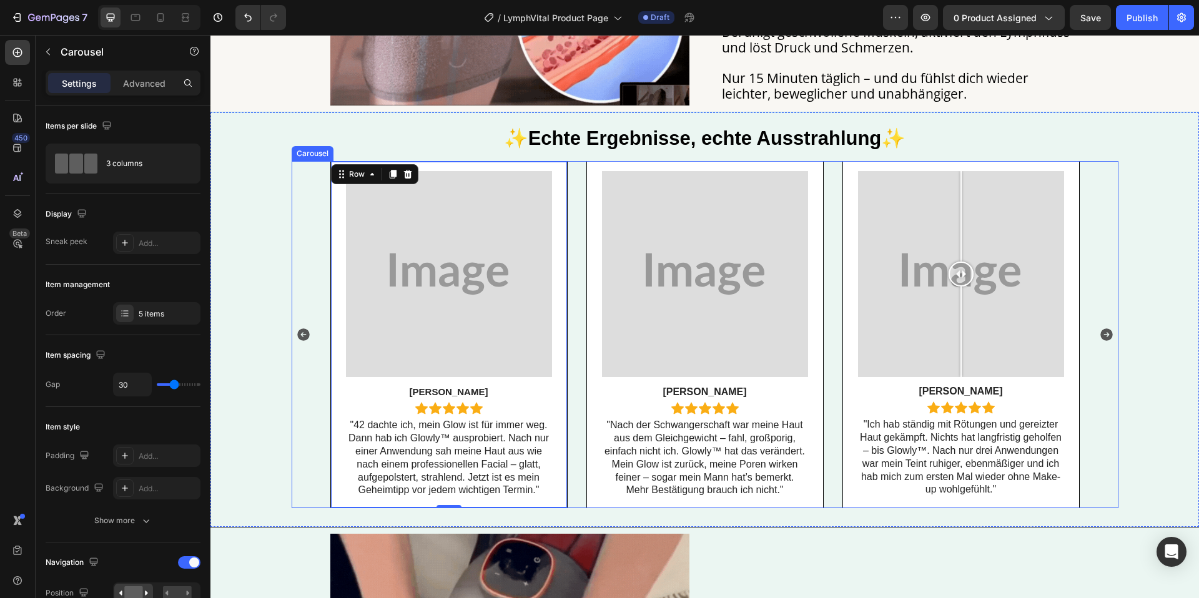
click at [580, 400] on div "Image Rachel T. Text Block Icon Icon Icon Icon Icon Icon List Row "42 dachte ic…" at bounding box center [704, 335] width 749 height 348
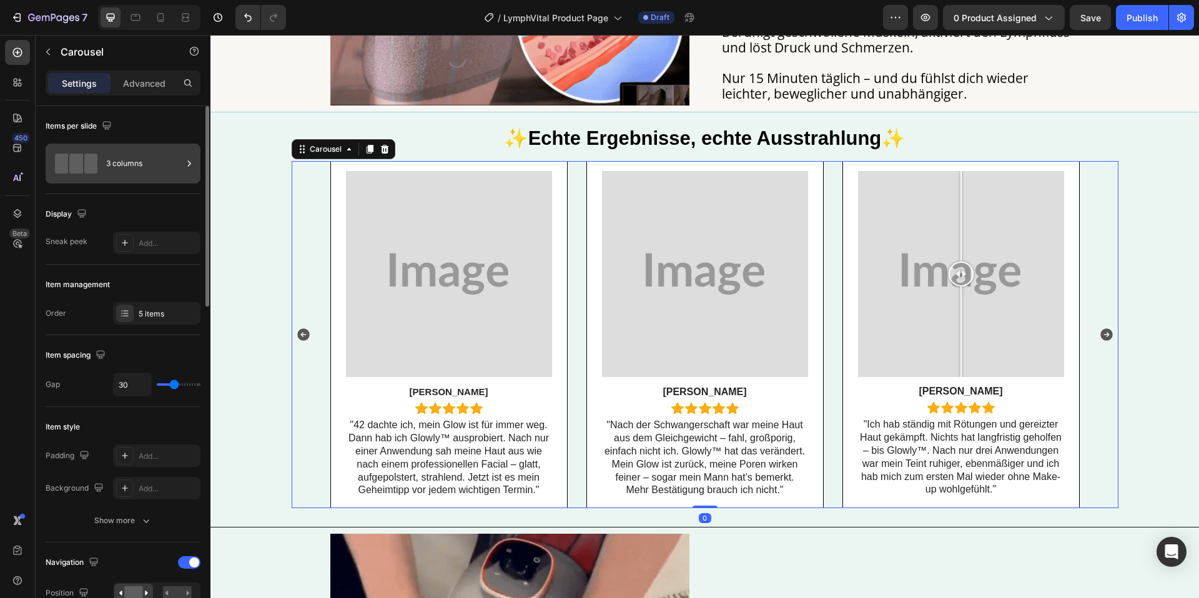
click at [141, 170] on div "3 columns" at bounding box center [144, 163] width 76 height 29
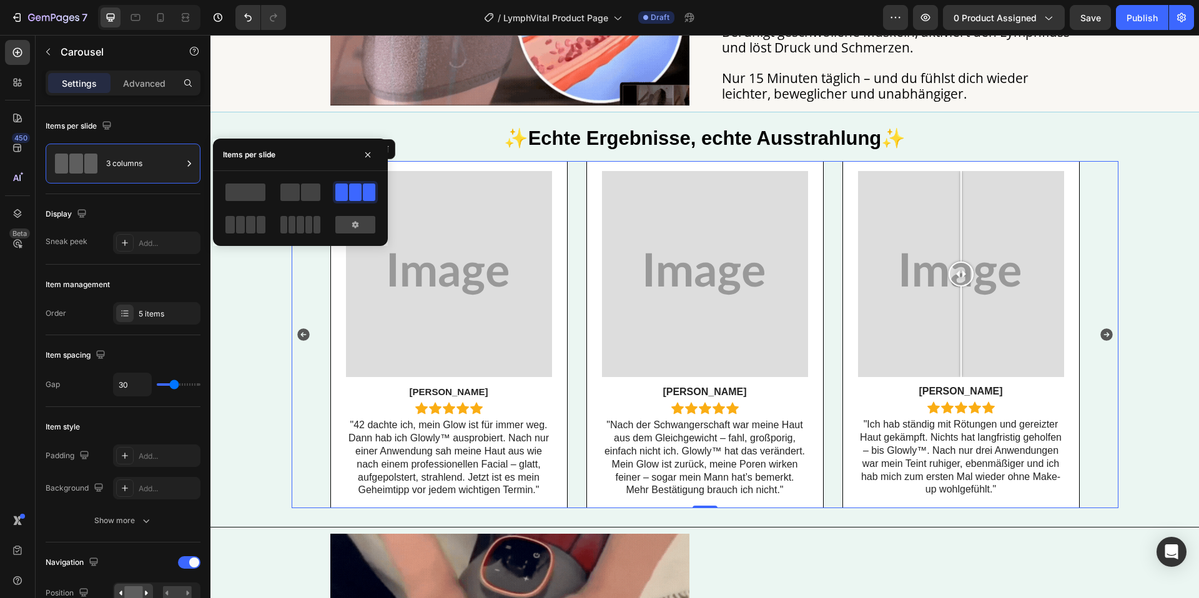
click at [1106, 339] on icon "Carousel Next Arrow" at bounding box center [1106, 334] width 12 height 12
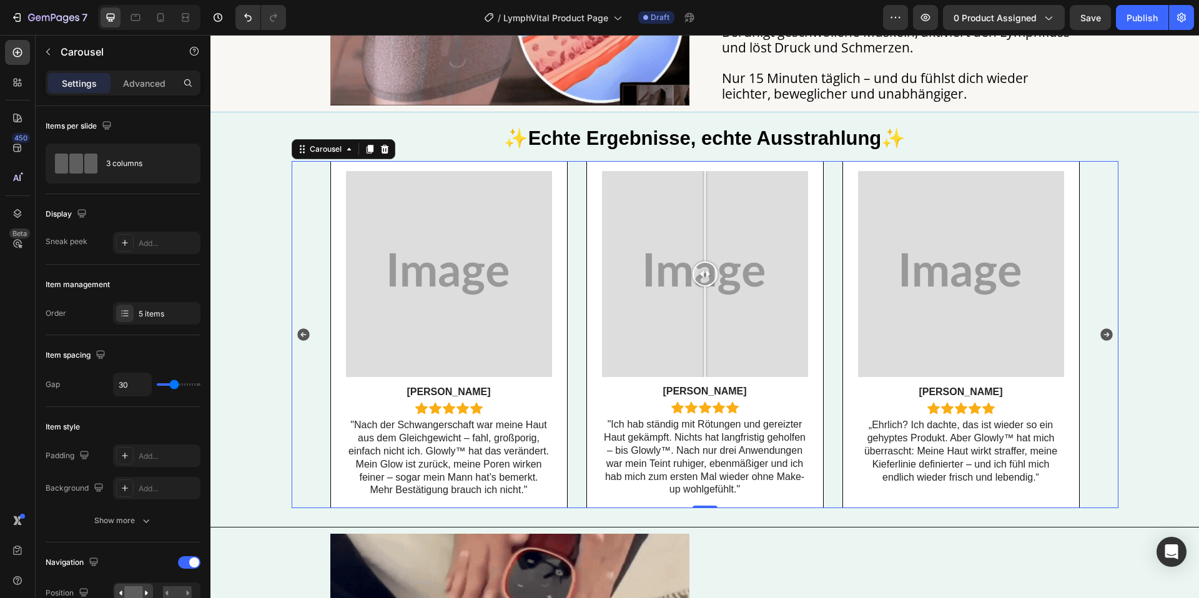
click at [1104, 337] on icon "Carousel Next Arrow" at bounding box center [1106, 334] width 12 height 12
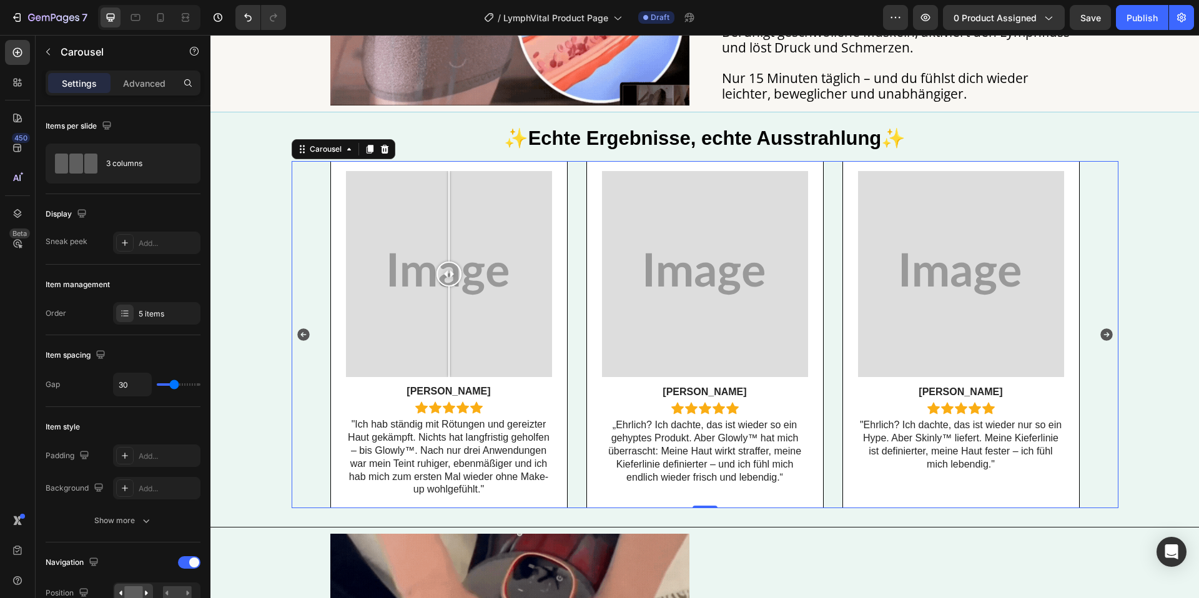
click at [1104, 337] on icon "Carousel Next Arrow" at bounding box center [1106, 334] width 12 height 12
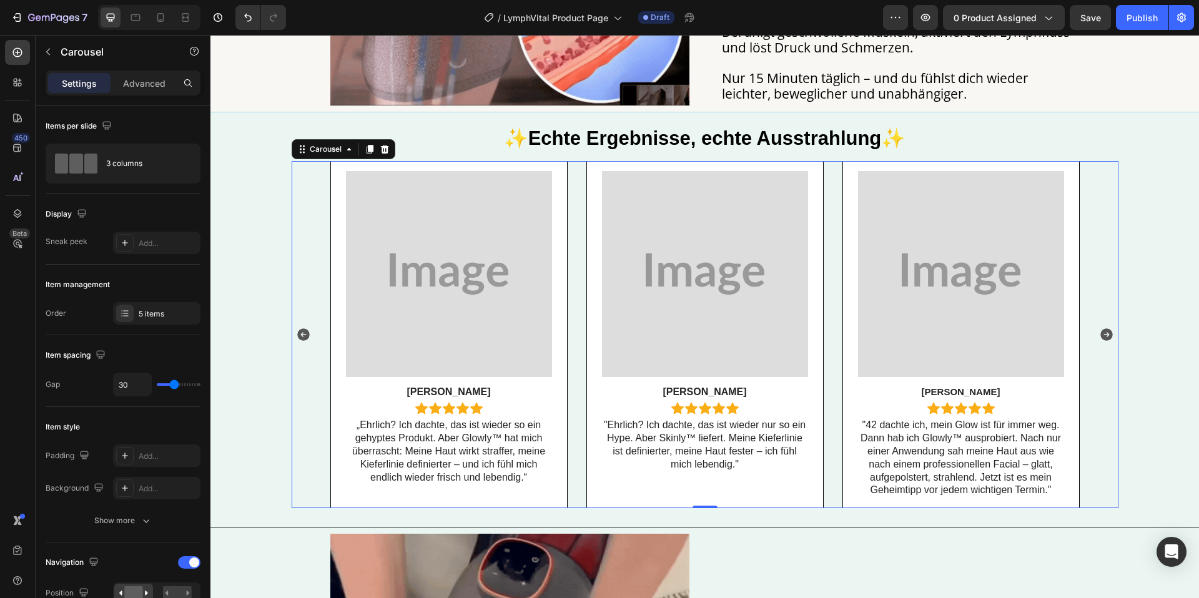
click at [1104, 337] on icon "Carousel Next Arrow" at bounding box center [1106, 334] width 12 height 12
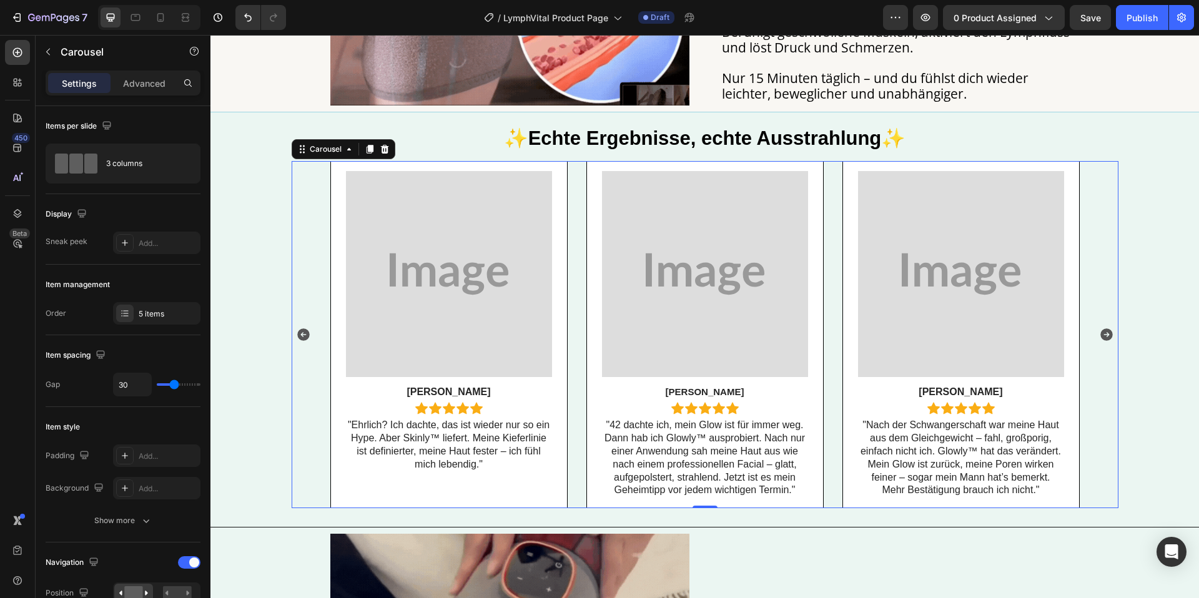
click at [1104, 337] on icon "Carousel Next Arrow" at bounding box center [1106, 334] width 12 height 12
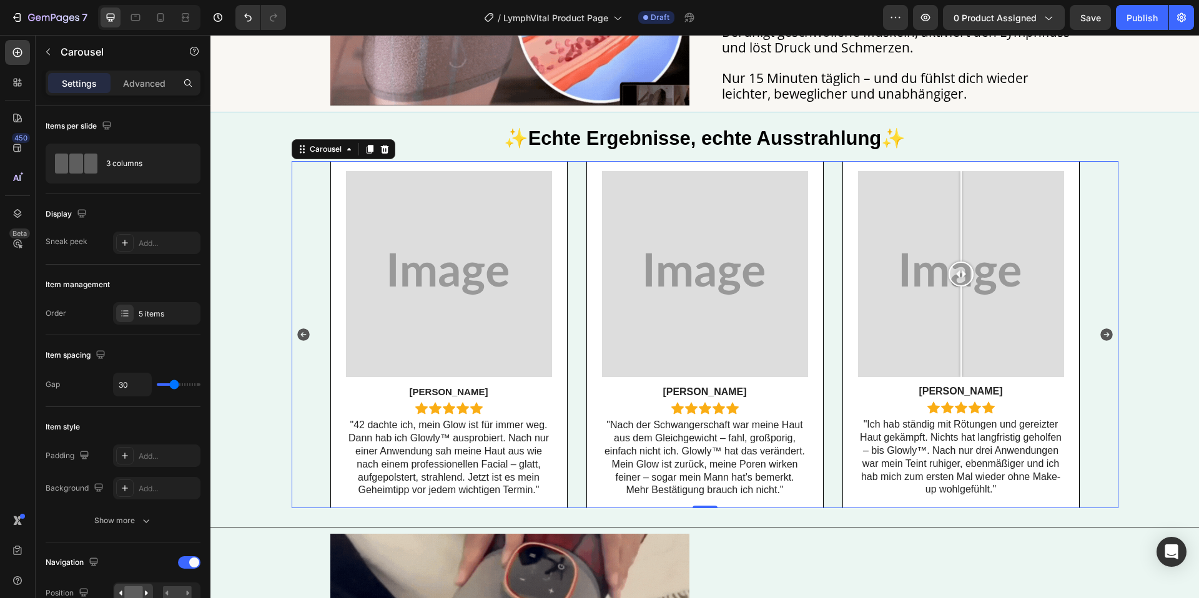
click at [1104, 337] on icon "Carousel Next Arrow" at bounding box center [1106, 334] width 12 height 12
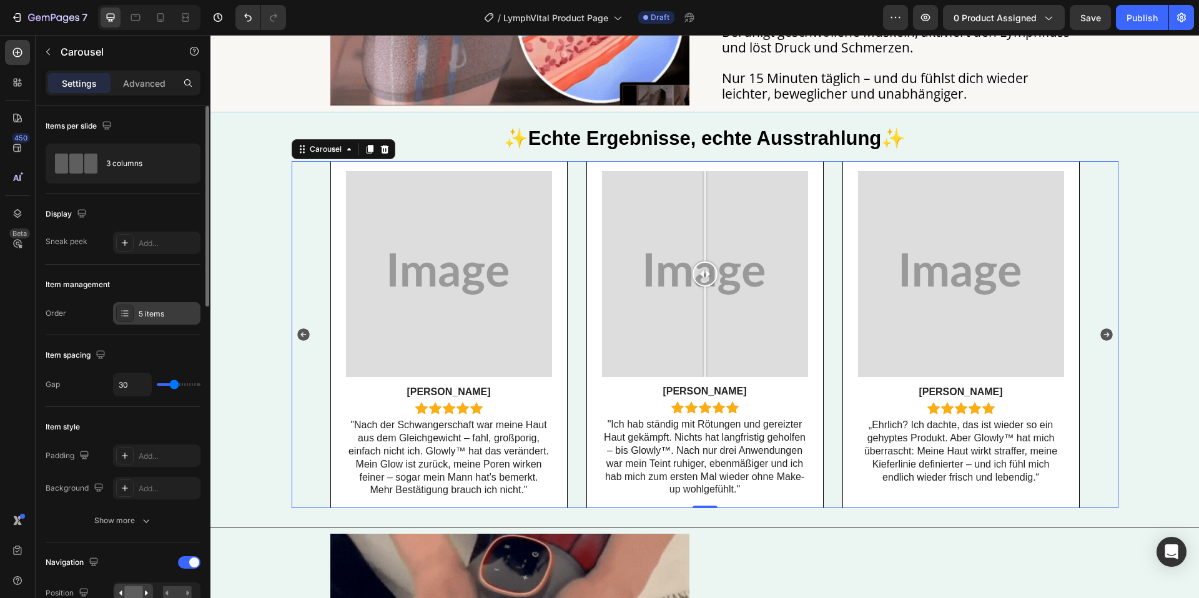
click at [144, 318] on div "5 items" at bounding box center [168, 313] width 59 height 11
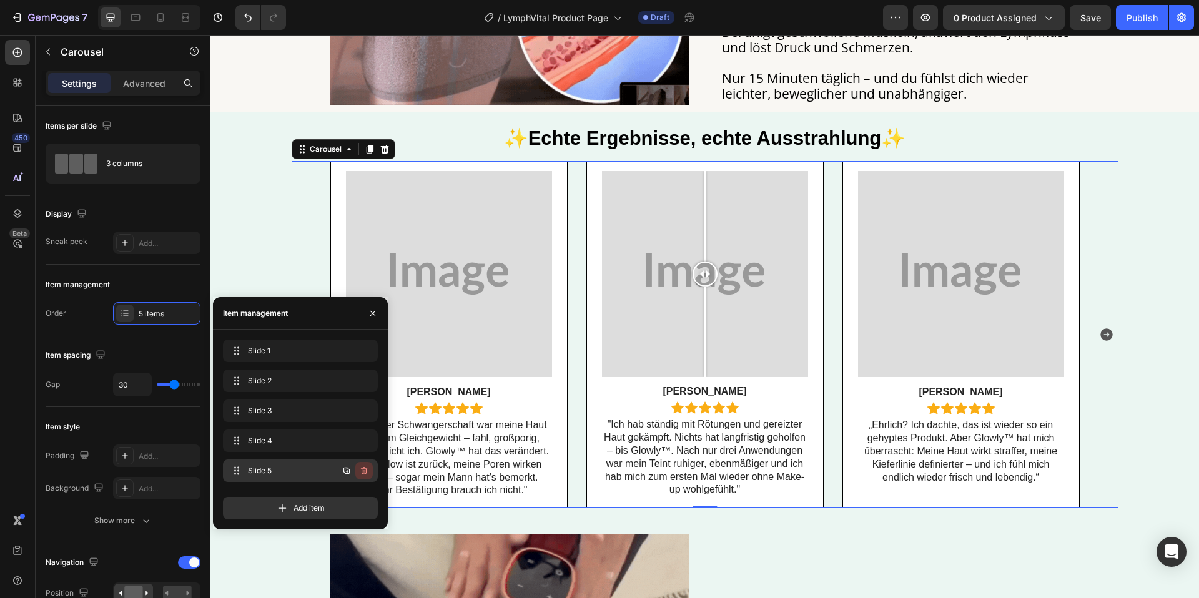
click at [368, 467] on icon "button" at bounding box center [364, 471] width 10 height 10
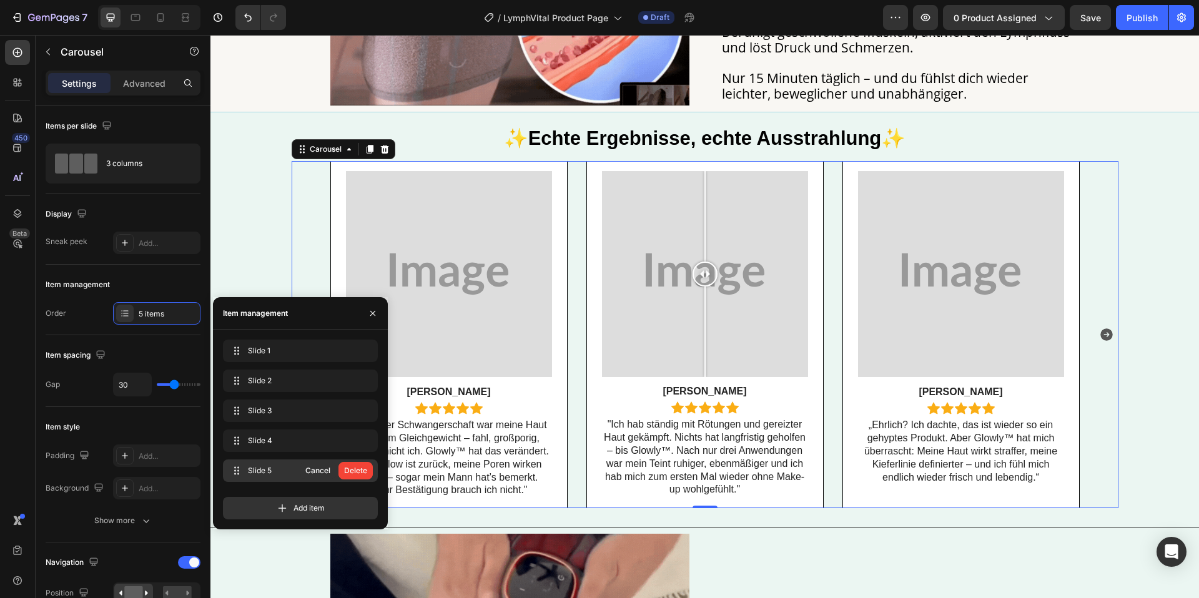
click at [360, 477] on button "Delete" at bounding box center [355, 470] width 34 height 17
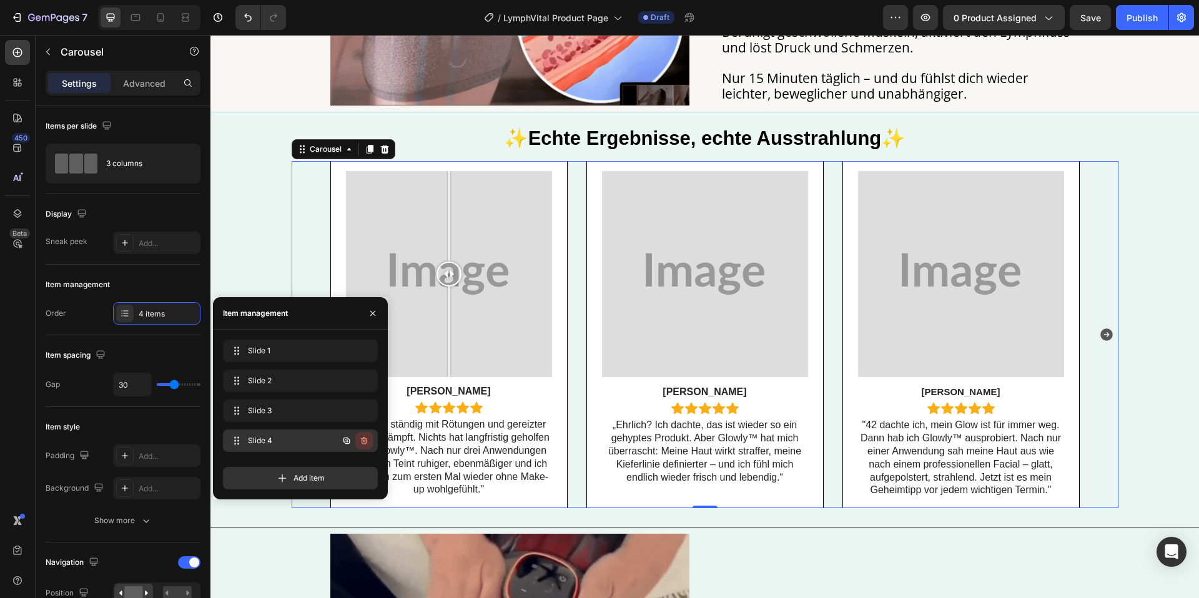
click at [365, 441] on icon "button" at bounding box center [364, 441] width 10 height 10
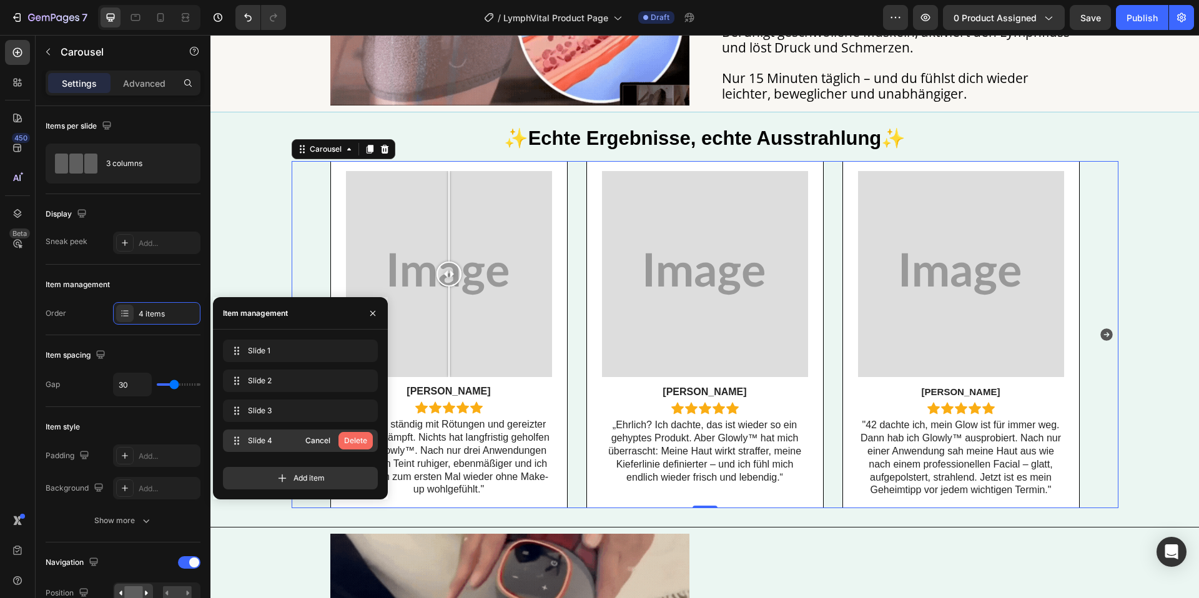
click at [366, 441] on div "Delete" at bounding box center [355, 440] width 23 height 11
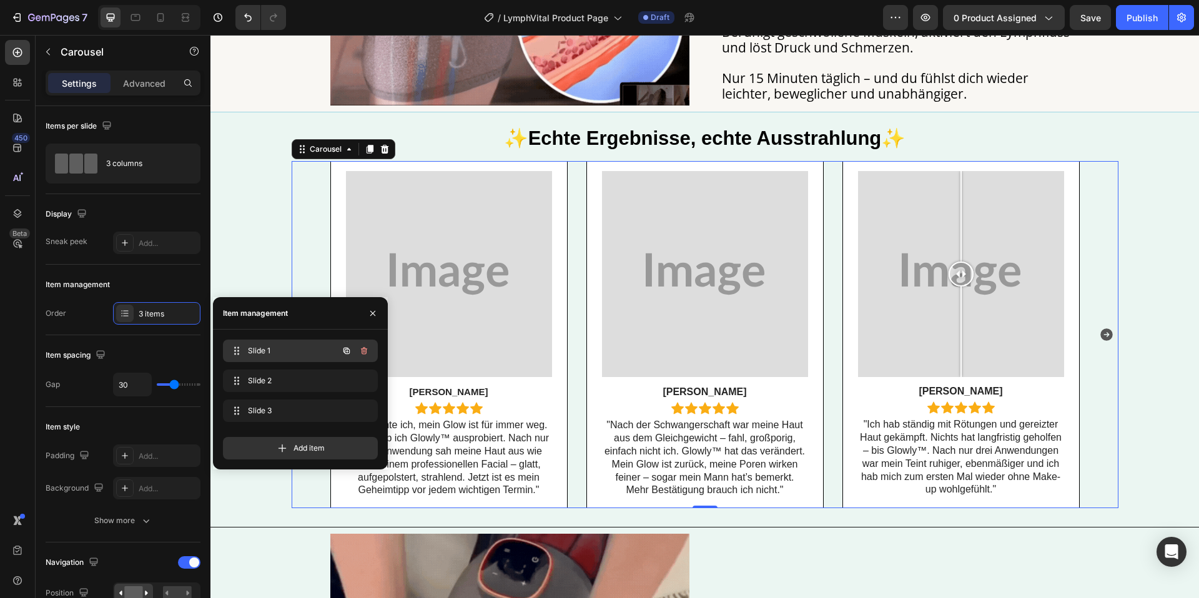
click at [298, 348] on span "Slide 1" at bounding box center [283, 350] width 71 height 11
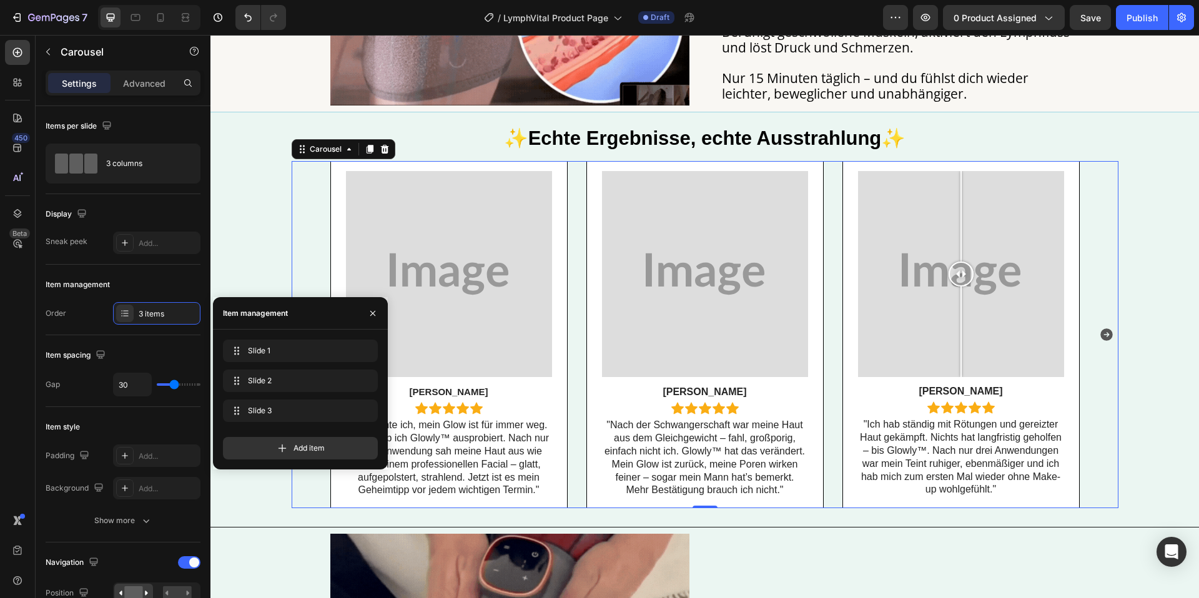
click at [452, 449] on span ""42 dachte ich, mein Glow ist für immer weg. Dann hab ich Glowly™ ausprobiert. …" at bounding box center [448, 458] width 200 height 76
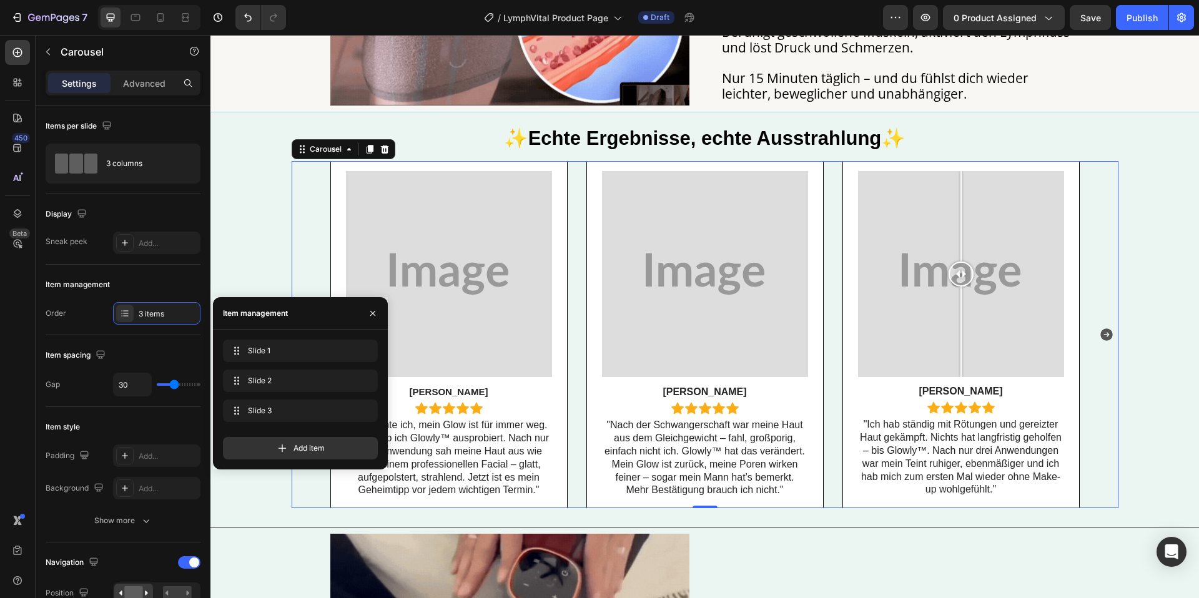
click at [452, 449] on span ""42 dachte ich, mein Glow ist für immer weg. Dann hab ich Glowly™ ausprobiert. …" at bounding box center [448, 458] width 200 height 76
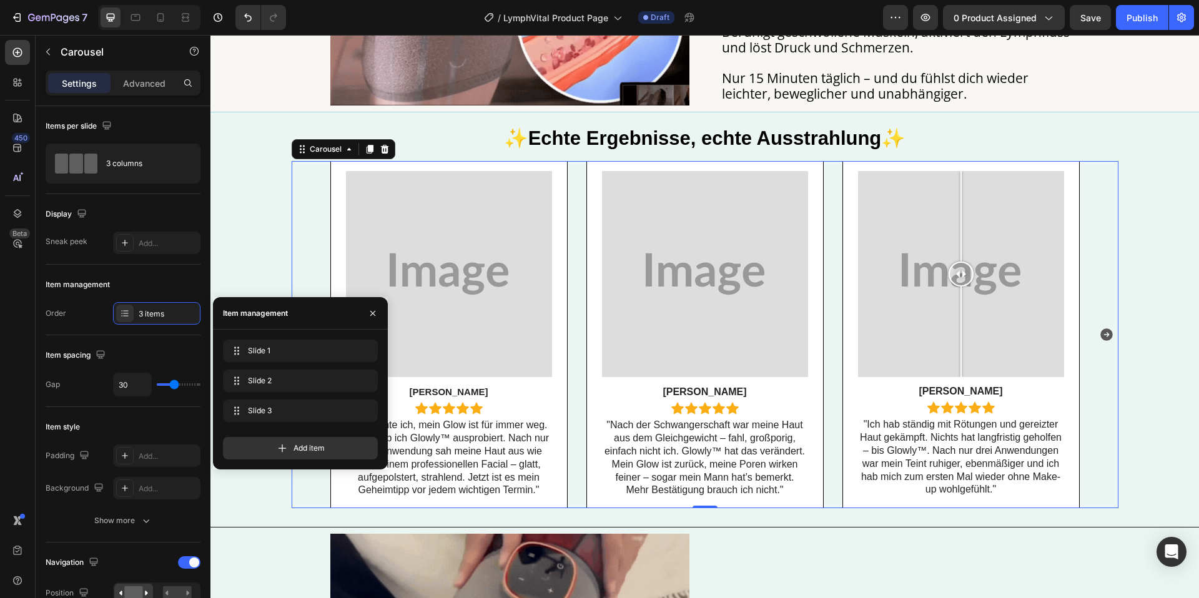
click at [452, 449] on span ""42 dachte ich, mein Glow ist für immer weg. Dann hab ich Glowly™ ausprobiert. …" at bounding box center [448, 458] width 200 height 76
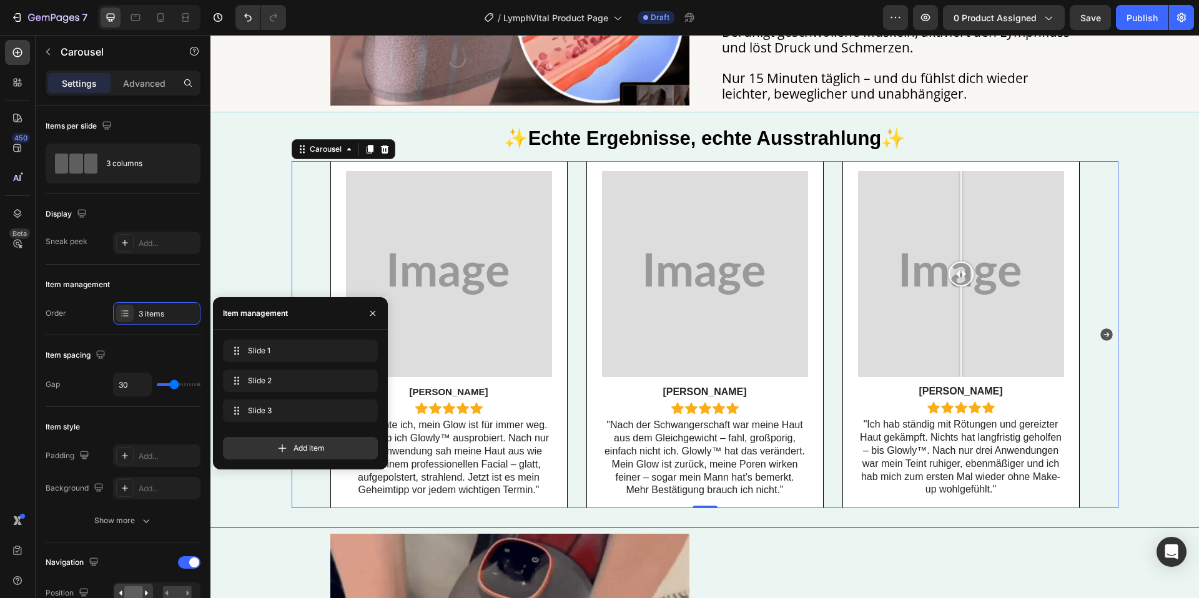
click at [452, 450] on span ""42 dachte ich, mein Glow ist für immer weg. Dann hab ich Glowly™ ausprobiert. …" at bounding box center [448, 458] width 200 height 76
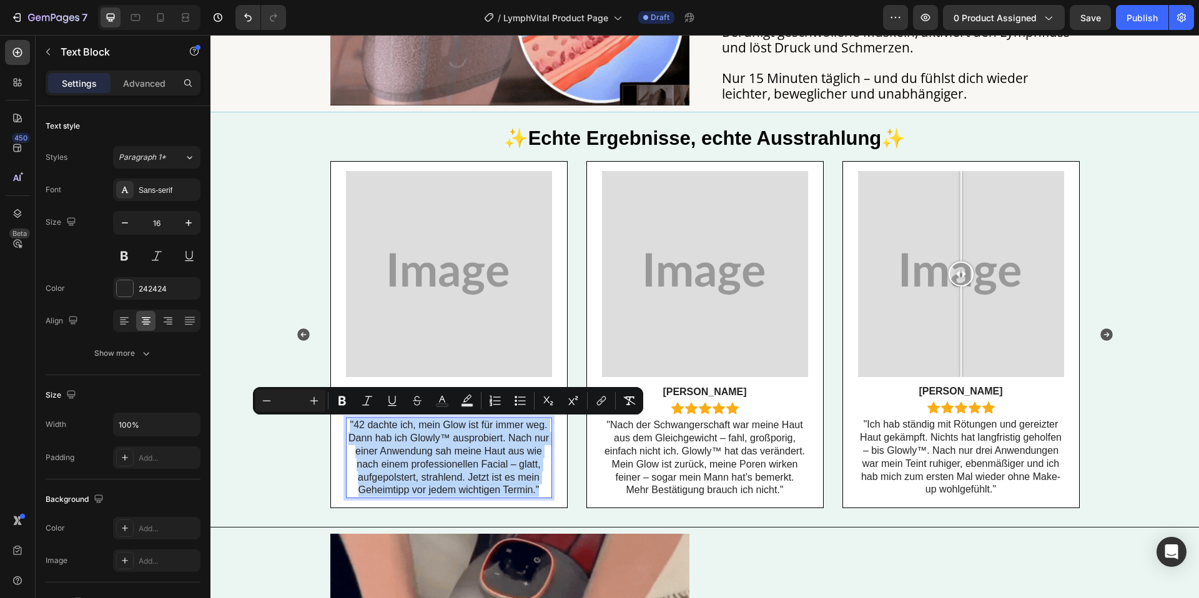
click at [481, 440] on span ""42 dachte ich, mein Glow ist für immer weg. Dann hab ich Glowly™ ausprobiert. …" at bounding box center [448, 458] width 200 height 76
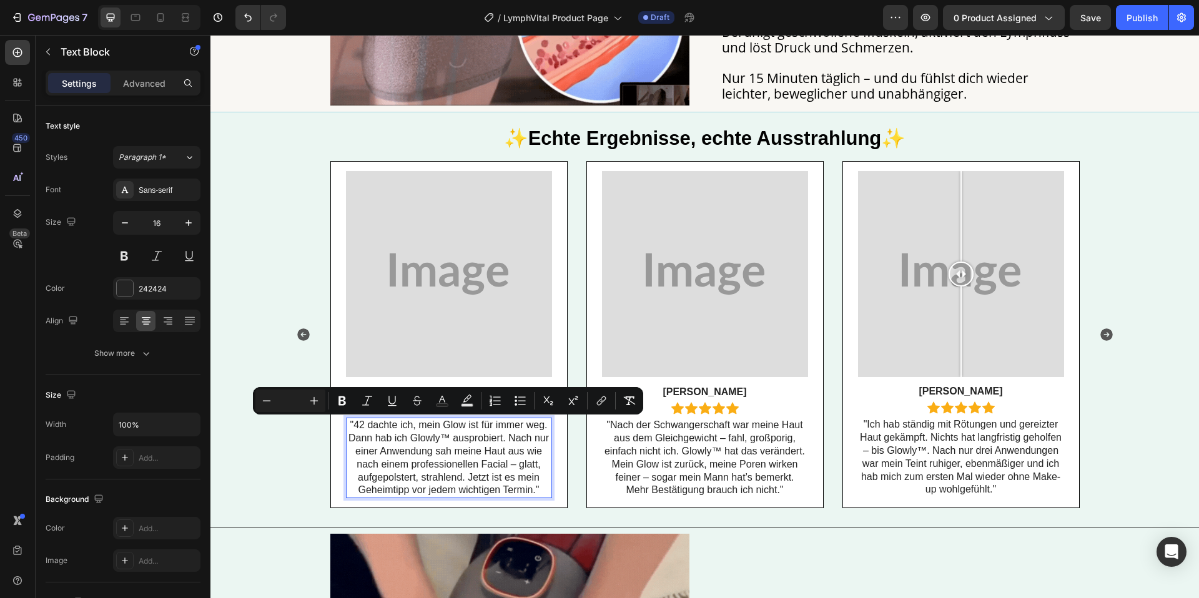
click at [481, 440] on span ""42 dachte ich, mein Glow ist für immer weg. Dann hab ich Glowly™ ausprobiert. …" at bounding box center [448, 458] width 200 height 76
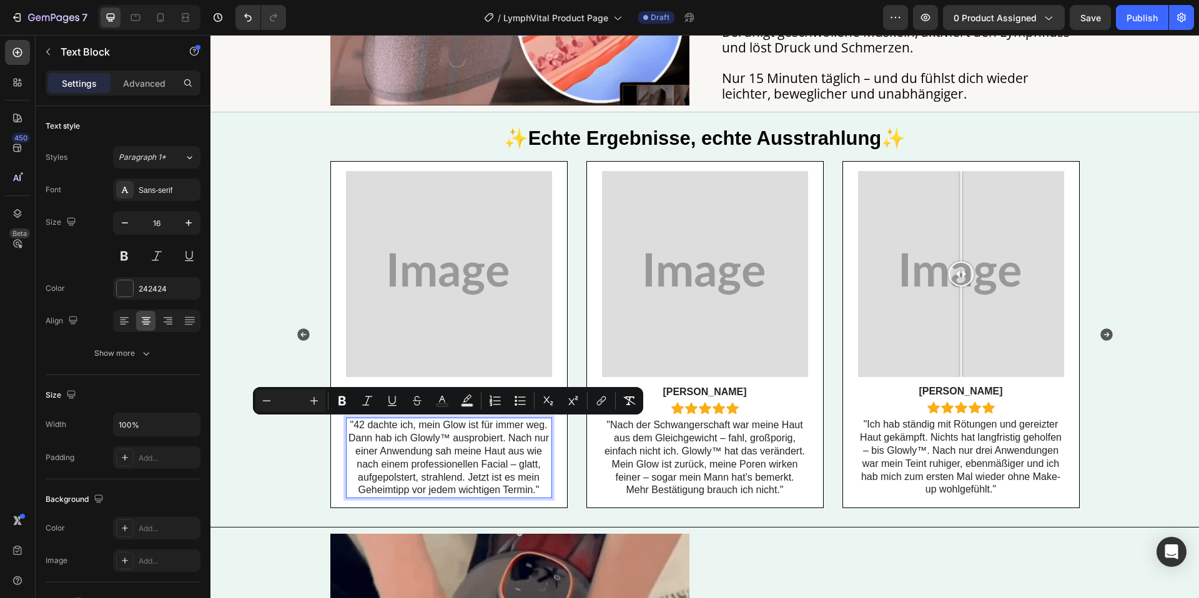
click at [481, 440] on span ""42 dachte ich, mein Glow ist für immer weg. Dann hab ich Glowly™ ausprobiert. …" at bounding box center [448, 458] width 200 height 76
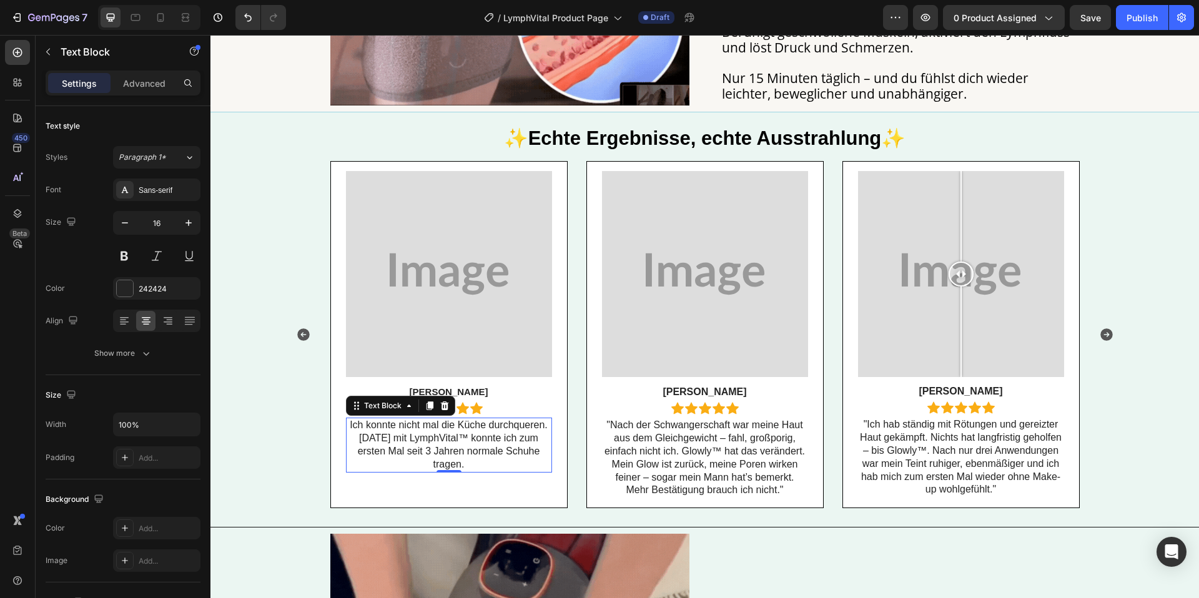
click at [634, 460] on span ""Nach der Schwangerschaft war meine Haut aus dem Gleichgewicht – fahl, großpori…" at bounding box center [704, 458] width 200 height 76
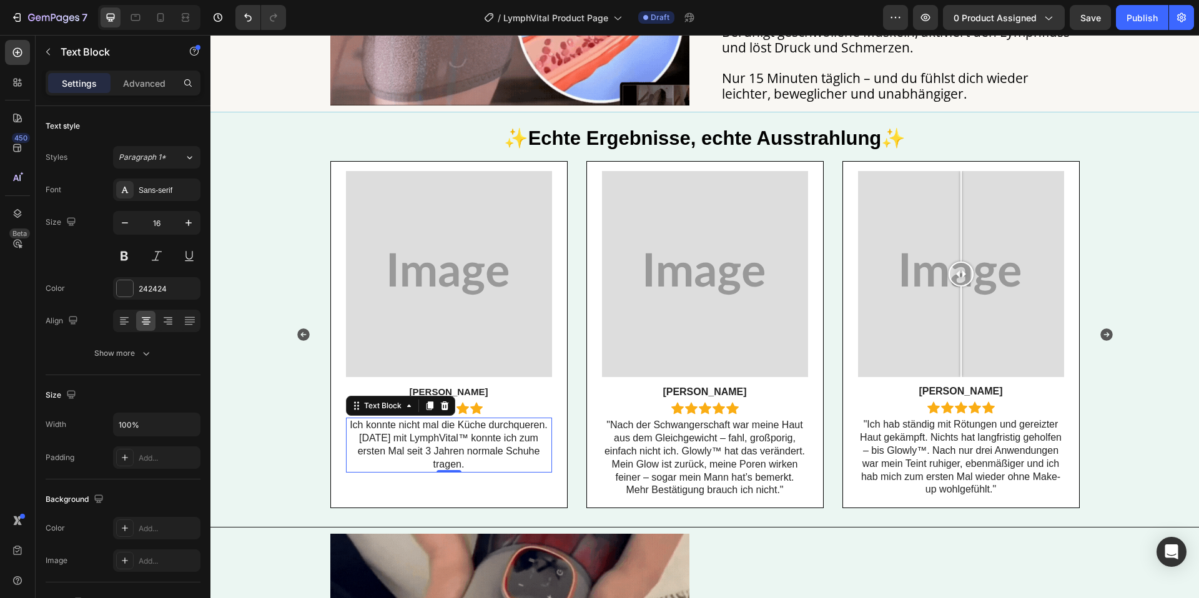
click at [634, 460] on span ""Nach der Schwangerschaft war meine Haut aus dem Gleichgewicht – fahl, großpori…" at bounding box center [704, 458] width 200 height 76
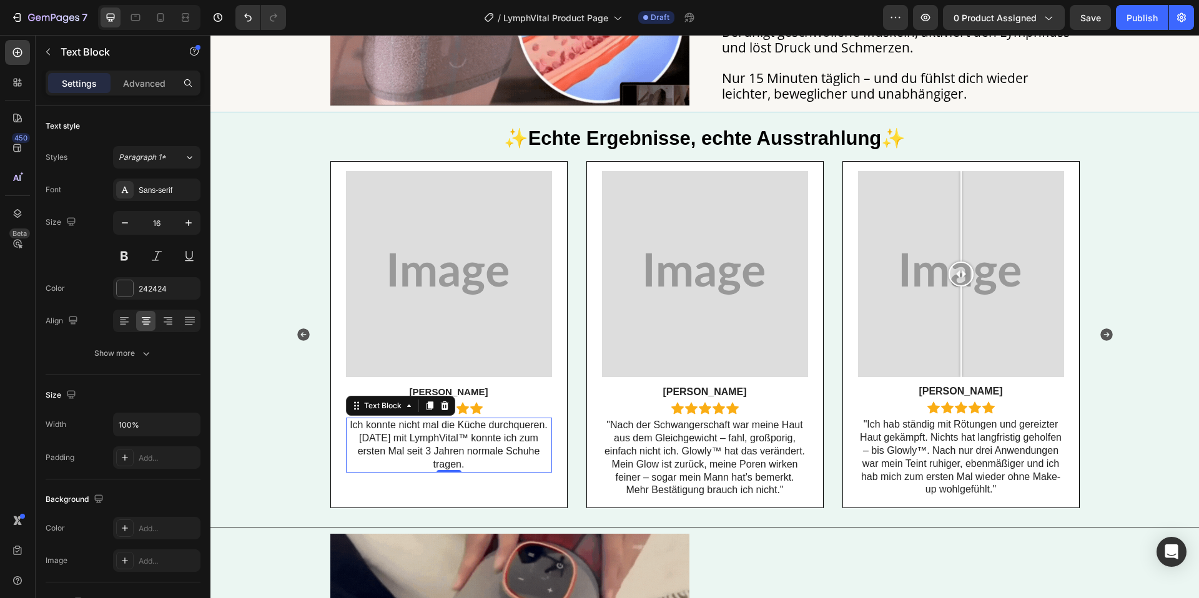
click at [634, 460] on span ""Nach der Schwangerschaft war meine Haut aus dem Gleichgewicht – fahl, großpori…" at bounding box center [704, 458] width 200 height 76
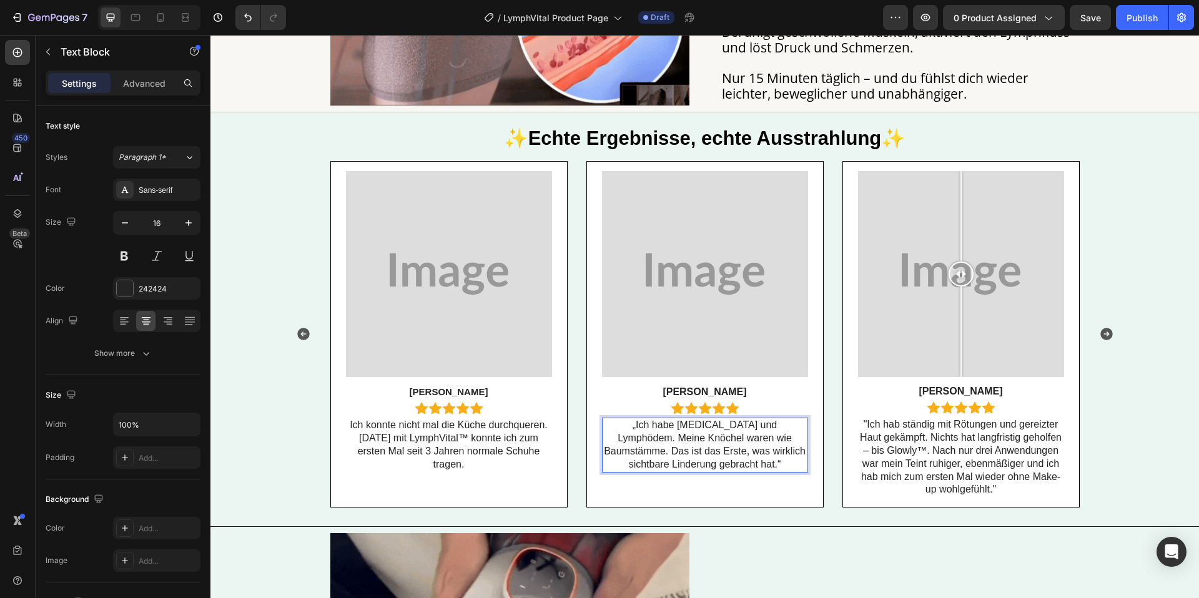
click at [939, 471] on p ""Ich hab ständig mit Rötungen und gereizter Haut gekämpft. Nichts hat langfrist…" at bounding box center [961, 457] width 204 height 78
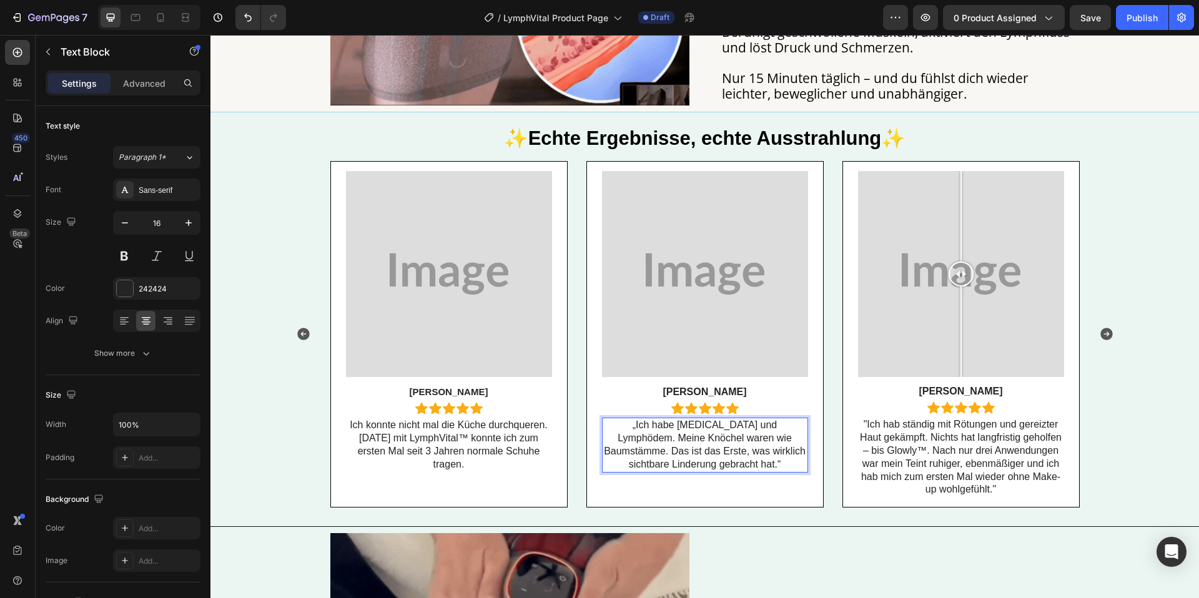
click at [939, 471] on p ""Ich hab ständig mit Rötungen und gereizter Haut gekämpft. Nichts hat langfrist…" at bounding box center [961, 457] width 204 height 78
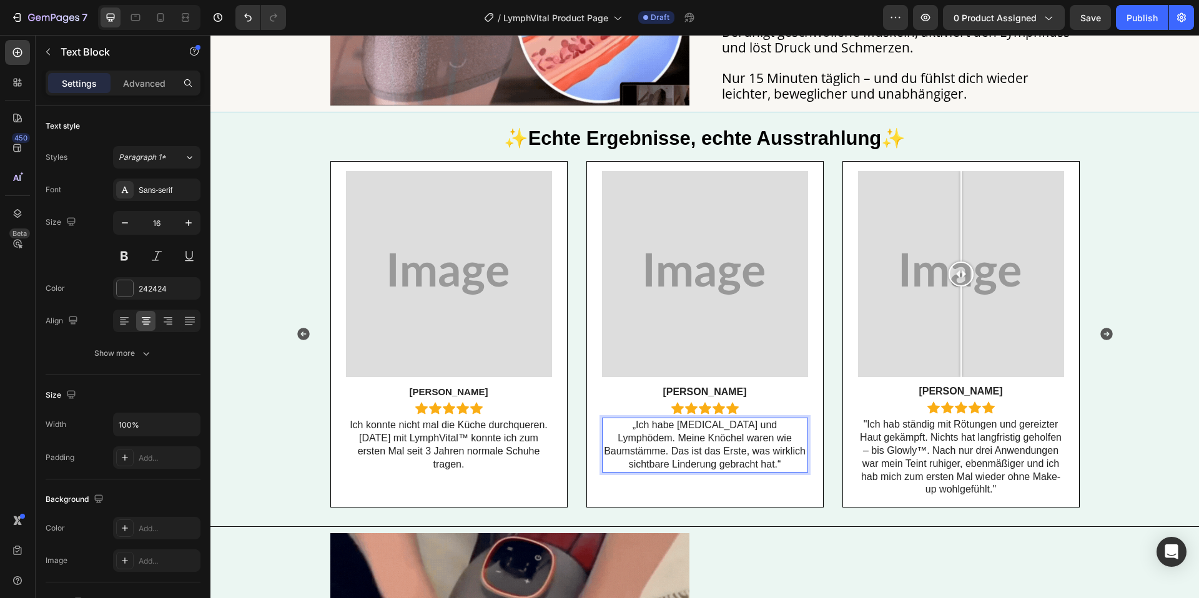
click at [939, 471] on p ""Ich hab ständig mit Rötungen und gereizter Haut gekämpft. Nichts hat langfrist…" at bounding box center [961, 457] width 204 height 78
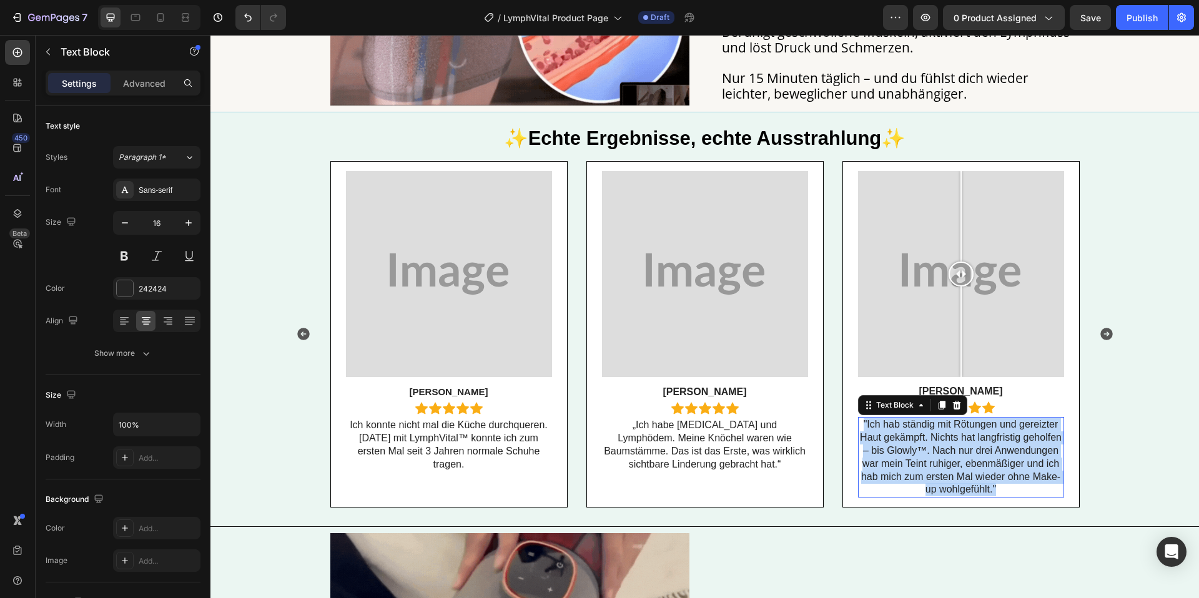
click at [939, 471] on p ""Ich hab ständig mit Rötungen und gereizter Haut gekämpft. Nichts hat langfrist…" at bounding box center [961, 457] width 204 height 78
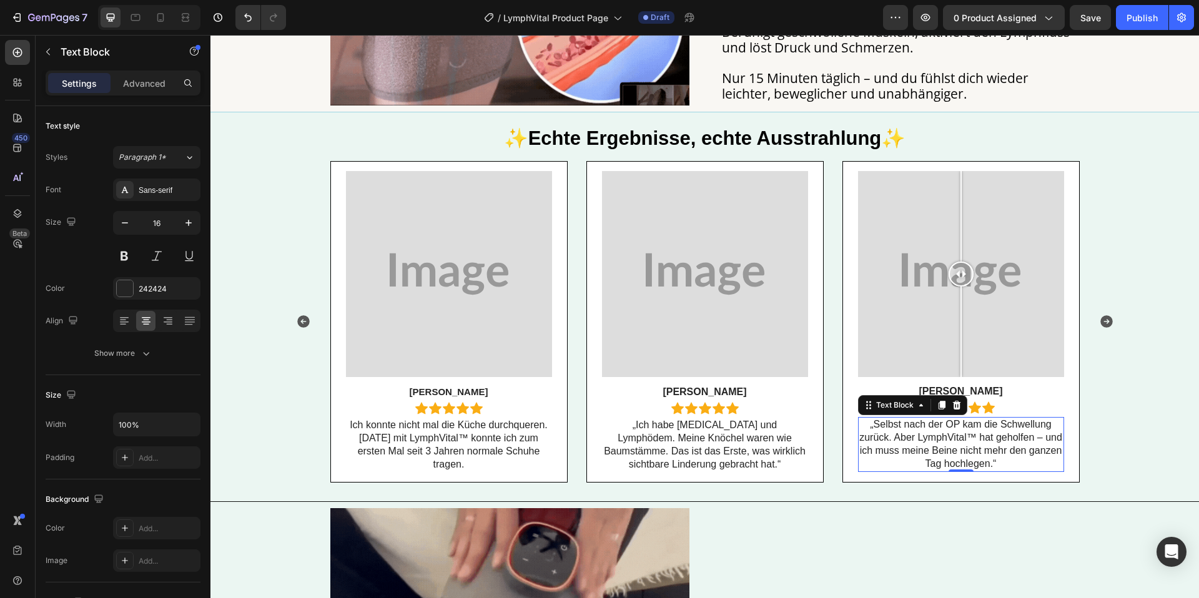
click at [504, 440] on span "Ich konnte nicht mal die Küche durchqueren. Nach einer Woche mit LymphVital™ ko…" at bounding box center [449, 444] width 198 height 49
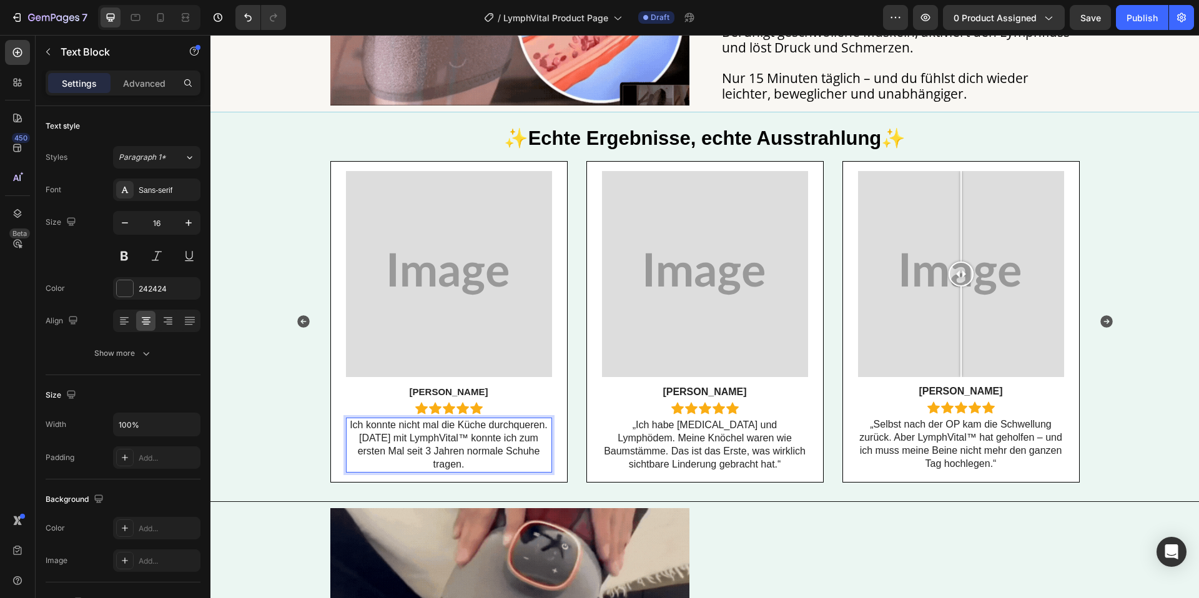
click at [504, 440] on span "Ich konnte nicht mal die Küche durchqueren. Nach einer Woche mit LymphVital™ ko…" at bounding box center [449, 444] width 198 height 49
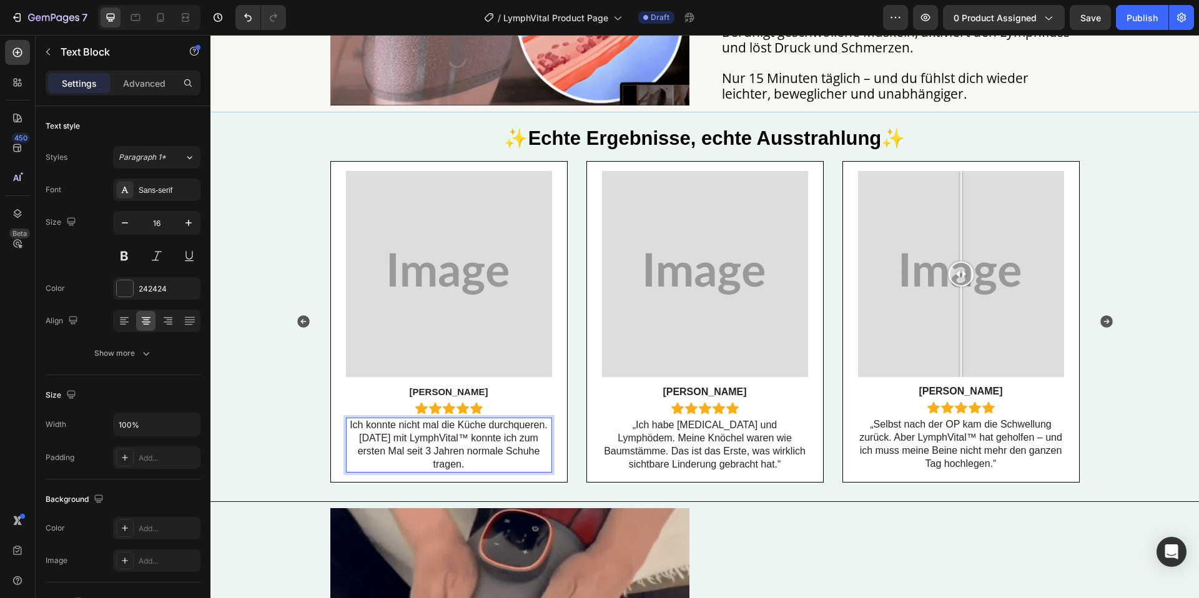
click at [503, 440] on span "Ich konnte nicht mal die Küche durchqueren. Nach einer Woche mit LymphVital™ ko…" at bounding box center [449, 444] width 198 height 49
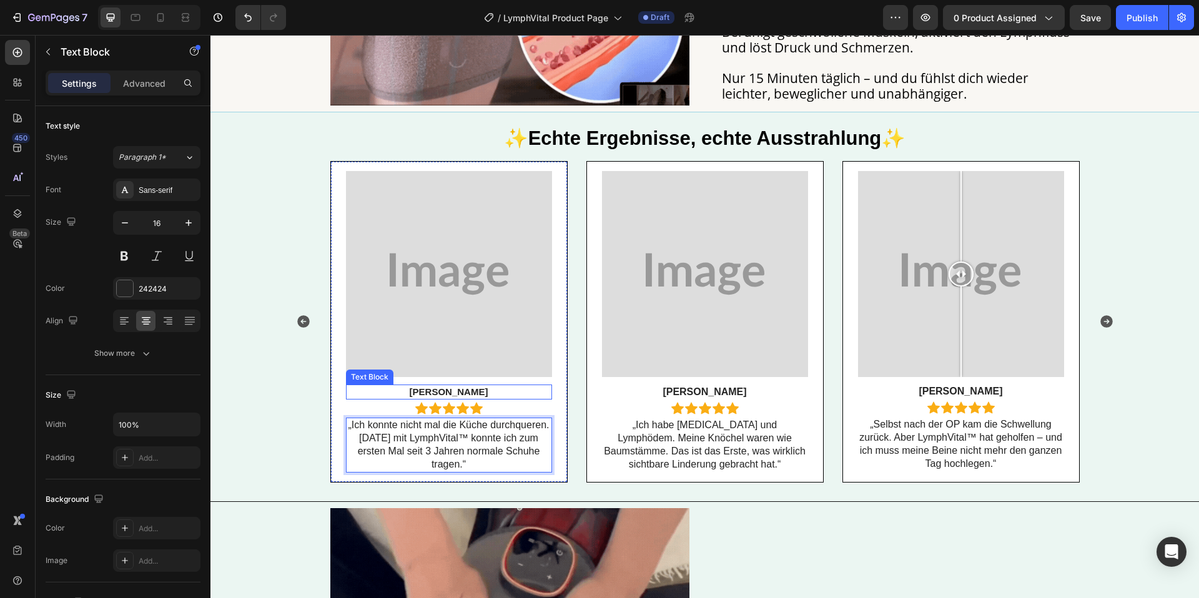
click at [466, 388] on strong "Rachel T." at bounding box center [449, 392] width 79 height 11
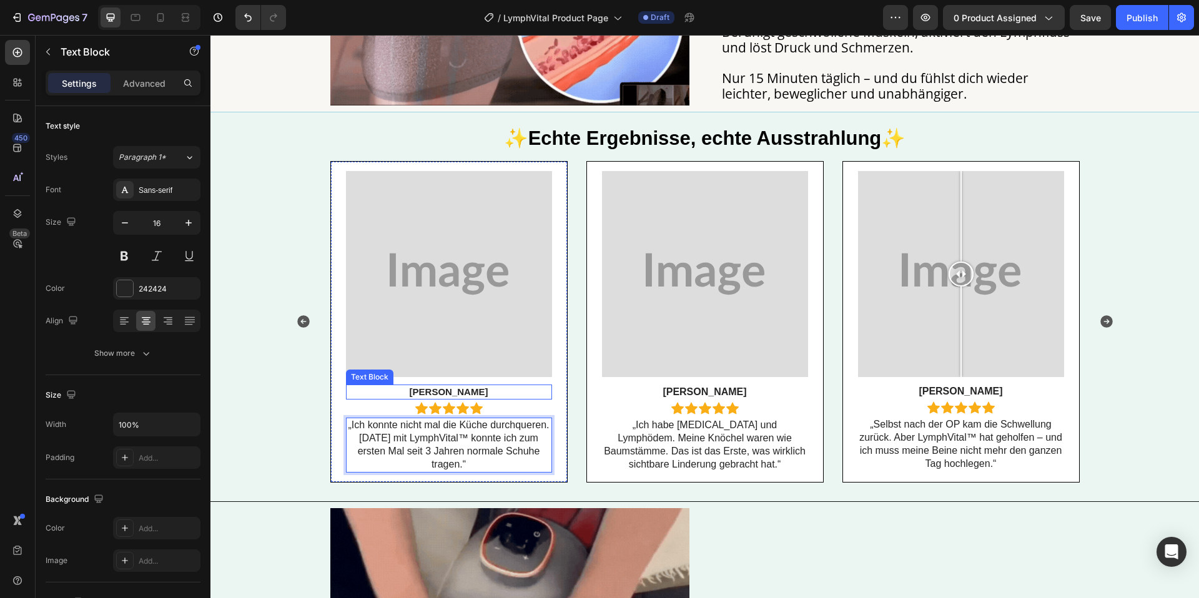
click at [466, 388] on strong "Rachel T." at bounding box center [449, 392] width 79 height 11
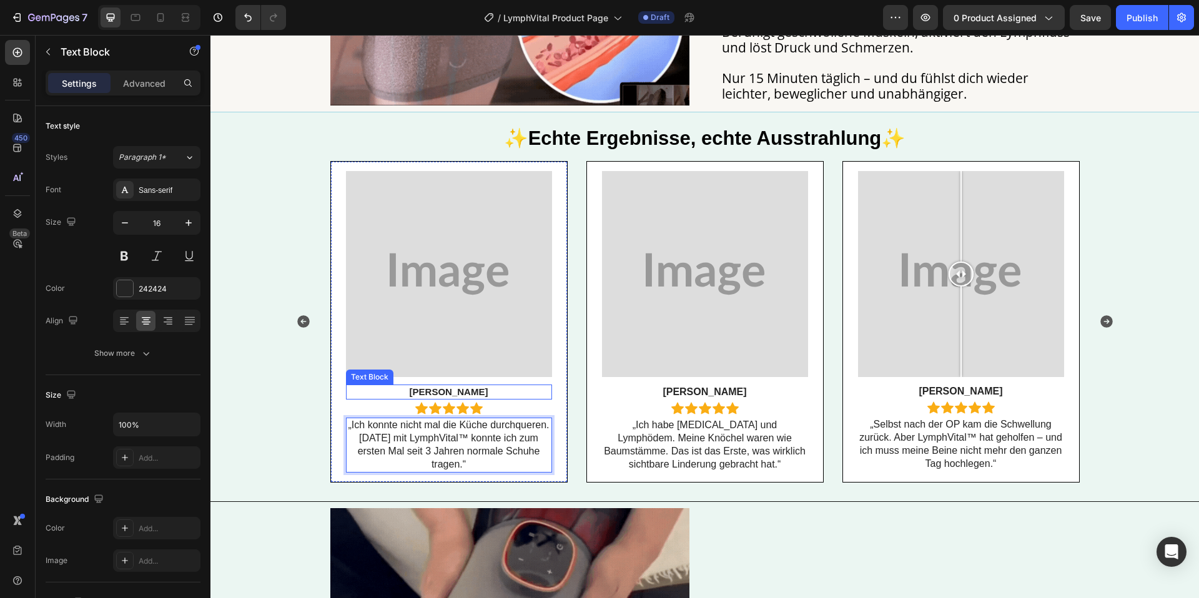
click at [466, 388] on strong "Rachel T." at bounding box center [449, 392] width 79 height 11
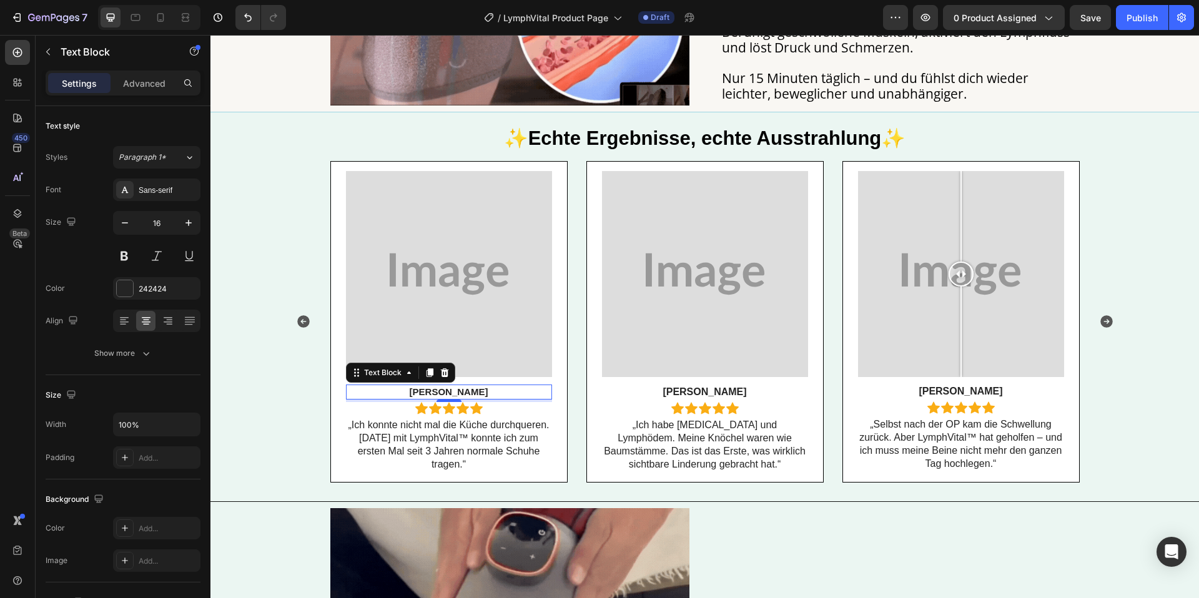
click at [701, 395] on p "Emily J." at bounding box center [705, 392] width 204 height 13
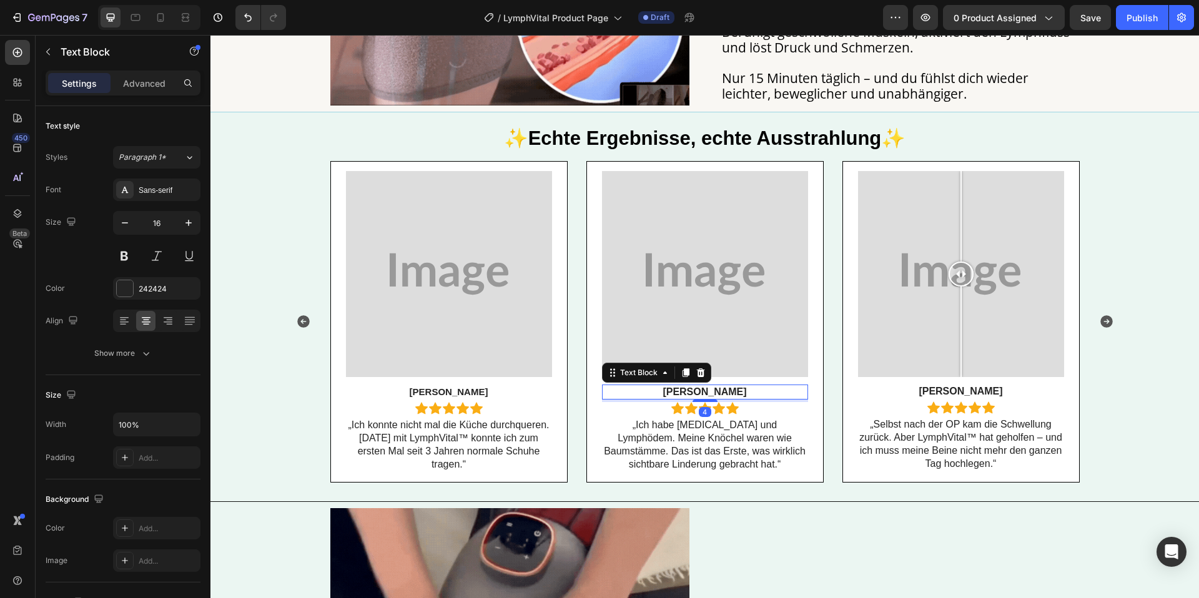
click at [701, 395] on p "Emily J." at bounding box center [705, 392] width 204 height 13
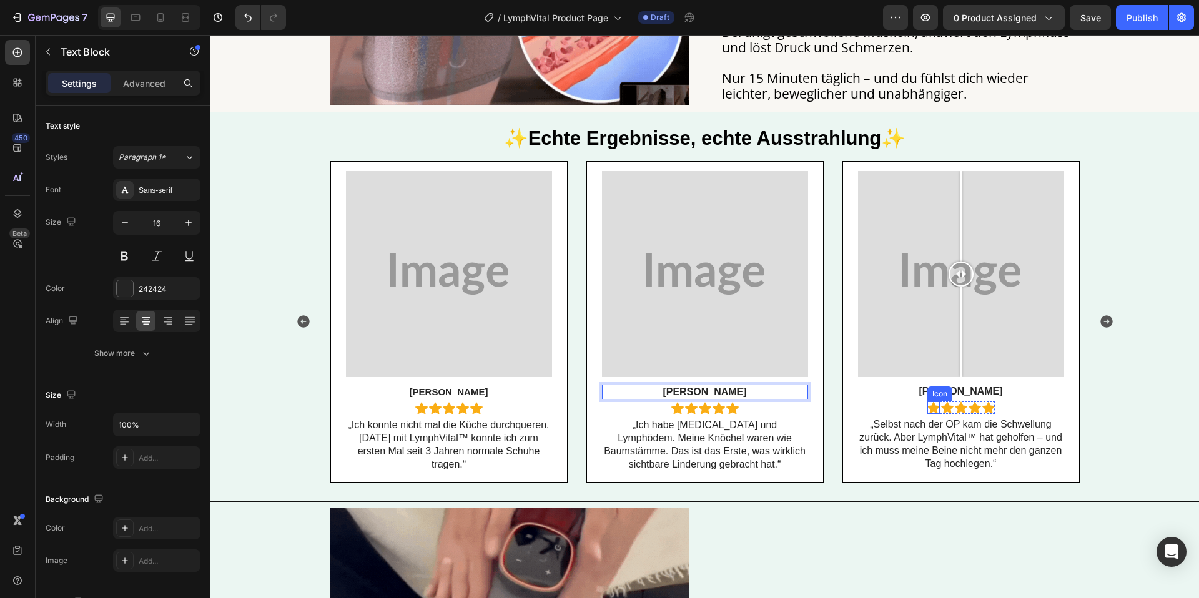
click at [957, 392] on p "Tina K." at bounding box center [961, 391] width 204 height 13
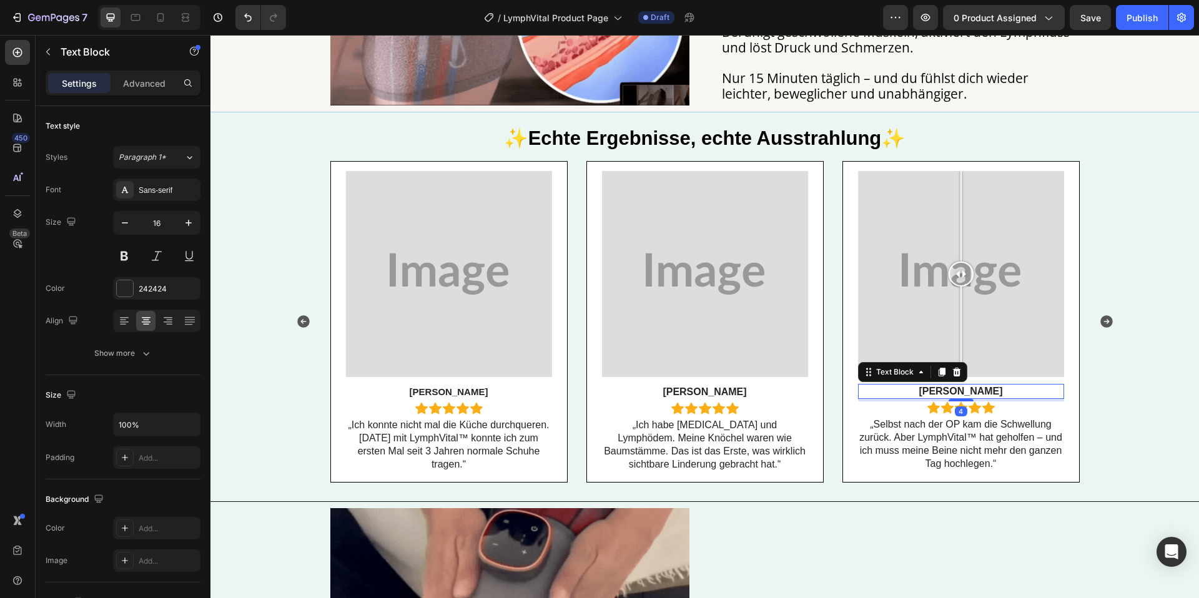
click at [957, 392] on p "Tina K." at bounding box center [961, 391] width 204 height 13
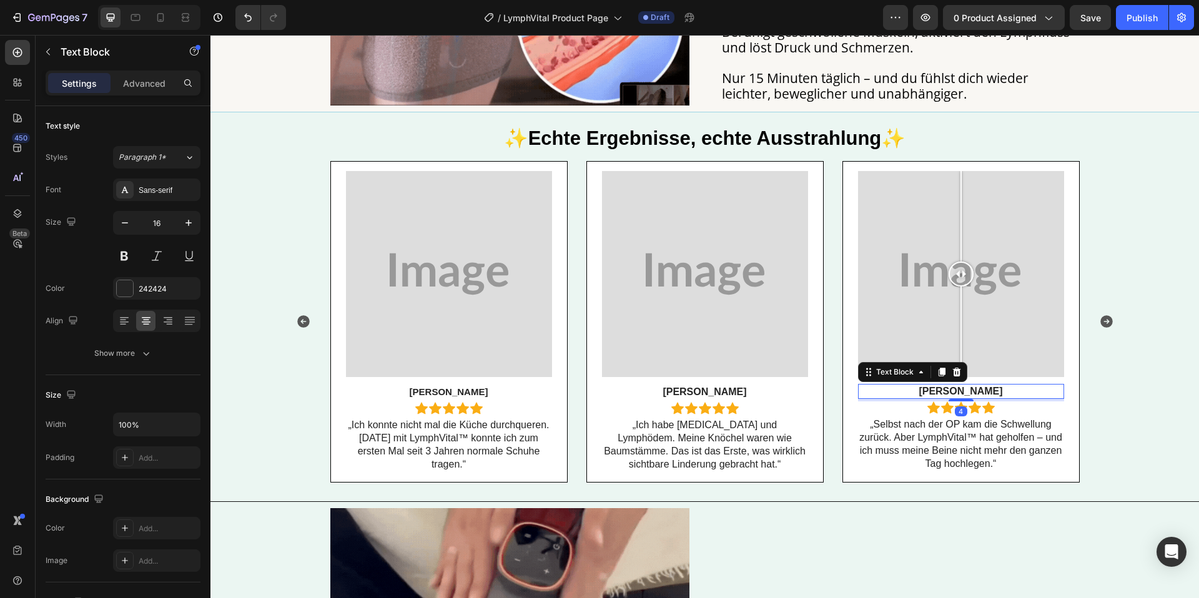
click at [957, 392] on p "Tina K." at bounding box center [961, 391] width 204 height 13
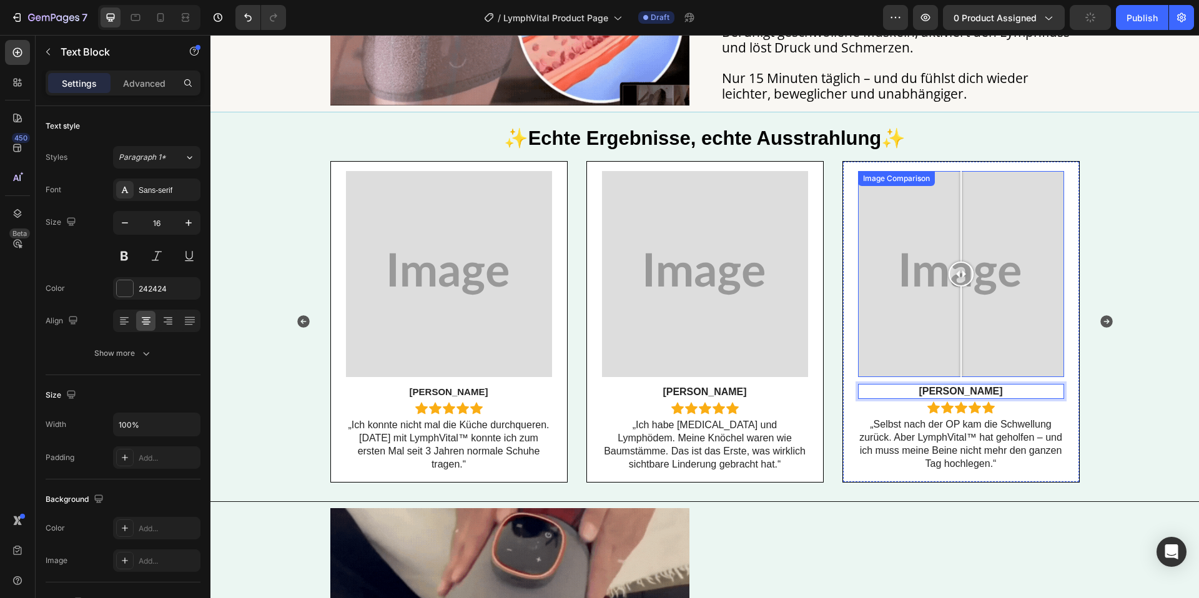
click at [870, 320] on div at bounding box center [961, 274] width 206 height 206
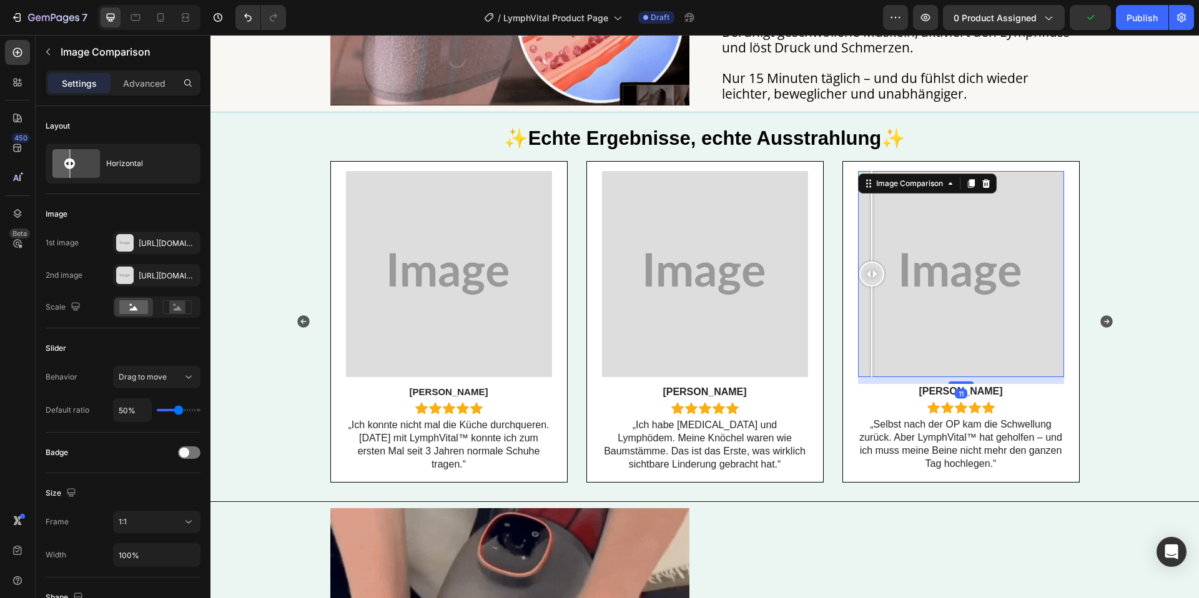
click at [983, 191] on div "Image Comparison" at bounding box center [927, 184] width 139 height 20
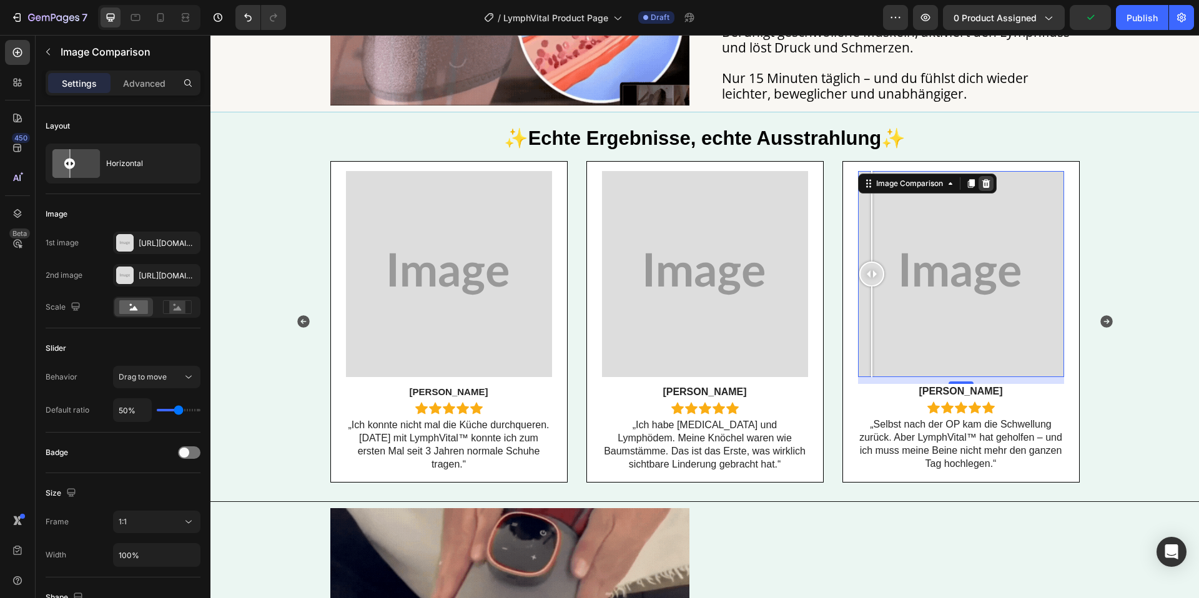
click at [987, 181] on icon at bounding box center [986, 183] width 8 height 9
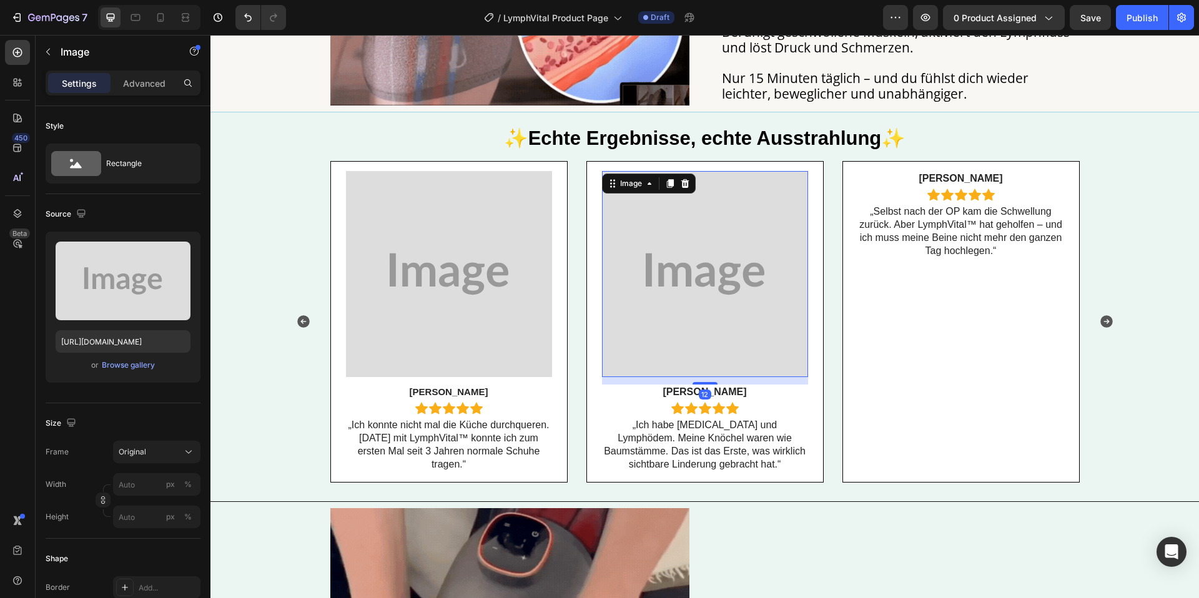
drag, startPoint x: 758, startPoint y: 232, endPoint x: 734, endPoint y: 203, distance: 38.1
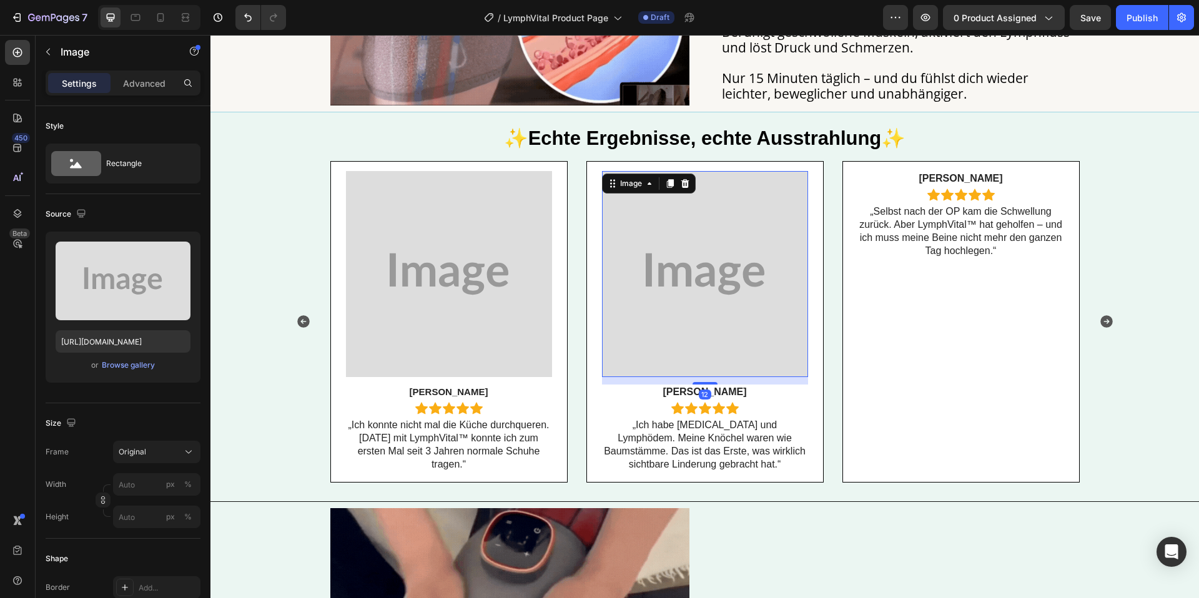
click at [757, 231] on img at bounding box center [705, 274] width 206 height 206
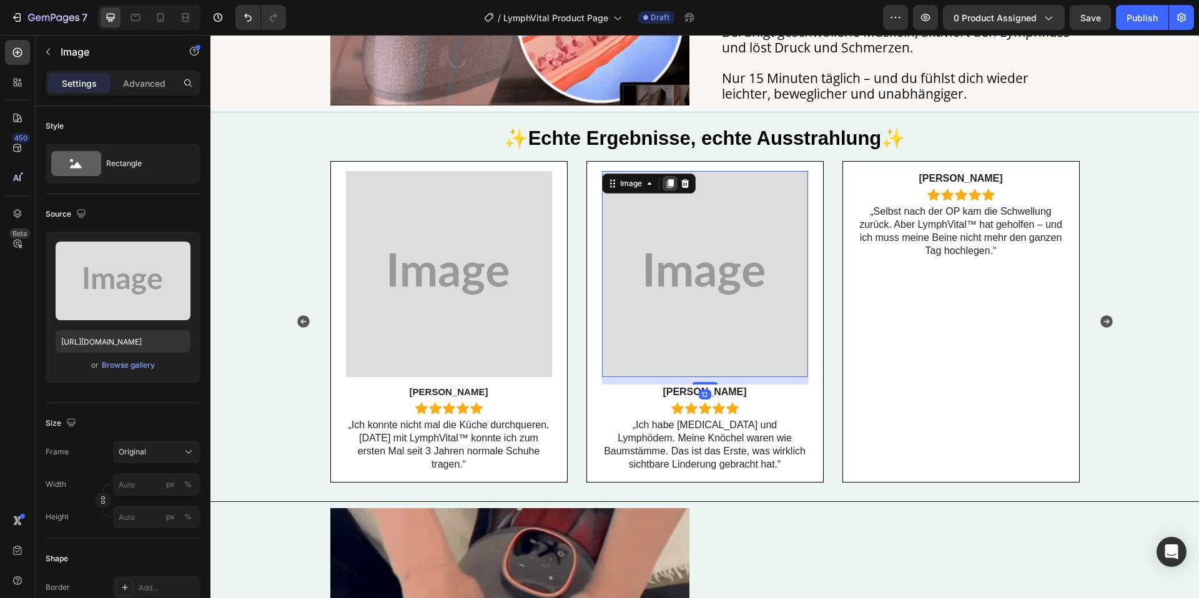
click at [676, 186] on div at bounding box center [670, 183] width 15 height 15
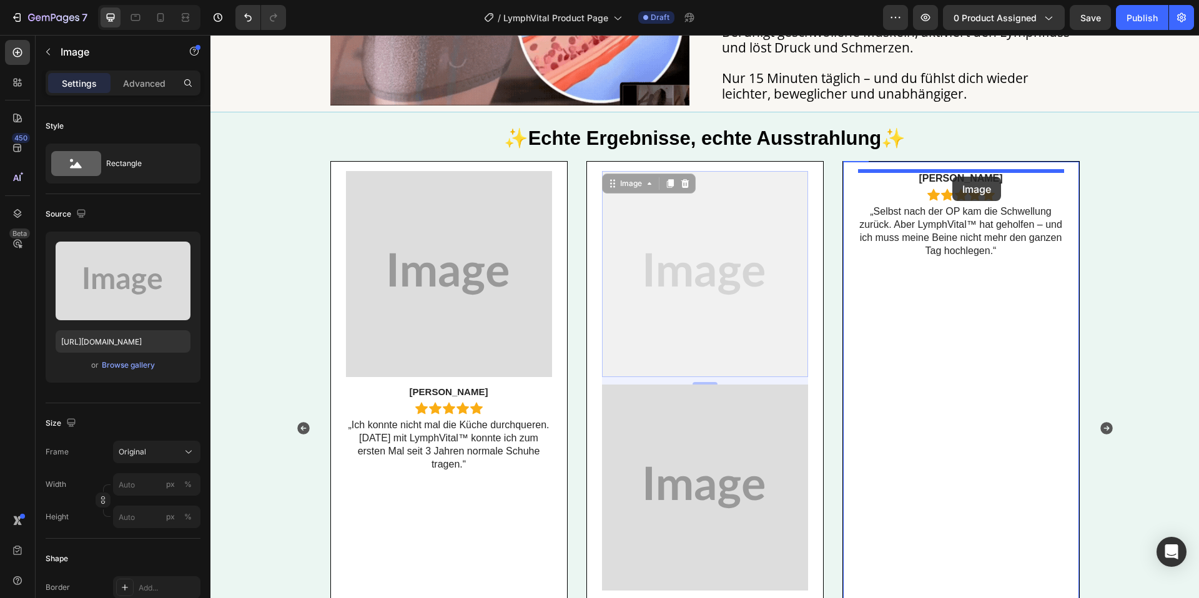
drag, startPoint x: 709, startPoint y: 239, endPoint x: 952, endPoint y: 177, distance: 251.1
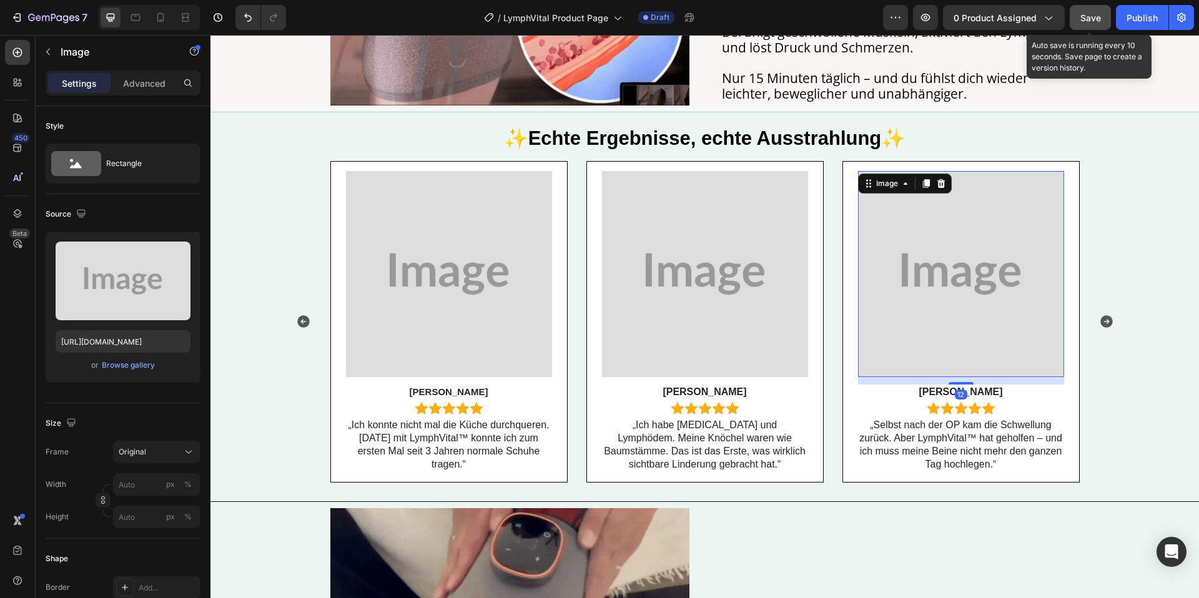
click at [1073, 13] on button "Save" at bounding box center [1090, 17] width 41 height 25
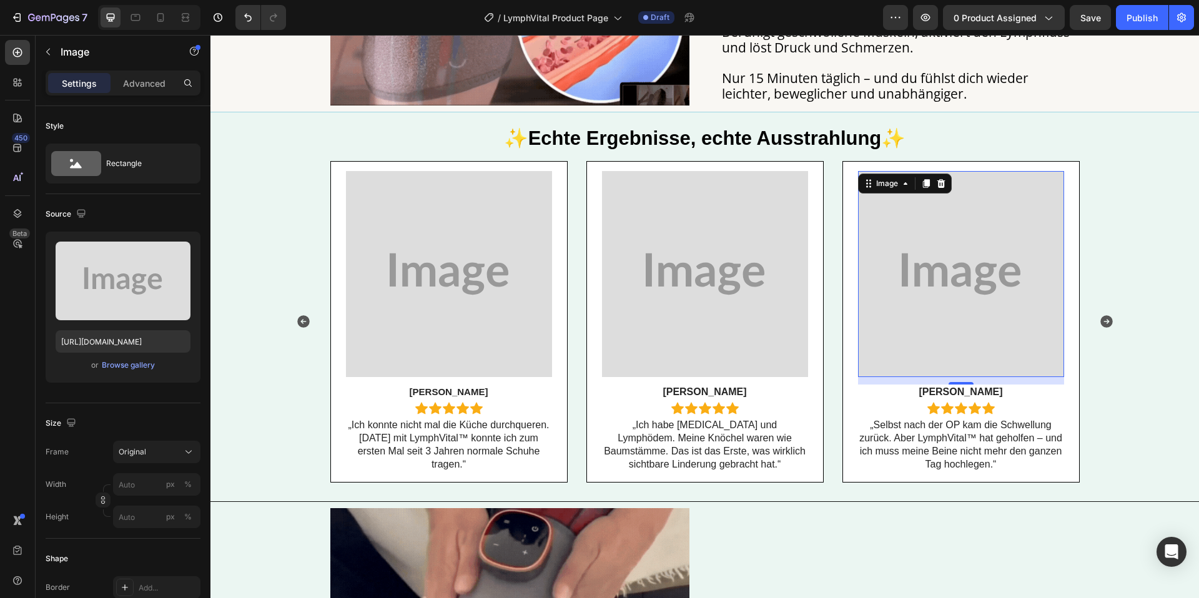
click at [477, 258] on img at bounding box center [449, 274] width 206 height 206
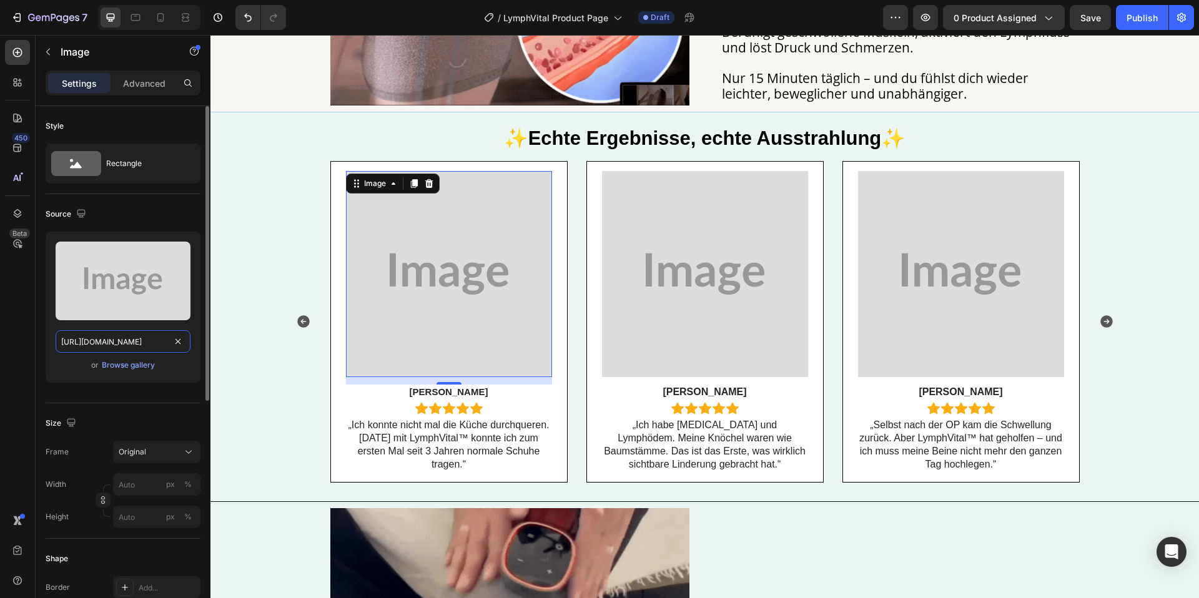
click at [140, 345] on input "https://placehold.co/1080x1080?text=Image" at bounding box center [123, 341] width 135 height 22
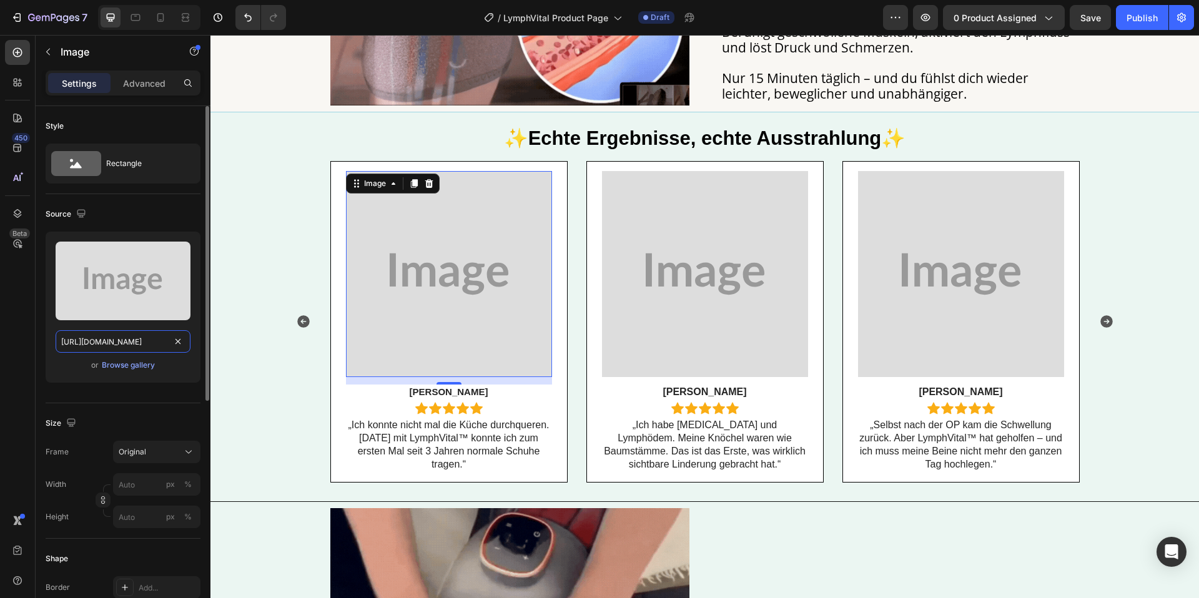
click at [140, 345] on input "https://placehold.co/1080x1080?text=Image" at bounding box center [123, 341] width 135 height 22
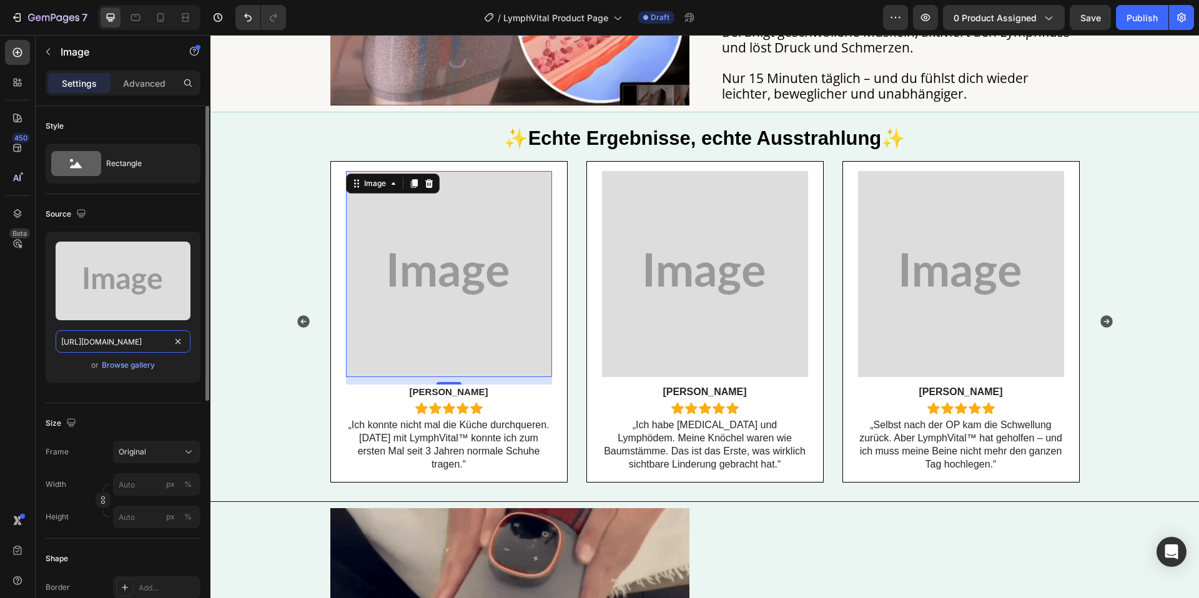
click at [140, 345] on input "https://placehold.co/1080x1080?text=Image" at bounding box center [123, 341] width 135 height 22
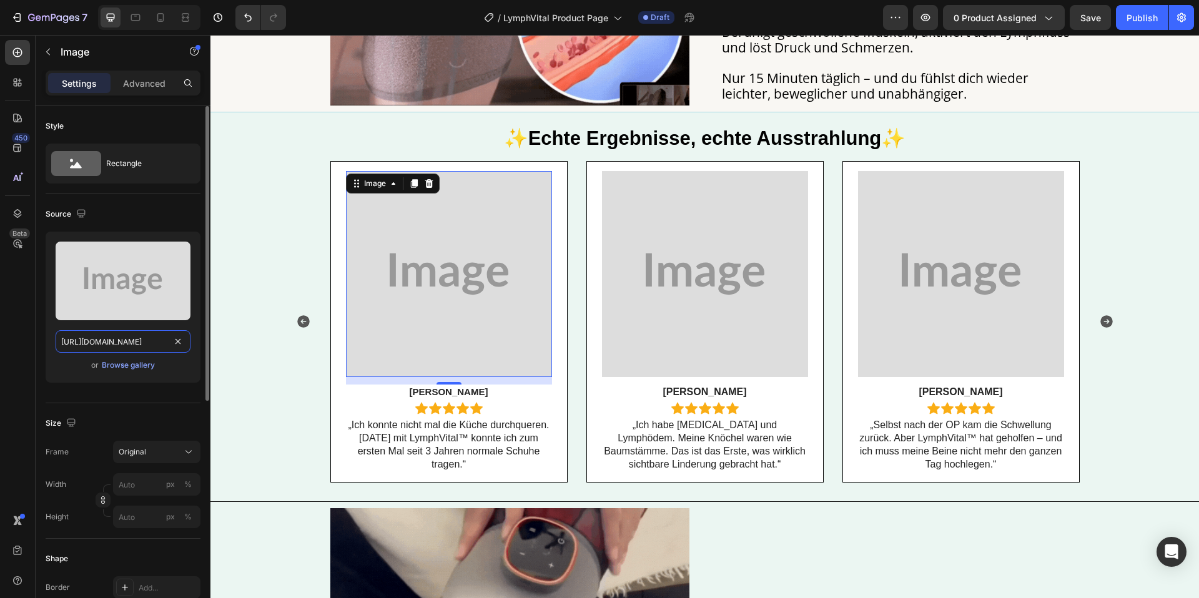
paste input "cdn.shopify.com/s/files/1/0904/2411/5533/files/44.jpg?v=1758956703"
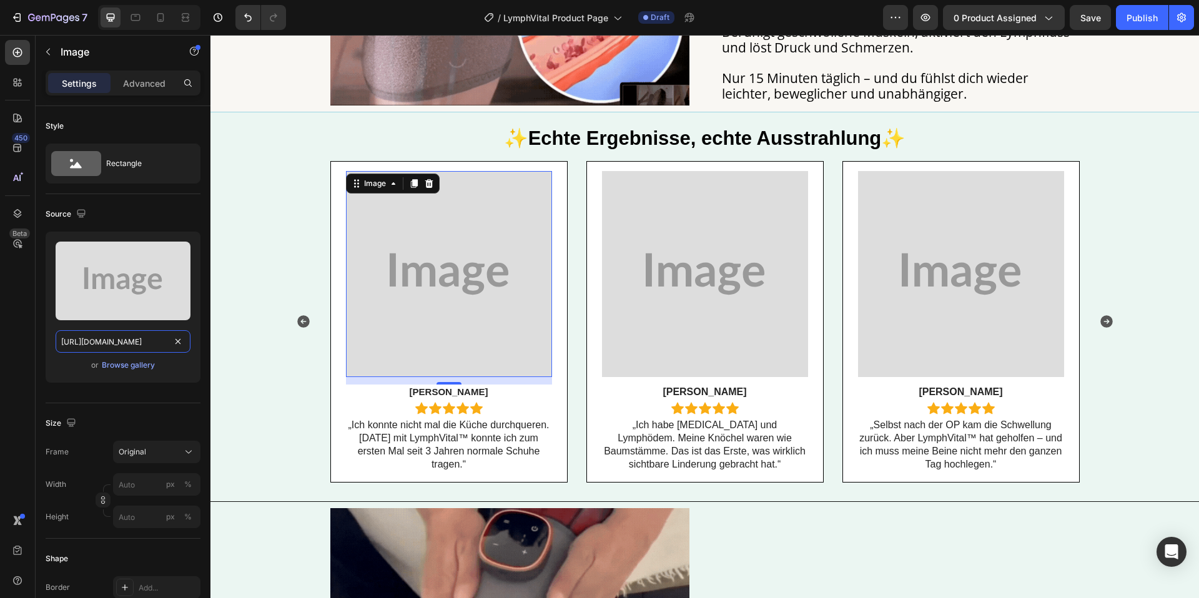
scroll to position [0, 170]
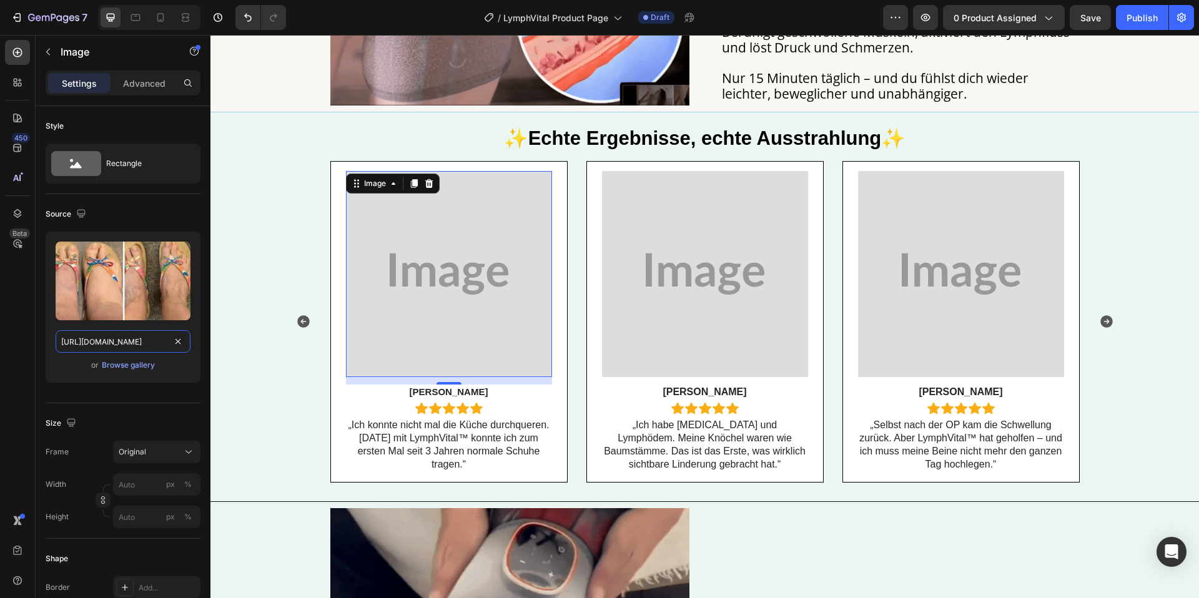
type input "https://cdn.shopify.com/s/files/1/0904/2411/5533/files/44.jpg?v=1758956703080x1…"
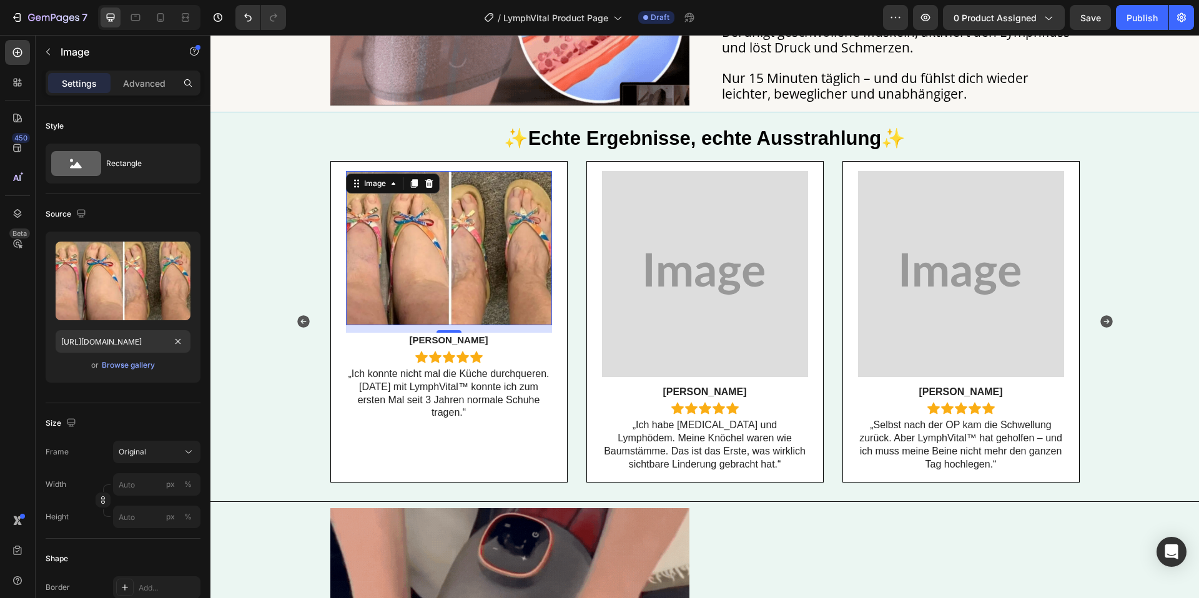
scroll to position [0, 0]
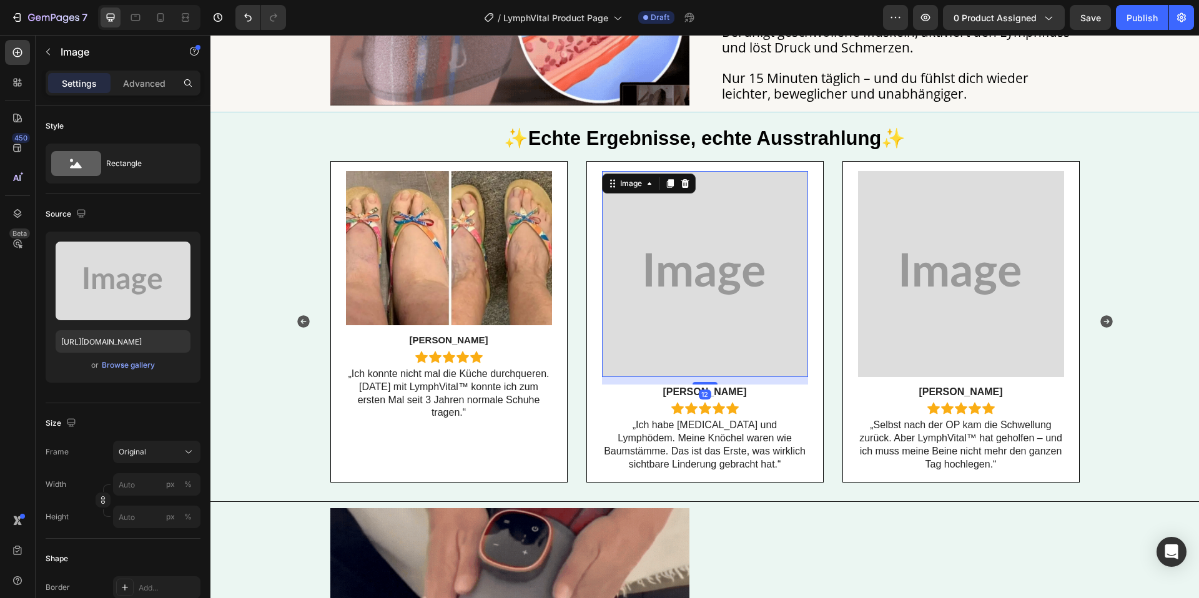
drag, startPoint x: 731, startPoint y: 292, endPoint x: 294, endPoint y: 329, distance: 438.6
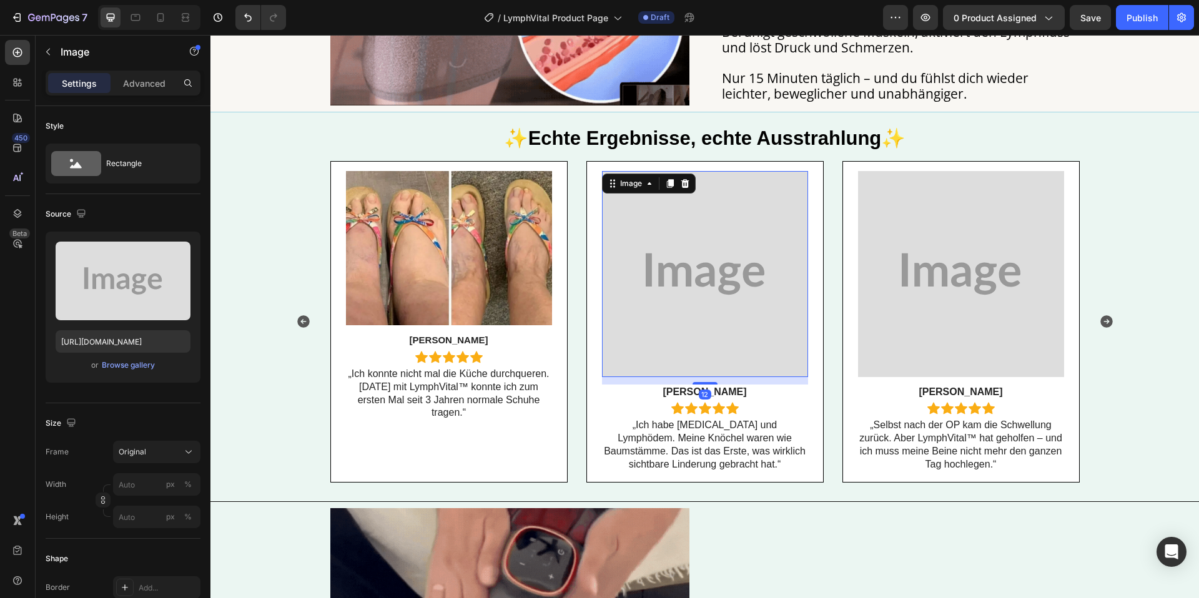
click at [730, 292] on img at bounding box center [705, 274] width 206 height 206
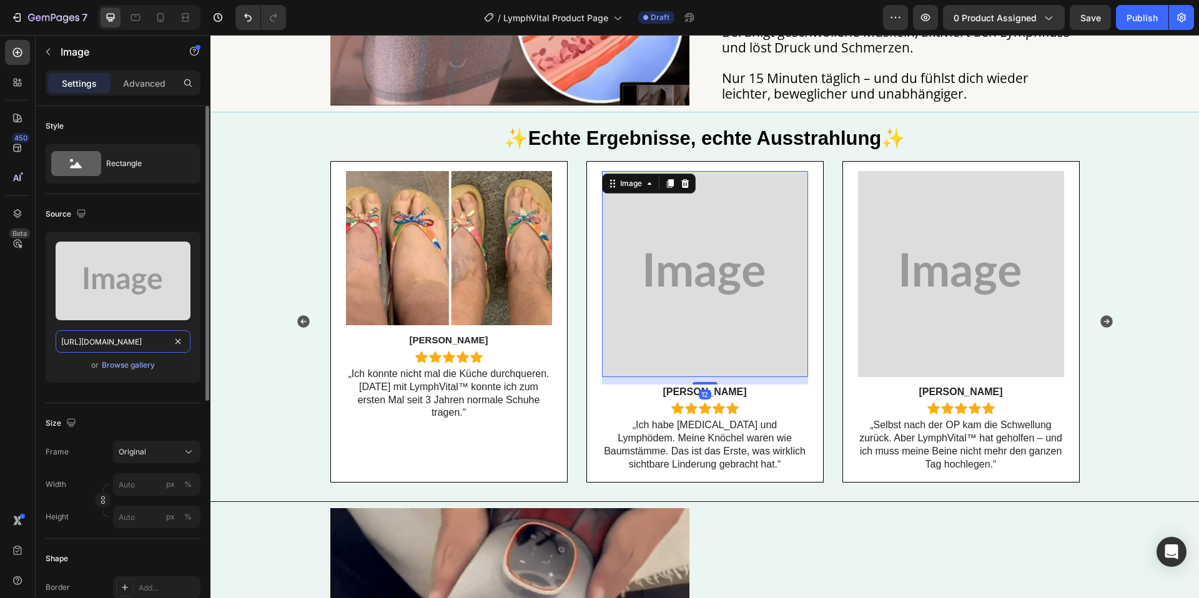
click at [106, 340] on input "https://placehold.co/1080x1080?text=Image" at bounding box center [123, 341] width 135 height 22
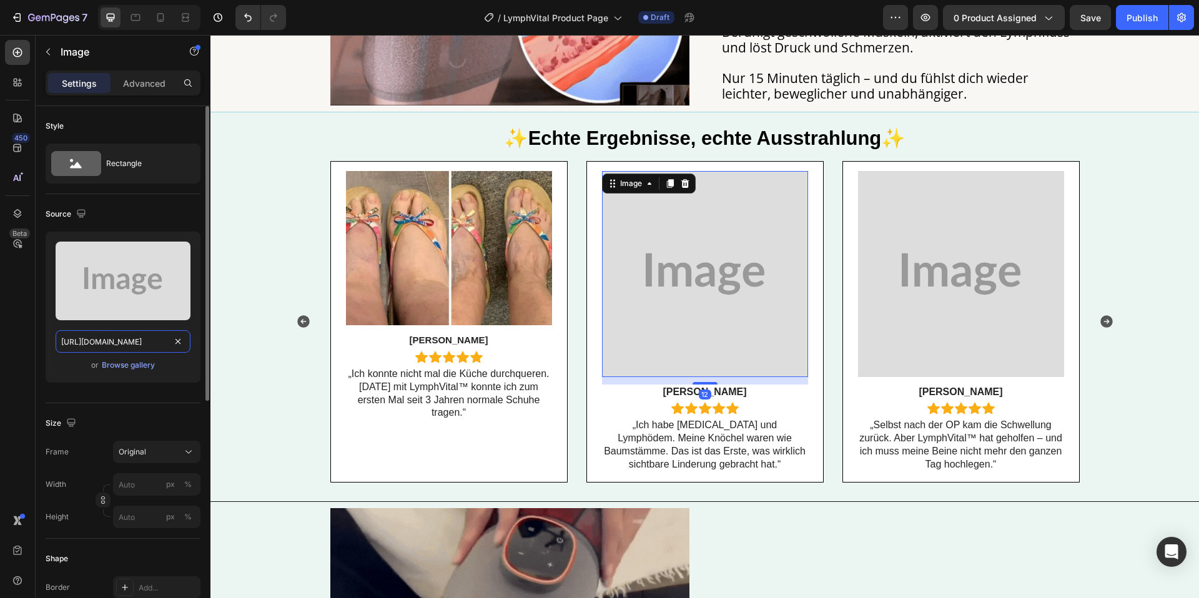
click at [106, 340] on input "https://placehold.co/1080x1080?text=Image" at bounding box center [123, 341] width 135 height 22
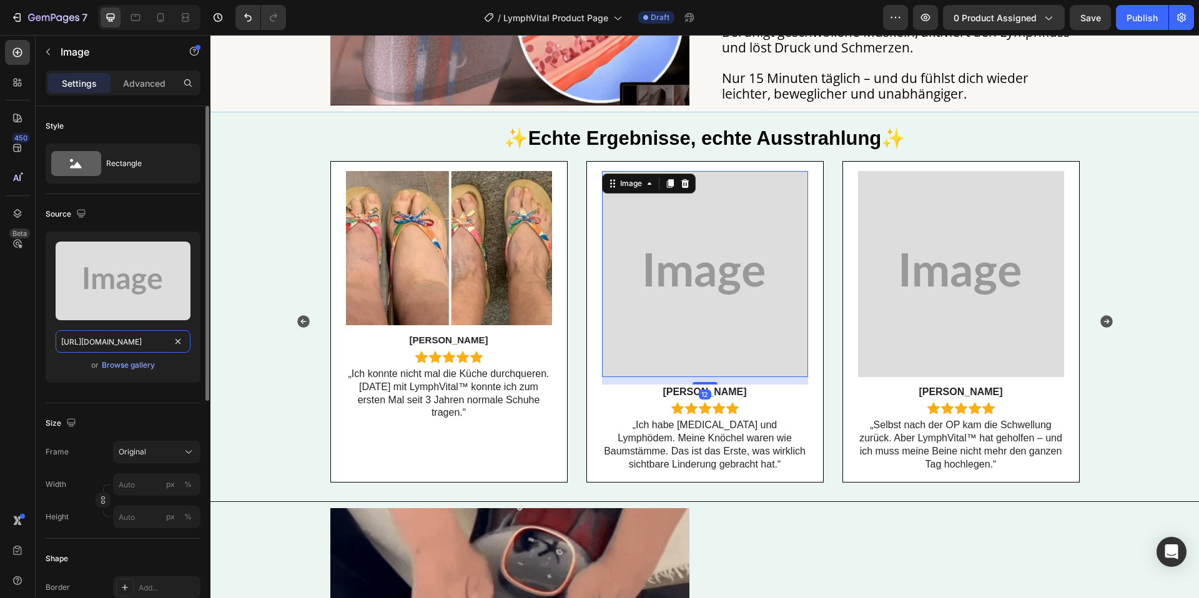
click at [106, 340] on input "https://placehold.co/1080x1080?text=Image" at bounding box center [123, 341] width 135 height 22
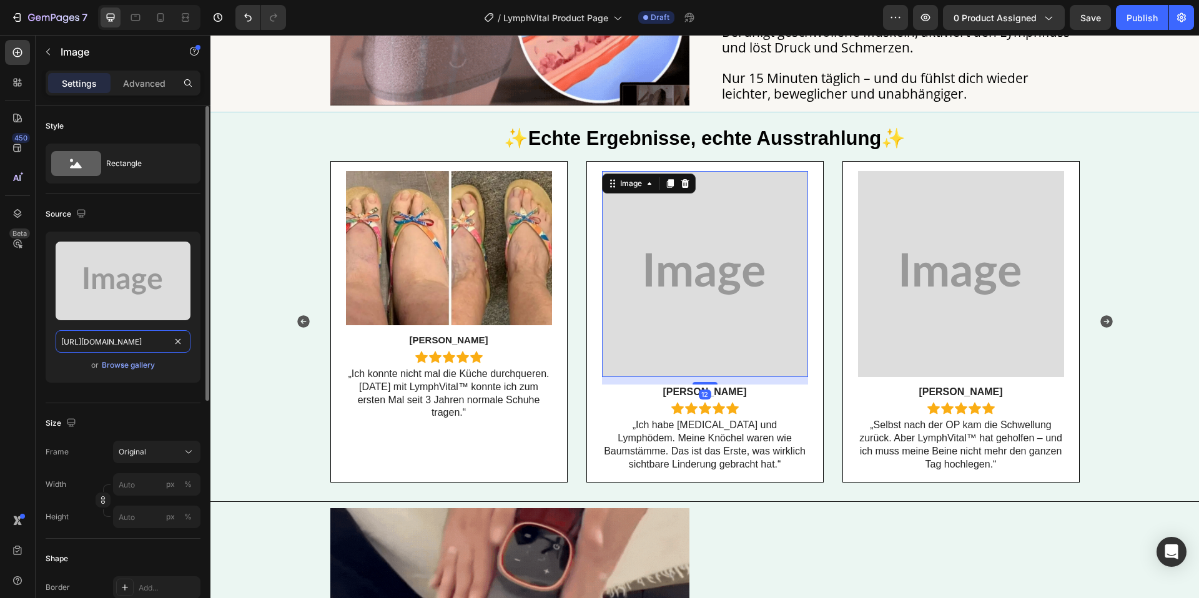
paste input "cdn.shopify.com/s/files/1/0904/2411/5533/files/45.jpg?v=1758956703"
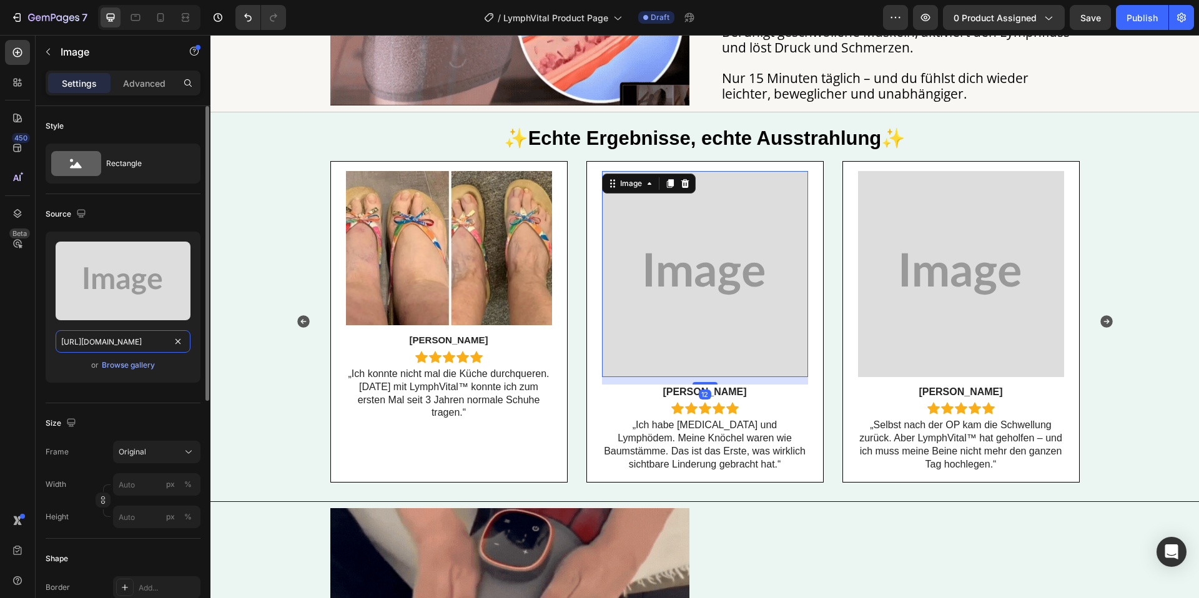
scroll to position [0, 169]
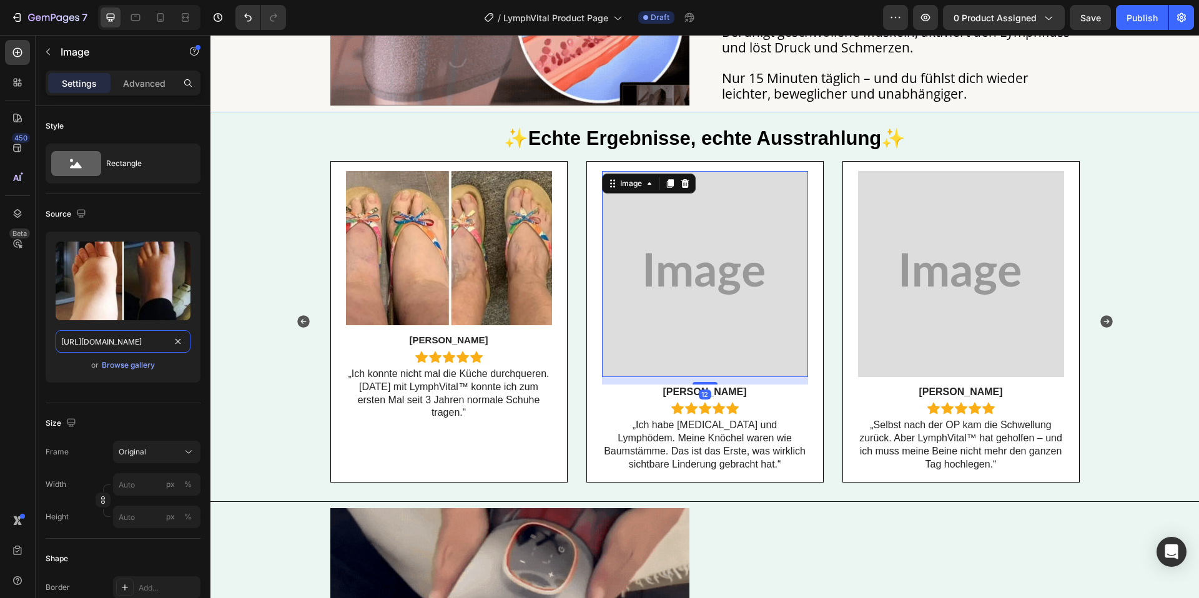
type input "https://cdn.shopify.com/s/files/1/0904/2411/5533/files/45.jpg?v=1758956703"
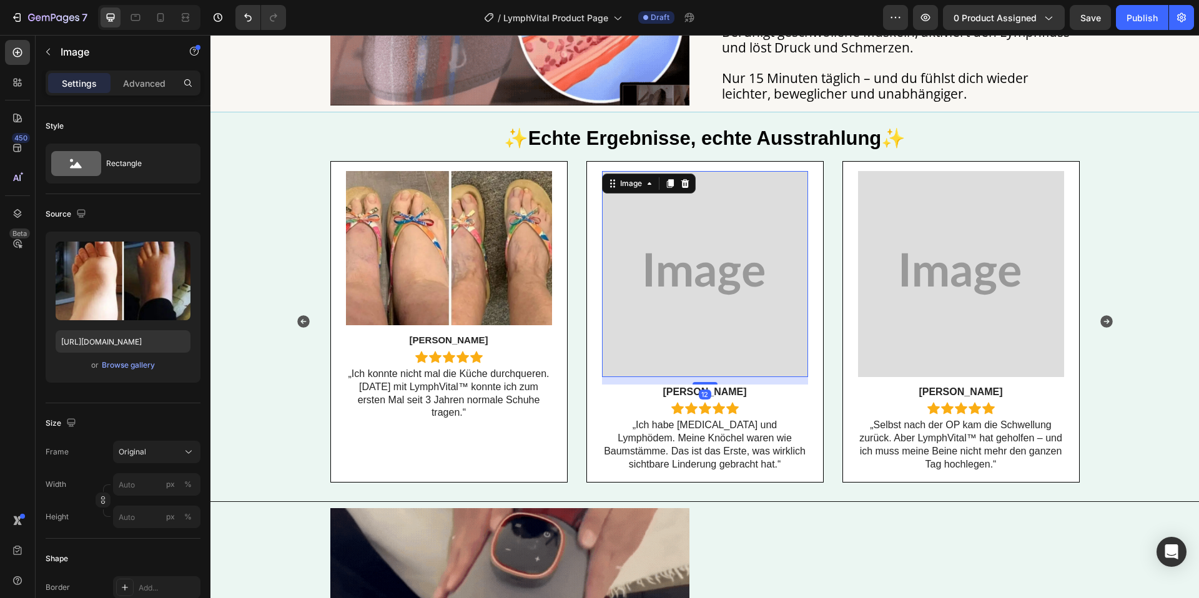
scroll to position [0, 0]
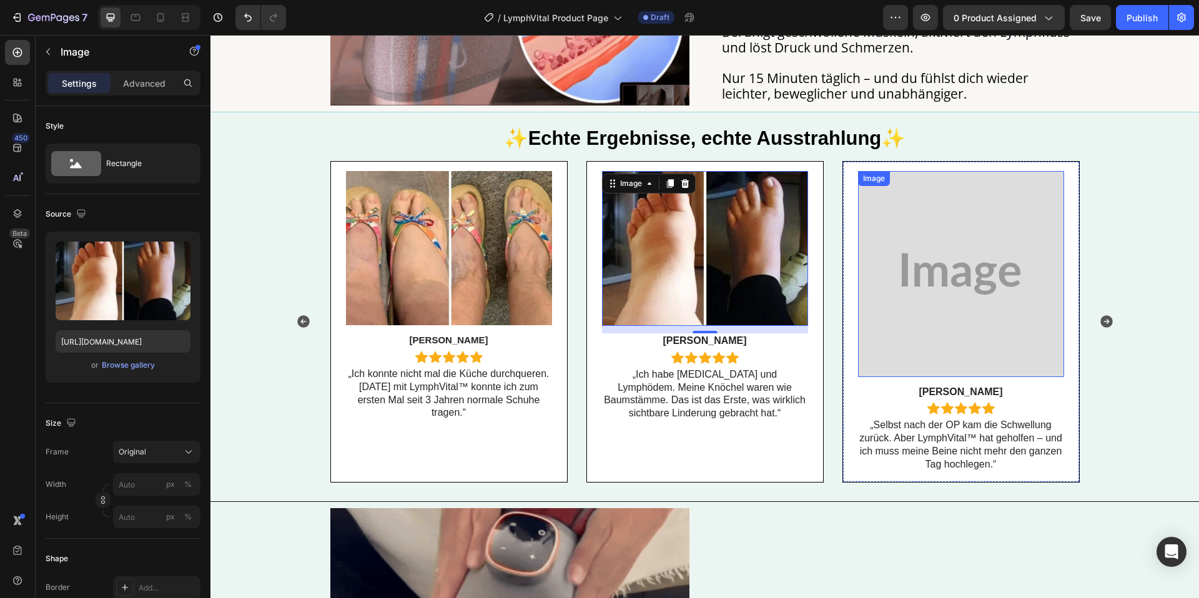
click at [957, 243] on img at bounding box center [961, 274] width 206 height 206
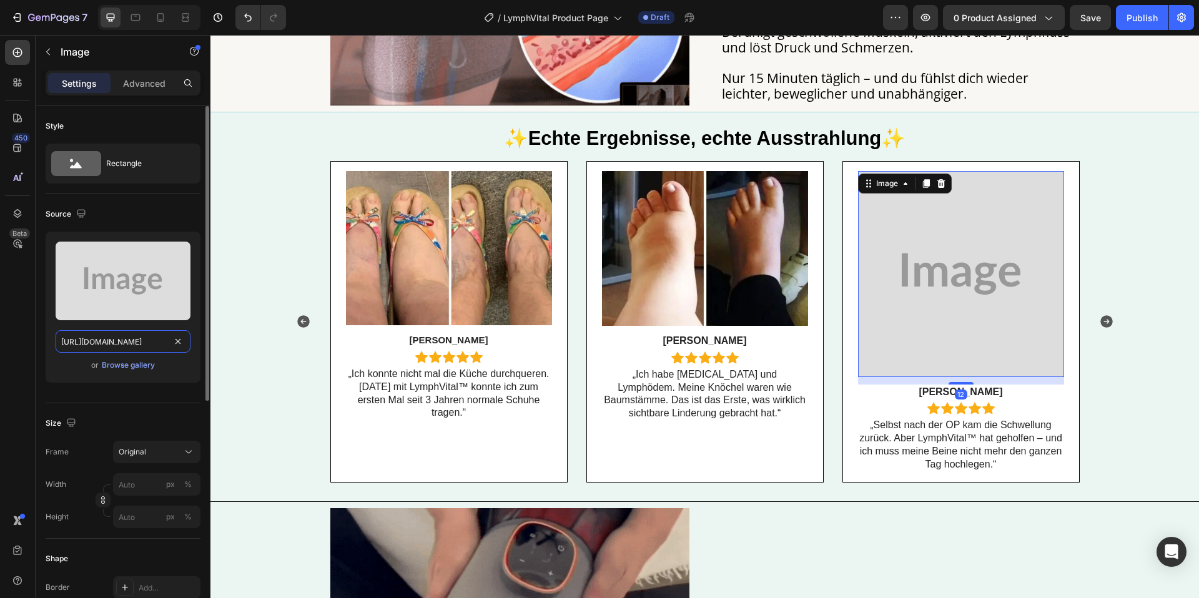
click at [90, 340] on input "https://placehold.co/1080x1080?text=Image" at bounding box center [123, 341] width 135 height 22
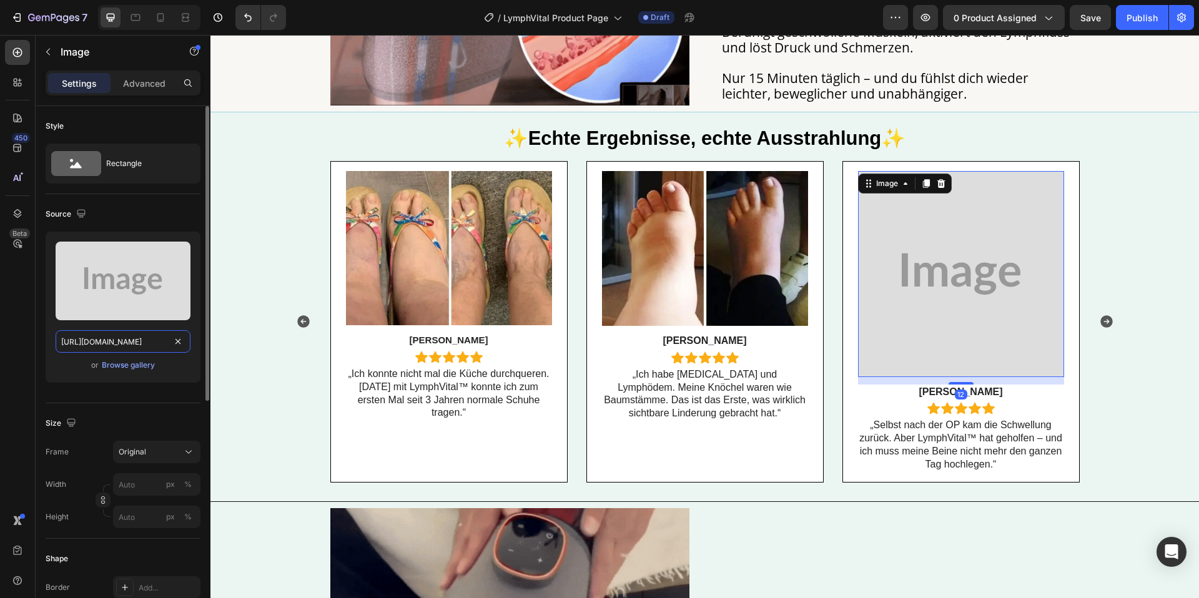
click at [90, 340] on input "https://placehold.co/1080x1080?text=Image" at bounding box center [123, 341] width 135 height 22
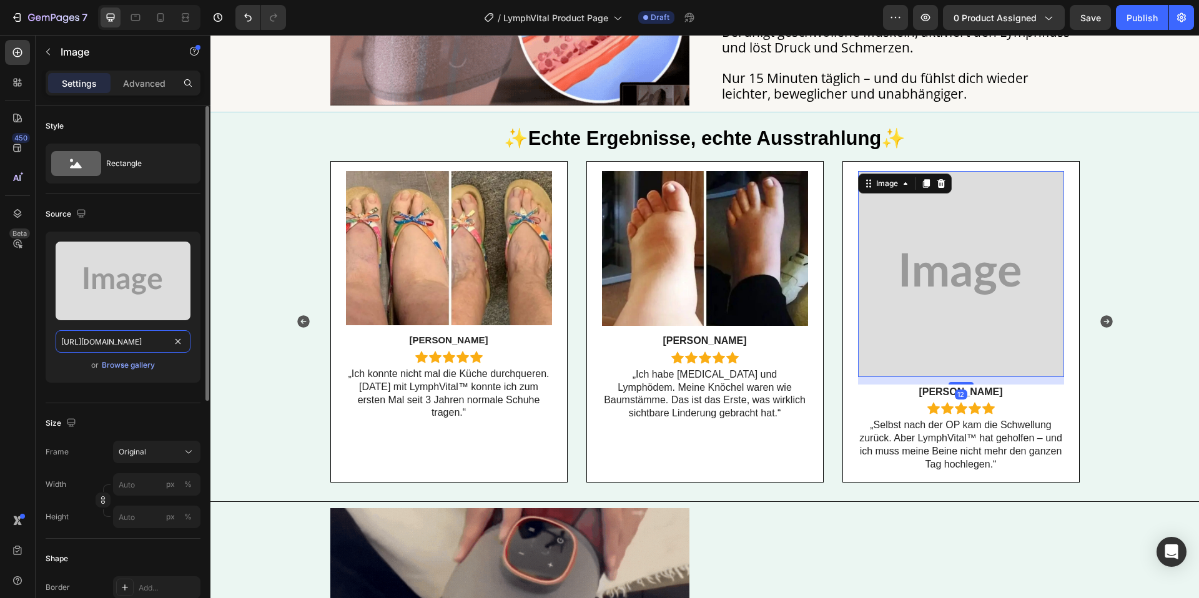
drag, startPoint x: 90, startPoint y: 340, endPoint x: 195, endPoint y: 336, distance: 105.6
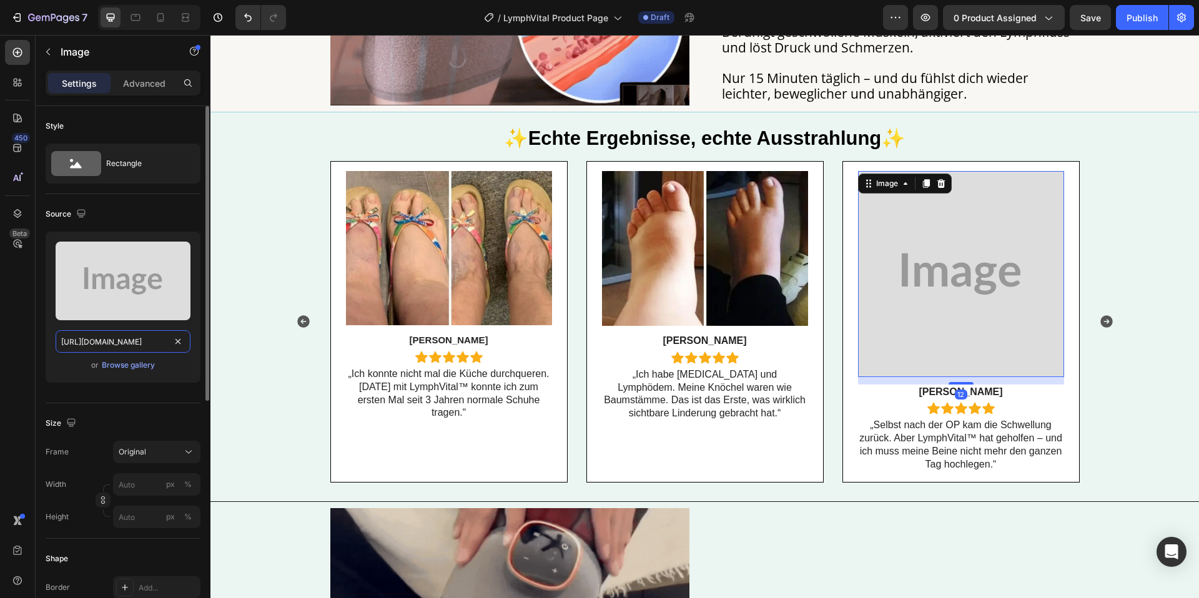
click at [89, 340] on input "https://placehold.co/1080x1080?text=Image" at bounding box center [123, 341] width 135 height 22
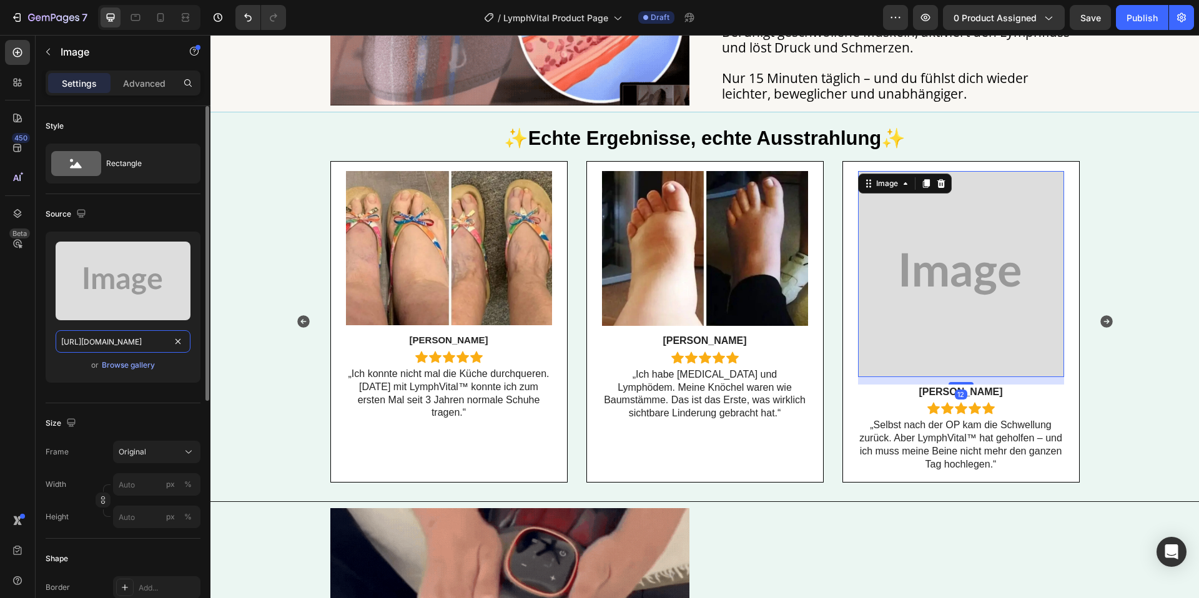
paste input "cdn.shopify.com/s/files/1/0904/2411/5533/files/43.jpg?v=1758956703"
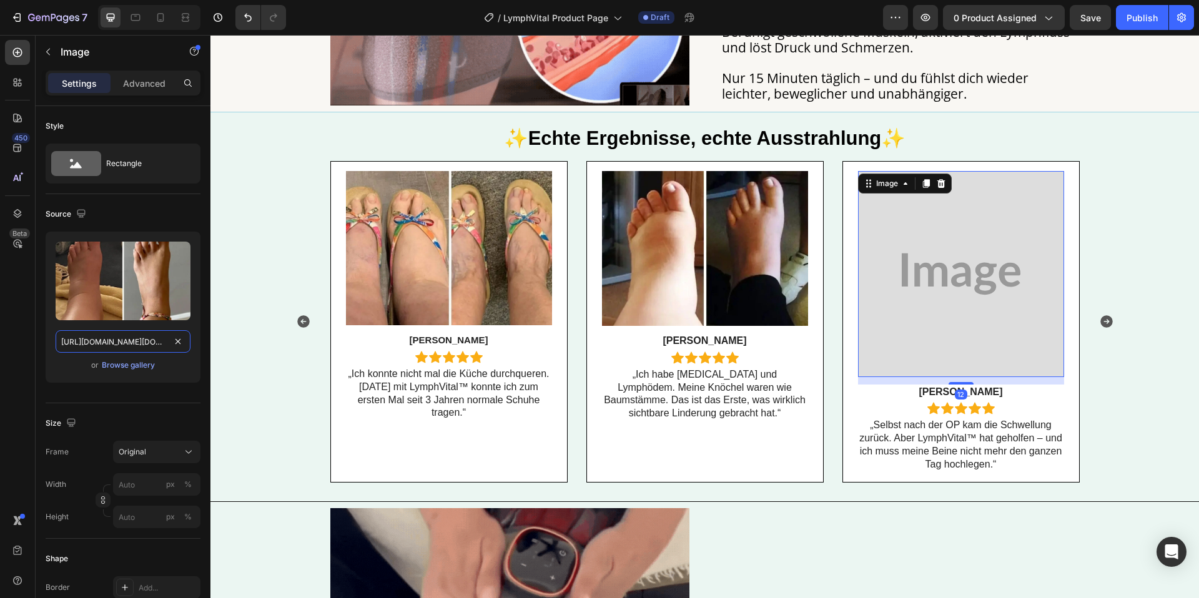
scroll to position [0, 170]
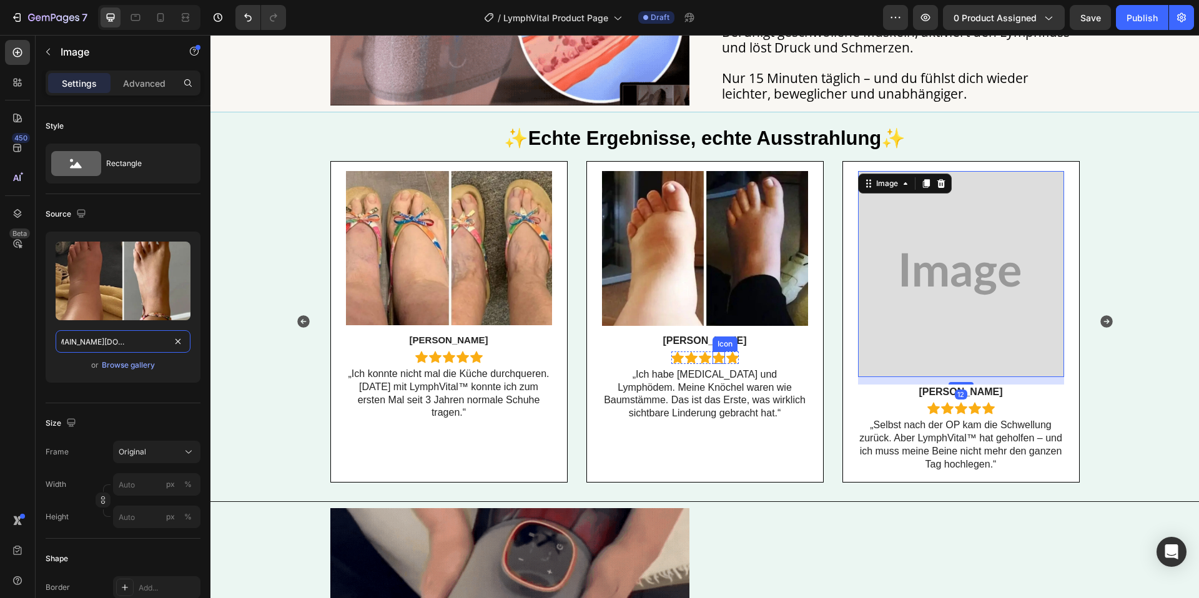
paste input "text"
type input "https://cdn.shopify.com/s/files/1/0904/2411/5533/files/43.jpg?v=1758956703"
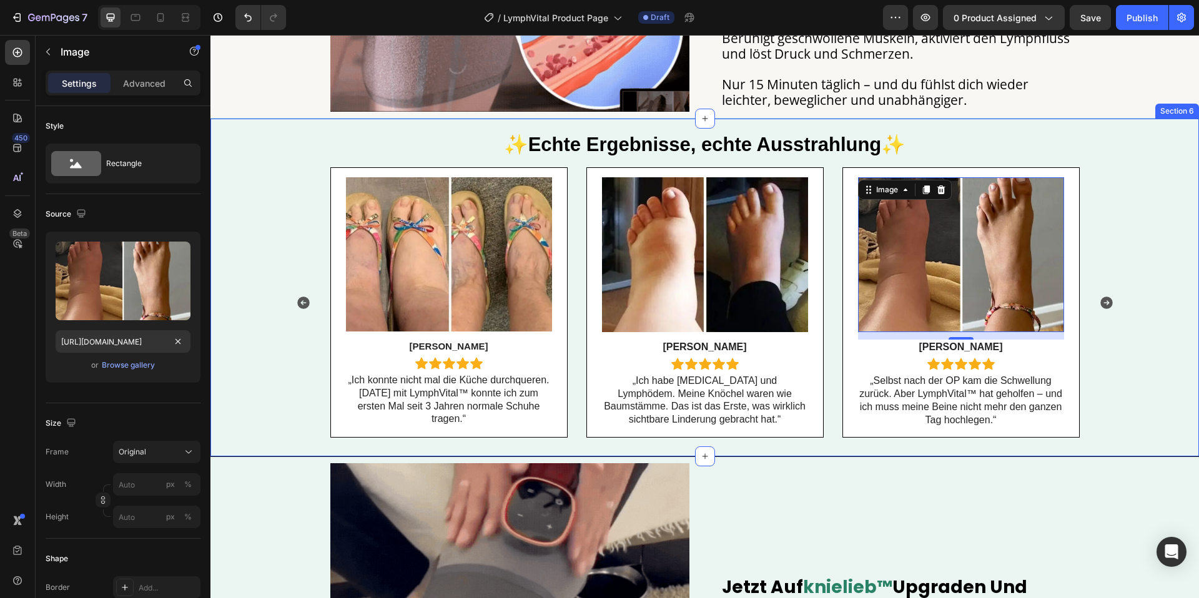
click at [1140, 354] on div "Image Linda Text Block Icon Icon Icon Icon Icon Icon List Row „Ich konnte nicht…" at bounding box center [704, 302] width 988 height 271
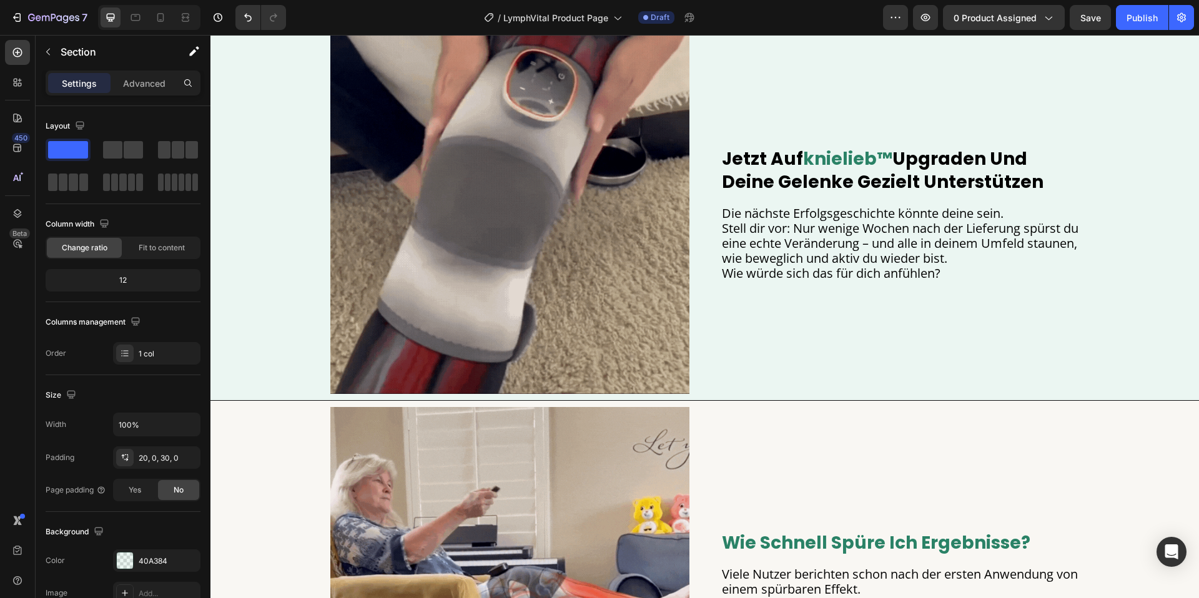
scroll to position [2066, 0]
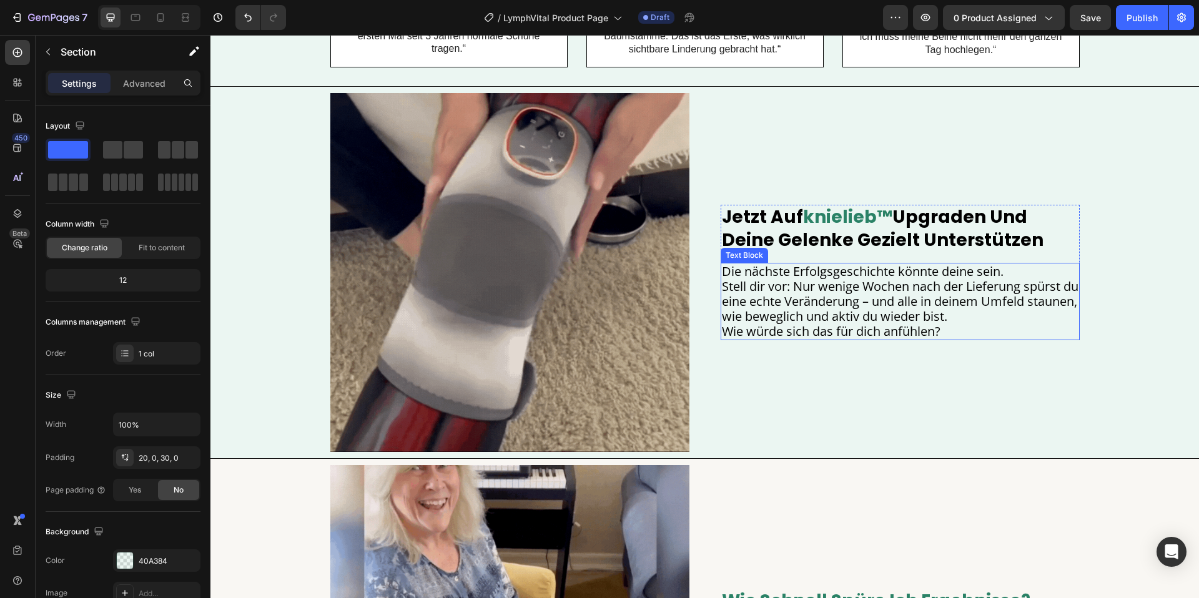
click at [829, 265] on span "Die nächste Erfolgsgeschichte könnte deine sein." at bounding box center [863, 271] width 282 height 17
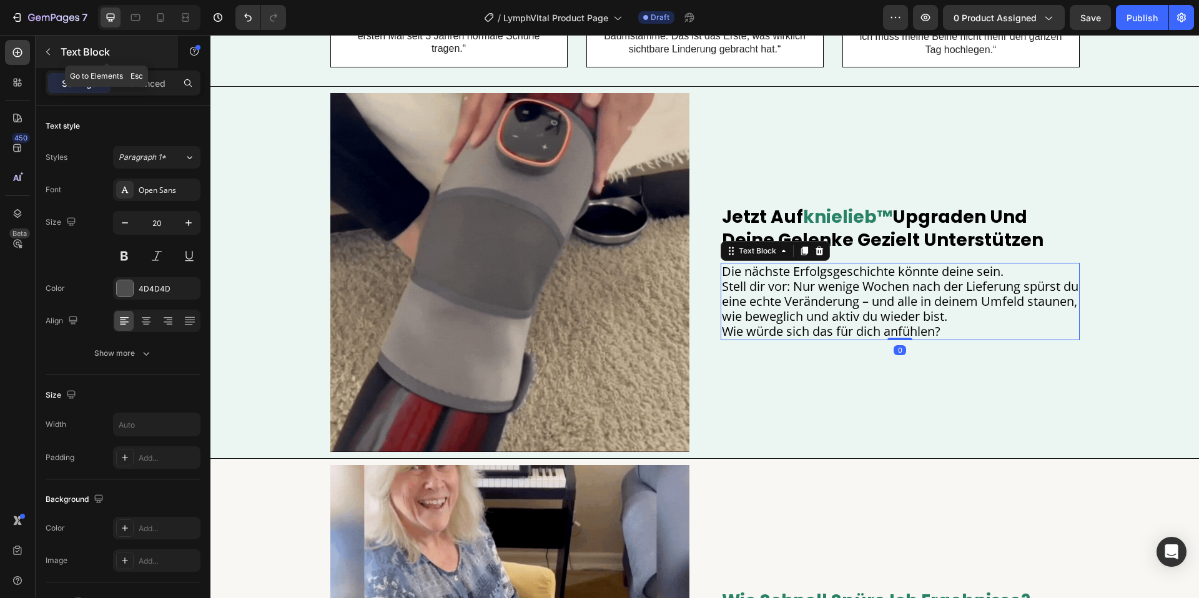
click at [53, 52] on button "button" at bounding box center [48, 52] width 20 height 20
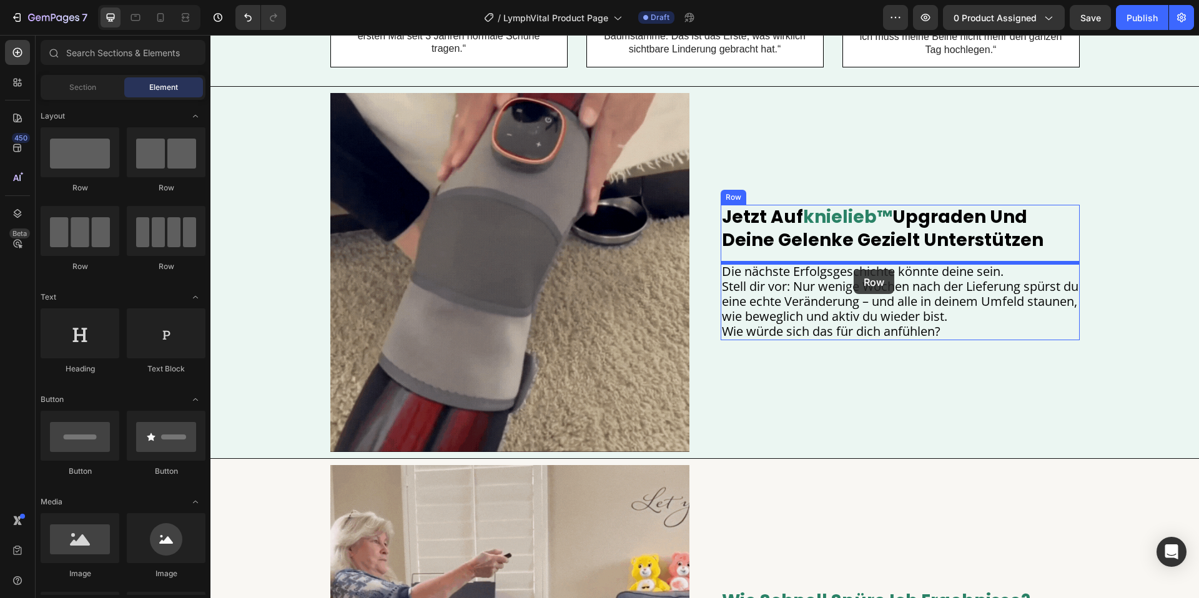
drag, startPoint x: 367, startPoint y: 188, endPoint x: 854, endPoint y: 269, distance: 493.2
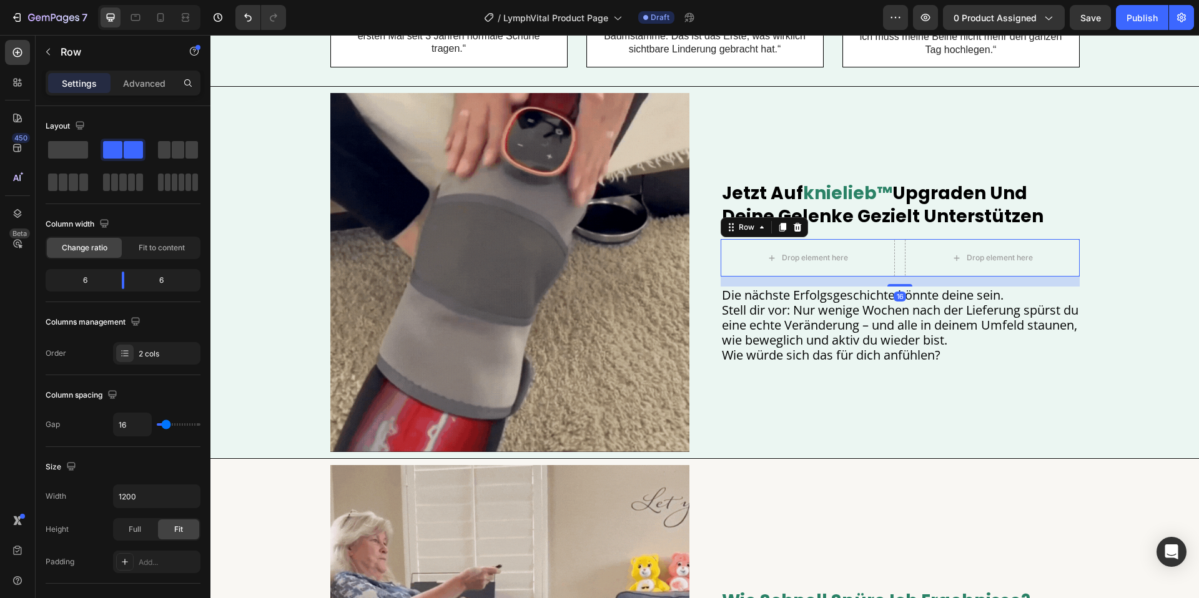
click at [900, 257] on div "Drop element here Drop element here Row 16" at bounding box center [900, 257] width 359 height 37
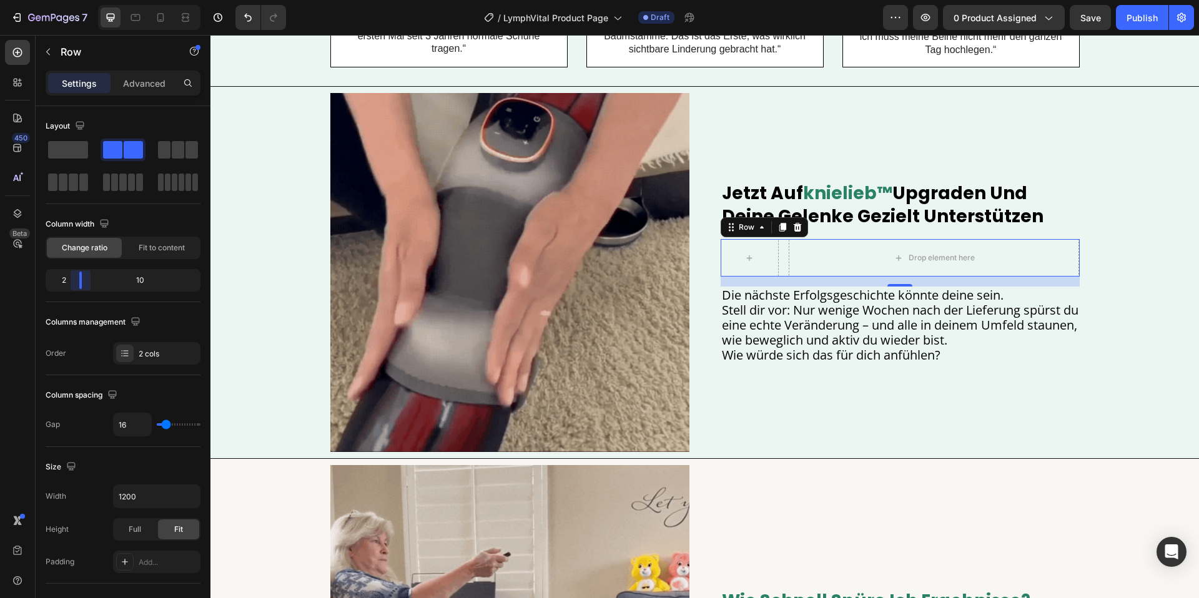
drag, startPoint x: 124, startPoint y: 285, endPoint x: 505, endPoint y: 241, distance: 384.0
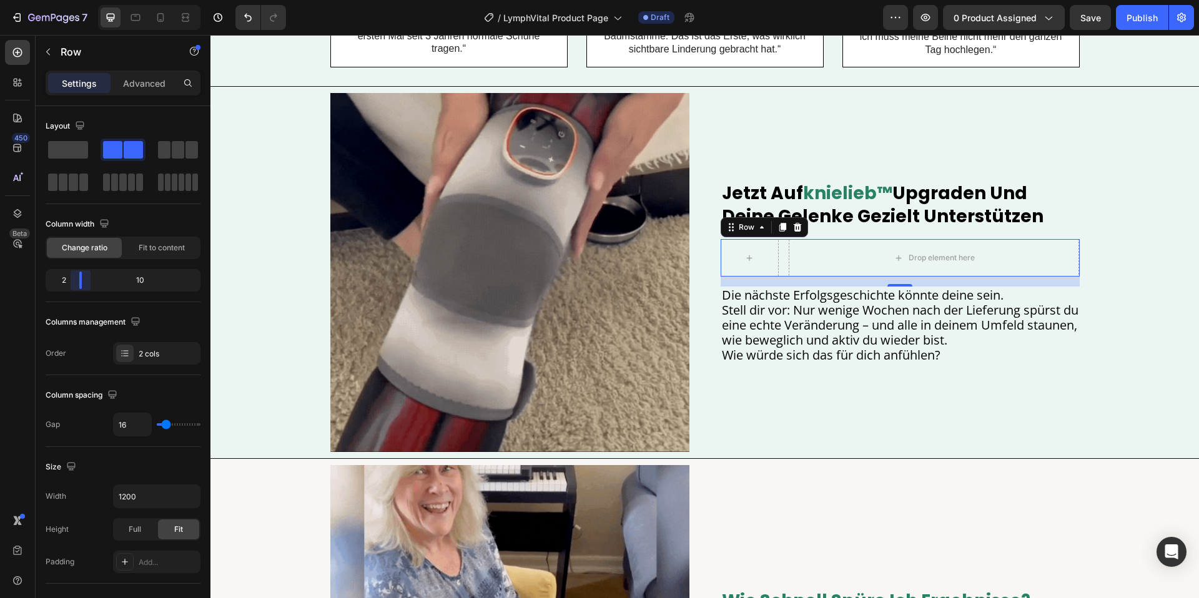
click at [72, 0] on body "7 Version history / LymphVital Product Page Draft Preview 0 product assigned Sa…" at bounding box center [599, 0] width 1199 height 0
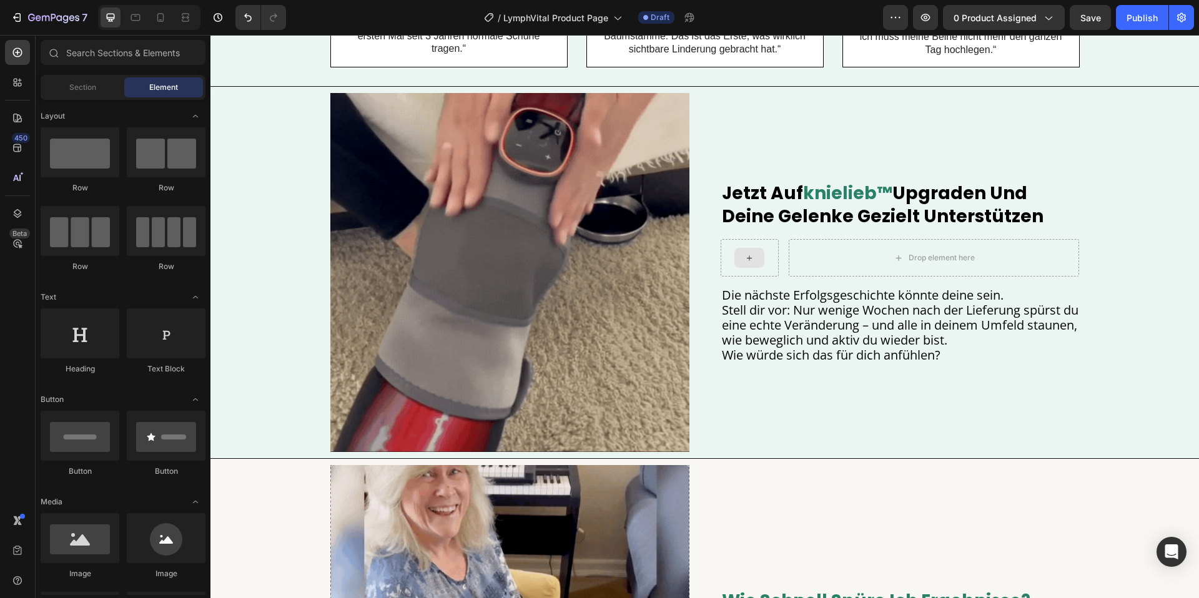
click at [754, 257] on div at bounding box center [749, 258] width 30 height 20
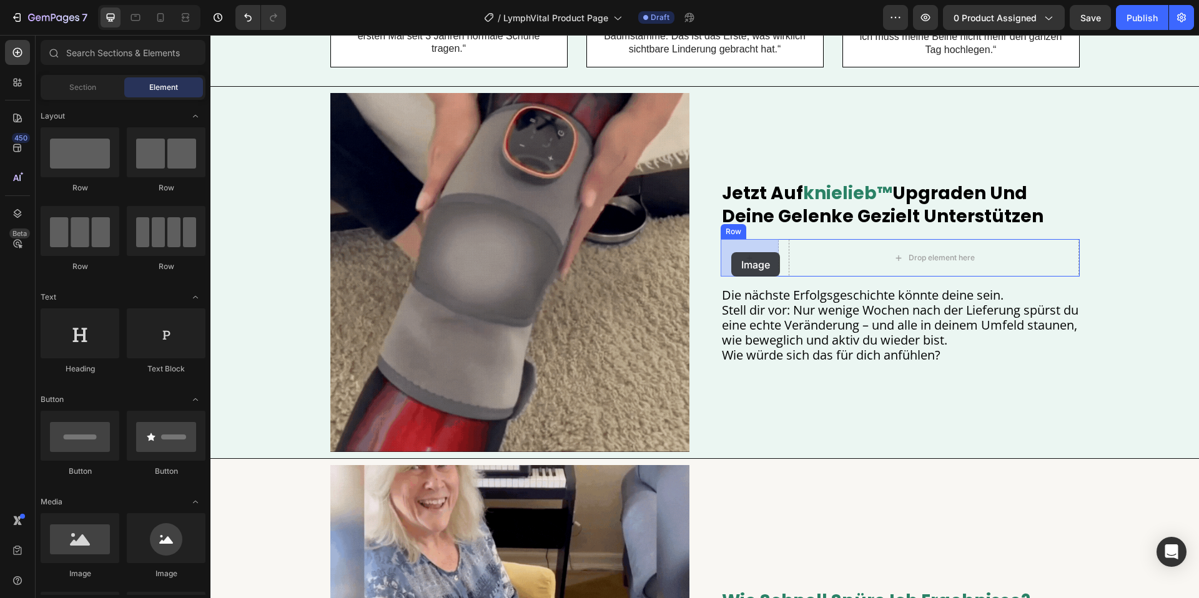
drag, startPoint x: 414, startPoint y: 530, endPoint x: 731, endPoint y: 252, distance: 421.7
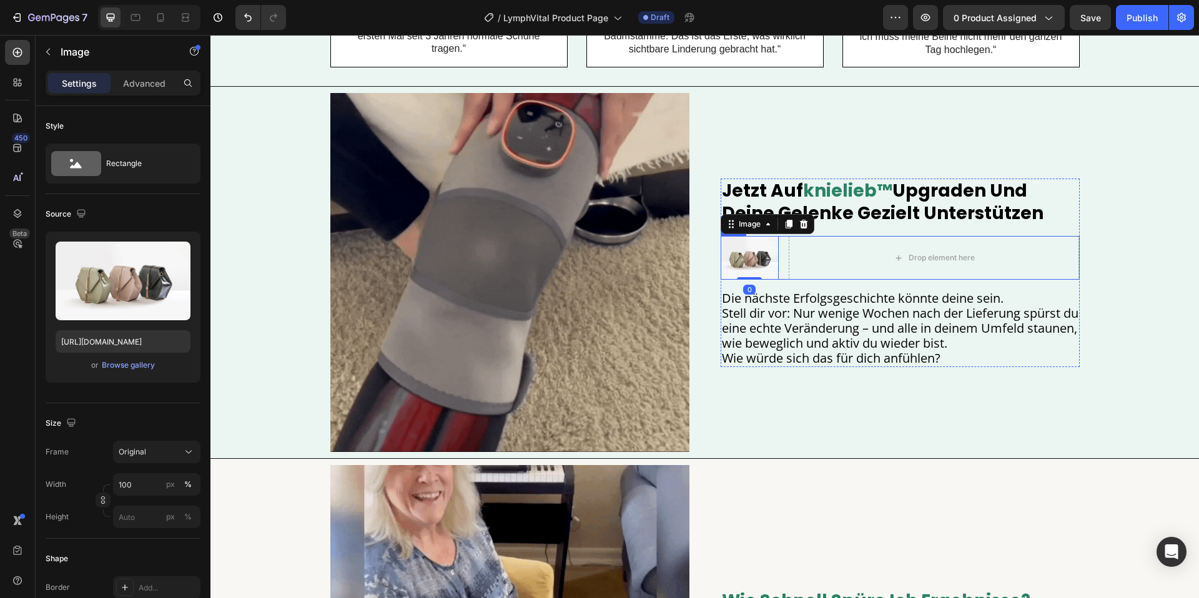
click at [782, 254] on div "Image 0 Drop element here Row" at bounding box center [900, 258] width 359 height 44
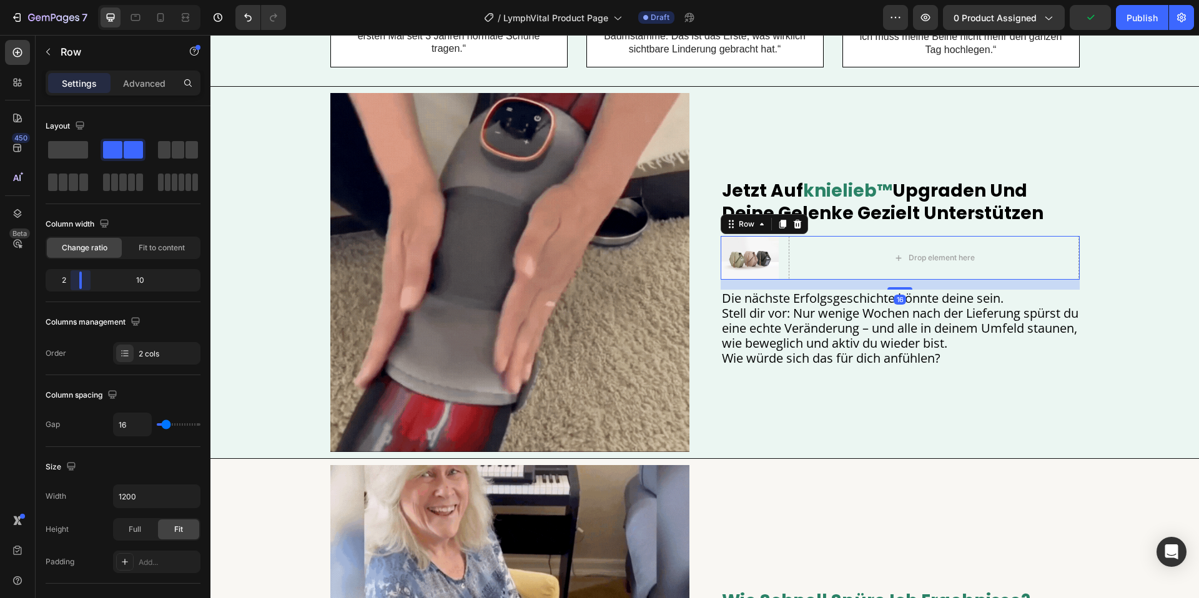
drag, startPoint x: 81, startPoint y: 287, endPoint x: 71, endPoint y: 287, distance: 10.6
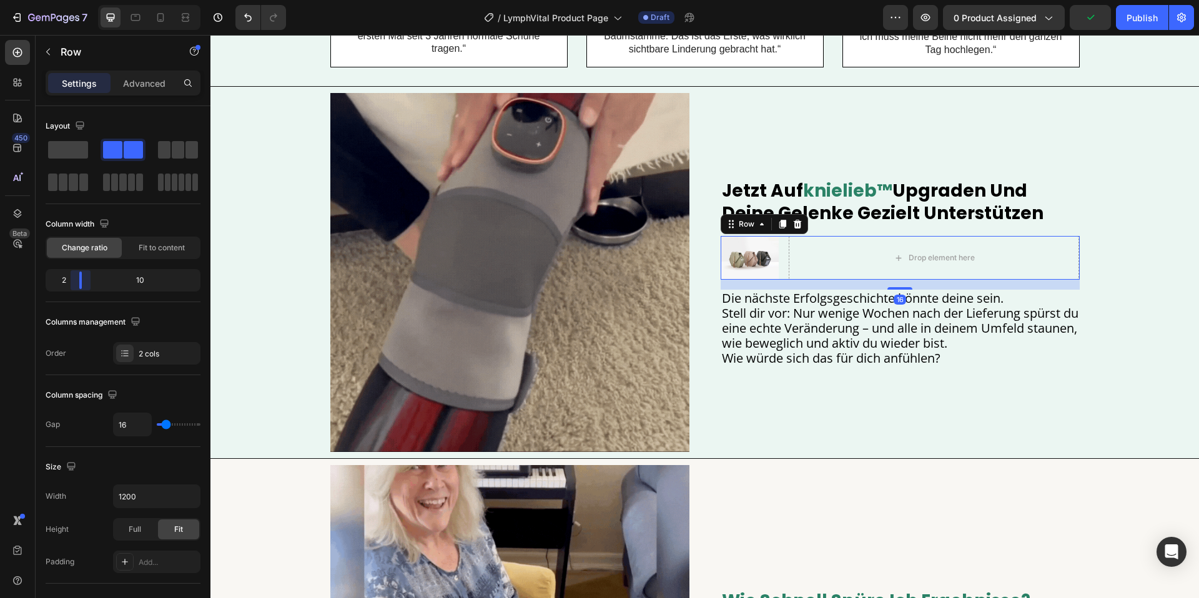
click at [71, 0] on body "7 Version history / LymphVital Product Page Draft Preview 0 product assigned Pu…" at bounding box center [599, 0] width 1199 height 0
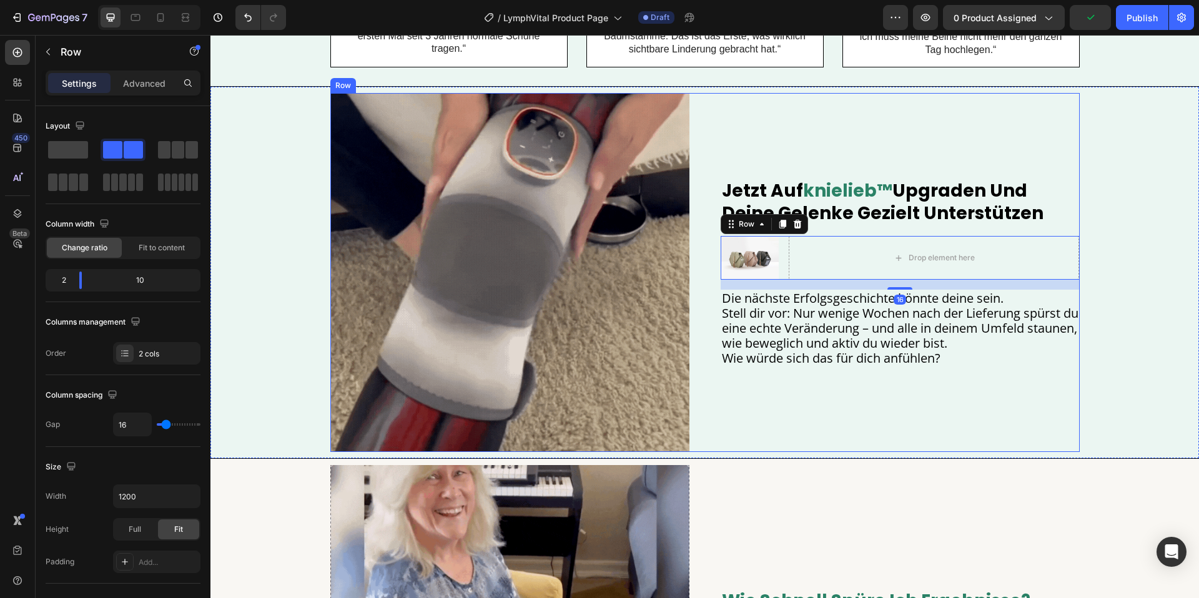
click at [751, 290] on span "Die nächste Erfolgsgeschichte könnte deine sein." at bounding box center [863, 298] width 282 height 17
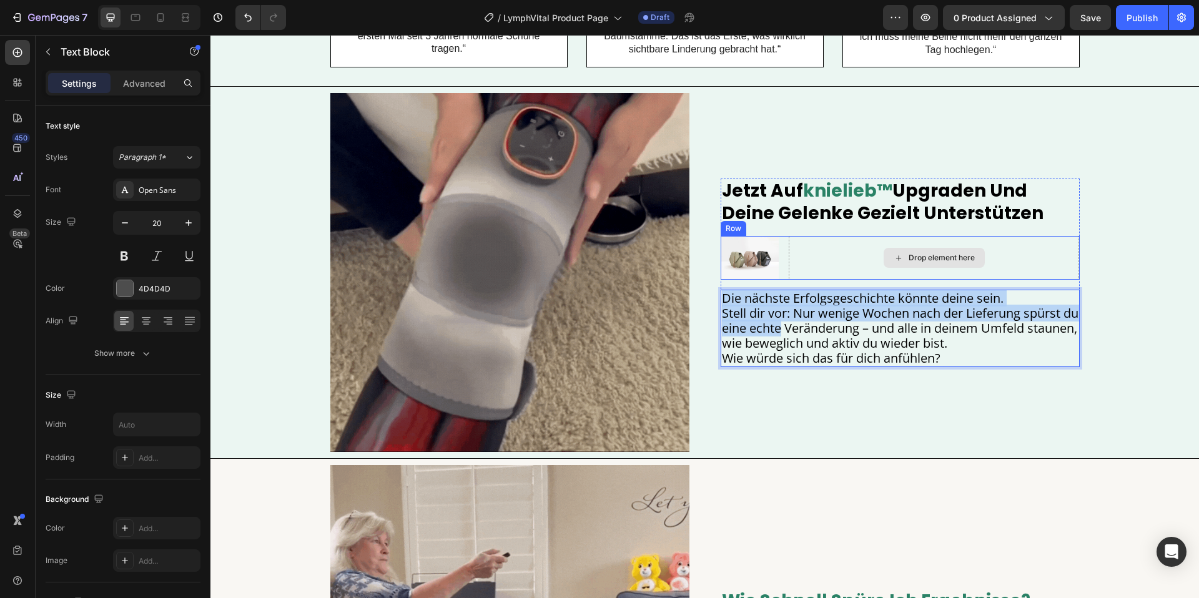
scroll to position [2027, 0]
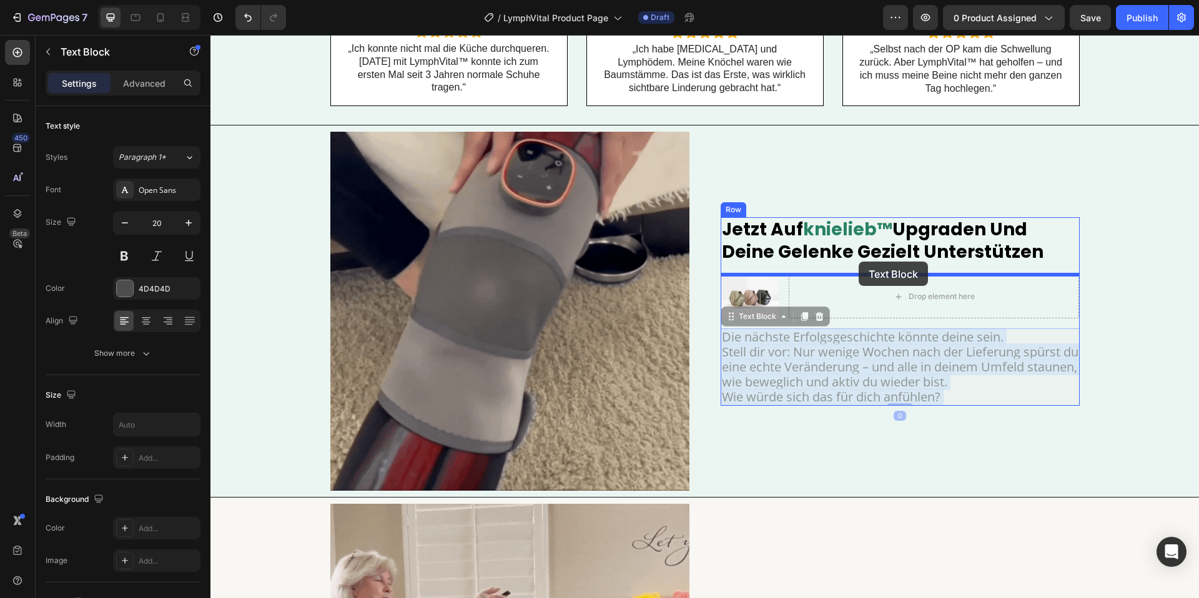
drag, startPoint x: 807, startPoint y: 319, endPoint x: 848, endPoint y: 307, distance: 42.5
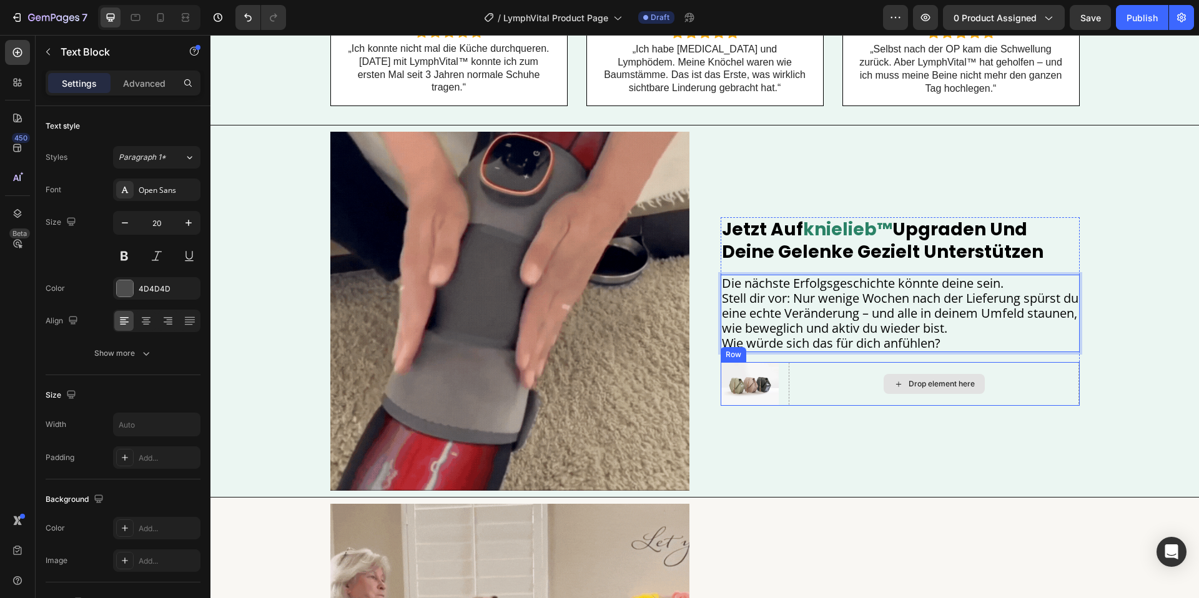
drag, startPoint x: 830, startPoint y: 311, endPoint x: 865, endPoint y: 373, distance: 70.7
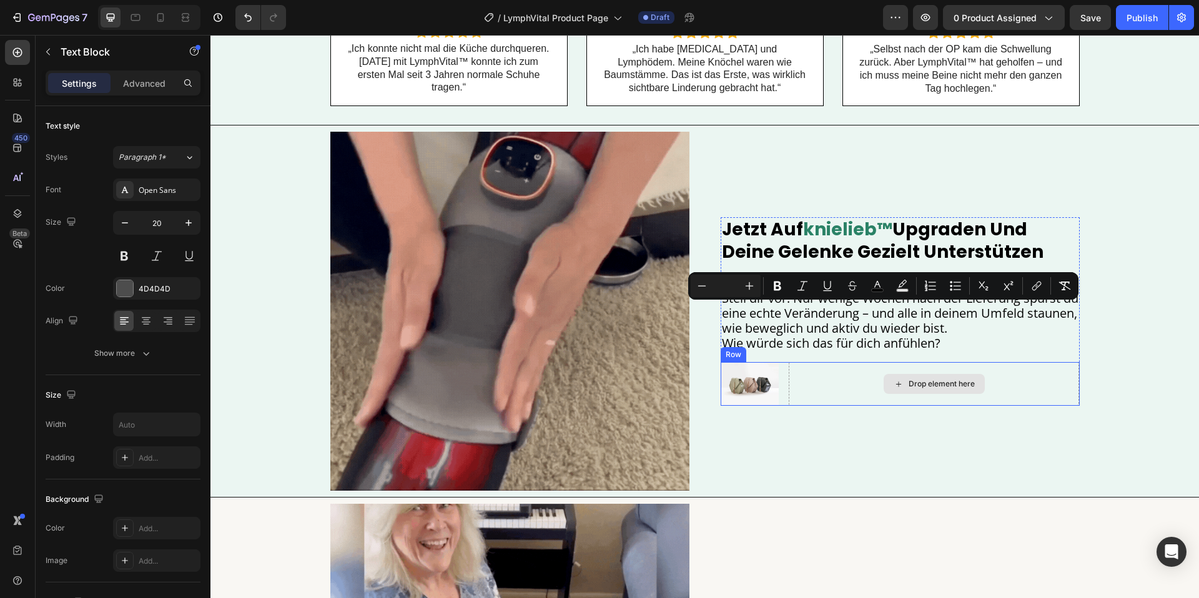
drag, startPoint x: 917, startPoint y: 380, endPoint x: 907, endPoint y: 382, distance: 10.3
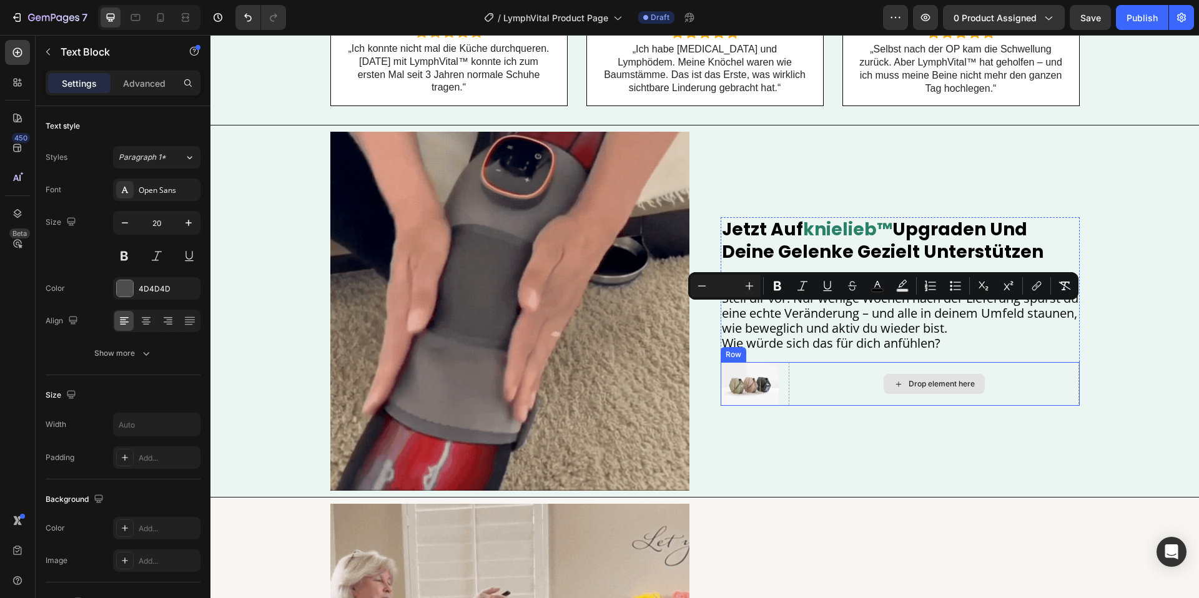
click at [915, 380] on div "Drop element here" at bounding box center [942, 384] width 66 height 10
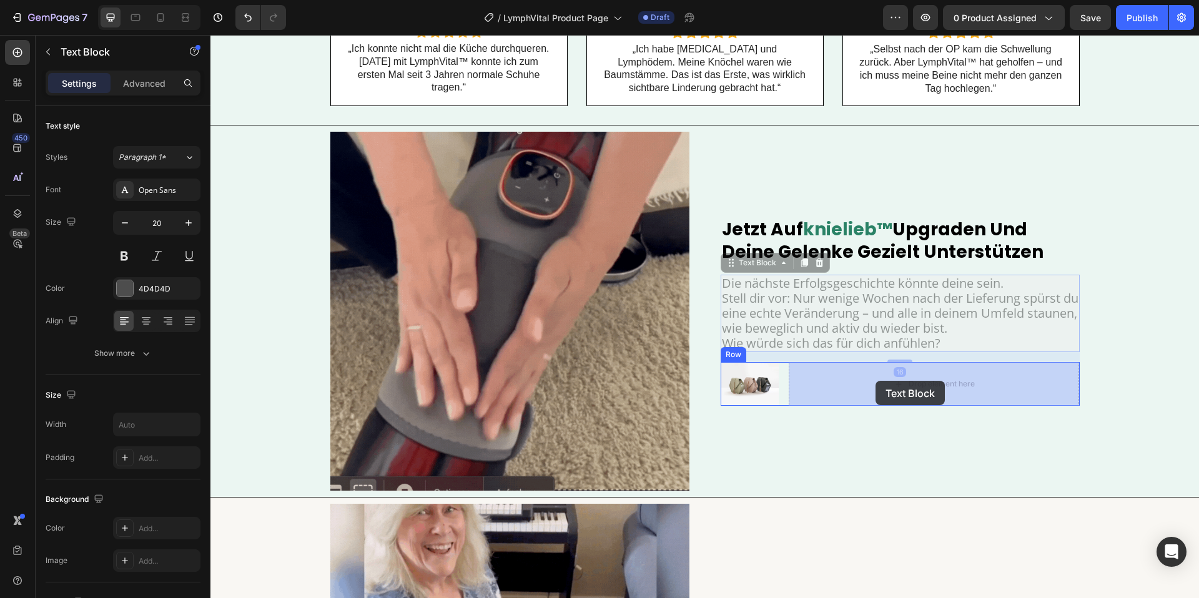
drag, startPoint x: 782, startPoint y: 324, endPoint x: 875, endPoint y: 380, distance: 108.7
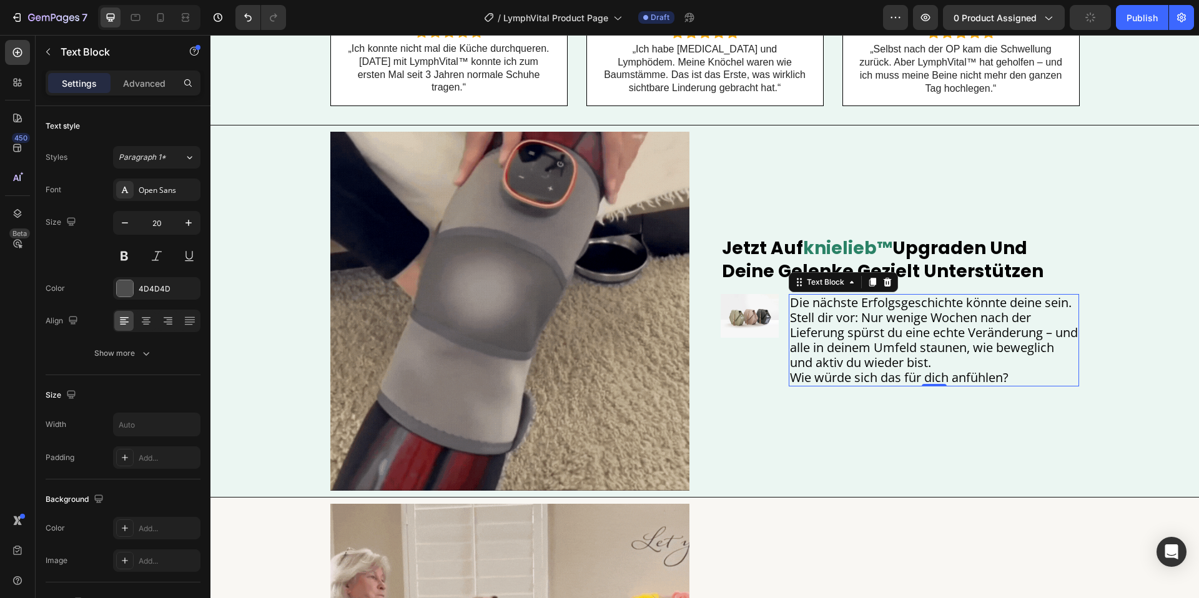
click at [754, 270] on strong "upgraden und deine gelenke gezielt unterstützen" at bounding box center [883, 259] width 322 height 47
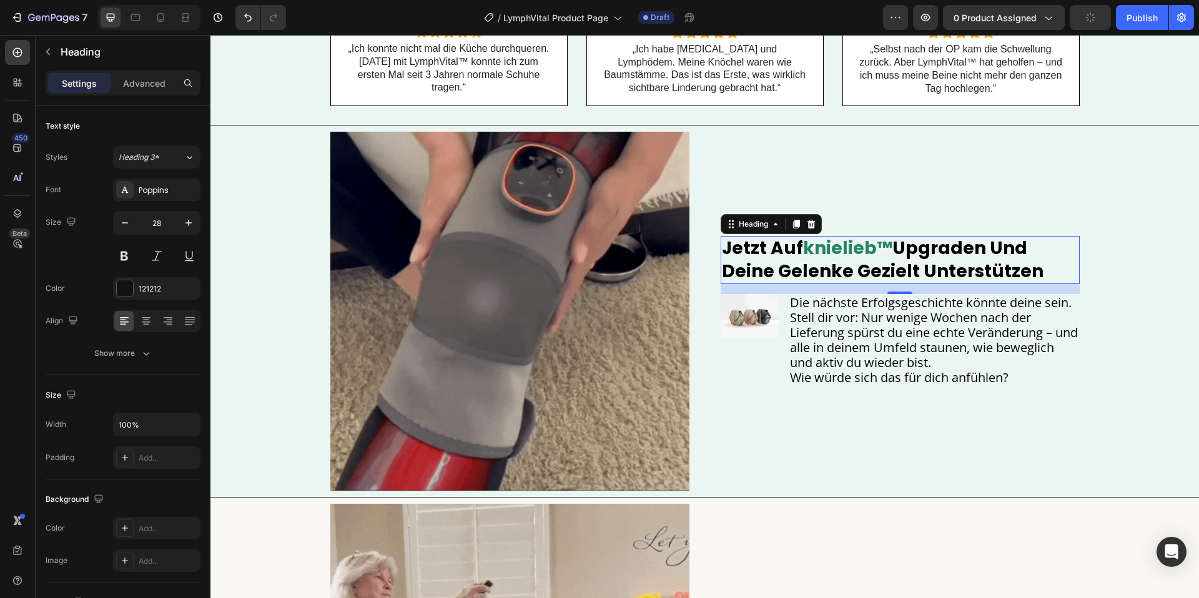
click at [754, 270] on strong "upgraden und deine gelenke gezielt unterstützen" at bounding box center [883, 259] width 322 height 47
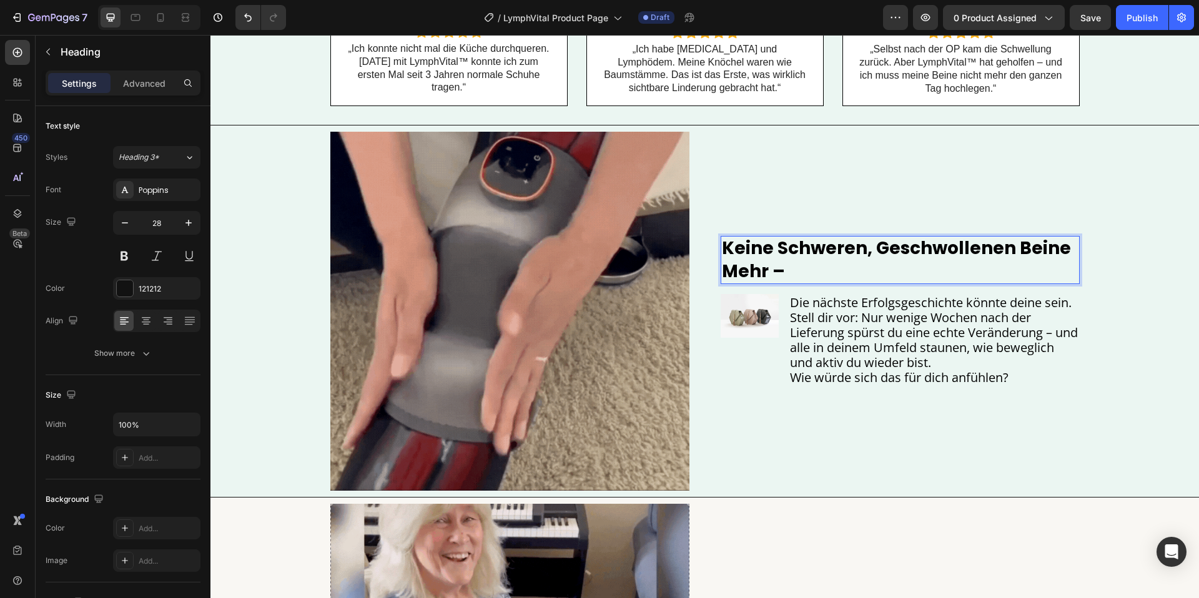
scroll to position [2016, 0]
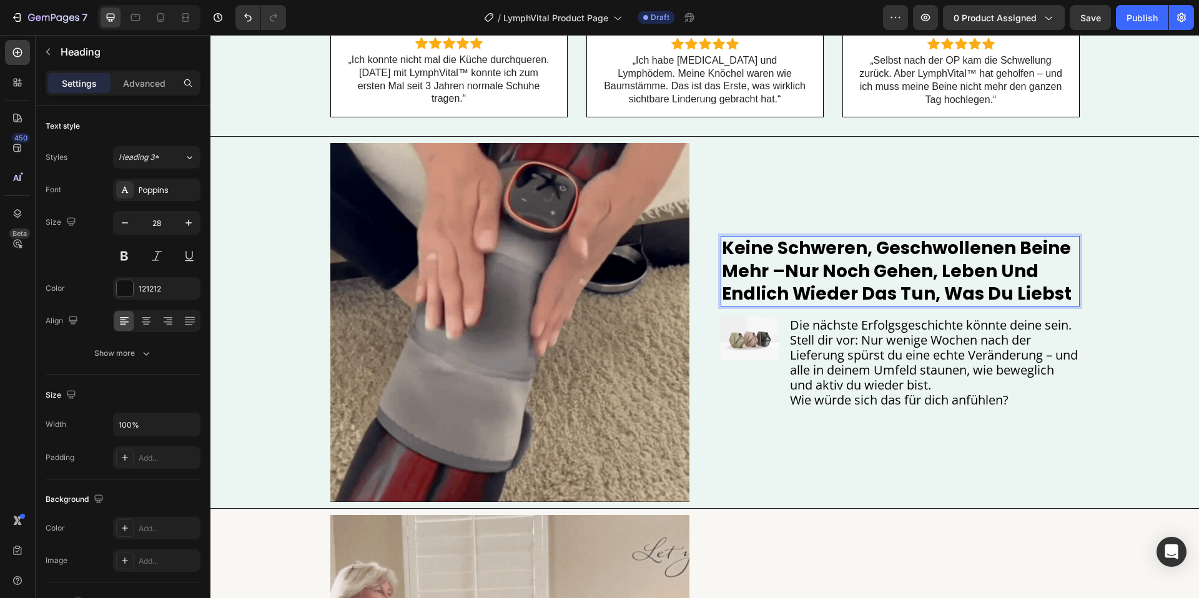
click at [809, 280] on strong "Keine schweren, geschwollenen Beine mehr –nur noch Gehen, Leben und endlich wie…" at bounding box center [897, 271] width 350 height 70
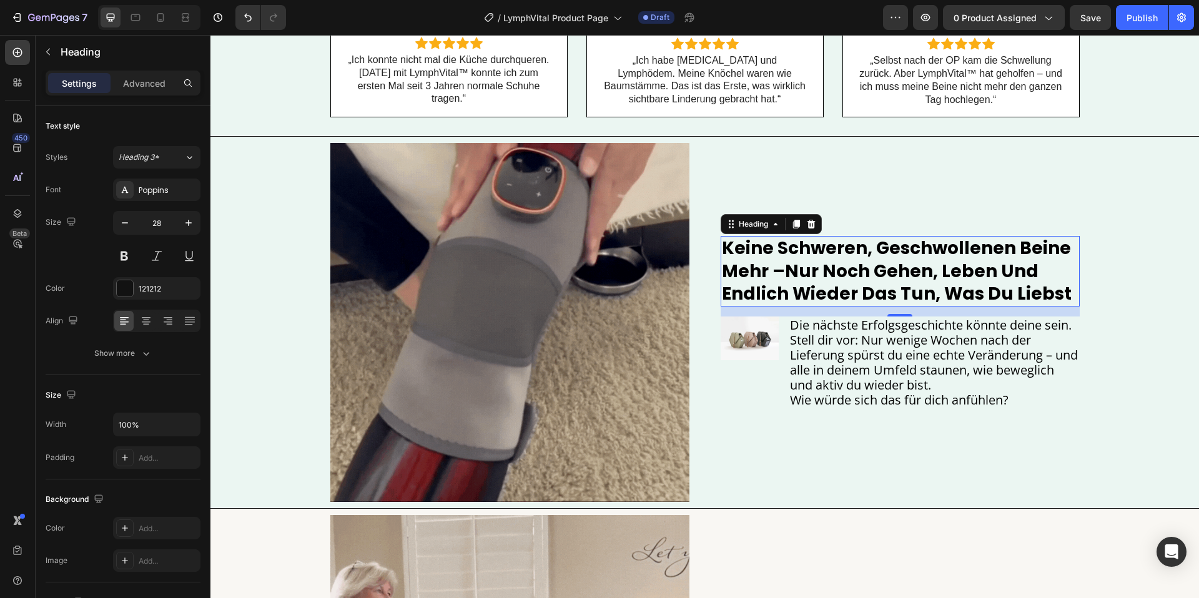
click at [801, 359] on span "Stell dir vor: Nur wenige Wochen nach der Lieferung spürst du eine echte Veränd…" at bounding box center [934, 363] width 288 height 62
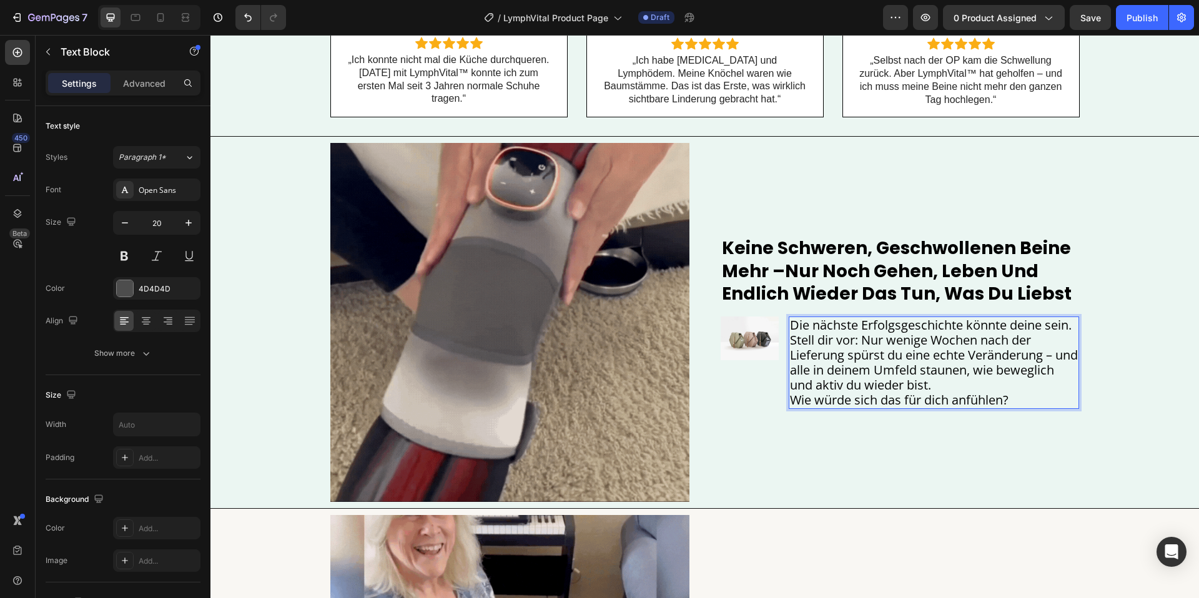
click at [801, 359] on span "Stell dir vor: Nur wenige Wochen nach der Lieferung spürst du eine echte Veränd…" at bounding box center [934, 363] width 288 height 62
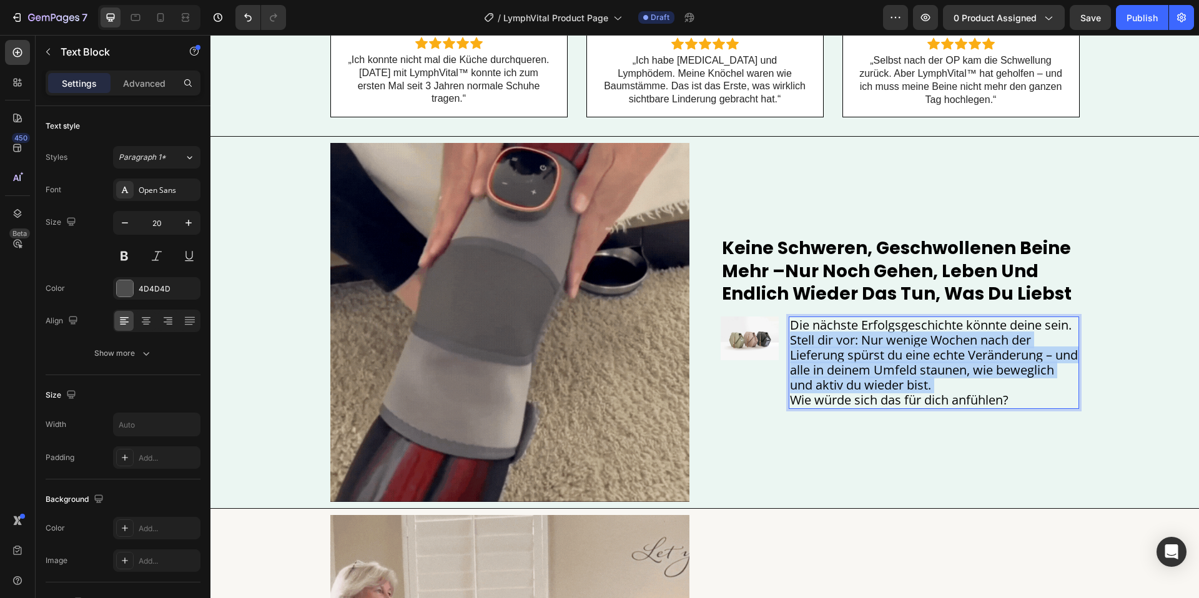
click at [801, 359] on span "Stell dir vor: Nur wenige Wochen nach der Lieferung spürst du eine echte Veränd…" at bounding box center [934, 363] width 288 height 62
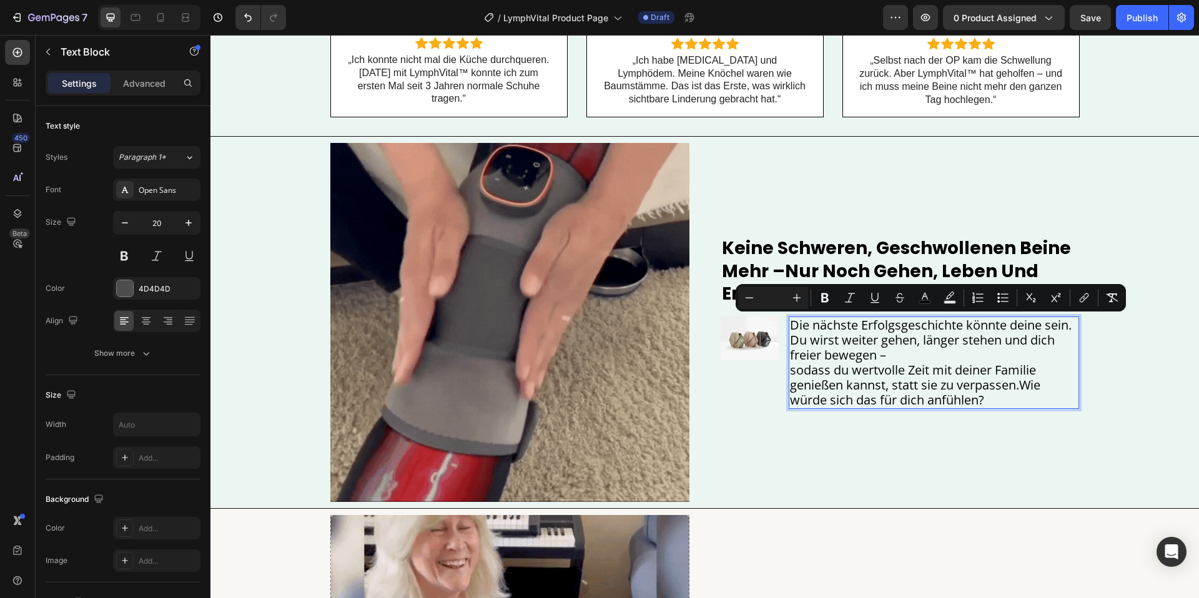
scroll to position [2031, 0]
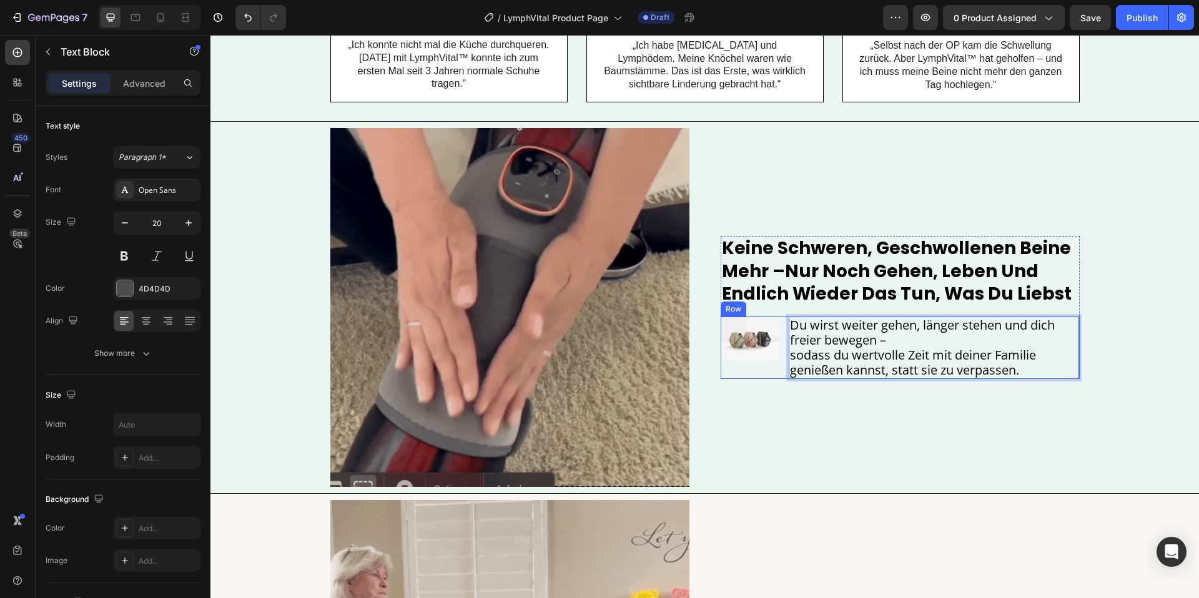
click at [767, 362] on div "Image" at bounding box center [750, 348] width 58 height 62
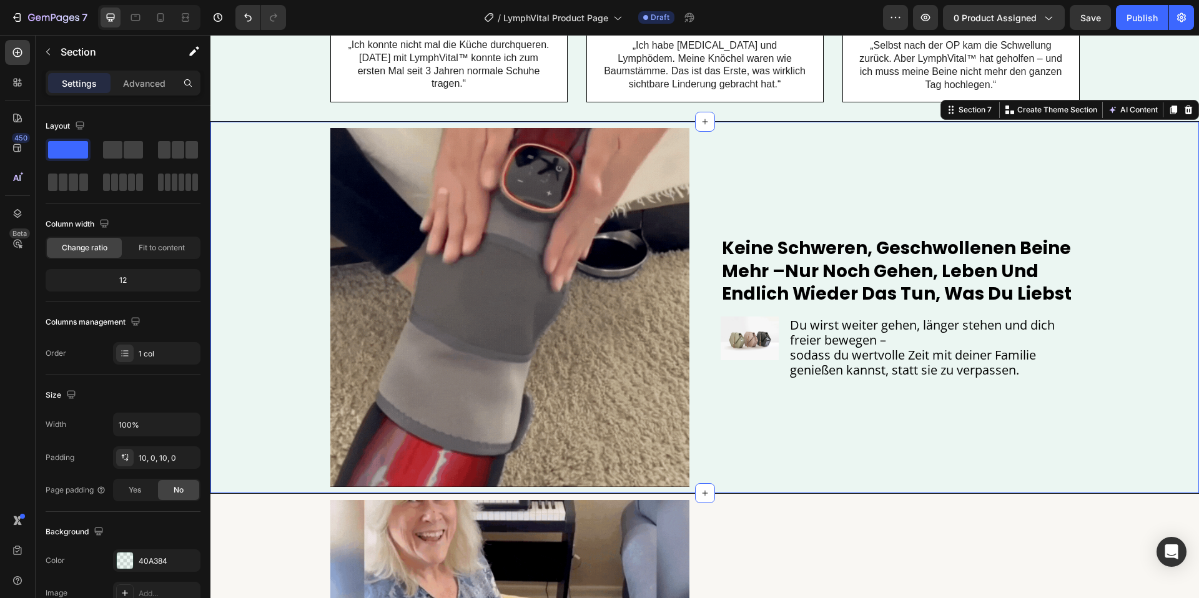
click at [1128, 343] on div "Image ⁠⁠⁠⁠⁠⁠⁠ Keine schweren, geschwollenen Beine mehr –nur noch Gehen, Leben u…" at bounding box center [704, 307] width 988 height 359
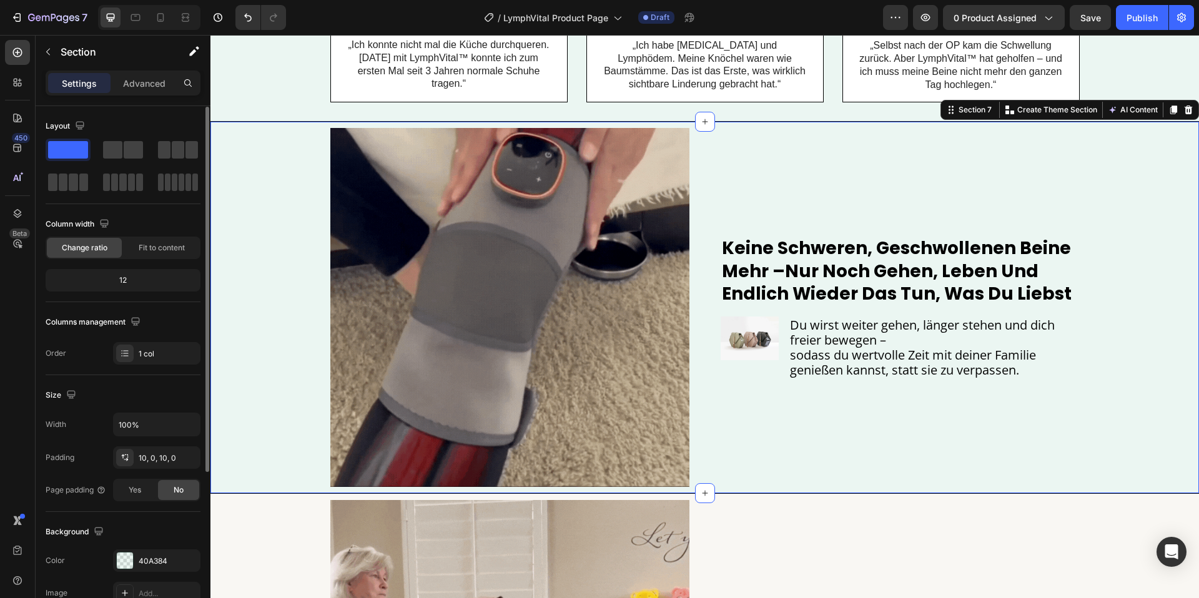
scroll to position [17, 0]
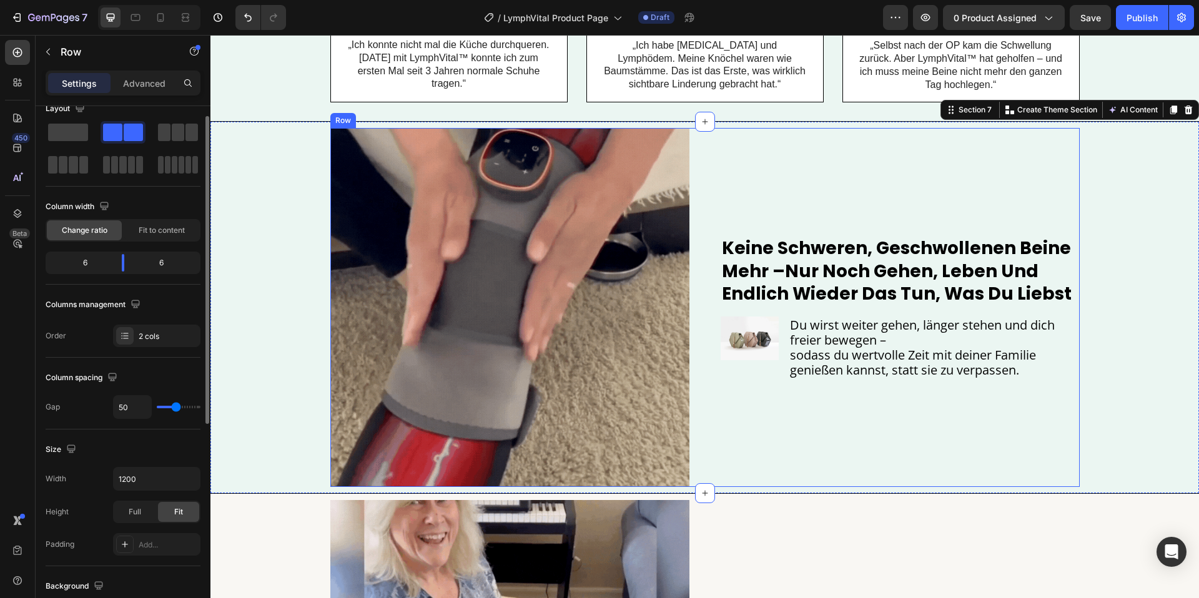
click at [748, 390] on div "⁠⁠⁠⁠⁠⁠⁠ Keine schweren, geschwollenen Beine mehr –nur noch Gehen, Leben und end…" at bounding box center [900, 307] width 359 height 359
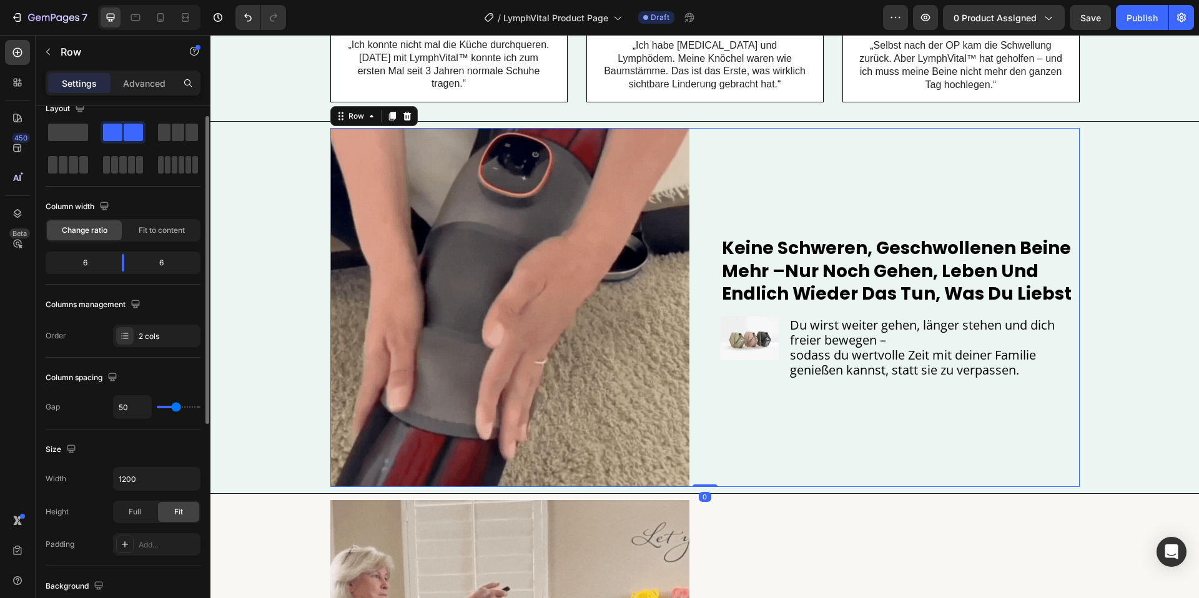
scroll to position [0, 0]
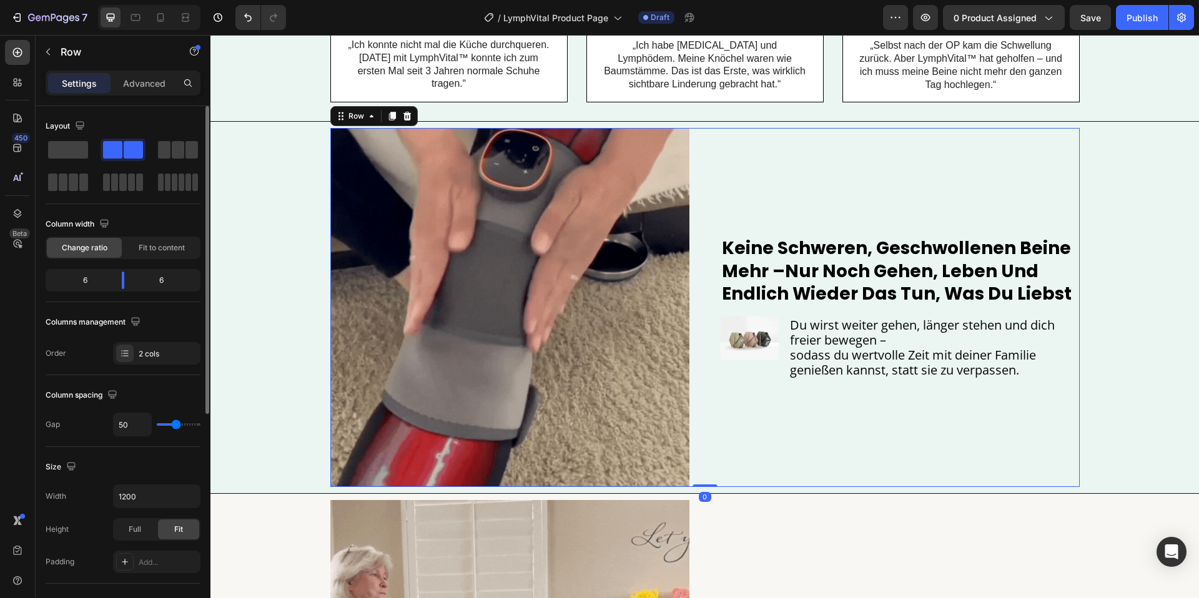
click at [766, 380] on div "⁠⁠⁠⁠⁠⁠⁠ Keine schweren, geschwollenen Beine mehr –nur noch Gehen, Leben und end…" at bounding box center [900, 307] width 359 height 359
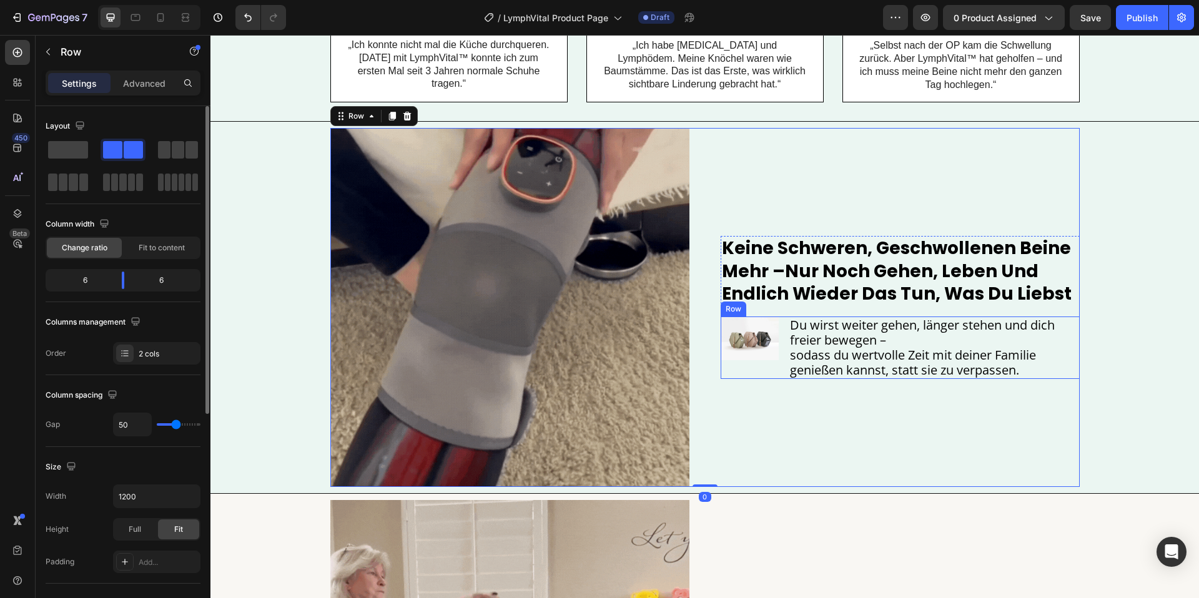
click at [762, 360] on div "Image" at bounding box center [750, 348] width 58 height 62
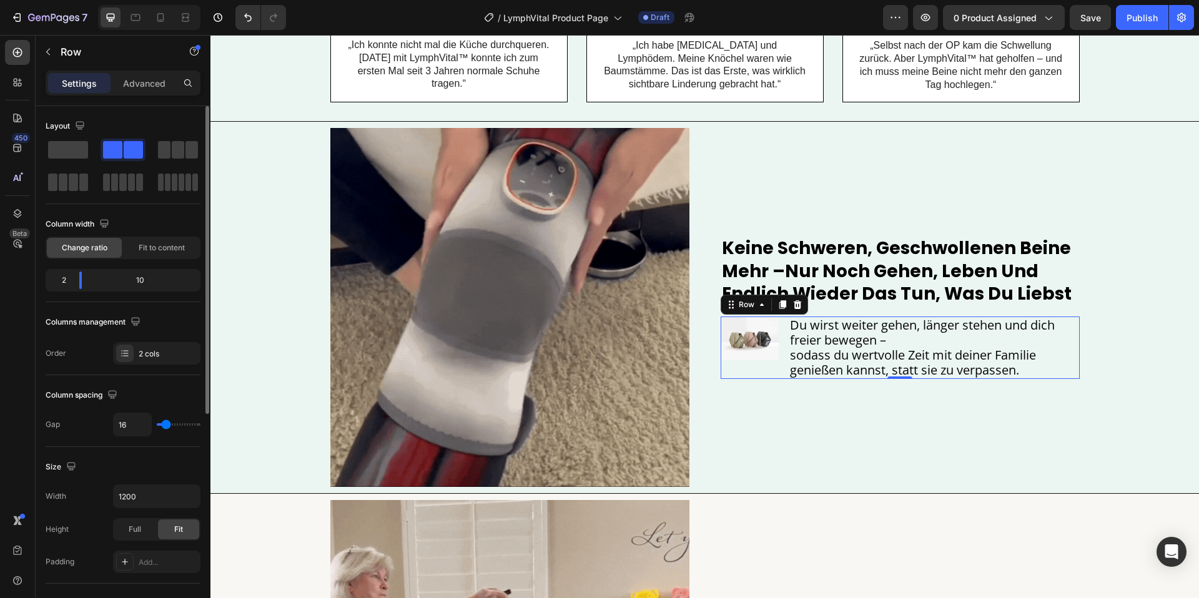
click at [744, 356] on img at bounding box center [750, 339] width 58 height 44
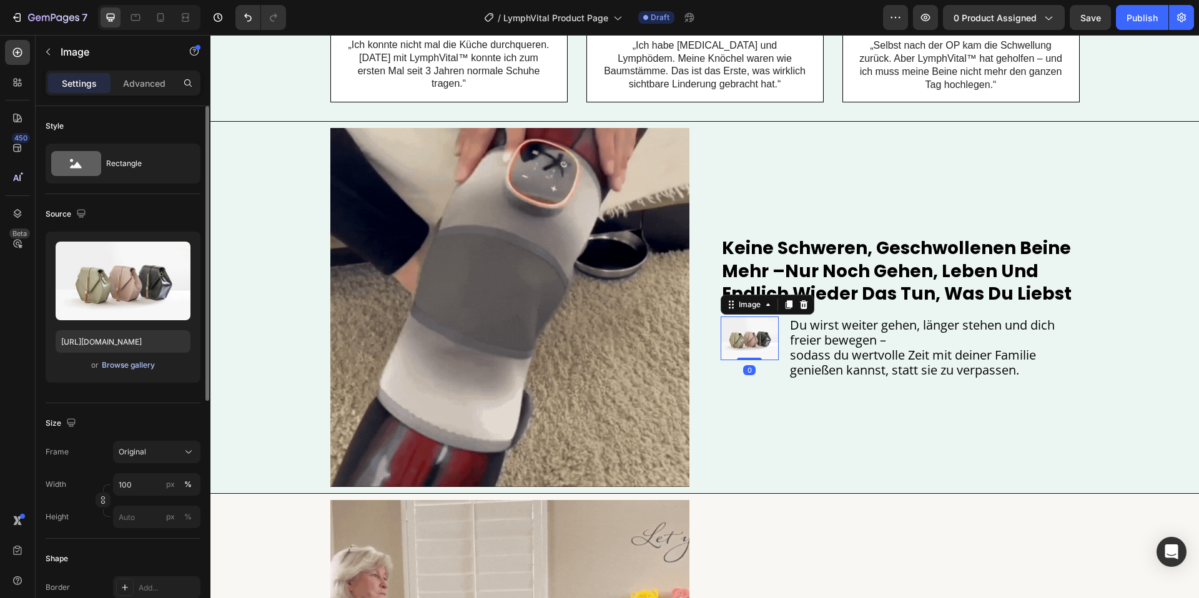
click at [133, 362] on div "Browse gallery" at bounding box center [128, 365] width 53 height 11
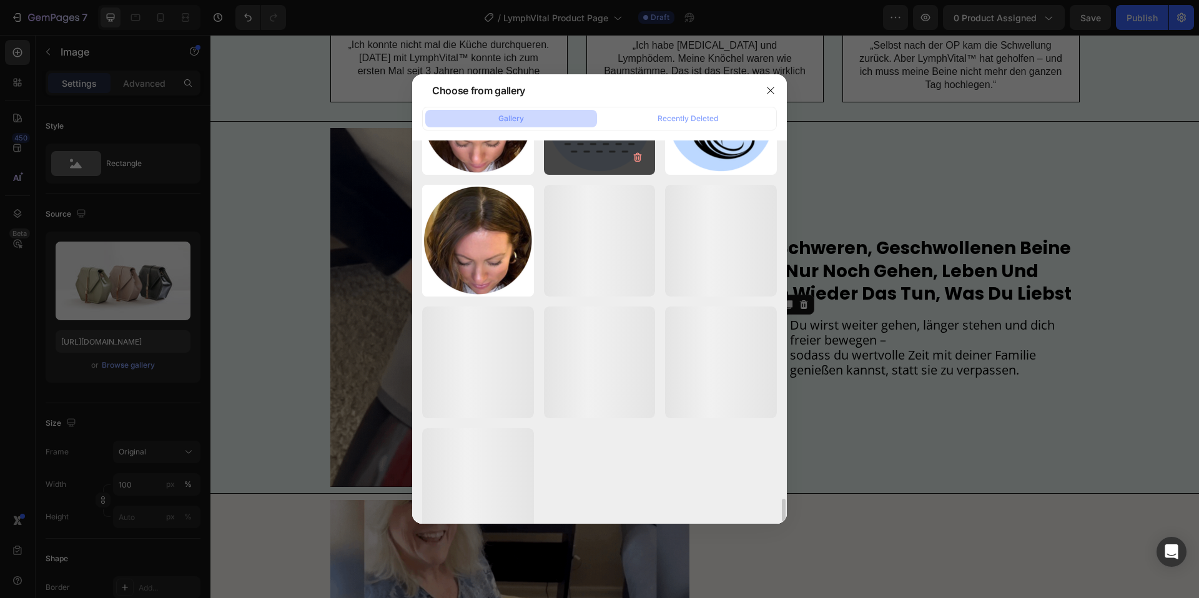
scroll to position [5826, 0]
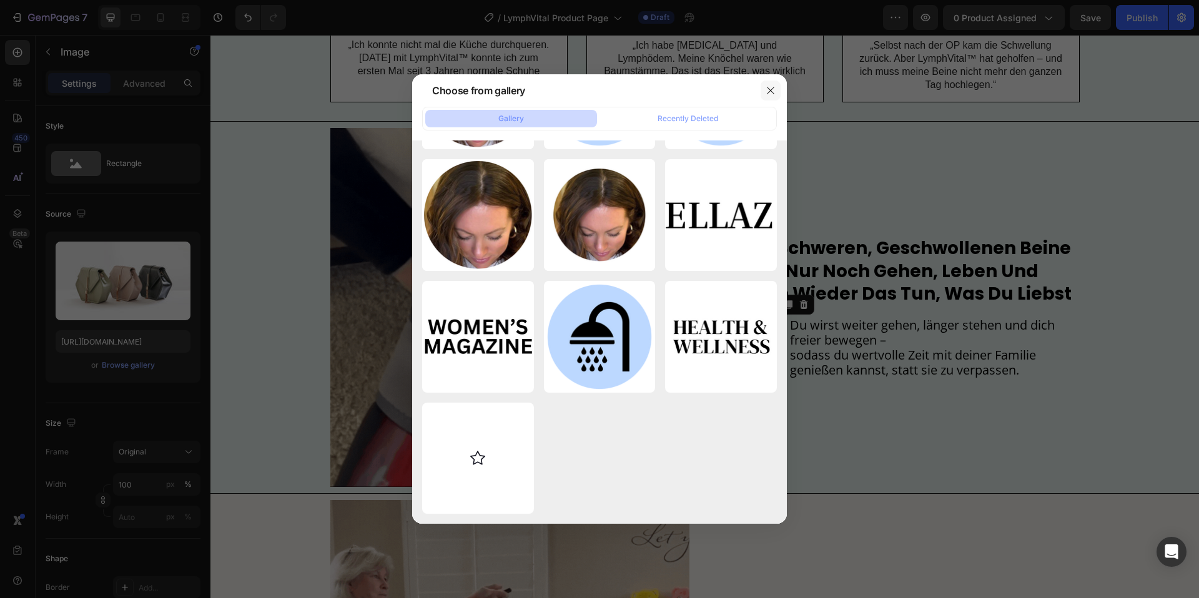
click at [769, 86] on icon "button" at bounding box center [771, 91] width 10 height 10
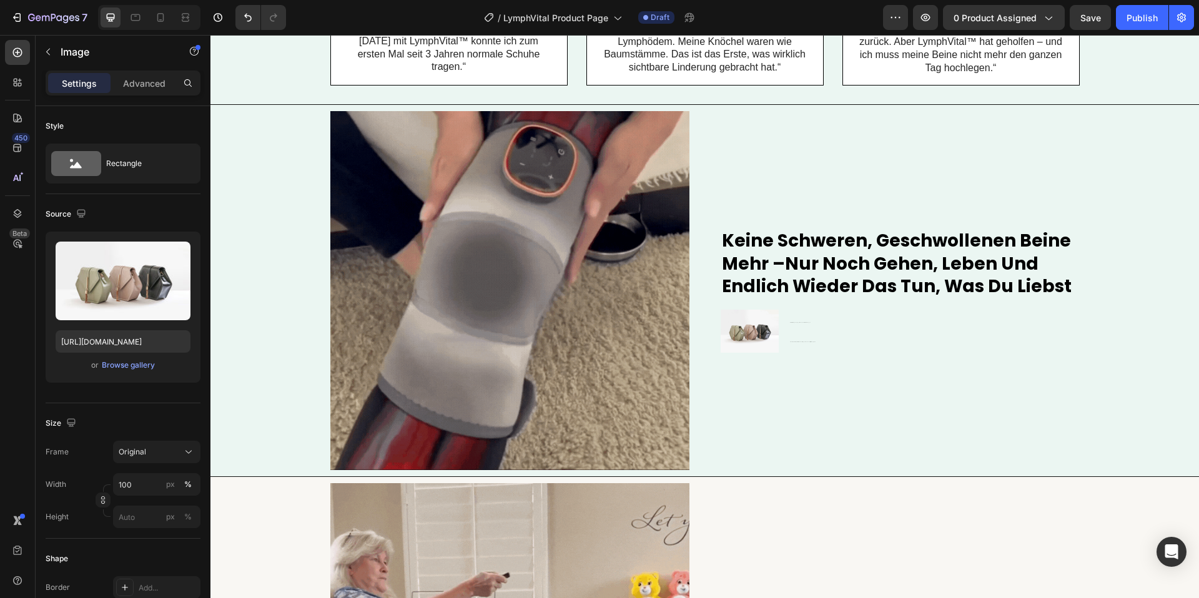
scroll to position [2129, 0]
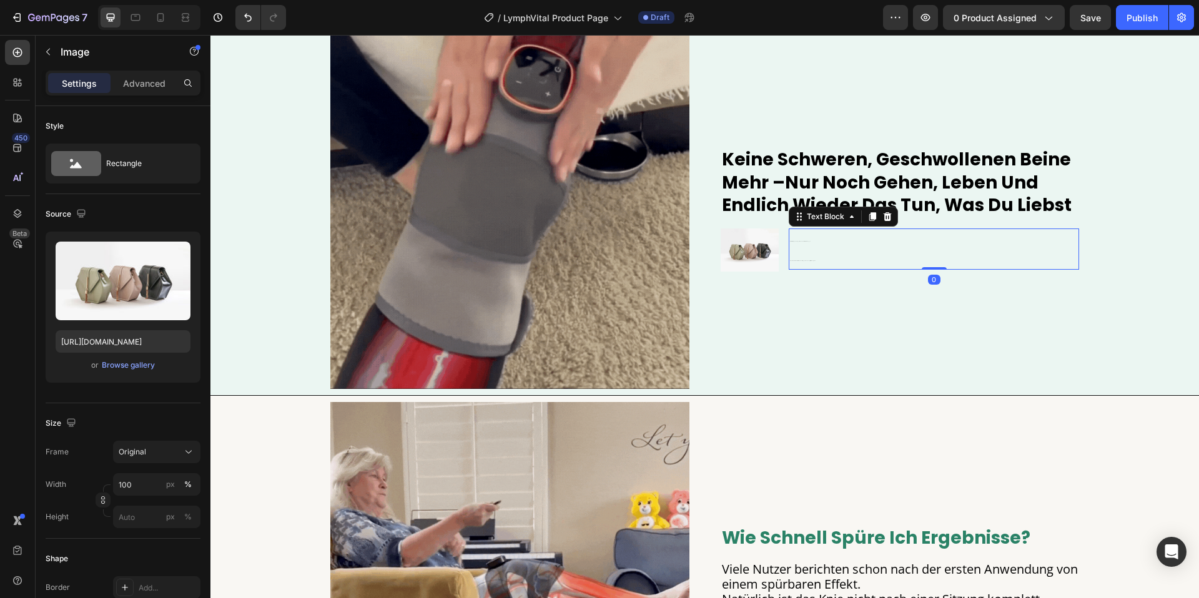
click at [802, 247] on p "Du wirst weiter gehen, länger stehen und dich freier bewegen – sodass du wertvo…" at bounding box center [934, 249] width 288 height 39
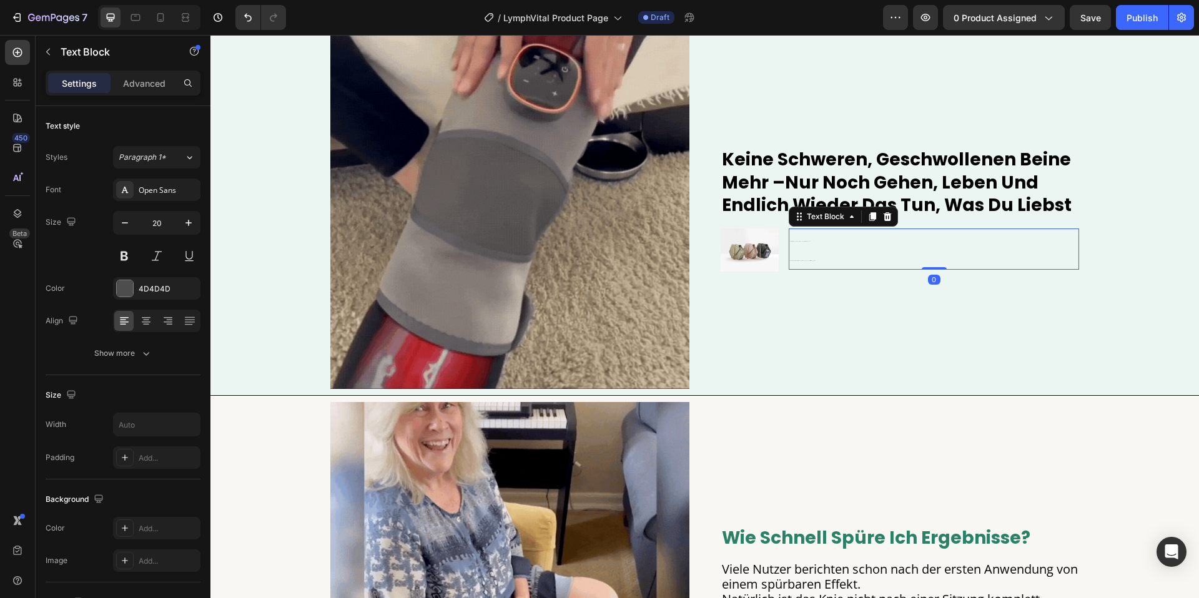
click at [802, 247] on p "Du wirst weiter gehen, länger stehen und dich freier bewegen – sodass du wertvo…" at bounding box center [934, 249] width 288 height 39
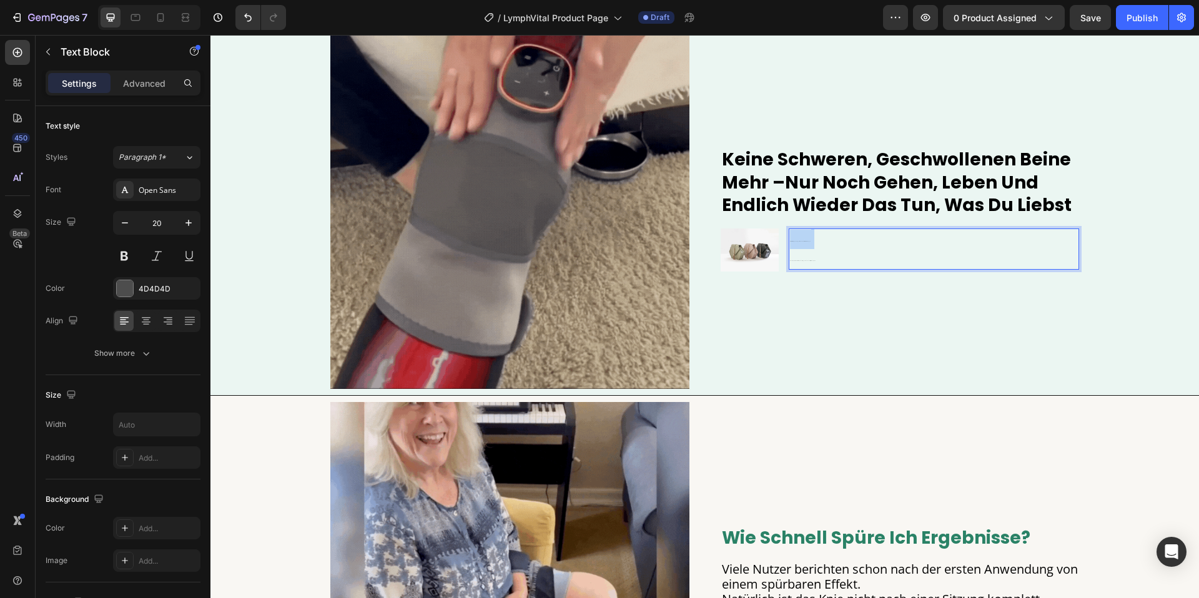
click at [802, 247] on p "Du wirst weiter gehen, länger stehen und dich freier bewegen – sodass du wertvo…" at bounding box center [934, 249] width 288 height 39
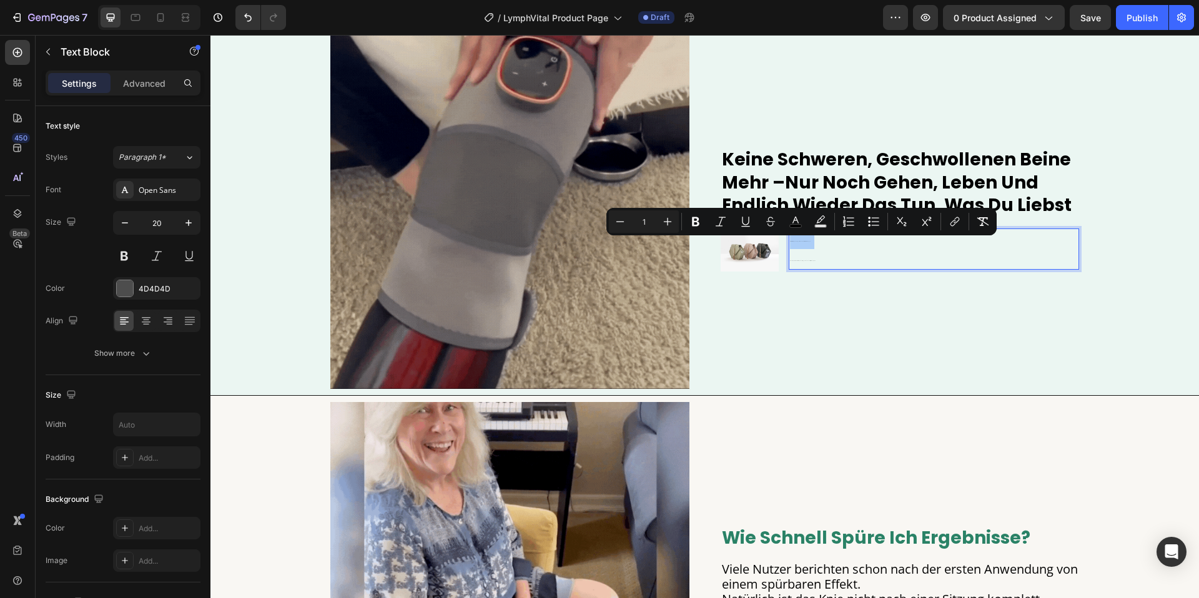
click at [643, 222] on input "1" at bounding box center [643, 221] width 25 height 15
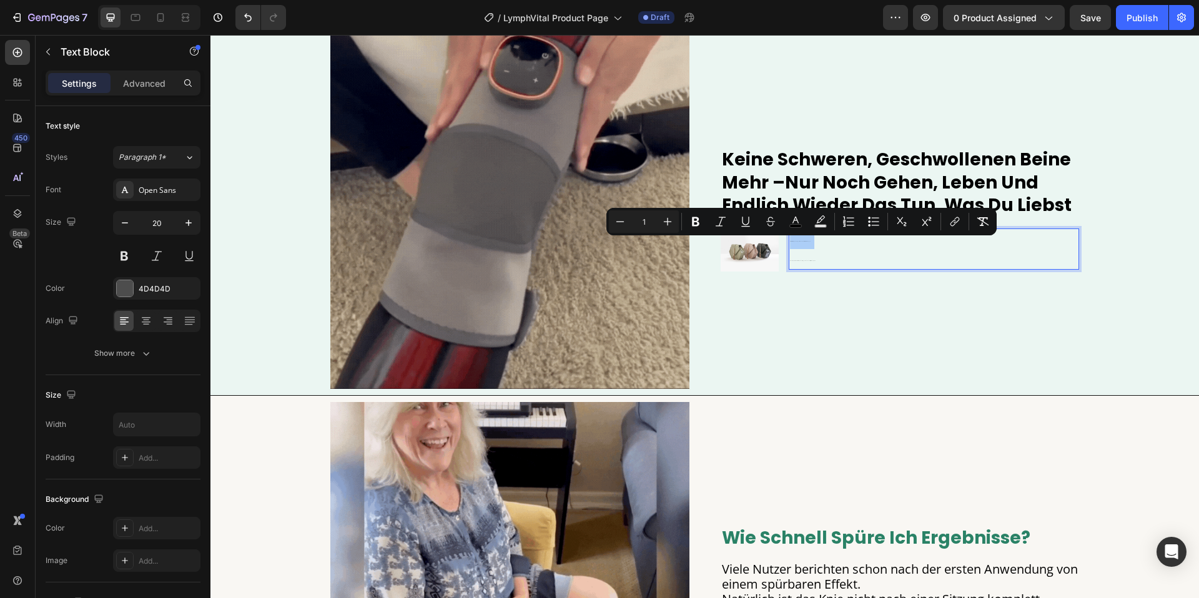
click at [643, 222] on input "1" at bounding box center [643, 221] width 25 height 15
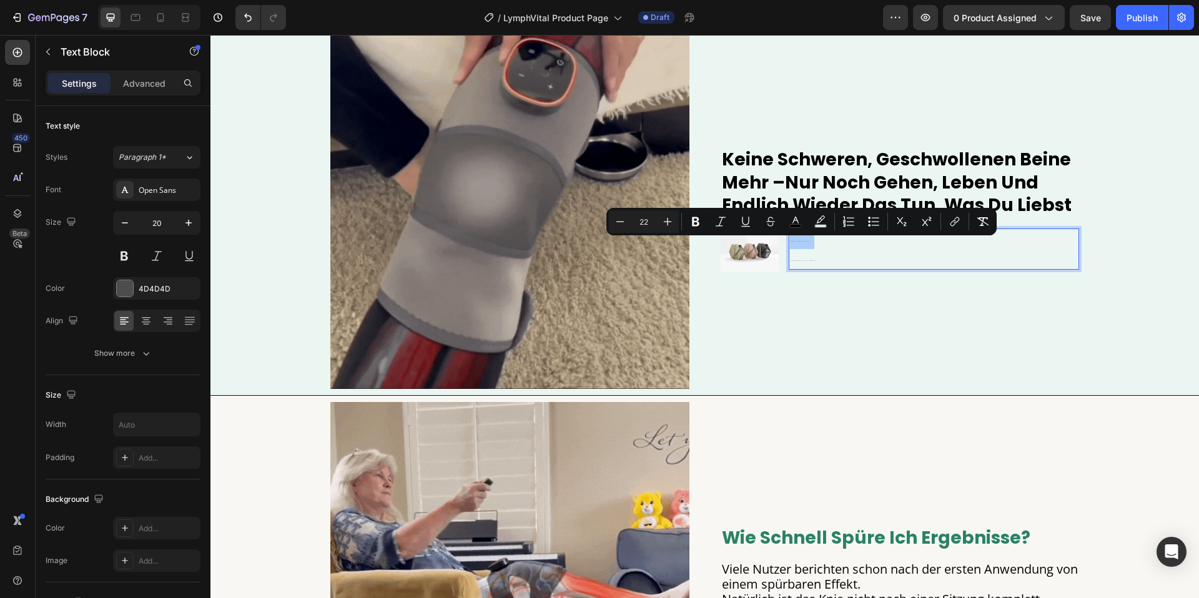
type input "22"
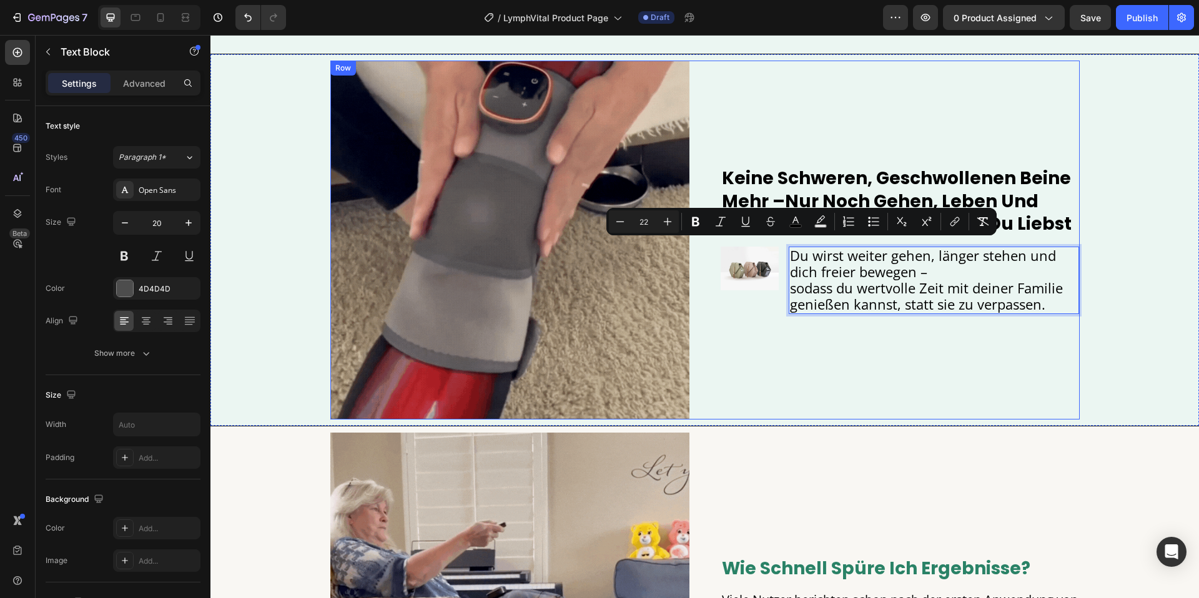
scroll to position [2085, 0]
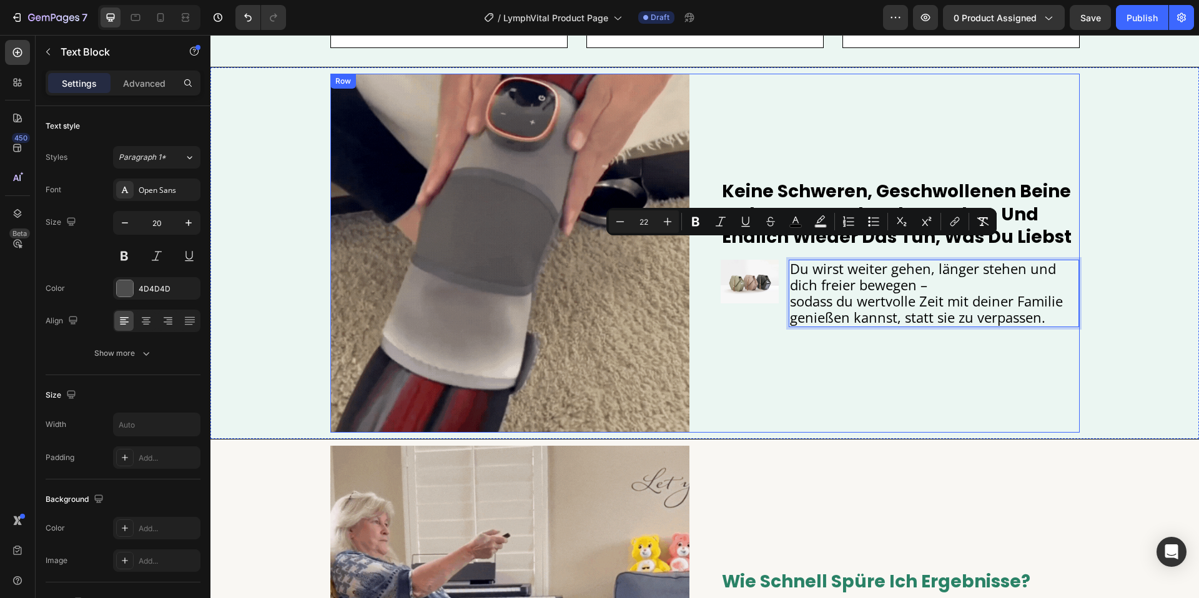
click at [827, 329] on div "keine schweren, geschwollenen beine mehr –nur noch gehen, leben und endlich wie…" at bounding box center [900, 253] width 359 height 359
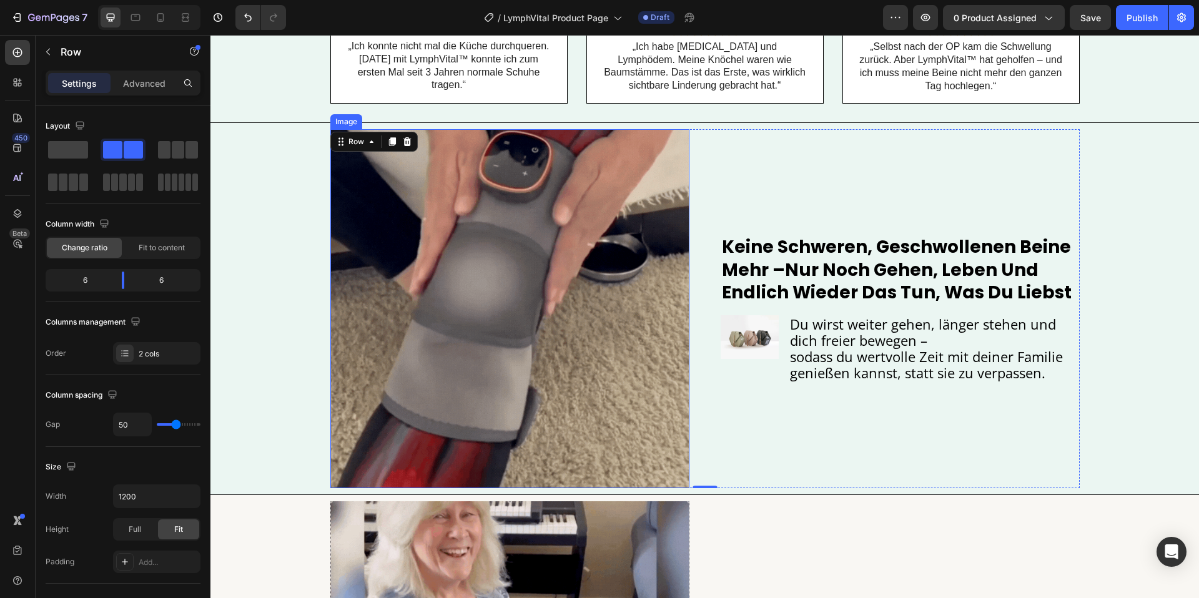
scroll to position [2074, 0]
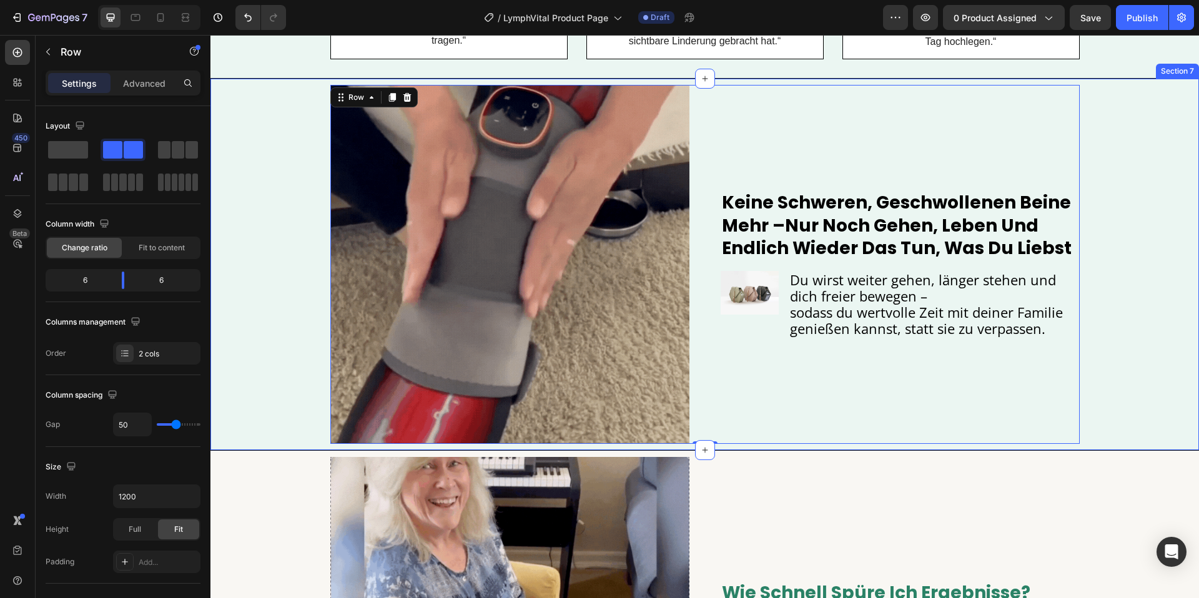
click at [1130, 354] on div "Image keine schweren, geschwollenen beine mehr –nur noch gehen, leben und endli…" at bounding box center [704, 264] width 988 height 359
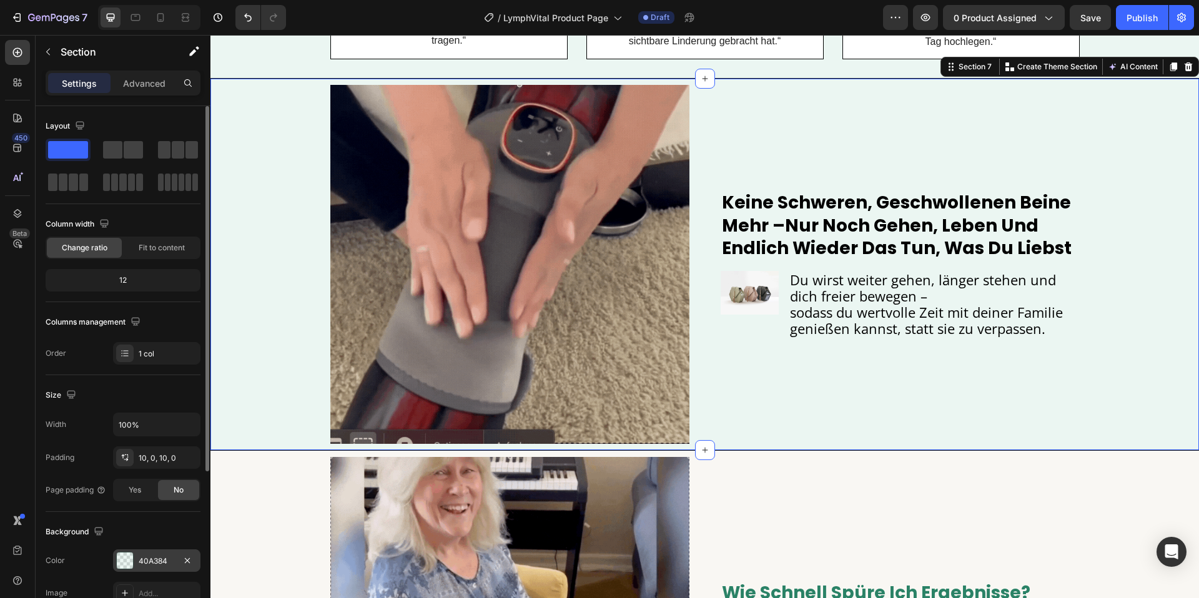
drag, startPoint x: 156, startPoint y: 553, endPoint x: 163, endPoint y: 554, distance: 7.1
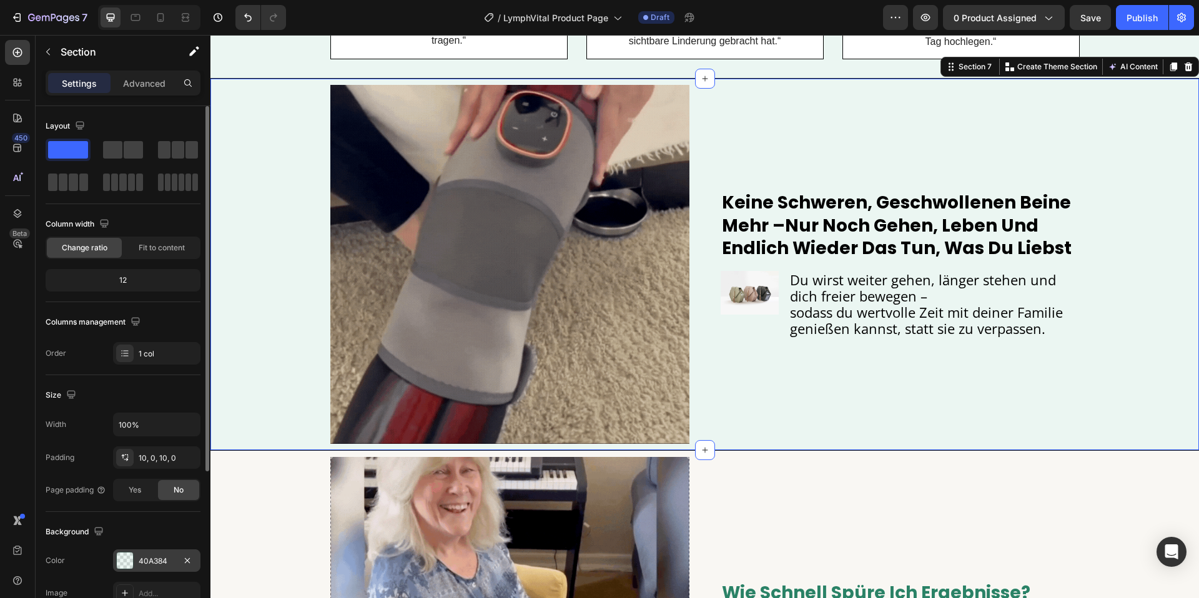
click at [157, 553] on div "40A384" at bounding box center [156, 560] width 87 height 22
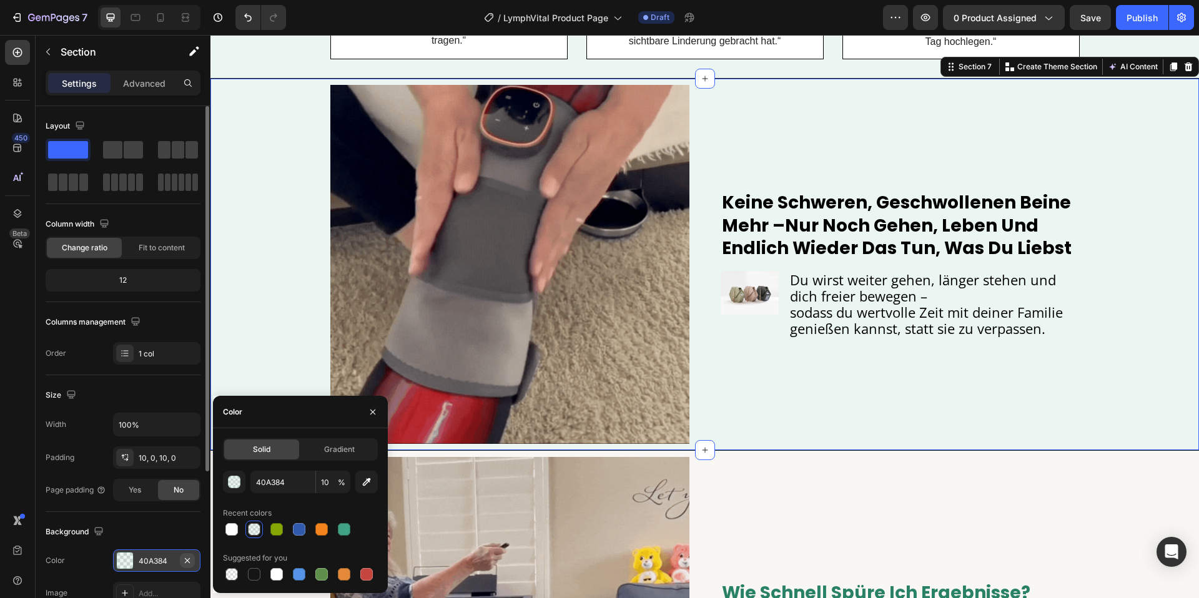
click at [189, 561] on icon "button" at bounding box center [187, 561] width 10 height 10
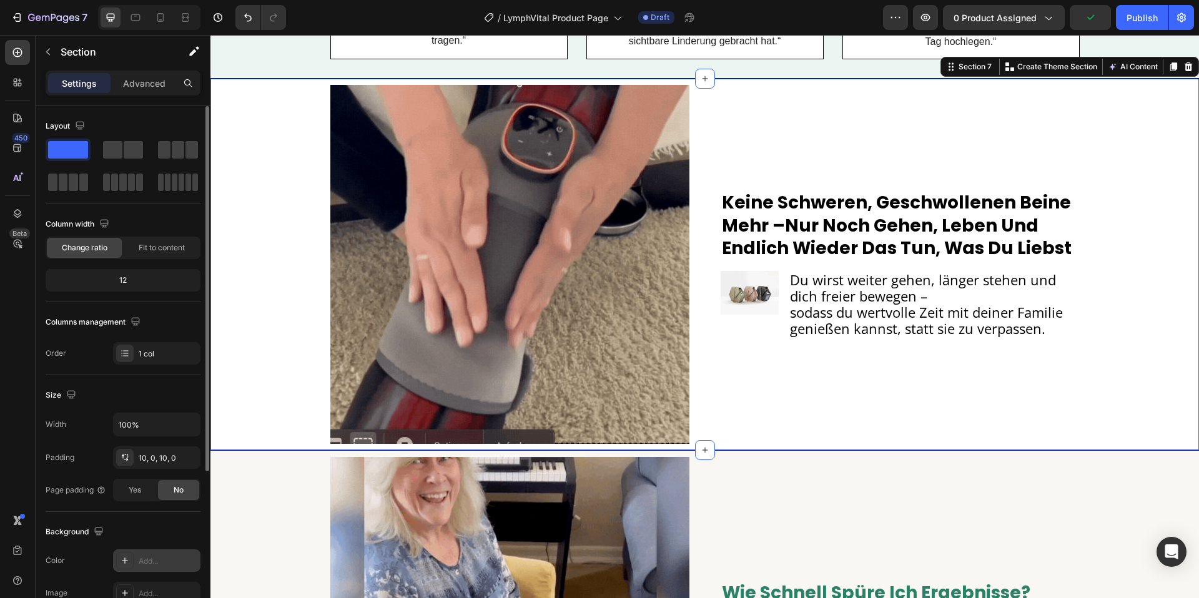
click at [869, 295] on span "Du wirst weiter gehen, länger stehen und dich freier bewegen –" at bounding box center [923, 287] width 266 height 35
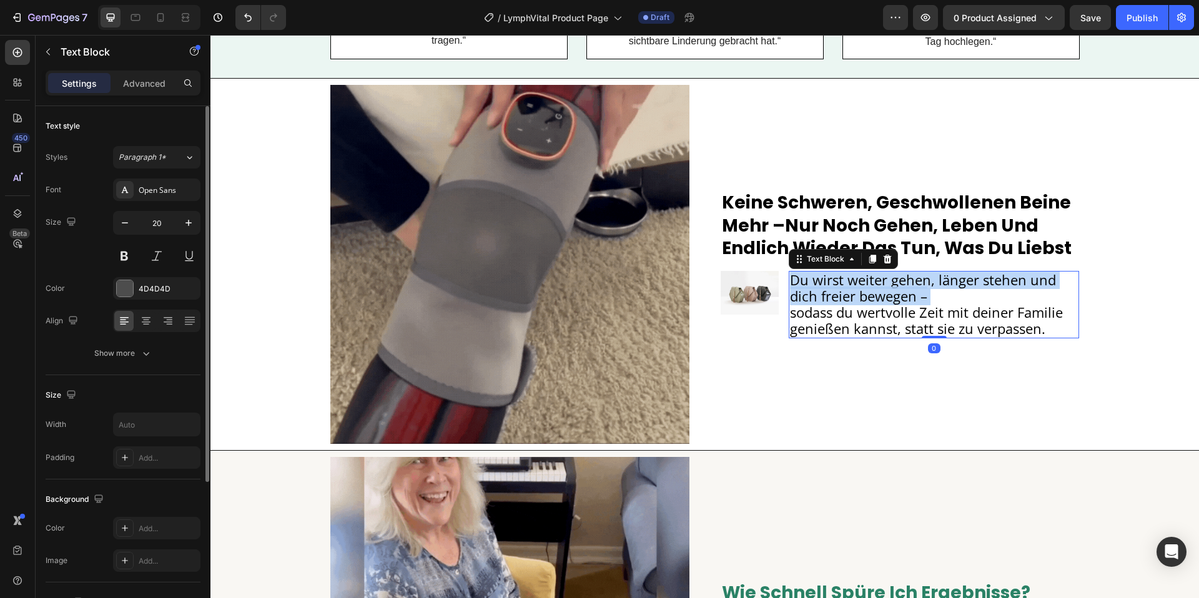
click at [869, 295] on span "Du wirst weiter gehen, länger stehen und dich freier bewegen –" at bounding box center [923, 287] width 266 height 35
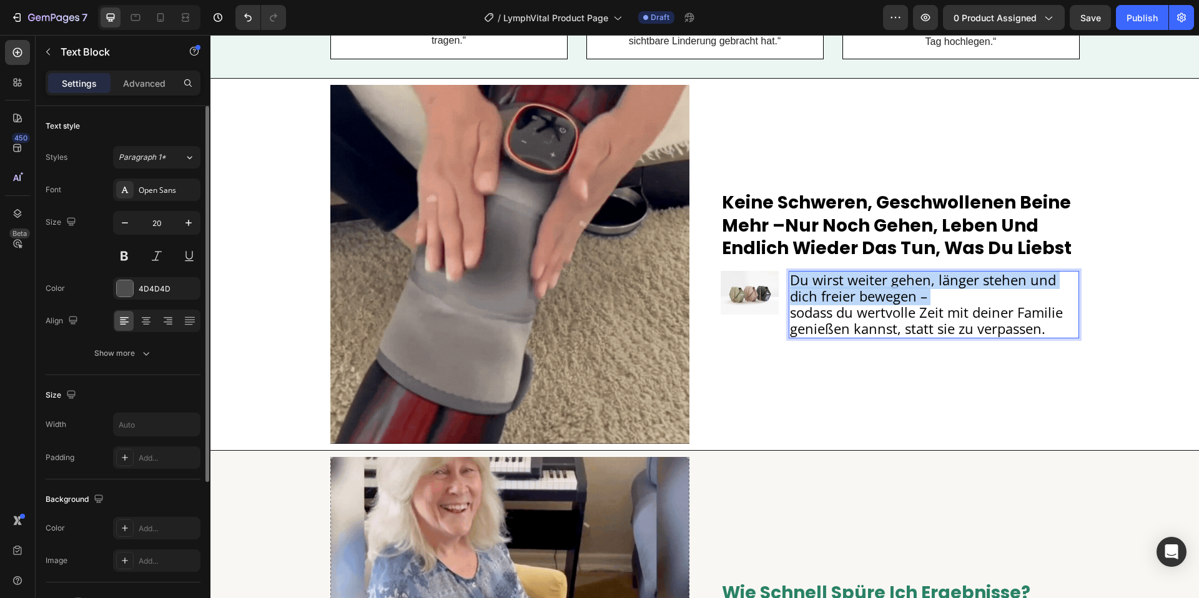
click at [869, 295] on span "Du wirst weiter gehen, länger stehen und dich freier bewegen –" at bounding box center [923, 287] width 266 height 35
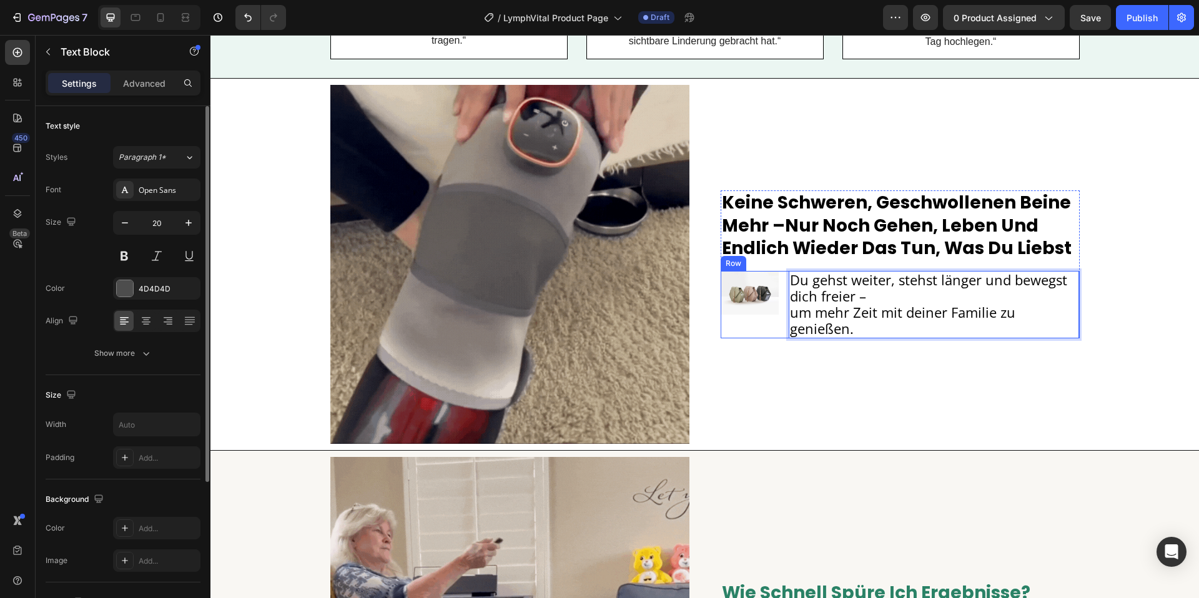
click at [777, 330] on div "Image" at bounding box center [750, 304] width 58 height 67
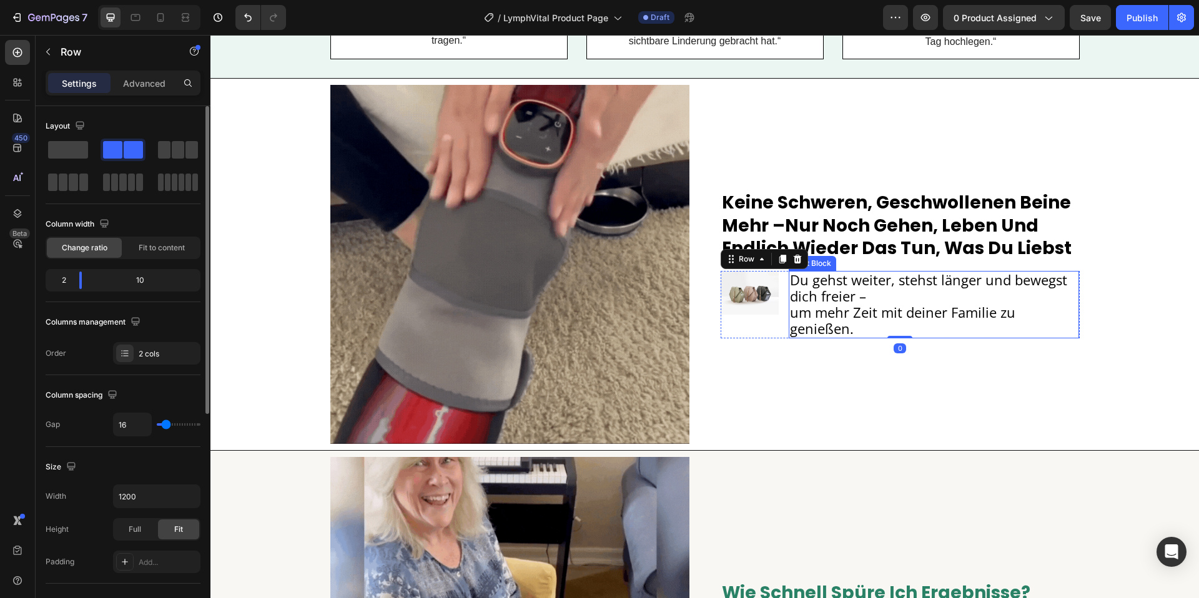
drag, startPoint x: 1072, startPoint y: 322, endPoint x: 465, endPoint y: 313, distance: 607.0
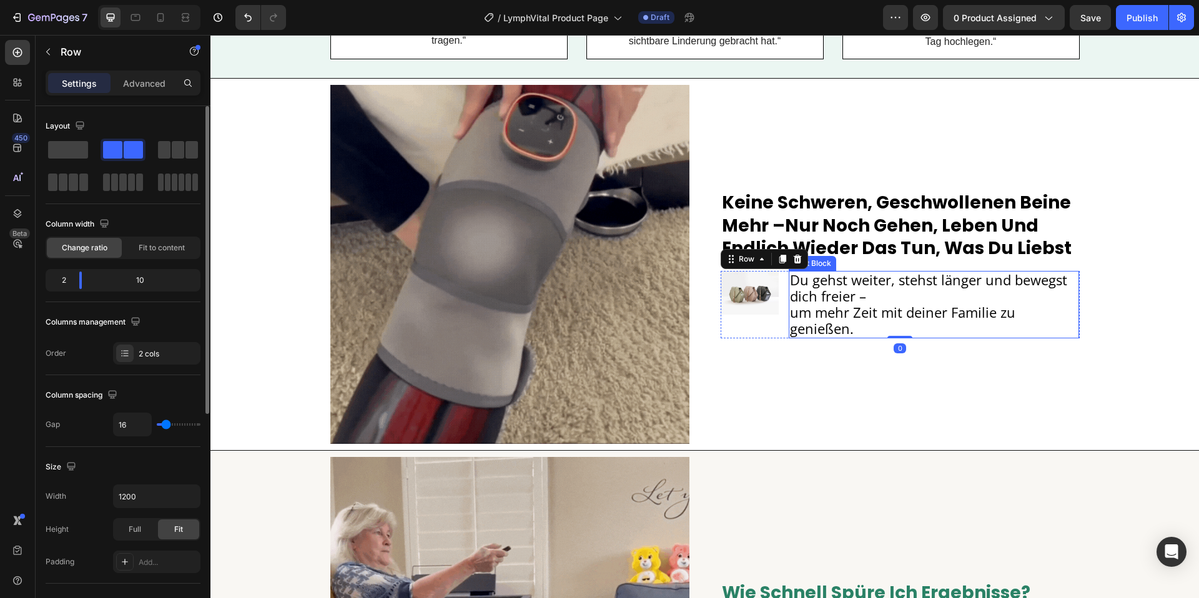
click at [1067, 320] on p "Du gehst weiter, stehst länger und bewegst dich freier – um mehr Zeit mit deine…" at bounding box center [934, 304] width 288 height 65
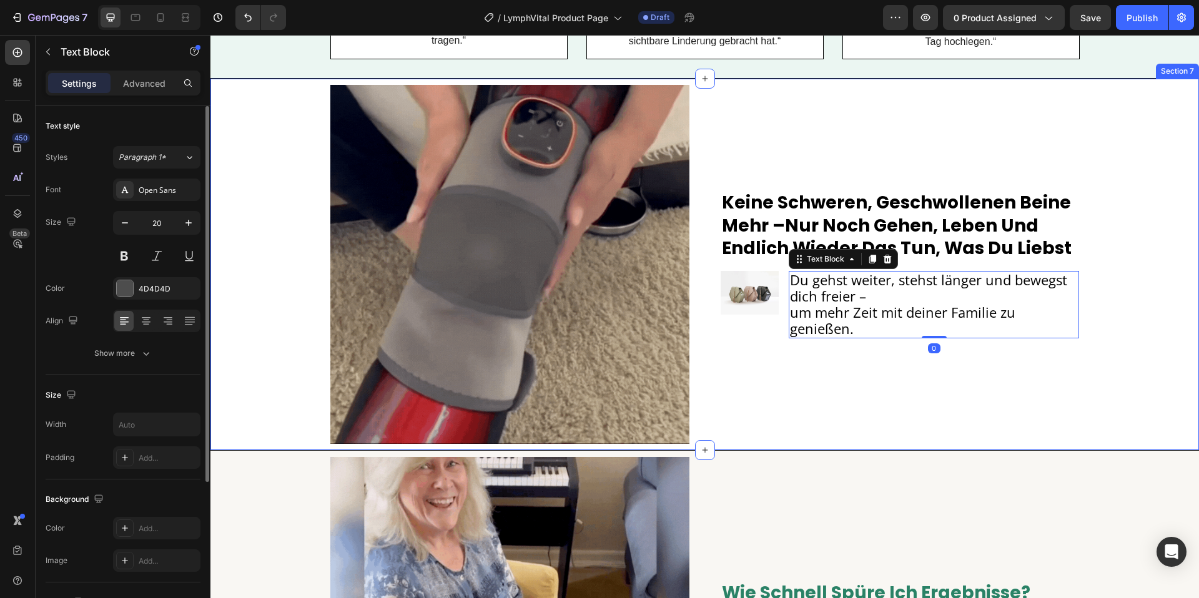
click at [225, 320] on div "Image keine schweren, geschwollenen beine mehr –nur noch gehen, leben und endli…" at bounding box center [704, 264] width 988 height 359
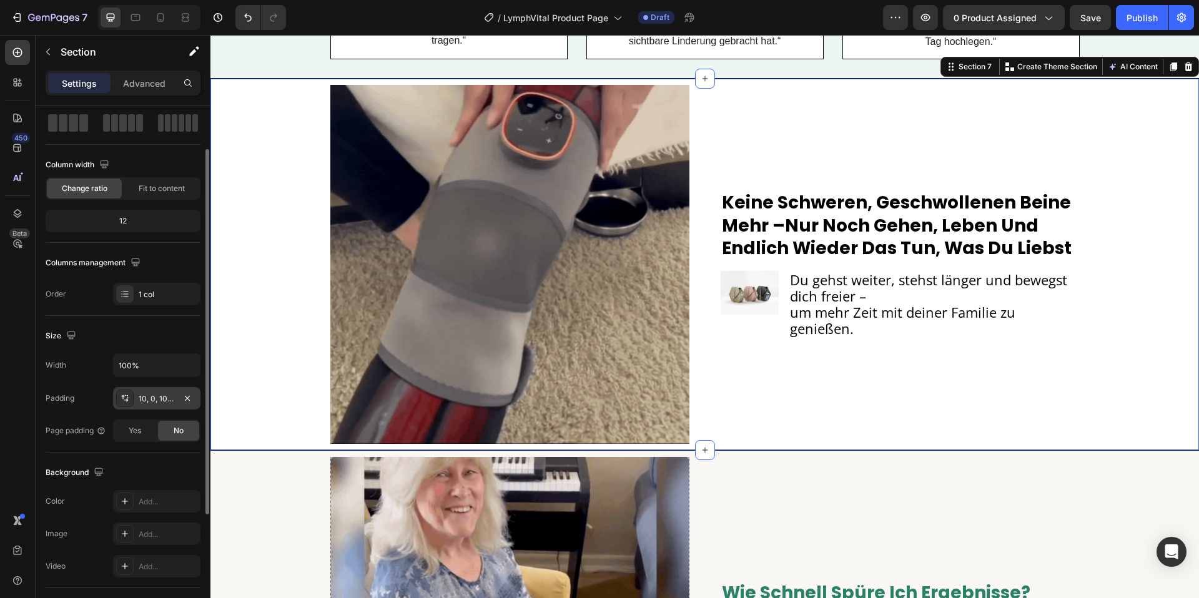
scroll to position [61, 0]
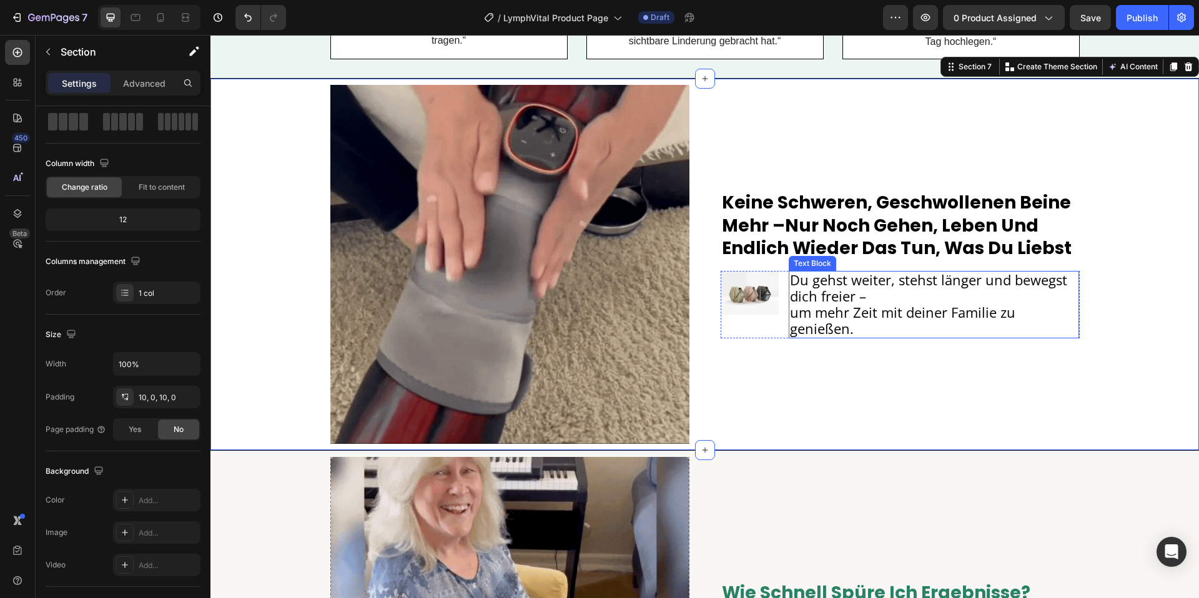
click at [804, 290] on span "Du gehst weiter, stehst länger und bewegst dich freier –" at bounding box center [928, 287] width 277 height 35
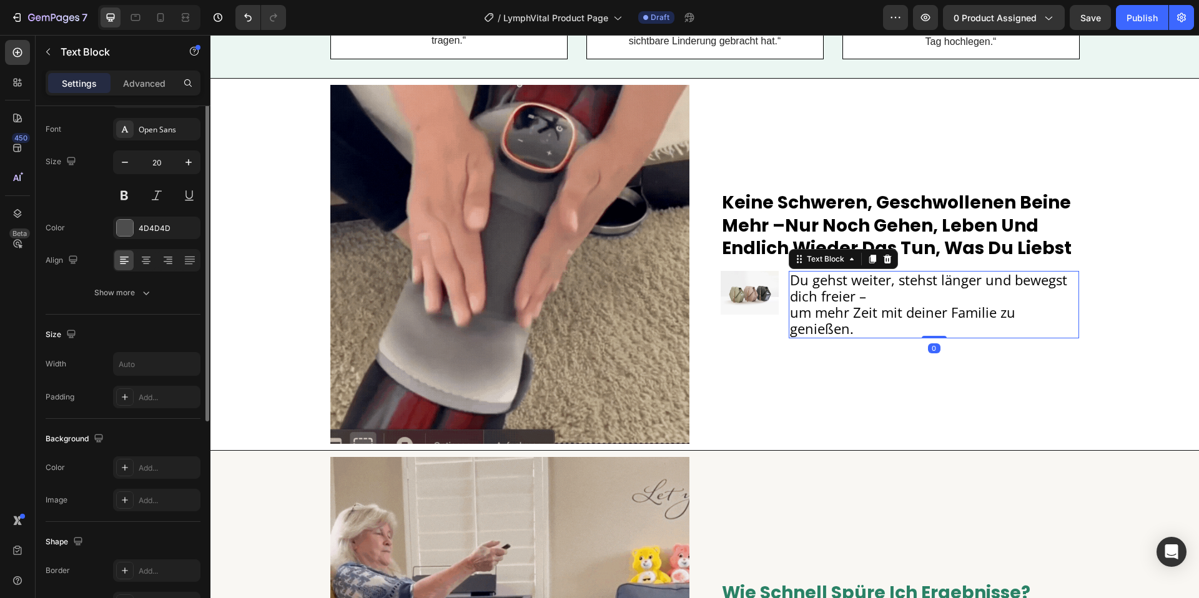
scroll to position [0, 0]
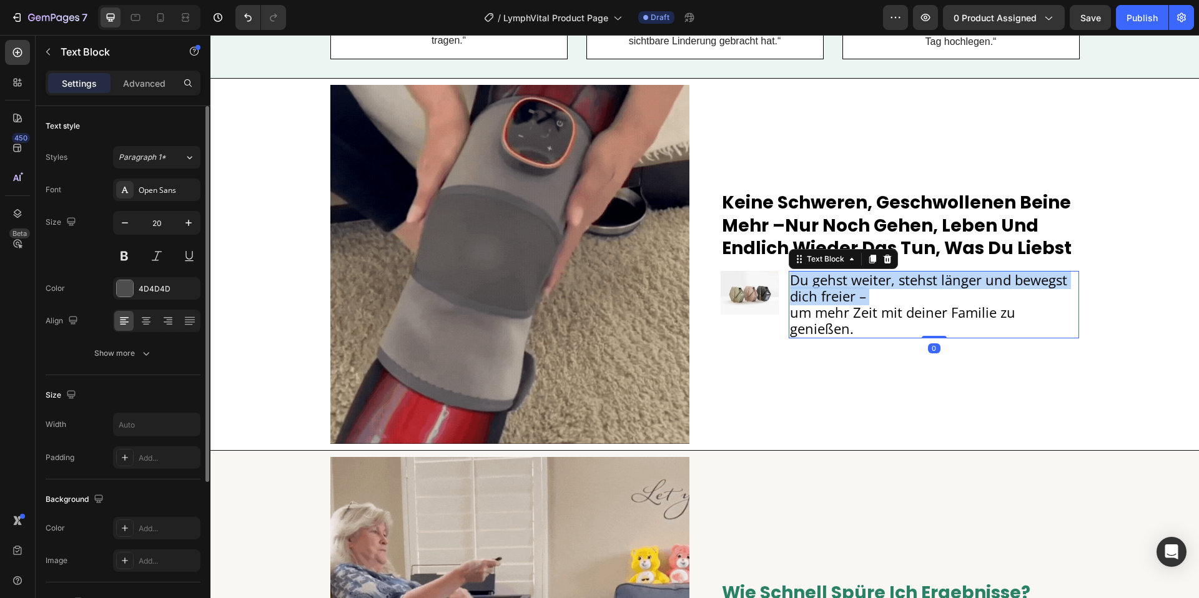
click at [804, 290] on span "Du gehst weiter, stehst länger und bewegst dich freier –" at bounding box center [928, 287] width 277 height 35
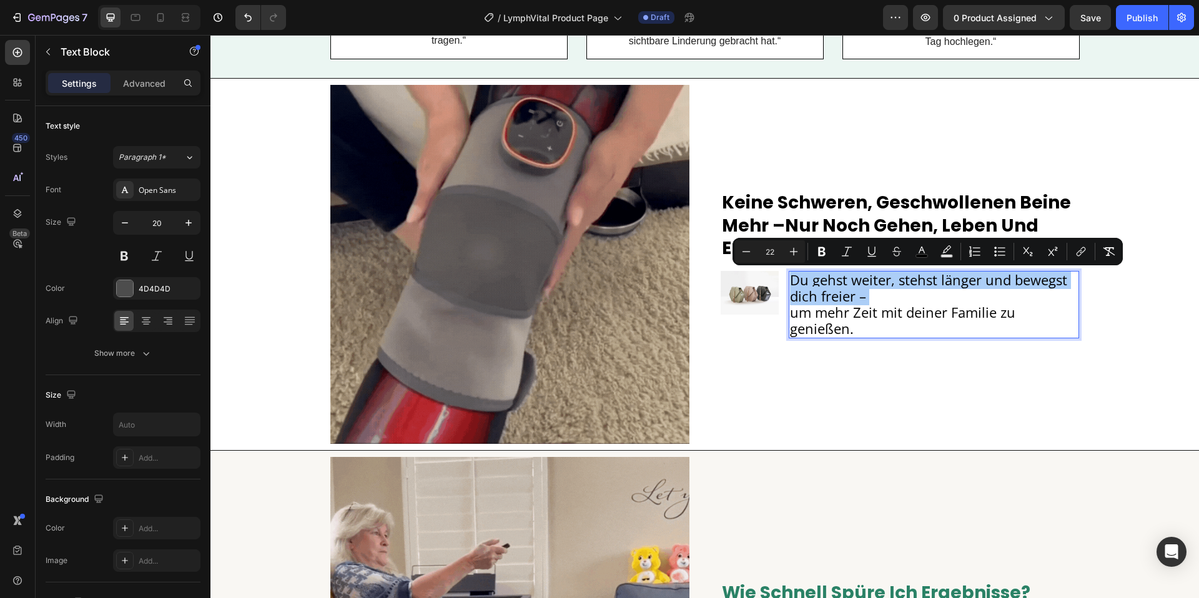
click at [780, 252] on input "22" at bounding box center [769, 251] width 25 height 15
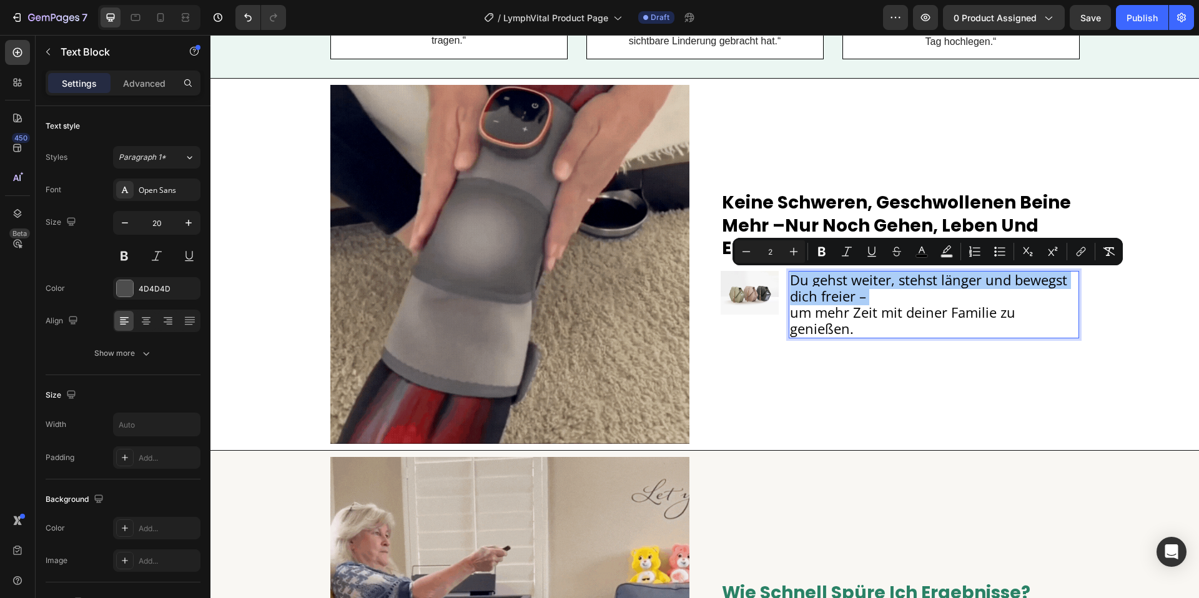
type input "2"
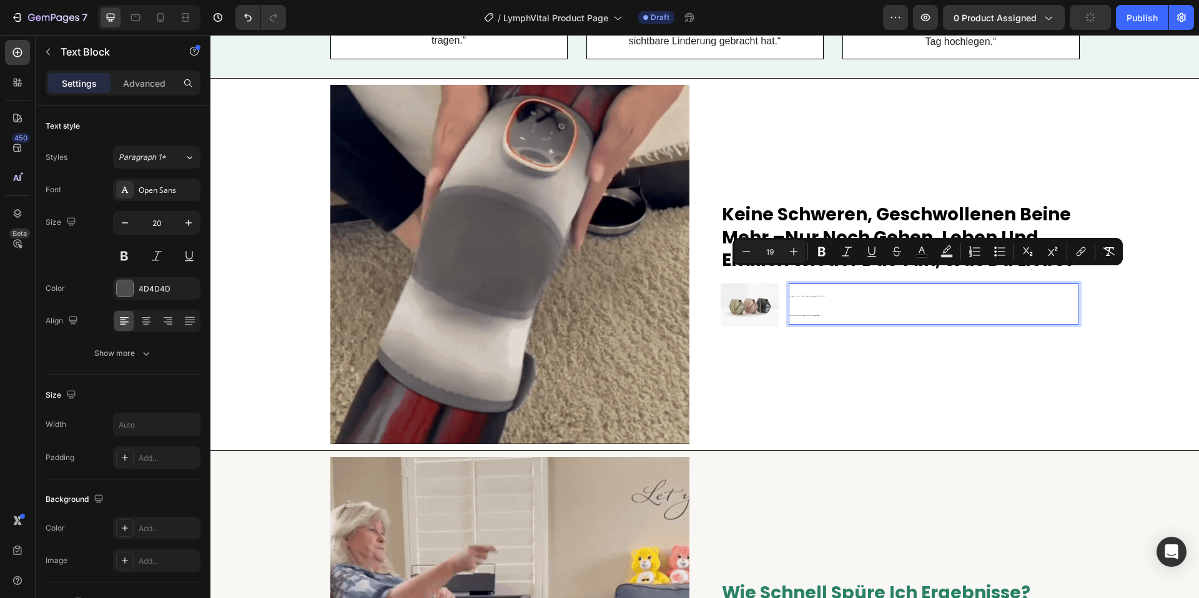
type input "19"
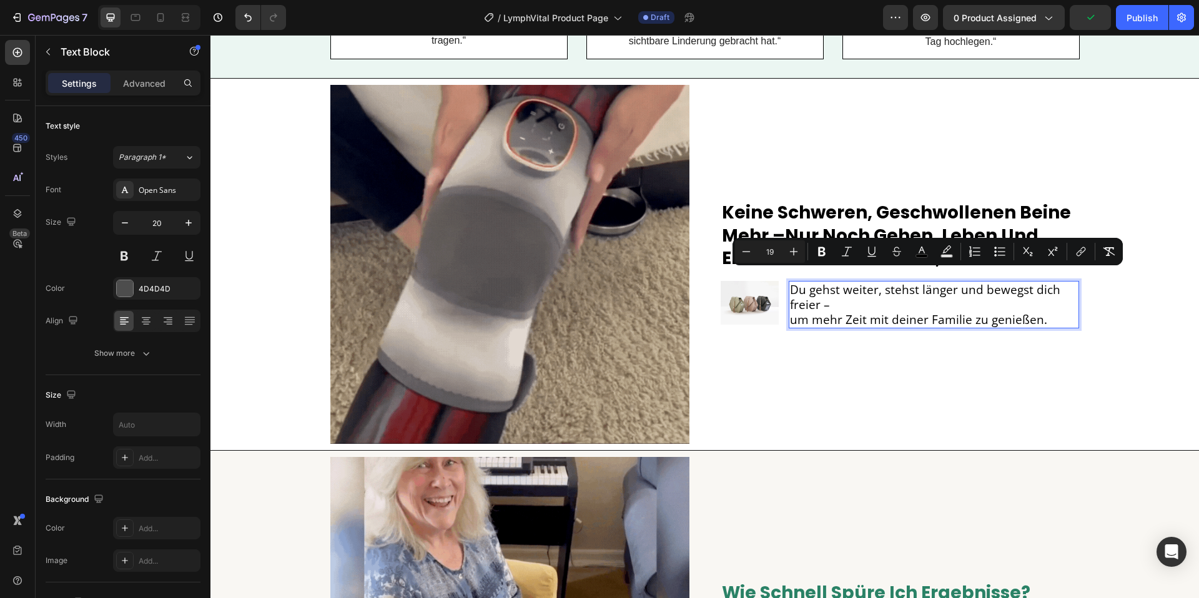
click at [794, 324] on span "um mehr Zeit mit deiner Familie zu genießen." at bounding box center [918, 320] width 257 height 16
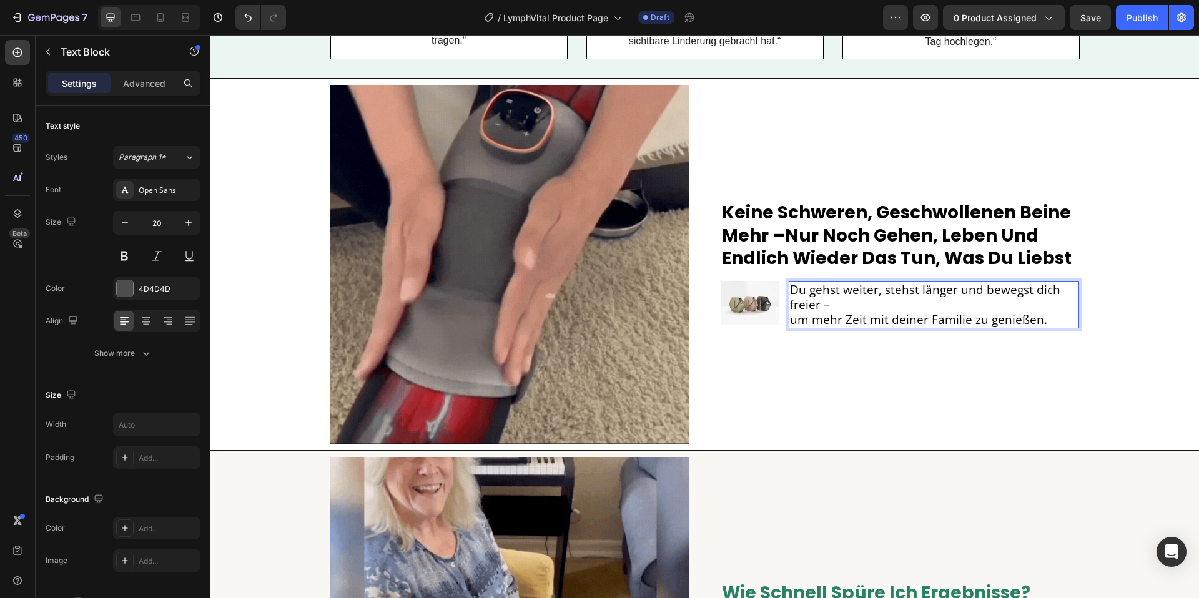
click at [793, 322] on span "um mehr Zeit mit deiner Familie zu genießen." at bounding box center [918, 320] width 257 height 16
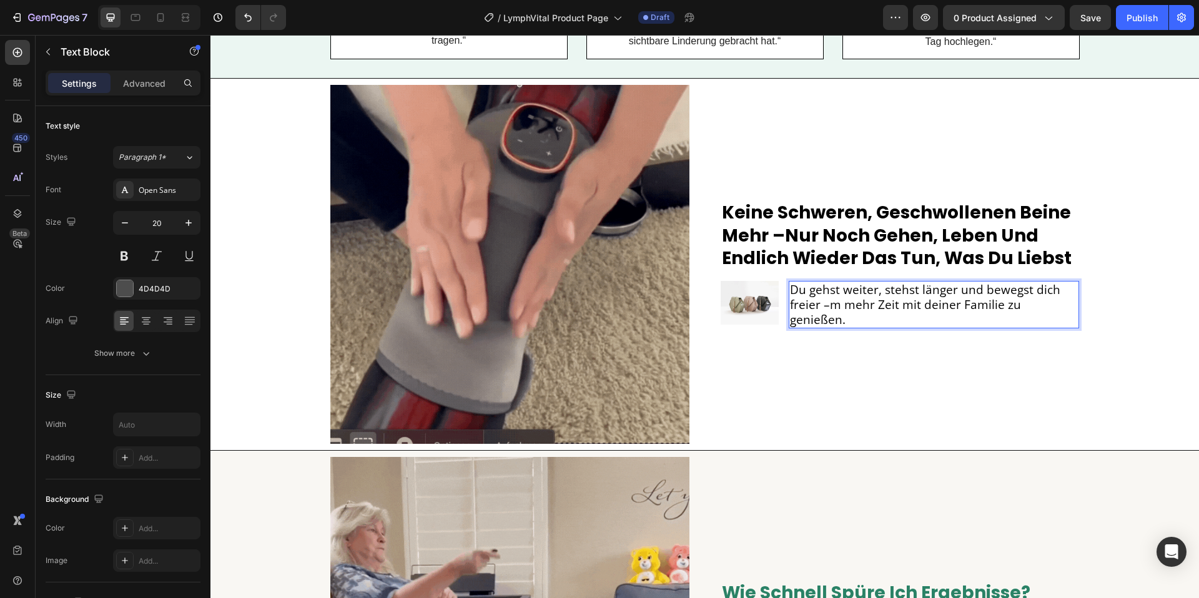
scroll to position [2076, 0]
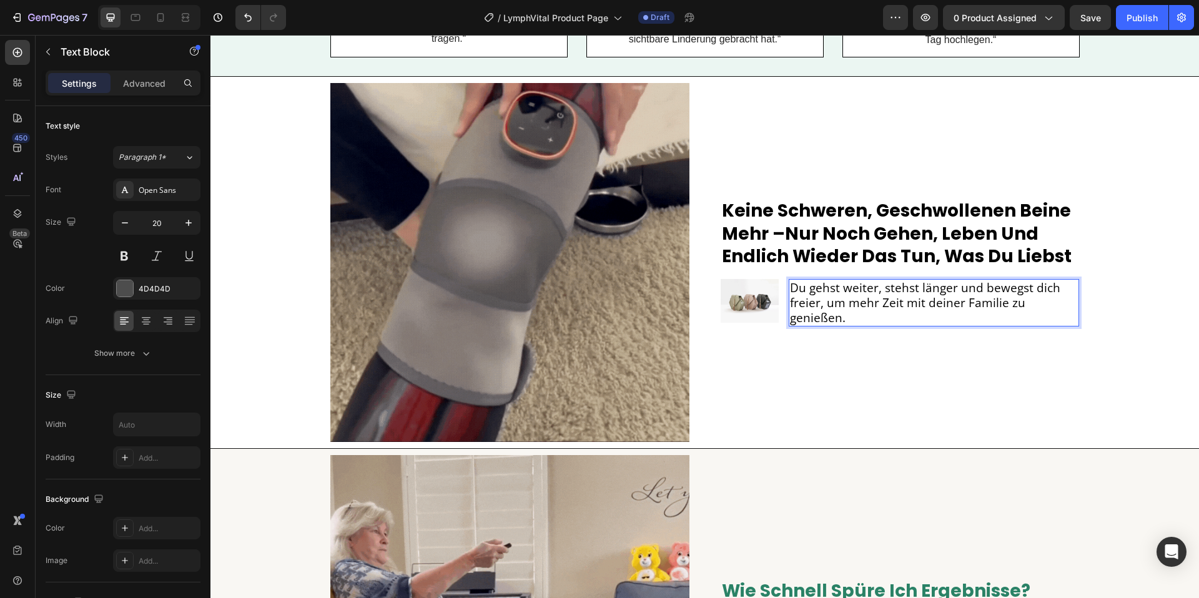
click at [679, 304] on img at bounding box center [509, 262] width 359 height 359
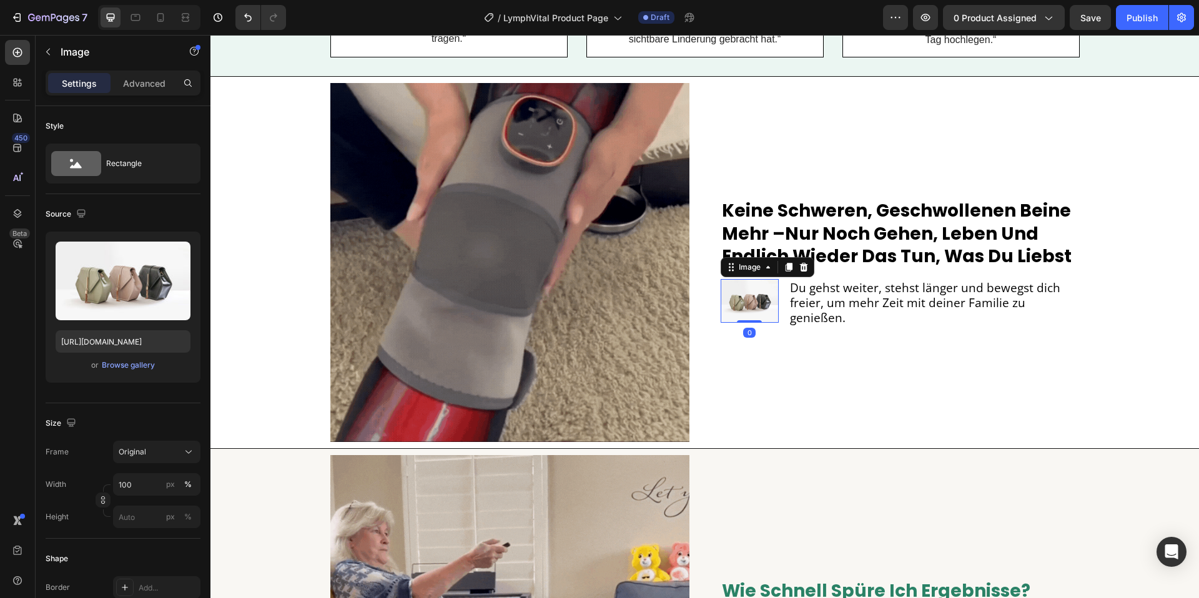
click at [744, 307] on img at bounding box center [750, 301] width 58 height 44
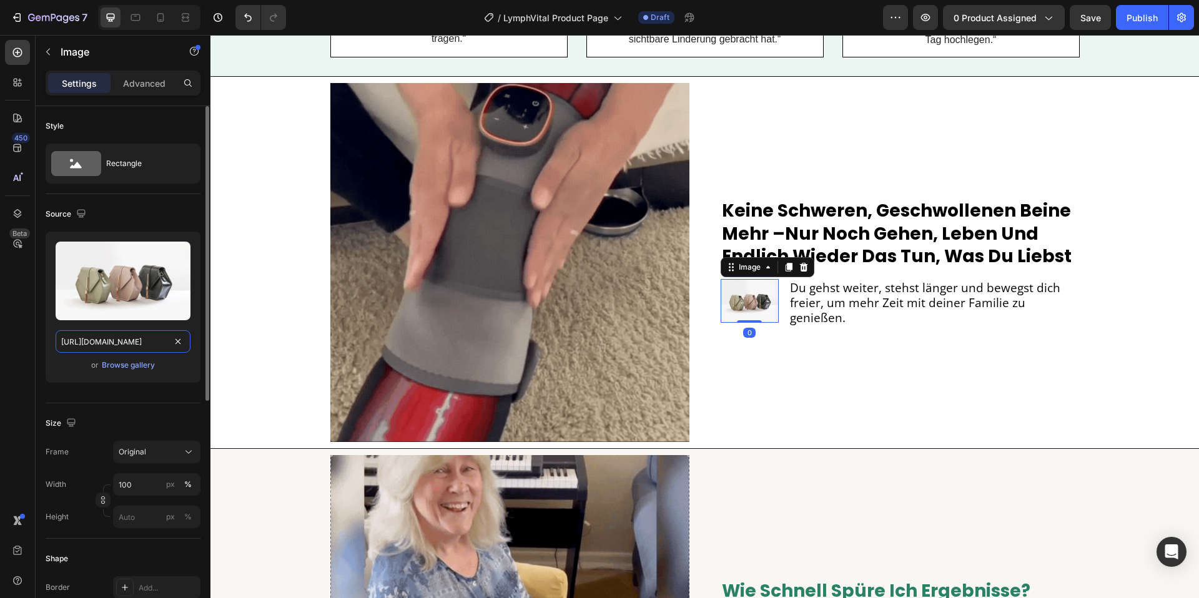
click at [169, 337] on input "https://cdn.shopify.com/s/files/1/2005/9307/files/image_demo.jpg" at bounding box center [123, 341] width 135 height 22
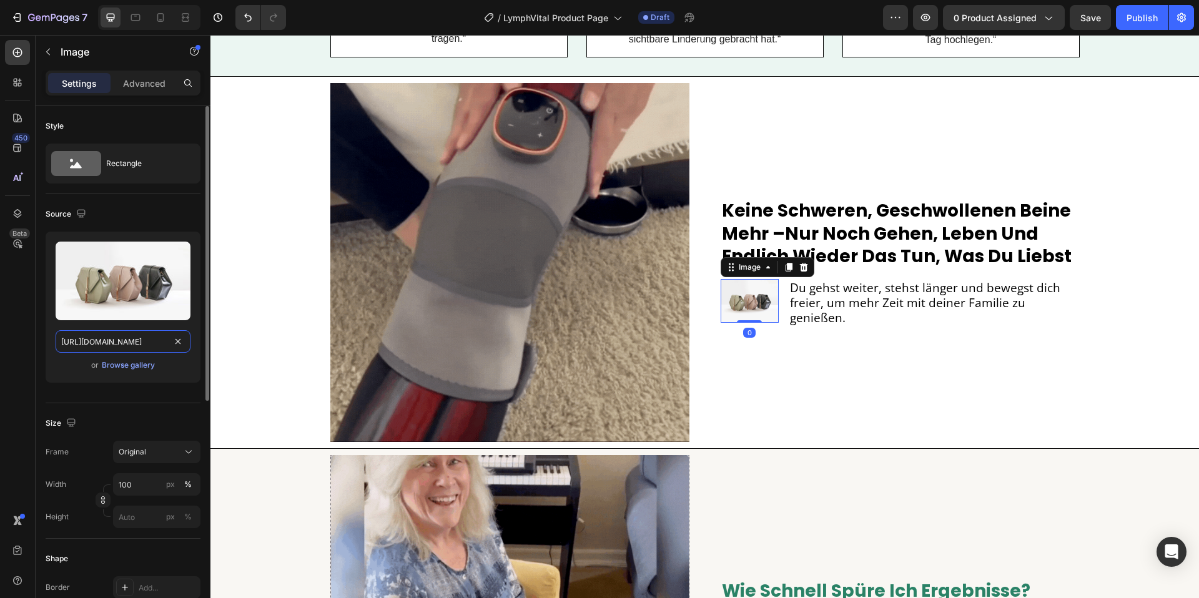
click at [169, 337] on input "https://cdn.shopify.com/s/files/1/2005/9307/files/image_demo.jpg" at bounding box center [123, 341] width 135 height 22
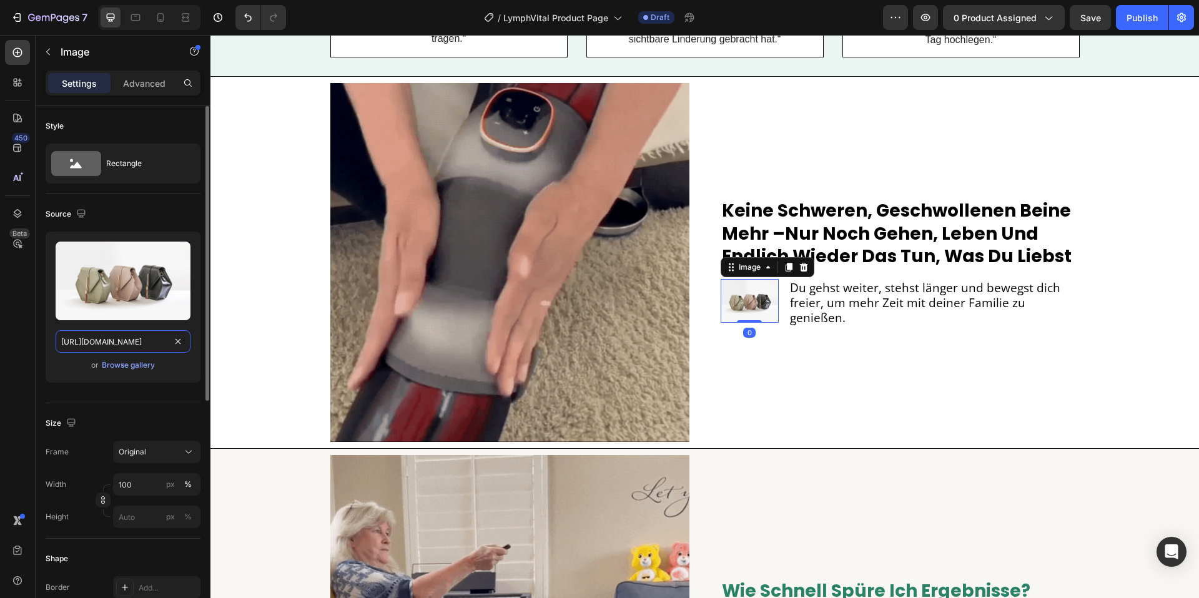
click at [169, 337] on input "https://cdn.shopify.com/s/files/1/2005/9307/files/image_demo.jpg" at bounding box center [123, 341] width 135 height 22
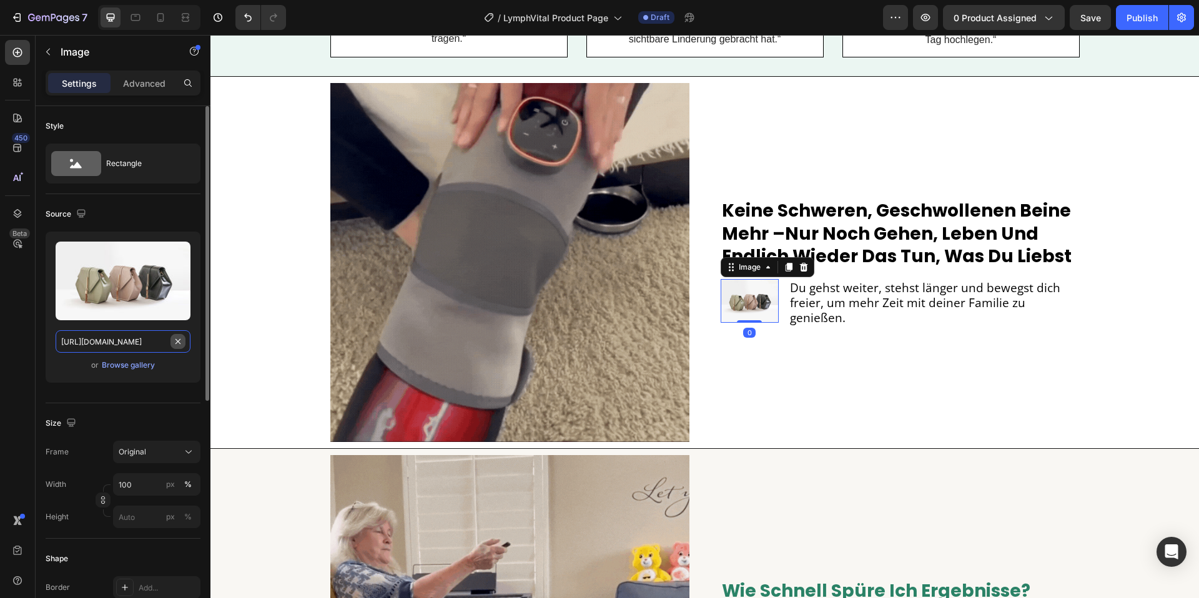
paste input "0904/2411/5533/files/VeloStep_1.png?v=1758956853"
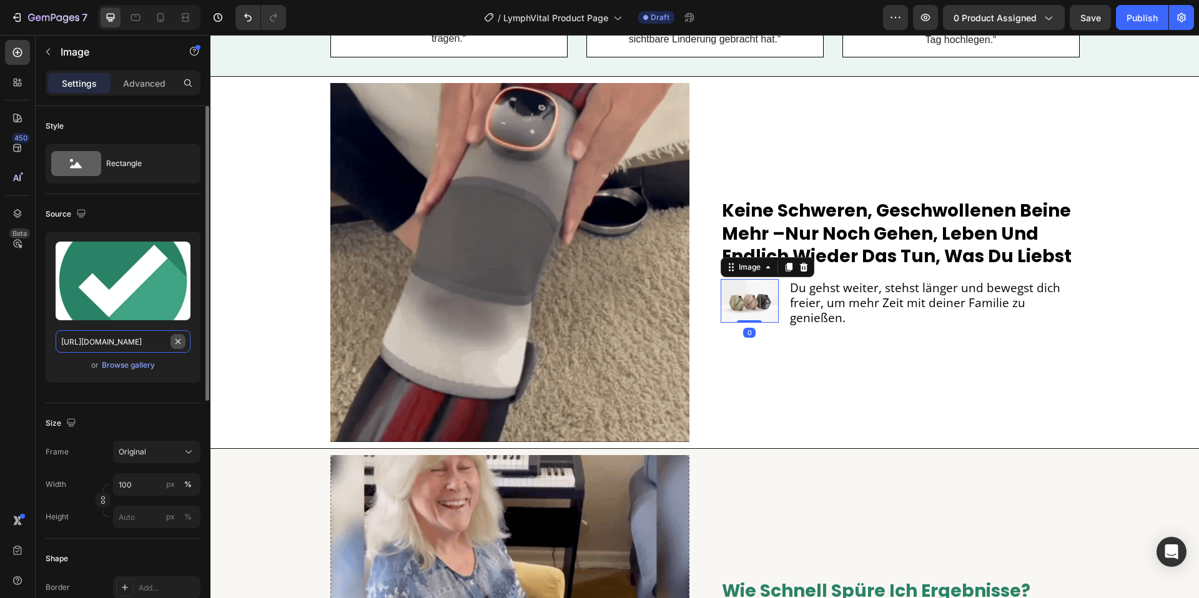
scroll to position [0, 200]
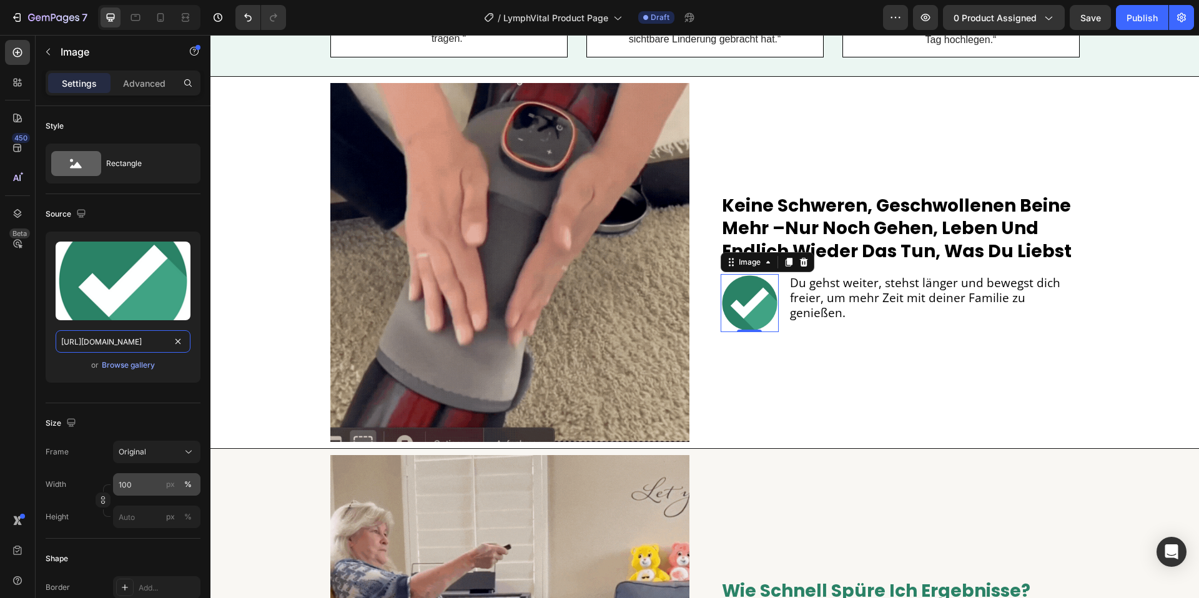
type input "https://cdn.shopify.com/s/files/1/0904/2411/5533/files/VeloStep_1.png?v=1758956…"
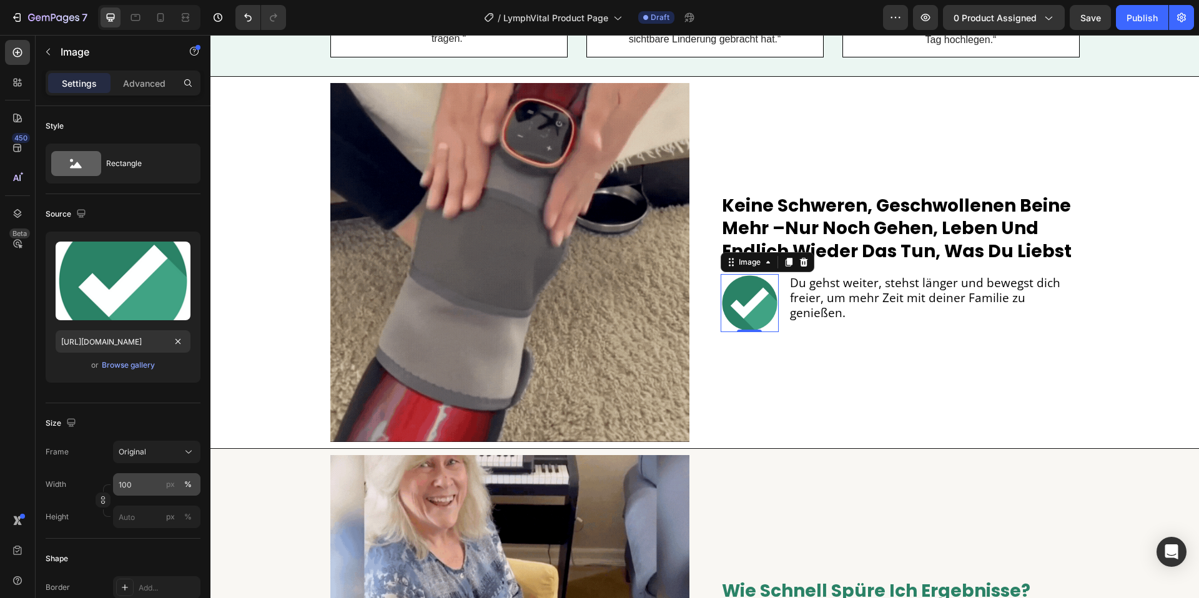
scroll to position [0, 0]
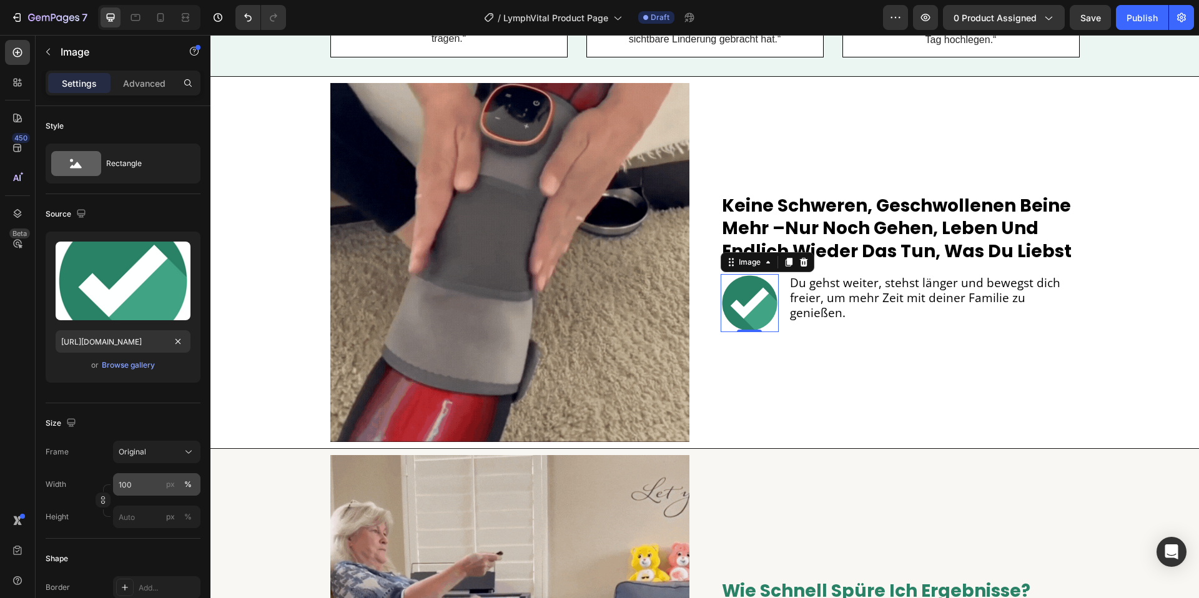
click at [113, 481] on div "Width 100 px %" at bounding box center [123, 484] width 155 height 22
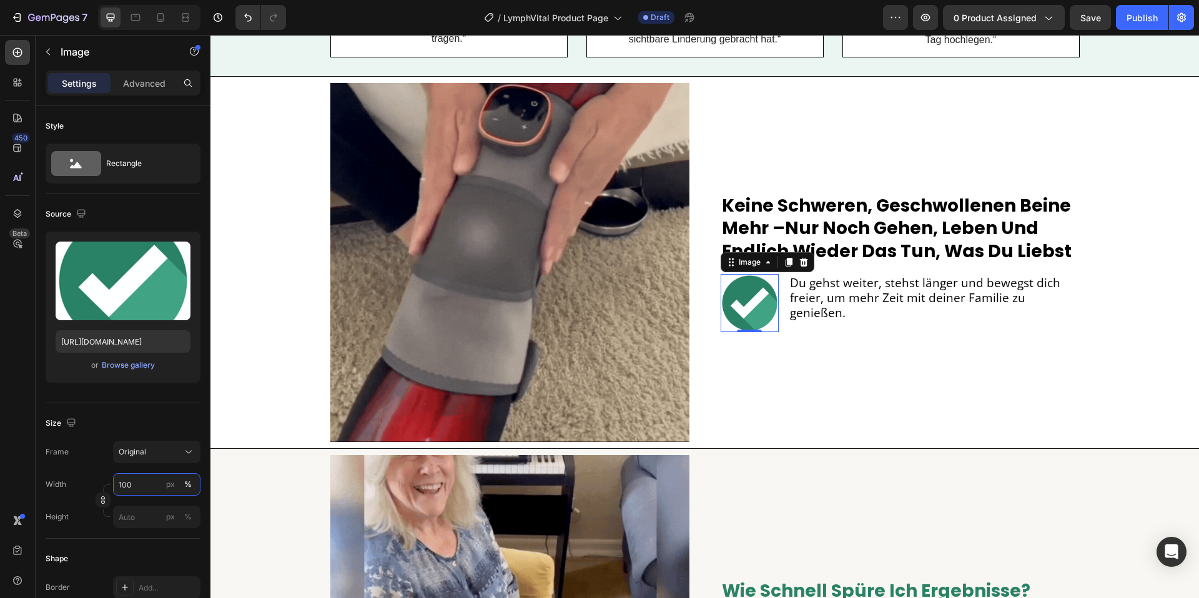
click at [117, 483] on input "100" at bounding box center [156, 484] width 87 height 22
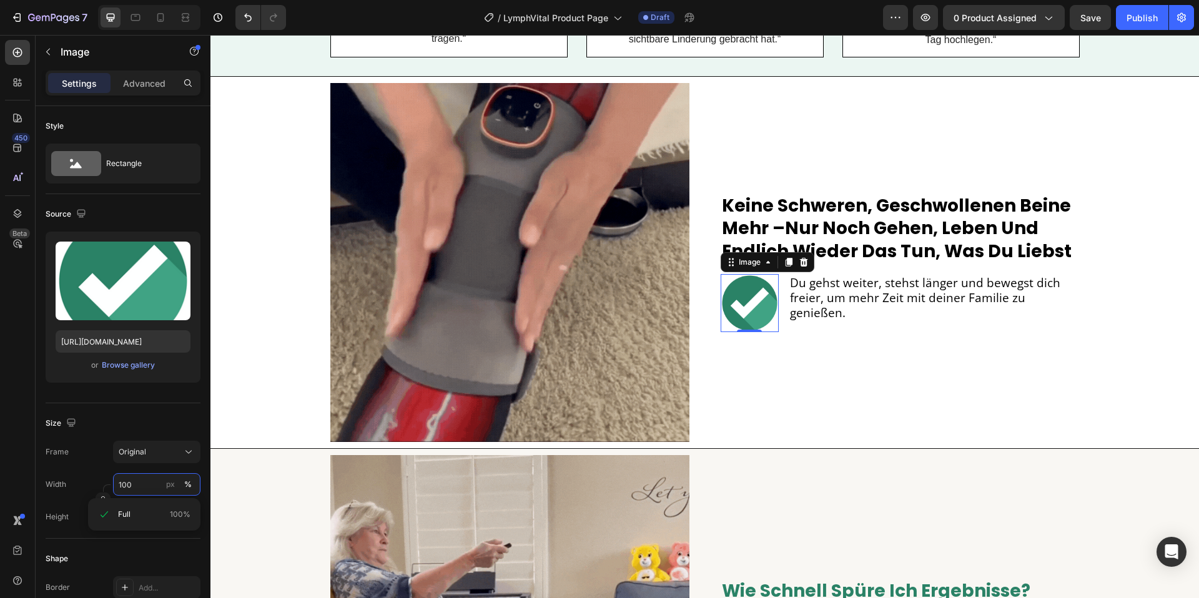
click at [117, 481] on input "100" at bounding box center [156, 484] width 87 height 22
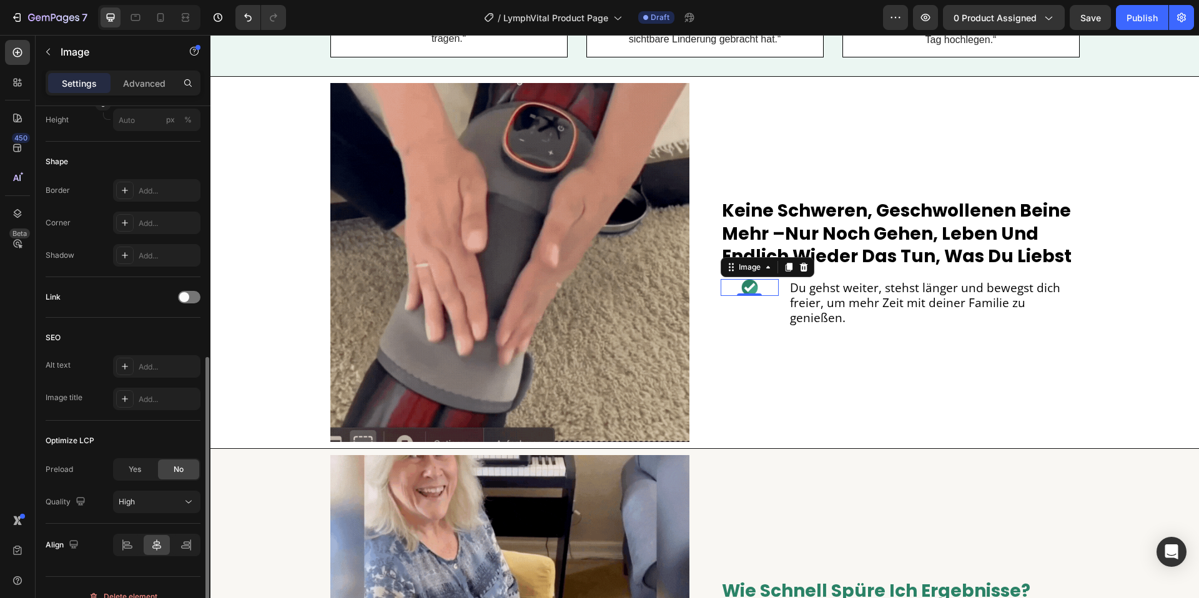
scroll to position [415, 0]
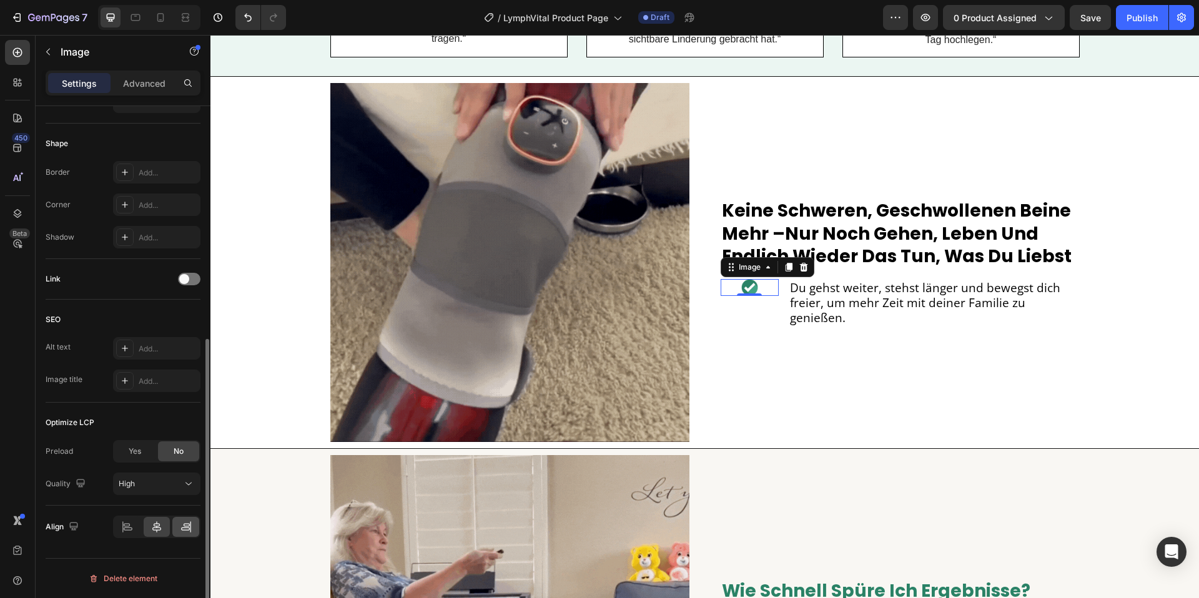
type input "29"
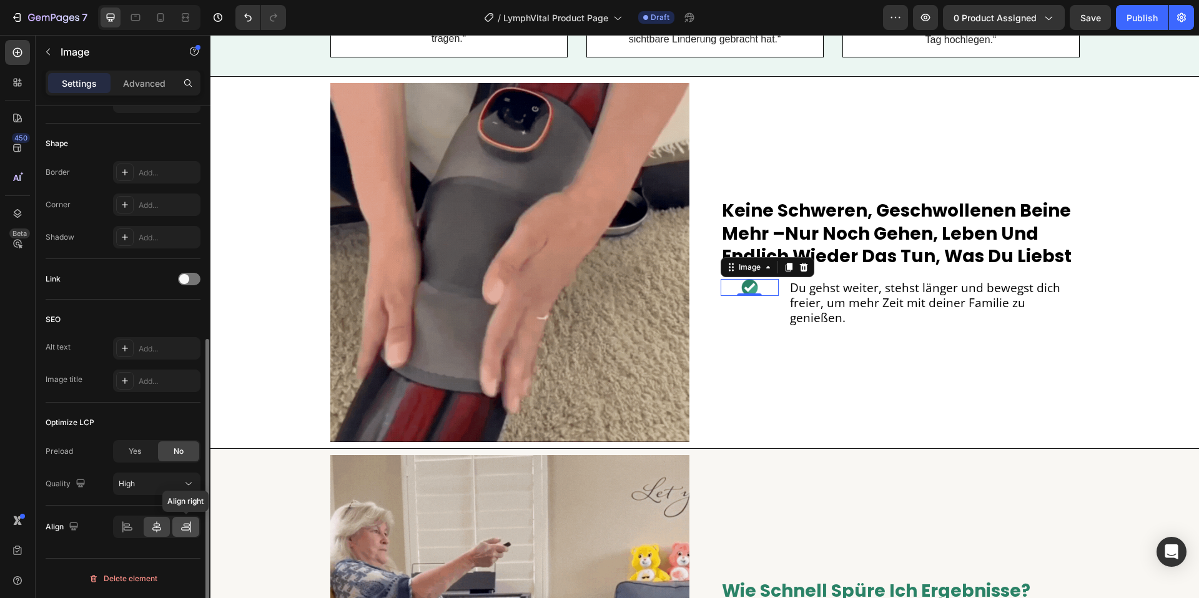
click at [175, 529] on div at bounding box center [185, 527] width 27 height 20
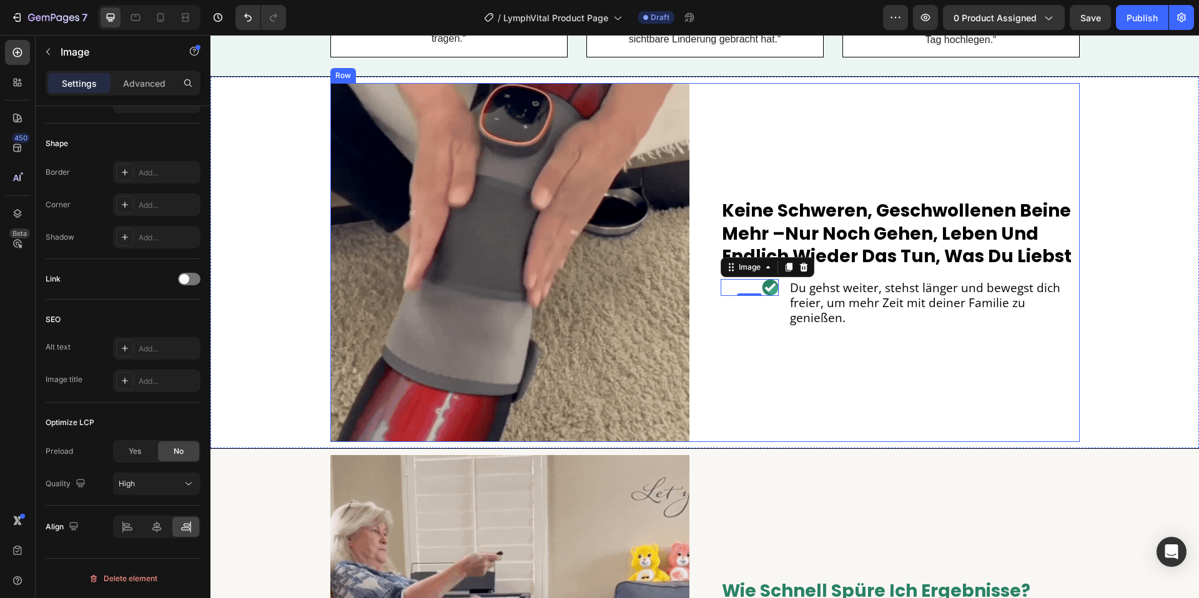
click at [784, 313] on div "Image 0 Du gehst weiter, stehst länger und bewegst dich freier, um mehr Zeit mi…" at bounding box center [900, 302] width 359 height 47
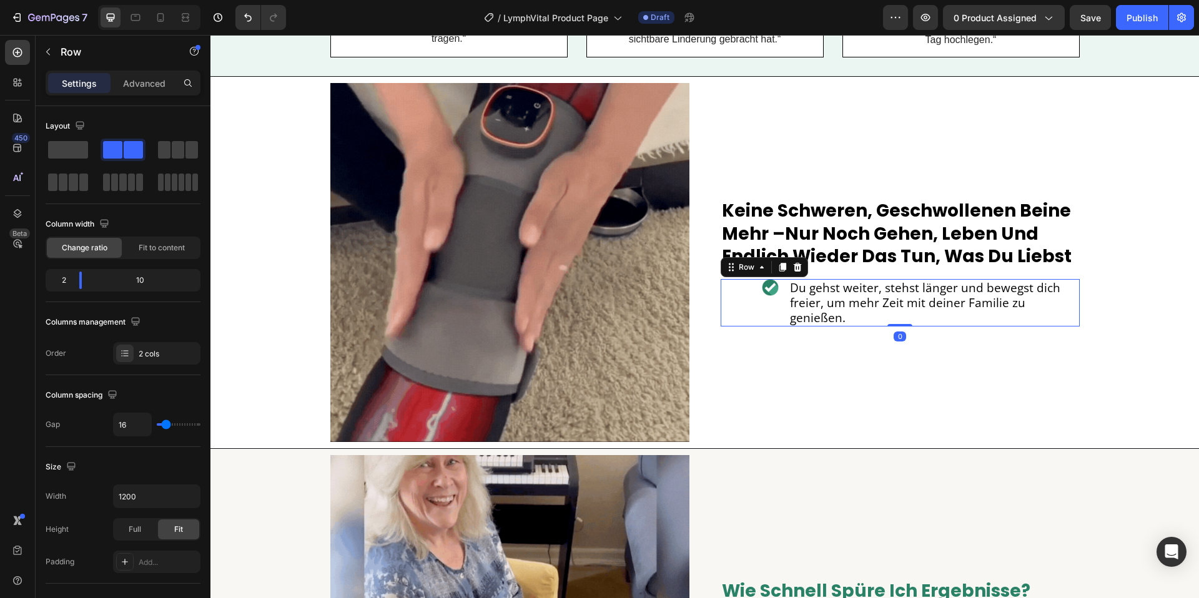
scroll to position [0, 0]
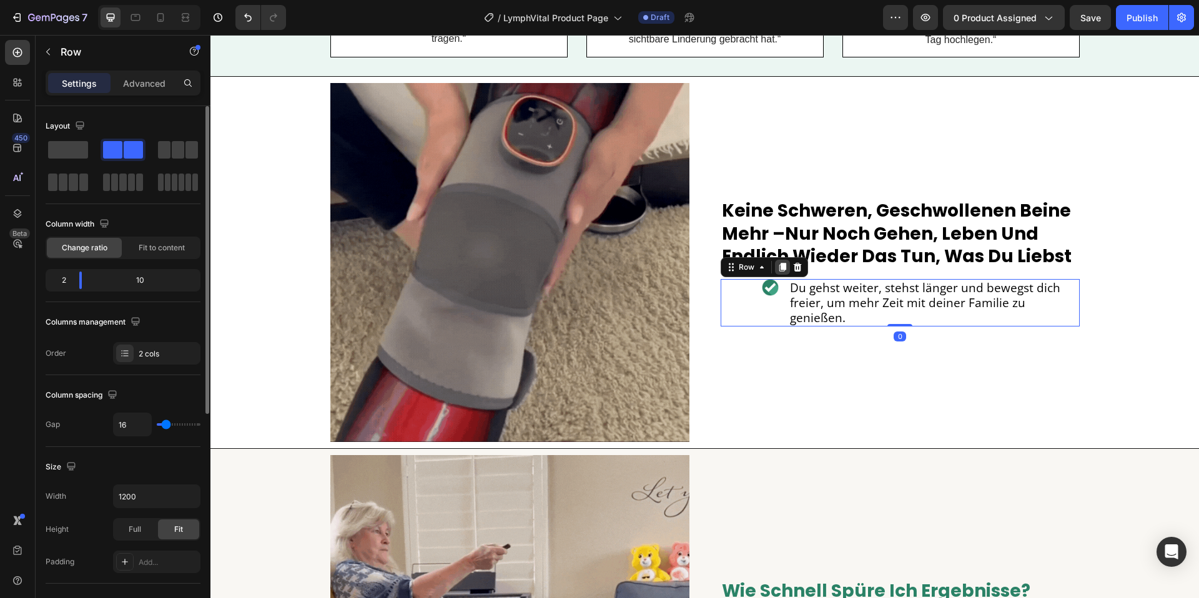
click at [783, 269] on icon at bounding box center [782, 267] width 10 height 10
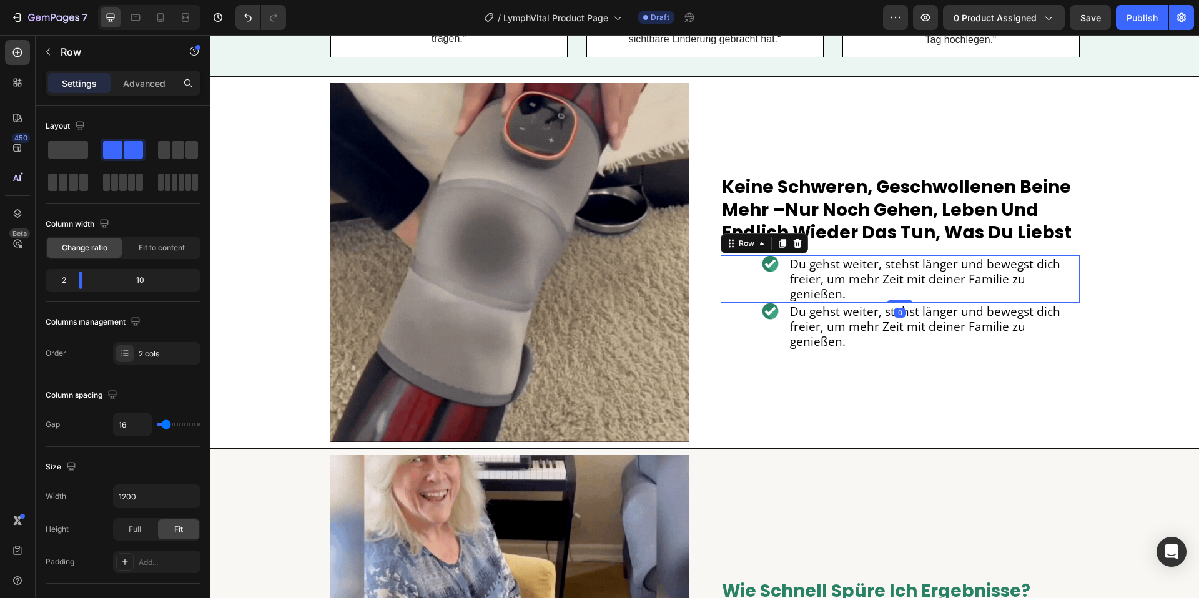
click at [783, 277] on div "Image Du gehst weiter, stehst länger und bewegst dich freier, um mehr Zeit mit …" at bounding box center [900, 278] width 359 height 47
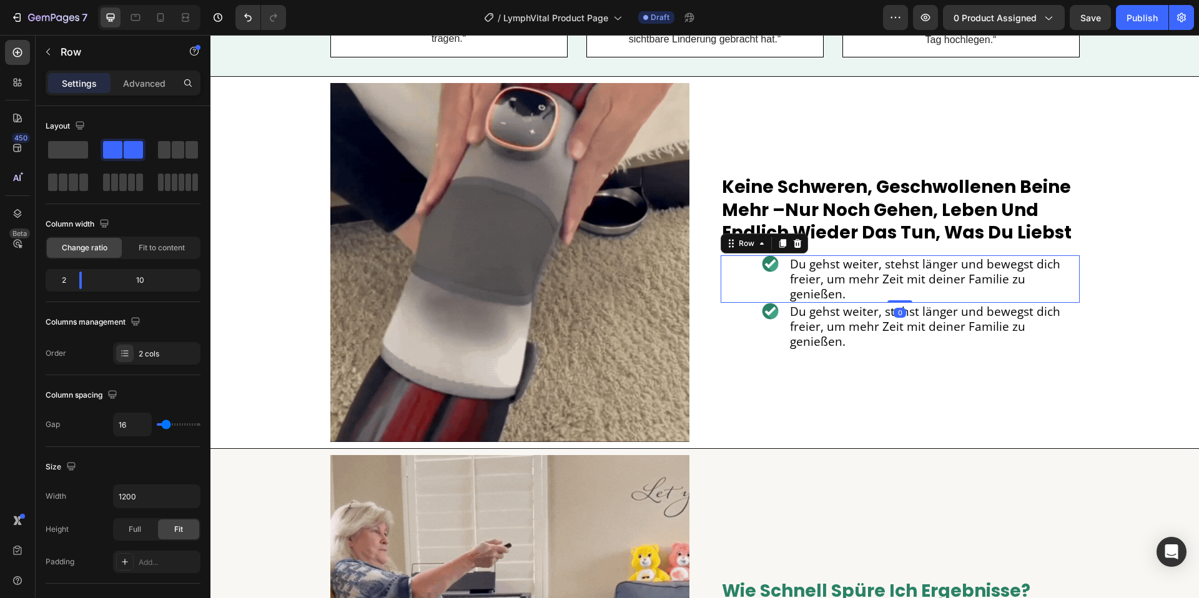
click at [782, 288] on div "Image Du gehst weiter, stehst länger und bewegst dich freier, um mehr Zeit mit …" at bounding box center [900, 278] width 359 height 47
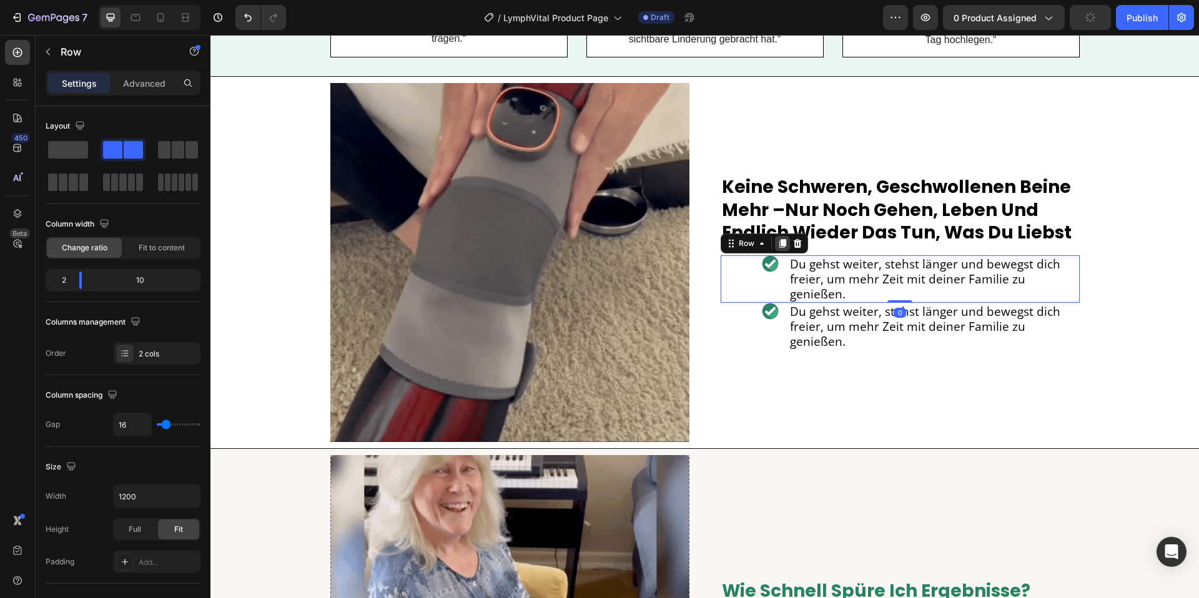
click at [784, 249] on icon at bounding box center [782, 244] width 7 height 9
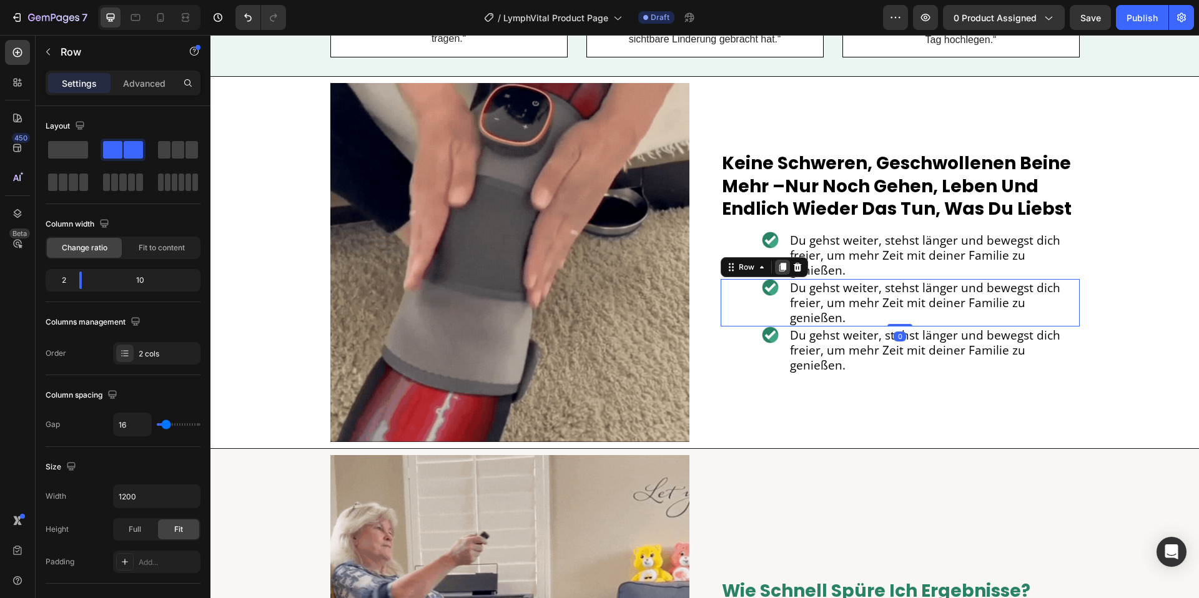
click at [781, 269] on icon at bounding box center [782, 267] width 10 height 10
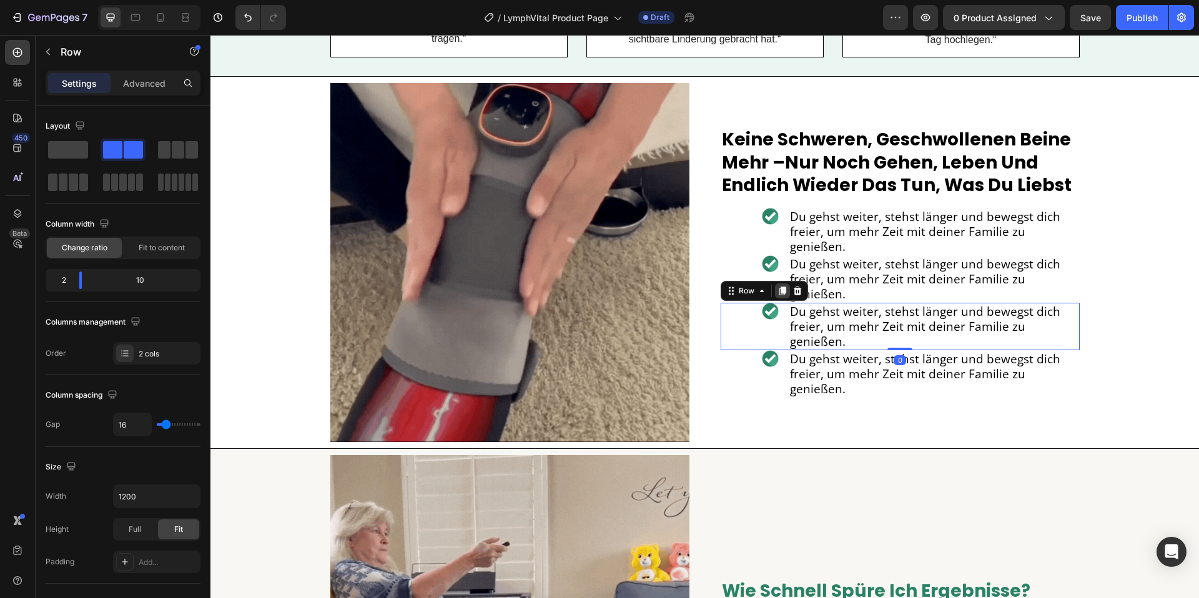
click at [779, 288] on icon at bounding box center [782, 291] width 7 height 9
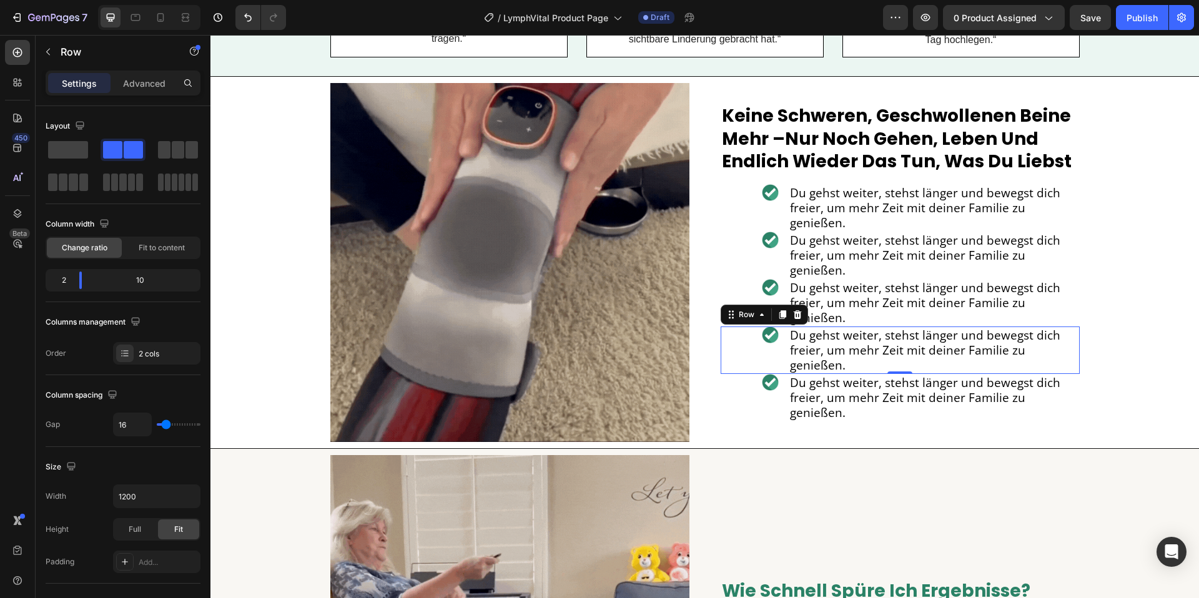
click at [820, 268] on span "Du gehst weiter, stehst länger und bewegst dich freier, um mehr Zeit mit deiner…" at bounding box center [925, 255] width 270 height 46
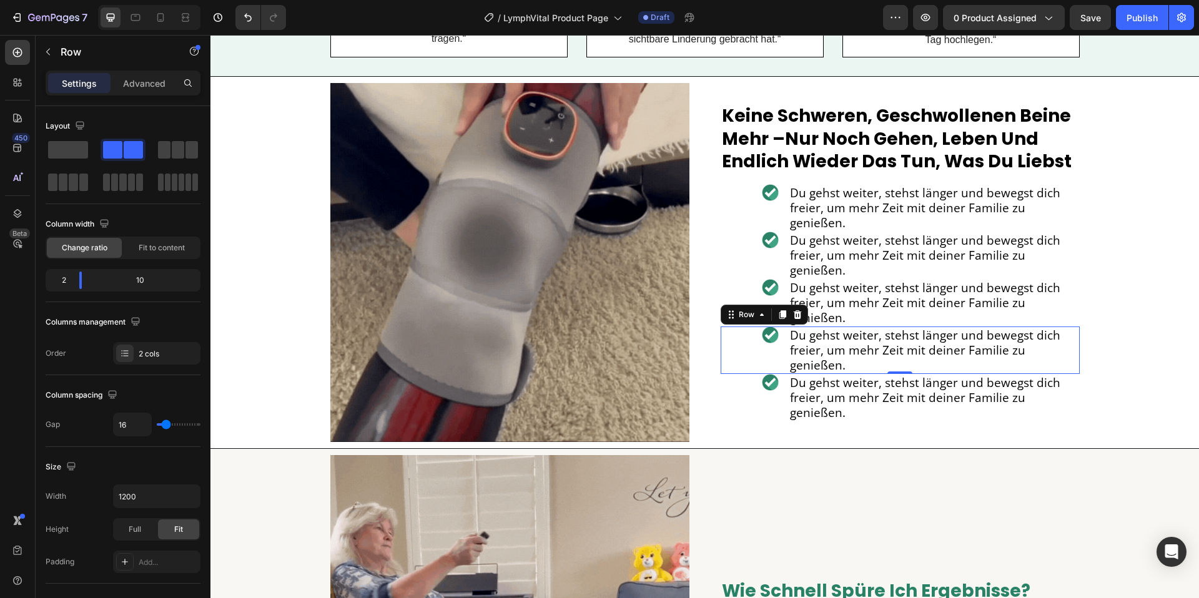
click at [820, 268] on span "Du gehst weiter, stehst länger und bewegst dich freier, um mehr Zeit mit deiner…" at bounding box center [925, 255] width 270 height 46
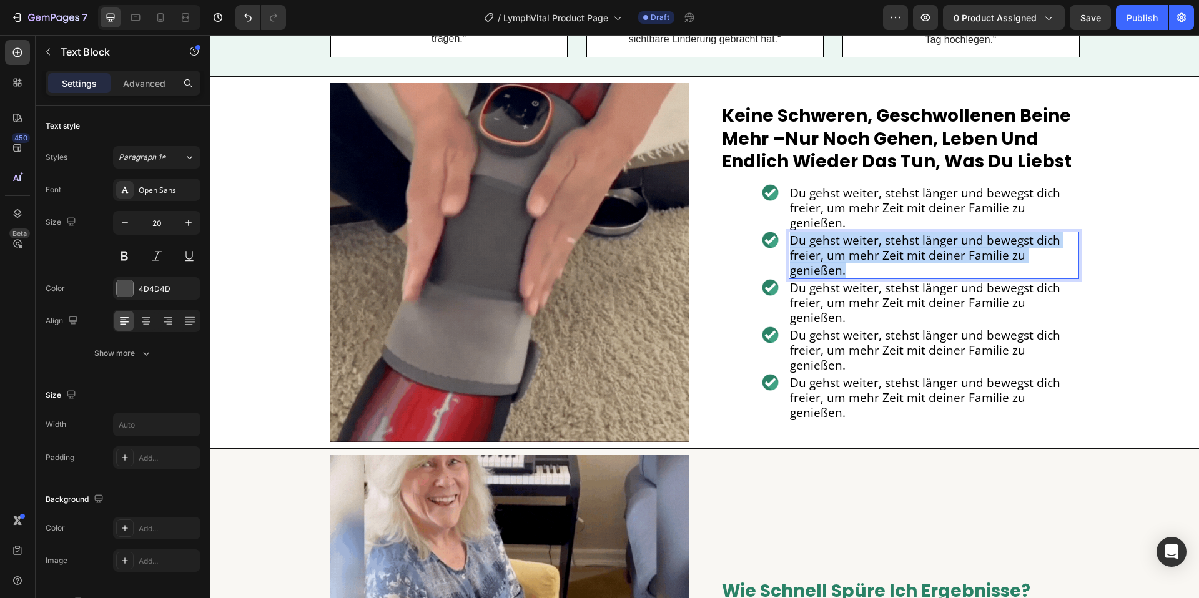
click at [820, 268] on span "Du gehst weiter, stehst länger und bewegst dich freier, um mehr Zeit mit deiner…" at bounding box center [925, 255] width 270 height 46
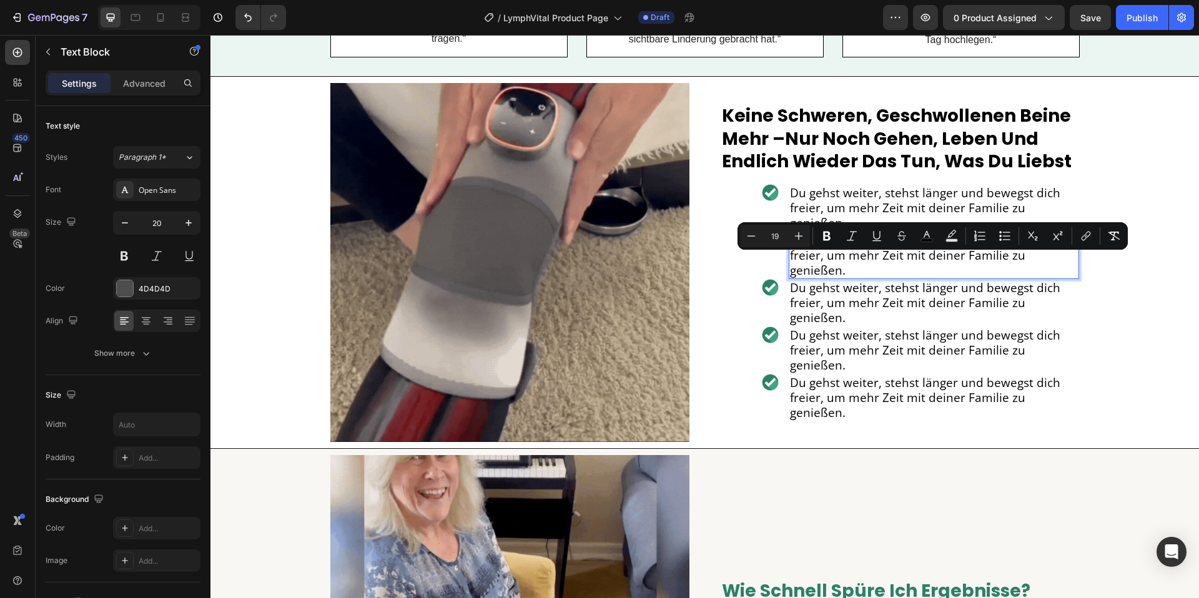
scroll to position [2061, 0]
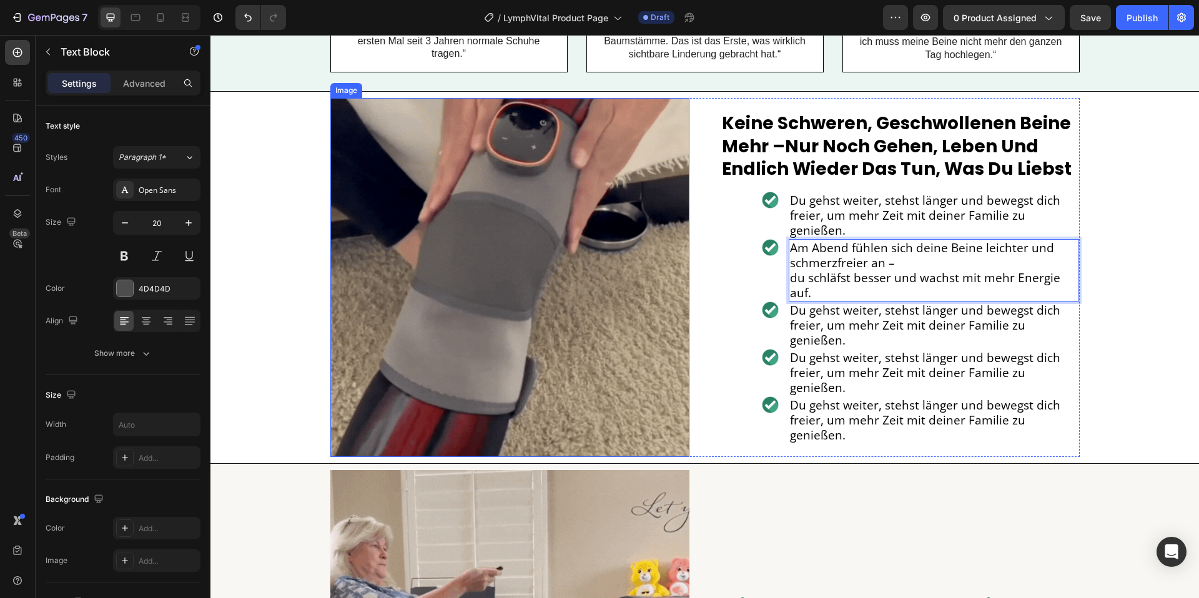
drag, startPoint x: 603, startPoint y: 358, endPoint x: 584, endPoint y: 350, distance: 20.2
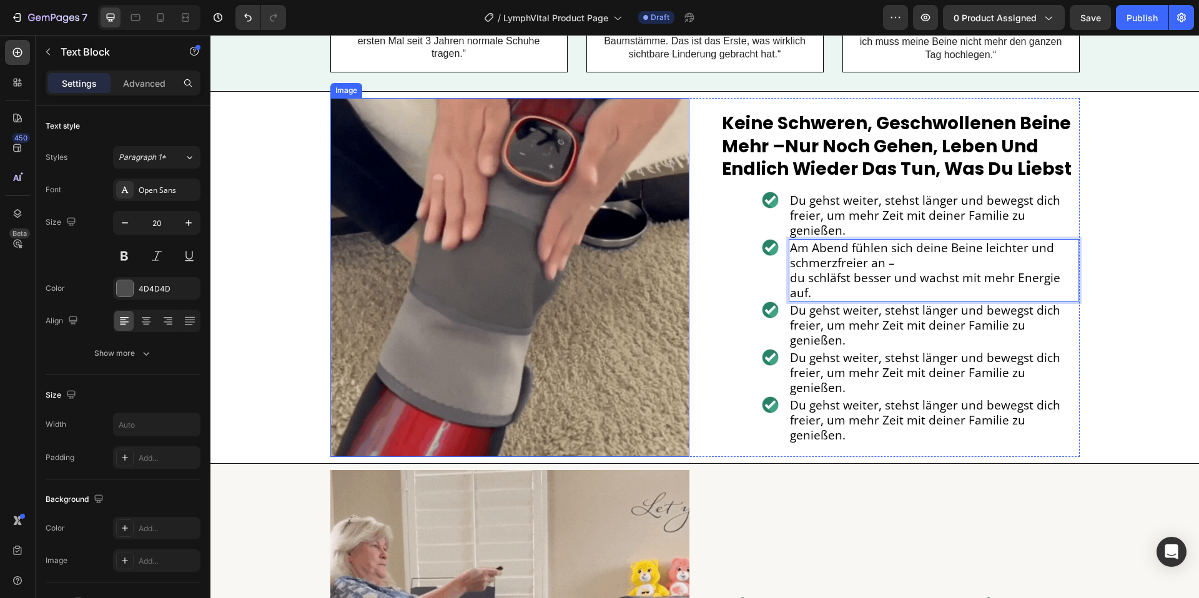
click at [596, 358] on img at bounding box center [509, 277] width 359 height 359
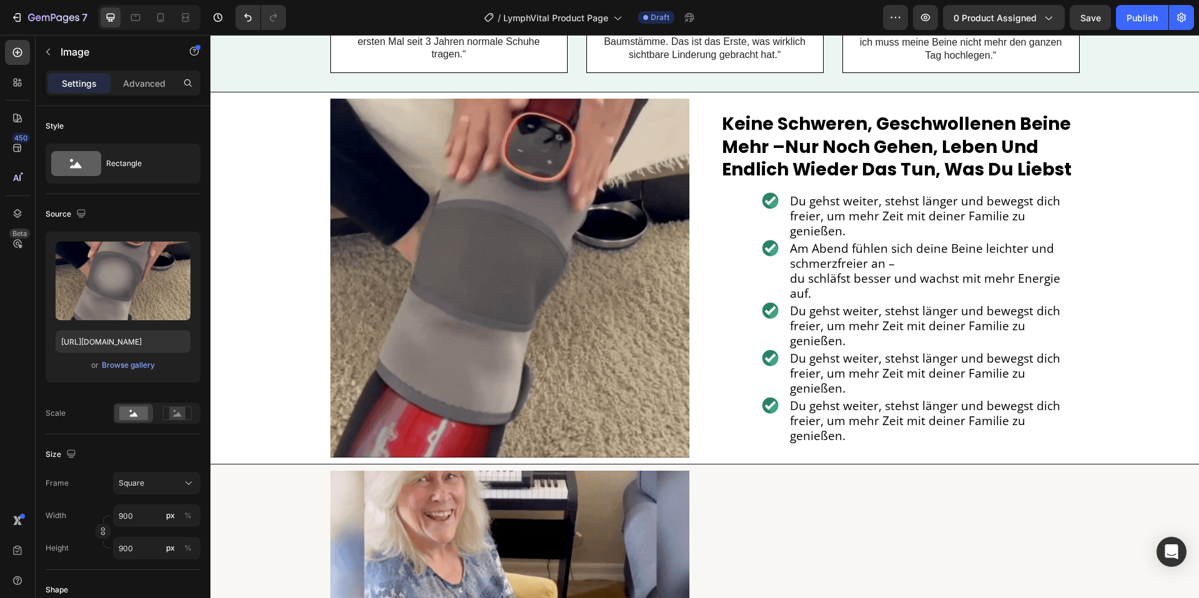
scroll to position [2067, 0]
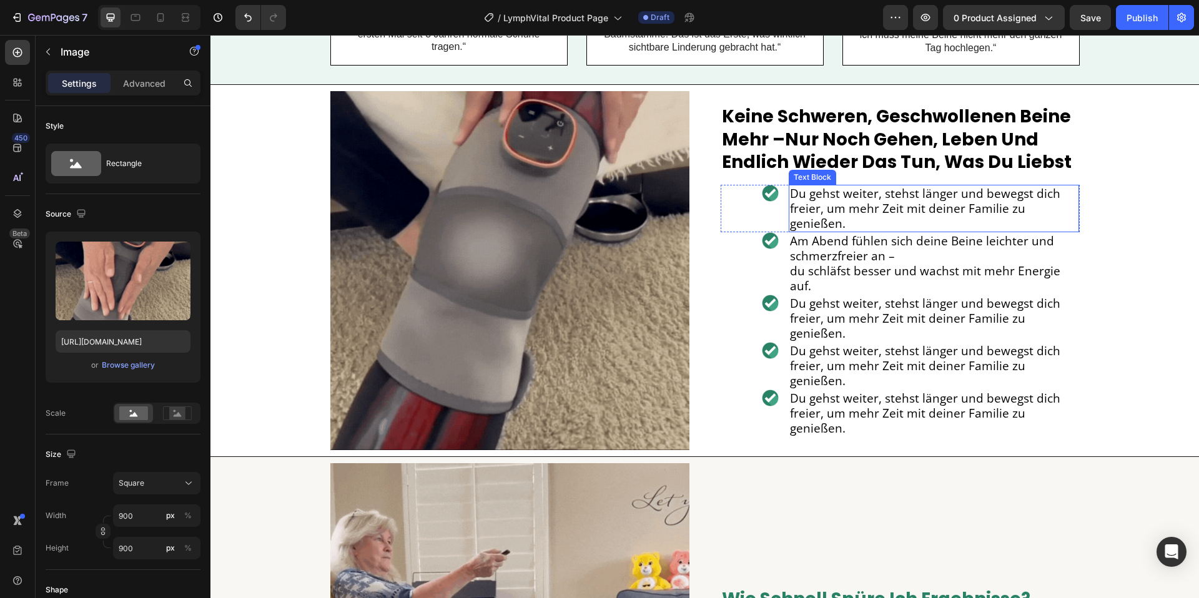
click at [859, 232] on span "Du gehst weiter, stehst länger und bewegst dich freier, um mehr Zeit mit deiner…" at bounding box center [925, 208] width 270 height 46
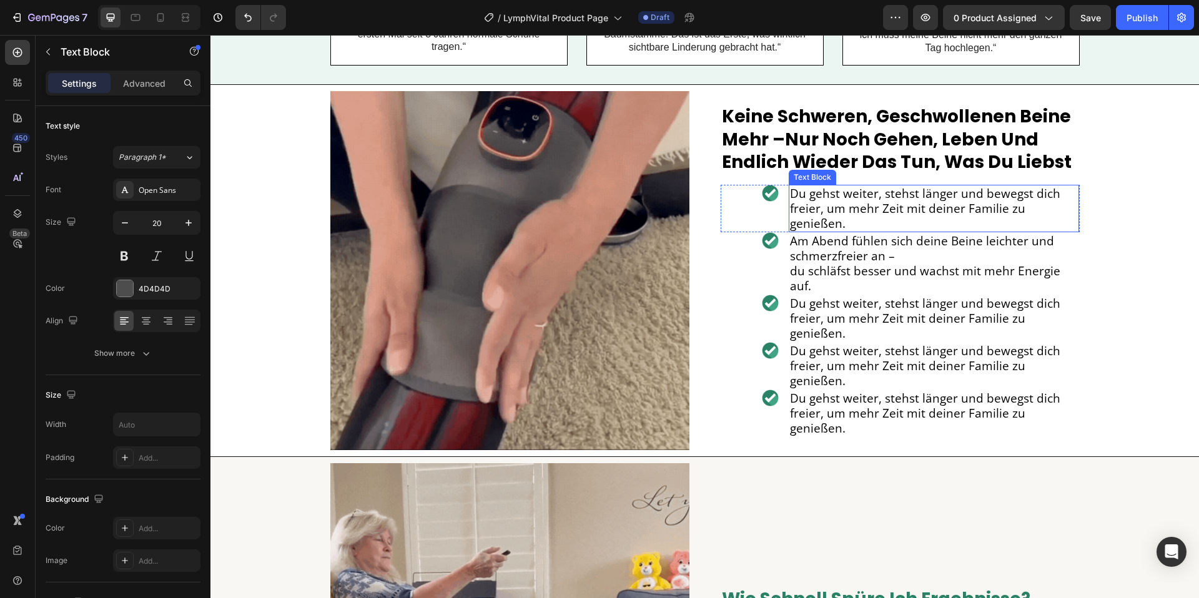
click at [859, 232] on span "Du gehst weiter, stehst länger und bewegst dich freier, um mehr Zeit mit deiner…" at bounding box center [925, 208] width 270 height 46
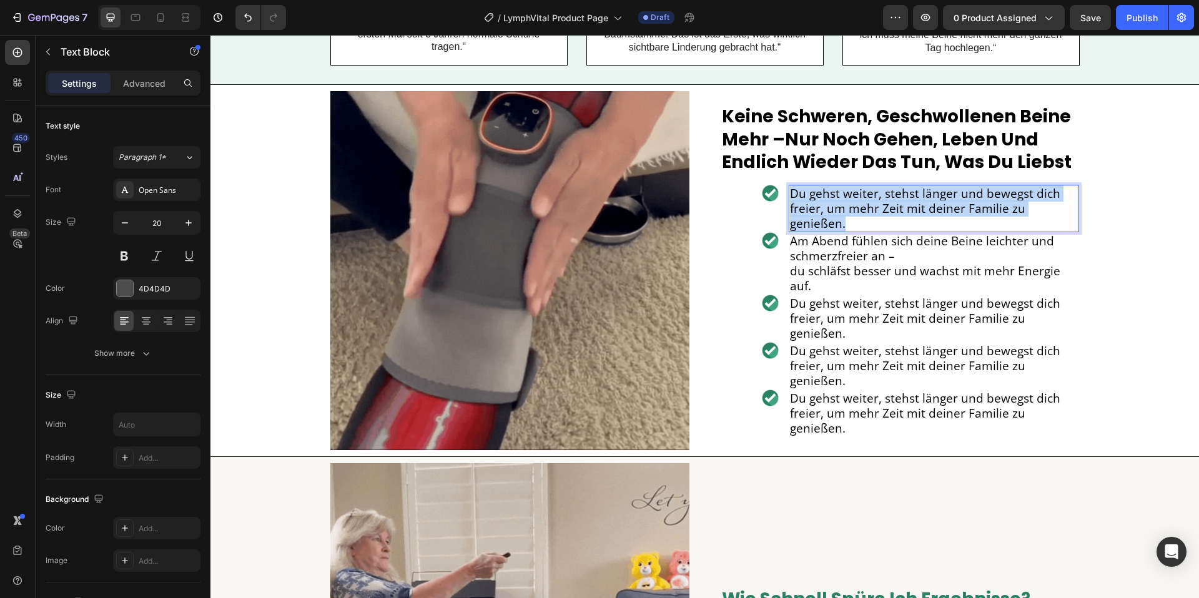
click at [859, 232] on span "Du gehst weiter, stehst länger und bewegst dich freier, um mehr Zeit mit deiner…" at bounding box center [925, 208] width 270 height 46
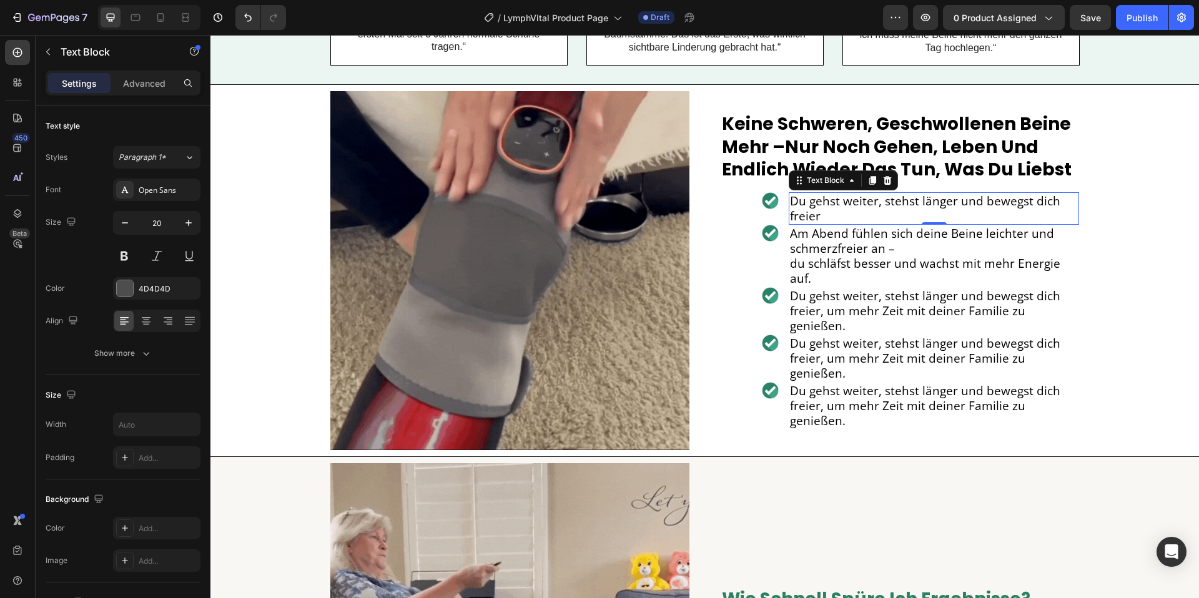
click at [850, 257] on span "Am Abend fühlen sich deine Beine leichter und schmerzfreier an –" at bounding box center [922, 240] width 264 height 31
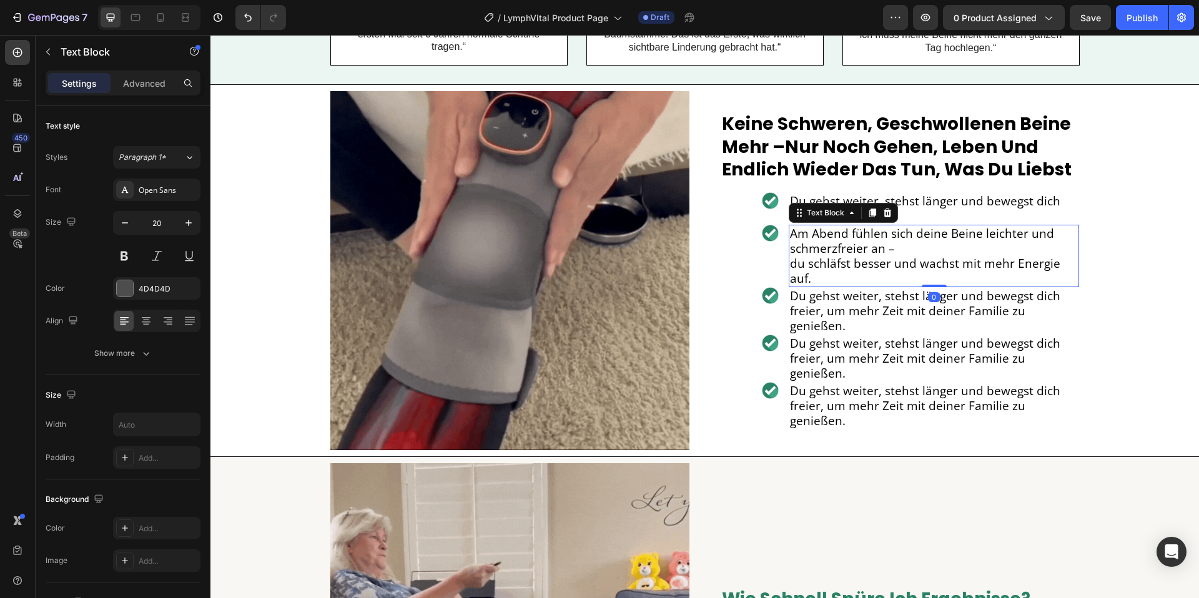
click at [850, 257] on span "Am Abend fühlen sich deine Beine leichter und schmerzfreier an –" at bounding box center [922, 240] width 264 height 31
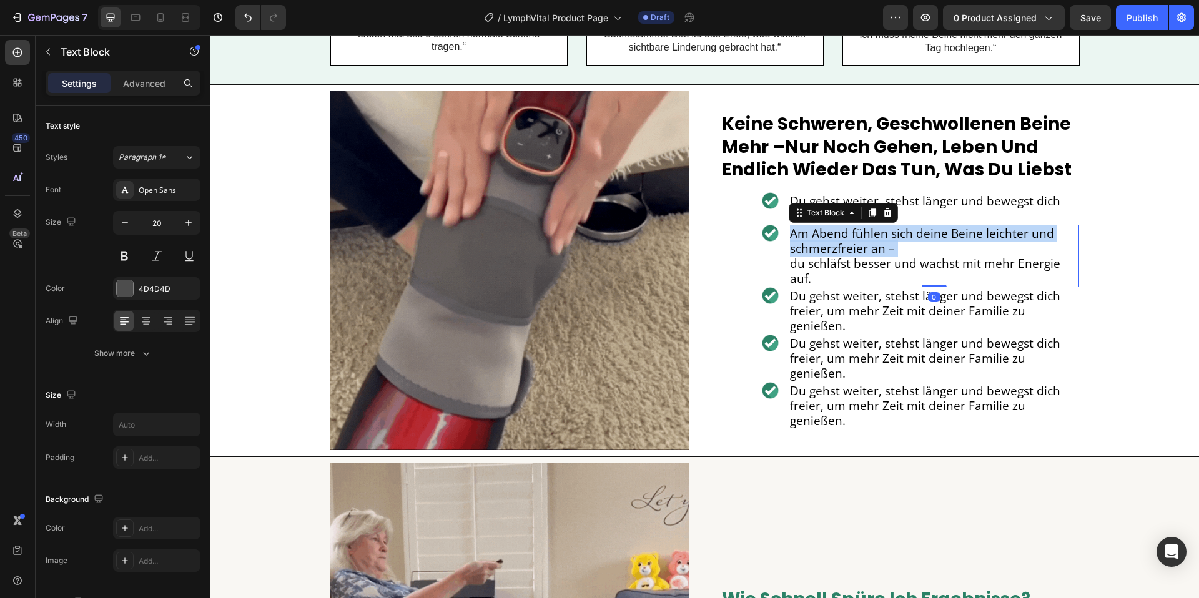
click at [850, 257] on span "Am Abend fühlen sich deine Beine leichter und schmerzfreier an –" at bounding box center [922, 240] width 264 height 31
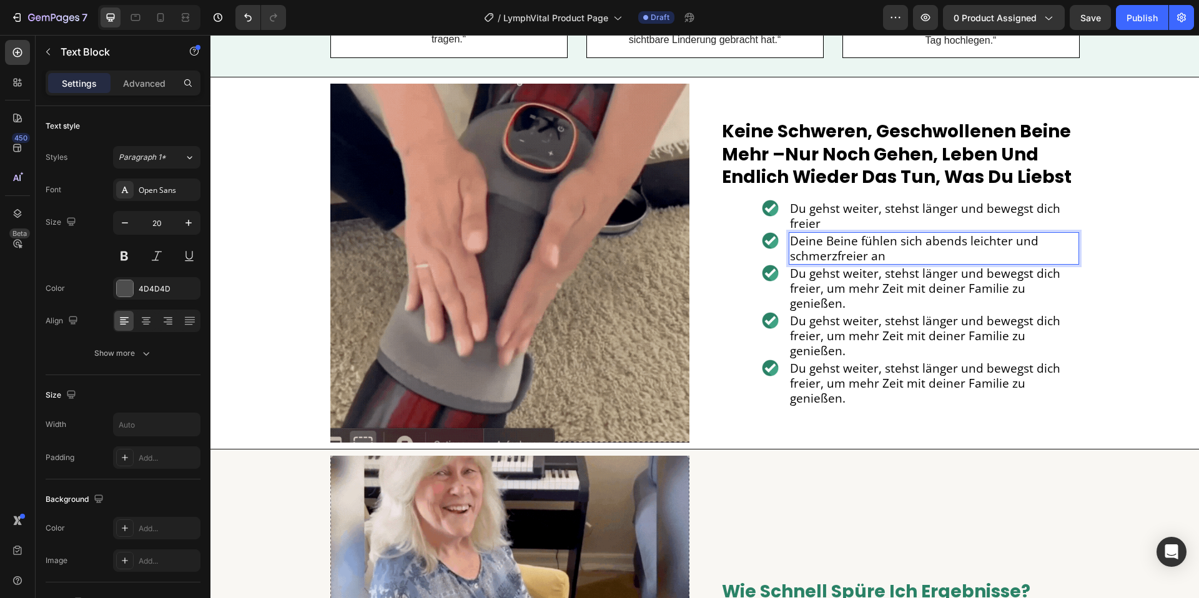
scroll to position [2082, 0]
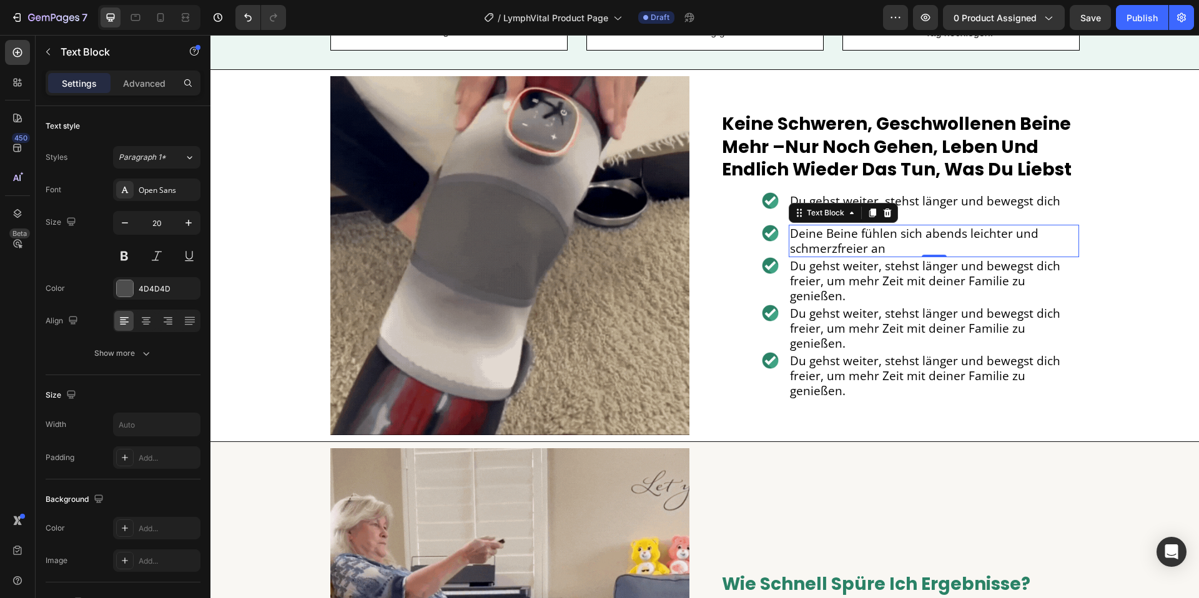
click at [914, 300] on span "Du gehst weiter, stehst länger und bewegst dich freier, um mehr Zeit mit deiner…" at bounding box center [925, 281] width 270 height 46
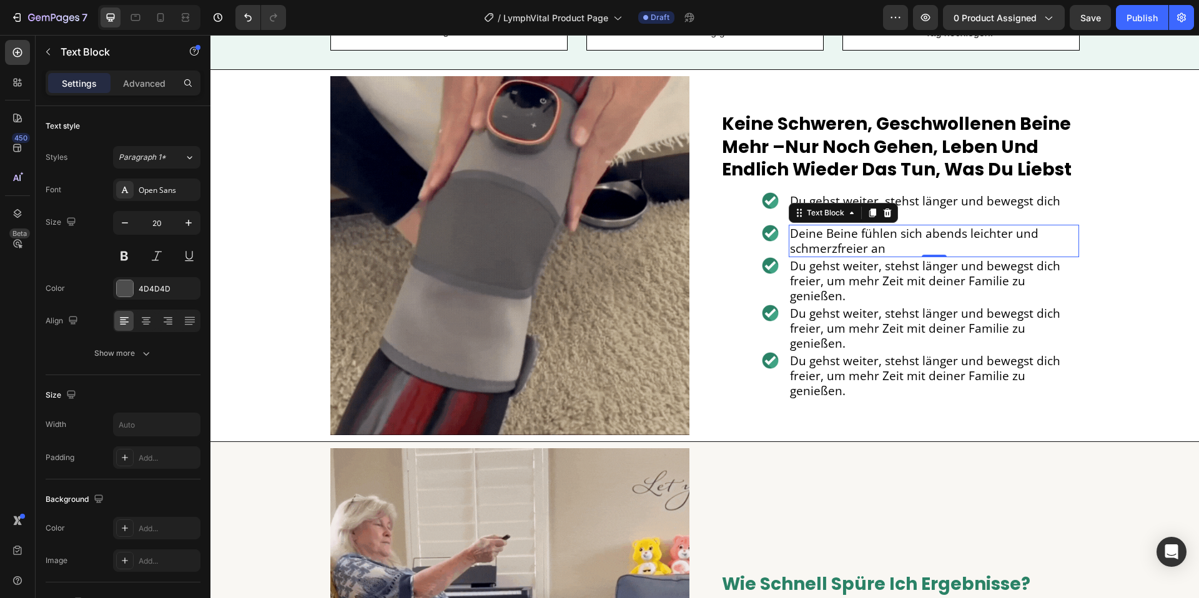
click at [914, 300] on span "Du gehst weiter, stehst länger und bewegst dich freier, um mehr Zeit mit deiner…" at bounding box center [925, 281] width 270 height 46
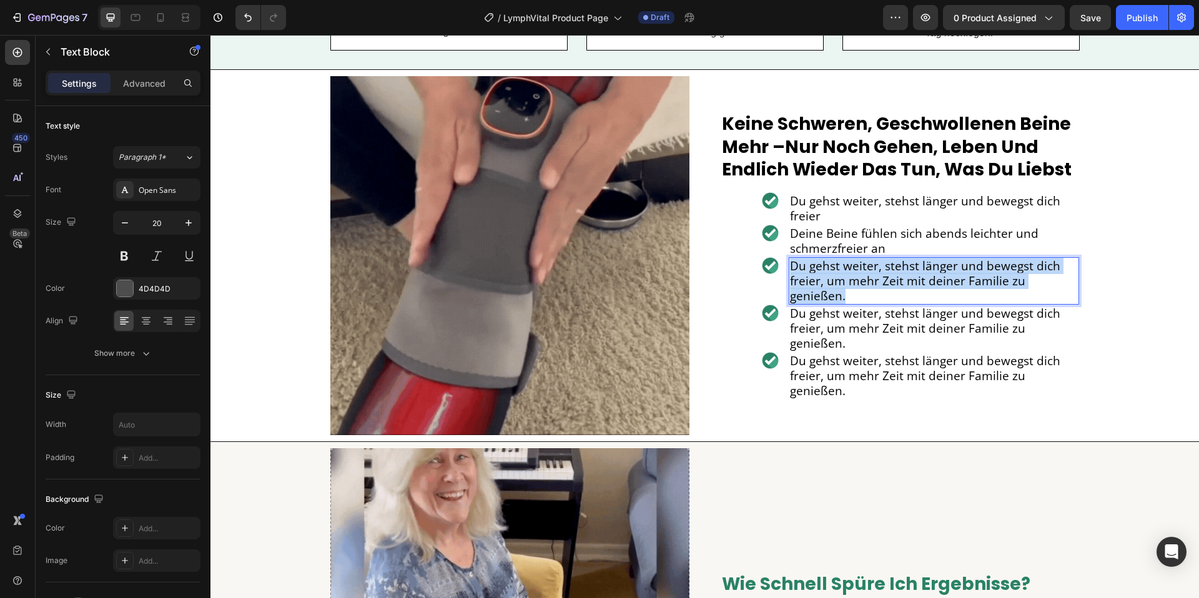
click at [914, 300] on span "Du gehst weiter, stehst länger und bewegst dich freier, um mehr Zeit mit deiner…" at bounding box center [925, 281] width 270 height 46
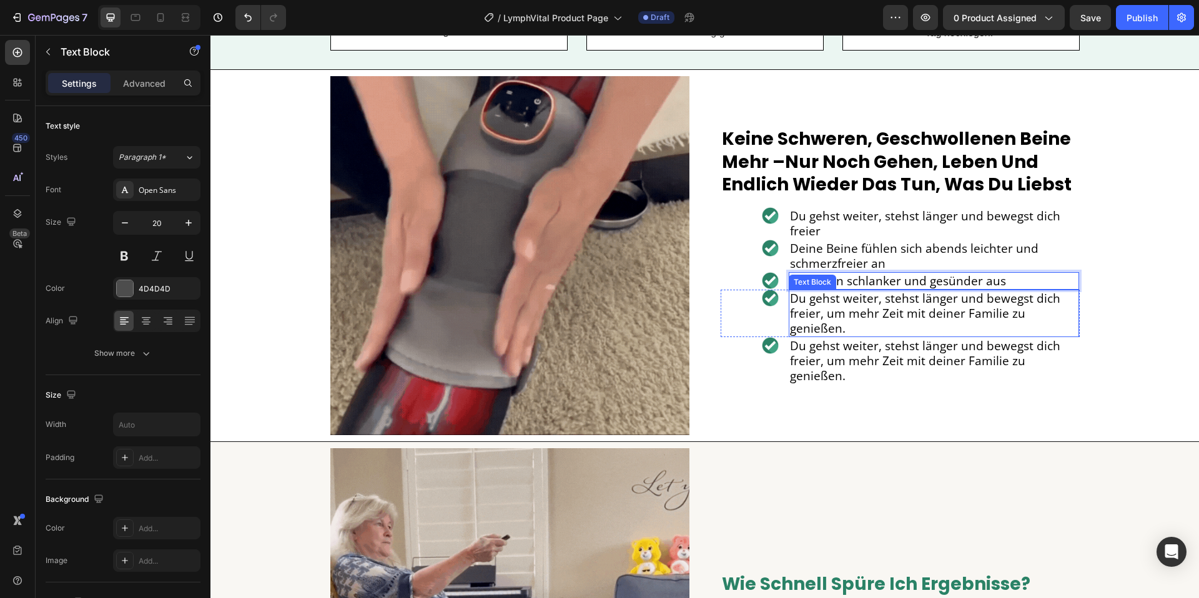
scroll to position [2090, 0]
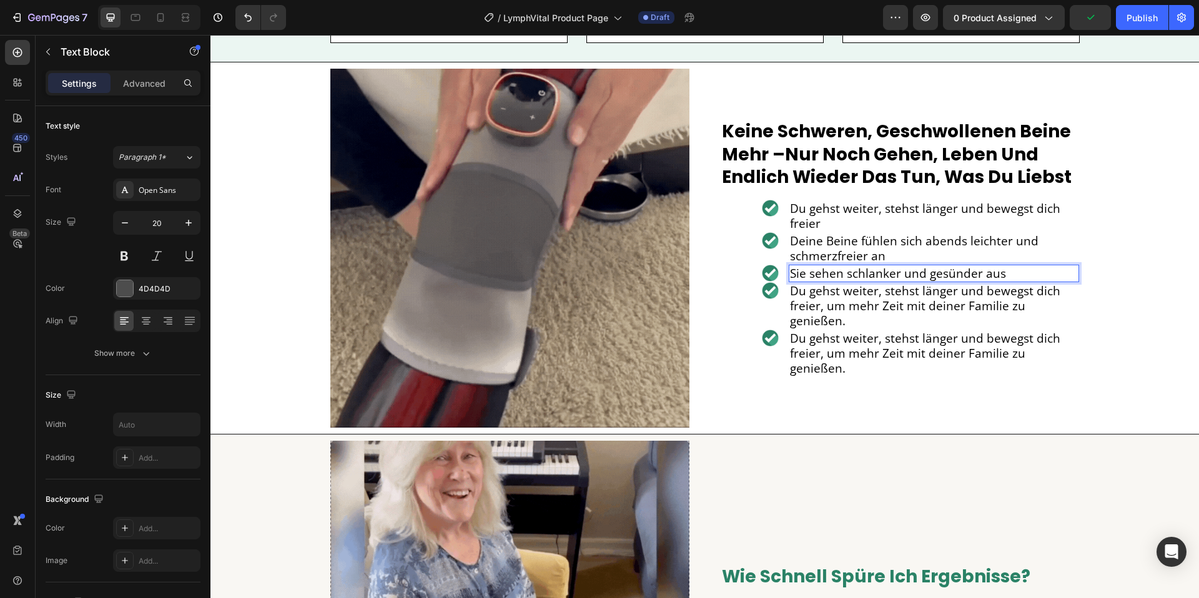
click at [838, 305] on span "Du gehst weiter, stehst länger und bewegst dich freier, um mehr Zeit mit deiner…" at bounding box center [925, 306] width 270 height 46
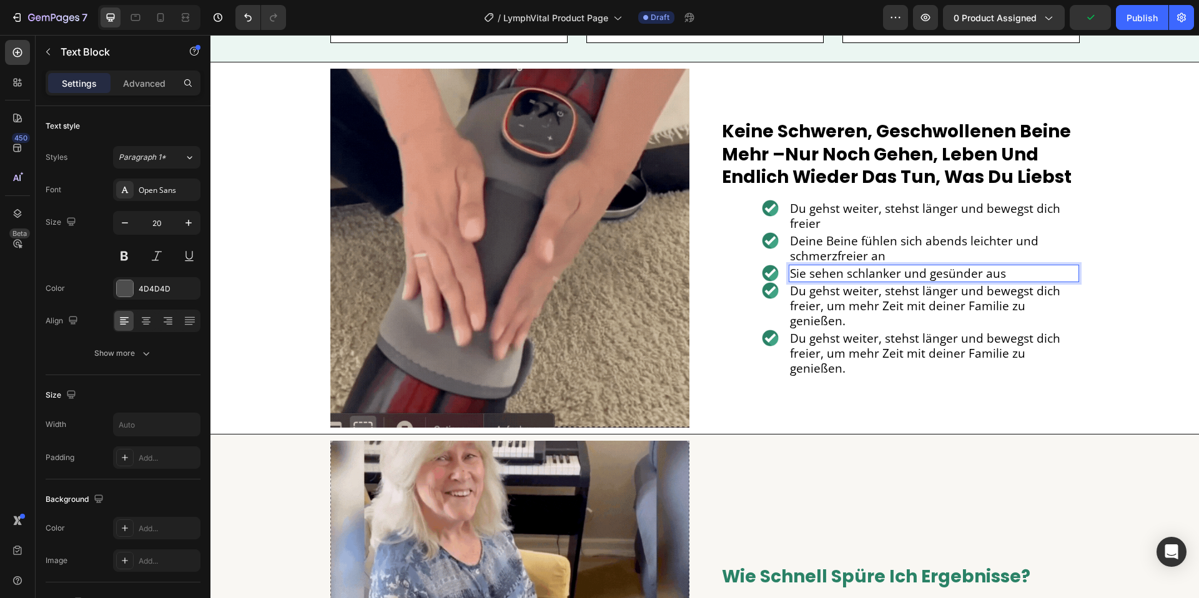
click at [838, 305] on span "Du gehst weiter, stehst länger und bewegst dich freier, um mehr Zeit mit deiner…" at bounding box center [925, 306] width 270 height 46
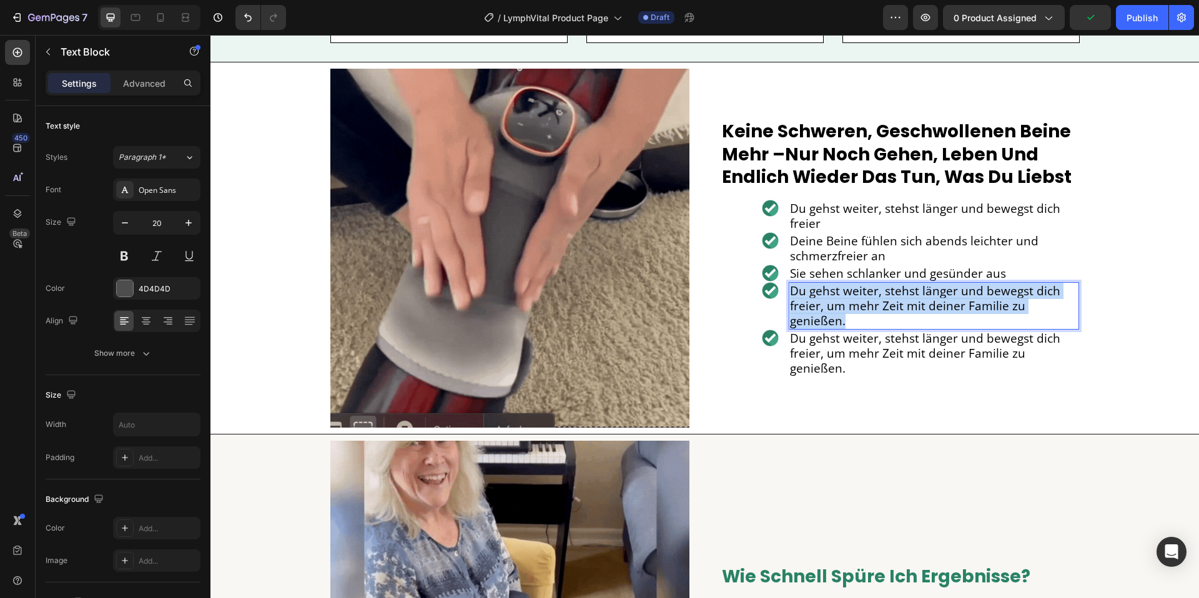
click at [838, 305] on span "Du gehst weiter, stehst länger und bewegst dich freier, um mehr Zeit mit deiner…" at bounding box center [925, 306] width 270 height 46
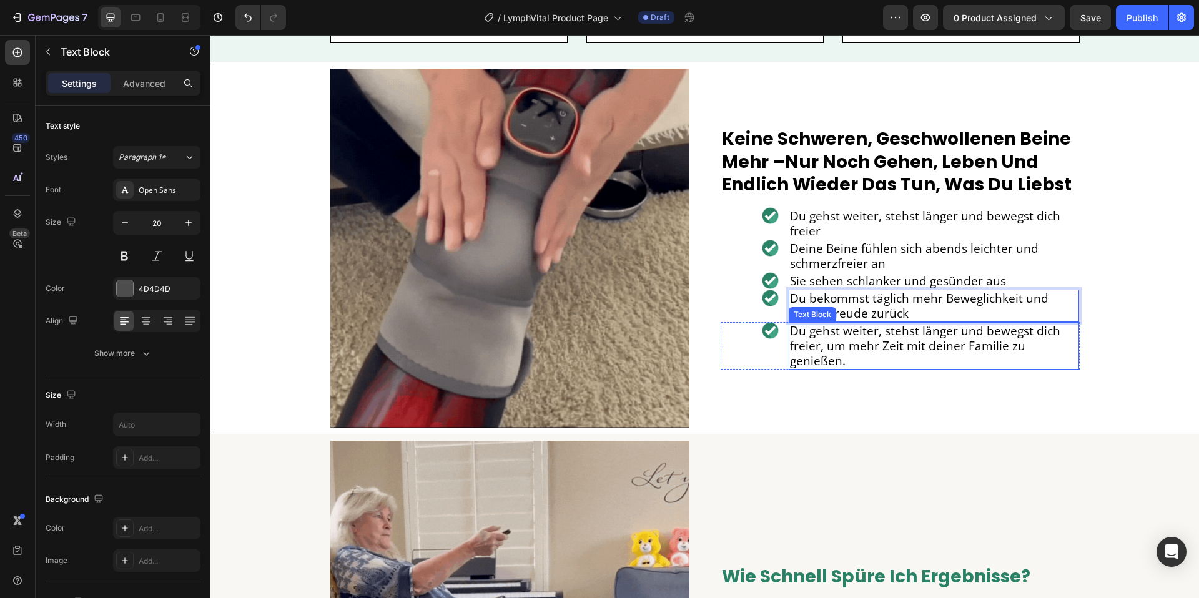
click at [839, 350] on span "Du gehst weiter, stehst länger und bewegst dich freier, um mehr Zeit mit deiner…" at bounding box center [925, 346] width 270 height 46
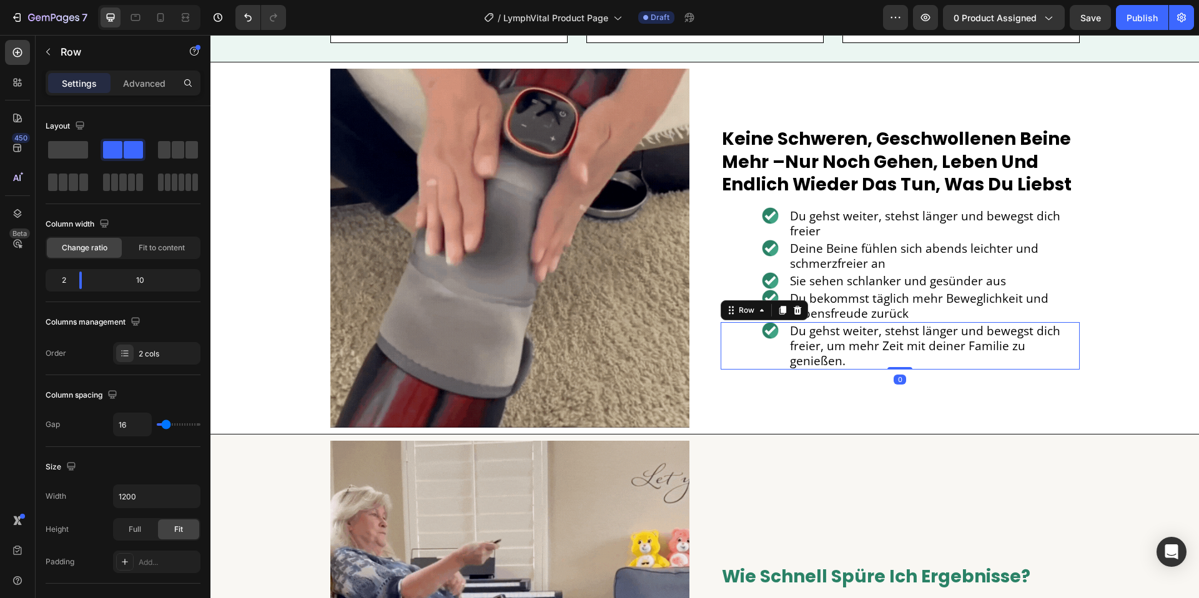
click at [766, 361] on div "Image" at bounding box center [750, 345] width 58 height 47
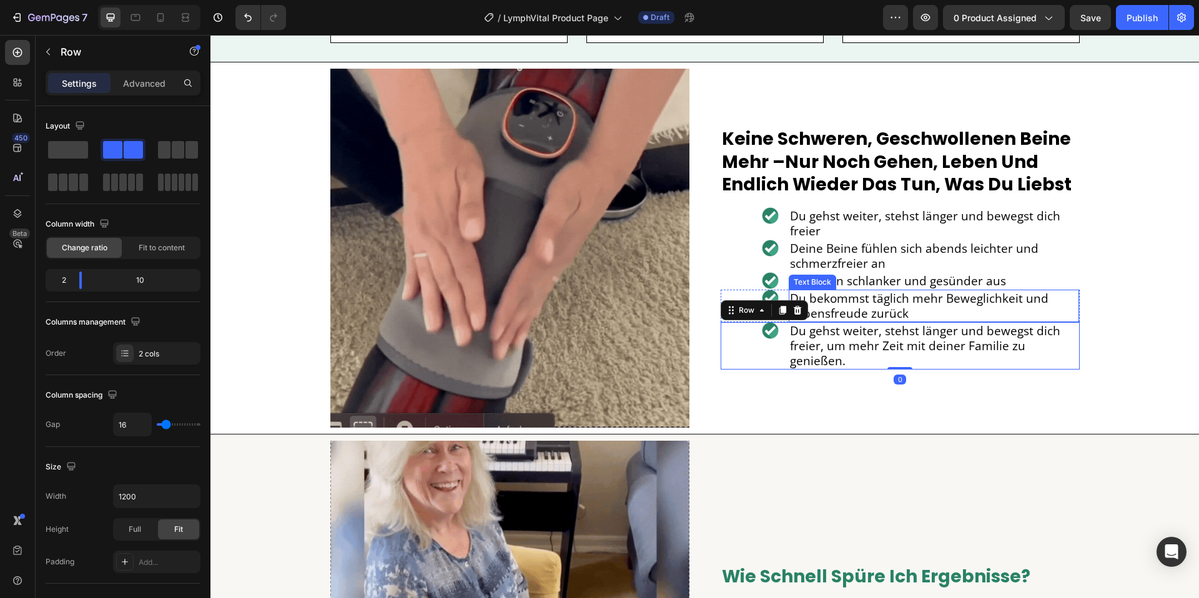
click at [867, 317] on span "Du bekommst täglich mehr Beweglichkeit und Lebensfreude zurück" at bounding box center [919, 305] width 259 height 31
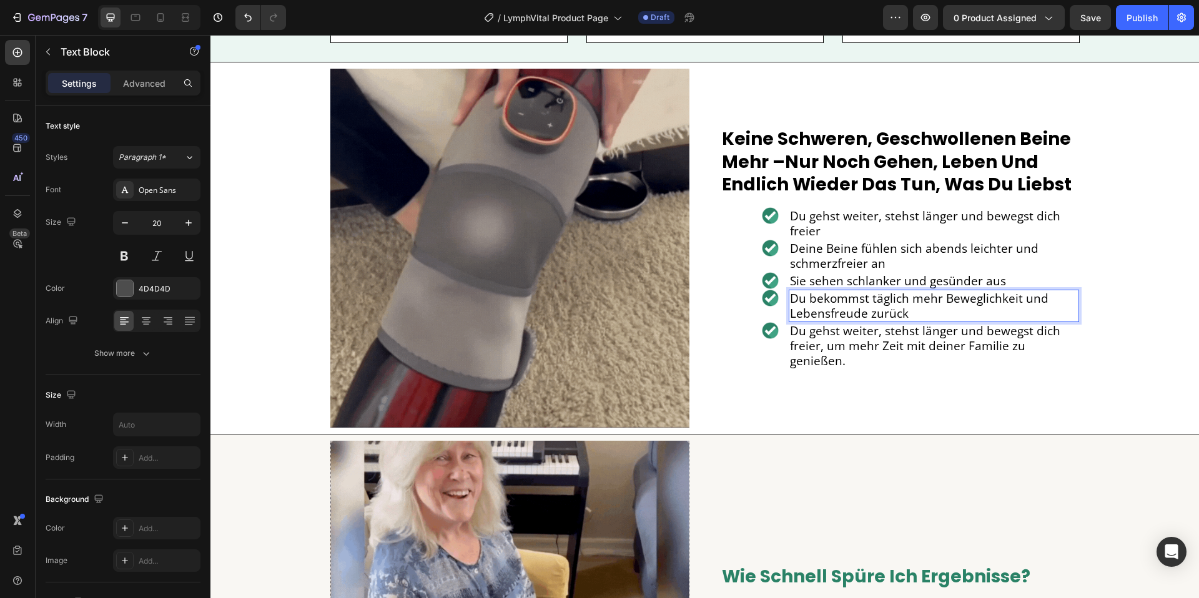
click at [831, 352] on span "Du gehst weiter, stehst länger und bewegst dich freier, um mehr Zeit mit deiner…" at bounding box center [925, 346] width 270 height 46
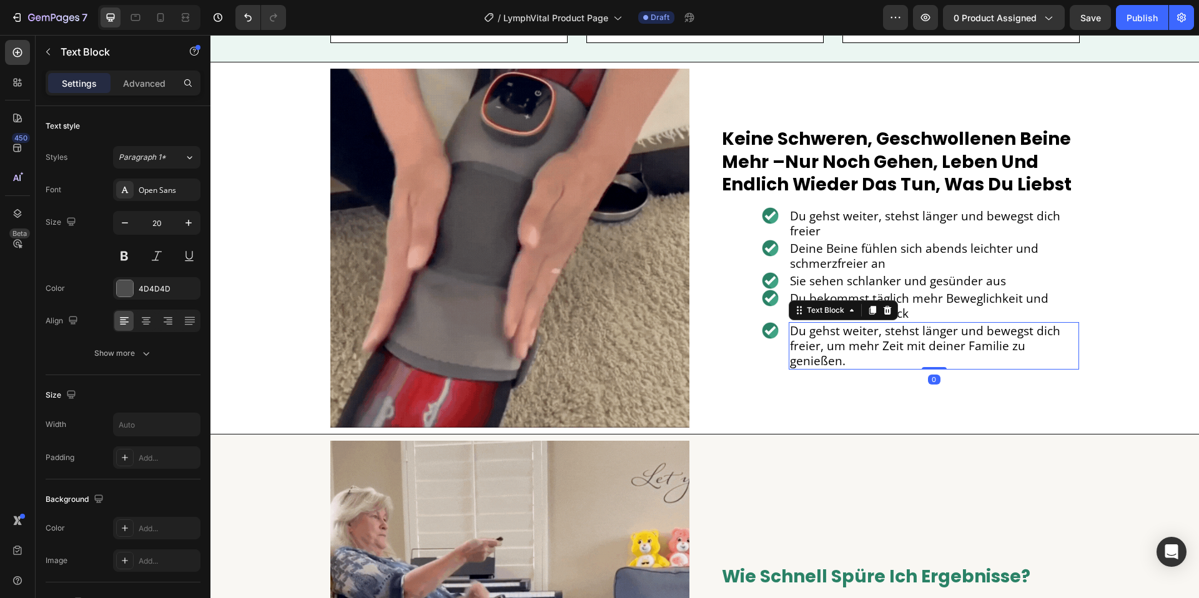
click at [831, 352] on span "Du gehst weiter, stehst länger und bewegst dich freier, um mehr Zeit mit deiner…" at bounding box center [925, 346] width 270 height 46
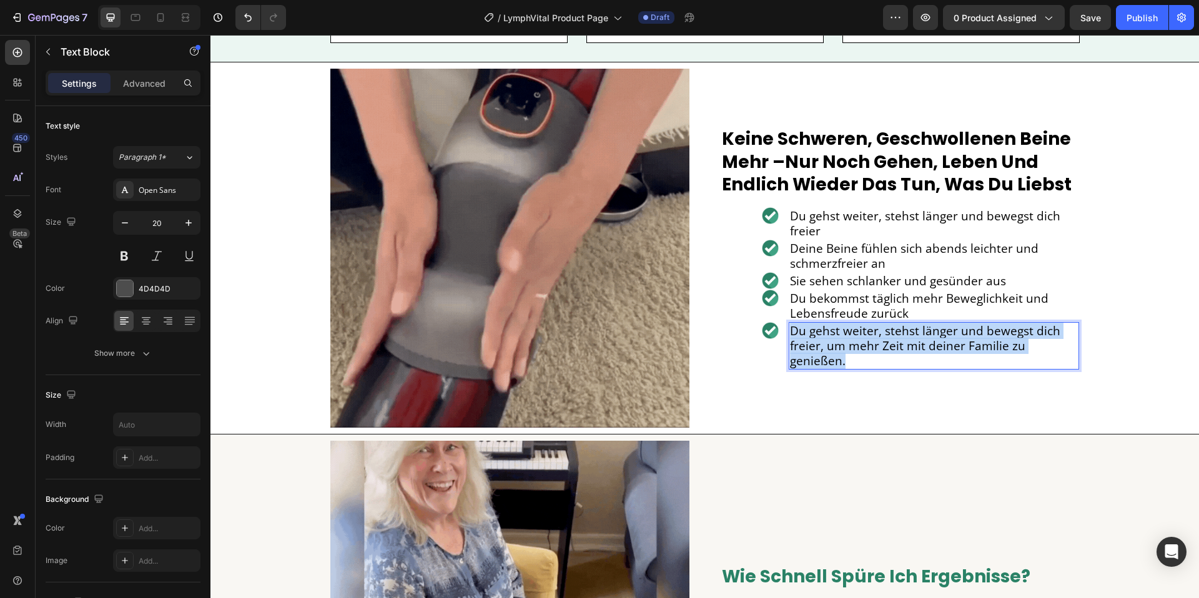
click at [831, 352] on span "Du gehst weiter, stehst länger und bewegst dich freier, um mehr Zeit mit deiner…" at bounding box center [925, 346] width 270 height 46
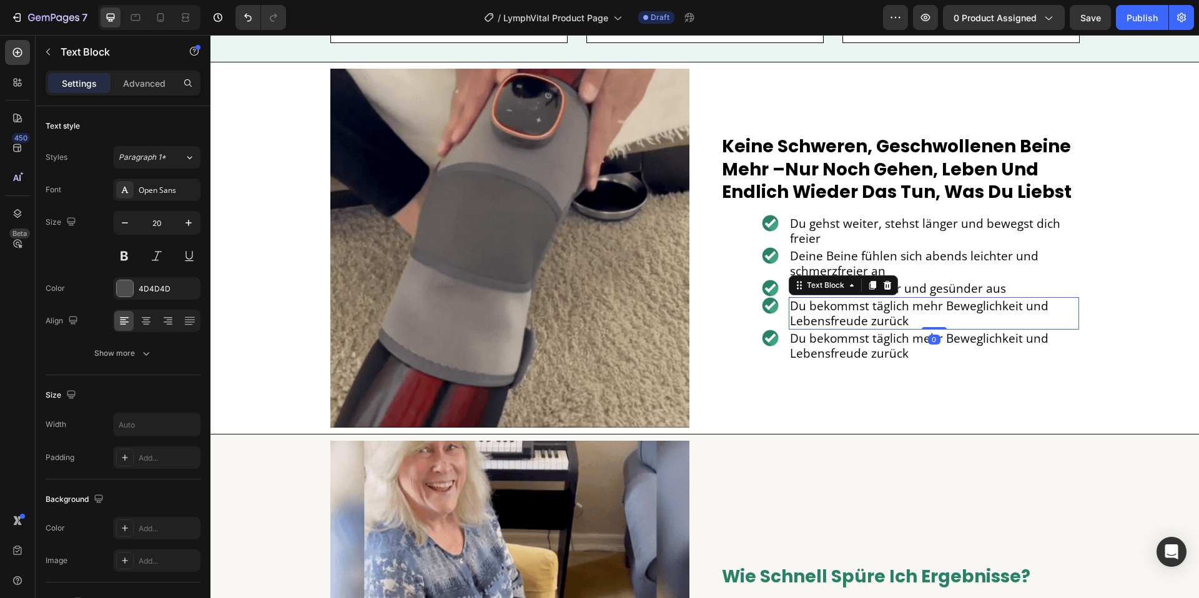
click at [905, 315] on span "Du bekommst täglich mehr Beweglichkeit und Lebensfreude zurück" at bounding box center [919, 313] width 259 height 31
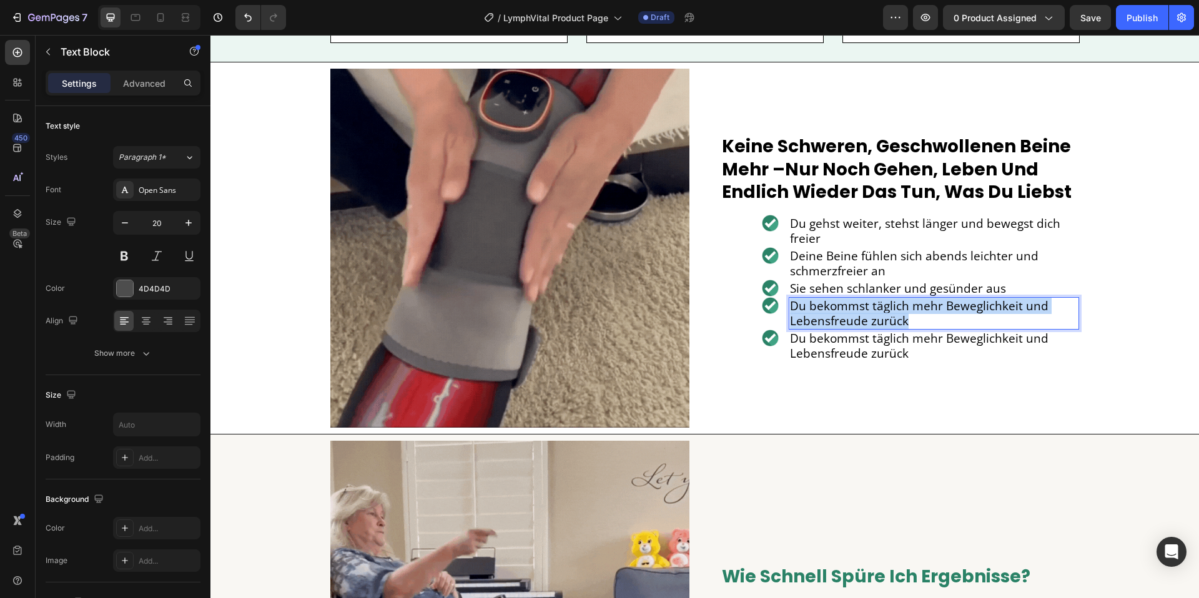
click at [905, 315] on span "Du bekommst täglich mehr Beweglichkeit und Lebensfreude zurück" at bounding box center [919, 313] width 259 height 31
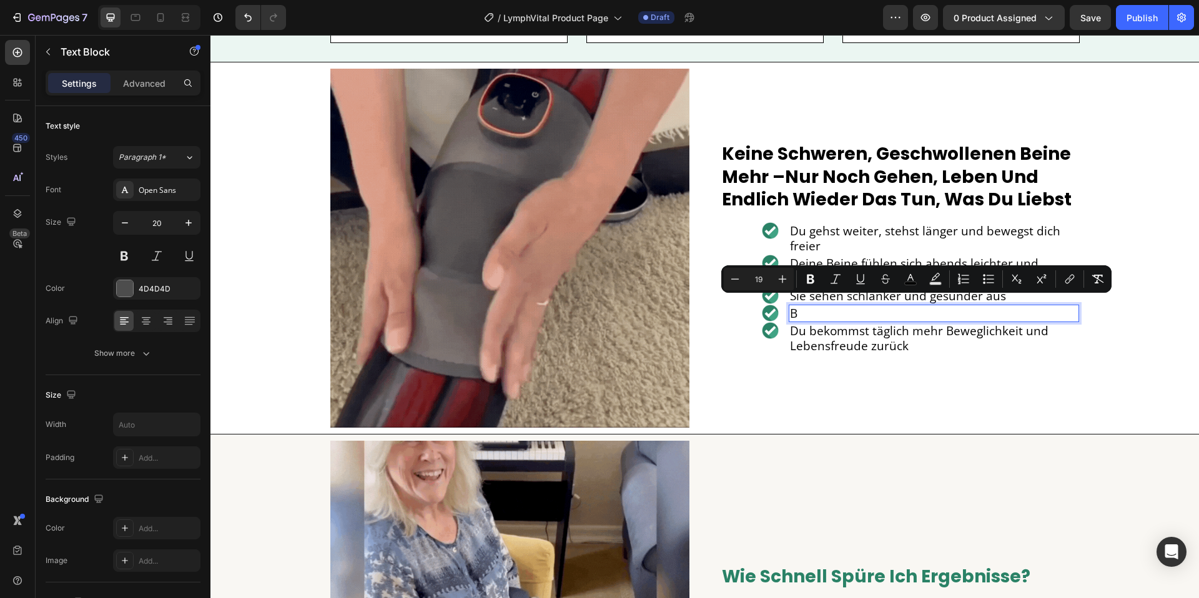
scroll to position [2097, 0]
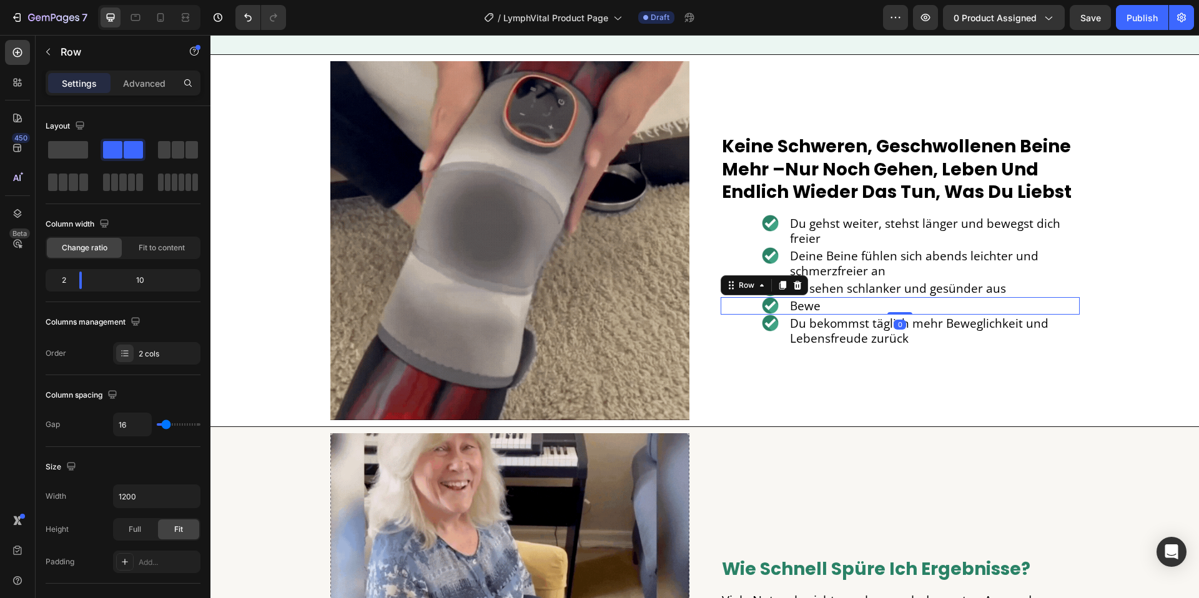
click at [786, 311] on div "Image Bewe Text Block Row 0" at bounding box center [900, 305] width 359 height 17
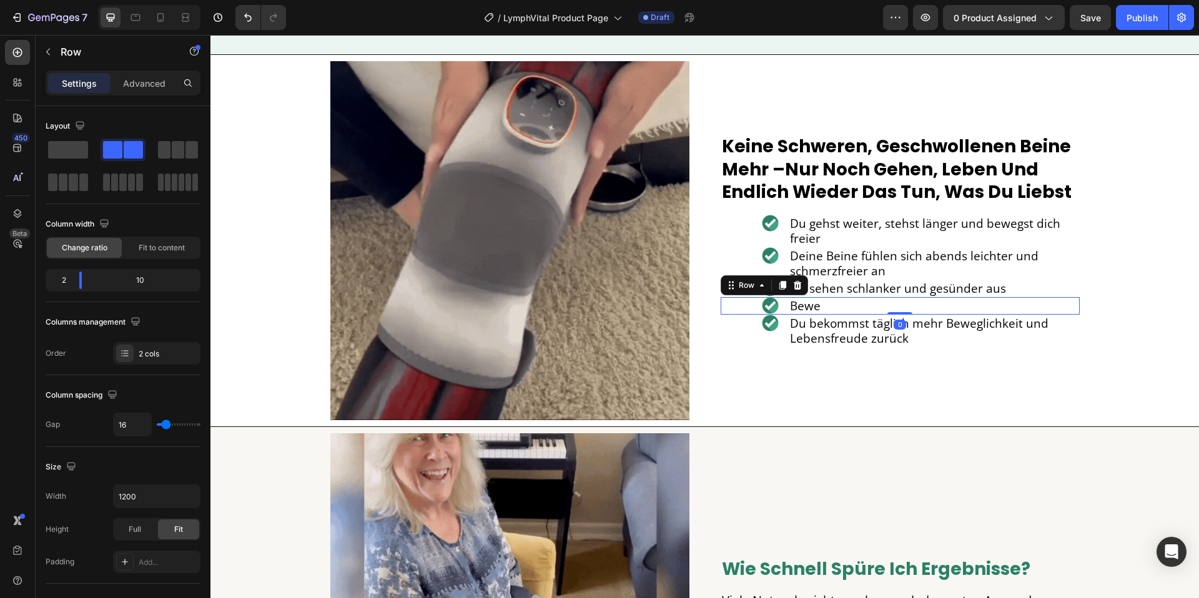
click at [796, 285] on icon at bounding box center [797, 285] width 8 height 9
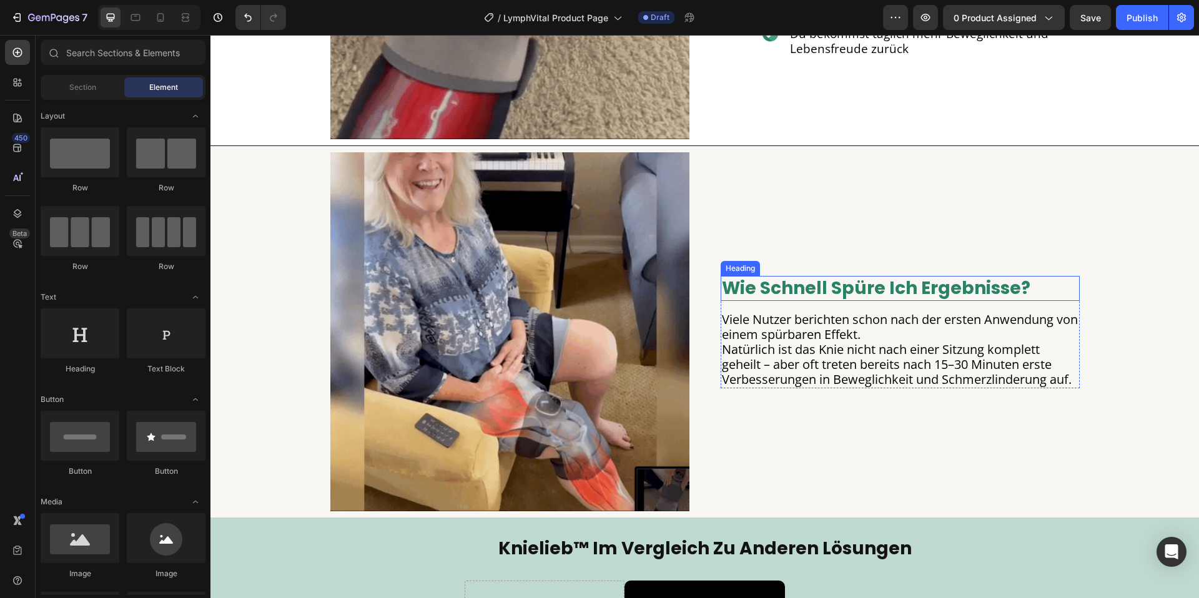
scroll to position [2413, 0]
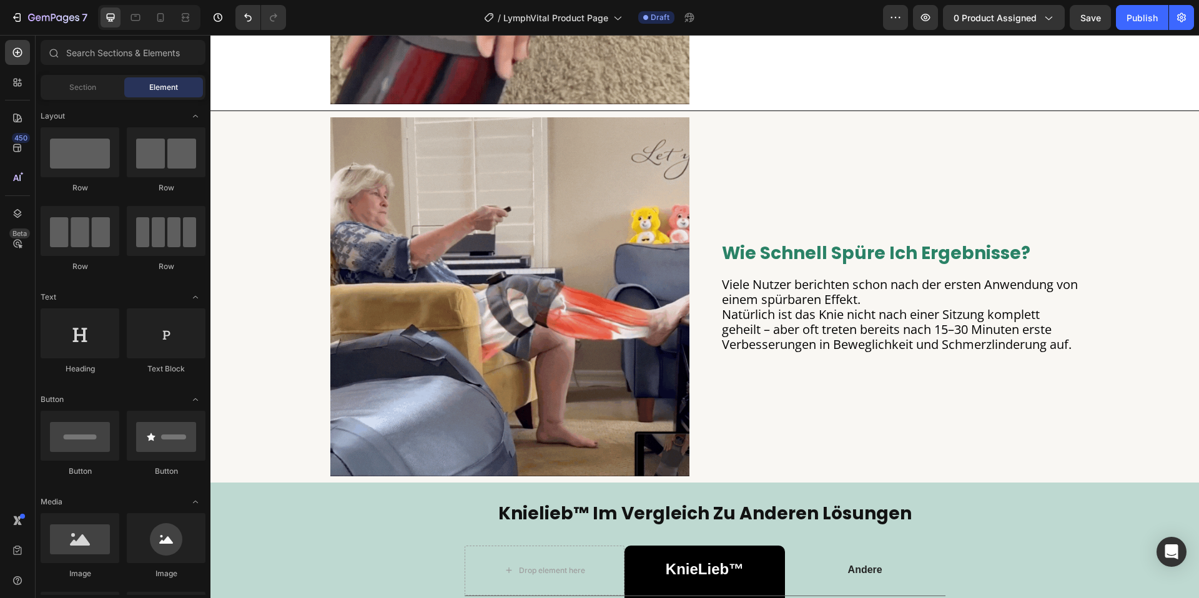
click at [814, 244] on strong "wie schnell spüre ich ergebnisse?" at bounding box center [876, 253] width 308 height 24
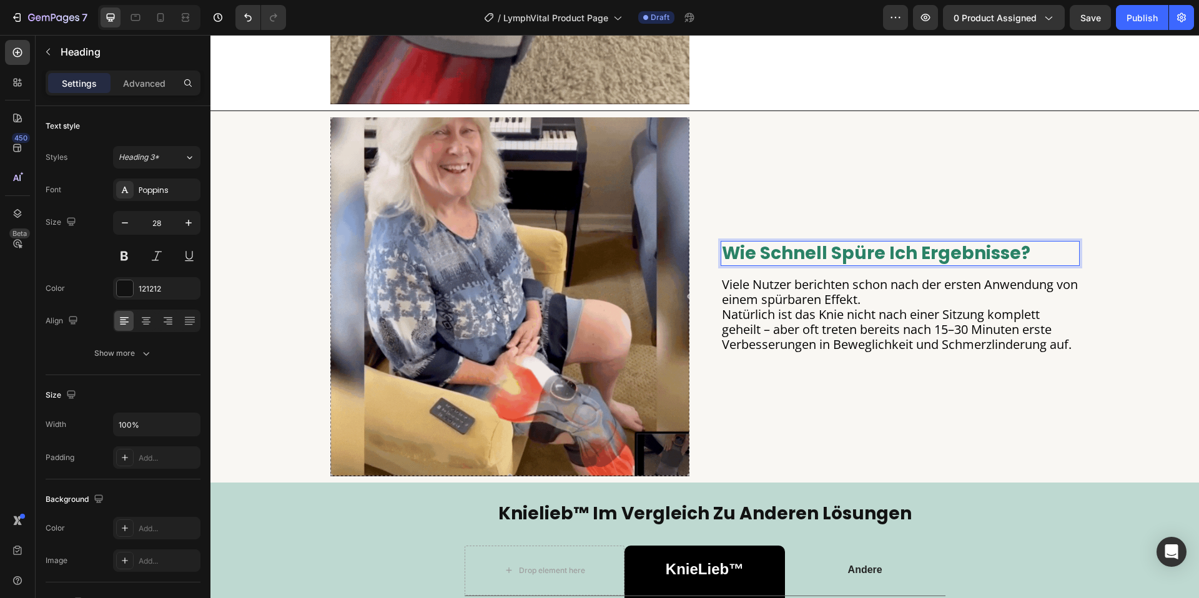
click at [811, 250] on strong "wie schnell spüre ich ergebnisse?" at bounding box center [876, 253] width 308 height 24
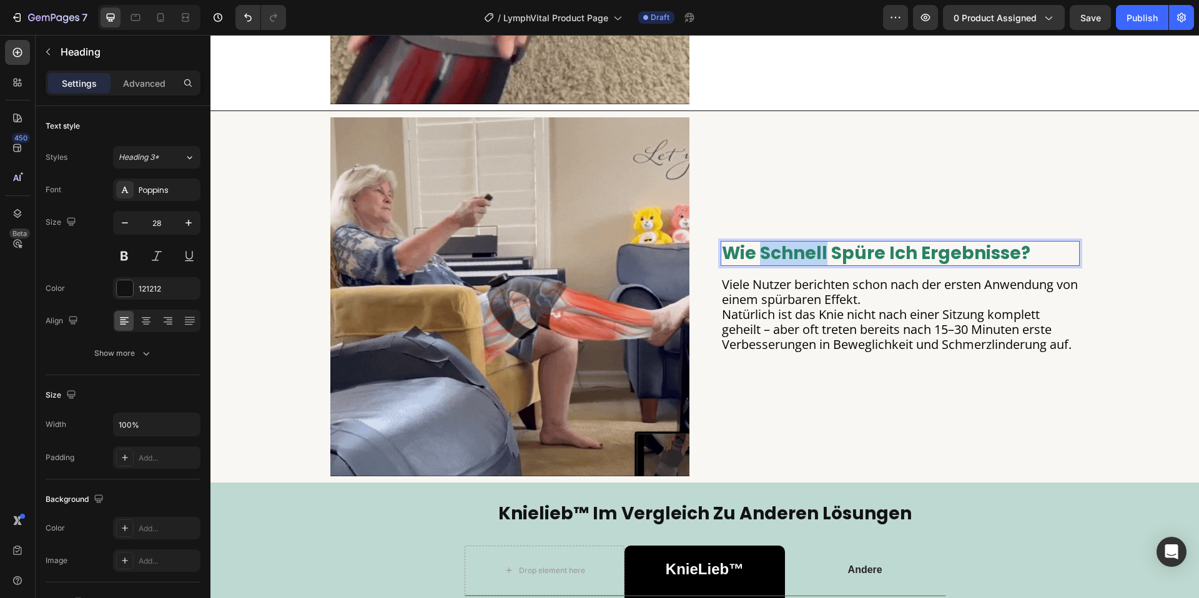
click at [811, 250] on strong "wie schnell spüre ich ergebnisse?" at bounding box center [876, 253] width 308 height 24
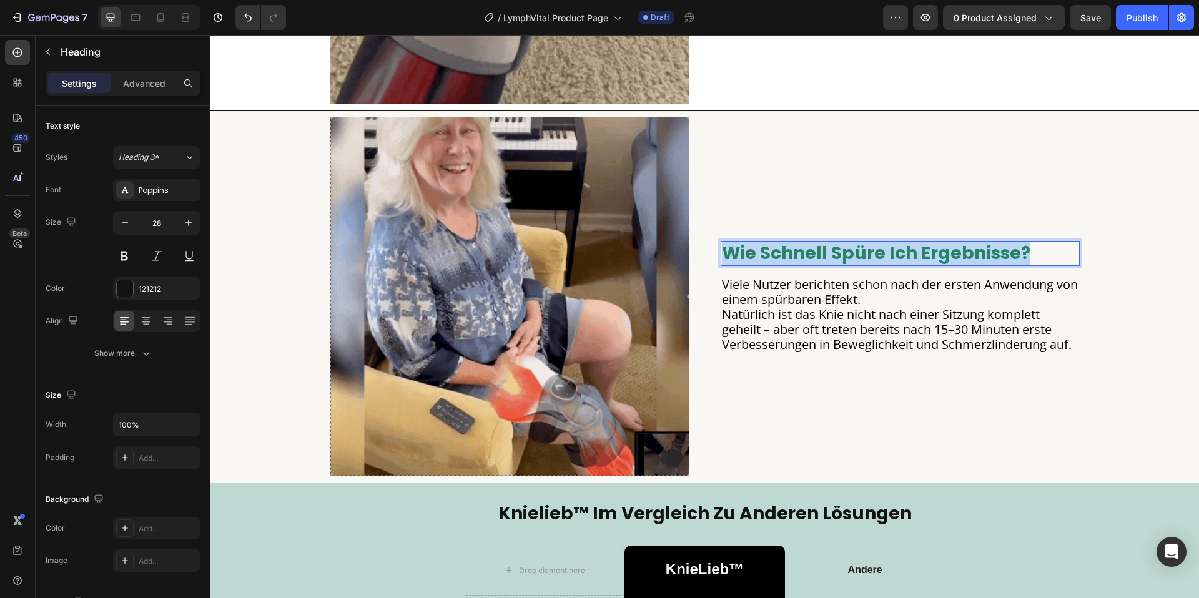
click at [811, 250] on strong "wie schnell spüre ich ergebnisse?" at bounding box center [876, 253] width 308 height 24
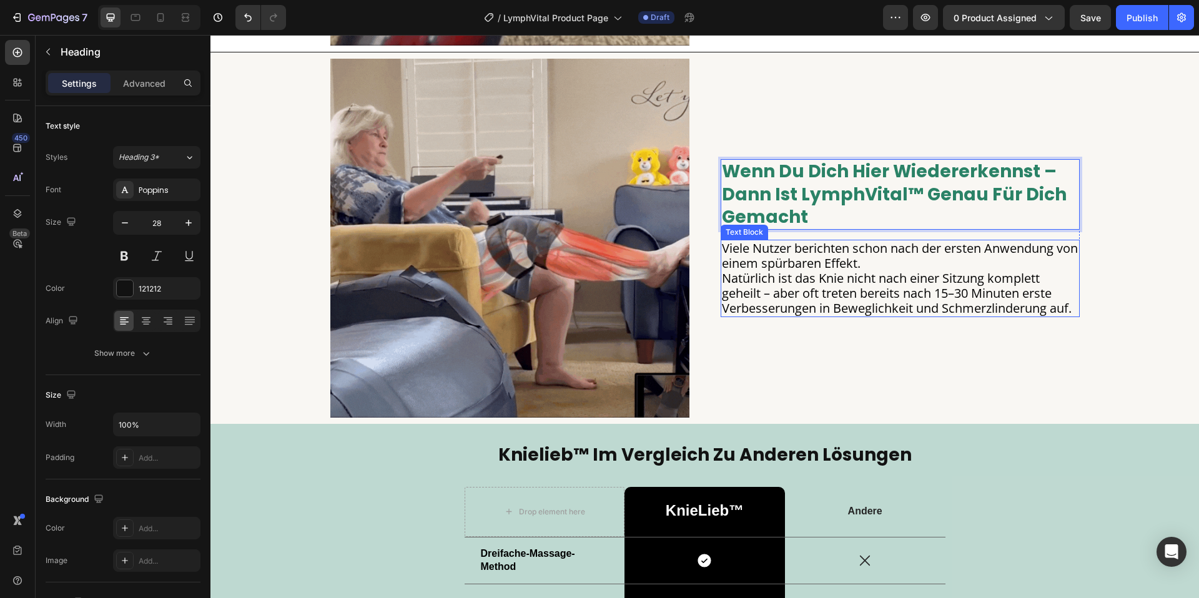
scroll to position [2477, 0]
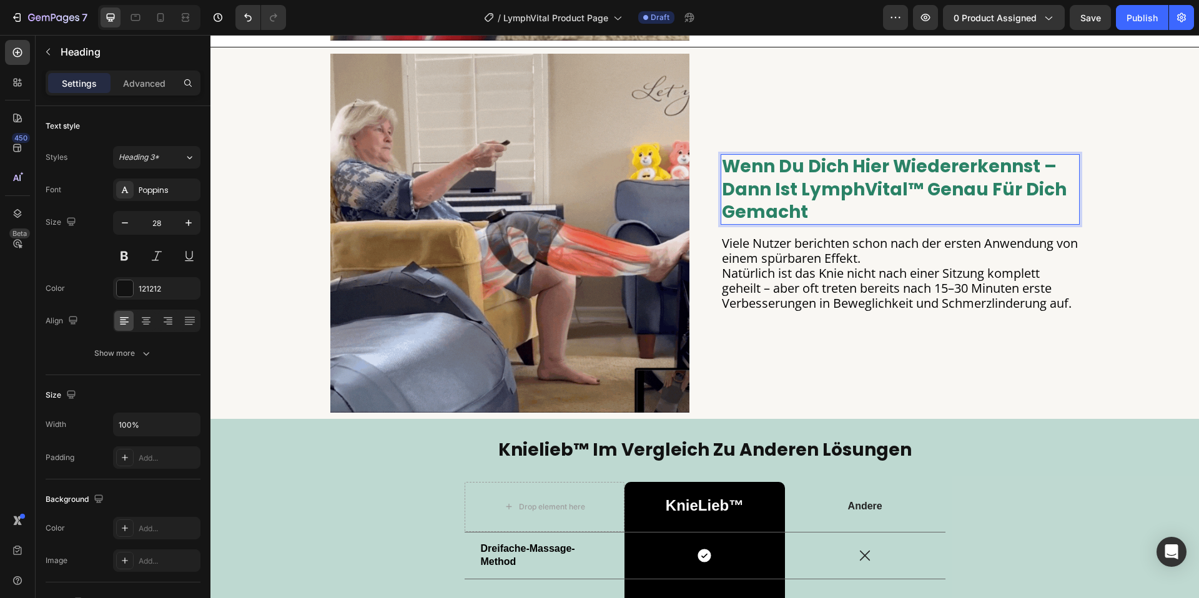
click at [847, 218] on p "Wenn du dich hier wiedererkennst – dann ist LymphVital™ genau für dich gemacht" at bounding box center [900, 189] width 357 height 68
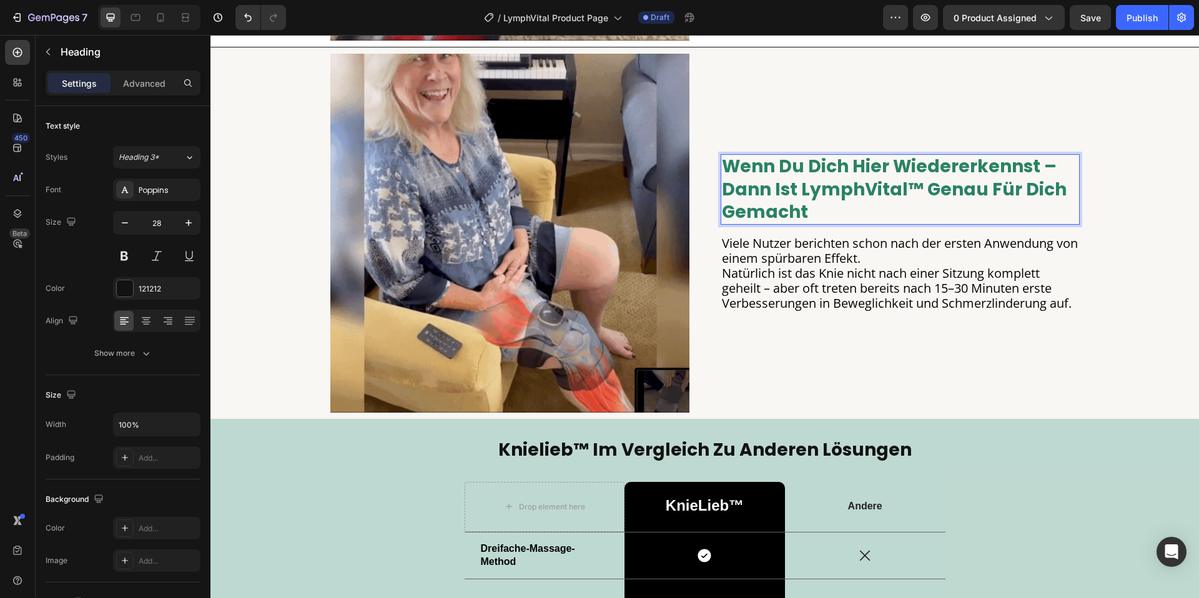
click at [847, 218] on p "Wenn du dich hier wiedererkennst – dann ist LymphVital™ genau für dich gemacht" at bounding box center [900, 189] width 357 height 68
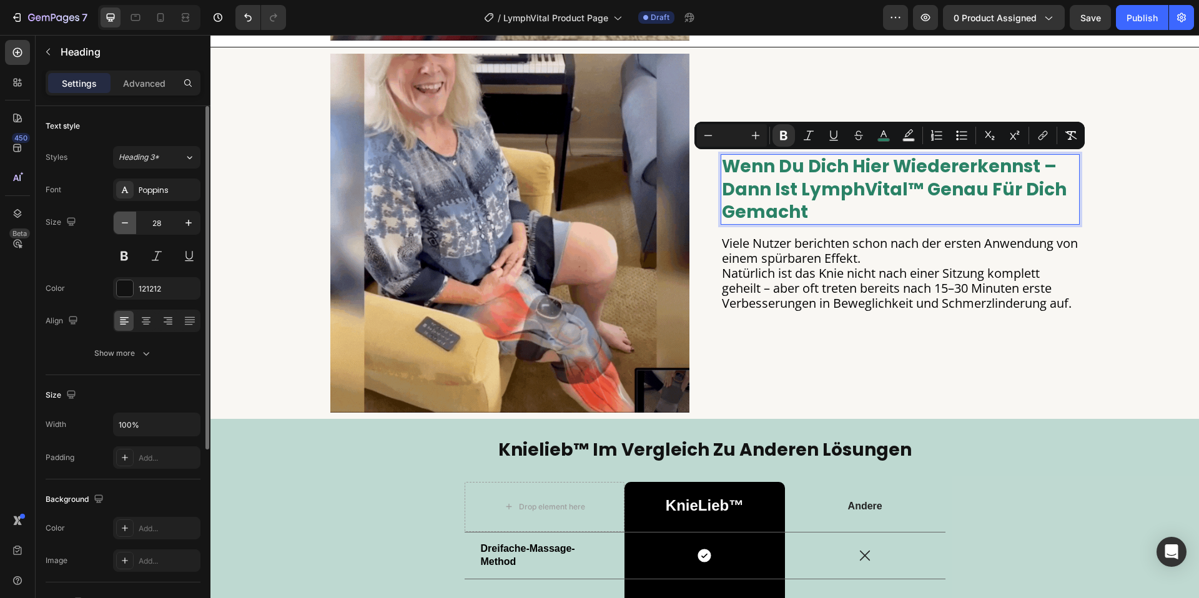
click at [135, 224] on button "button" at bounding box center [125, 223] width 22 height 22
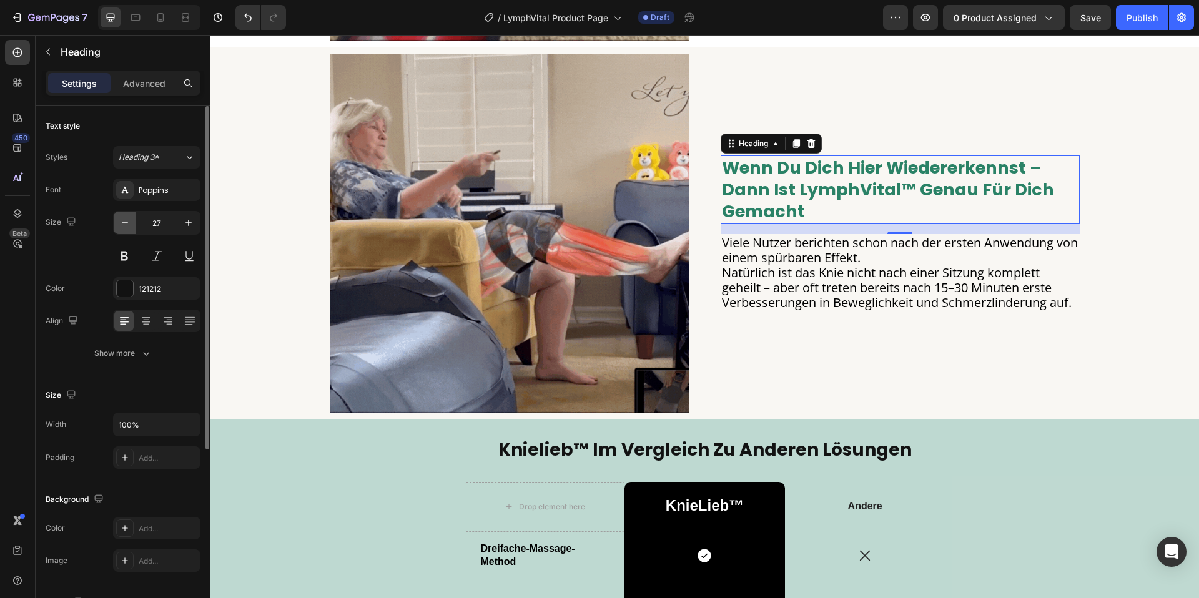
click at [128, 224] on icon "button" at bounding box center [125, 223] width 12 height 12
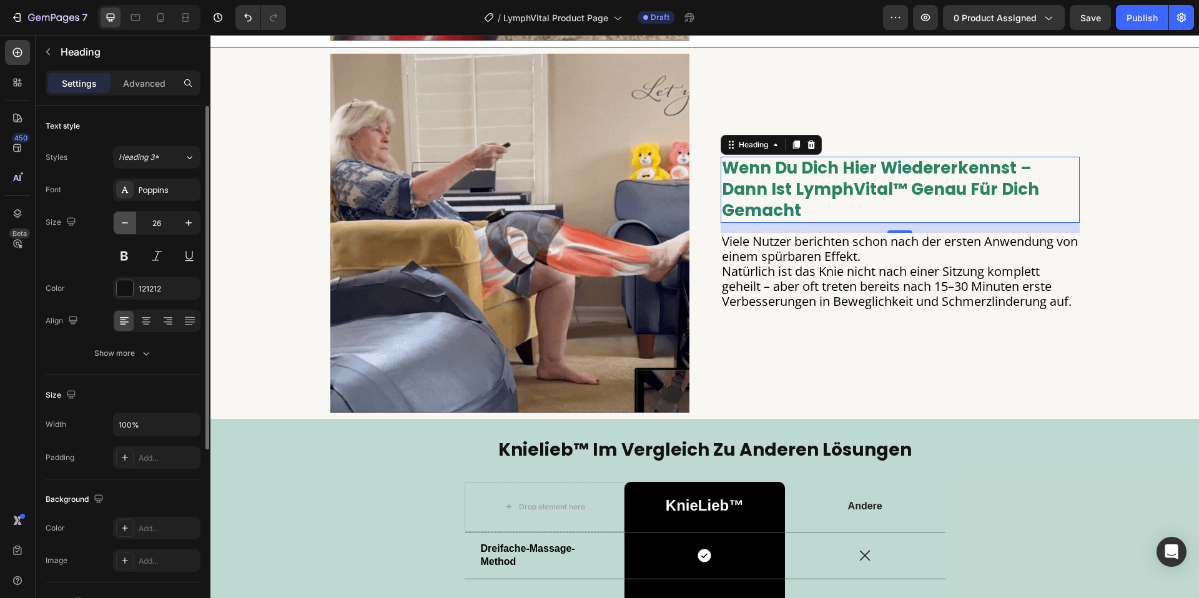
click at [128, 224] on icon "button" at bounding box center [125, 223] width 12 height 12
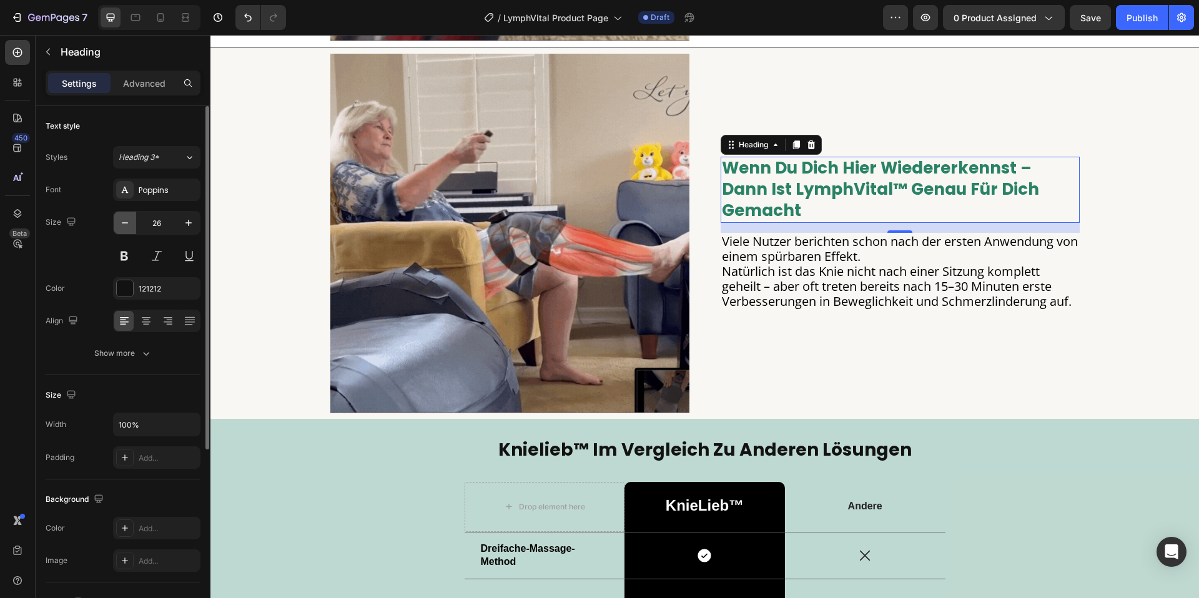
type input "25"
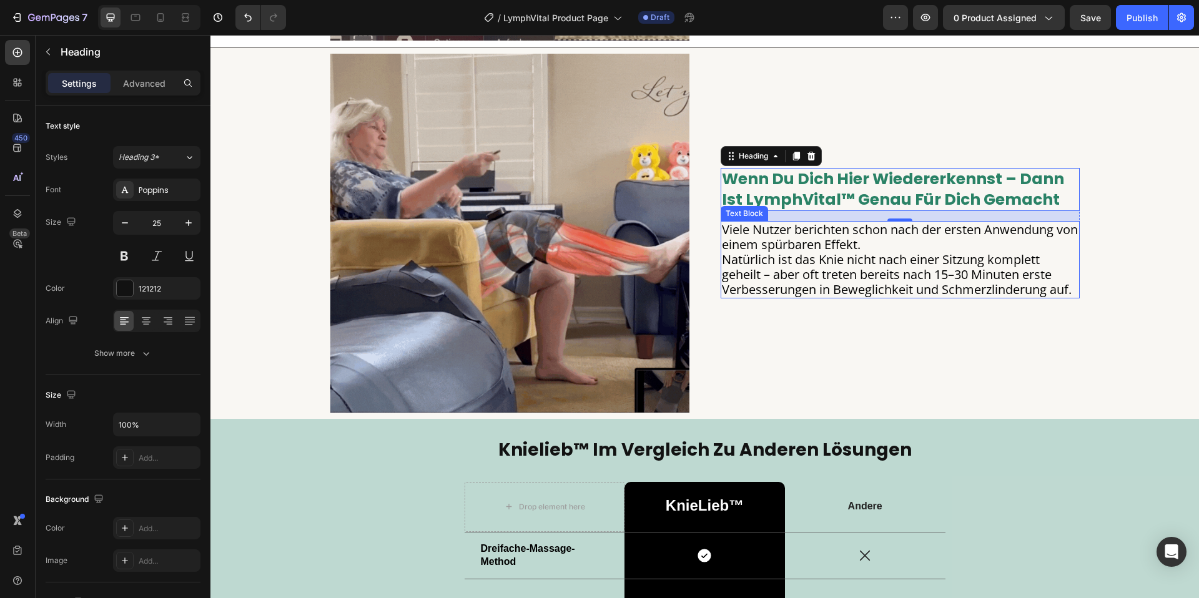
click at [1027, 273] on span "Natürlich ist das Knie nicht nach einer Sitzung komplett geheilt – aber oft tre…" at bounding box center [897, 274] width 350 height 47
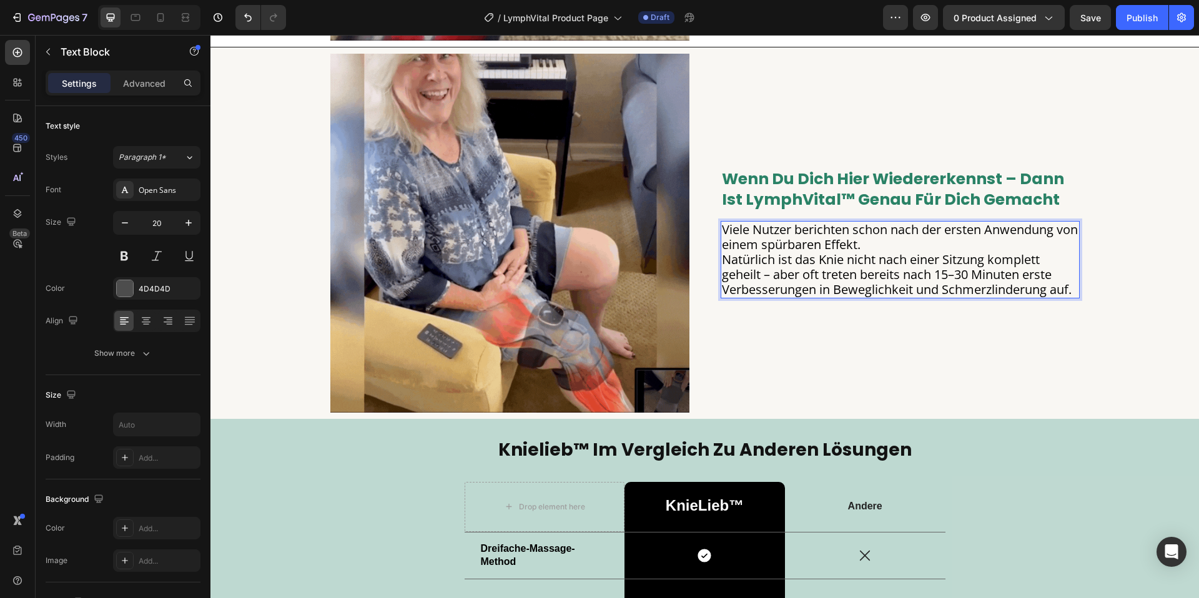
click at [942, 265] on span "Natürlich ist das Knie nicht nach einer Sitzung komplett geheilt – aber oft tre…" at bounding box center [897, 274] width 350 height 47
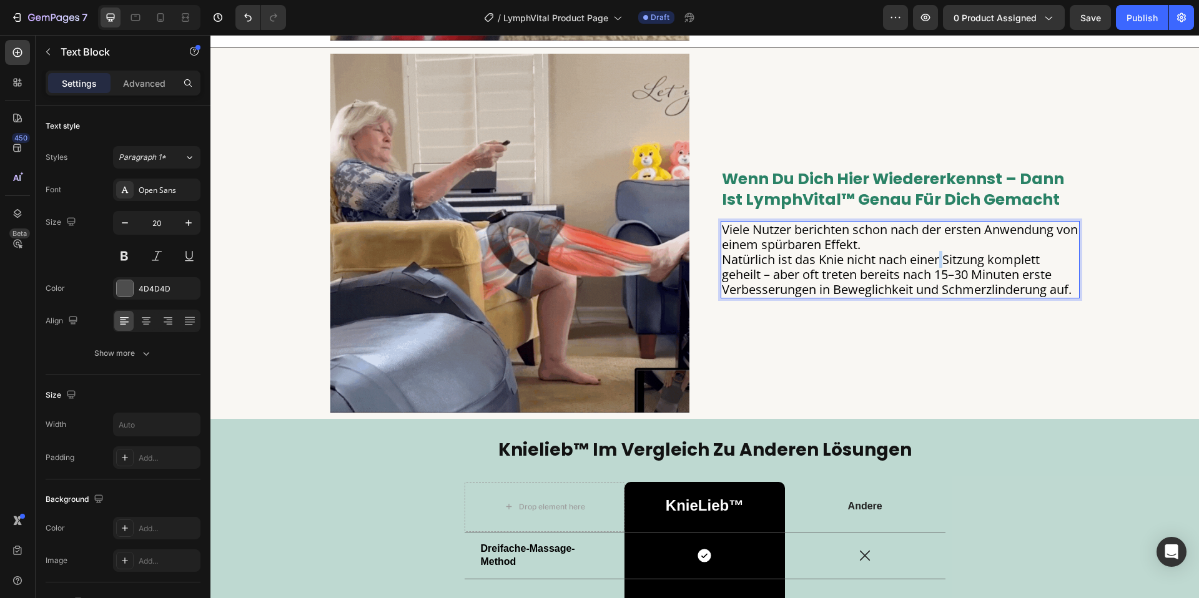
click at [942, 265] on span "Natürlich ist das Knie nicht nach einer Sitzung komplett geheilt – aber oft tre…" at bounding box center [897, 274] width 350 height 47
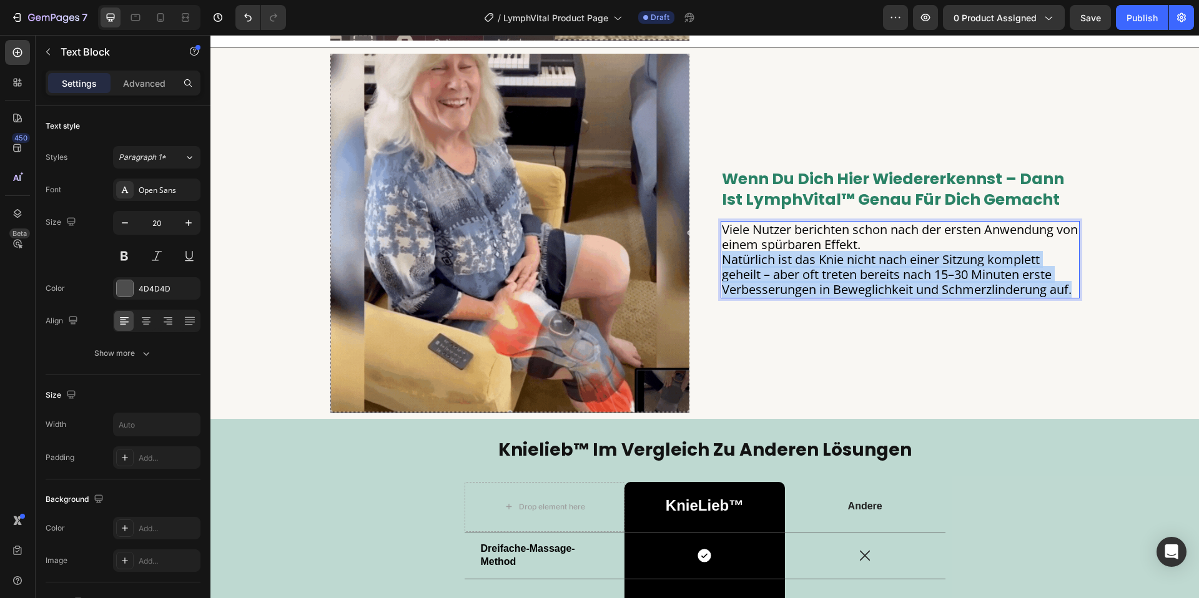
click at [942, 265] on span "Natürlich ist das Knie nicht nach einer Sitzung komplett geheilt – aber oft tre…" at bounding box center [897, 274] width 350 height 47
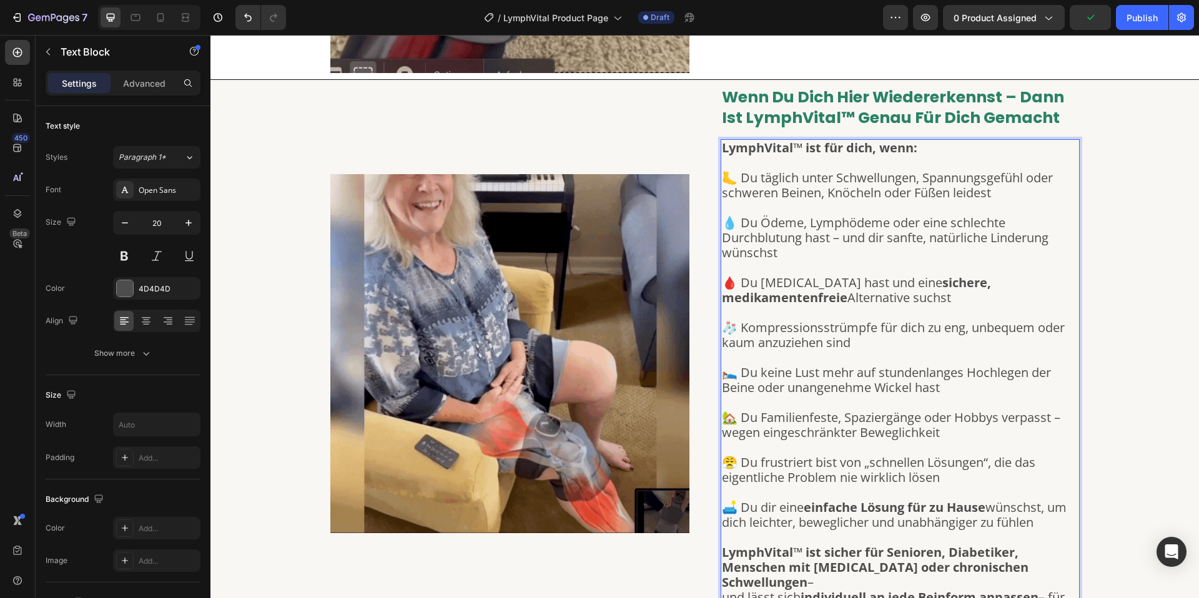
scroll to position [2465, 0]
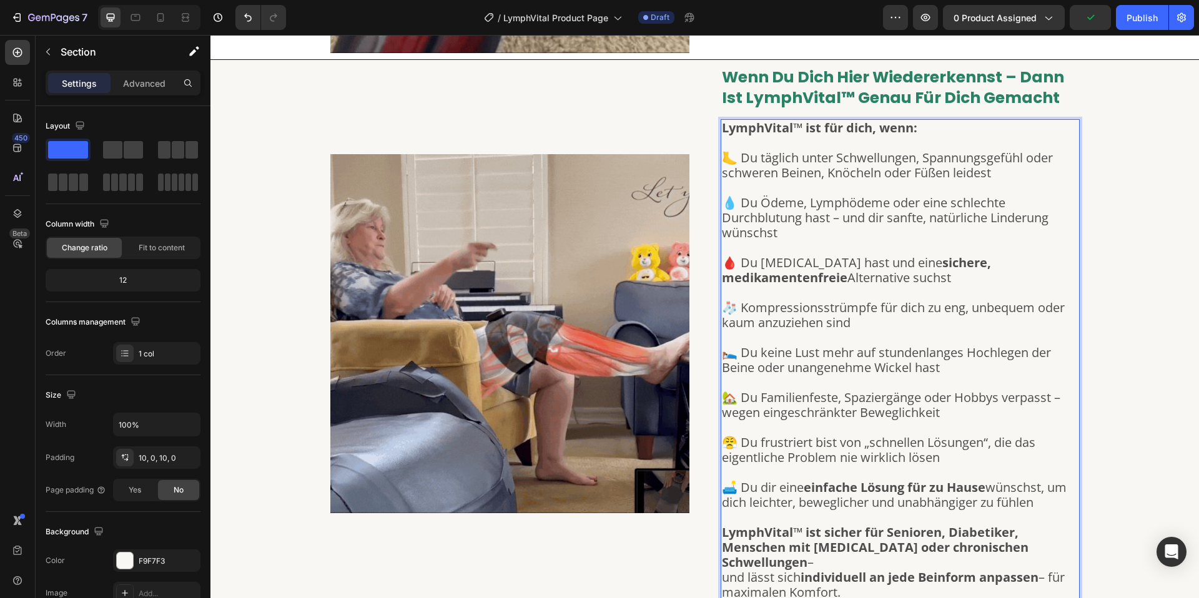
click at [1168, 245] on div "Image ⁠⁠⁠⁠⁠⁠⁠ Wenn du dich hier wiedererkennst – dann ist LymphVital™ genau für…" at bounding box center [704, 333] width 988 height 535
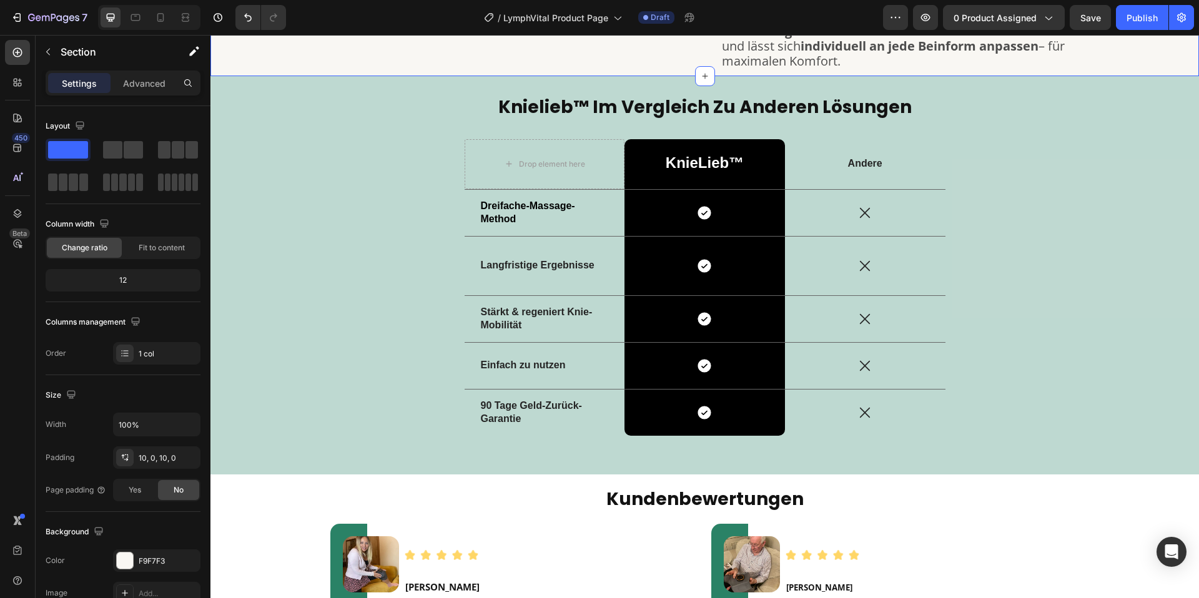
scroll to position [3010, 0]
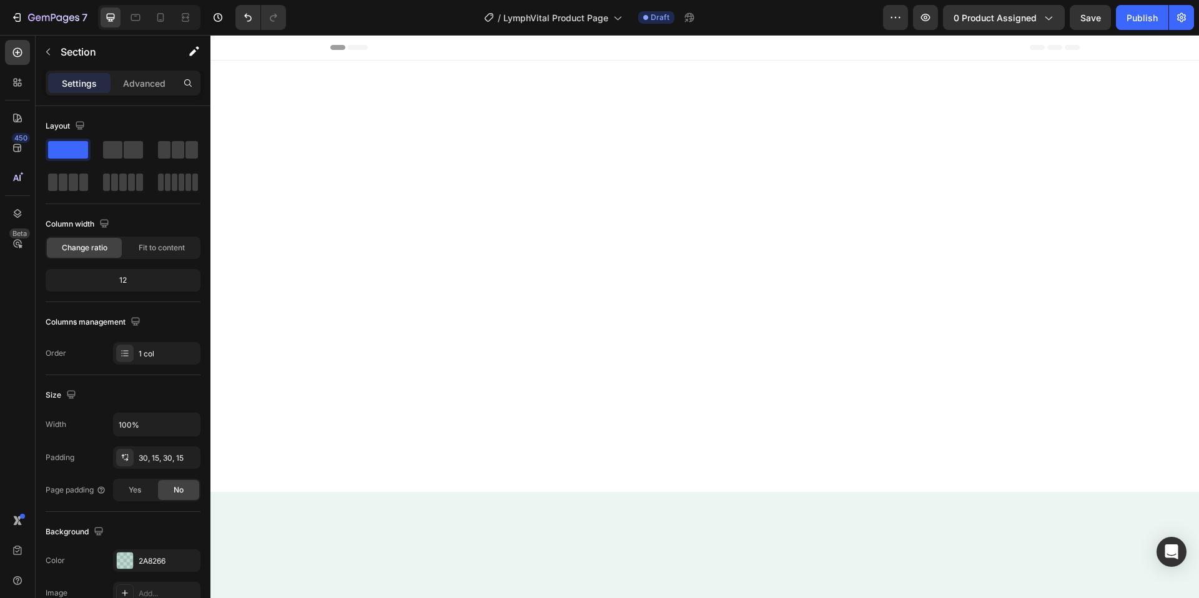
scroll to position [3010, 0]
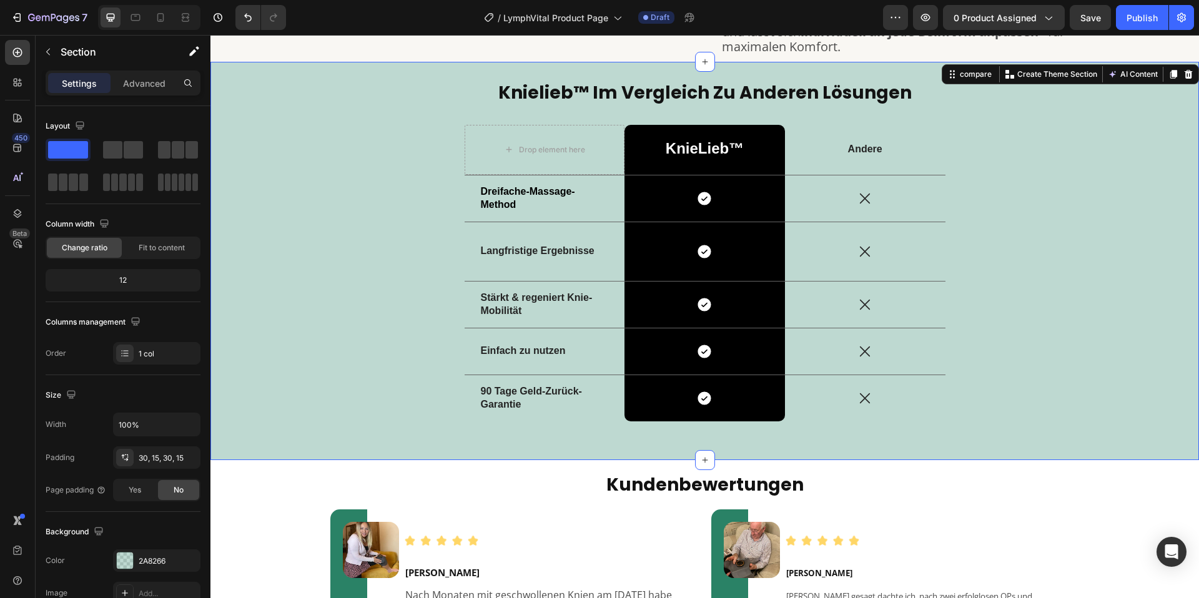
click at [1195, 67] on div at bounding box center [1188, 74] width 15 height 15
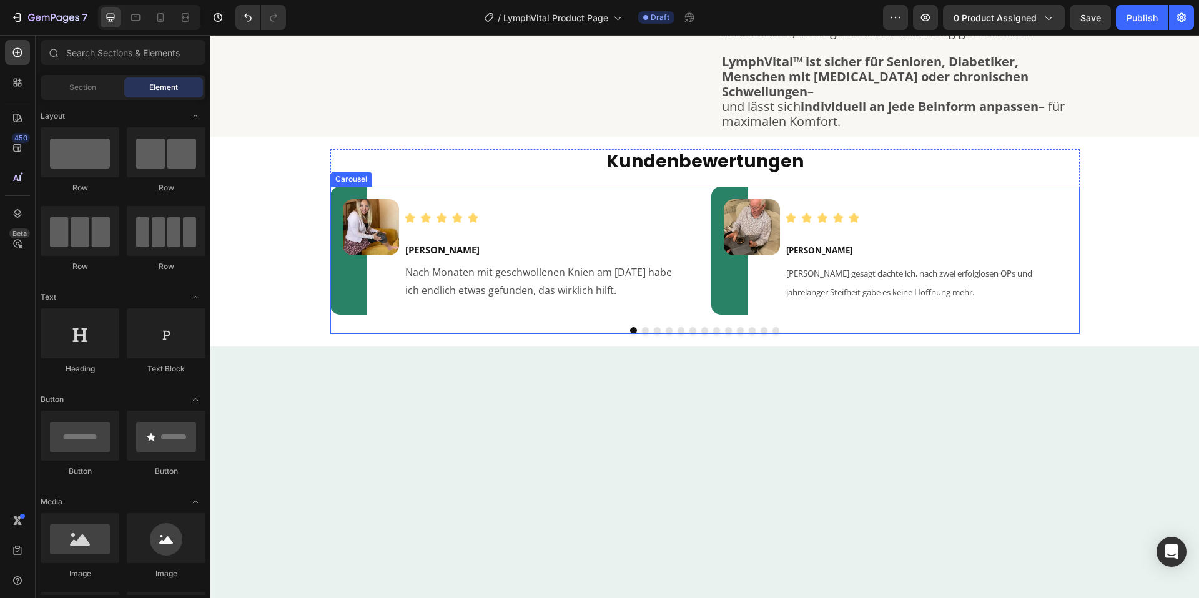
scroll to position [2857, 0]
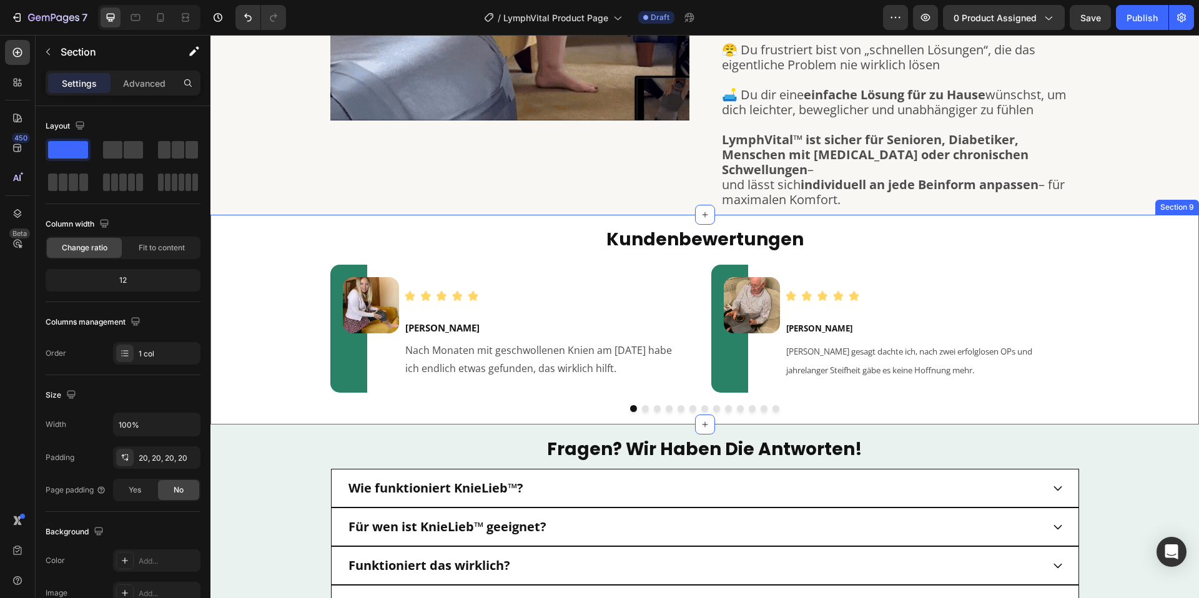
click at [1158, 244] on div "kundenbewertungen Heading Image Image [PERSON_NAME] Text Block Nach Monaten mit…" at bounding box center [704, 319] width 963 height 185
click at [1186, 199] on icon at bounding box center [1189, 203] width 8 height 9
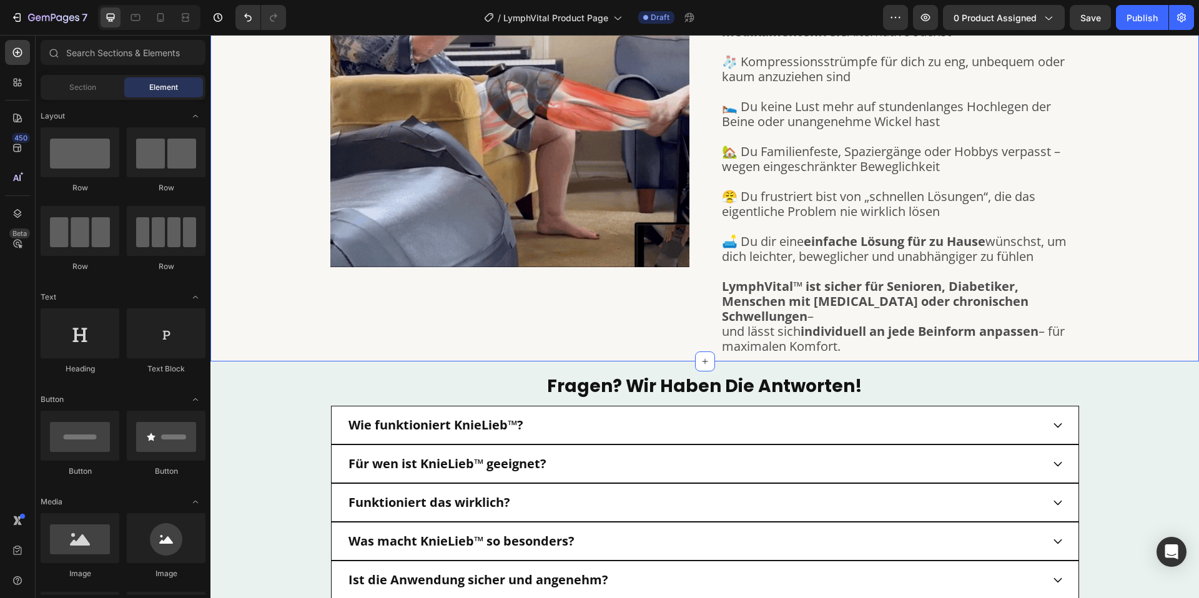
drag, startPoint x: 267, startPoint y: 293, endPoint x: 272, endPoint y: 287, distance: 8.4
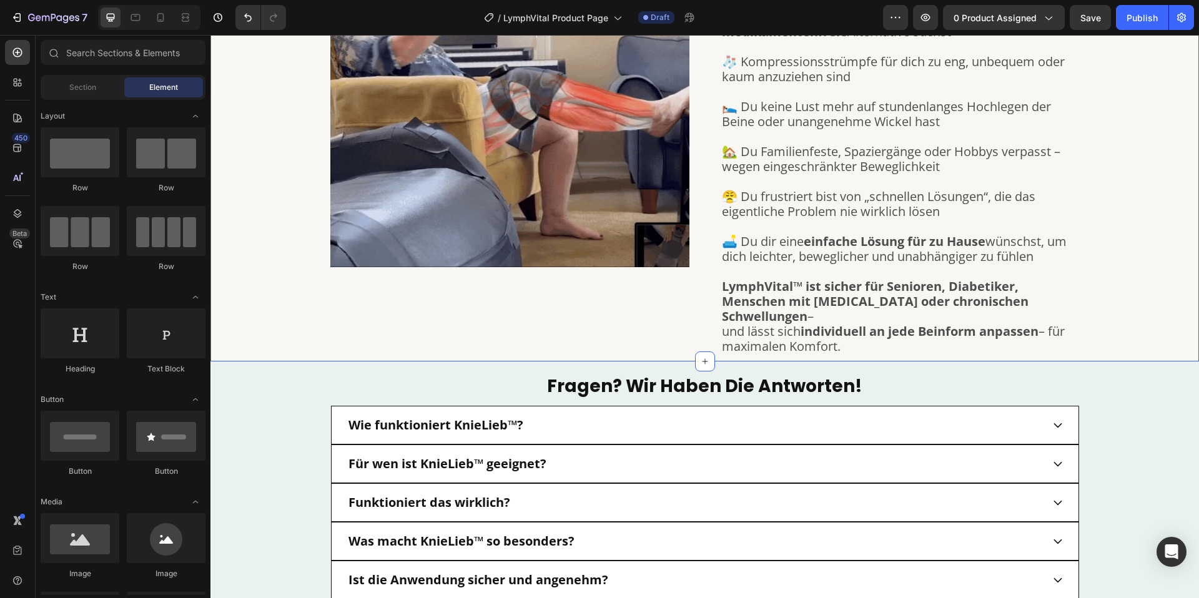
click at [267, 292] on div "Image ⁠⁠⁠⁠⁠⁠⁠ Wenn du dich hier wiedererkennst – dann ist LymphVital™ genau für…" at bounding box center [704, 87] width 988 height 535
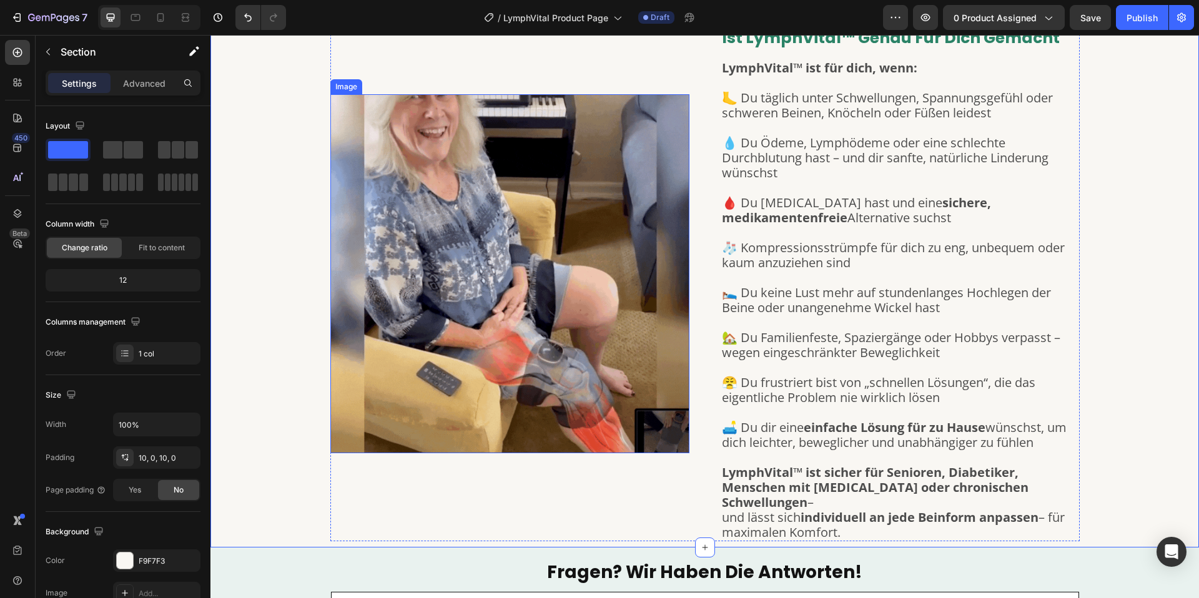
scroll to position [2281, 0]
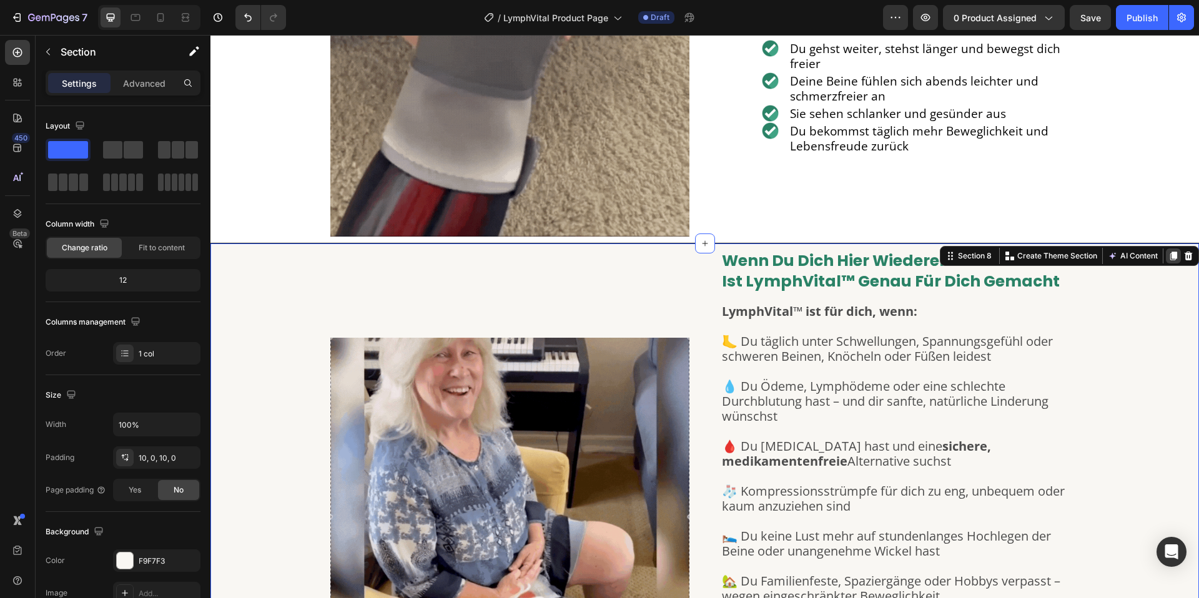
click at [1169, 255] on icon at bounding box center [1173, 256] width 10 height 10
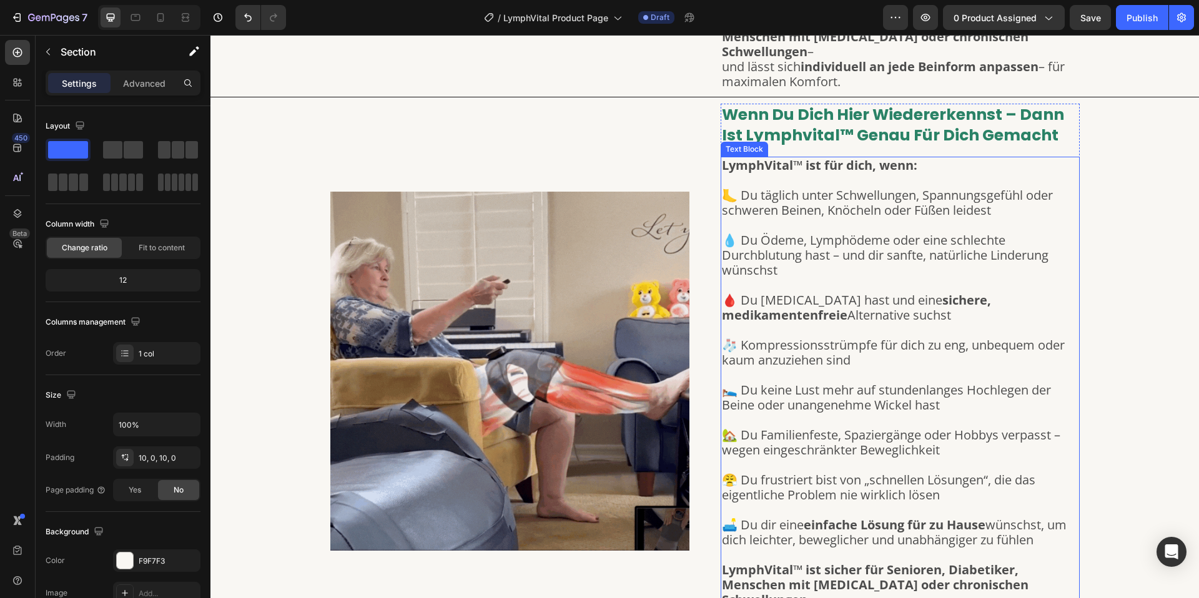
scroll to position [2979, 0]
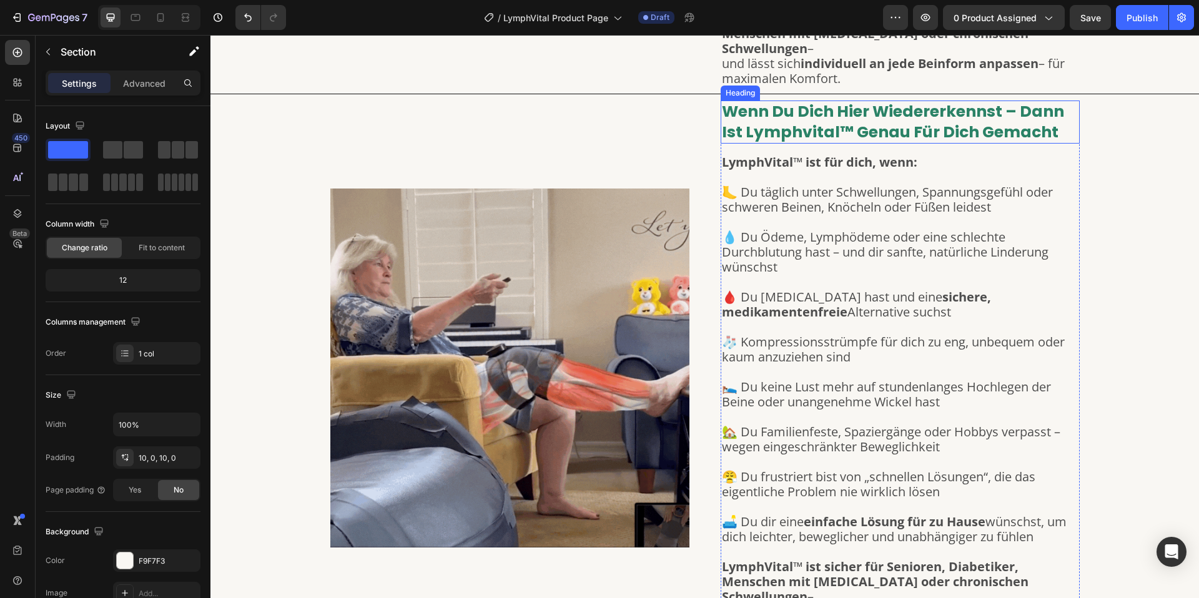
click at [796, 108] on strong "wenn du dich hier wiedererkennst – dann ist lymphvital™ genau für dich gemacht" at bounding box center [893, 122] width 342 height 42
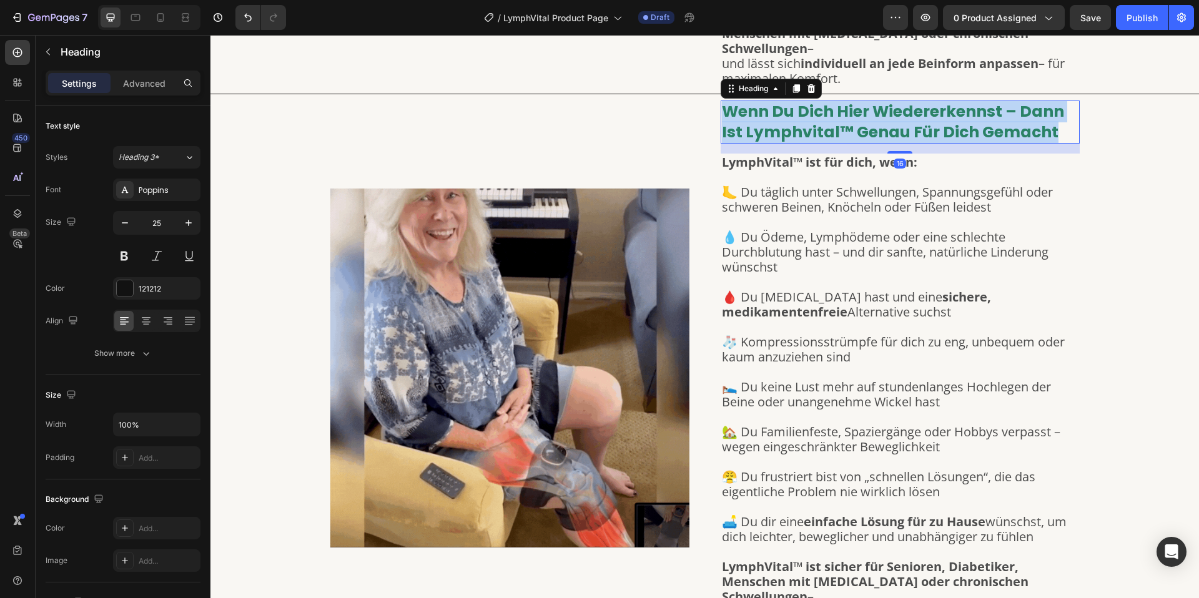
click at [796, 108] on strong "wenn du dich hier wiedererkennst – dann ist lymphvital™ genau für dich gemacht" at bounding box center [893, 122] width 342 height 42
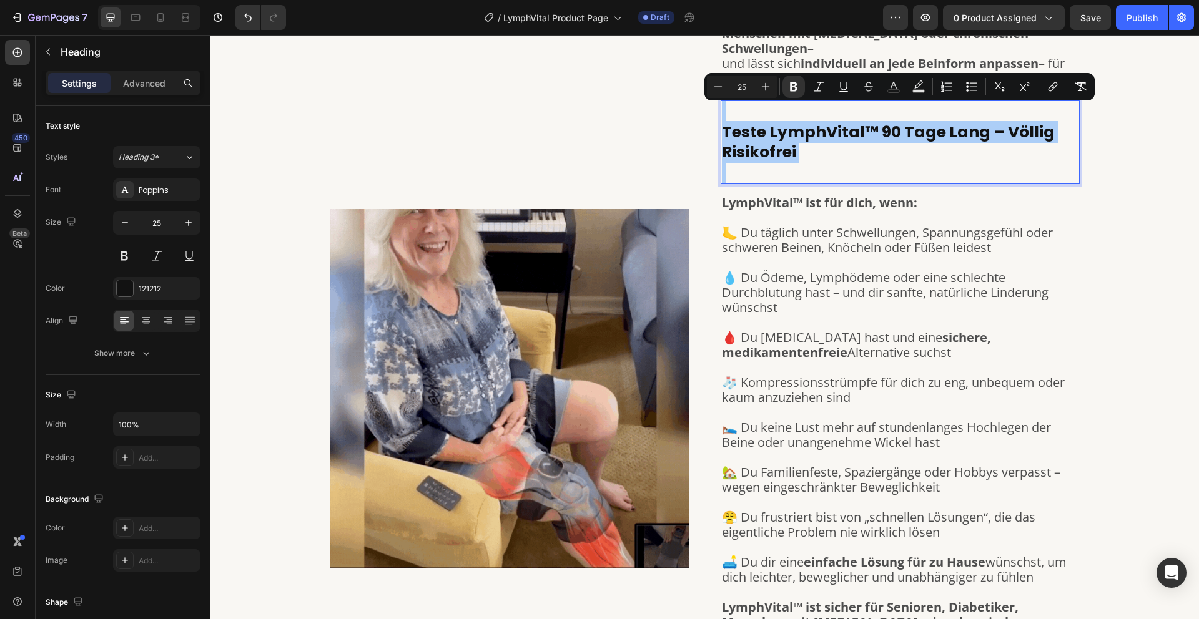
click at [854, 210] on p at bounding box center [900, 217] width 357 height 15
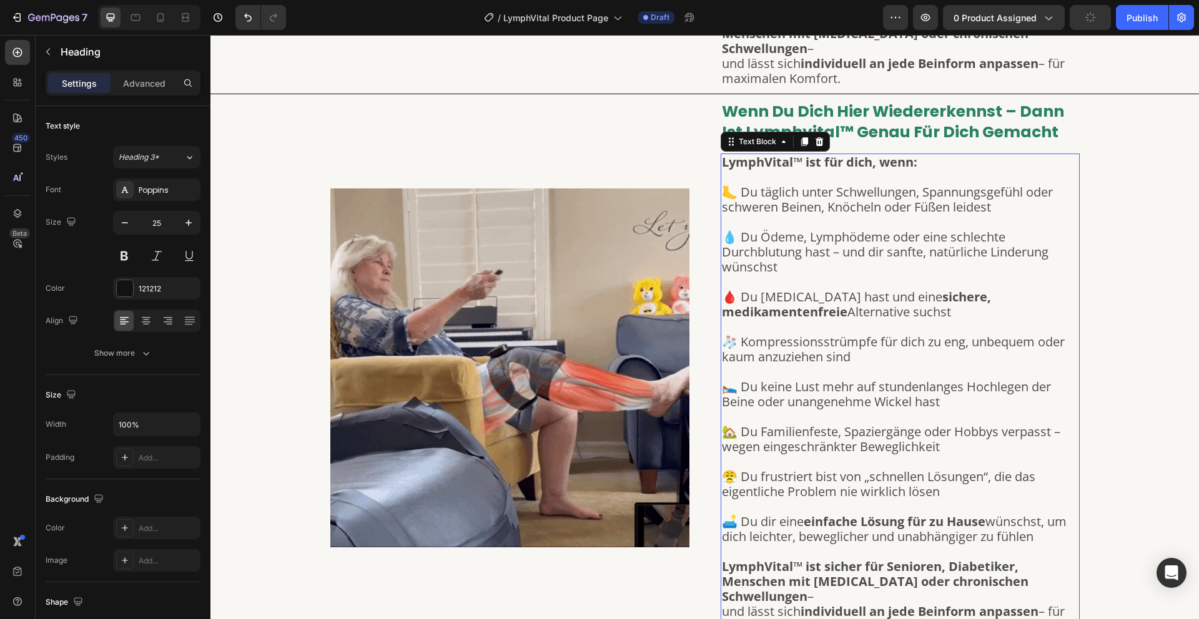
click at [943, 114] on strong "wenn du dich hier wiedererkennst – dann ist lymphvital™ genau für dich gemacht" at bounding box center [893, 122] width 342 height 42
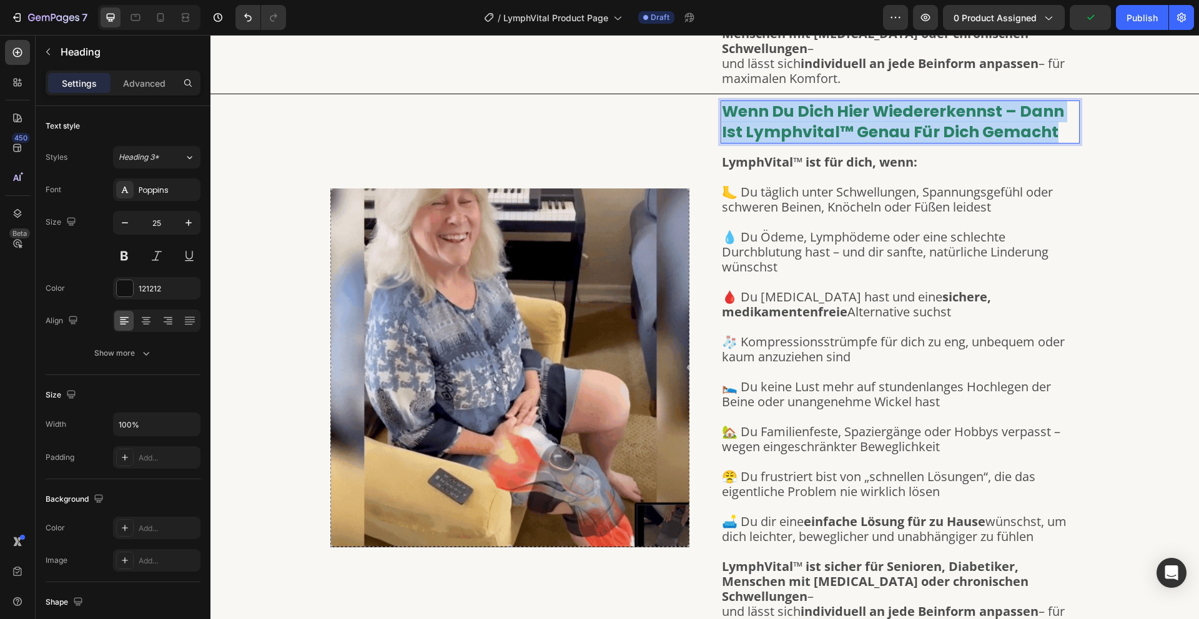
click at [943, 114] on strong "wenn du dich hier wiedererkennst – dann ist lymphvital™ genau für dich gemacht" at bounding box center [893, 122] width 342 height 42
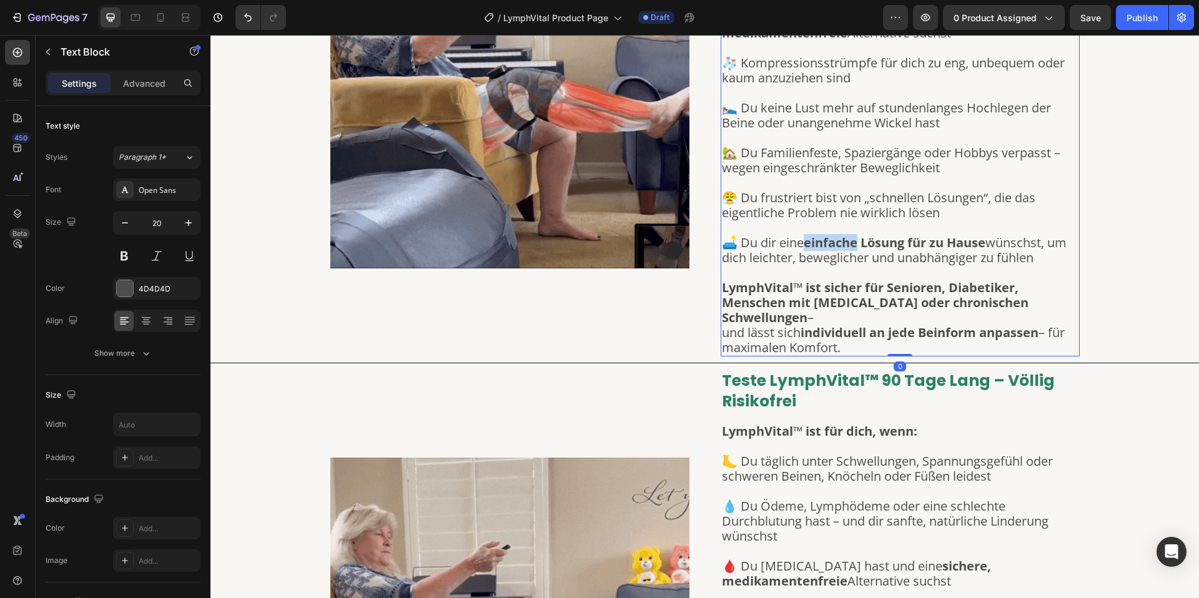
click at [832, 124] on div "LymphVital™ ist für dich, wenn: 🦶 Du täglich unter Schwellungen, Spannungsgefüh…" at bounding box center [900, 115] width 359 height 482
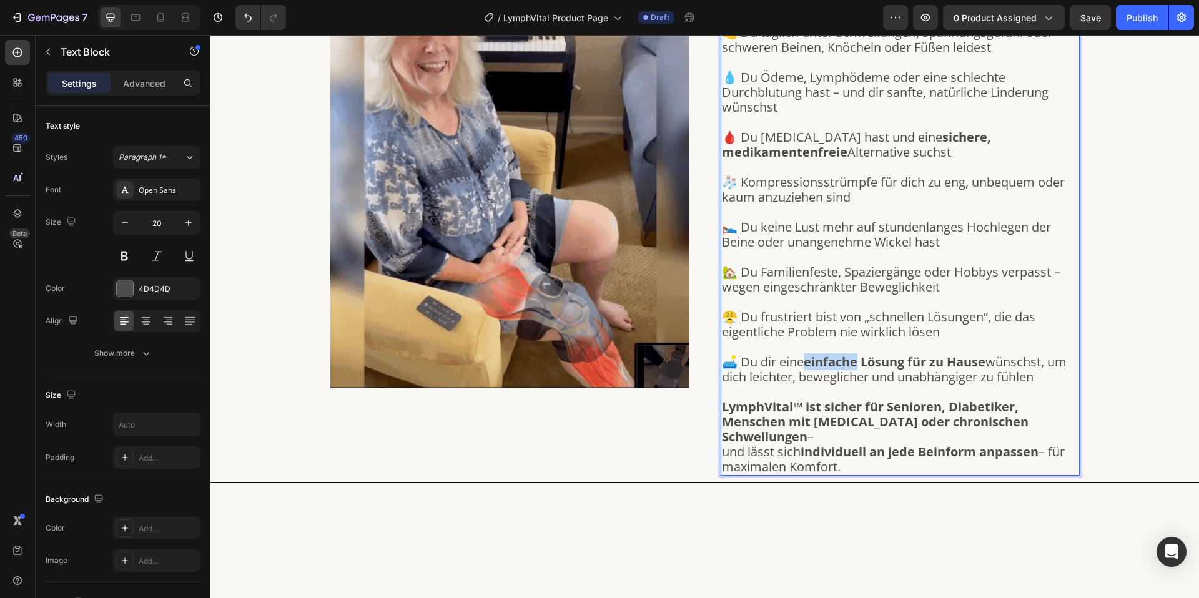
scroll to position [2842, 0]
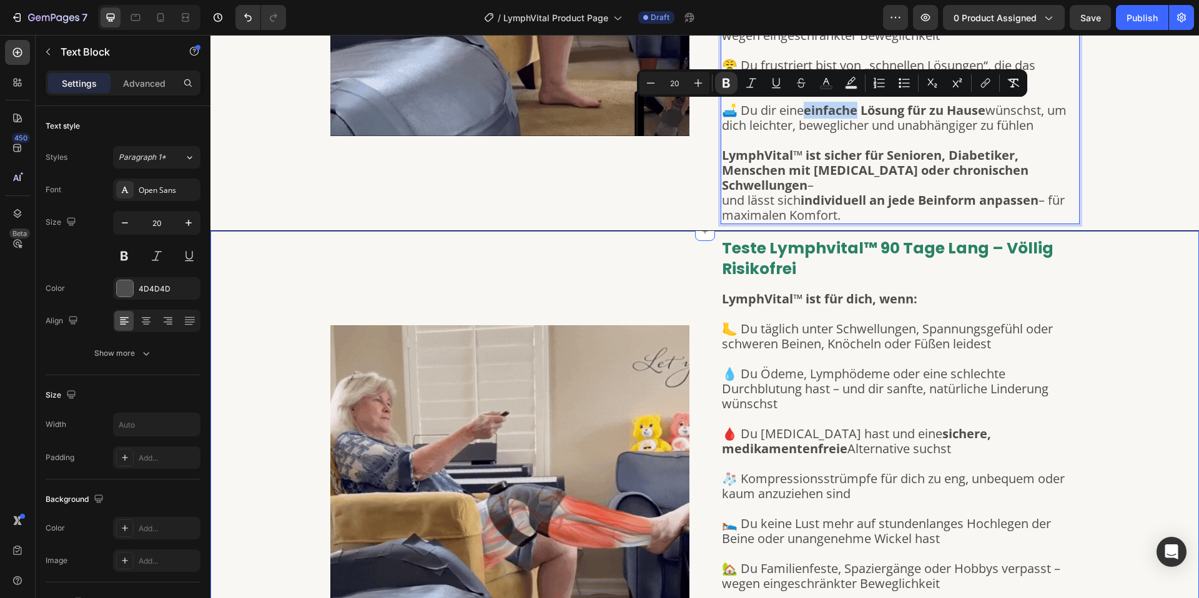
click at [809, 237] on strong "teste lymphvital™ 90 tage lang – völlig risikofrei" at bounding box center [888, 258] width 332 height 42
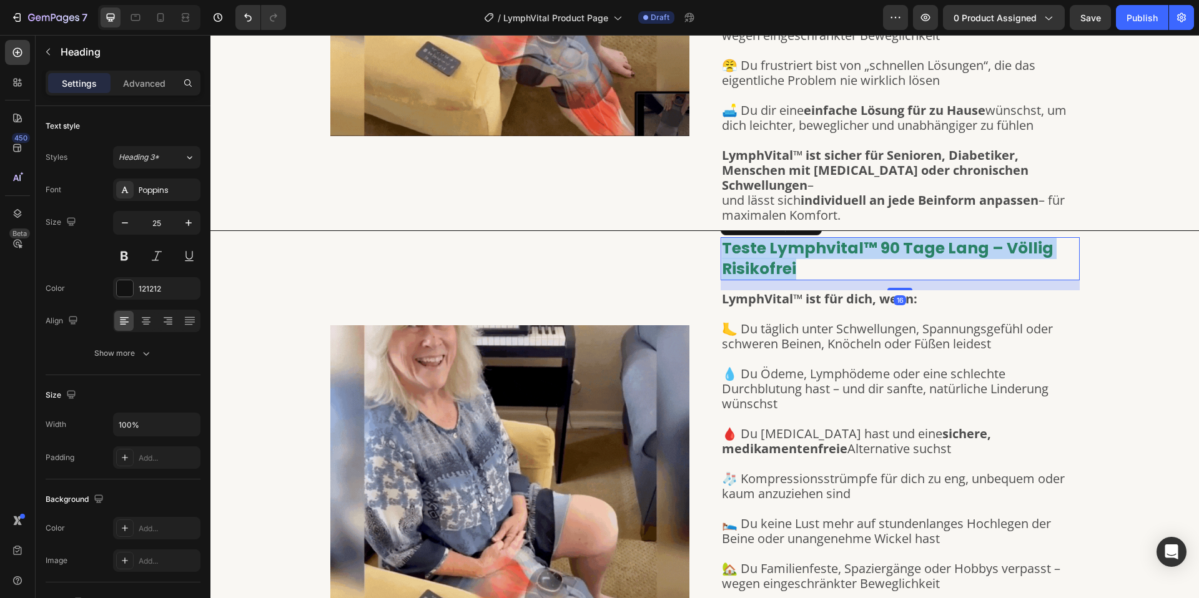
click at [809, 237] on strong "teste lymphvital™ 90 tage lang – völlig risikofrei" at bounding box center [888, 258] width 332 height 42
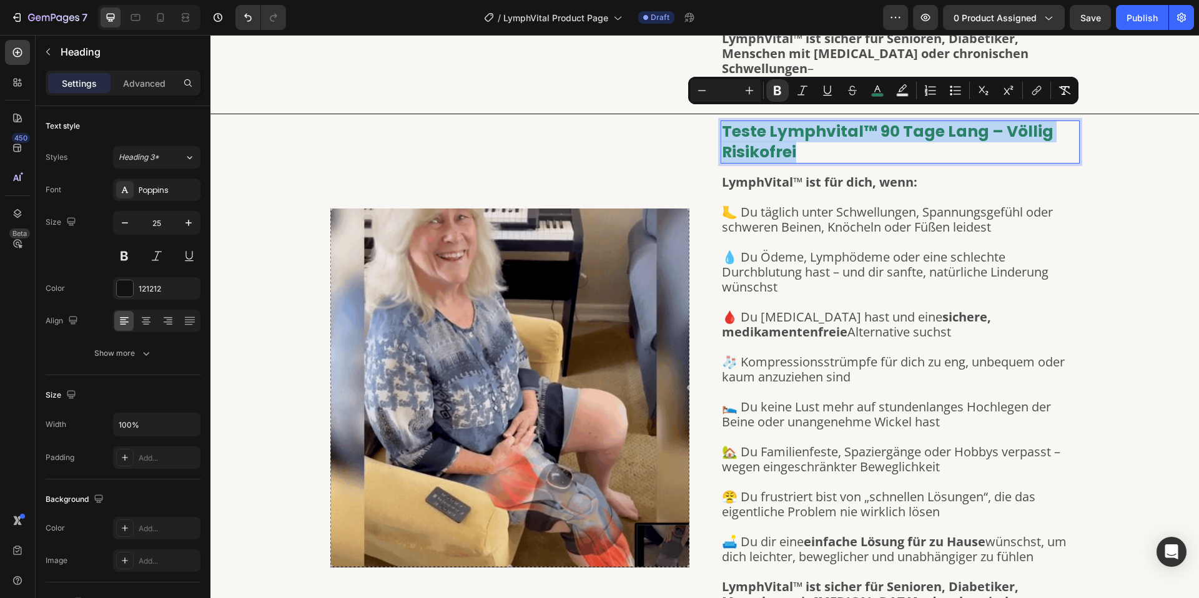
scroll to position [2965, 0]
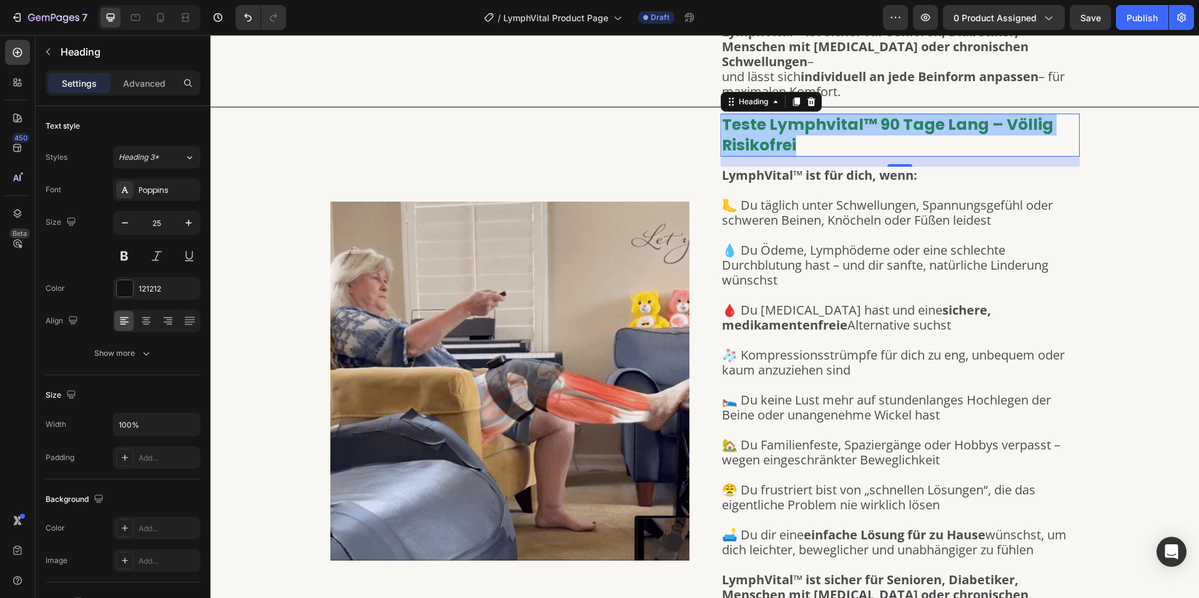
click at [1021, 393] on p "🛌 Du keine Lust mehr auf stundenlanges Hochlegen der Beine oder unangenehme Wic…" at bounding box center [900, 408] width 357 height 30
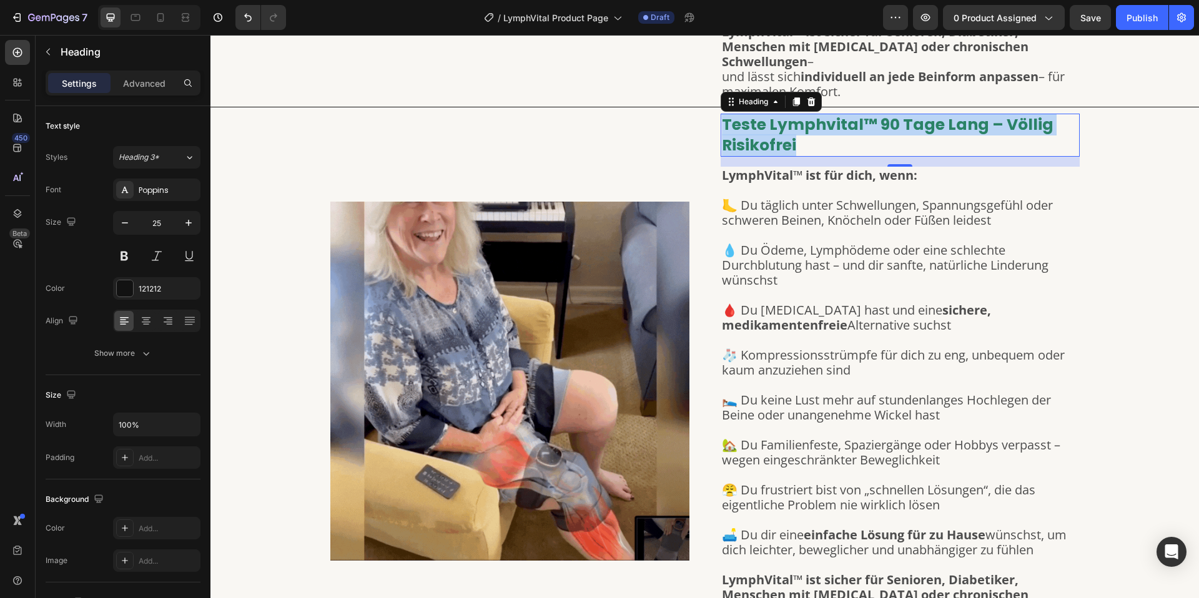
click at [1022, 393] on p "🛌 Du keine Lust mehr auf stundenlanges Hochlegen der Beine oder unangenehme Wic…" at bounding box center [900, 408] width 357 height 30
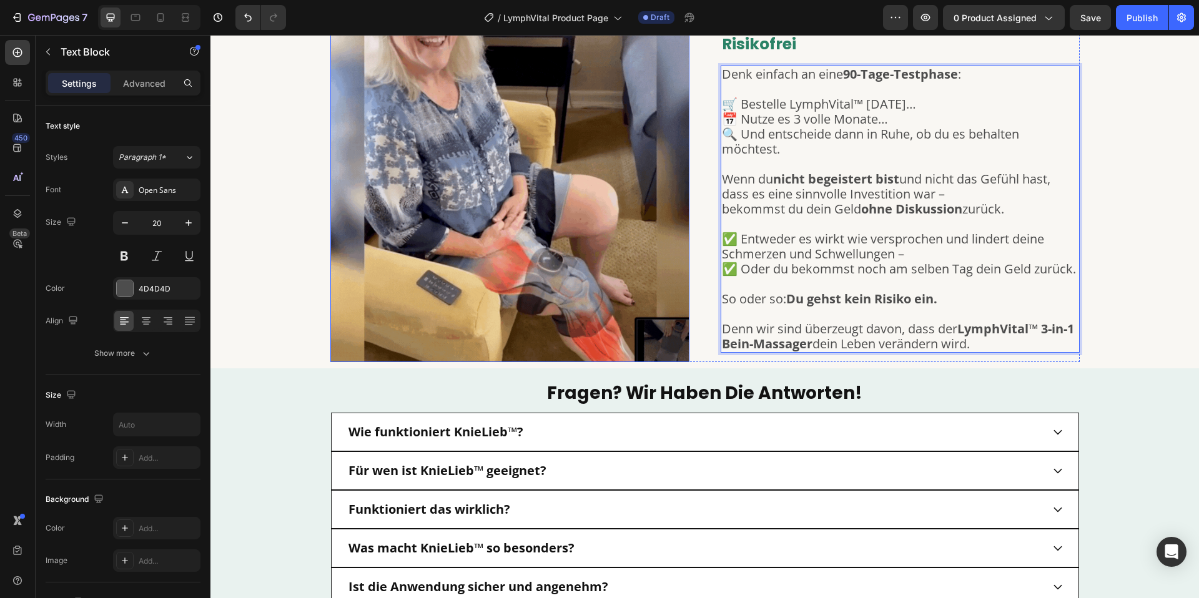
scroll to position [3270, 0]
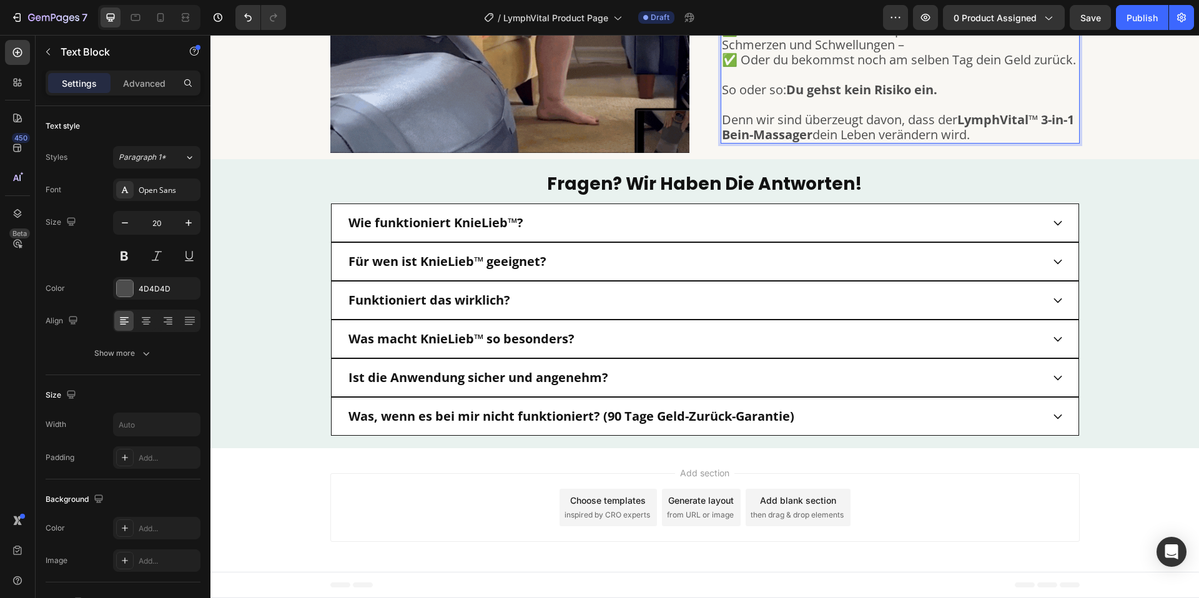
click at [424, 221] on strong "Wie funktioniert KnieLieb™?" at bounding box center [435, 222] width 175 height 17
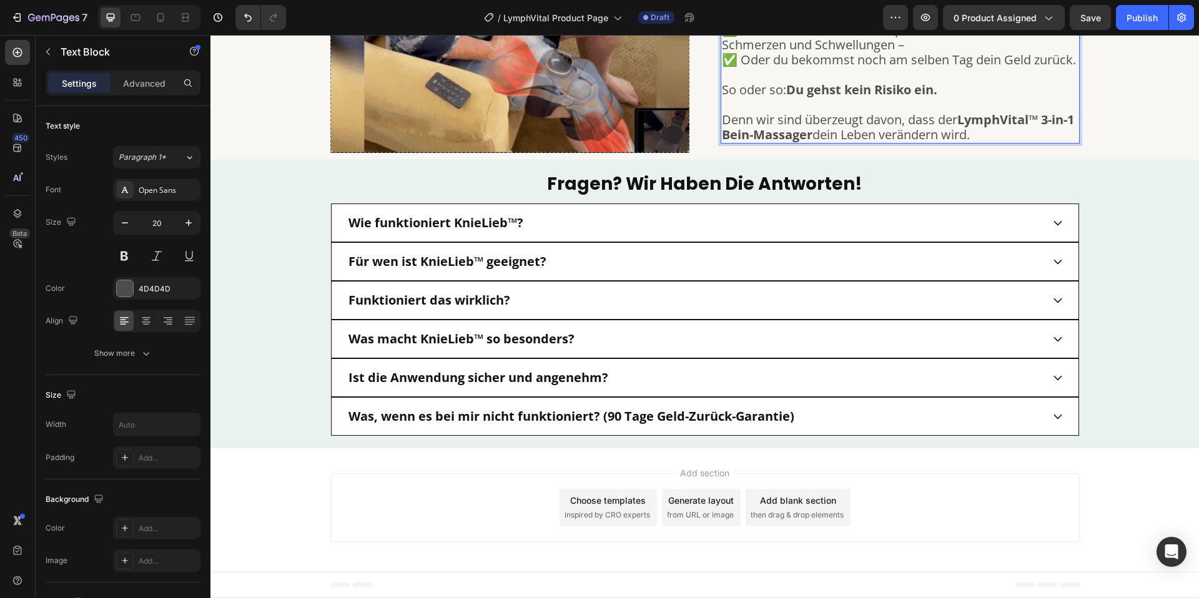
click at [424, 221] on strong "Wie funktioniert KnieLieb™?" at bounding box center [435, 222] width 175 height 17
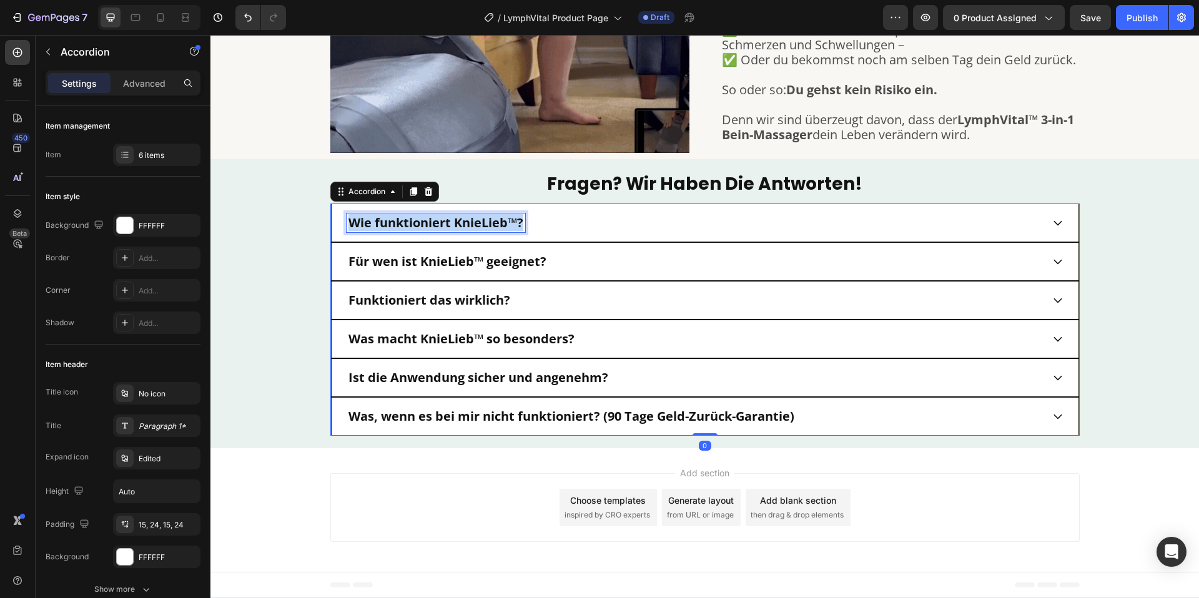
click at [424, 221] on strong "Wie funktioniert KnieLieb™?" at bounding box center [435, 222] width 175 height 17
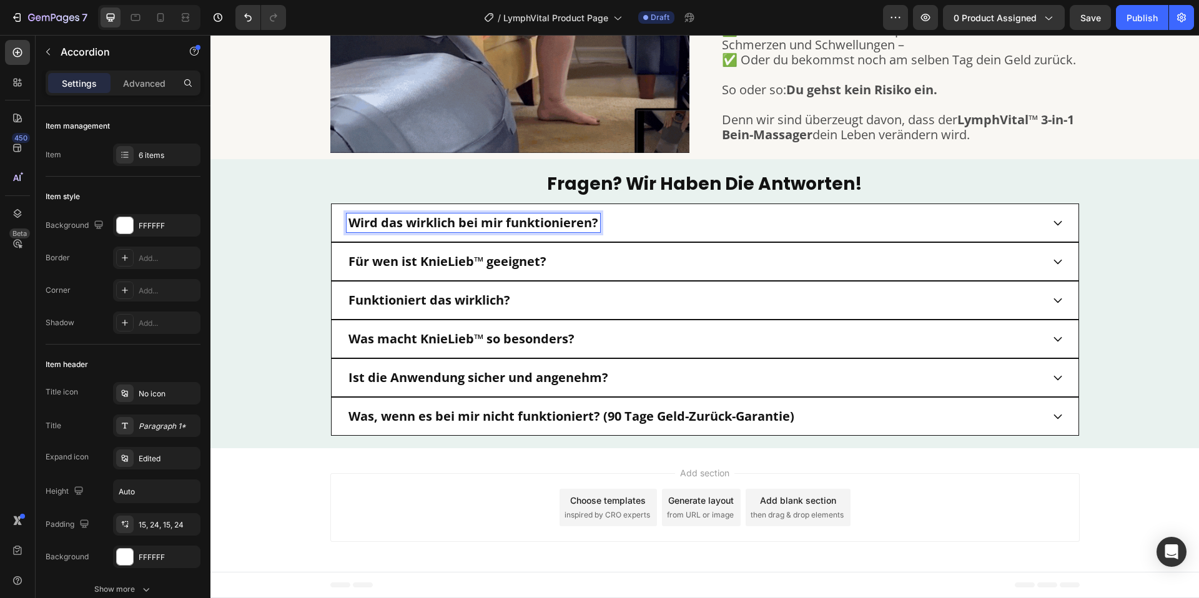
click at [775, 197] on div "fragen? wir haben die antworten! Heading Wird das wirklich bei mir funktioniere…" at bounding box center [704, 304] width 749 height 264
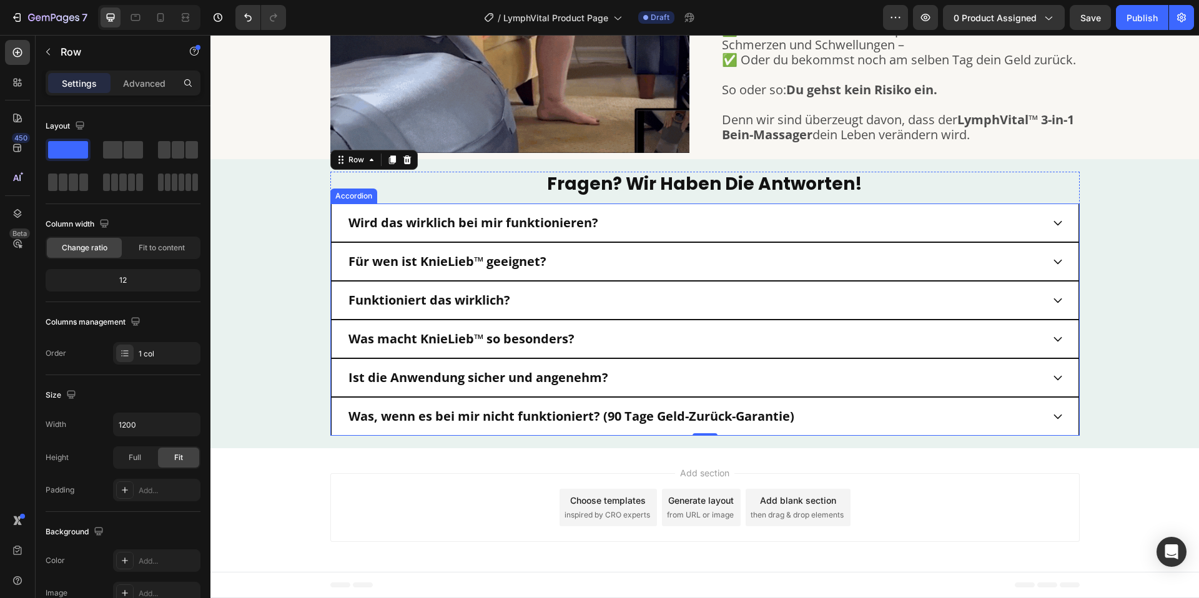
click at [778, 209] on div "Wird das wirklich bei mir funktionieren?" at bounding box center [705, 223] width 748 height 39
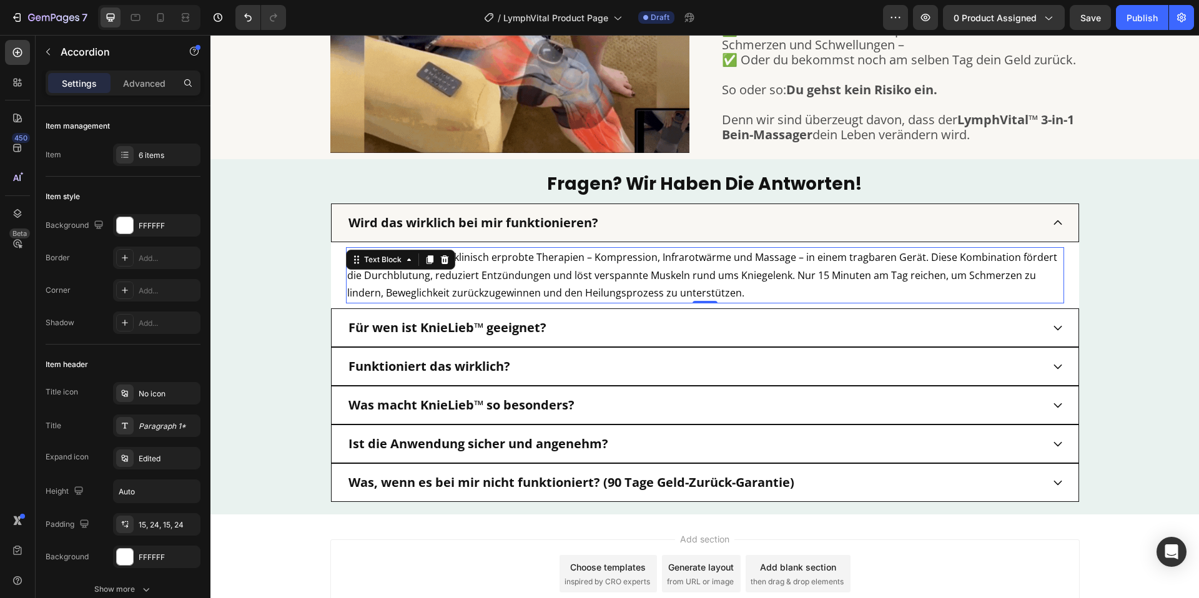
click at [496, 270] on span "KnieLieb™ vereint drei klinisch erprobte Therapien – Kompression, Infrarotwärme…" at bounding box center [702, 275] width 710 height 50
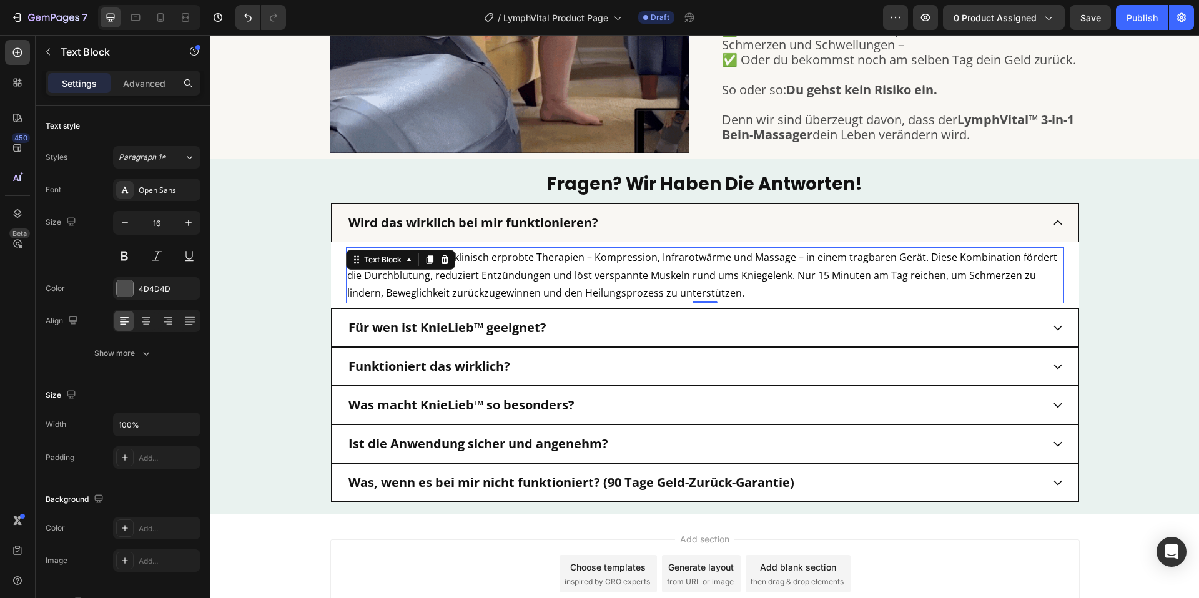
click at [496, 270] on span "KnieLieb™ vereint drei klinisch erprobte Therapien – Kompression, Infrarotwärme…" at bounding box center [702, 275] width 710 height 50
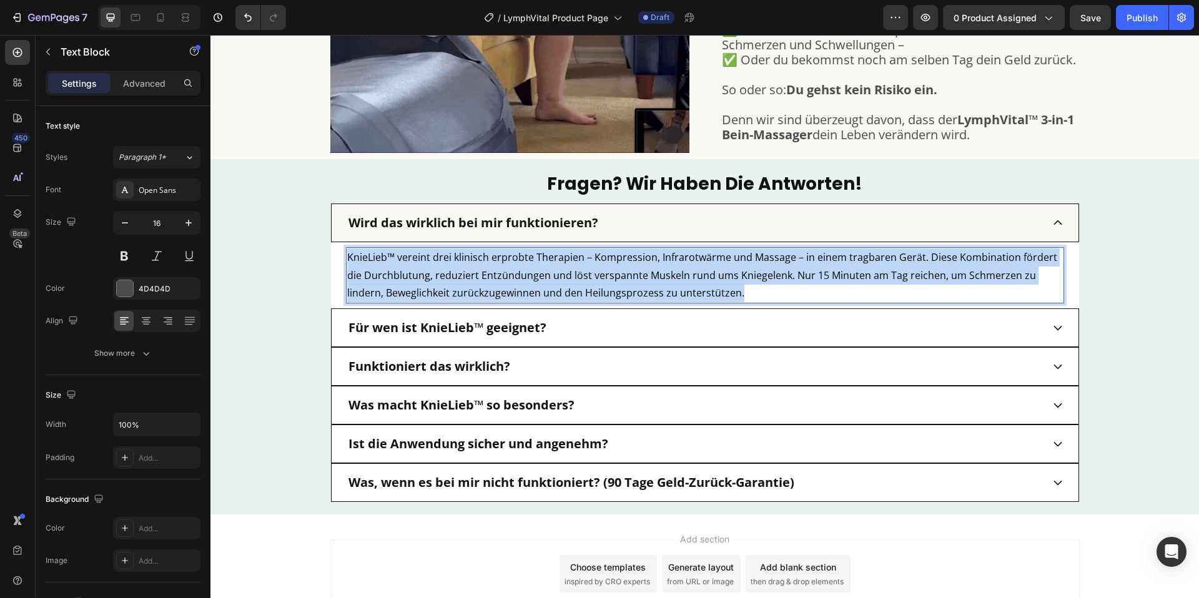
click at [496, 270] on span "KnieLieb™ vereint drei klinisch erprobte Therapien – Kompression, Infrarotwärme…" at bounding box center [702, 275] width 710 height 50
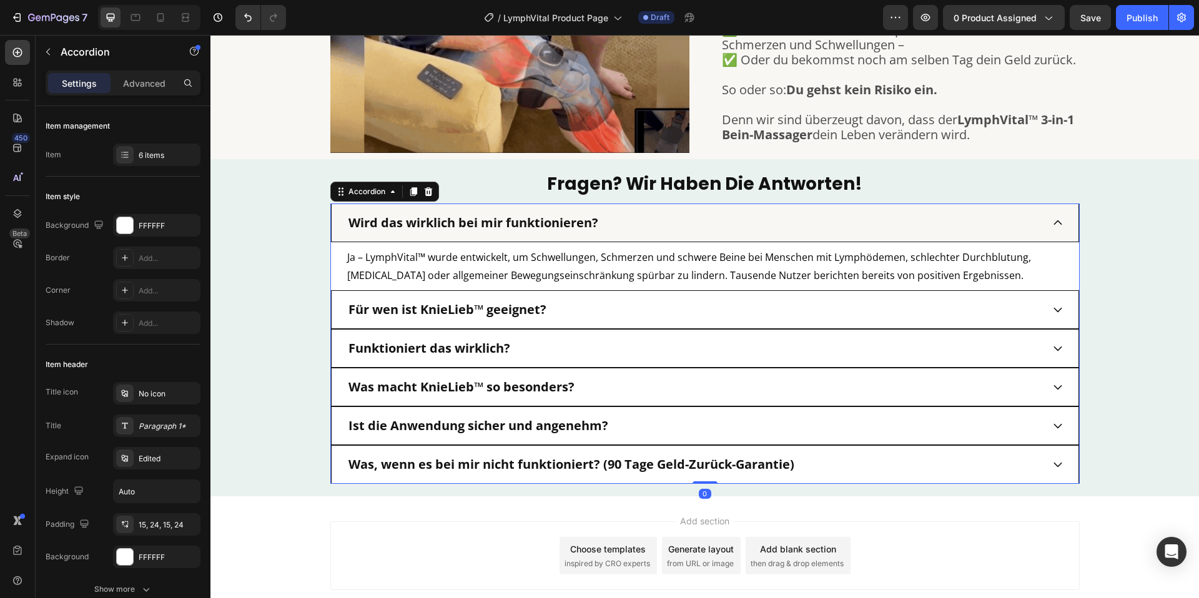
click at [655, 318] on div "Für wen ist KnieLieb™ geeignet?" at bounding box center [695, 309] width 696 height 19
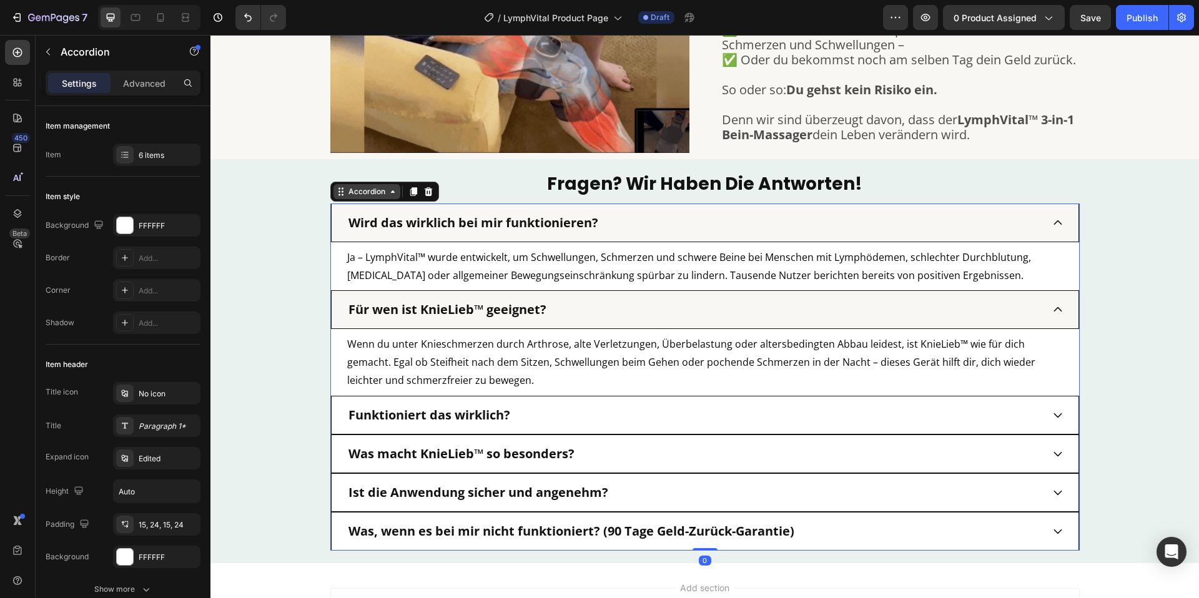
click at [358, 189] on div "Accordion" at bounding box center [367, 191] width 42 height 11
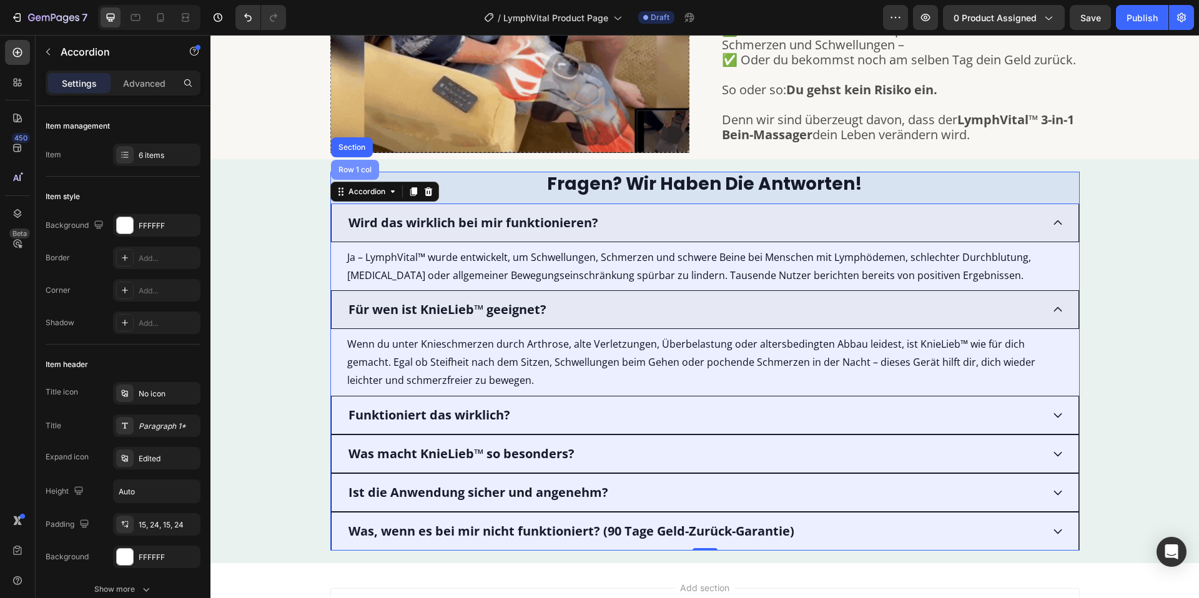
click at [364, 170] on div "Row 1 col" at bounding box center [355, 169] width 38 height 7
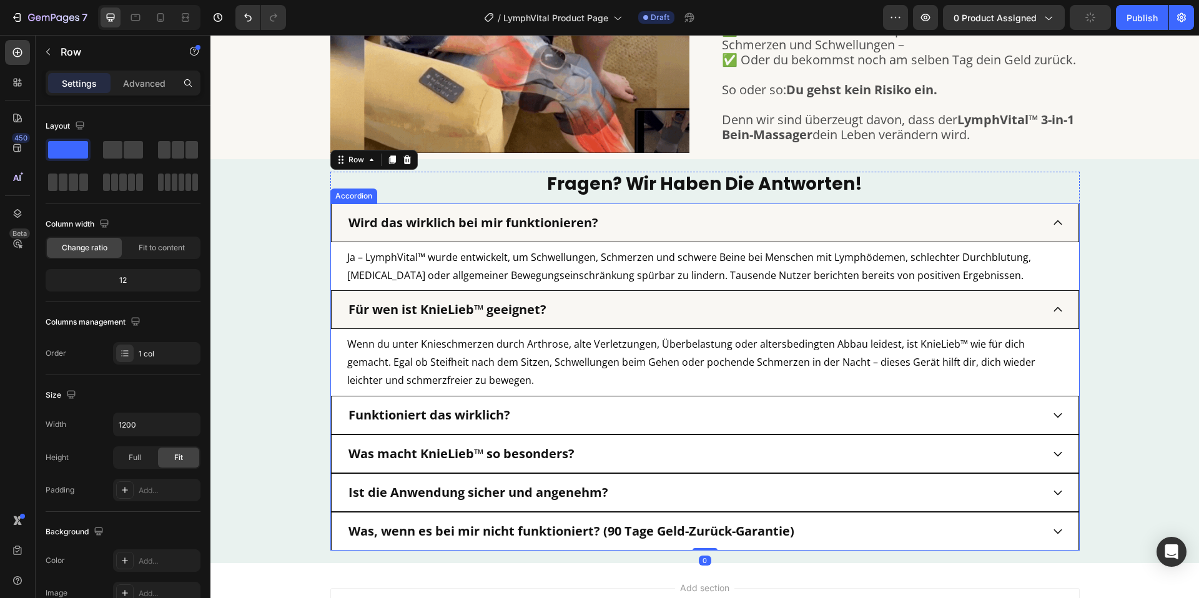
click at [411, 225] on strong "Wird das wirklich bei mir funktionieren?" at bounding box center [473, 222] width 250 height 17
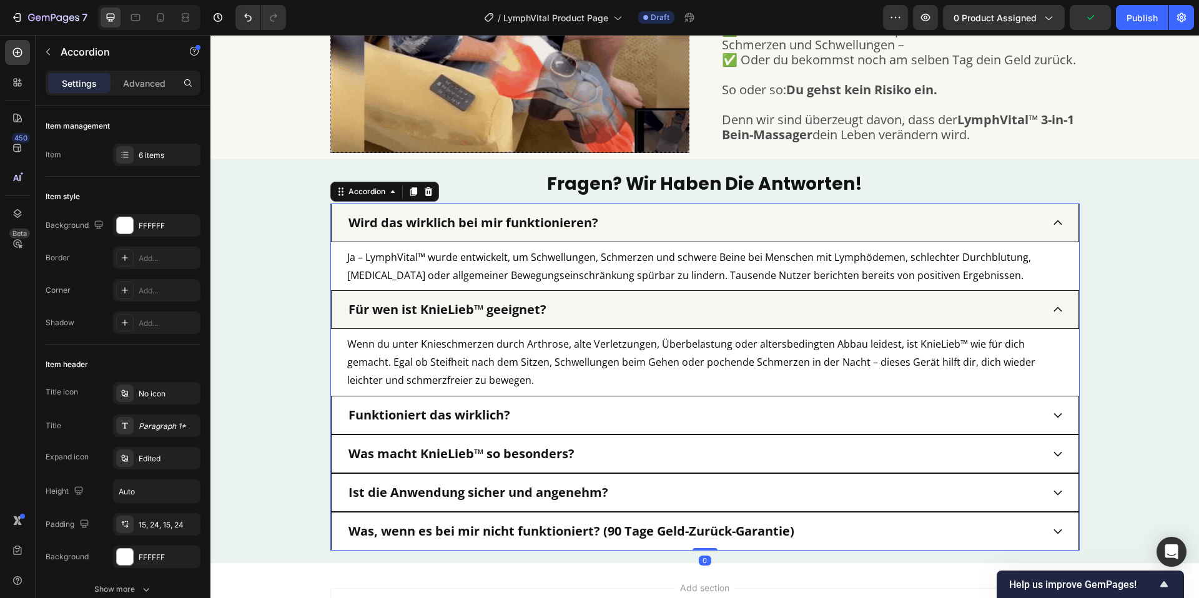
click at [340, 222] on div "Wird das wirklich bei mir funktionieren?" at bounding box center [705, 223] width 748 height 39
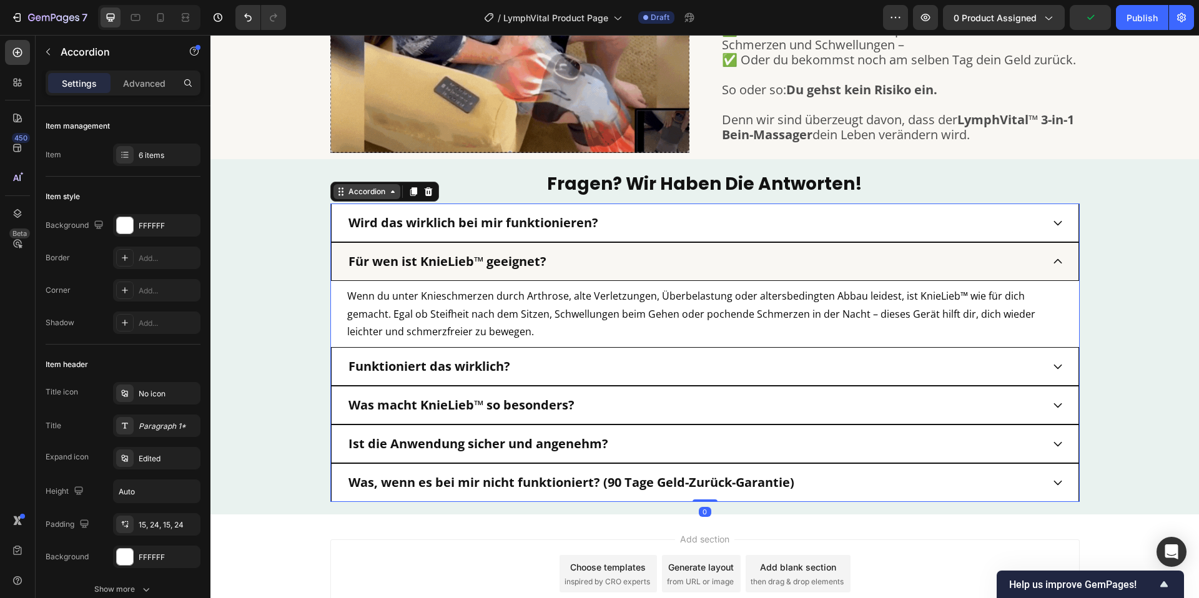
click at [388, 190] on icon at bounding box center [393, 192] width 10 height 10
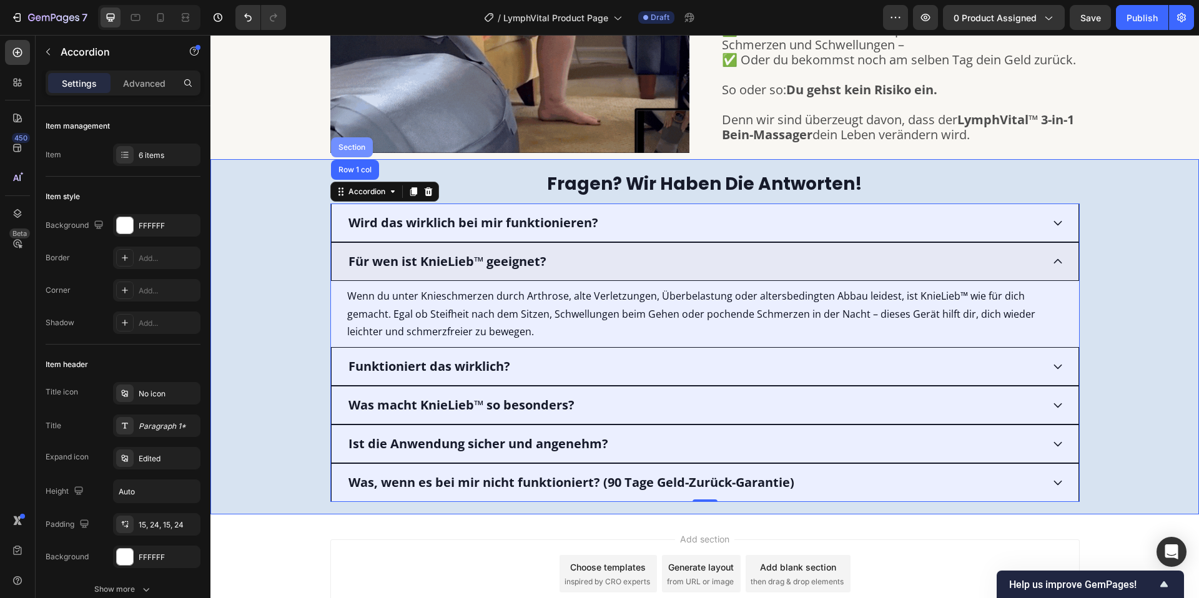
click at [353, 145] on div "Section" at bounding box center [352, 147] width 32 height 7
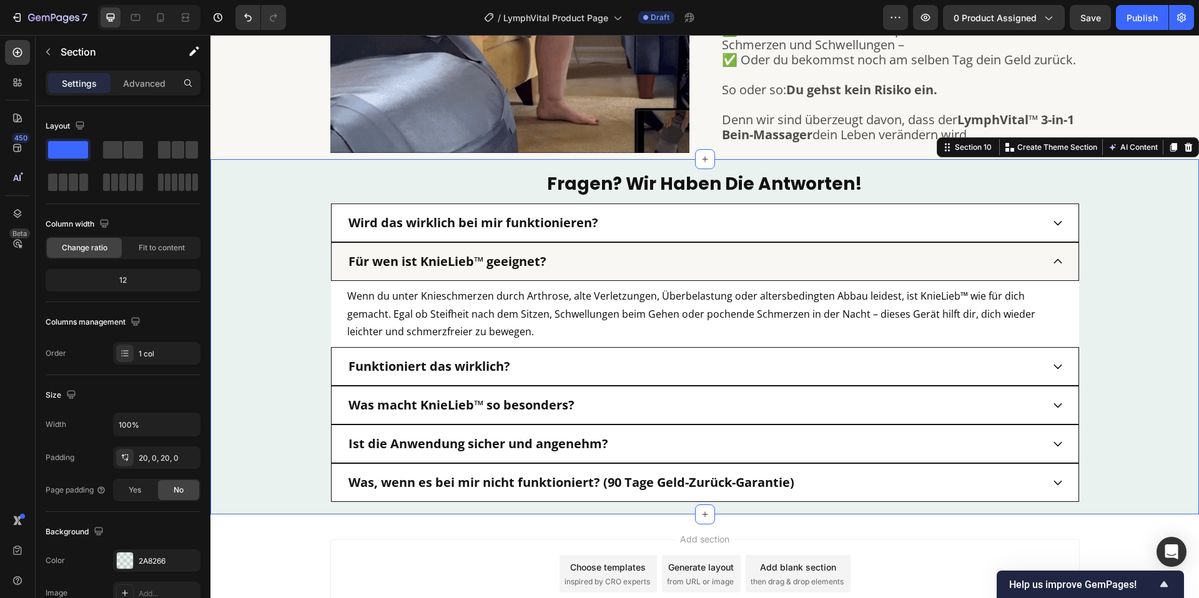
click at [300, 254] on div "fragen? wir haben die antworten! Heading Wird das wirklich bei mir funktioniere…" at bounding box center [704, 337] width 988 height 330
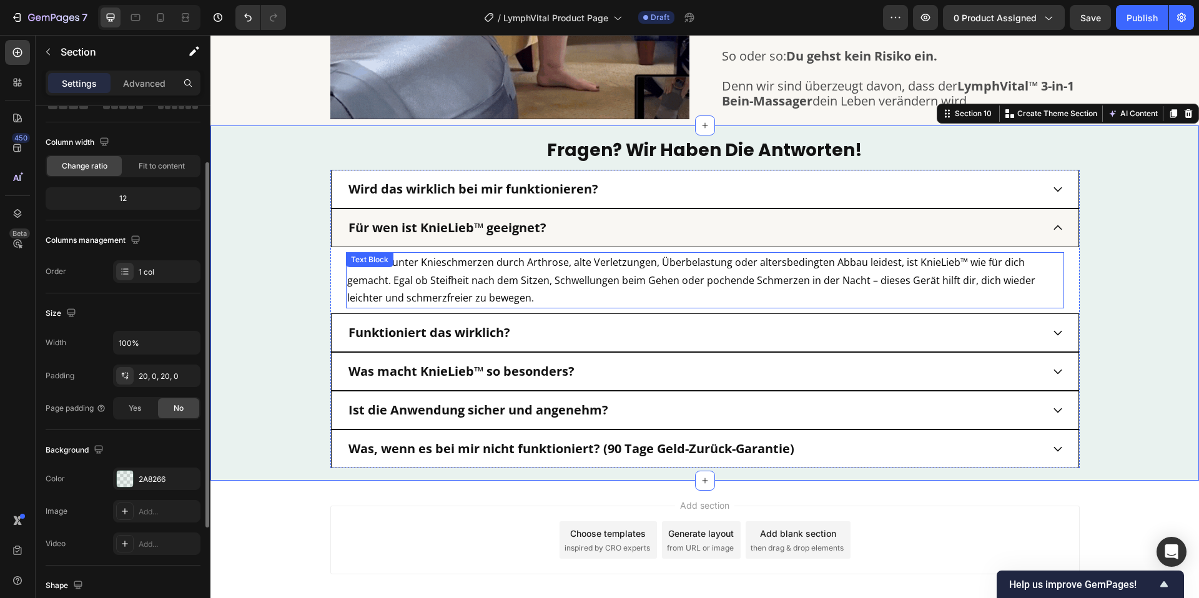
scroll to position [3316, 0]
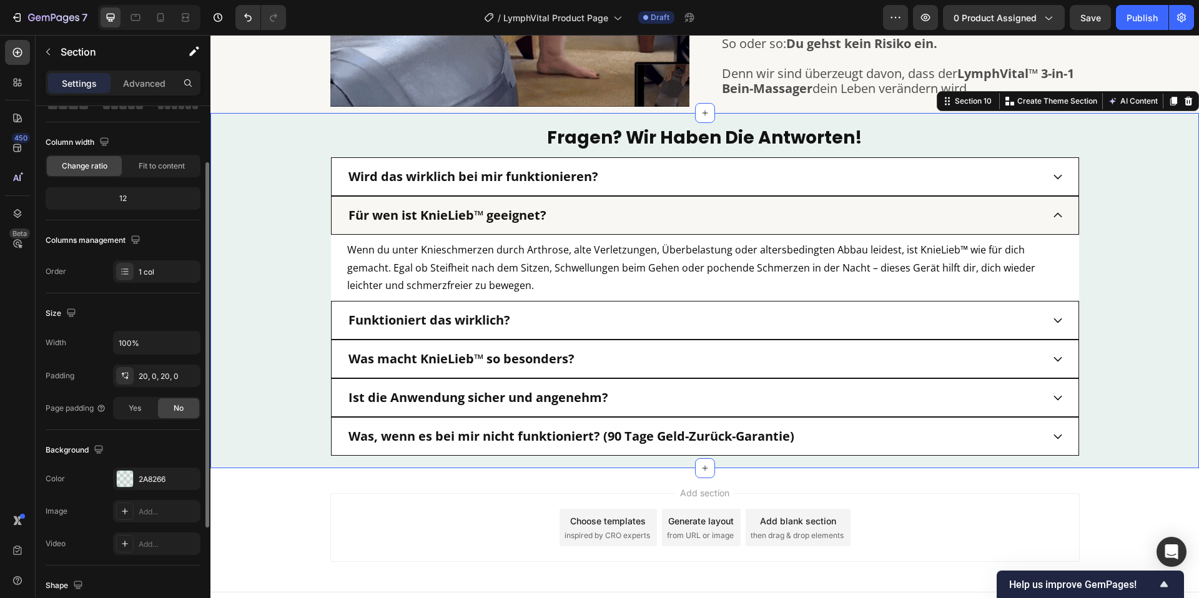
drag, startPoint x: 1091, startPoint y: 244, endPoint x: 1077, endPoint y: 237, distance: 16.2
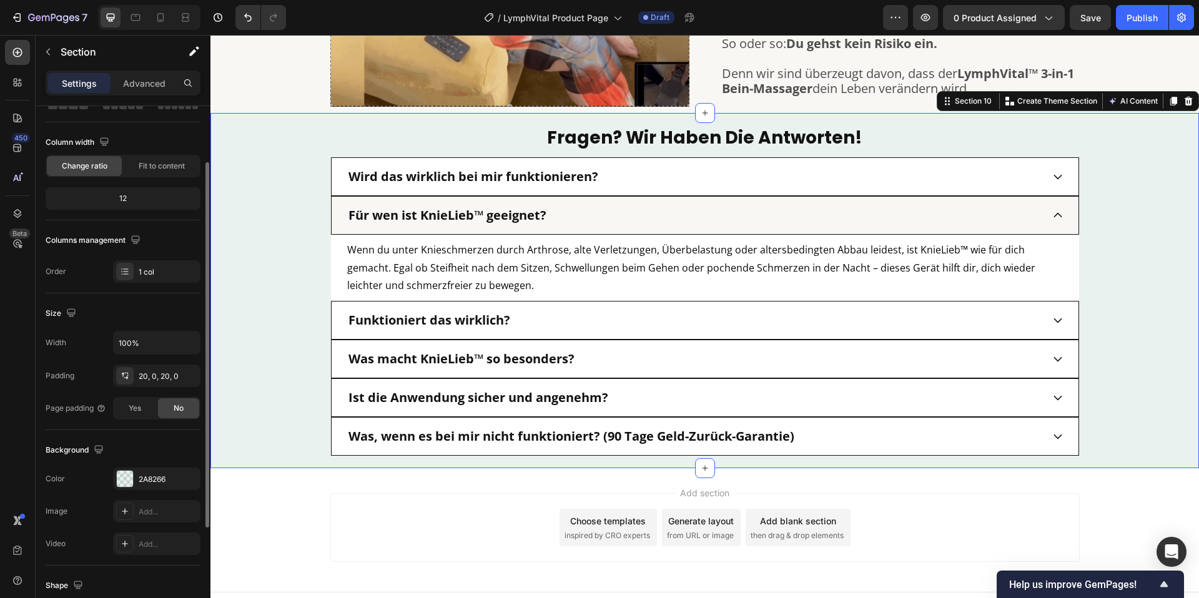
click at [1090, 244] on div "fragen? wir haben die antworten! Heading Wird das wirklich bei mir funktioniere…" at bounding box center [704, 291] width 988 height 330
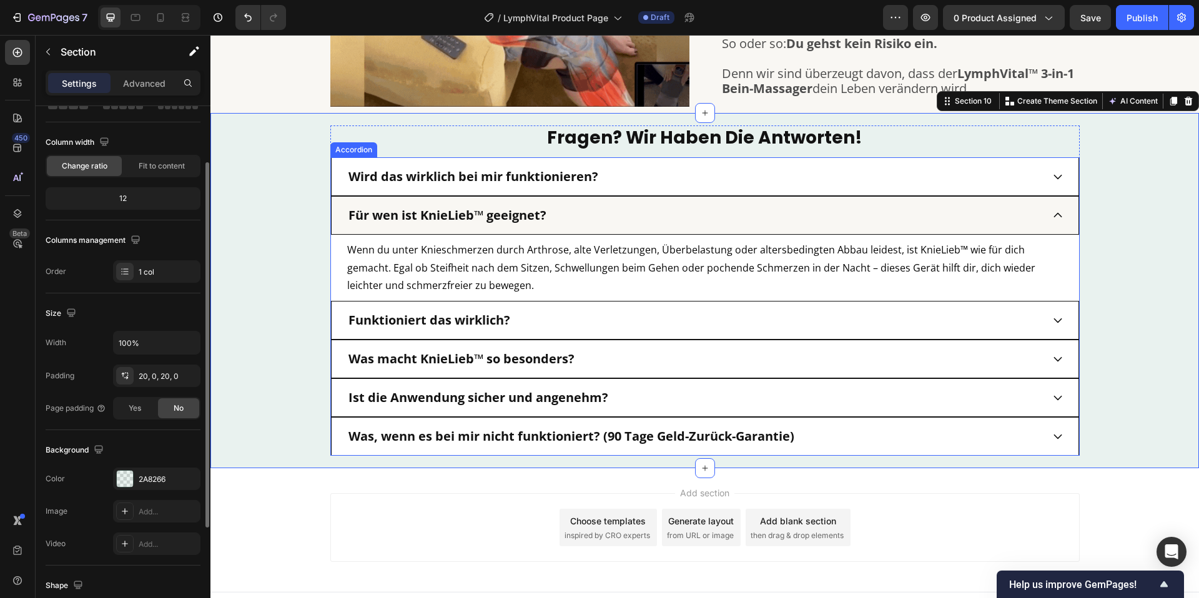
click at [1073, 235] on div "Wenn du unter Knieschmerzen durch Arthrose, alte Verletzungen, Überbelastung od…" at bounding box center [705, 268] width 748 height 66
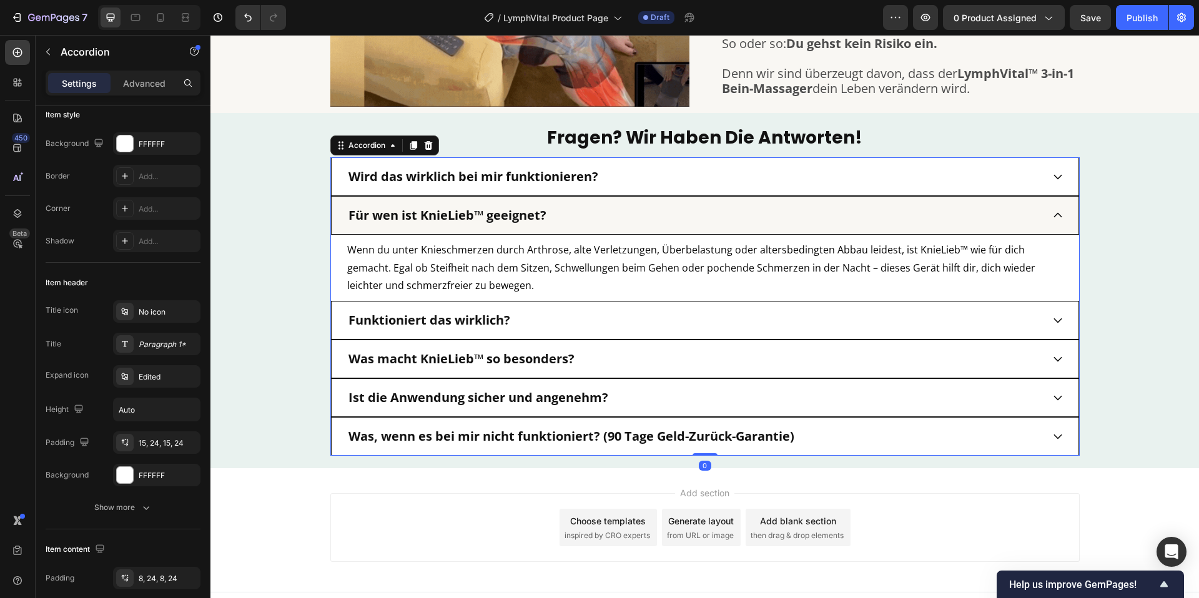
scroll to position [0, 0]
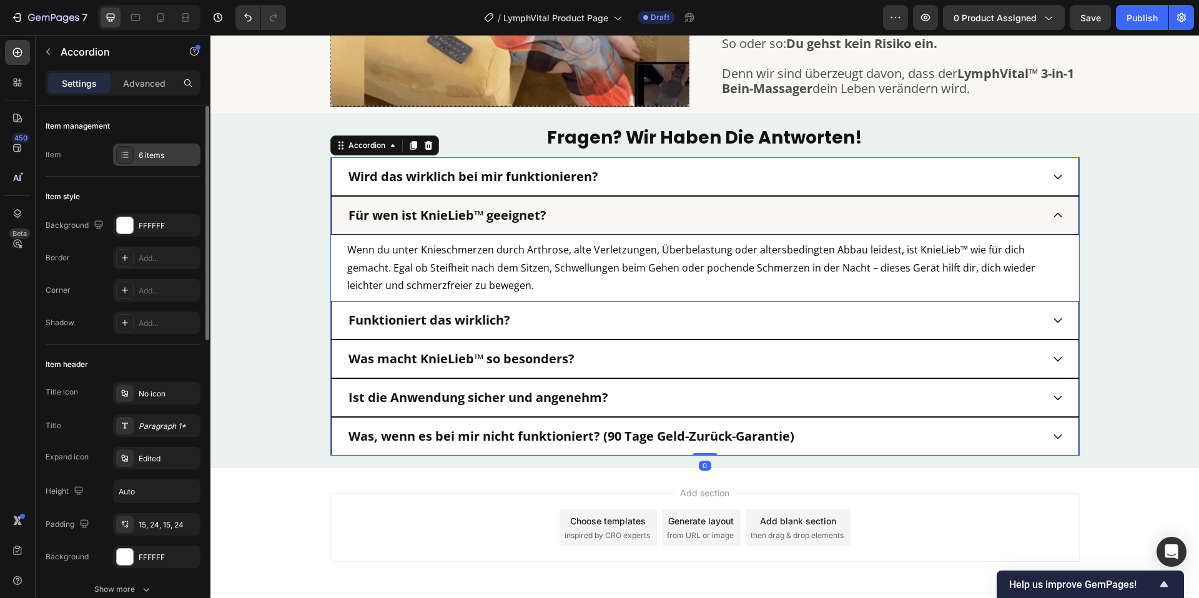
click at [157, 164] on div "6 items" at bounding box center [156, 155] width 87 height 22
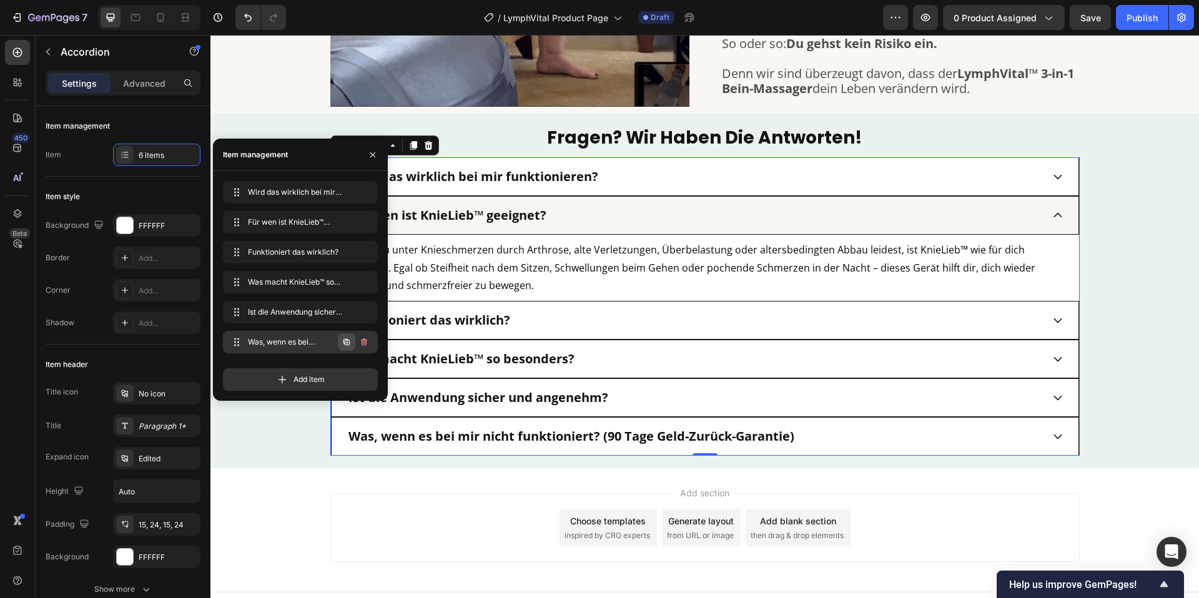
click at [345, 345] on icon "button" at bounding box center [346, 342] width 6 height 6
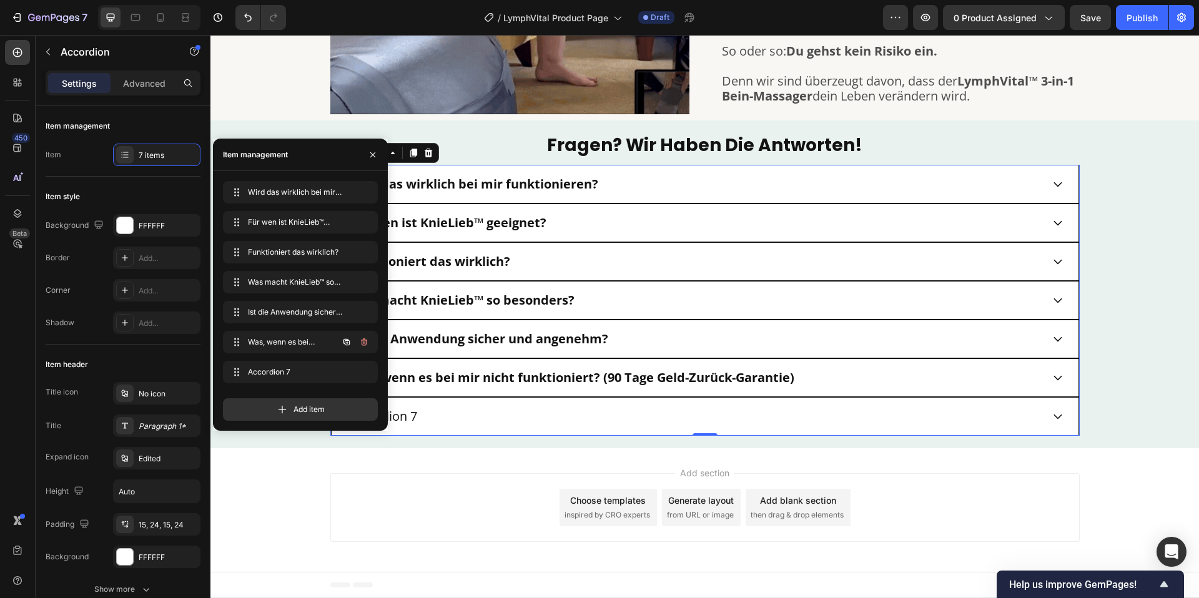
click at [345, 345] on icon "button" at bounding box center [347, 342] width 10 height 10
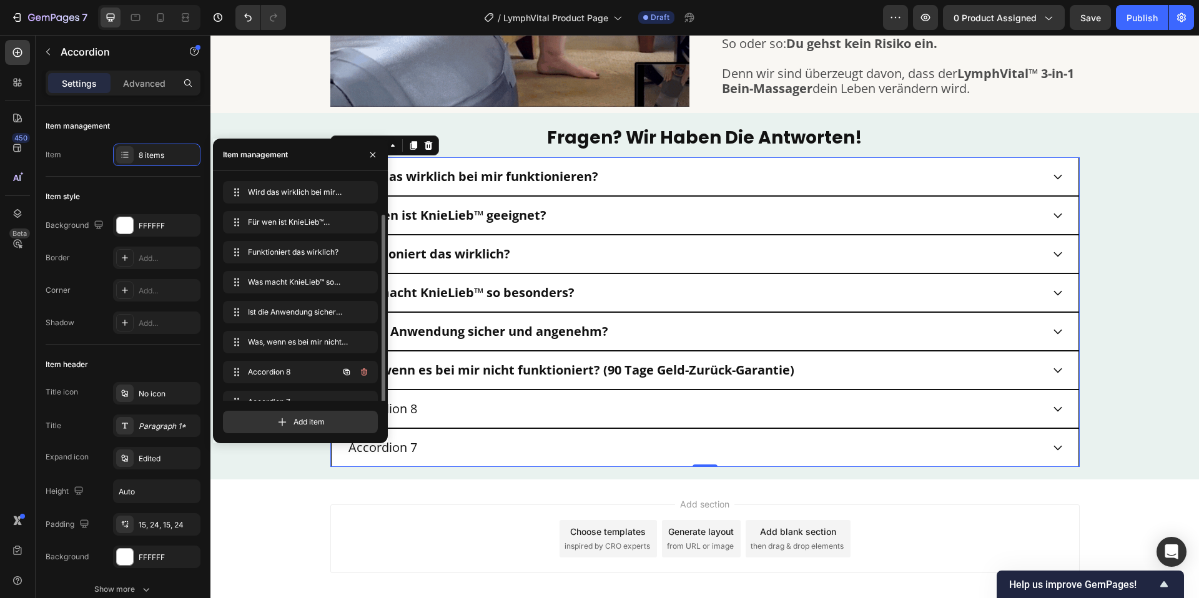
scroll to position [17, 0]
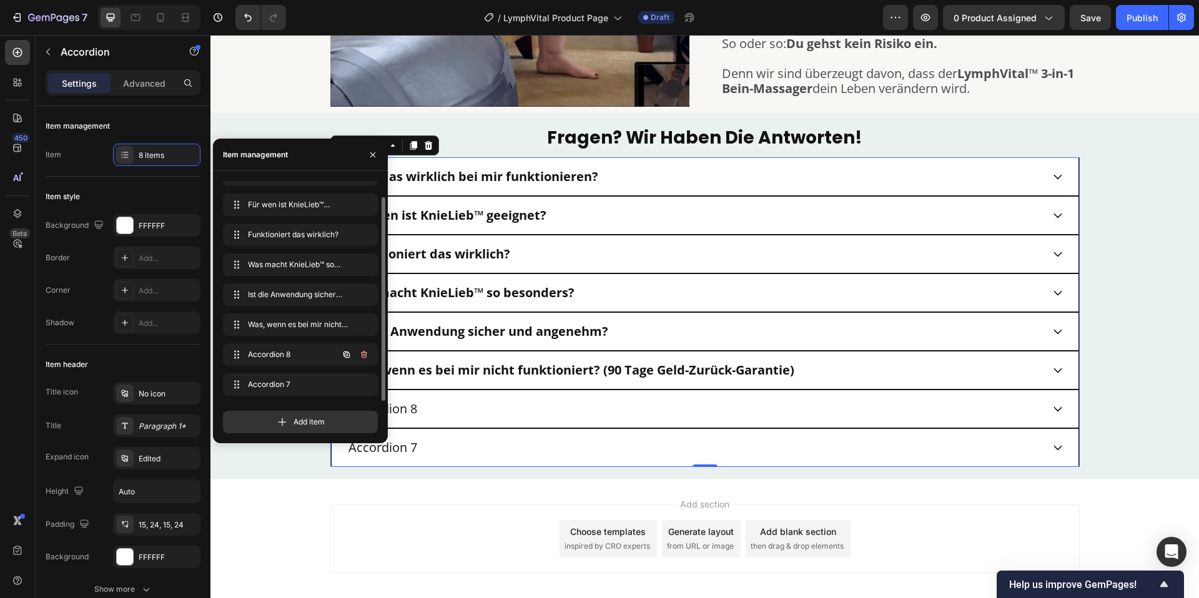
click at [345, 345] on div at bounding box center [355, 354] width 35 height 22
click at [345, 353] on icon "button" at bounding box center [346, 355] width 6 height 6
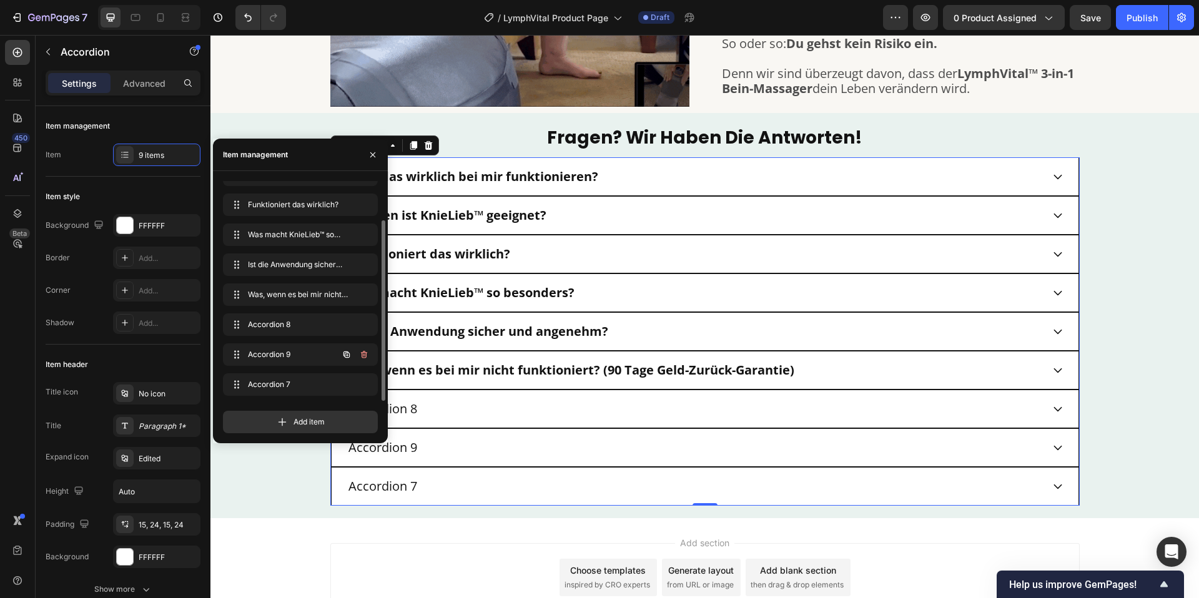
click at [345, 355] on icon "button" at bounding box center [347, 355] width 10 height 10
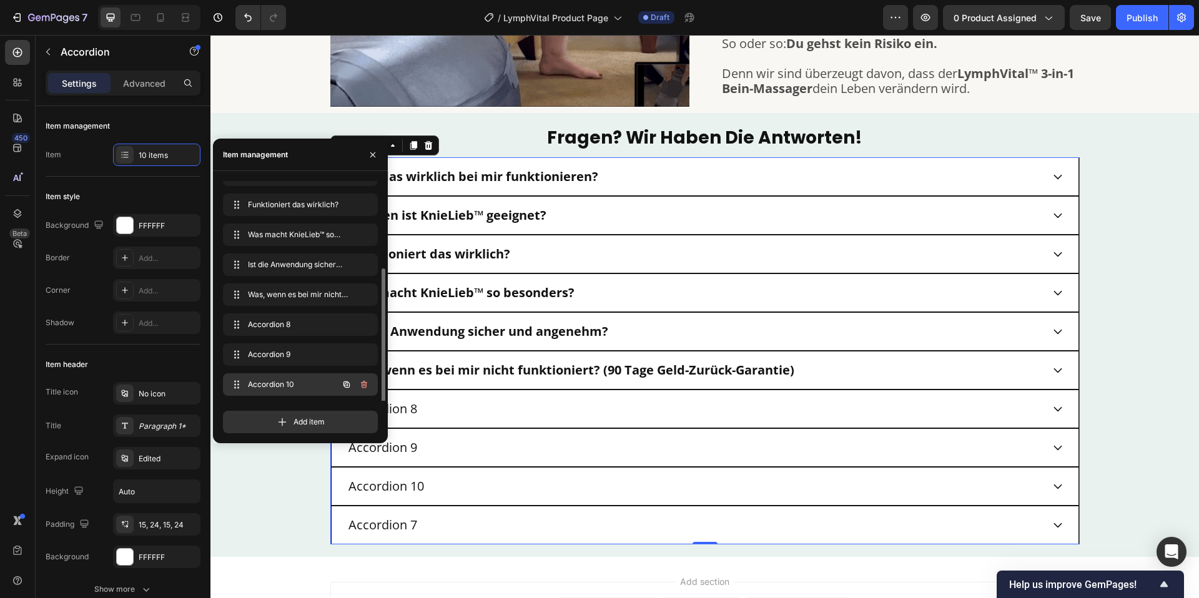
scroll to position [77, 0]
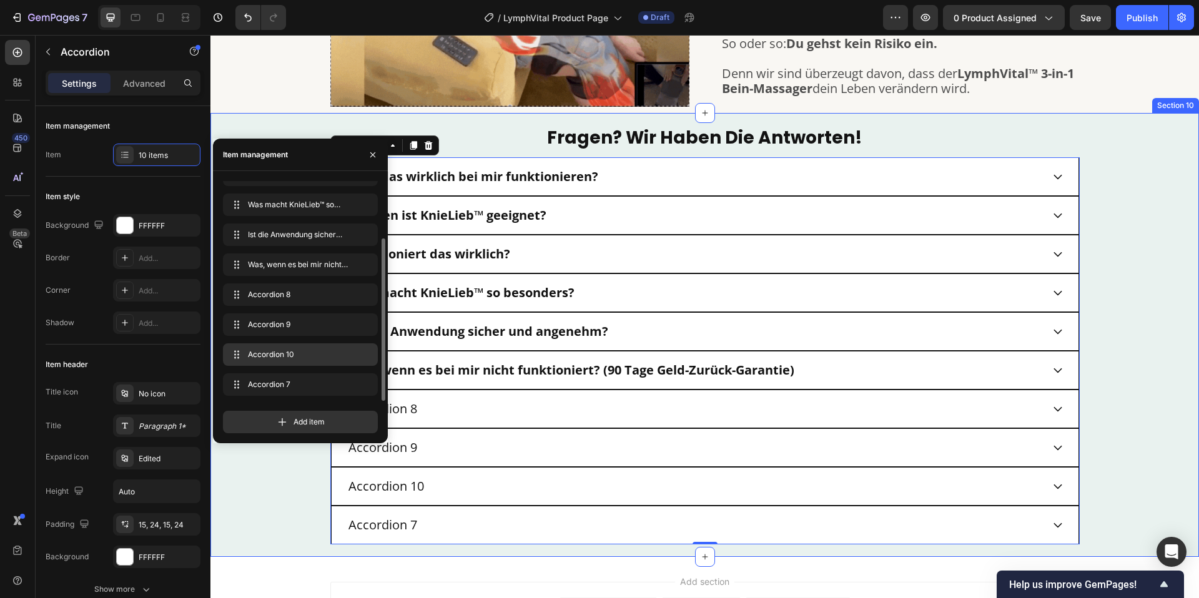
click at [1112, 355] on div "fragen? wir haben die antworten! Heading Wird das wirklich bei mir funktioniere…" at bounding box center [704, 335] width 988 height 418
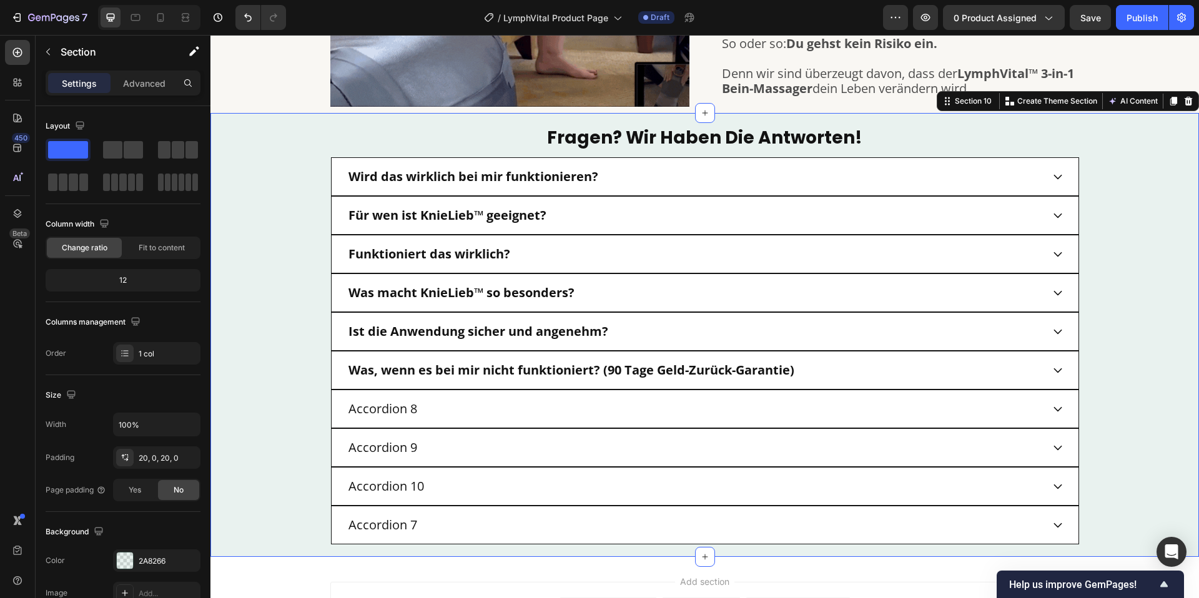
click at [436, 219] on strong "Für wen ist KnieLieb™ geeignet?" at bounding box center [447, 215] width 198 height 17
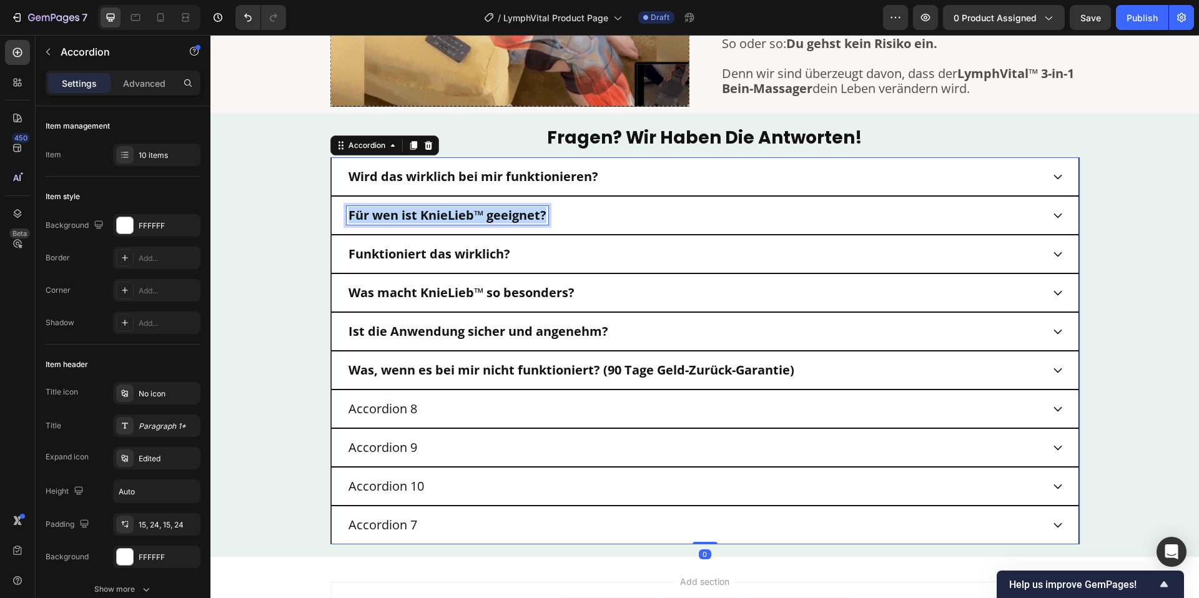
click at [436, 219] on strong "Für wen ist KnieLieb™ geeignet?" at bounding box center [447, 215] width 198 height 17
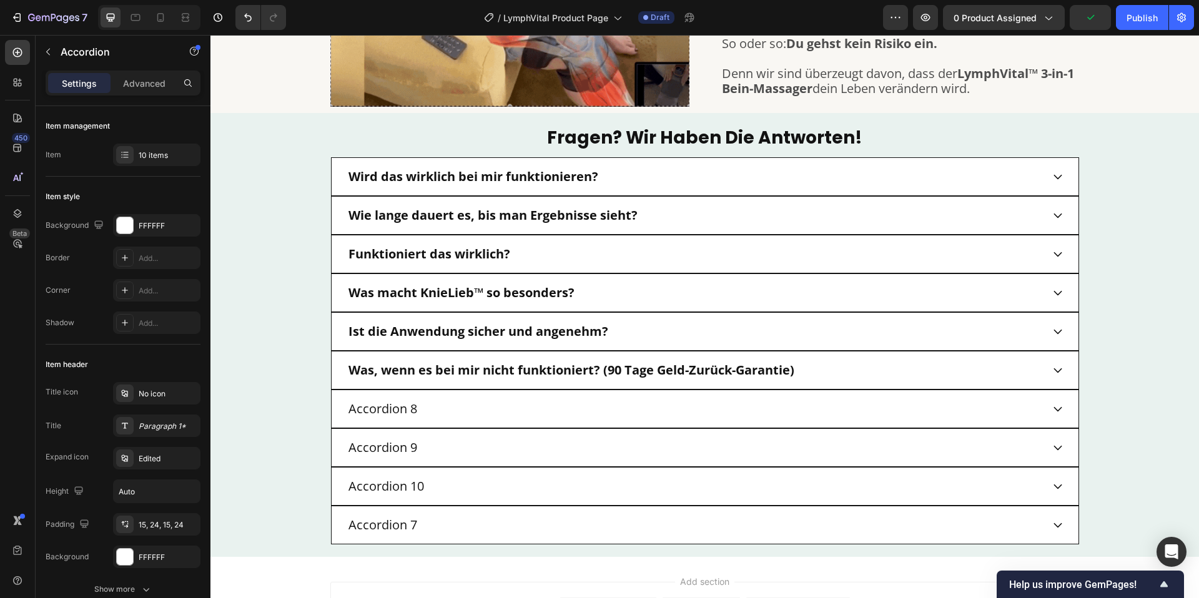
click at [780, 241] on div "Funktioniert das wirklich?" at bounding box center [705, 254] width 748 height 39
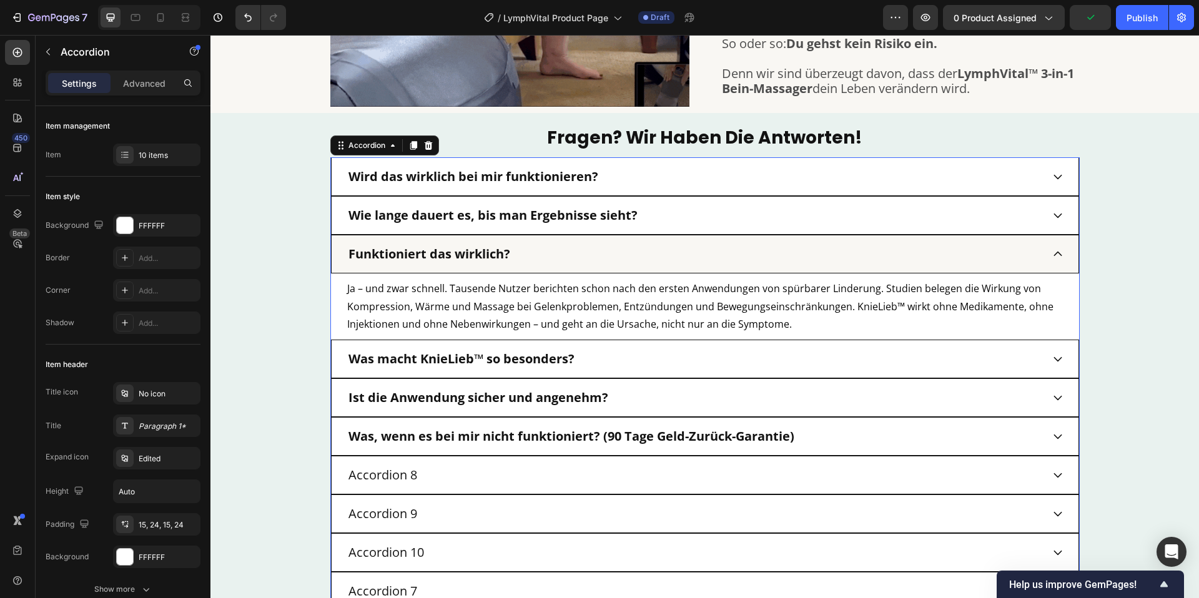
click at [771, 221] on div "Wie lange dauert es, bis man Ergebnisse sieht?" at bounding box center [695, 215] width 696 height 19
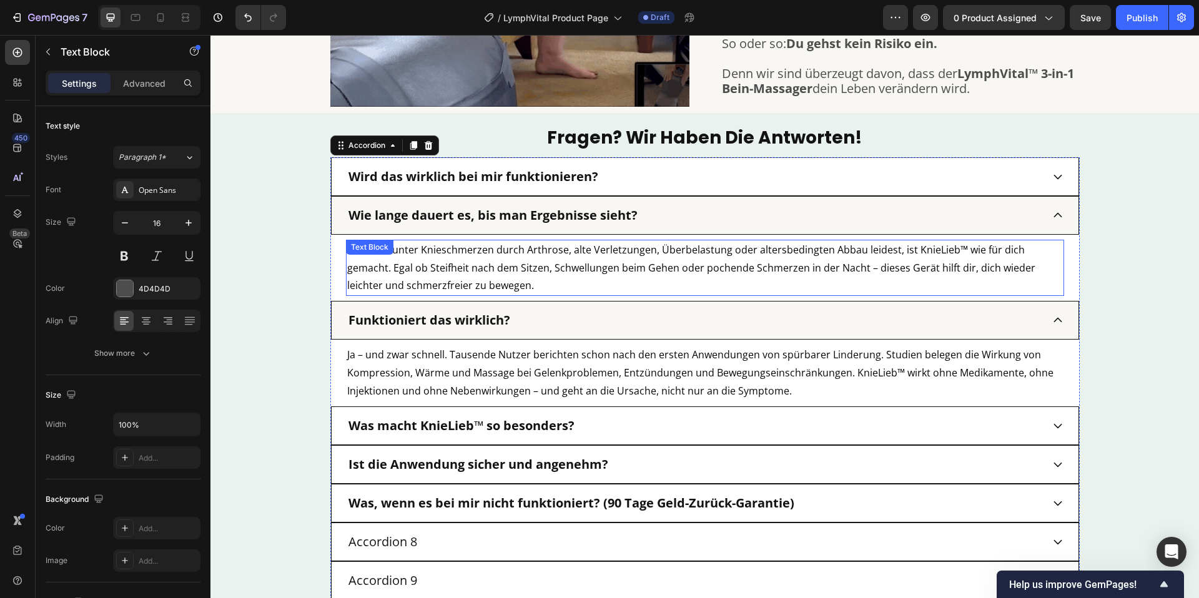
click at [406, 264] on span "Wenn du unter Knieschmerzen durch Arthrose, alte Verletzungen, Überbelastung od…" at bounding box center [691, 268] width 688 height 50
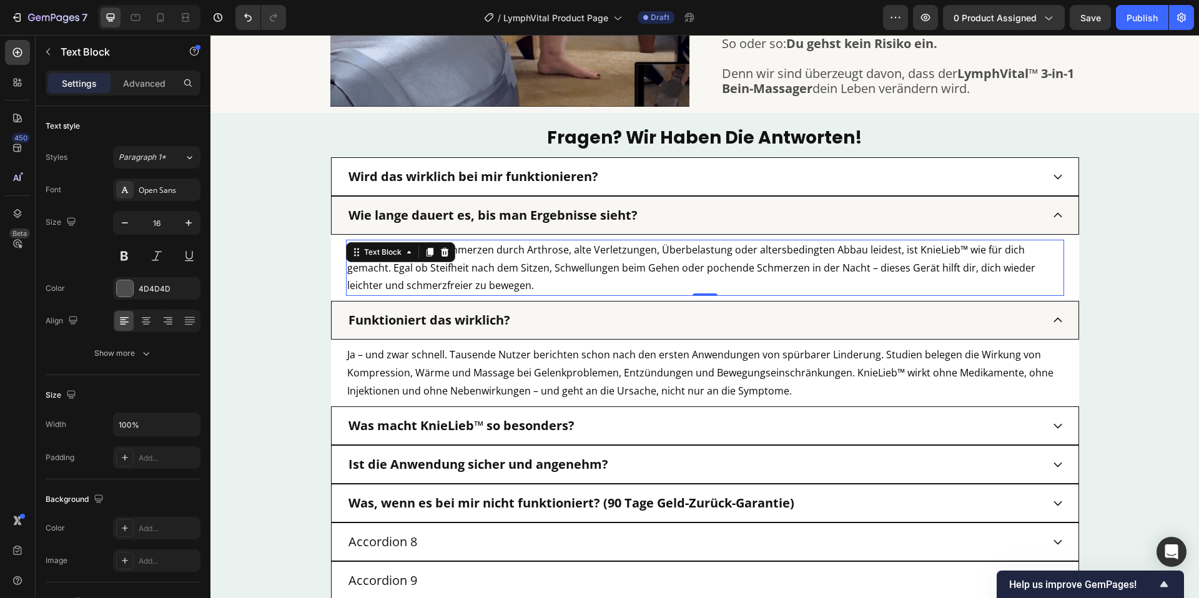
click at [406, 264] on span "Wenn du unter Knieschmerzen durch Arthrose, alte Verletzungen, Überbelastung od…" at bounding box center [691, 268] width 688 height 50
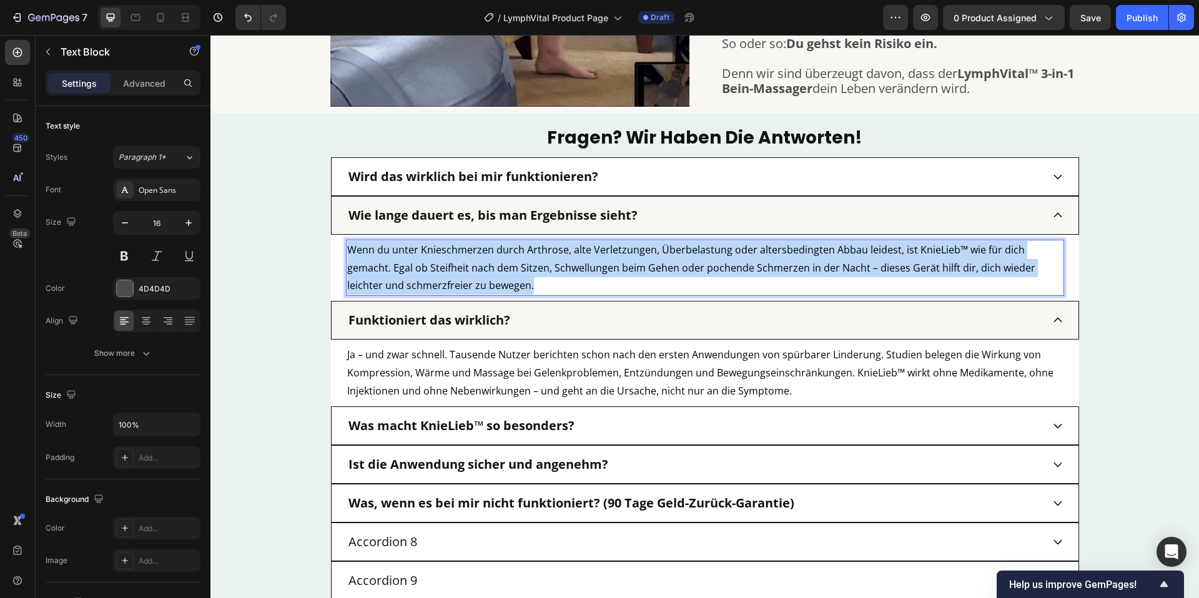
click at [406, 264] on span "Wenn du unter Knieschmerzen durch Arthrose, alte Verletzungen, Überbelastung od…" at bounding box center [691, 268] width 688 height 50
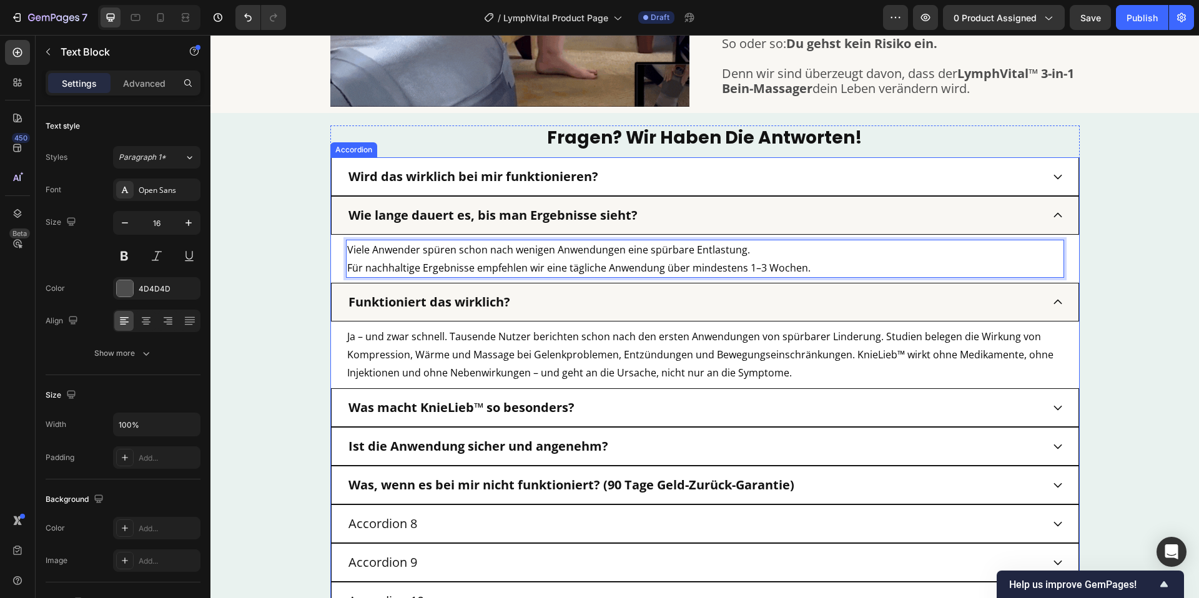
click at [427, 298] on strong "Funktioniert das wirklich?" at bounding box center [429, 301] width 162 height 17
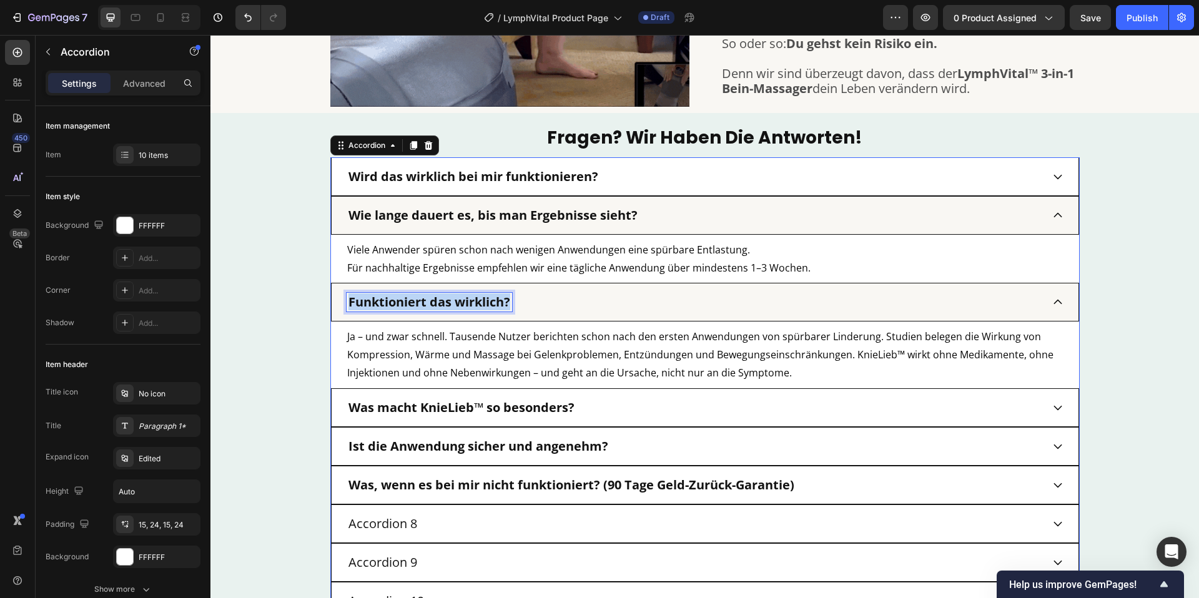
click at [427, 298] on strong "Funktioniert das wirklich?" at bounding box center [429, 301] width 162 height 17
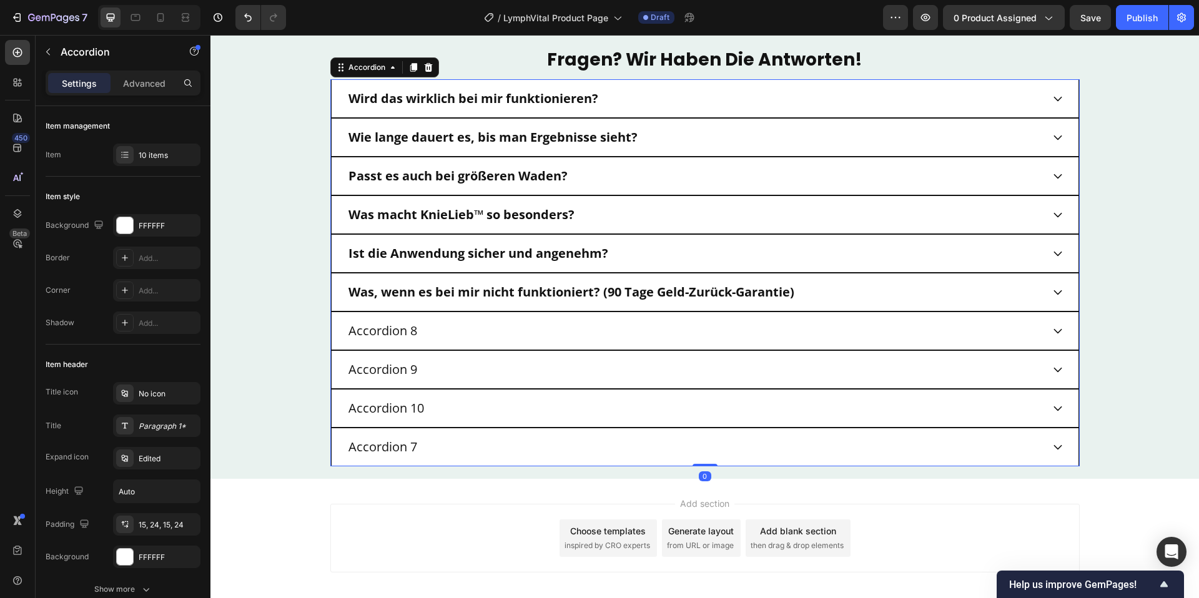
scroll to position [3391, 0]
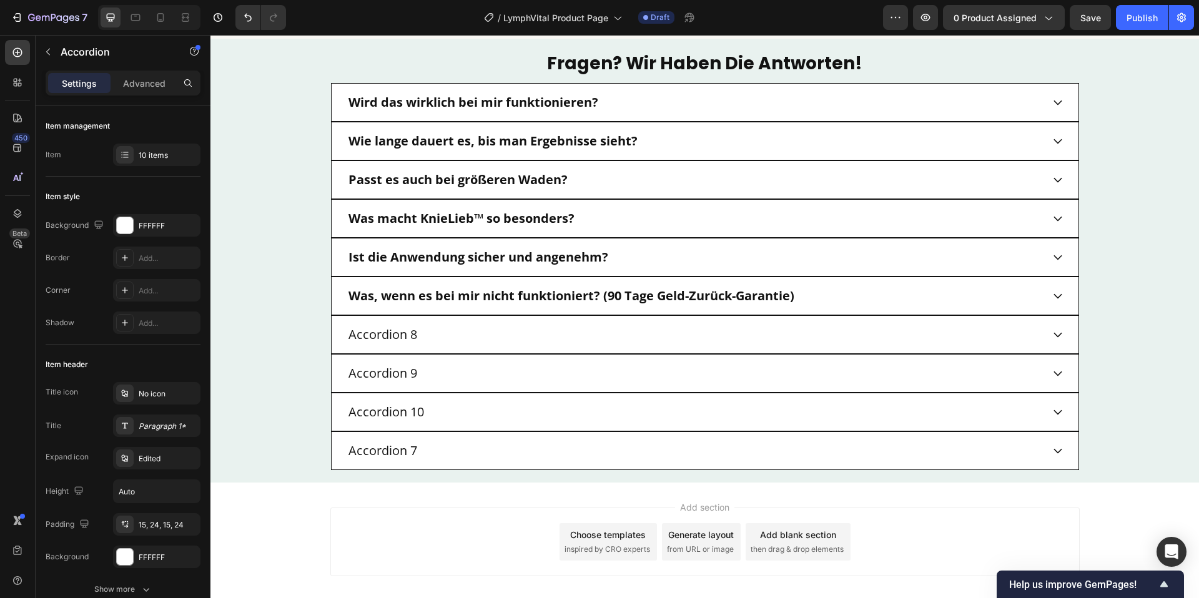
click at [658, 190] on div "Passt es auch bei größeren Waden?" at bounding box center [705, 179] width 748 height 39
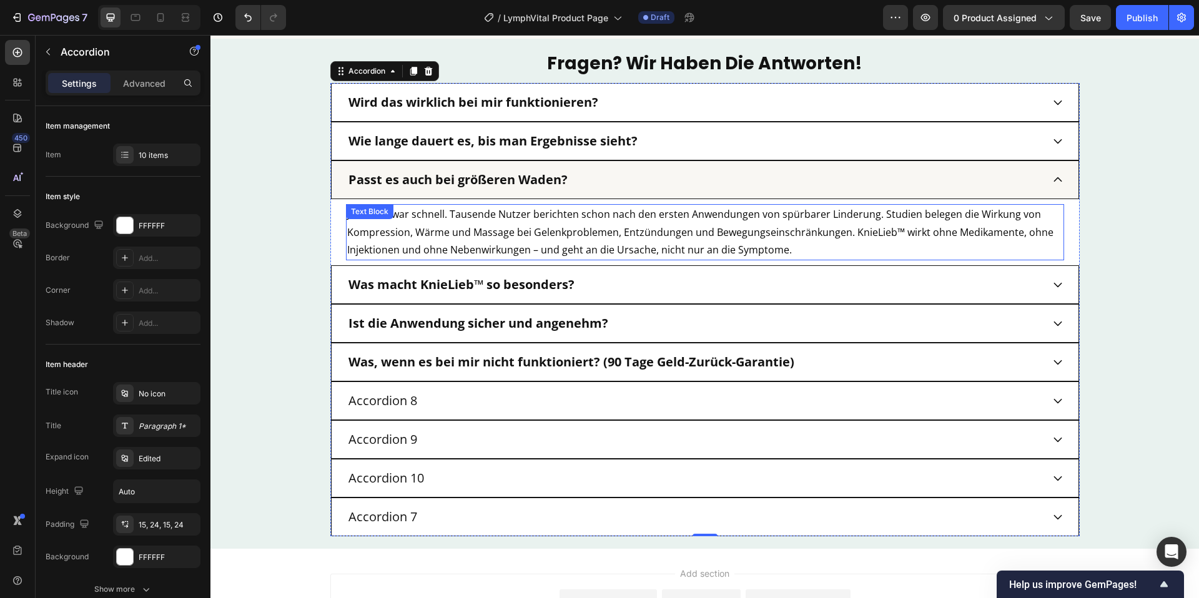
click at [526, 228] on span "Ja – und zwar schnell. Tausende Nutzer berichten schon nach den ersten Anwendun…" at bounding box center [700, 232] width 706 height 50
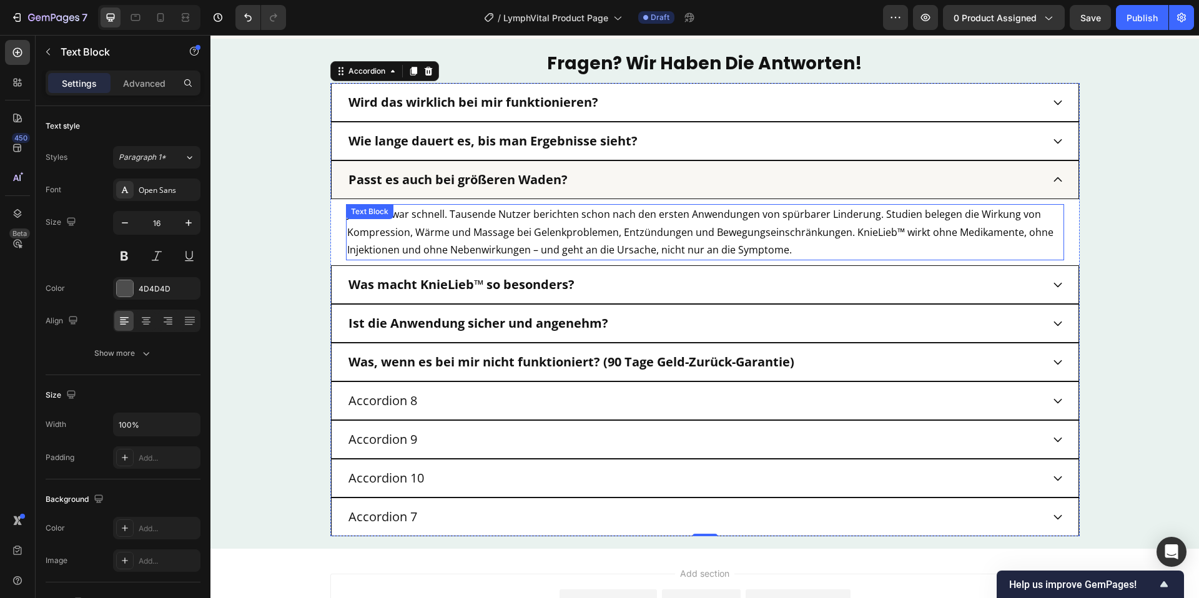
click at [526, 228] on span "Ja – und zwar schnell. Tausende Nutzer berichten schon nach den ersten Anwendun…" at bounding box center [700, 232] width 706 height 50
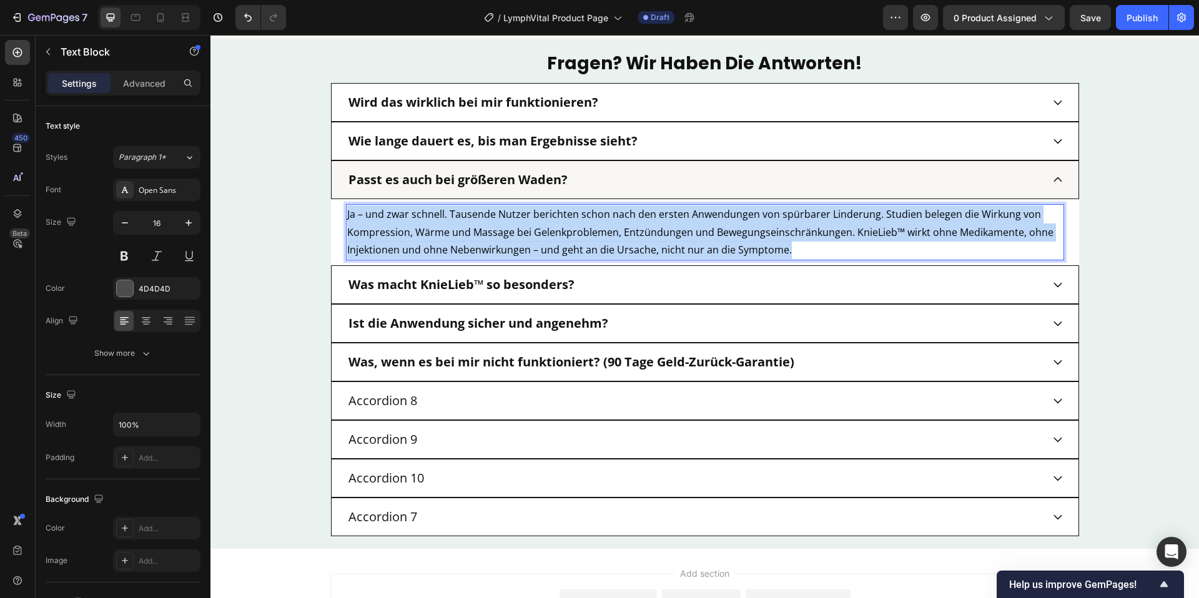
click at [526, 228] on span "Ja – und zwar schnell. Tausende Nutzer berichten schon nach den ersten Anwendun…" at bounding box center [700, 232] width 706 height 50
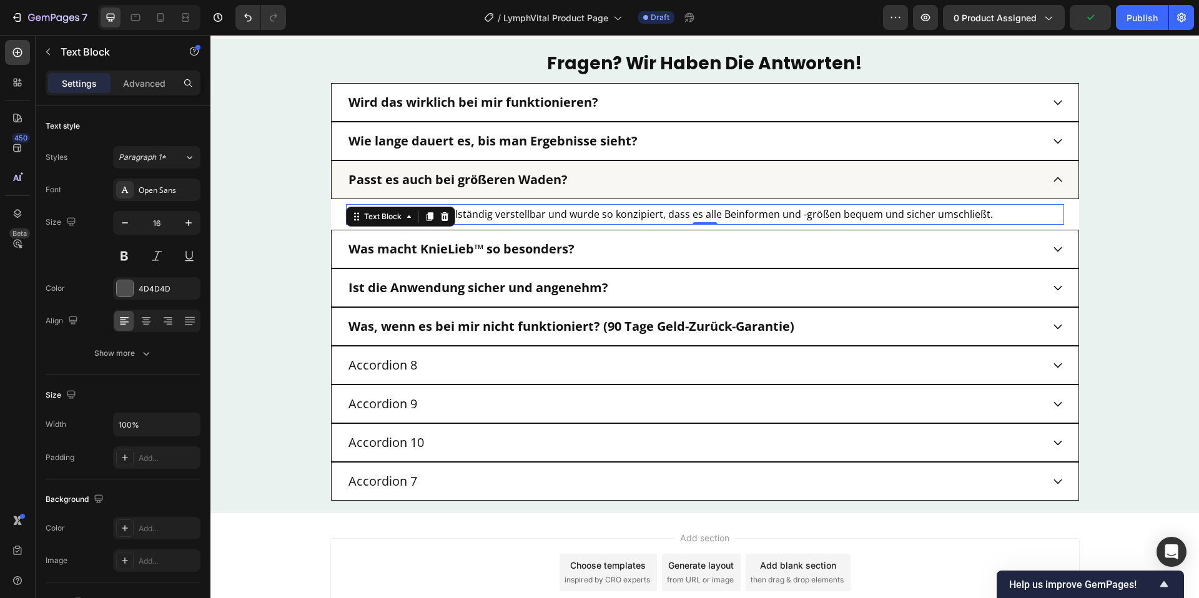
scroll to position [3456, 0]
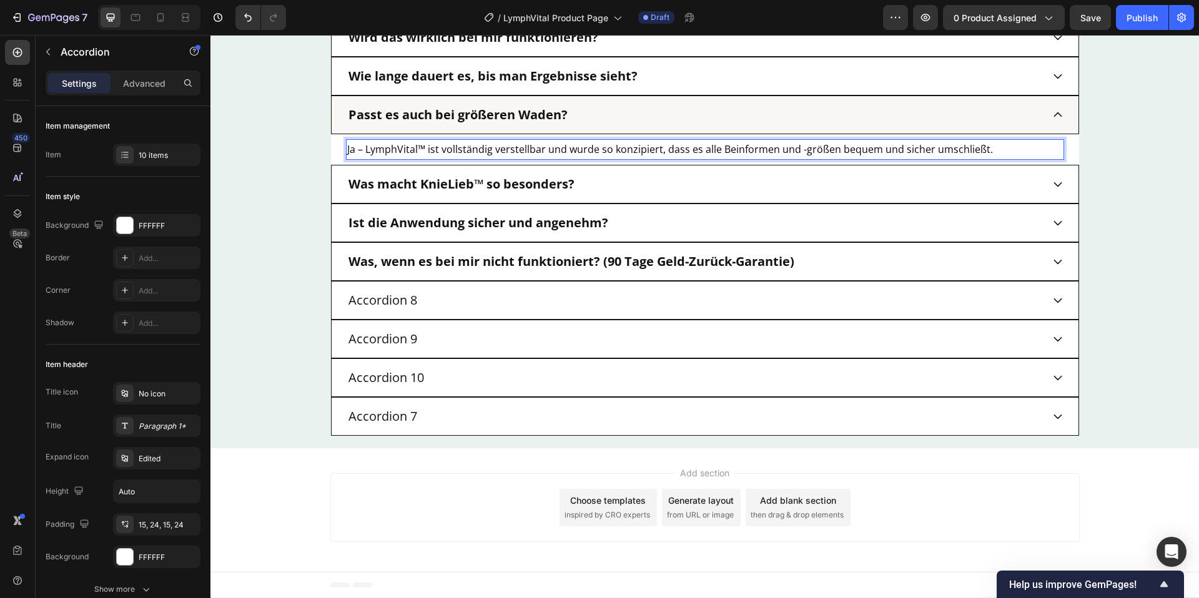
click at [550, 182] on strong "Was macht KnieLieb™ so besonders?" at bounding box center [461, 183] width 226 height 17
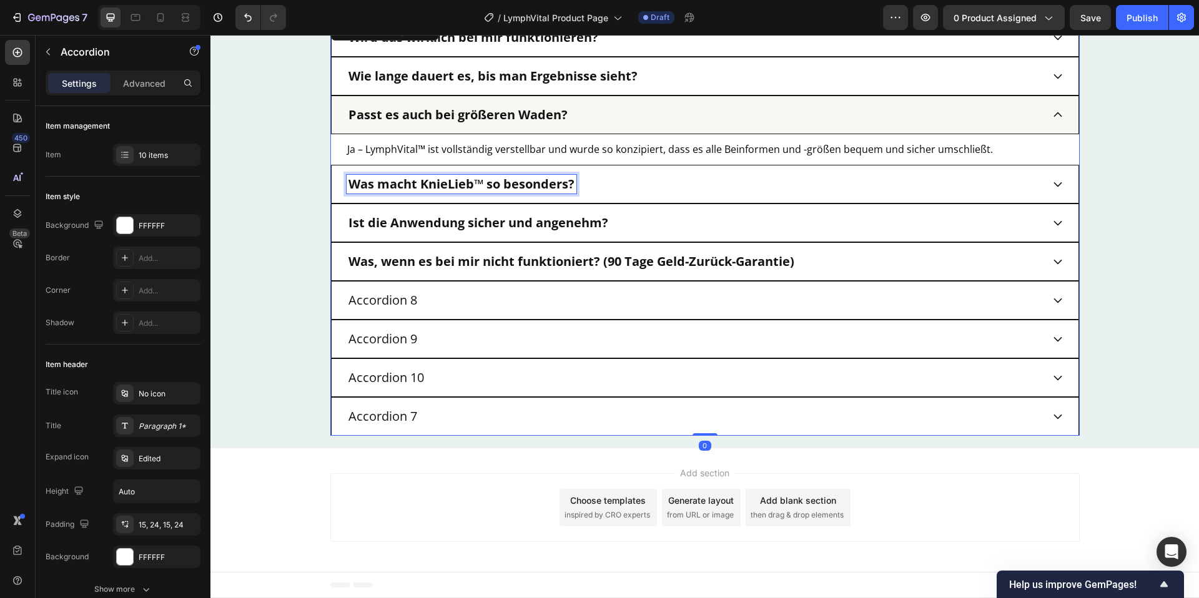
click at [550, 182] on strong "Was macht KnieLieb™ so besonders?" at bounding box center [461, 183] width 226 height 17
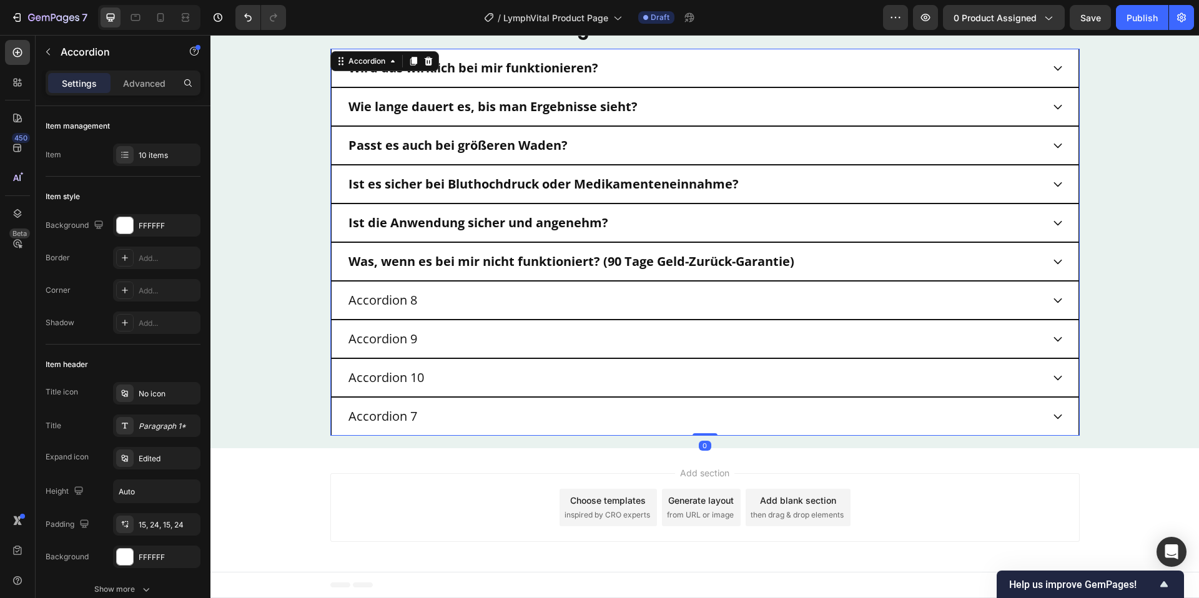
scroll to position [3425, 0]
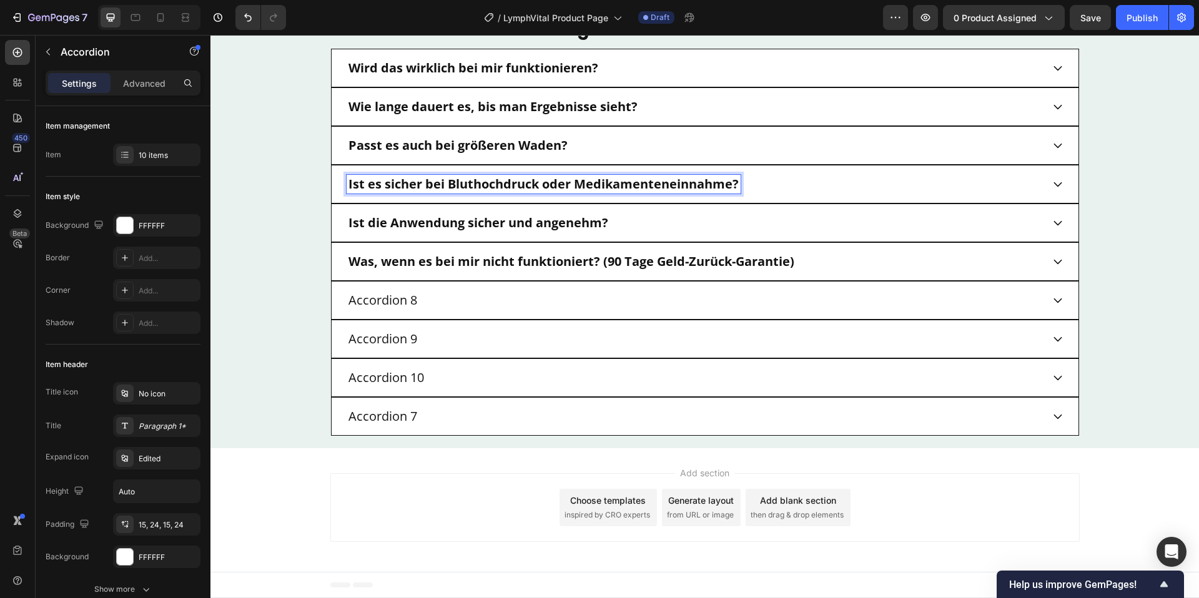
drag, startPoint x: 861, startPoint y: 192, endPoint x: 850, endPoint y: 193, distance: 11.3
click at [860, 192] on div "Ist es sicher bei Bluthochdruck oder Medikamenteneinnahme?" at bounding box center [695, 184] width 696 height 19
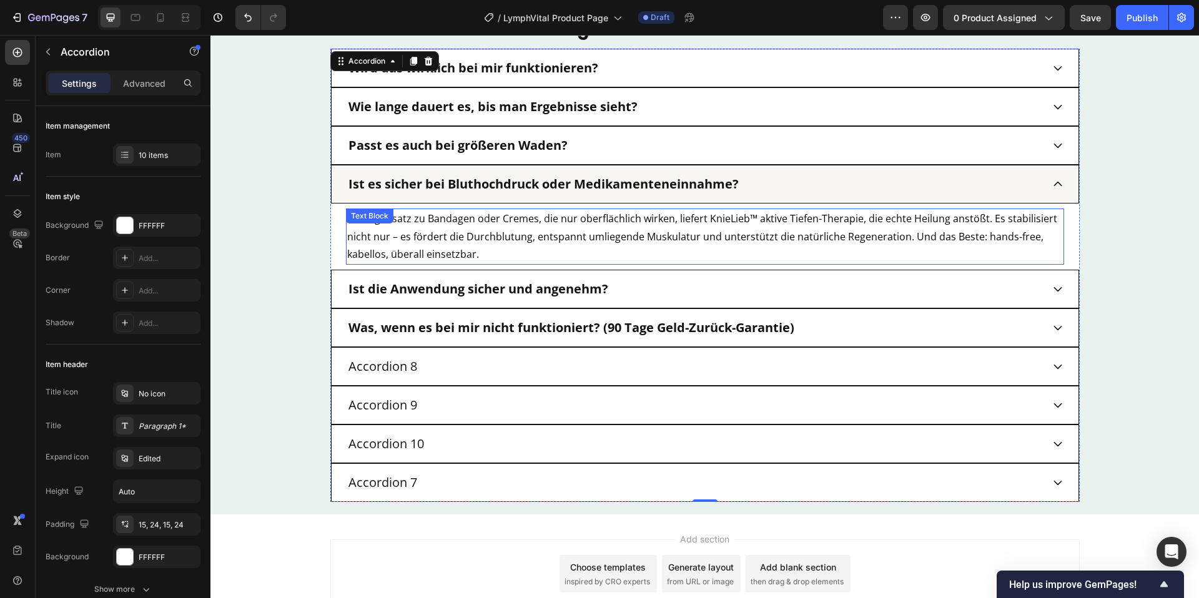
click at [581, 227] on p "Im Gegensatz zu Bandagen oder Cremes, die nur oberflächlich wirken, liefert Kni…" at bounding box center [705, 237] width 716 height 54
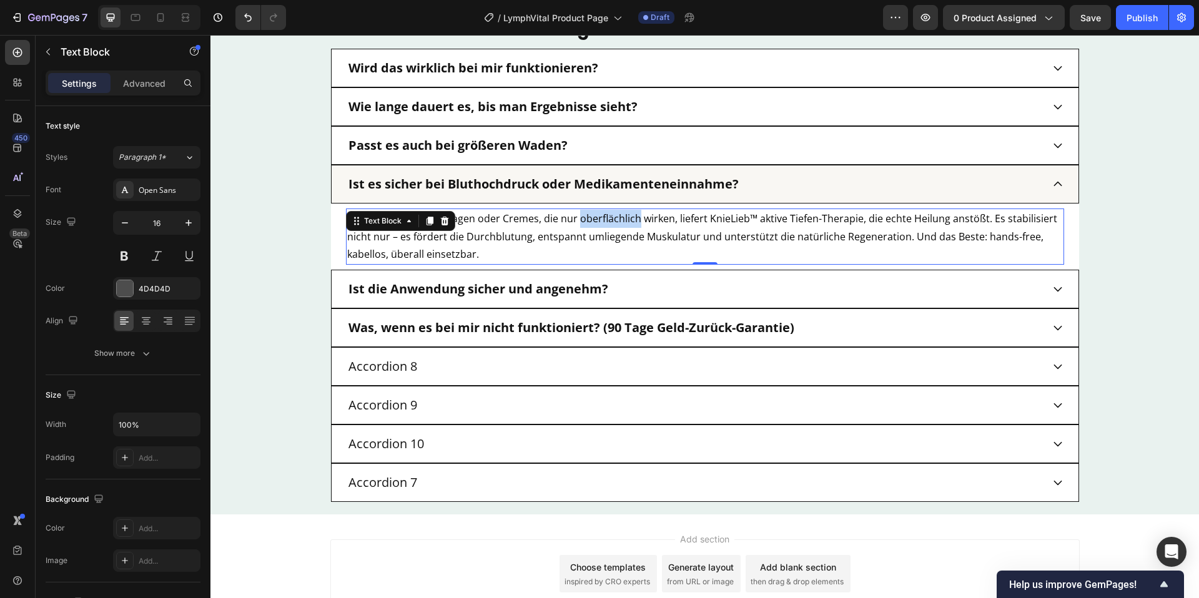
click at [581, 227] on p "Im Gegensatz zu Bandagen oder Cremes, die nur oberflächlich wirken, liefert Kni…" at bounding box center [705, 237] width 716 height 54
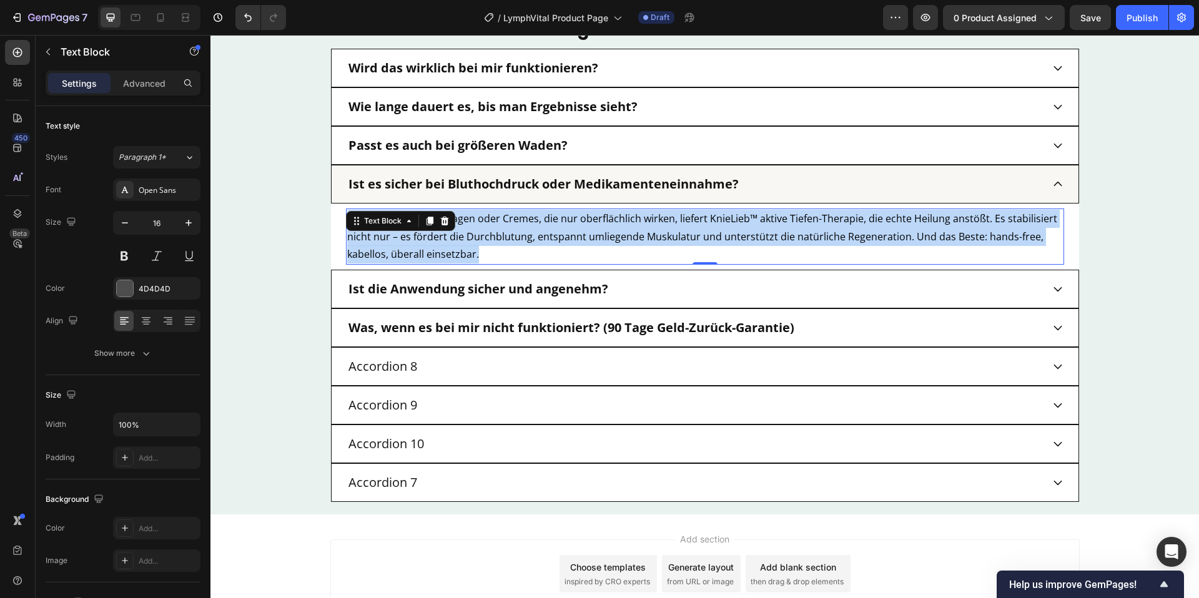
click at [581, 227] on p "Im Gegensatz zu Bandagen oder Cremes, die nur oberflächlich wirken, liefert Kni…" at bounding box center [705, 237] width 716 height 54
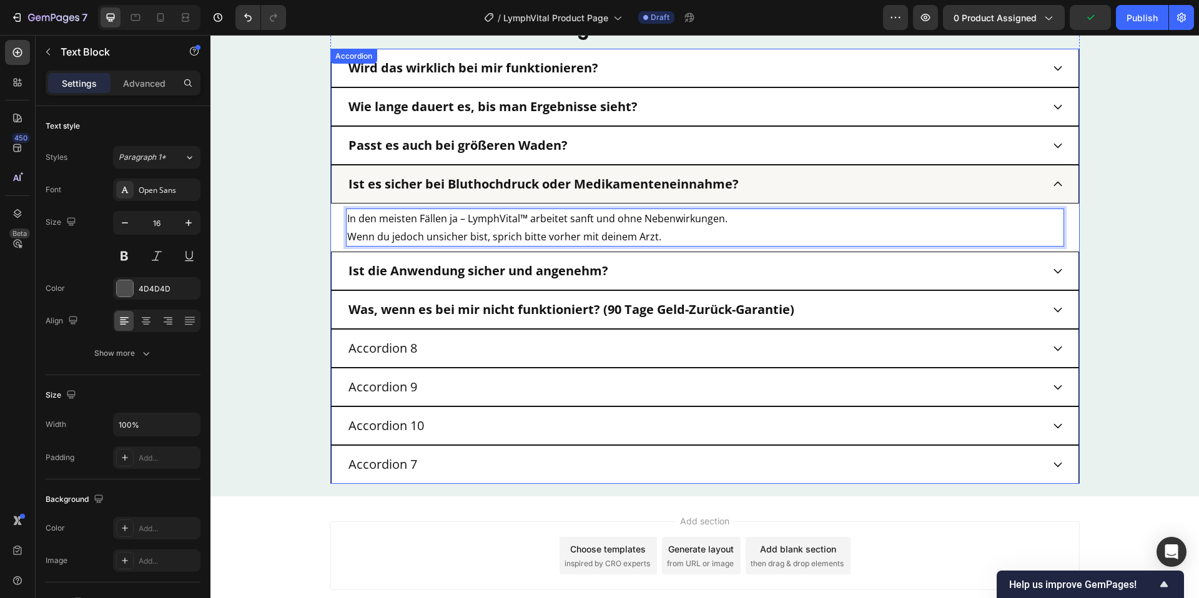
click at [776, 267] on div "Ist die Anwendung sicher und angenehm?" at bounding box center [695, 271] width 696 height 19
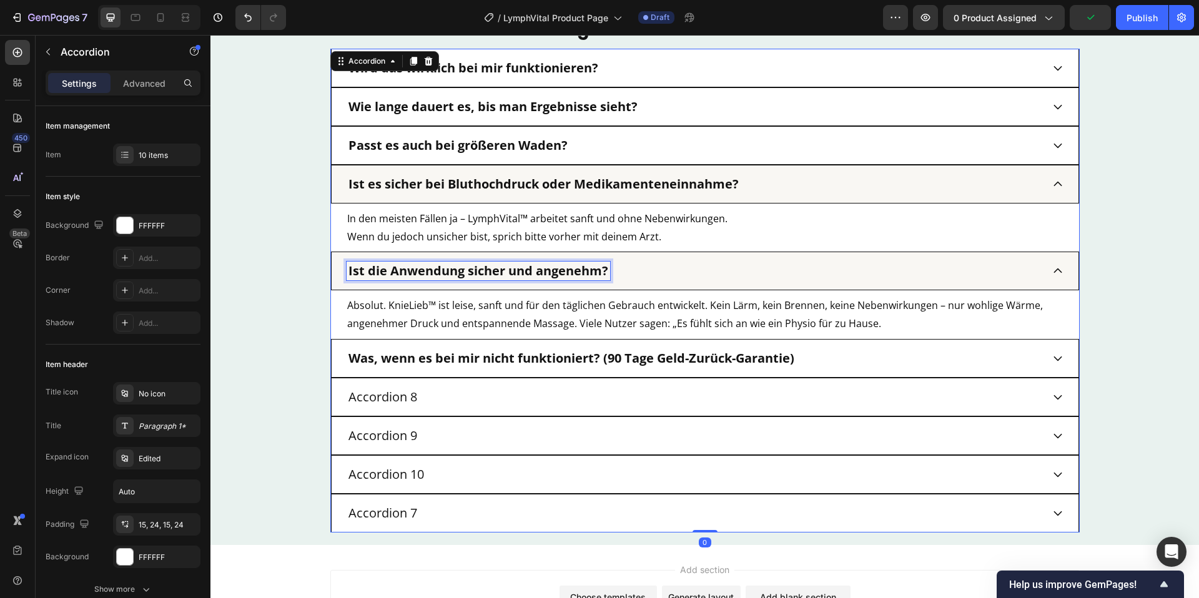
click at [531, 270] on strong "Ist die Anwendung sicher und angenehm?" at bounding box center [478, 270] width 260 height 17
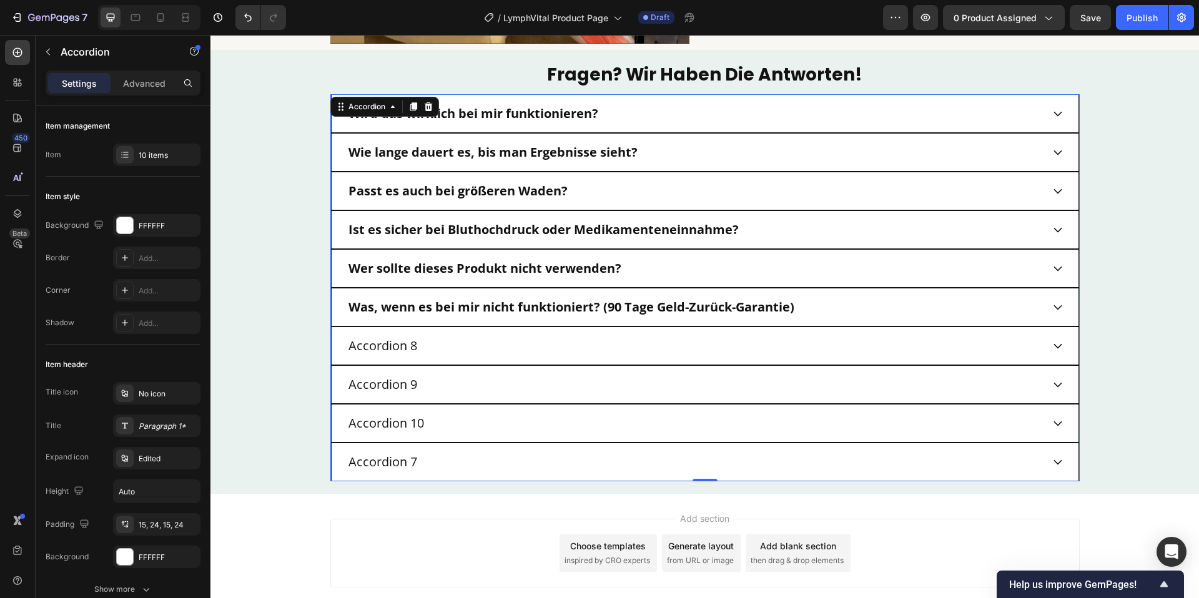
scroll to position [3377, 0]
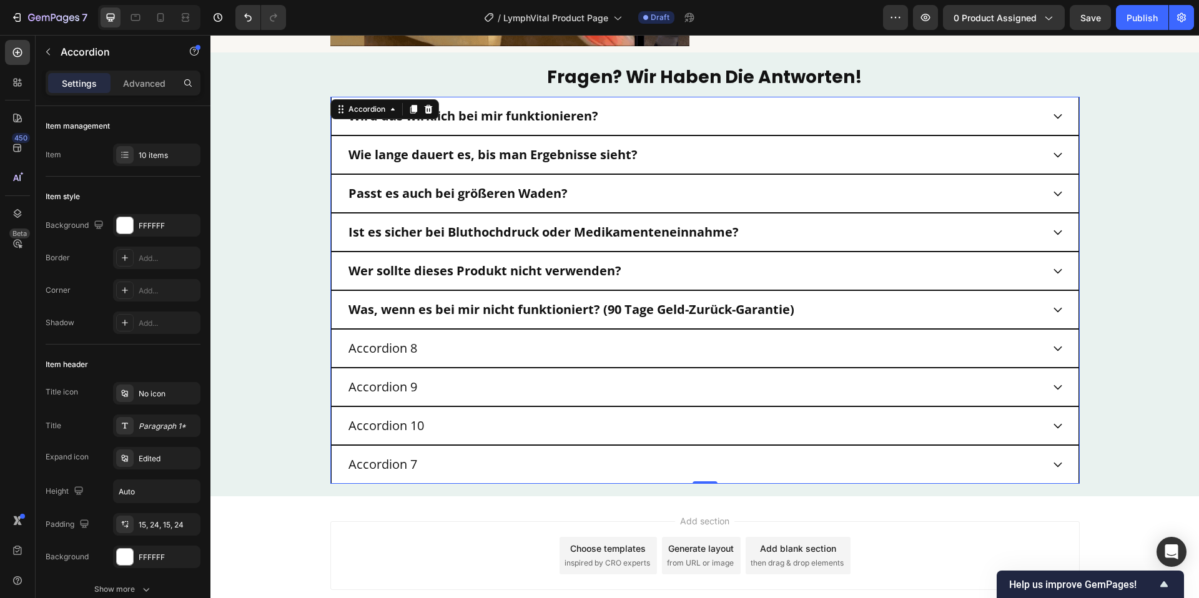
click at [731, 264] on div "Wer sollte dieses Produkt nicht verwenden?" at bounding box center [695, 271] width 696 height 19
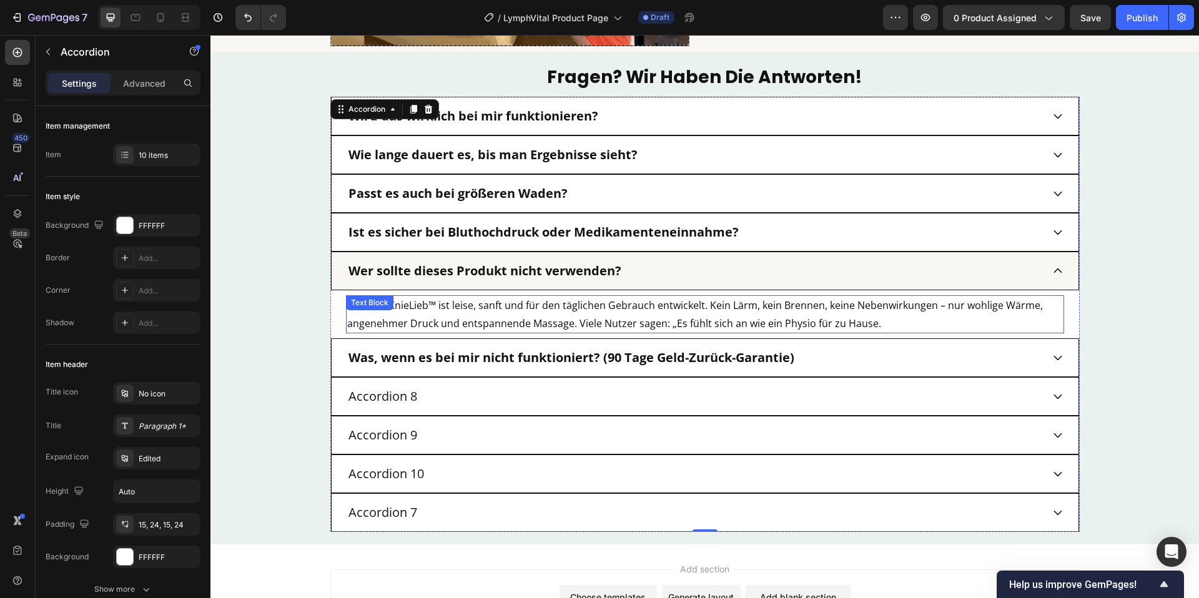
click at [525, 308] on span "Absolut. KnieLieb™ ist leise, sanft und für den täglichen Gebrauch entwickelt. …" at bounding box center [695, 314] width 696 height 32
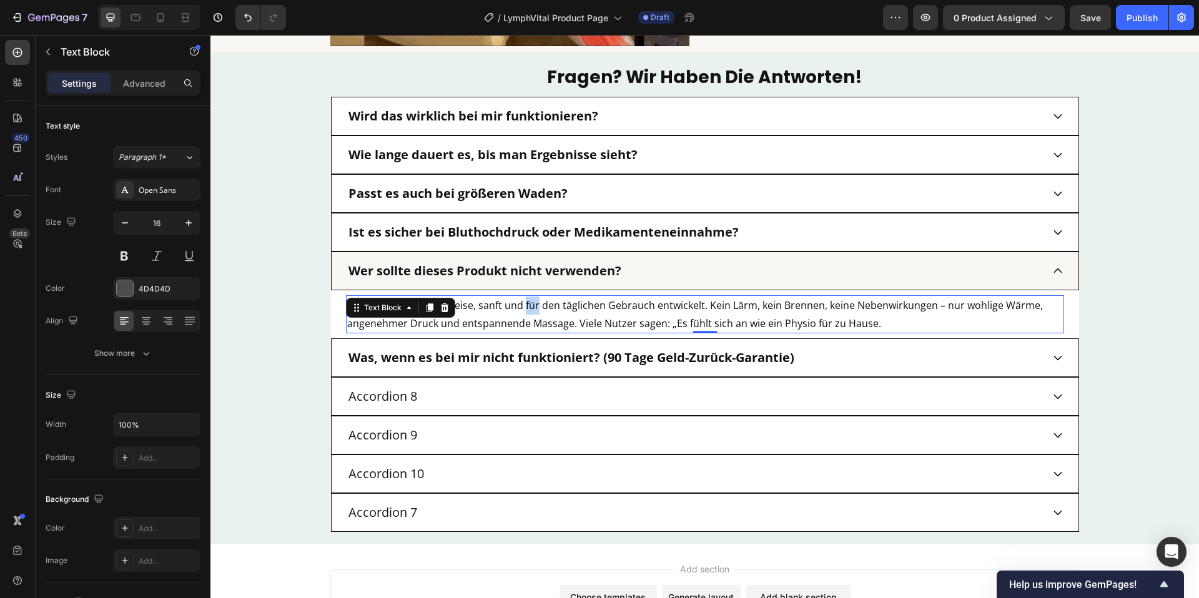
click at [525, 308] on span "Absolut. KnieLieb™ ist leise, sanft und für den täglichen Gebrauch entwickelt. …" at bounding box center [695, 314] width 696 height 32
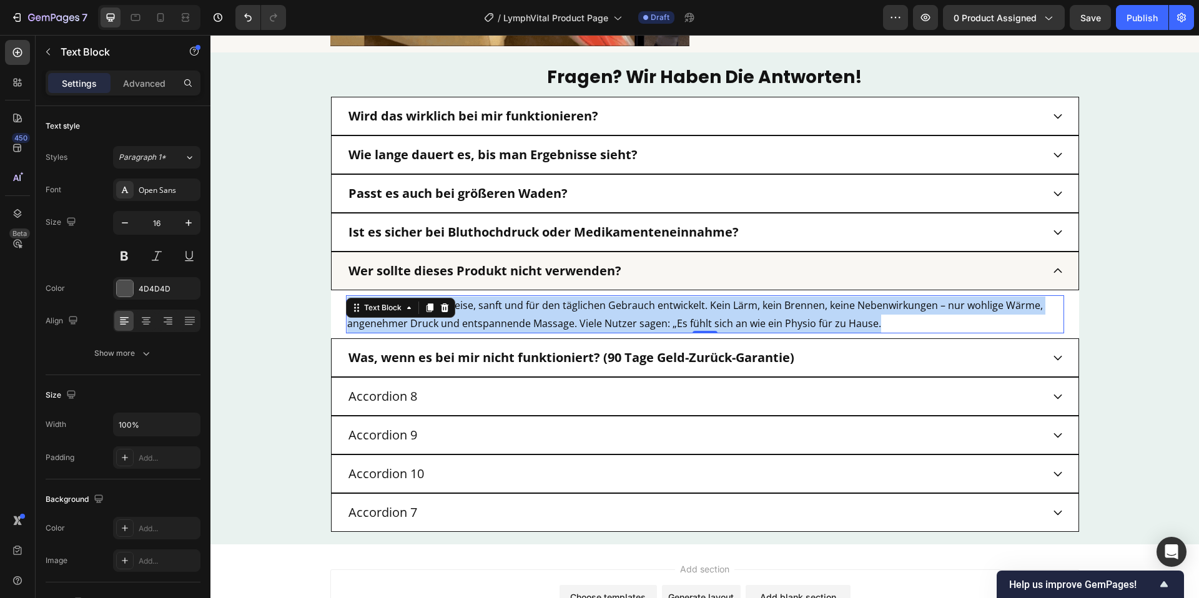
click at [525, 308] on span "Absolut. KnieLieb™ ist leise, sanft und für den täglichen Gebrauch entwickelt. …" at bounding box center [695, 314] width 696 height 32
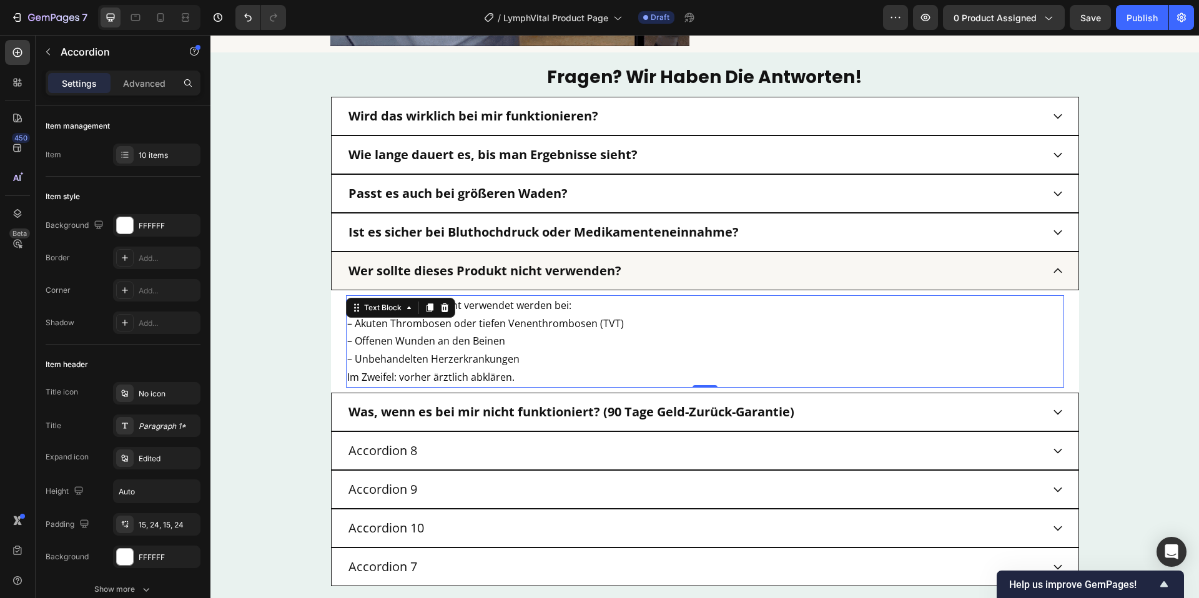
click at [558, 404] on strong "Was, wenn es bei mir nicht funktioniert? (90 Tage Geld-Zurück-Garantie)" at bounding box center [571, 411] width 446 height 17
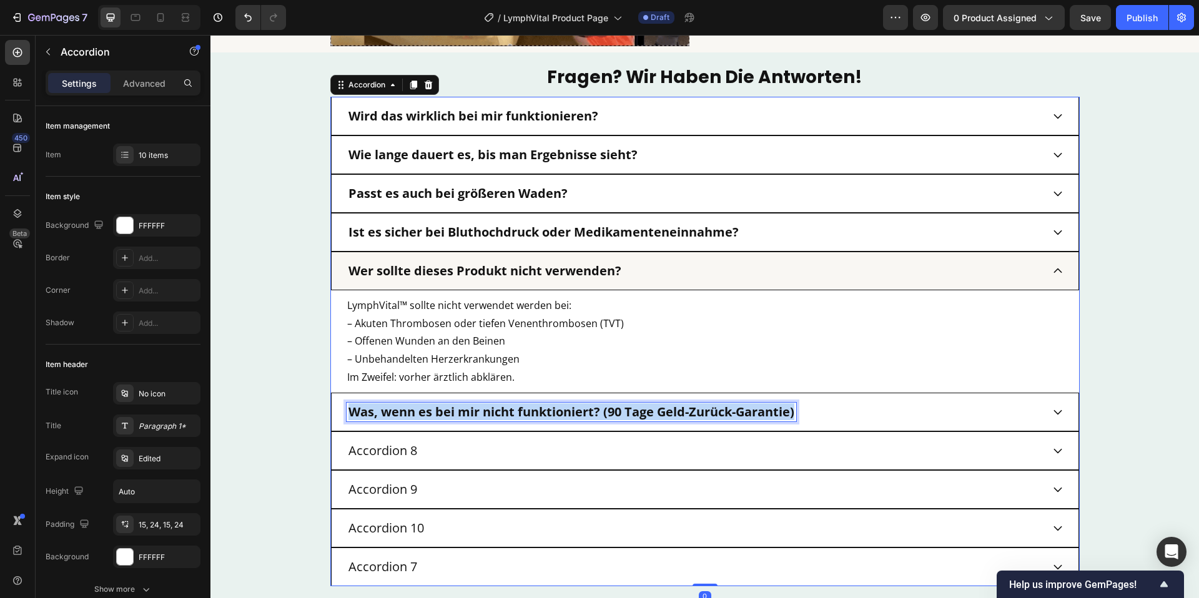
click at [558, 404] on strong "Was, wenn es bei mir nicht funktioniert? (90 Tage Geld-Zurück-Garantie)" at bounding box center [571, 411] width 446 height 17
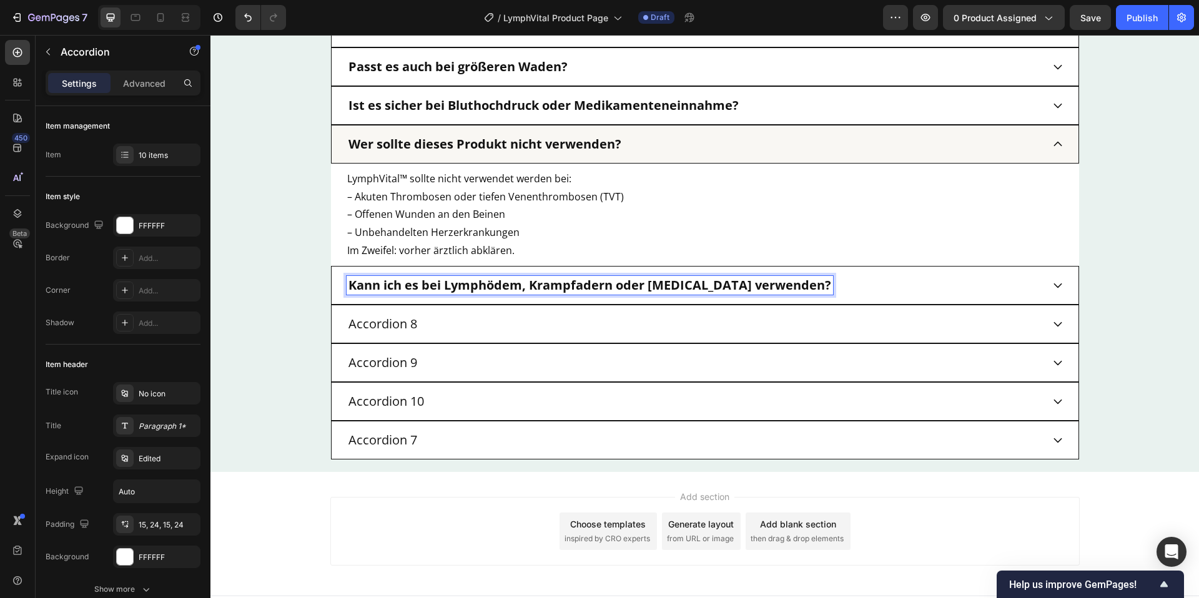
click at [836, 276] on div "Kann ich es bei Lymphödem, Krampfadern oder [MEDICAL_DATA] verwenden?" at bounding box center [695, 285] width 696 height 19
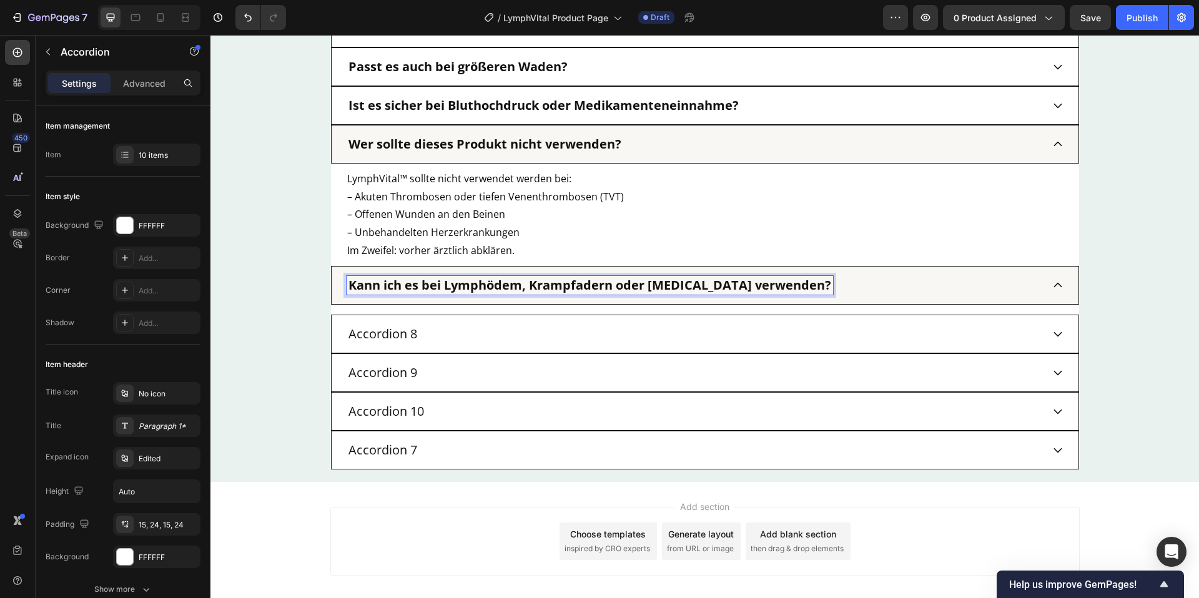
scroll to position [3524, 0]
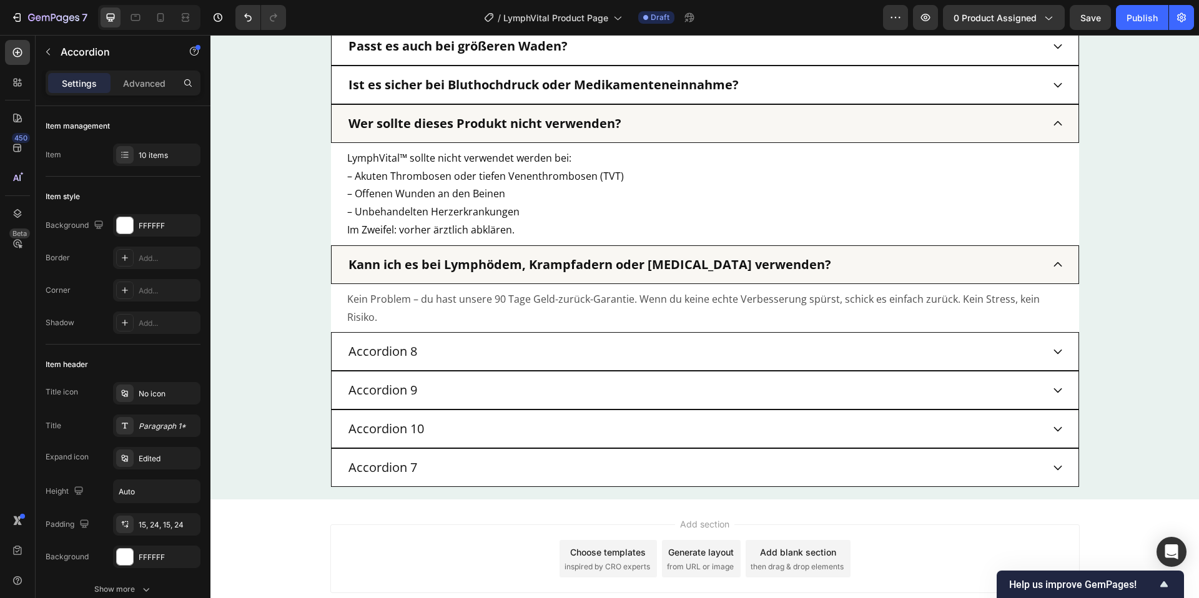
click at [837, 265] on div "Kann ich es bei Lymphödem, Krampfadern oder [MEDICAL_DATA] verwenden?" at bounding box center [695, 264] width 696 height 19
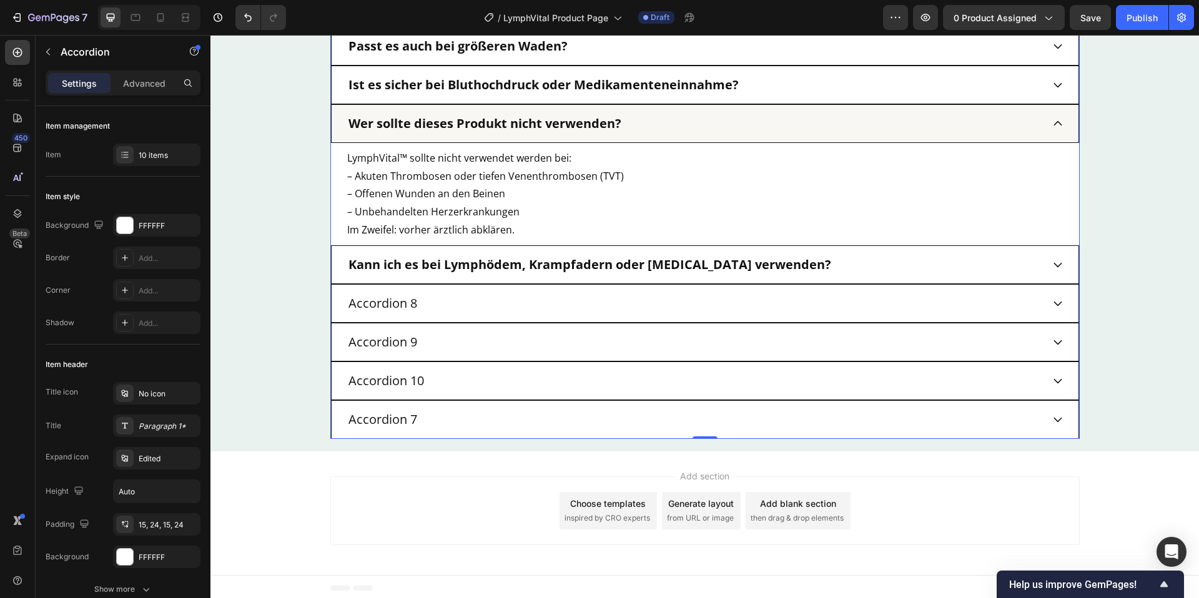
click at [845, 296] on div "Accordion 8" at bounding box center [695, 303] width 696 height 19
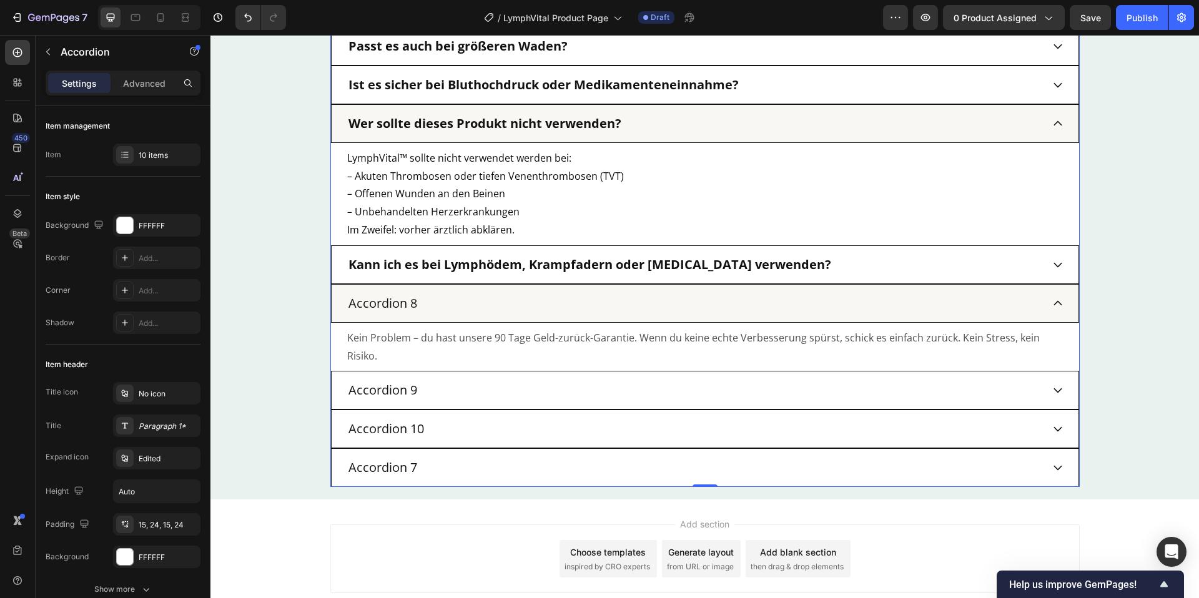
click at [835, 267] on div "Kann ich es bei Lymphödem, Krampfadern oder [MEDICAL_DATA] verwenden?" at bounding box center [695, 264] width 696 height 19
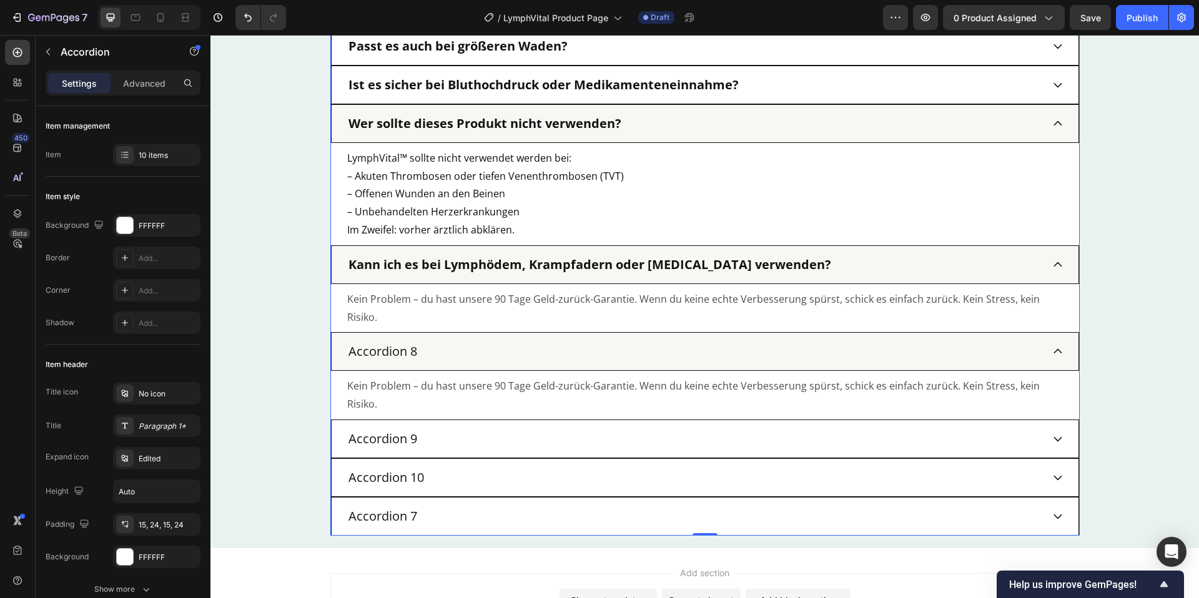
drag, startPoint x: 860, startPoint y: 393, endPoint x: 860, endPoint y: 437, distance: 44.3
click at [859, 430] on div "Accordion 9" at bounding box center [695, 439] width 696 height 19
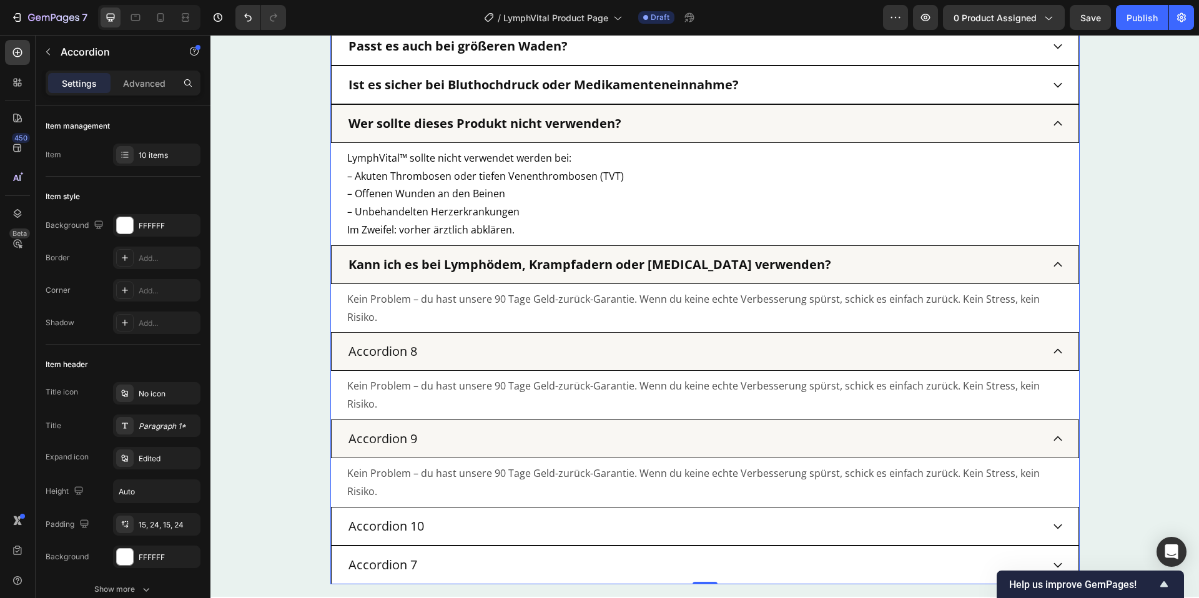
click at [859, 507] on div "Accordion 10" at bounding box center [705, 526] width 748 height 39
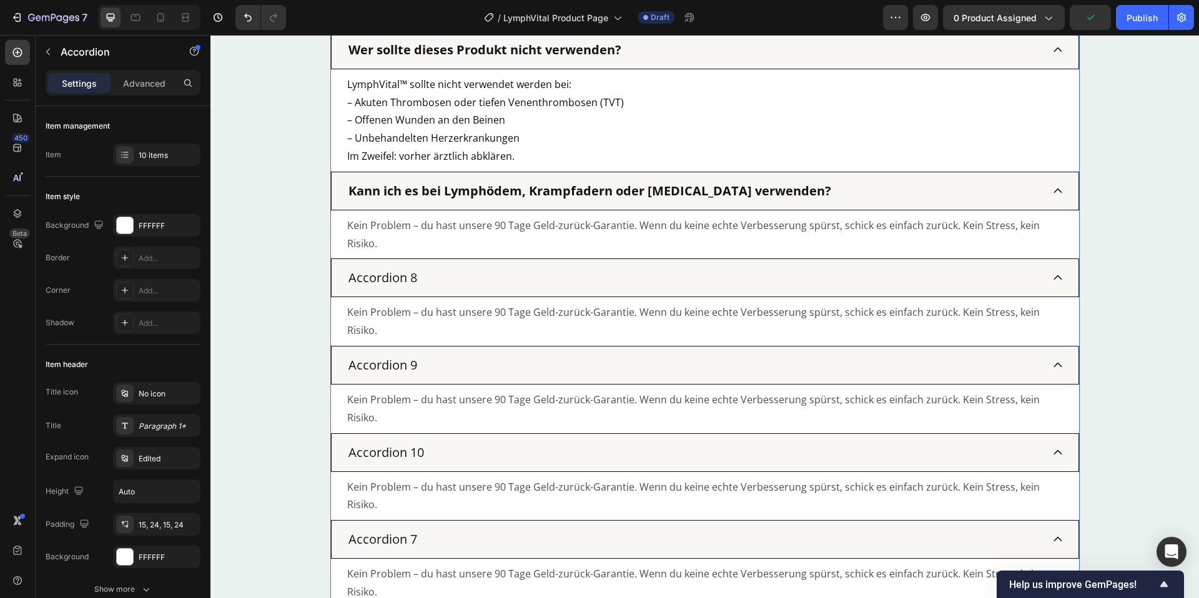
scroll to position [3616, 0]
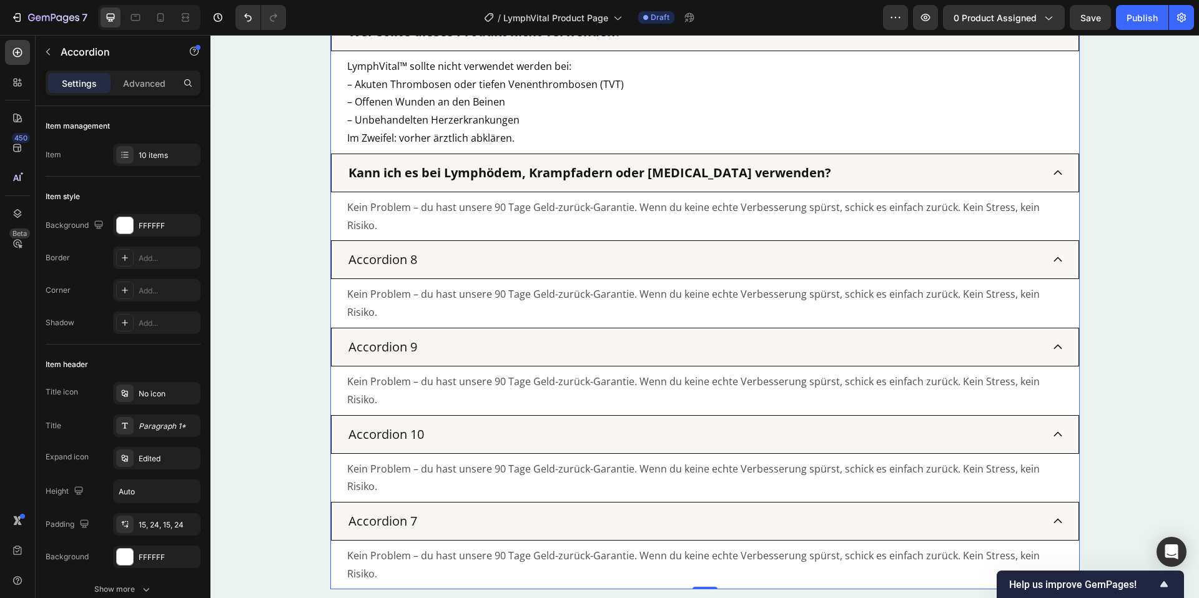
click at [463, 211] on p "Kein Problem – du hast unsere 90 Tage Geld-zurück-Garantie. Wenn du keine echte…" at bounding box center [705, 217] width 716 height 36
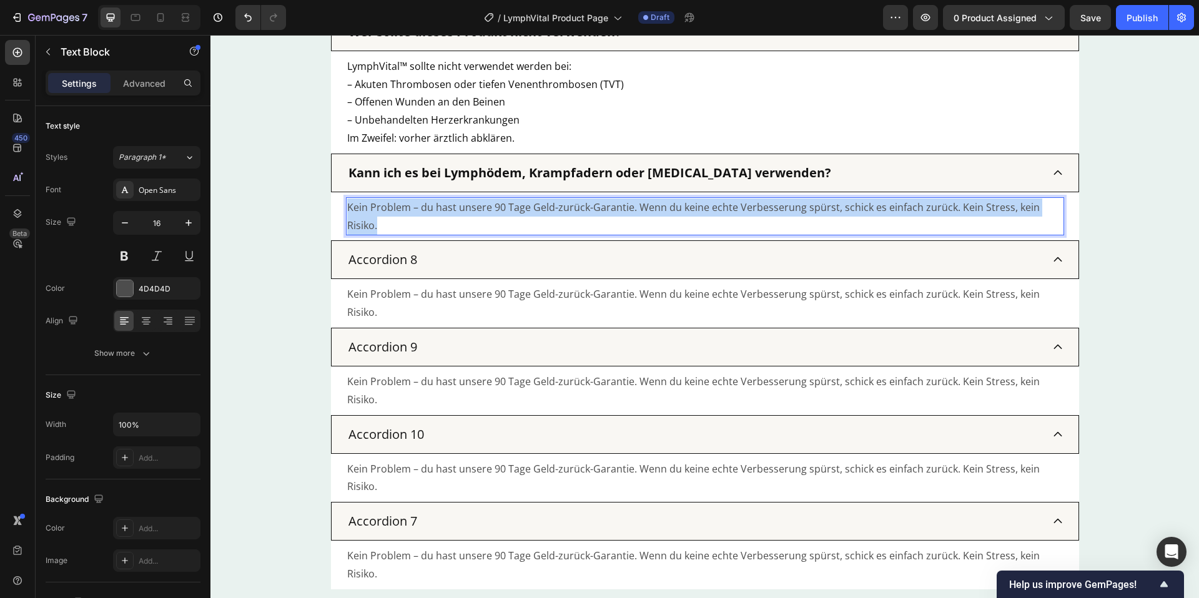
click at [463, 211] on p "Kein Problem – du hast unsere 90 Tage Geld-zurück-Garantie. Wenn du keine echte…" at bounding box center [705, 217] width 716 height 36
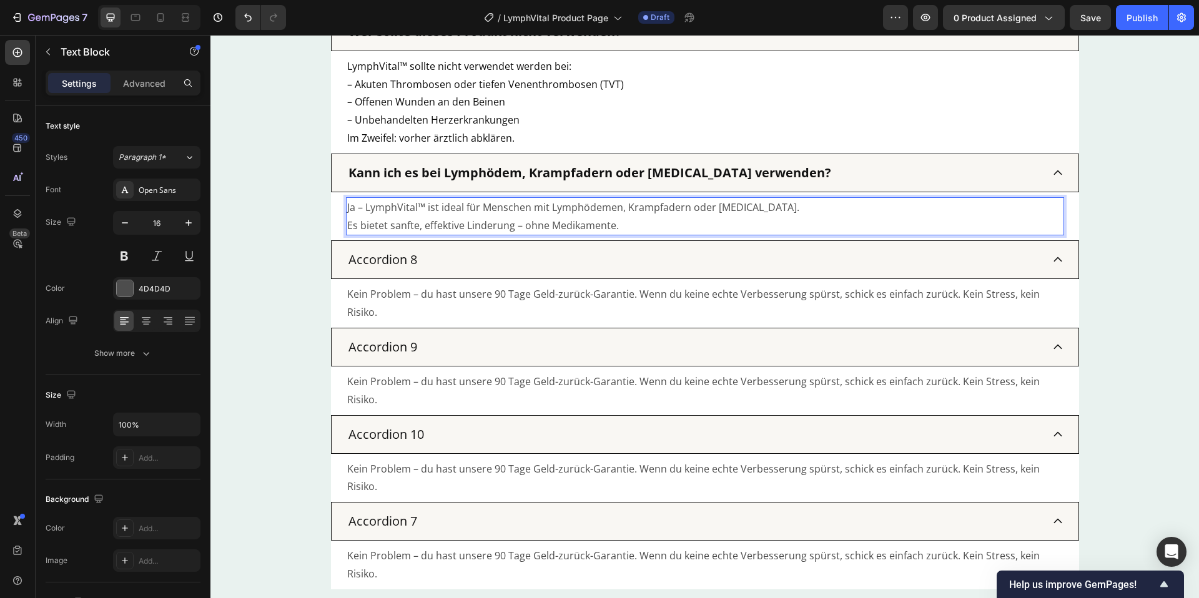
click at [395, 259] on p "Accordion 8" at bounding box center [382, 259] width 69 height 15
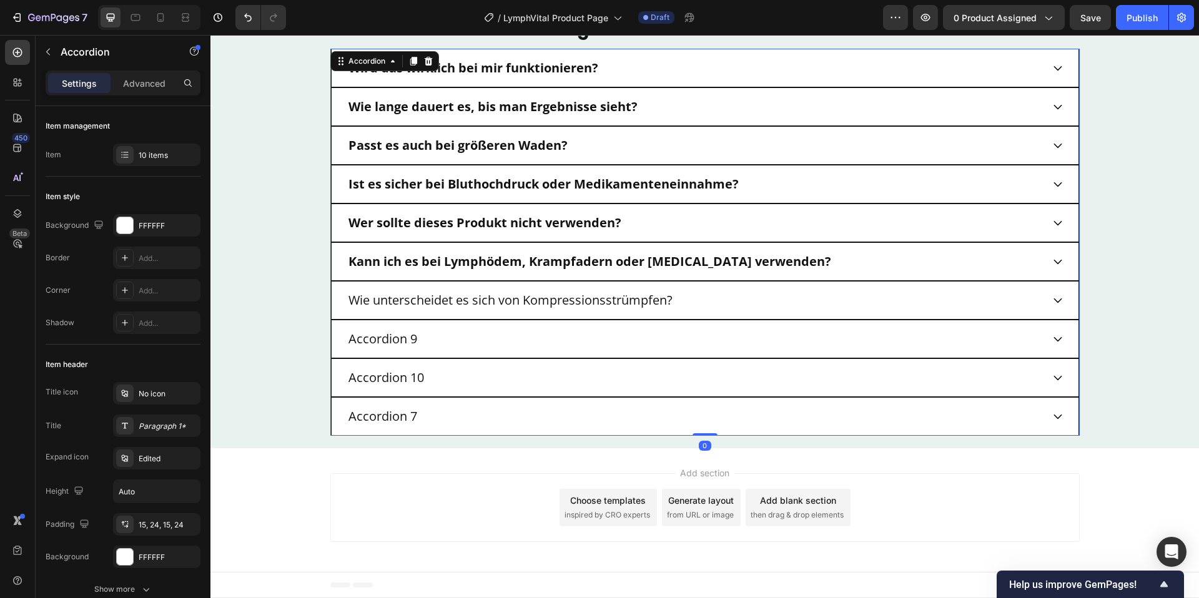
scroll to position [3425, 0]
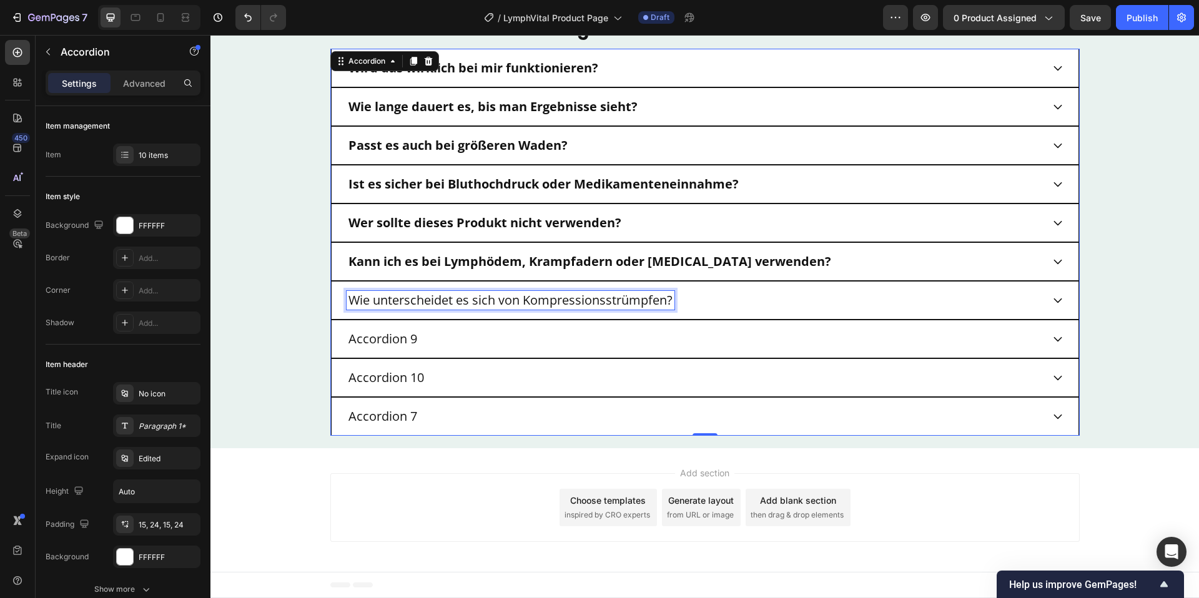
click at [756, 306] on div "Wie unterscheidet es sich von Kompressionsstrümpfen?" at bounding box center [695, 300] width 696 height 19
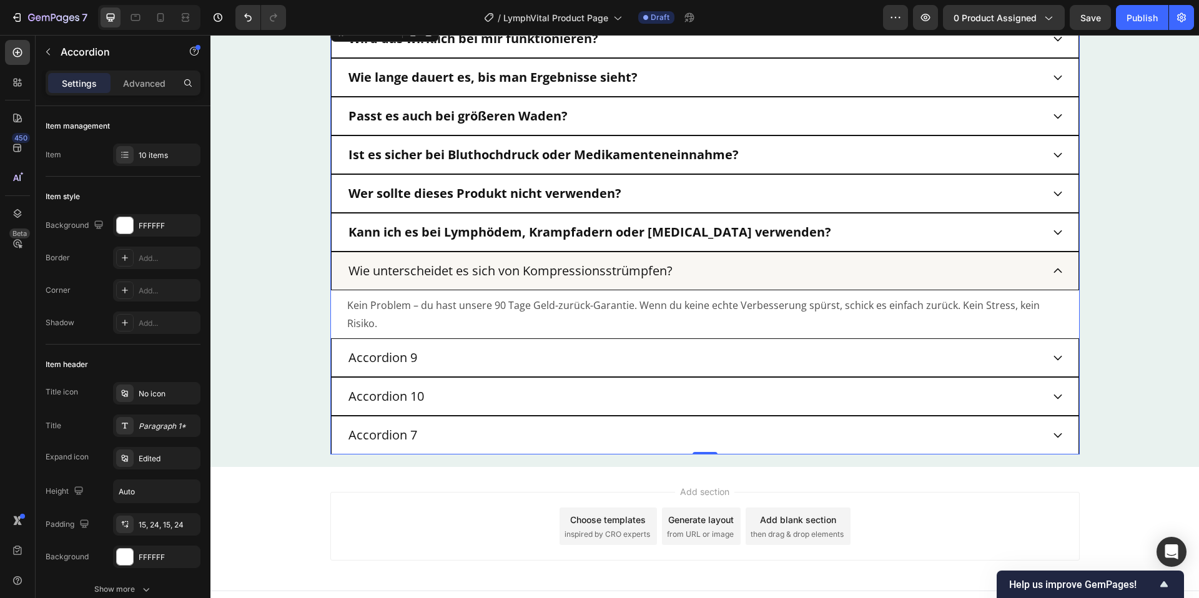
scroll to position [3455, 0]
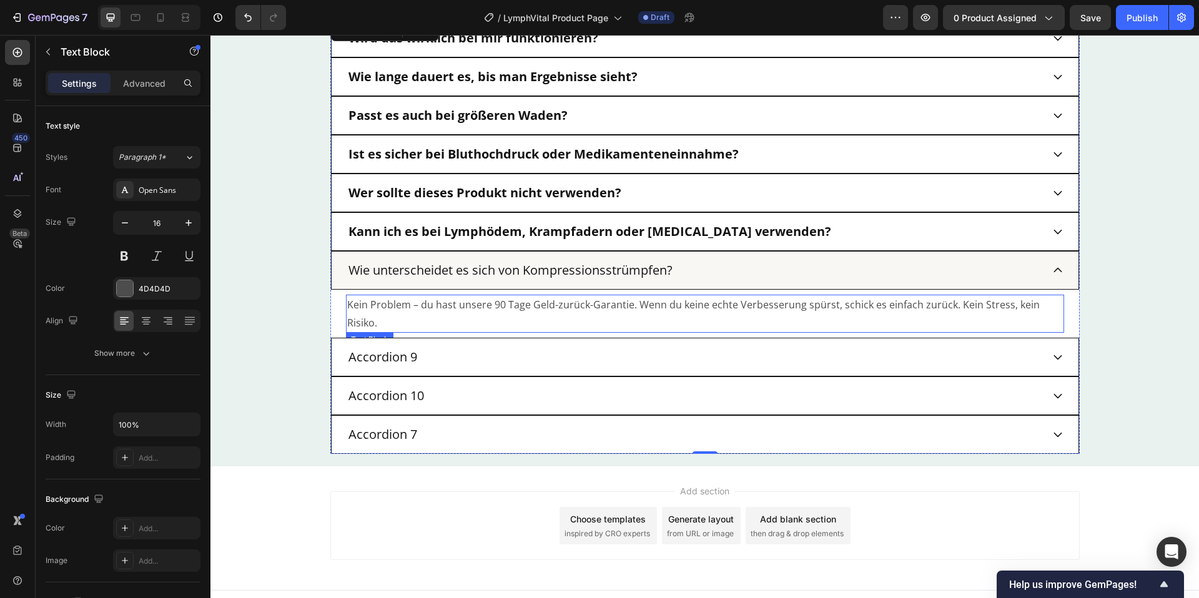
click at [445, 310] on p "Kein Problem – du hast unsere 90 Tage Geld-zurück-Garantie. Wenn du keine echte…" at bounding box center [705, 314] width 716 height 36
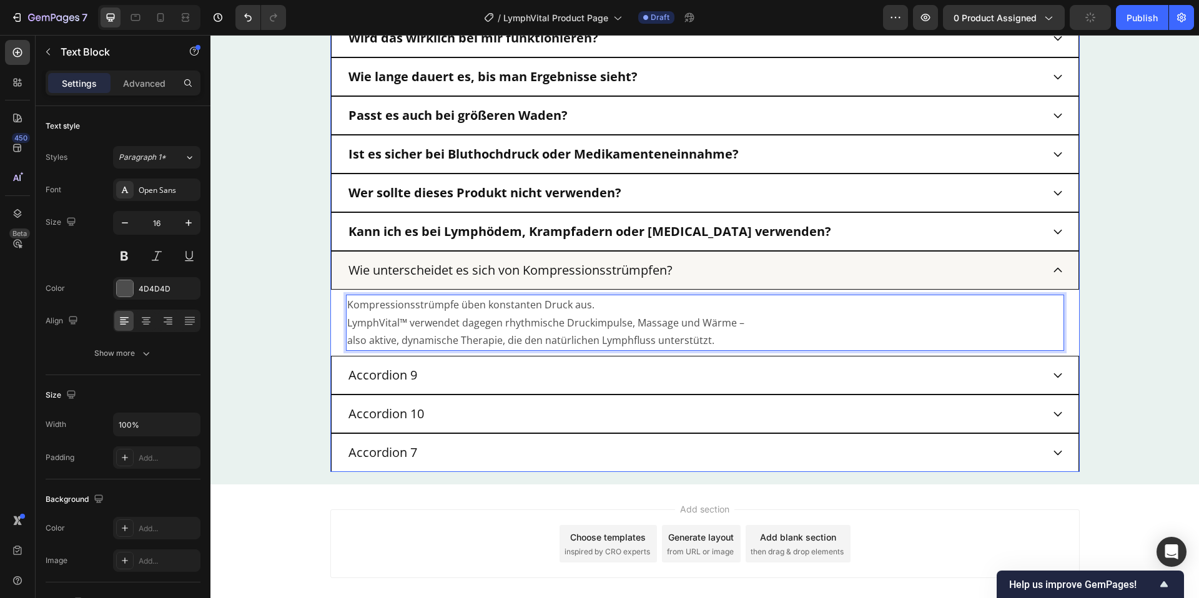
click at [415, 375] on p "Accordion 9" at bounding box center [382, 375] width 69 height 15
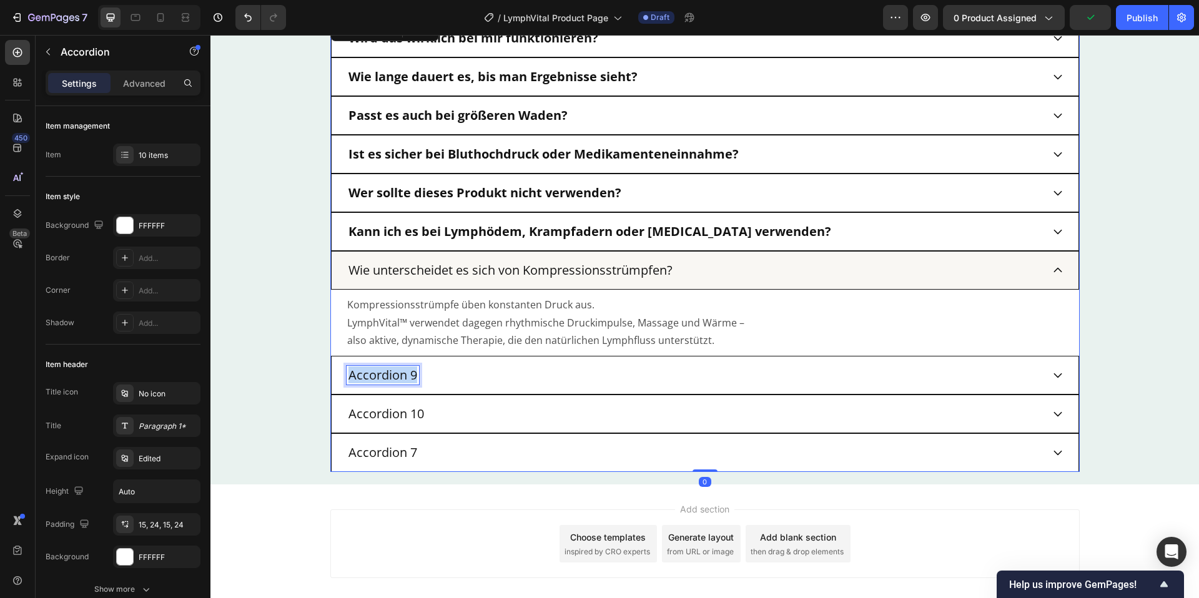
drag, startPoint x: 415, startPoint y: 375, endPoint x: 422, endPoint y: 375, distance: 7.5
click at [415, 375] on p "Accordion 9" at bounding box center [382, 375] width 69 height 15
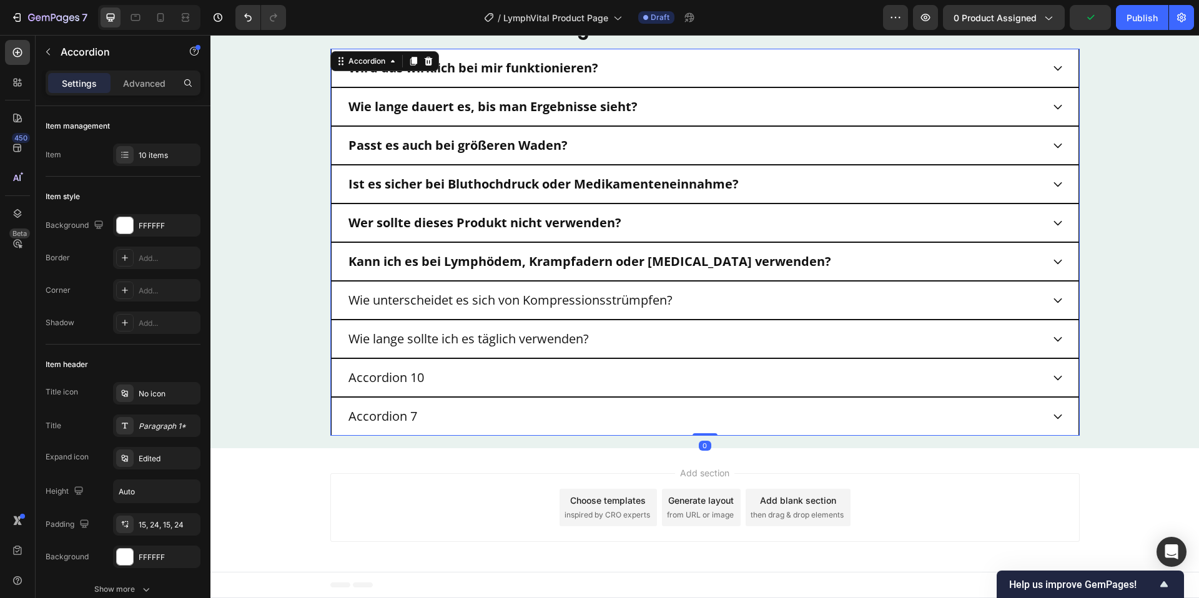
scroll to position [3425, 0]
drag, startPoint x: 656, startPoint y: 339, endPoint x: 641, endPoint y: 328, distance: 18.4
click at [654, 339] on div "Wie lange sollte ich es täglich verwenden?" at bounding box center [695, 339] width 696 height 19
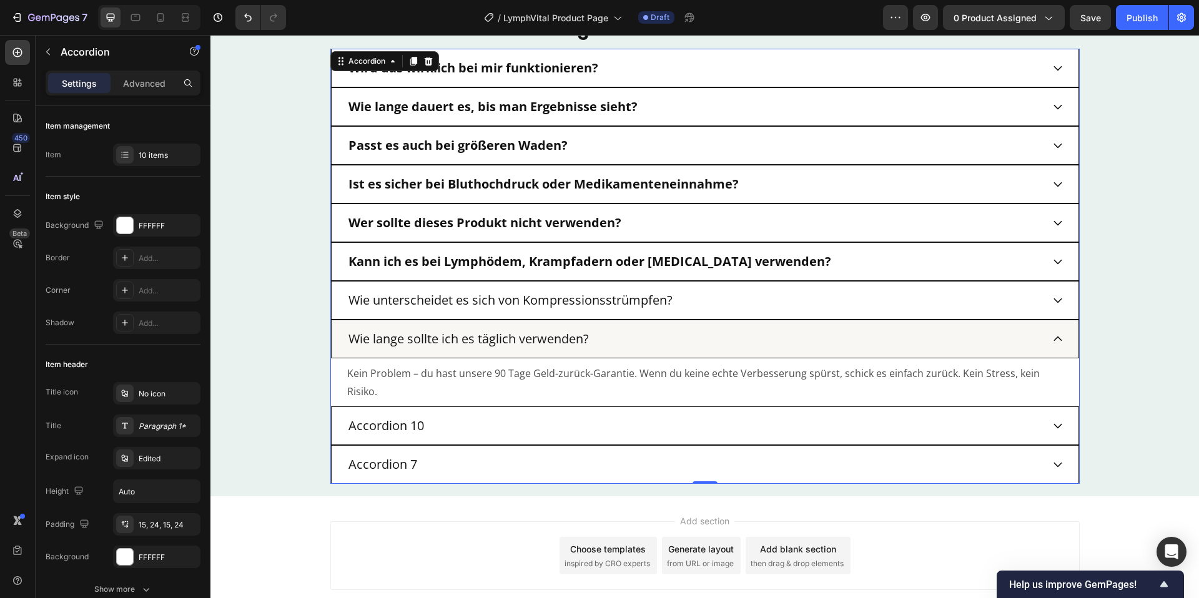
click at [466, 374] on p "Kein Problem – du hast unsere 90 Tage Geld-zurück-Garantie. Wenn du keine echte…" at bounding box center [705, 383] width 716 height 36
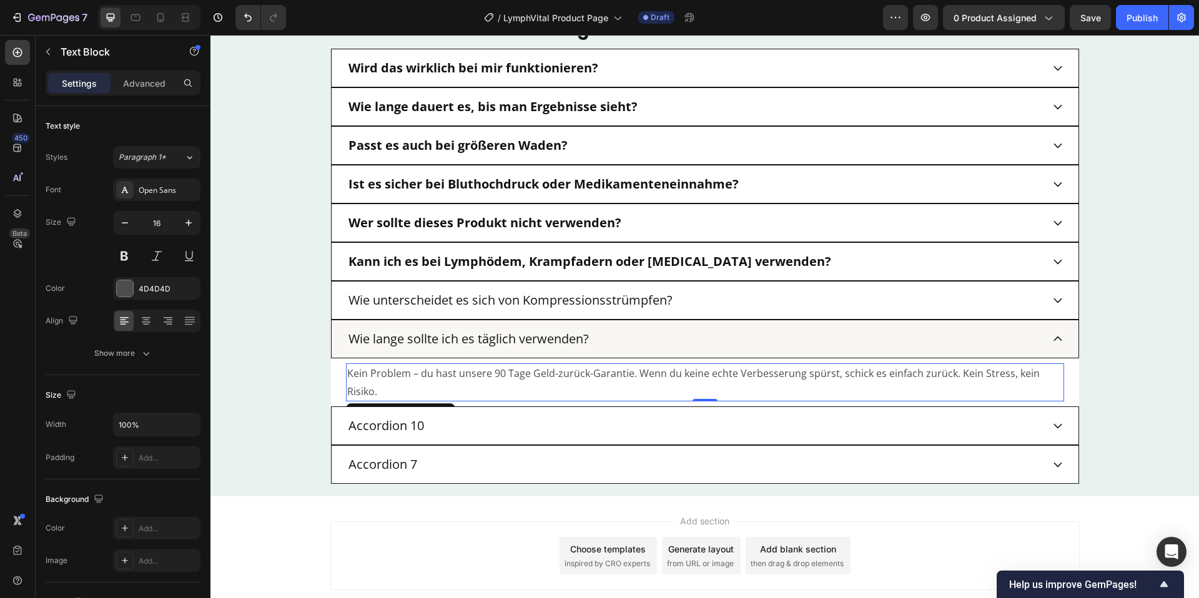
click at [466, 374] on p "Kein Problem – du hast unsere 90 Tage Geld-zurück-Garantie. Wenn du keine echte…" at bounding box center [705, 383] width 716 height 36
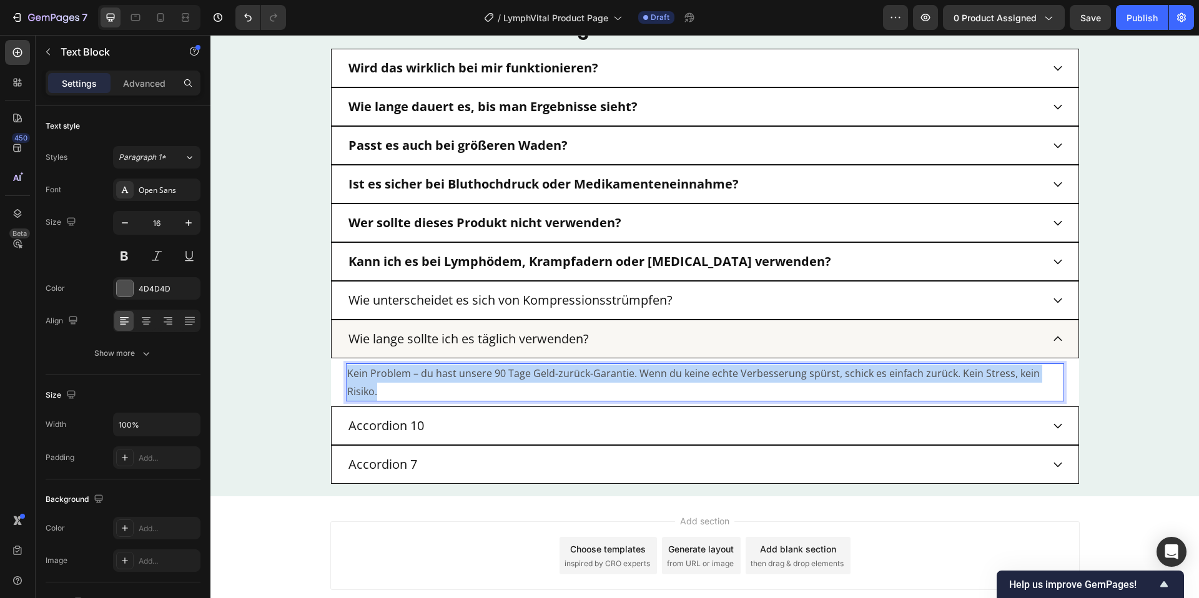
click at [466, 374] on p "Kein Problem – du hast unsere 90 Tage Geld-zurück-Garantie. Wenn du keine echte…" at bounding box center [705, 383] width 716 height 36
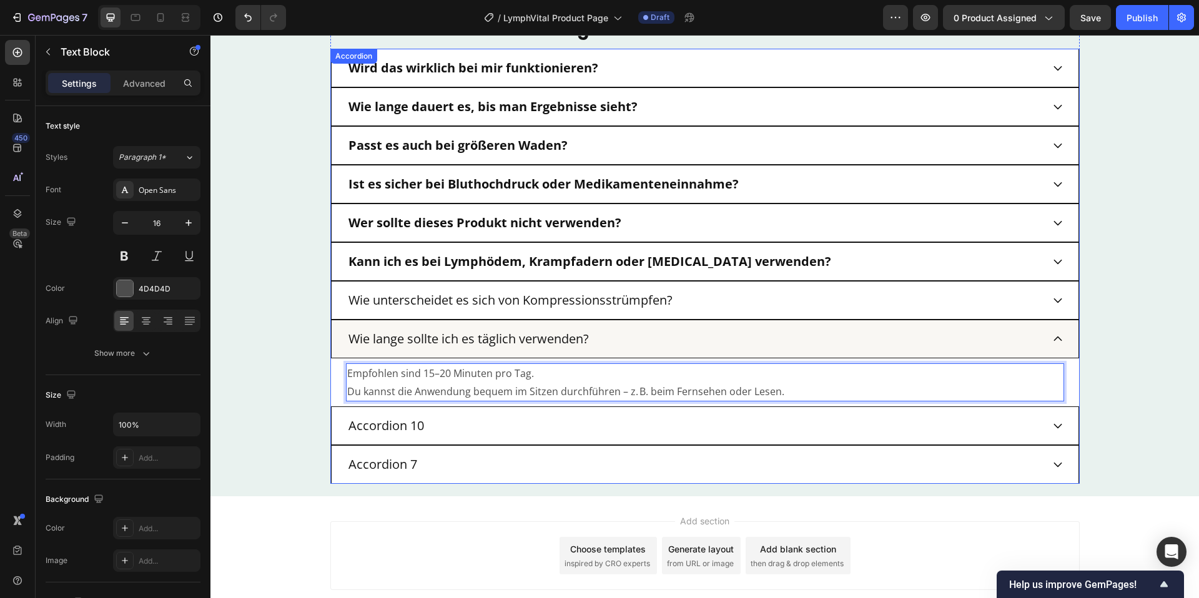
scroll to position [3473, 0]
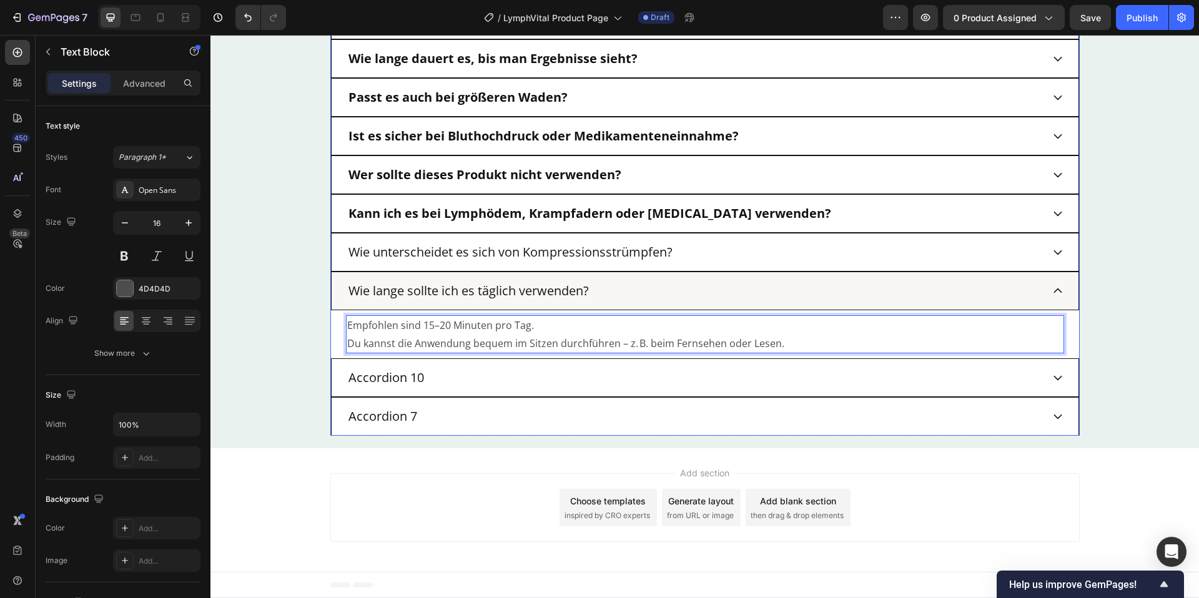
click at [422, 379] on p "Accordion 10" at bounding box center [386, 377] width 76 height 15
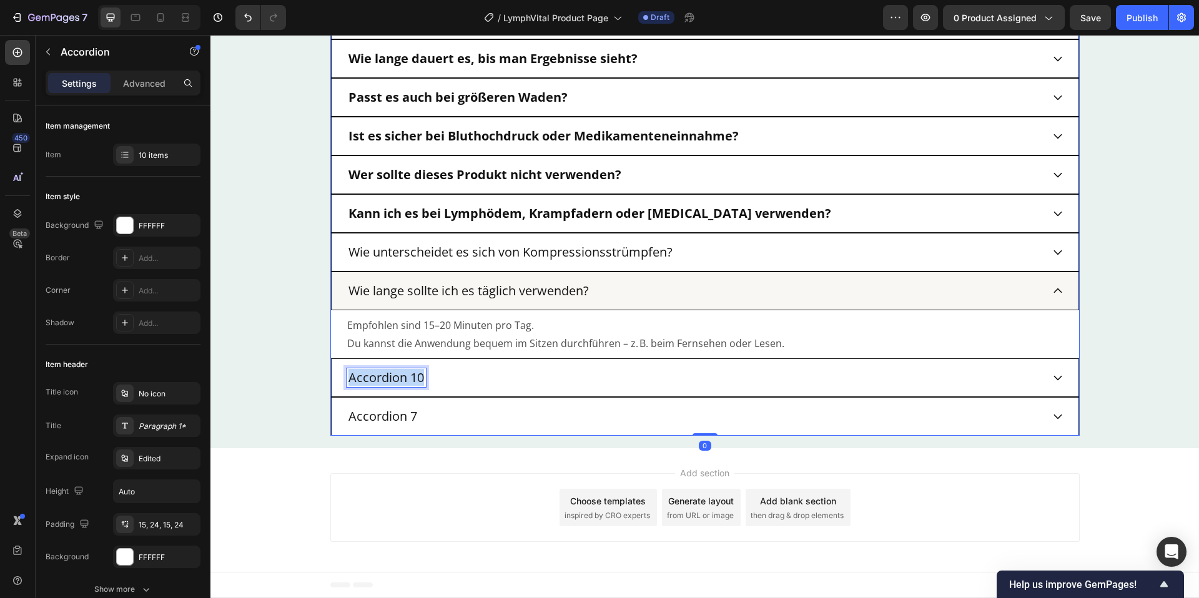
click at [422, 379] on p "Accordion 10" at bounding box center [386, 377] width 76 height 15
click at [923, 393] on div "Gibt es eine Geld-zurück-Garantie?" at bounding box center [705, 377] width 748 height 39
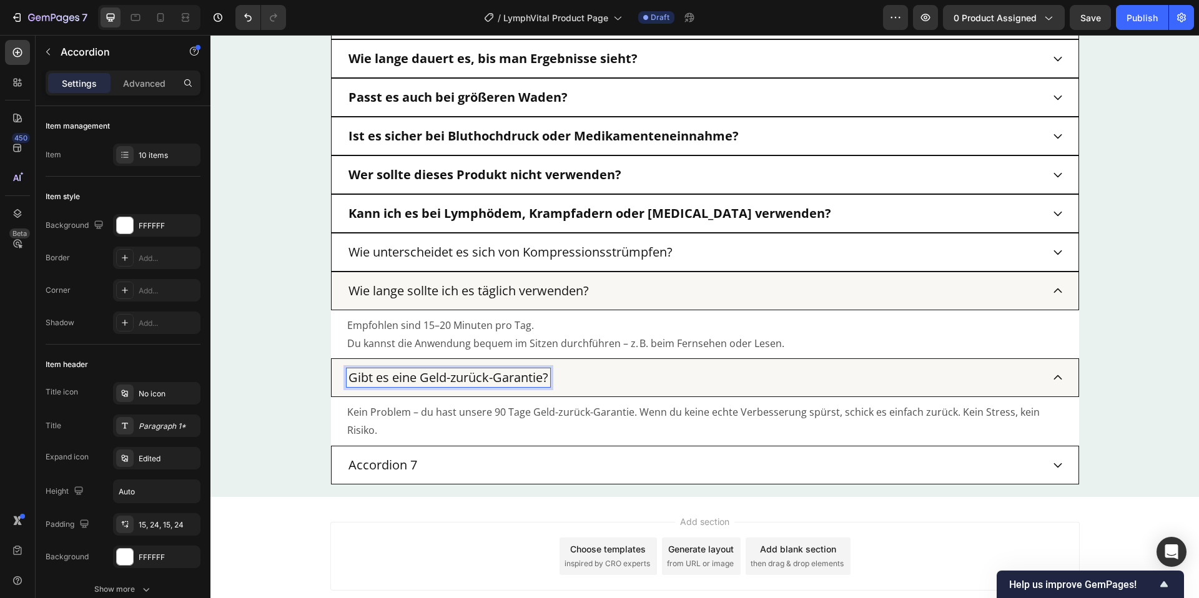
drag, startPoint x: 929, startPoint y: 387, endPoint x: 804, endPoint y: 363, distance: 127.1
click at [925, 387] on div "Gibt es eine Geld-zurück-Garantie?" at bounding box center [705, 377] width 748 height 39
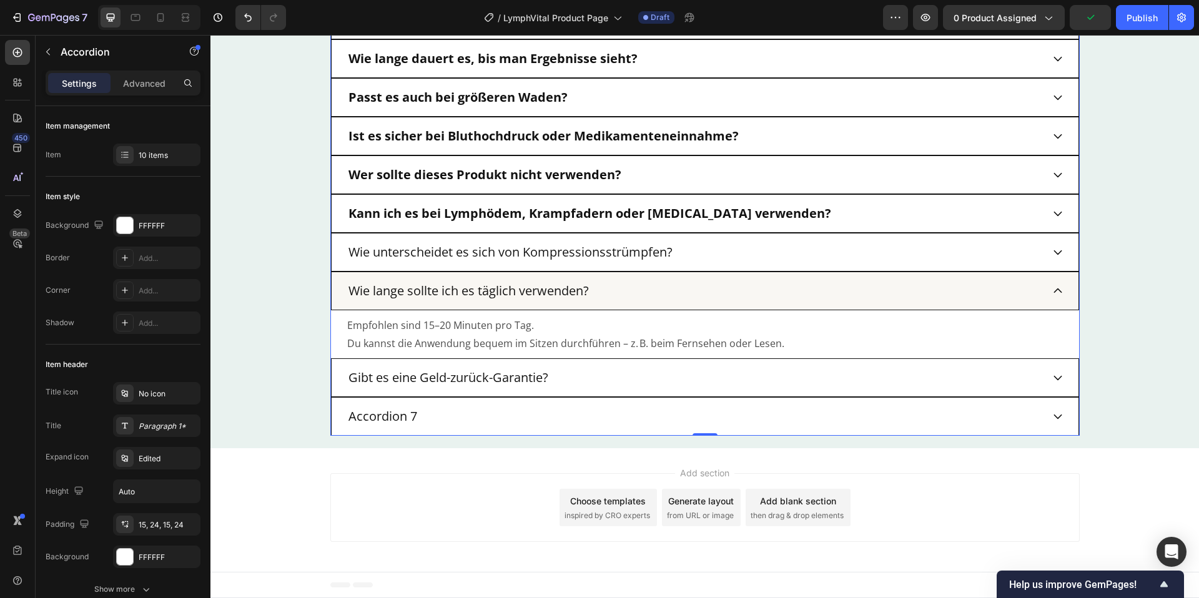
drag, startPoint x: 701, startPoint y: 378, endPoint x: 703, endPoint y: 360, distance: 18.9
click at [701, 378] on div "Gibt es eine Geld-zurück-Garantie?" at bounding box center [695, 377] width 696 height 19
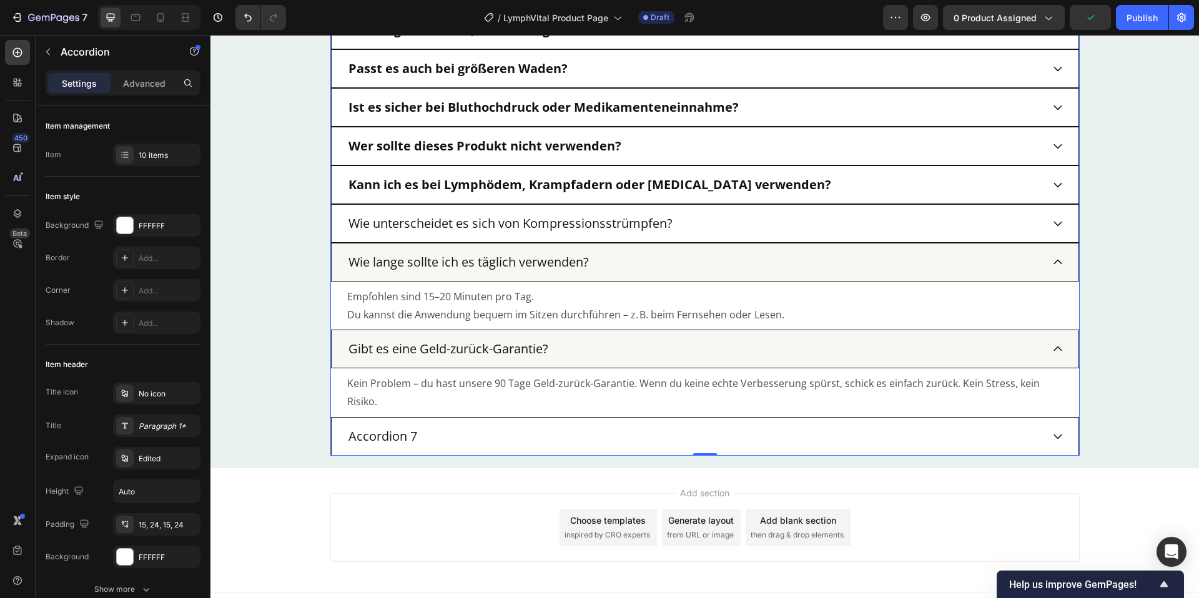
scroll to position [3504, 0]
click at [472, 342] on p "Gibt es eine Geld-zurück-Garantie?" at bounding box center [448, 347] width 200 height 15
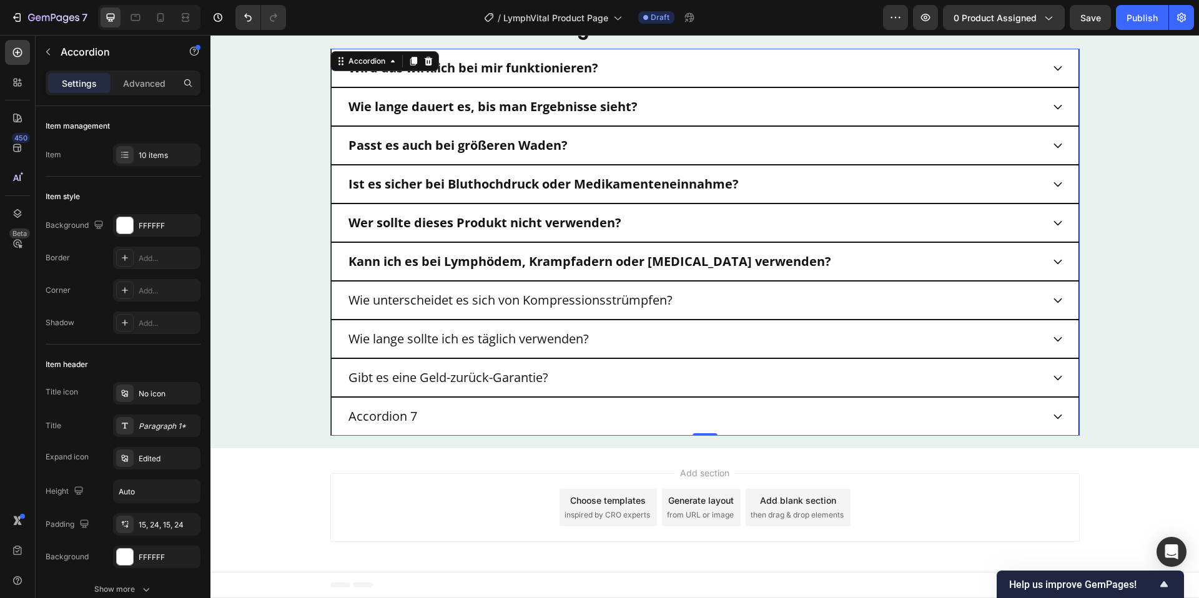
scroll to position [3425, 0]
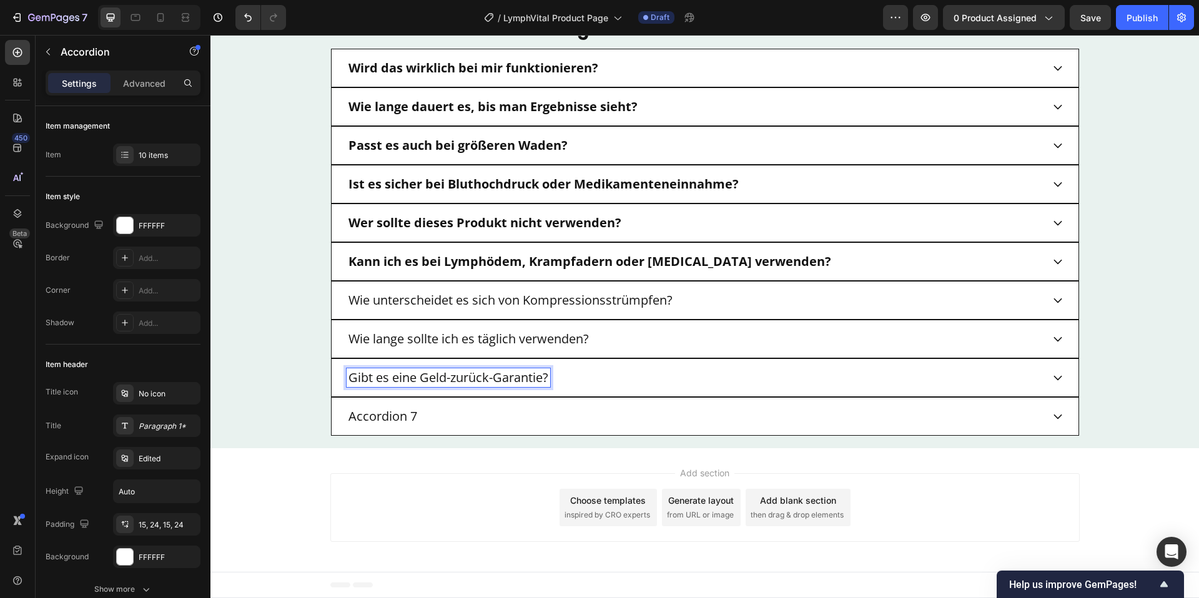
click at [526, 383] on p "Gibt es eine Geld-zurück-Garantie?" at bounding box center [448, 377] width 200 height 15
click at [586, 377] on div "Gibt es eine Geld-zurück-Garantie?" at bounding box center [695, 377] width 696 height 19
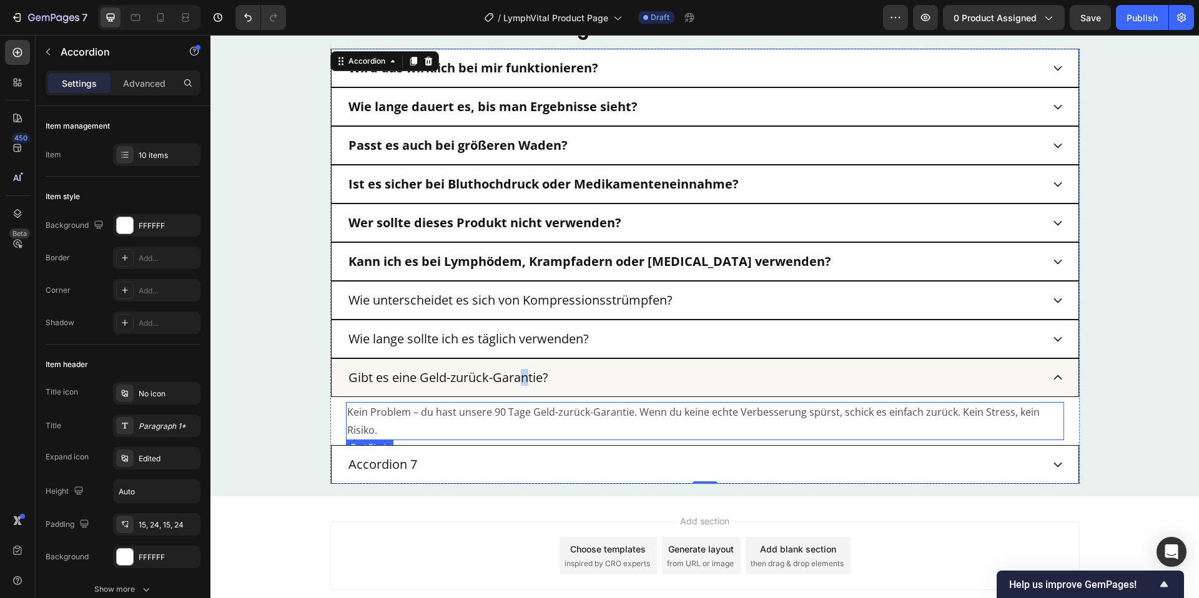
click at [396, 415] on p "Kein Problem – du hast unsere 90 Tage Geld-zurück-Garantie. Wenn du keine echte…" at bounding box center [705, 421] width 716 height 36
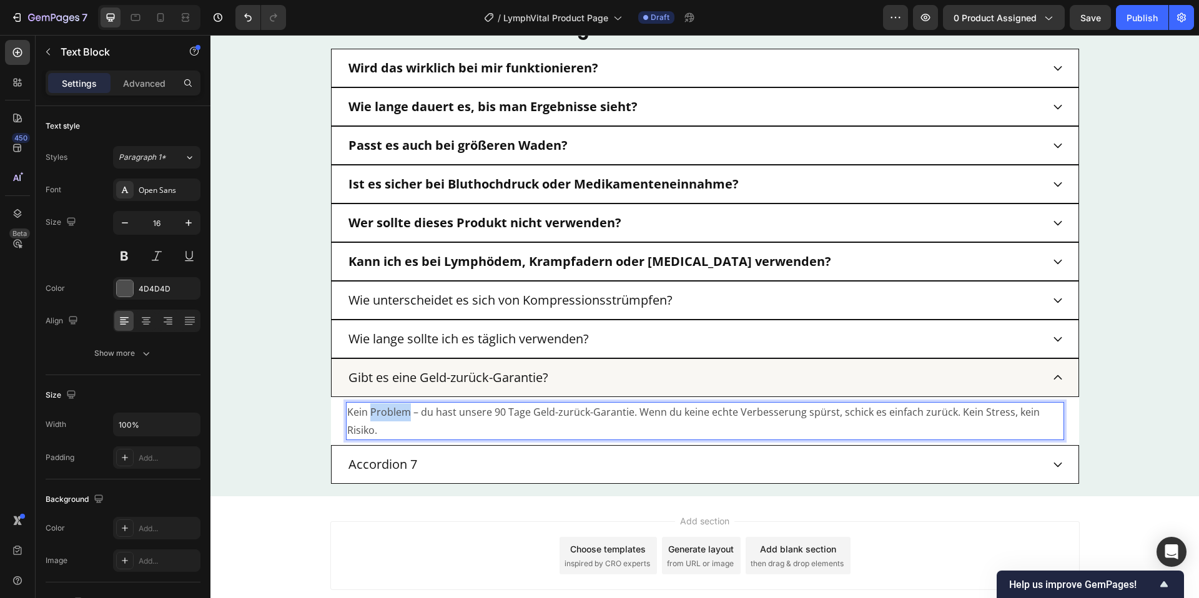
click at [396, 415] on p "Kein Problem – du hast unsere 90 Tage Geld-zurück-Garantie. Wenn du keine echte…" at bounding box center [705, 421] width 716 height 36
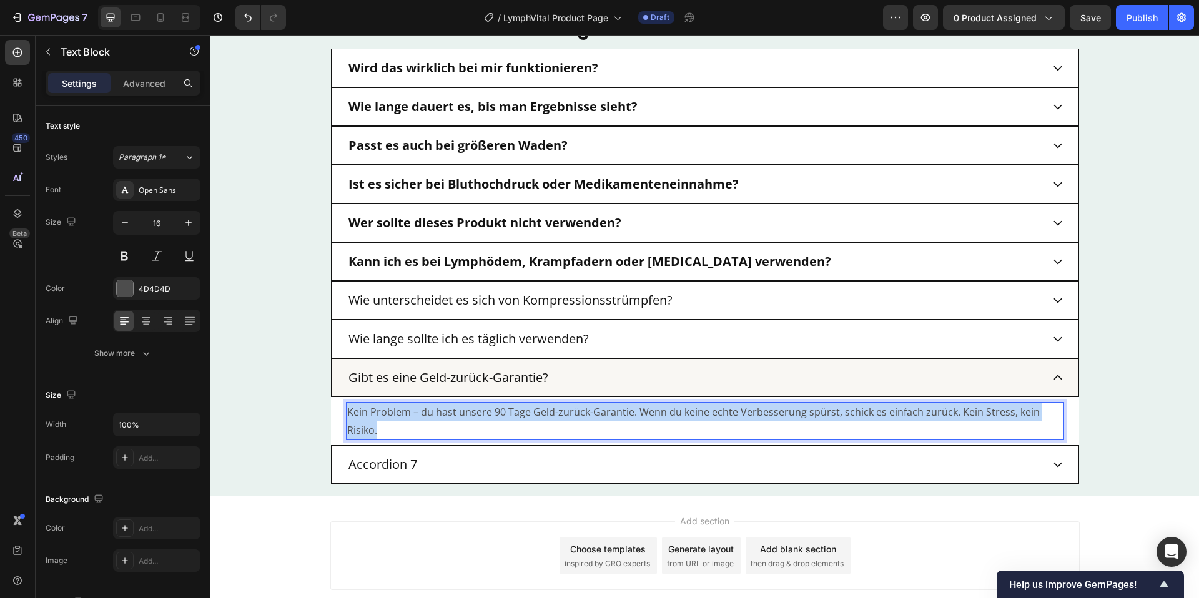
click at [396, 415] on p "Kein Problem – du hast unsere 90 Tage Geld-zurück-Garantie. Wenn du keine echte…" at bounding box center [705, 421] width 716 height 36
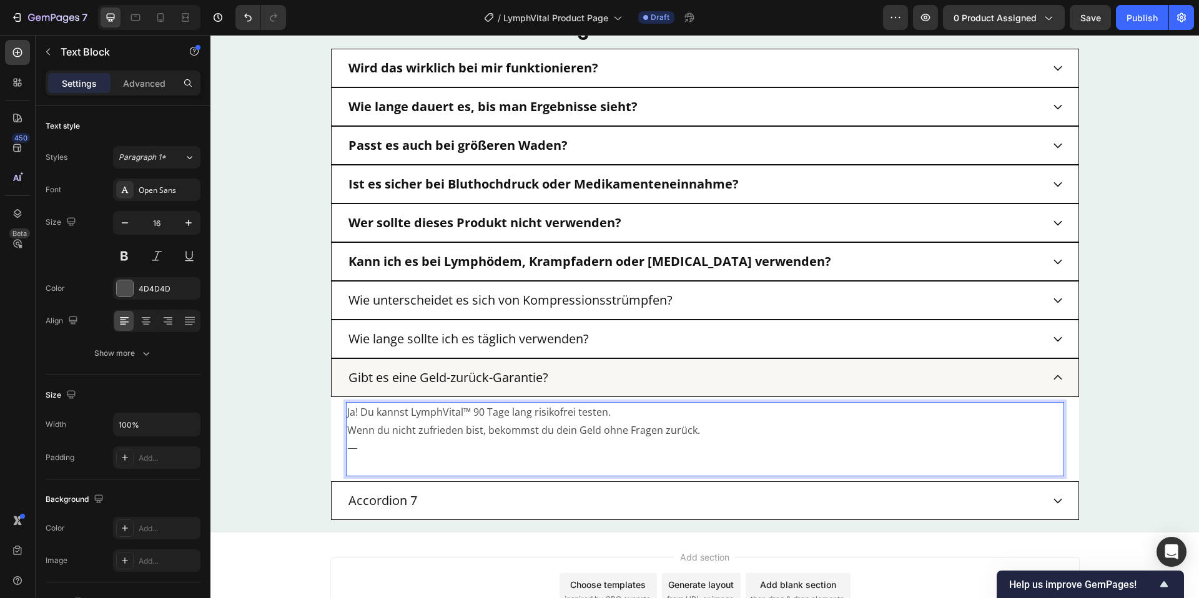
click at [802, 410] on p "Ja! Du kannst LymphVital™ 90 Tage lang risikofrei testen. Wenn du nicht zufried…" at bounding box center [705, 421] width 716 height 36
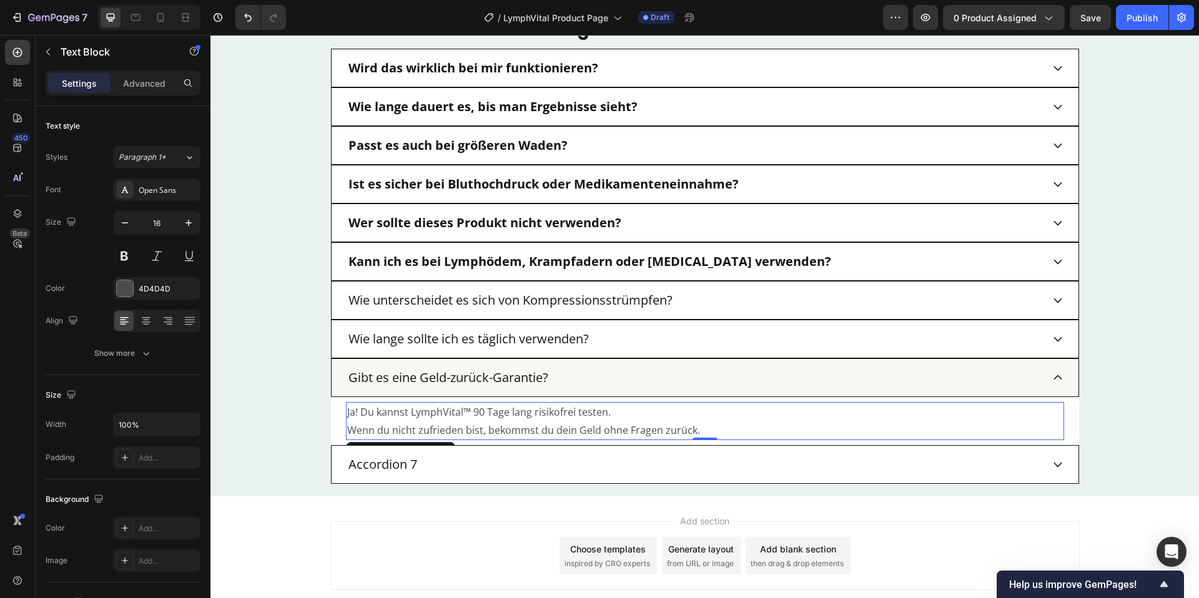
scroll to position [3473, 0]
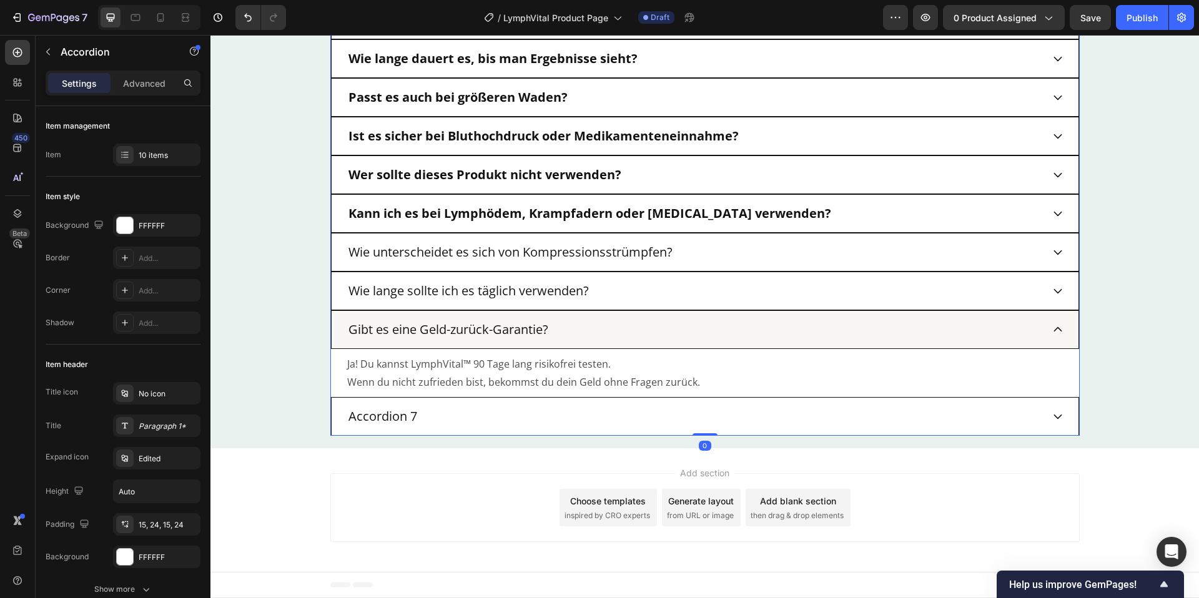
click at [400, 417] on p "Accordion 7" at bounding box center [382, 416] width 69 height 15
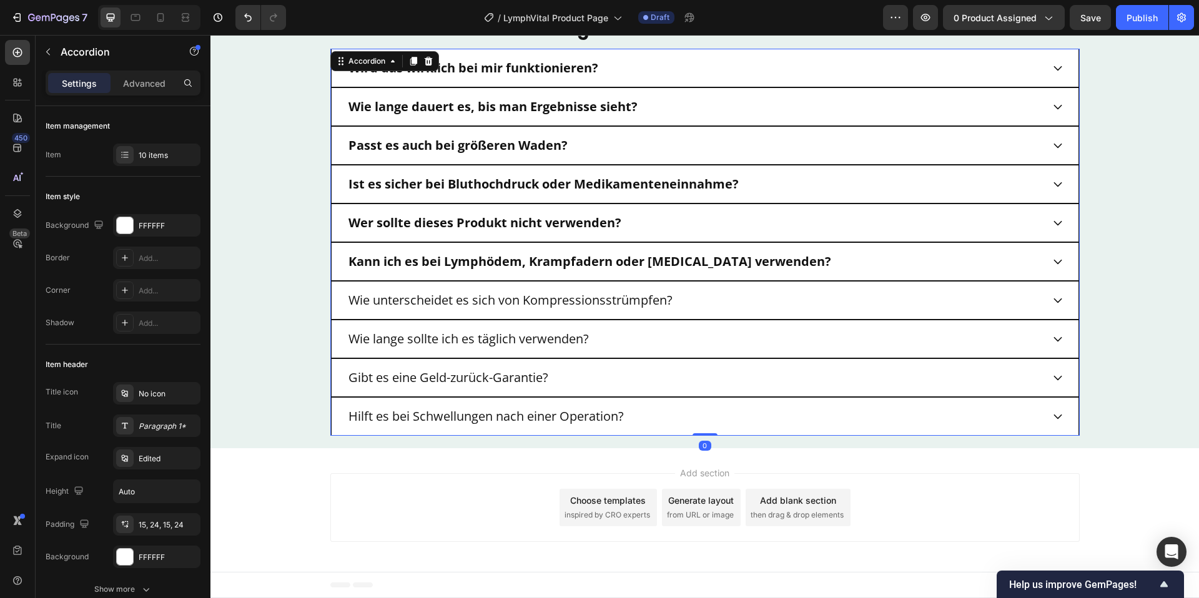
scroll to position [3425, 0]
drag, startPoint x: 792, startPoint y: 411, endPoint x: 804, endPoint y: 398, distance: 17.7
click at [792, 411] on div "Hilft es bei Schwellungen nach einer Operation?" at bounding box center [695, 416] width 696 height 19
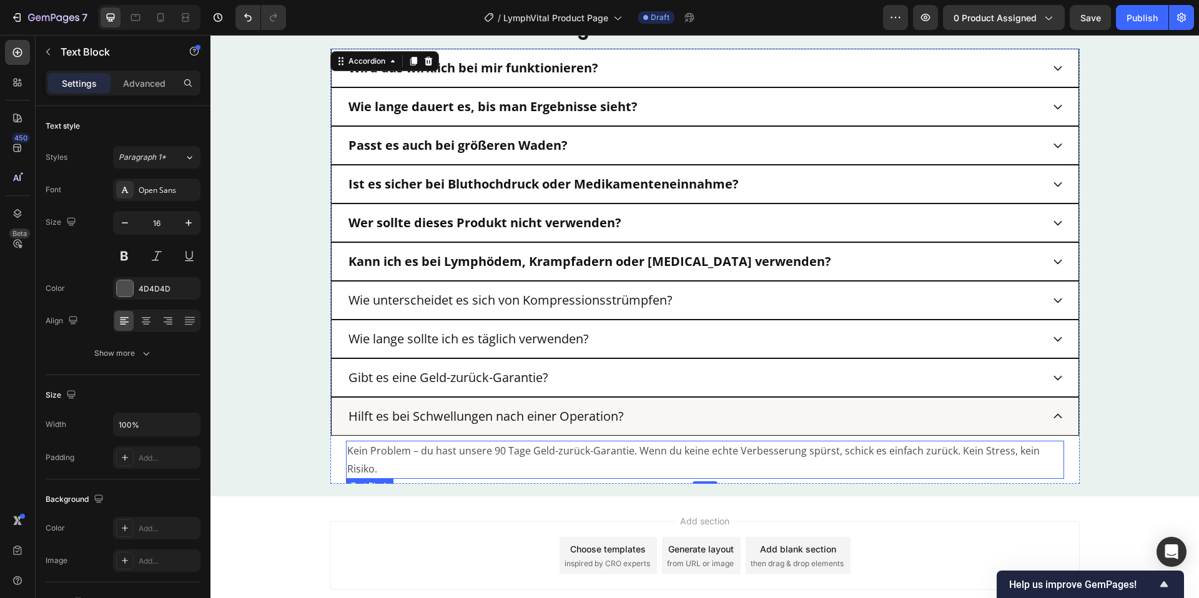
click at [588, 449] on p "Kein Problem – du hast unsere 90 Tage Geld-zurück-Garantie. Wenn du keine echte…" at bounding box center [705, 460] width 716 height 36
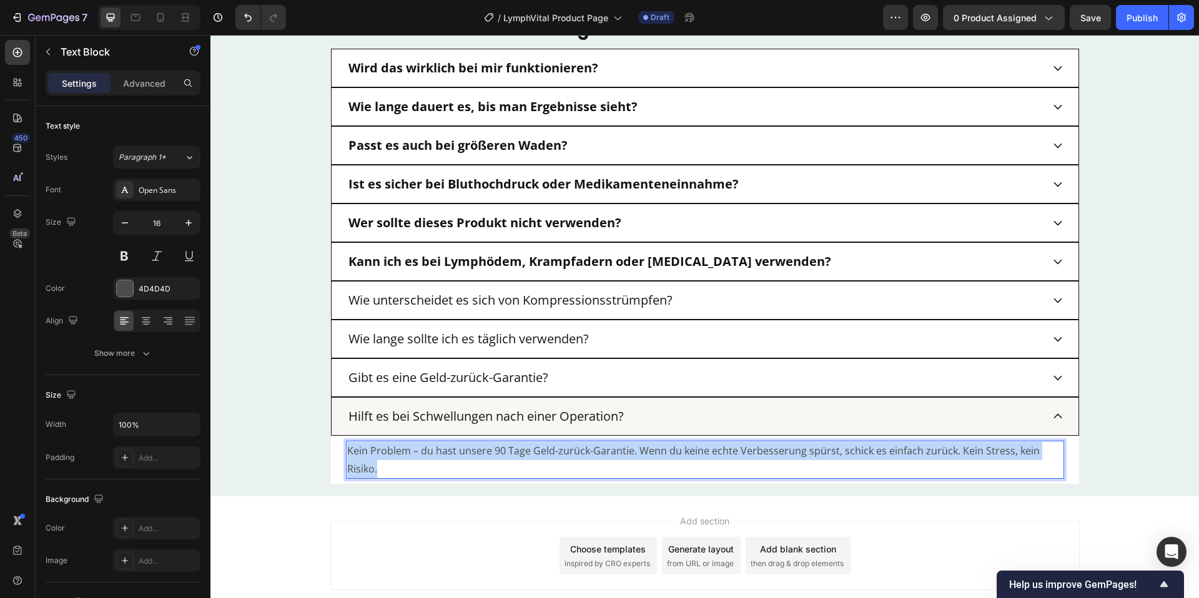
click at [588, 449] on p "Kein Problem – du hast unsere 90 Tage Geld-zurück-Garantie. Wenn du keine echte…" at bounding box center [705, 460] width 716 height 36
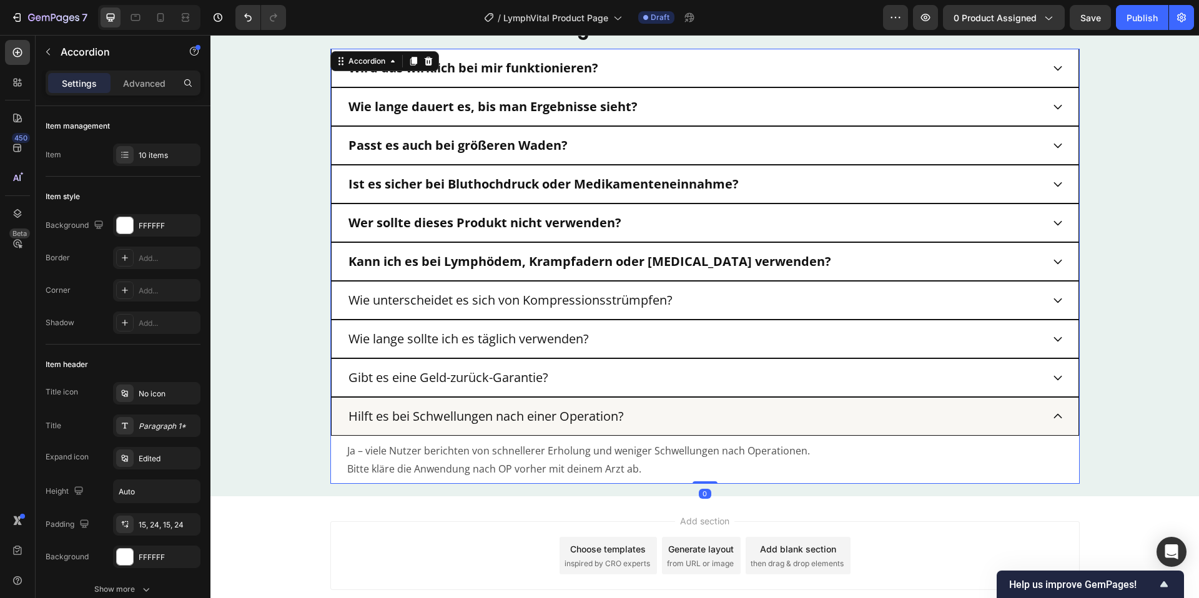
click at [576, 417] on p "Hilft es bei Schwellungen nach einer Operation?" at bounding box center [485, 416] width 275 height 15
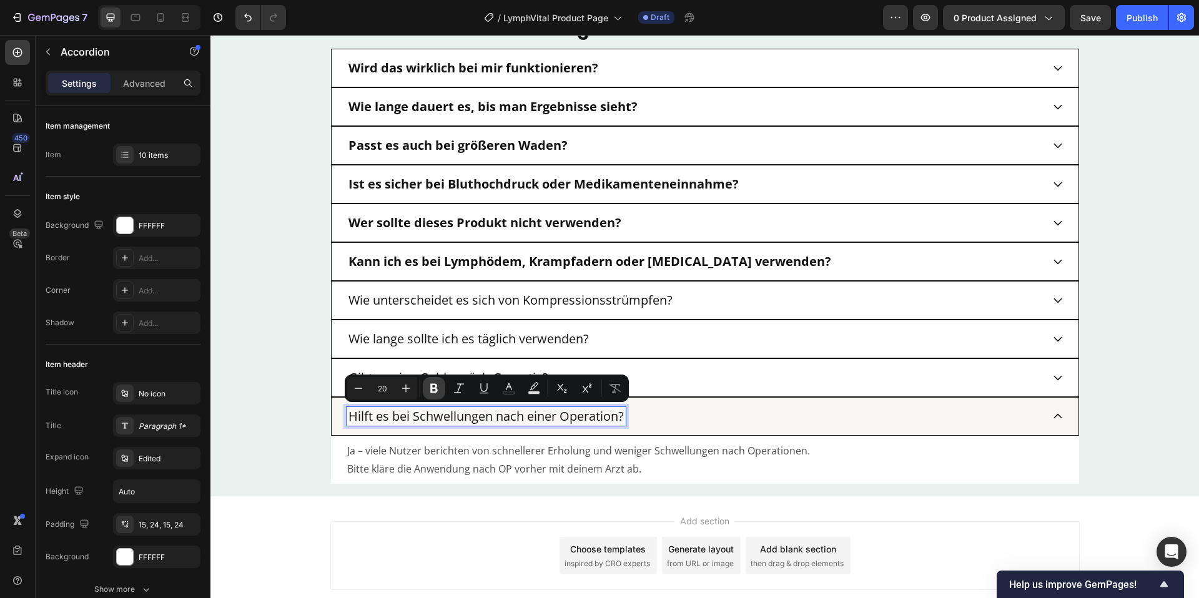
click at [431, 390] on icon "Editor contextual toolbar" at bounding box center [433, 388] width 7 height 9
click at [438, 375] on div "Minus 20 Plus Bold Italic Underline Text Color Text Background Color Subscript …" at bounding box center [487, 388] width 284 height 27
click at [453, 370] on p "Gibt es eine Geld-zurück-Garantie?" at bounding box center [448, 377] width 200 height 15
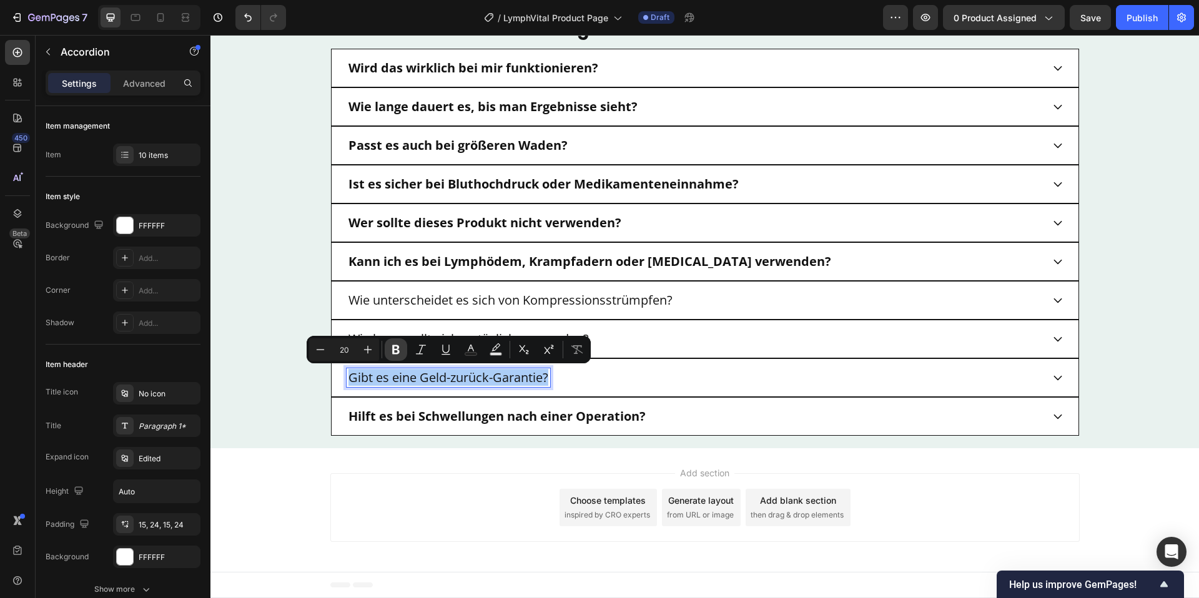
click at [398, 347] on icon "Editor contextual toolbar" at bounding box center [395, 349] width 7 height 9
click at [596, 332] on div "Wie lange sollte ich es täglich verwenden?" at bounding box center [695, 339] width 696 height 19
click at [577, 336] on div "Minus 20 Plus Bold Italic Underline Text Color Text Background Color Subscript …" at bounding box center [449, 349] width 284 height 27
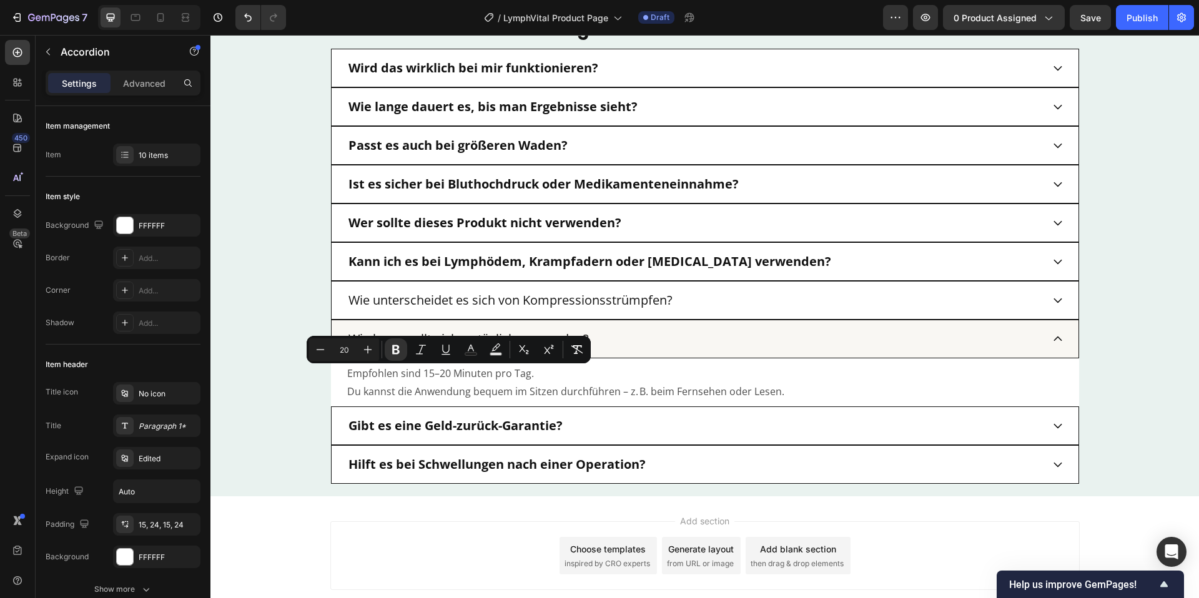
click at [580, 333] on p "Wie lange sollte ich es täglich verwenden?" at bounding box center [468, 339] width 240 height 15
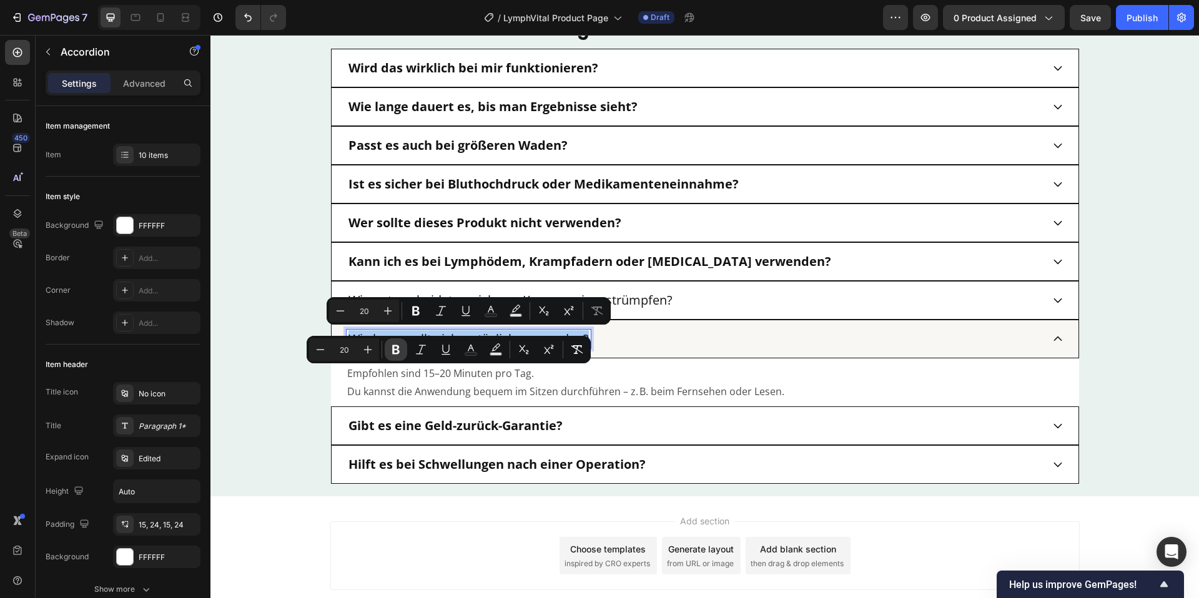
click at [392, 350] on icon "Editor contextual toolbar" at bounding box center [395, 349] width 7 height 9
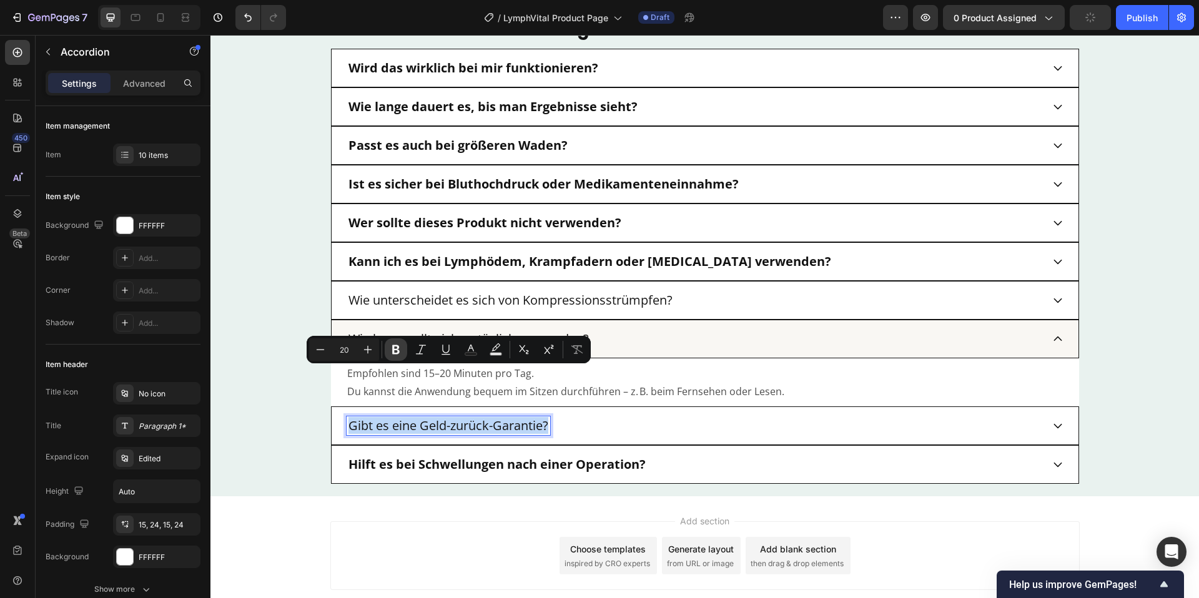
click at [394, 347] on icon "Editor contextual toolbar" at bounding box center [396, 349] width 12 height 12
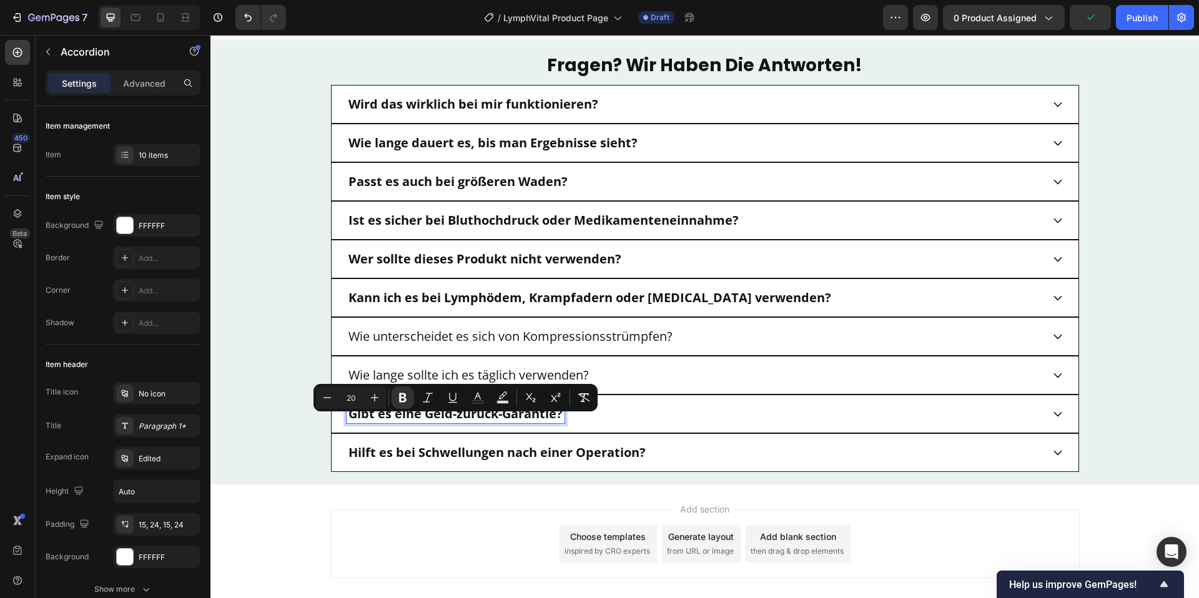
scroll to position [3384, 0]
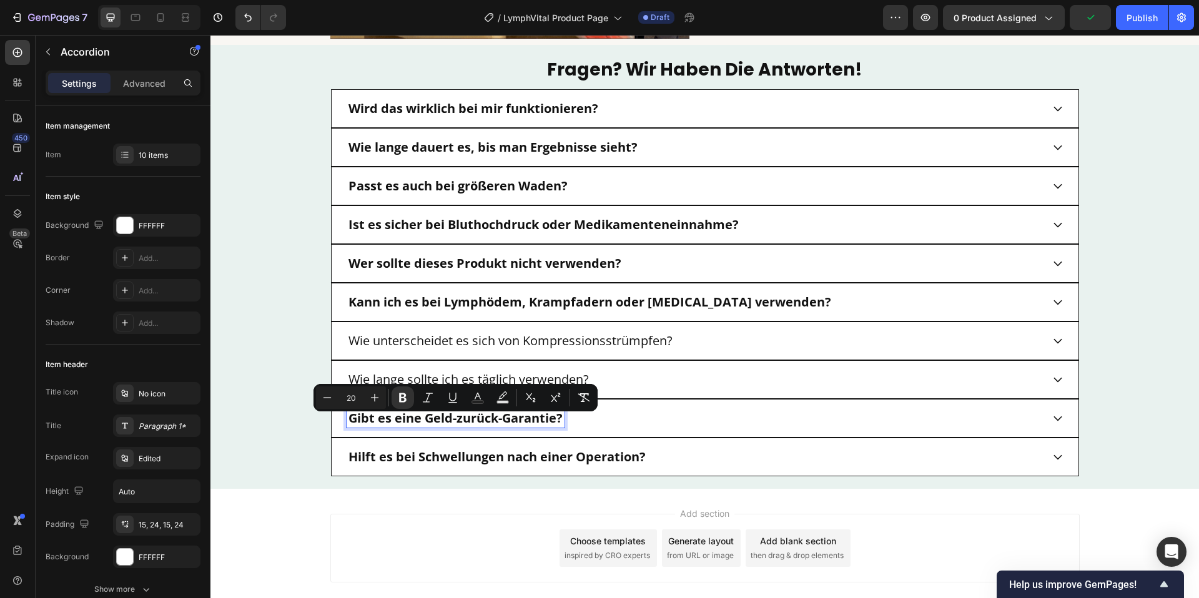
drag, startPoint x: 656, startPoint y: 326, endPoint x: 596, endPoint y: 349, distance: 63.7
click at [656, 326] on div "Wie unterscheidet es sich von Kompressionsstrümpfen?" at bounding box center [705, 341] width 748 height 39
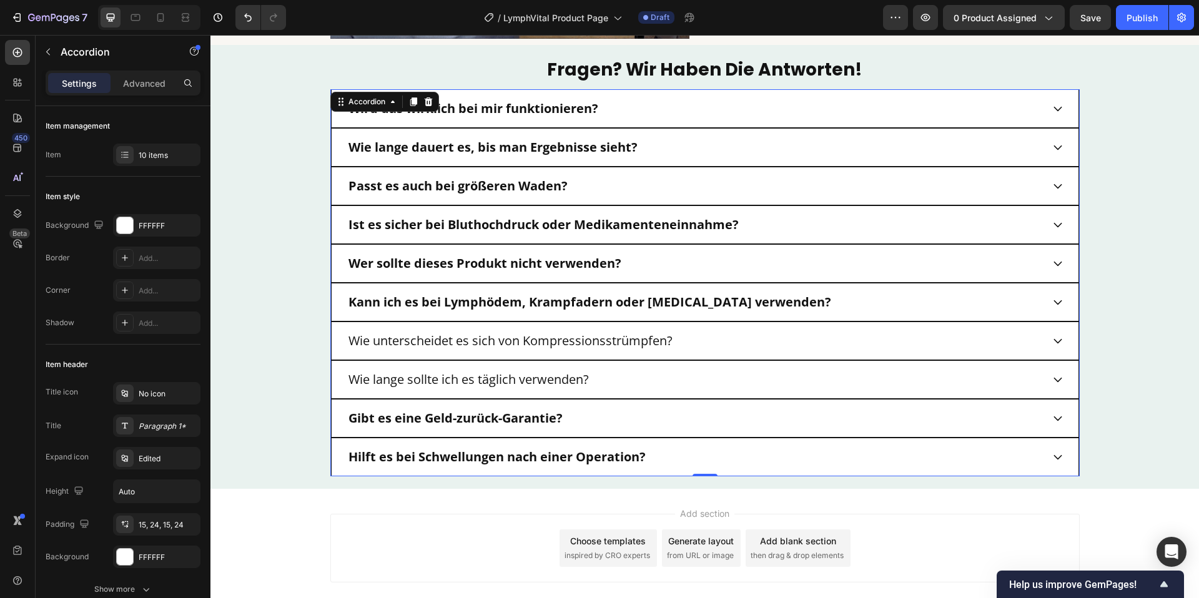
click at [598, 344] on p "Wie unterscheidet es sich von Kompressionsstrümpfen?" at bounding box center [510, 340] width 324 height 15
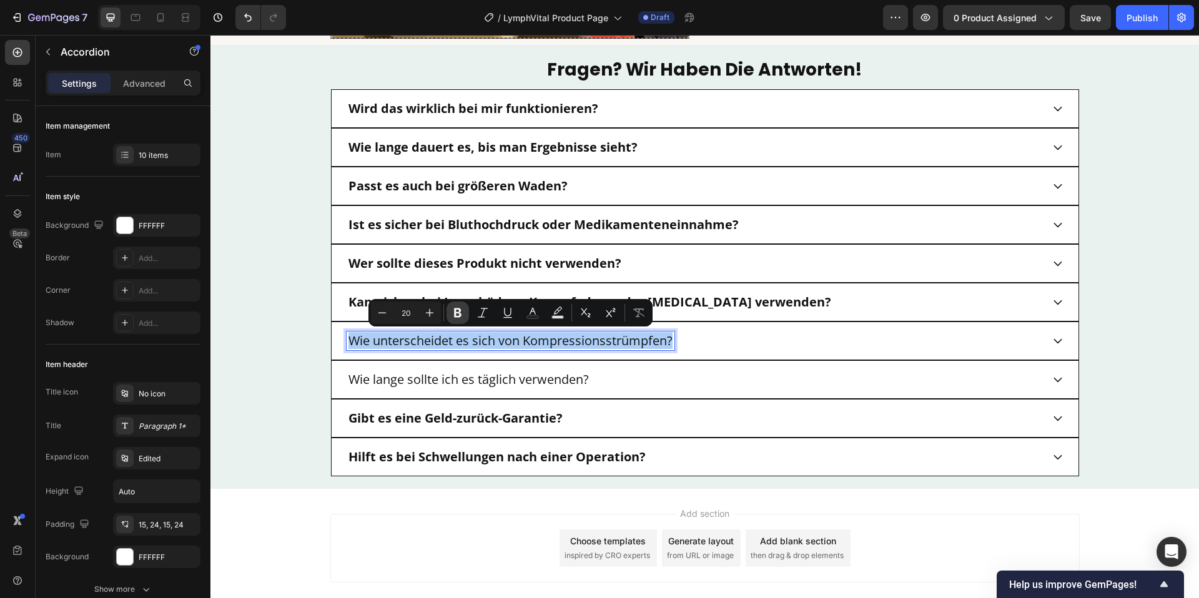
drag, startPoint x: 456, startPoint y: 311, endPoint x: 459, endPoint y: 322, distance: 10.9
click at [457, 311] on icon "Editor contextual toolbar" at bounding box center [457, 313] width 12 height 12
click at [526, 378] on p "Wie lange sollte ich es täglich verwenden?" at bounding box center [468, 379] width 240 height 15
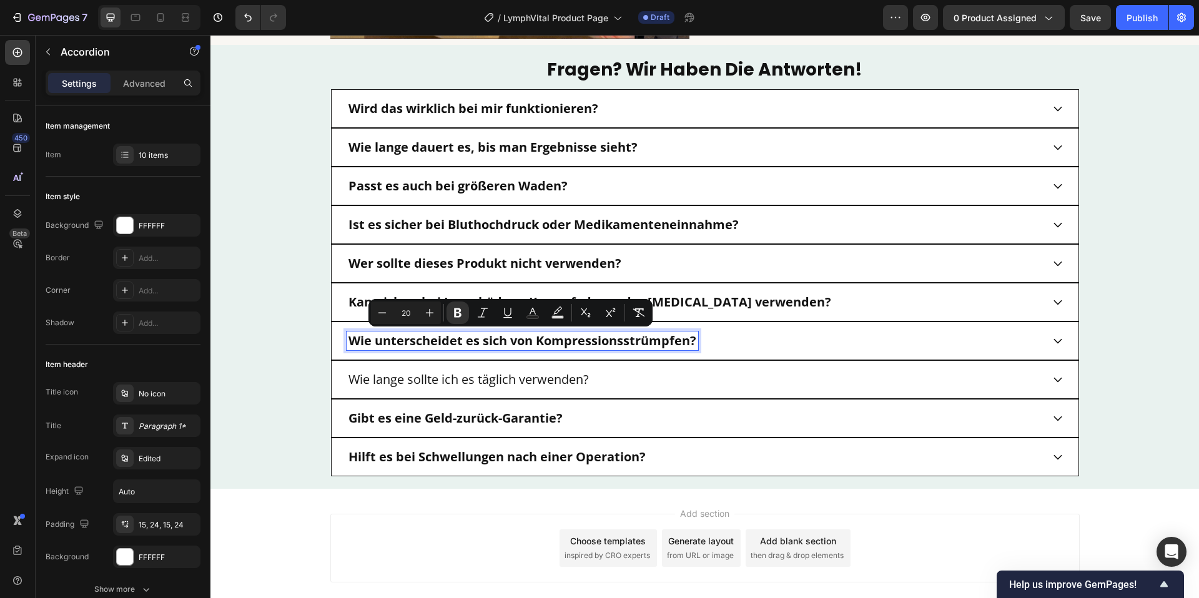
click at [526, 378] on p "Wie lange sollte ich es täglich verwenden?" at bounding box center [468, 379] width 240 height 15
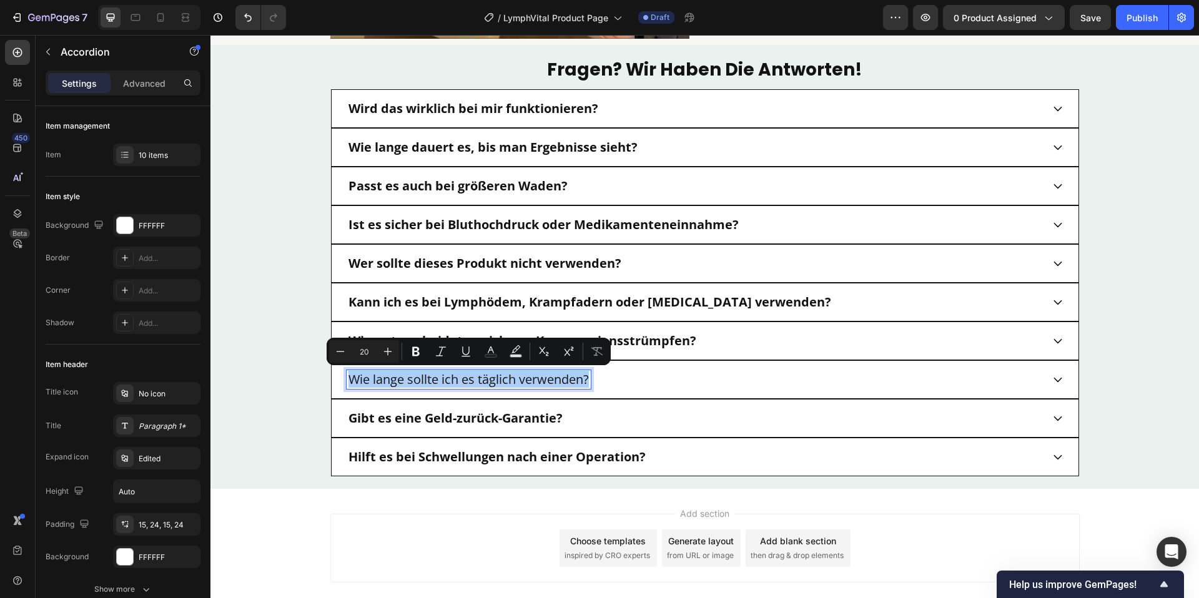
drag, startPoint x: 413, startPoint y: 351, endPoint x: 435, endPoint y: 337, distance: 26.3
click at [413, 351] on icon "Editor contextual toolbar" at bounding box center [415, 351] width 7 height 9
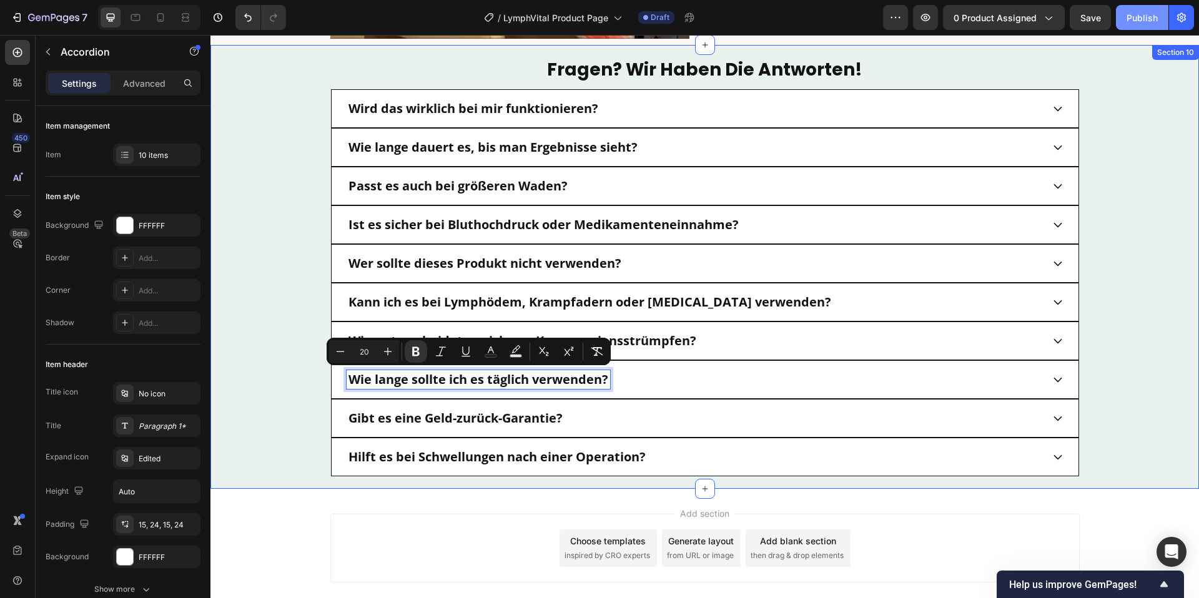
click at [1136, 25] on button "Publish" at bounding box center [1142, 17] width 52 height 25
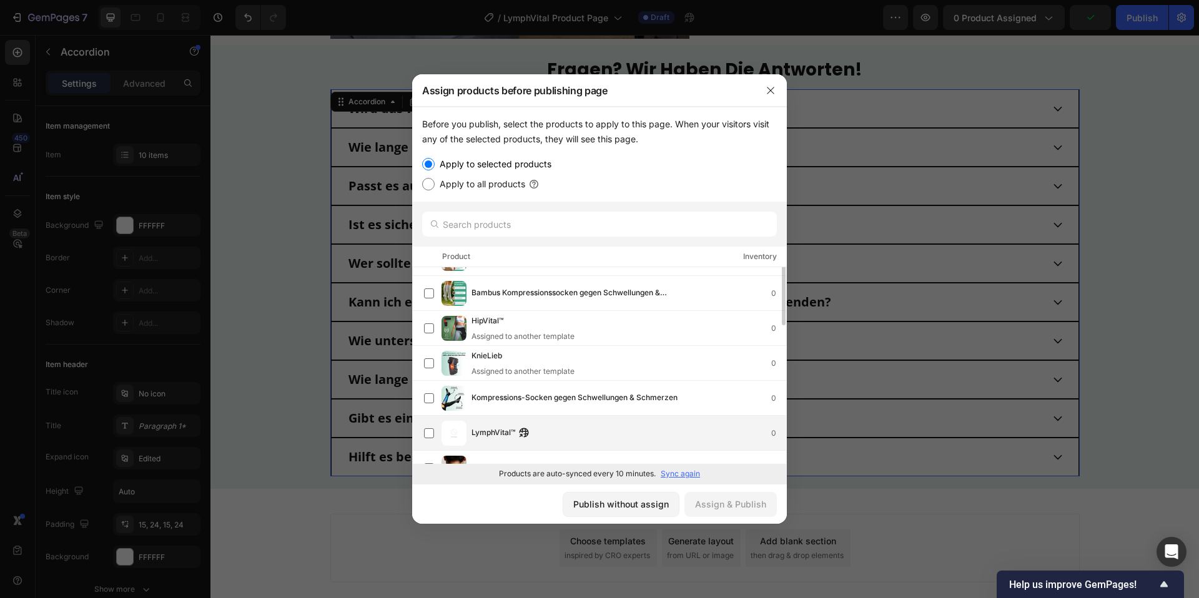
scroll to position [49, 0]
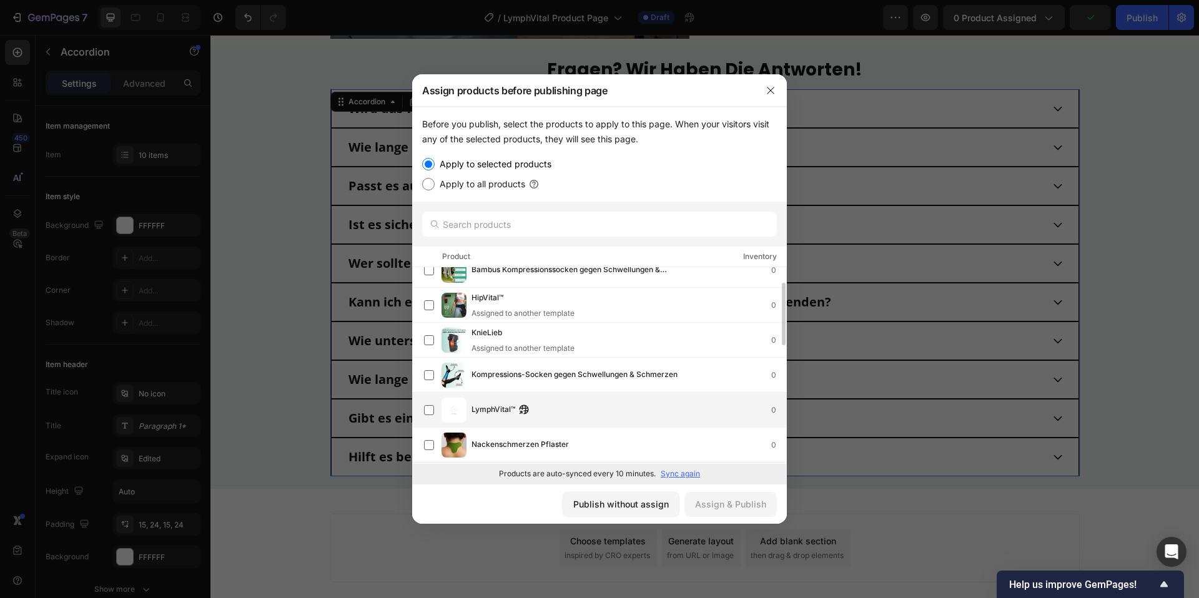
click at [567, 409] on div "LymphVital™ 0" at bounding box center [628, 410] width 315 height 14
click at [749, 508] on div "Assign & Publish" at bounding box center [730, 504] width 71 height 13
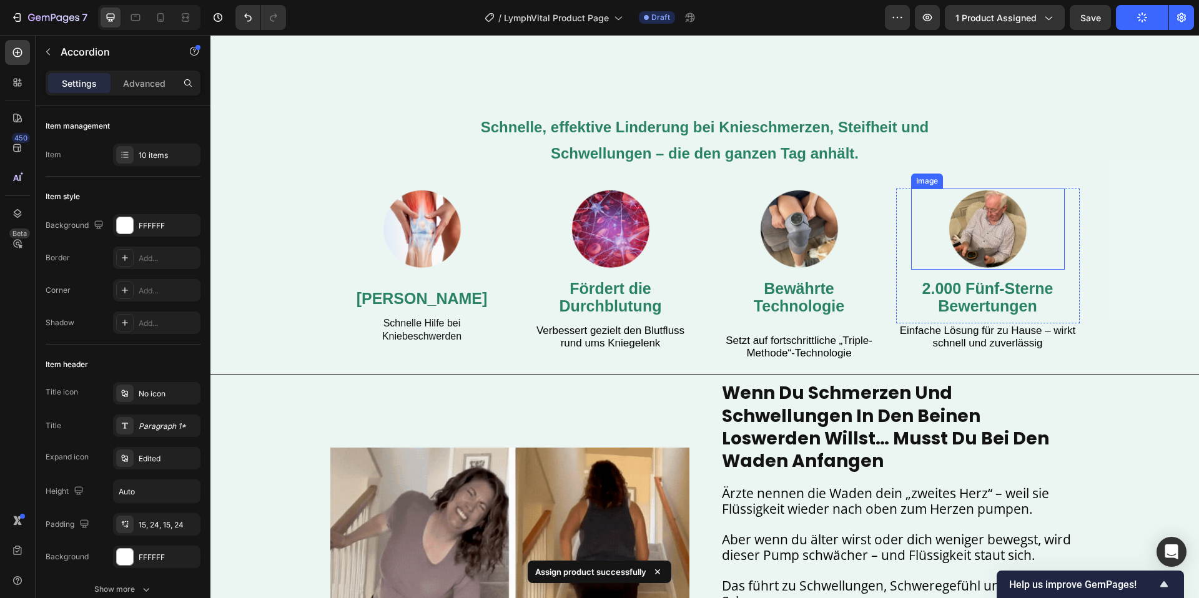
scroll to position [554, 0]
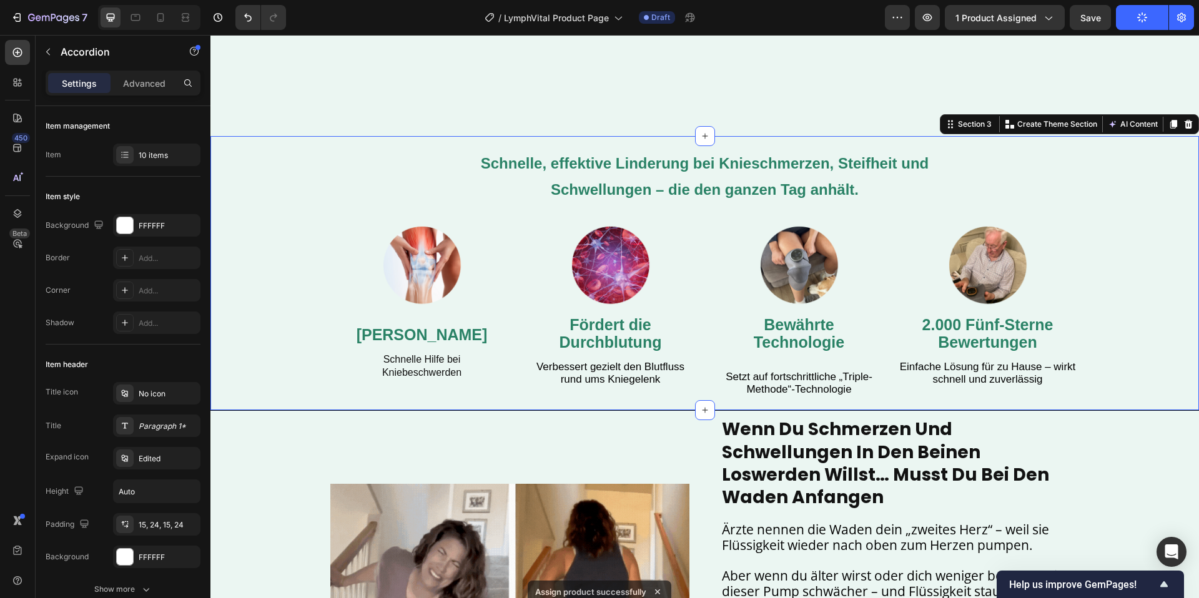
click at [1140, 395] on div "Schnelle, effektive Linderung bei Knieschmerzen, Steifheit und Schwellungen – d…" at bounding box center [704, 273] width 988 height 275
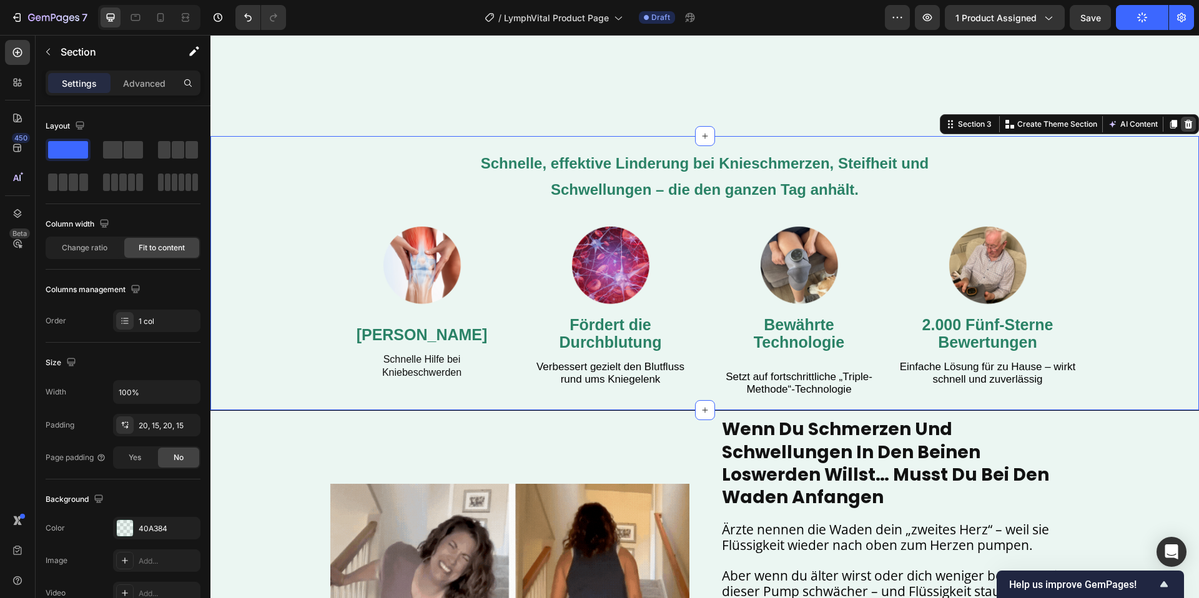
click at [1193, 124] on icon at bounding box center [1188, 124] width 10 height 10
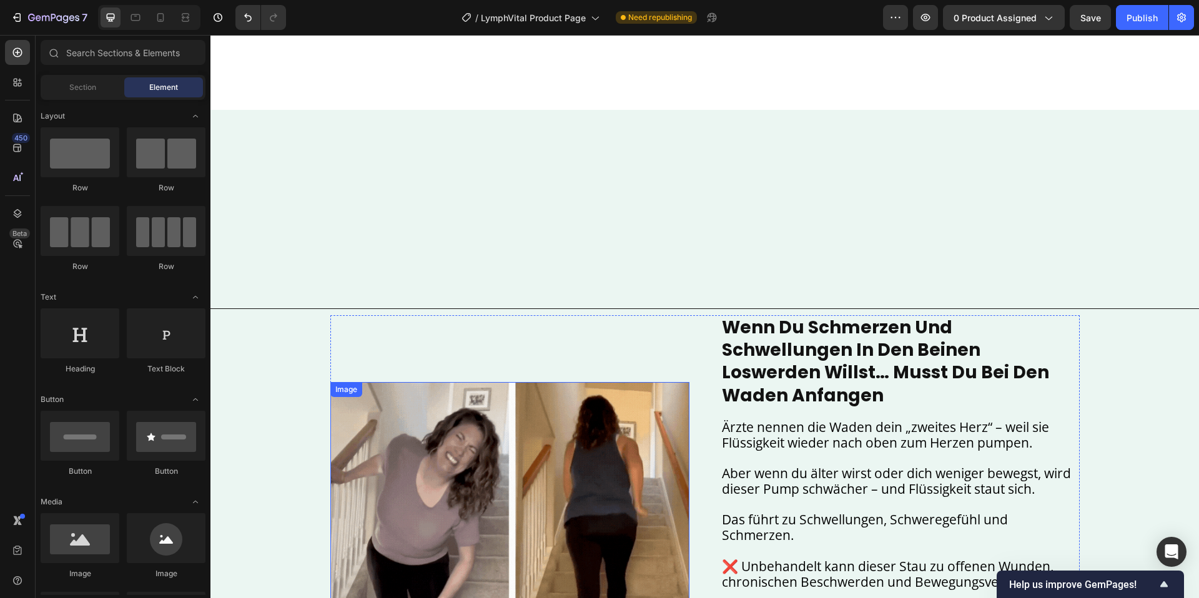
scroll to position [1096, 0]
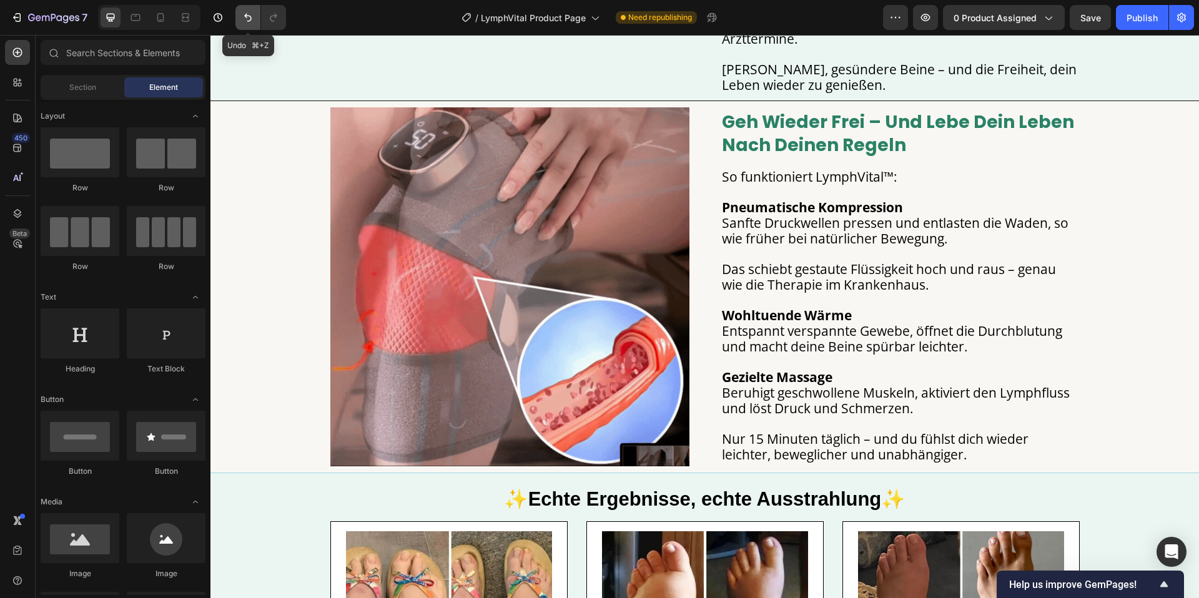
click at [246, 17] on icon "Undo/Redo" at bounding box center [247, 18] width 7 height 8
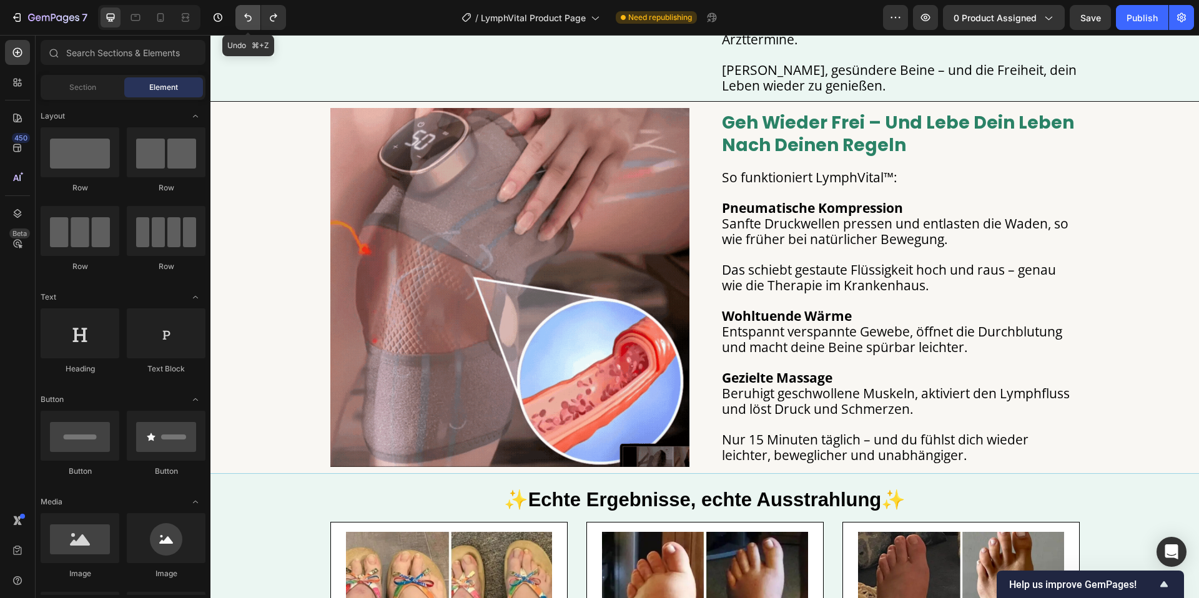
click at [246, 17] on icon "Undo/Redo" at bounding box center [247, 18] width 7 height 8
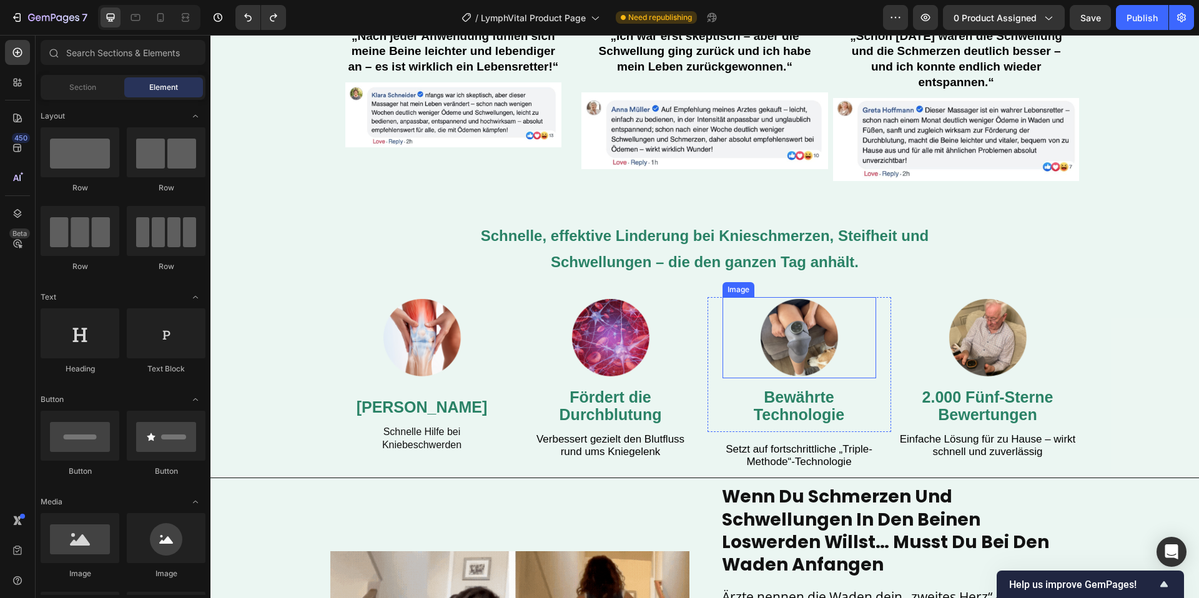
scroll to position [587, 0]
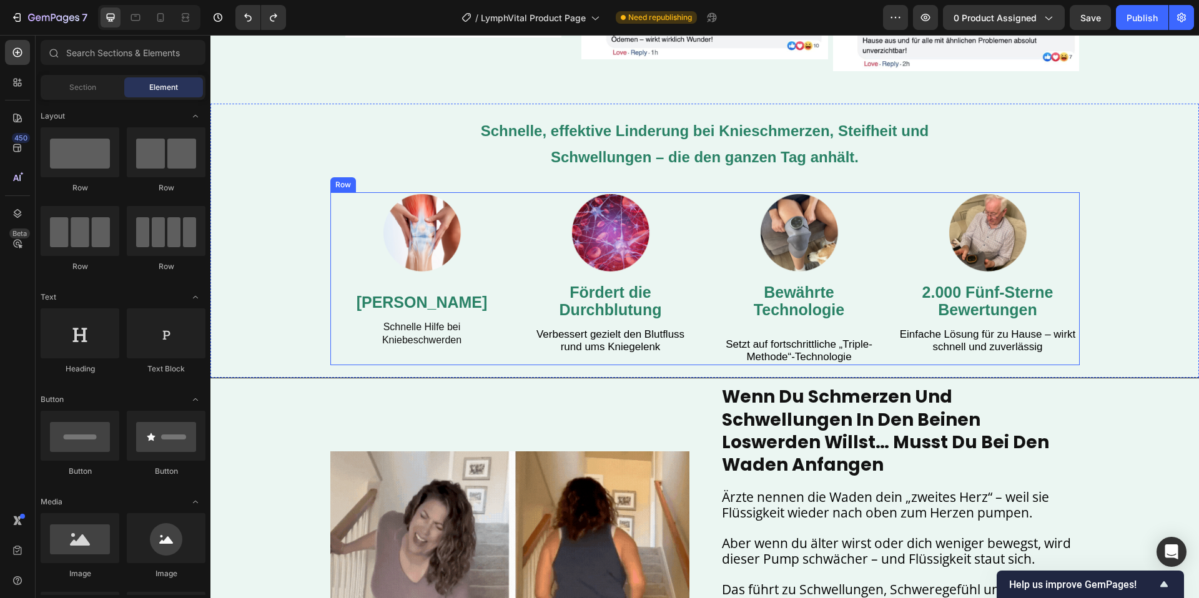
click at [521, 365] on div "Image Fördert die Durchblutung Text Block Verbessert gezielt den Blutfluss rund…" at bounding box center [611, 278] width 184 height 173
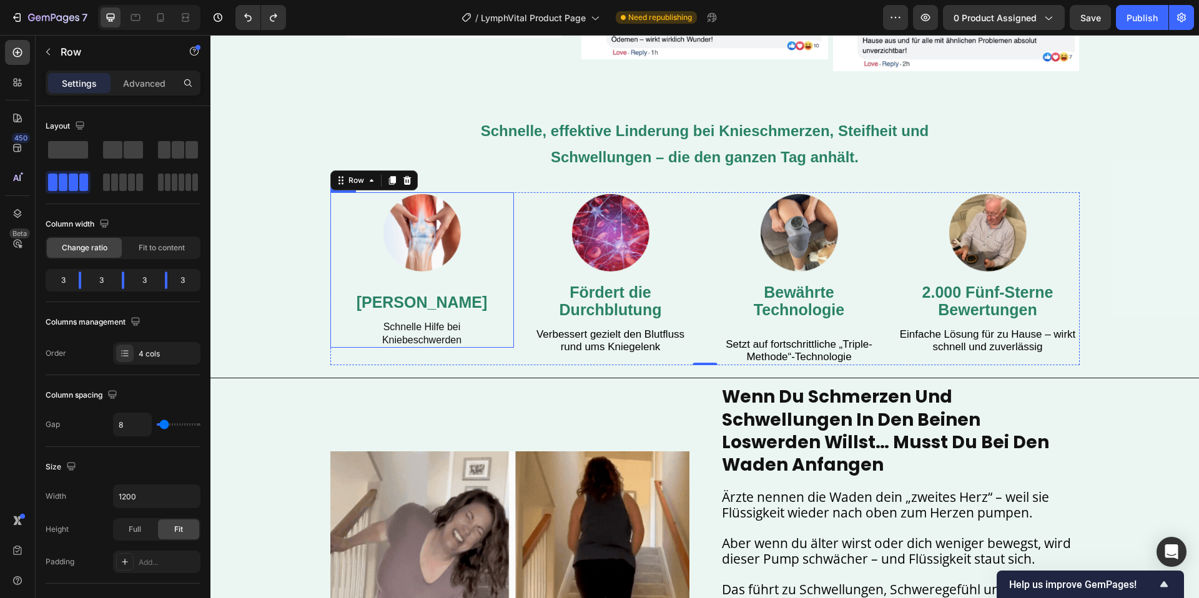
click at [330, 205] on div "Image [PERSON_NAME] Text Block Schnelle Hilfe bei Kniebeschwerden Text Block Row" at bounding box center [422, 269] width 184 height 155
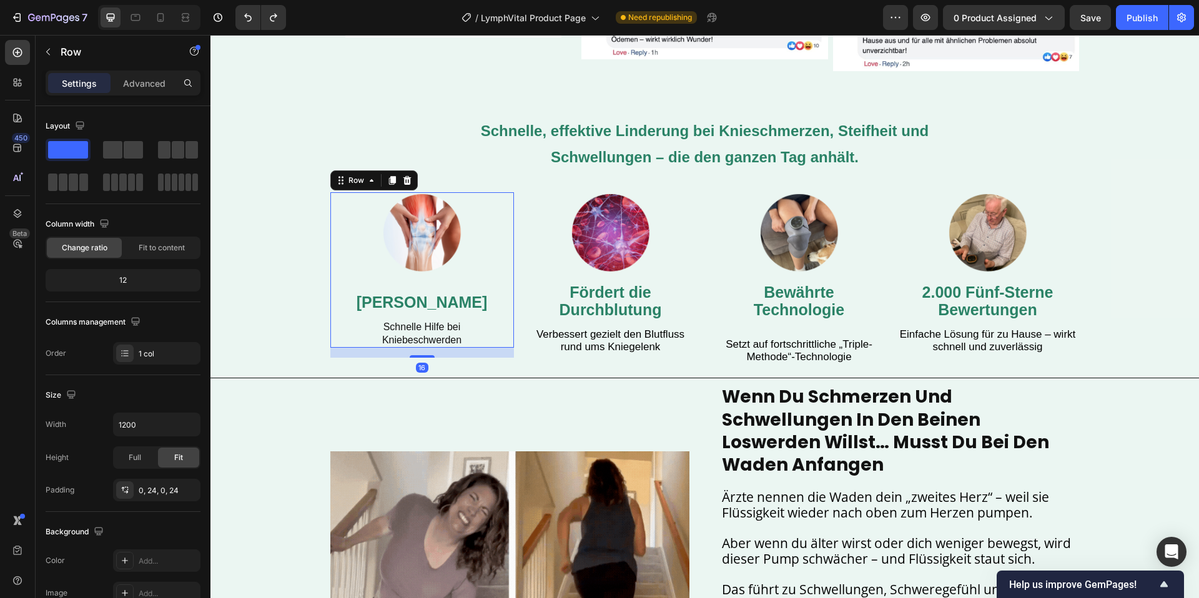
click at [336, 205] on div "Image [PERSON_NAME] Text Block Schnelle Hilfe bei Kniebeschwerden Text Block Ro…" at bounding box center [422, 269] width 184 height 155
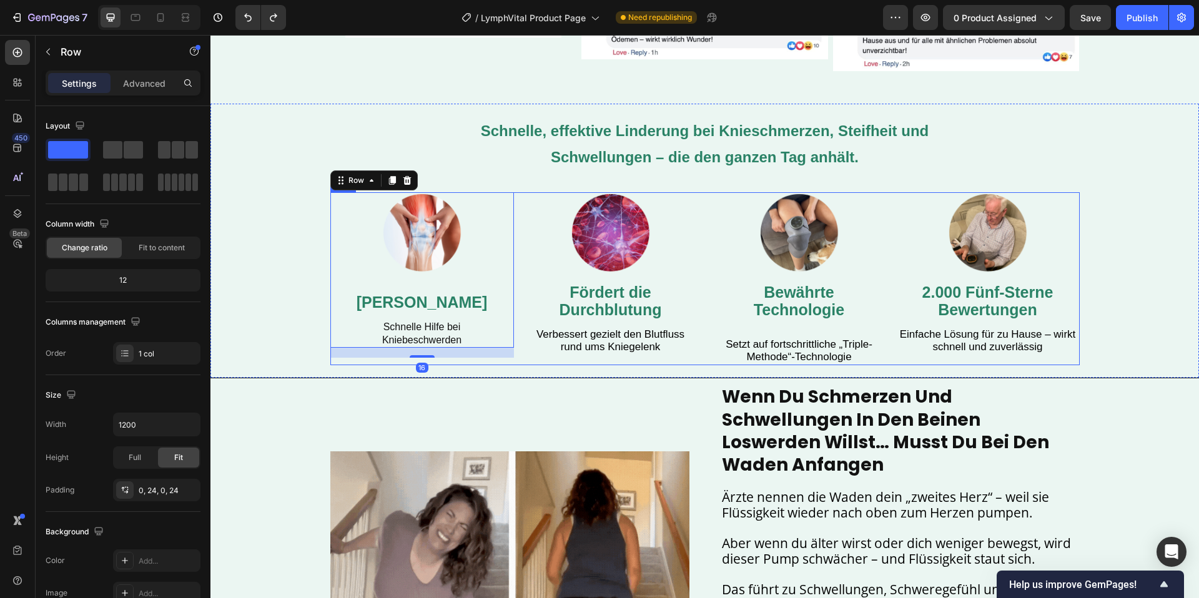
click at [515, 246] on div "Image Lindert Knieschmerzen Text Block Schnelle Hilfe bei Kniebeschwerden Text …" at bounding box center [704, 278] width 749 height 173
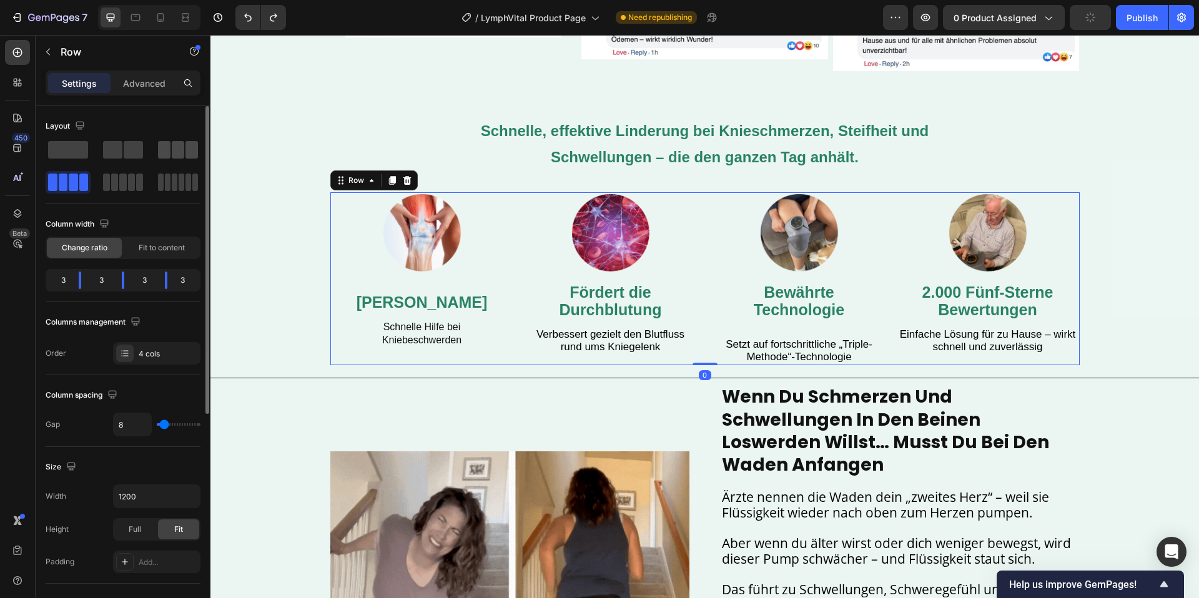
click at [199, 153] on div at bounding box center [177, 150] width 45 height 22
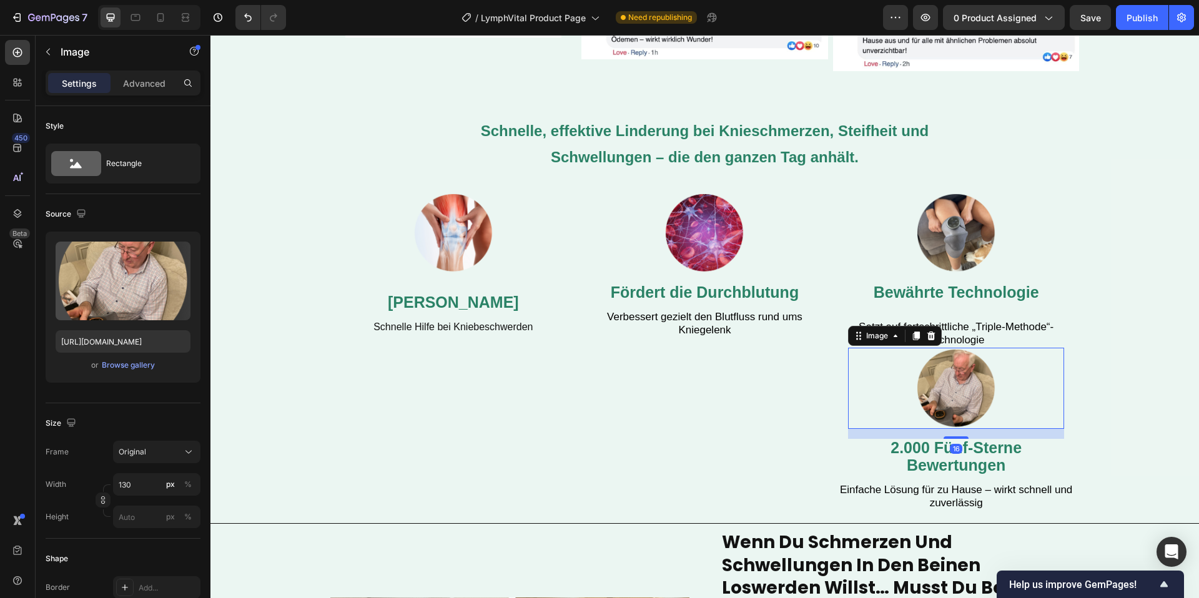
click at [953, 416] on img at bounding box center [955, 388] width 81 height 81
click at [934, 343] on div at bounding box center [931, 335] width 15 height 15
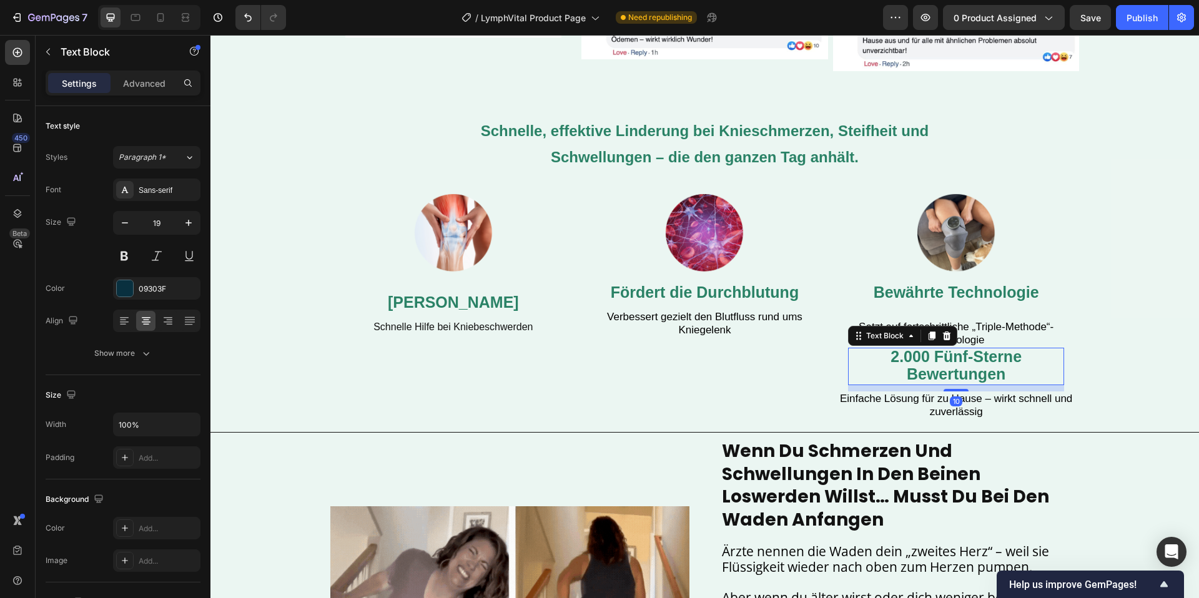
click at [953, 374] on span "2.000 Fünf-Sterne Bewertungen" at bounding box center [955, 365] width 131 height 35
click at [945, 337] on icon at bounding box center [947, 336] width 10 height 10
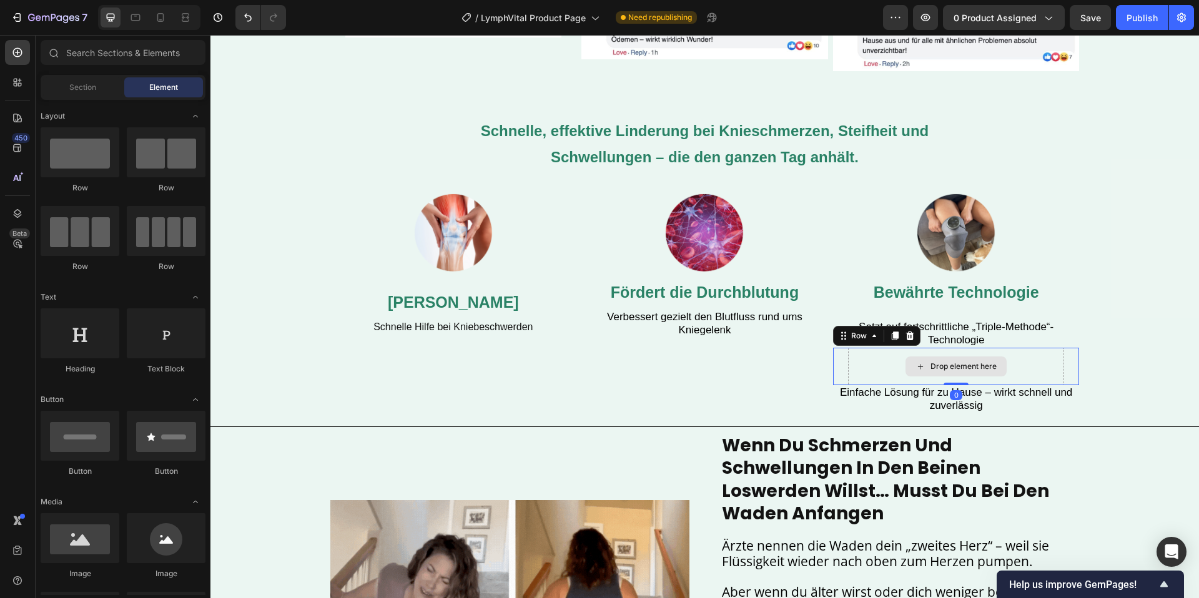
click at [935, 385] on div "Drop element here" at bounding box center [956, 366] width 217 height 37
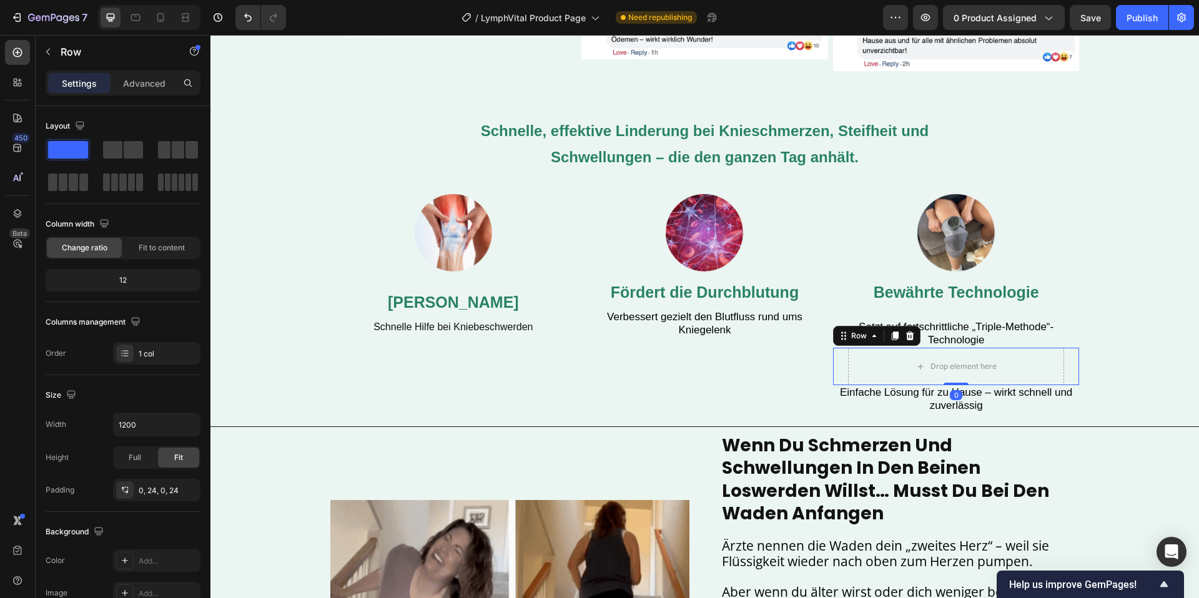
drag, startPoint x: 910, startPoint y: 338, endPoint x: 895, endPoint y: 343, distance: 16.6
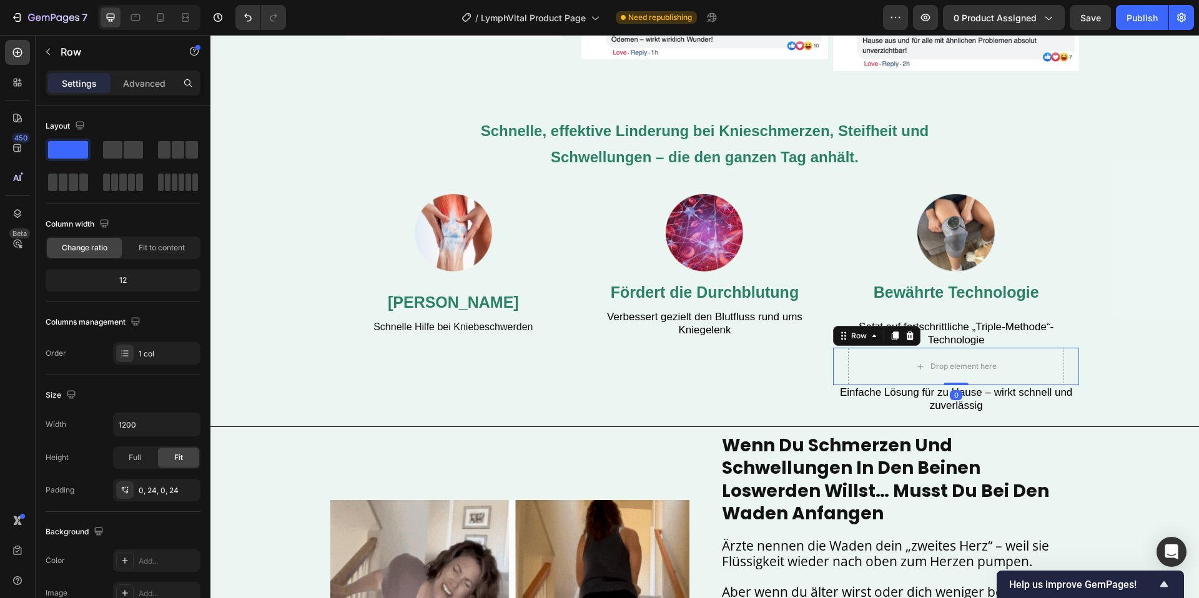
click at [910, 338] on icon at bounding box center [910, 336] width 10 height 10
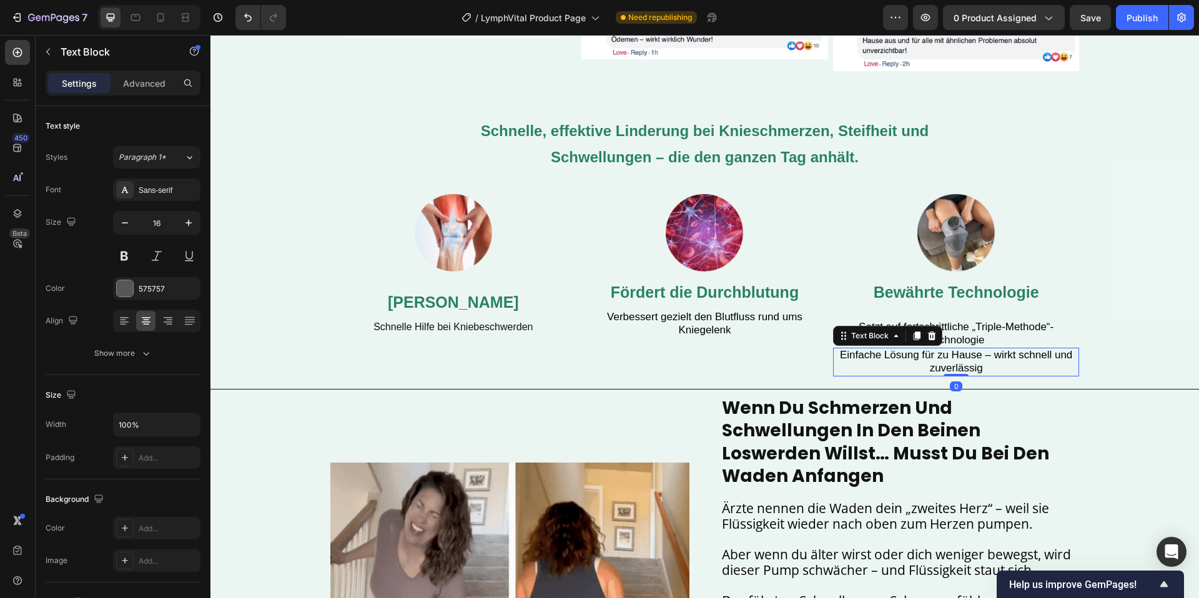
click at [852, 351] on span "Einfache Lösung für zu Hause – wirkt schnell und zuverlässig" at bounding box center [956, 361] width 232 height 25
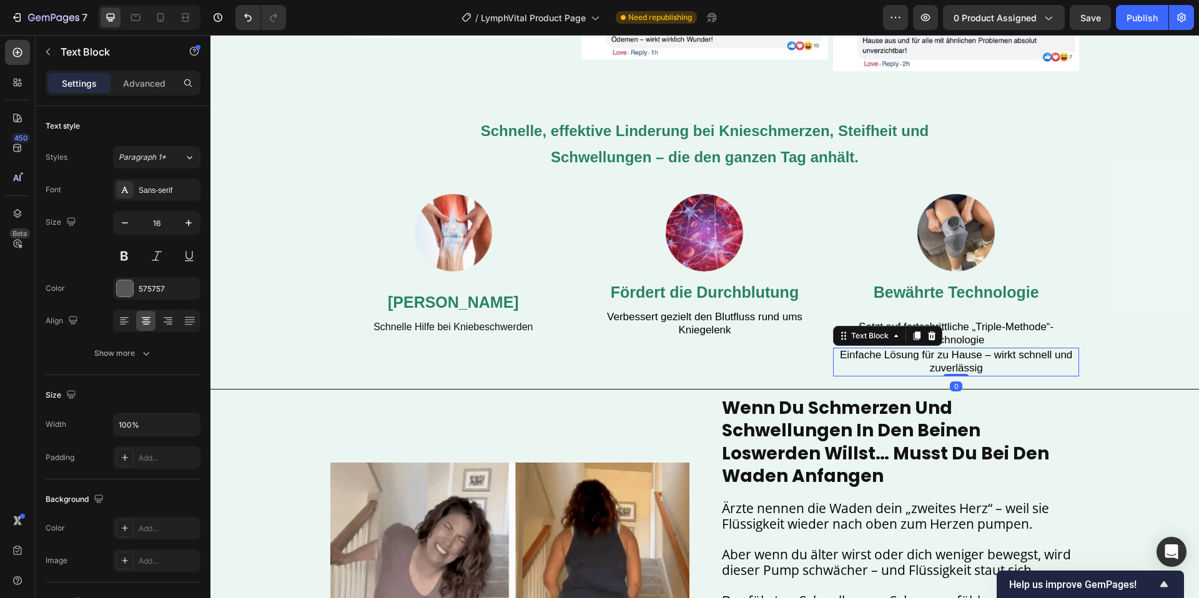
drag, startPoint x: 932, startPoint y: 338, endPoint x: 924, endPoint y: 336, distance: 8.5
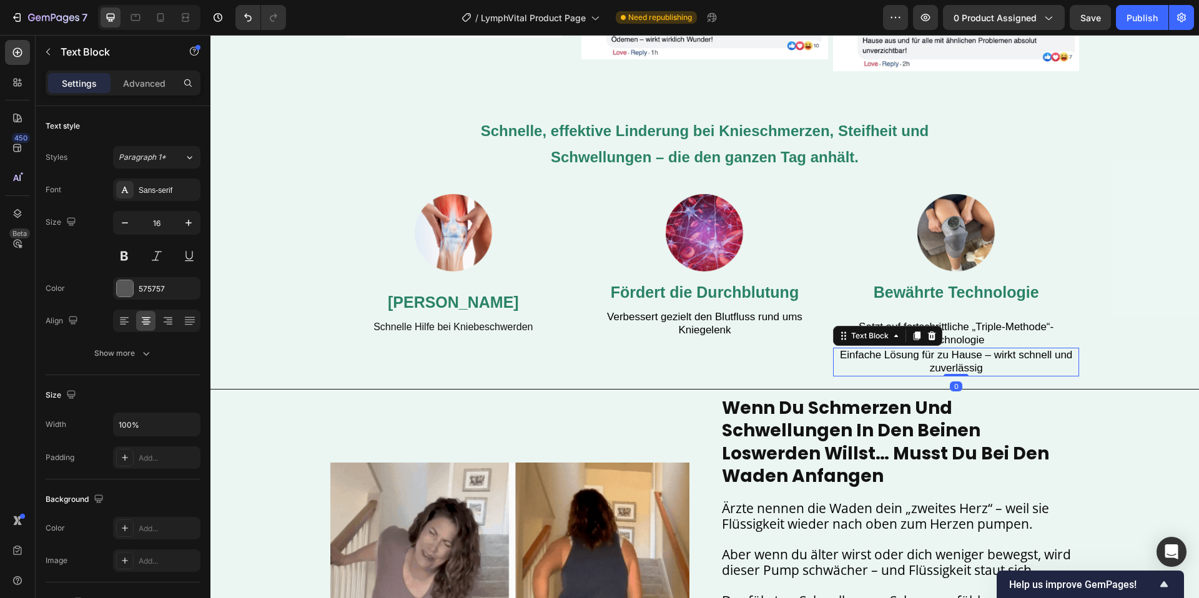
click at [932, 338] on icon at bounding box center [932, 336] width 10 height 10
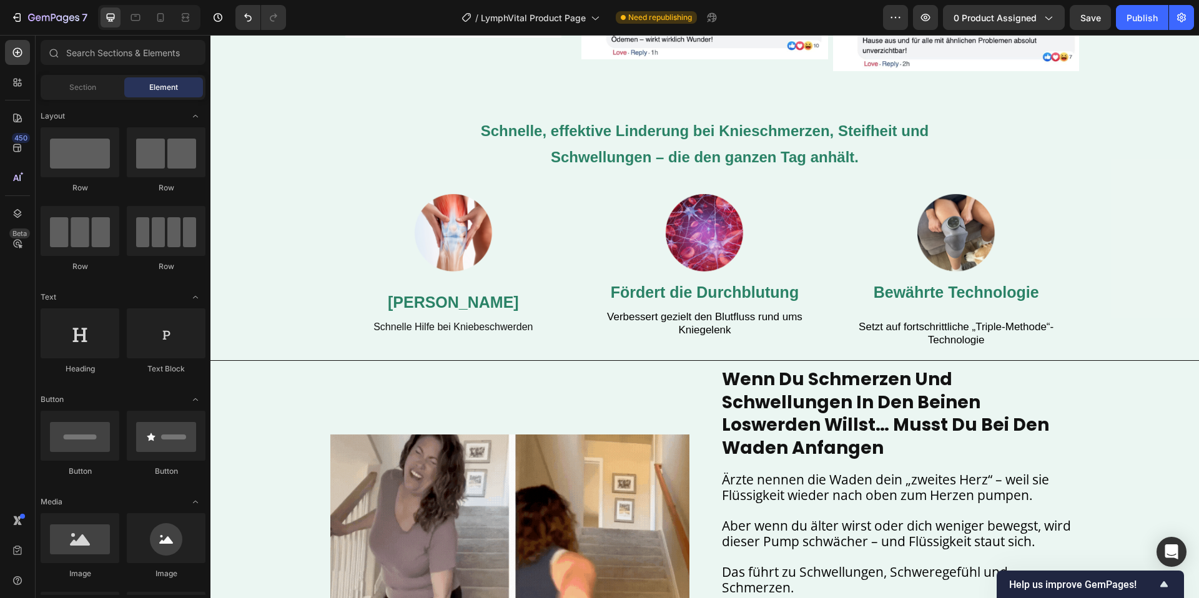
click at [637, 144] on h2 "Schnelle, effektive Linderung bei Knieschmerzen, Steifheit und Schwellungen – d…" at bounding box center [705, 144] width 481 height 56
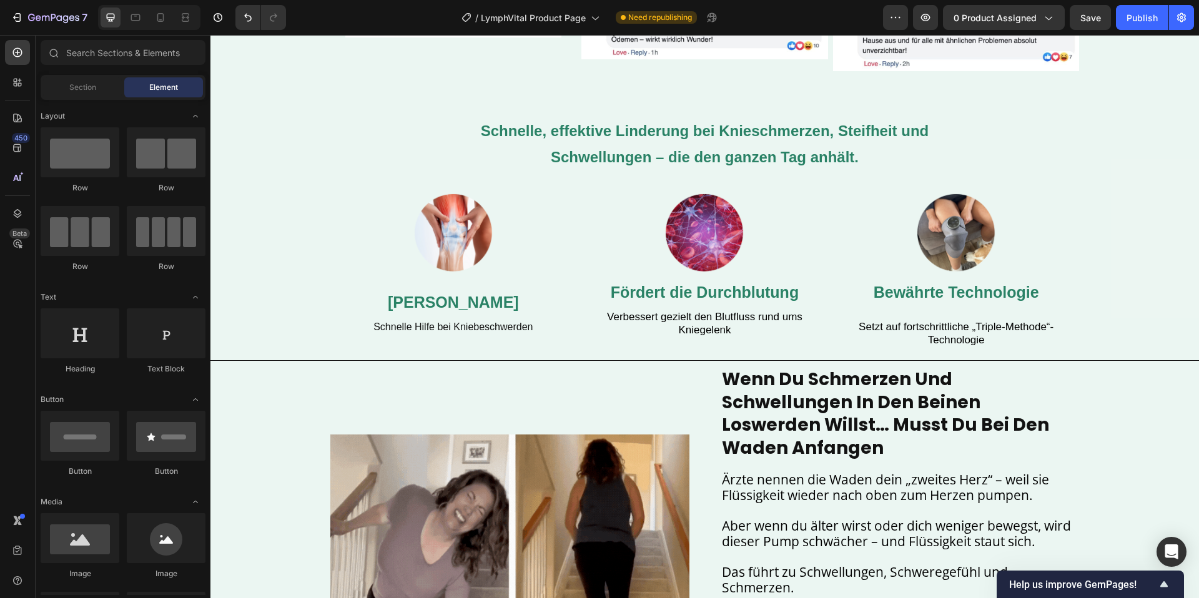
click at [637, 144] on h2 "Schnelle, effektive Linderung bei Knieschmerzen, Steifheit und Schwellungen – d…" at bounding box center [705, 144] width 481 height 56
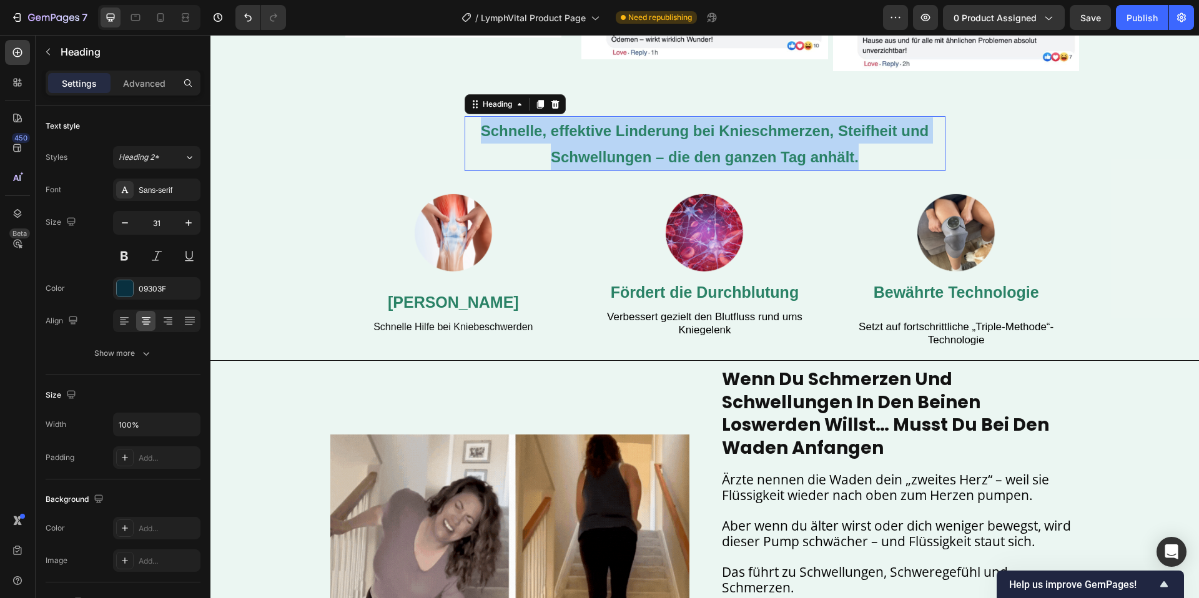
click at [637, 144] on p "Schnelle, effektive Linderung bei Knieschmerzen, Steifheit und Schwellungen – d…" at bounding box center [705, 143] width 478 height 53
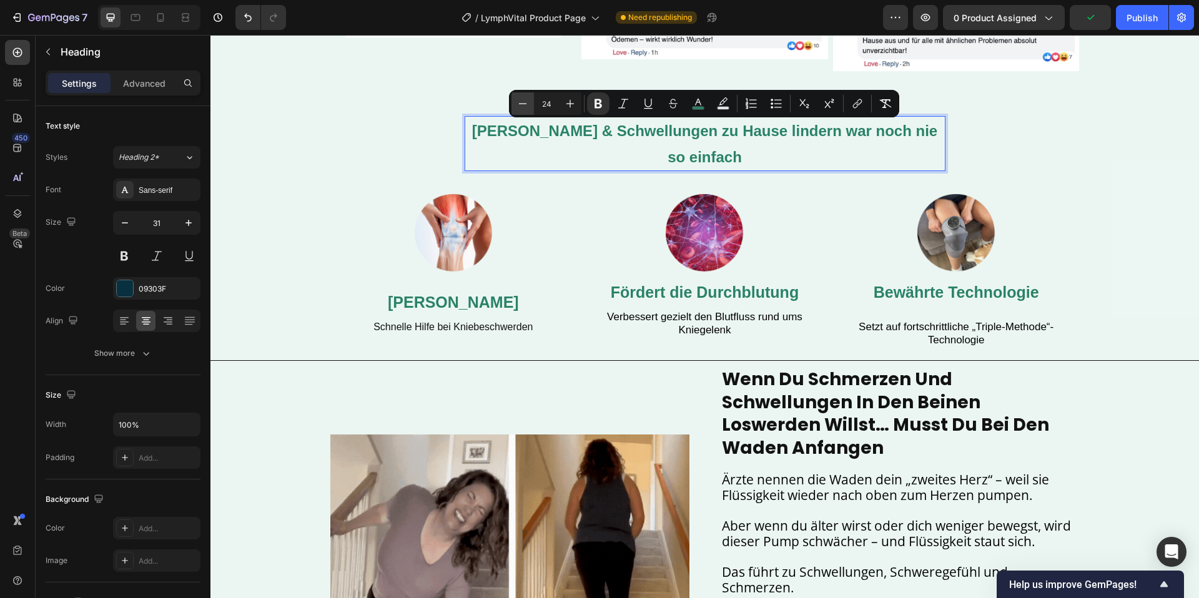
click at [523, 102] on icon "Editor contextual toolbar" at bounding box center [522, 103] width 12 height 12
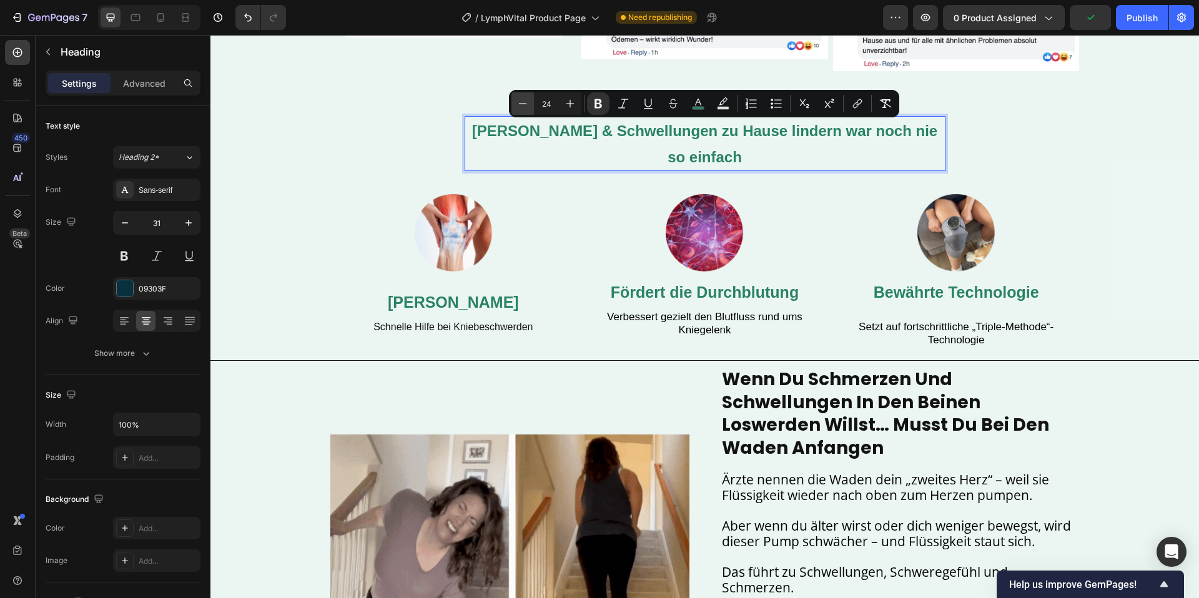
type input "23"
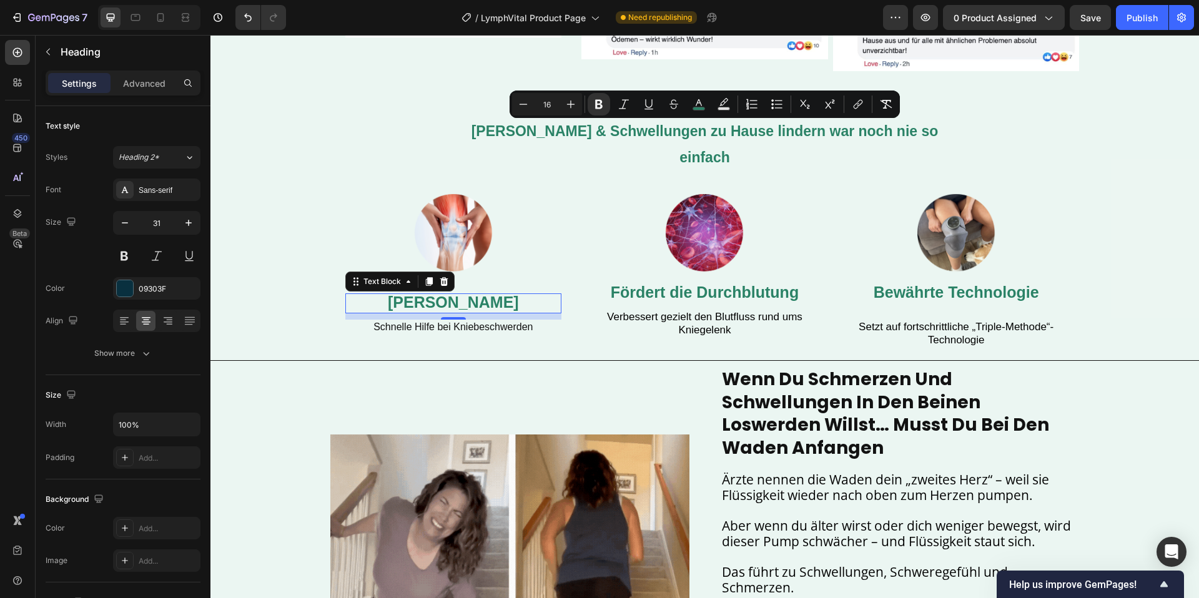
click at [442, 293] on strong "[PERSON_NAME]" at bounding box center [453, 301] width 131 height 17
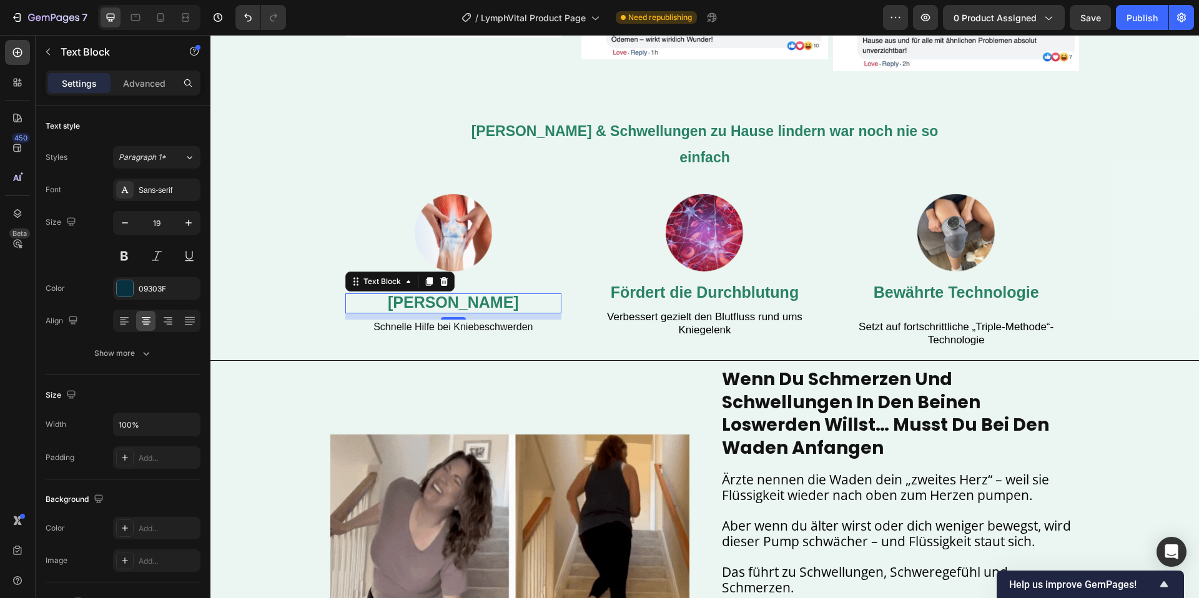
click at [419, 293] on strong "[PERSON_NAME]" at bounding box center [453, 301] width 131 height 17
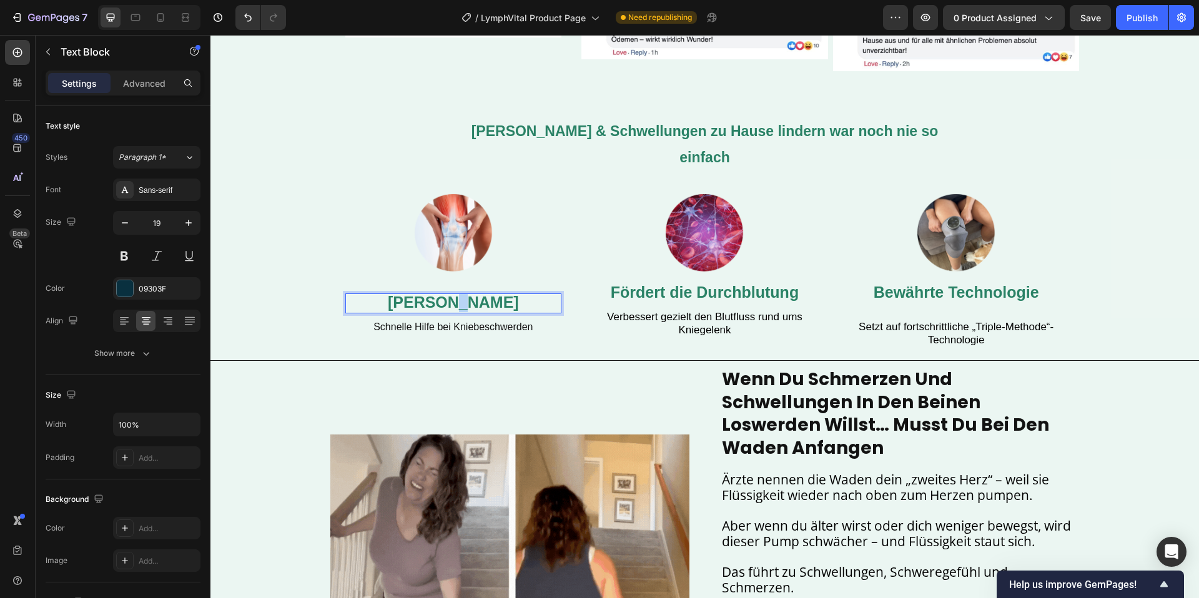
click at [419, 293] on strong "[PERSON_NAME]" at bounding box center [453, 301] width 131 height 17
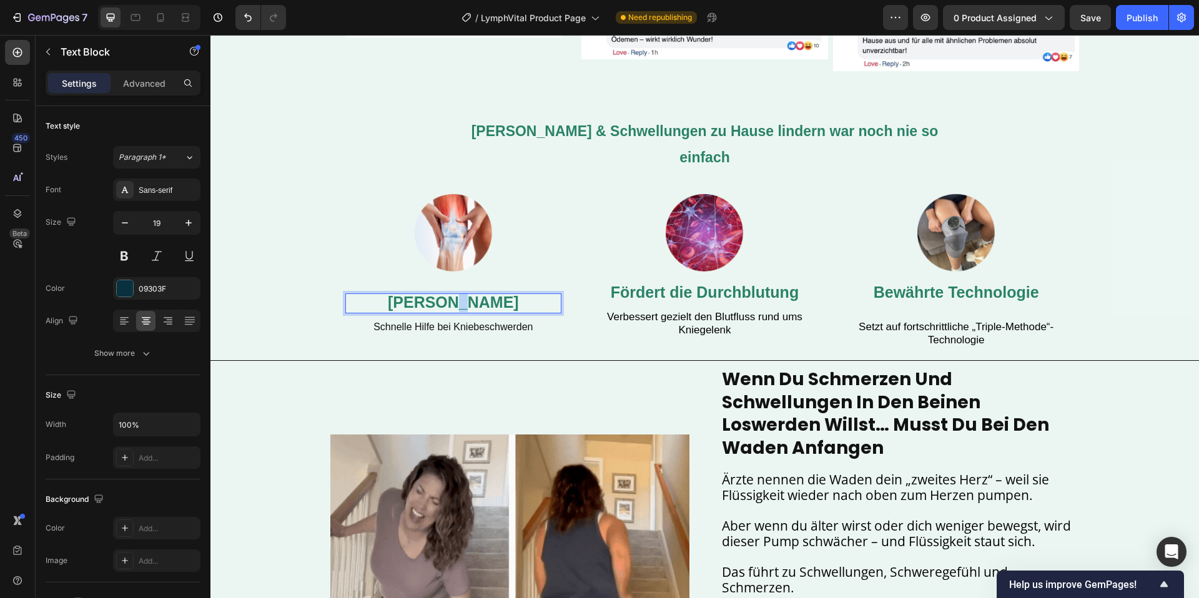
click at [419, 293] on strong "[PERSON_NAME]" at bounding box center [453, 301] width 131 height 17
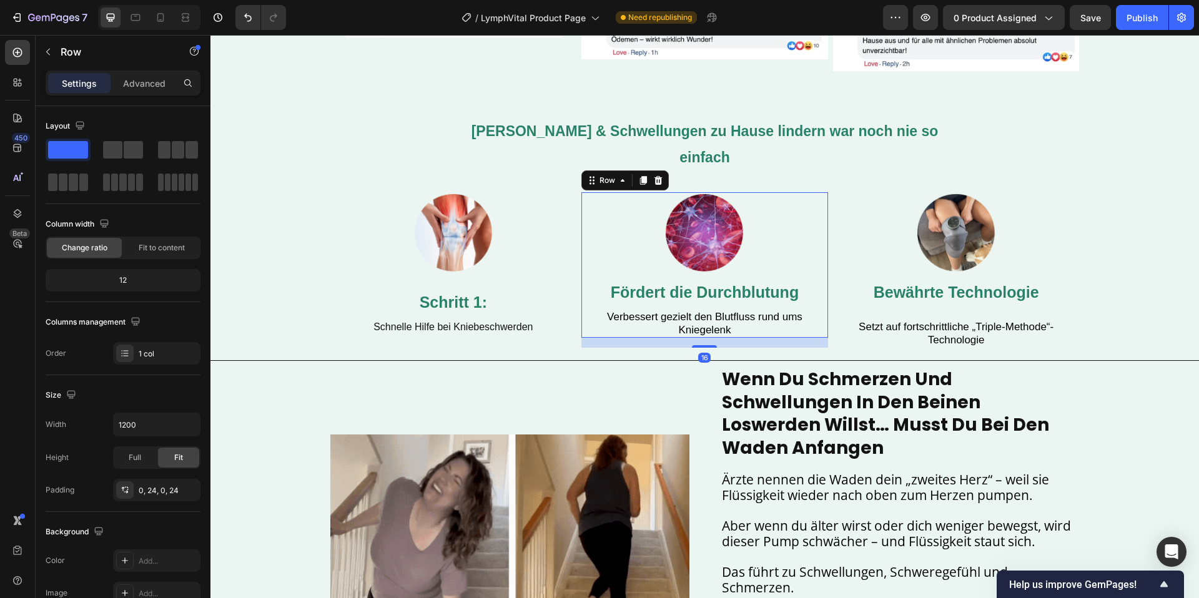
click at [681, 280] on div "Image Fördert die Durchblutung Text Block Verbessert gezielt den Blutfluss rund…" at bounding box center [704, 264] width 217 height 145
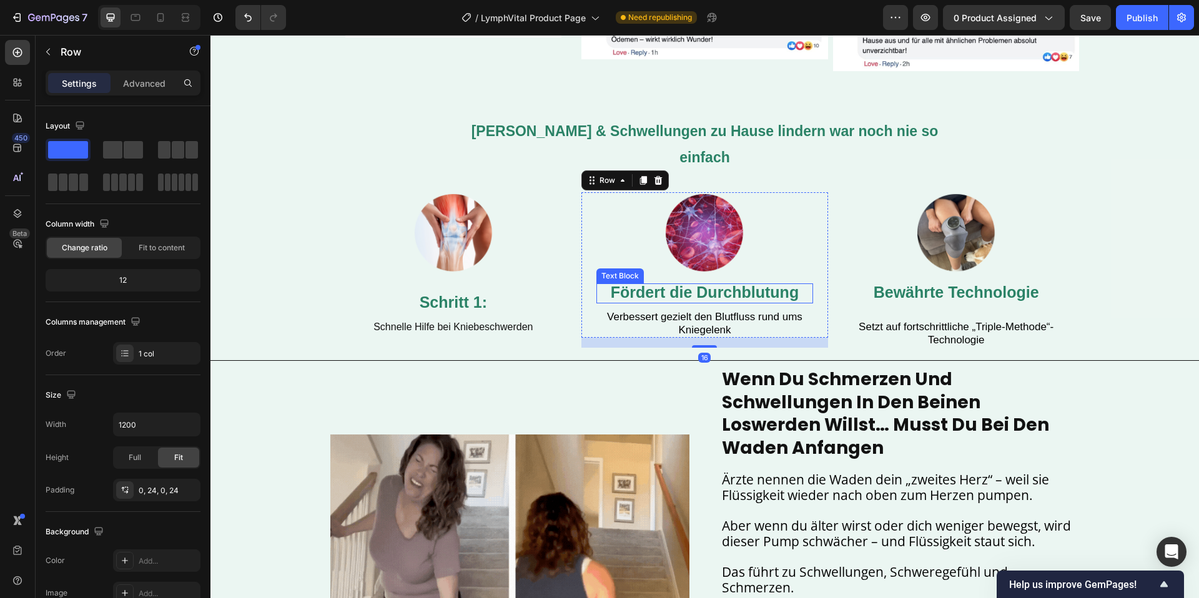
click at [689, 283] on span "Fördert die Durchblutung" at bounding box center [705, 291] width 188 height 17
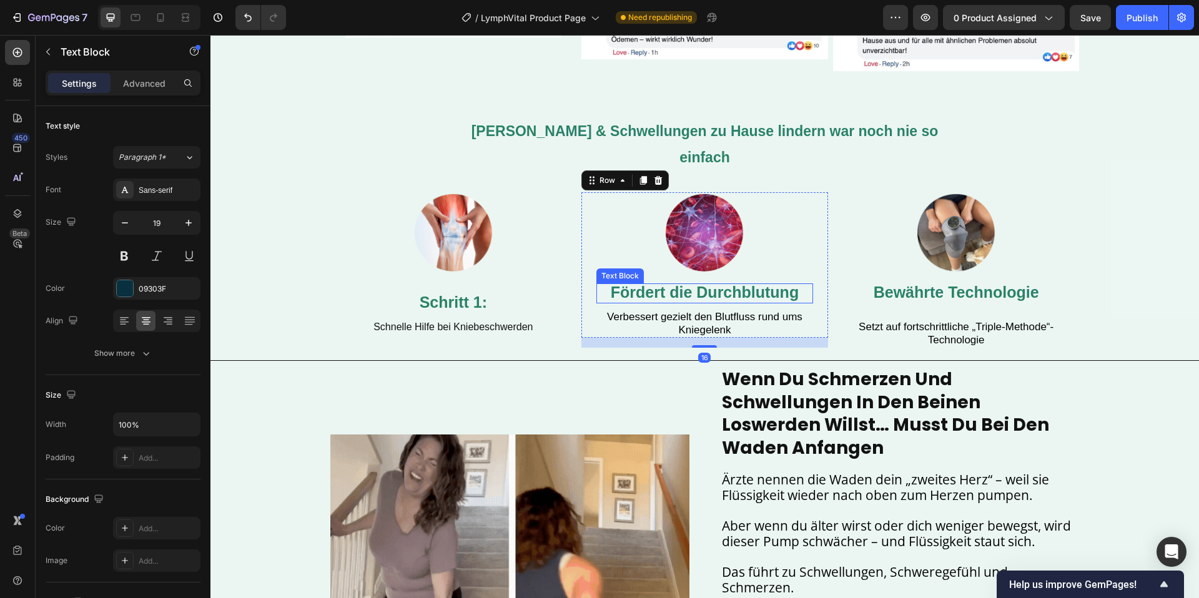
click at [689, 283] on span "Fördert die Durchblutung" at bounding box center [705, 291] width 188 height 17
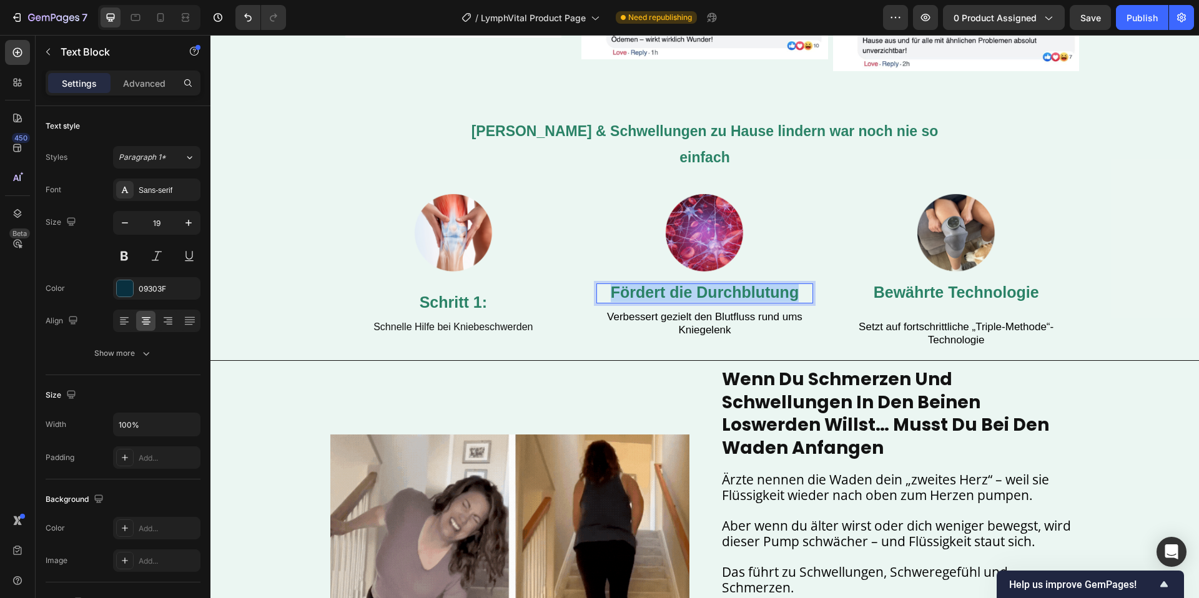
click at [689, 283] on span "Fördert die Durchblutung" at bounding box center [705, 291] width 188 height 17
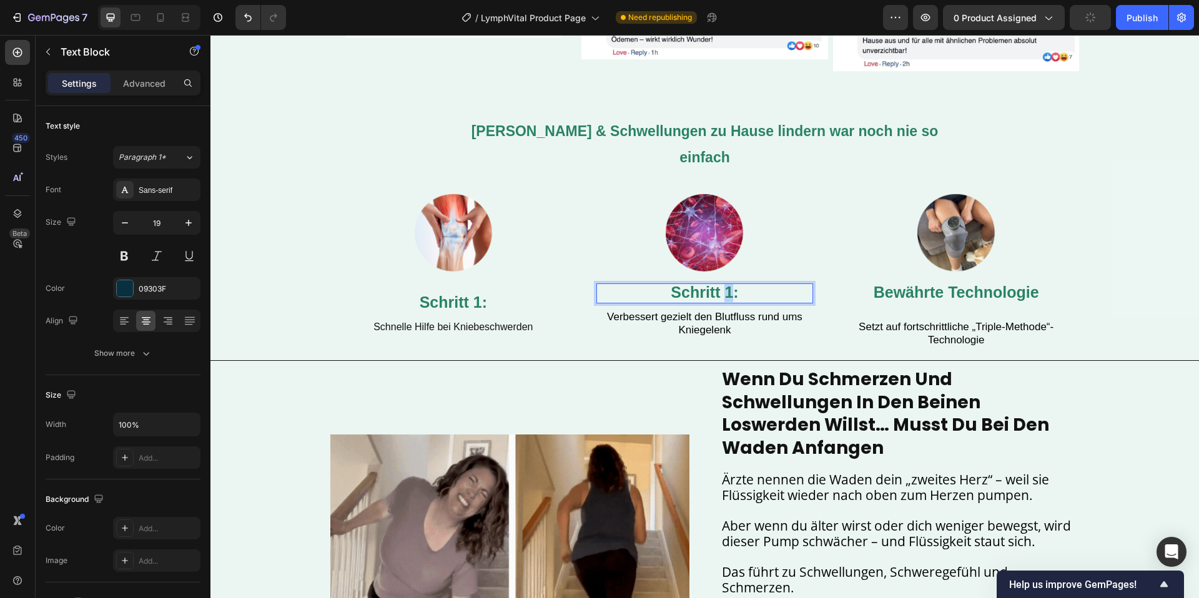
drag, startPoint x: 725, startPoint y: 264, endPoint x: 732, endPoint y: 265, distance: 7.5
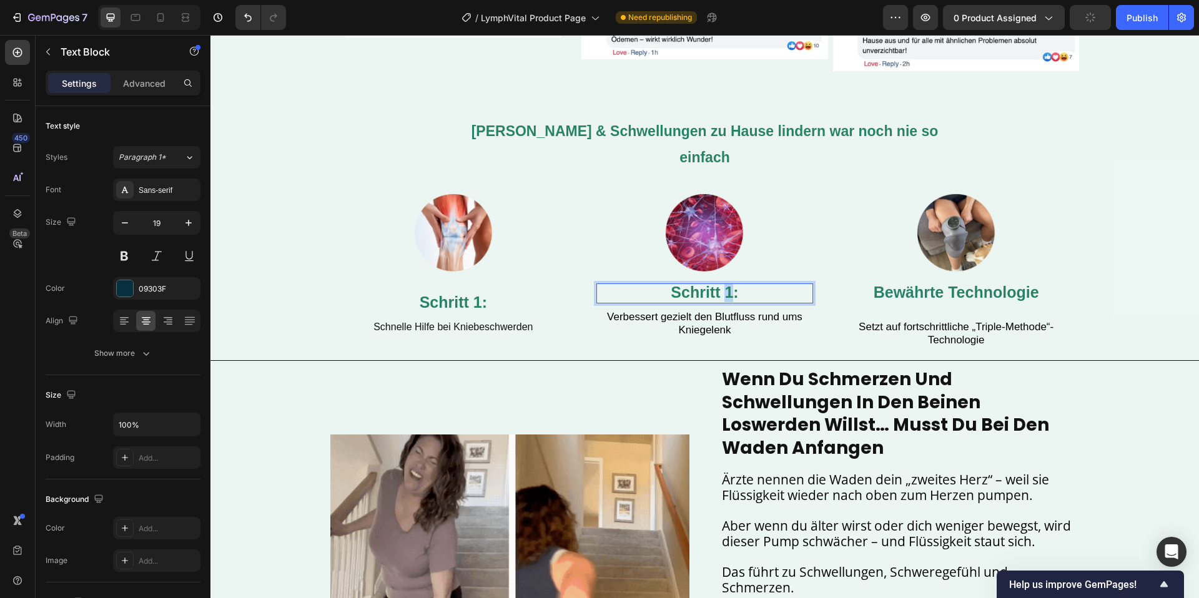
click at [732, 283] on span "Schritt 1:" at bounding box center [704, 291] width 67 height 17
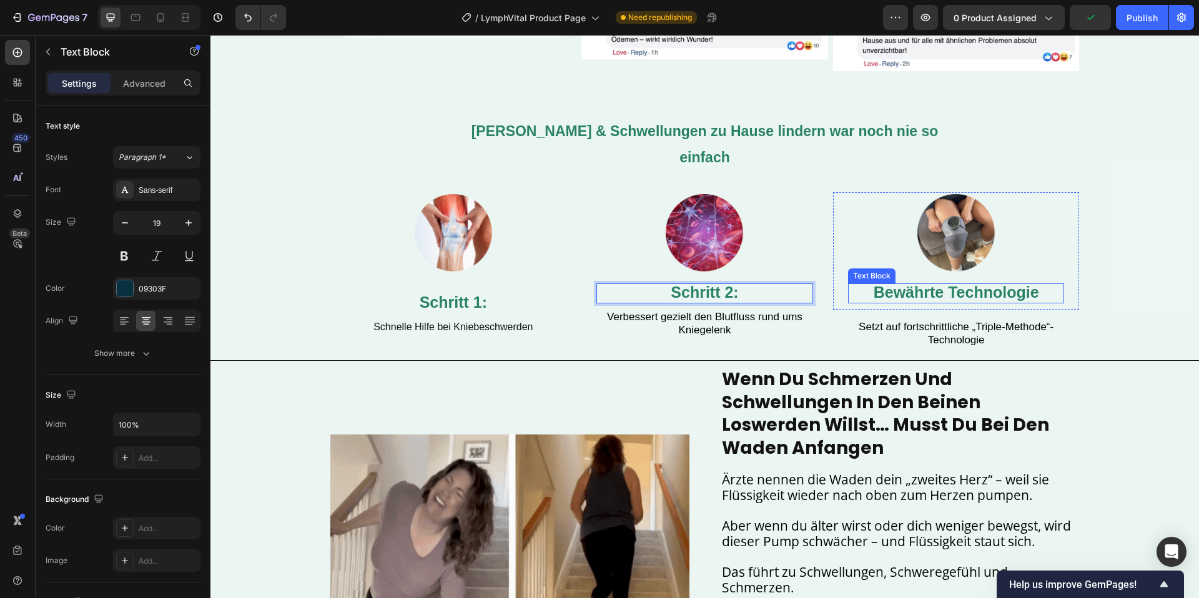
click at [940, 283] on span "Bewährte Technologie" at bounding box center [956, 291] width 165 height 17
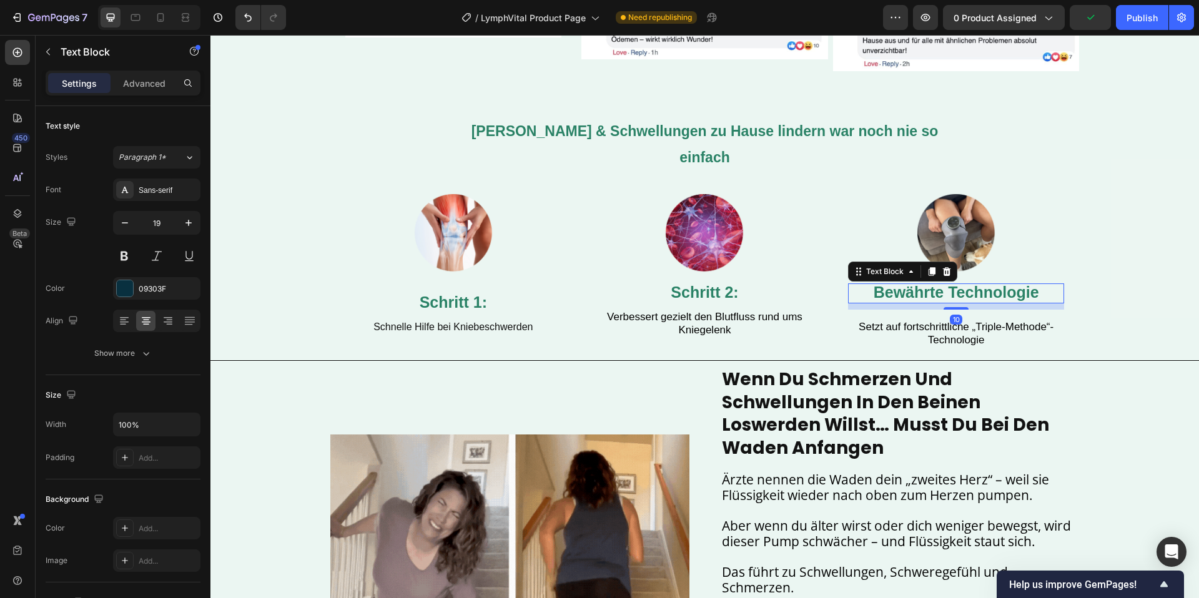
click at [940, 283] on span "Bewährte Technologie" at bounding box center [956, 291] width 165 height 17
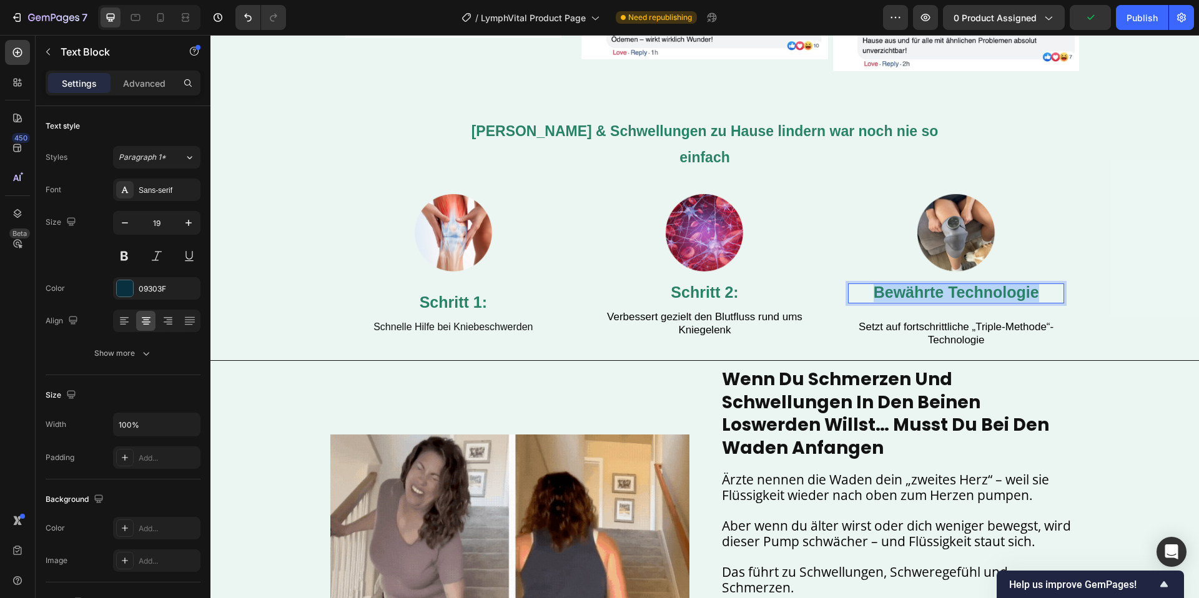
click at [940, 283] on span "Bewährte Technologie" at bounding box center [956, 291] width 165 height 17
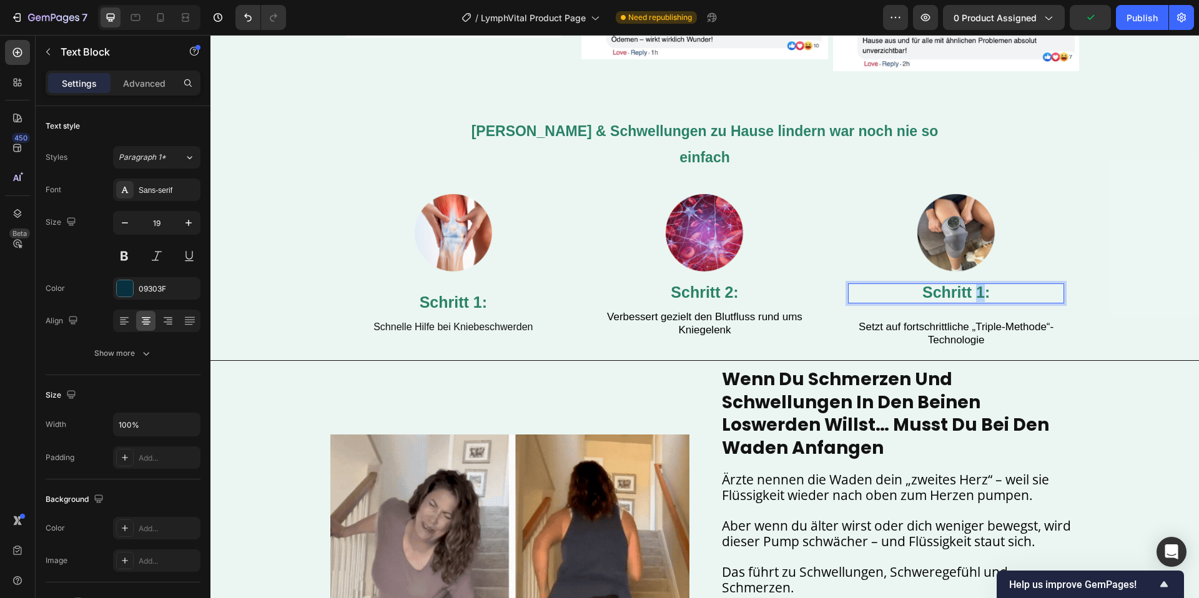
click at [982, 283] on span "Schritt 1:" at bounding box center [955, 291] width 67 height 17
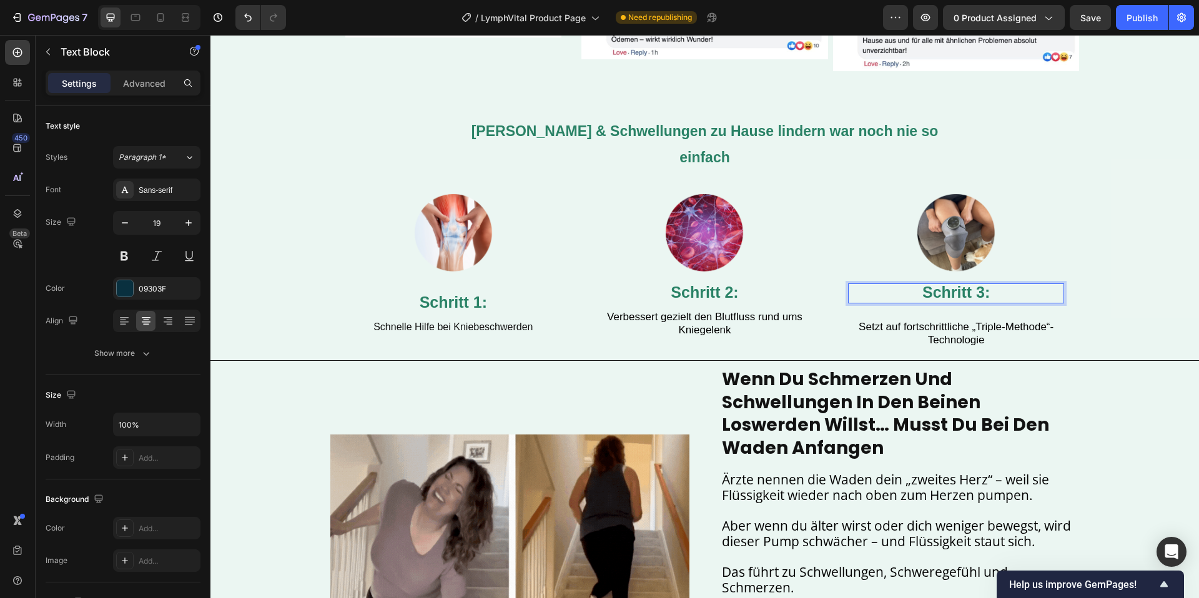
click at [481, 321] on p "Schnelle Hilfe bei Kniebeschwerden" at bounding box center [454, 327] width 214 height 13
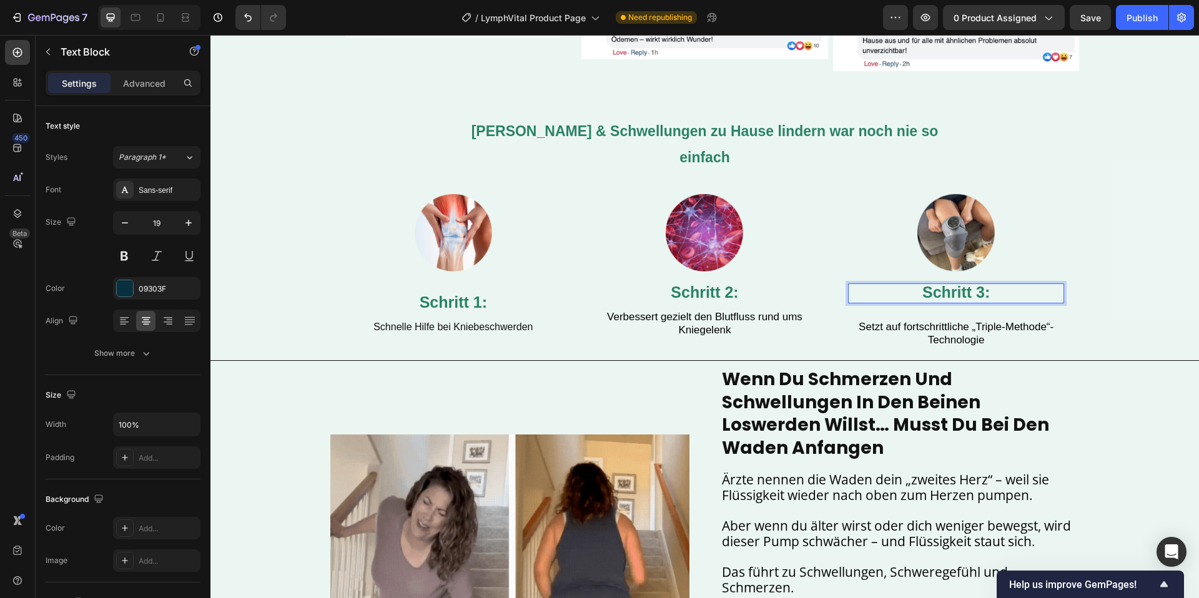
click at [481, 321] on p "Schnelle Hilfe bei Kniebeschwerden" at bounding box center [454, 327] width 214 height 13
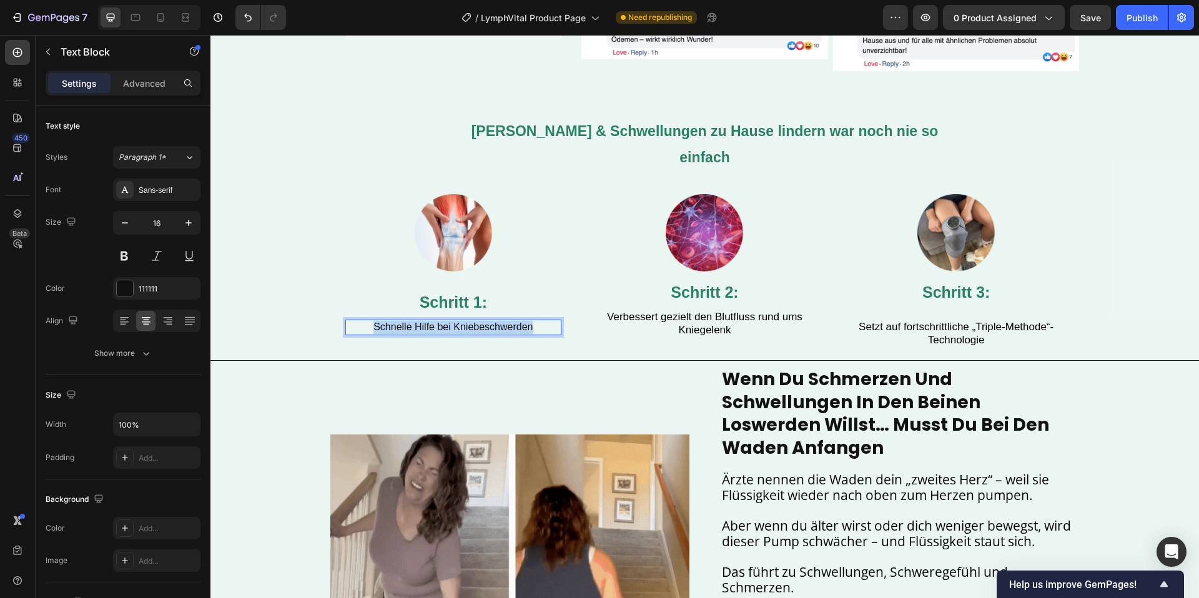
click at [481, 321] on p "Schnelle Hilfe bei Kniebeschwerden" at bounding box center [454, 327] width 214 height 13
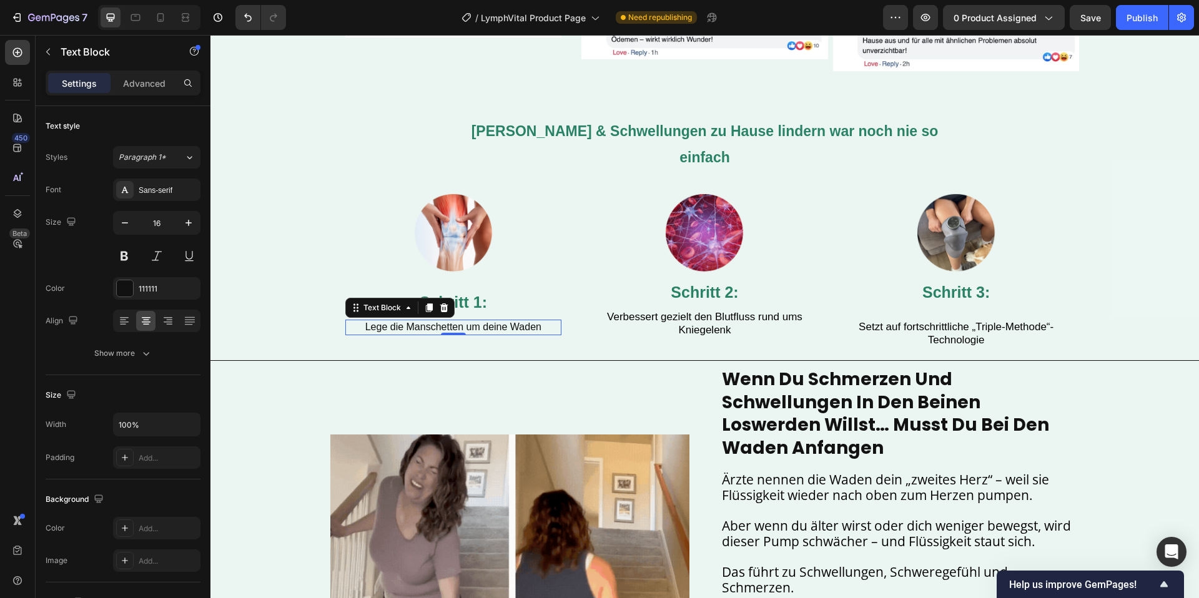
click at [727, 311] on span "Verbessert gezielt den Blutfluss rund ums Kniegelenk" at bounding box center [704, 323] width 195 height 25
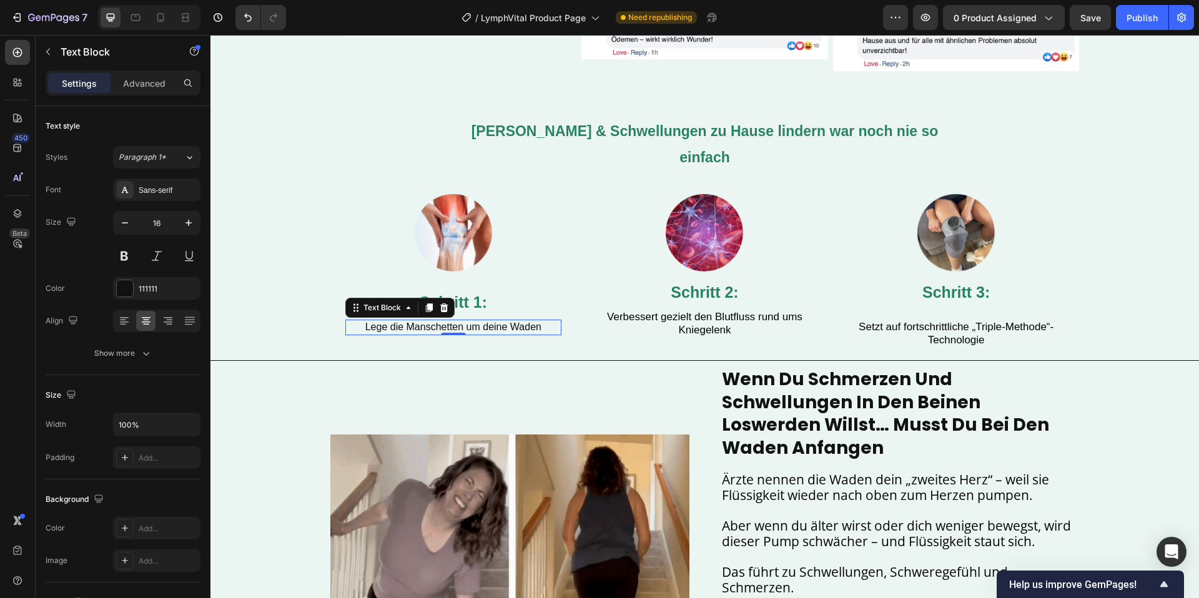
click at [727, 311] on span "Verbessert gezielt den Blutfluss rund ums Kniegelenk" at bounding box center [704, 323] width 195 height 25
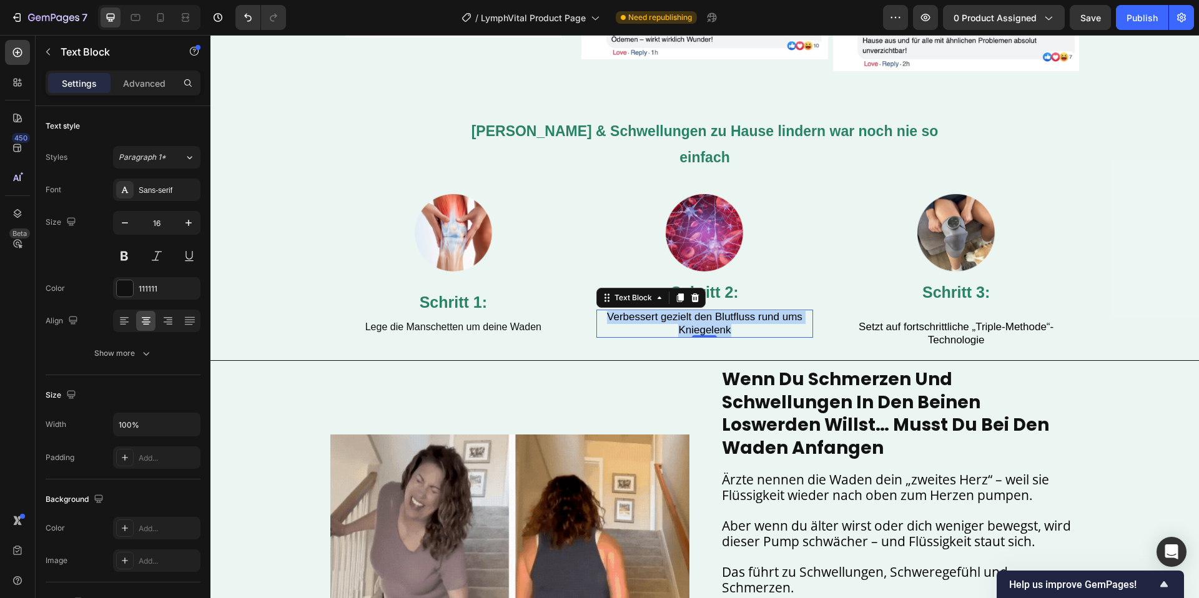
click at [727, 311] on span "Verbessert gezielt den Blutfluss rund ums Kniegelenk" at bounding box center [704, 323] width 195 height 25
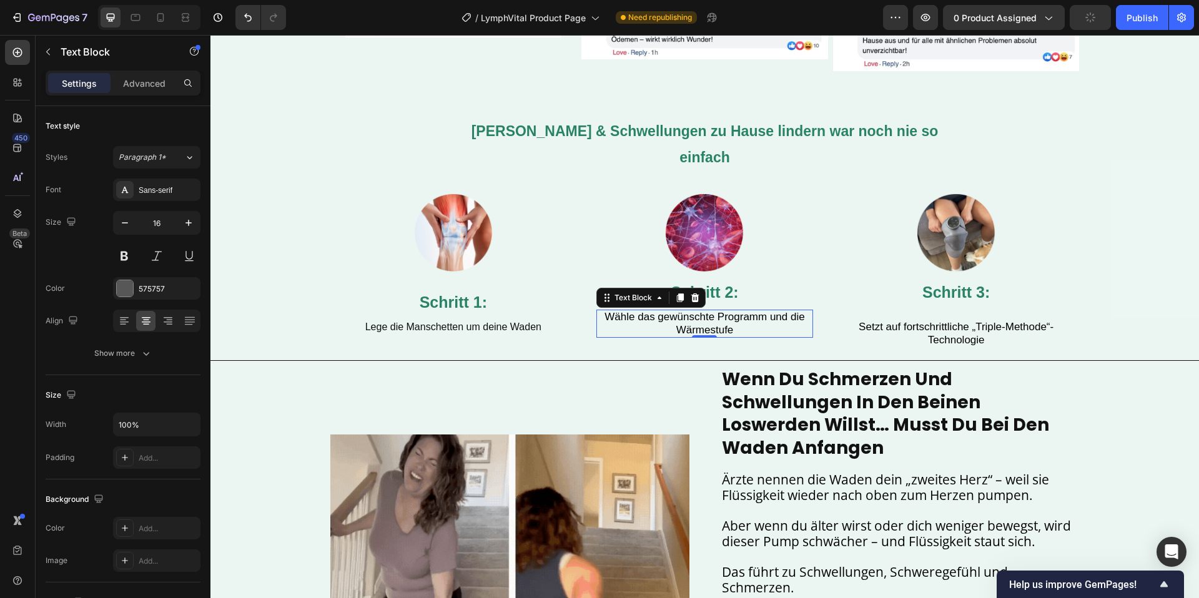
click at [932, 321] on span "Setzt auf fortschrittliche „Triple-Methode“-Technologie" at bounding box center [956, 333] width 195 height 25
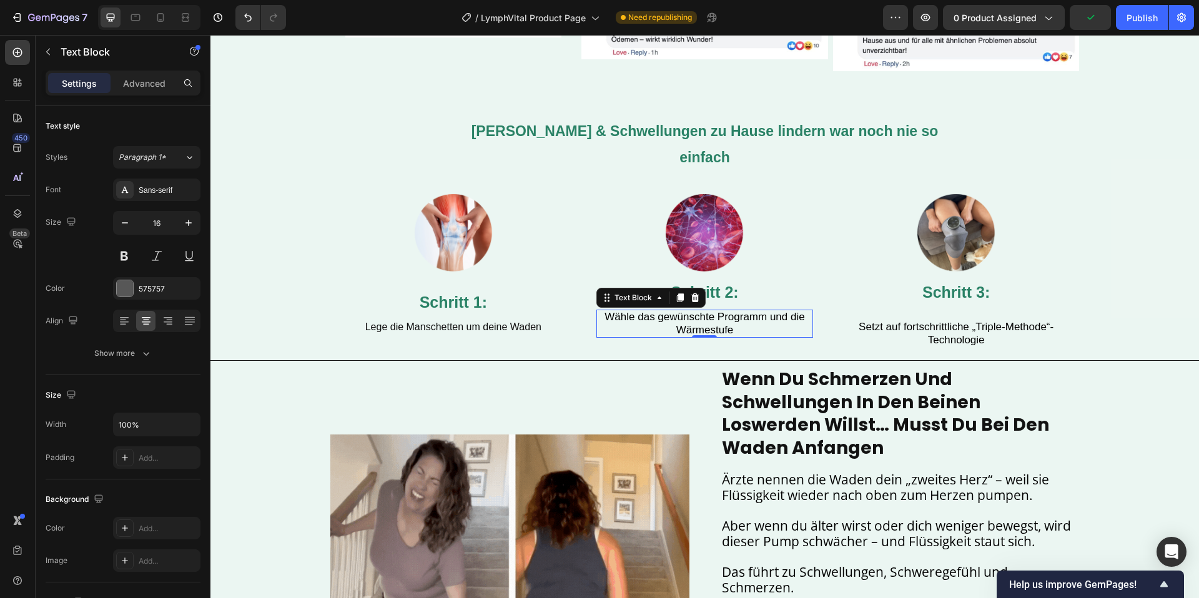
click at [932, 321] on span "Setzt auf fortschrittliche „Triple-Methode“-Technologie" at bounding box center [956, 333] width 195 height 25
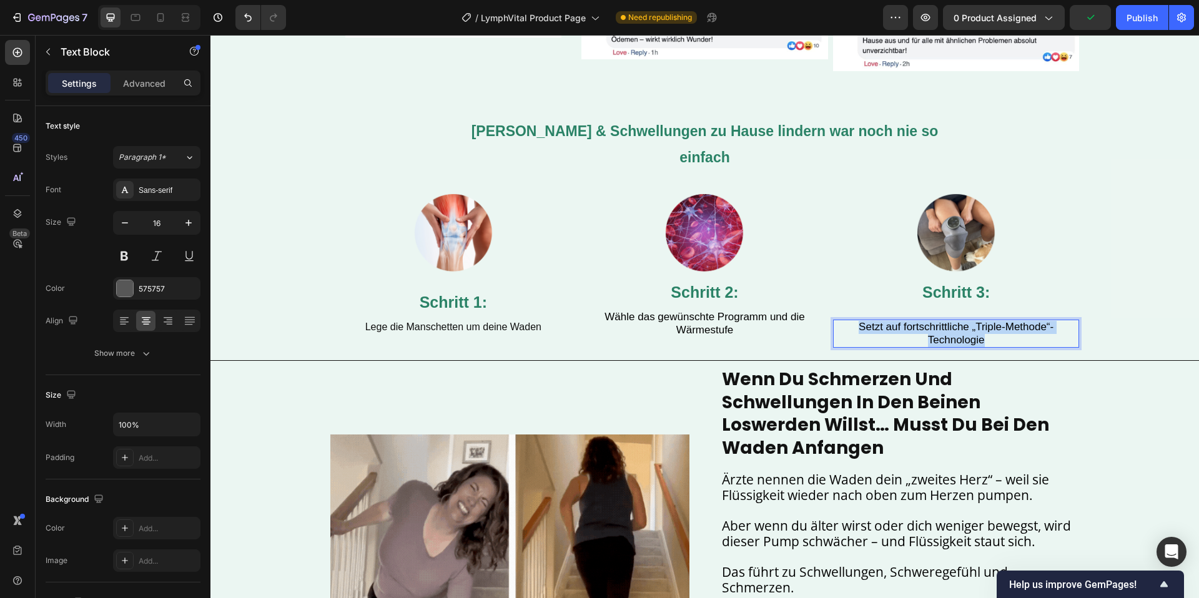
click at [932, 321] on span "Setzt auf fortschrittliche „Triple-Methode“-Technologie" at bounding box center [956, 333] width 195 height 25
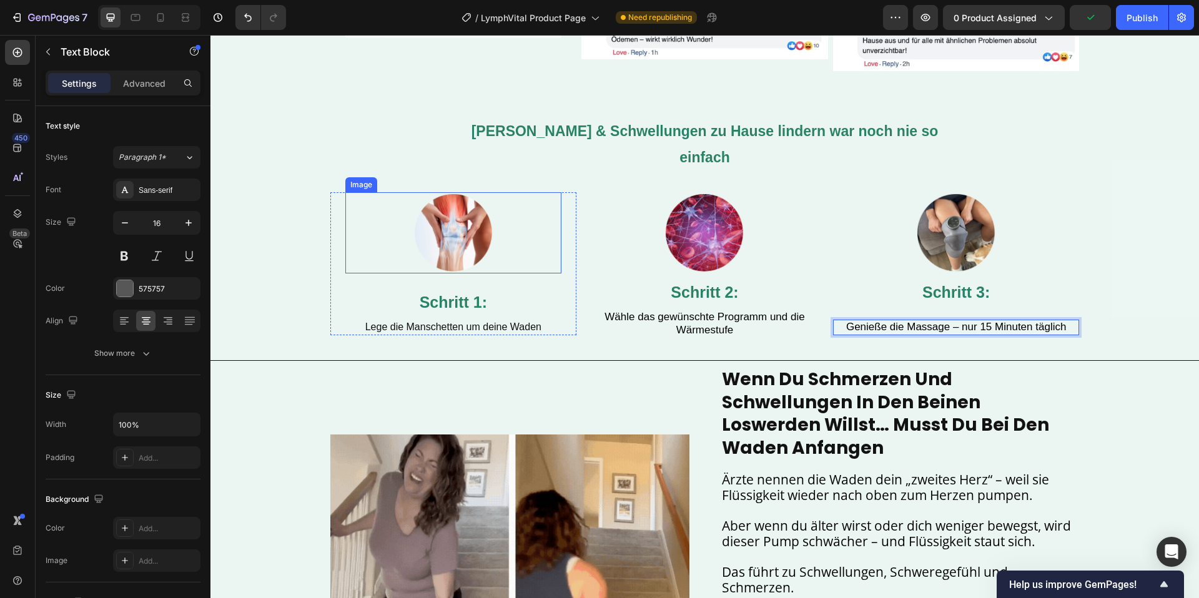
click at [481, 235] on img at bounding box center [453, 232] width 81 height 81
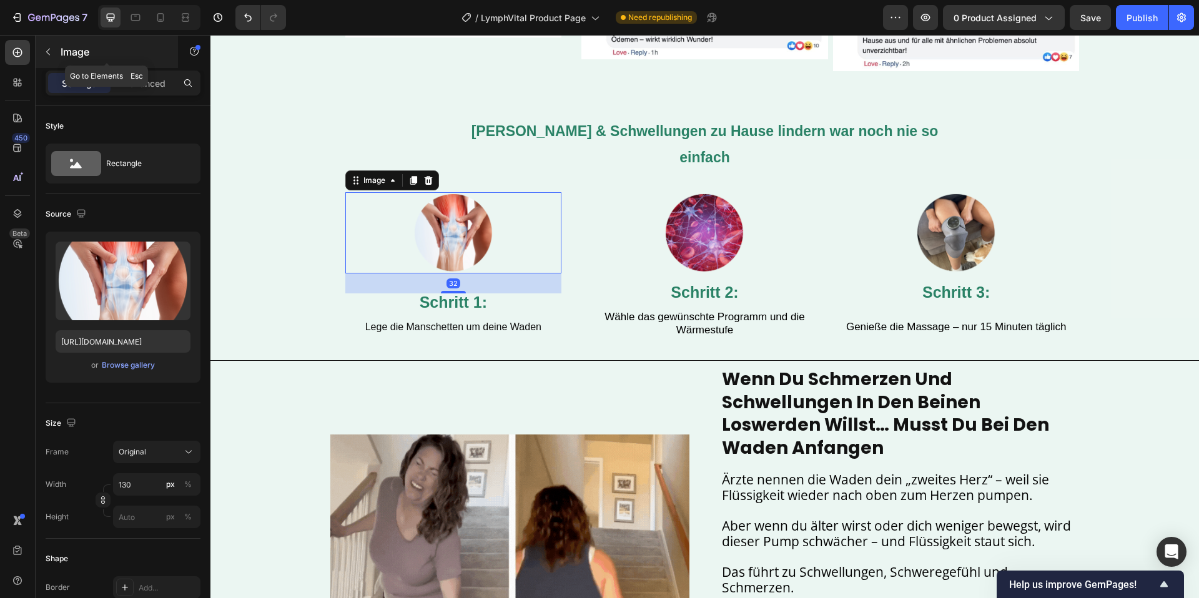
click at [47, 49] on icon "button" at bounding box center [48, 52] width 10 height 10
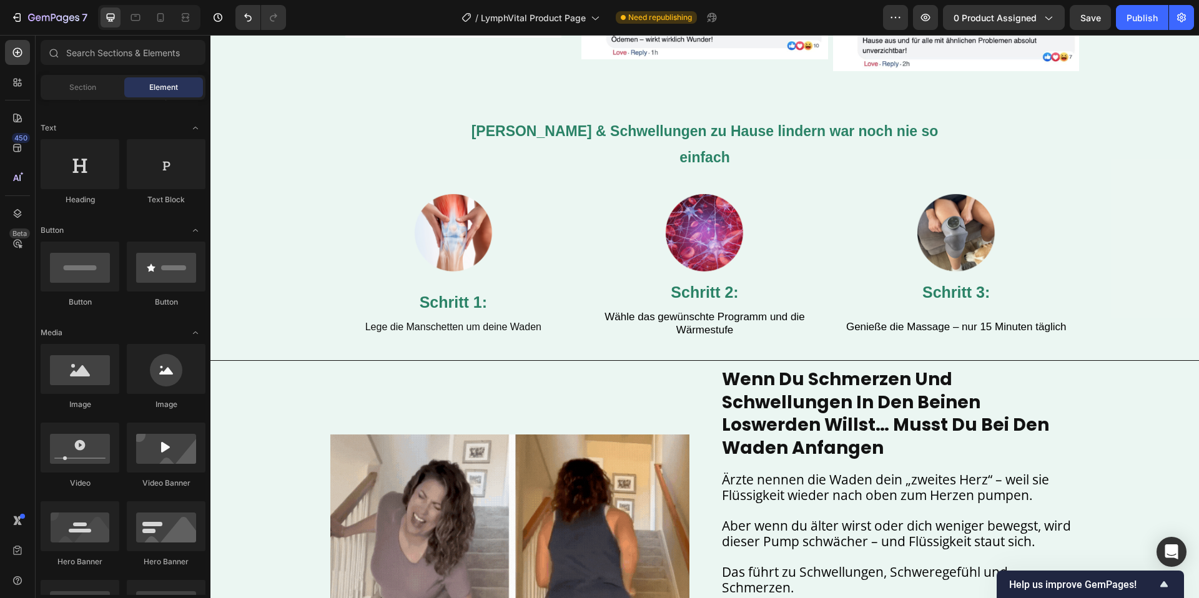
scroll to position [205, 0]
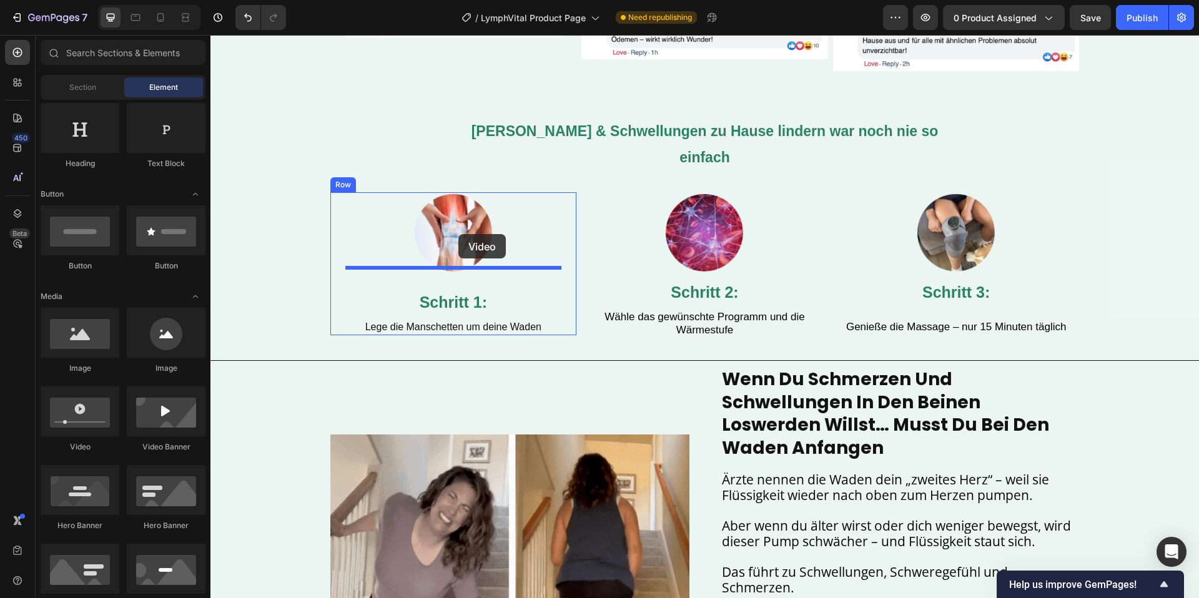
drag, startPoint x: 290, startPoint y: 455, endPoint x: 458, endPoint y: 234, distance: 277.6
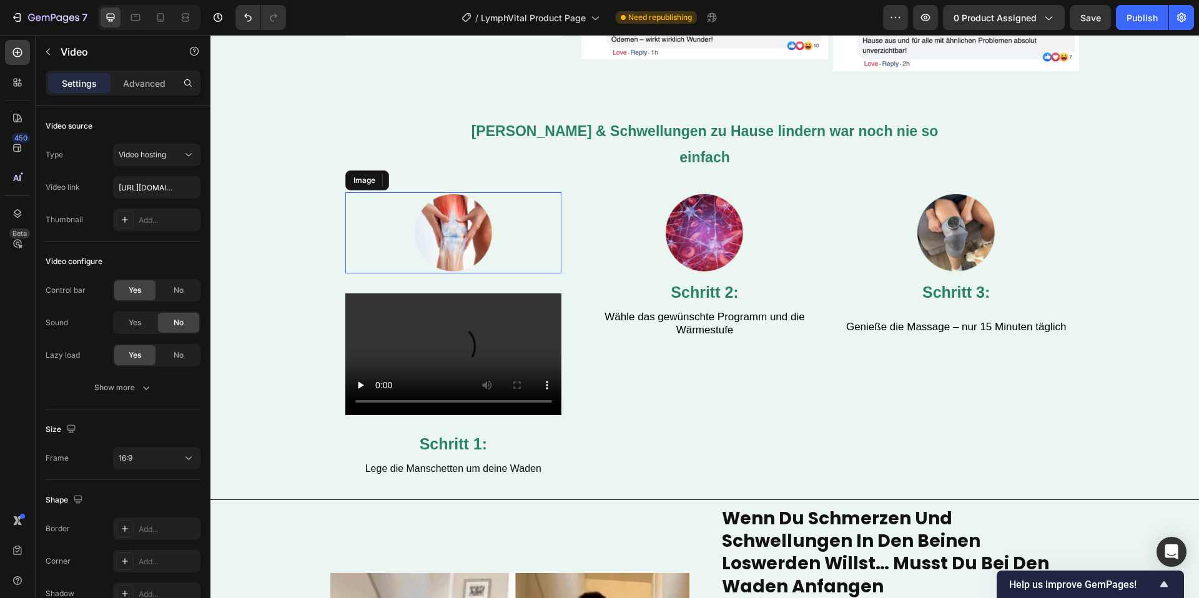
drag, startPoint x: 501, startPoint y: 217, endPoint x: 513, endPoint y: 215, distance: 11.5
click at [501, 217] on div at bounding box center [453, 232] width 217 height 81
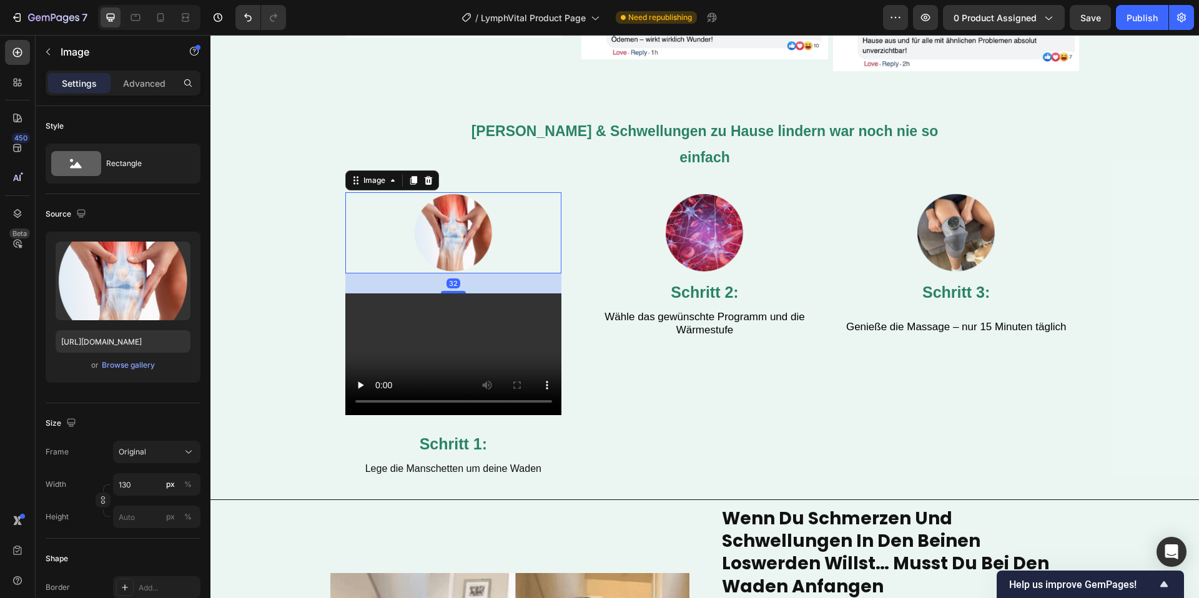
drag, startPoint x: 426, startPoint y: 154, endPoint x: 483, endPoint y: 158, distance: 57.0
click at [428, 175] on icon at bounding box center [428, 180] width 10 height 10
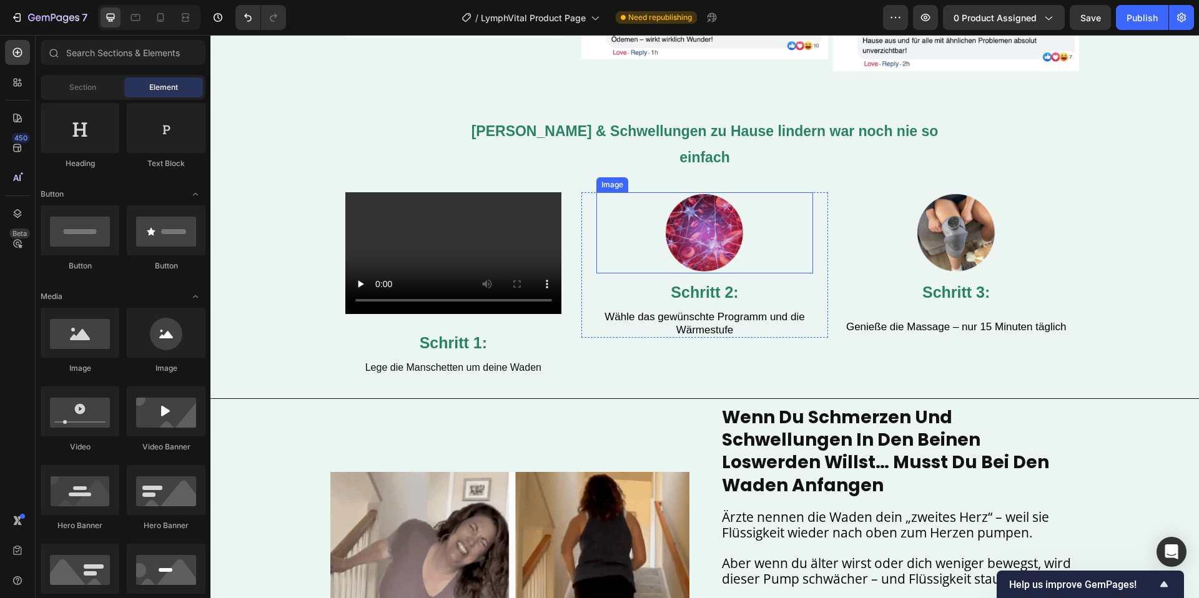
click at [737, 199] on img at bounding box center [704, 232] width 81 height 81
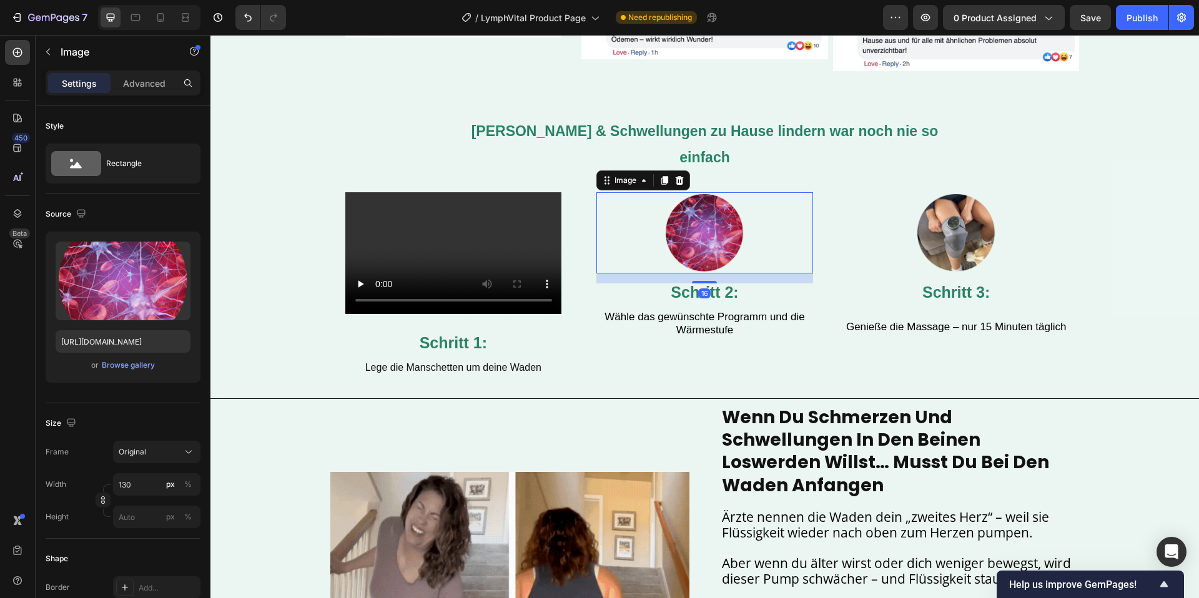
drag, startPoint x: 681, startPoint y: 157, endPoint x: 917, endPoint y: 177, distance: 236.3
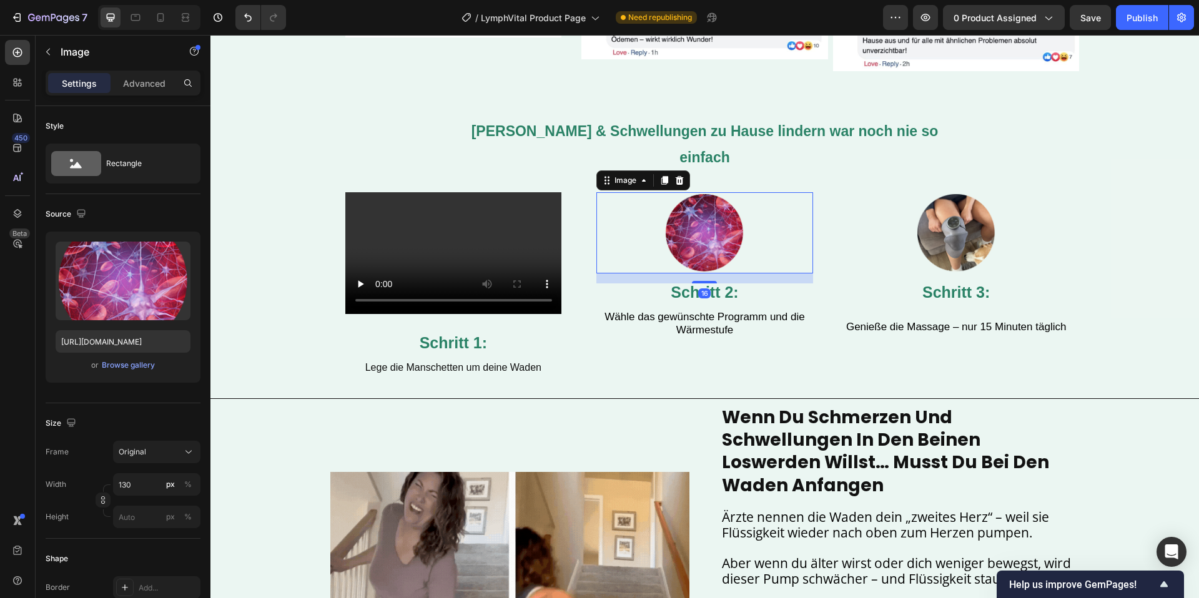
click at [684, 175] on icon at bounding box center [679, 180] width 10 height 10
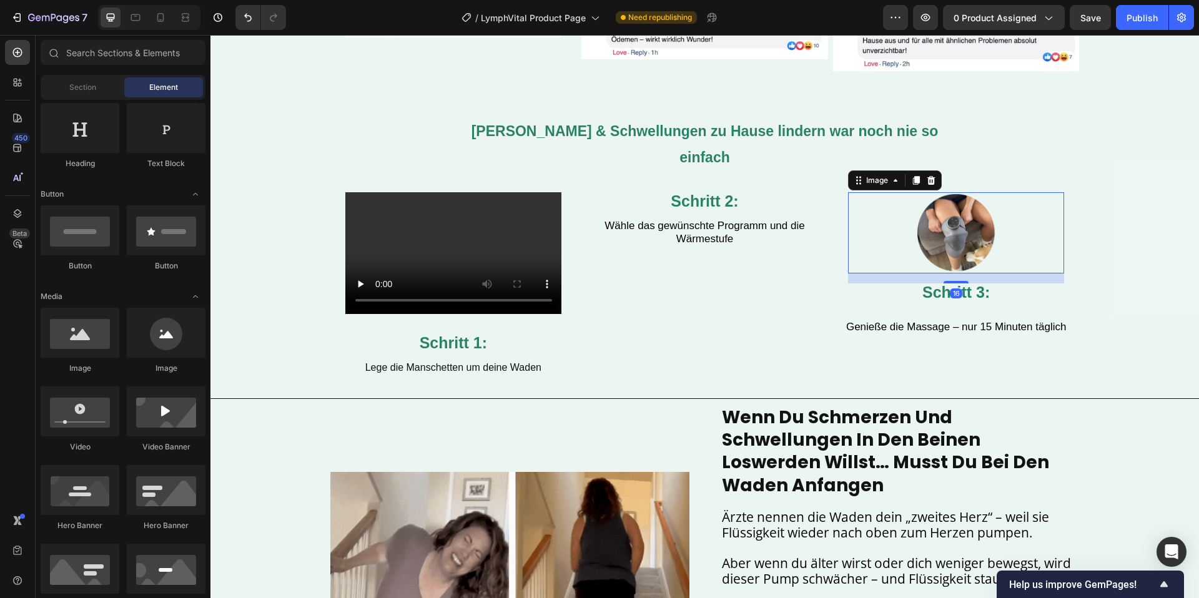
click at [958, 192] on img at bounding box center [955, 232] width 81 height 81
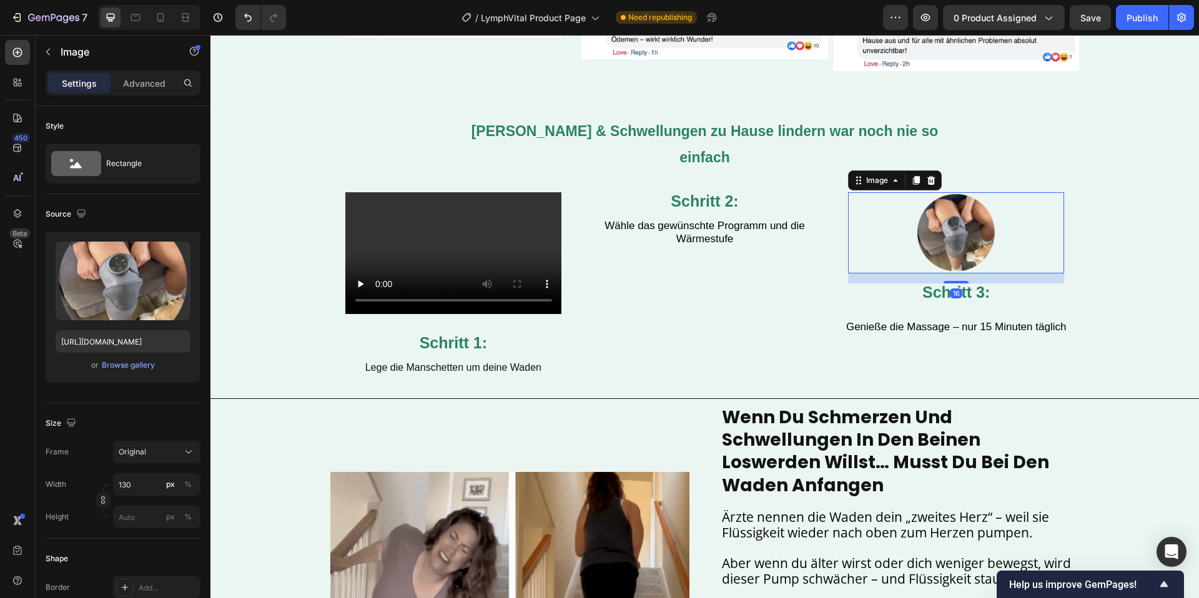
drag, startPoint x: 926, startPoint y: 159, endPoint x: 945, endPoint y: 219, distance: 63.4
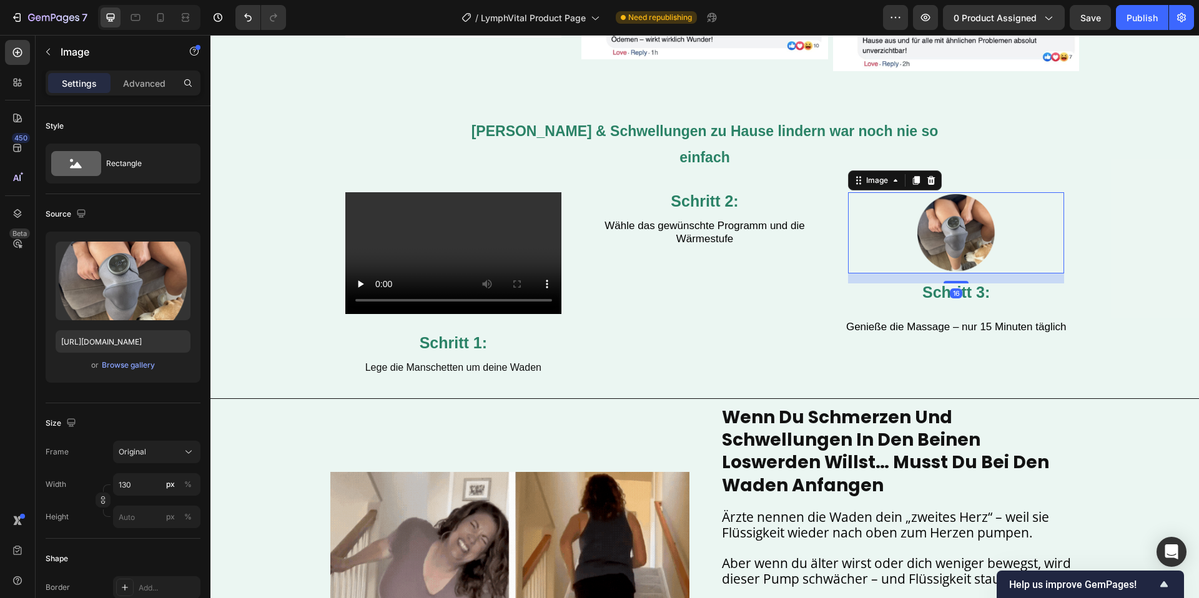
click at [926, 175] on icon at bounding box center [931, 180] width 10 height 10
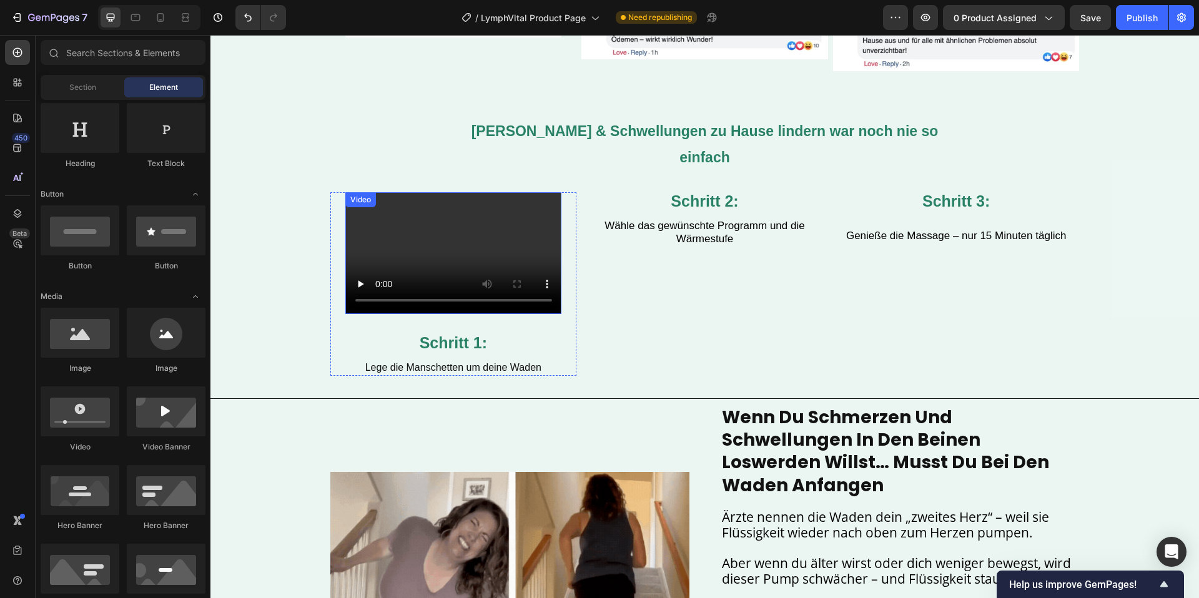
click at [448, 214] on video at bounding box center [453, 253] width 217 height 122
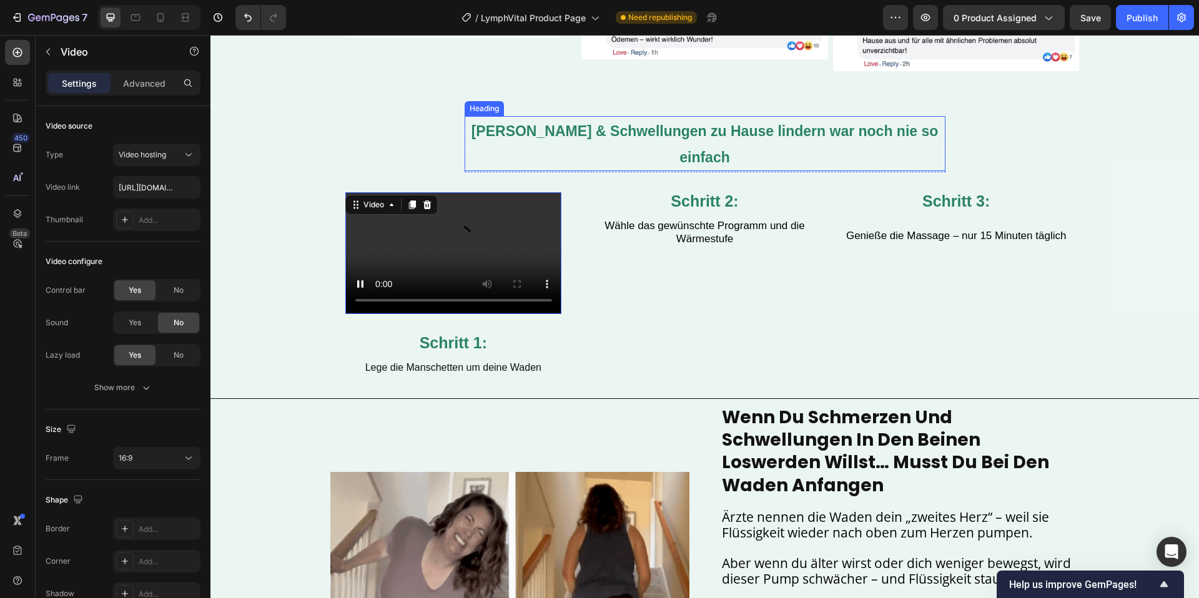
click at [911, 127] on strong "[PERSON_NAME] & Schwellungen zu Hause lindern war noch nie so einfach" at bounding box center [704, 144] width 467 height 42
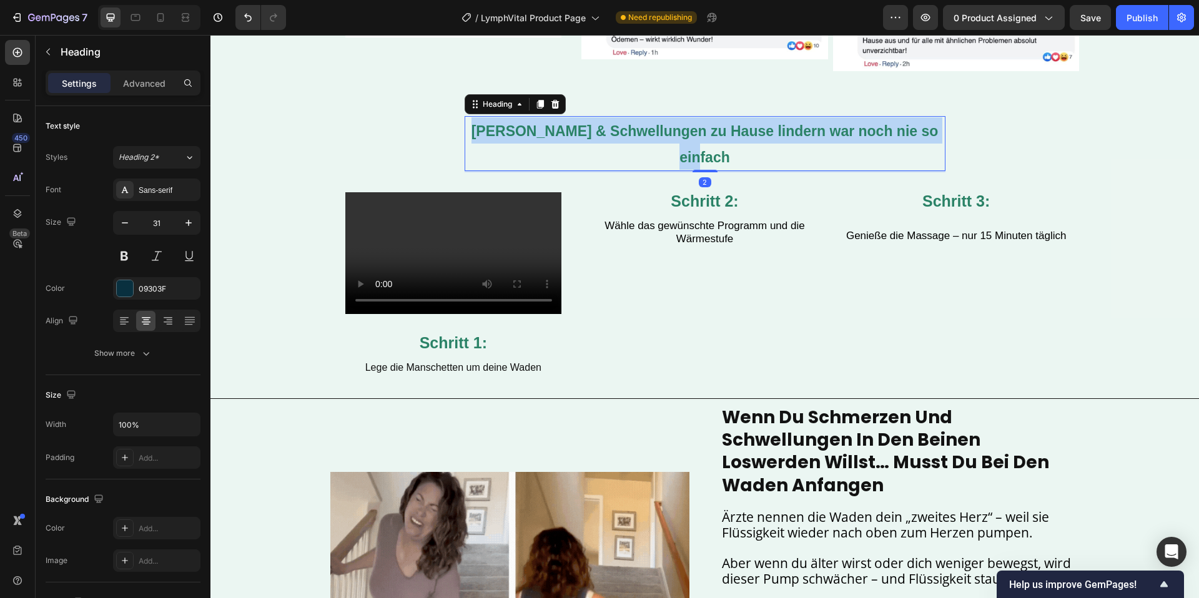
drag, startPoint x: 911, startPoint y: 127, endPoint x: 893, endPoint y: 133, distance: 19.2
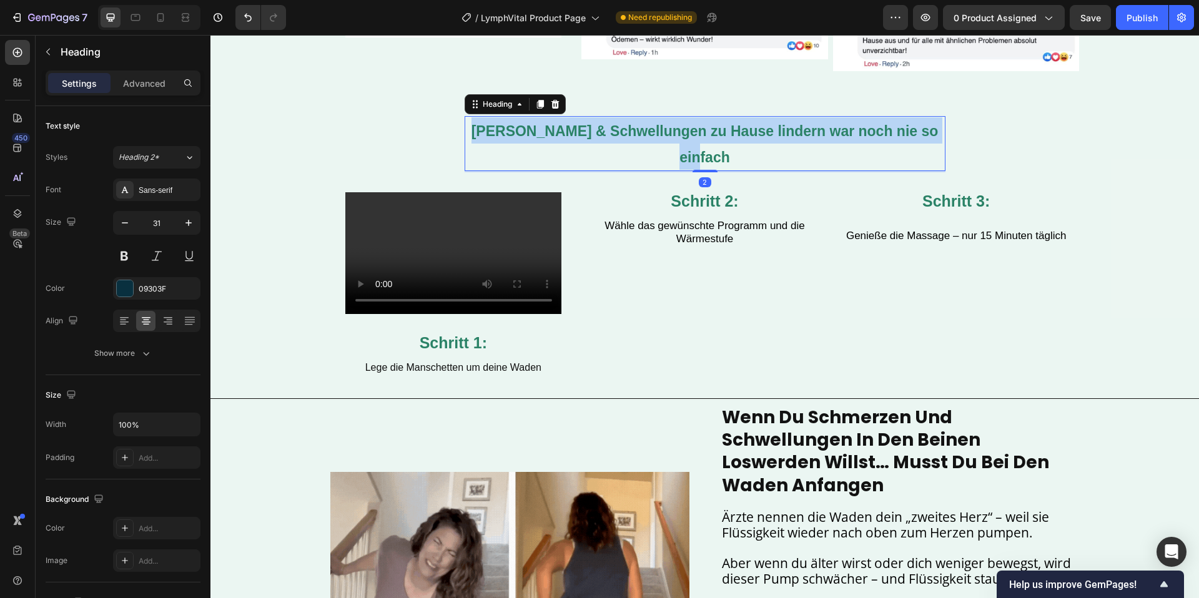
click at [911, 126] on strong "[PERSON_NAME] & Schwellungen zu Hause lindern war noch nie so einfach" at bounding box center [704, 144] width 467 height 42
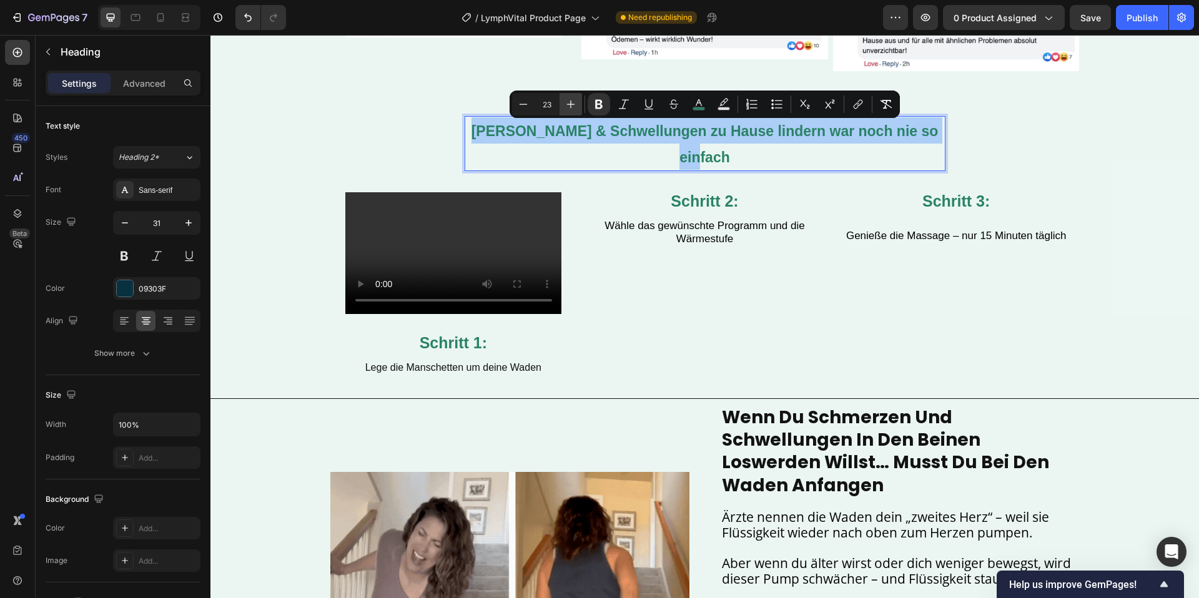
click at [571, 107] on icon "Editor contextual toolbar" at bounding box center [571, 105] width 8 height 8
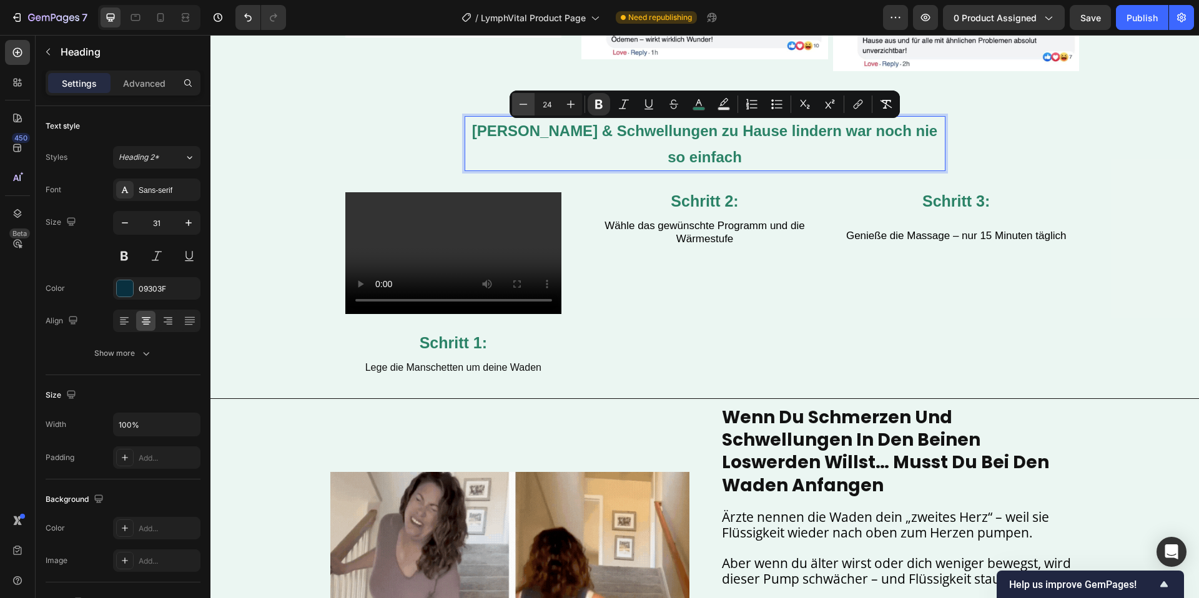
click at [512, 104] on button "Minus" at bounding box center [523, 104] width 22 height 22
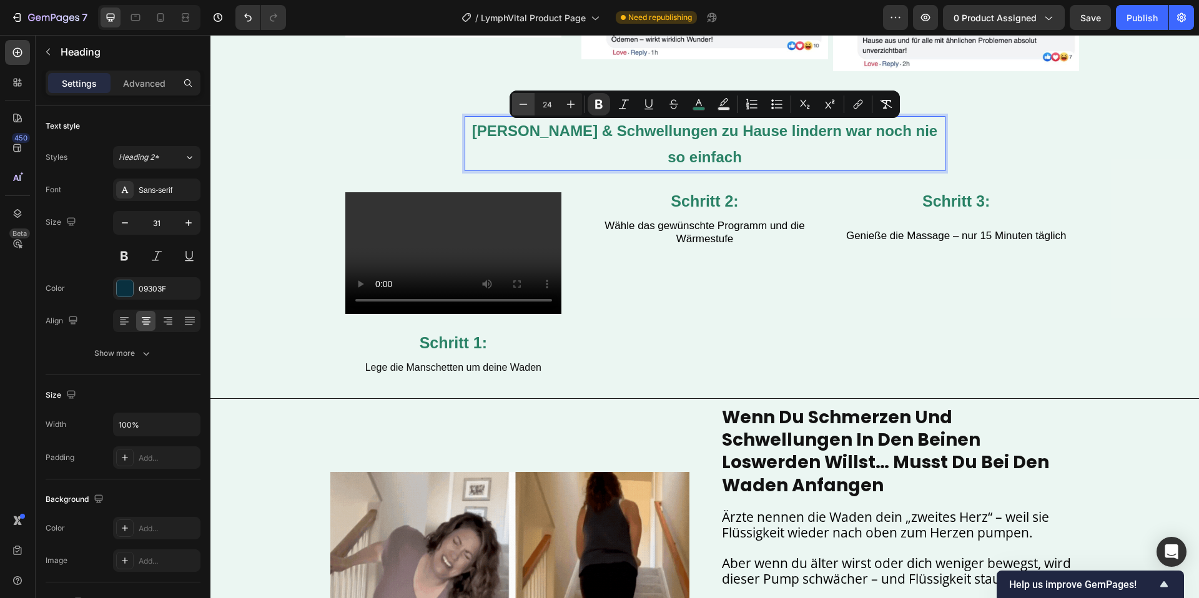
type input "23"
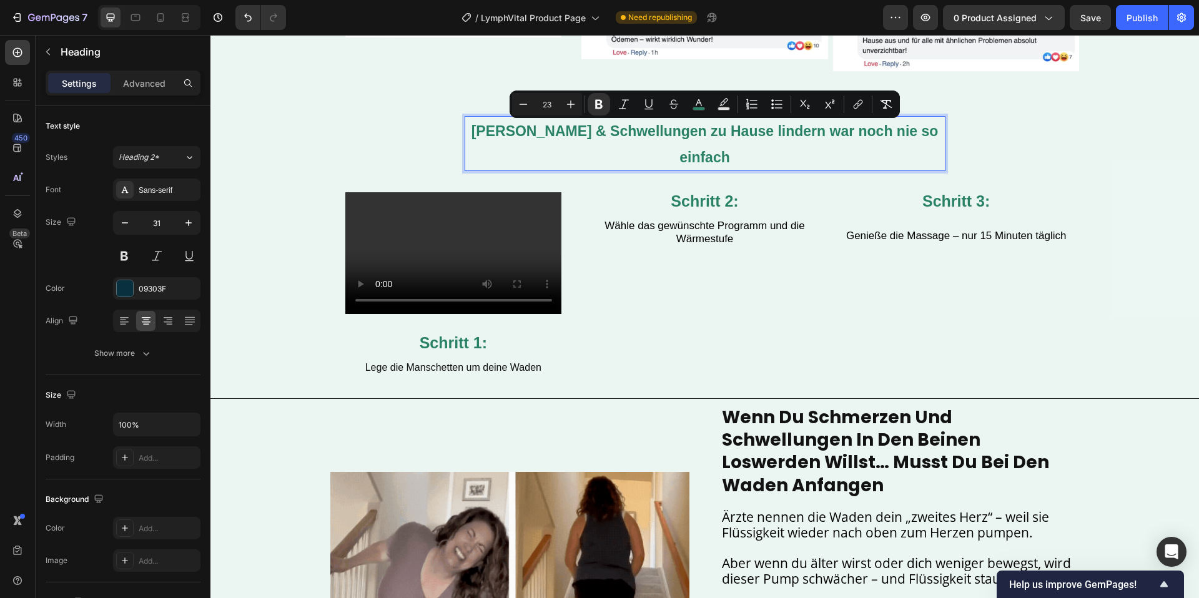
click at [439, 223] on video at bounding box center [453, 253] width 217 height 122
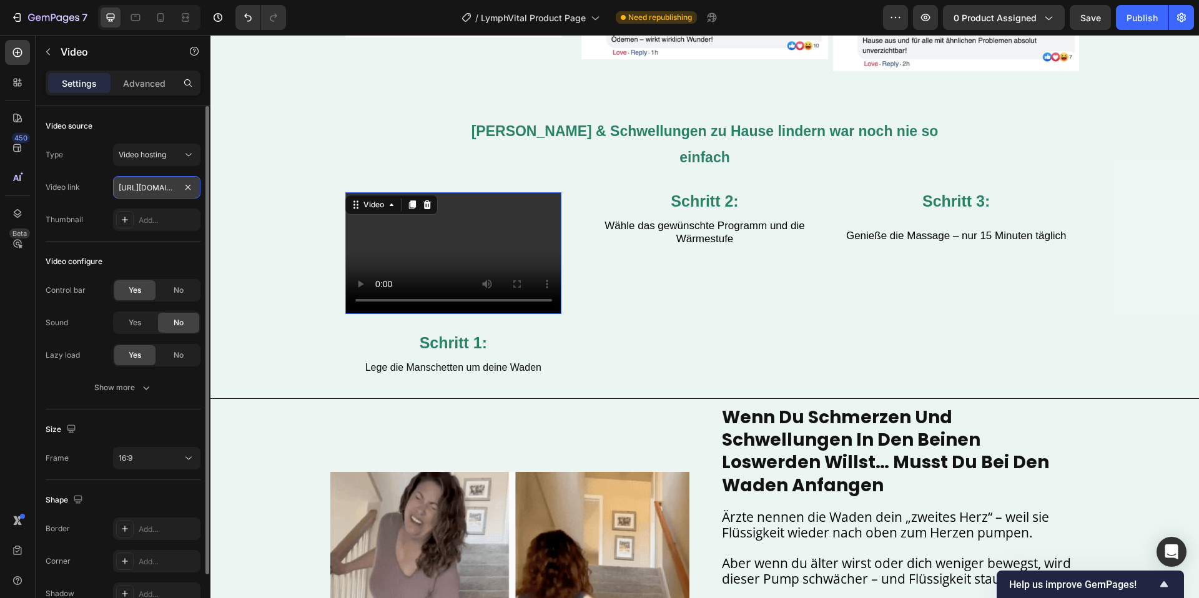
click at [154, 189] on input "https://cdn.shopify.com/videos/c/o/v/2cd3deb506b54b009063f7270ab5cf2e.mp4" at bounding box center [156, 187] width 87 height 22
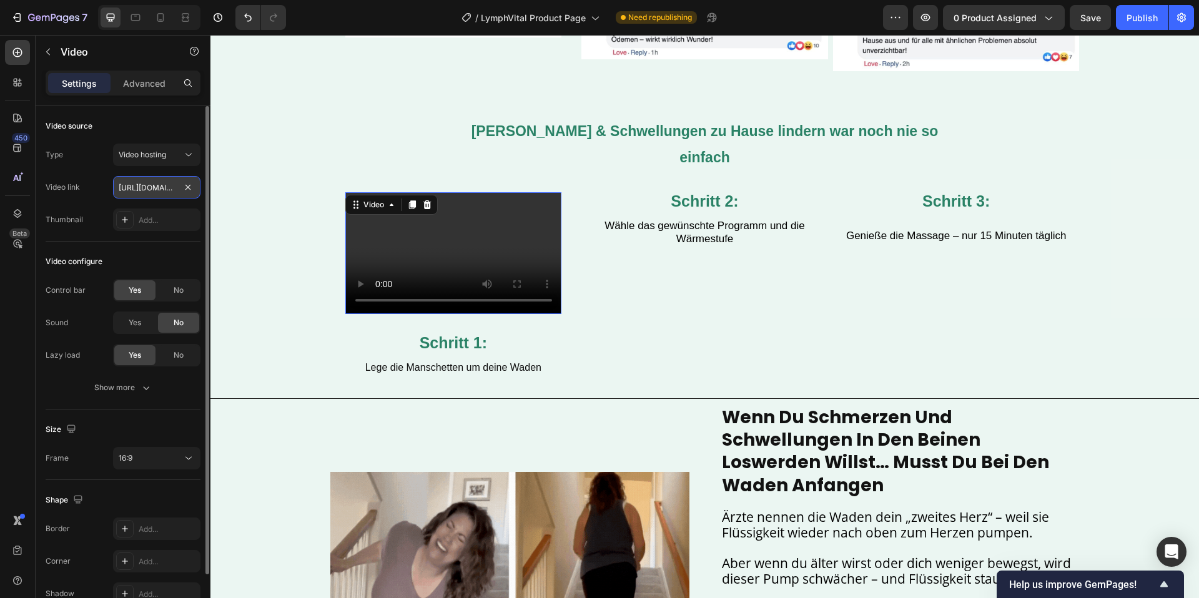
click at [154, 189] on input "https://cdn.shopify.com/videos/c/o/v/2cd3deb506b54b009063f7270ab5cf2e.mp4" at bounding box center [156, 187] width 87 height 22
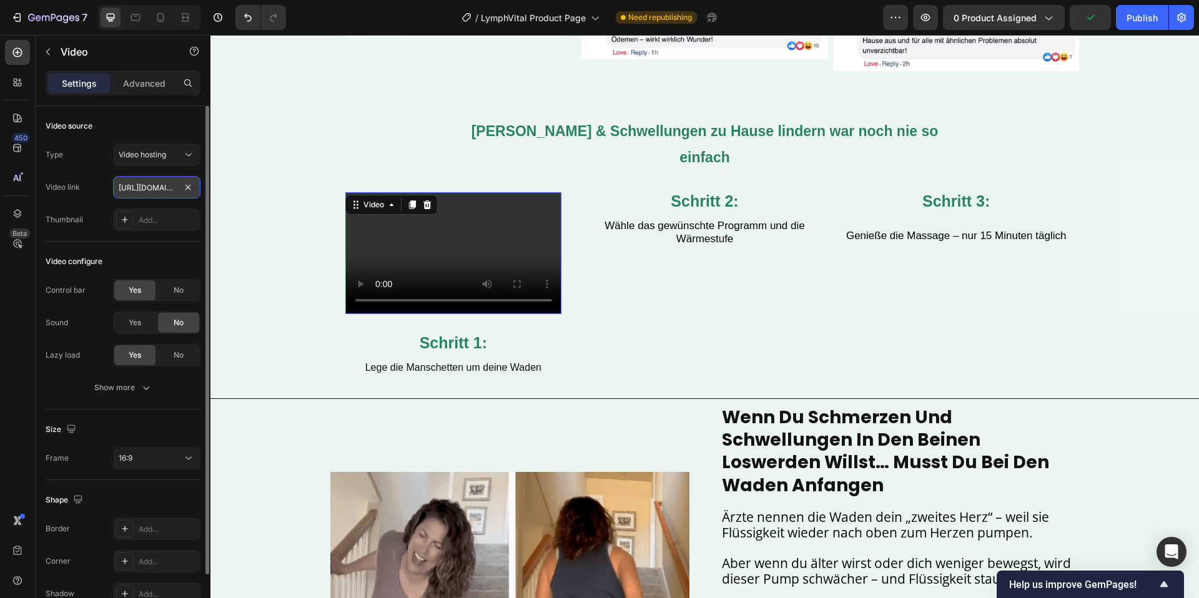
click at [154, 189] on input "https://cdn.shopify.com/videos/c/o/v/2cd3deb506b54b009063f7270ab5cf2e.mp4" at bounding box center [156, 187] width 87 height 22
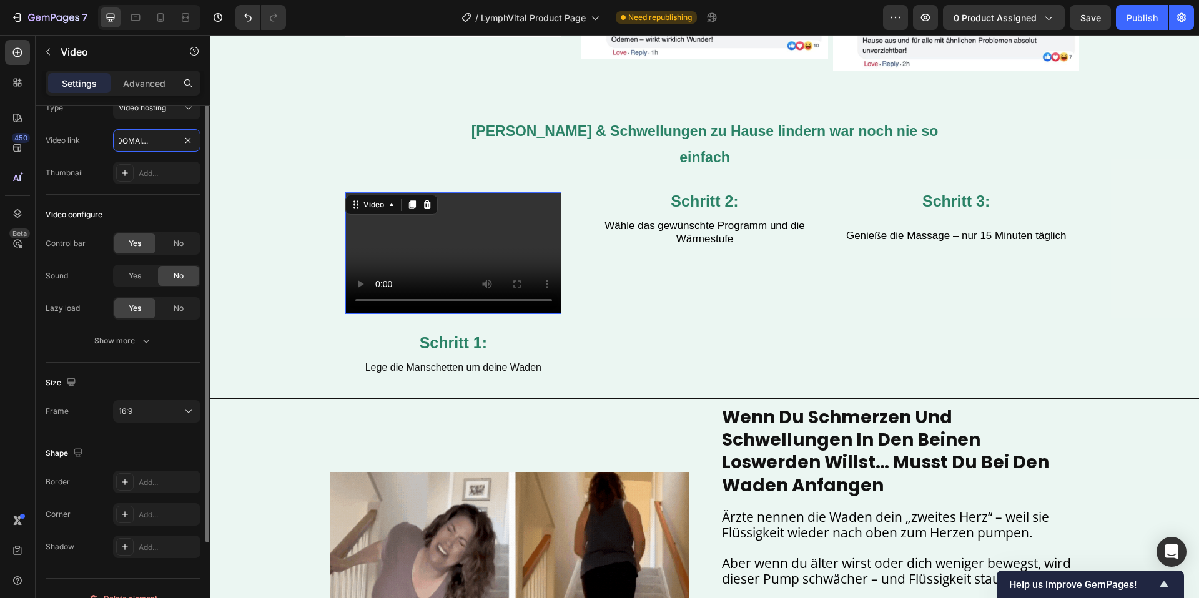
scroll to position [67, 0]
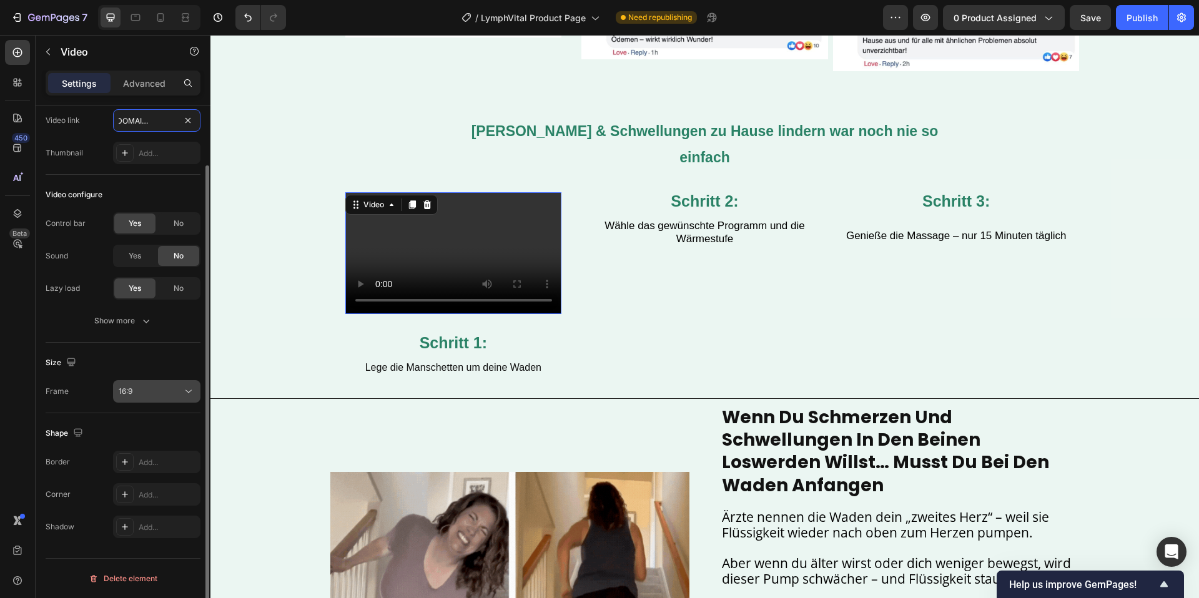
type input "https://cdn.shopify.com/videos/c/o/v/bed14b64ebc248cbb7fc4b528019a5ce.mp4"
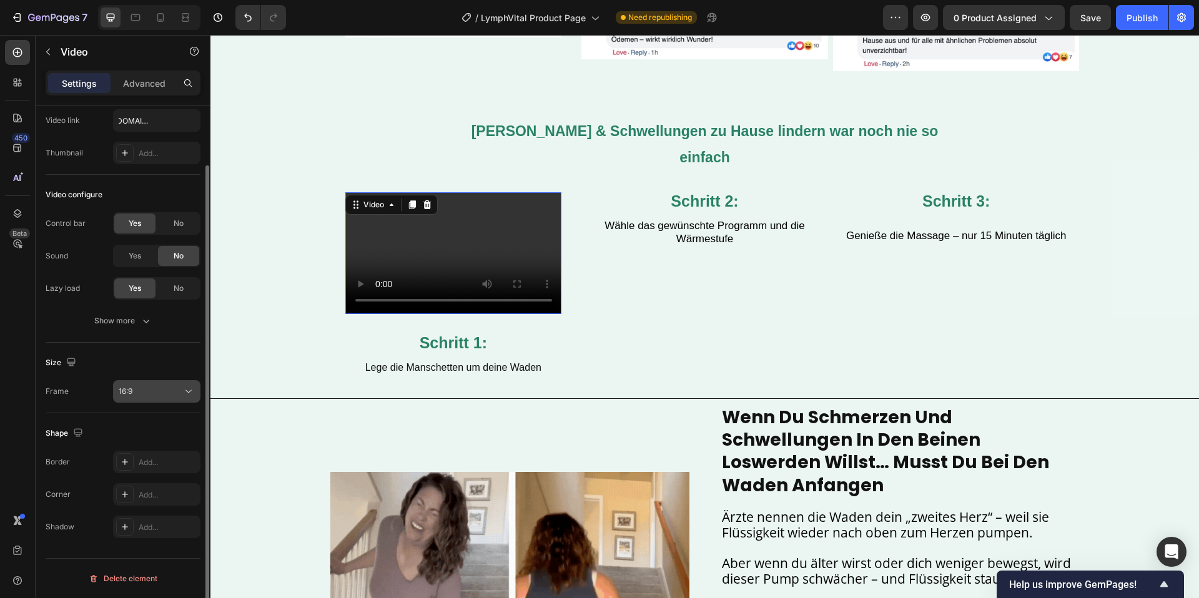
scroll to position [0, 0]
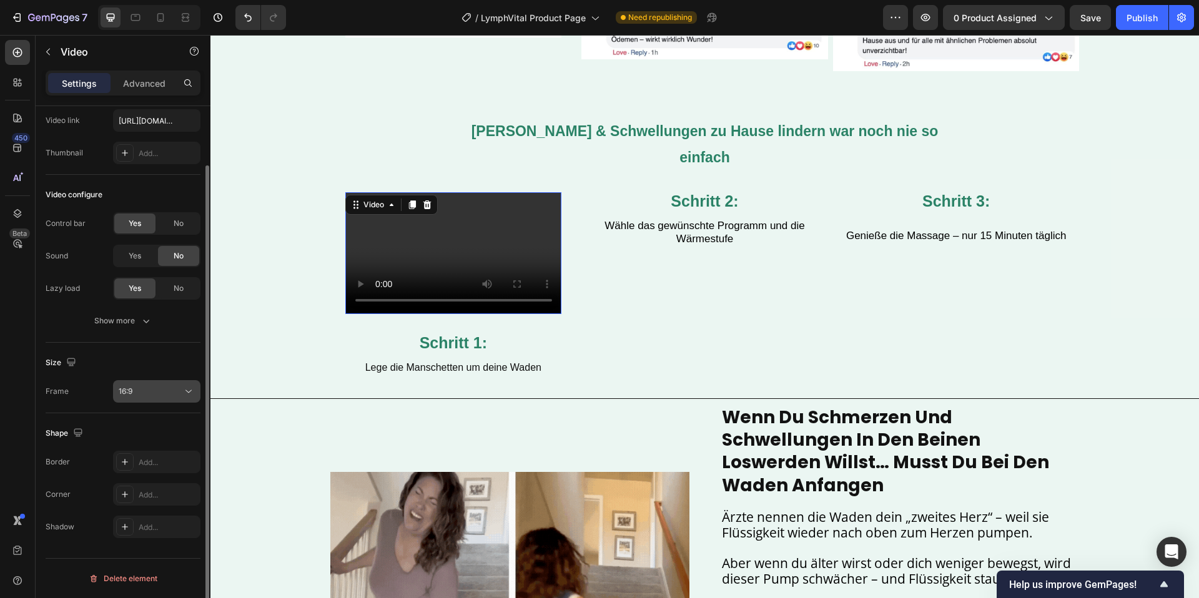
click at [157, 395] on div "16:9" at bounding box center [151, 391] width 64 height 11
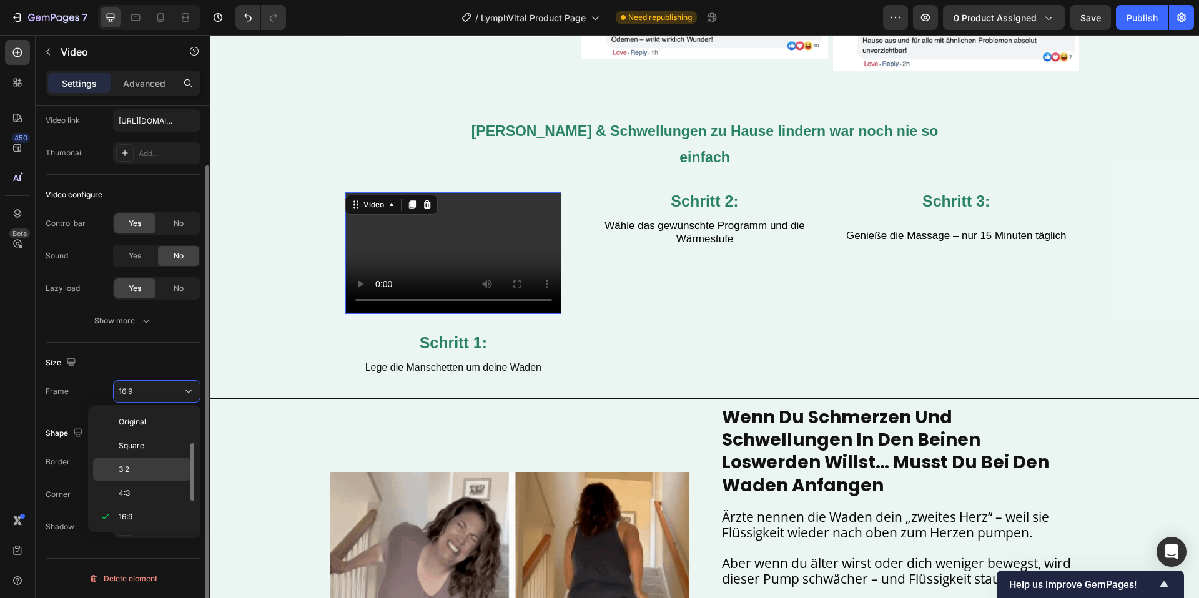
scroll to position [22, 0]
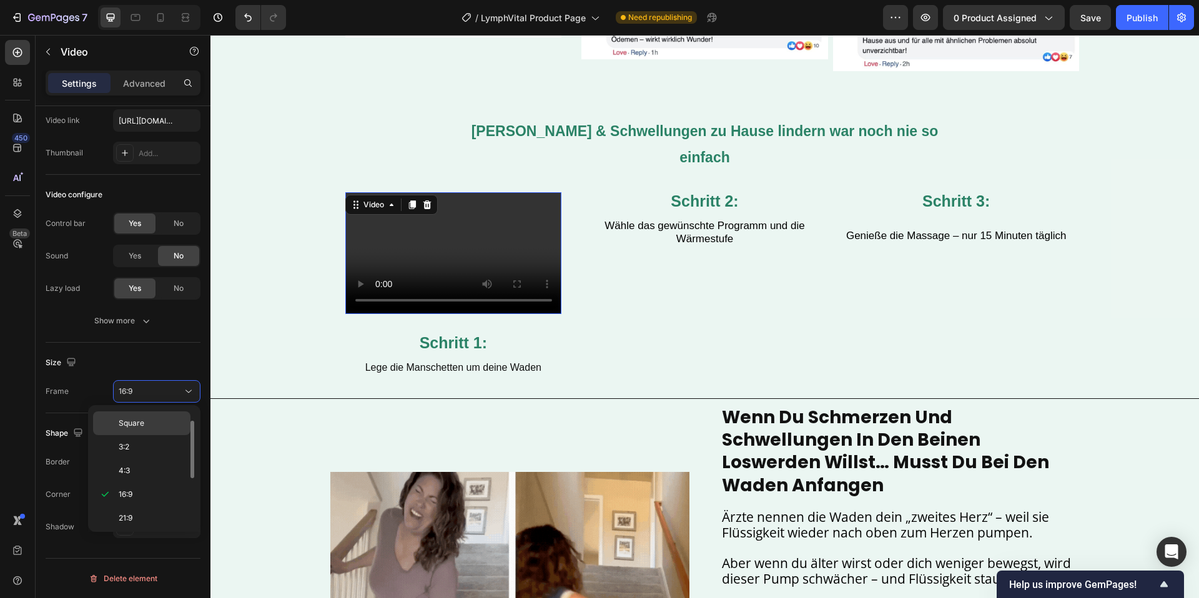
click at [147, 428] on p "Square" at bounding box center [152, 423] width 66 height 11
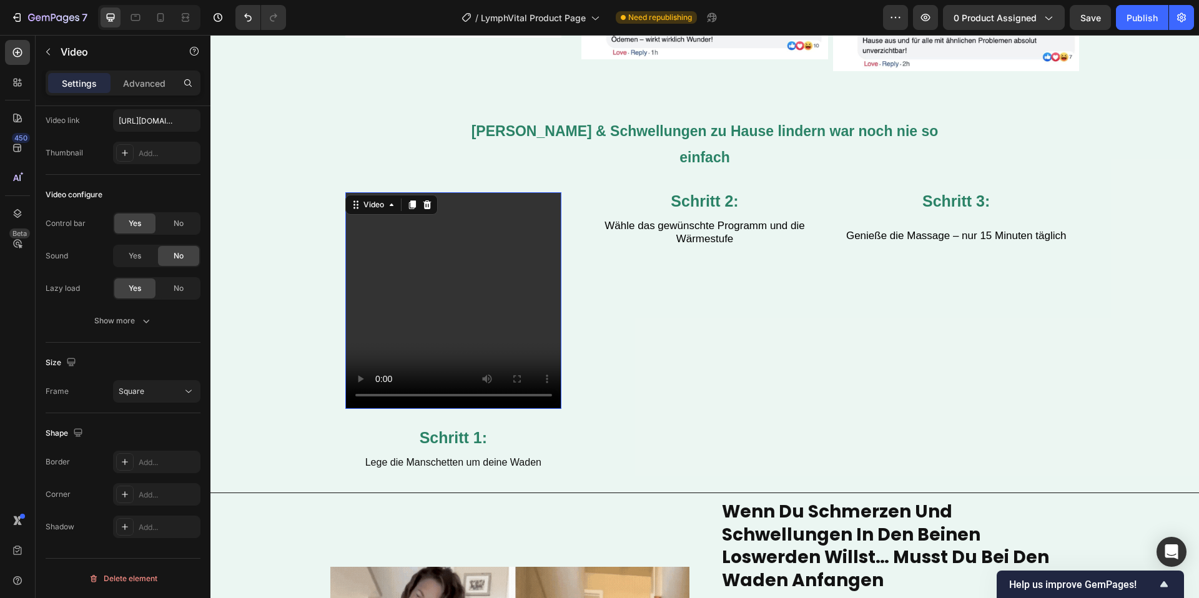
click at [477, 192] on video at bounding box center [453, 300] width 217 height 217
click at [411, 200] on icon at bounding box center [412, 205] width 10 height 10
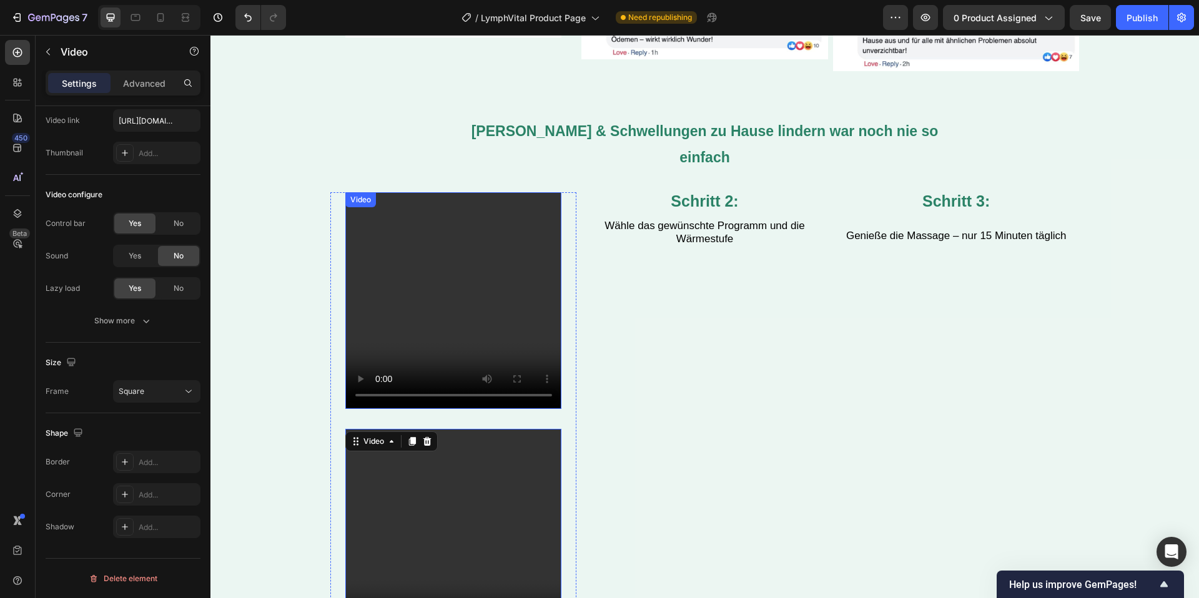
click at [412, 192] on div "Video" at bounding box center [453, 300] width 217 height 217
click at [410, 200] on icon at bounding box center [411, 204] width 7 height 9
click at [523, 308] on video at bounding box center [453, 300] width 217 height 217
click at [448, 242] on video at bounding box center [453, 300] width 217 height 217
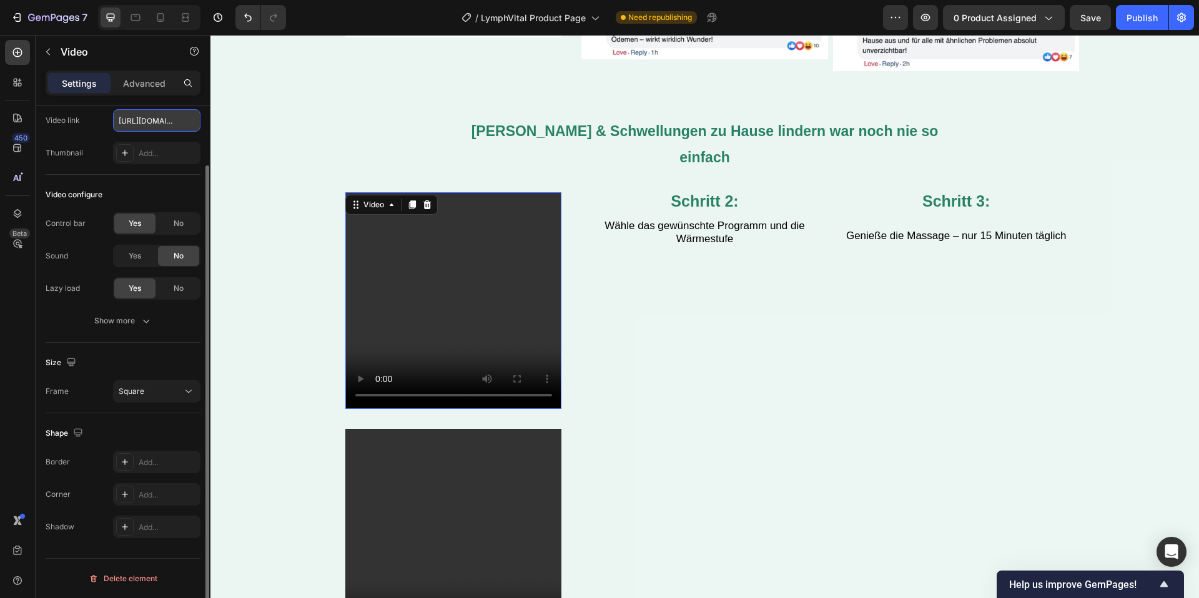
click at [169, 118] on input "https://cdn.shopify.com/videos/c/o/v/bed14b64ebc248cbb7fc4b528019a5ce.mp4" at bounding box center [156, 120] width 87 height 22
type input "https://cdn.shopify.com/videos/c/o/v/24fdf150d0ad46fb88d025a025461263.mp4"
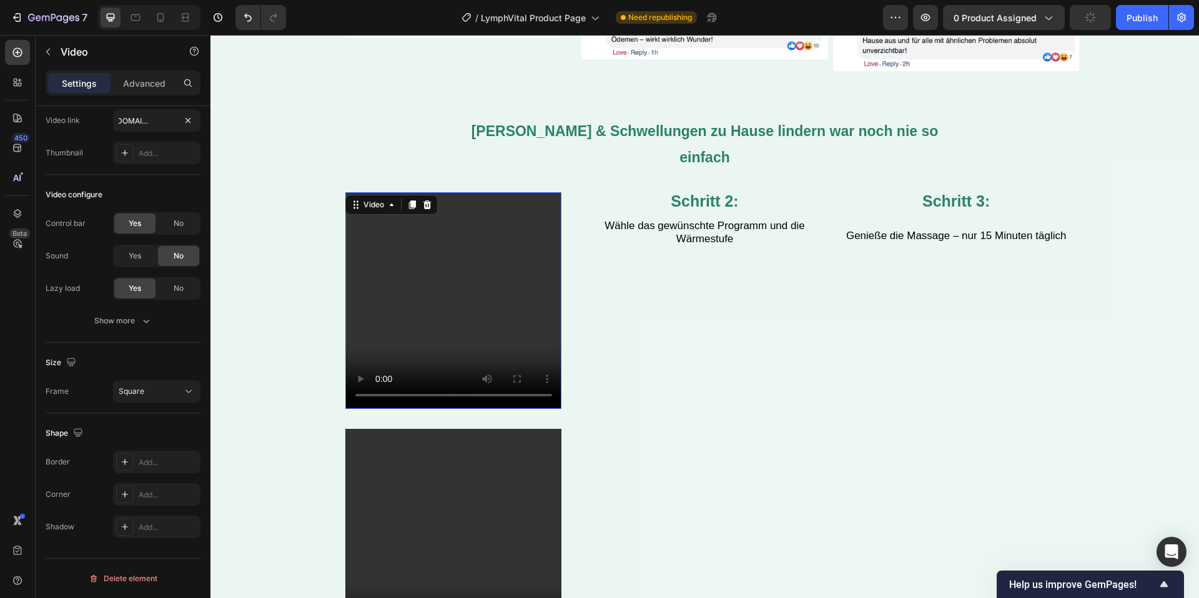
scroll to position [0, 0]
click at [478, 451] on video at bounding box center [453, 537] width 217 height 217
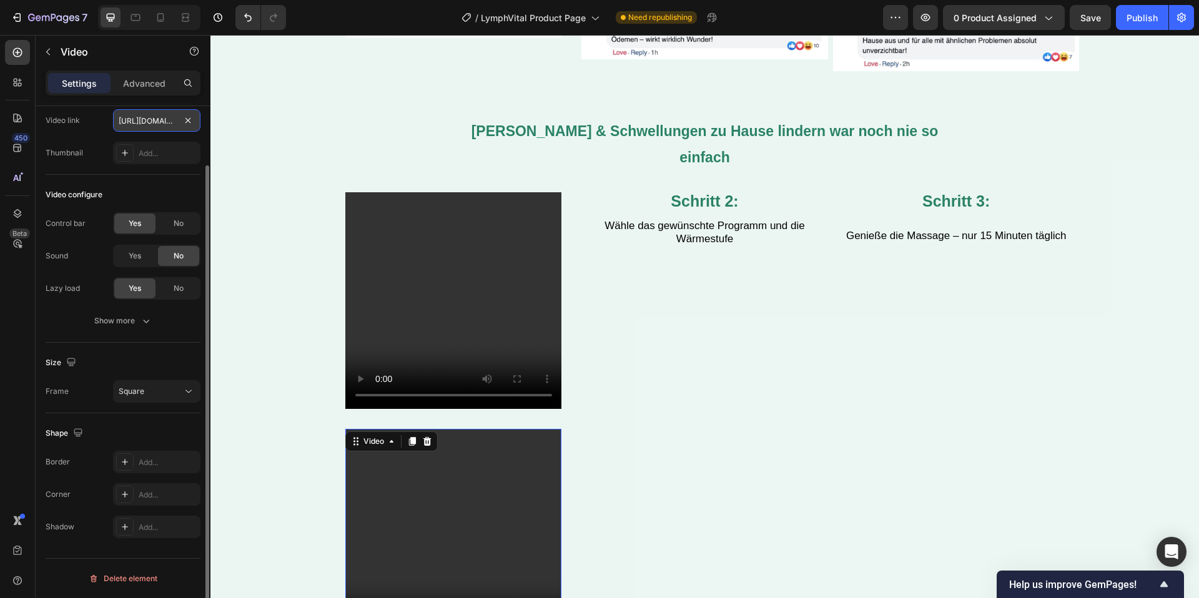
click at [157, 121] on input "https://cdn.shopify.com/videos/c/o/v/bed14b64ebc248cbb7fc4b528019a5ce.mp4" at bounding box center [156, 120] width 87 height 22
paste input "068d1802d6eb4f6a8b4a9cdbf7505535"
type input "https://cdn.shopify.com/videos/c/o/v/068d1802d6eb4f6a8b4a9cdbf7505535.mp4"
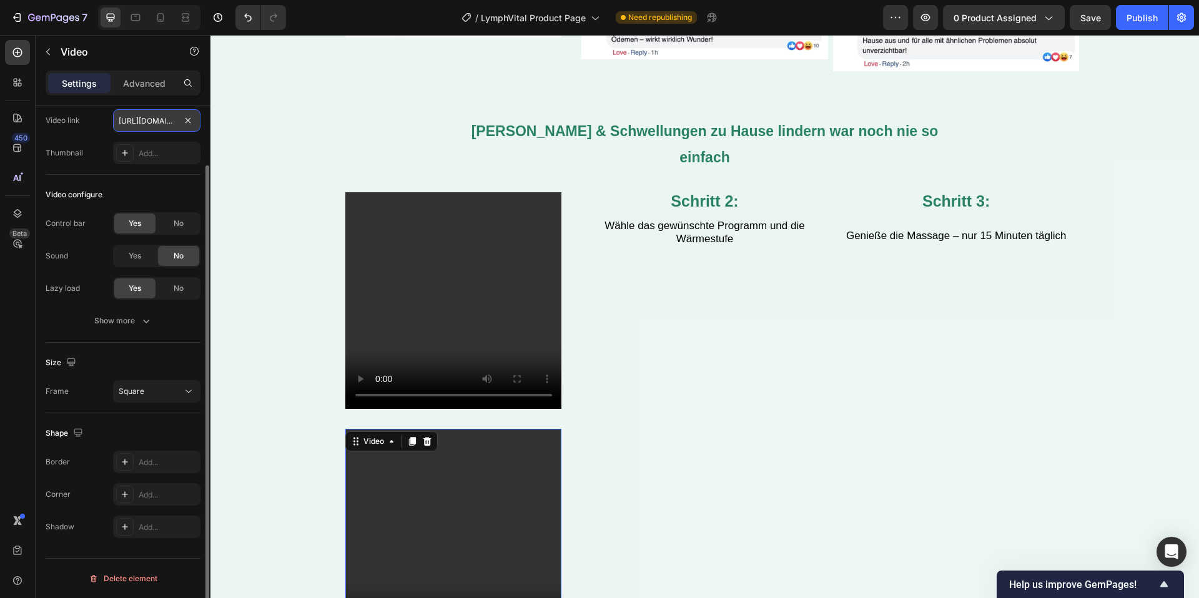
scroll to position [0, 236]
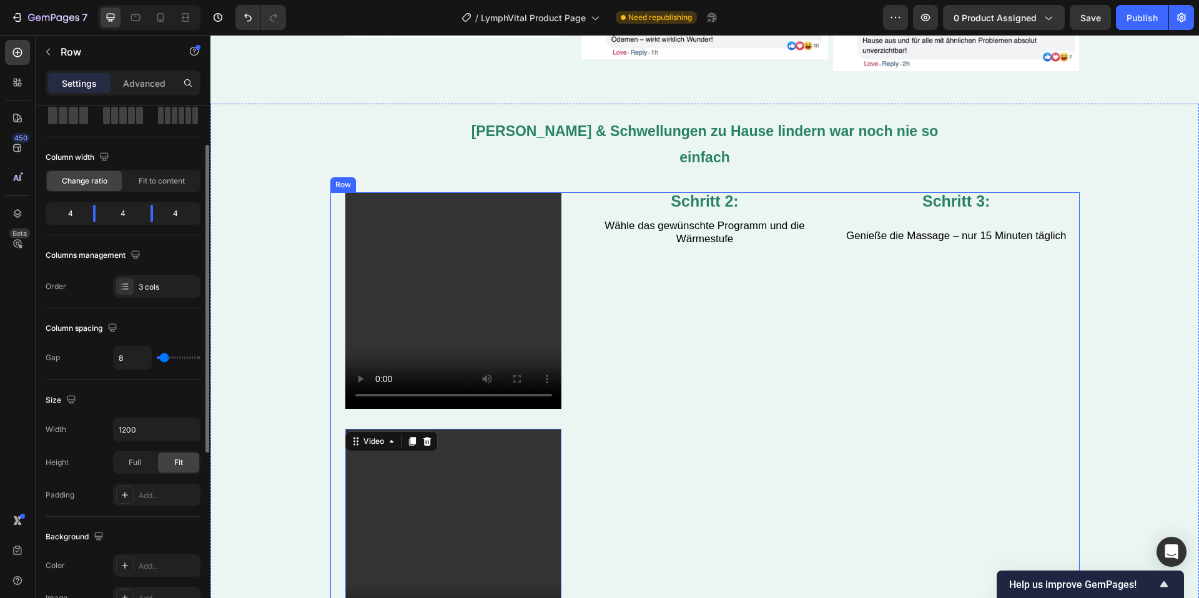
click at [721, 328] on div "Schritt 2: Text Block Wähle das gewünschte Programm und die Wärmestufe Text Blo…" at bounding box center [704, 572] width 247 height 761
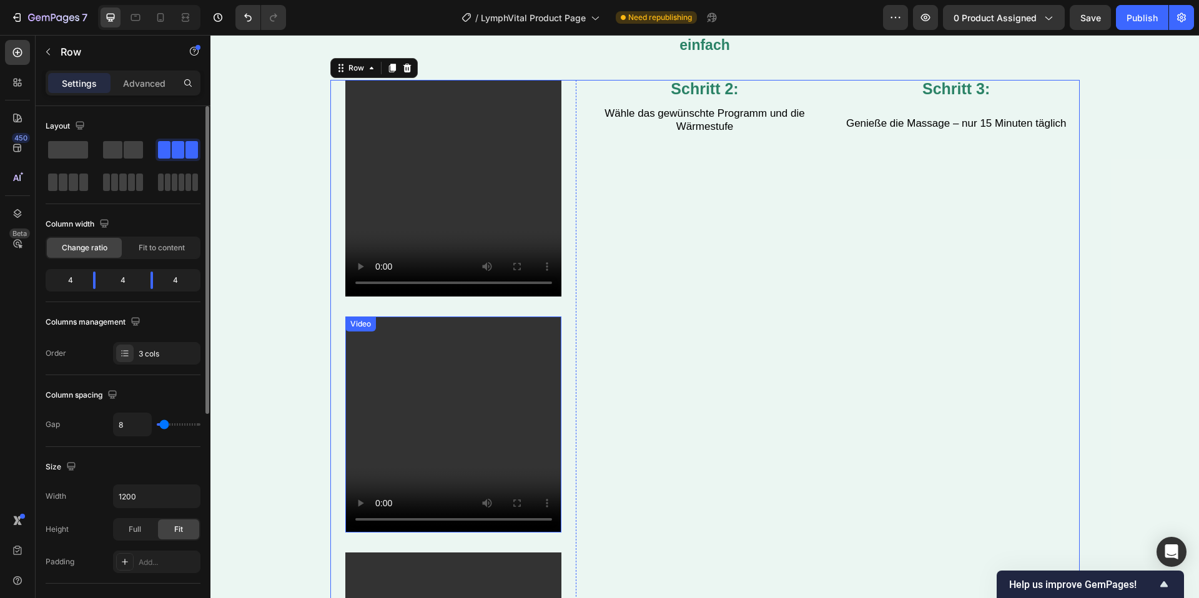
scroll to position [689, 0]
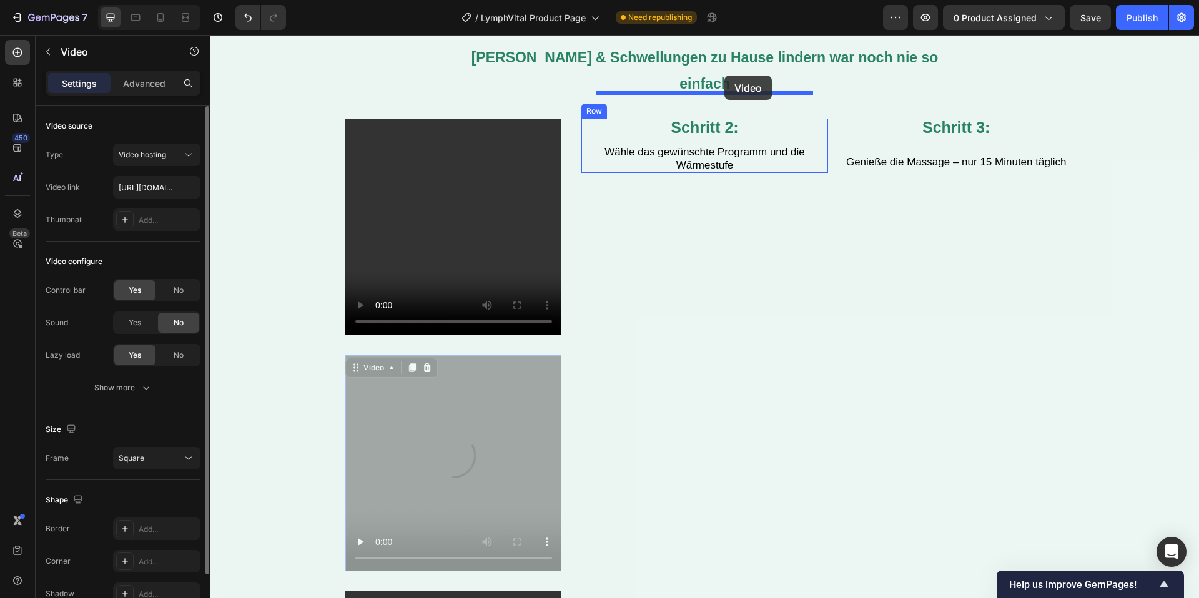
drag, startPoint x: 488, startPoint y: 370, endPoint x: 724, endPoint y: 76, distance: 377.1
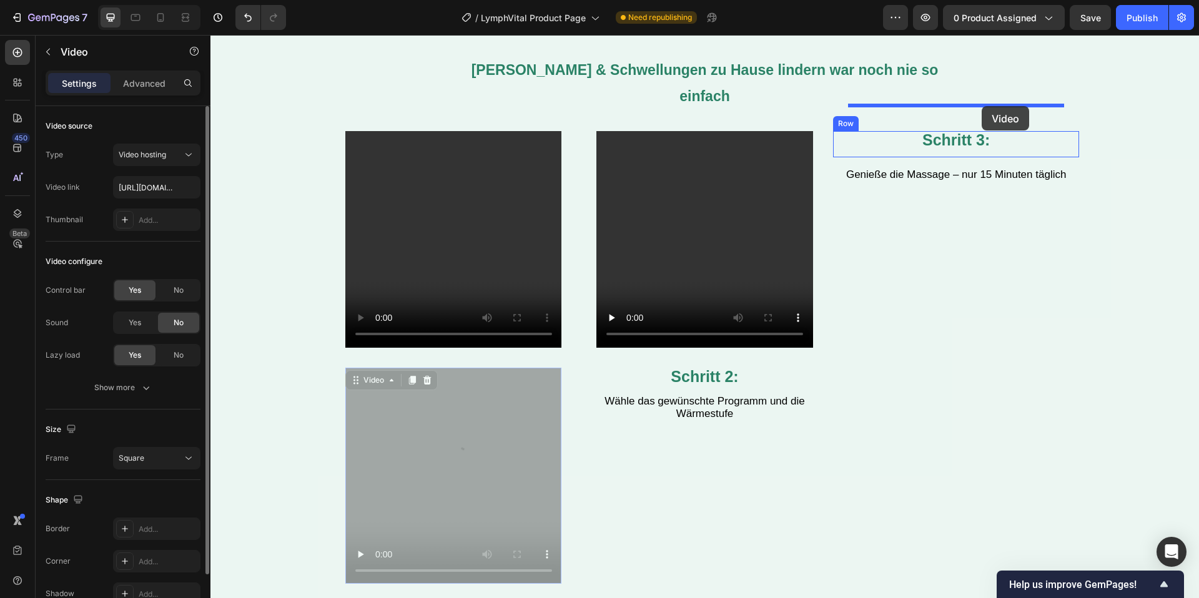
drag, startPoint x: 486, startPoint y: 430, endPoint x: 982, endPoint y: 106, distance: 592.3
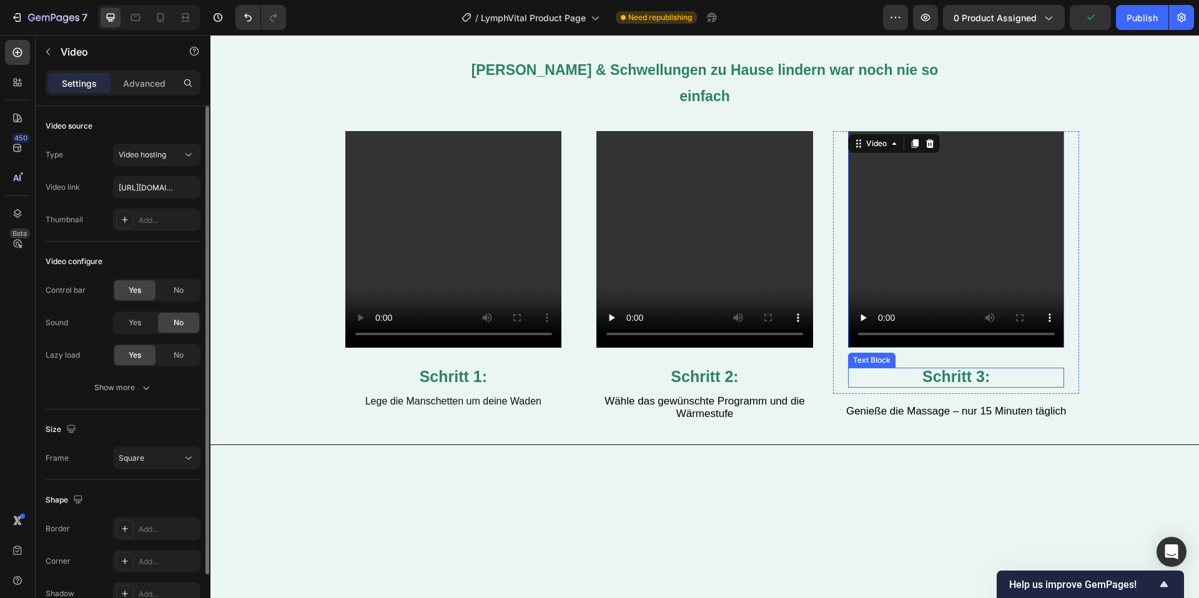
click at [940, 353] on div "Video 32 Schritt 3: Text Block" at bounding box center [956, 262] width 217 height 262
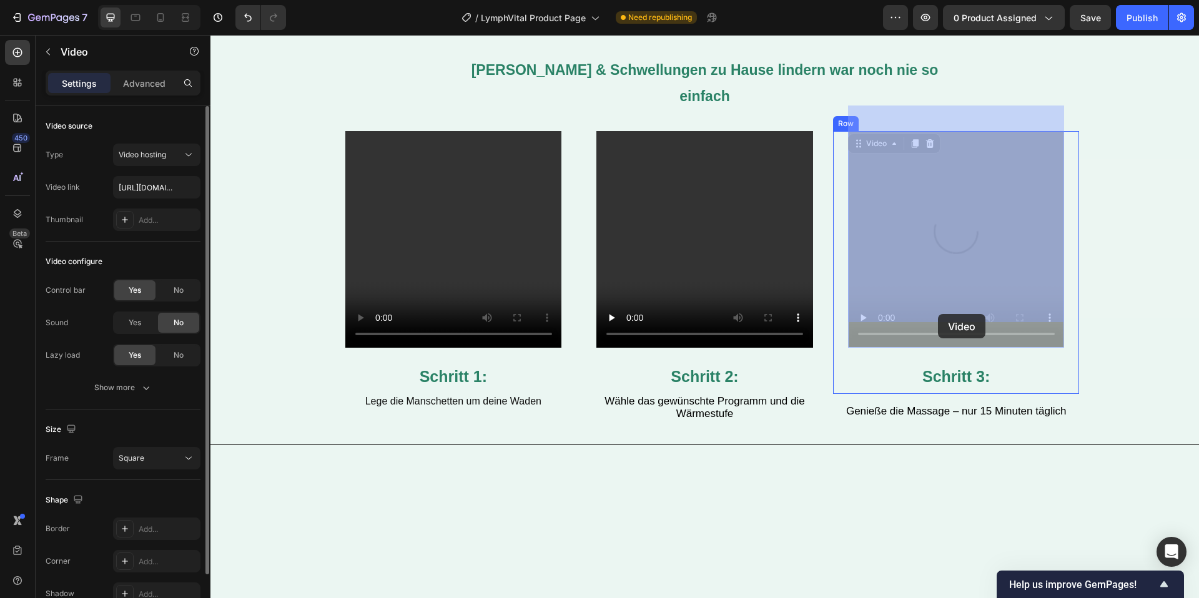
drag, startPoint x: 925, startPoint y: 230, endPoint x: 938, endPoint y: 314, distance: 85.2
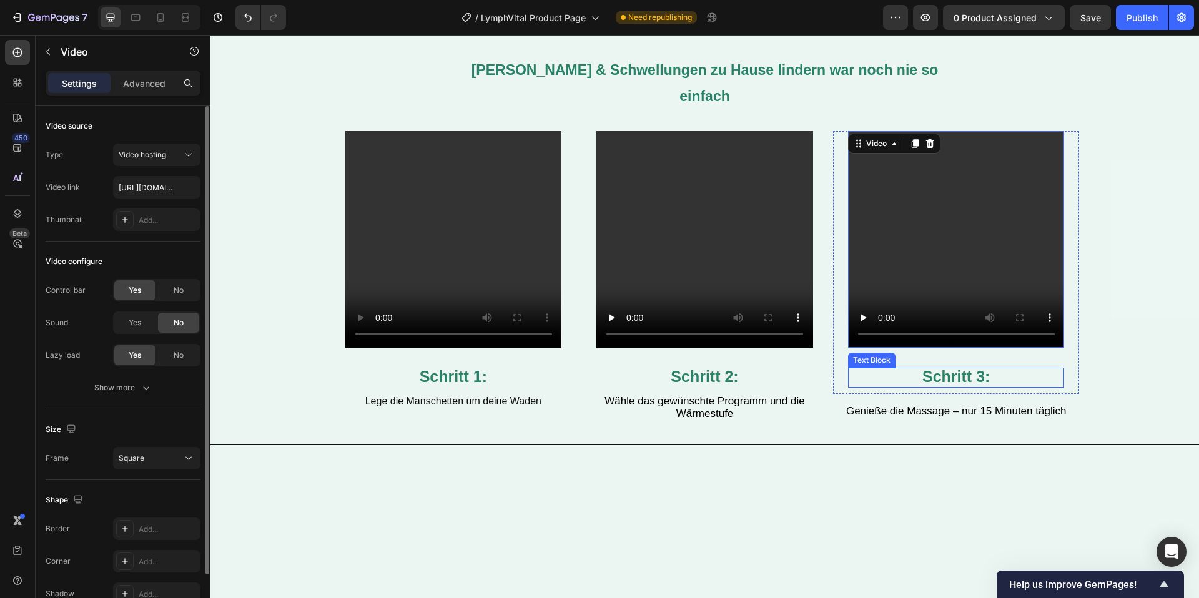
click at [953, 368] on span "Schritt 3:" at bounding box center [955, 376] width 67 height 17
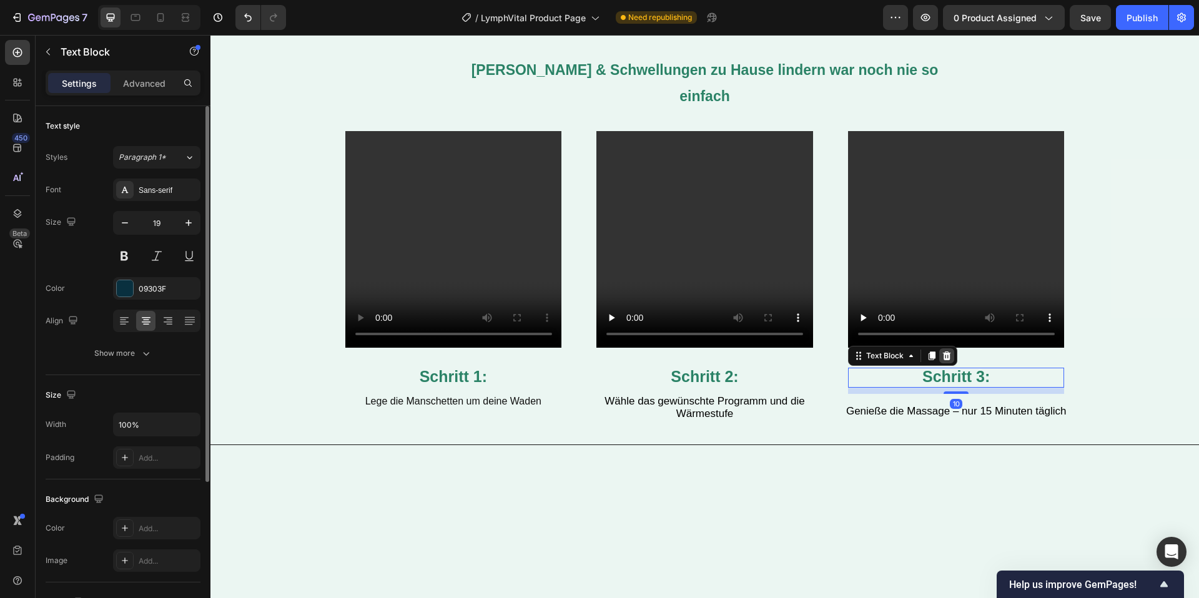
click at [949, 348] on div at bounding box center [946, 355] width 15 height 15
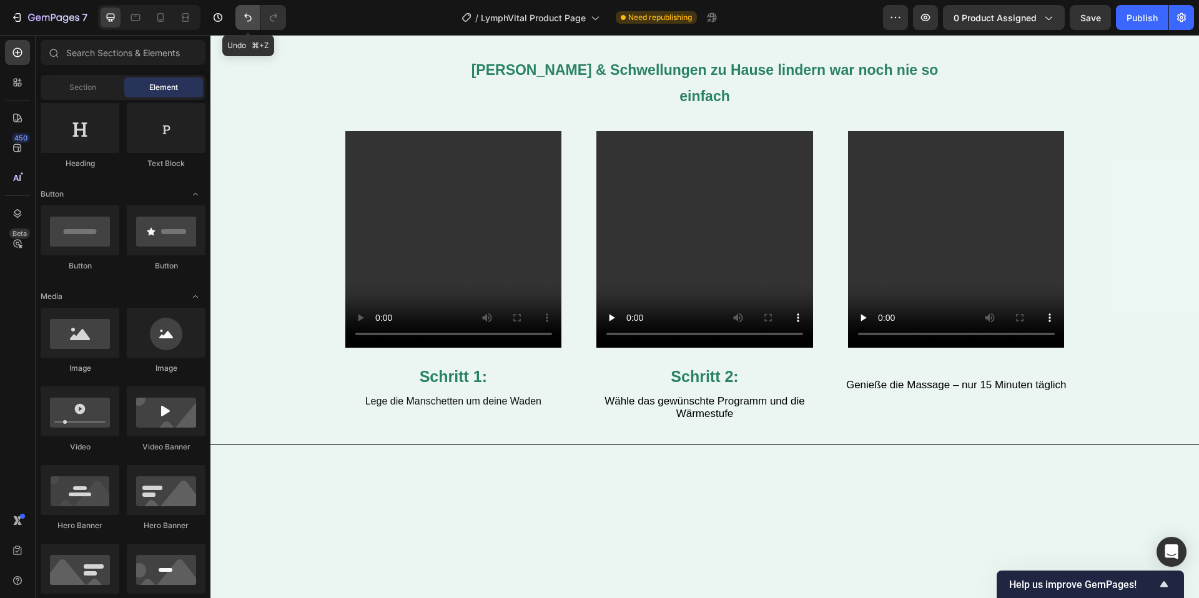
click at [244, 19] on icon "Undo/Redo" at bounding box center [248, 17] width 12 height 12
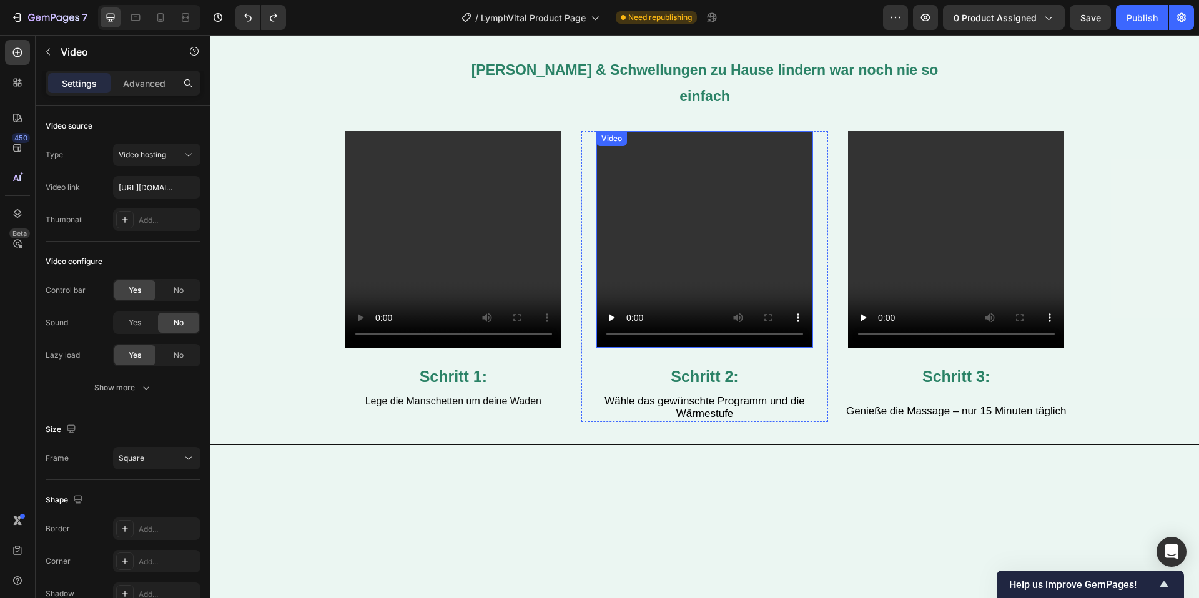
click at [711, 274] on video at bounding box center [704, 239] width 217 height 217
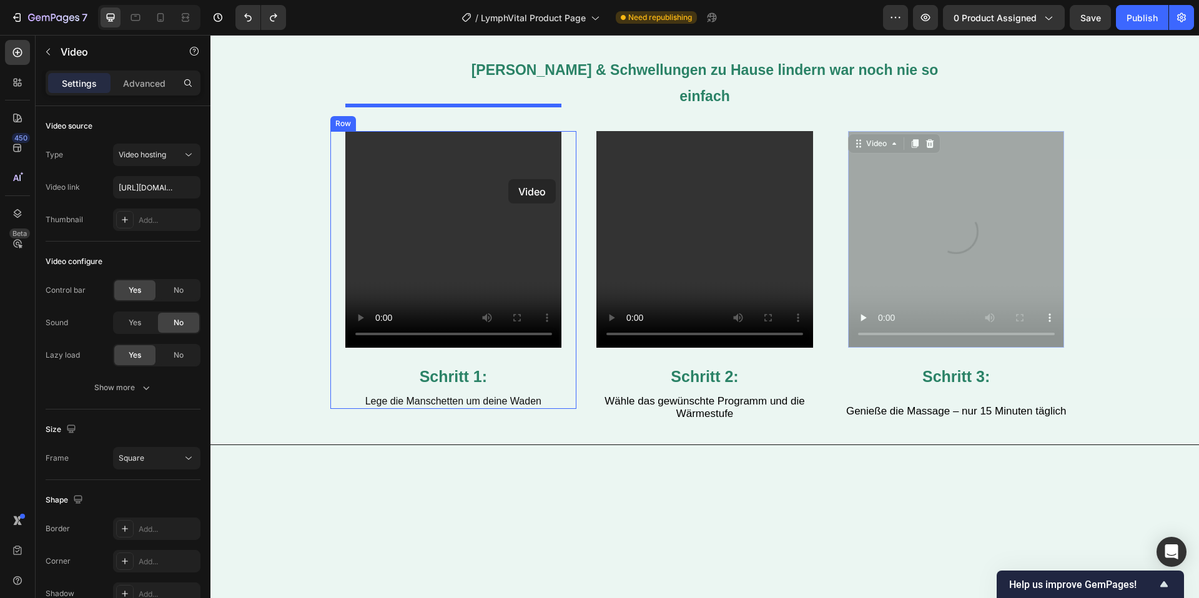
drag, startPoint x: 966, startPoint y: 187, endPoint x: 484, endPoint y: 179, distance: 482.1
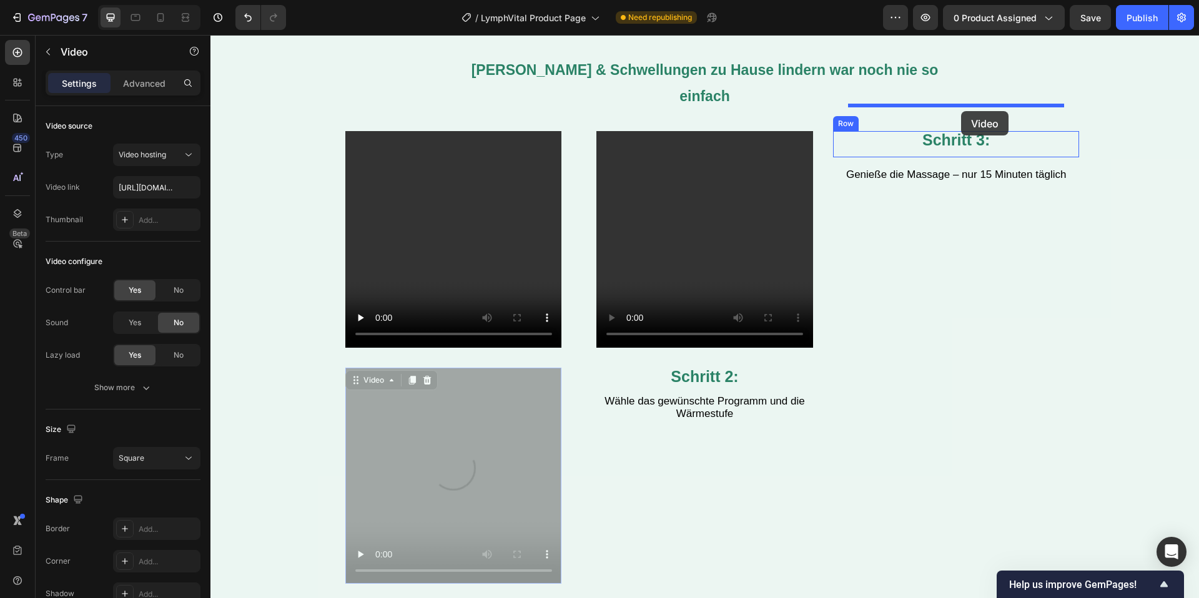
drag, startPoint x: 793, startPoint y: 253, endPoint x: 960, endPoint y: 109, distance: 220.1
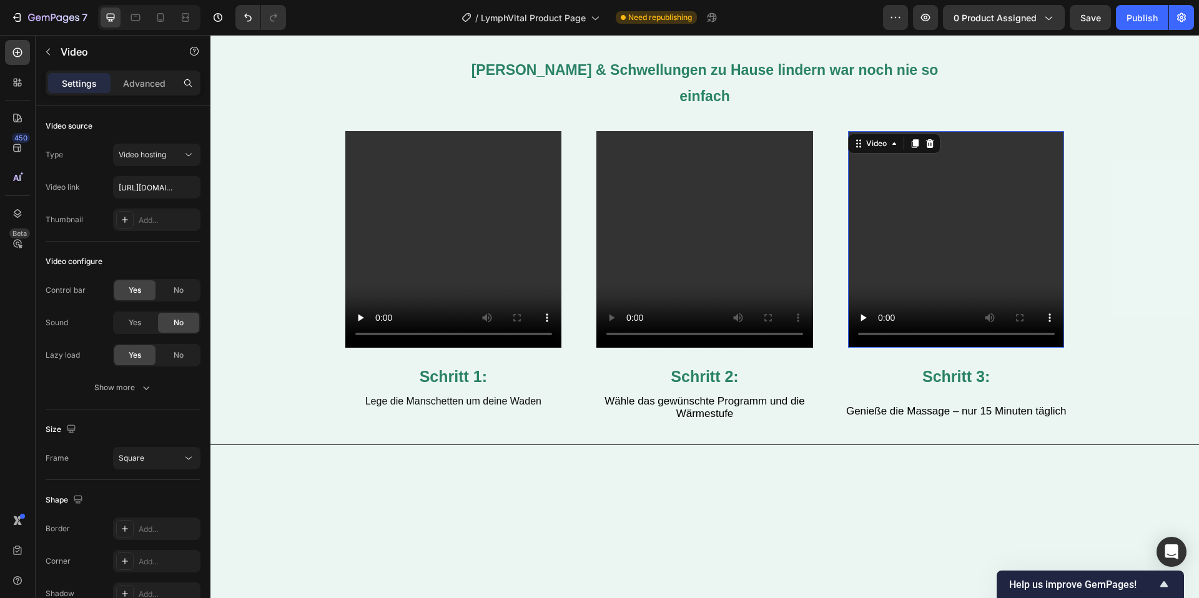
click at [940, 322] on div "Video 32 Schritt 3: Text Block" at bounding box center [956, 262] width 217 height 262
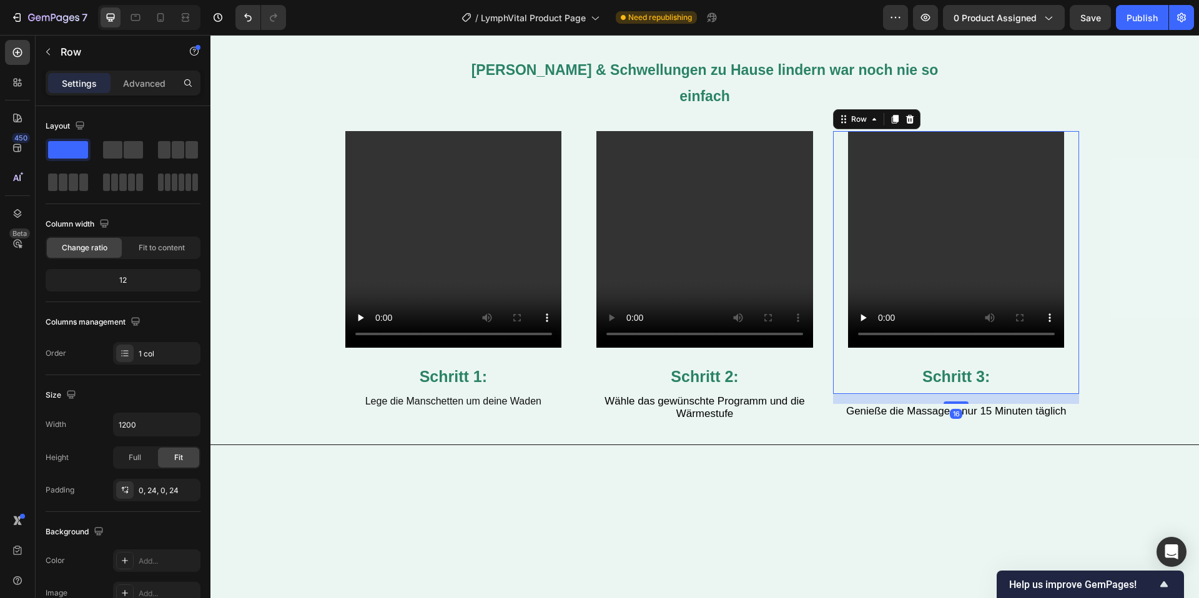
click at [940, 328] on div "Video Schritt 3: Text Block" at bounding box center [956, 262] width 217 height 262
drag, startPoint x: 957, startPoint y: 376, endPoint x: 945, endPoint y: 346, distance: 32.2
click at [953, 345] on div "Video Schritt 3: Text Block Row 16" at bounding box center [956, 262] width 247 height 262
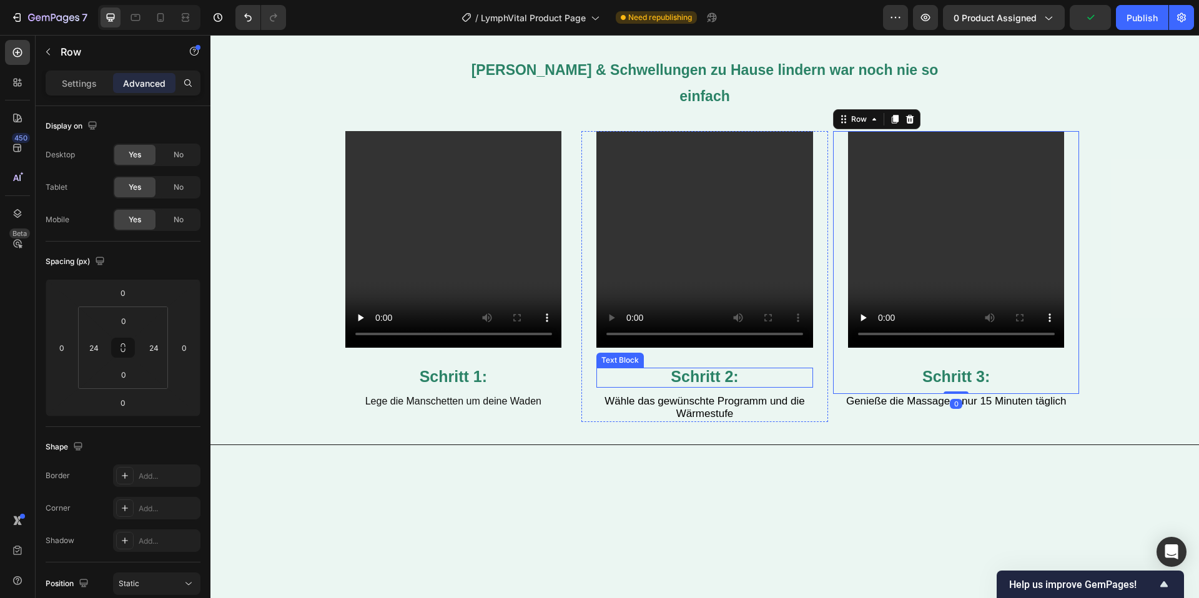
click at [725, 368] on span "Schritt 2:" at bounding box center [704, 376] width 67 height 17
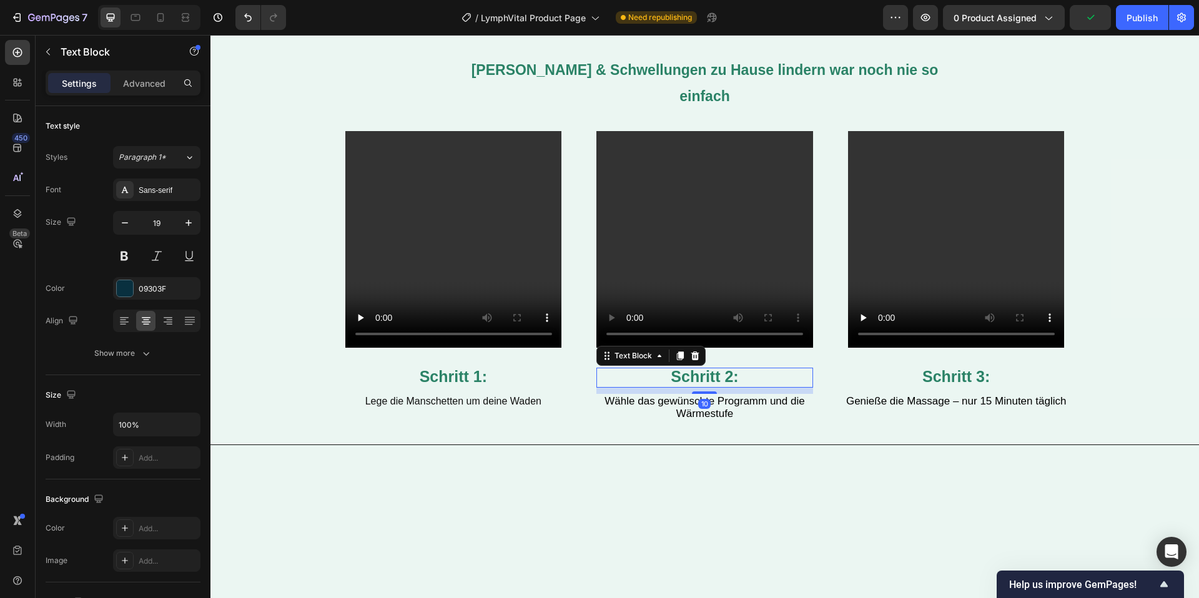
drag, startPoint x: 712, startPoint y: 365, endPoint x: 711, endPoint y: 344, distance: 21.3
click at [714, 368] on div "Schritt 2: Text Block 10" at bounding box center [704, 378] width 217 height 20
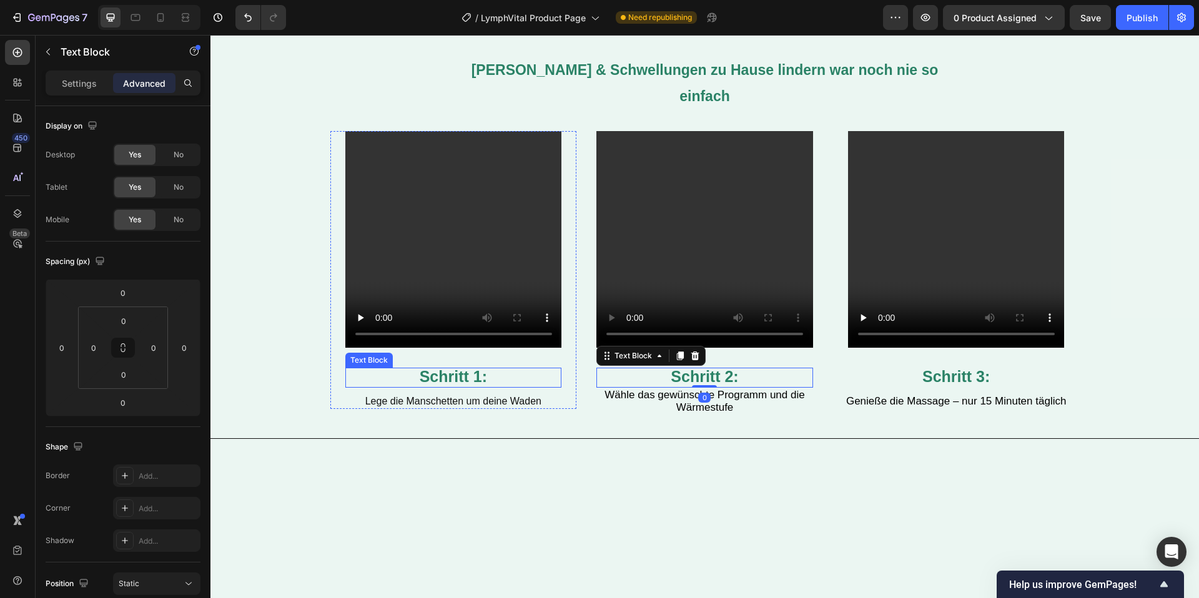
click at [435, 368] on strong "Schritt 1:" at bounding box center [453, 376] width 67 height 17
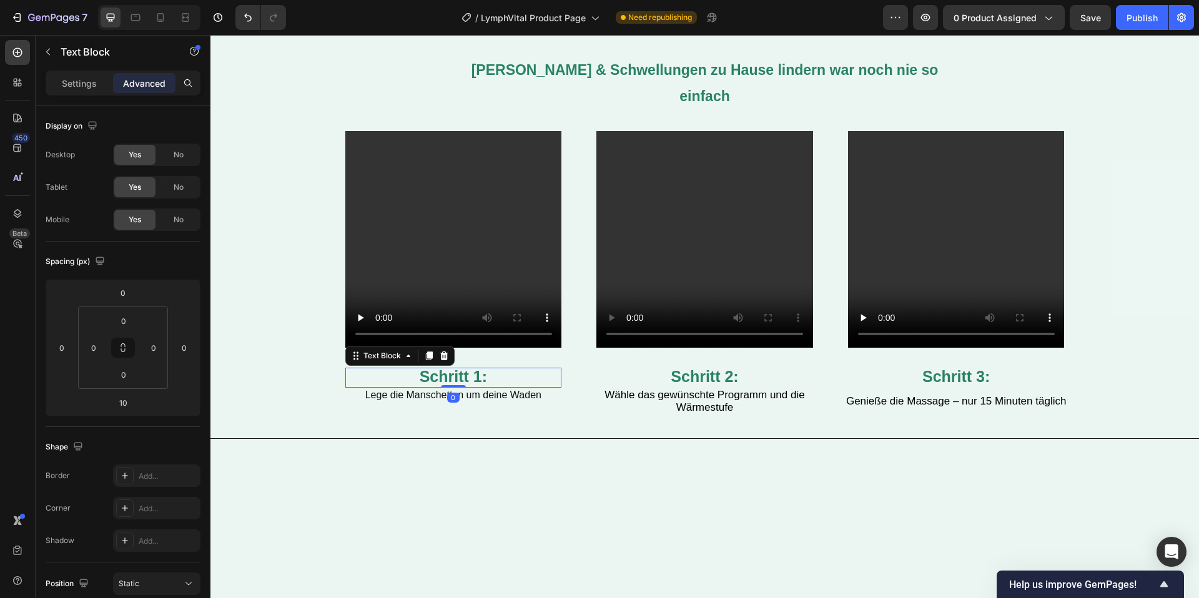
drag, startPoint x: 456, startPoint y: 365, endPoint x: 470, endPoint y: 314, distance: 52.4
click at [460, 327] on div "Video Schritt 1: Text Block 0 Lege die Manschetten um deine Waden Text Block" at bounding box center [453, 267] width 217 height 272
type input "0"
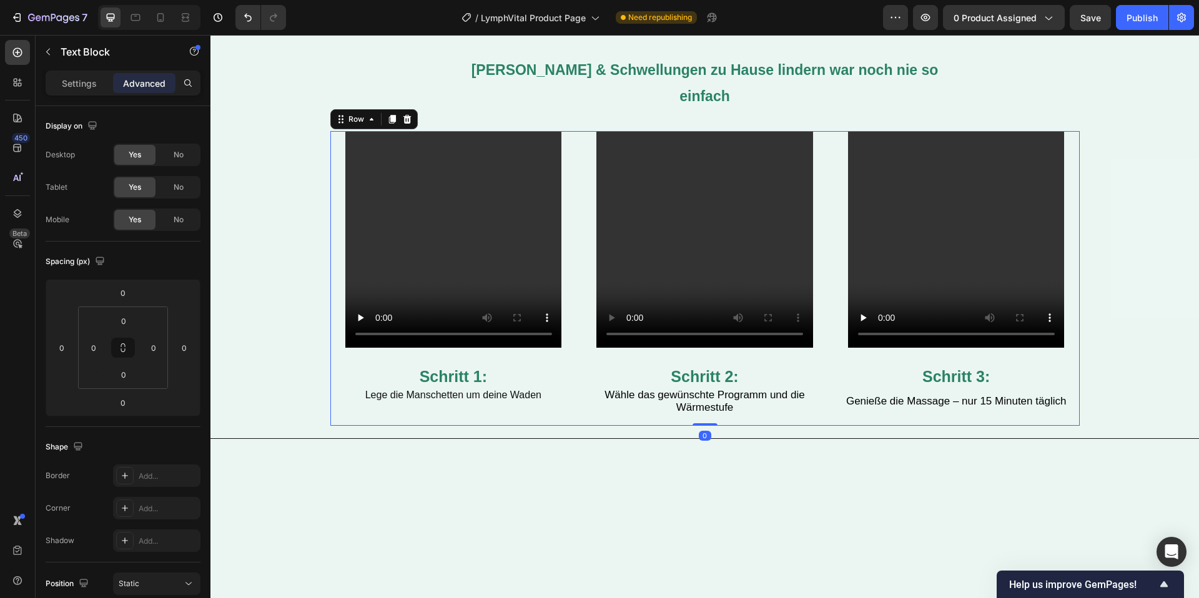
click at [579, 272] on div "Video Schritt 1: Text Block Lege die Manschetten um deine Waden Text Block Row …" at bounding box center [704, 278] width 749 height 295
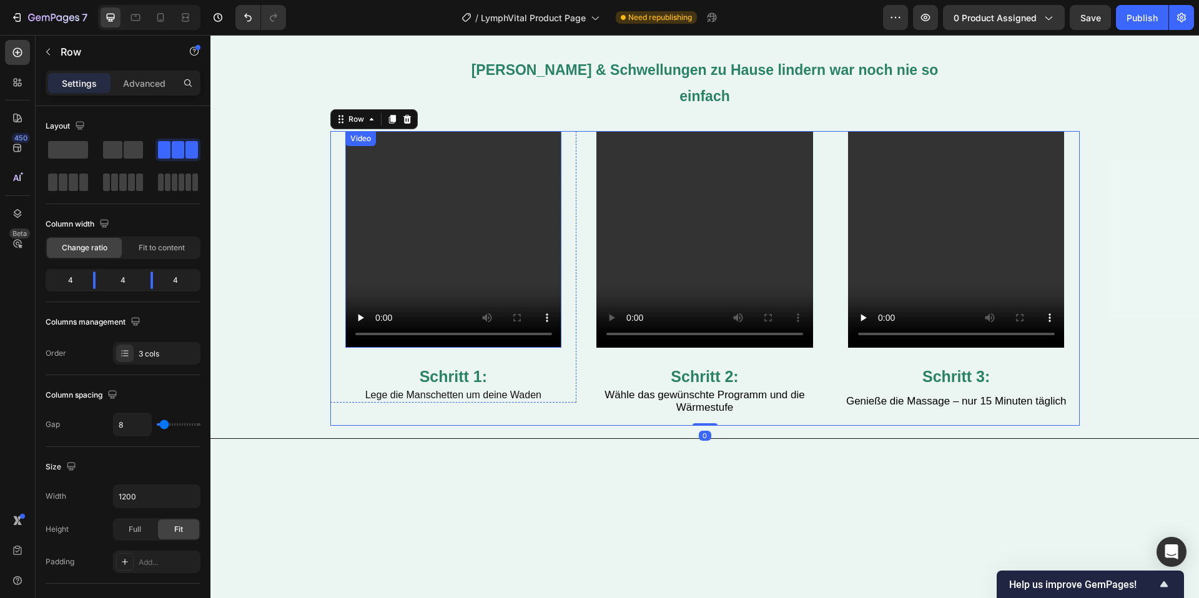
click at [527, 265] on video at bounding box center [453, 239] width 217 height 217
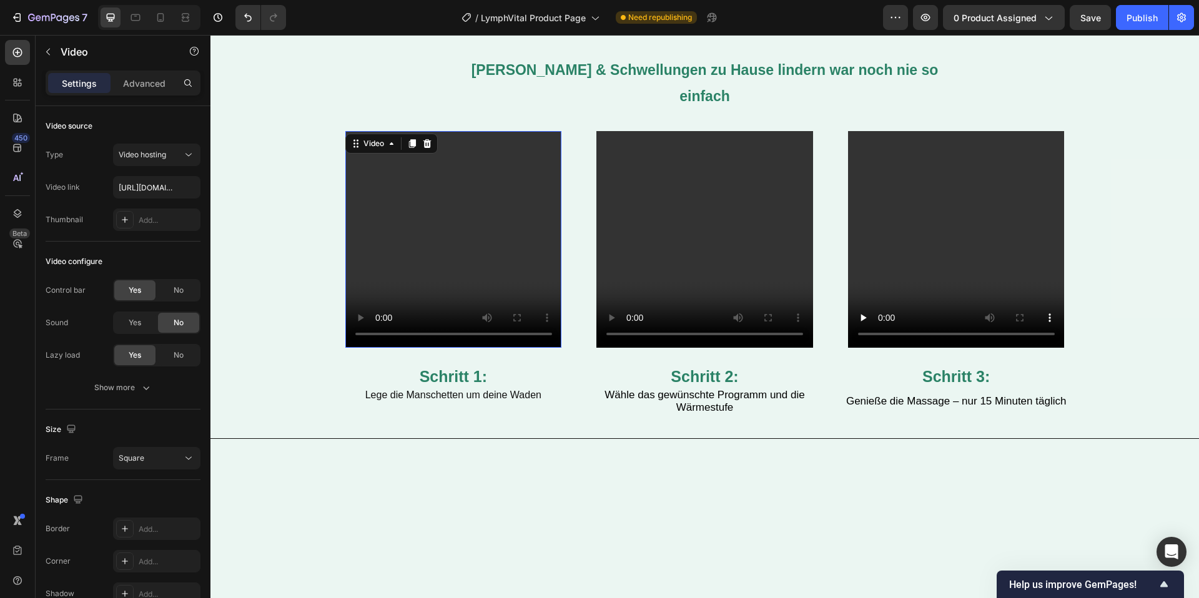
click at [428, 268] on video at bounding box center [453, 239] width 217 height 217
click at [137, 99] on div "Settings Advanced" at bounding box center [123, 89] width 175 height 36
click at [160, 82] on p "Advanced" at bounding box center [144, 83] width 42 height 13
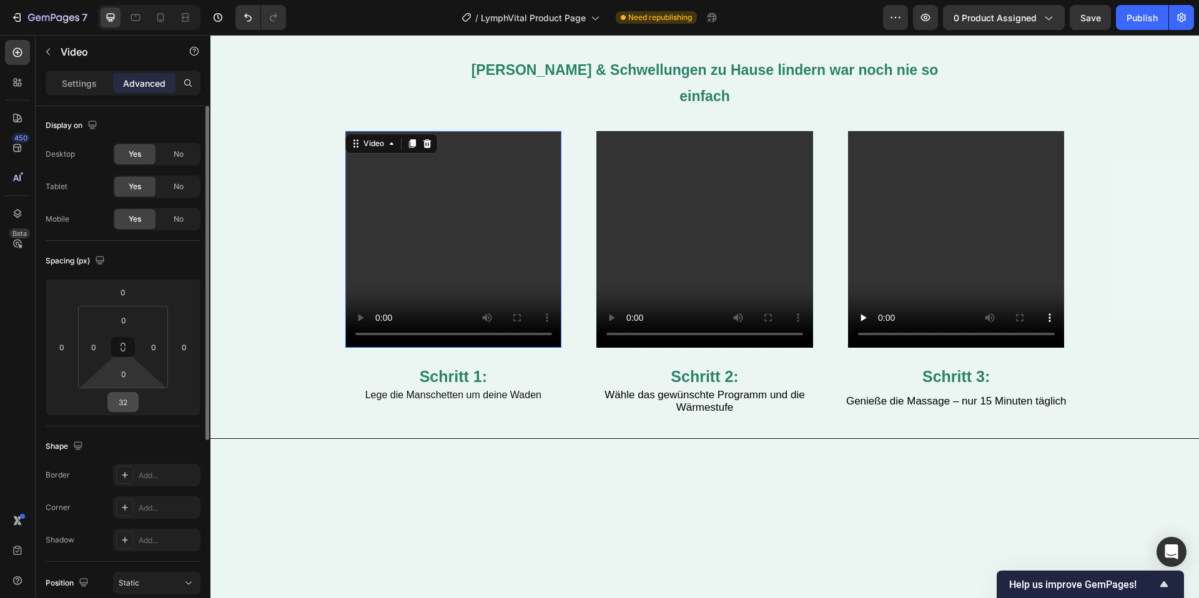
click at [132, 404] on input "32" at bounding box center [123, 402] width 25 height 19
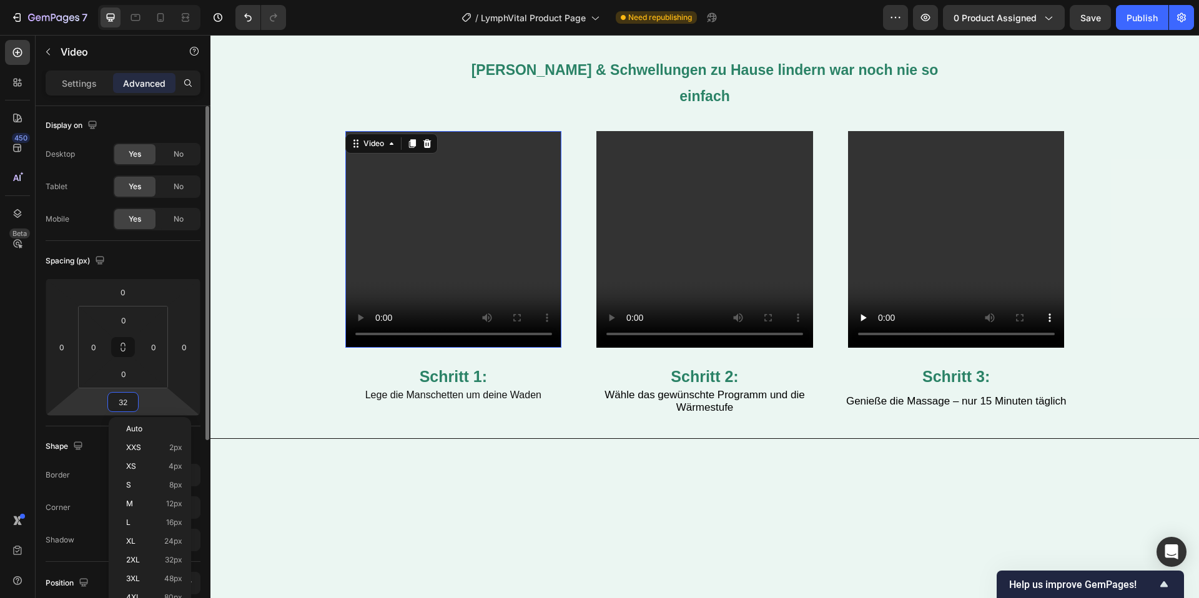
click at [132, 404] on input "32" at bounding box center [123, 402] width 25 height 19
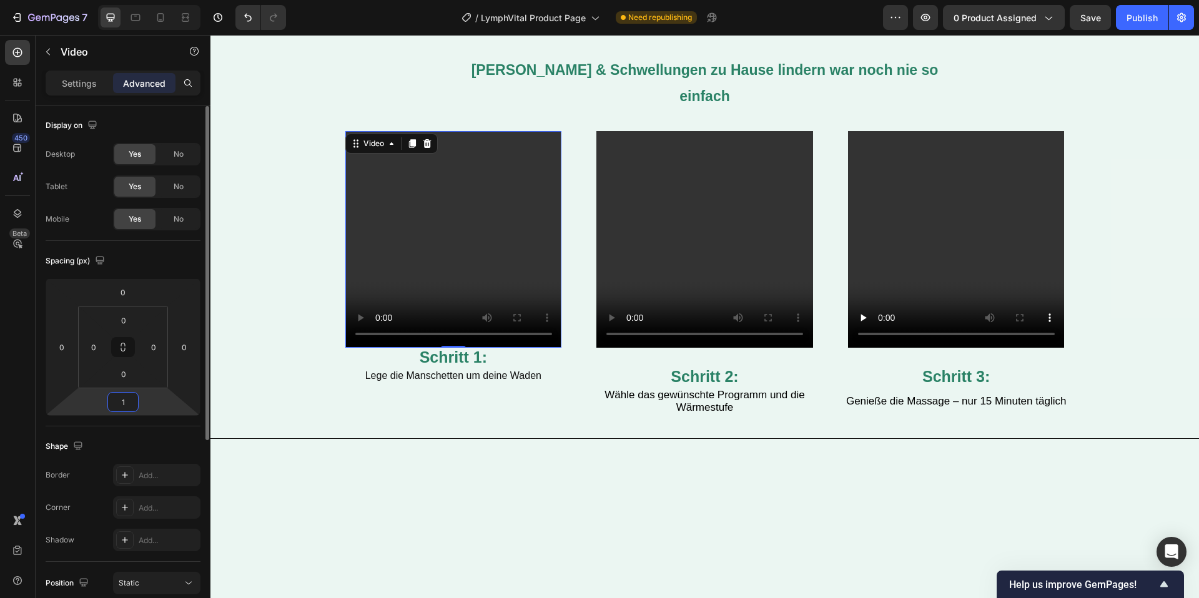
type input "10"
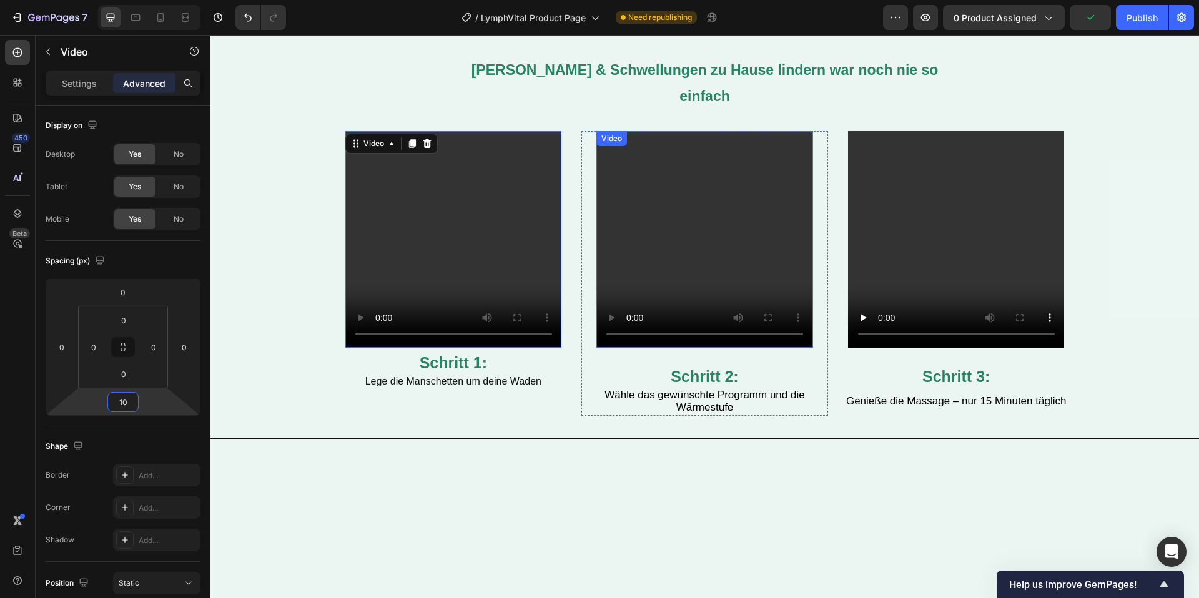
click at [671, 271] on video at bounding box center [704, 239] width 217 height 217
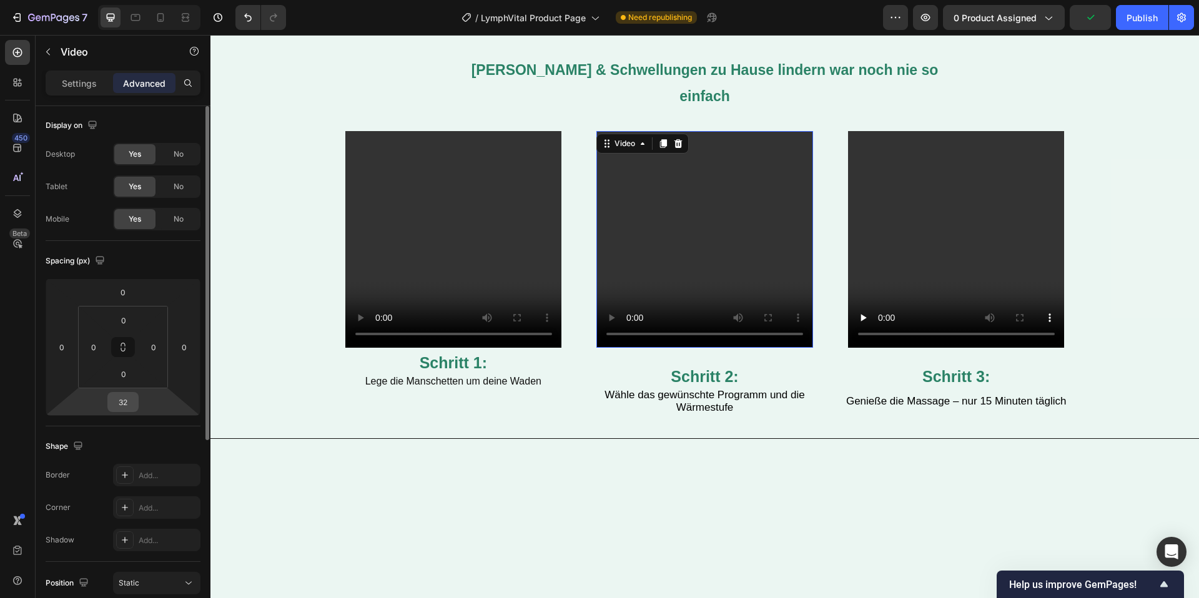
click at [129, 398] on input "32" at bounding box center [123, 402] width 25 height 19
type input "10"
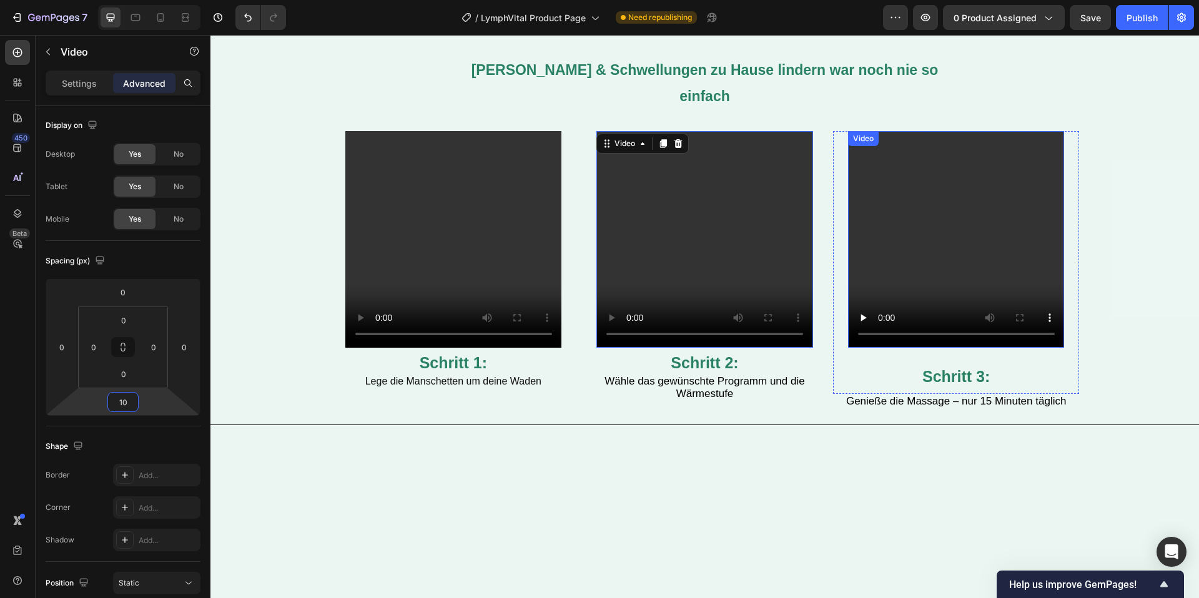
click at [893, 245] on video at bounding box center [956, 239] width 217 height 217
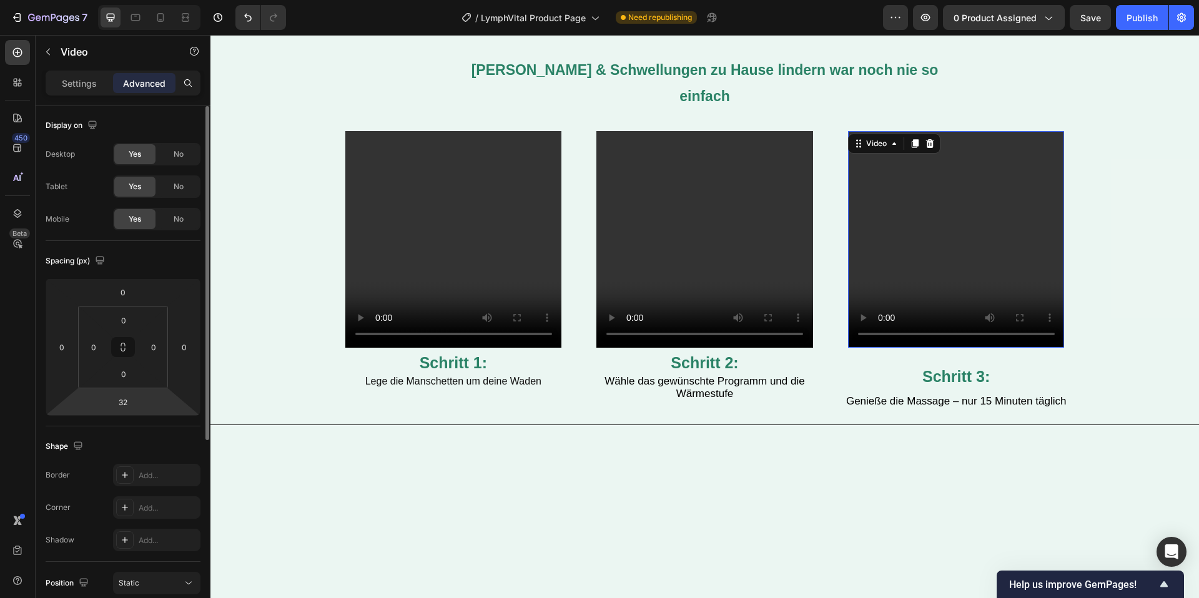
click at [139, 0] on html "7 Version history / LymphVital Product Page Need republishing Preview 0 product…" at bounding box center [599, 0] width 1199 height 0
click at [129, 399] on input "32" at bounding box center [123, 402] width 25 height 19
click at [129, 400] on input "32" at bounding box center [123, 402] width 25 height 19
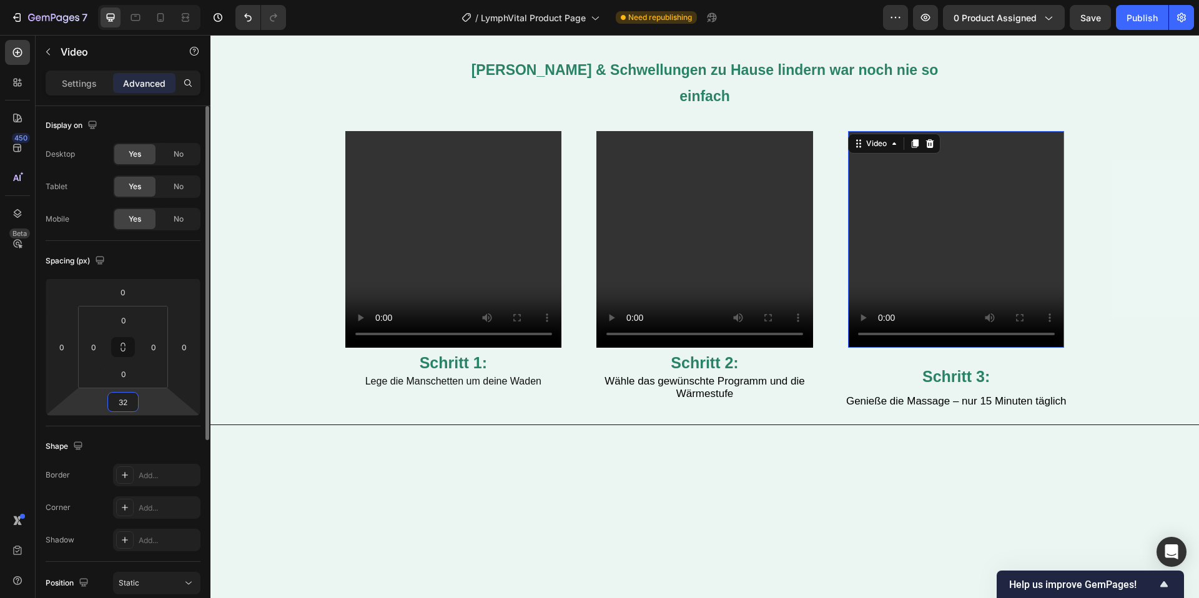
paste input "10"
type input "10"
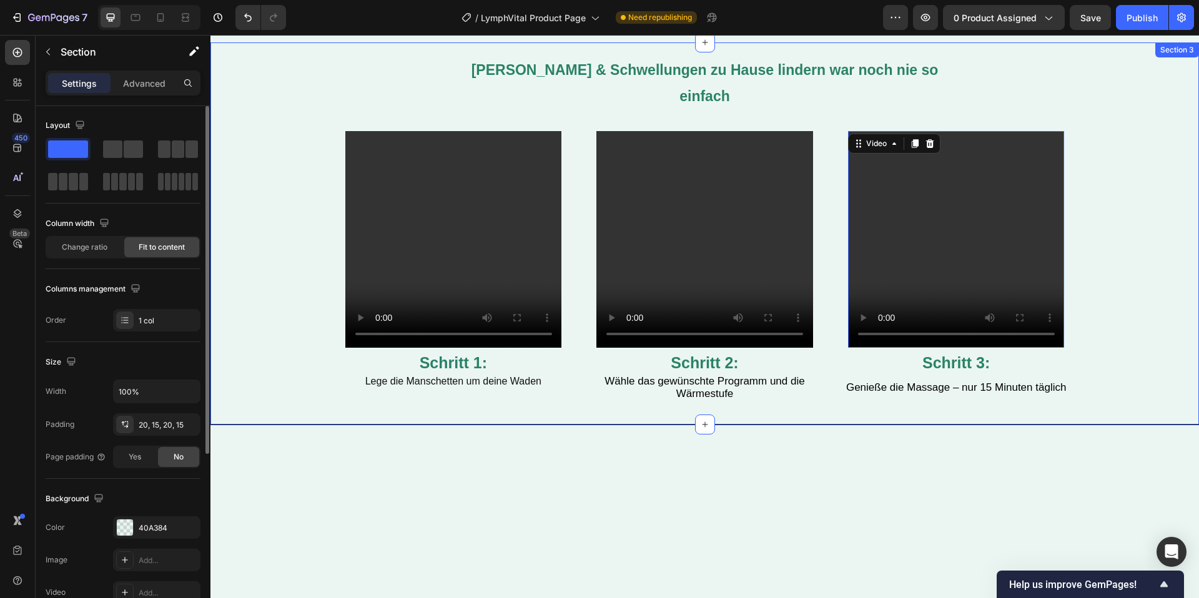
click at [1127, 295] on div "⁠⁠⁠⁠⁠⁠⁠ Schmerzen & Schwellungen zu Hause lindern war noch nie so einfach Headi…" at bounding box center [704, 233] width 988 height 383
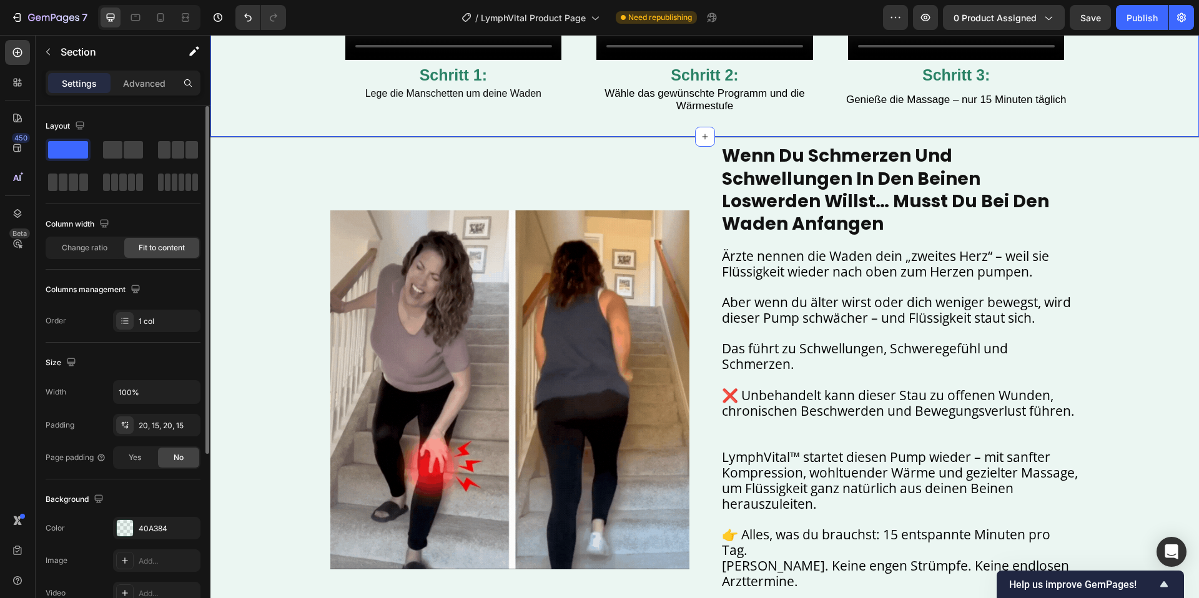
scroll to position [953, 0]
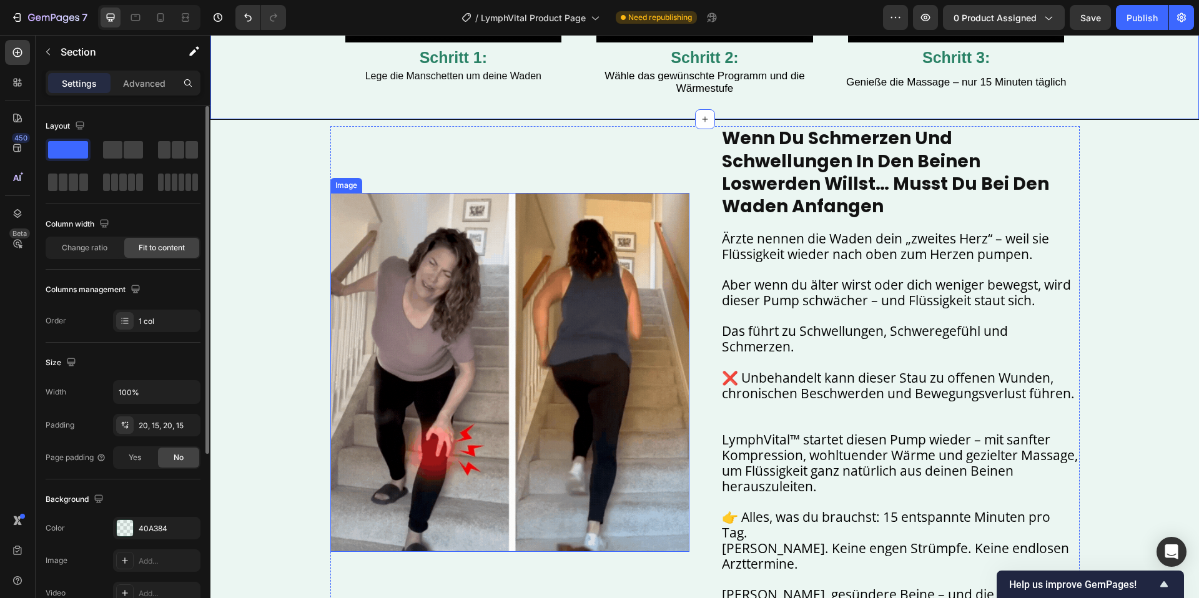
click at [485, 266] on img at bounding box center [509, 372] width 359 height 359
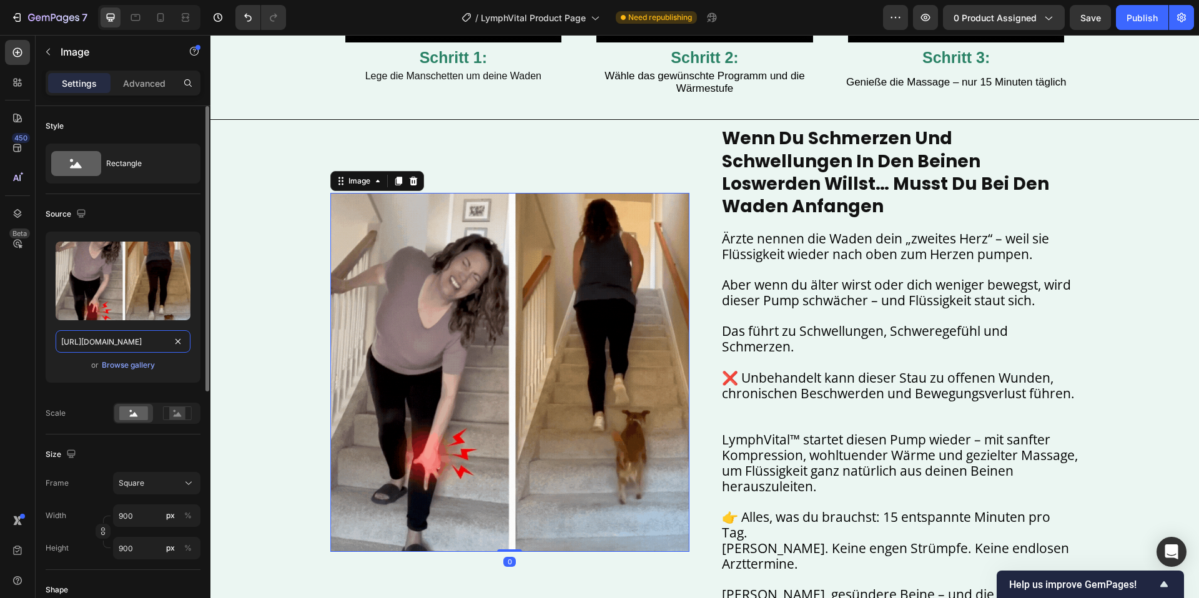
click at [125, 338] on input "https://cdn.shopify.com/s/files/1/0904/2411/5533/files/gempages_573453553171956…" at bounding box center [123, 341] width 135 height 22
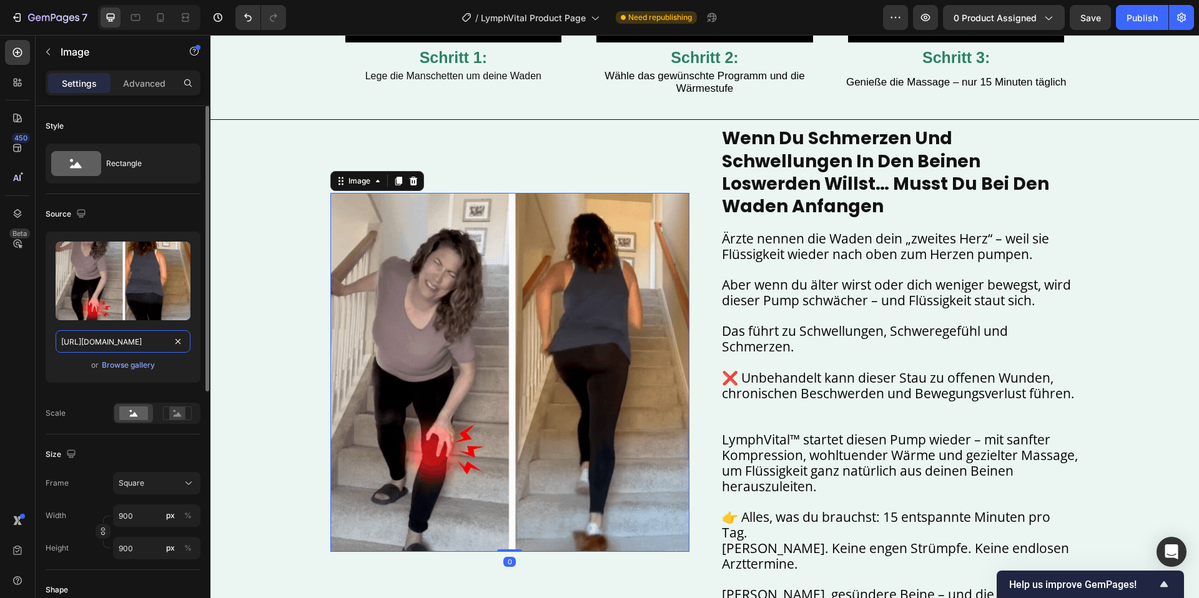
click at [125, 338] on input "https://cdn.shopify.com/s/files/1/0904/2411/5533/files/gempages_573453553171956…" at bounding box center [123, 341] width 135 height 22
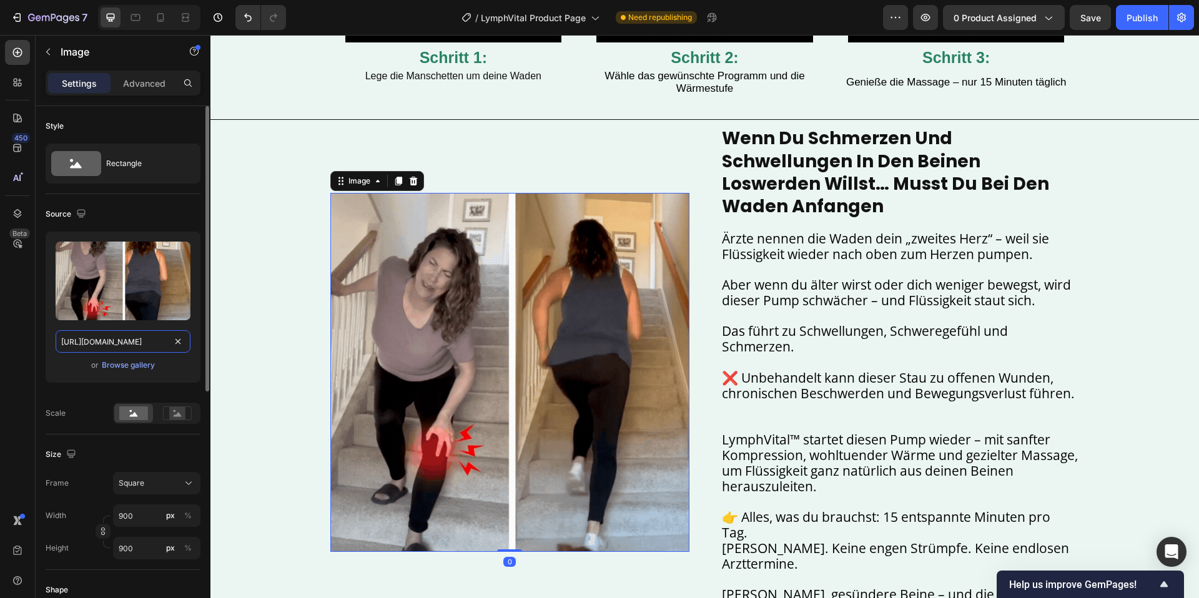
click at [124, 338] on input "https://cdn.shopify.com/s/files/1/0904/2411/5533/files/gempages_573453553171956…" at bounding box center [123, 341] width 135 height 22
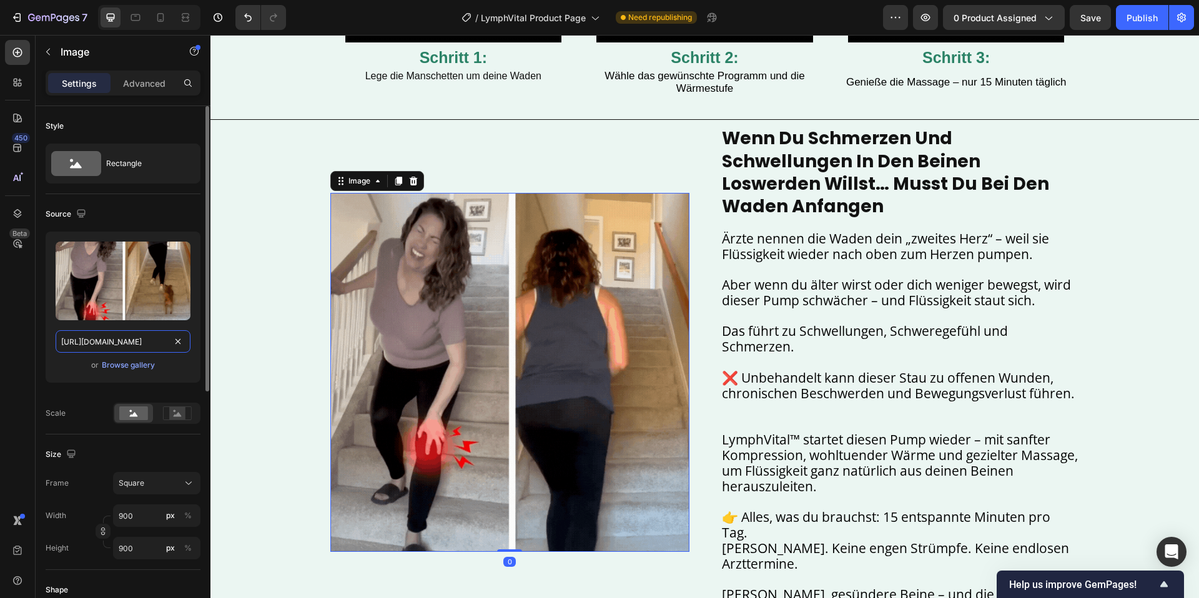
paste input "videos/c/o/v/95808344cfb243678bfe92e6108fc061.mp4y.com/"
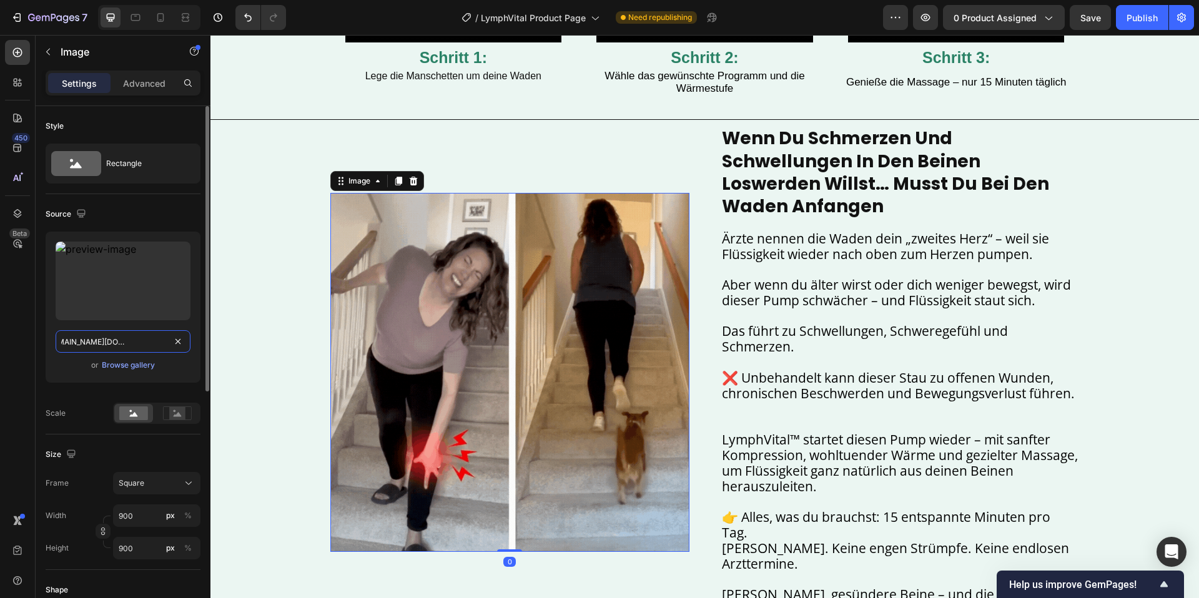
paste input "text"
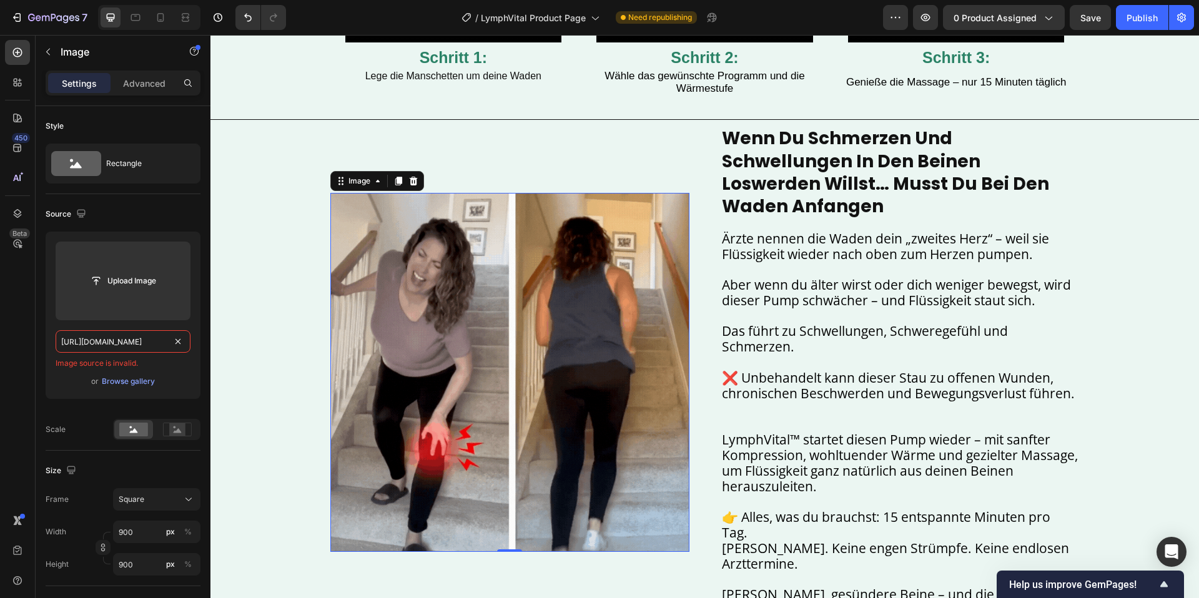
scroll to position [0, 0]
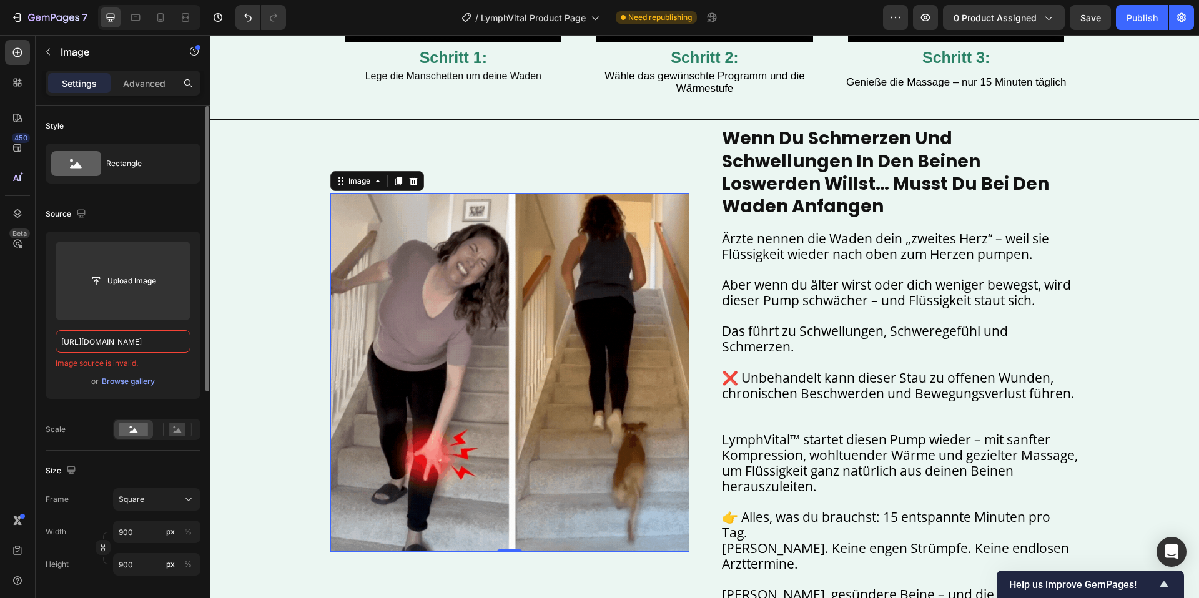
click at [145, 337] on input "https://cdn.shopify.com/videos/c/o/v/95808344cfb243678bfe92e6108fc061.mp4" at bounding box center [123, 341] width 135 height 22
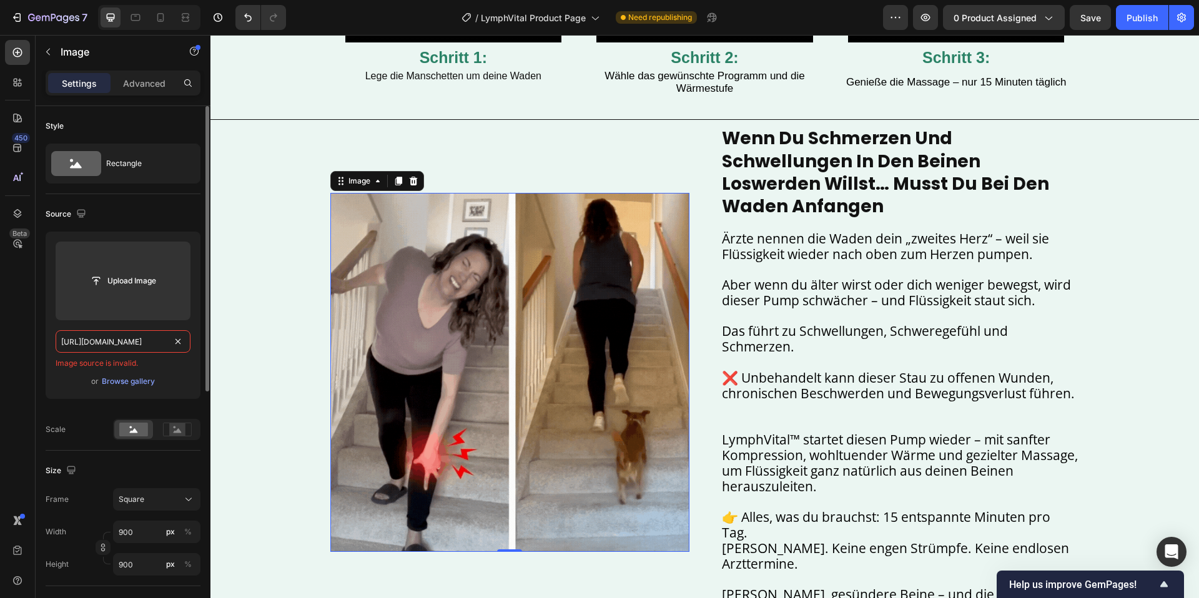
click at [145, 337] on input "https://cdn.shopify.com/videos/c/o/v/95808344cfb243678bfe92e6108fc061.mp4" at bounding box center [123, 341] width 135 height 22
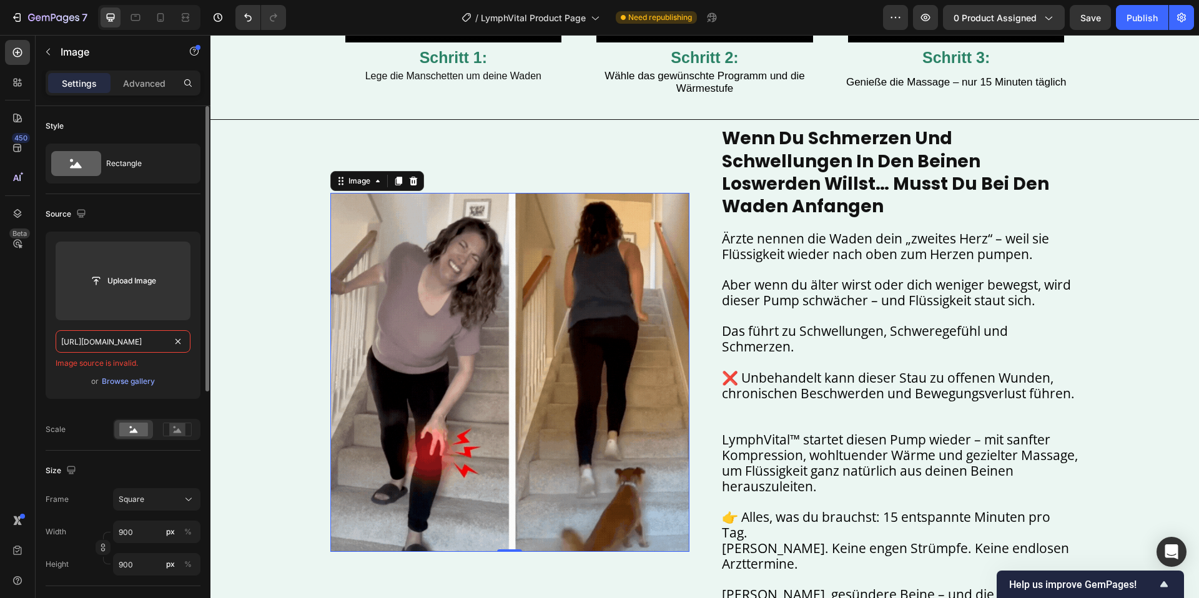
click at [145, 337] on input "https://cdn.shopify.com/videos/c/o/v/95808344cfb243678bfe92e6108fc061.mp4" at bounding box center [123, 341] width 135 height 22
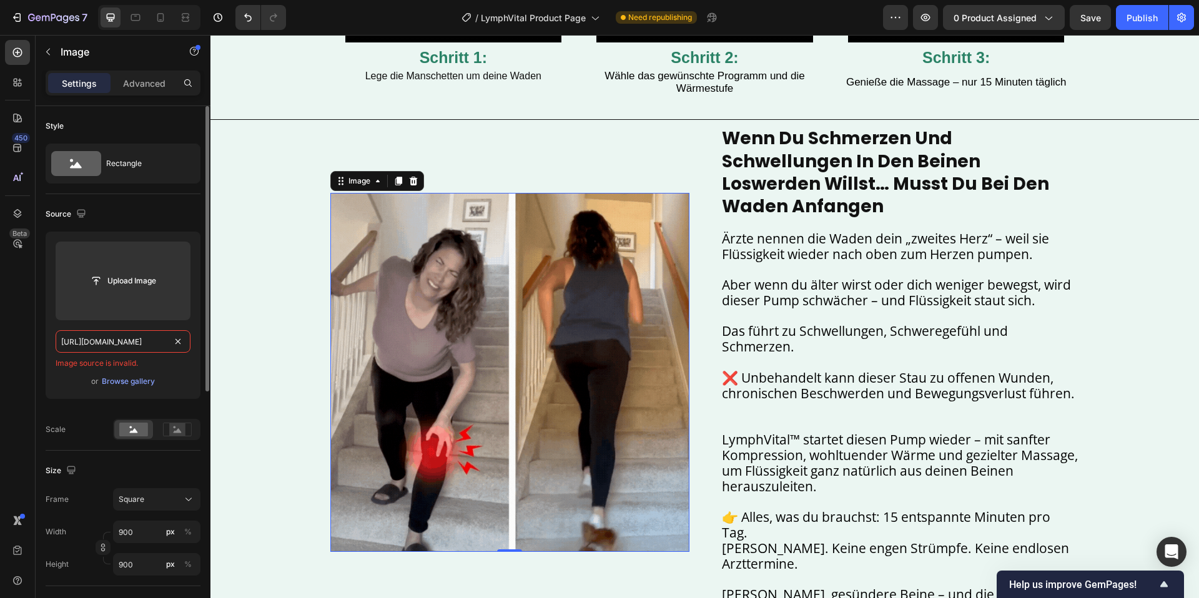
paste input "a600fc4c7bb4ba3a6410e7d6dd6f59e"
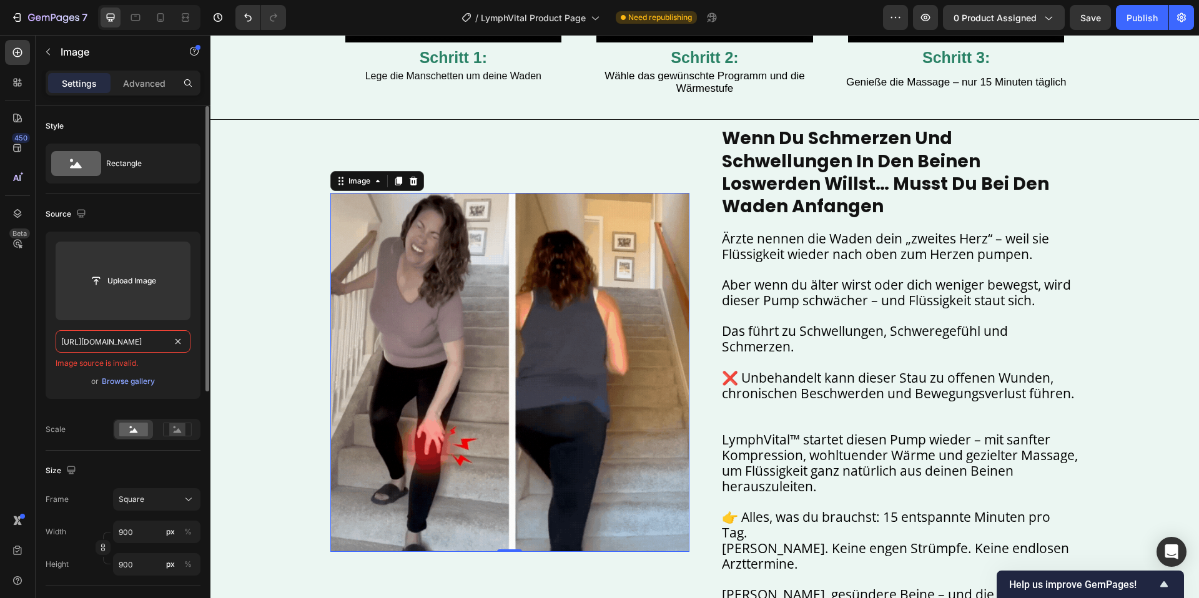
type input "https://cdn.shopify.com/videos/c/o/v/9a600fc4c7bb4ba3a6410e7d6dd6f59e.mp4"
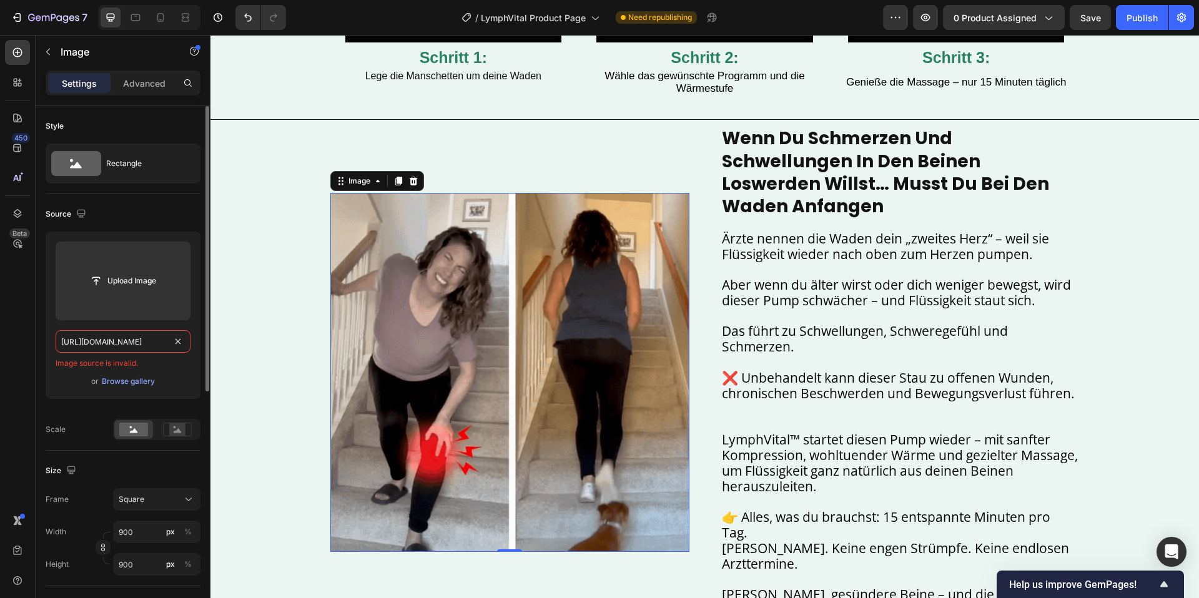
scroll to position [0, 187]
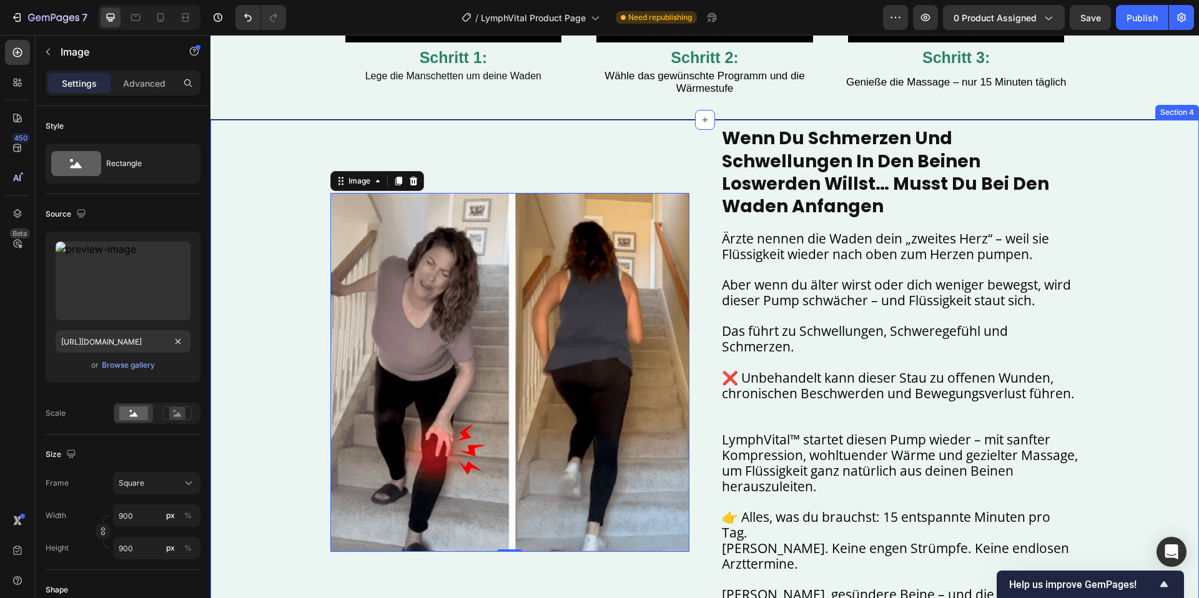
click at [275, 259] on div "Image 0 wenn du schmerzen und schwellungen in den beinen loswerden willst… muss…" at bounding box center [704, 372] width 988 height 493
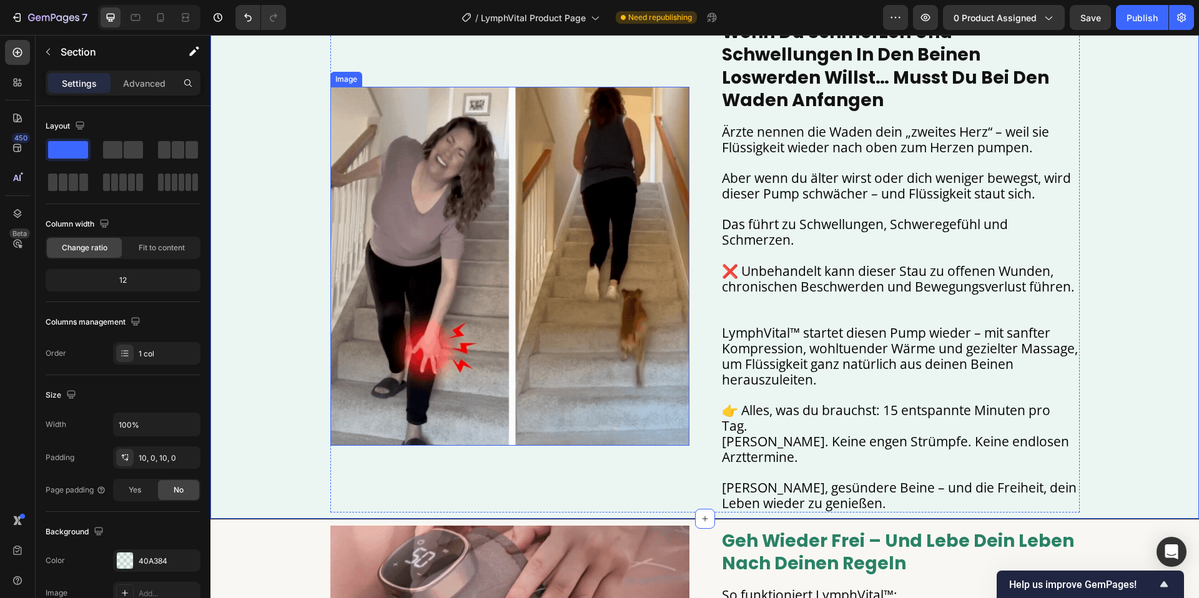
scroll to position [1040, 0]
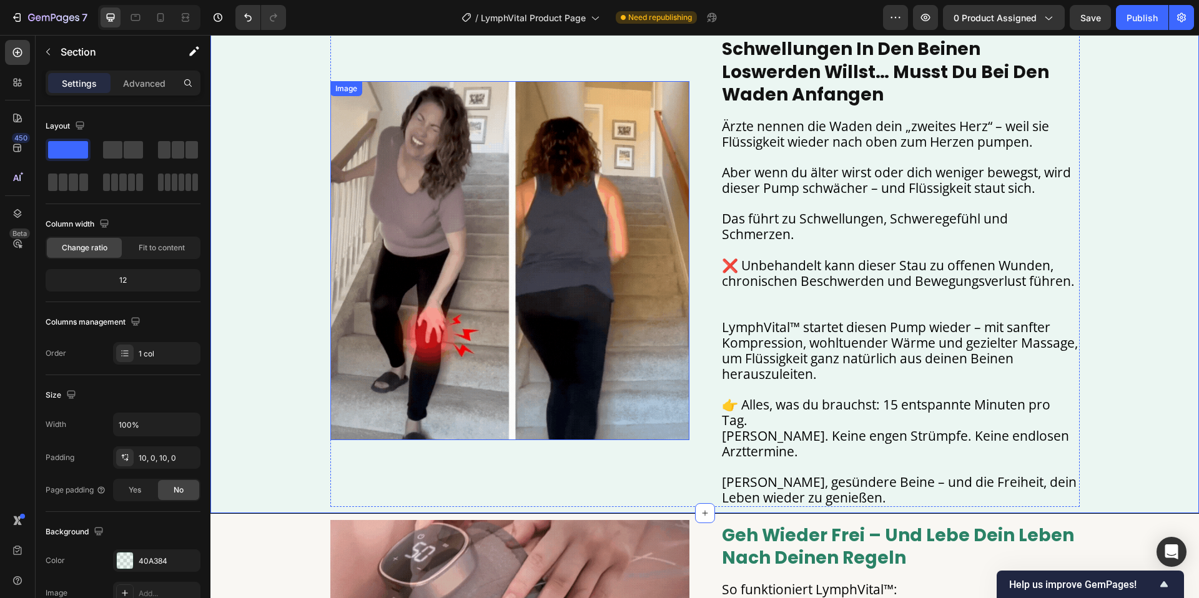
click at [455, 241] on img at bounding box center [509, 260] width 359 height 359
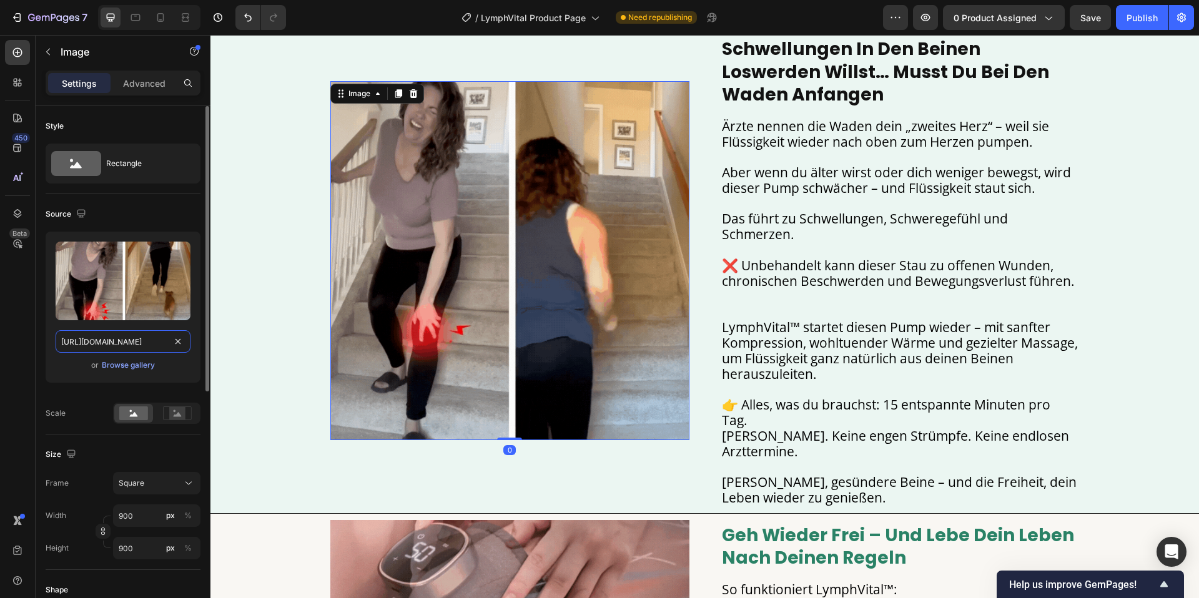
click at [101, 347] on input "https://cdn.shopify.com/s/files/1/0904/2411/5533/files/gempages_573453553171956…" at bounding box center [123, 341] width 135 height 22
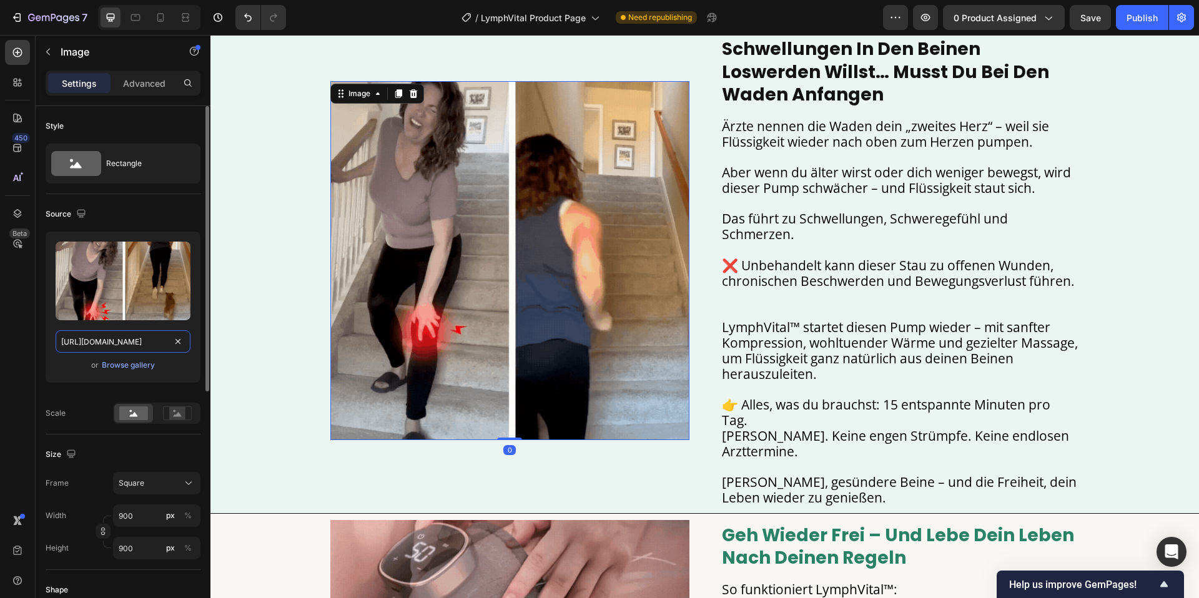
click at [101, 347] on input "https://cdn.shopify.com/s/files/1/0904/2411/5533/files/gempages_573453553171956…" at bounding box center [123, 341] width 135 height 22
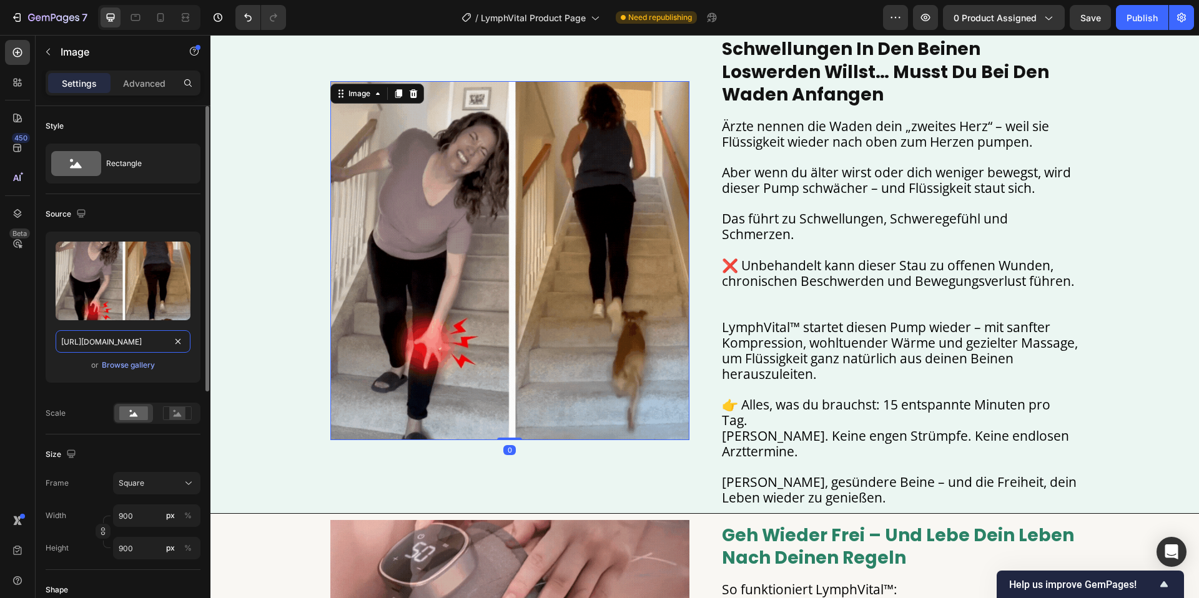
click at [101, 347] on input "https://cdn.shopify.com/s/files/1/0904/2411/5533/files/gempages_573453553171956…" at bounding box center [123, 341] width 135 height 22
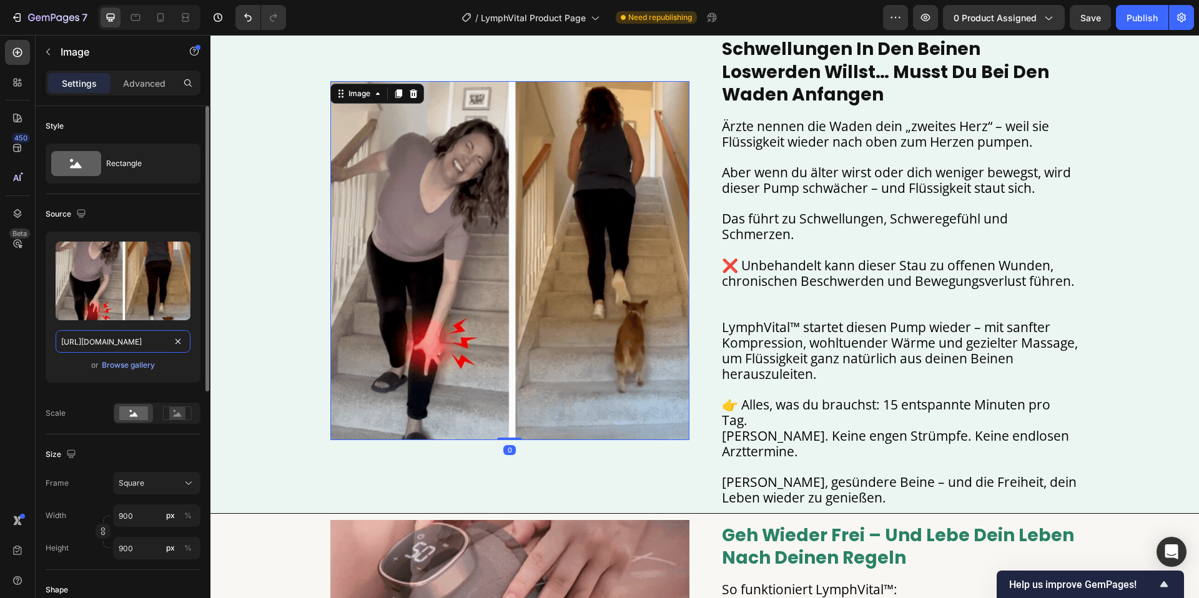
paste input "videos/c/o/v/95808344cfb243678bfe92e6108fc061.mp4"
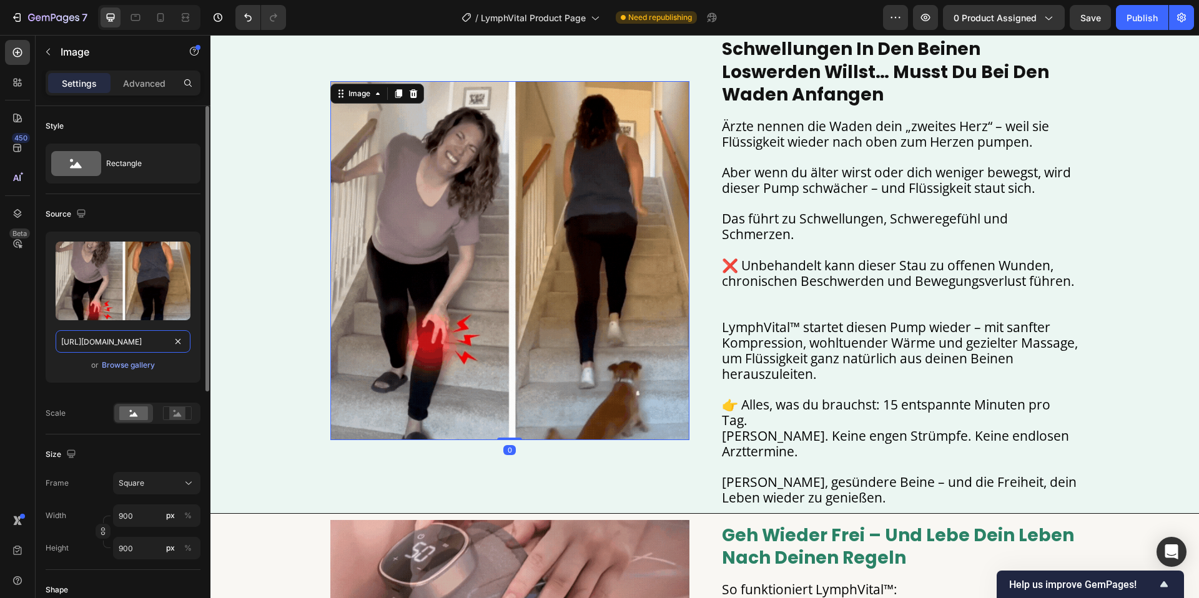
type input "https://cdn.shopify.com/videos/c/o/v/95808344cfb243678bfe92e6108fc061.mp4"
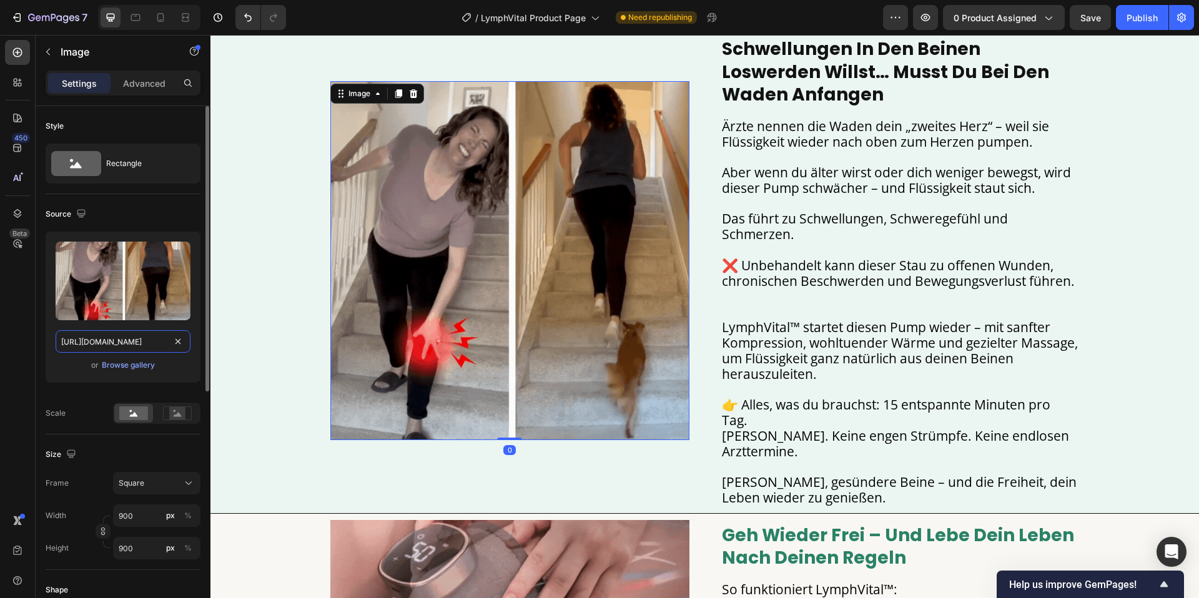
scroll to position [0, 186]
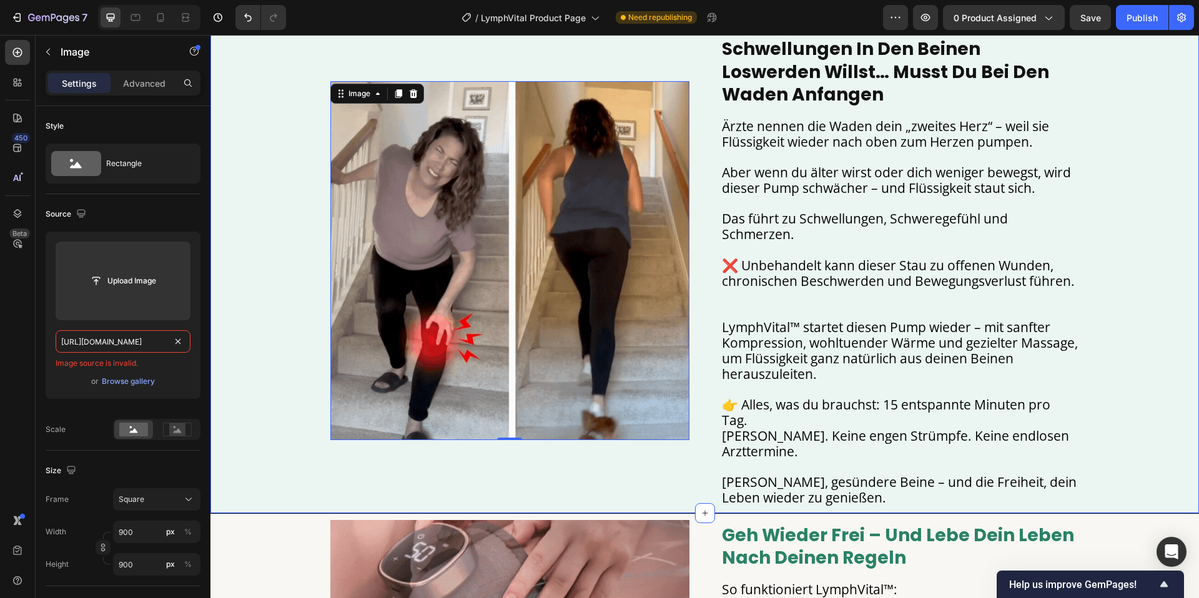
click at [288, 280] on div "Image 0 wenn du schmerzen und schwellungen in den beinen loswerden willst… muss…" at bounding box center [704, 260] width 988 height 493
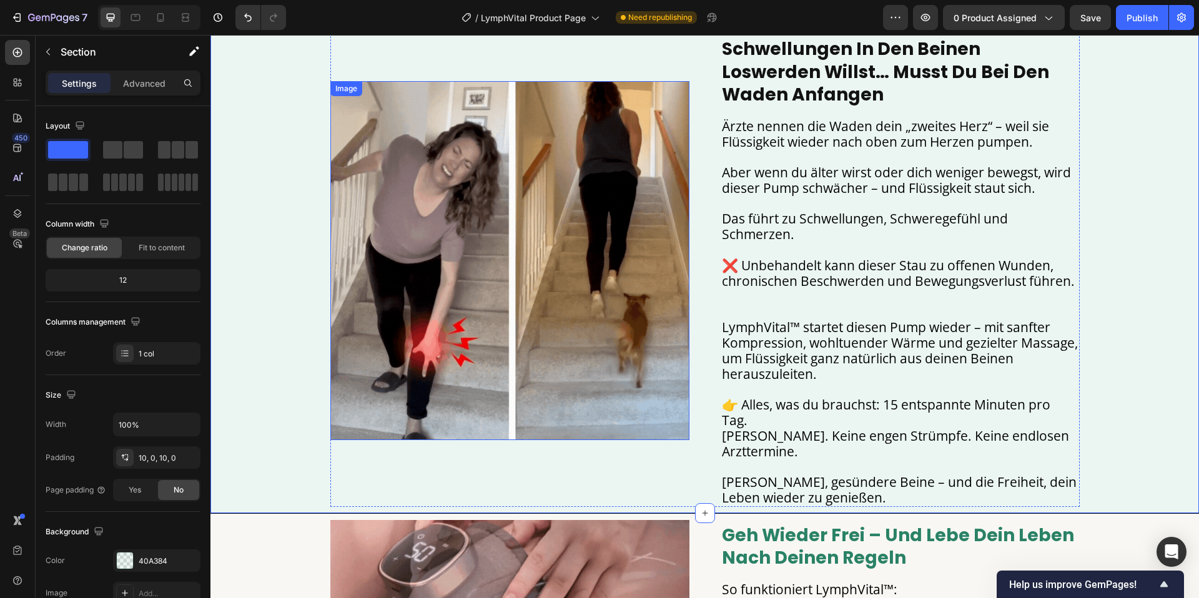
click at [444, 244] on img at bounding box center [509, 260] width 359 height 359
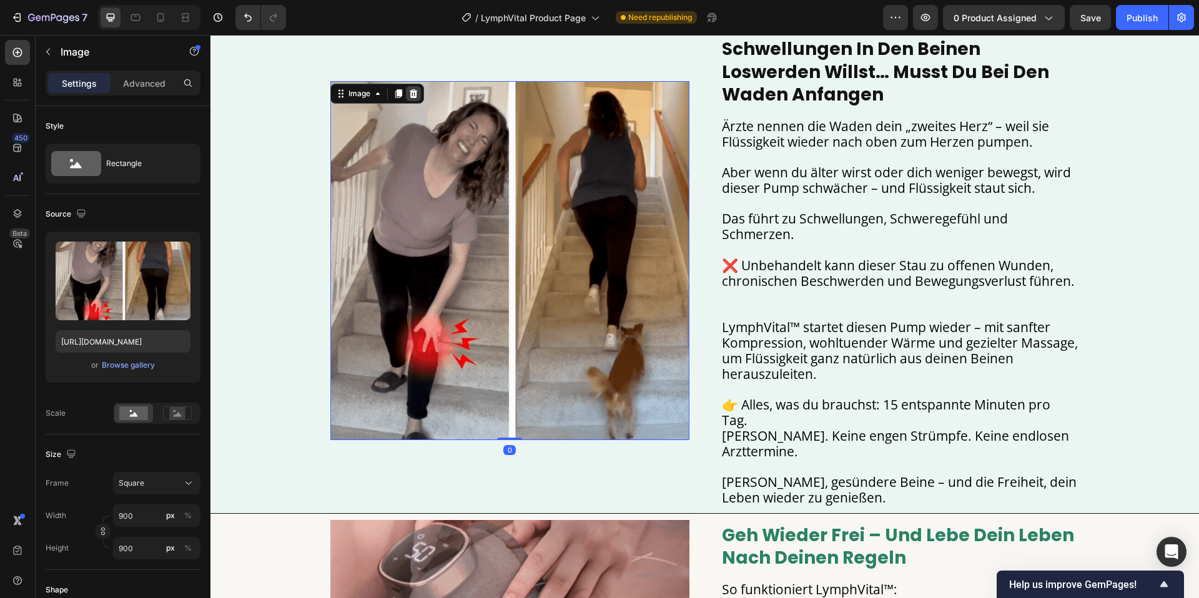
click at [416, 89] on icon at bounding box center [413, 93] width 8 height 9
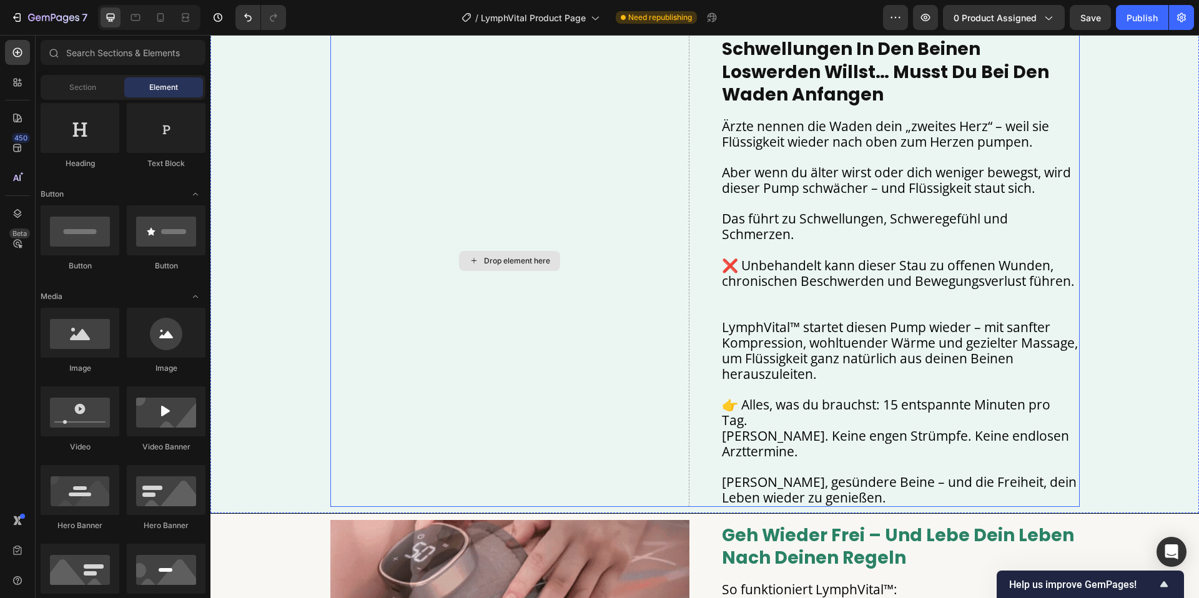
click at [505, 256] on div "Drop element here" at bounding box center [517, 261] width 66 height 10
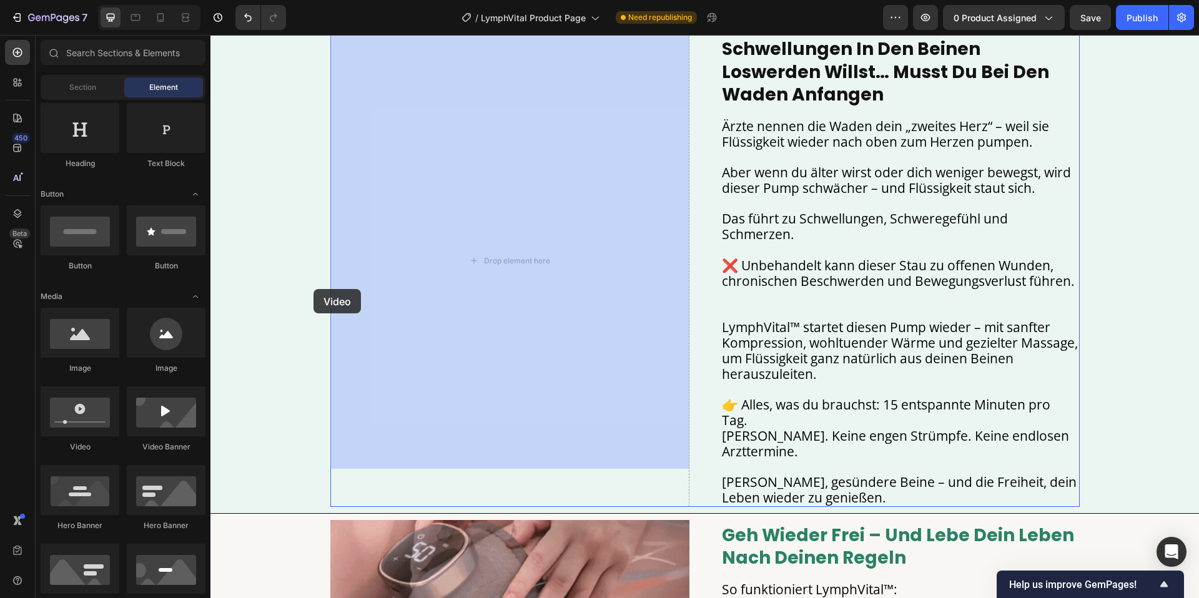
drag, startPoint x: 300, startPoint y: 441, endPoint x: 445, endPoint y: 229, distance: 257.4
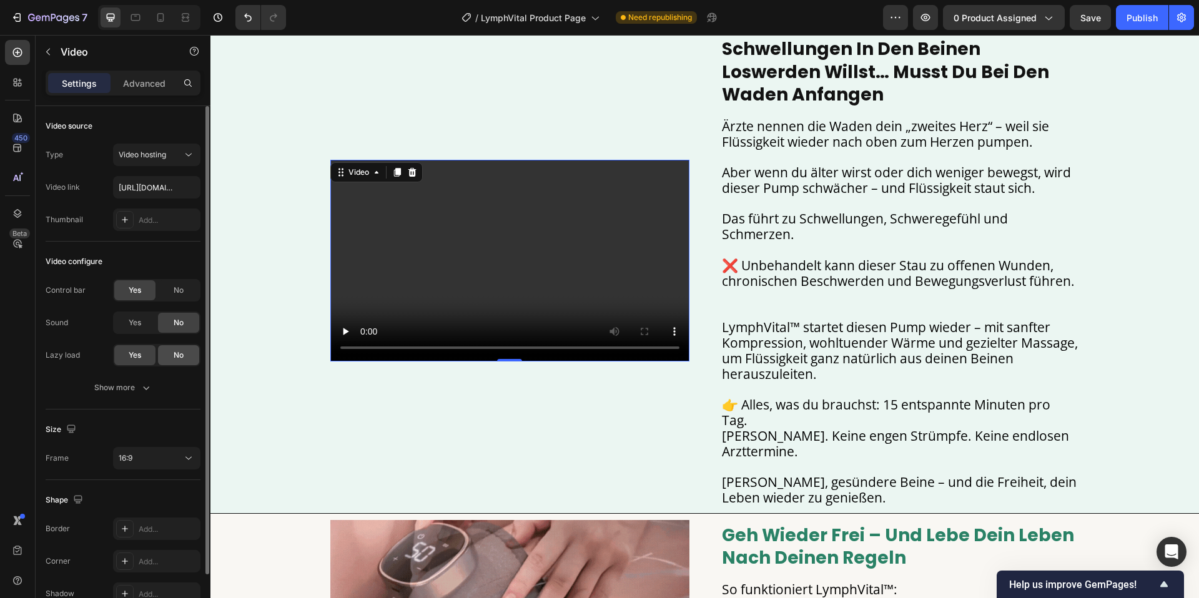
drag, startPoint x: 139, startPoint y: 380, endPoint x: 170, endPoint y: 362, distance: 36.1
click at [140, 380] on button "Show more" at bounding box center [123, 388] width 155 height 22
click at [184, 354] on div "No" at bounding box center [178, 355] width 41 height 20
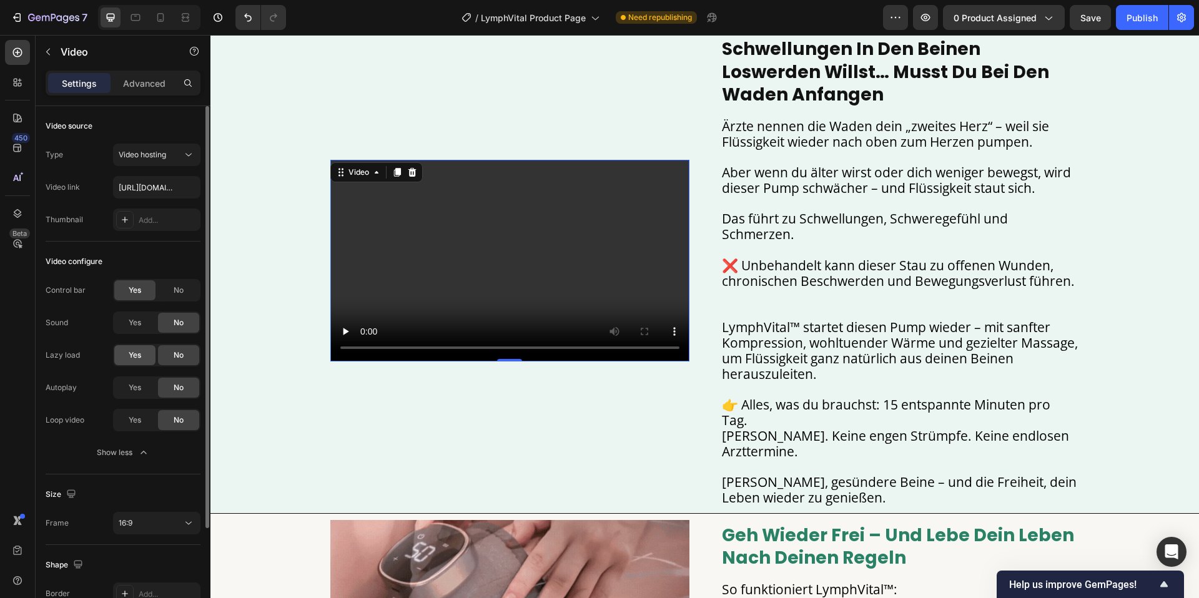
click at [146, 358] on div "Yes" at bounding box center [134, 355] width 41 height 20
click at [171, 284] on div "No" at bounding box center [178, 290] width 41 height 20
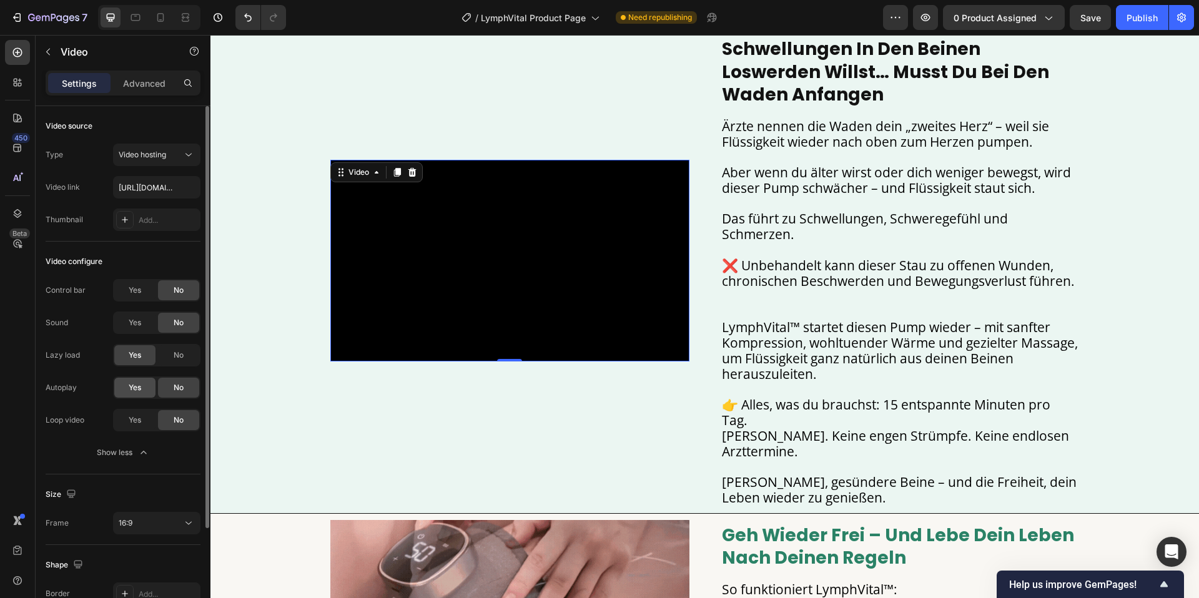
click at [134, 378] on div "Yes" at bounding box center [134, 388] width 41 height 20
click at [136, 413] on div "Yes" at bounding box center [134, 420] width 41 height 20
click at [153, 184] on input "https://cdn.shopify.com/videos/c/o/v/2cd3deb506b54b009063f7270ab5cf2e.mp4" at bounding box center [156, 187] width 87 height 22
paste input "95808344cfb243678bfe92e6108fc061"
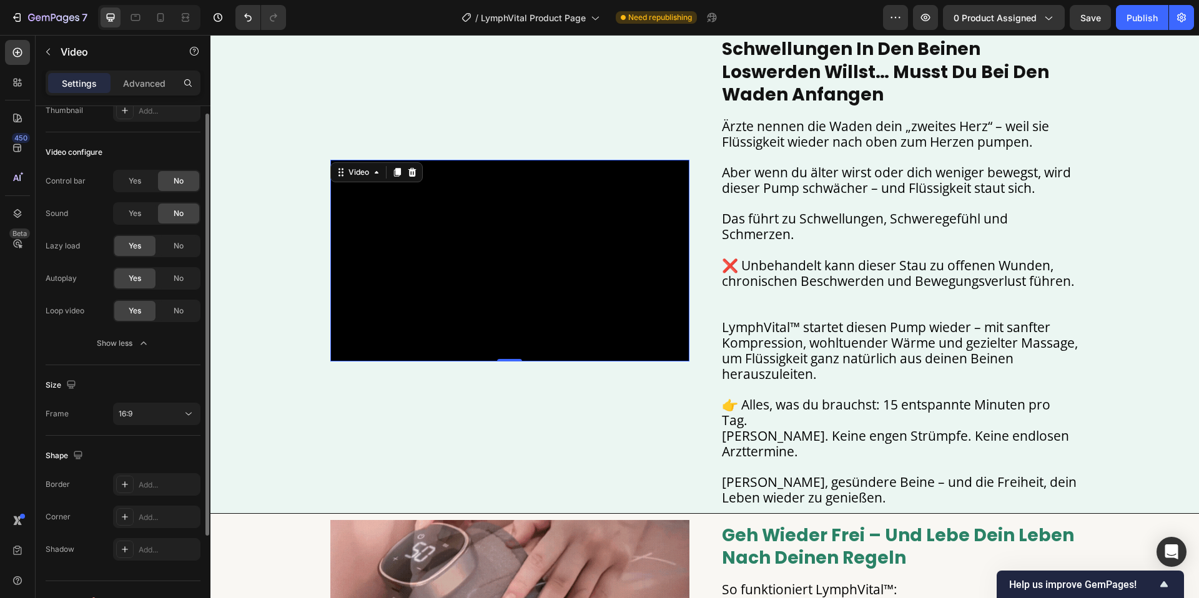
scroll to position [132, 0]
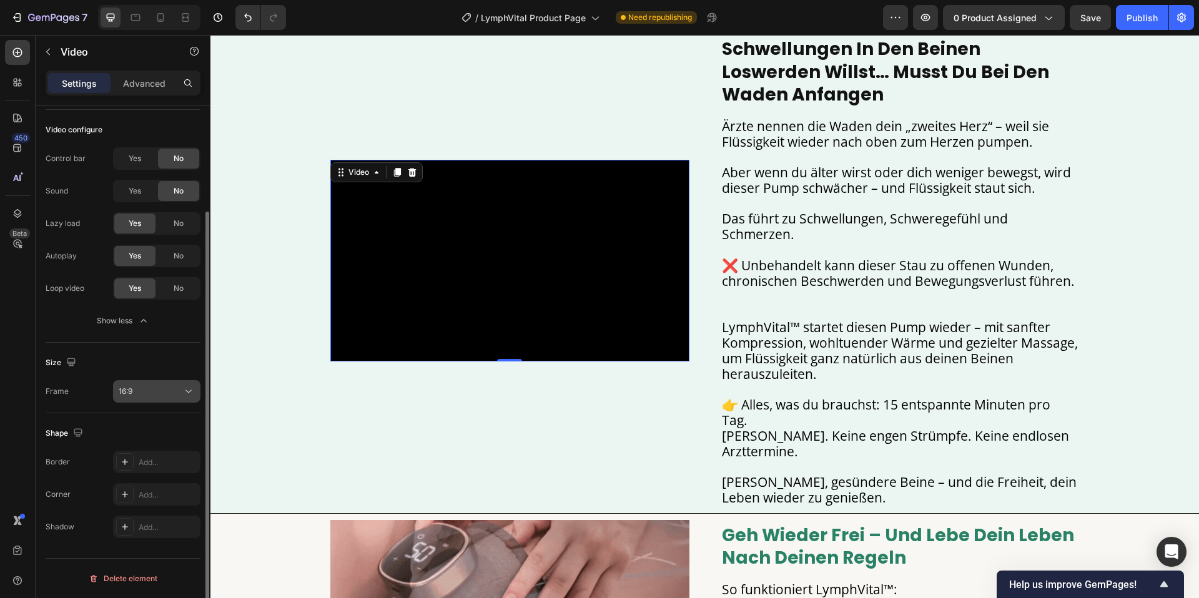
type input "https://cdn.shopify.com/videos/c/o/v/95808344cfb243678bfe92e6108fc061.mp4"
click at [135, 399] on button "16:9" at bounding box center [156, 391] width 87 height 22
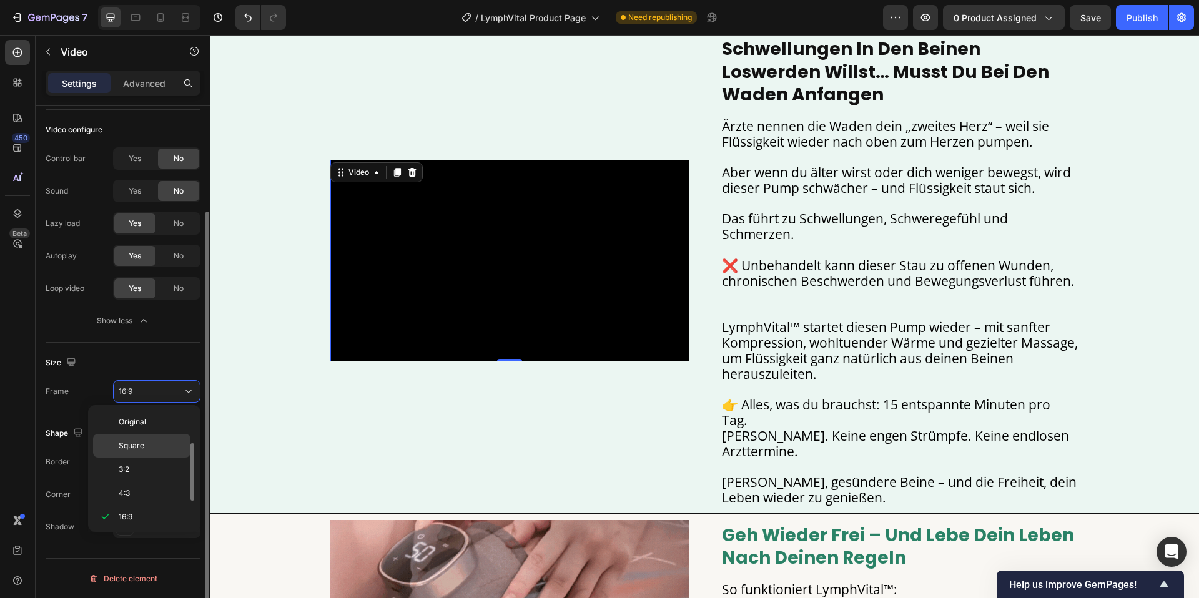
scroll to position [22, 0]
click at [149, 421] on p "Square" at bounding box center [152, 423] width 66 height 11
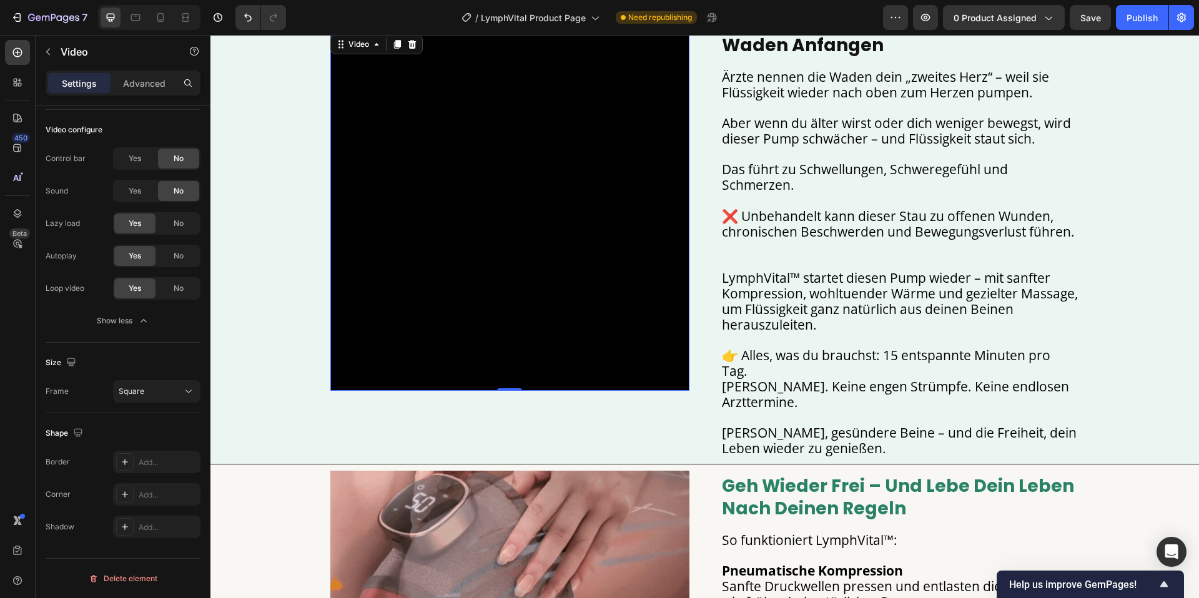
scroll to position [1105, 0]
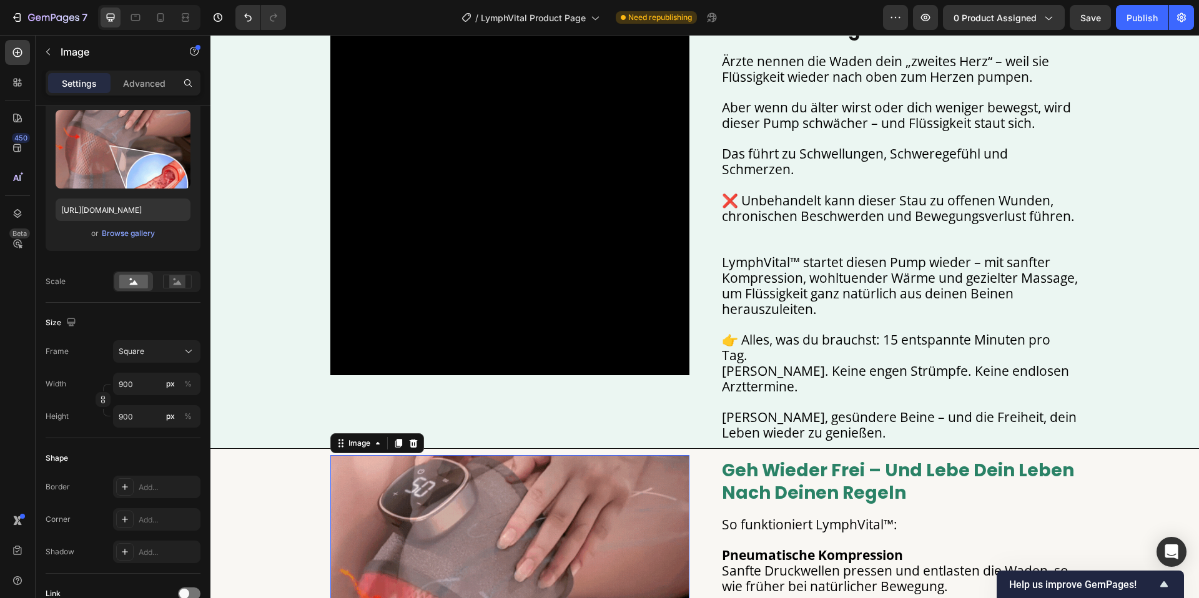
scroll to position [0, 0]
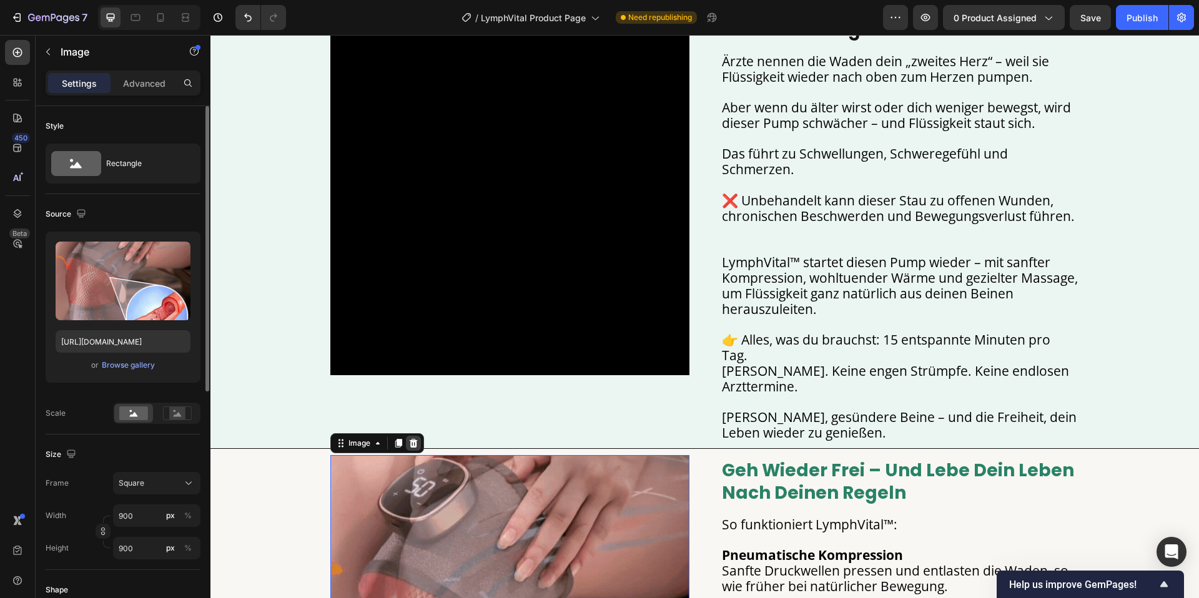
click at [411, 436] on div at bounding box center [413, 443] width 15 height 15
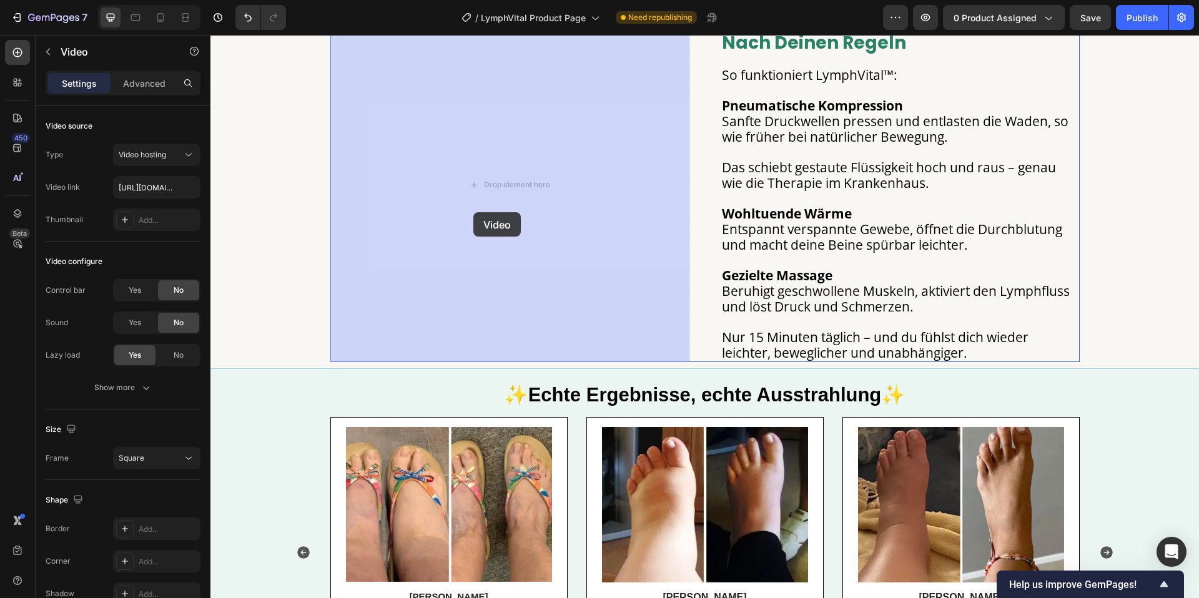
drag, startPoint x: 450, startPoint y: 280, endPoint x: 473, endPoint y: 213, distance: 71.1
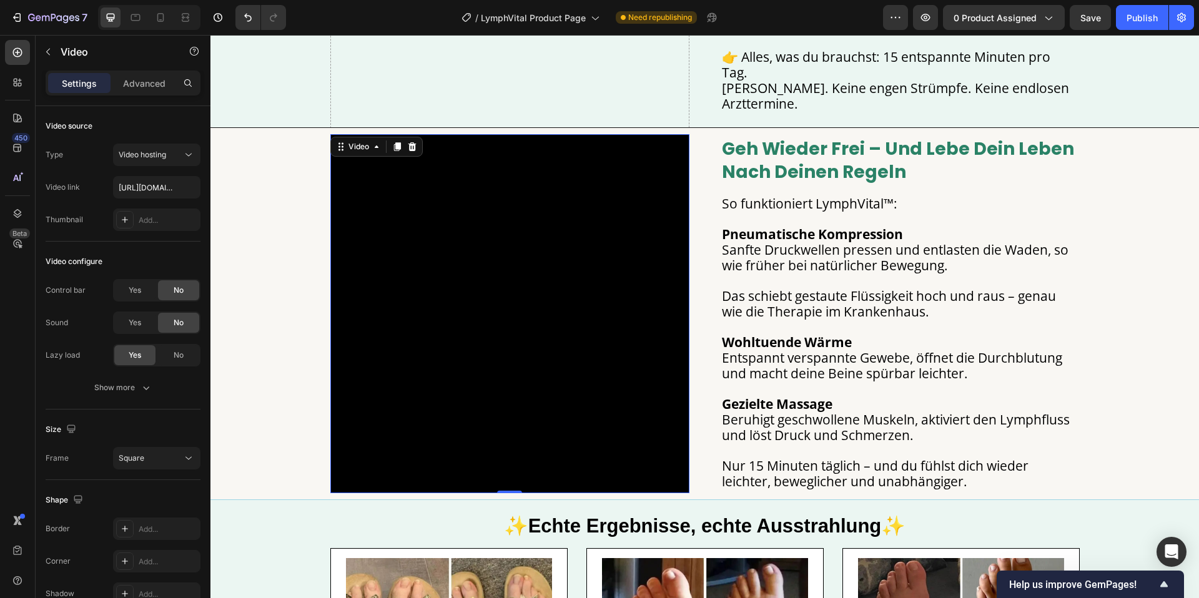
scroll to position [1289, 0]
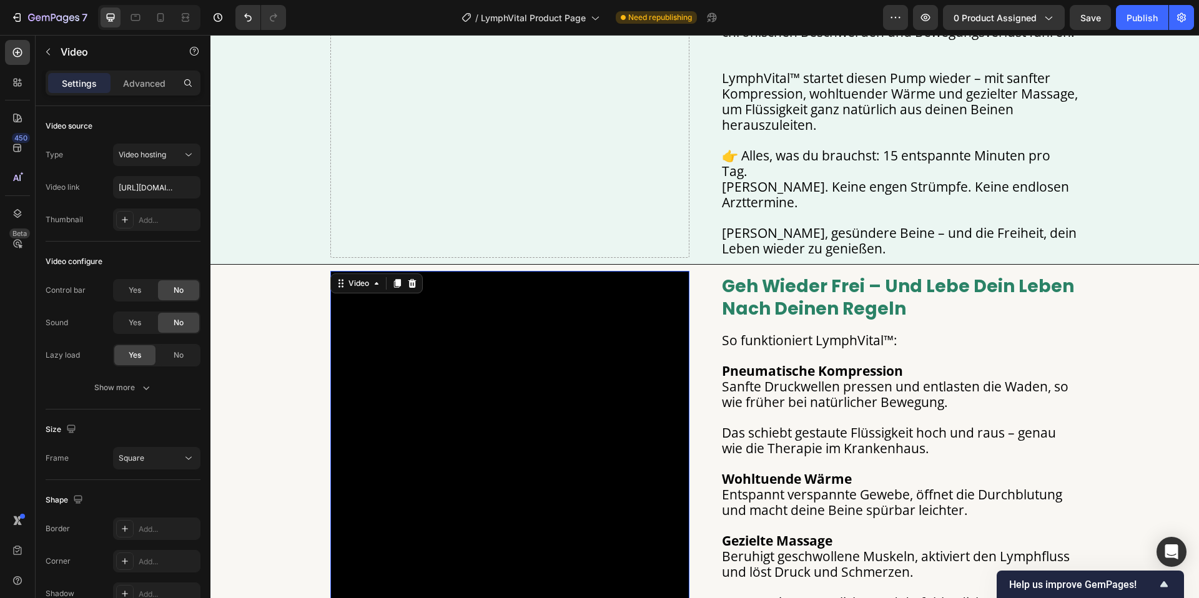
click at [638, 330] on video at bounding box center [509, 450] width 359 height 359
click at [162, 187] on input "https://cdn.shopify.com/videos/c/o/v/95808344cfb243678bfe92e6108fc061.mp4" at bounding box center [156, 187] width 87 height 22
paste input "a600fc4c7bb4ba3a6410e7d6dd6f59e"
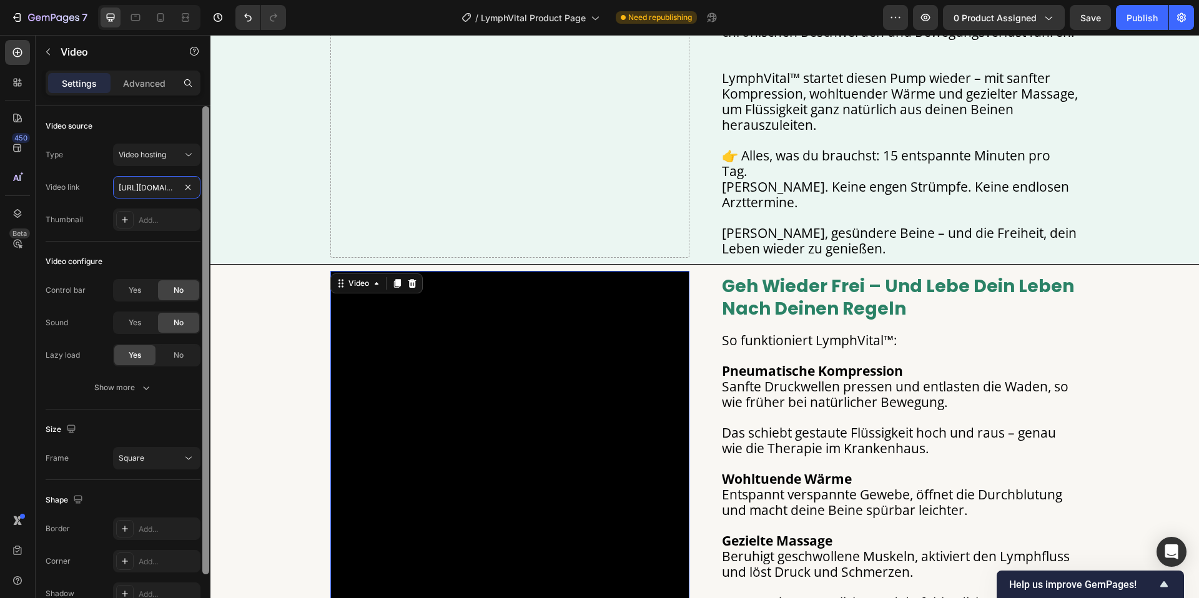
scroll to position [0, 235]
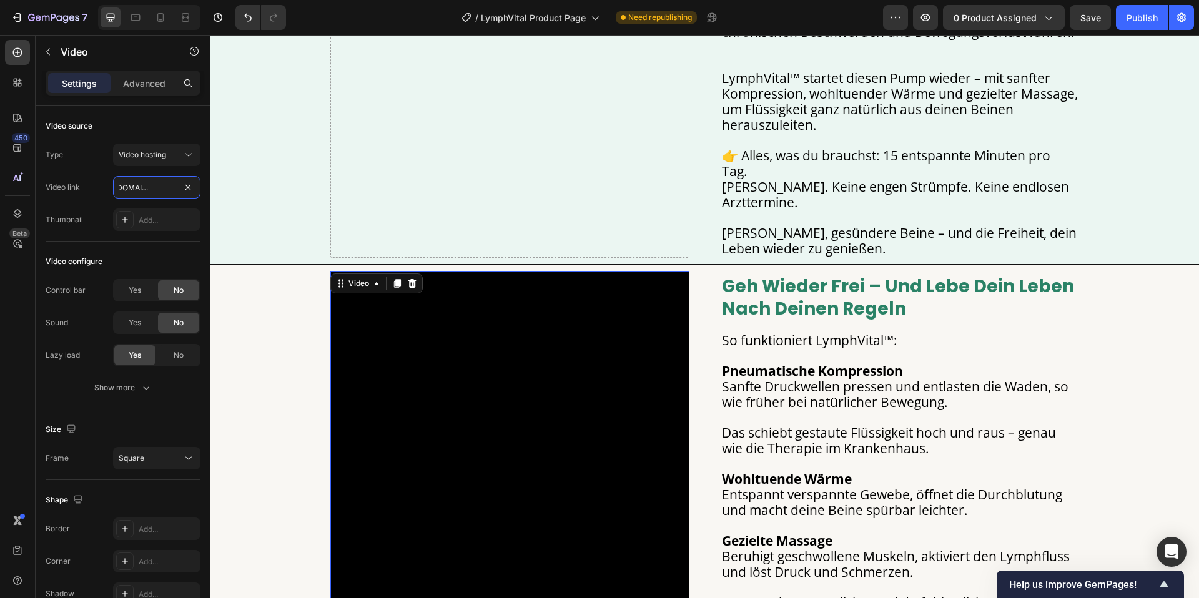
type input "https://cdn.shopify.com/videos/c/o/v/9a600fc4c7bb4ba3a6410e7d6dd6f59e.mp4"
drag, startPoint x: 482, startPoint y: 370, endPoint x: 435, endPoint y: 307, distance: 78.4
click at [481, 368] on video at bounding box center [509, 450] width 359 height 359
click at [412, 279] on icon at bounding box center [412, 283] width 8 height 9
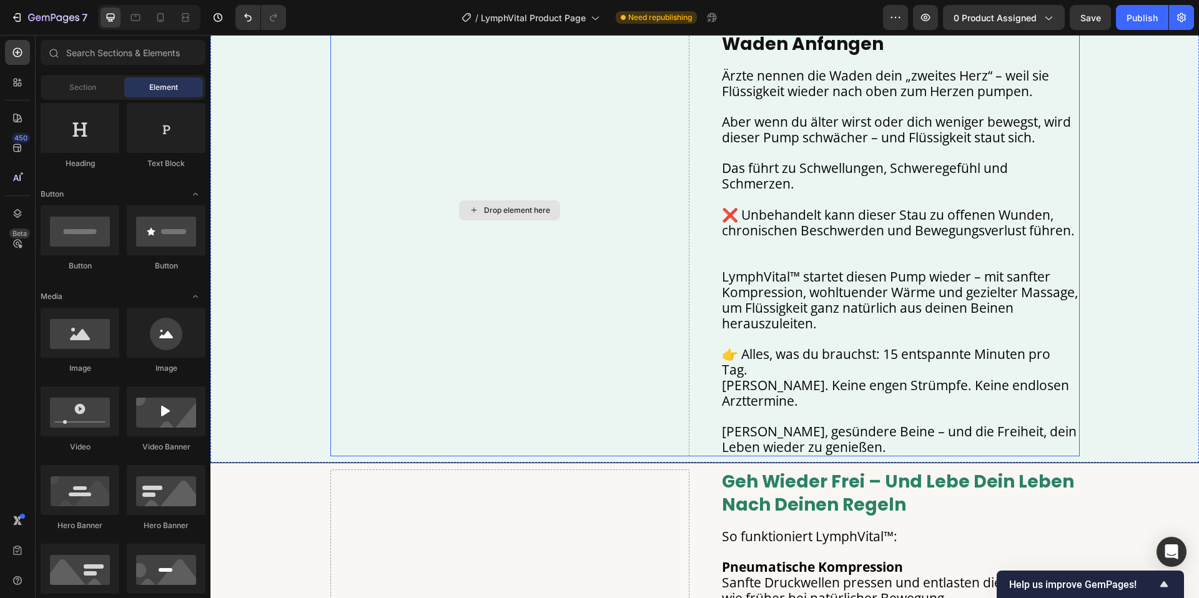
scroll to position [1026, 0]
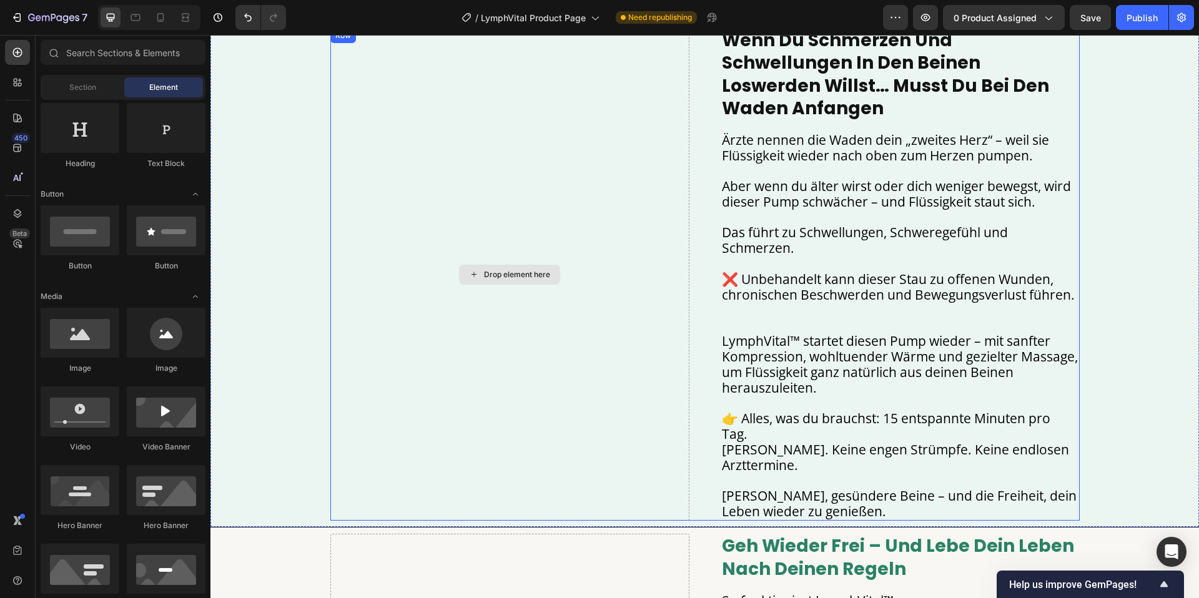
click at [509, 270] on div "Drop element here" at bounding box center [517, 275] width 66 height 10
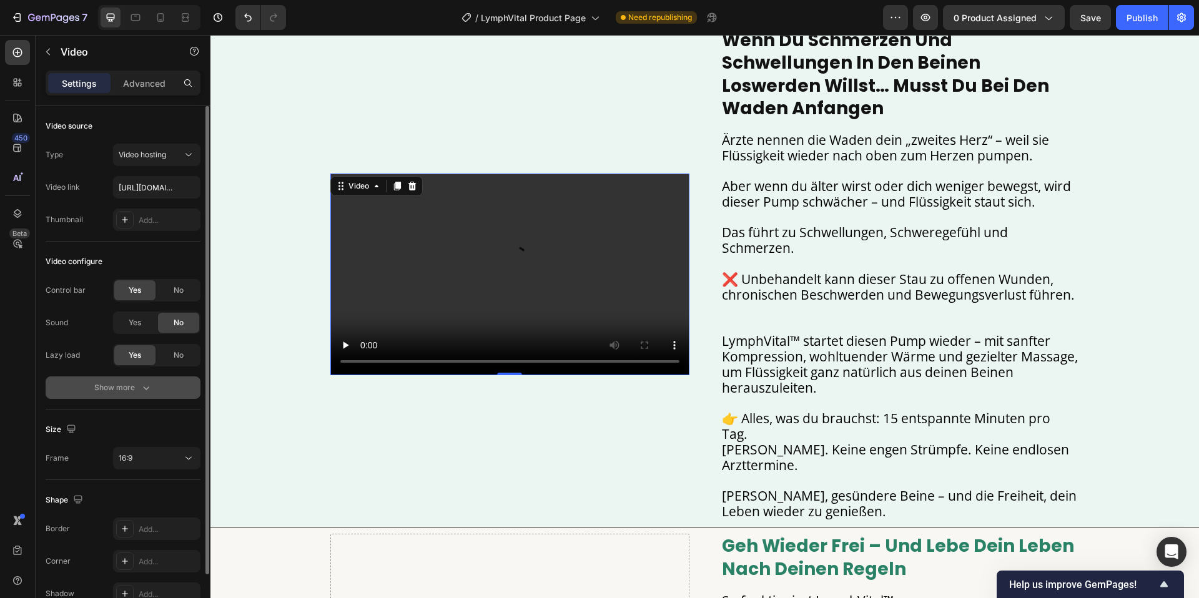
scroll to position [67, 0]
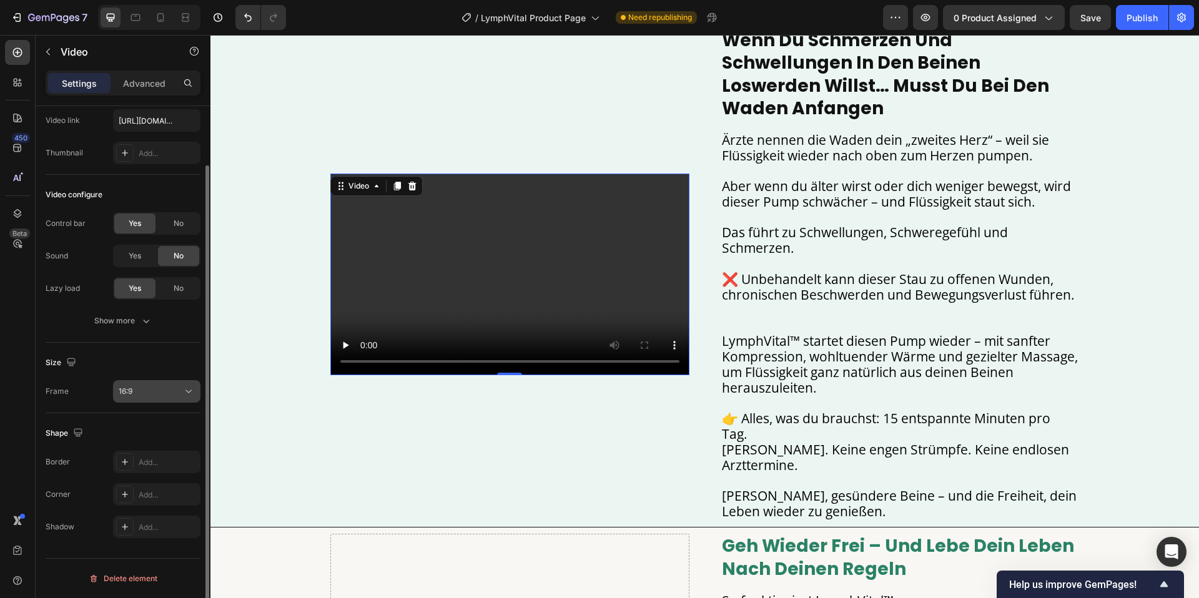
click at [171, 386] on div "16:9" at bounding box center [151, 391] width 64 height 11
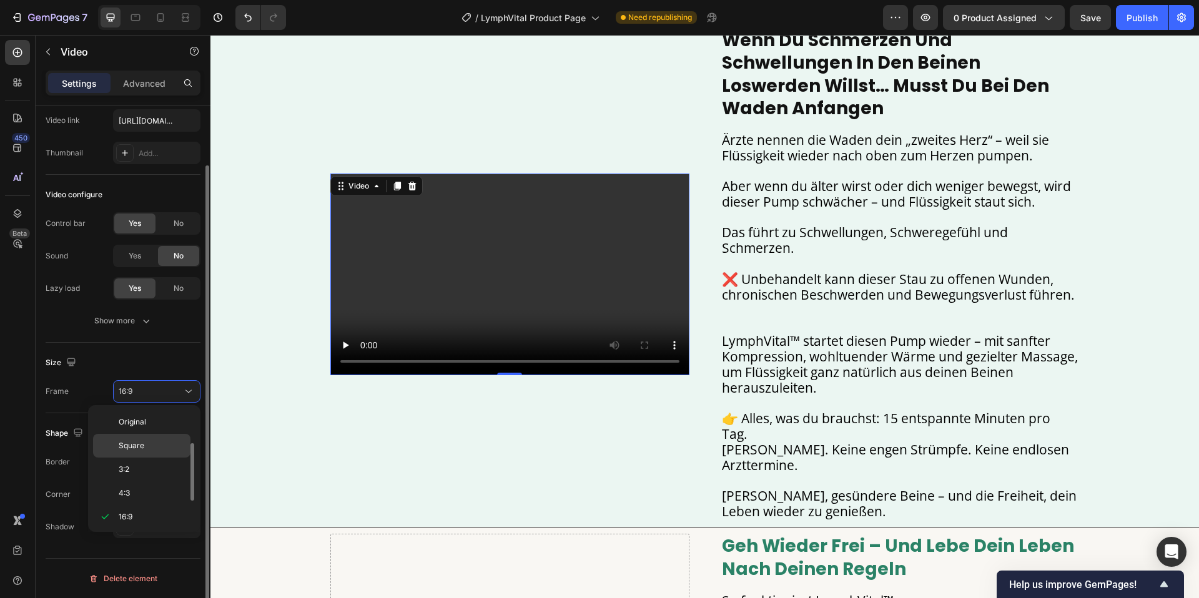
scroll to position [22, 0]
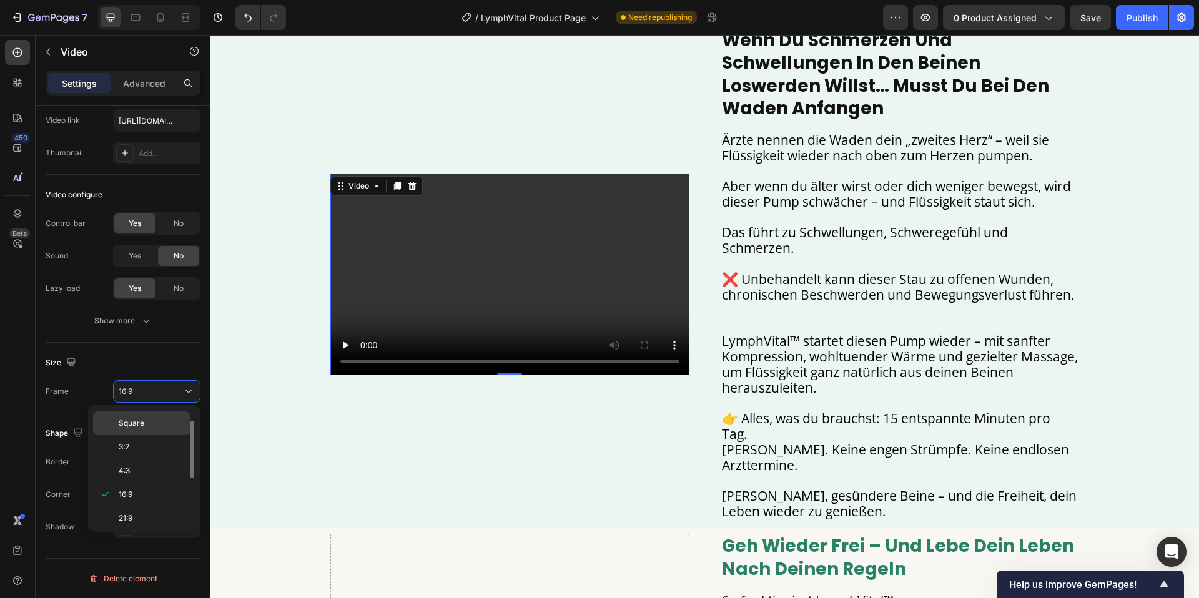
click at [157, 420] on p "Square" at bounding box center [152, 423] width 66 height 11
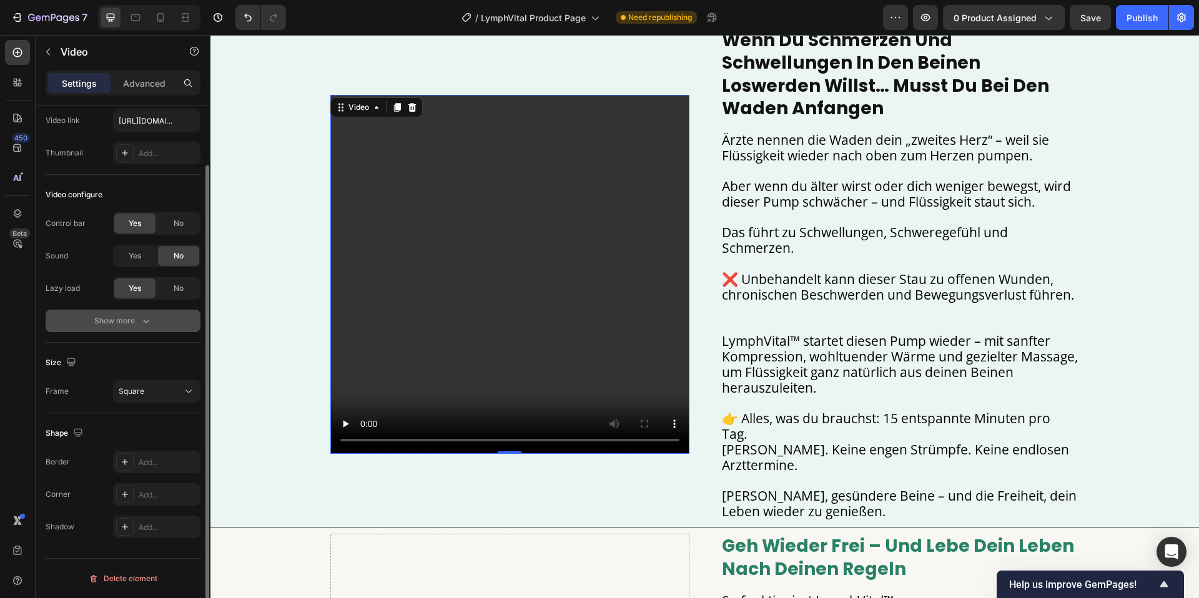
click at [130, 311] on button "Show more" at bounding box center [123, 321] width 155 height 22
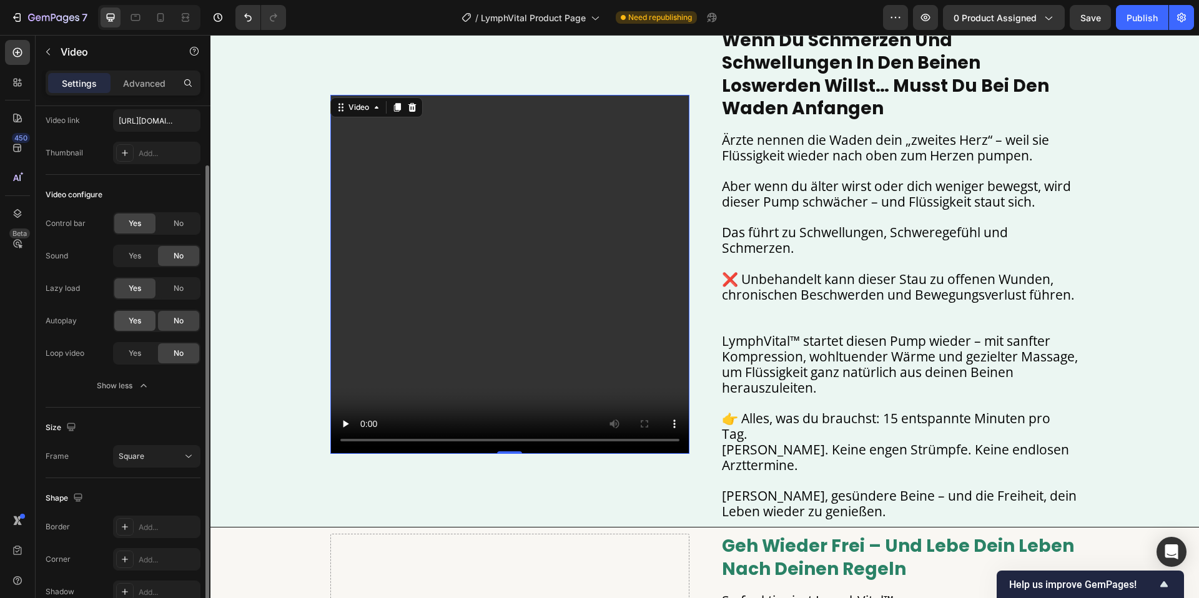
drag, startPoint x: 133, startPoint y: 317, endPoint x: 134, endPoint y: 328, distance: 11.3
click at [133, 317] on span "Yes" at bounding box center [135, 320] width 12 height 11
click at [127, 354] on div "Yes" at bounding box center [134, 353] width 41 height 20
click at [172, 220] on div "No" at bounding box center [178, 224] width 41 height 20
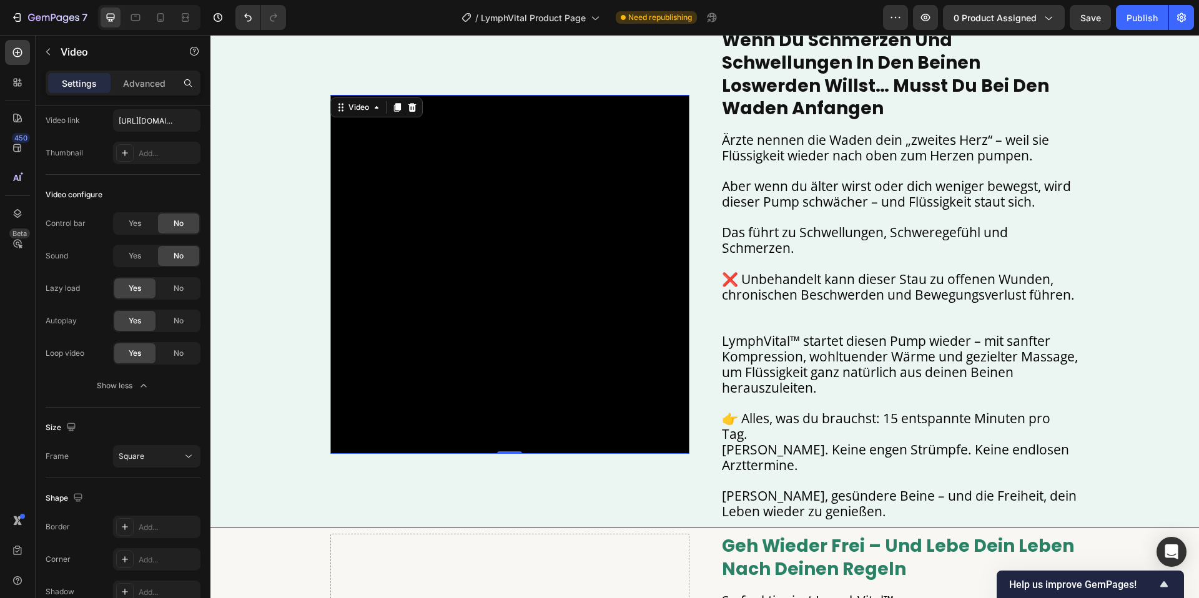
click at [644, 248] on video at bounding box center [509, 274] width 359 height 359
click at [139, 126] on input "https://cdn.shopify.com/videos/c/o/v/2cd3deb506b54b009063f7270ab5cf2e.mp4" at bounding box center [156, 120] width 87 height 22
paste input "11c149d266624d8e84c267893f0f5383"
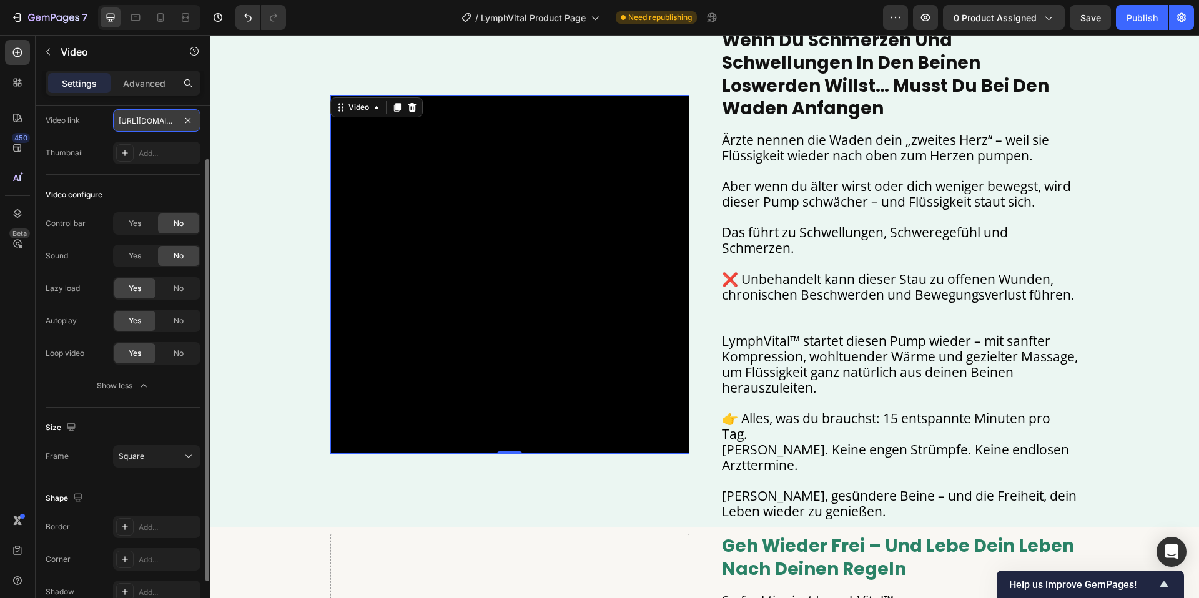
type input "https://cdn.shopify.com/videos/c/o/v/11c149d266624d8e84c267893f0f5383.mp4"
drag, startPoint x: 310, startPoint y: 189, endPoint x: 312, endPoint y: 175, distance: 13.2
click at [310, 188] on div "Video 0 wenn du schmerzen und schwellungen in den beinen loswerden willst… muss…" at bounding box center [704, 274] width 988 height 493
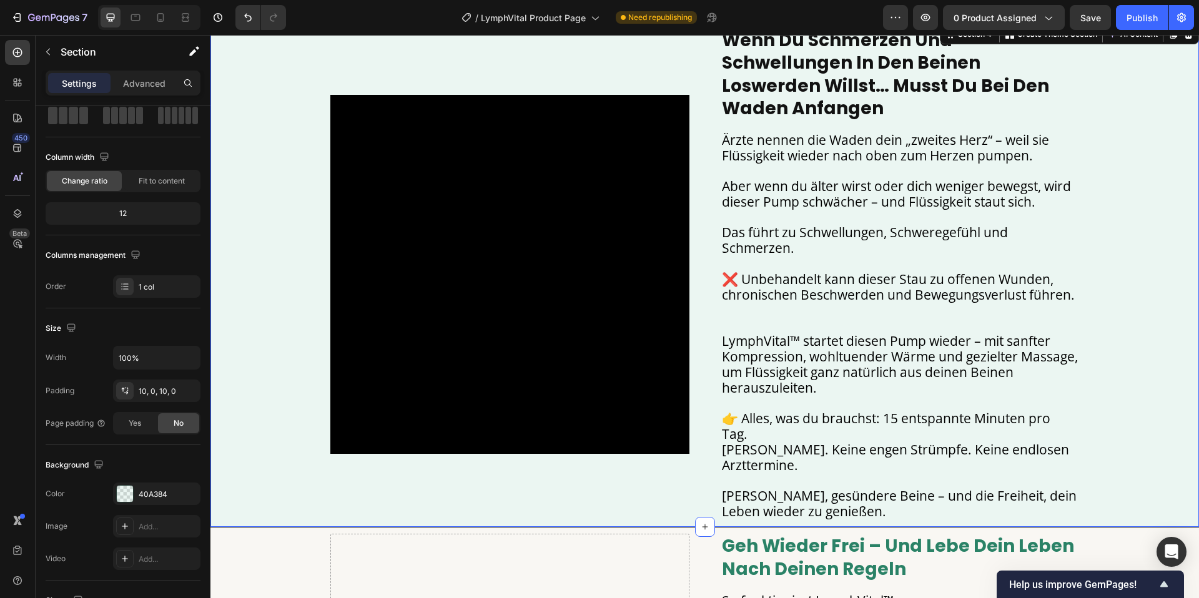
scroll to position [0, 0]
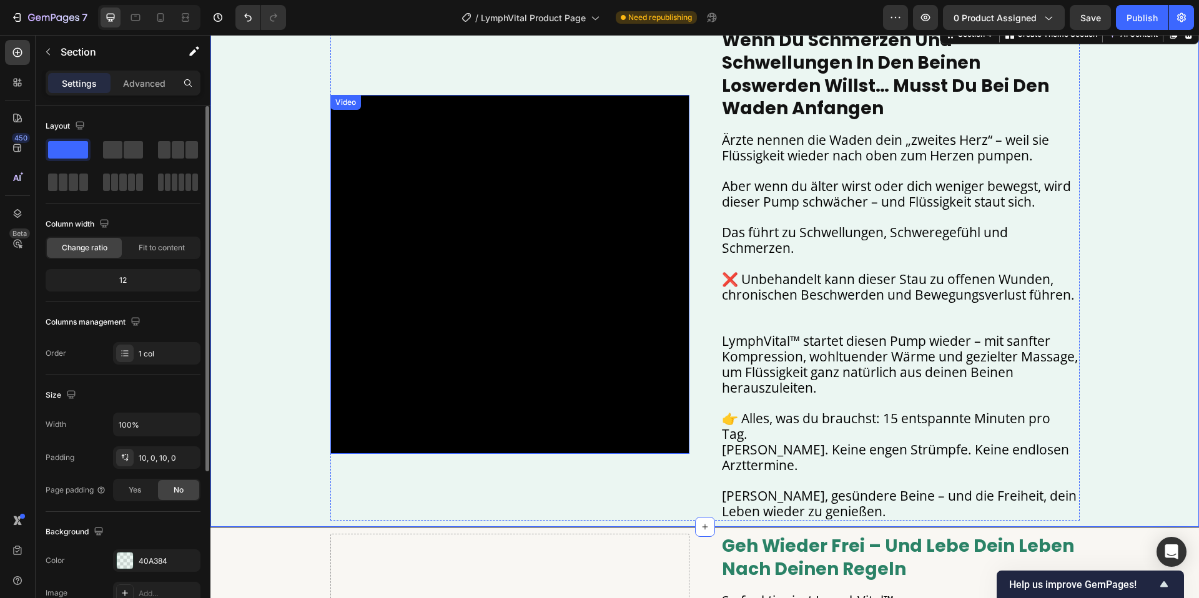
drag, startPoint x: 403, startPoint y: 102, endPoint x: 403, endPoint y: 94, distance: 7.5
click at [403, 101] on video at bounding box center [509, 274] width 359 height 359
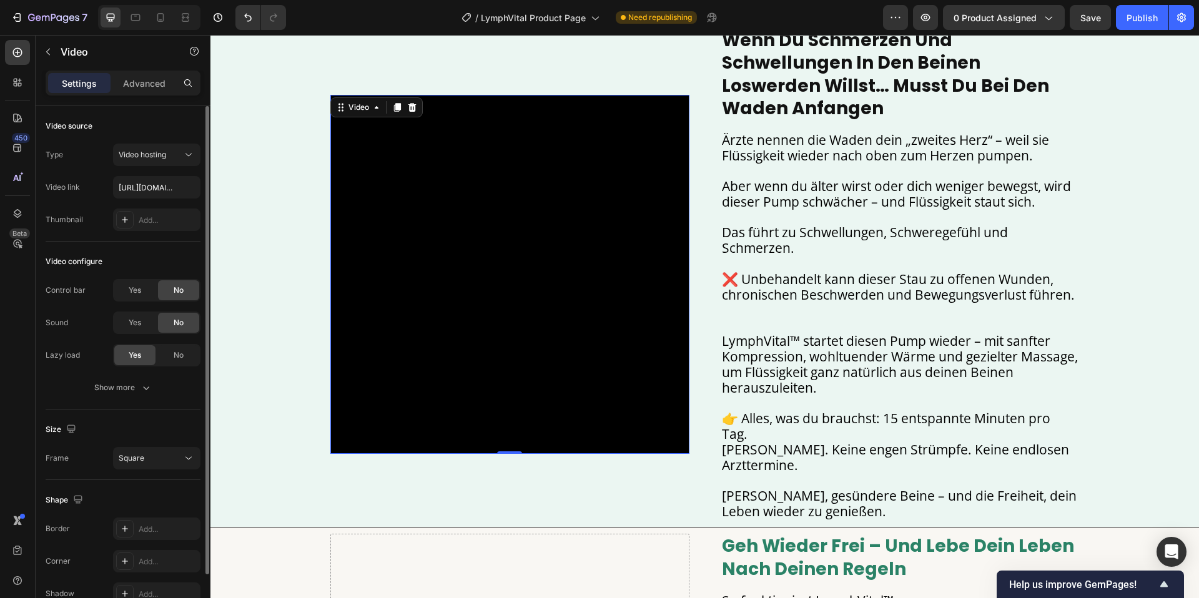
drag, startPoint x: 403, startPoint y: 85, endPoint x: 412, endPoint y: 185, distance: 101.0
click at [403, 100] on div at bounding box center [397, 107] width 15 height 15
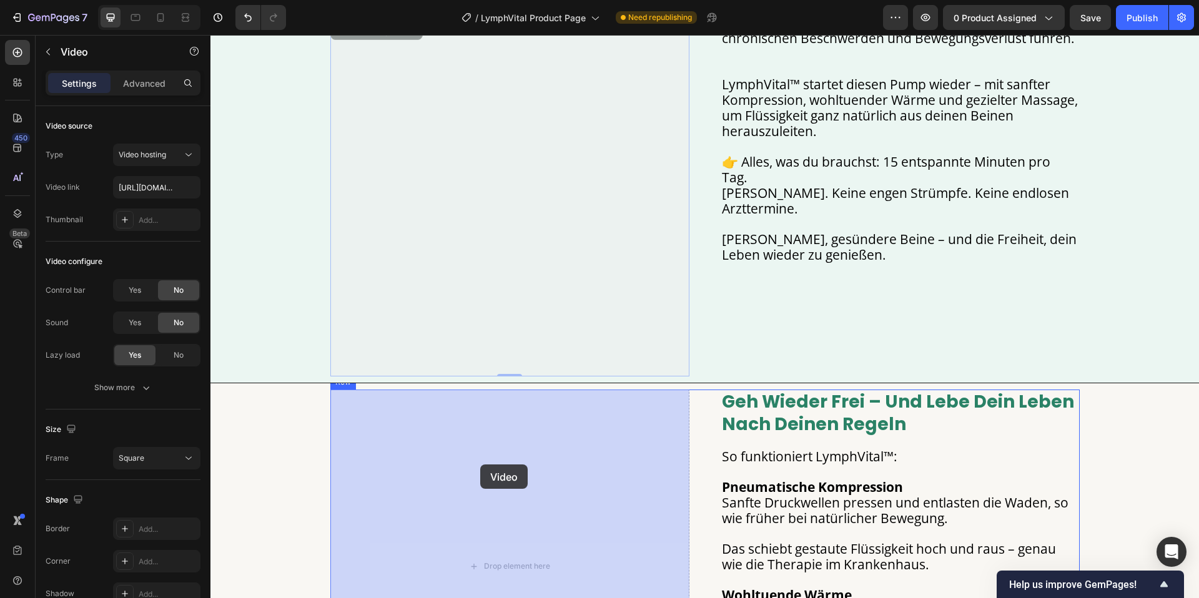
drag, startPoint x: 470, startPoint y: 287, endPoint x: 480, endPoint y: 462, distance: 175.1
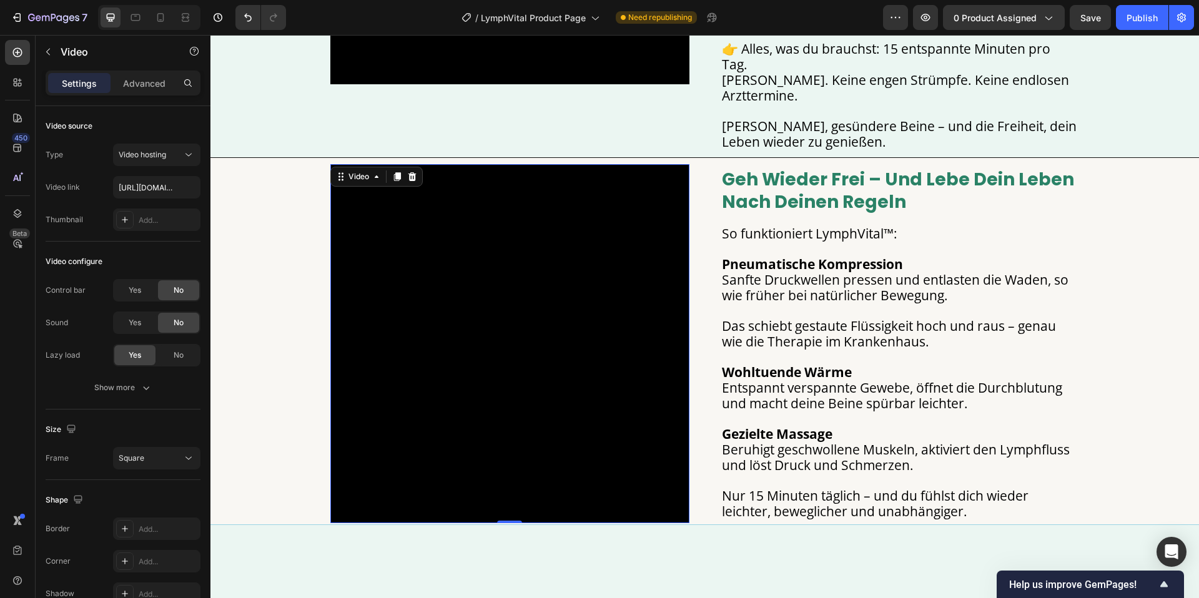
scroll to position [1402, 0]
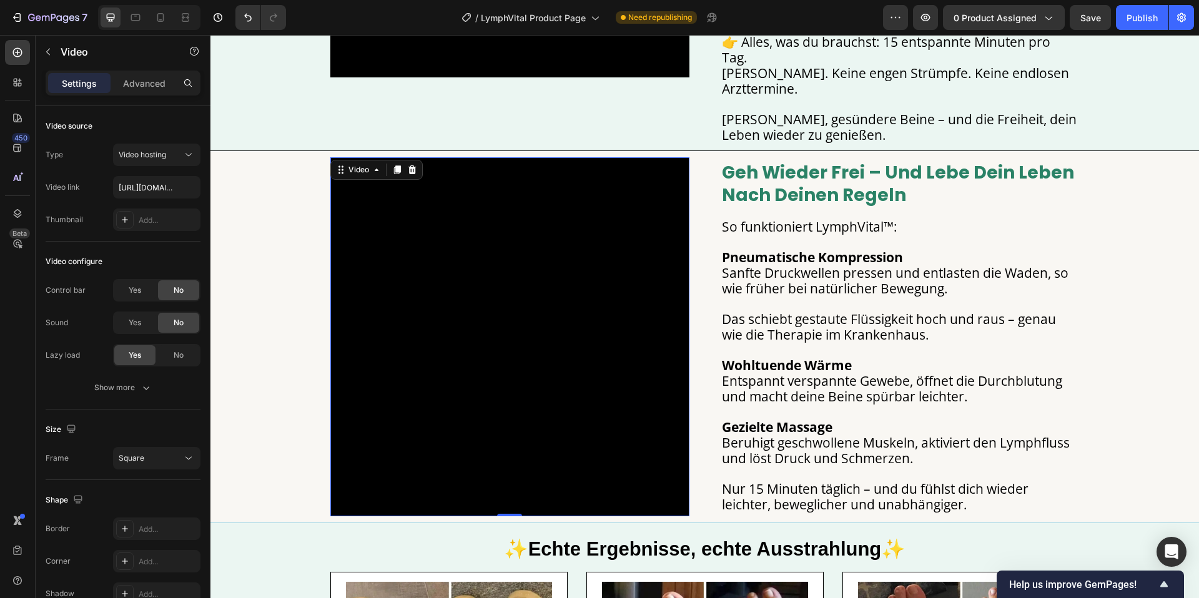
click at [665, 240] on video at bounding box center [509, 336] width 359 height 359
click at [155, 192] on input "https://cdn.shopify.com/videos/c/o/v/11c149d266624d8e84c267893f0f5383.mp4" at bounding box center [156, 187] width 87 height 22
paste input "533e8db70cae4a31a4e946e38aa9534f"
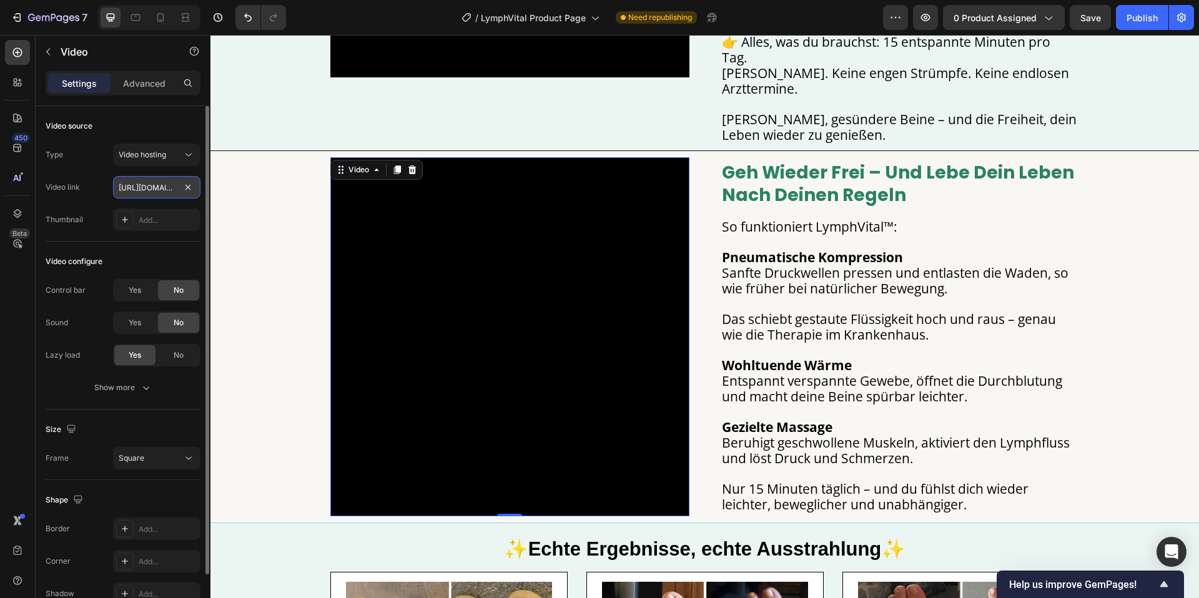
type input "https://cdn.shopify.com/videos/c/o/v/533e8db70cae4a31a4e946e38aa9534f.mp4"
click at [278, 194] on div "Video 0 geh wieder frei – und lebe dein leben nach deinen regeln Heading So fun…" at bounding box center [704, 336] width 988 height 359
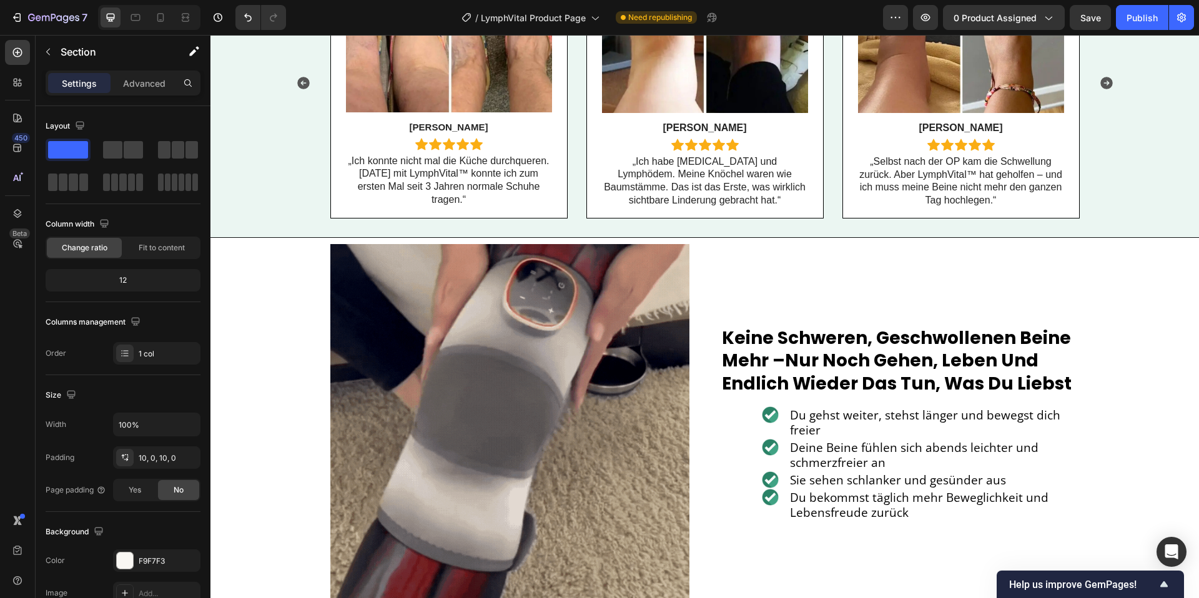
scroll to position [2082, 0]
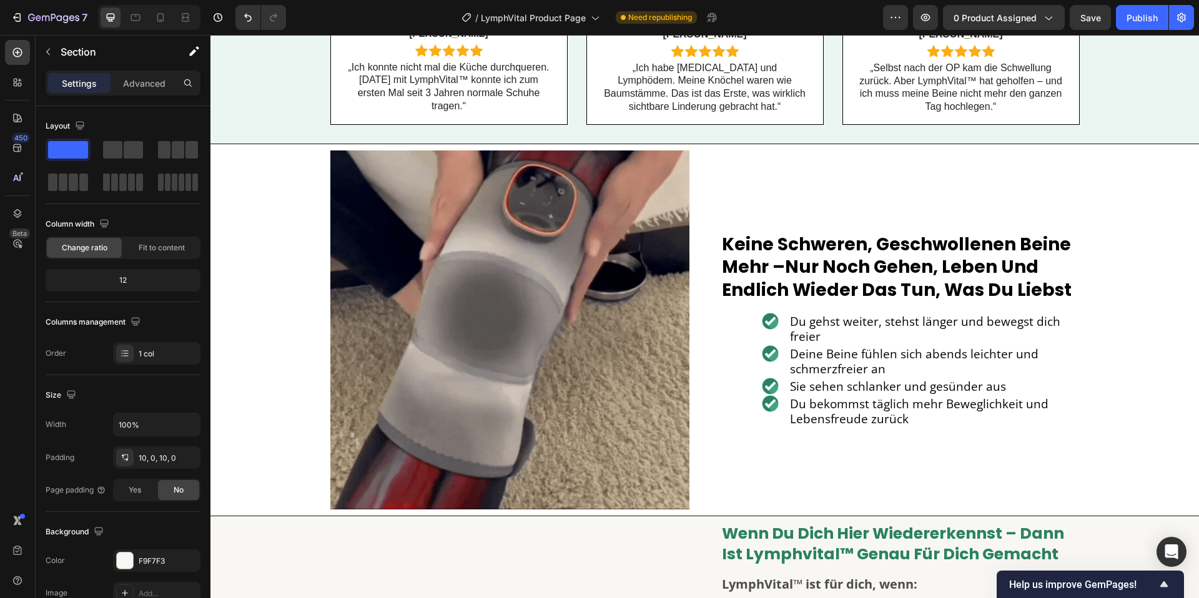
click at [518, 291] on img at bounding box center [509, 329] width 359 height 359
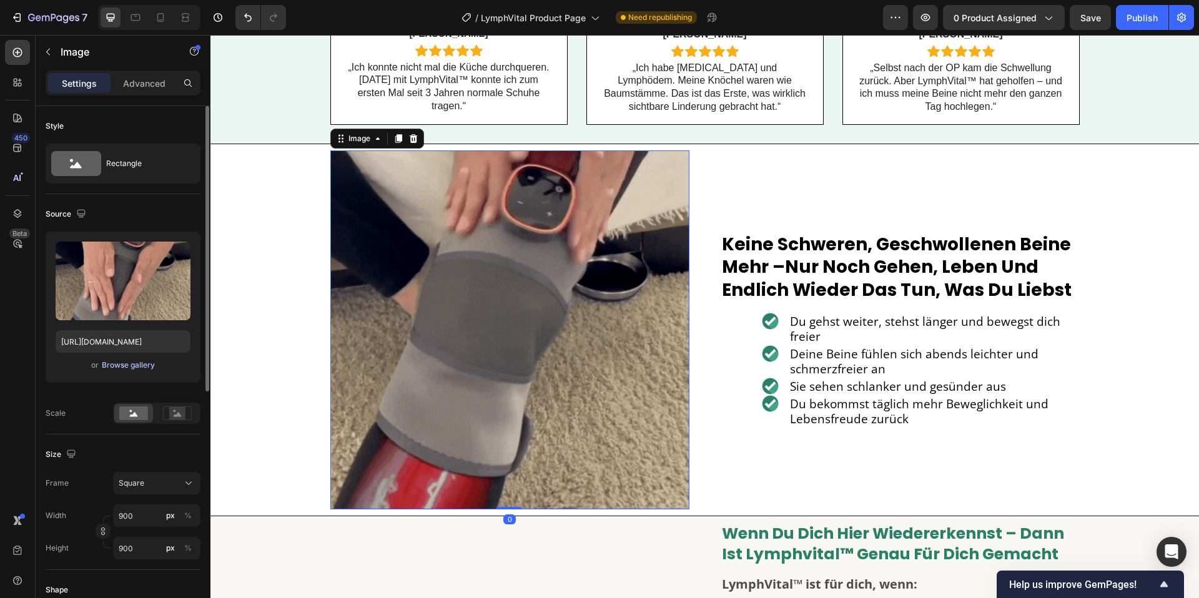
click at [147, 363] on div "Browse gallery" at bounding box center [128, 365] width 53 height 11
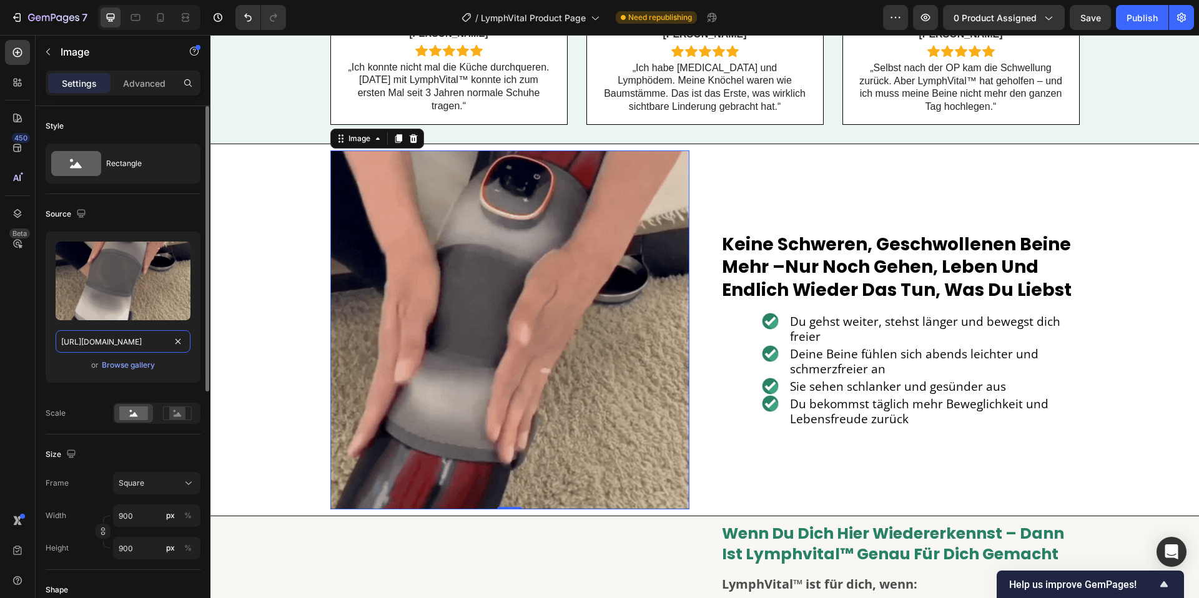
click at [142, 343] on input "https://cdn.shopify.com/s/files/1/0904/2411/5533/files/gempages_573453553171956…" at bounding box center [123, 341] width 135 height 22
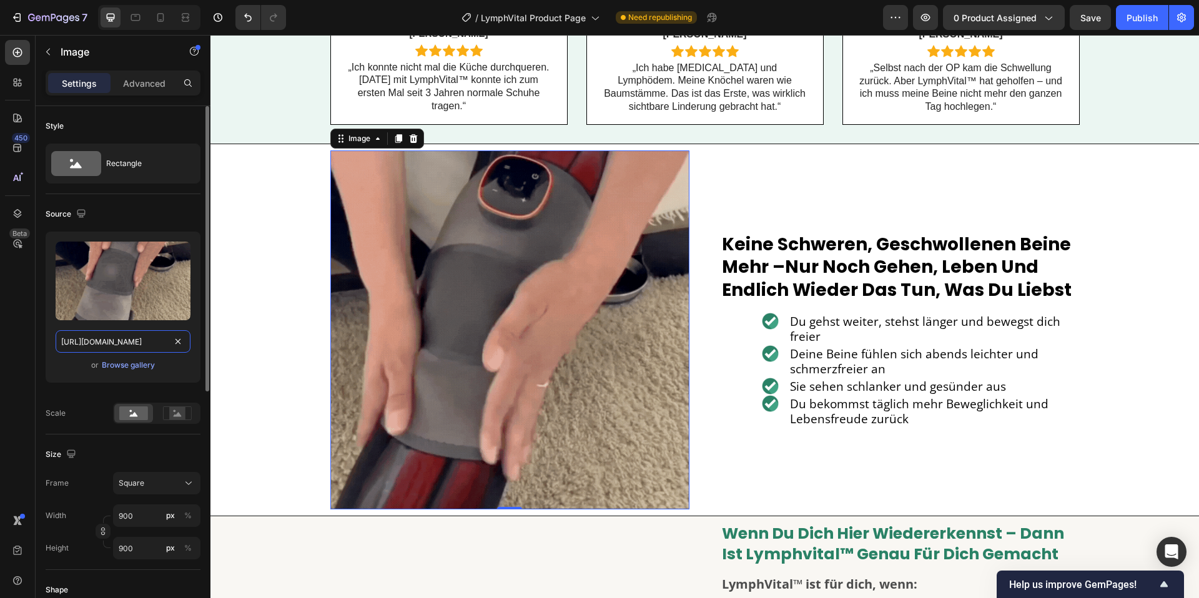
click at [142, 343] on input "https://cdn.shopify.com/s/files/1/0904/2411/5533/files/gempages_573453553171956…" at bounding box center [123, 341] width 135 height 22
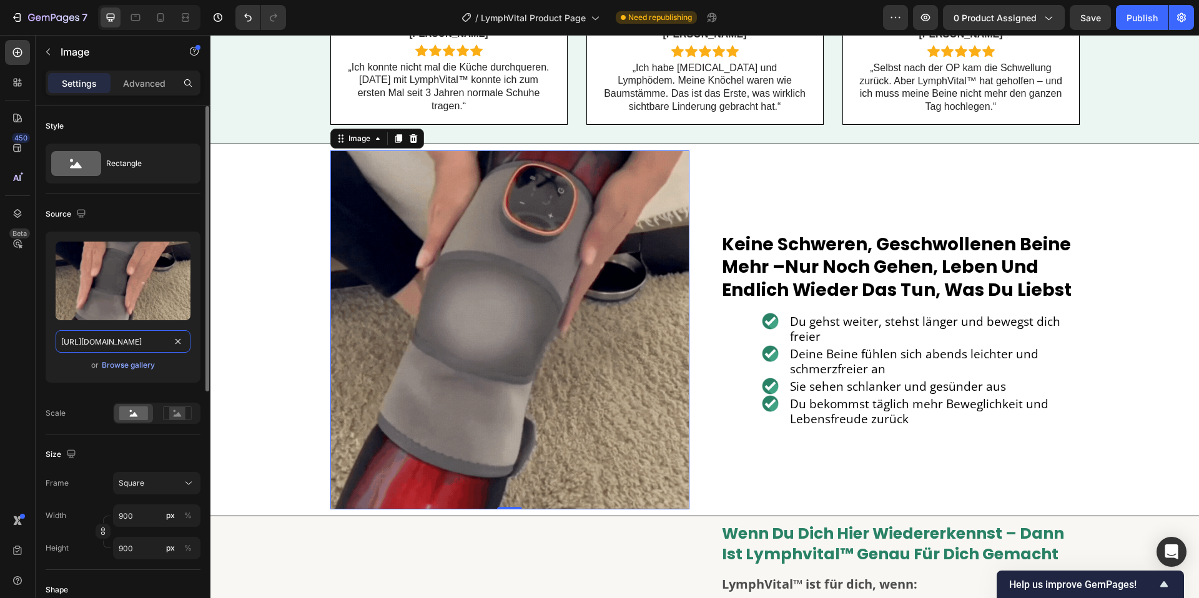
click at [142, 343] on input "https://cdn.shopify.com/s/files/1/0904/2411/5533/files/gempages_573453553171956…" at bounding box center [123, 341] width 135 height 22
paste input "videos/c/o/v/533e8db70cae4a31a4e946e38aa9534f.mp4"
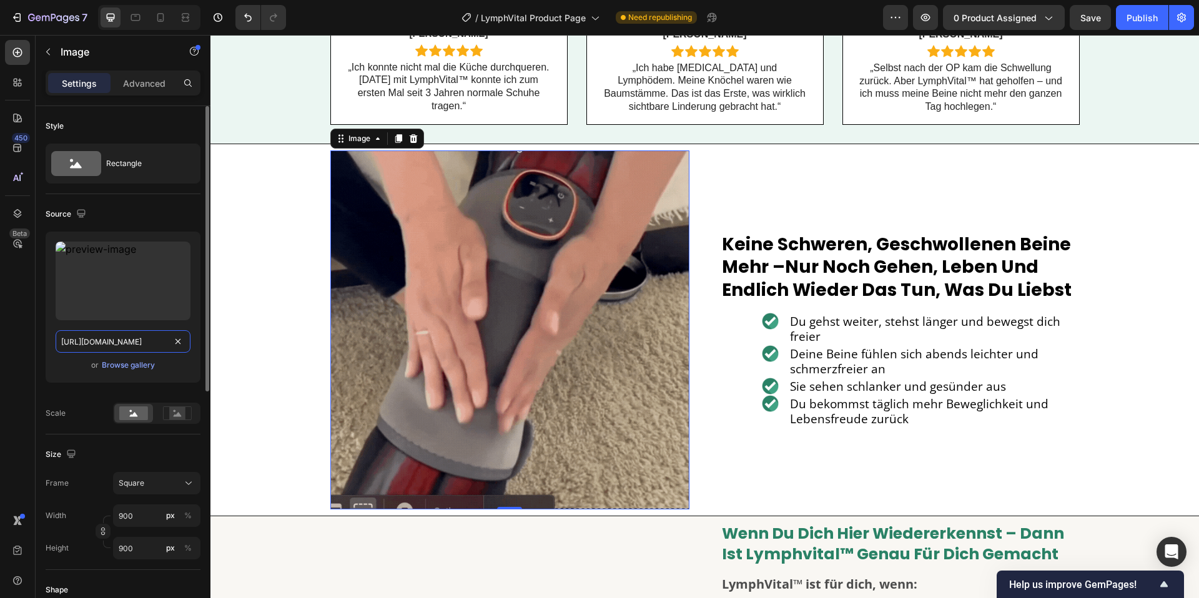
scroll to position [0, 189]
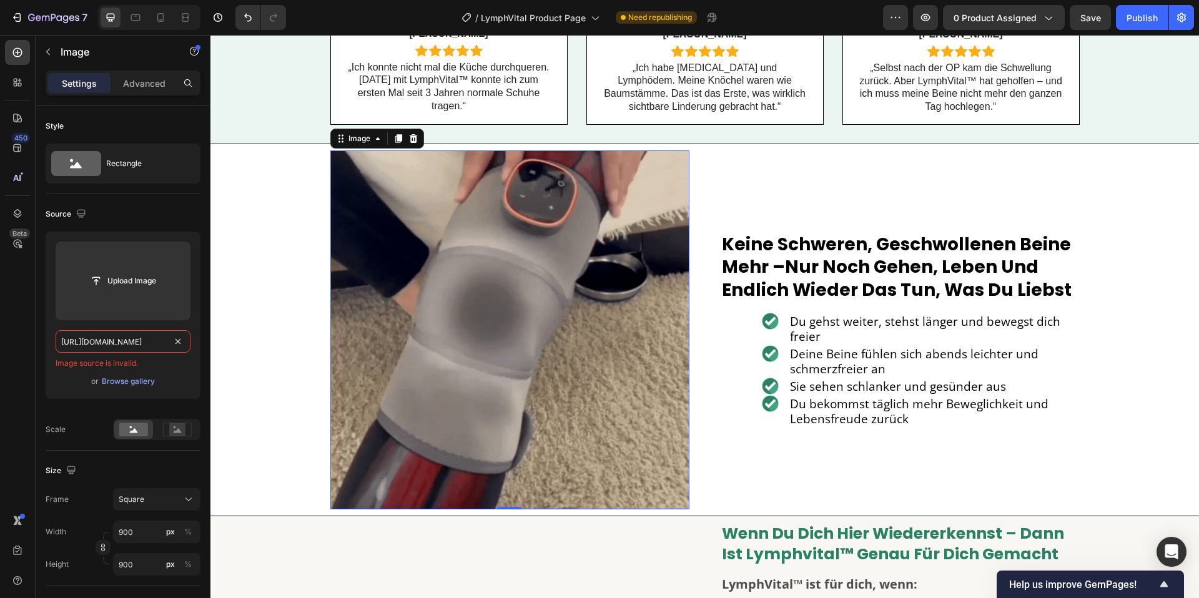
type input "https://cdn.shopify.com/videos/c/o/v/533e8db70cae4a31a4e946e38aa9534f.mp4"
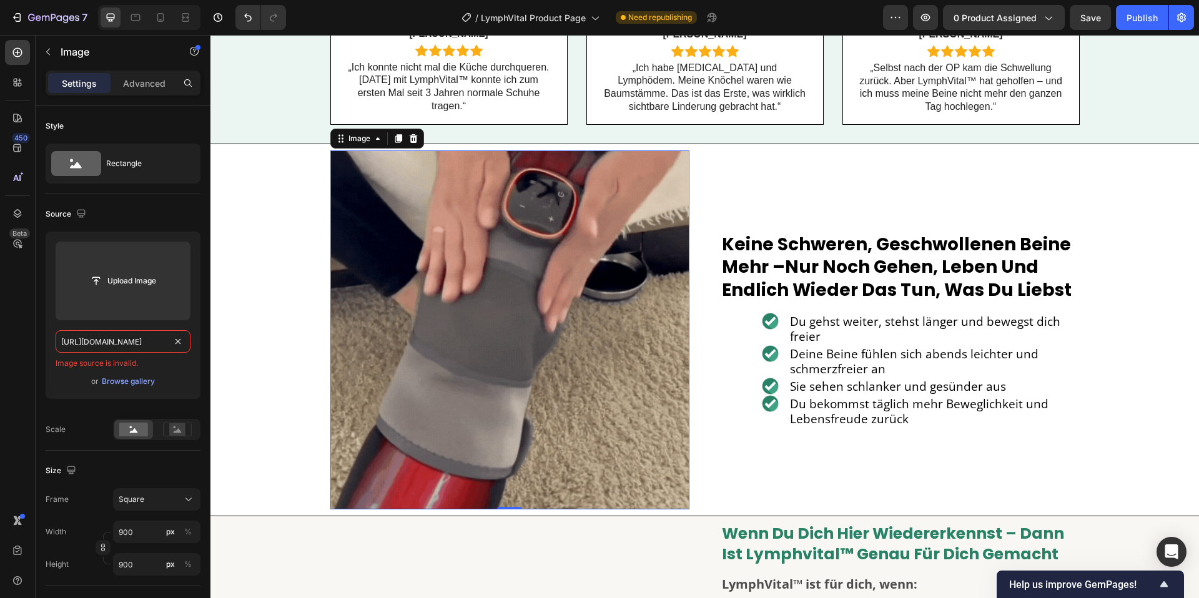
scroll to position [0, 0]
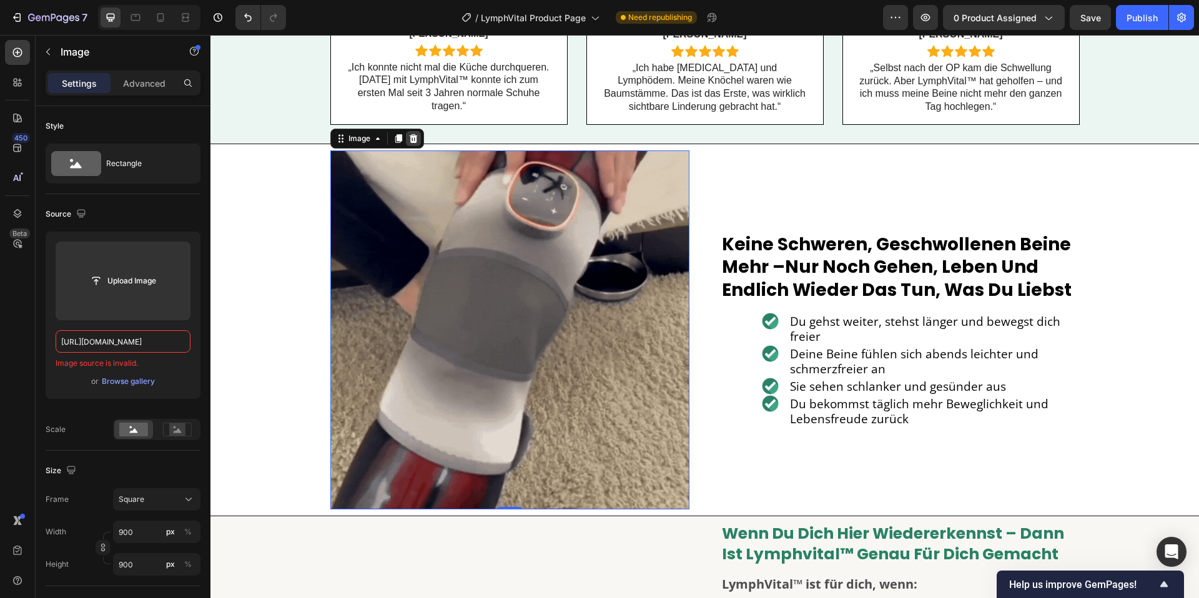
click at [416, 139] on icon at bounding box center [413, 139] width 10 height 10
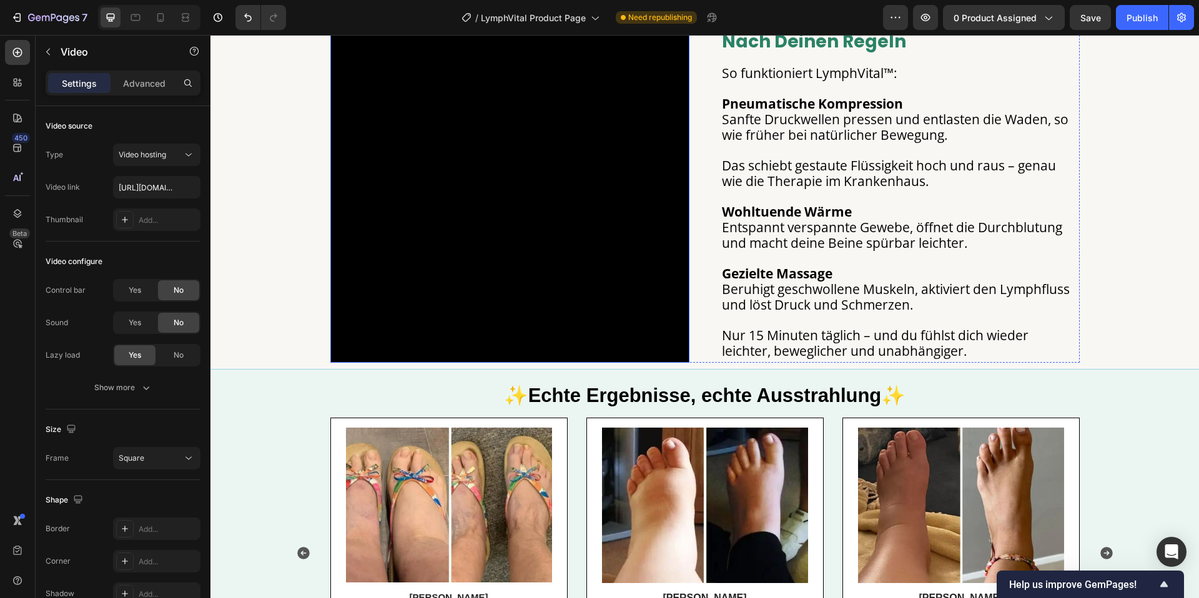
click at [512, 219] on video at bounding box center [509, 183] width 359 height 359
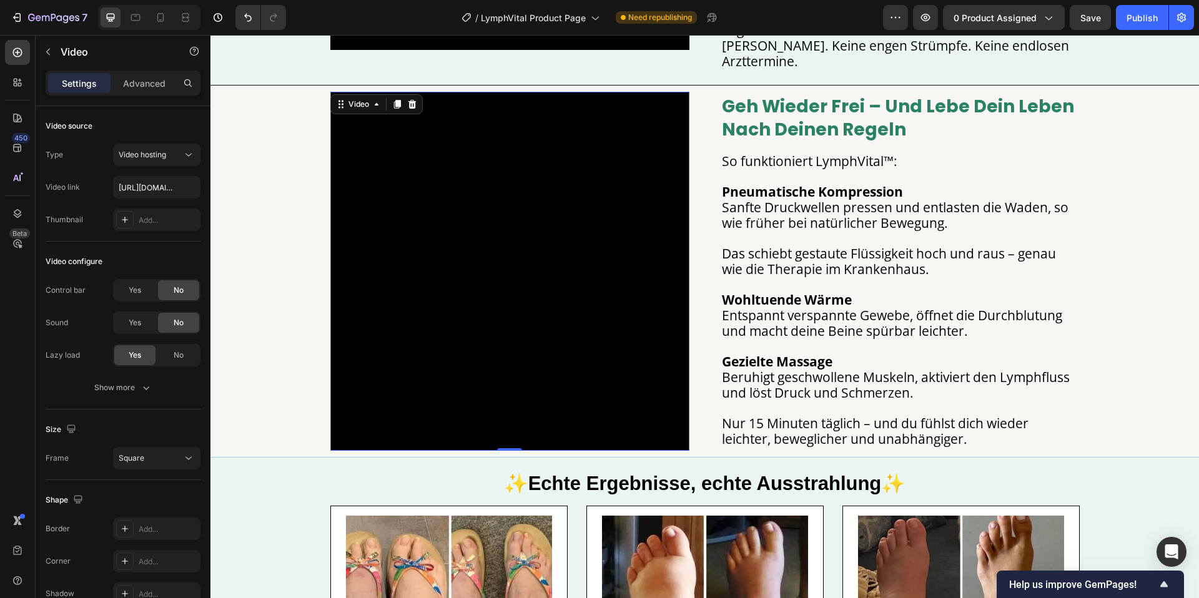
click at [403, 111] on div at bounding box center [397, 104] width 15 height 15
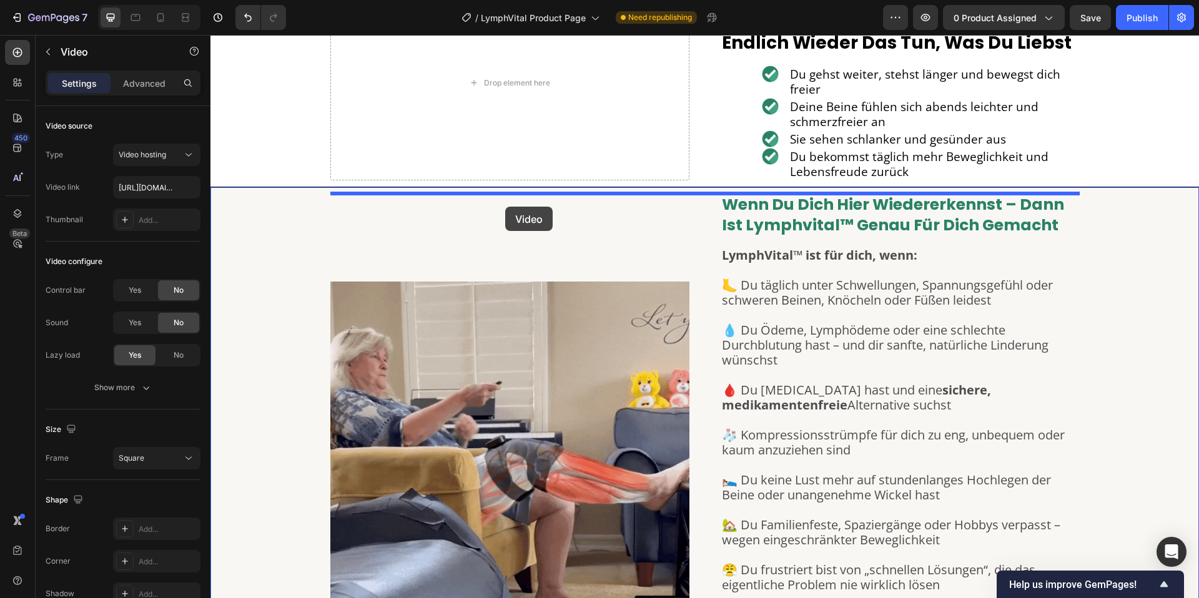
scroll to position [2601, 0]
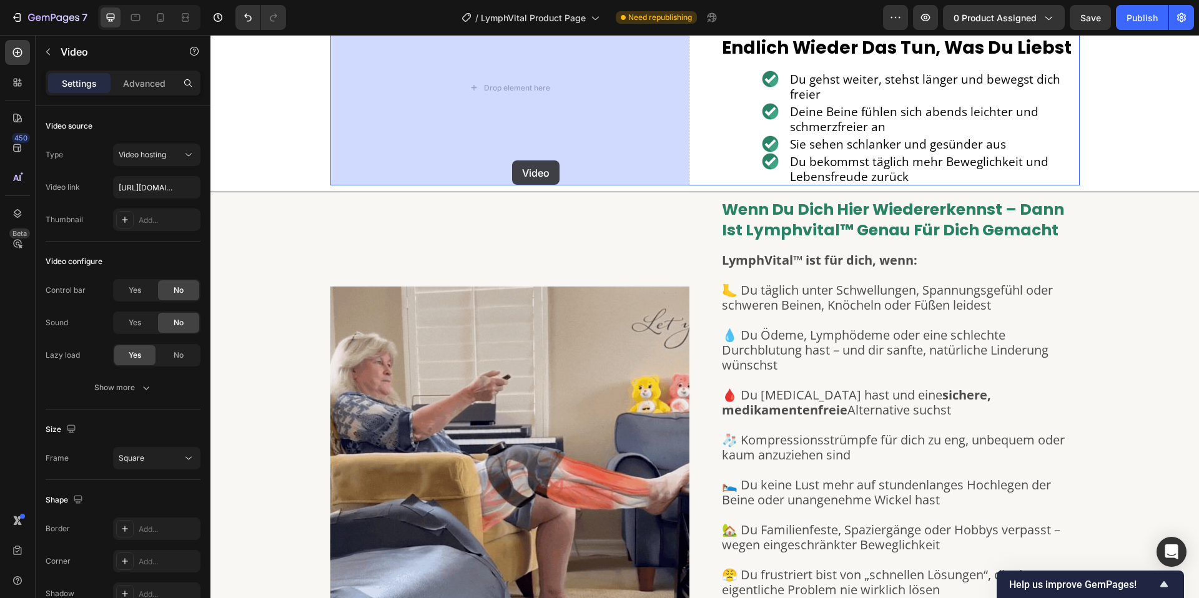
drag, startPoint x: 518, startPoint y: 255, endPoint x: 512, endPoint y: 160, distance: 95.1
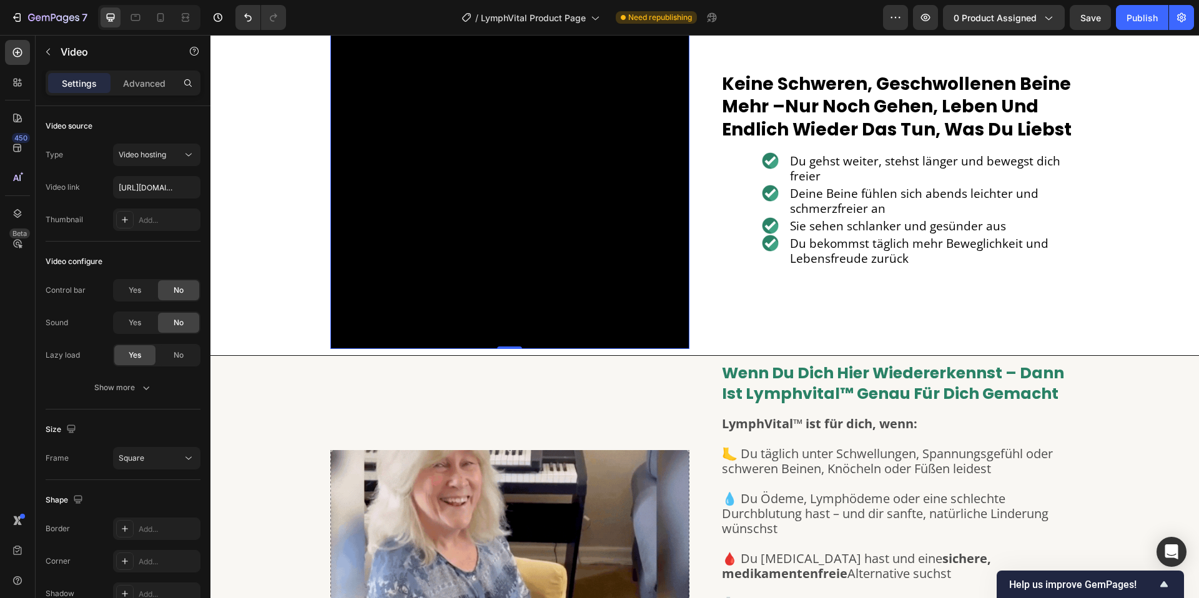
click at [474, 220] on video at bounding box center [509, 169] width 359 height 359
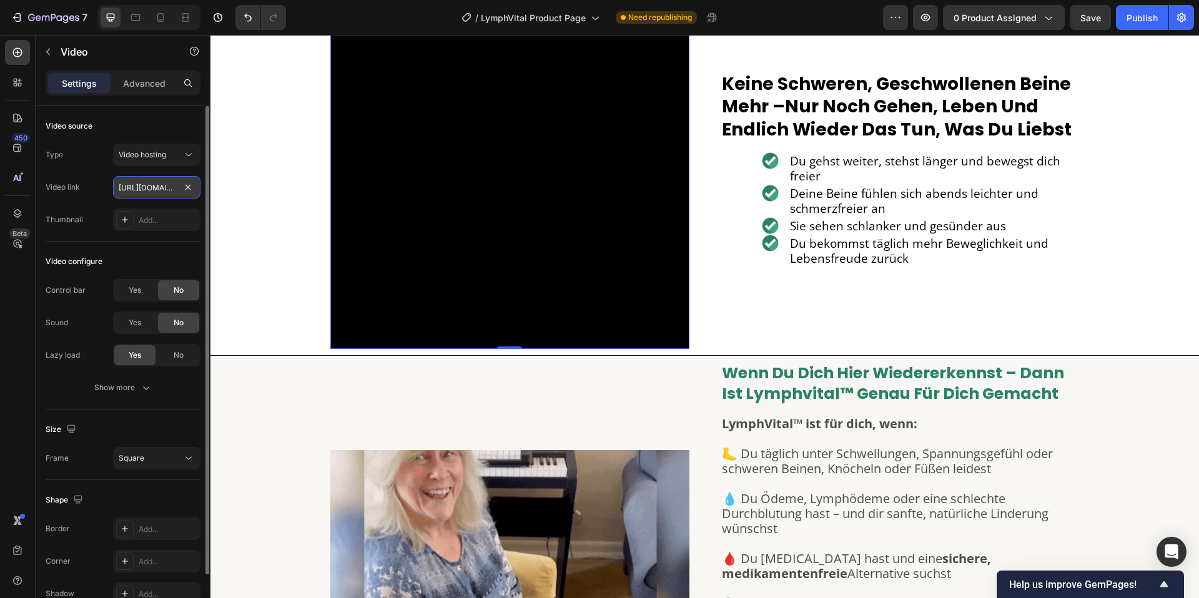
click at [152, 185] on input "https://cdn.shopify.com/videos/c/o/v/533e8db70cae4a31a4e946e38aa9534f.mp4" at bounding box center [156, 187] width 87 height 22
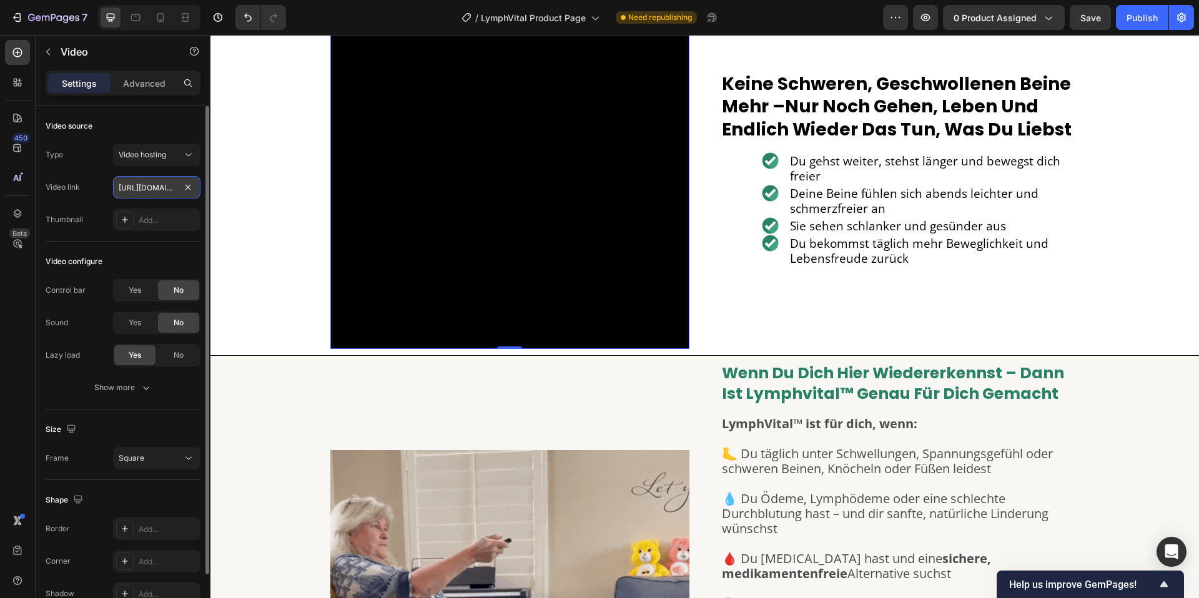
click at [152, 185] on input "https://cdn.shopify.com/videos/c/o/v/533e8db70cae4a31a4e946e38aa9534f.mp4" at bounding box center [156, 187] width 87 height 22
paste input "39f6c208b3d6485488b43cdf10660640"
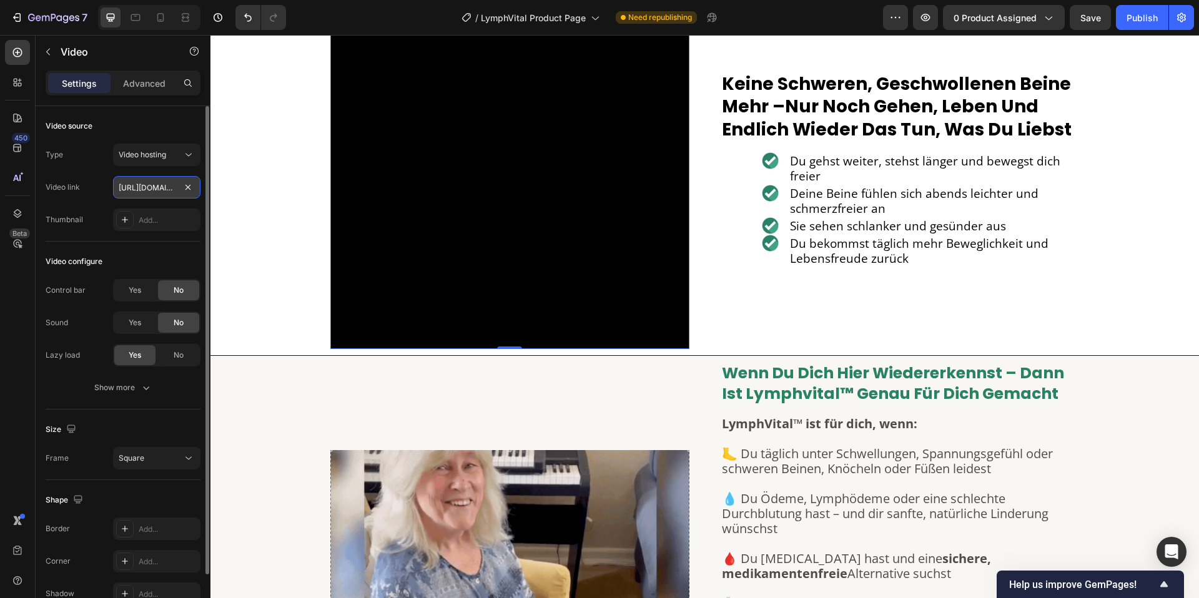
type input "[URL][DOMAIN_NAME]"
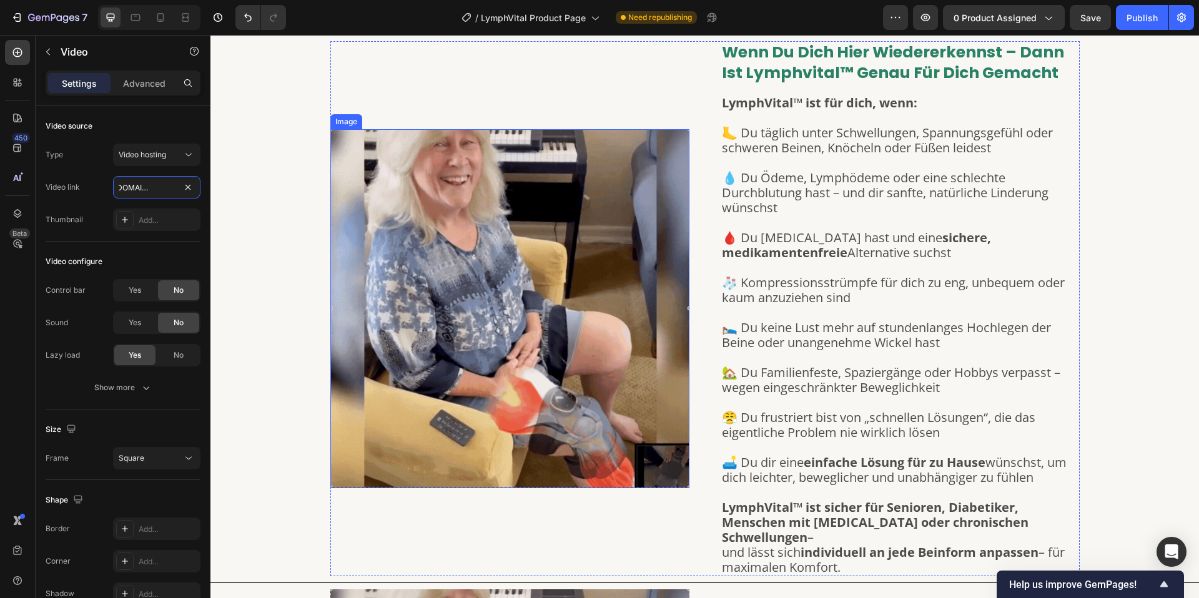
scroll to position [2914, 0]
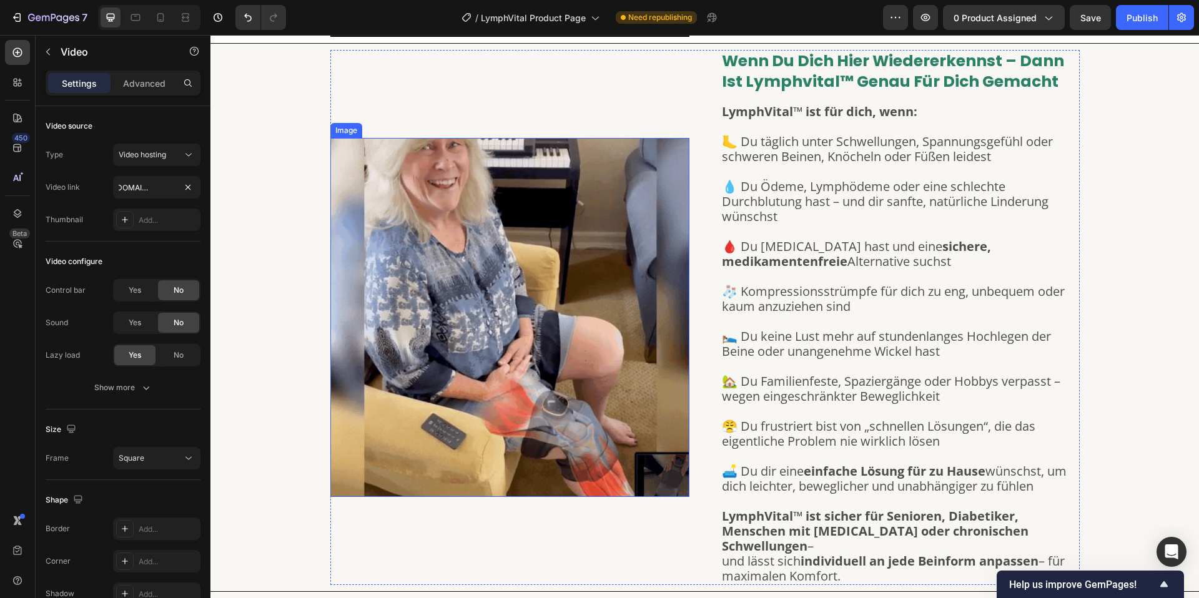
click at [595, 370] on img at bounding box center [509, 317] width 359 height 359
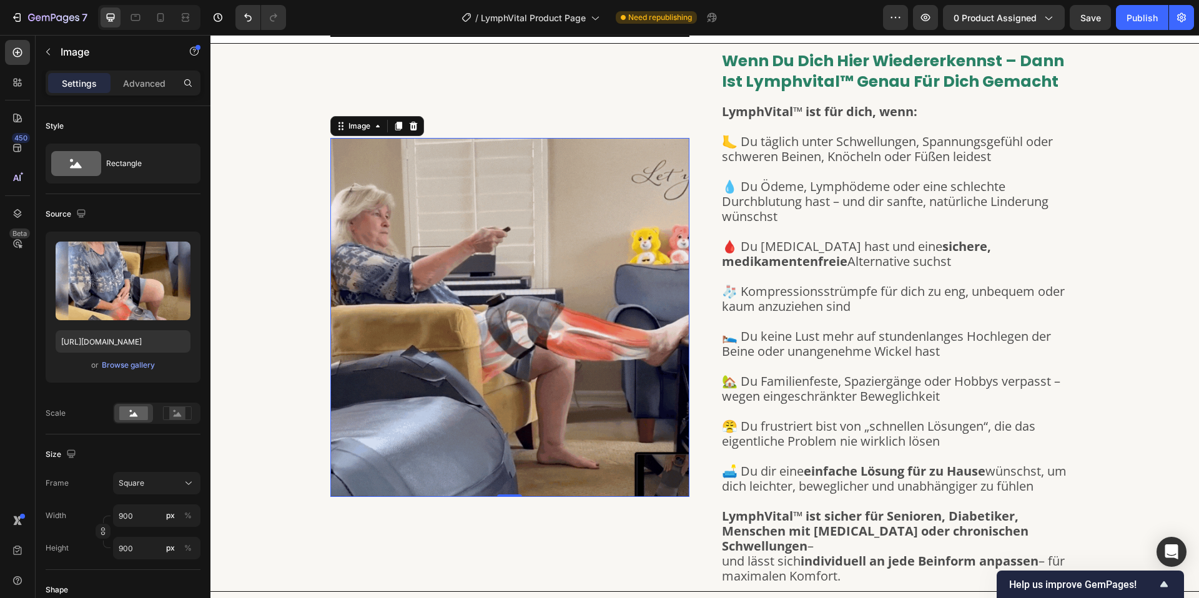
click at [501, 315] on img at bounding box center [509, 317] width 359 height 359
click at [139, 340] on input "https://cdn.shopify.com/s/files/1/0904/2411/5533/files/gempages_573453553171956…" at bounding box center [123, 341] width 135 height 22
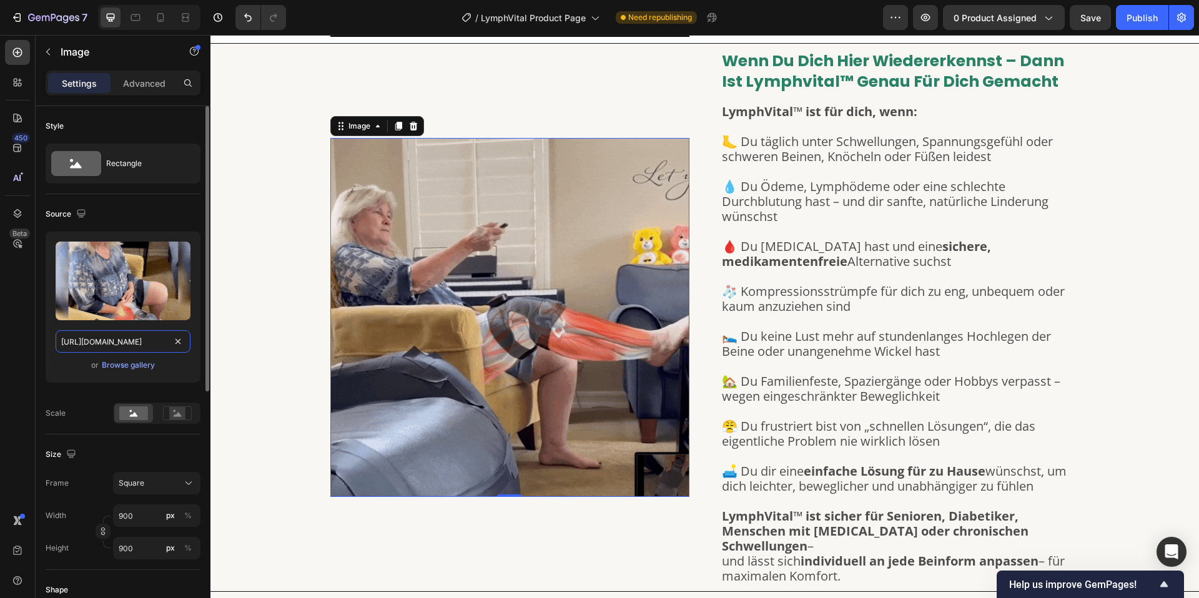
click at [139, 340] on input "https://cdn.shopify.com/s/files/1/0904/2411/5533/files/gempages_573453553171956…" at bounding box center [123, 341] width 135 height 22
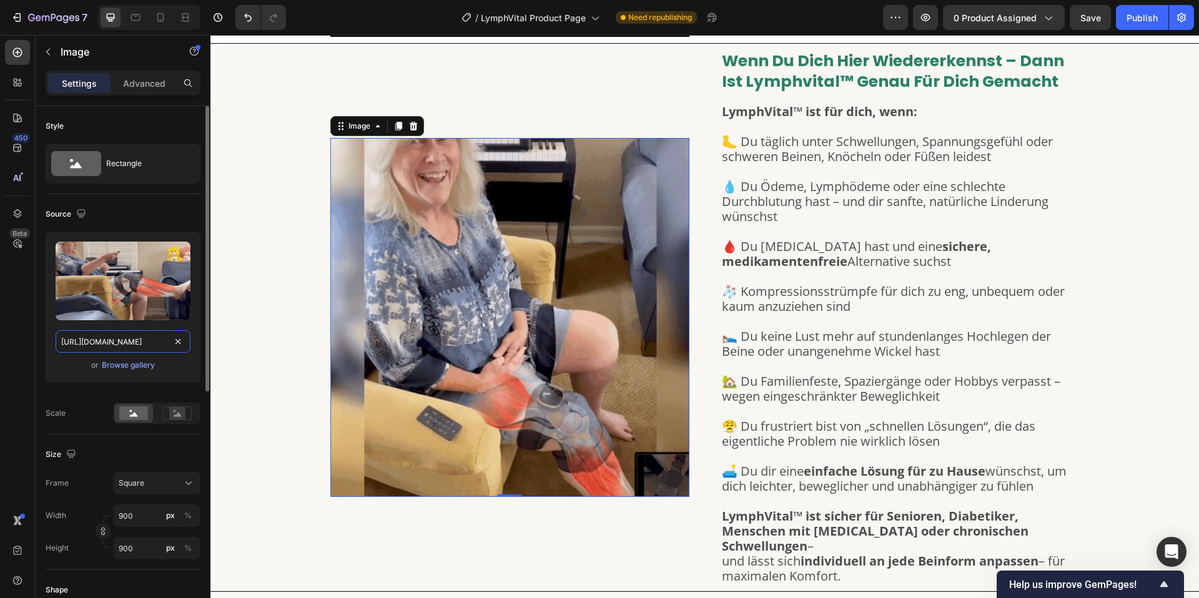
click at [139, 340] on input "https://cdn.shopify.com/s/files/1/0904/2411/5533/files/gempages_573453553171956…" at bounding box center [123, 341] width 135 height 22
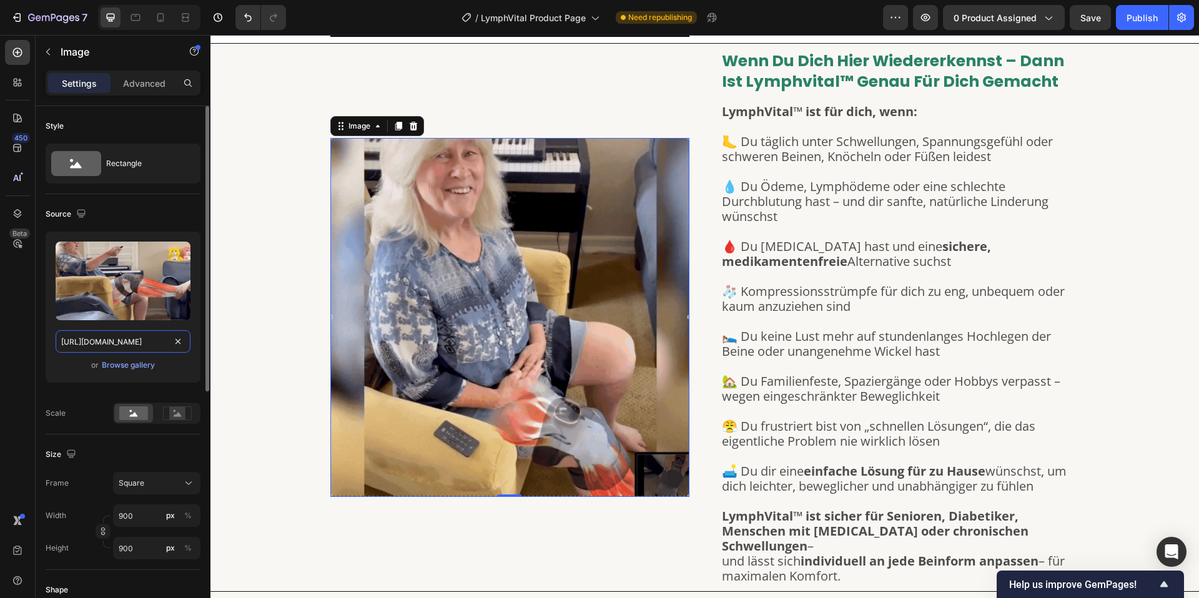
paste input "videos/c/o/v/cfae771bbd3240b38d9b9d12f3010bb7.mp4"
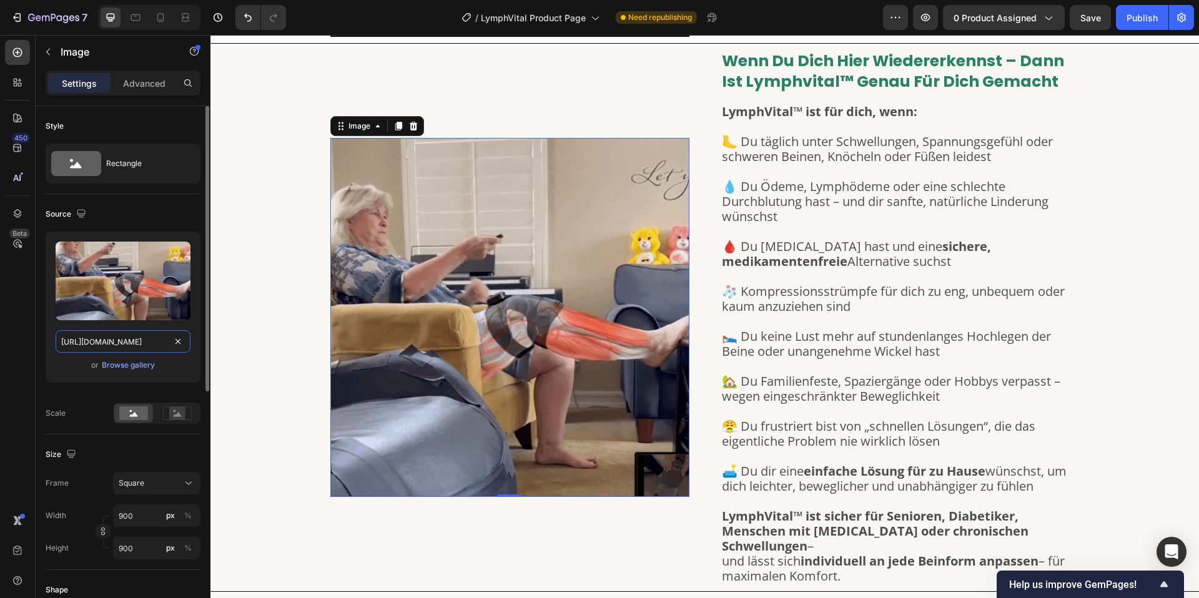
type input "[URL][DOMAIN_NAME]"
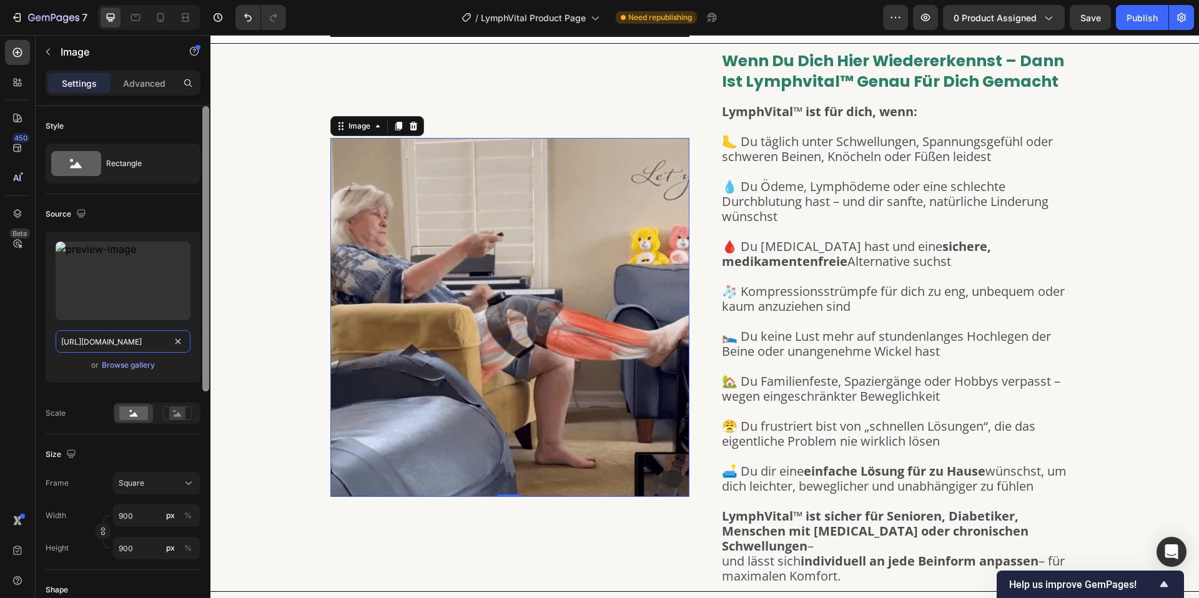
scroll to position [0, 185]
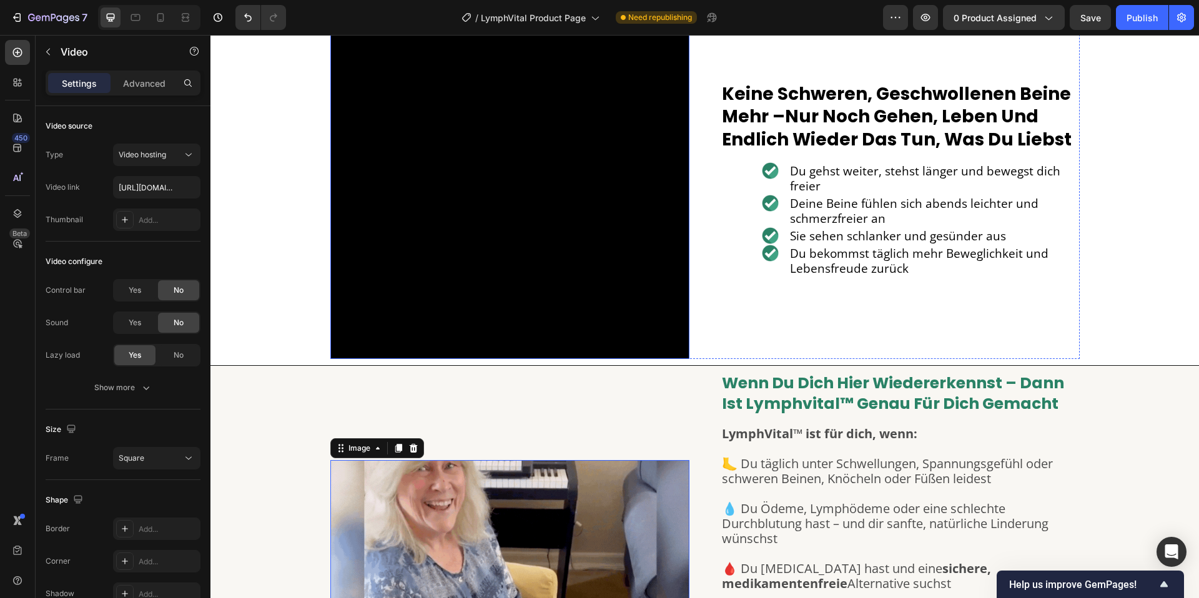
click at [471, 176] on video at bounding box center [509, 179] width 359 height 359
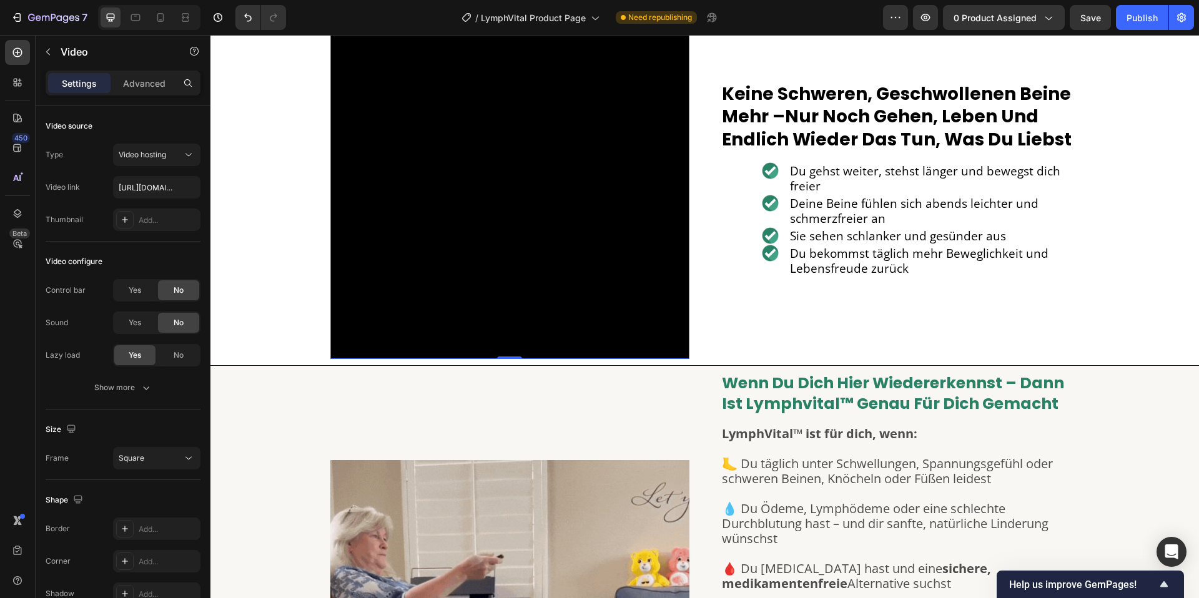
scroll to position [2445, 0]
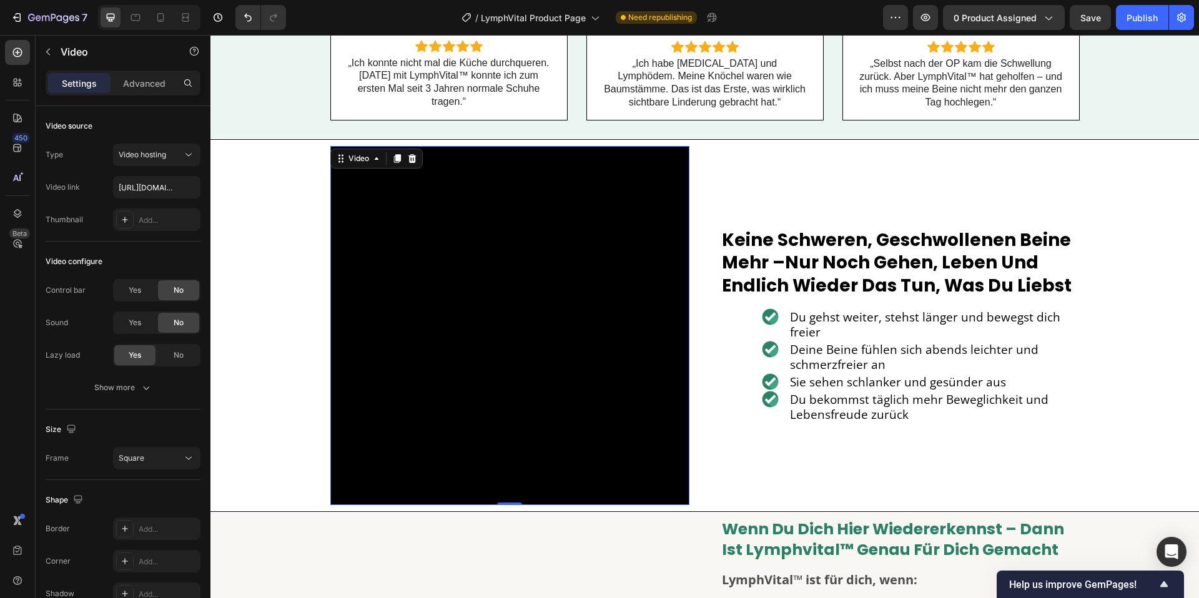
drag, startPoint x: 399, startPoint y: 162, endPoint x: 508, endPoint y: 269, distance: 152.8
click at [399, 162] on icon at bounding box center [397, 159] width 10 height 10
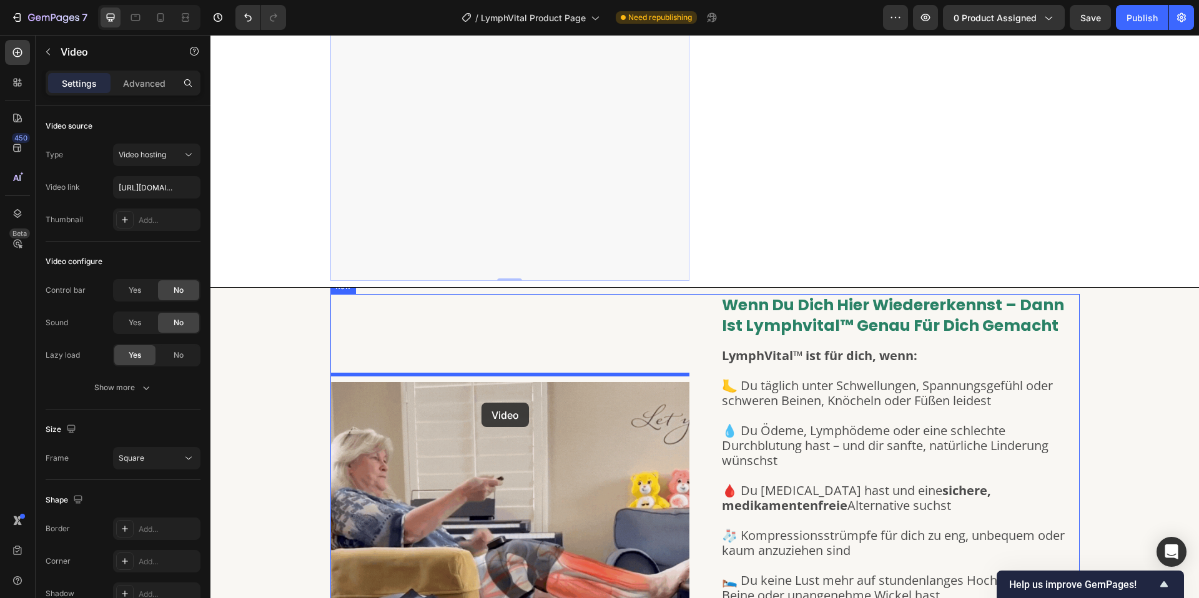
drag, startPoint x: 501, startPoint y: 202, endPoint x: 483, endPoint y: 400, distance: 198.1
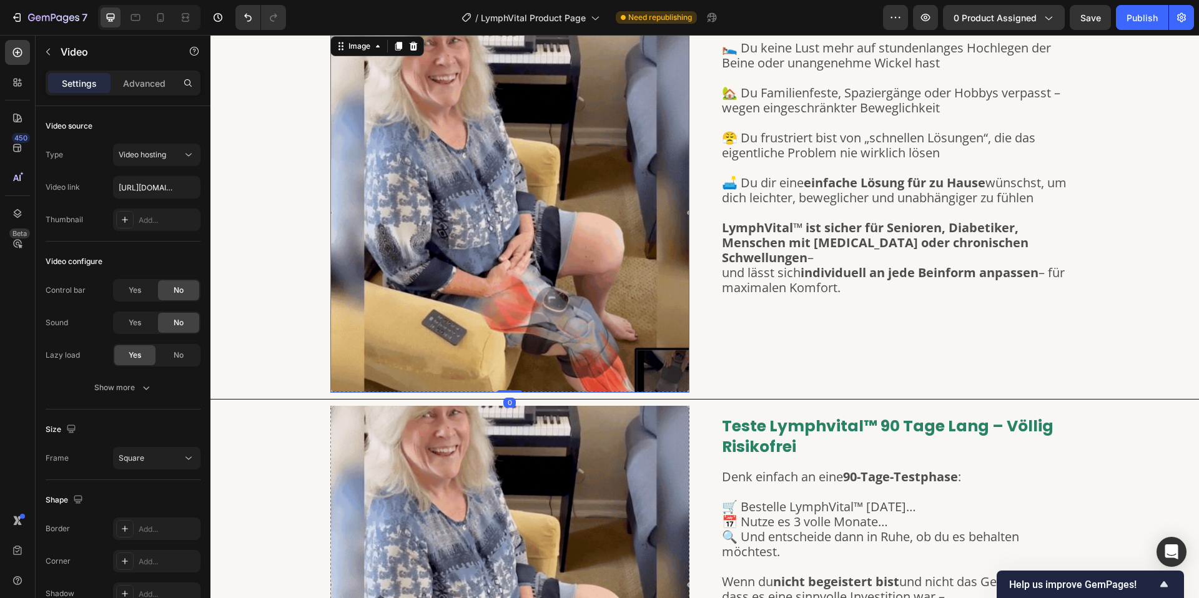
click at [497, 388] on img at bounding box center [509, 213] width 359 height 359
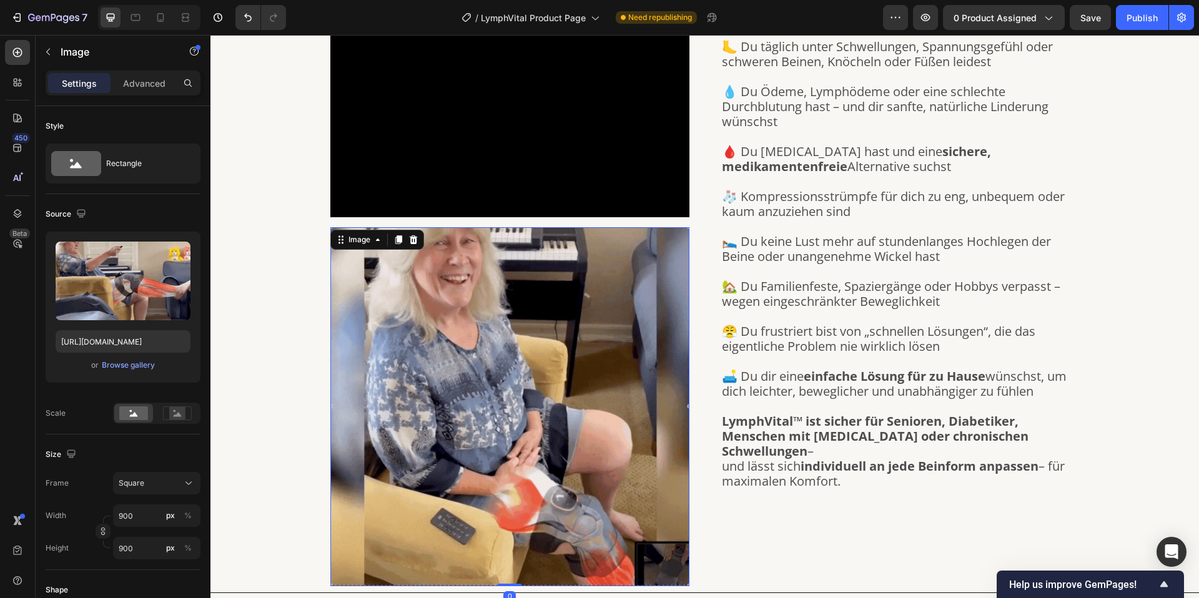
click at [496, 385] on img at bounding box center [509, 406] width 359 height 359
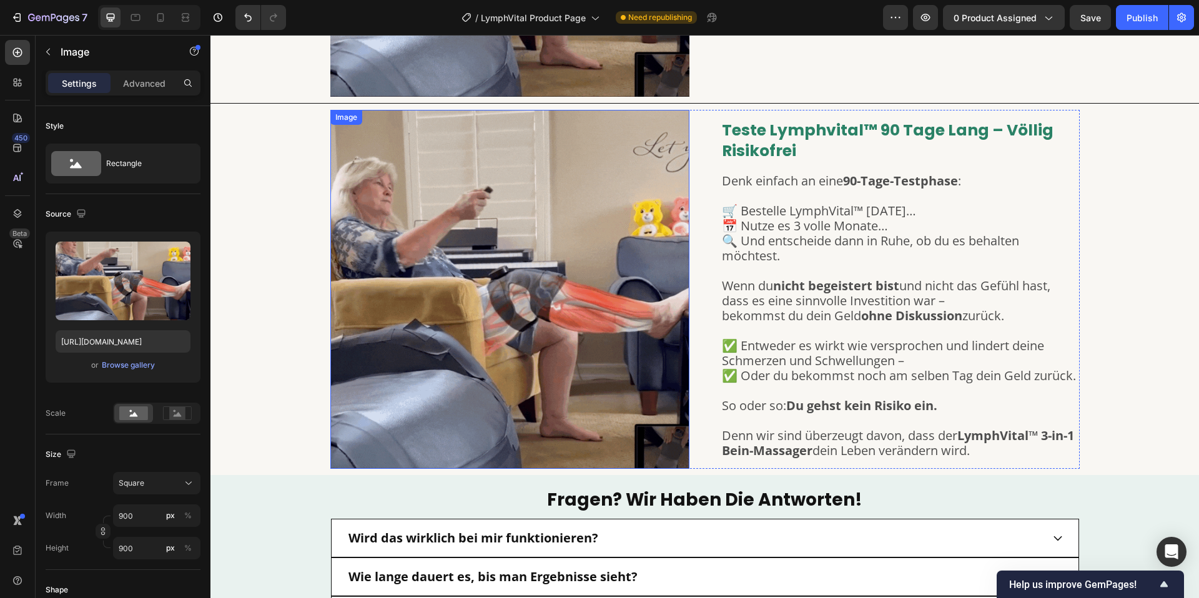
click at [490, 380] on img at bounding box center [509, 289] width 359 height 359
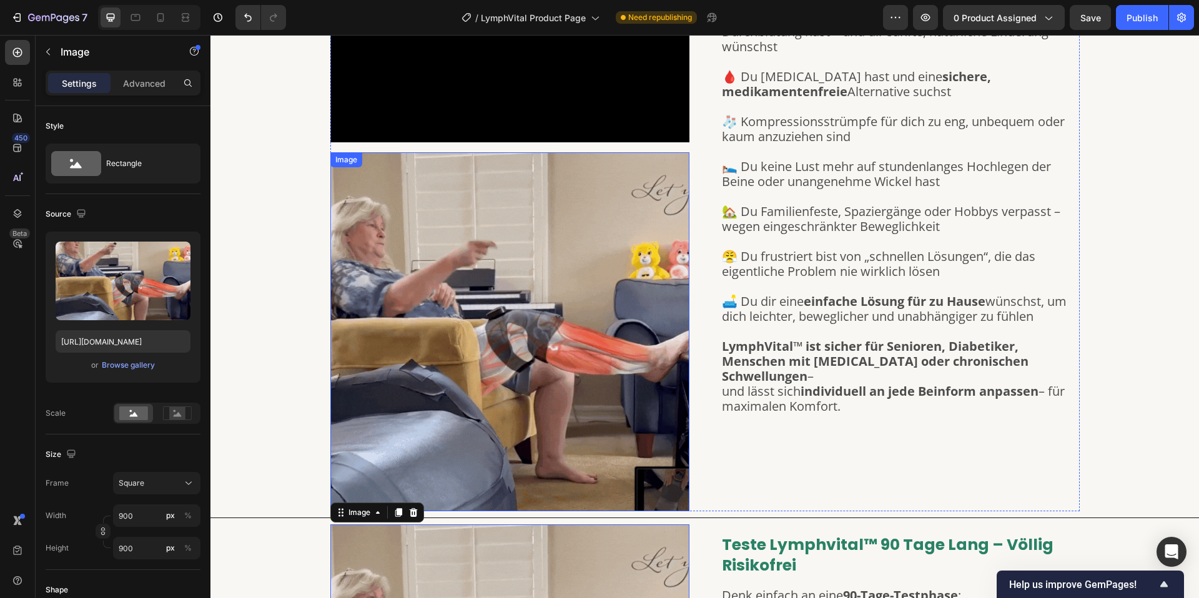
click at [466, 330] on img at bounding box center [509, 331] width 359 height 359
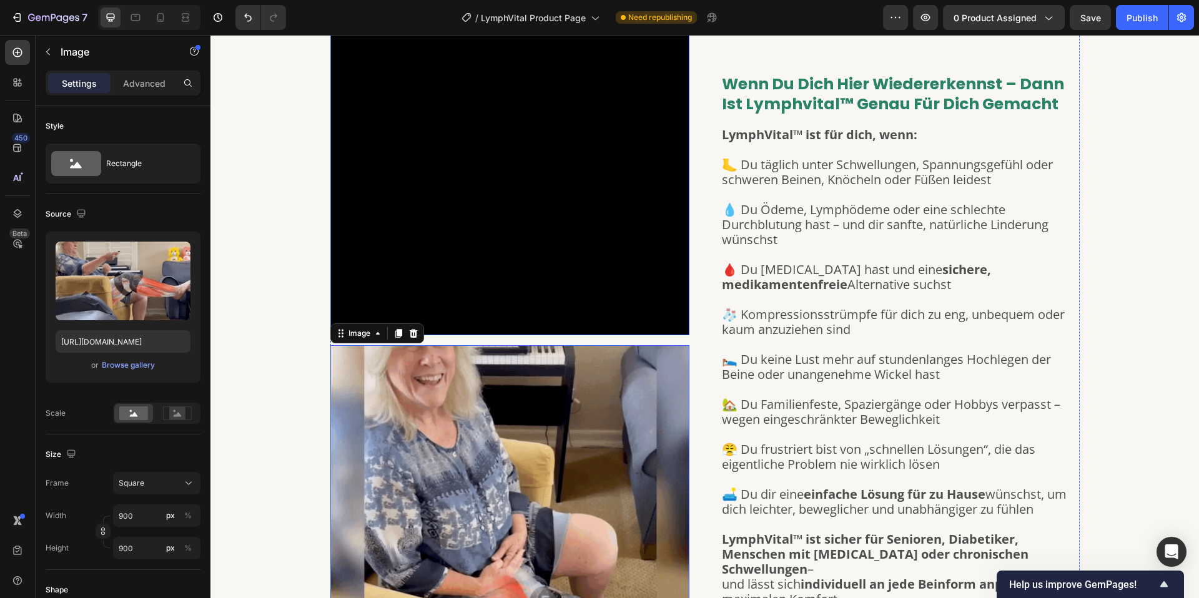
scroll to position [2924, 0]
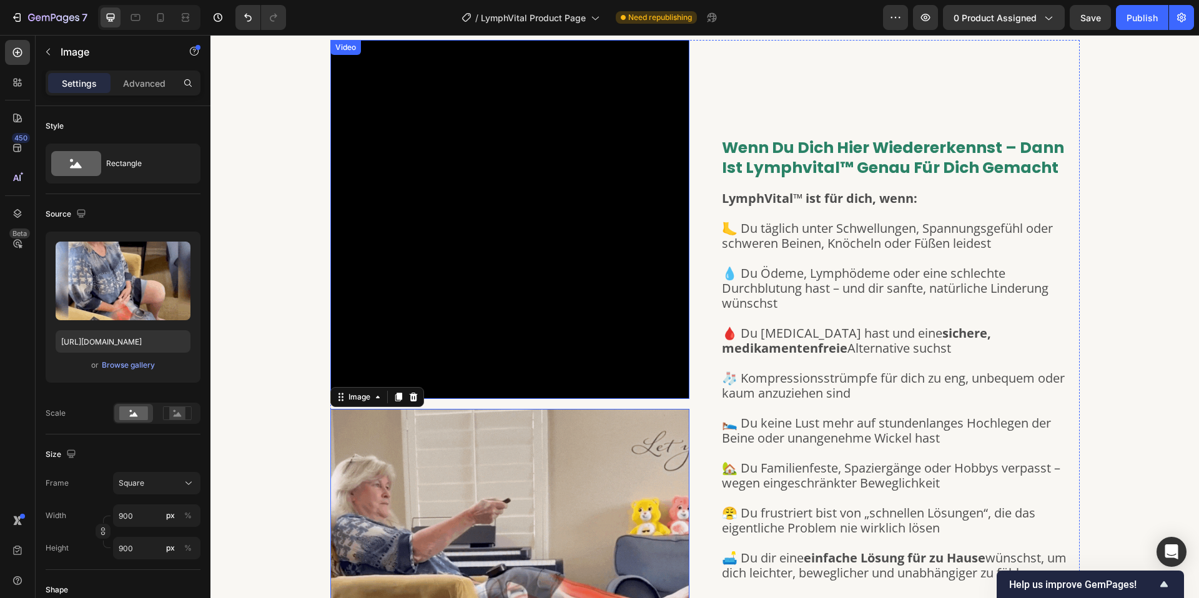
click at [481, 292] on video at bounding box center [509, 219] width 359 height 359
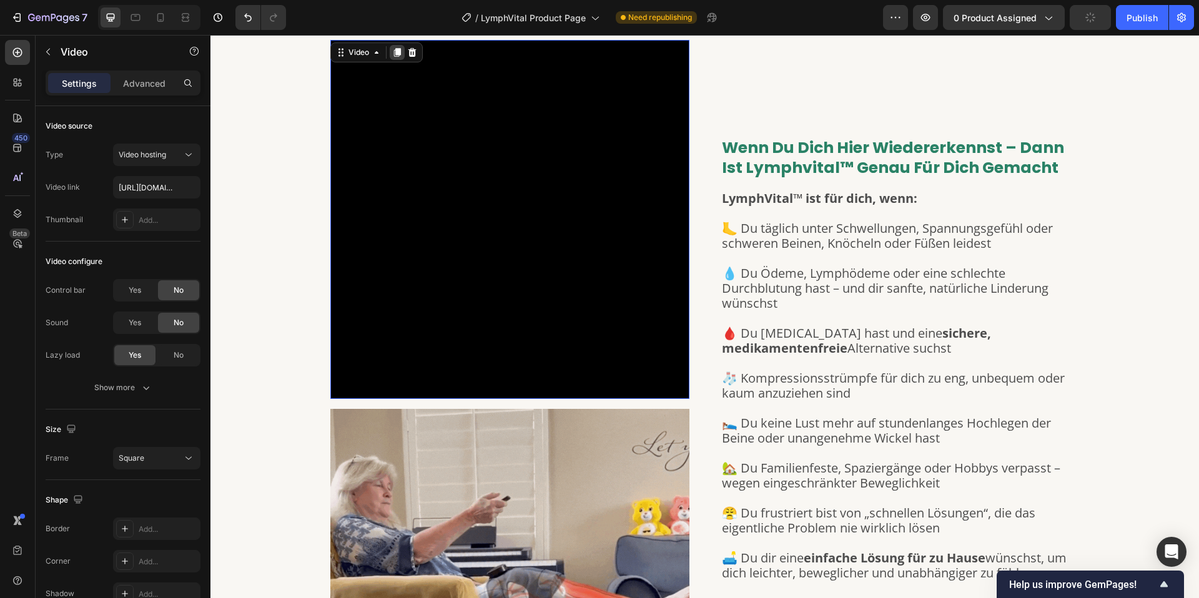
click at [395, 51] on icon at bounding box center [397, 52] width 10 height 10
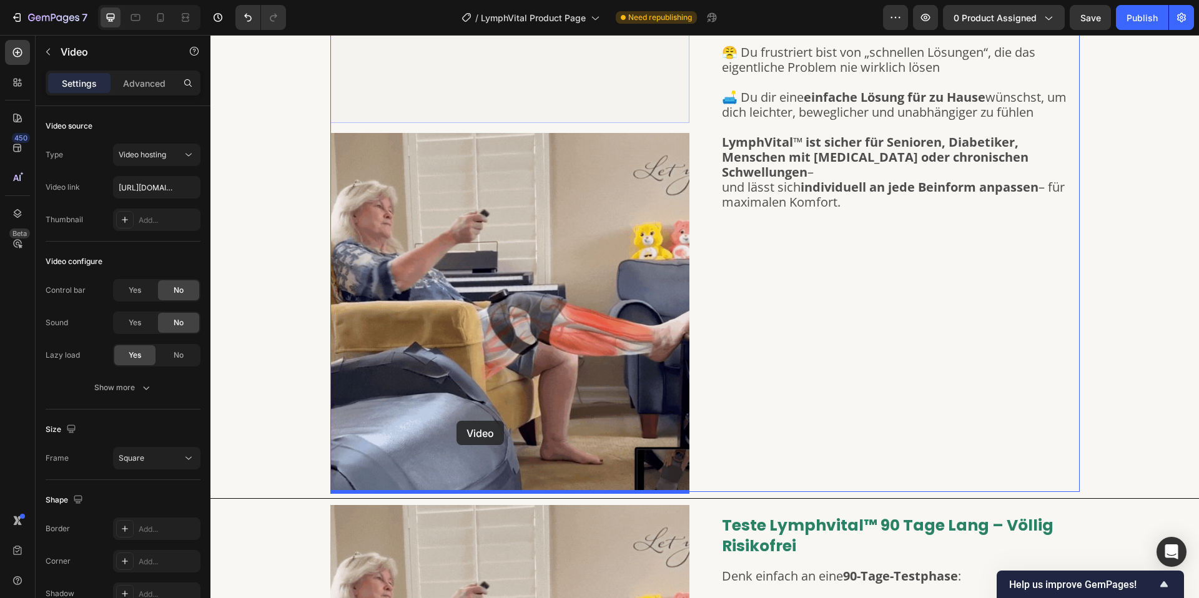
scroll to position [3574, 0]
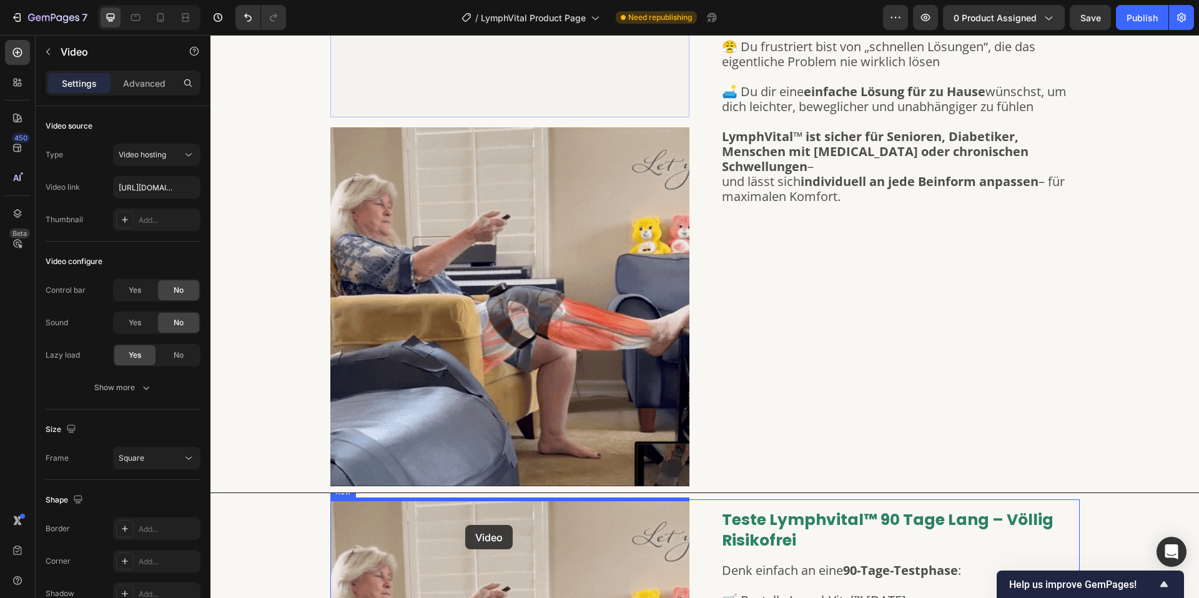
drag, startPoint x: 448, startPoint y: 277, endPoint x: 465, endPoint y: 525, distance: 249.1
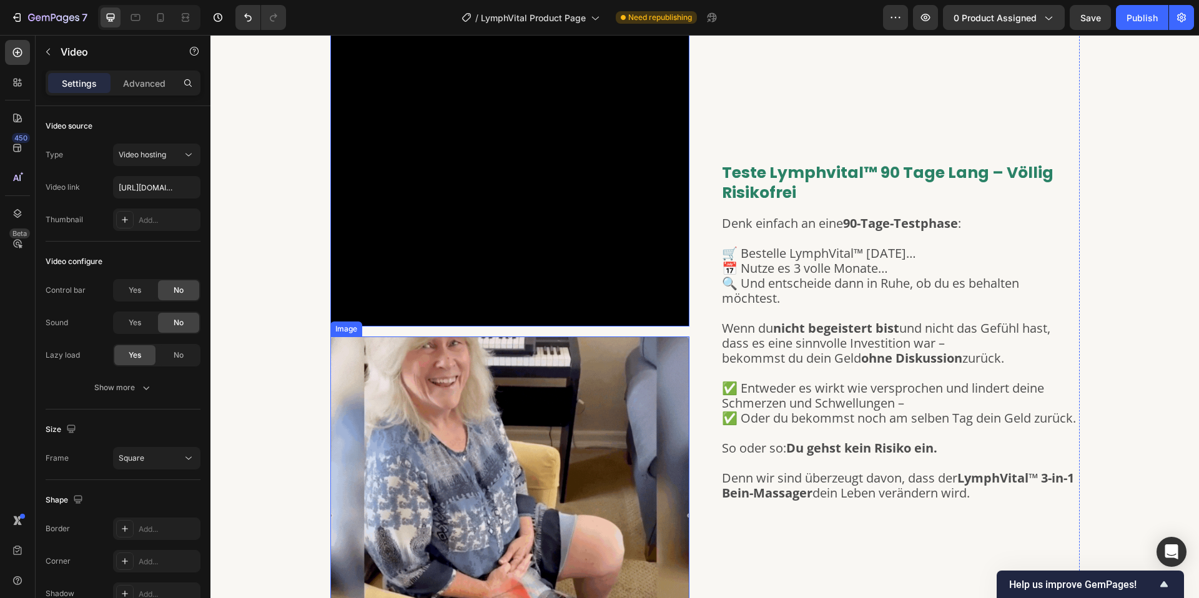
scroll to position [3771, 0]
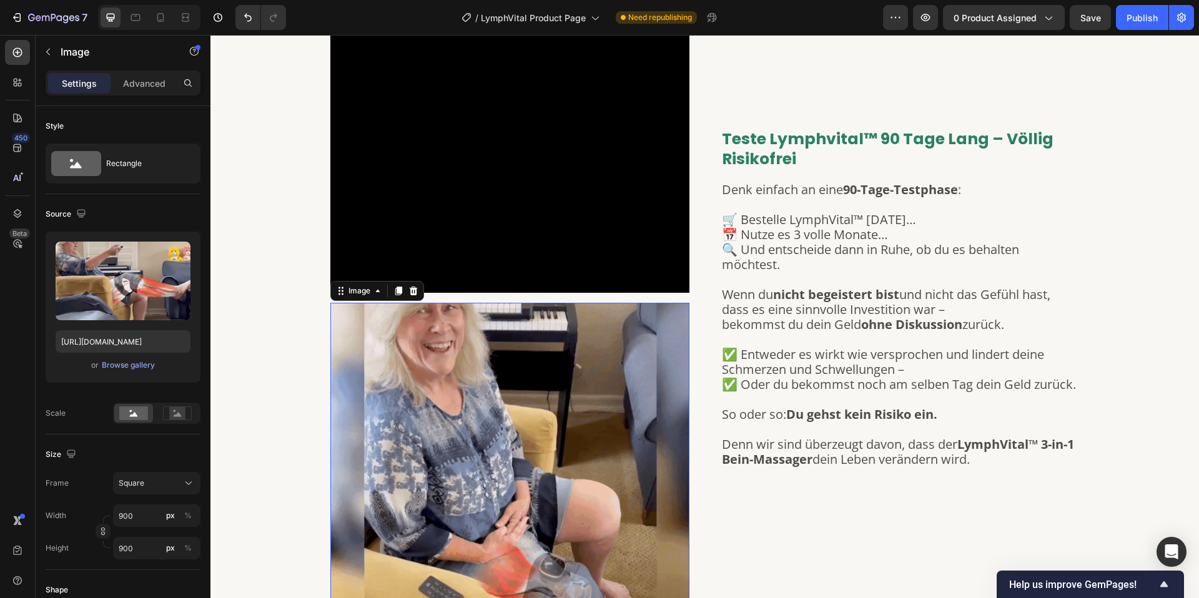
drag, startPoint x: 469, startPoint y: 428, endPoint x: 450, endPoint y: 359, distance: 71.8
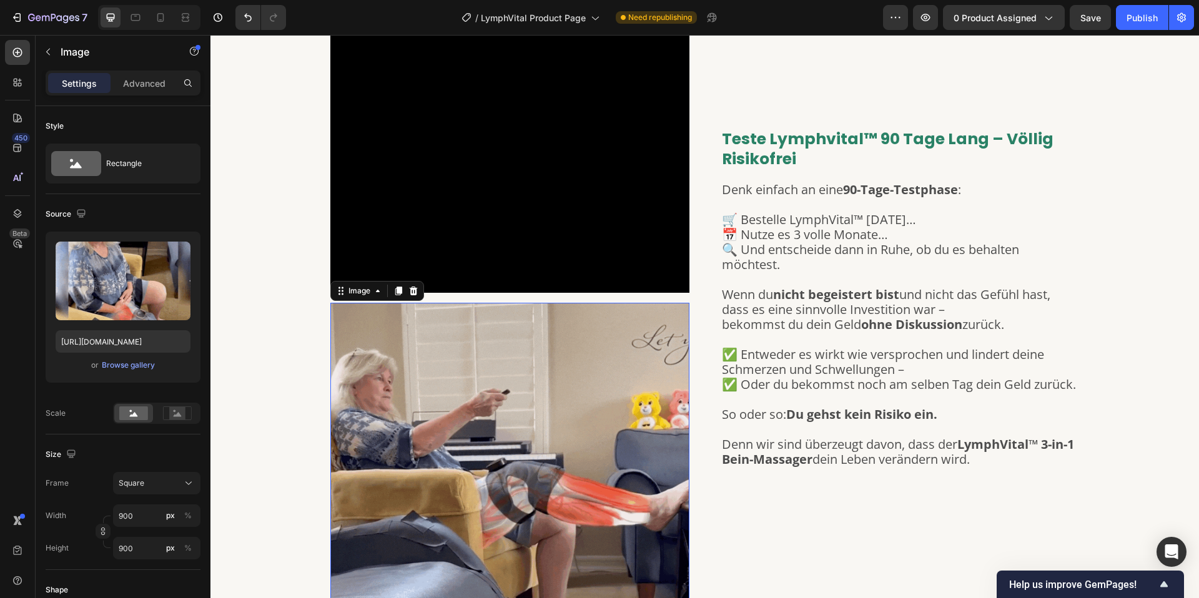
click at [468, 428] on img at bounding box center [509, 482] width 359 height 359
click at [413, 290] on icon at bounding box center [413, 291] width 8 height 9
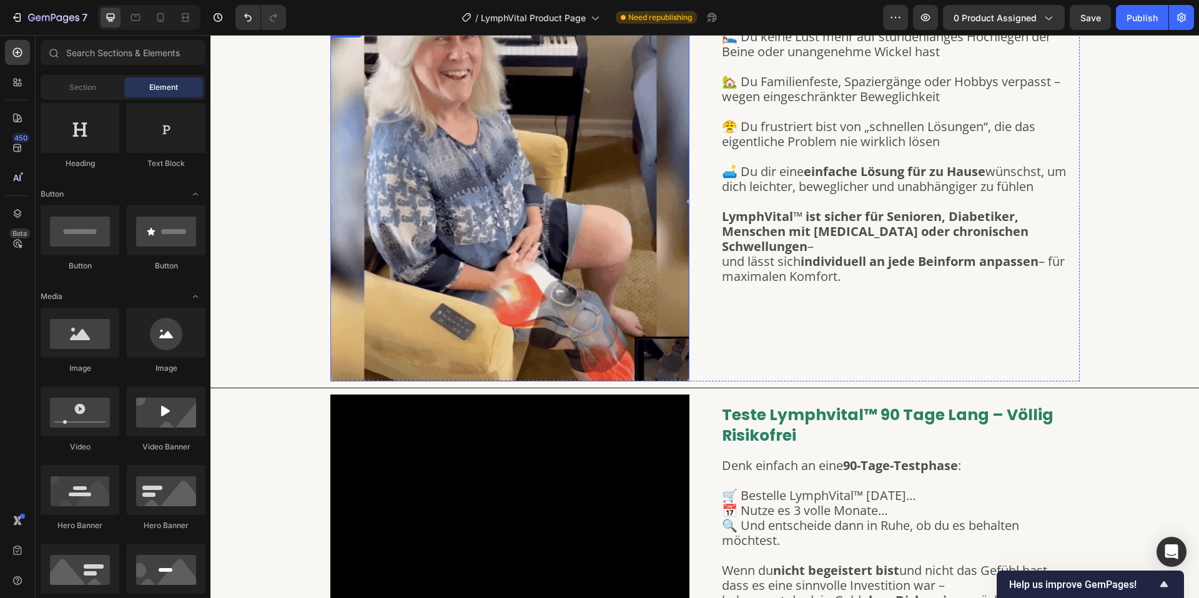
scroll to position [3165, 0]
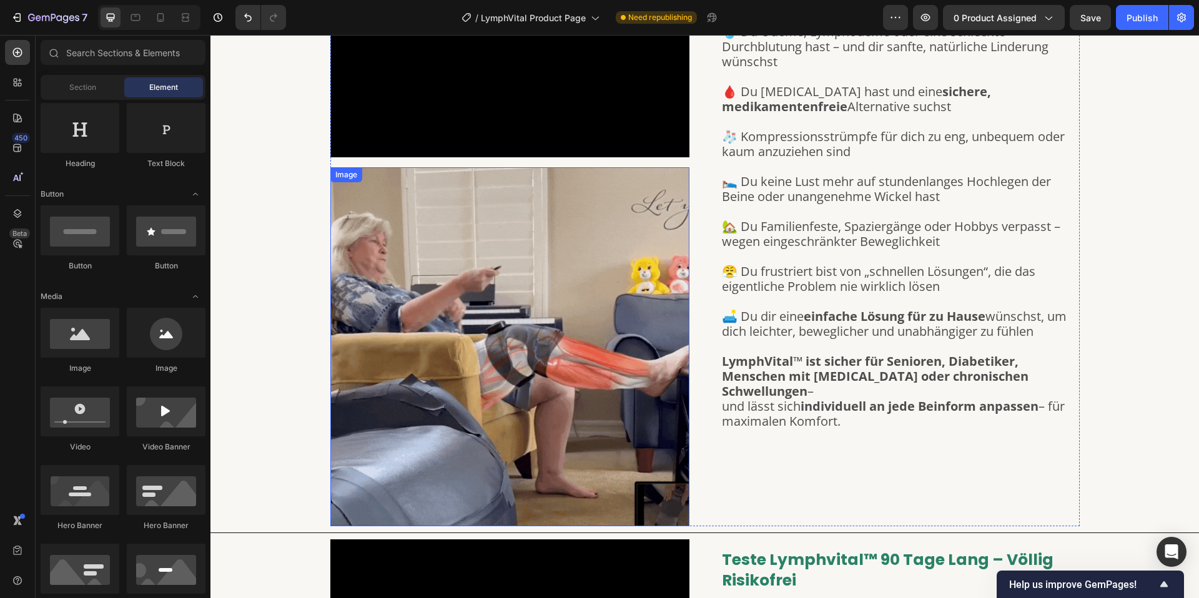
click at [481, 315] on img at bounding box center [509, 346] width 359 height 359
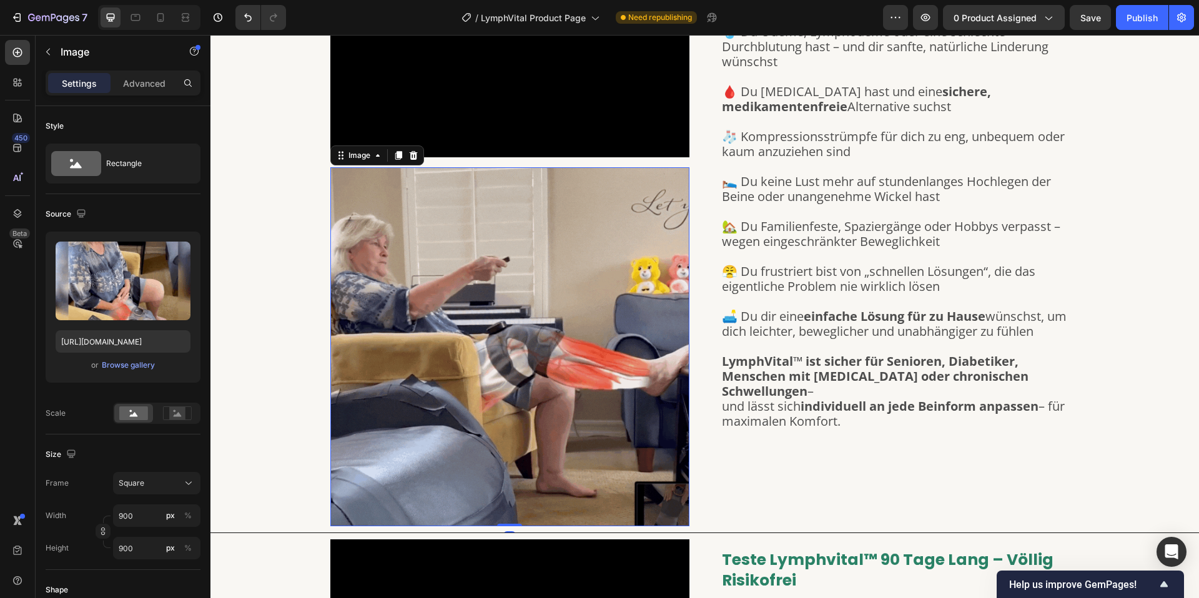
click at [413, 157] on icon at bounding box center [413, 155] width 8 height 9
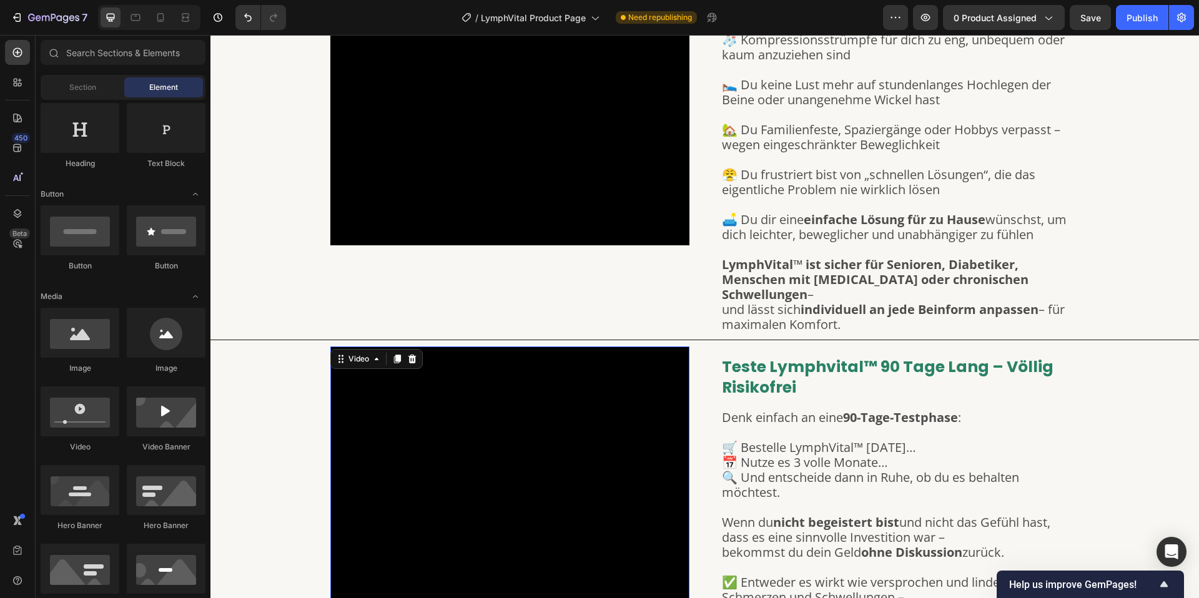
click at [509, 441] on video at bounding box center [509, 526] width 359 height 359
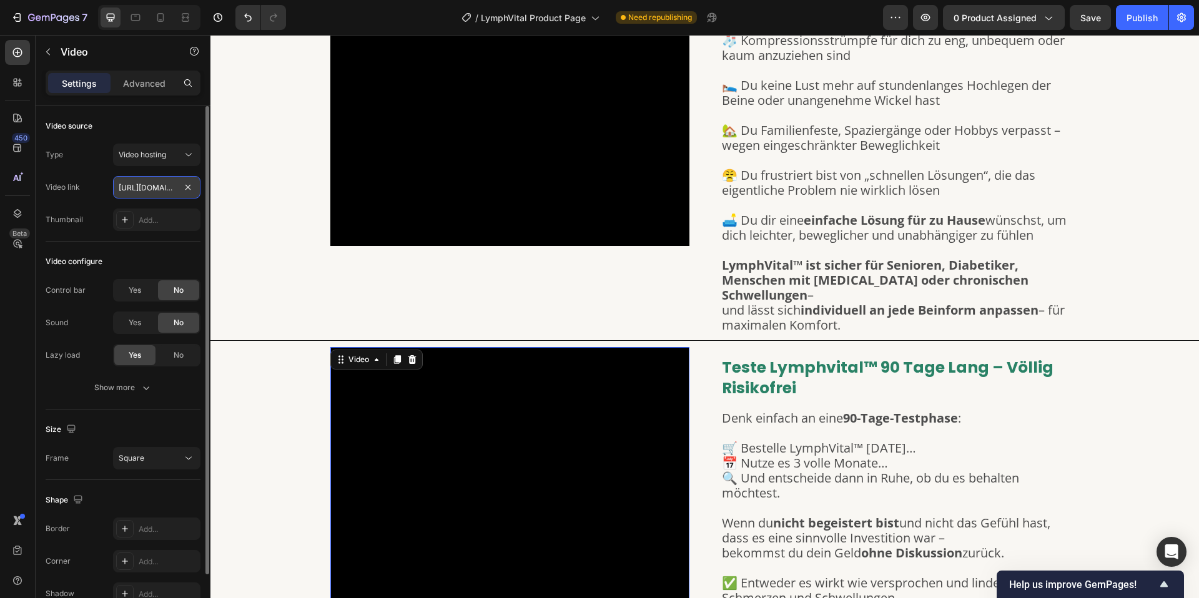
click at [126, 192] on input "[URL][DOMAIN_NAME]" at bounding box center [156, 187] width 87 height 22
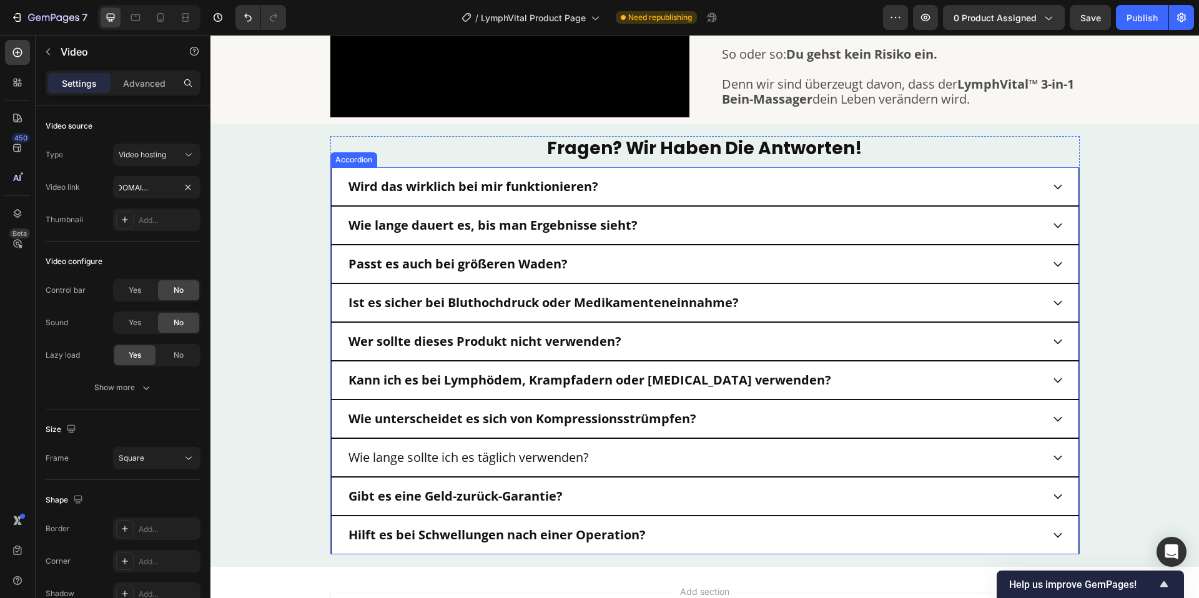
scroll to position [3739, 0]
click at [479, 452] on p "Wie lange sollte ich es täglich verwenden?" at bounding box center [468, 457] width 240 height 15
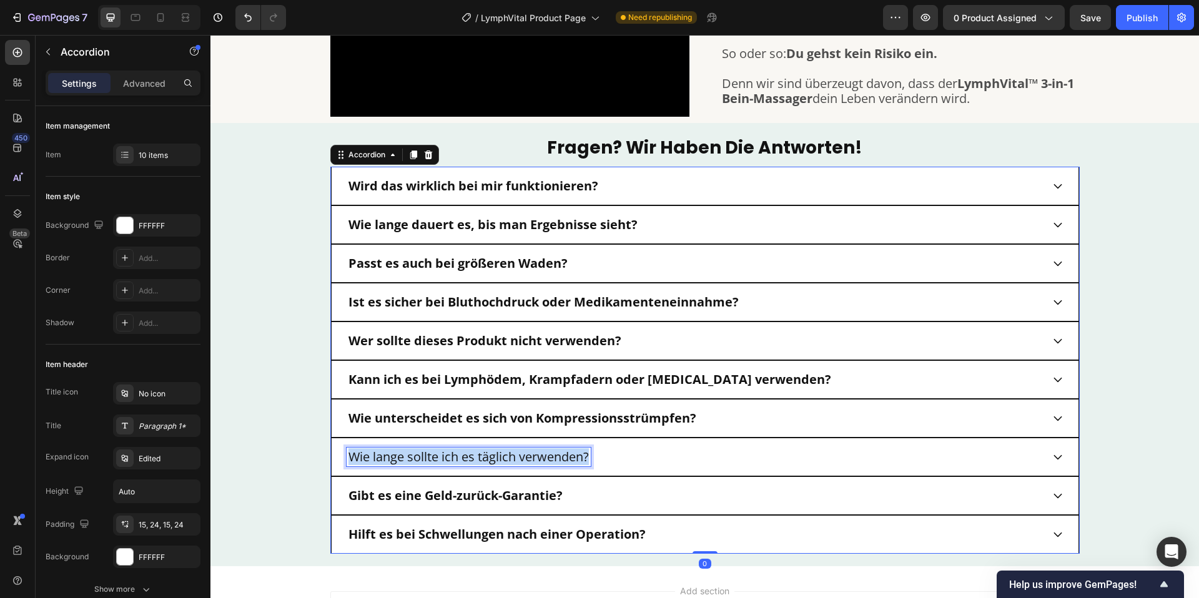
click at [479, 452] on p "Wie lange sollte ich es täglich verwenden?" at bounding box center [468, 457] width 240 height 15
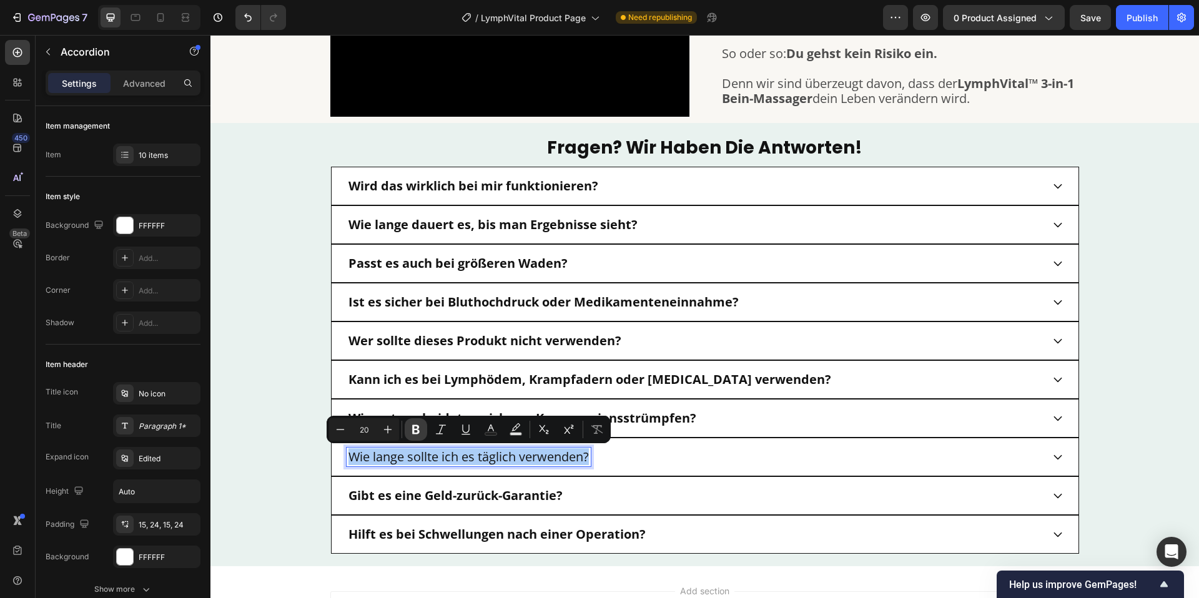
click at [411, 431] on icon "Editor contextual toolbar" at bounding box center [416, 429] width 12 height 12
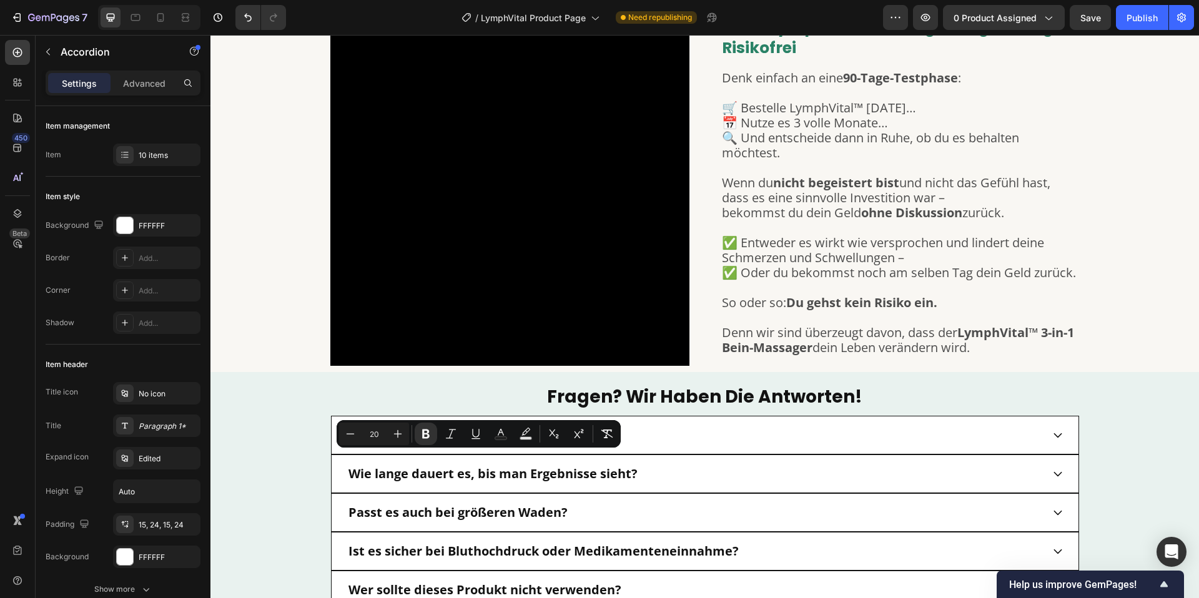
type input "16"
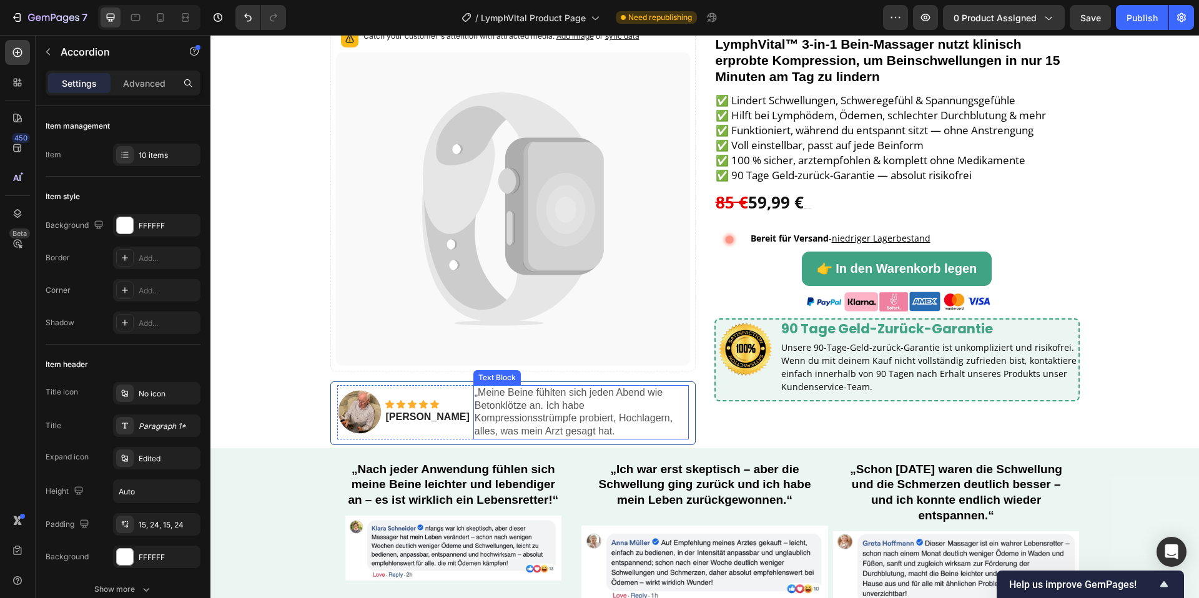
scroll to position [0, 0]
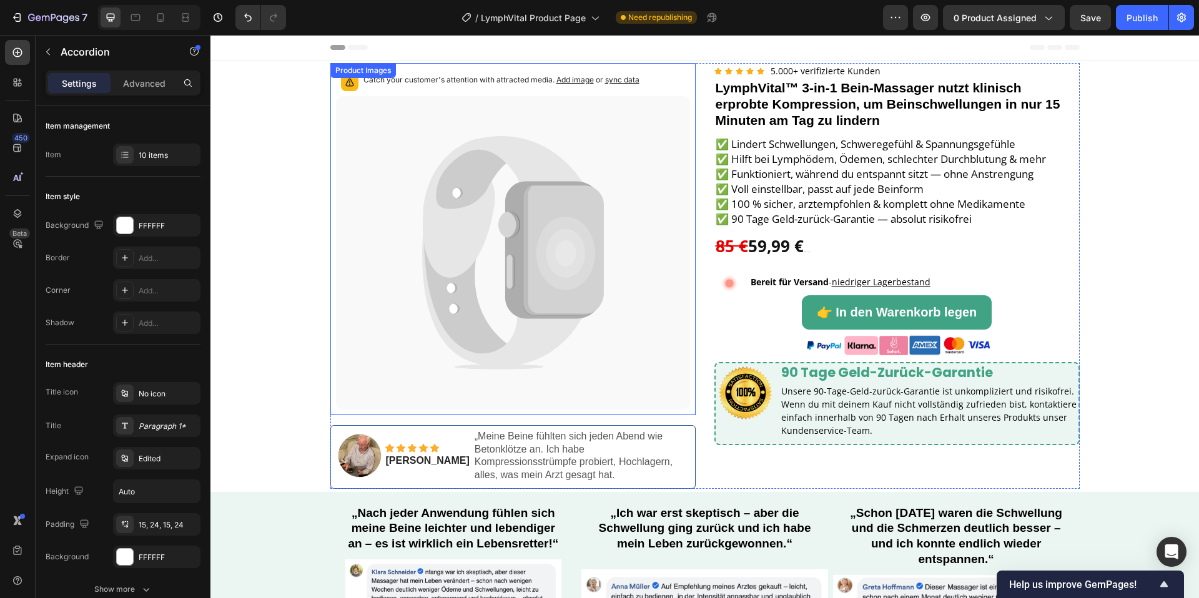
click at [505, 256] on icon at bounding box center [513, 252] width 354 height 313
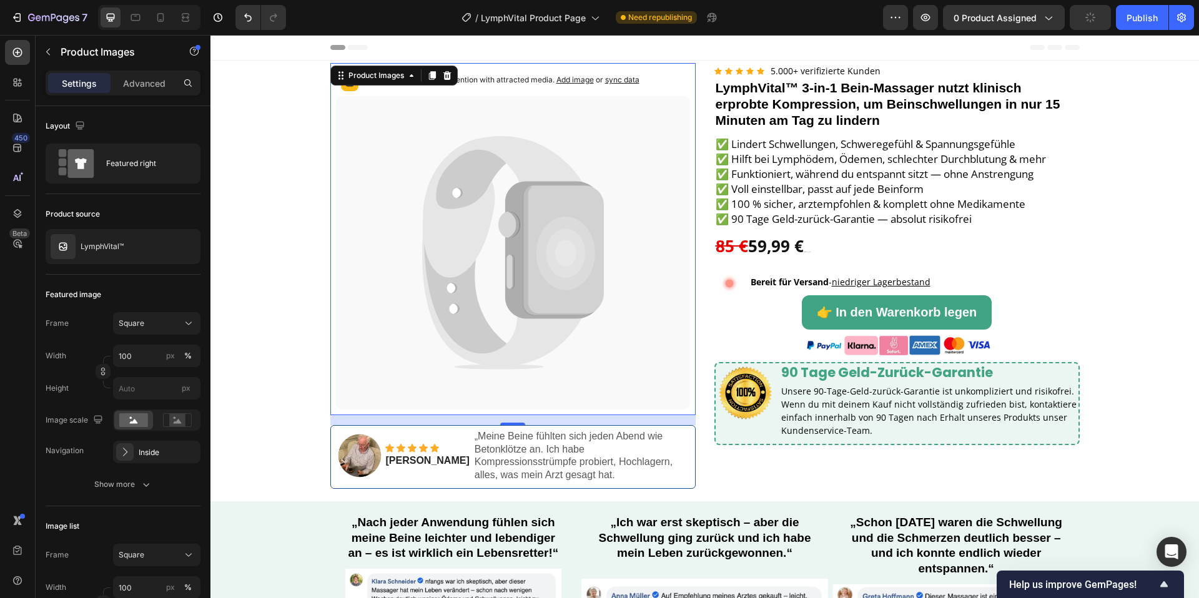
click at [613, 273] on icon at bounding box center [513, 252] width 354 height 313
click at [130, 253] on div "LymphVital™" at bounding box center [123, 246] width 155 height 35
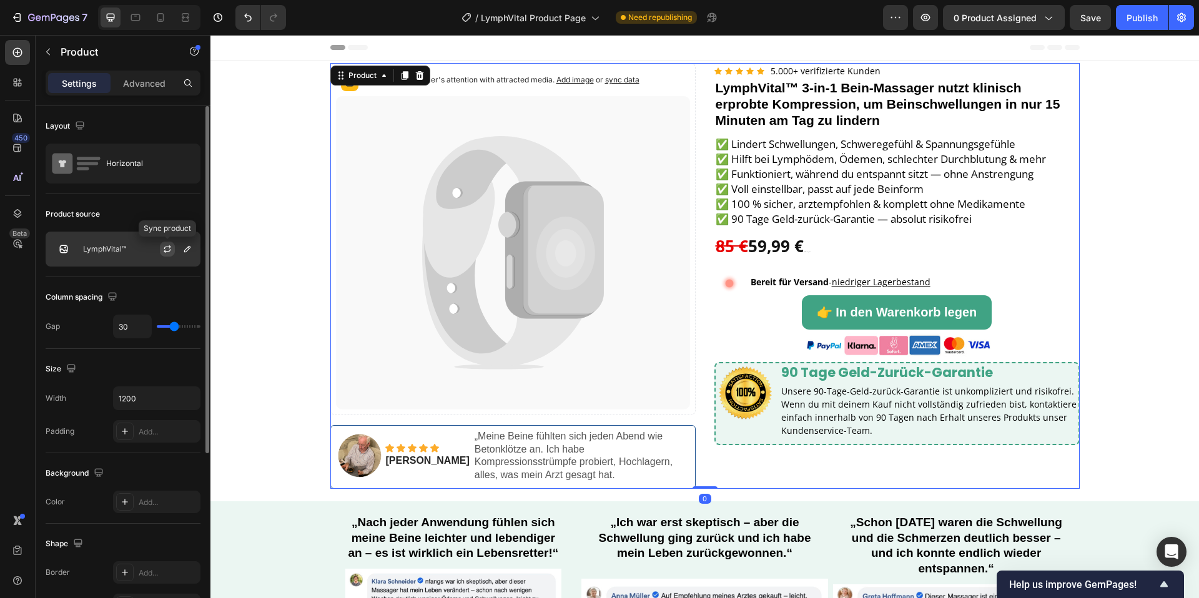
click at [170, 252] on icon "button" at bounding box center [167, 249] width 10 height 10
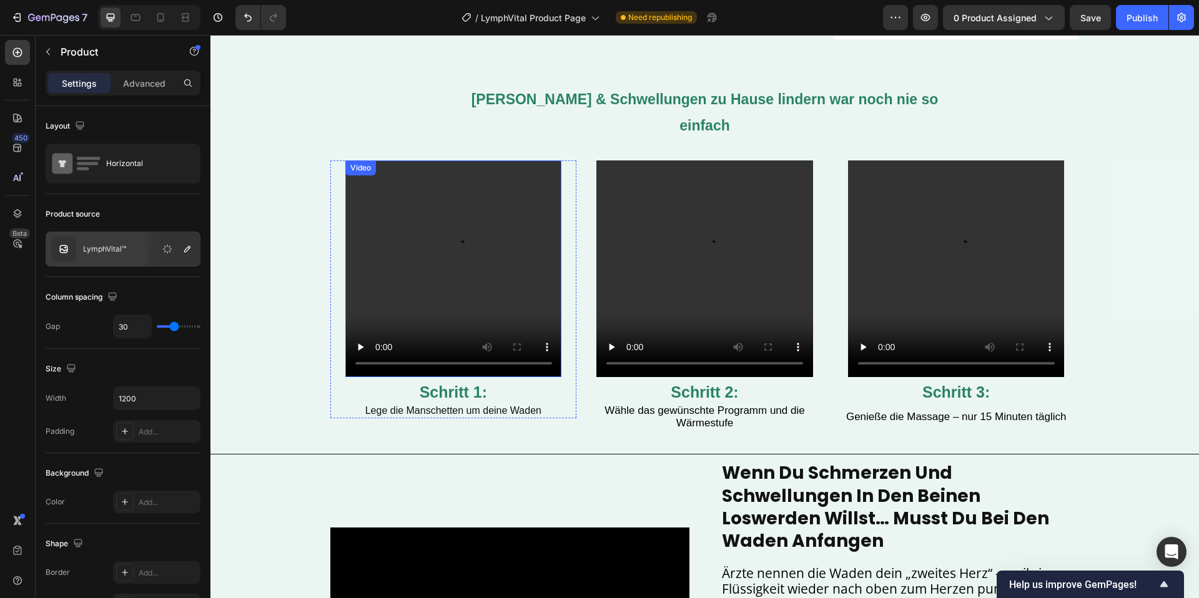
scroll to position [620, 0]
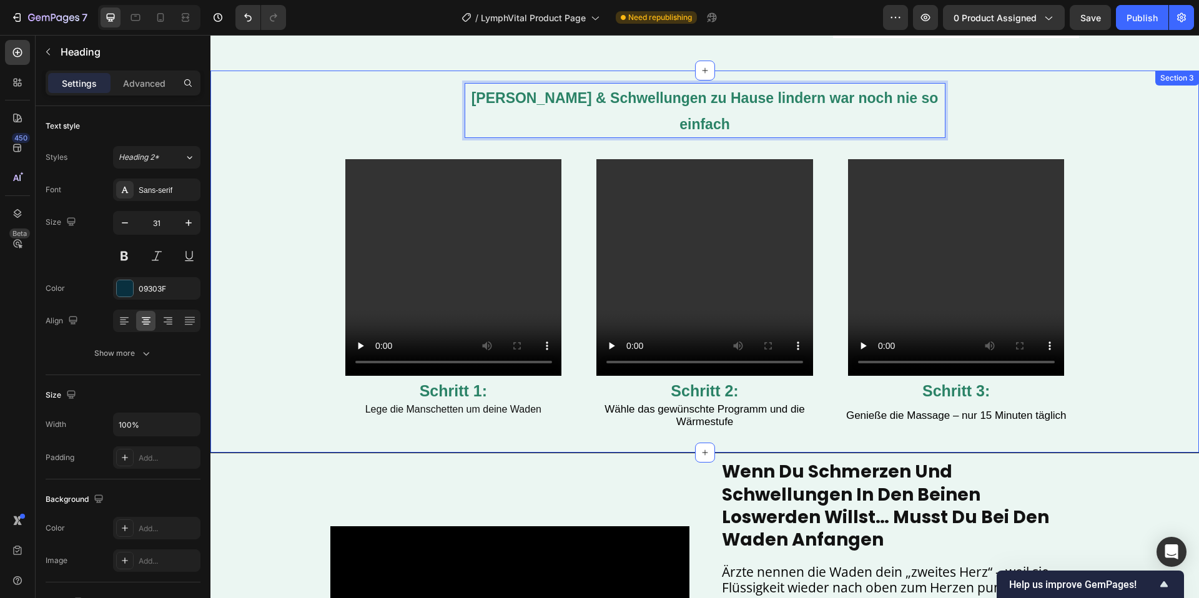
click at [446, 101] on div "Schmerzen & Schwellungen zu Hause lindern war noch nie so einfach Heading 2 Row…" at bounding box center [704, 262] width 749 height 358
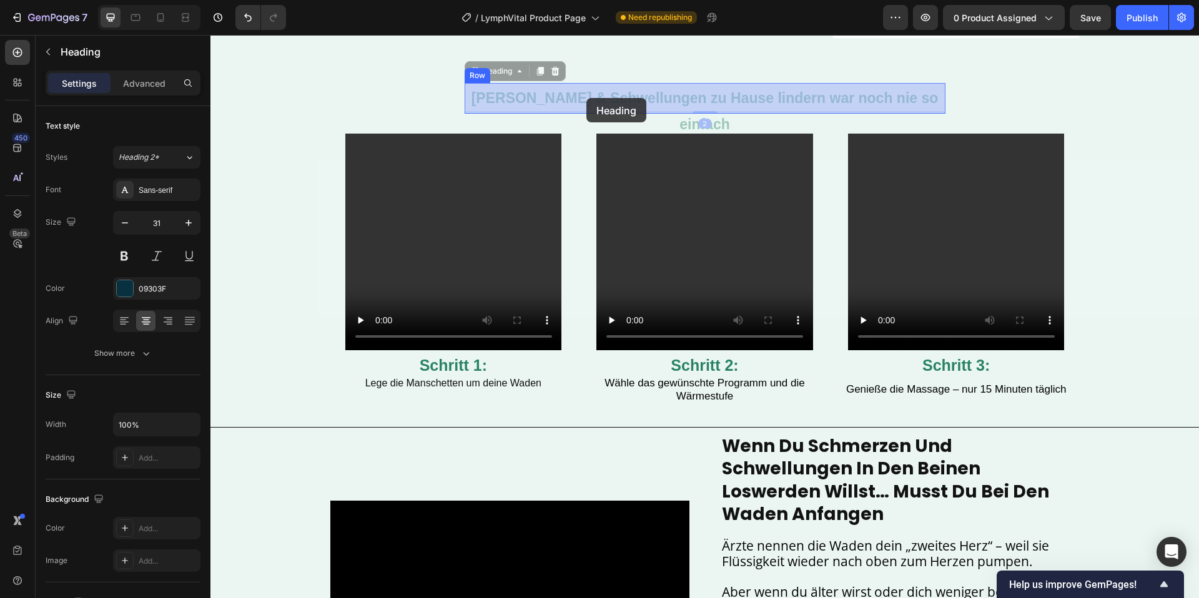
drag, startPoint x: 579, startPoint y: 92, endPoint x: 622, endPoint y: 129, distance: 55.8
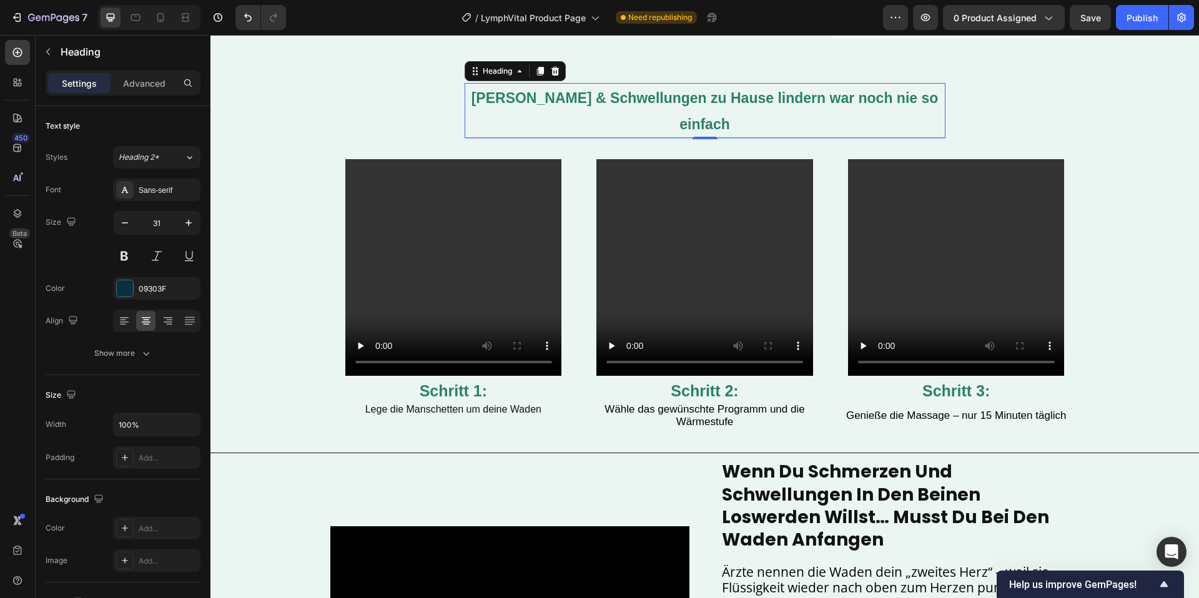
click at [178, 93] on div at bounding box center [189, 83] width 22 height 25
click at [158, 88] on p "Advanced" at bounding box center [144, 83] width 42 height 13
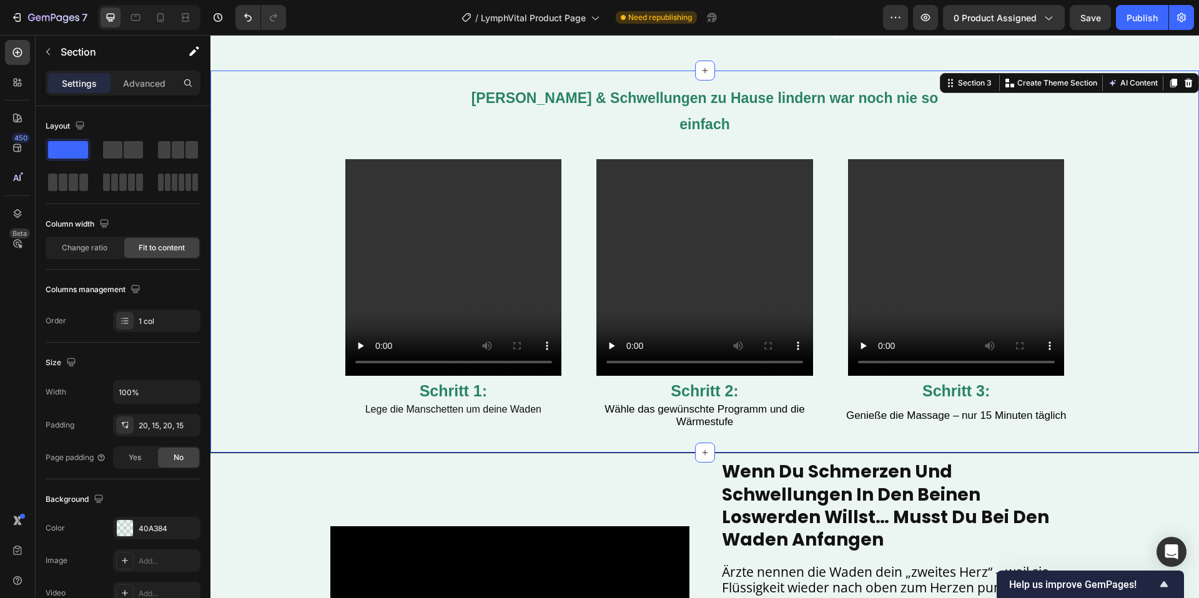
click at [402, 91] on div "⁠⁠⁠⁠⁠⁠⁠ Schmerzen & Schwellungen zu Hause lindern war noch nie so einfach Headi…" at bounding box center [704, 262] width 749 height 358
click at [654, 103] on strong "[PERSON_NAME] & Schwellungen zu Hause lindern war noch nie so einfach" at bounding box center [704, 111] width 467 height 42
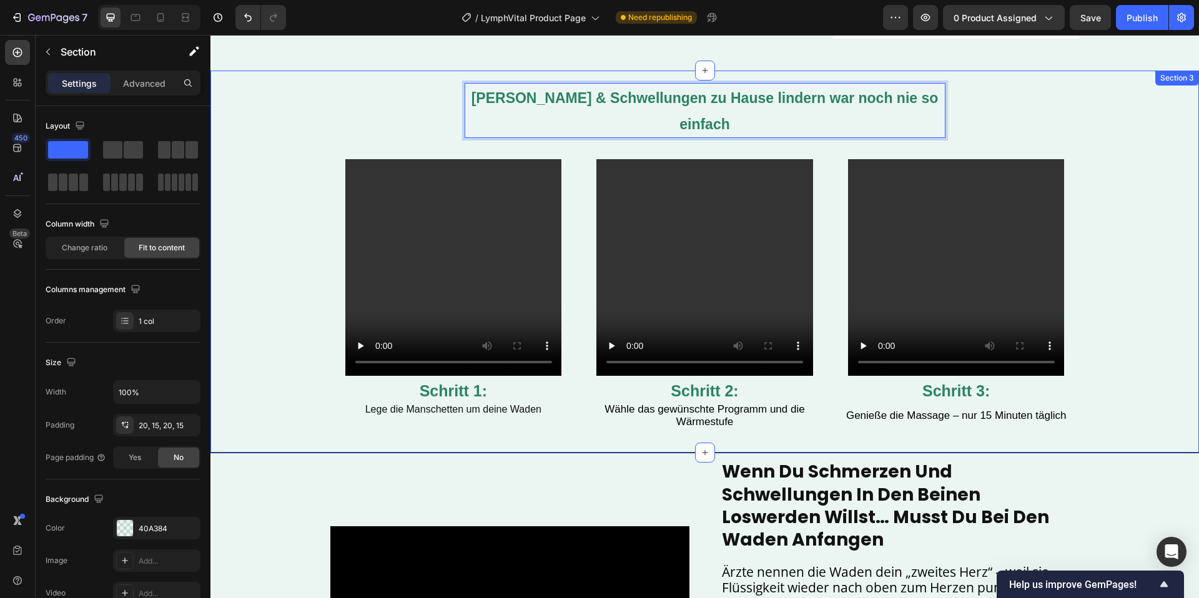
click at [571, 125] on div "Schmerzen & Schwellungen zu Hause lindern war noch nie so einfach Heading 2 Row…" at bounding box center [704, 262] width 749 height 358
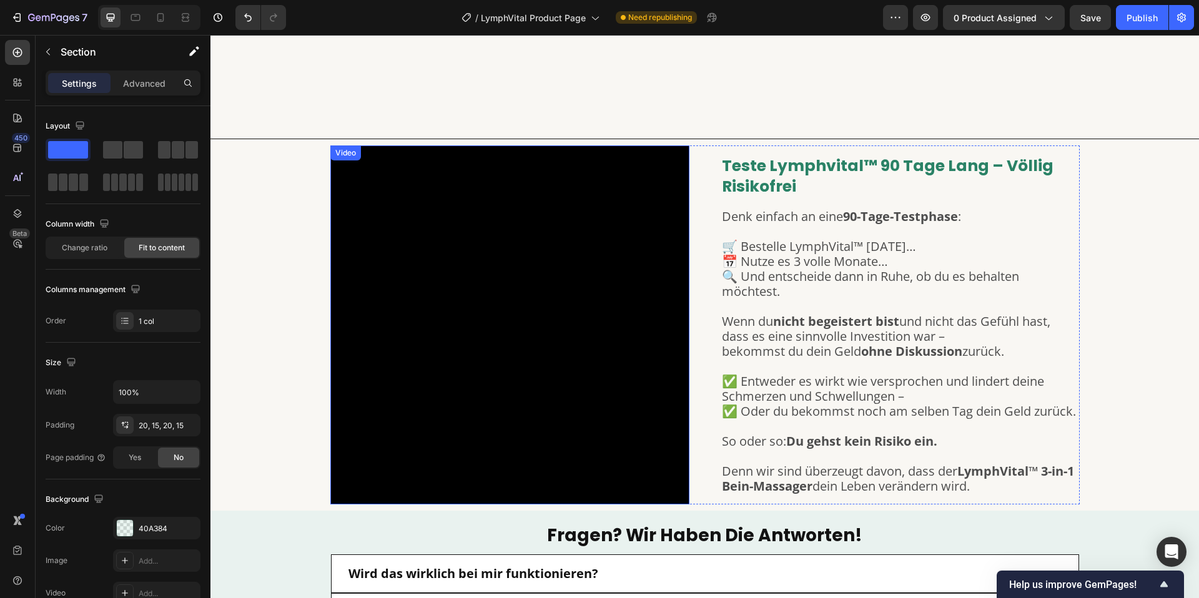
scroll to position [2859, 0]
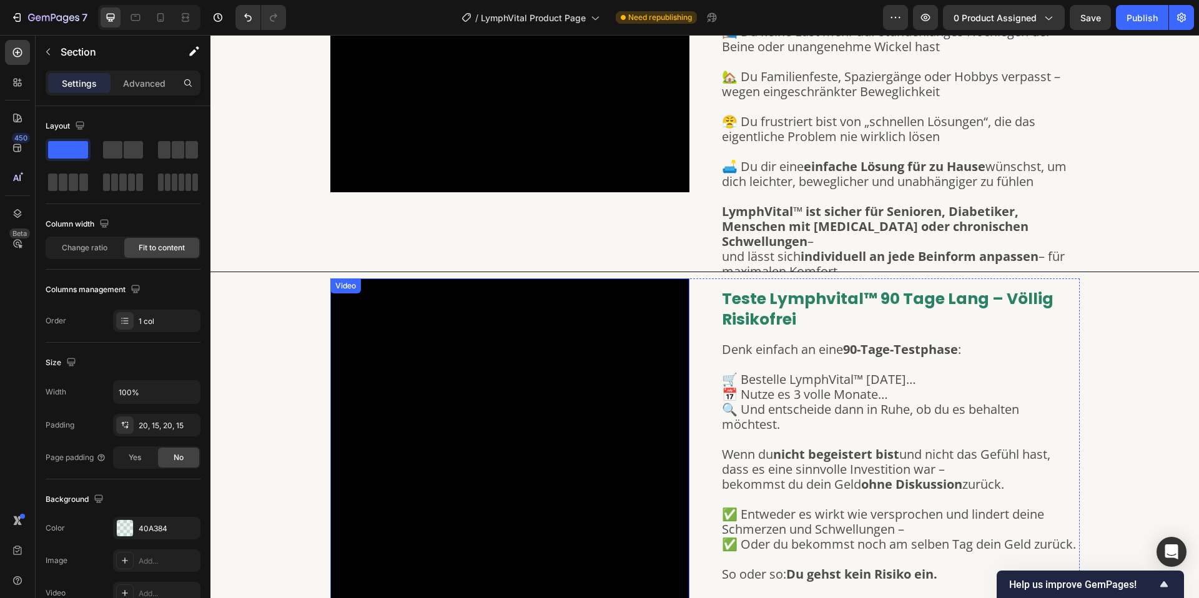
drag, startPoint x: 541, startPoint y: 425, endPoint x: 493, endPoint y: 374, distance: 70.2
click at [541, 425] on video at bounding box center [509, 457] width 359 height 359
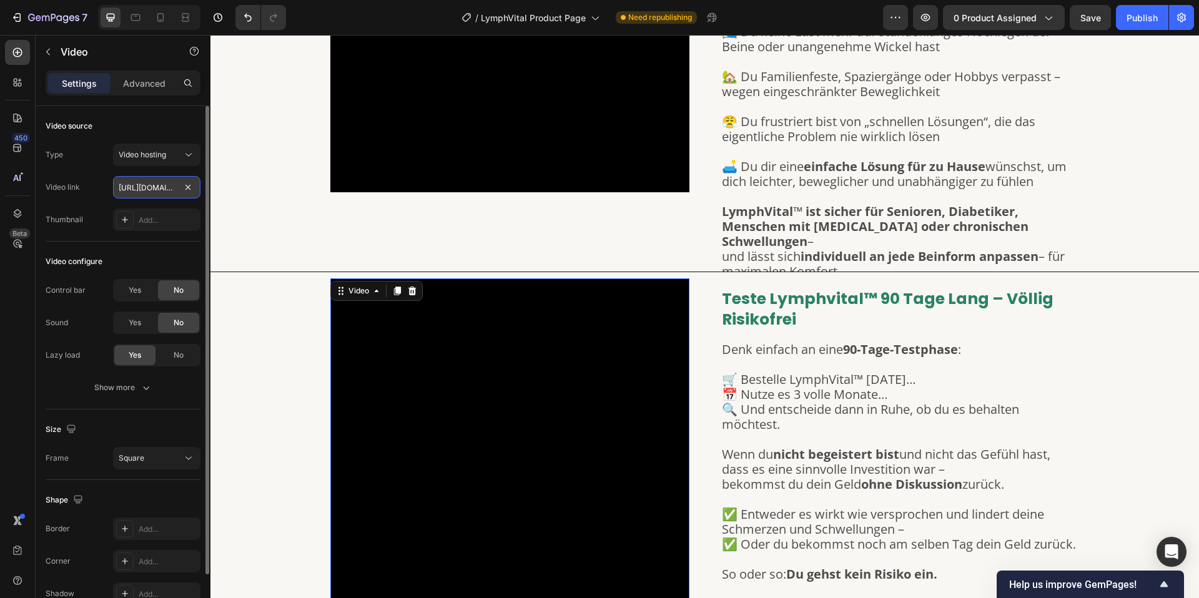
click at [163, 194] on input "[URL][DOMAIN_NAME]" at bounding box center [156, 187] width 87 height 22
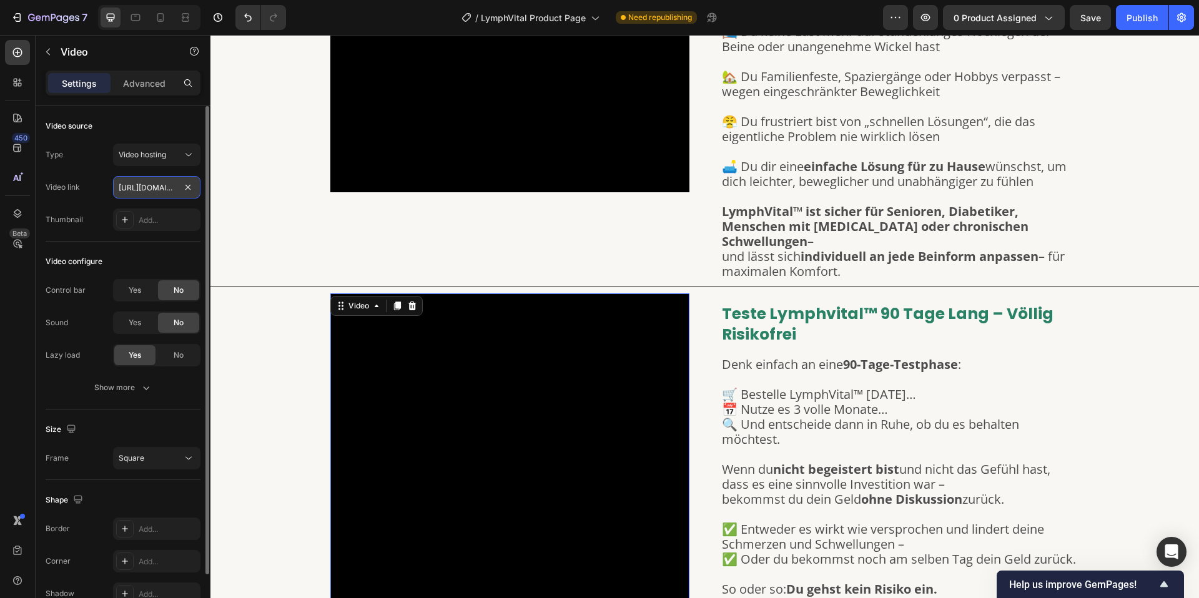
click at [163, 194] on input "[URL][DOMAIN_NAME]" at bounding box center [156, 187] width 87 height 22
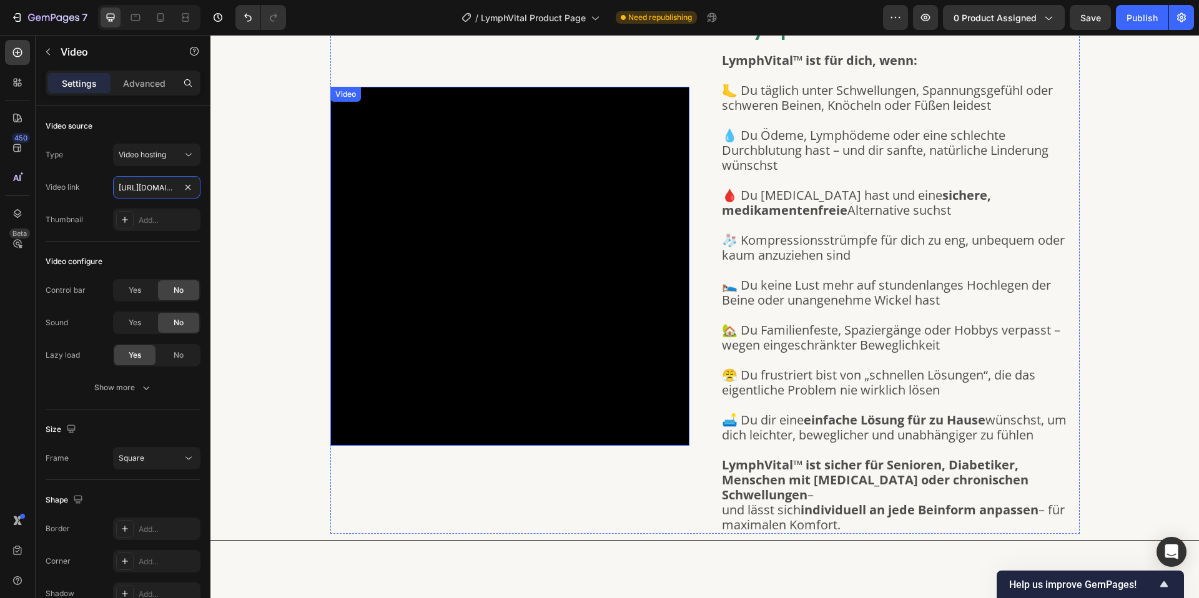
scroll to position [2508, 0]
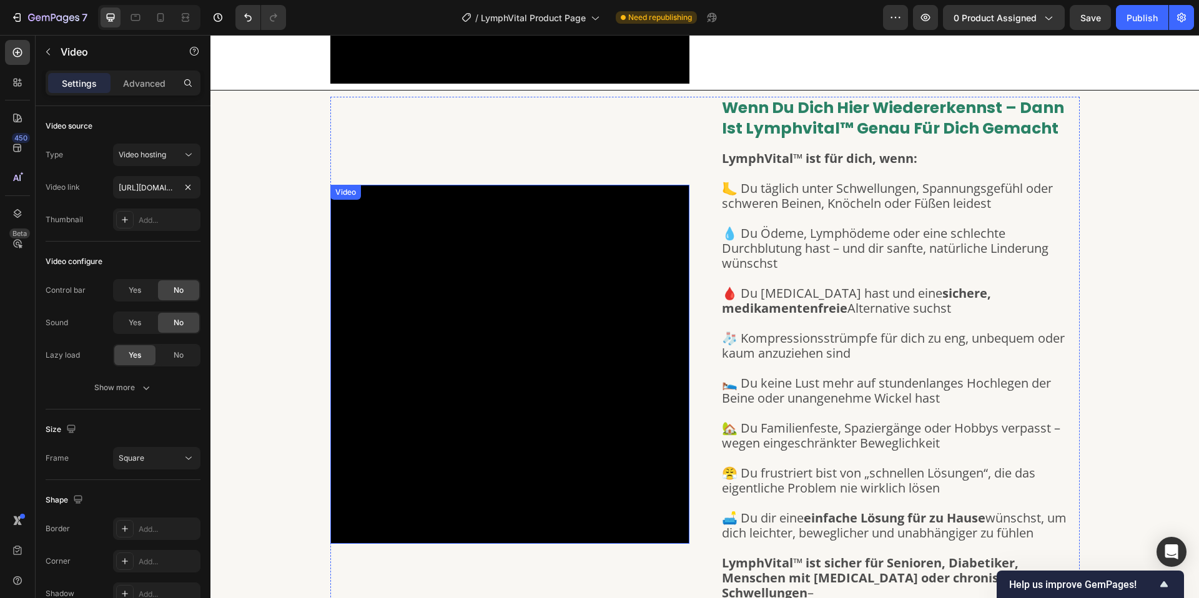
click at [471, 246] on video at bounding box center [509, 364] width 359 height 359
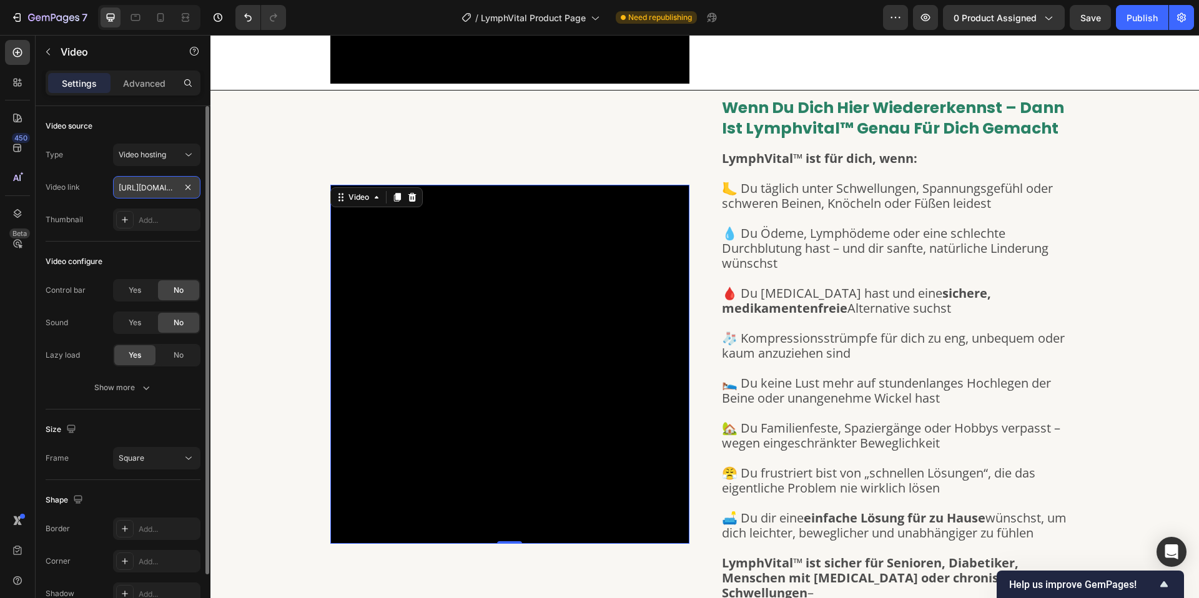
click at [171, 189] on input "[URL][DOMAIN_NAME]" at bounding box center [156, 187] width 87 height 22
paste input "cfae771bbd3240b38d9b9d12f3010bb7"
type input "[URL][DOMAIN_NAME]"
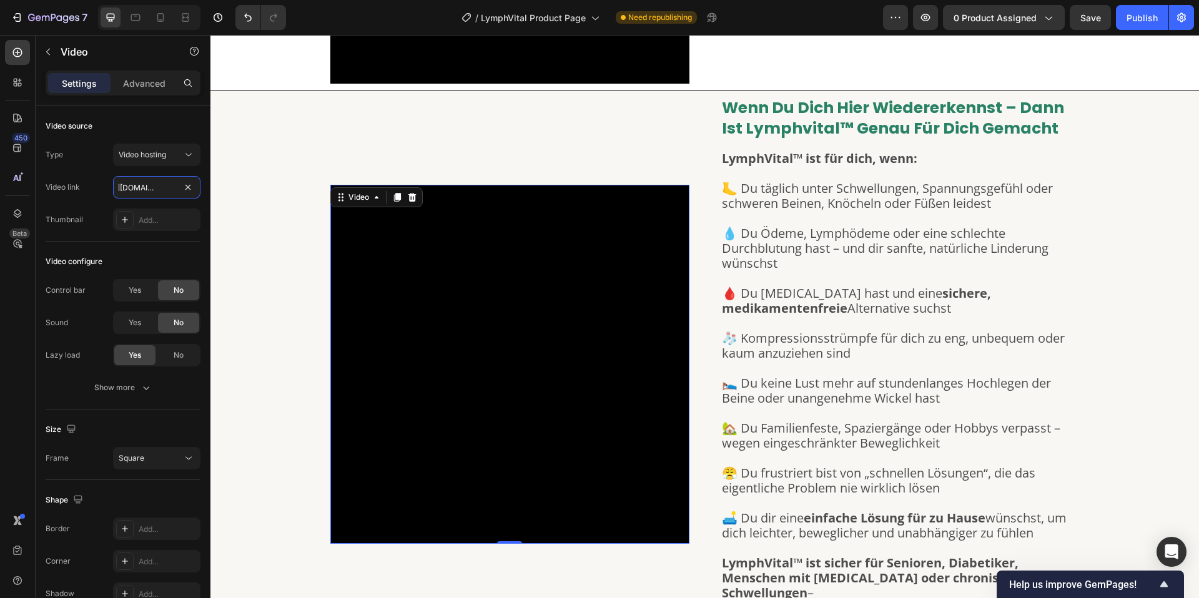
scroll to position [0, 232]
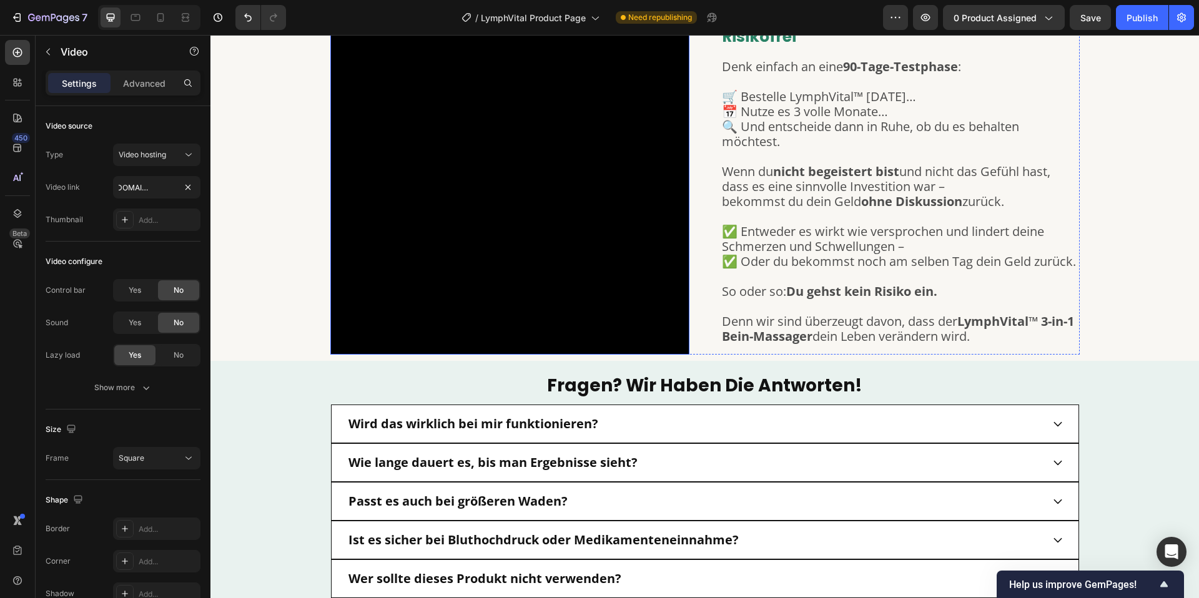
drag, startPoint x: 606, startPoint y: 290, endPoint x: 438, endPoint y: 235, distance: 177.1
click at [606, 290] on video at bounding box center [509, 175] width 359 height 359
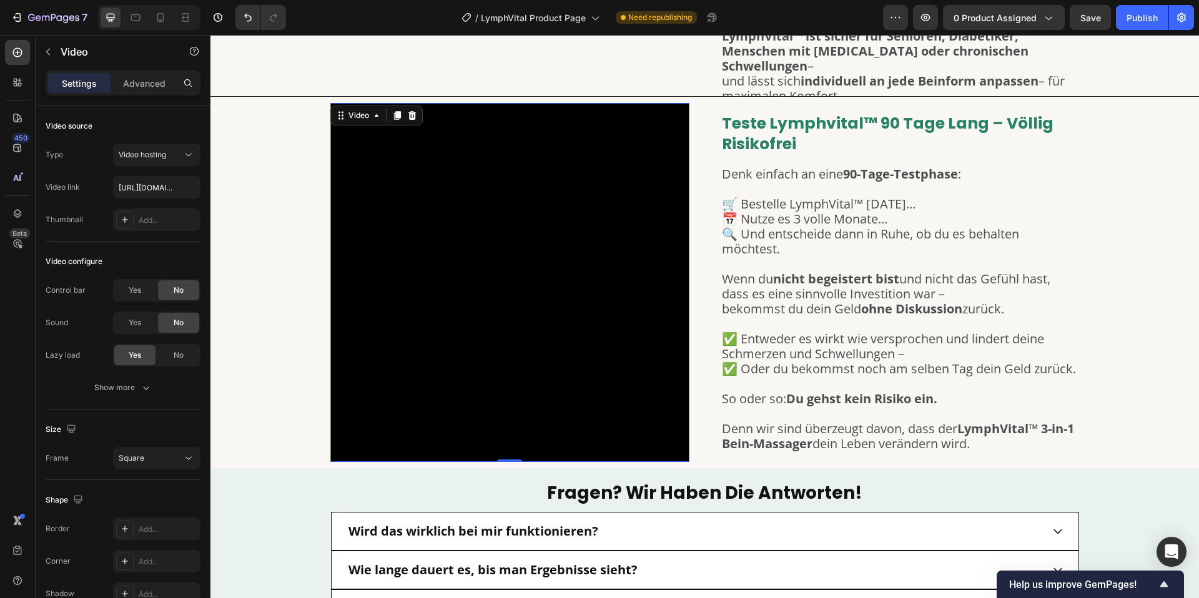
scroll to position [3025, 0]
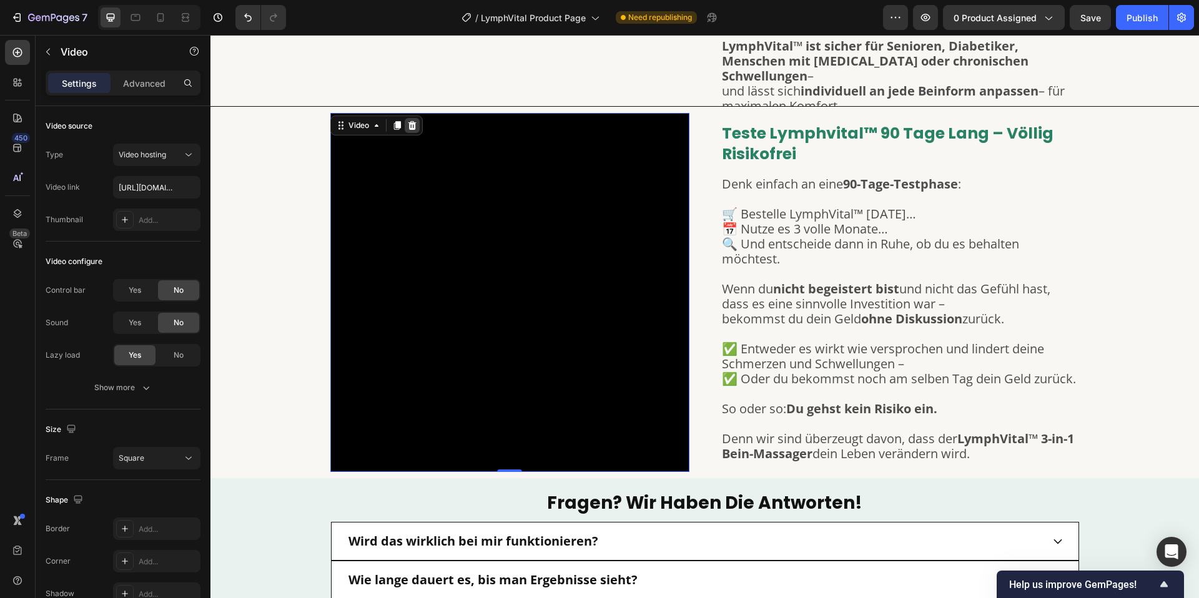
click at [407, 127] on icon at bounding box center [412, 126] width 10 height 10
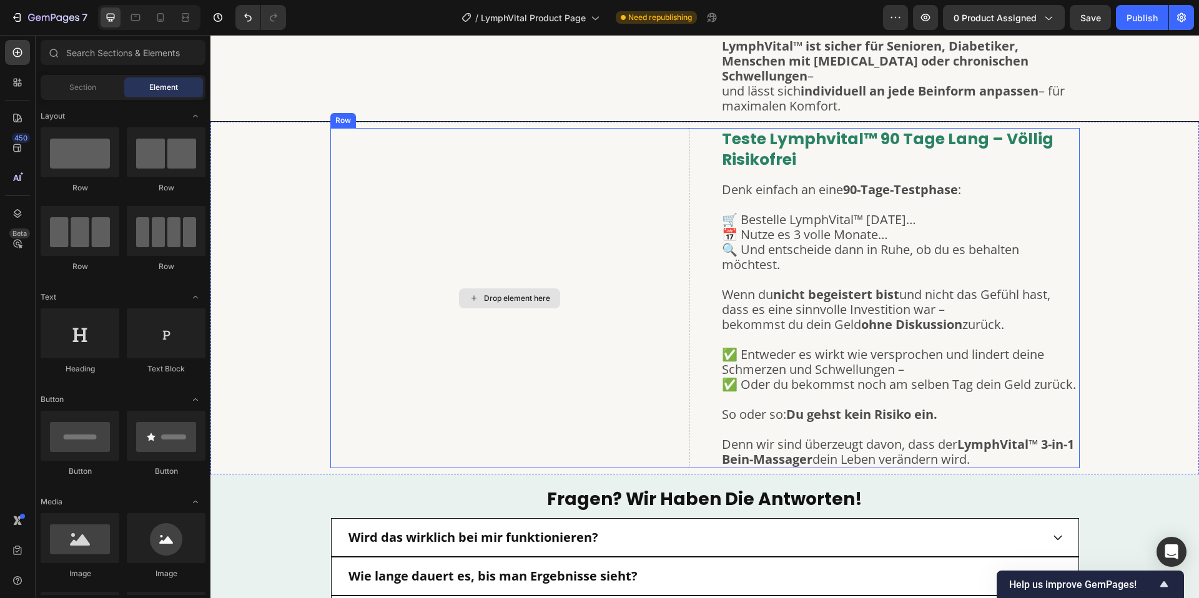
click at [498, 288] on div "Drop element here" at bounding box center [509, 298] width 101 height 20
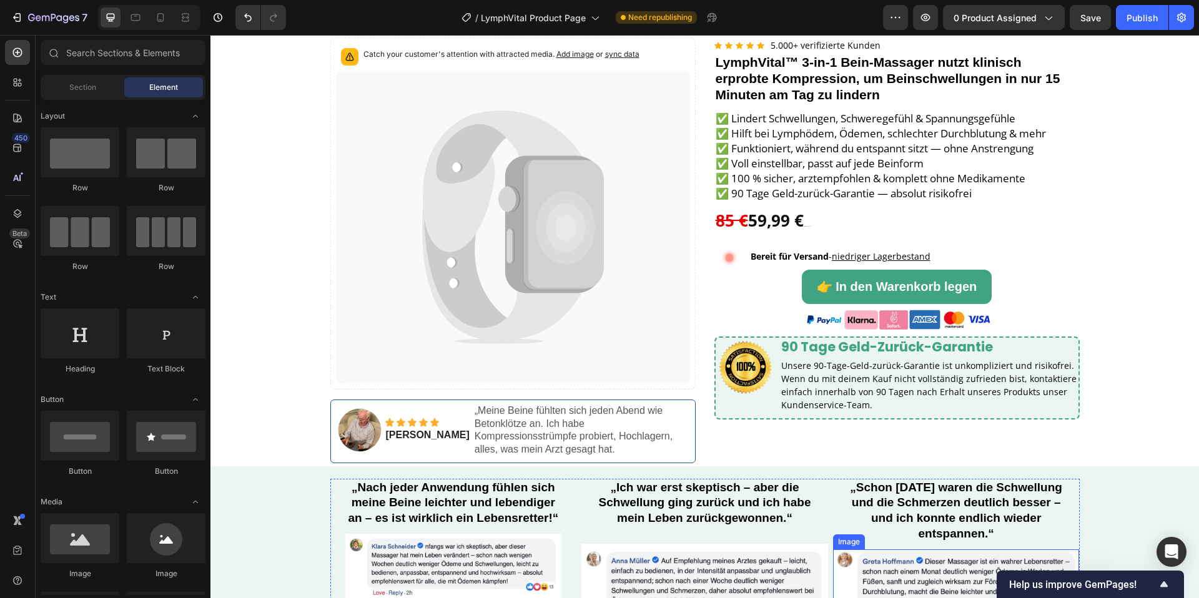
scroll to position [0, 0]
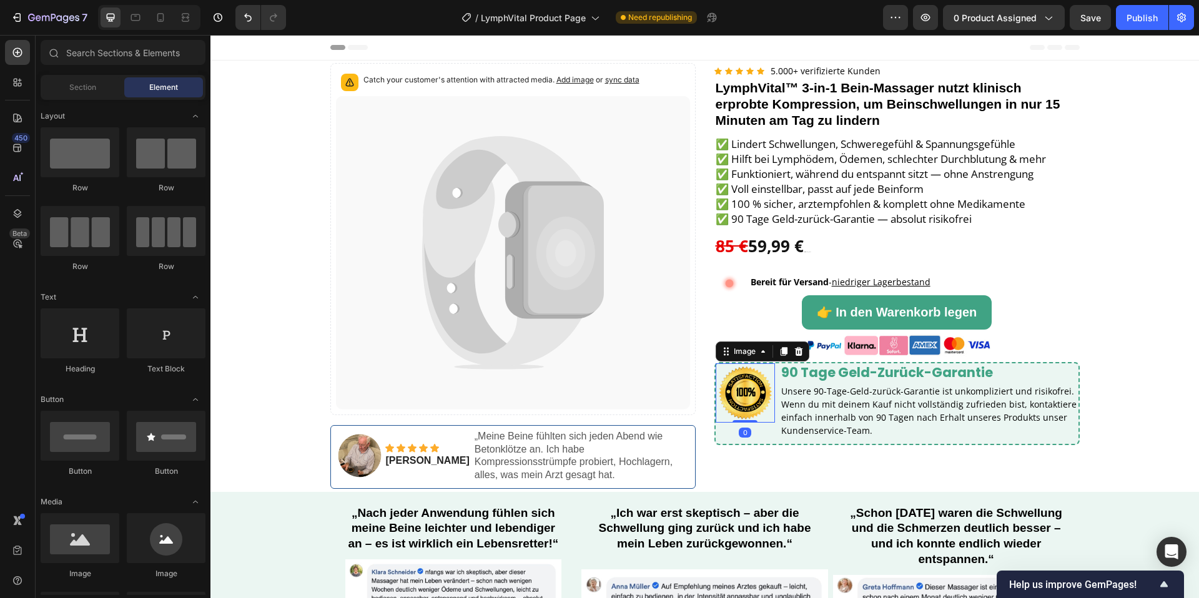
click at [749, 395] on img at bounding box center [746, 393] width 60 height 60
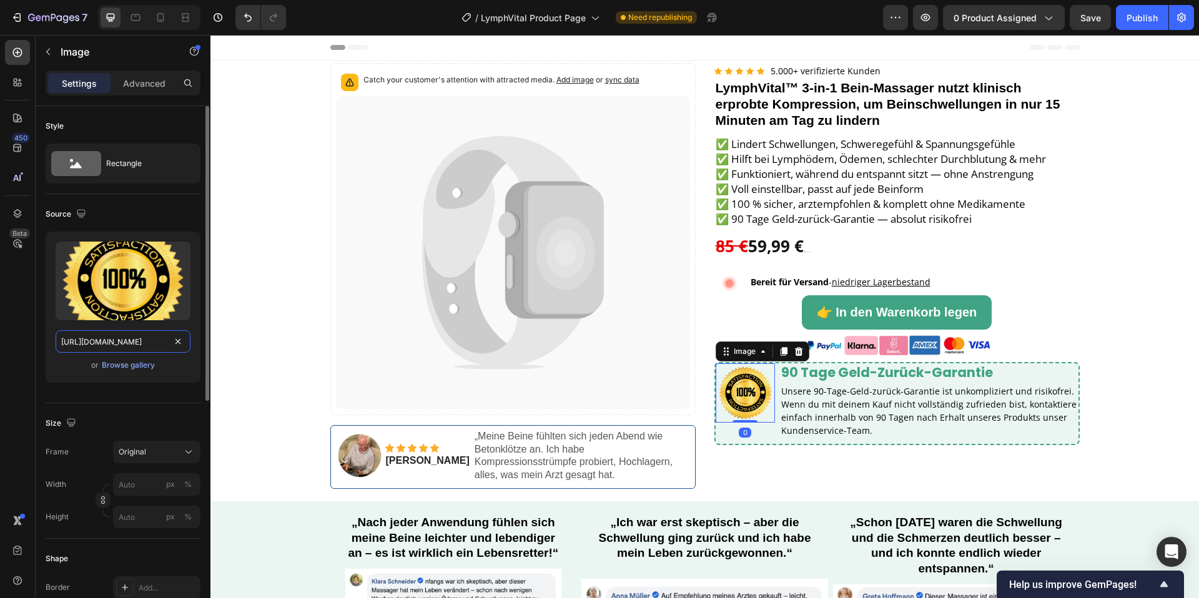
click at [121, 343] on input "[URL][DOMAIN_NAME]" at bounding box center [123, 341] width 135 height 22
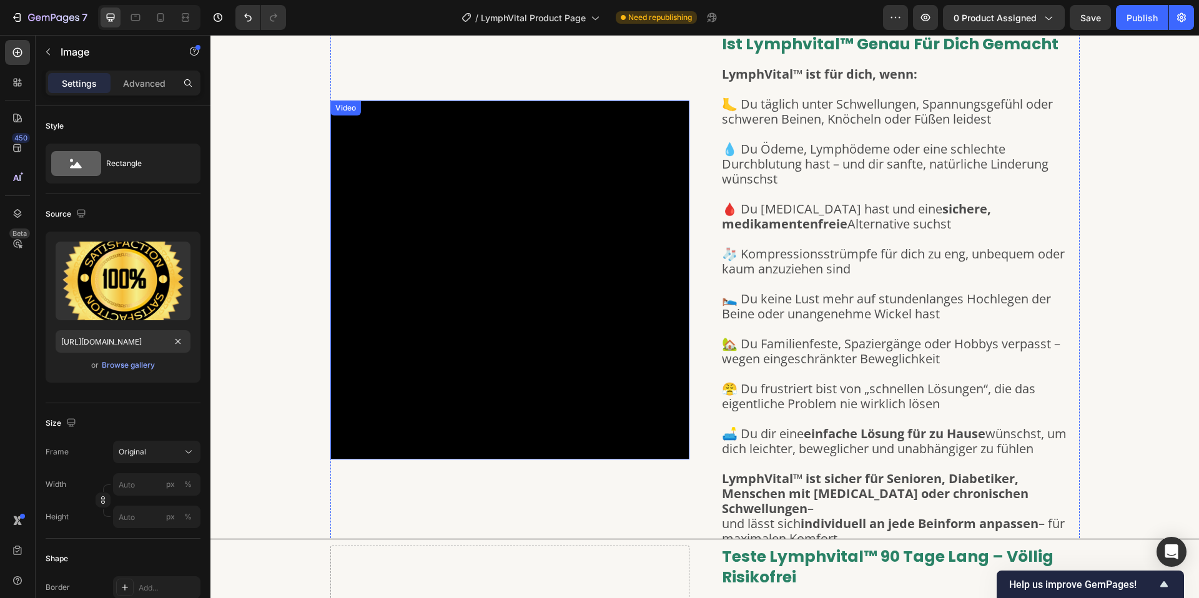
click at [503, 239] on video at bounding box center [509, 280] width 359 height 359
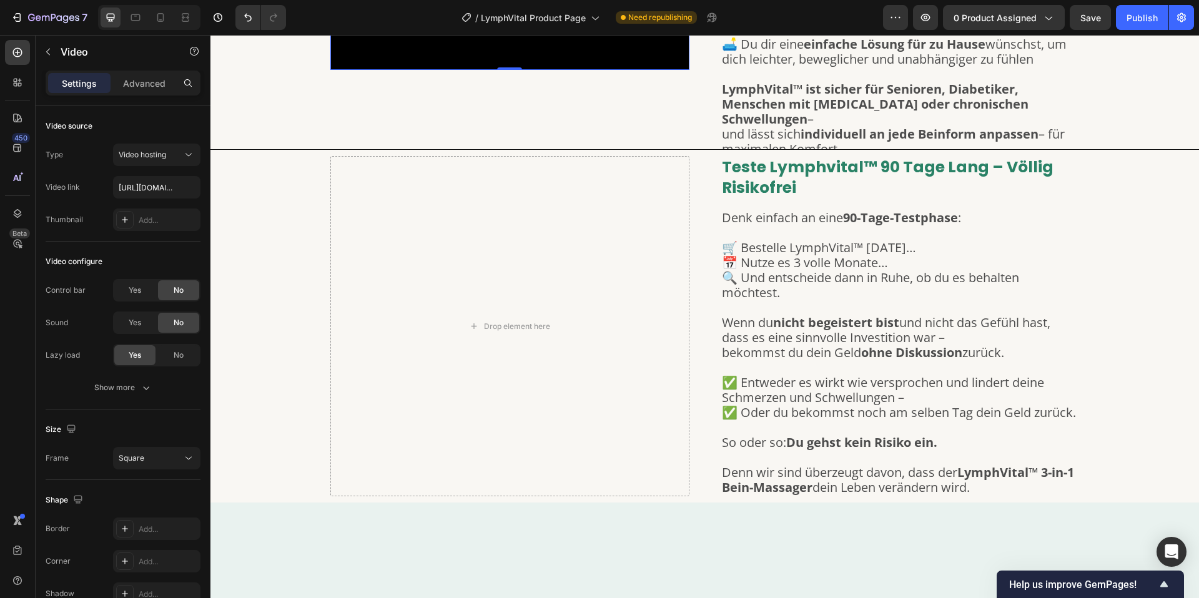
scroll to position [3005, 0]
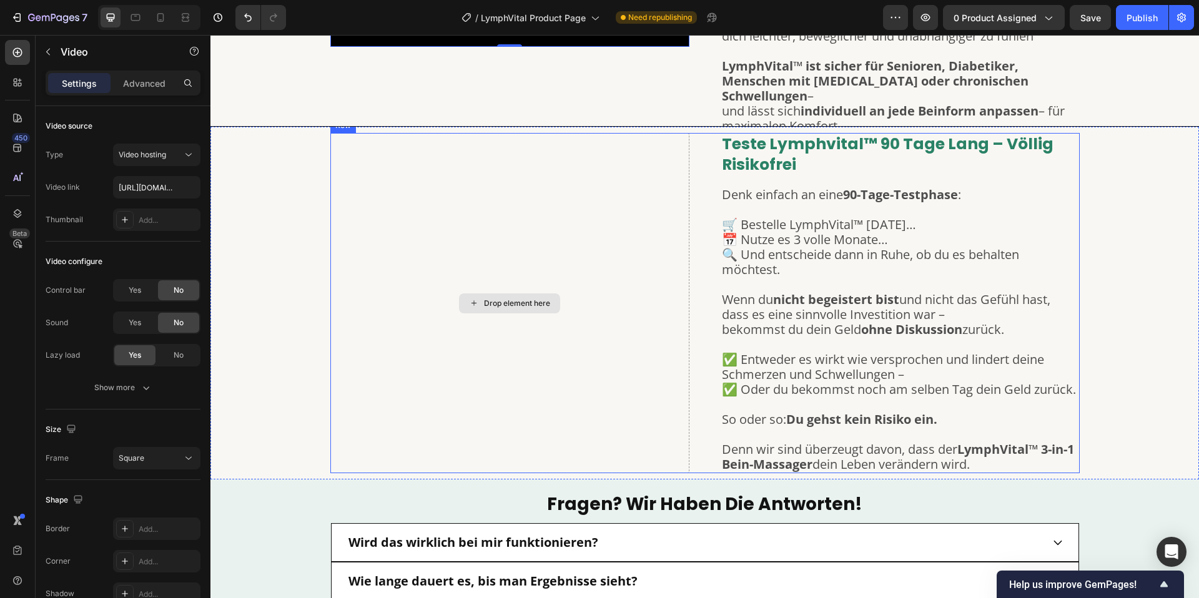
click at [502, 267] on div "Drop element here" at bounding box center [509, 303] width 359 height 340
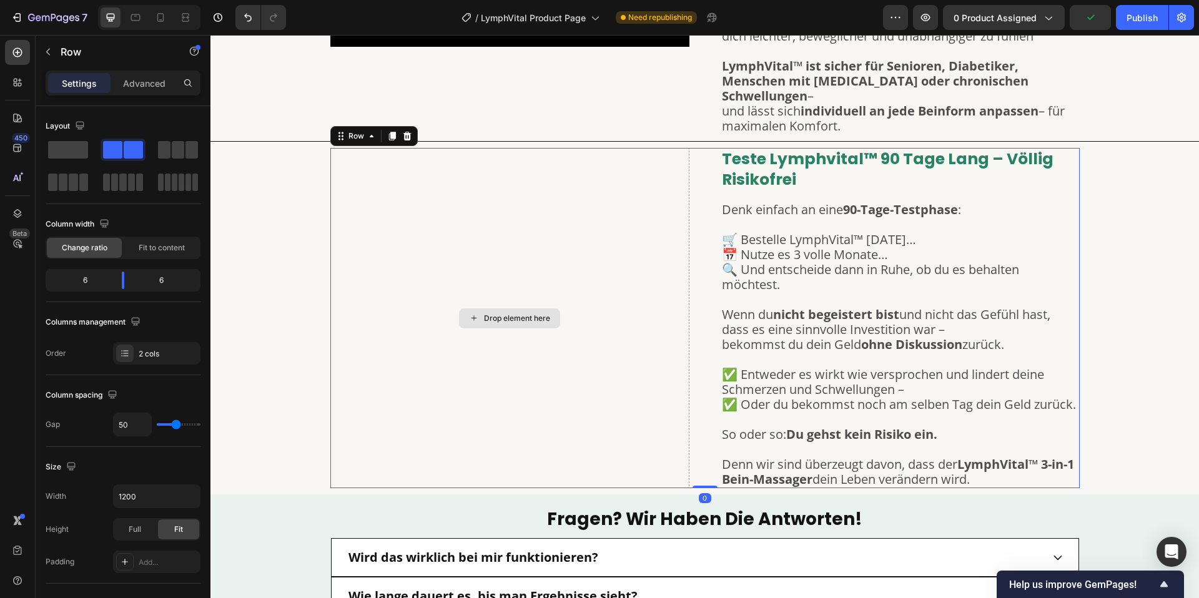
click at [468, 290] on div "Drop element here" at bounding box center [509, 318] width 359 height 340
click at [490, 313] on div "Drop element here" at bounding box center [517, 318] width 66 height 10
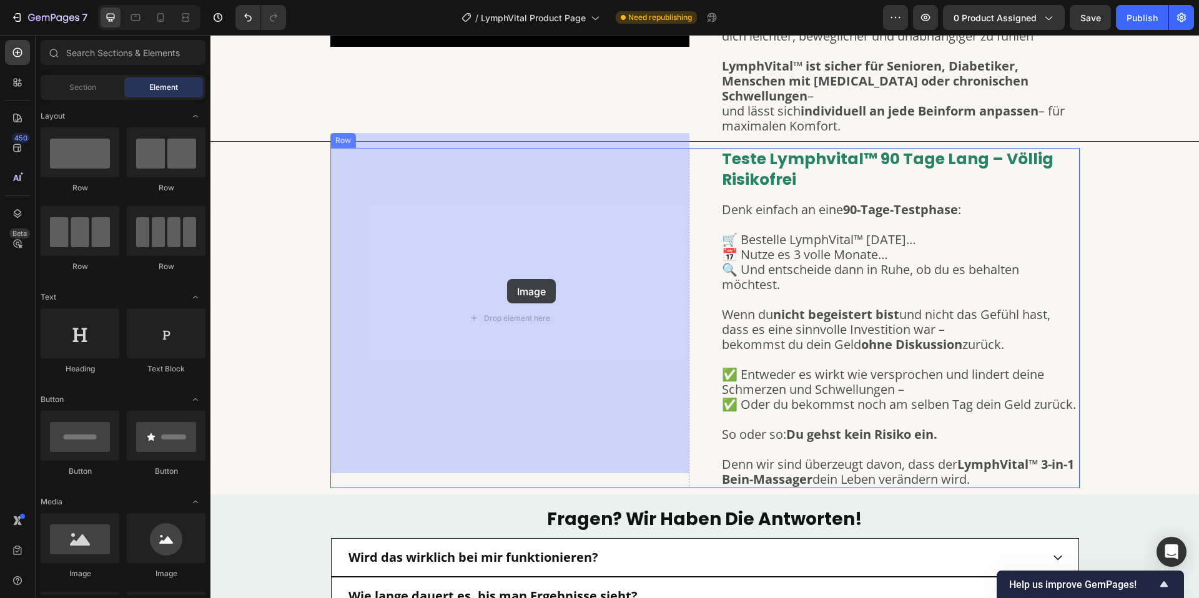
drag, startPoint x: 295, startPoint y: 383, endPoint x: 531, endPoint y: 277, distance: 258.5
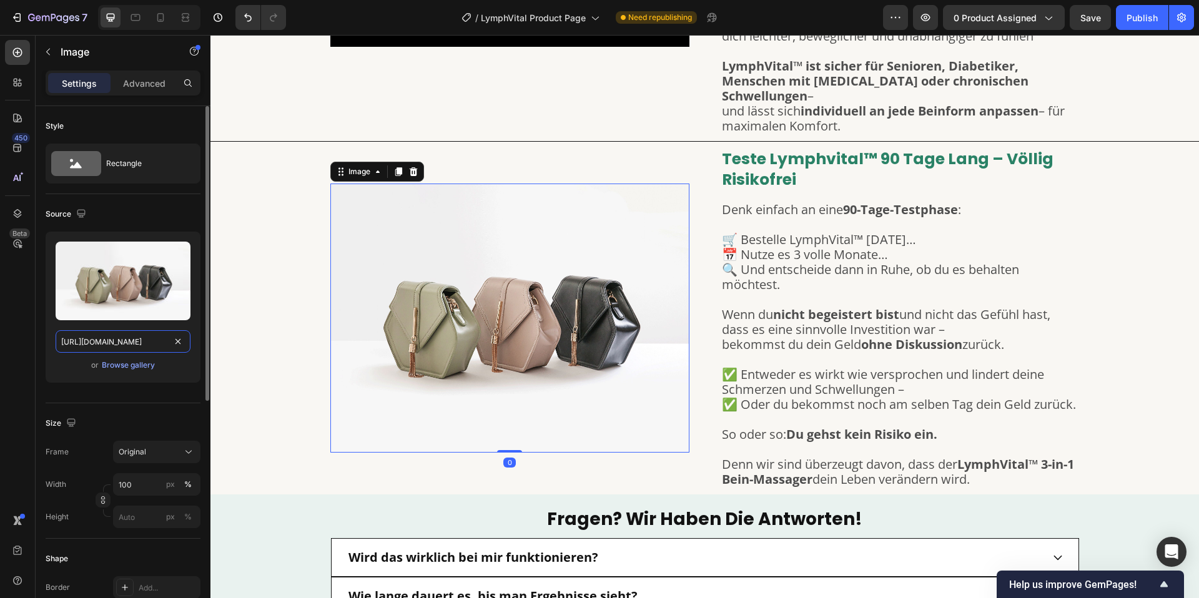
scroll to position [0, 39]
click at [157, 345] on input "[URL][DOMAIN_NAME]" at bounding box center [123, 341] width 135 height 22
click at [157, 345] on input "[URL][DOMAIN_NAME]" at bounding box center [123, 340] width 135 height 22
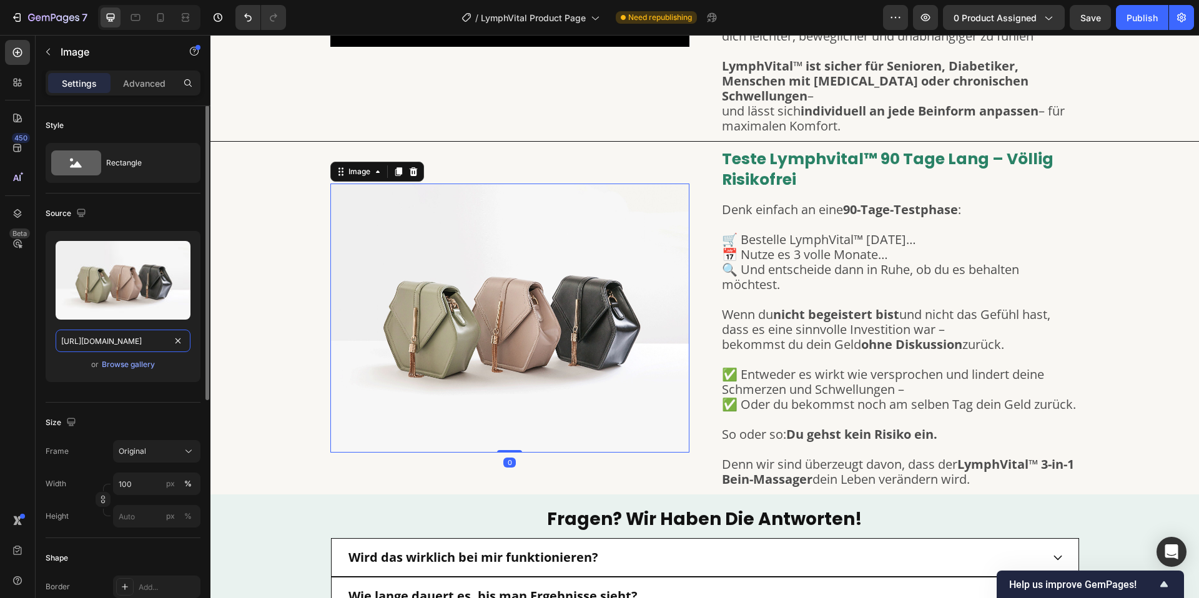
paste input "0904/2411/5533/files/gempages_573453553171956627-f4739f86-51a9-4fbb-9e19-5bf39f…"
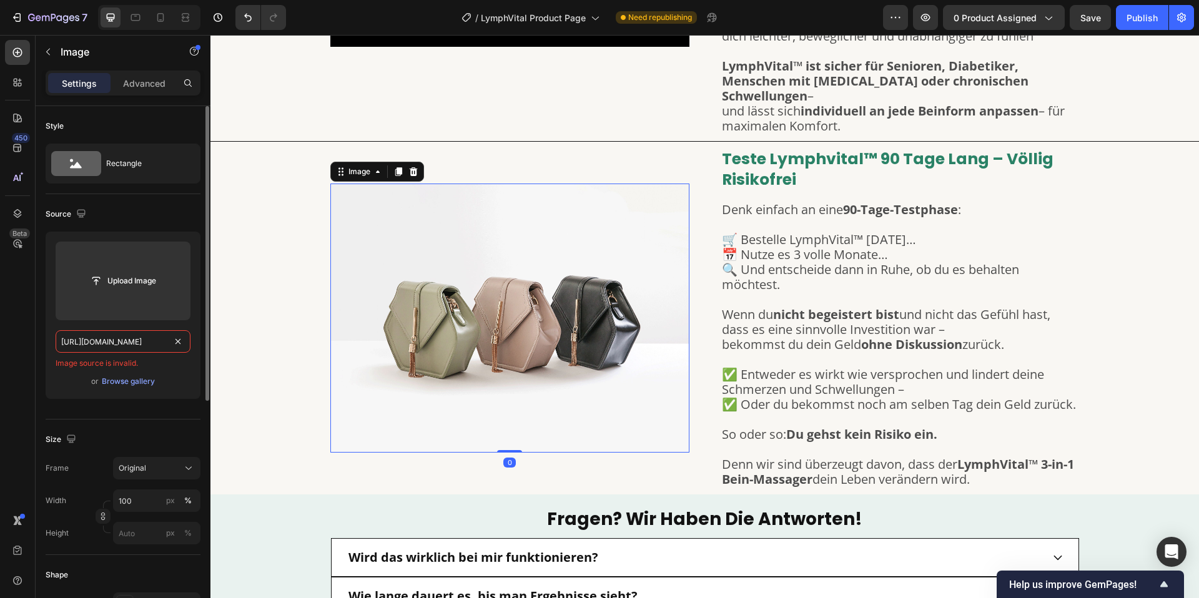
paste input "text"
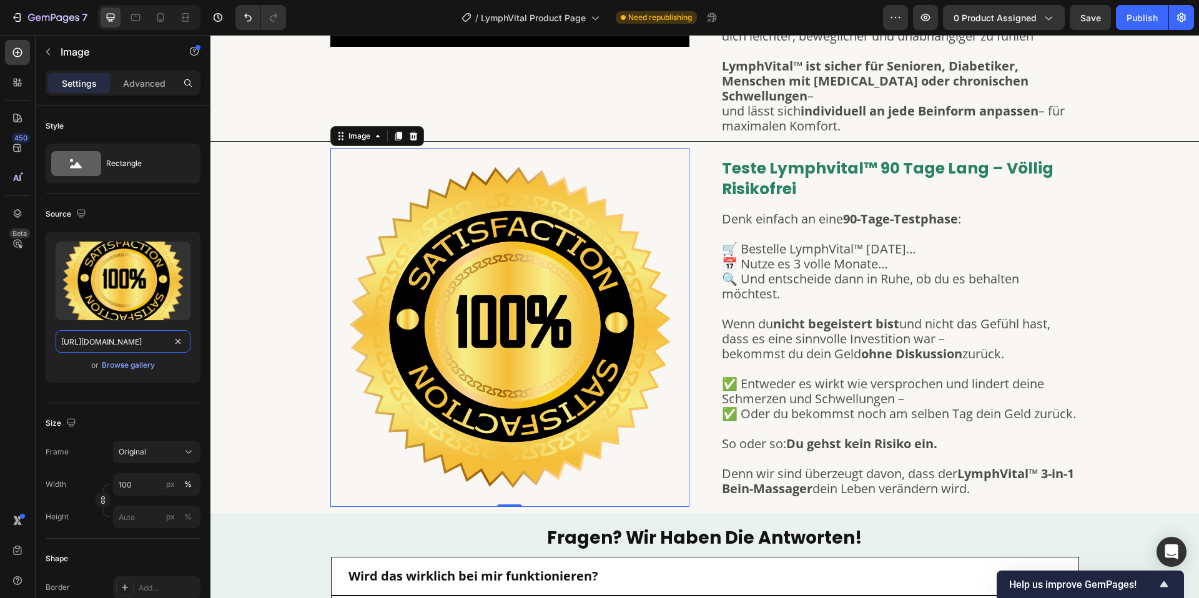
type input "[URL][DOMAIN_NAME]"
click at [588, 277] on img at bounding box center [509, 327] width 359 height 359
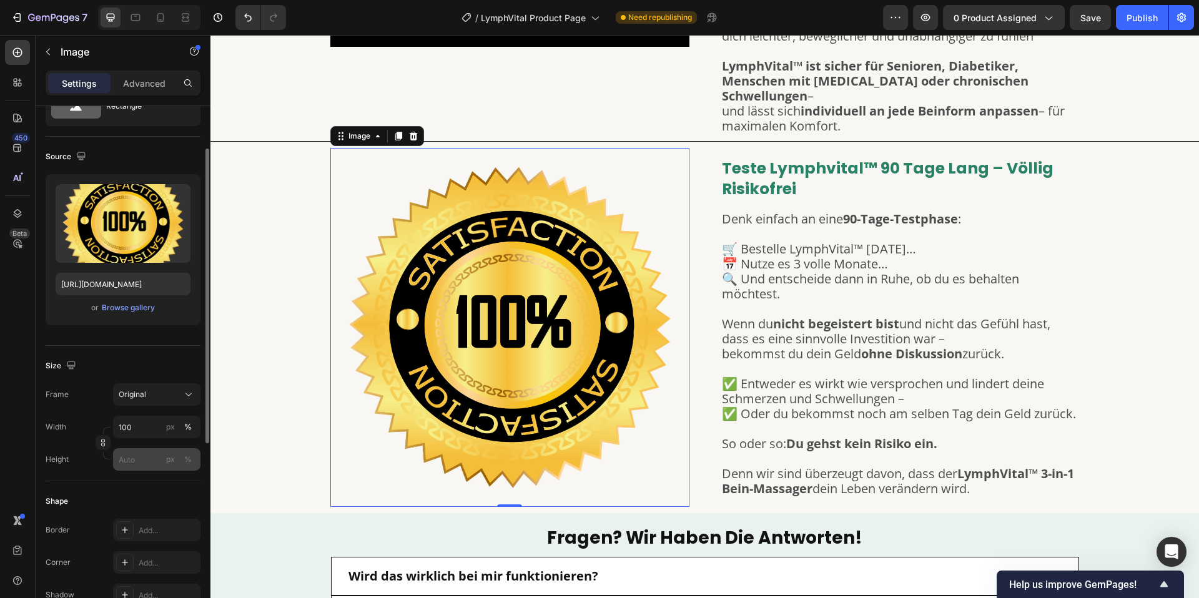
scroll to position [119, 0]
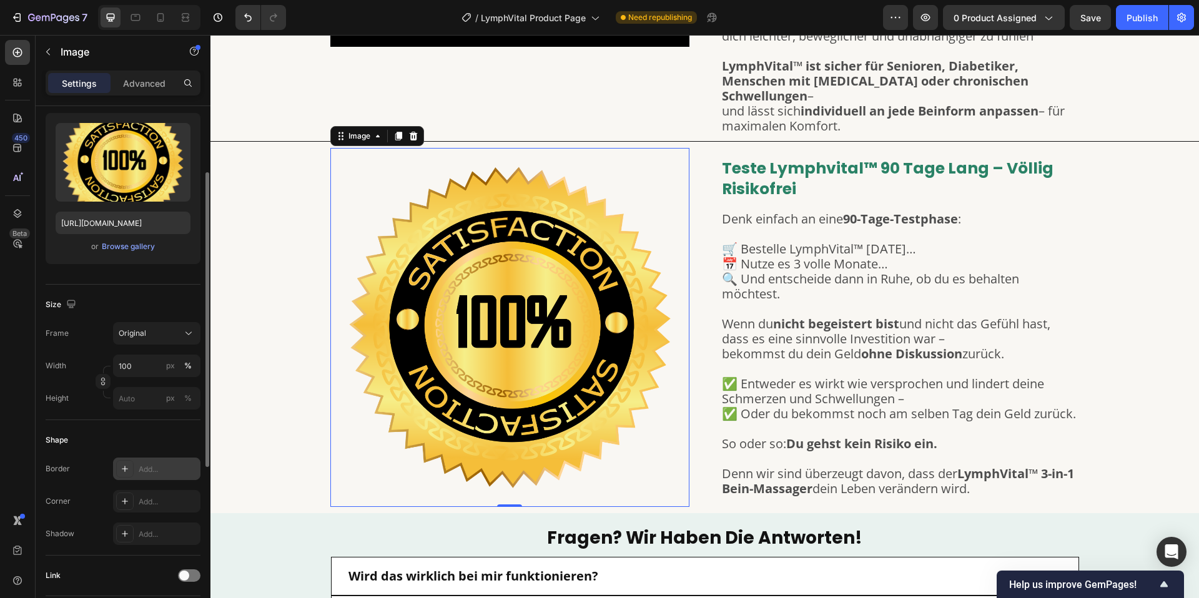
click at [146, 464] on div "Add..." at bounding box center [168, 469] width 59 height 11
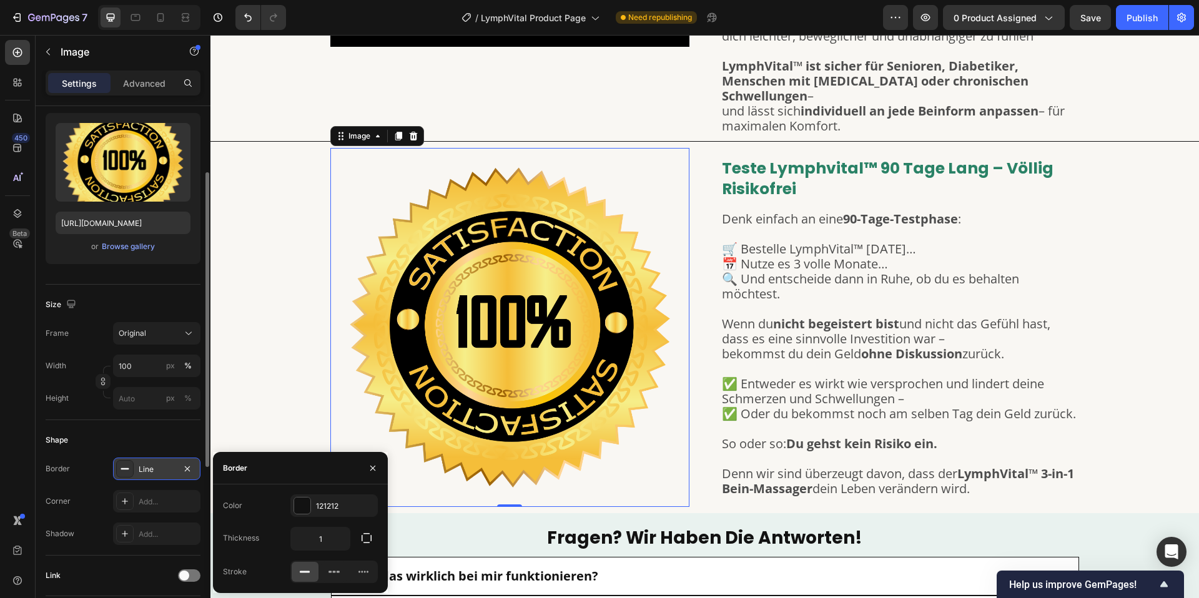
click at [102, 418] on div "Size Frame Original Width 100 px % Height px %" at bounding box center [123, 353] width 155 height 136
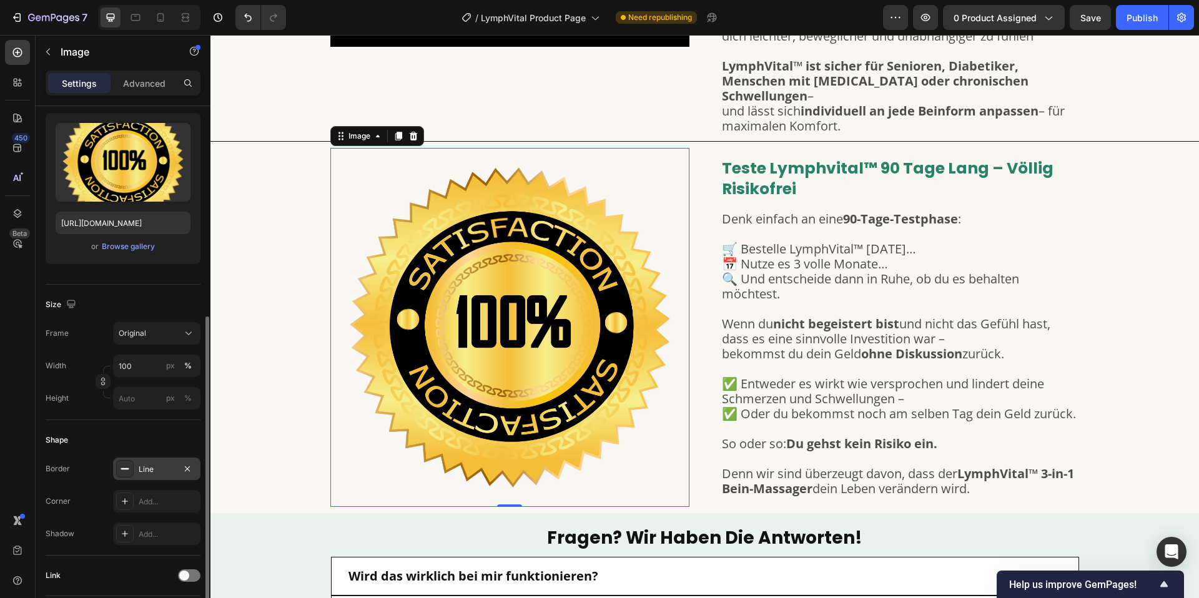
scroll to position [391, 0]
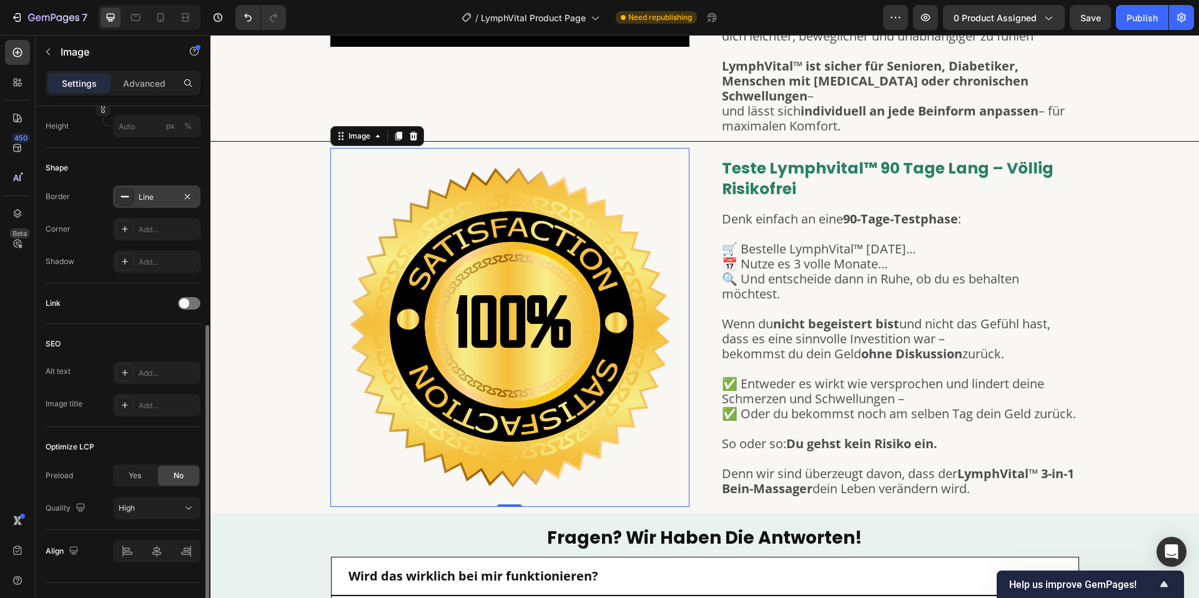
drag, startPoint x: 501, startPoint y: 337, endPoint x: 225, endPoint y: 297, distance: 279.5
click at [501, 337] on img at bounding box center [509, 327] width 359 height 359
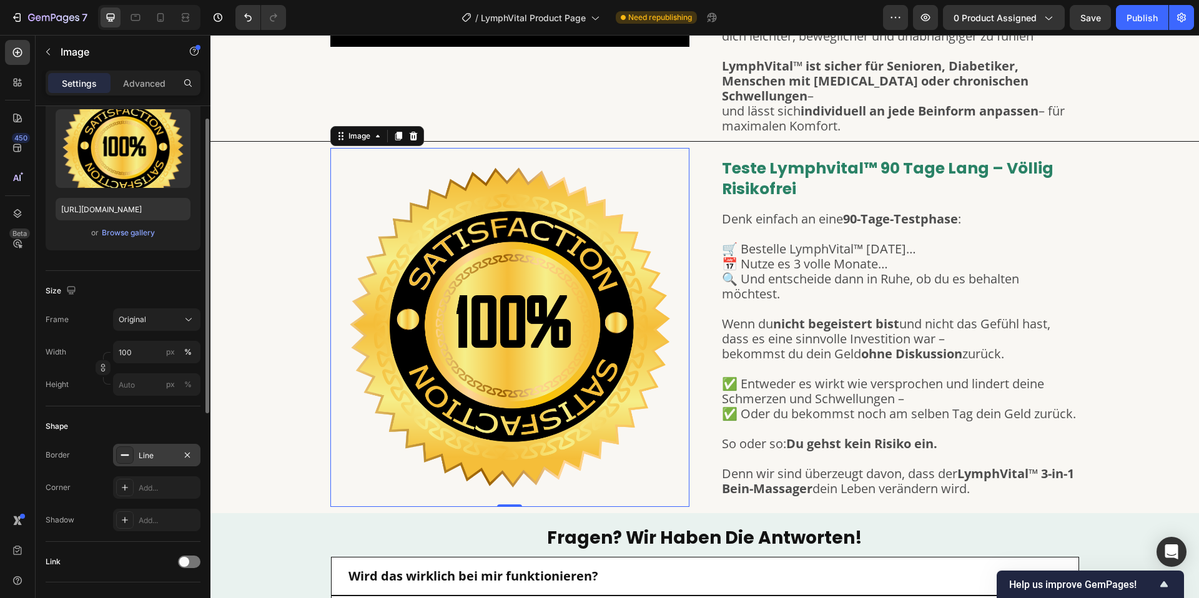
scroll to position [87, 0]
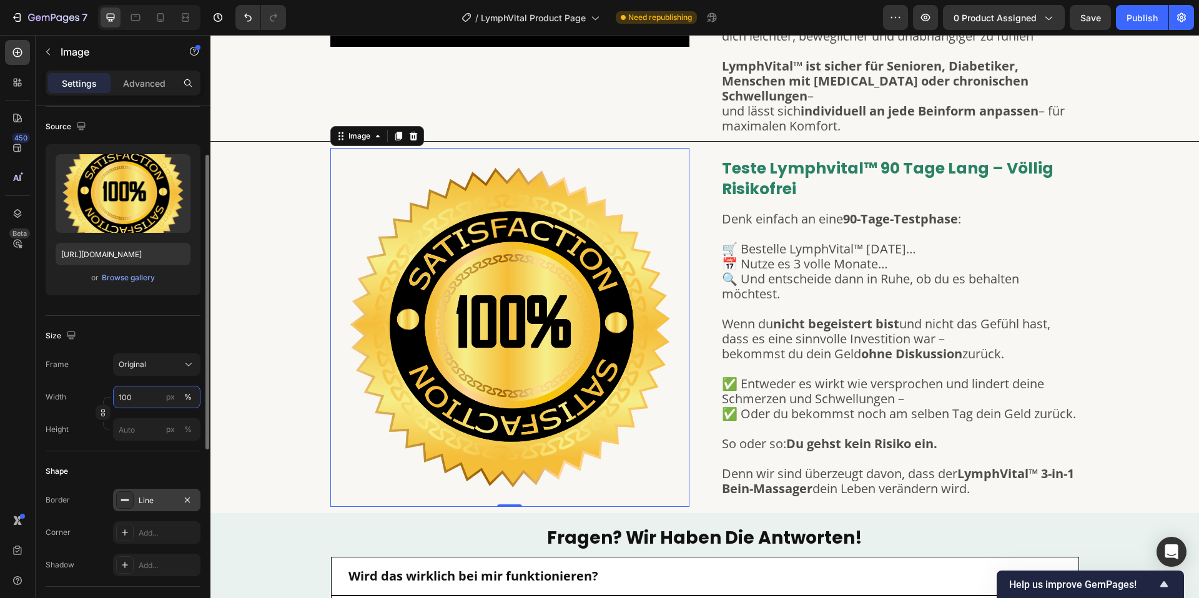
click at [130, 399] on input "100" at bounding box center [156, 397] width 87 height 22
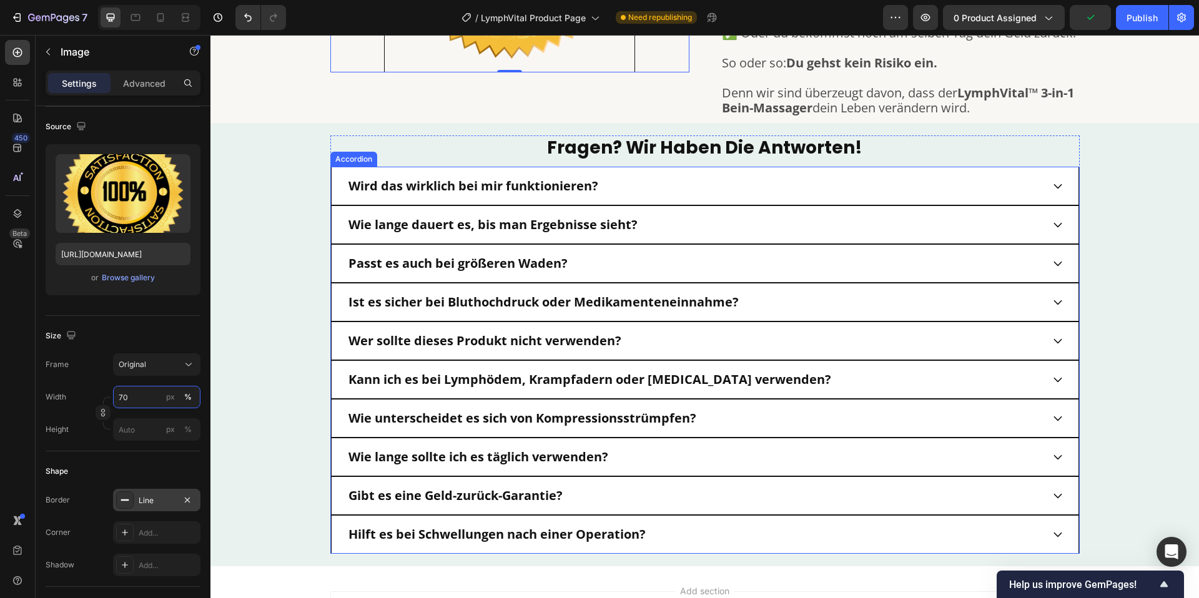
scroll to position [3479, 0]
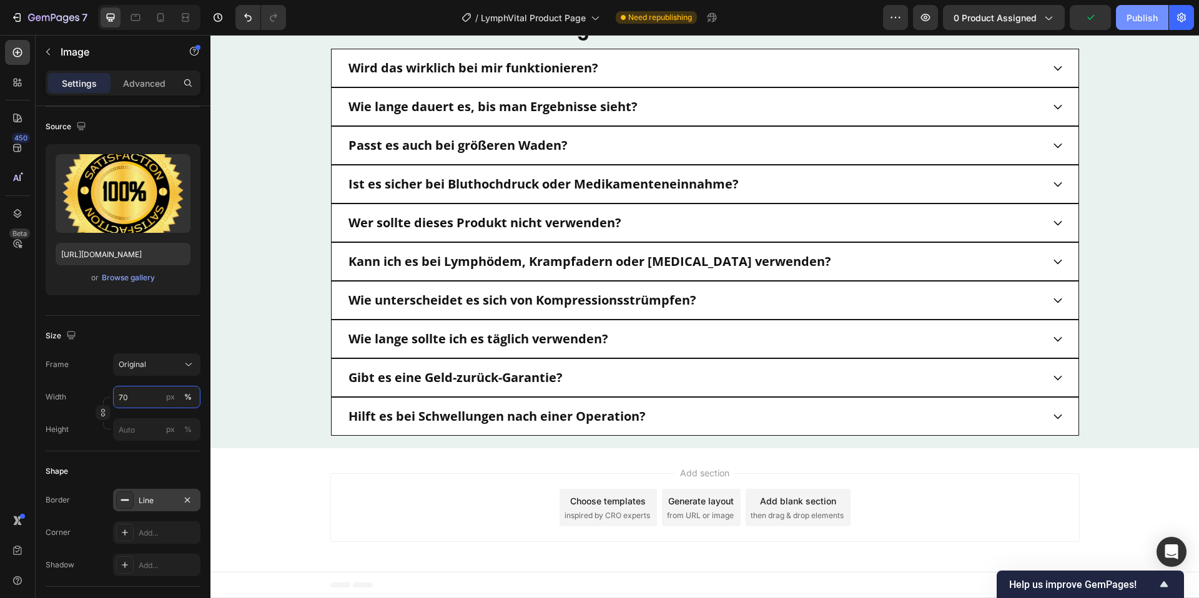
type input "70"
click at [1147, 24] on button "Publish" at bounding box center [1142, 17] width 52 height 25
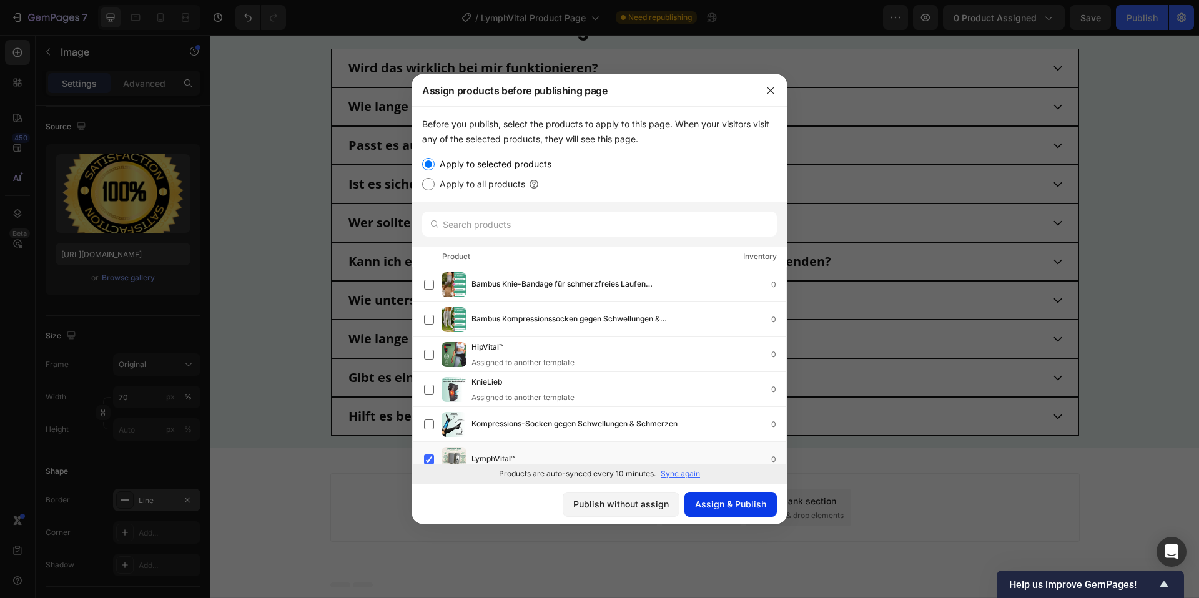
click at [726, 501] on div "Assign & Publish" at bounding box center [730, 504] width 71 height 13
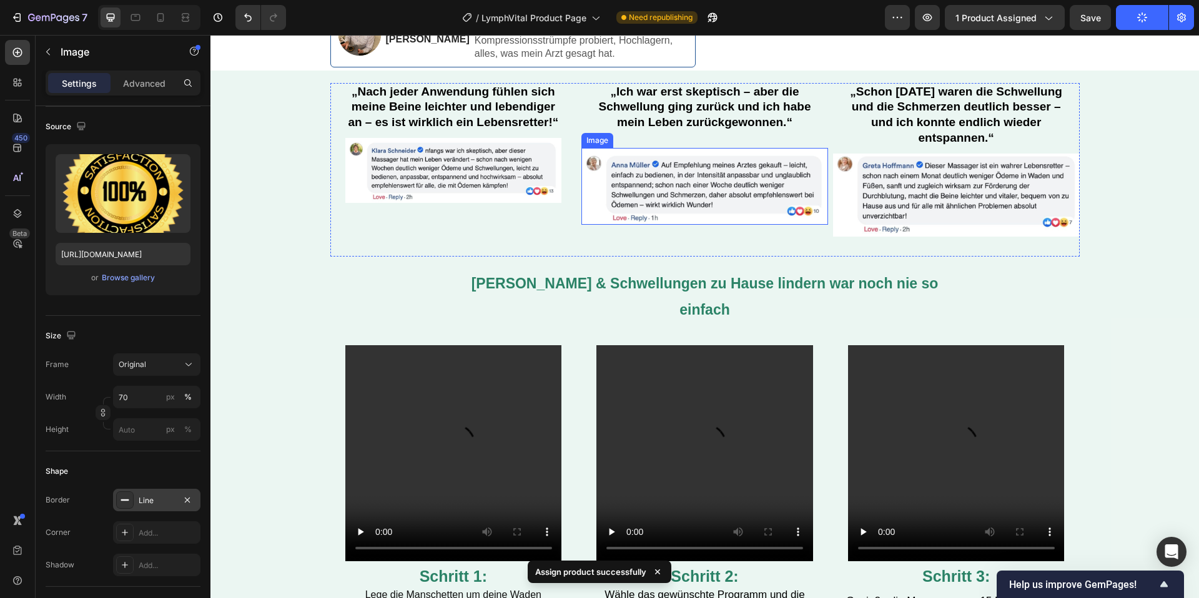
scroll to position [0, 0]
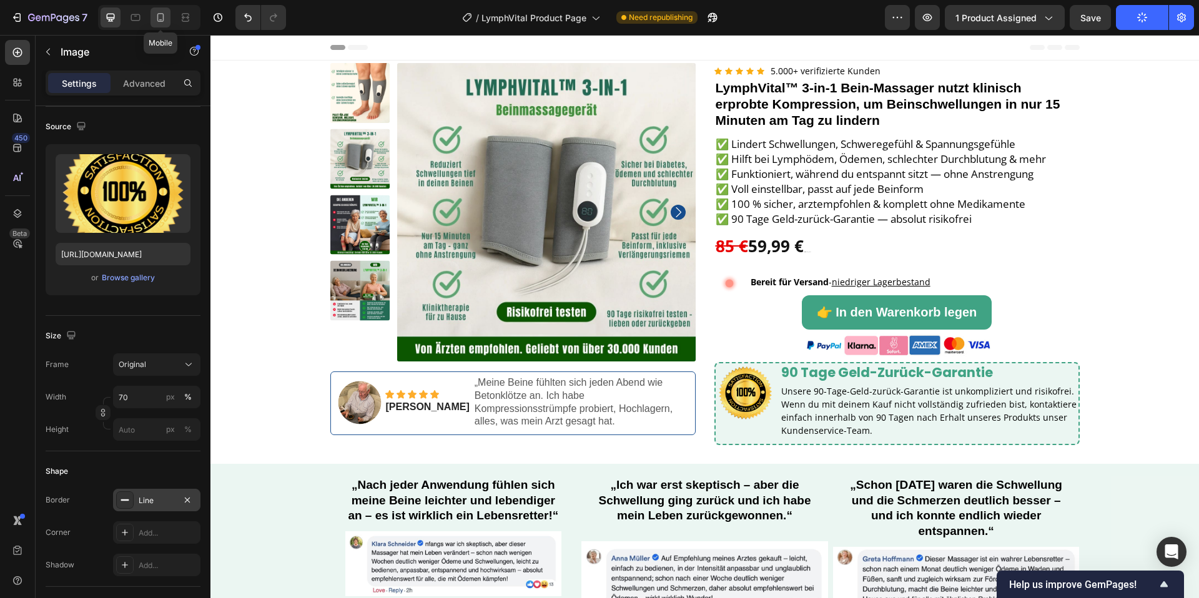
click at [163, 21] on icon at bounding box center [160, 17] width 7 height 9
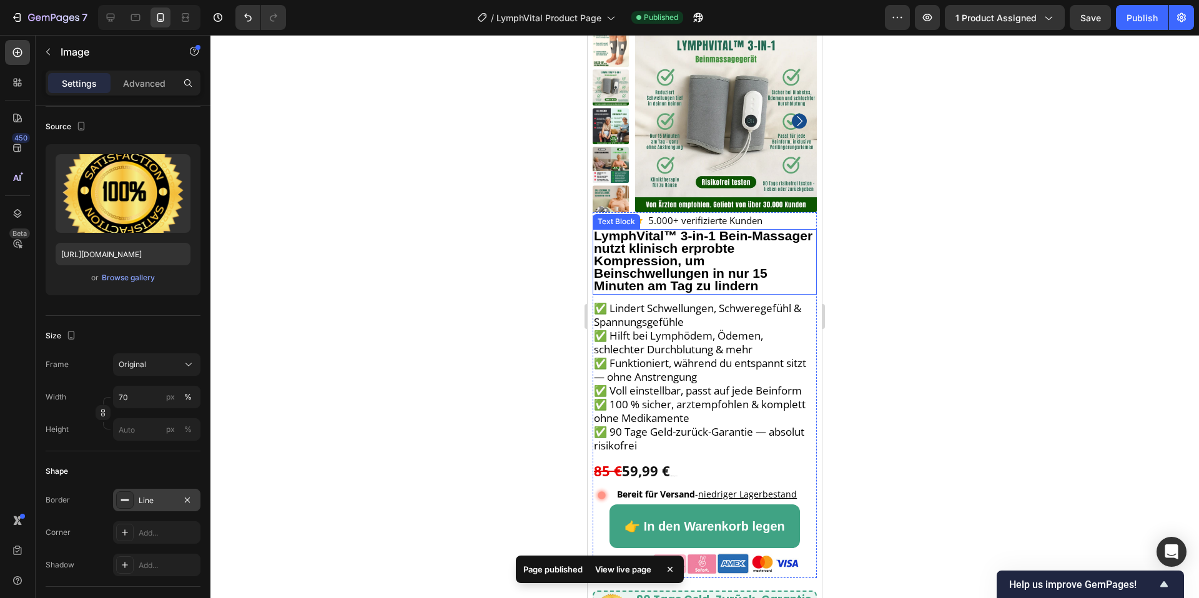
scroll to position [43, 0]
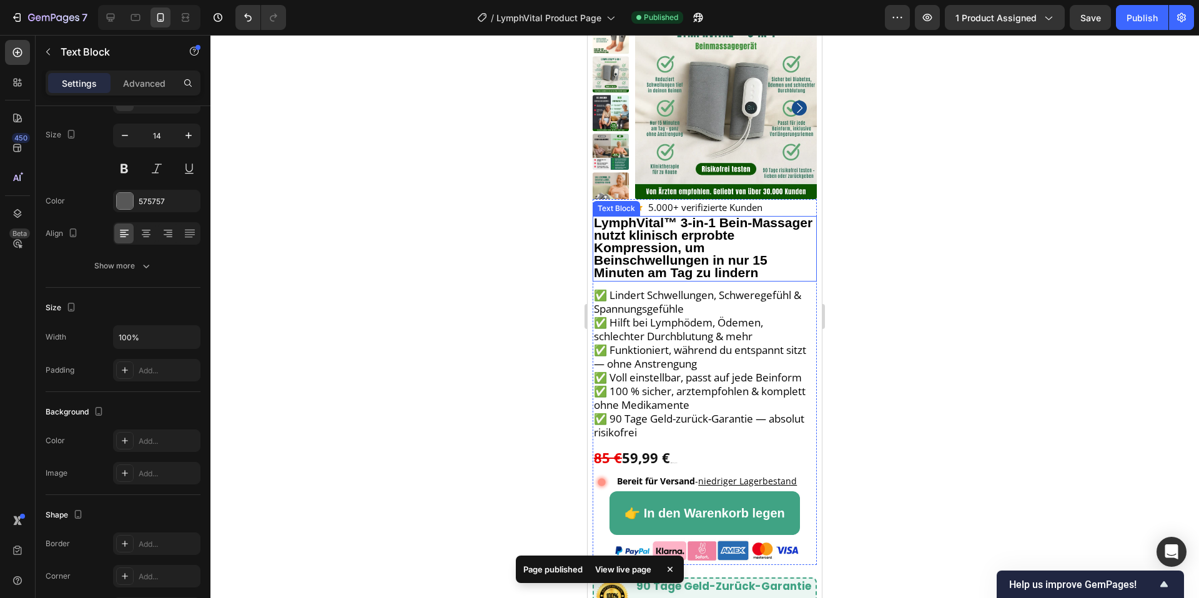
click at [732, 275] on strong "LymphVital™ 3-in-1 Bein-Massager nutzt klinisch erprobte Kompression, um Beinsc…" at bounding box center [703, 247] width 219 height 65
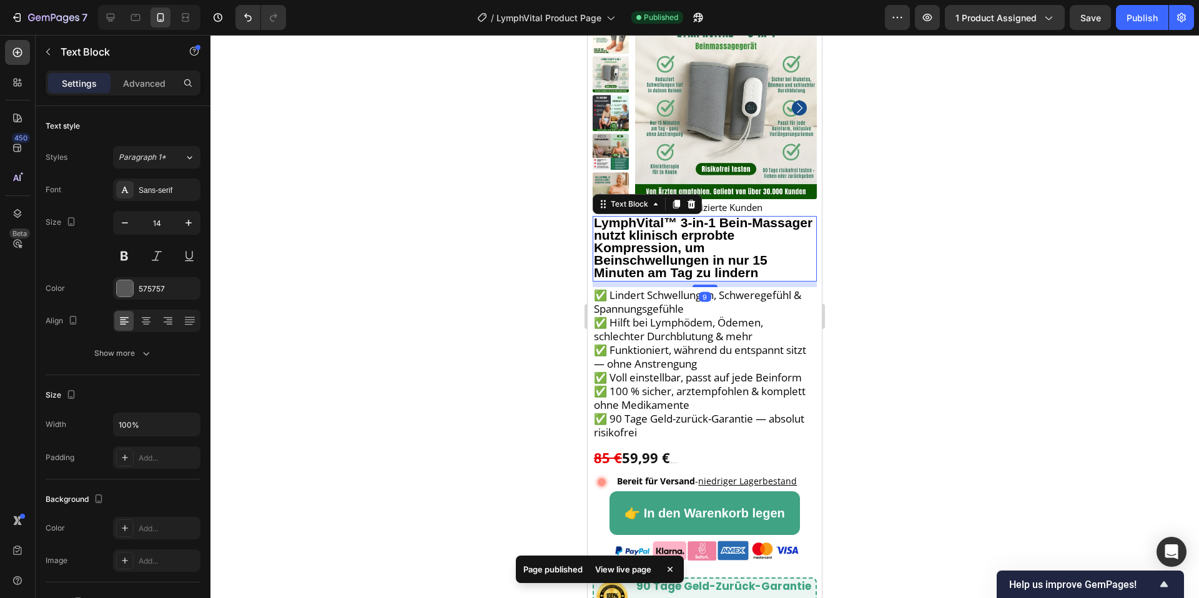
click at [732, 275] on strong "LymphVital™ 3-in-1 Bein-Massager nutzt klinisch erprobte Kompression, um Beinsc…" at bounding box center [703, 247] width 219 height 65
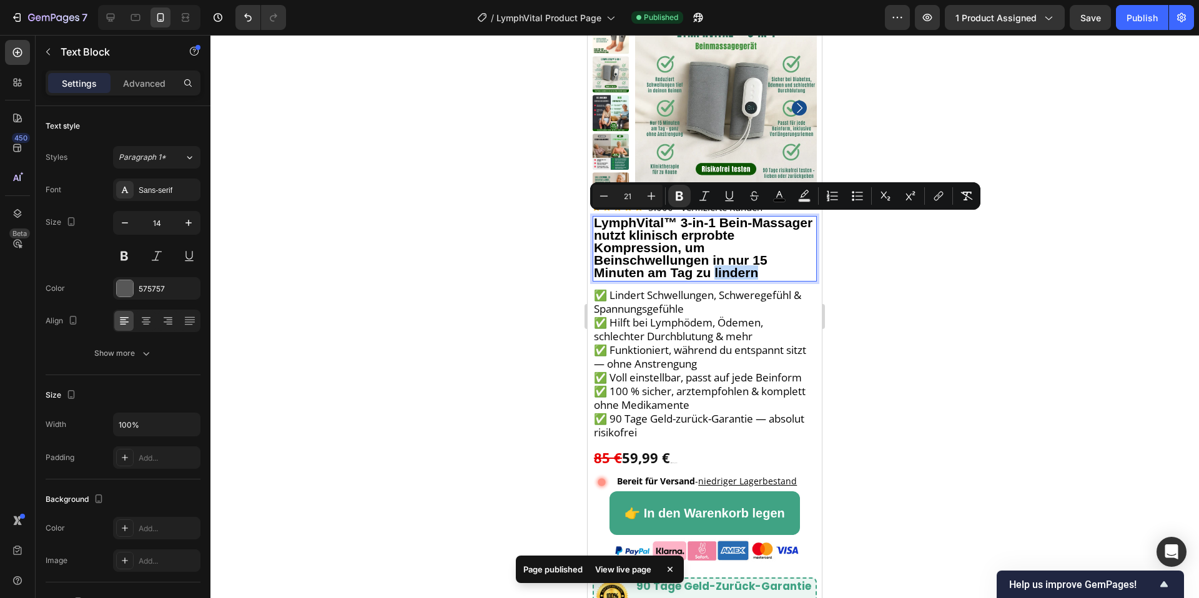
click at [707, 244] on p "LymphVital™ 3-in-1 Bein-Massager nutzt klinisch erprobte Kompression, um Beinsc…" at bounding box center [705, 248] width 222 height 63
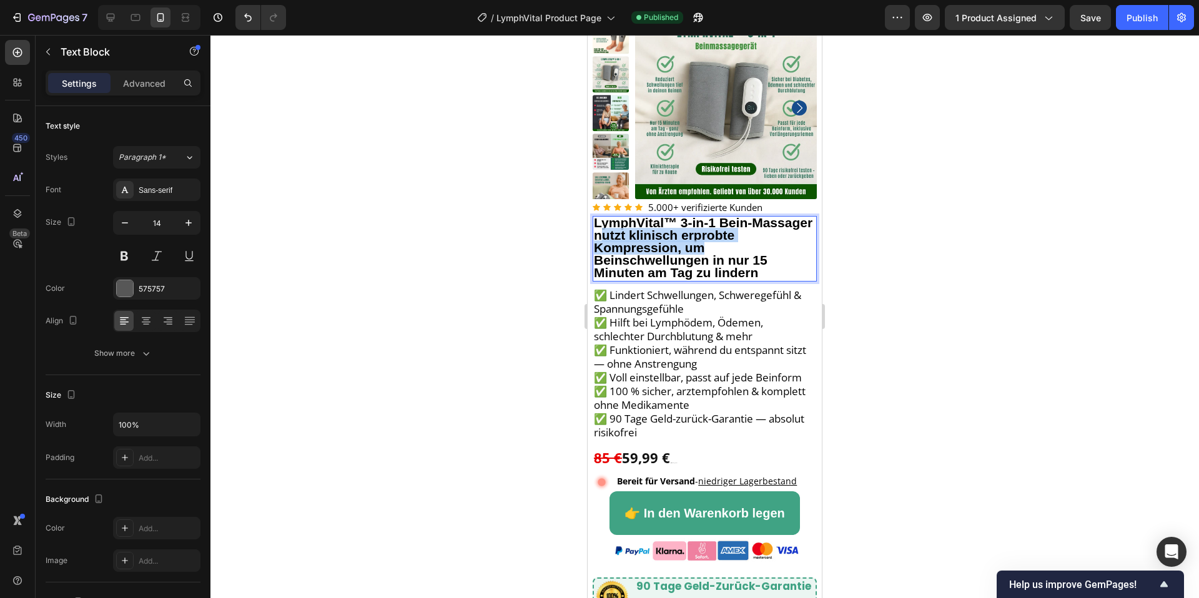
drag, startPoint x: 710, startPoint y: 249, endPoint x: 601, endPoint y: 238, distance: 109.2
click at [601, 238] on p "LymphVital™ 3-in-1 Bein-Massager nutzt klinisch erprobte Kompression, um Beinsc…" at bounding box center [705, 248] width 222 height 63
click at [601, 238] on strong "LymphVital™ 3-in-1 Bein-Massager nutzt klinisch erprobte Kompression, um Beinsc…" at bounding box center [703, 247] width 219 height 65
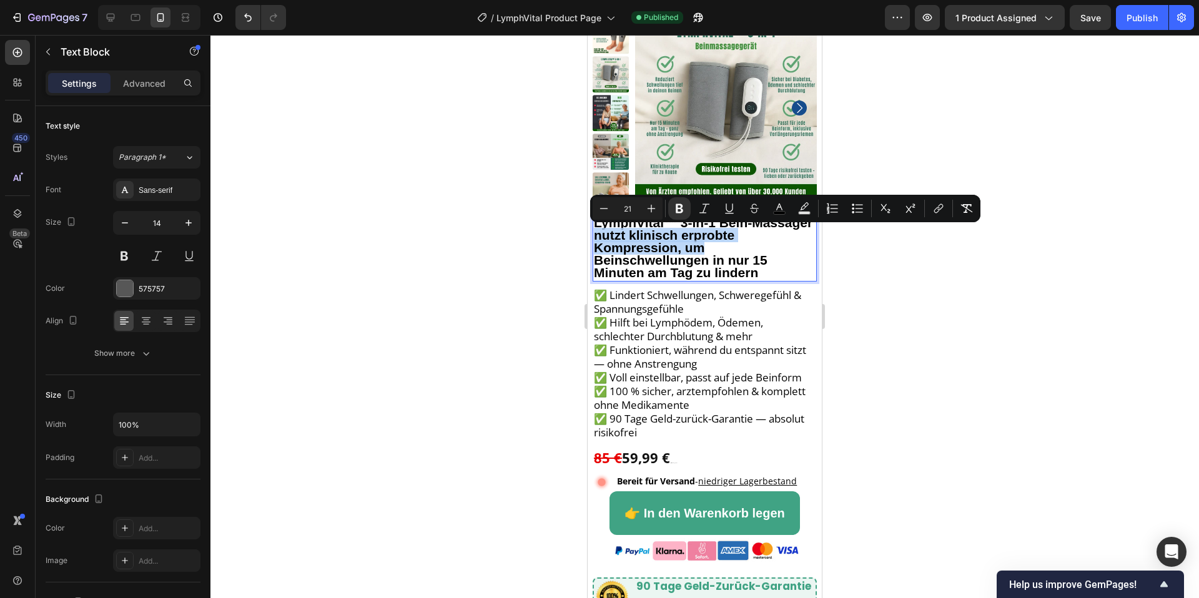
drag, startPoint x: 713, startPoint y: 247, endPoint x: 597, endPoint y: 235, distance: 116.7
click at [597, 235] on p "LymphVital™ 3-in-1 Bein-Massager nutzt klinisch erprobte Kompression, um Beinsc…" at bounding box center [705, 248] width 222 height 63
click at [633, 238] on strong "LymphVital™ 3-in-1 Bein-Massager nutzt klinisch erprobte Kompression, um Beinsc…" at bounding box center [703, 247] width 219 height 65
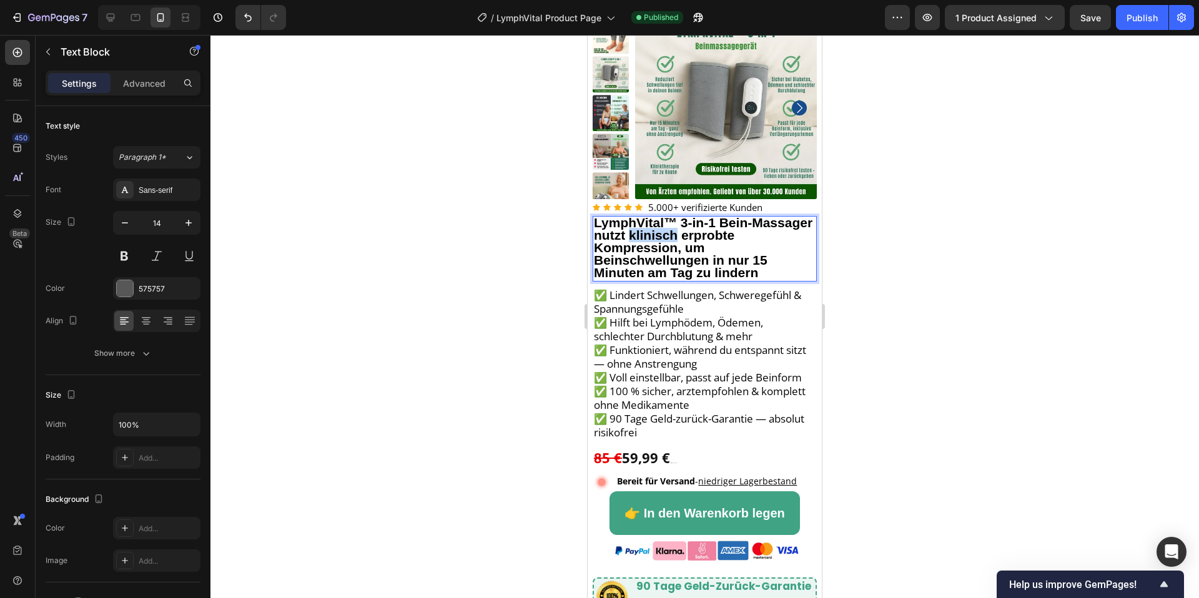
click at [633, 238] on strong "LymphVital™ 3-in-1 Bein-Massager nutzt klinisch erprobte Kompression, um Beinsc…" at bounding box center [703, 247] width 219 height 65
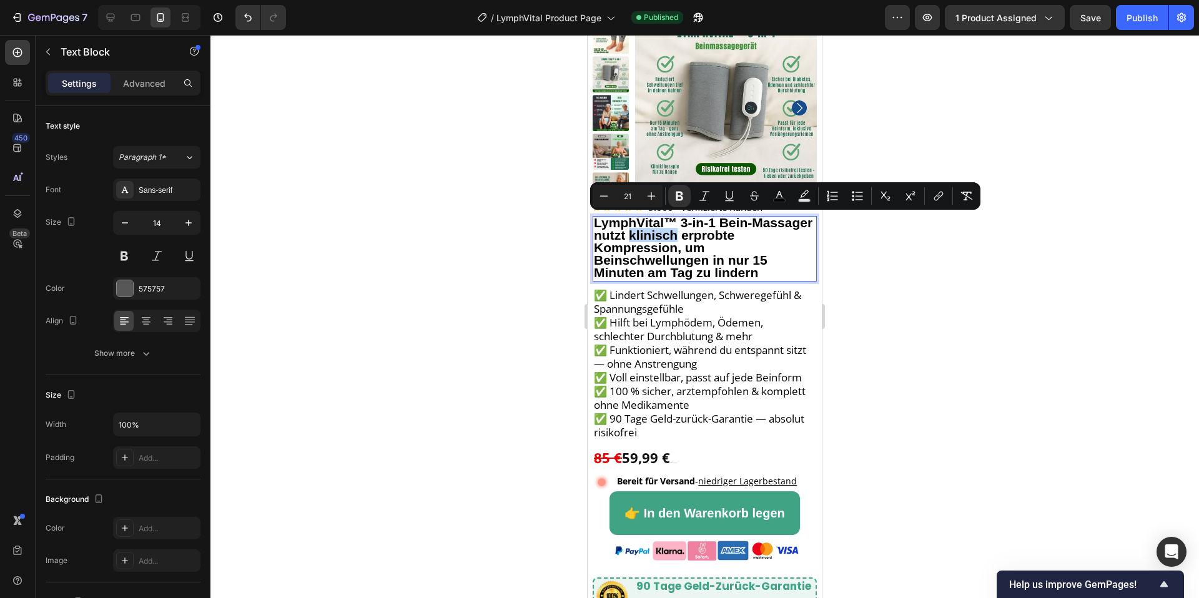
click at [633, 239] on strong "LymphVital™ 3-in-1 Bein-Massager nutzt klinisch erprobte Kompression, um Beinsc…" at bounding box center [703, 247] width 219 height 65
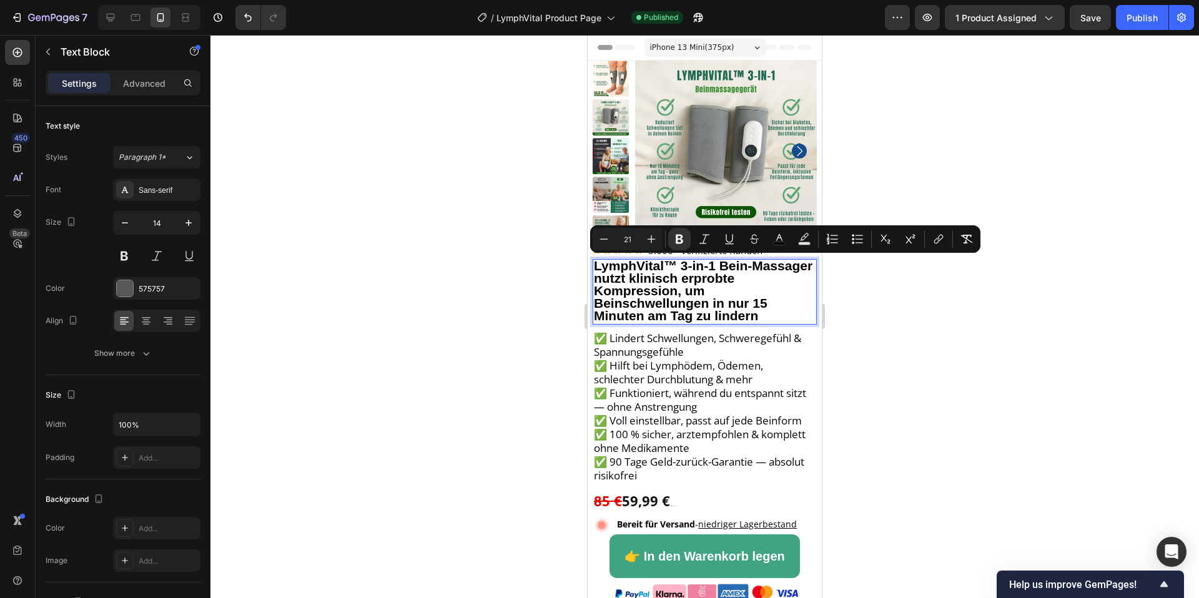
click at [692, 293] on strong "LymphVital™ 3-in-1 Bein-Massager nutzt klinisch erprobte Kompression, um Beinsc…" at bounding box center [703, 291] width 219 height 65
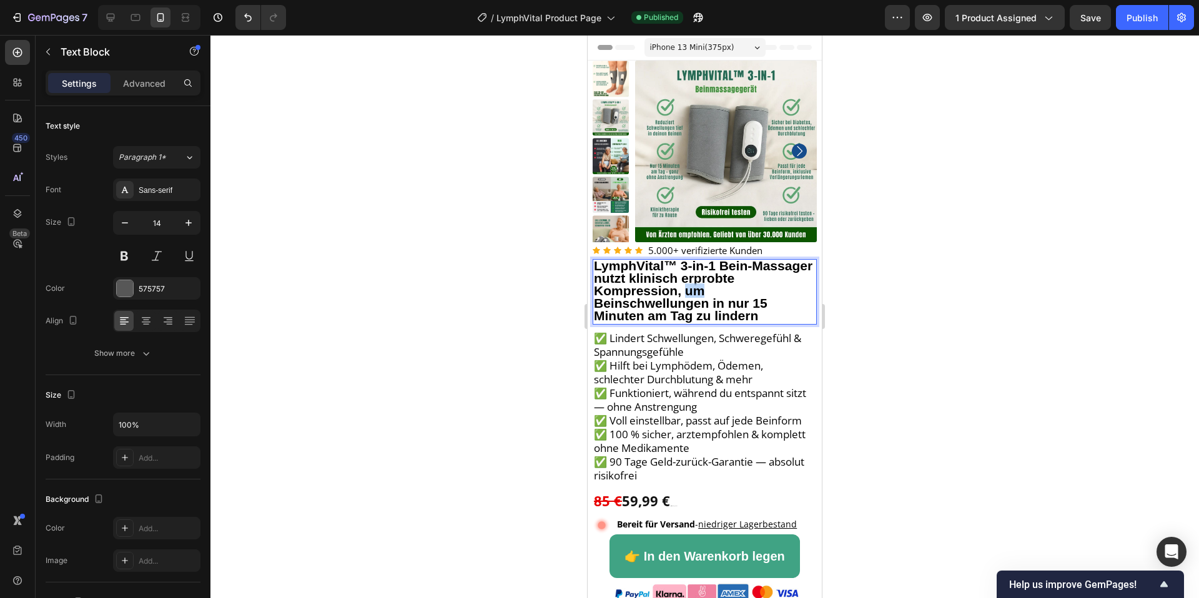
click at [692, 293] on strong "LymphVital™ 3-in-1 Bein-Massager nutzt klinisch erprobte Kompression, um Beinsc…" at bounding box center [703, 291] width 219 height 65
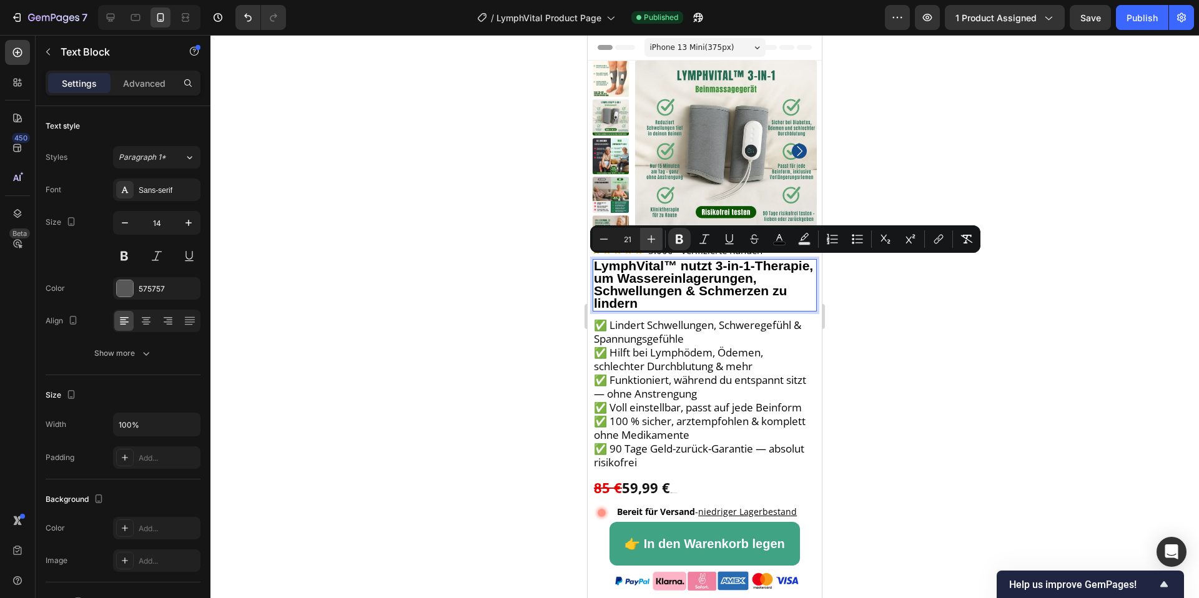
click at [653, 241] on icon "Editor contextual toolbar" at bounding box center [651, 239] width 12 height 12
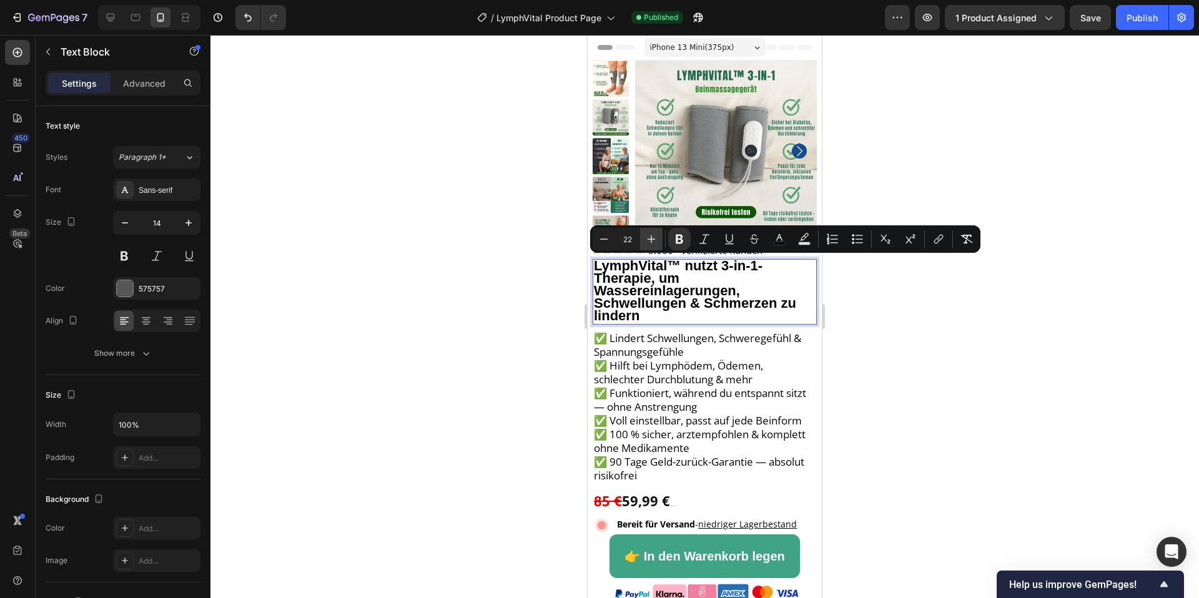
click at [653, 241] on icon "Editor contextual toolbar" at bounding box center [651, 239] width 12 height 12
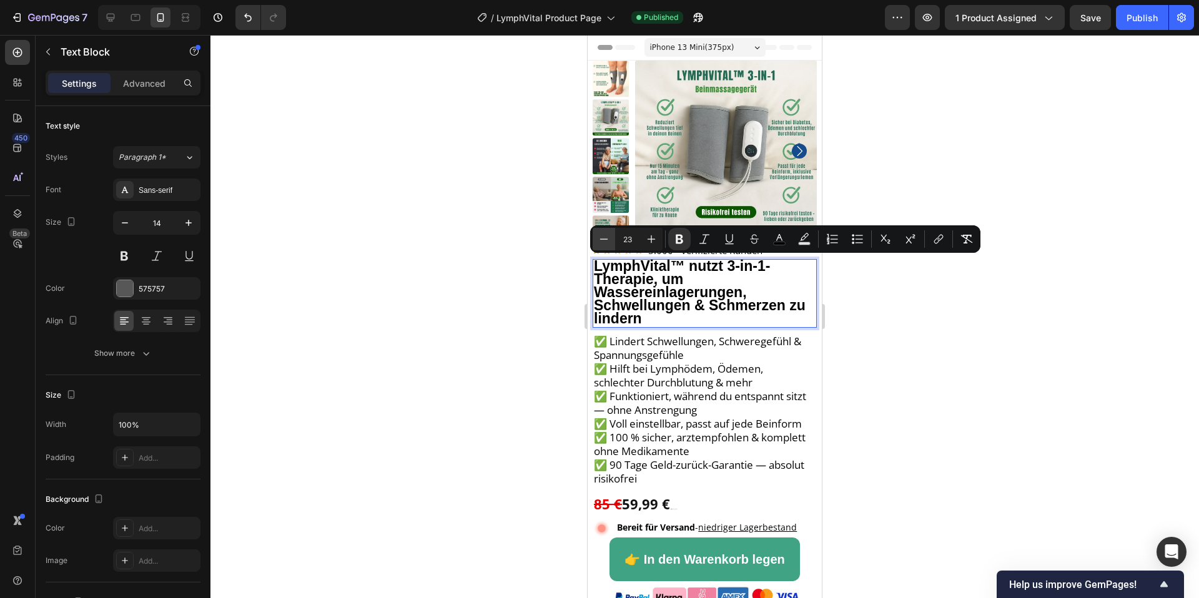
click at [602, 242] on icon "Editor contextual toolbar" at bounding box center [604, 239] width 12 height 12
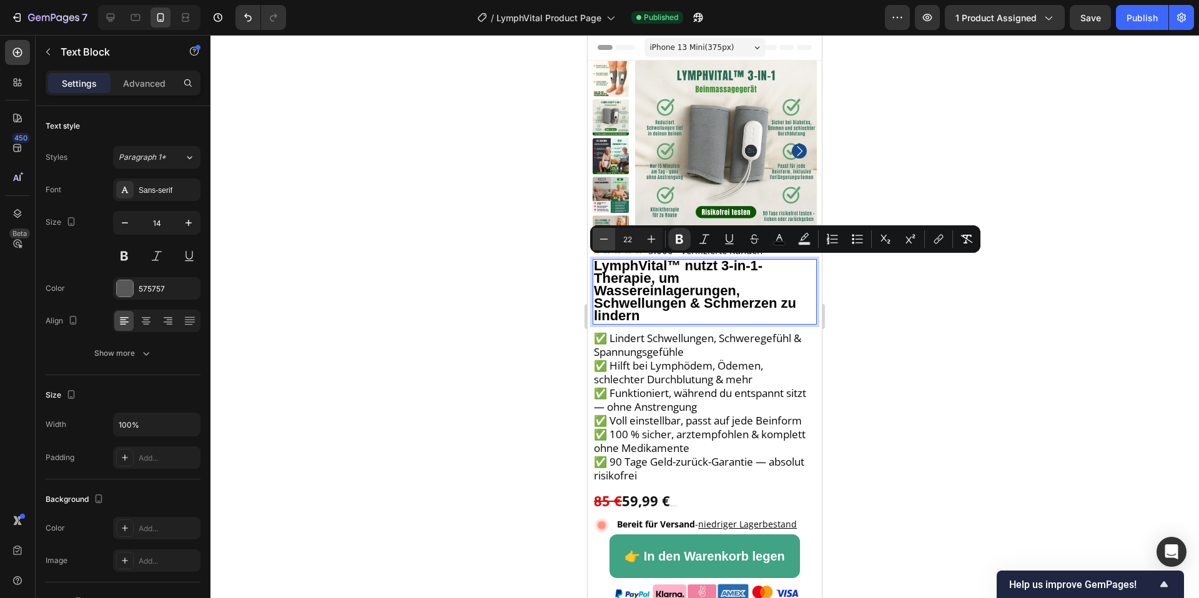
click at [602, 242] on icon "Editor contextual toolbar" at bounding box center [604, 239] width 12 height 12
type input "21"
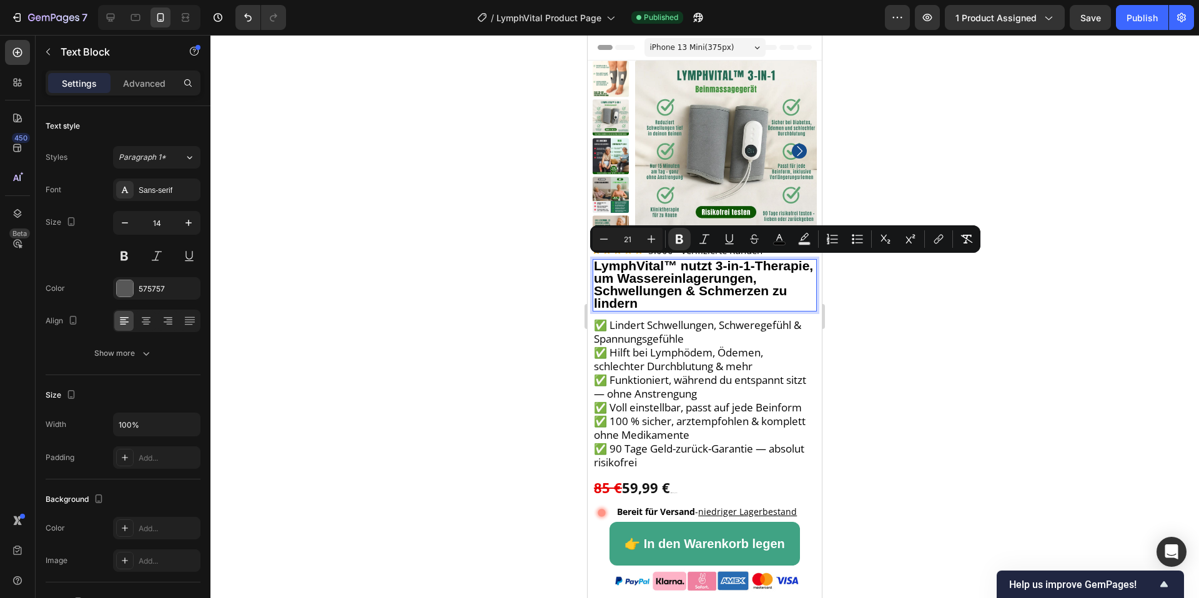
click at [687, 289] on strong "LymphVital™ nutzt 3-in-1-Therapie, um Wassereinlagerungen, Schwellungen & Schme…" at bounding box center [703, 285] width 219 height 52
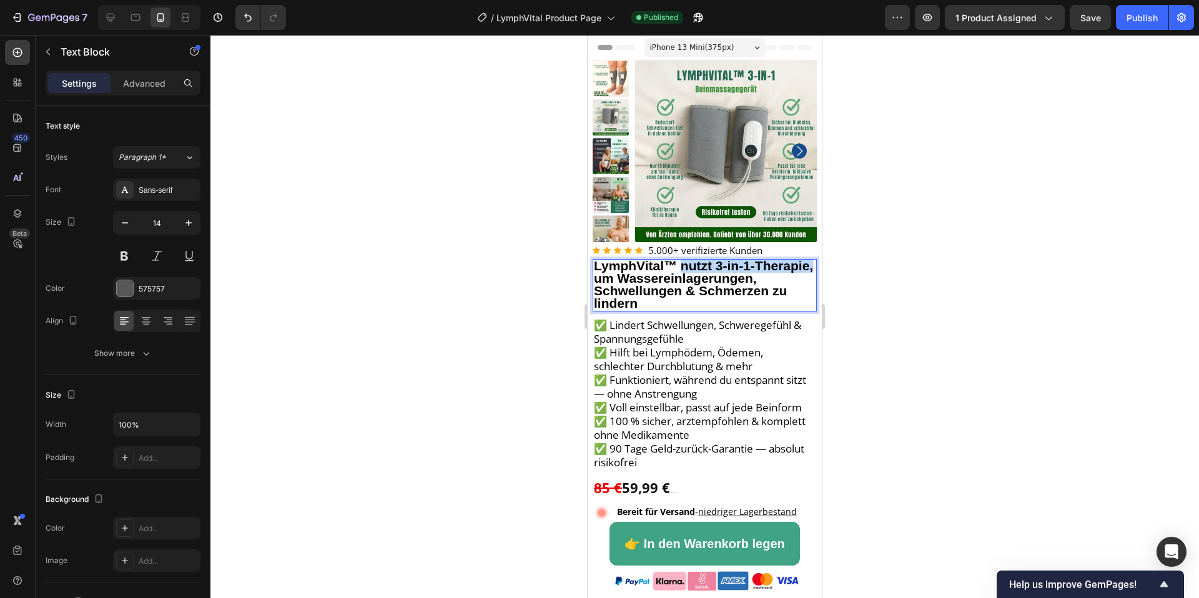
drag, startPoint x: 815, startPoint y: 266, endPoint x: 684, endPoint y: 268, distance: 131.1
click at [684, 268] on p "LymphVital™ nutzt 3-in-1-Therapie, um Wassereinlagerungen, Schwellungen & Schme…" at bounding box center [705, 285] width 222 height 51
click at [599, 280] on strong "LymphVital™ reduziert Wassereinlagerungen, Schwellungen & Schmerzen zu lindern" at bounding box center [690, 285] width 193 height 52
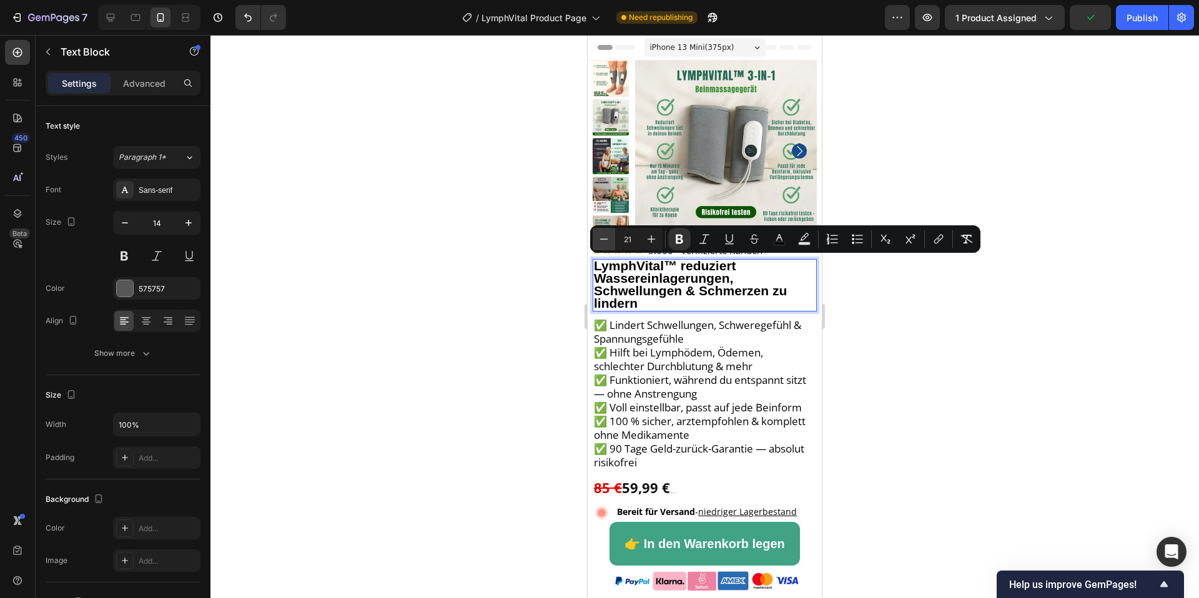
click at [606, 239] on icon "Editor contextual toolbar" at bounding box center [604, 239] width 8 height 1
type input "20"
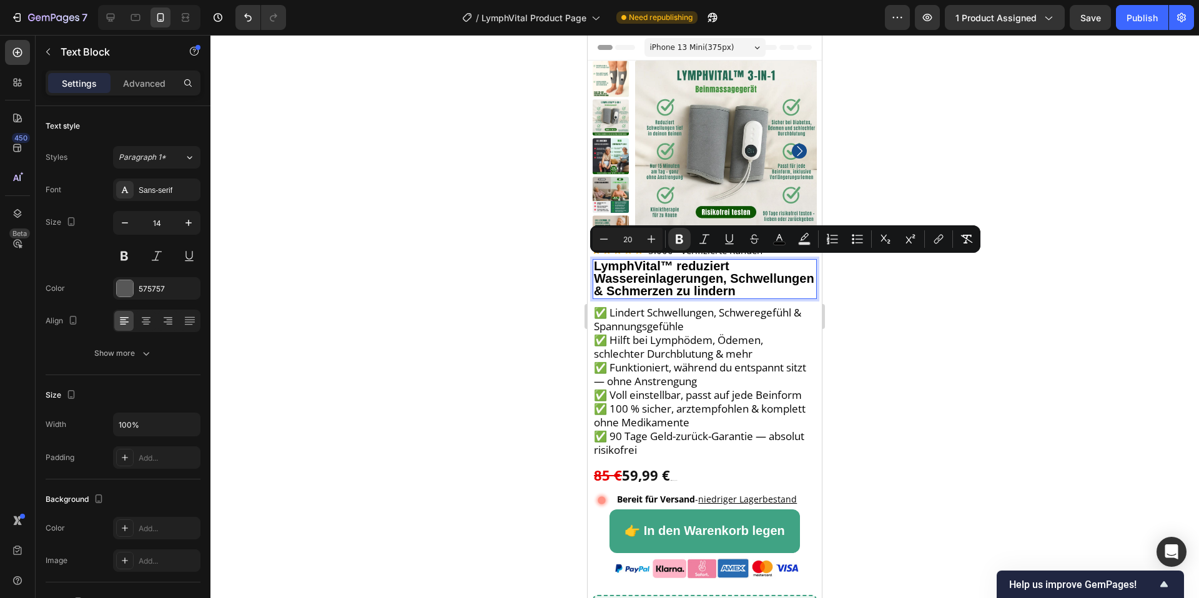
click at [663, 295] on strong "LymphVital™ reduziert Wassereinlagerungen, Schwellungen & Schmerzen zu lindern" at bounding box center [704, 278] width 220 height 39
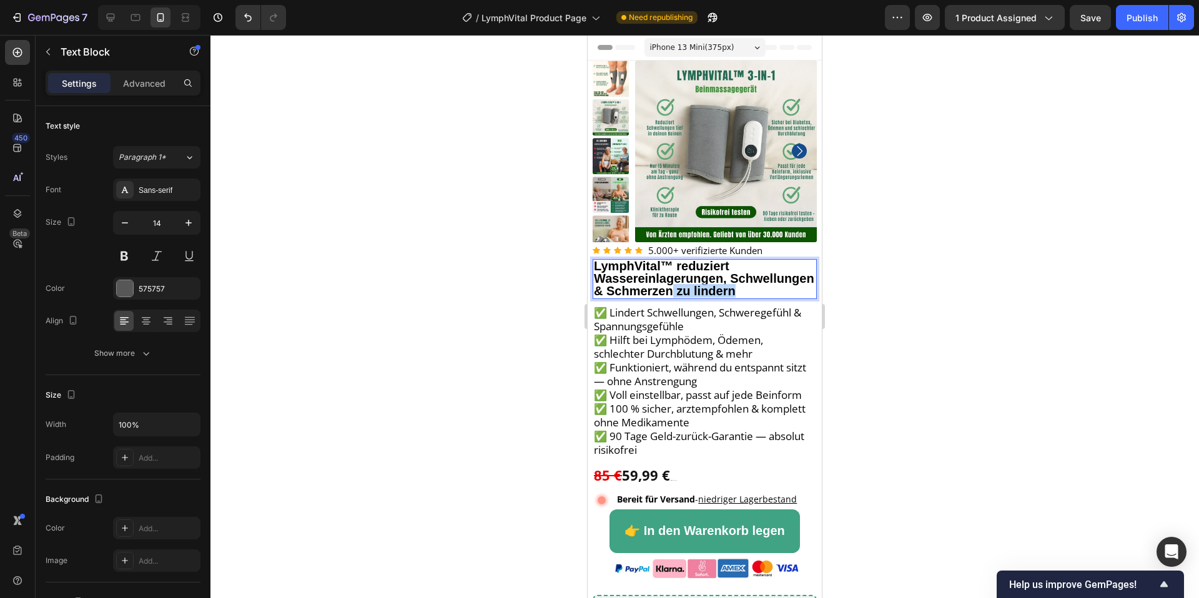
drag, startPoint x: 670, startPoint y: 289, endPoint x: 748, endPoint y: 290, distance: 78.1
click at [748, 290] on p "LymphVital™ reduziert Wassereinlagerungen, Schwellungen & Schmerzen zu lindern" at bounding box center [705, 279] width 222 height 38
click at [686, 264] on strong "LymphVital™ reduziert Wassereinlagerungen, Schwellungen & Schmerzen" at bounding box center [704, 278] width 220 height 39
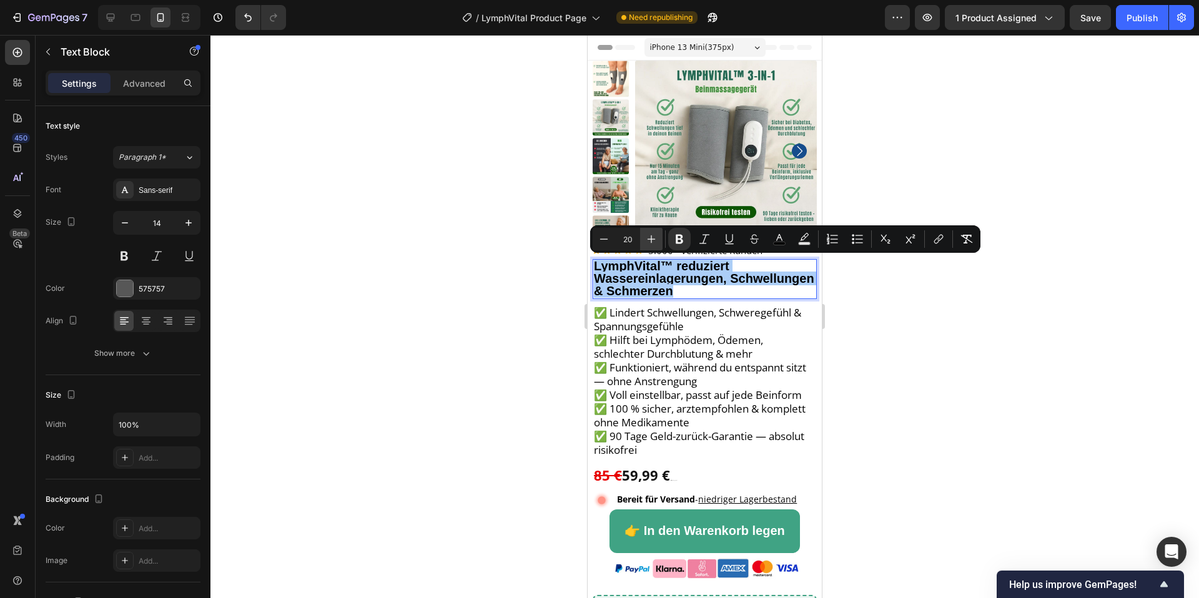
click at [640, 242] on button "Plus" at bounding box center [651, 239] width 22 height 22
click at [642, 242] on button "Plus" at bounding box center [651, 239] width 22 height 22
click at [644, 242] on button "Plus" at bounding box center [651, 239] width 22 height 22
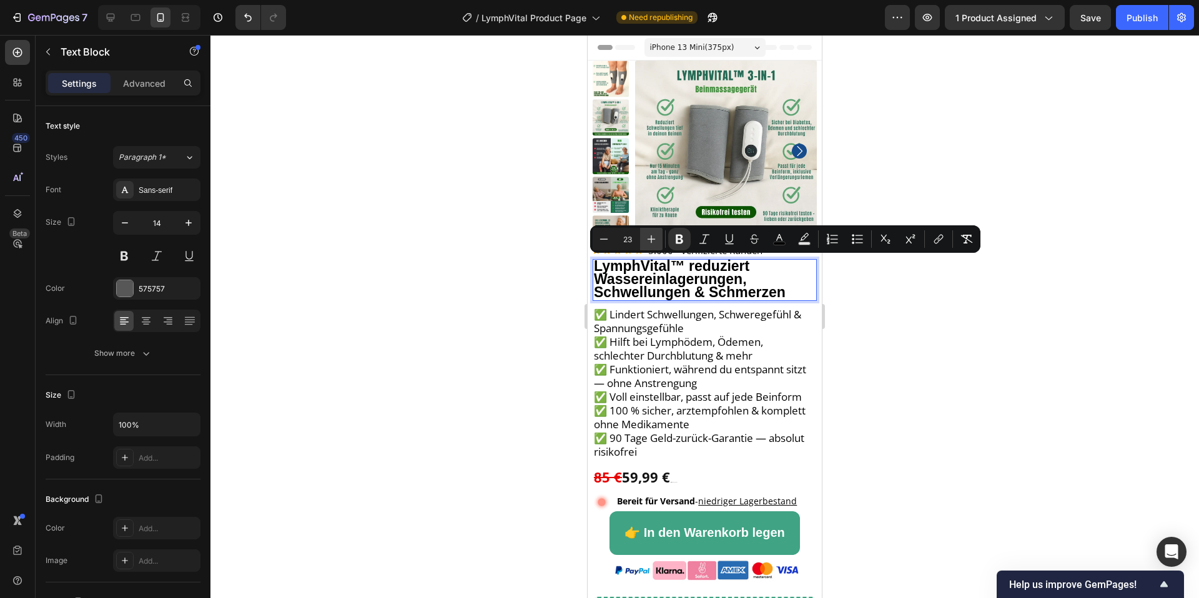
click at [644, 242] on button "Plus" at bounding box center [651, 239] width 22 height 22
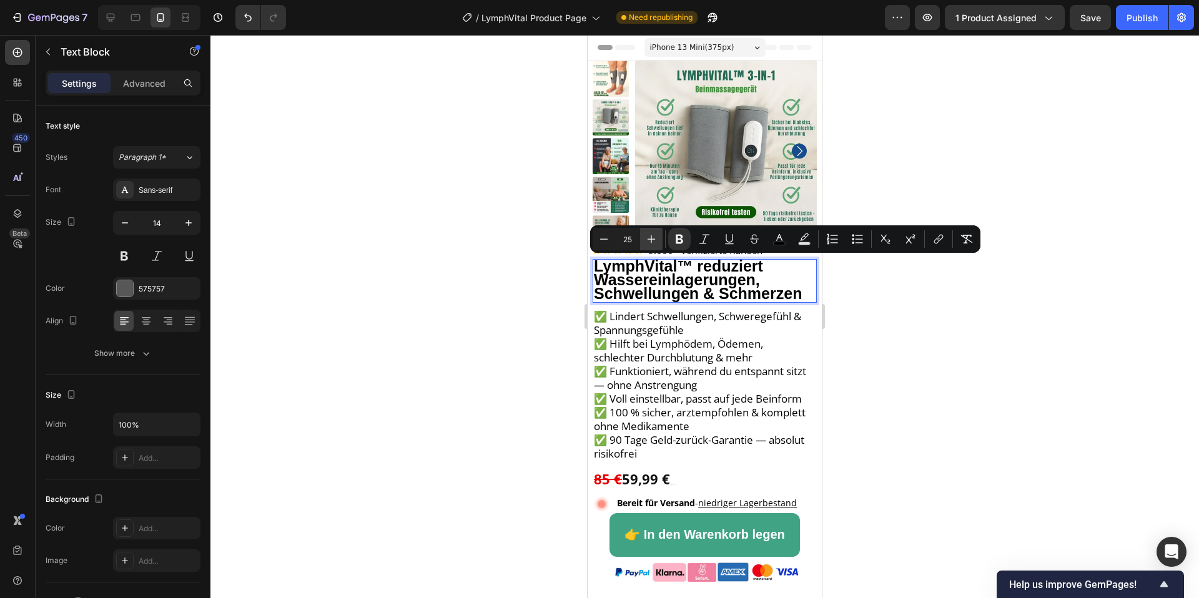
click at [644, 242] on button "Plus" at bounding box center [651, 239] width 22 height 22
type input "26"
click at [180, 229] on button "button" at bounding box center [188, 223] width 22 height 22
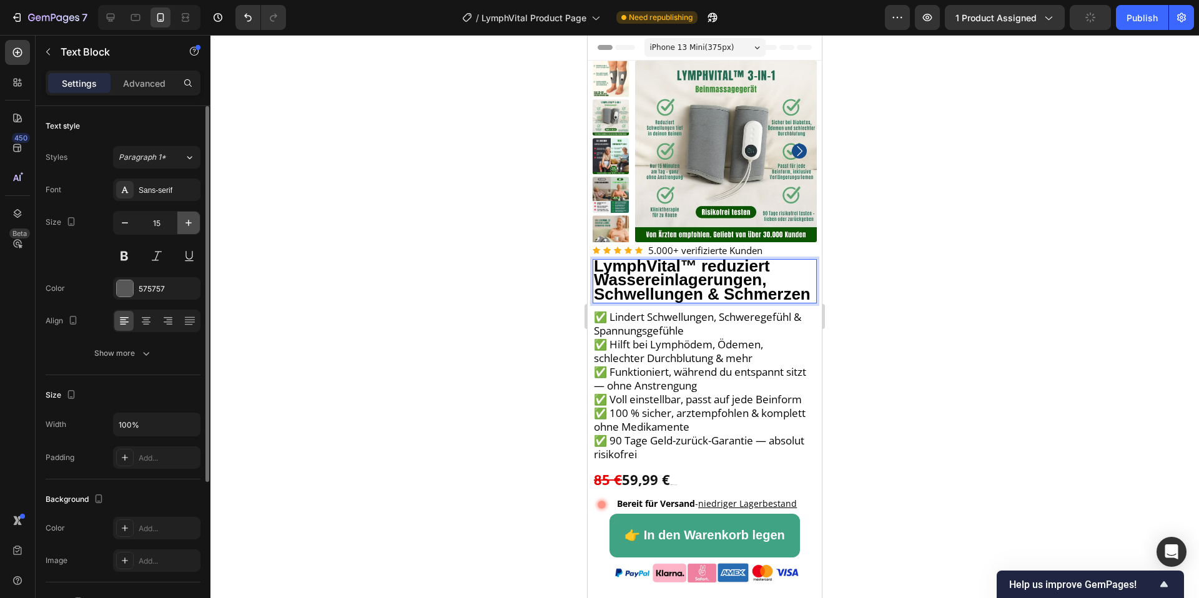
click at [180, 229] on button "button" at bounding box center [188, 223] width 22 height 22
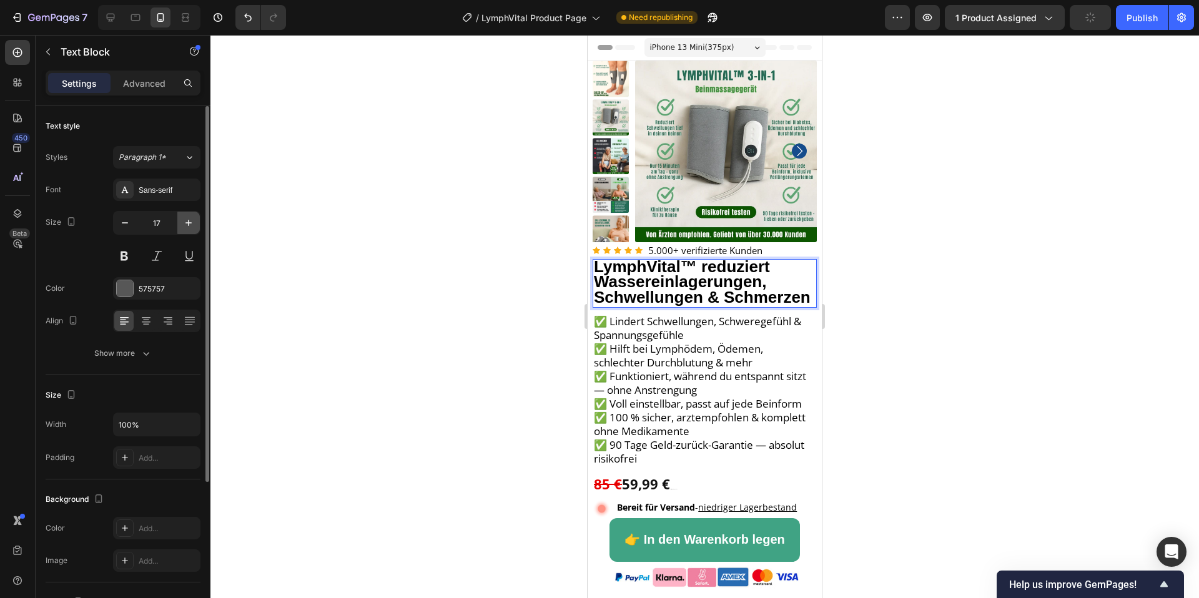
click at [180, 229] on button "button" at bounding box center [188, 223] width 22 height 22
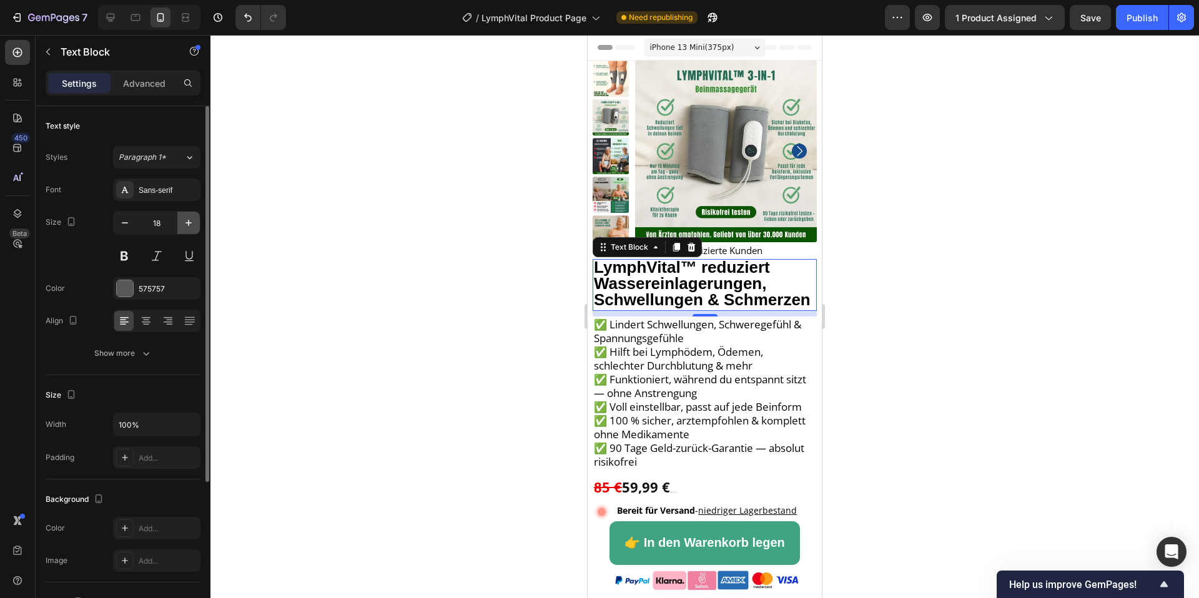
click at [180, 229] on button "button" at bounding box center [188, 223] width 22 height 22
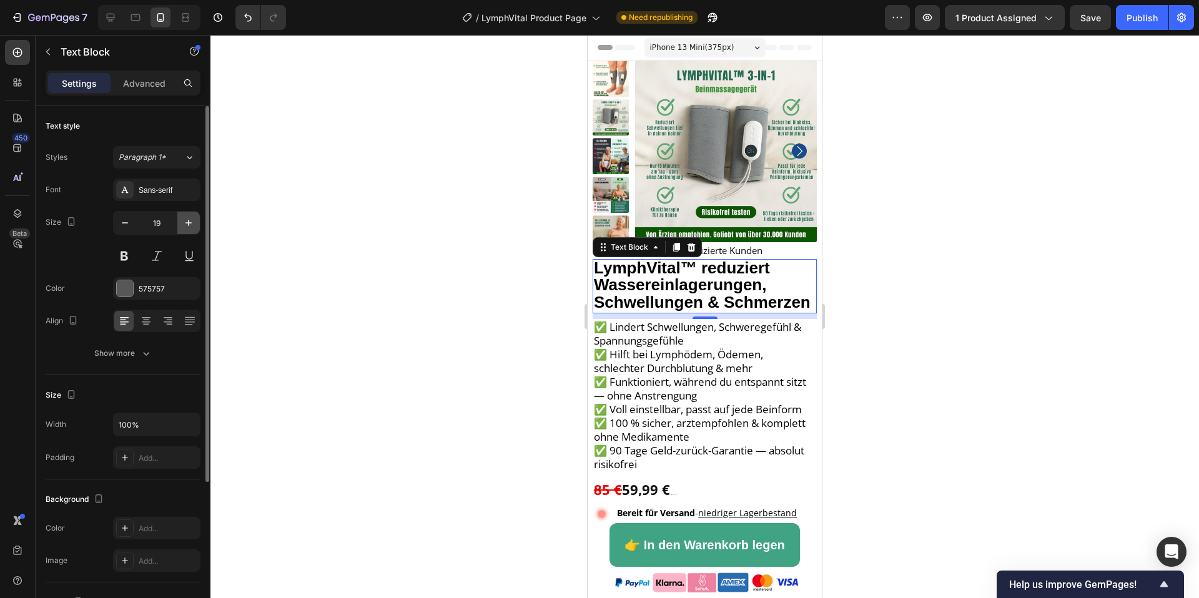
type input "20"
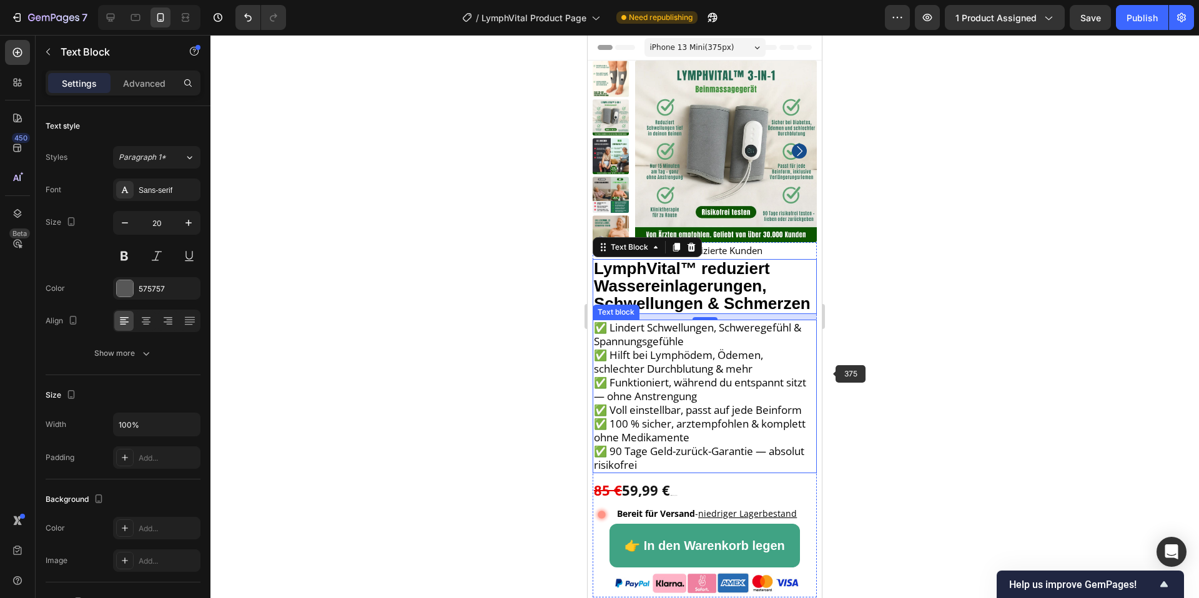
click at [909, 377] on div at bounding box center [704, 316] width 988 height 563
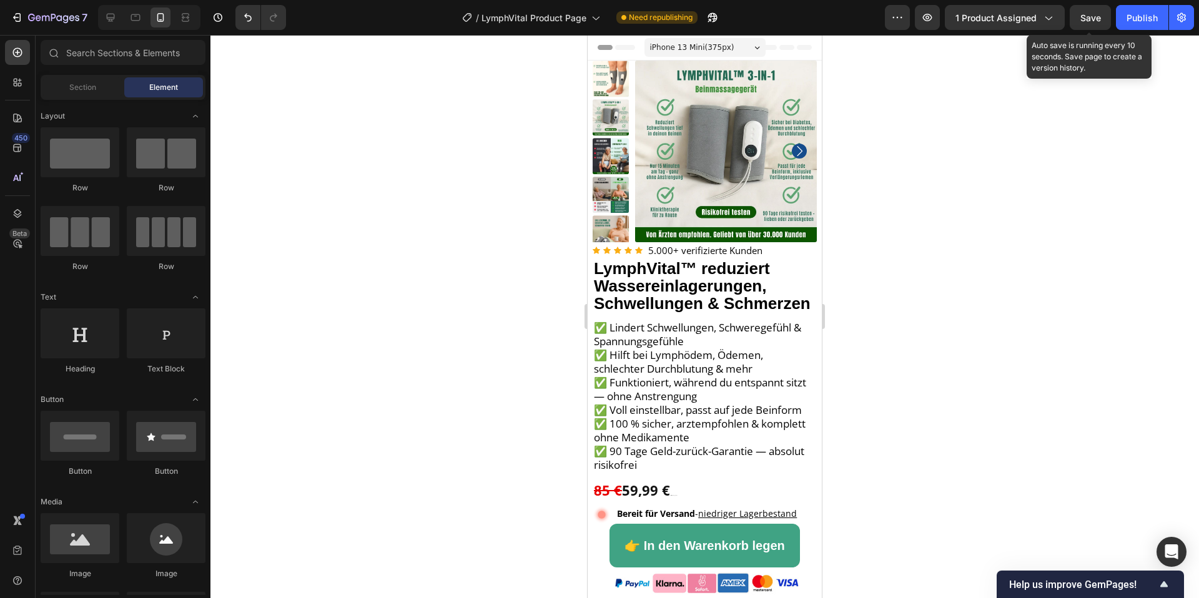
click at [1096, 17] on span "Save" at bounding box center [1090, 17] width 21 height 11
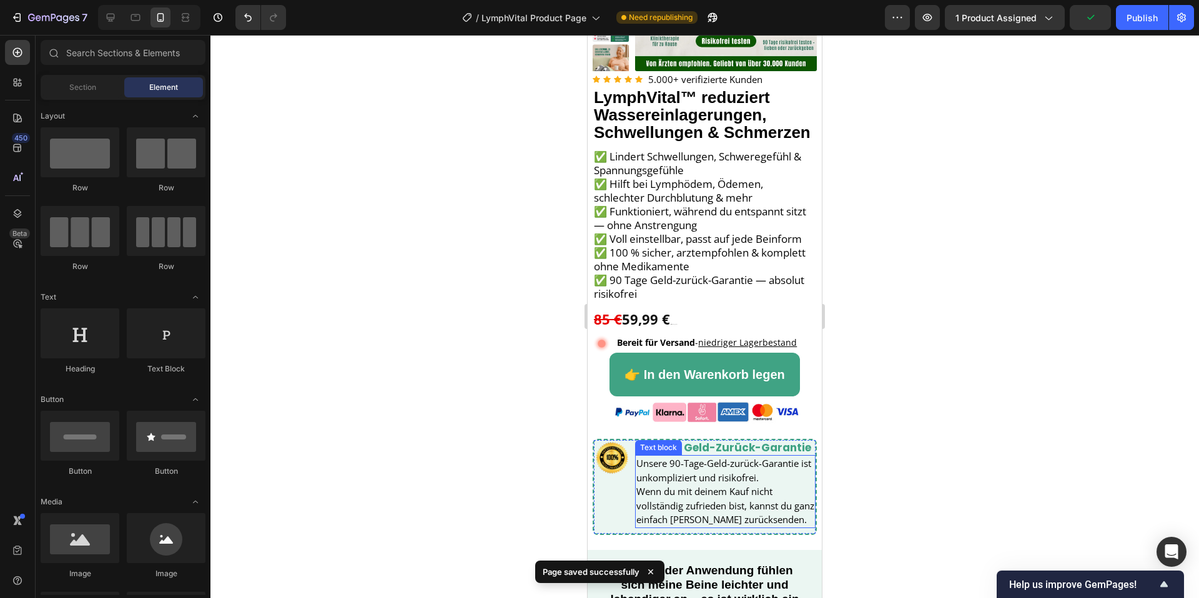
scroll to position [250, 0]
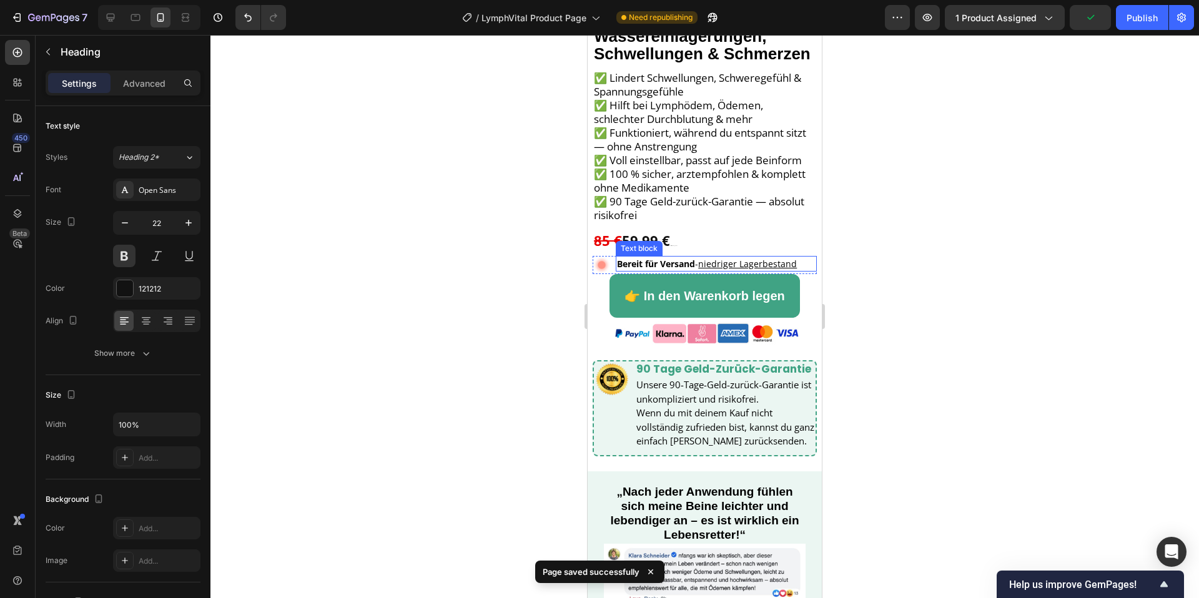
click at [682, 252] on h2 "85 € 59,99 € Limitiertes Angebot" at bounding box center [705, 243] width 224 height 26
click at [687, 245] on p "85 € 59,99 € Limitiertes Angebot" at bounding box center [705, 244] width 222 height 24
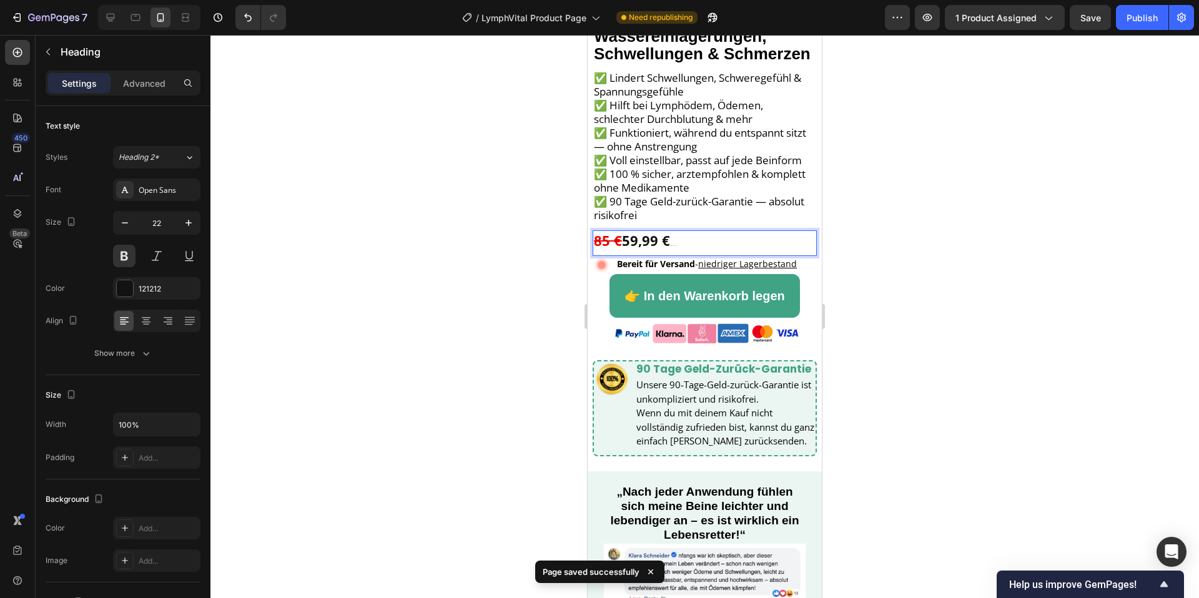
click at [670, 238] on strong "59,99 €" at bounding box center [646, 240] width 48 height 19
click at [670, 241] on strong "59,99 €" at bounding box center [646, 240] width 48 height 19
drag, startPoint x: 676, startPoint y: 245, endPoint x: 691, endPoint y: 244, distance: 15.0
click at [691, 244] on p "85 € 59,99 € Lmitiertes Angebot" at bounding box center [705, 244] width 222 height 24
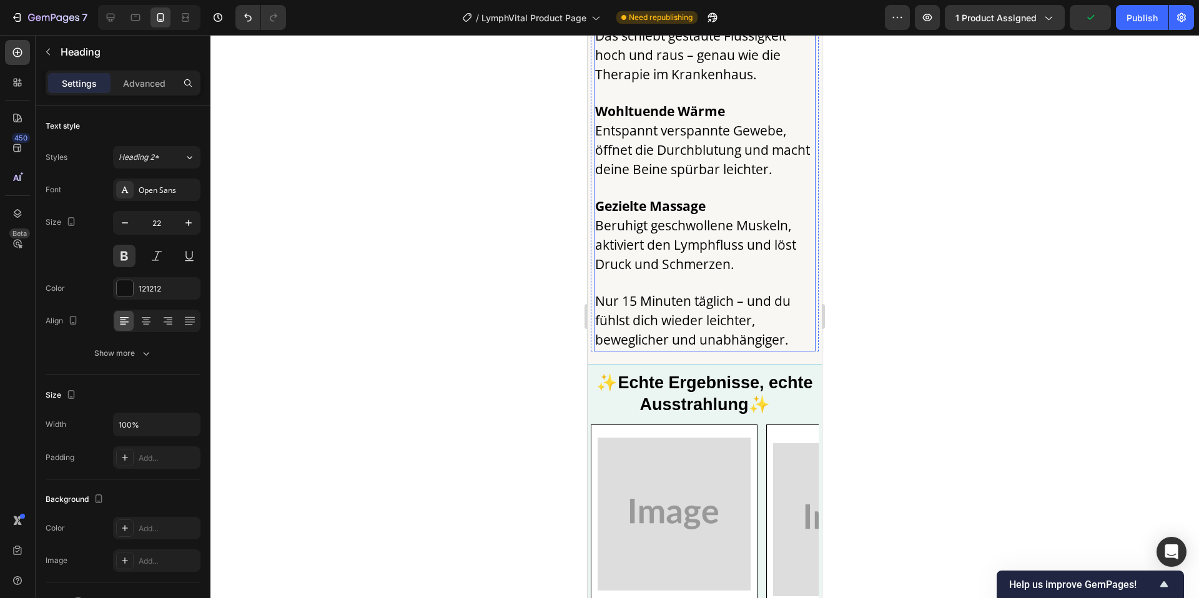
scroll to position [3629, 0]
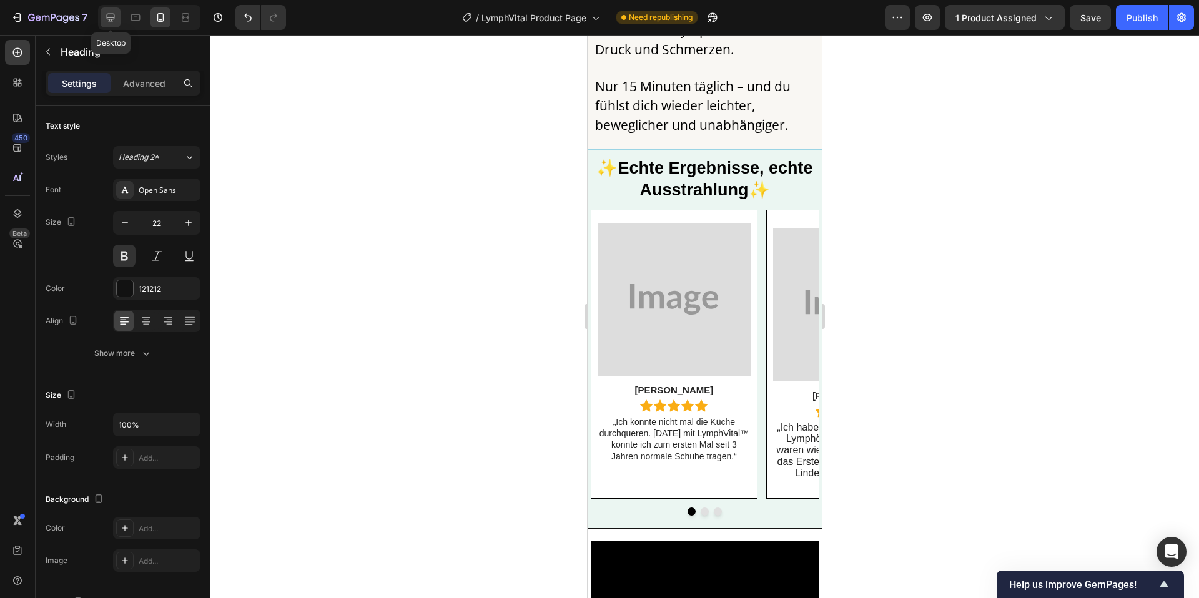
click at [114, 17] on icon at bounding box center [111, 18] width 8 height 8
type input "26"
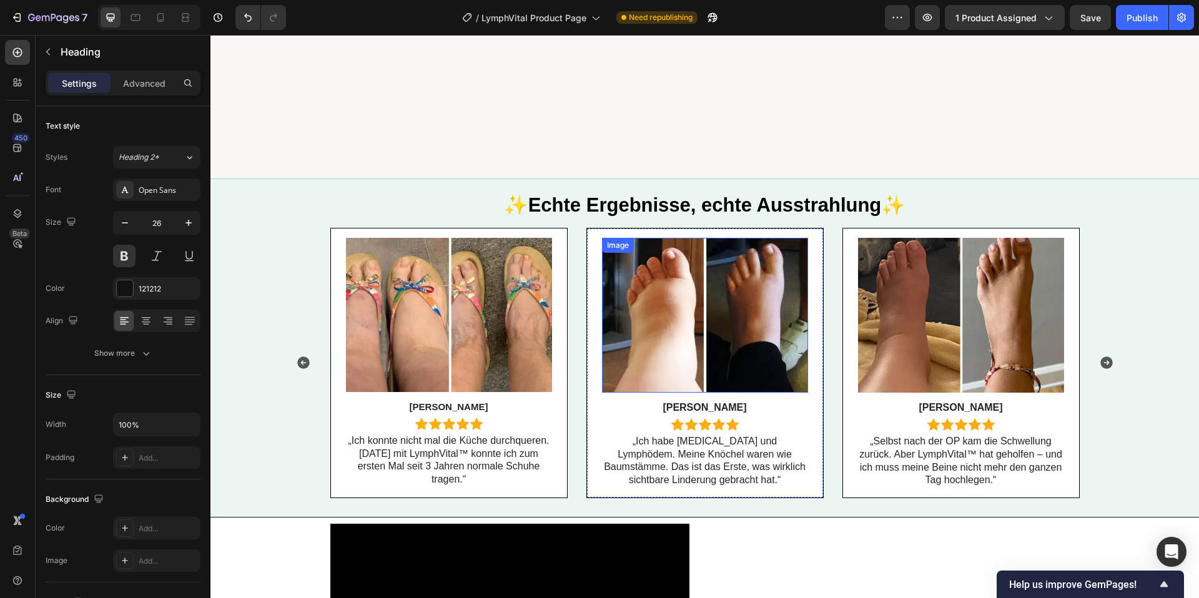
scroll to position [3326, 0]
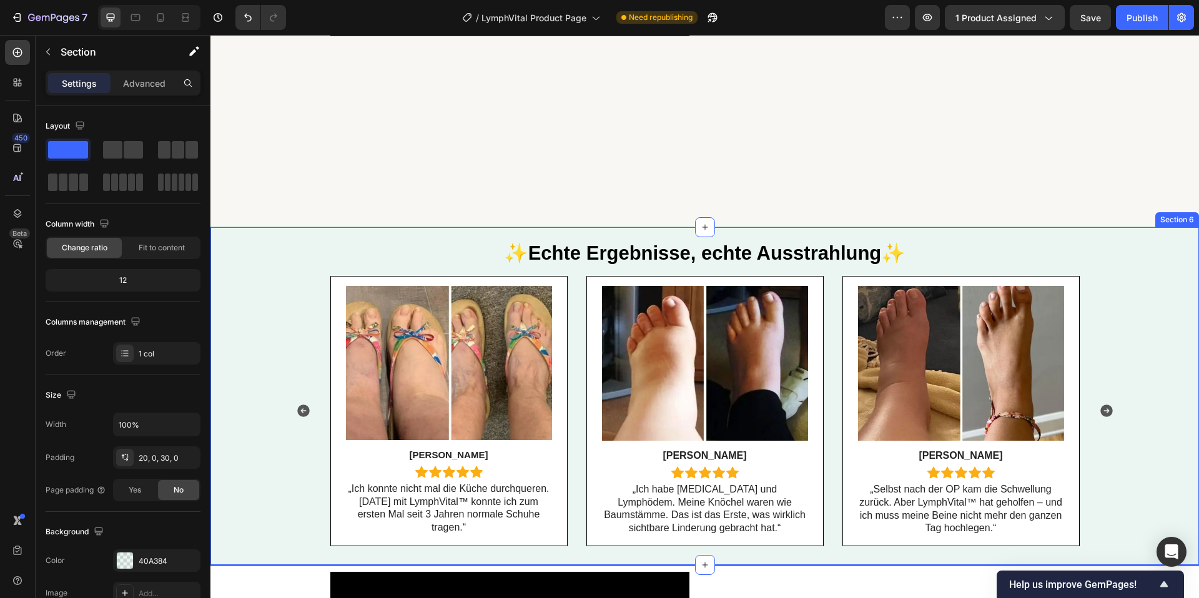
click at [285, 237] on div "✨ Echte Ergebnisse, echte Ausstrahlung ✨ Heading Row Image Linda Text Block Ico…" at bounding box center [704, 396] width 988 height 338
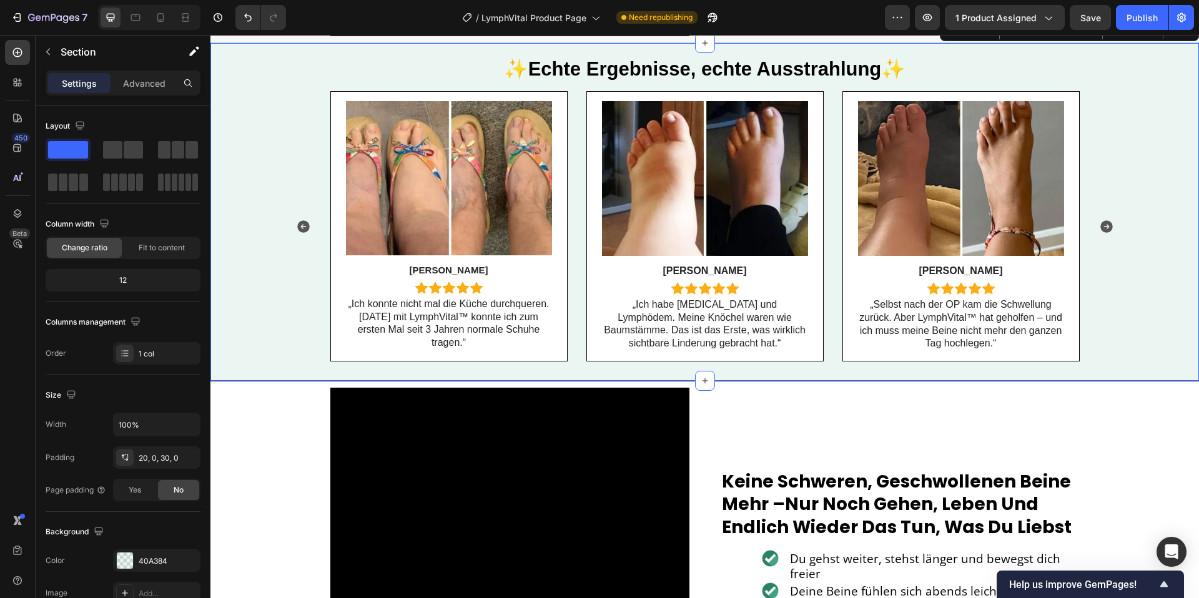
click at [159, 96] on div "Settings Advanced" at bounding box center [123, 89] width 175 height 36
click at [159, 89] on div "Advanced" at bounding box center [144, 83] width 62 height 20
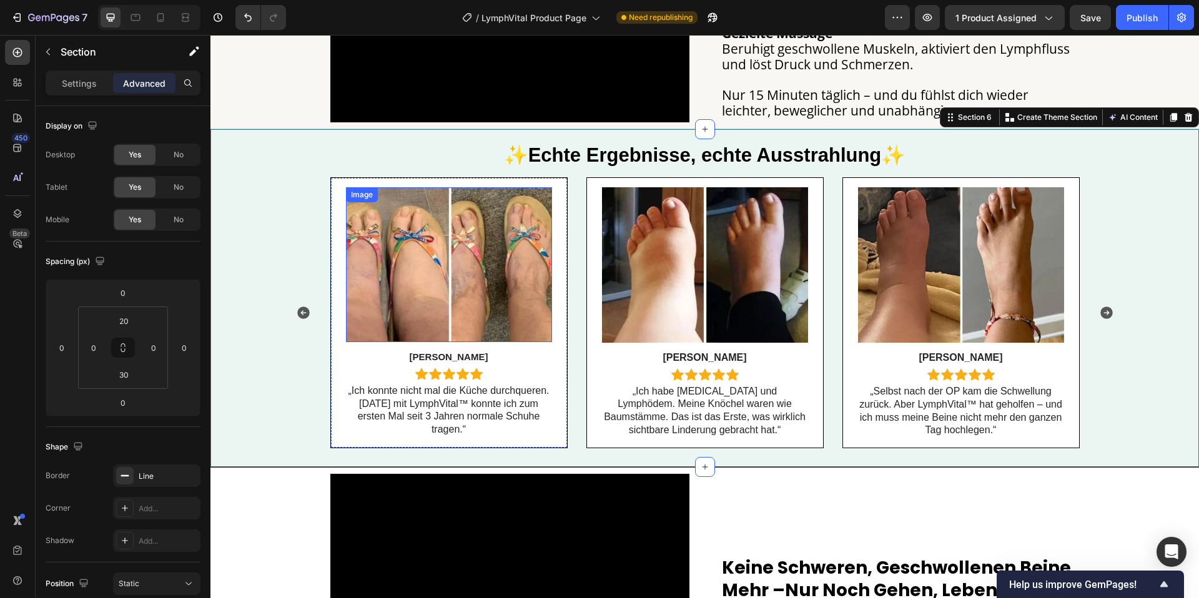
scroll to position [3231, 0]
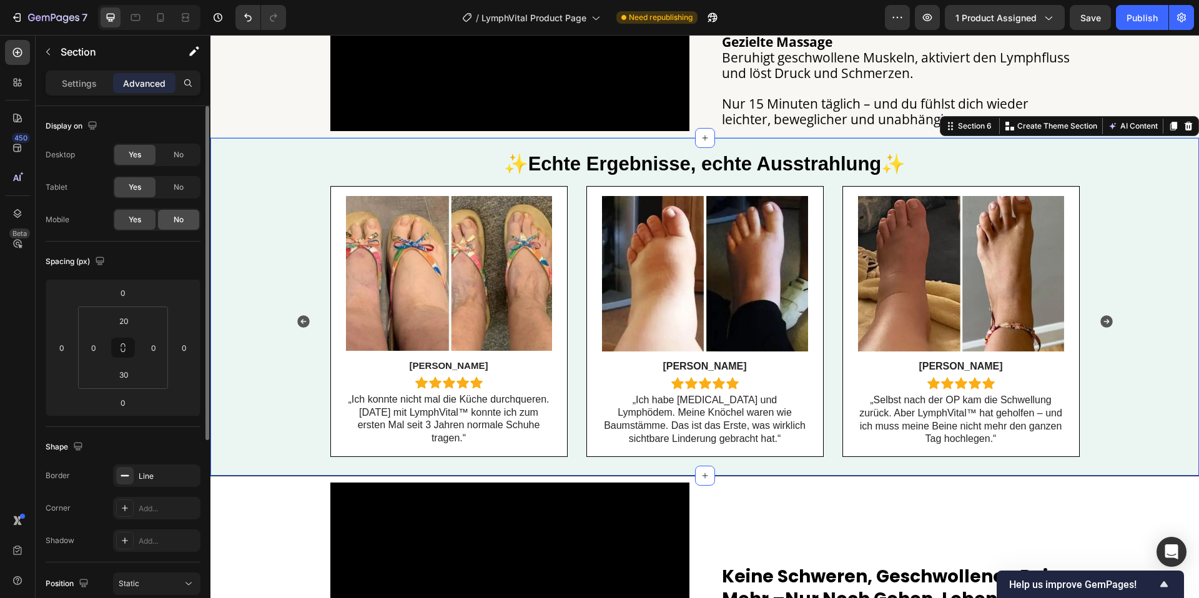
click at [179, 225] on span "No" at bounding box center [179, 219] width 10 height 11
click at [145, 224] on div "Yes" at bounding box center [134, 220] width 41 height 20
click at [156, 20] on icon at bounding box center [160, 17] width 12 height 12
type input "10"
type input "5"
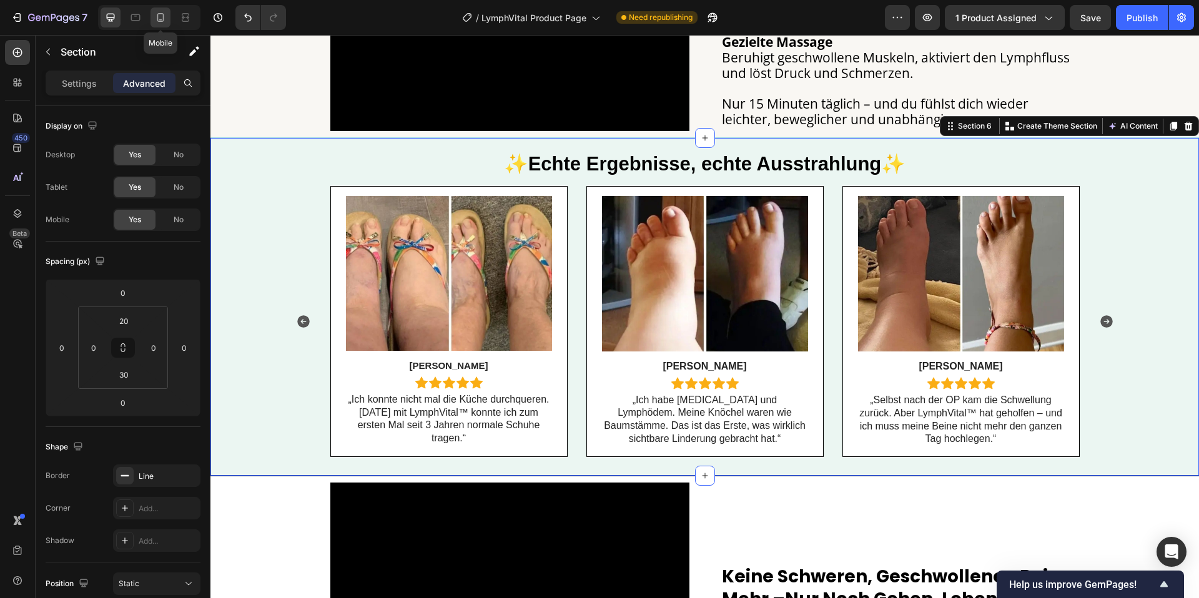
type input "20"
type input "5"
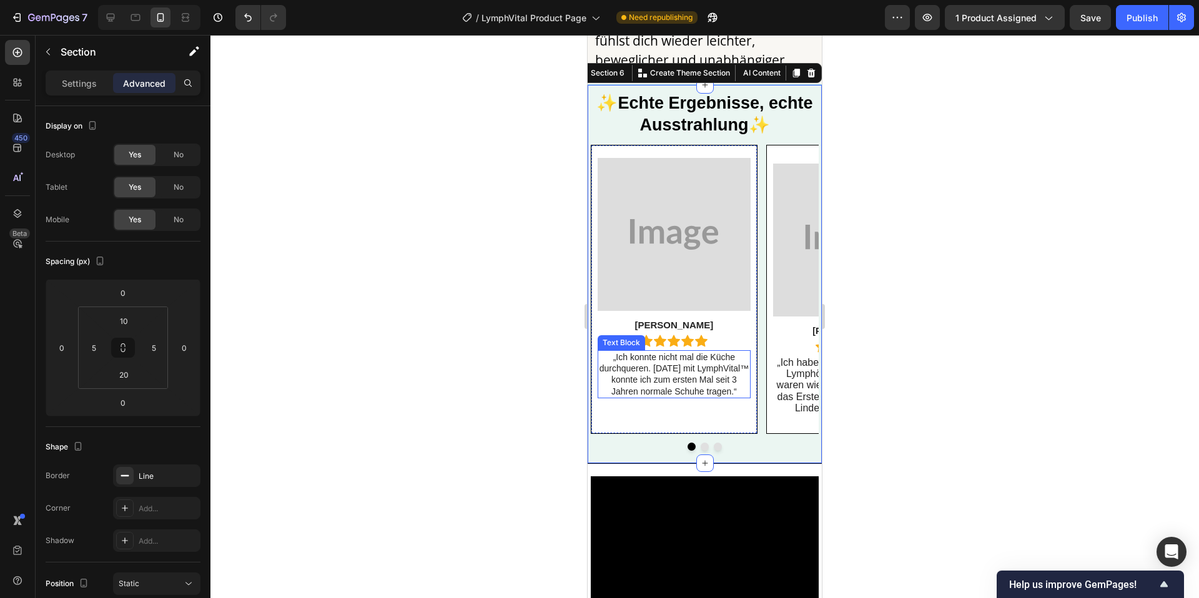
scroll to position [3802, 0]
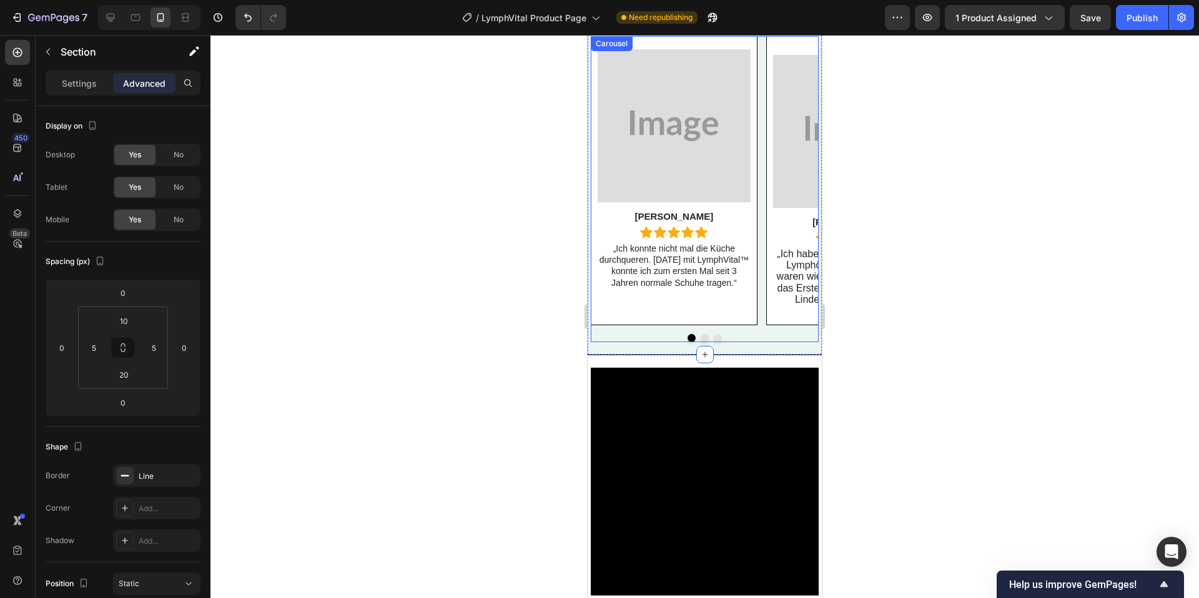
click at [626, 338] on div at bounding box center [705, 338] width 228 height 8
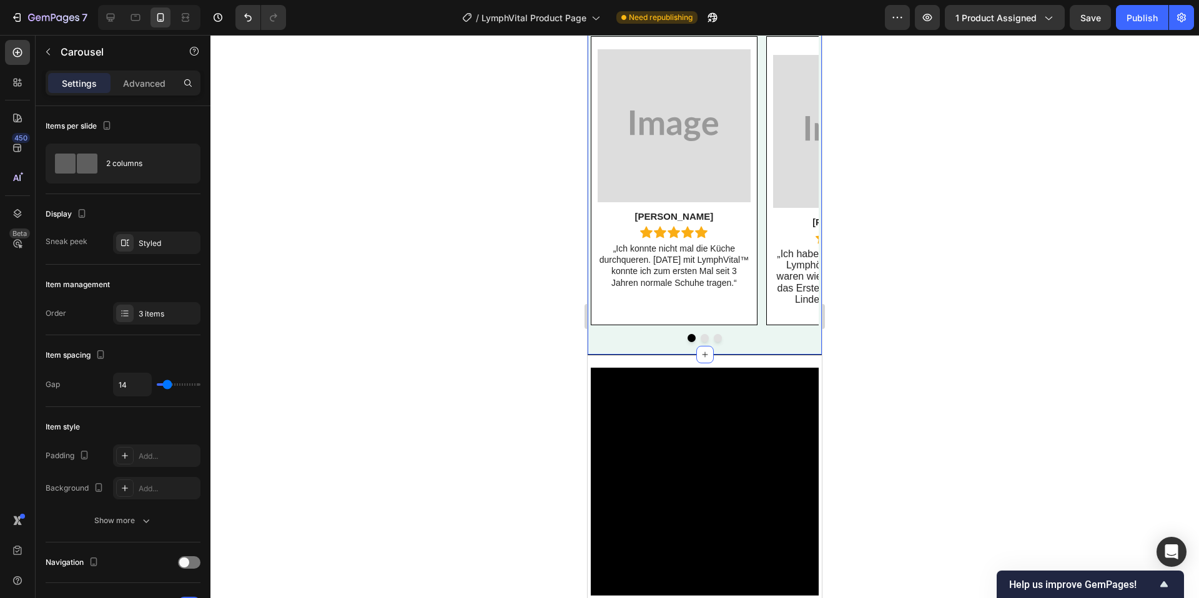
click at [625, 345] on div "✨ Echte Ergebnisse, echte Ausstrahlung ✨ Heading Row Image Linda Text Block Ico…" at bounding box center [705, 165] width 234 height 379
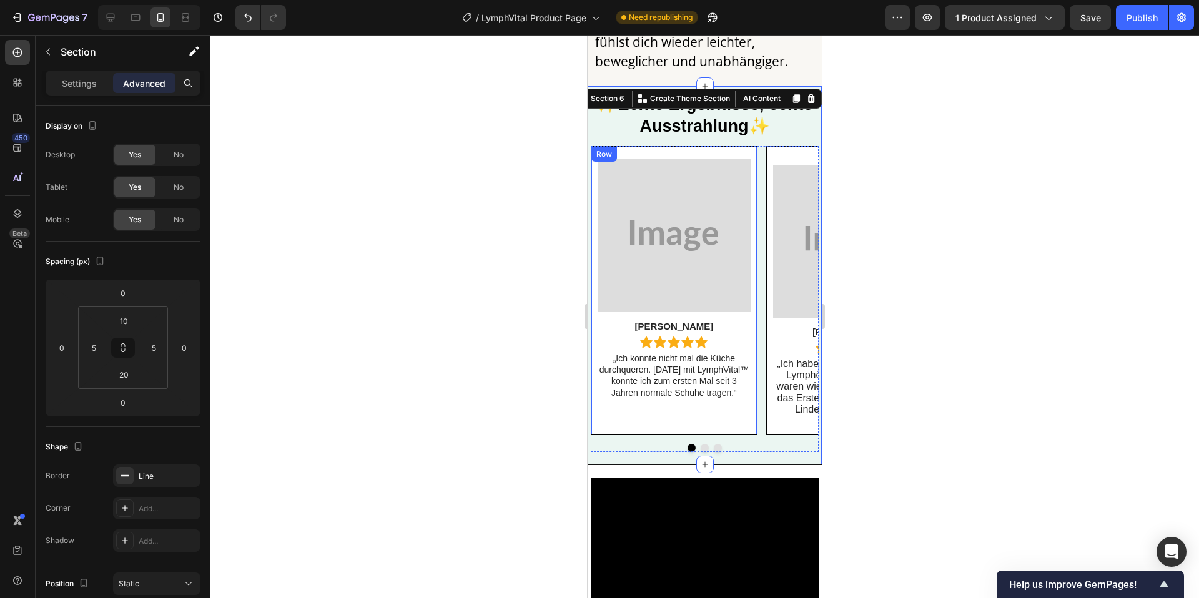
scroll to position [3642, 0]
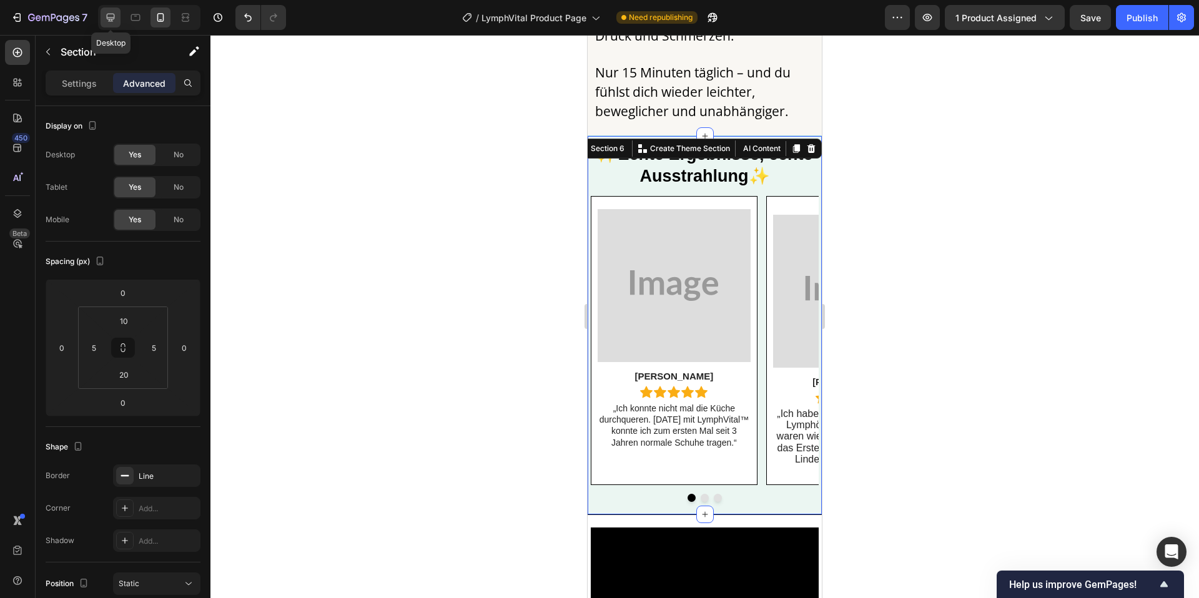
click at [114, 19] on icon at bounding box center [110, 17] width 12 height 12
type input "20"
type input "0"
type input "30"
type input "0"
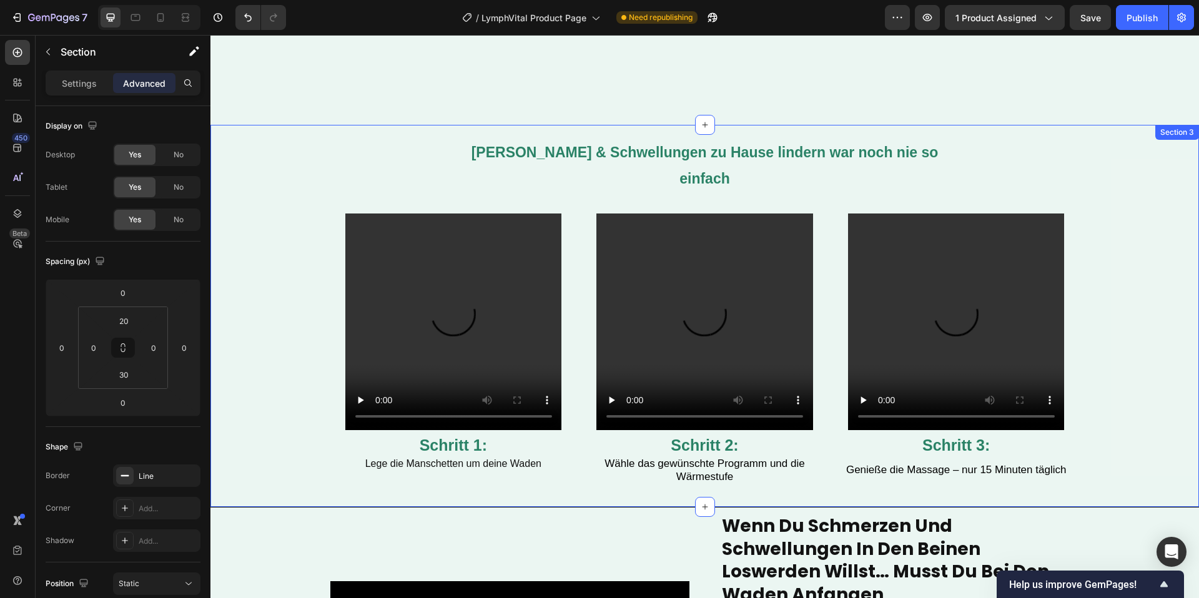
scroll to position [995, 0]
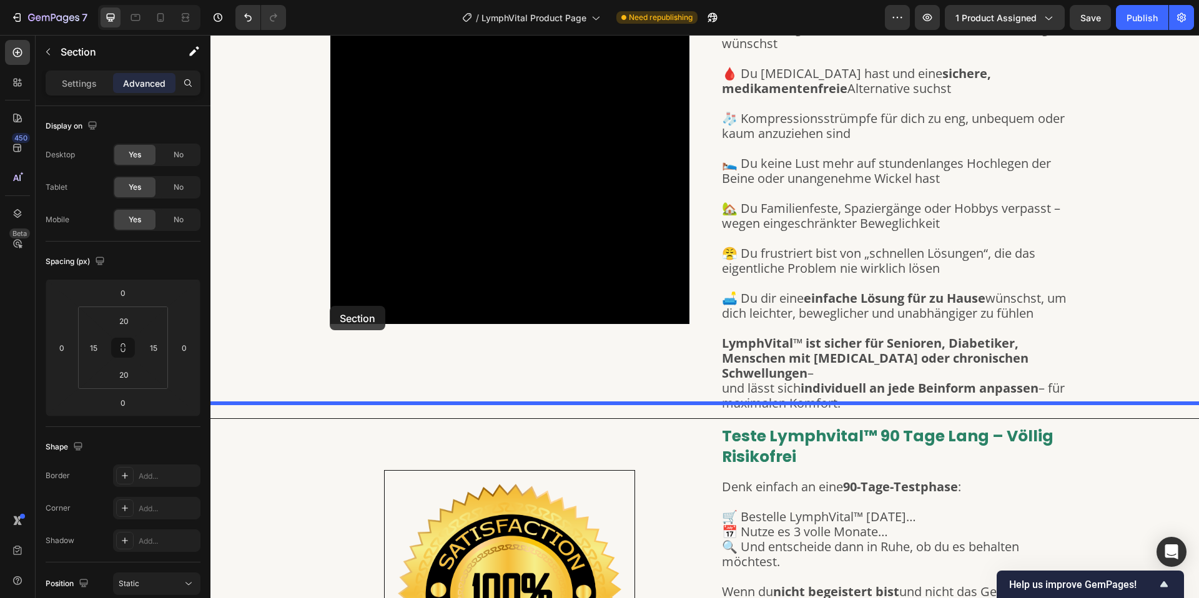
drag, startPoint x: 278, startPoint y: 169, endPoint x: 373, endPoint y: 278, distance: 144.3
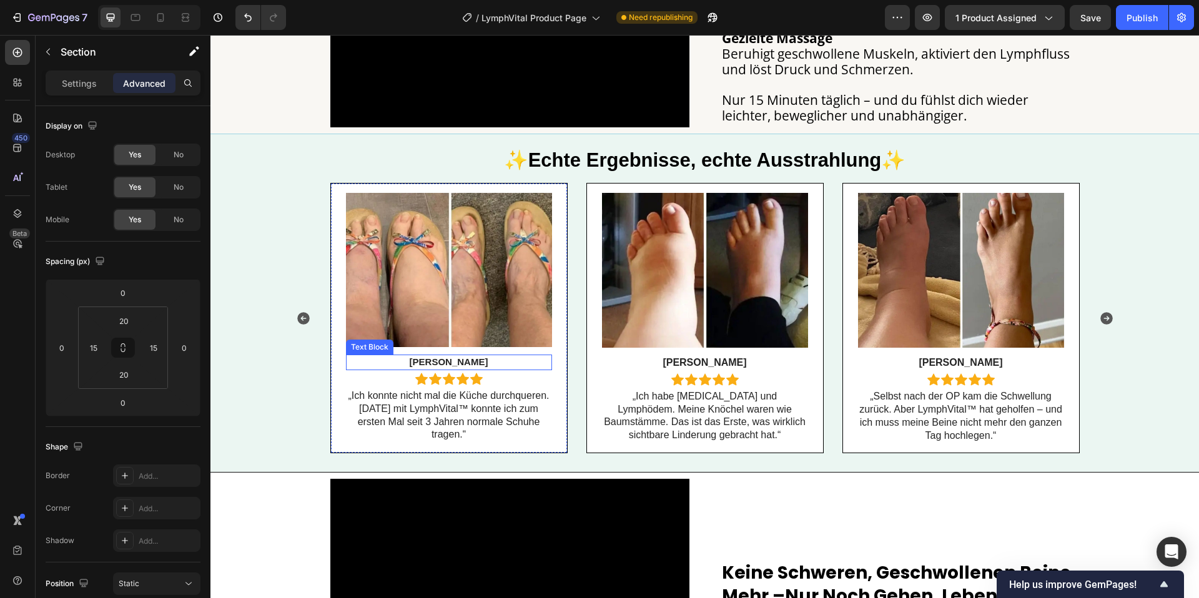
scroll to position [1650, 0]
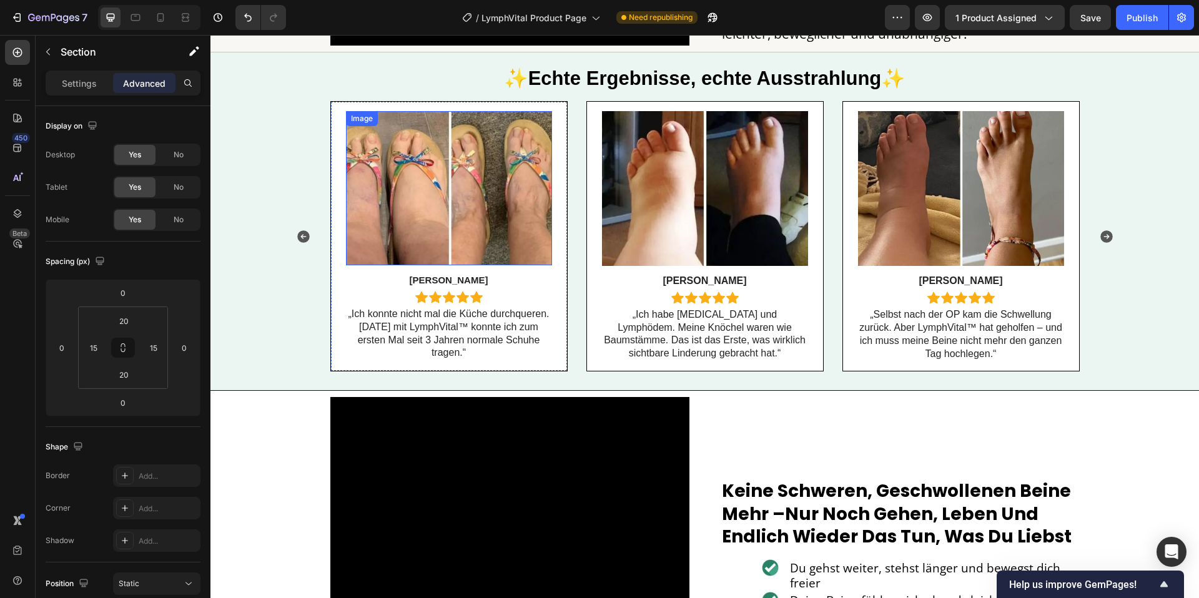
click at [420, 214] on img at bounding box center [449, 188] width 206 height 155
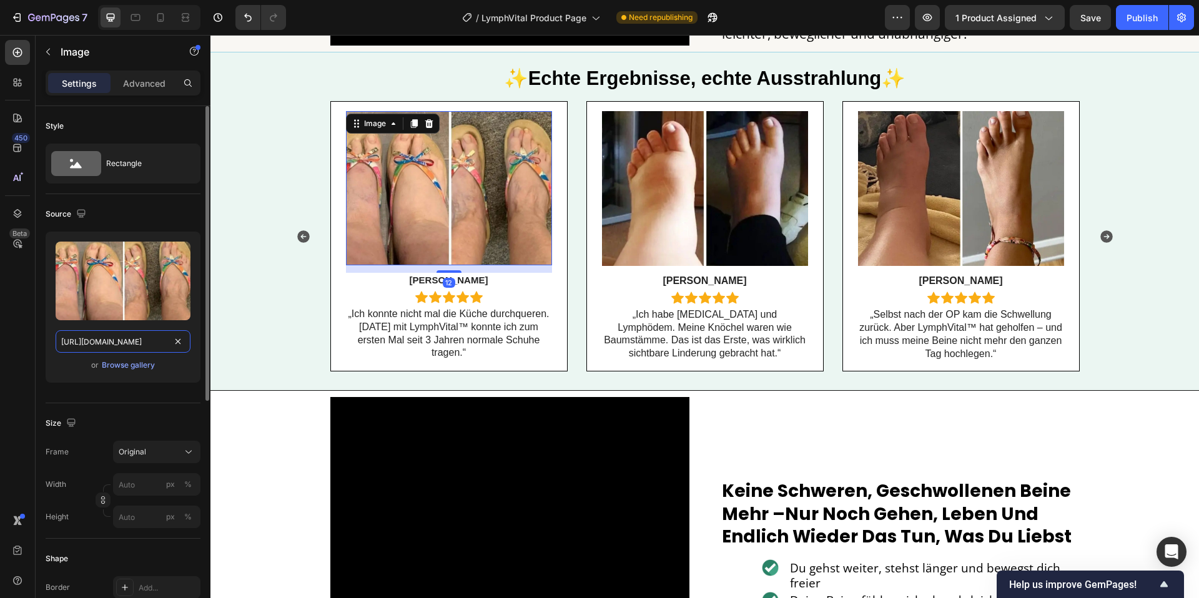
click at [120, 343] on input "[URL][DOMAIN_NAME]" at bounding box center [123, 341] width 135 height 22
click at [167, 21] on div at bounding box center [160, 17] width 20 height 20
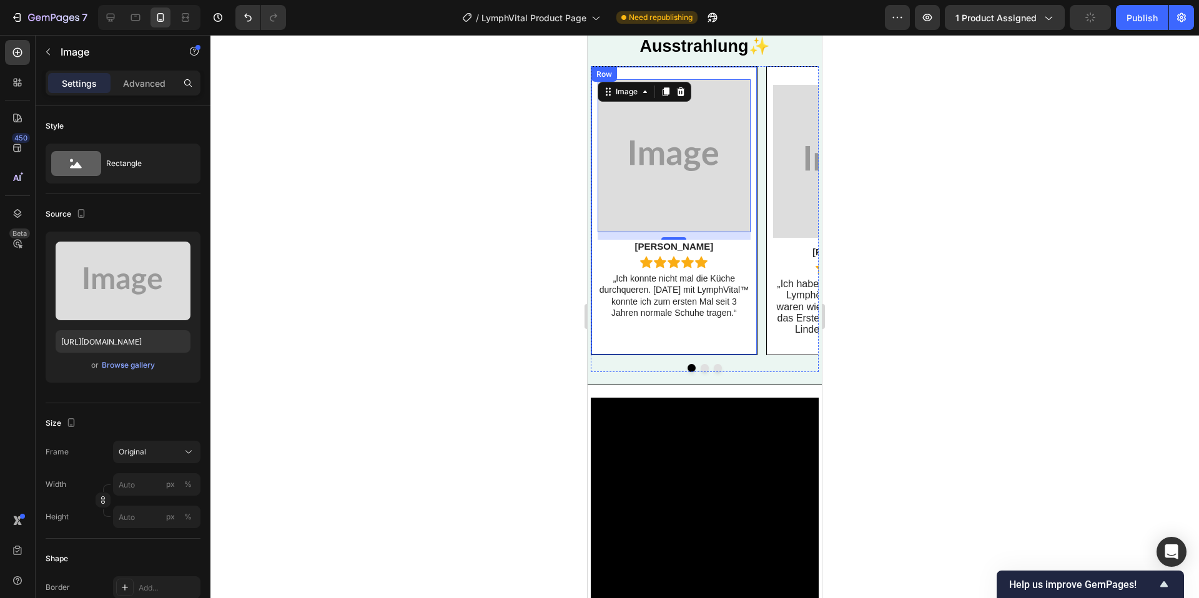
scroll to position [2106, 0]
drag, startPoint x: 671, startPoint y: 175, endPoint x: 952, endPoint y: 283, distance: 301.6
click at [671, 175] on img at bounding box center [674, 155] width 153 height 153
click at [136, 347] on input "[URL][DOMAIN_NAME]" at bounding box center [123, 341] width 135 height 22
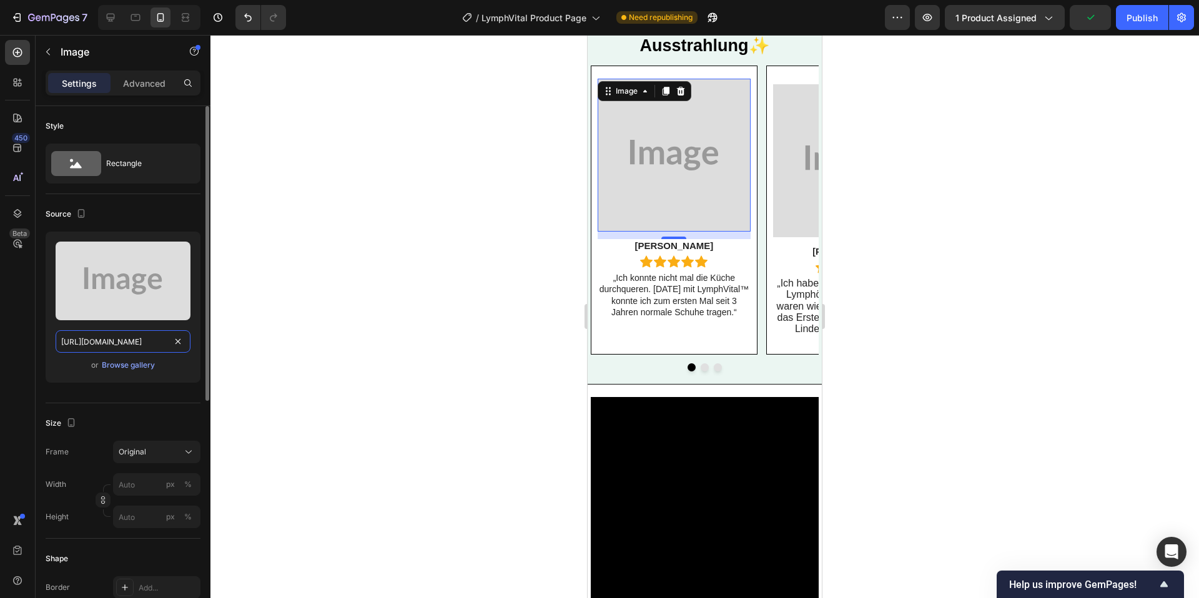
click at [136, 347] on input "[URL][DOMAIN_NAME]" at bounding box center [123, 341] width 135 height 22
paste input "[DOMAIN_NAME][URL]"
type input "[URL][DOMAIN_NAME]"
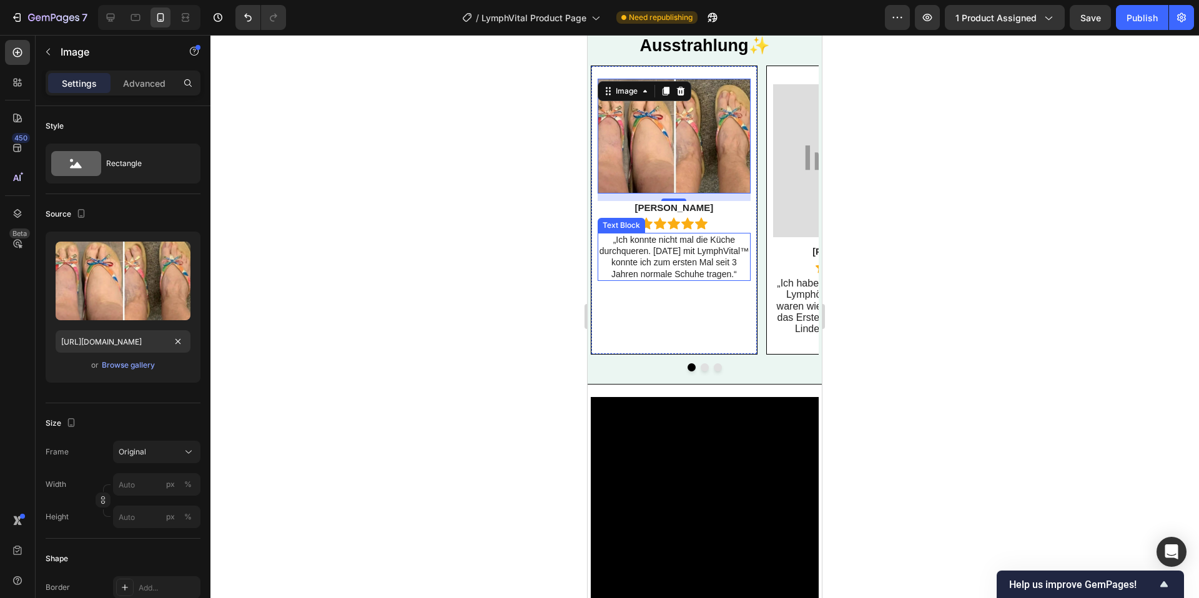
click at [676, 279] on span "„Ich konnte nicht mal die Küche durchqueren. [DATE] mit LymphVital™ konnte ich …" at bounding box center [673, 257] width 149 height 44
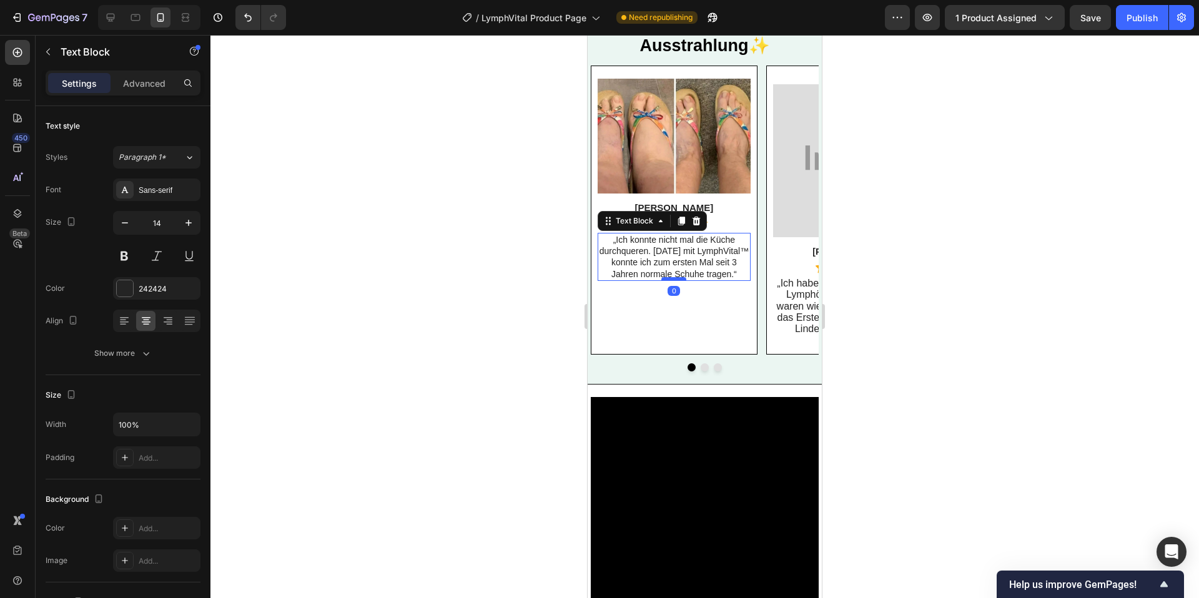
click at [680, 281] on div at bounding box center [673, 279] width 25 height 4
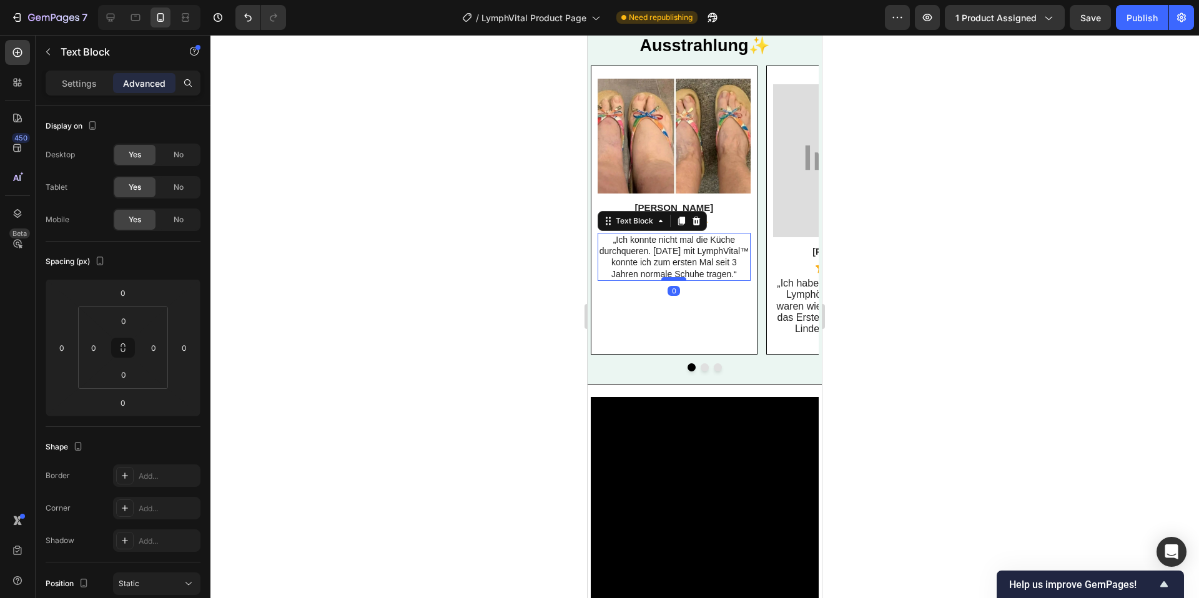
click at [680, 281] on div at bounding box center [673, 279] width 25 height 4
click at [643, 276] on span "„Ich konnte nicht mal die Küche durchqueren. [DATE] mit LymphVital™ konnte ich …" at bounding box center [673, 257] width 149 height 44
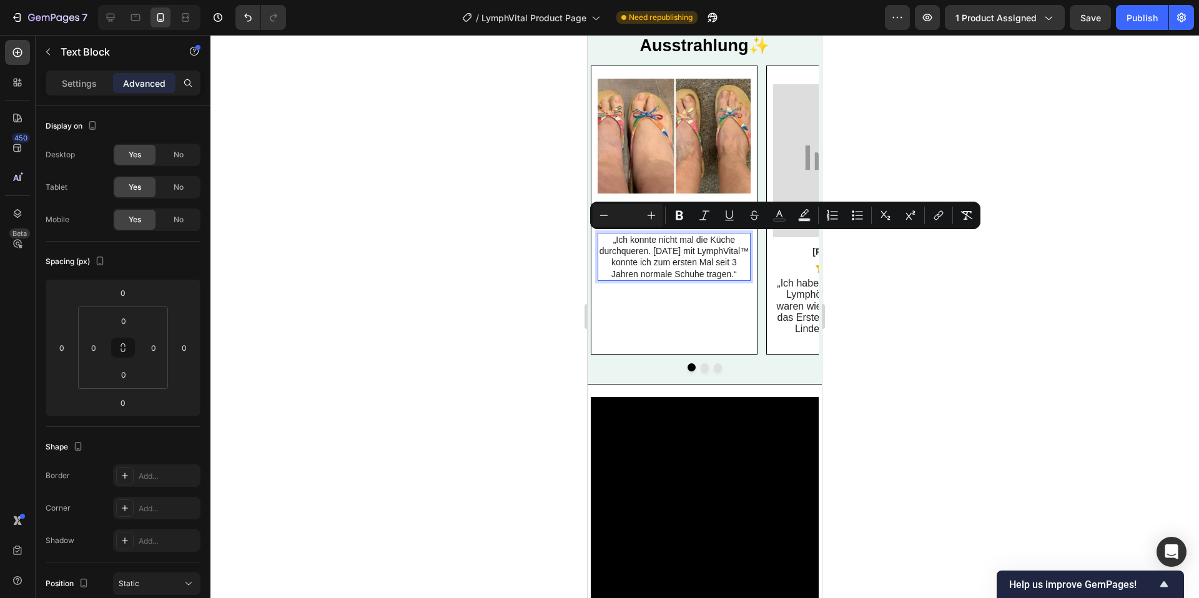
drag, startPoint x: 493, startPoint y: 285, endPoint x: 516, endPoint y: 280, distance: 24.1
click at [494, 285] on div at bounding box center [704, 316] width 988 height 563
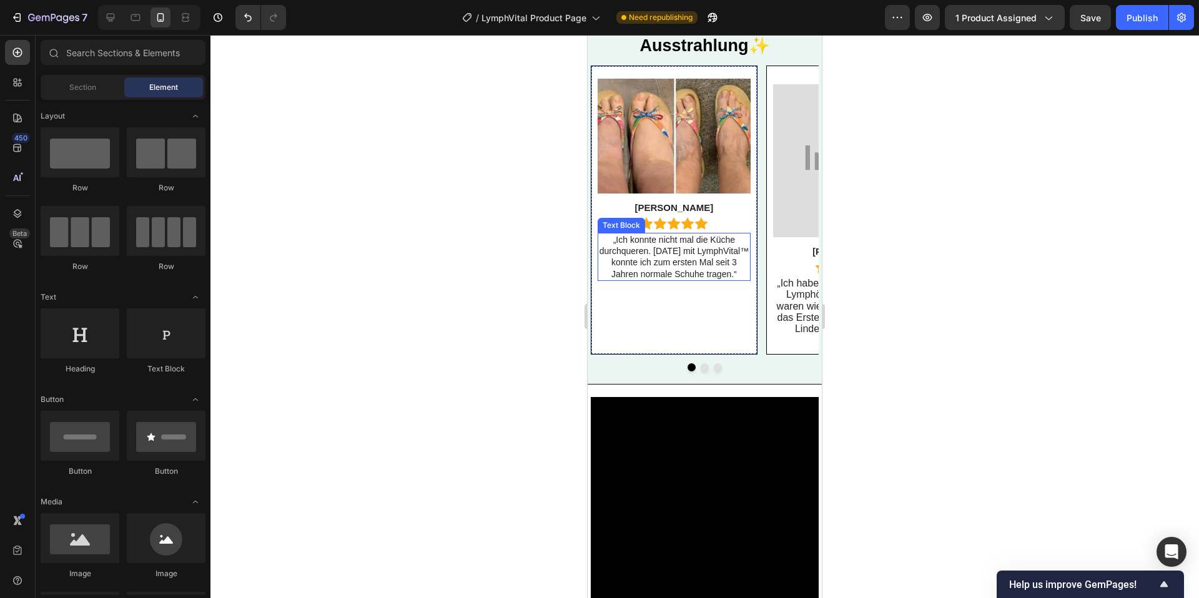
click at [691, 266] on span "„Ich konnte nicht mal die Küche durchqueren. [DATE] mit LymphVital™ konnte ich …" at bounding box center [673, 257] width 149 height 44
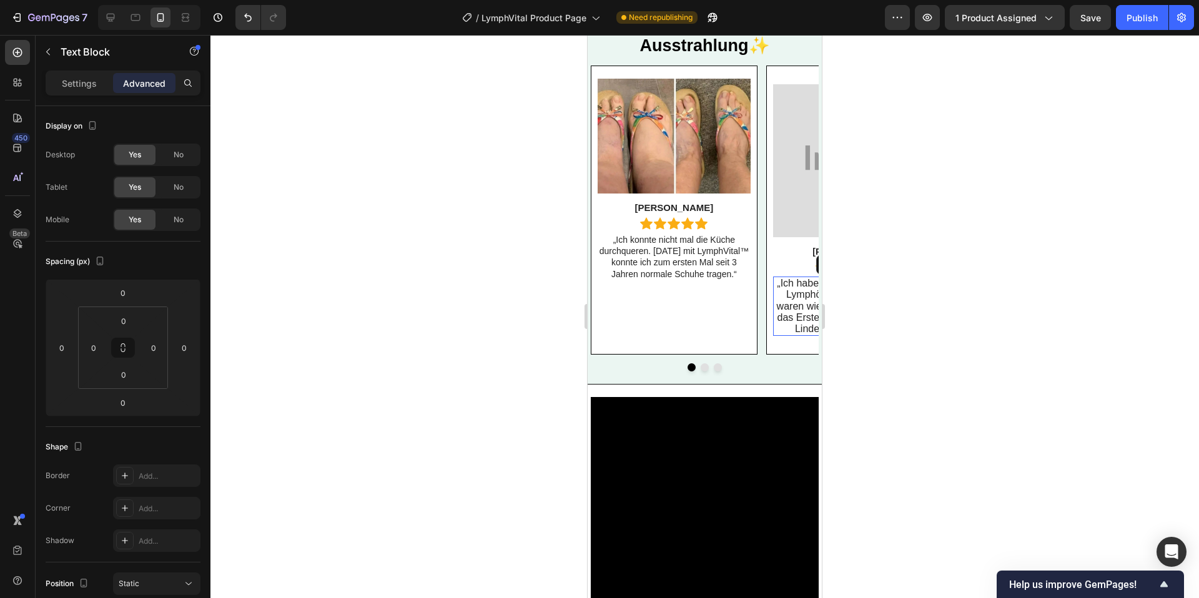
click at [793, 317] on span "„Ich habe [MEDICAL_DATA] und Lymphödem. Meine Knöchel waren wie Baumstämme. Das…" at bounding box center [849, 306] width 145 height 56
click at [761, 296] on div "Image Linda Text Block Icon Icon Icon Icon Icon Icon List Row „Ich konnte nicht…" at bounding box center [705, 210] width 228 height 289
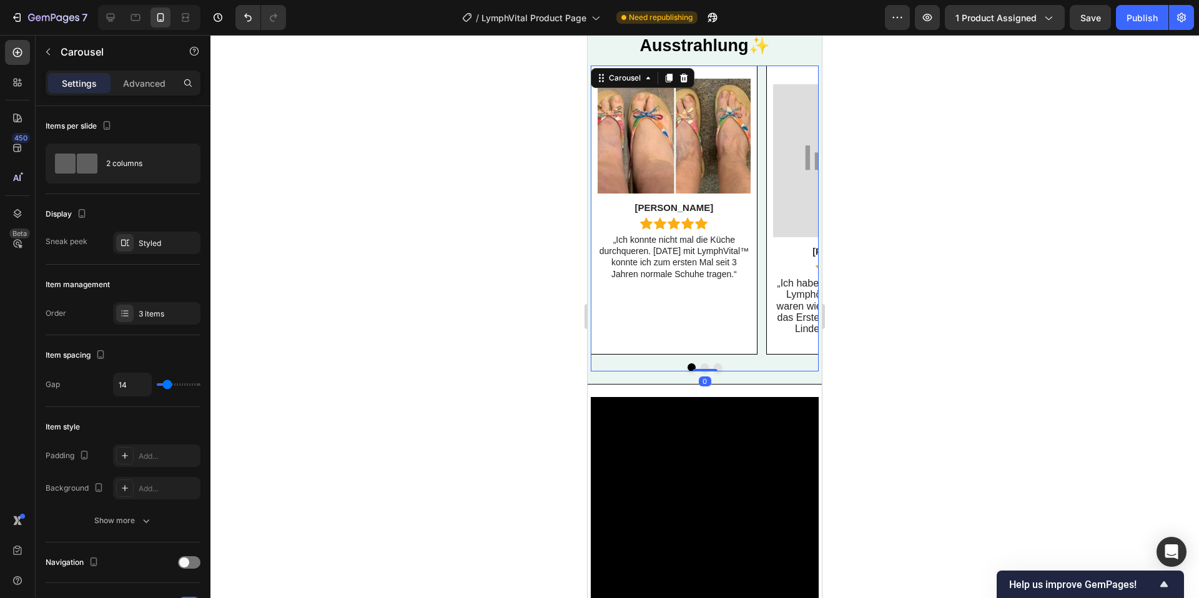
click at [761, 296] on div "Image Linda Text Block Icon Icon Icon Icon Icon Icon List Row „Ich konnte nicht…" at bounding box center [705, 210] width 228 height 289
click at [789, 297] on span "„Ich habe [MEDICAL_DATA] und Lymphödem. Meine Knöchel waren wie Baumstämme. Das…" at bounding box center [849, 306] width 145 height 56
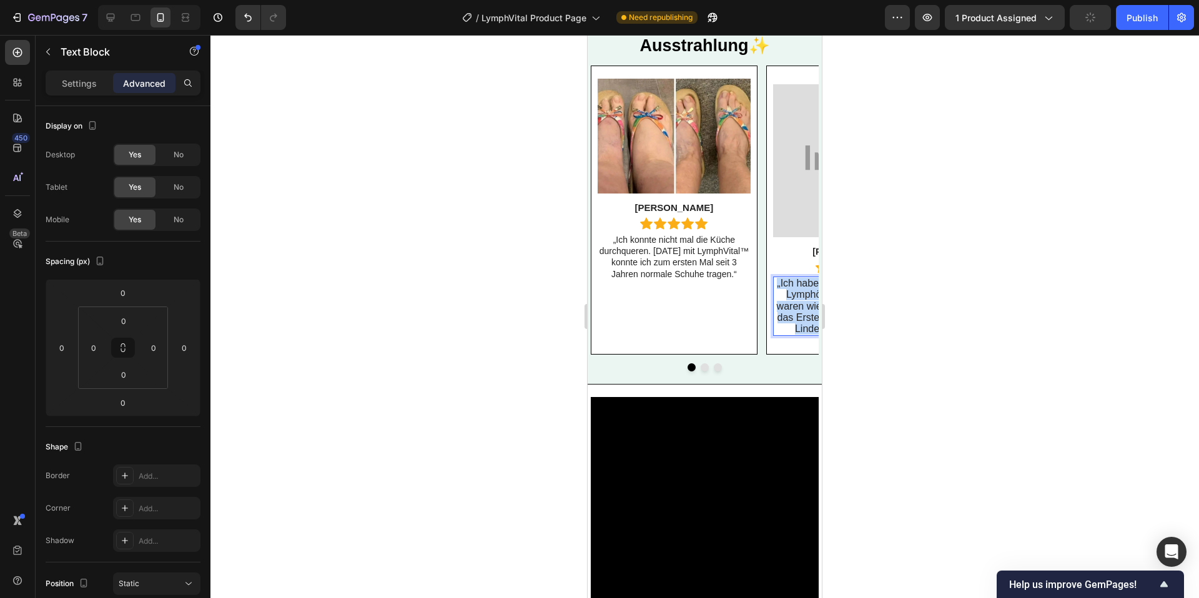
click at [789, 297] on span "„Ich habe [MEDICAL_DATA] und Lymphödem. Meine Knöchel waren wie Baumstämme. Das…" at bounding box center [849, 306] width 145 height 56
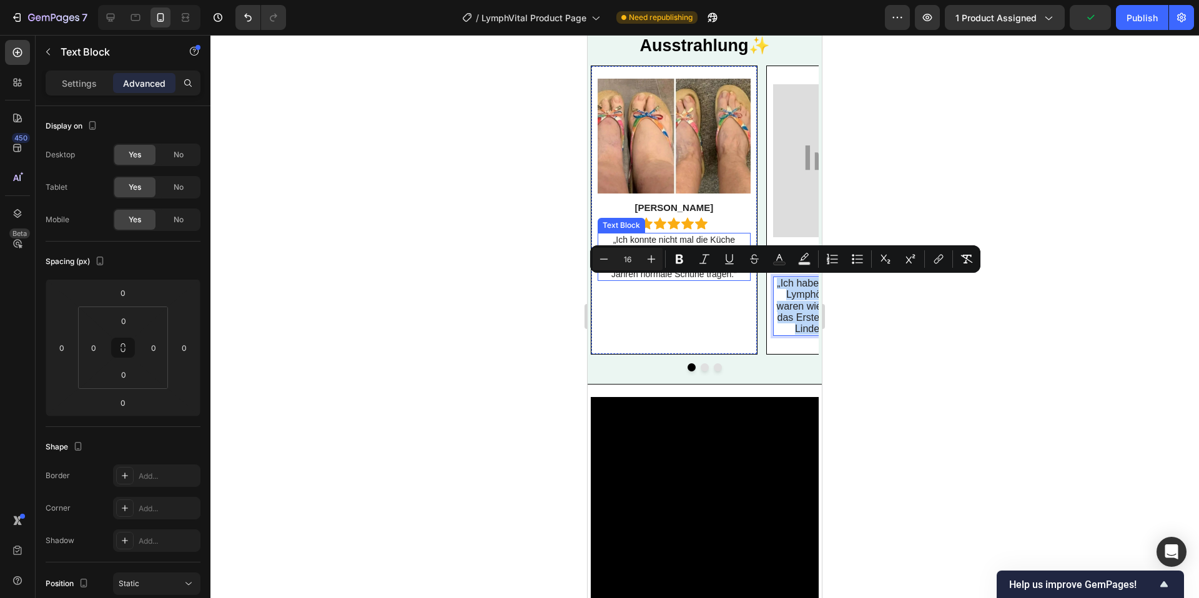
click at [656, 242] on span "„Ich konnte nicht mal die Küche durchqueren. [DATE] mit LymphVital™ konnte ich …" at bounding box center [673, 257] width 149 height 44
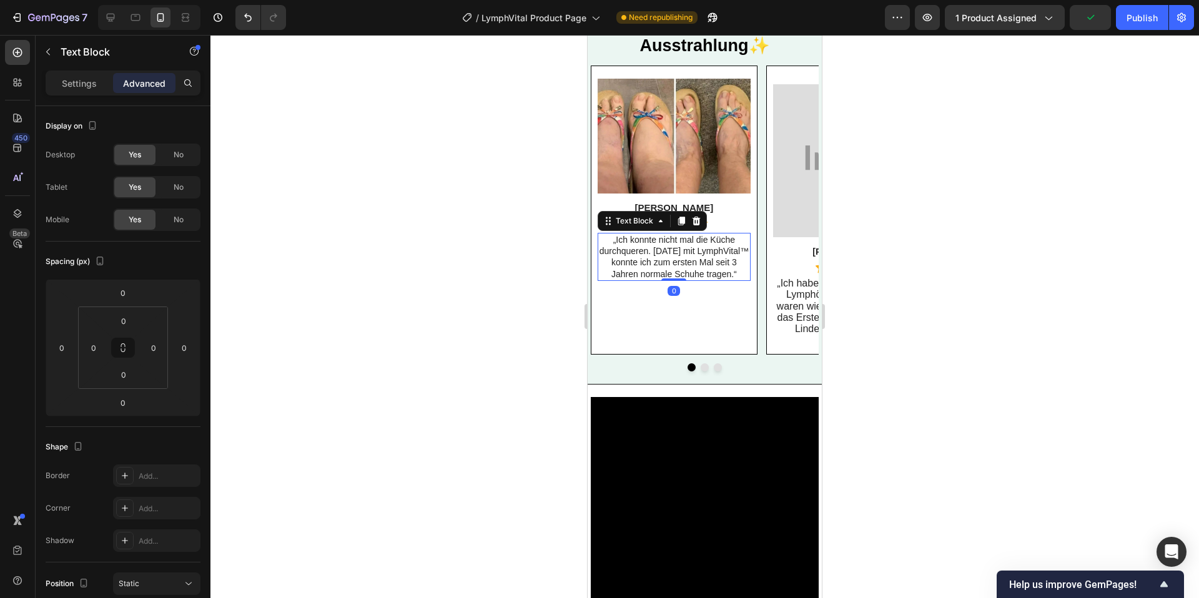
click at [656, 243] on span "„Ich konnte nicht mal die Küche durchqueren. [DATE] mit LymphVital™ konnte ich …" at bounding box center [673, 257] width 149 height 44
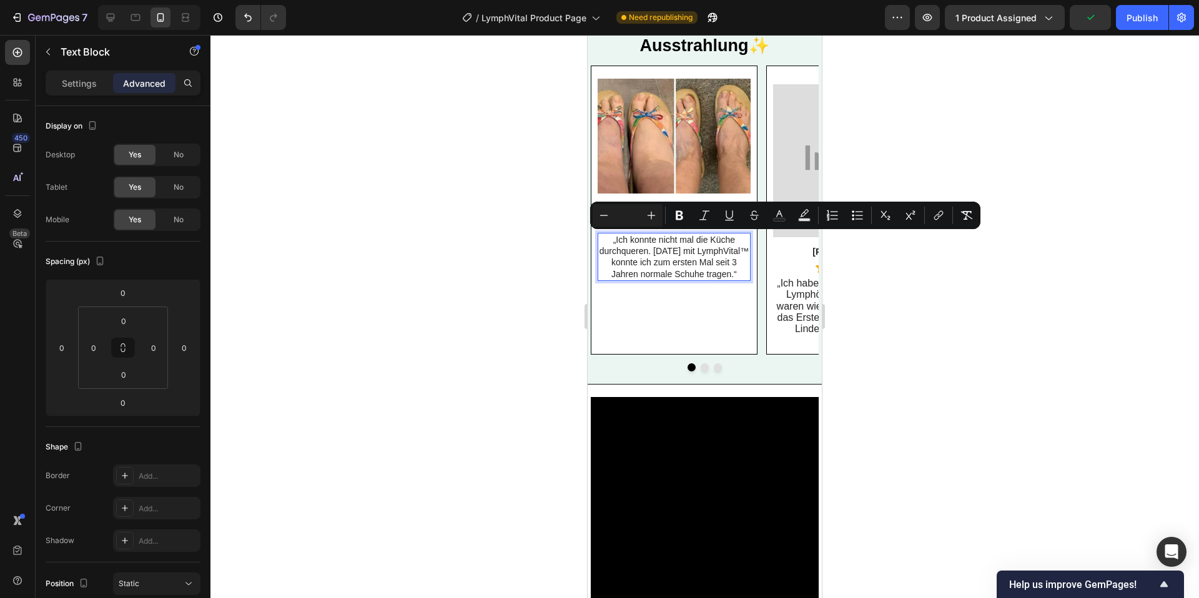
click at [621, 219] on input "Editor contextual toolbar" at bounding box center [627, 215] width 25 height 15
type input "1"
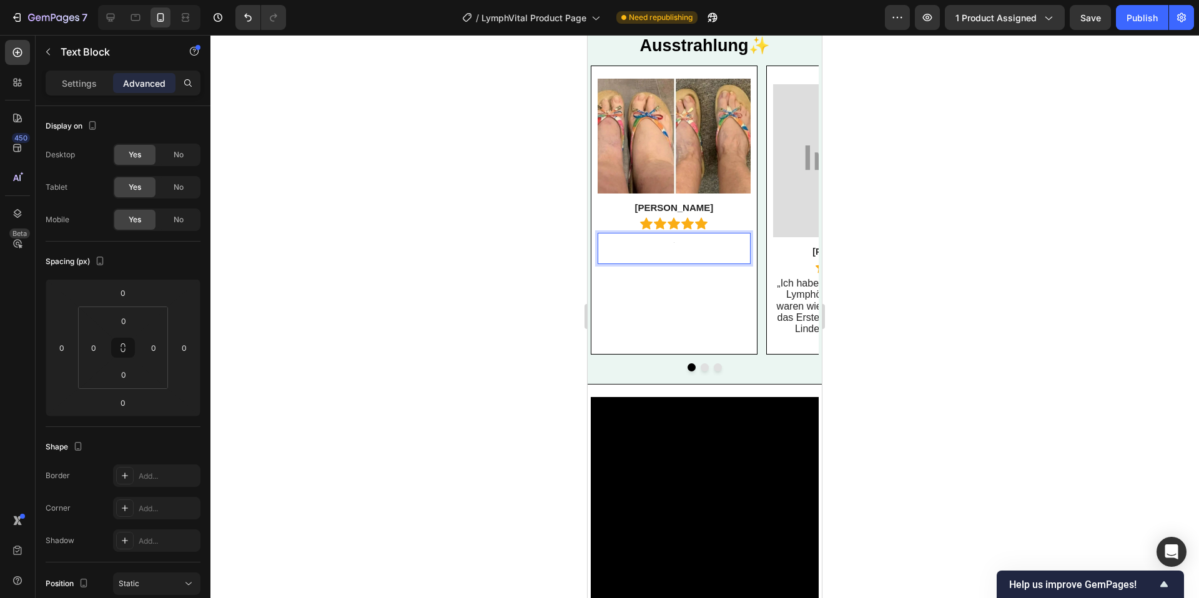
click at [673, 237] on p "6" at bounding box center [674, 241] width 150 height 14
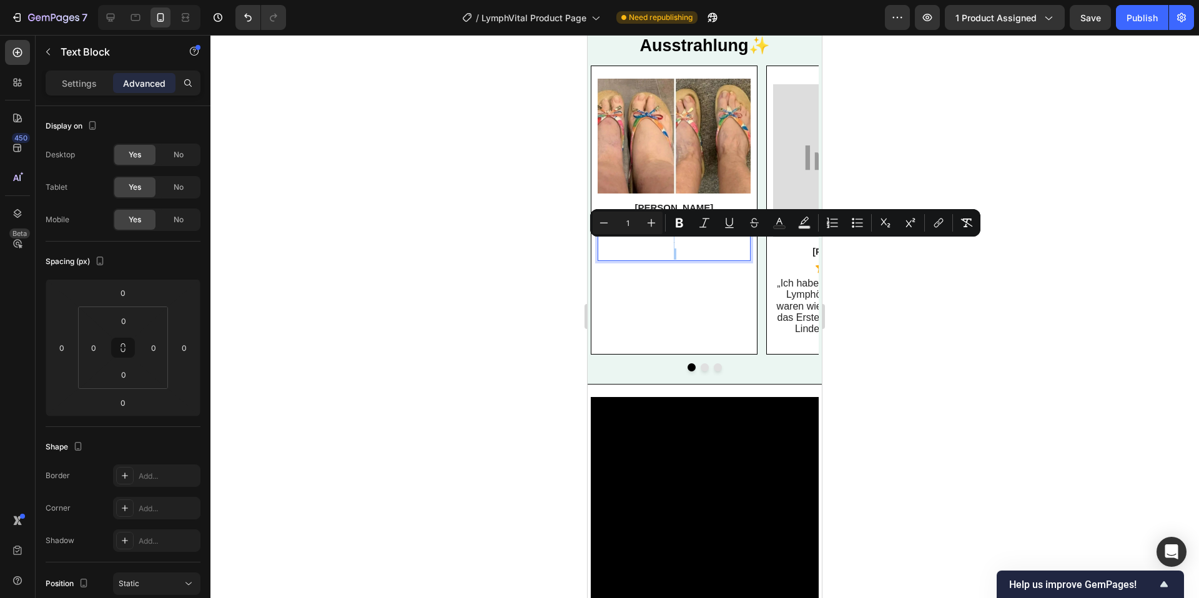
click at [619, 224] on input "1" at bounding box center [627, 222] width 25 height 15
click at [633, 224] on input "1" at bounding box center [627, 222] width 25 height 15
type input "16"
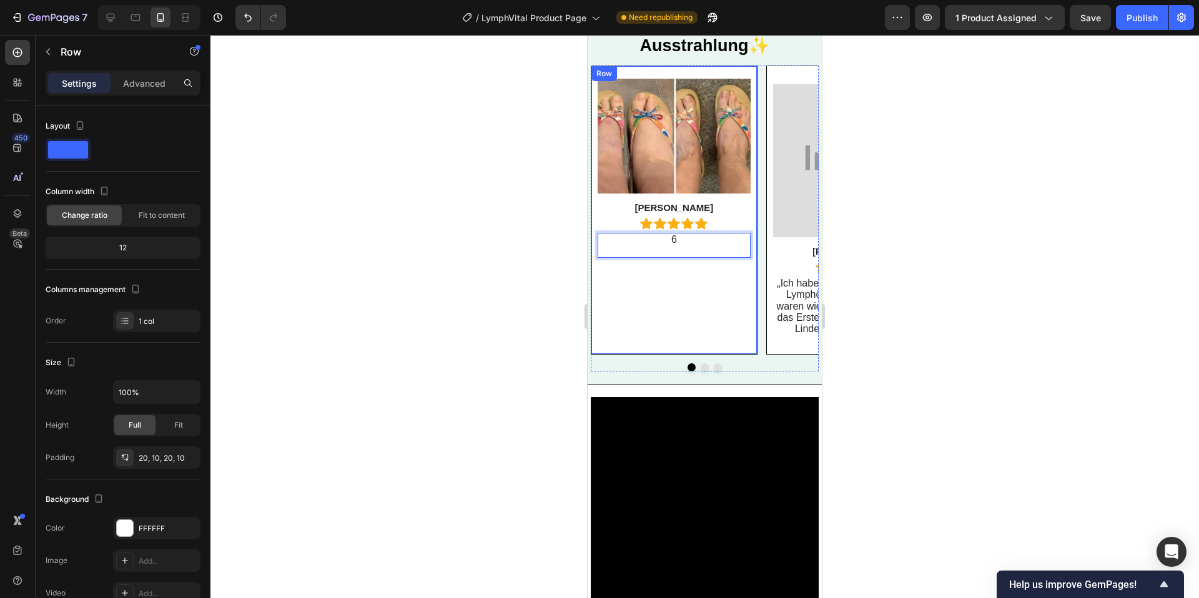
click at [695, 295] on div "Image Linda Text Block Icon Icon Icon Icon Icon Icon List Row 6 Text Block 0" at bounding box center [674, 210] width 153 height 263
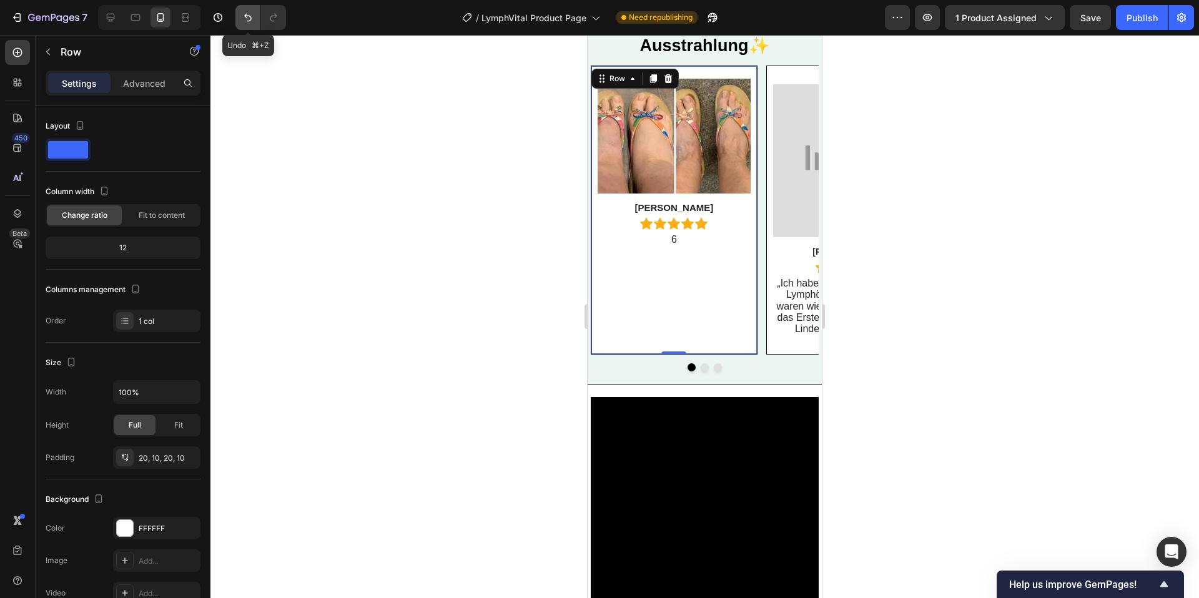
click at [237, 18] on button "Undo/Redo" at bounding box center [247, 17] width 25 height 25
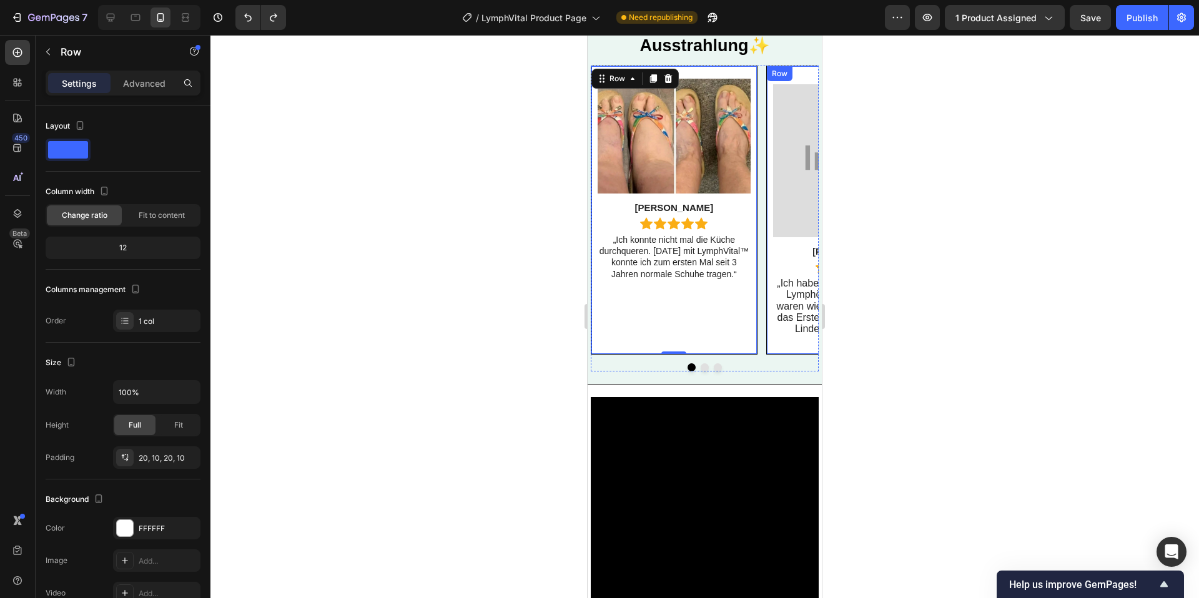
click at [723, 274] on span "„Ich konnte nicht mal die Küche durchqueren. [DATE] mit LymphVital™ konnte ich …" at bounding box center [673, 257] width 149 height 44
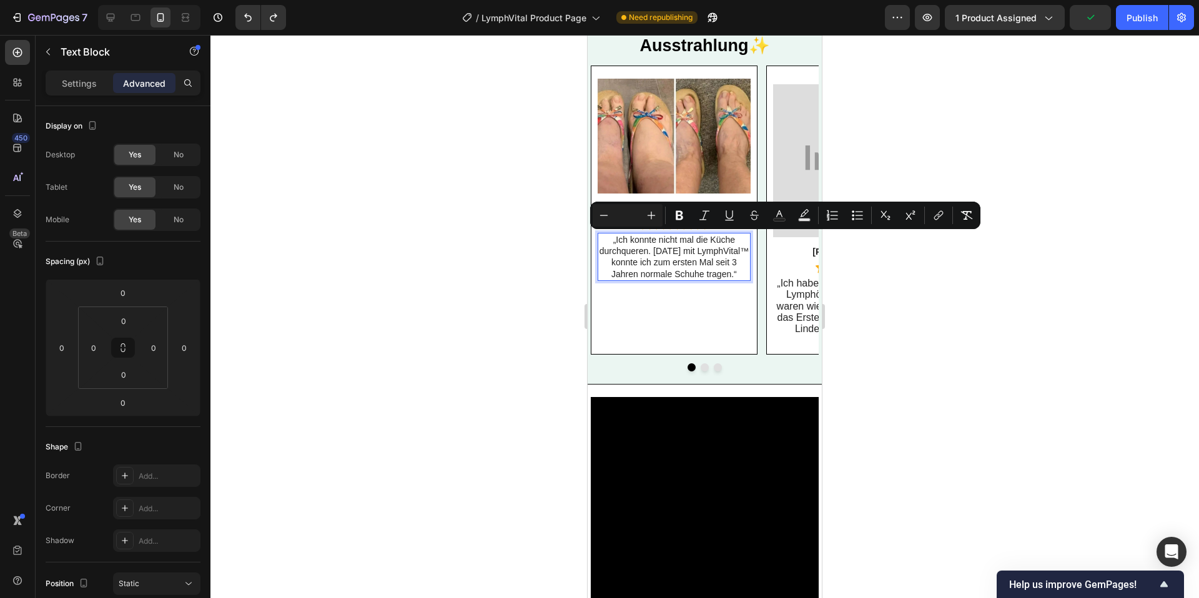
click at [632, 218] on input "Editor contextual toolbar" at bounding box center [627, 215] width 25 height 15
type input "16"
click at [686, 338] on div "Image Linda Text Block Icon Icon Icon Icon Icon Icon List Row „Ich konnte nicht…" at bounding box center [674, 210] width 153 height 263
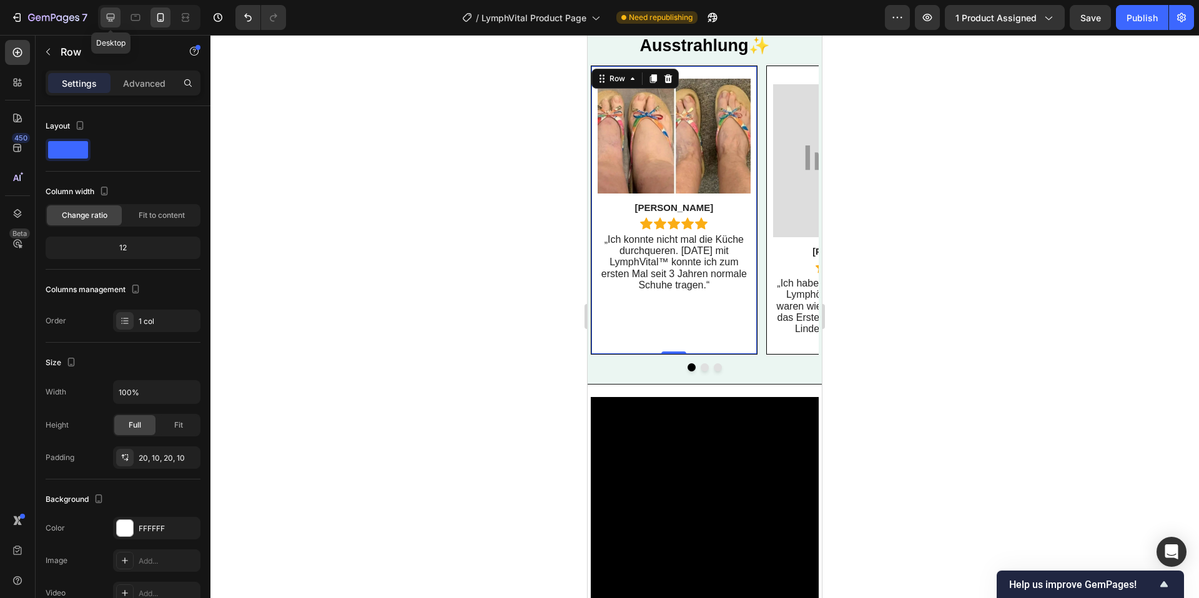
click at [111, 17] on icon at bounding box center [111, 18] width 8 height 8
type input "1200"
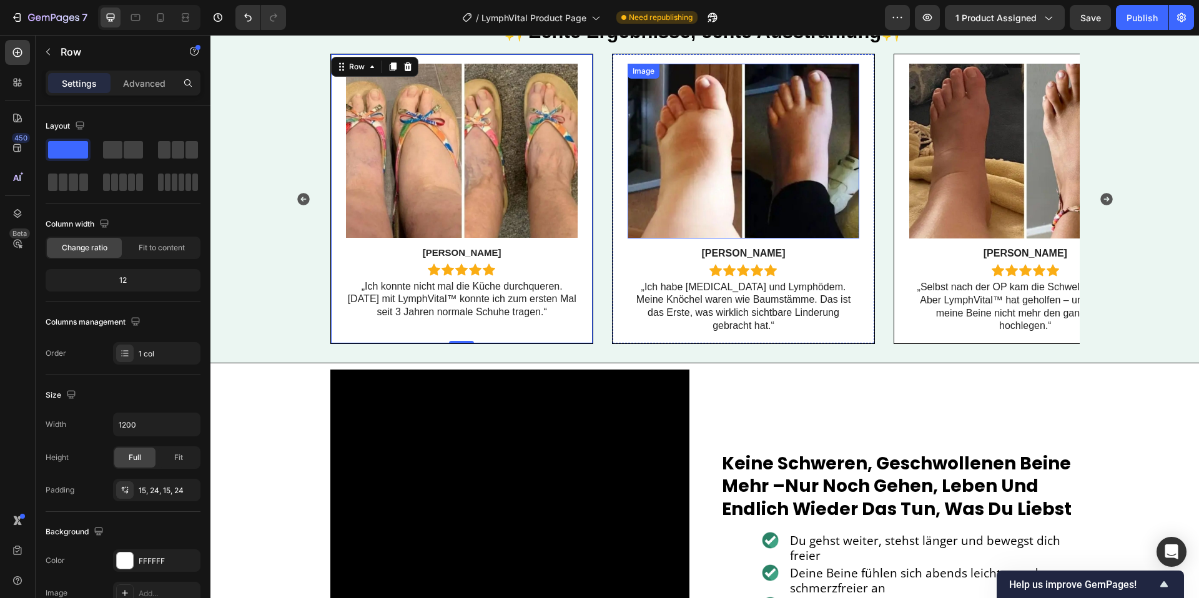
scroll to position [2081, 0]
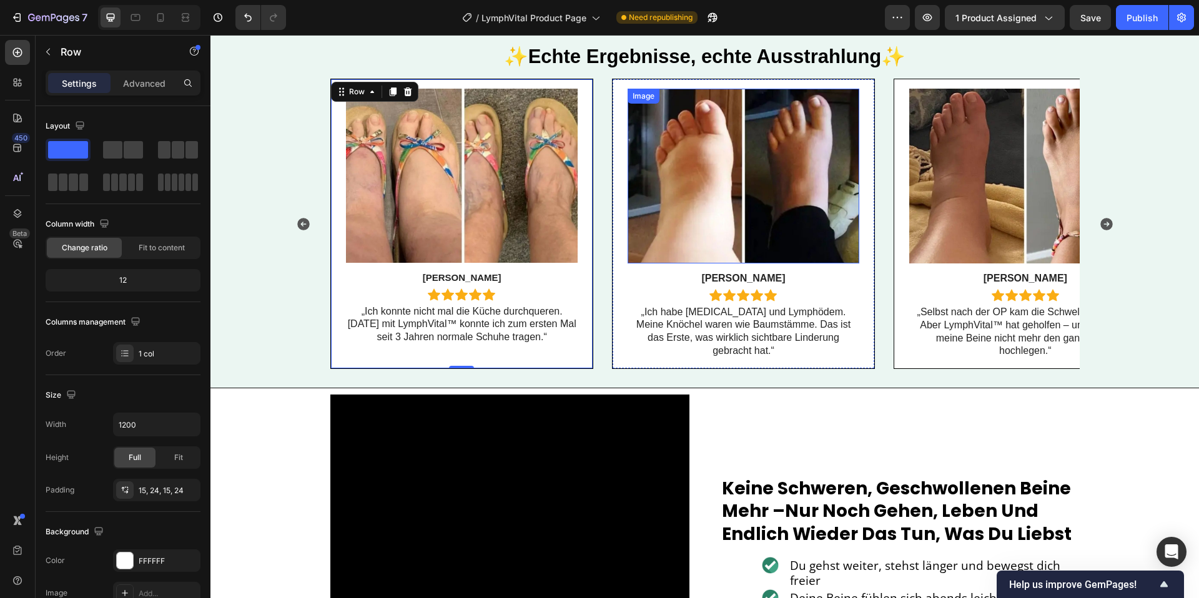
click at [663, 163] on img at bounding box center [744, 176] width 232 height 175
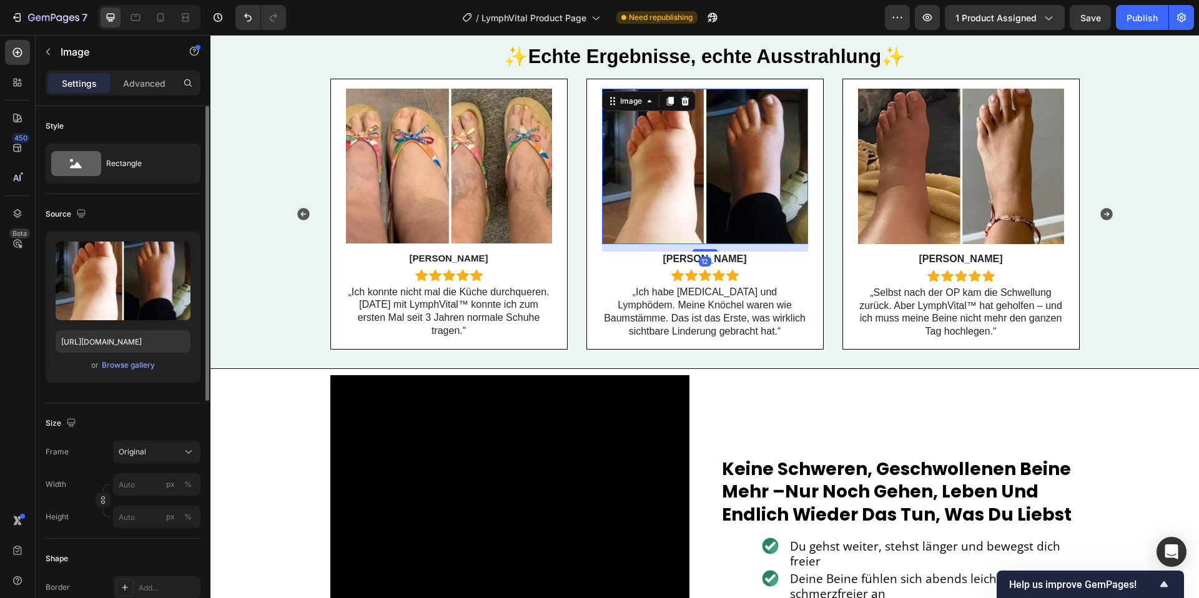
click at [104, 325] on div "Upload Image [URL][DOMAIN_NAME] or Browse gallery" at bounding box center [123, 307] width 155 height 151
click at [101, 343] on input "[URL][DOMAIN_NAME]" at bounding box center [123, 341] width 135 height 22
click at [165, 19] on icon at bounding box center [160, 17] width 12 height 12
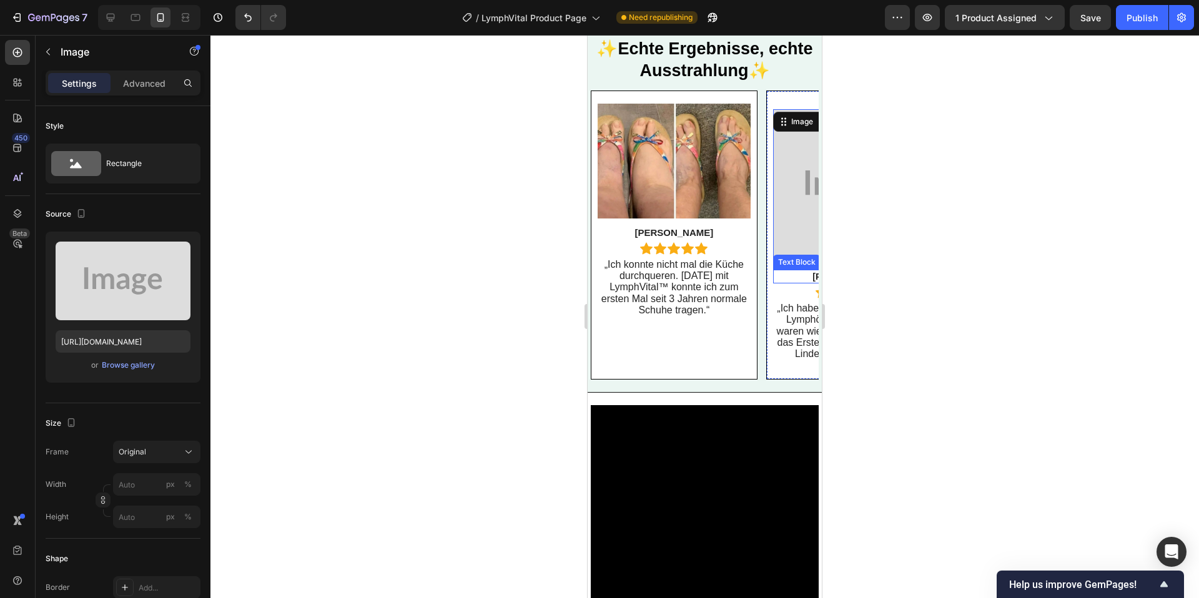
scroll to position [2112, 0]
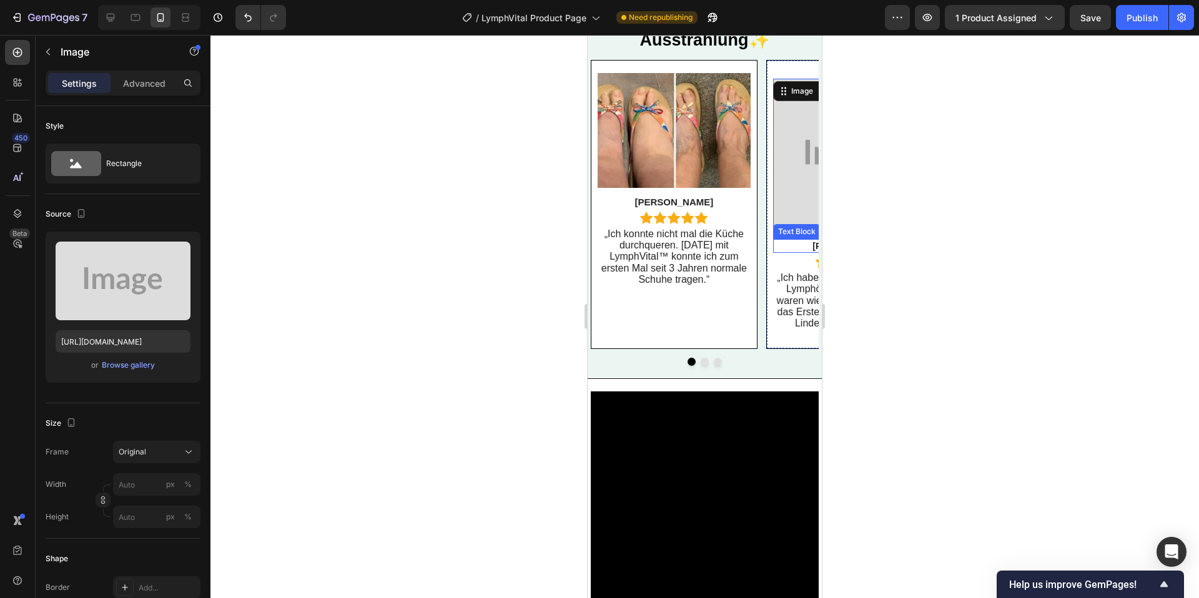
click at [786, 192] on img at bounding box center [849, 155] width 153 height 153
click at [111, 347] on input "[URL][DOMAIN_NAME]" at bounding box center [123, 341] width 135 height 22
paste input "[DOMAIN_NAME][URL]"
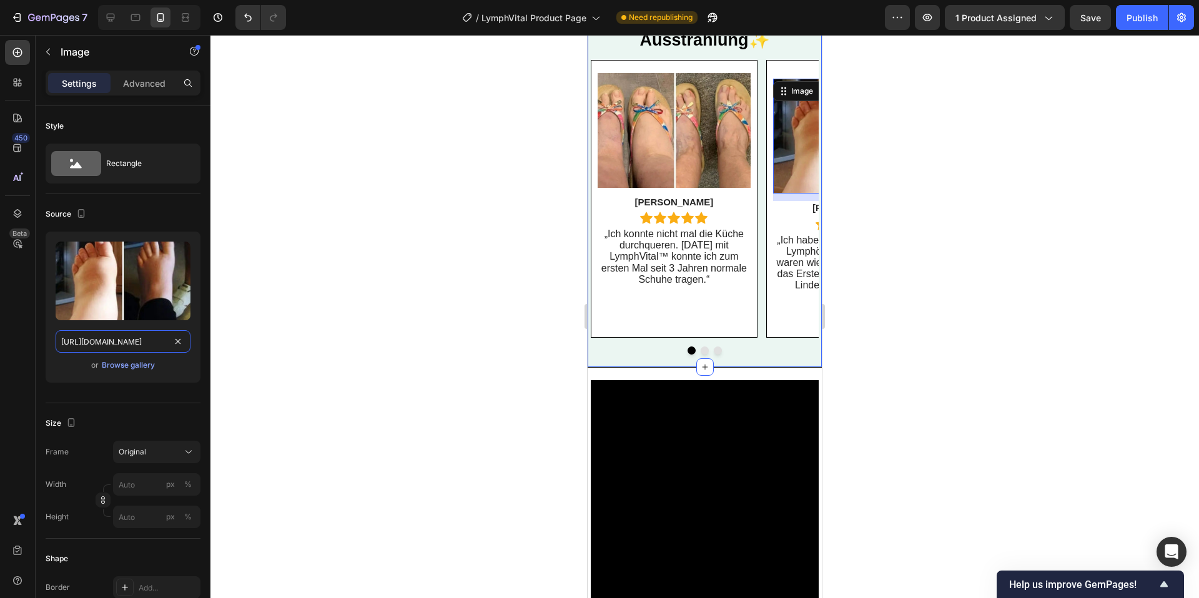
type input "[URL][DOMAIN_NAME]"
click at [121, 21] on div at bounding box center [111, 17] width 20 height 20
click at [118, 24] on div at bounding box center [111, 17] width 20 height 20
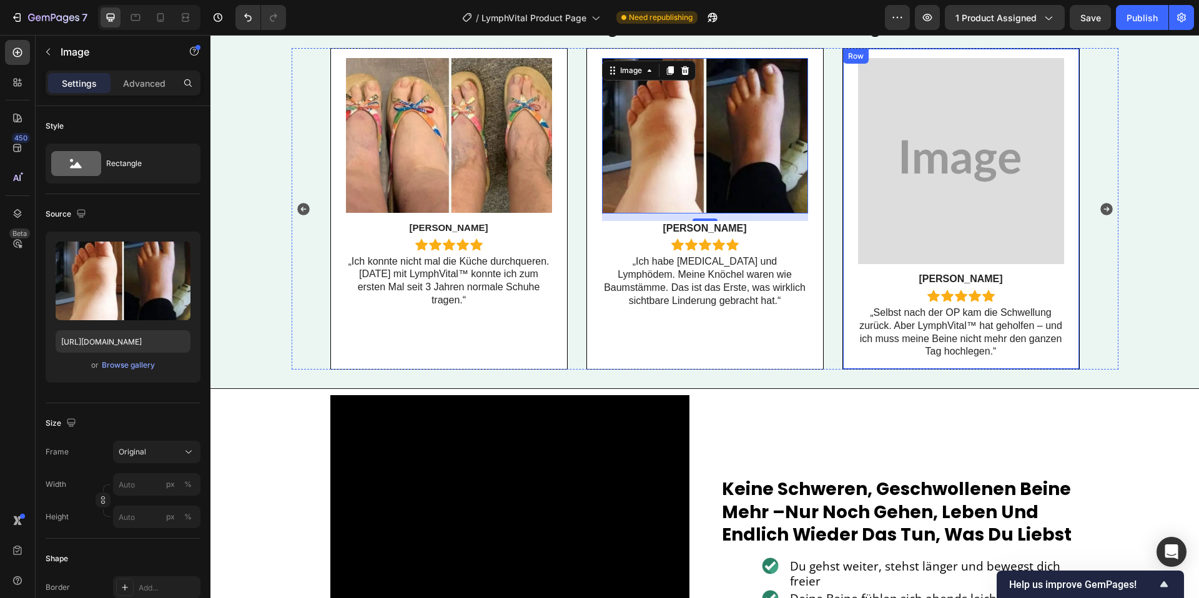
scroll to position [2091, 0]
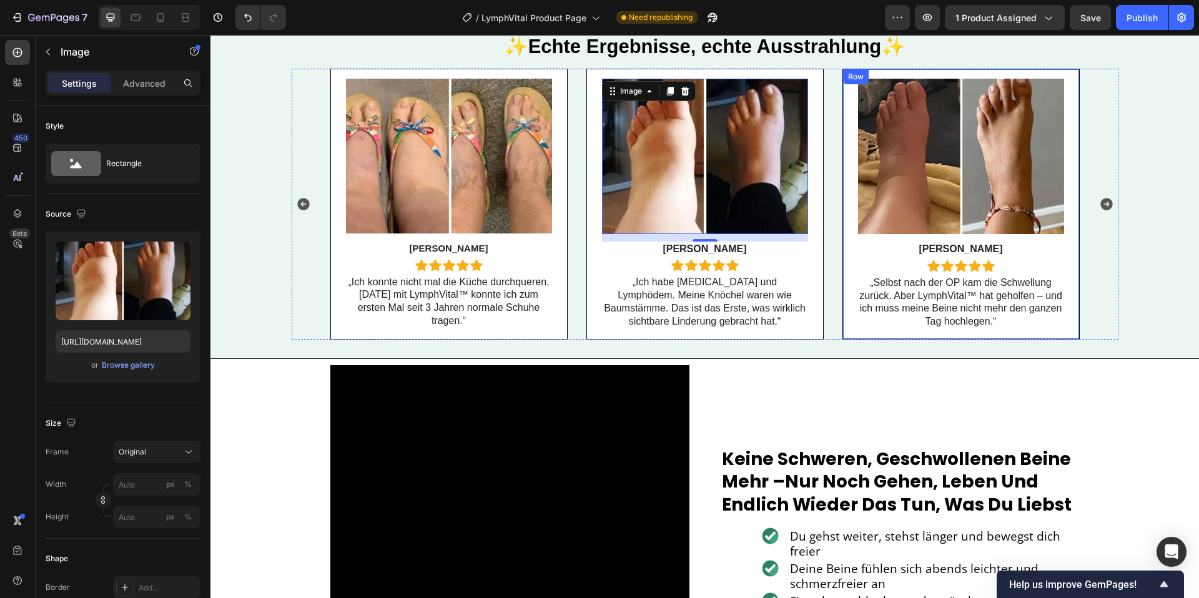
click at [1075, 216] on div "Image [PERSON_NAME] Text Block Icon Icon Icon Icon Icon Icon List Row „Selbst n…" at bounding box center [960, 204] width 237 height 271
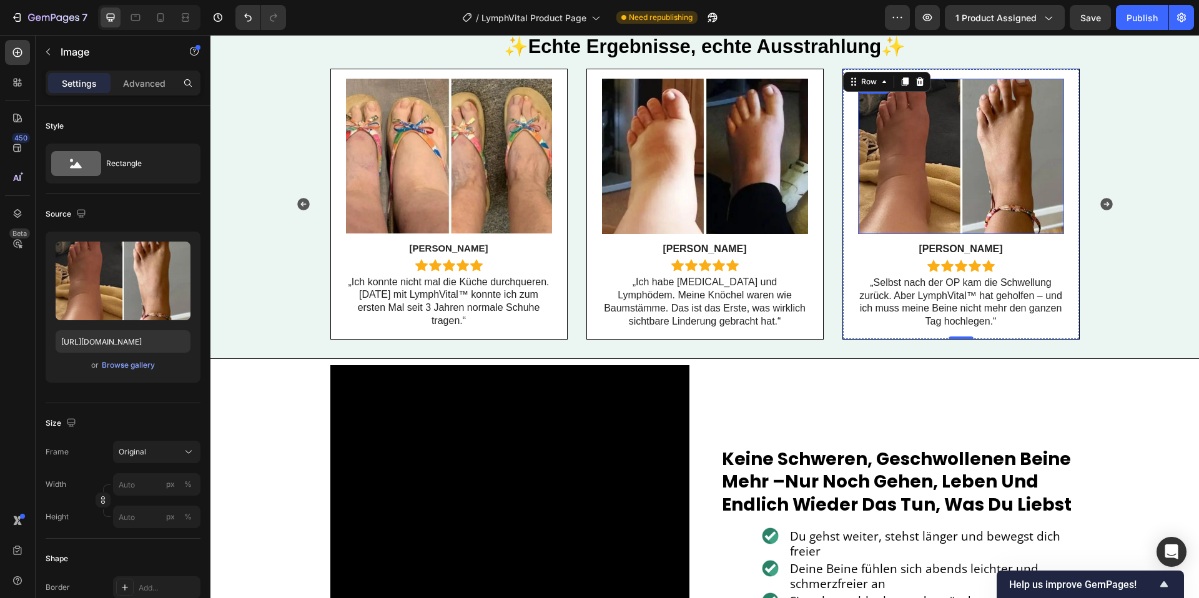
click at [1003, 204] on img at bounding box center [961, 156] width 206 height 155
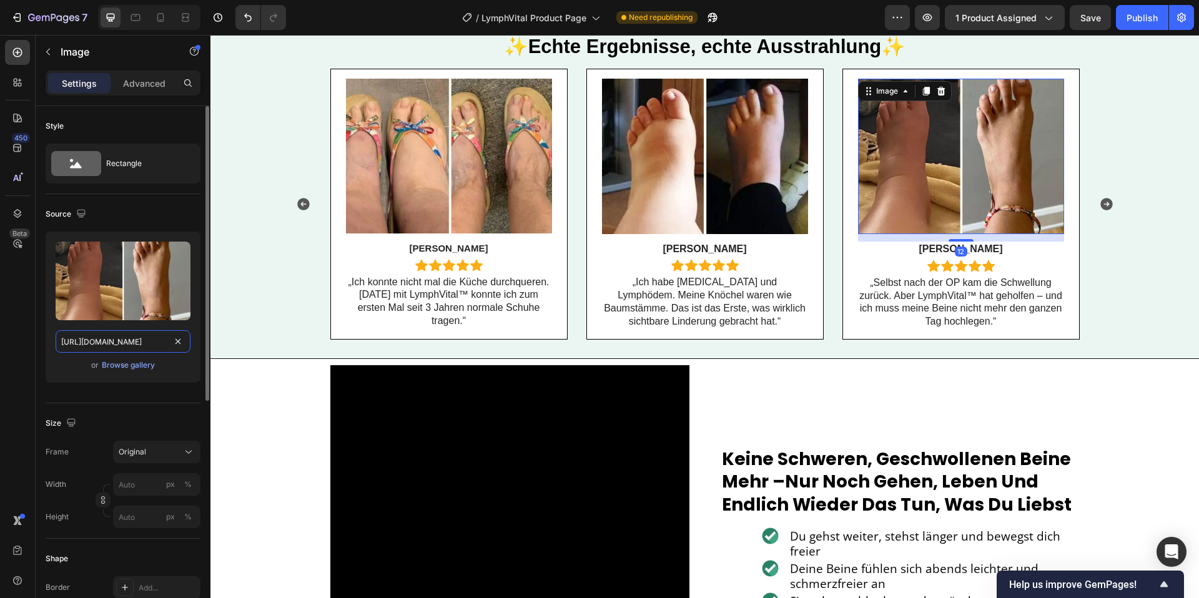
click at [113, 336] on input "[URL][DOMAIN_NAME]" at bounding box center [123, 341] width 135 height 22
click at [159, 18] on icon at bounding box center [160, 17] width 12 height 12
type input "[URL][DOMAIN_NAME]"
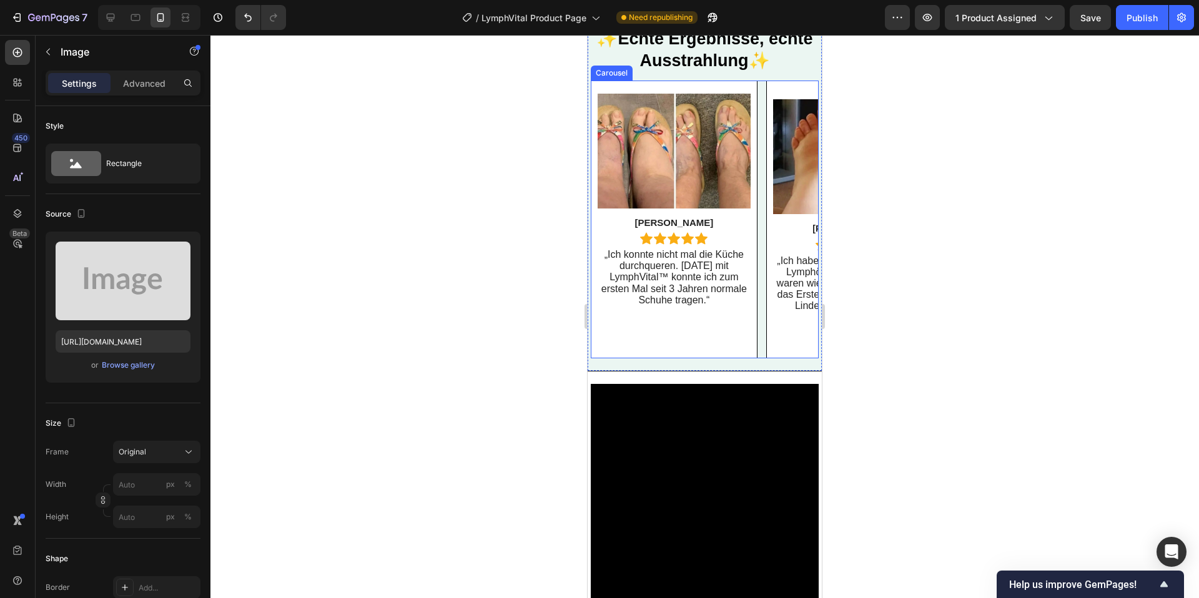
scroll to position [2106, 0]
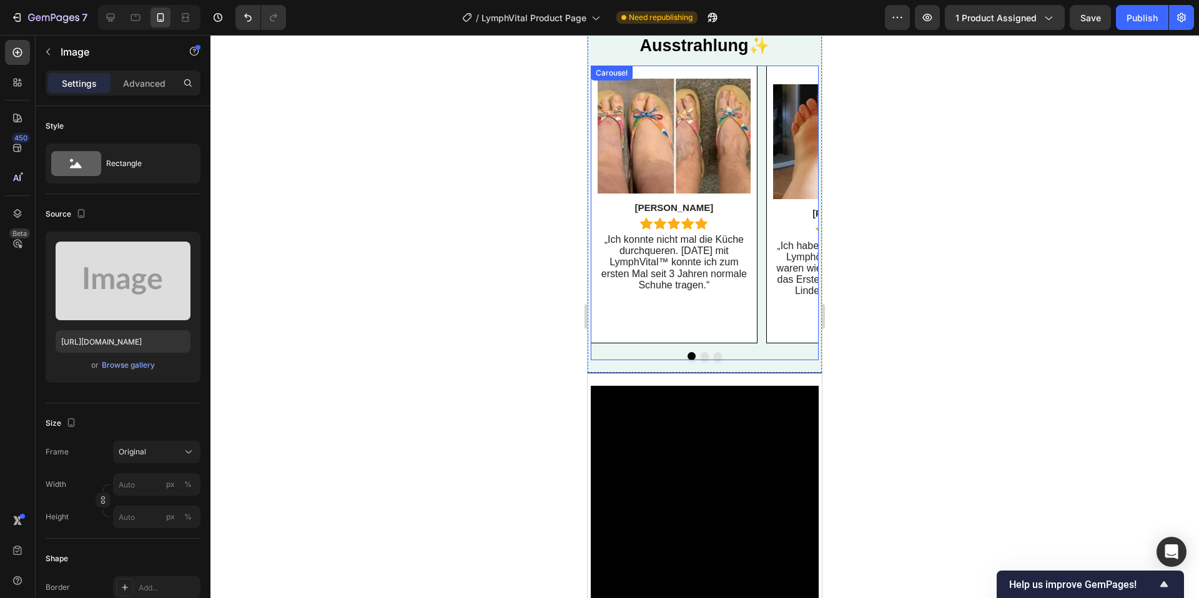
click at [712, 355] on div at bounding box center [705, 356] width 228 height 8
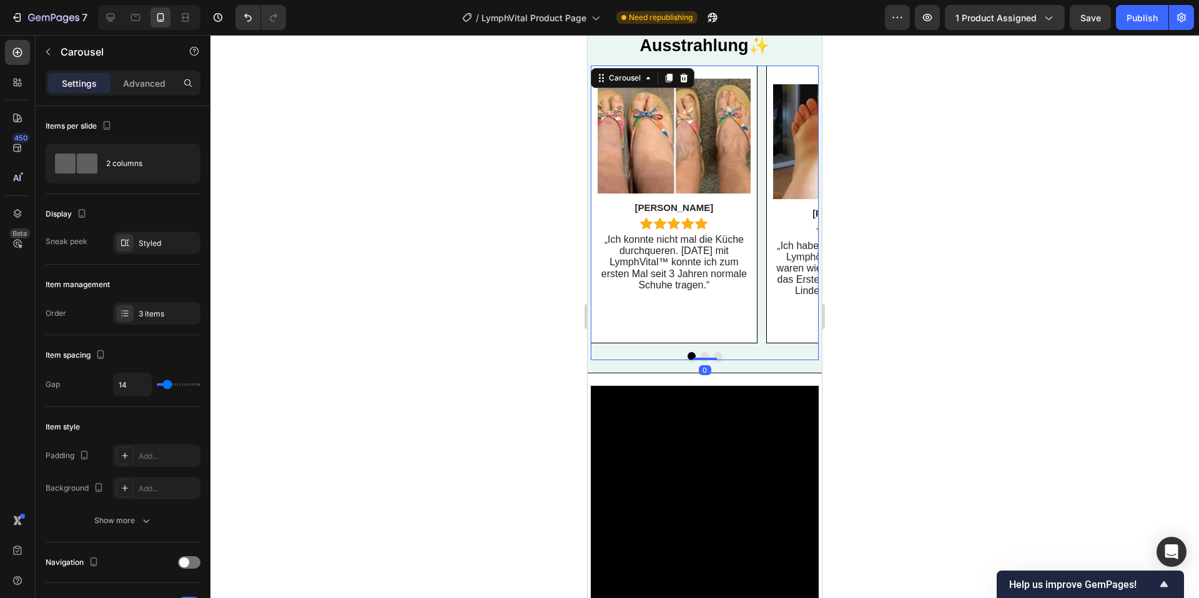
click at [714, 356] on button "Dot" at bounding box center [718, 356] width 8 height 8
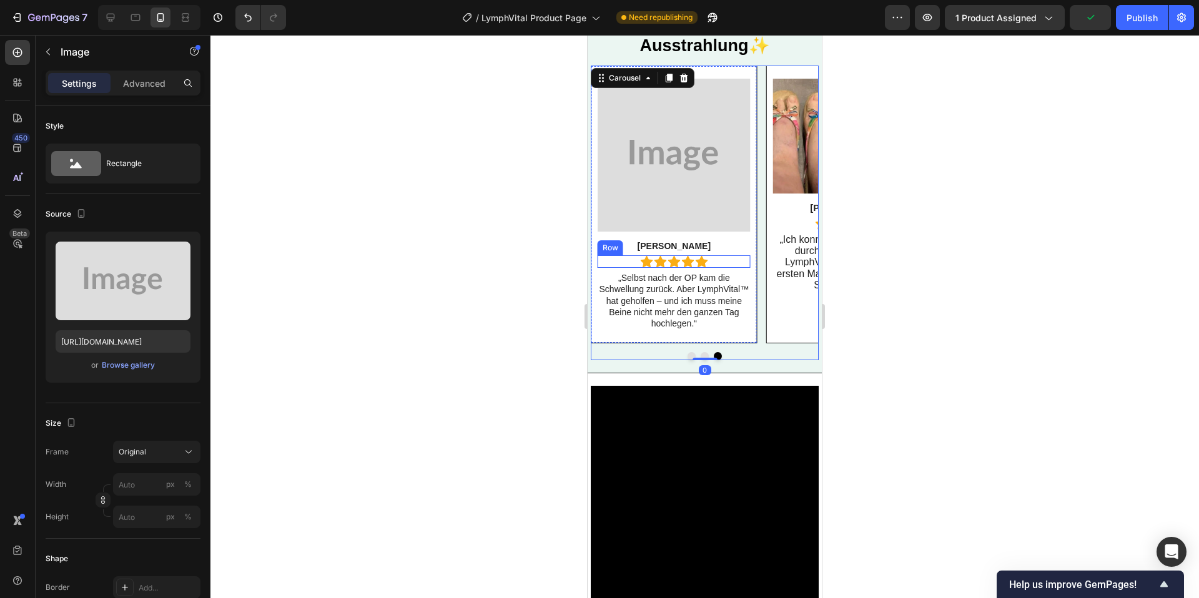
click at [702, 187] on img at bounding box center [674, 155] width 153 height 153
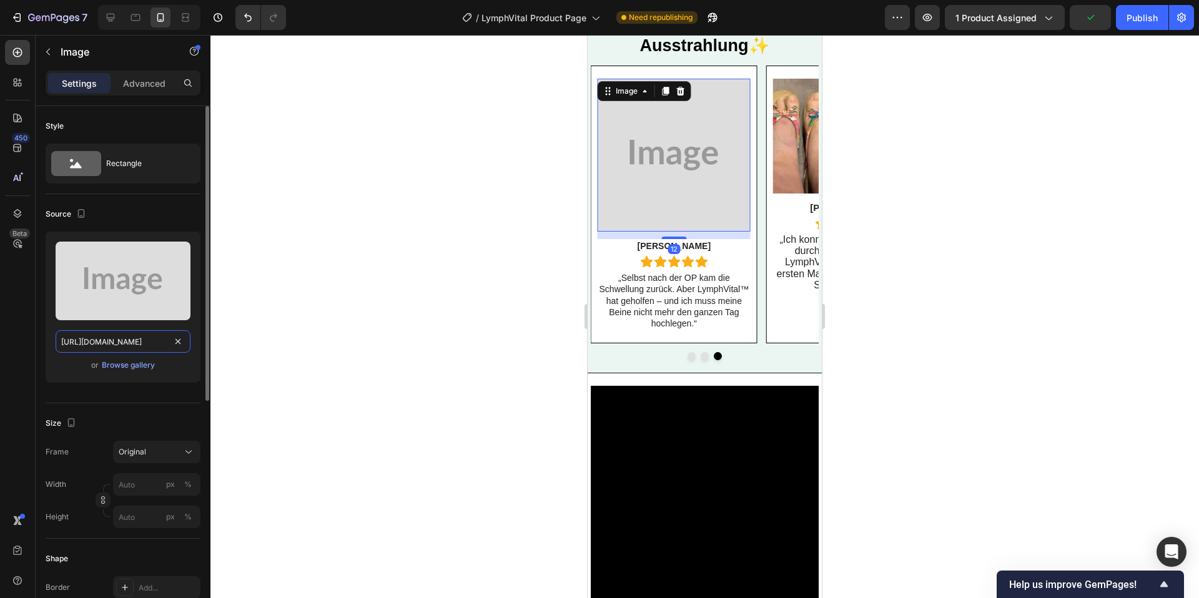
click at [137, 343] on input "[URL][DOMAIN_NAME]" at bounding box center [123, 341] width 135 height 22
paste input "[DOMAIN_NAME][URL]"
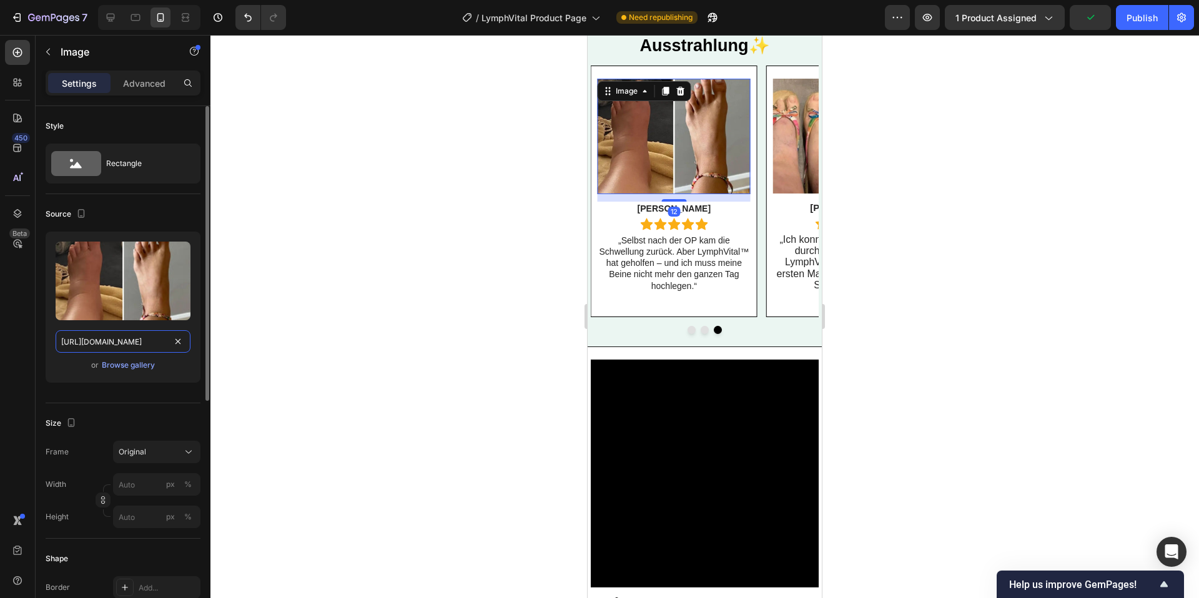
scroll to position [0, 169]
type input "[URL][DOMAIN_NAME]"
drag, startPoint x: 533, startPoint y: 255, endPoint x: 543, endPoint y: 259, distance: 11.3
click at [533, 255] on div at bounding box center [704, 316] width 988 height 563
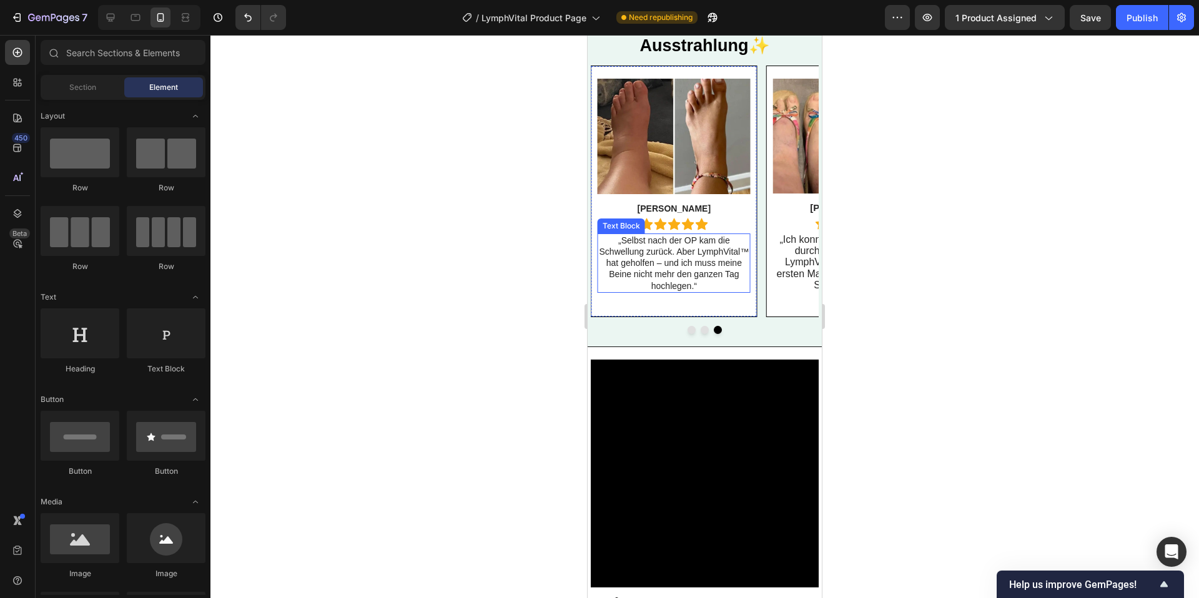
click at [676, 244] on p "„Selbst nach der OP kam die Schwellung zurück. Aber LymphVital™ hat geholfen – …" at bounding box center [674, 263] width 150 height 57
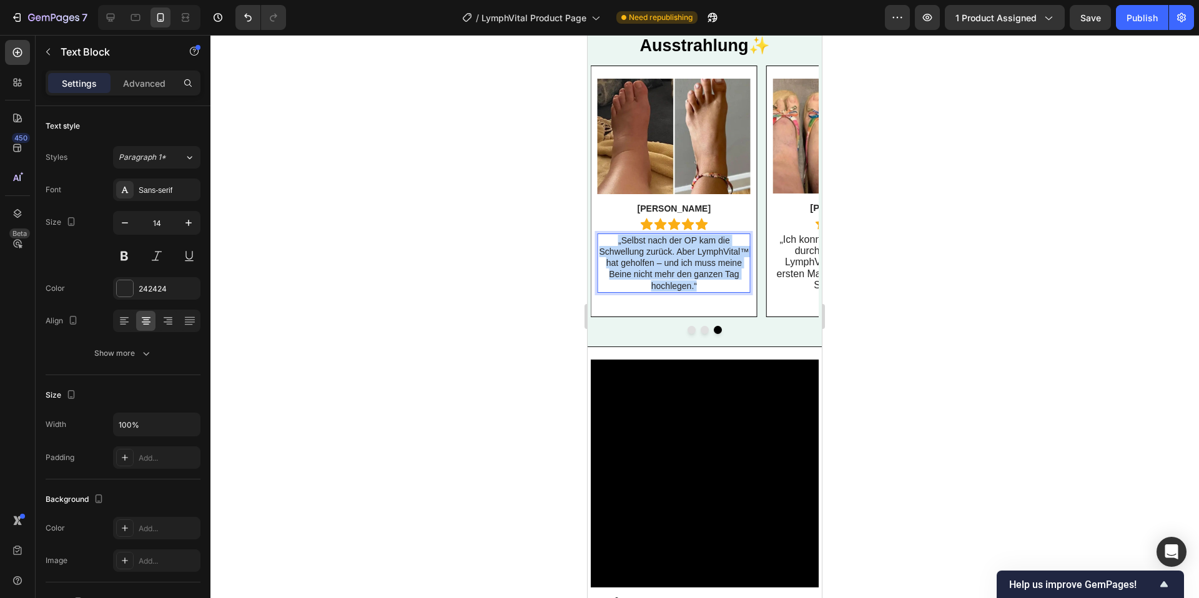
click at [676, 244] on p "„Selbst nach der OP kam die Schwellung zurück. Aber LymphVital™ hat geholfen – …" at bounding box center [674, 263] width 150 height 57
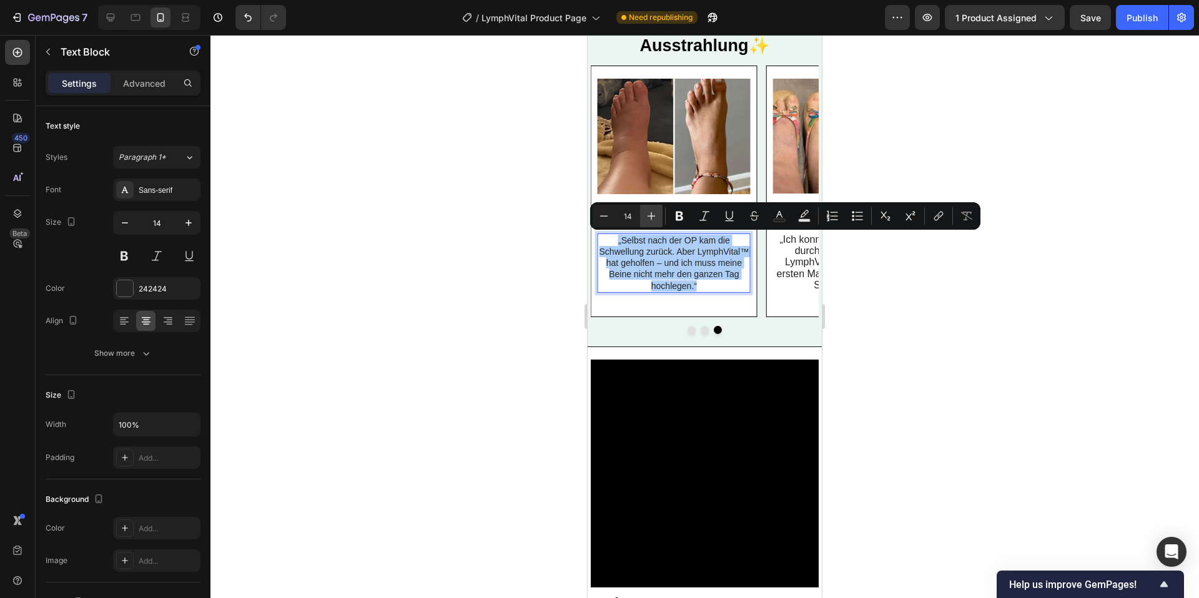
click at [647, 215] on icon "Editor contextual toolbar" at bounding box center [651, 216] width 12 height 12
type input "16"
click at [502, 244] on div at bounding box center [704, 316] width 988 height 563
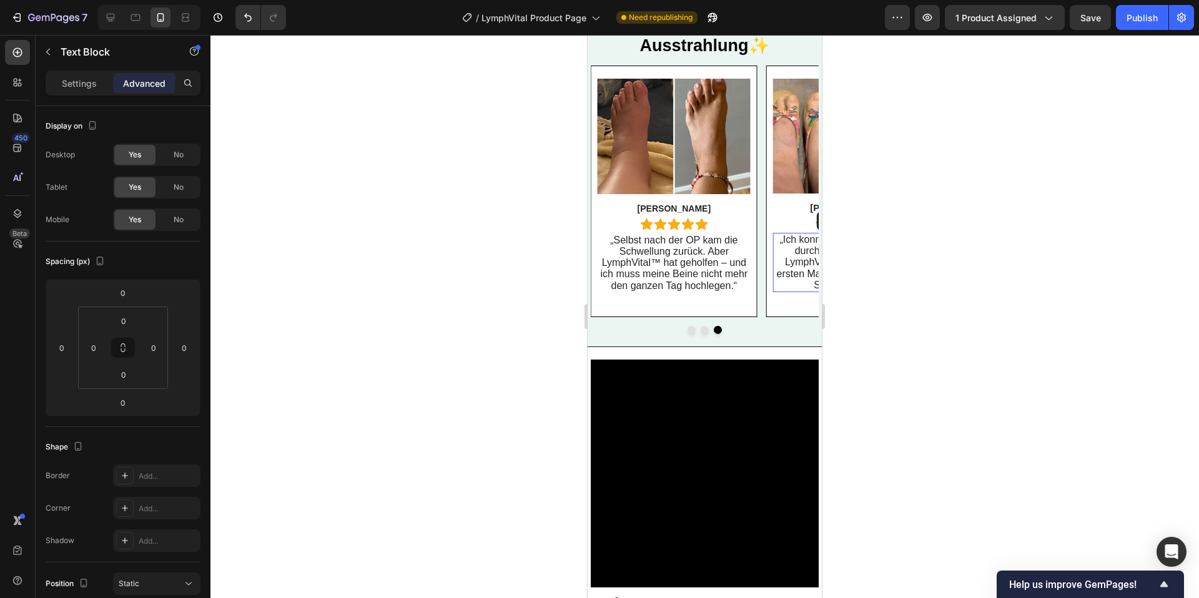
click at [814, 267] on span "„Ich konnte nicht mal die Küche durchqueren. [DATE] mit LymphVital™ konnte ich …" at bounding box center [849, 262] width 145 height 56
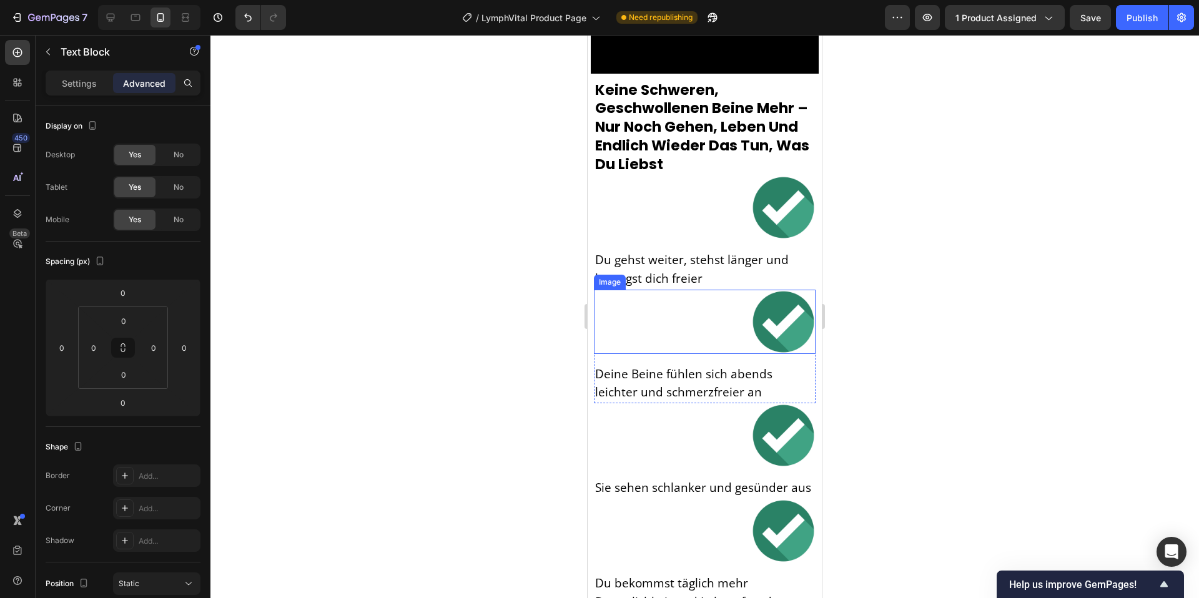
scroll to position [2622, 0]
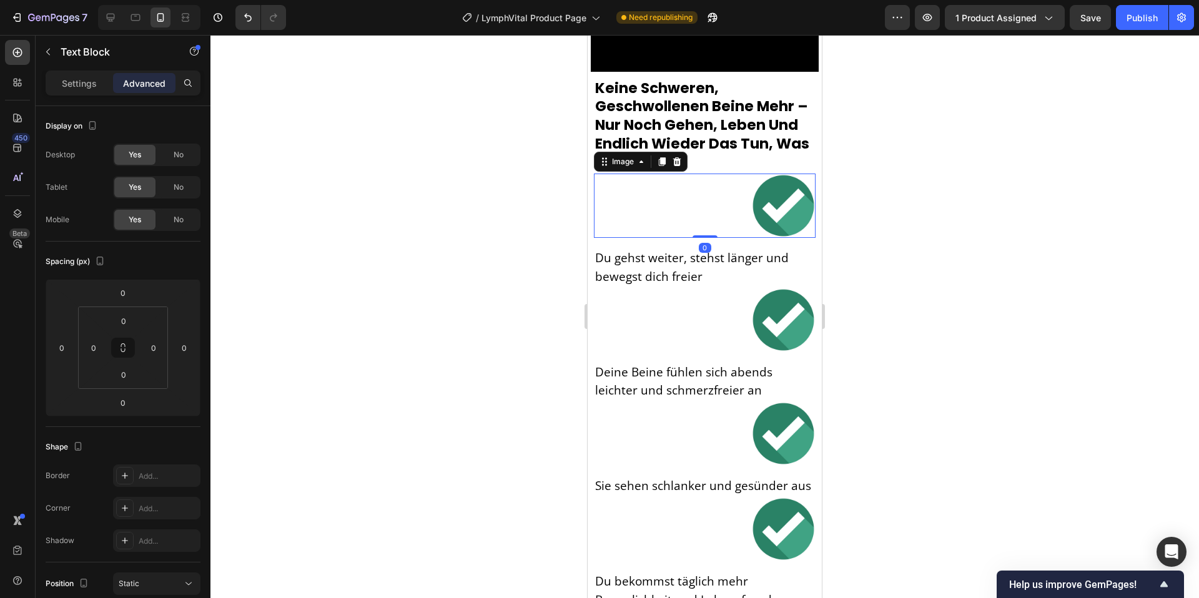
drag, startPoint x: 809, startPoint y: 214, endPoint x: 769, endPoint y: 227, distance: 41.5
click at [809, 214] on img at bounding box center [783, 206] width 64 height 64
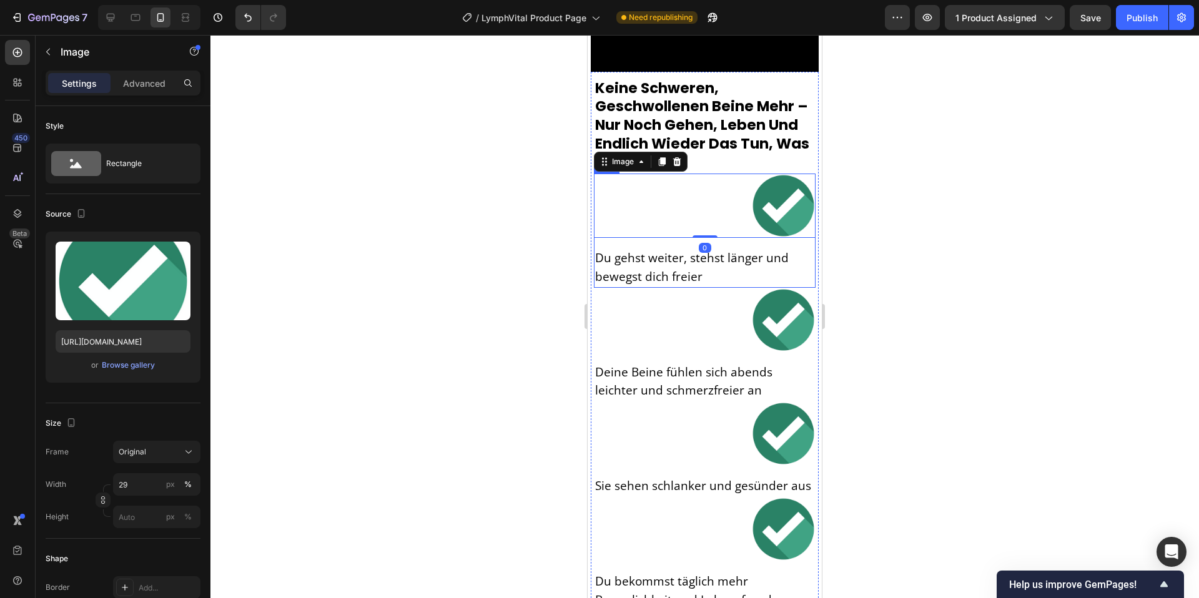
click at [749, 244] on div "Image 0 Du gehst weiter, stehst länger und bewegst dich freier Text Block Row" at bounding box center [705, 231] width 222 height 114
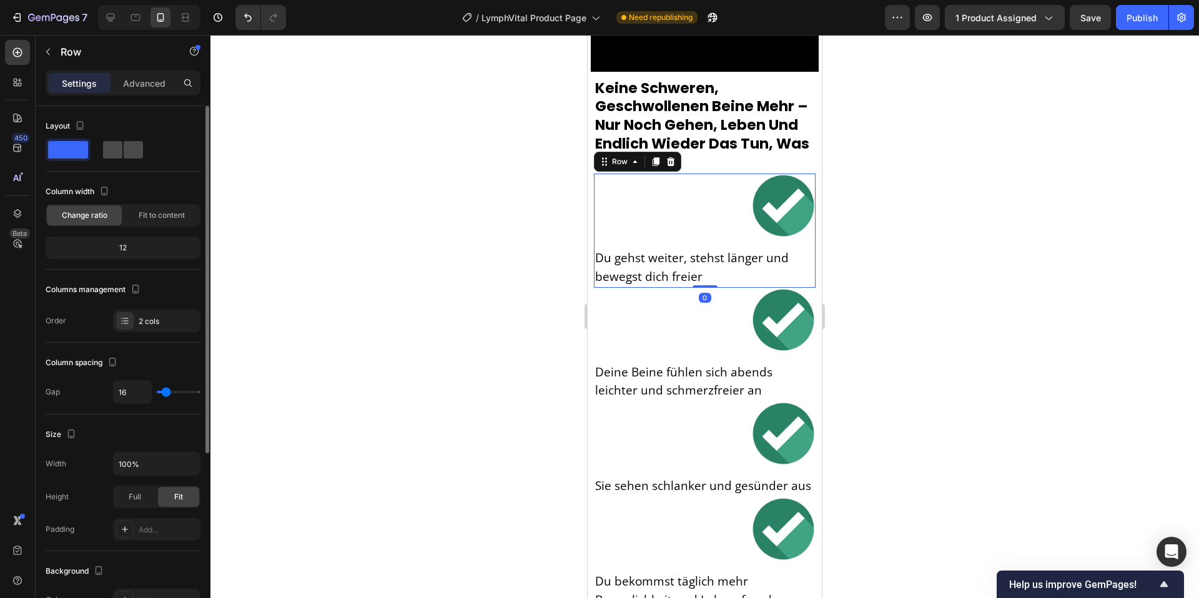
click at [116, 152] on span at bounding box center [112, 149] width 19 height 17
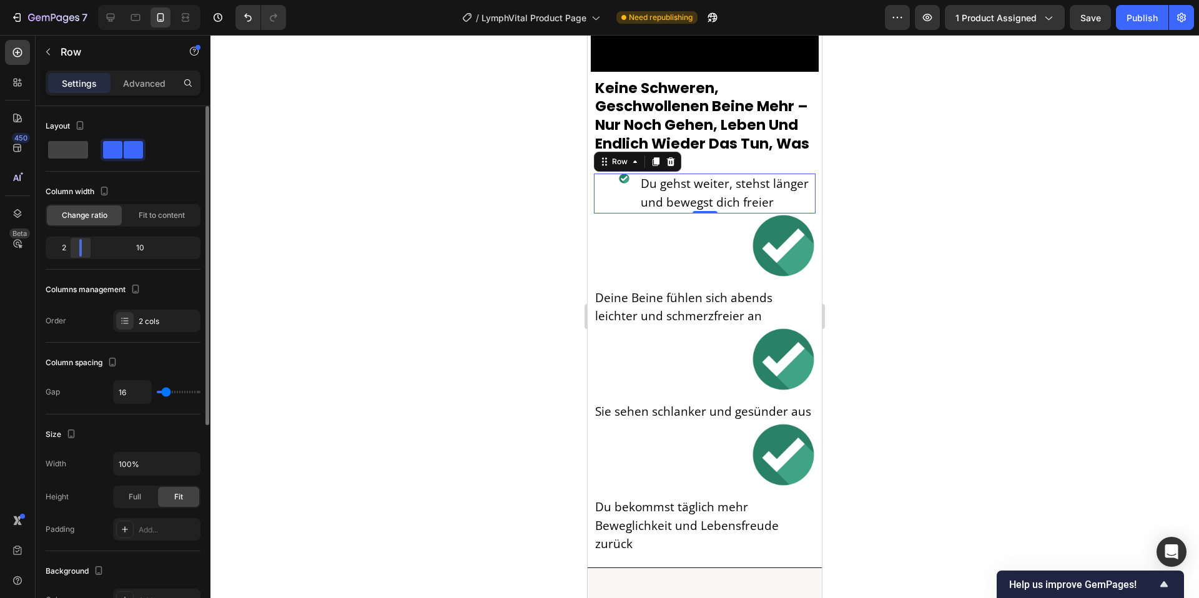
drag, startPoint x: 117, startPoint y: 253, endPoint x: 73, endPoint y: 252, distance: 44.3
click at [73, 252] on div at bounding box center [80, 247] width 22 height 17
click at [126, 17] on div at bounding box center [136, 17] width 20 height 20
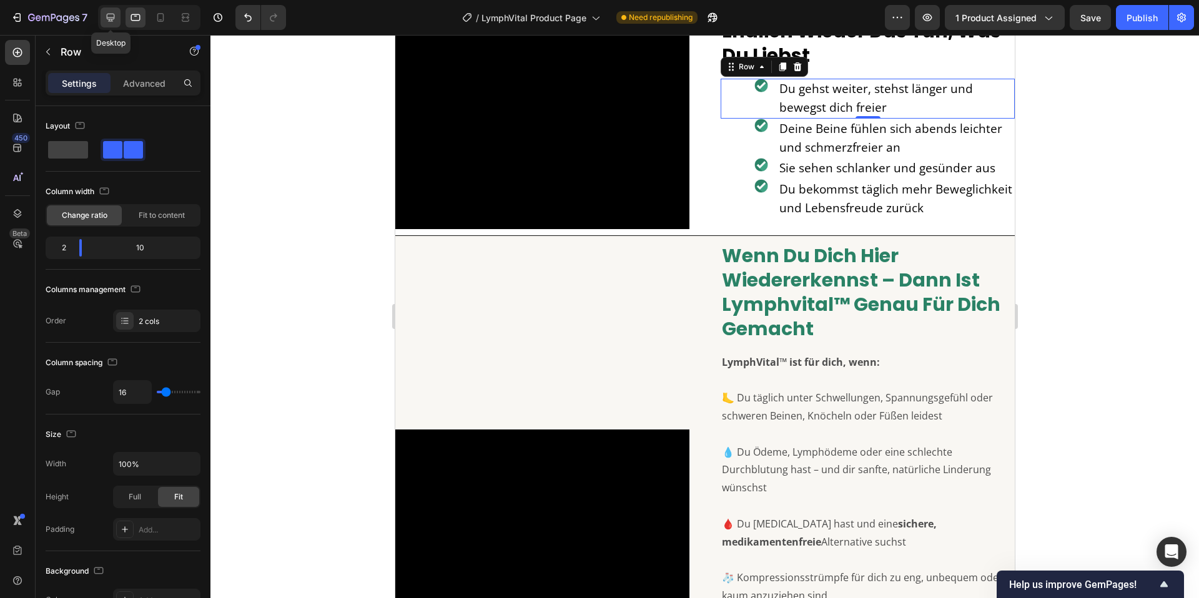
click at [117, 21] on div at bounding box center [111, 17] width 20 height 20
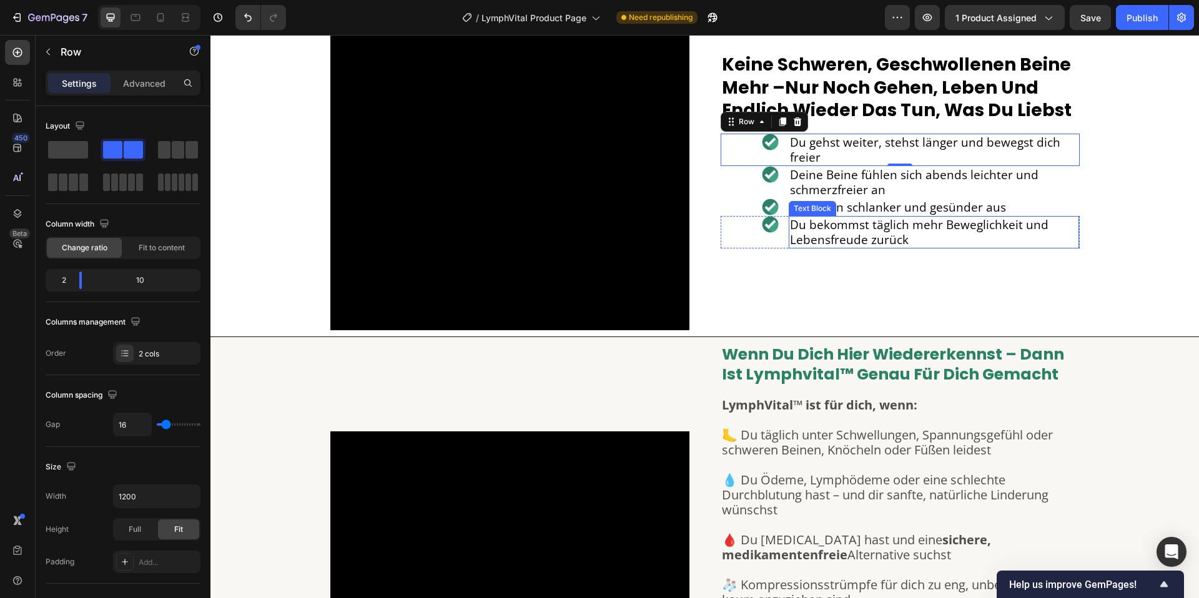
scroll to position [2486, 0]
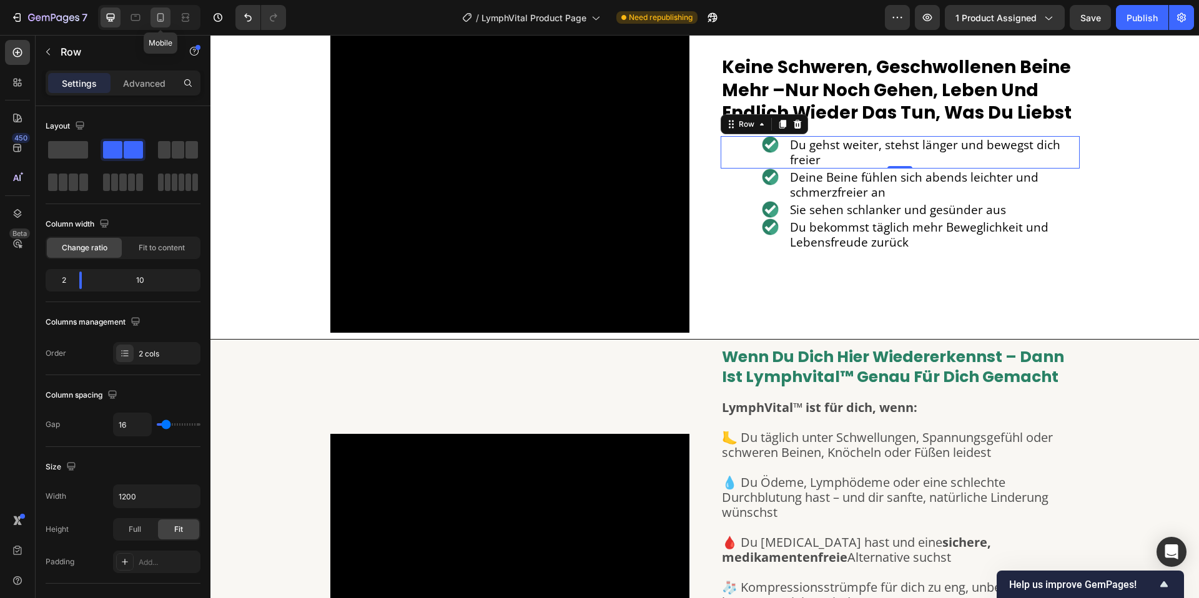
click at [155, 19] on icon at bounding box center [160, 17] width 12 height 12
type input "100%"
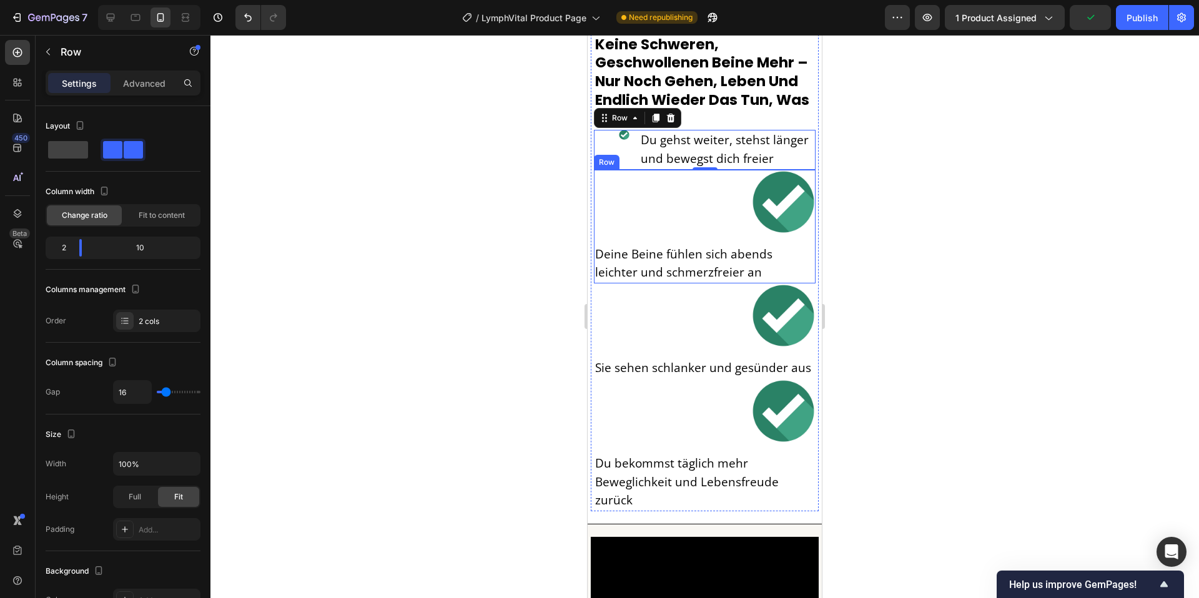
scroll to position [2663, 0]
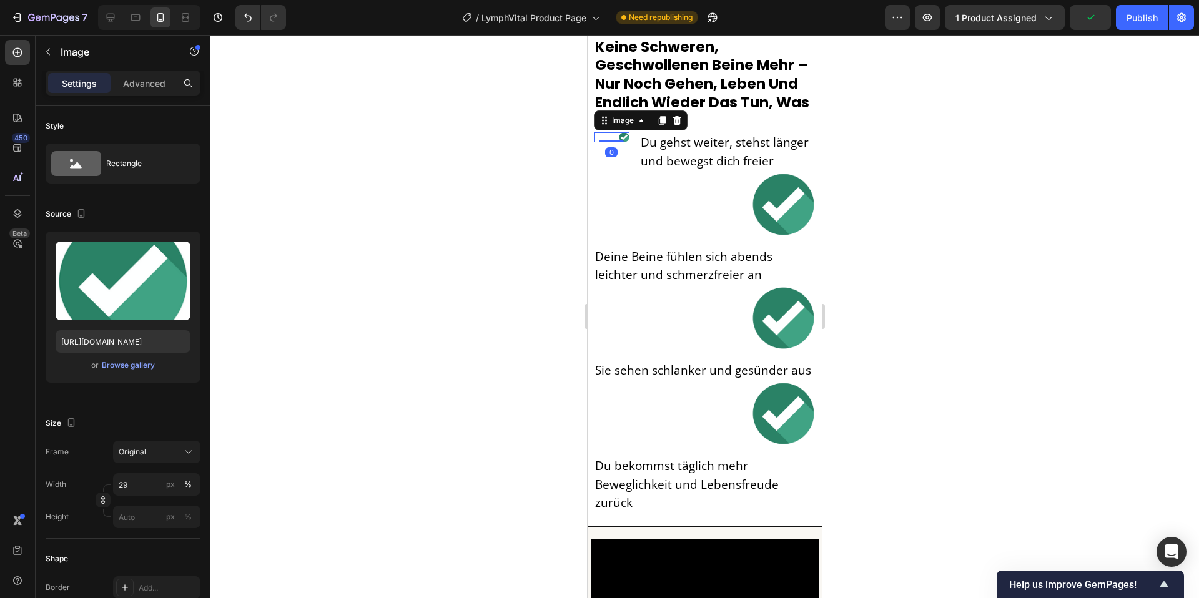
click at [625, 140] on img at bounding box center [624, 137] width 10 height 10
click at [139, 481] on input "29" at bounding box center [156, 484] width 87 height 22
click at [140, 481] on input "29" at bounding box center [156, 484] width 87 height 22
type input "50"
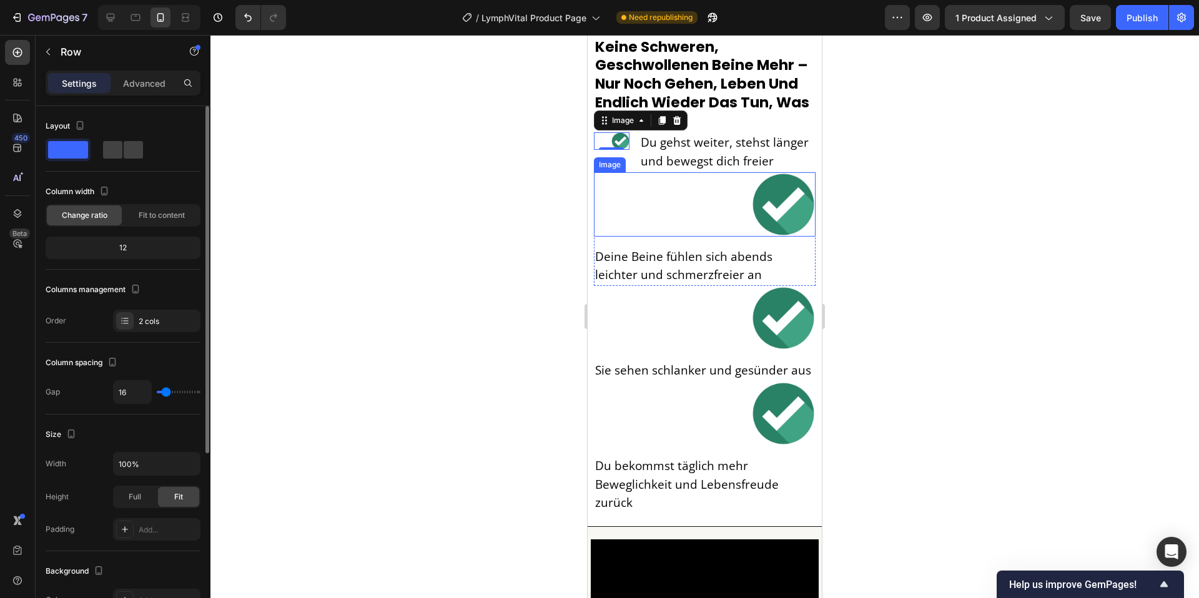
click at [655, 237] on div "Image Deine Beine fühlen sich abends leichter und schmerzfreier an Text Block R…" at bounding box center [705, 229] width 222 height 114
click at [121, 141] on span at bounding box center [112, 149] width 19 height 17
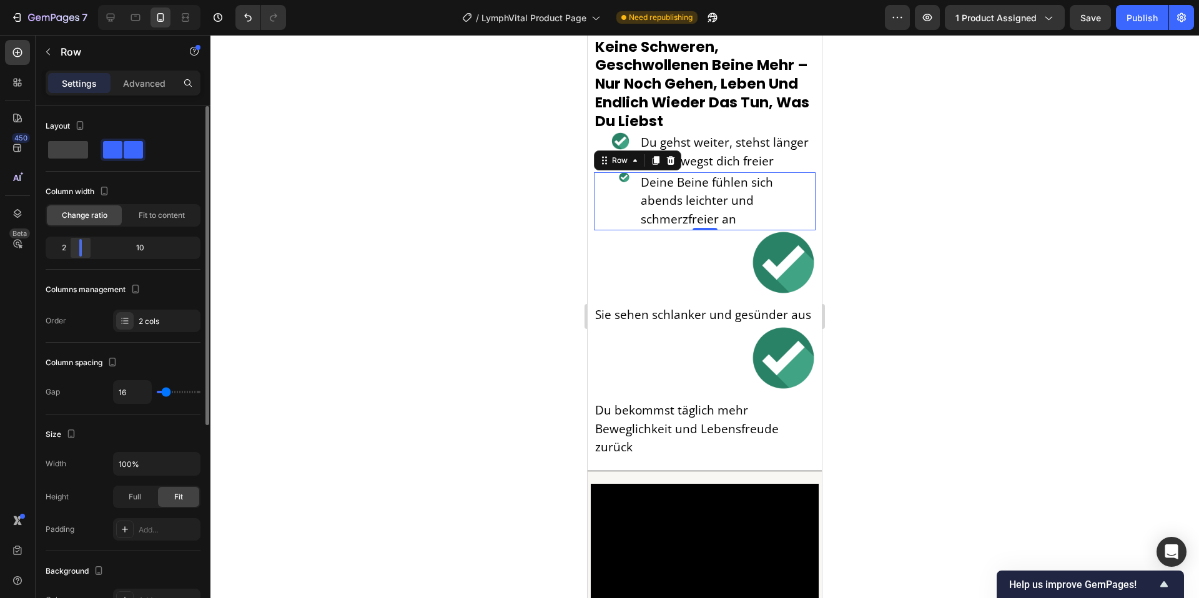
drag, startPoint x: 127, startPoint y: 247, endPoint x: 77, endPoint y: 252, distance: 50.1
click at [77, 252] on div at bounding box center [80, 247] width 22 height 17
click at [624, 178] on img at bounding box center [624, 177] width 10 height 10
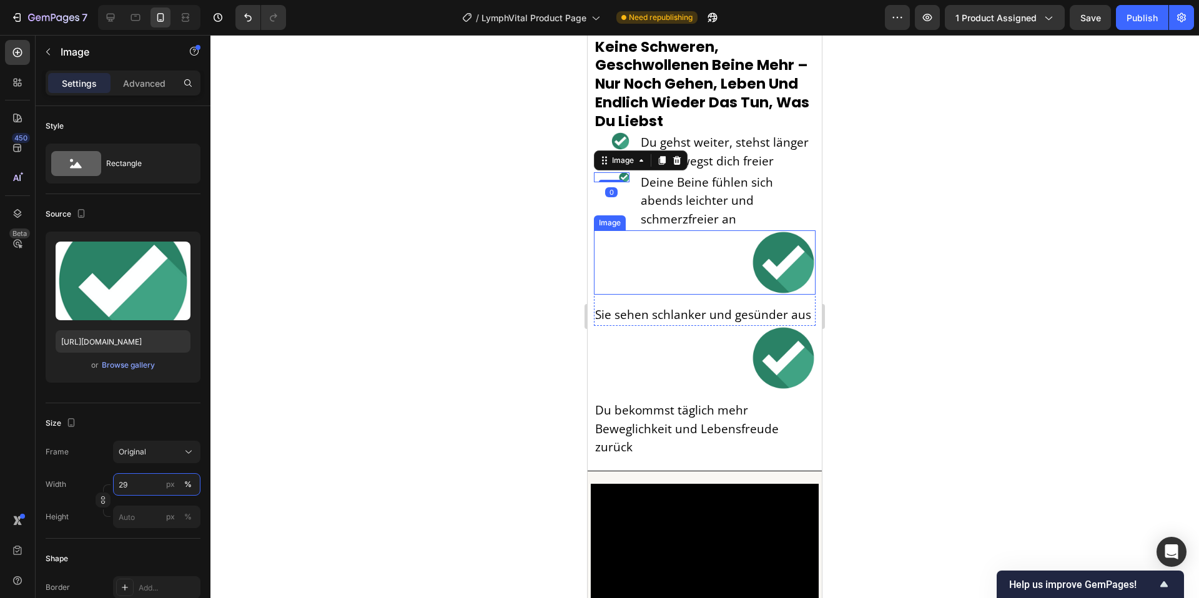
click at [140, 483] on input "29" at bounding box center [156, 484] width 87 height 22
type input "60"
click at [717, 271] on div at bounding box center [705, 262] width 222 height 64
click at [788, 249] on img at bounding box center [783, 262] width 64 height 64
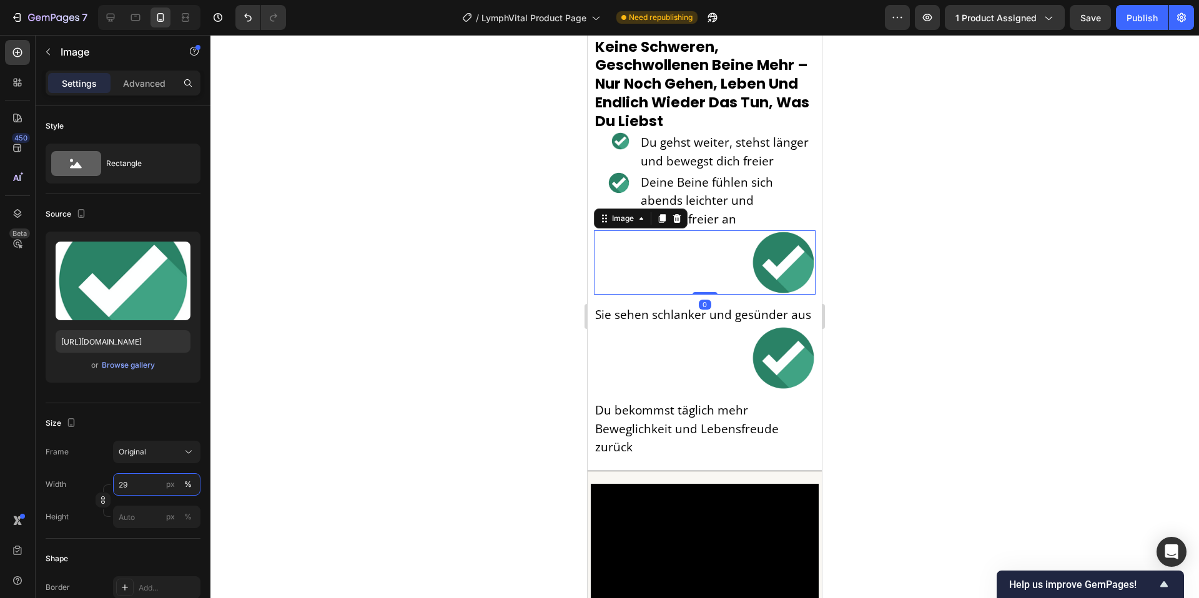
click at [137, 485] on input "29" at bounding box center [156, 484] width 87 height 22
paste input "60"
type input "60"
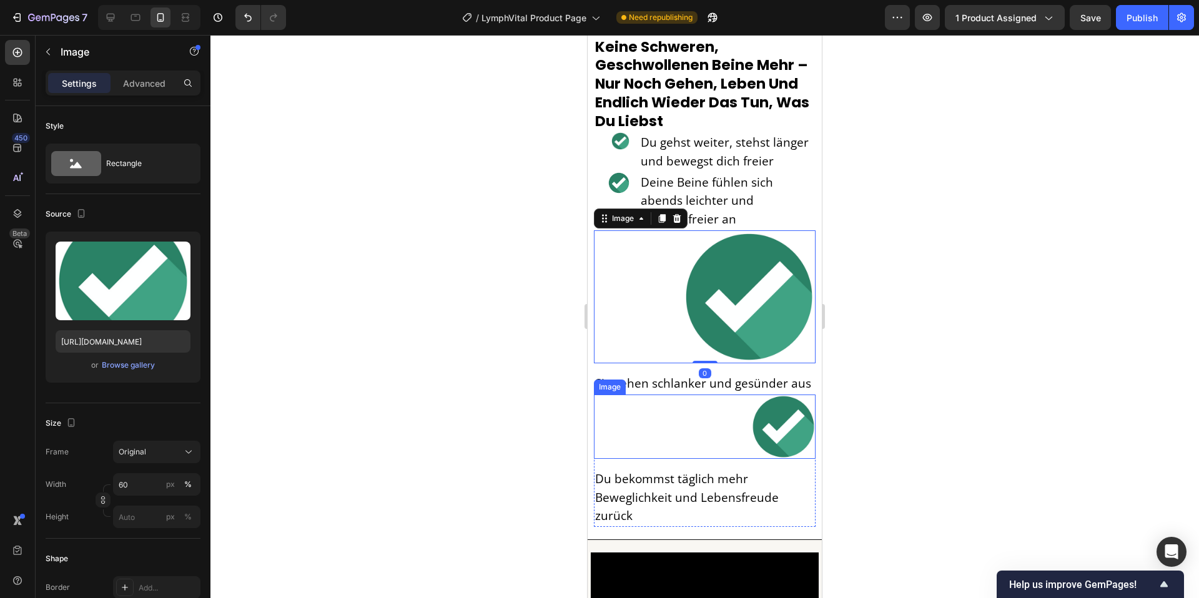
click at [769, 413] on img at bounding box center [783, 427] width 64 height 64
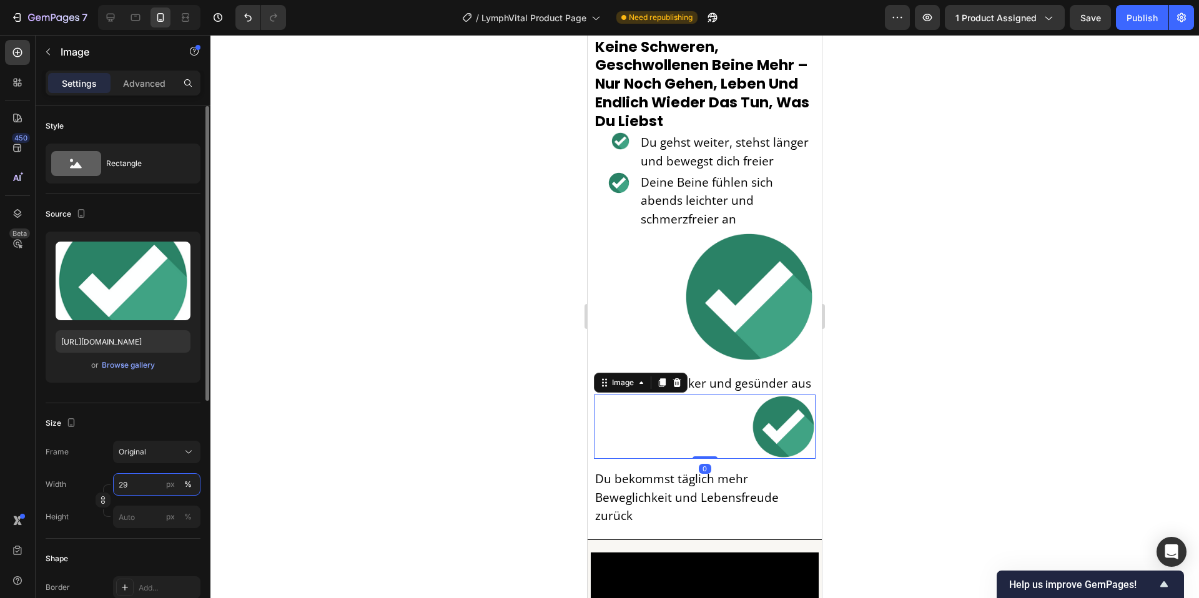
click at [139, 488] on input "29" at bounding box center [156, 484] width 87 height 22
paste input "60"
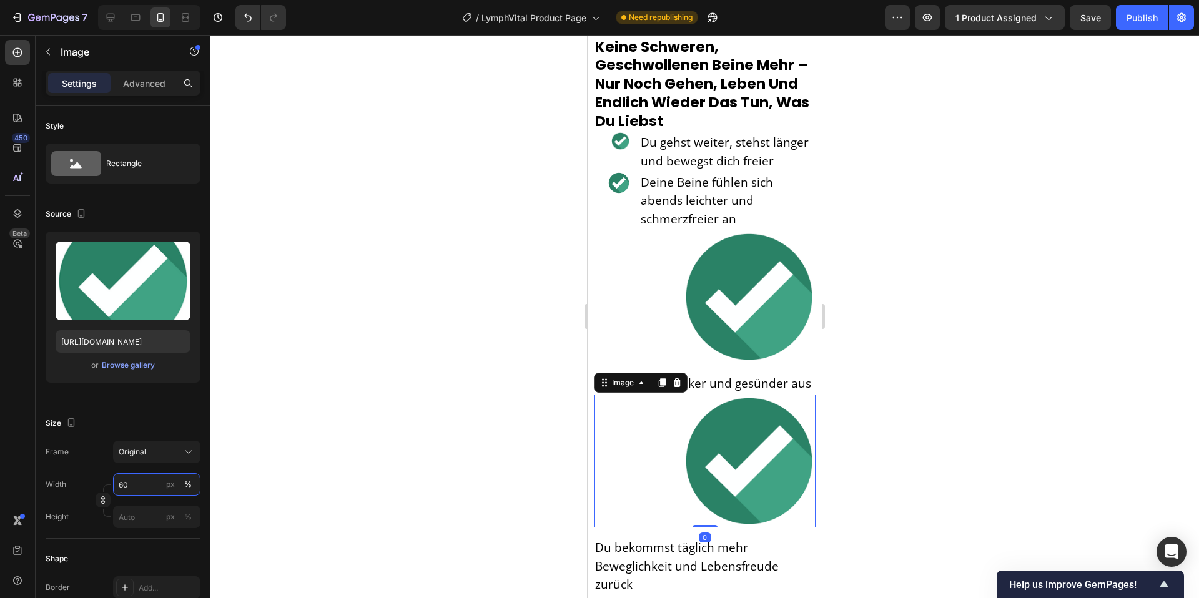
type input "60"
click at [664, 508] on div at bounding box center [705, 461] width 222 height 133
click at [666, 510] on div "Image 0 Du bekommst täglich mehr Beweglichkeit und Lebensfreude zurück Text Blo…" at bounding box center [705, 495] width 222 height 201
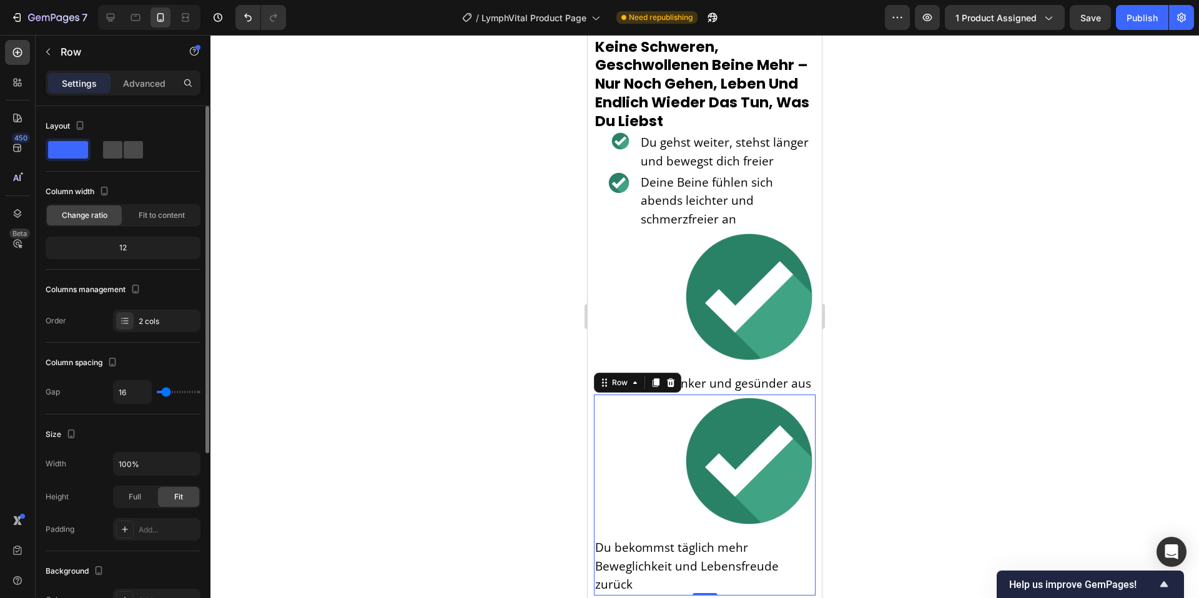
click at [106, 156] on span at bounding box center [112, 149] width 19 height 17
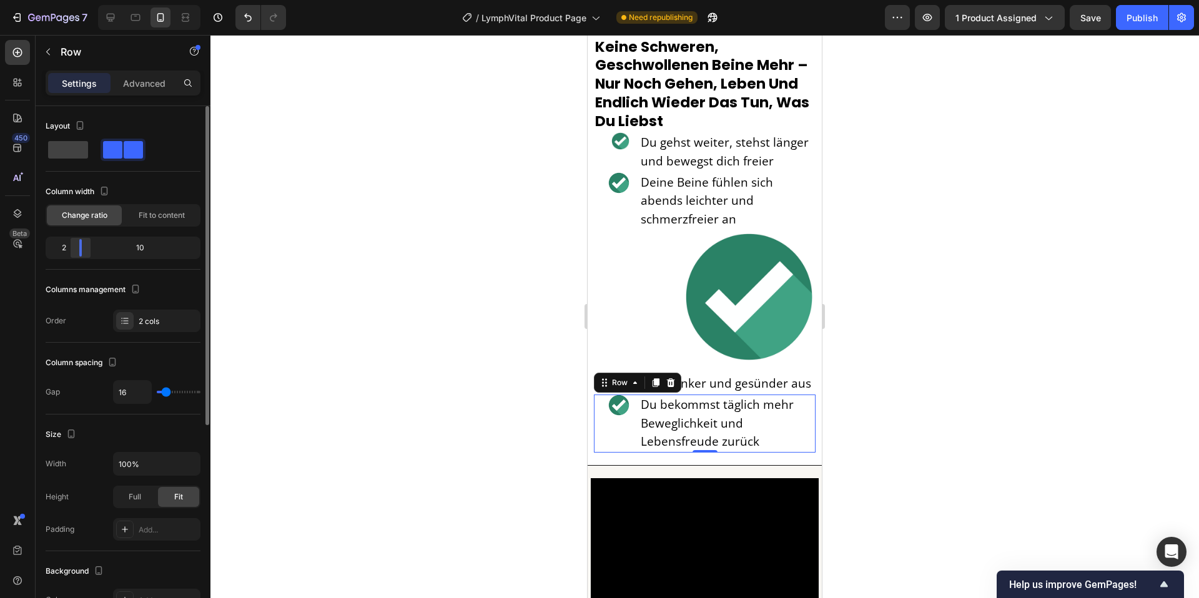
drag, startPoint x: 120, startPoint y: 254, endPoint x: 74, endPoint y: 255, distance: 46.2
click at [74, 255] on div at bounding box center [80, 247] width 22 height 17
click at [697, 318] on img at bounding box center [748, 296] width 133 height 133
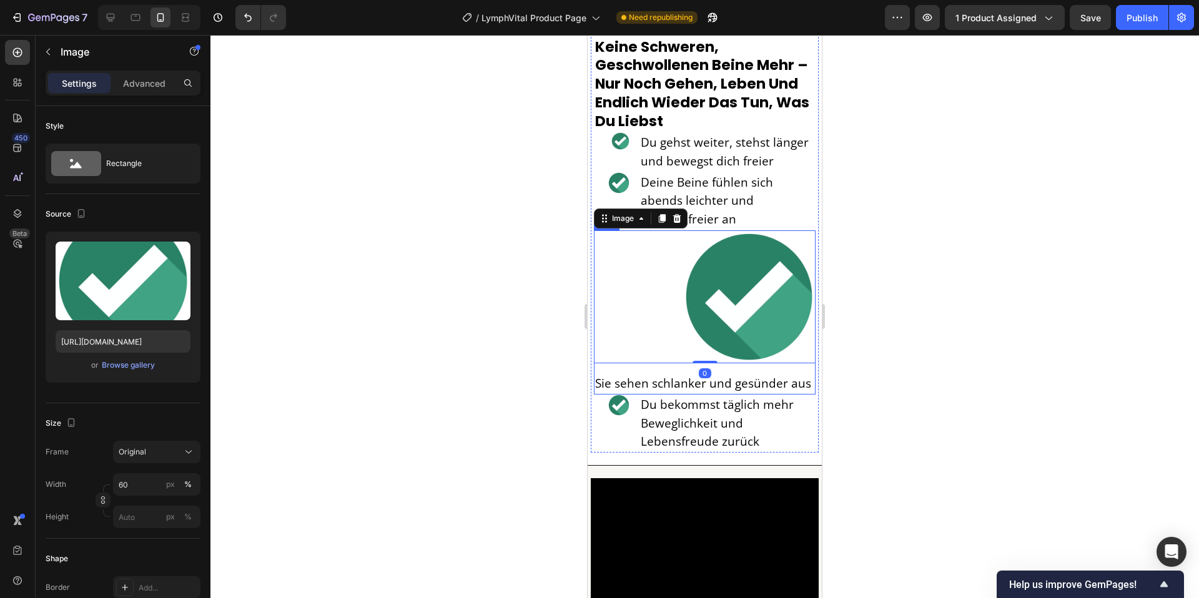
click at [656, 346] on div "Image 0 Sie sehen schlanker und gesünder aus Text Block Row" at bounding box center [705, 312] width 222 height 164
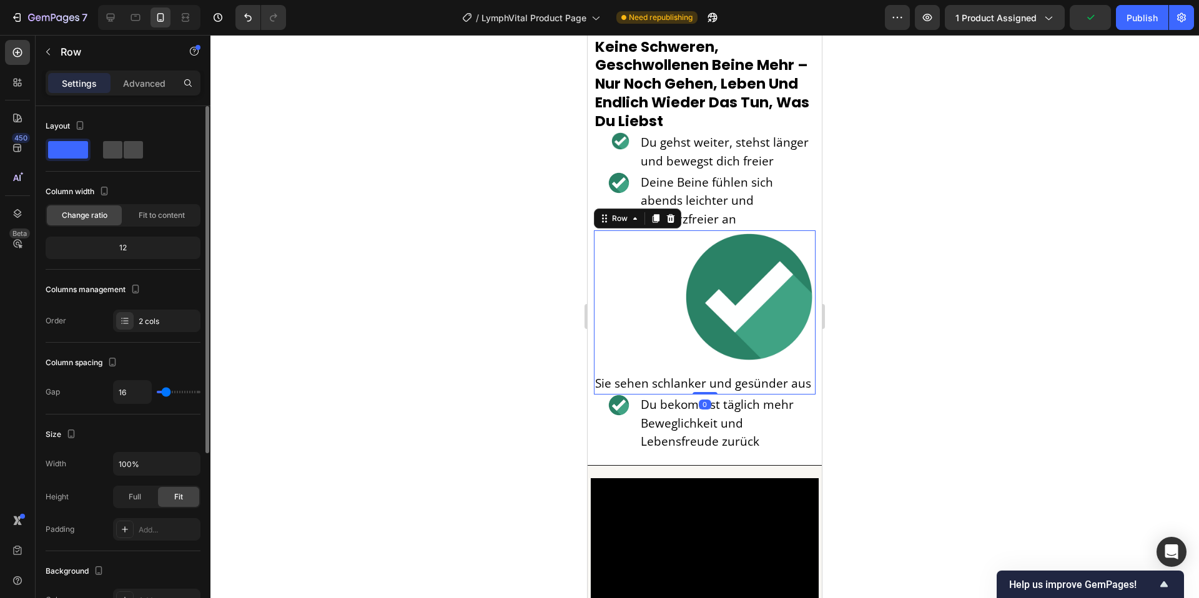
click at [114, 159] on div at bounding box center [123, 150] width 45 height 22
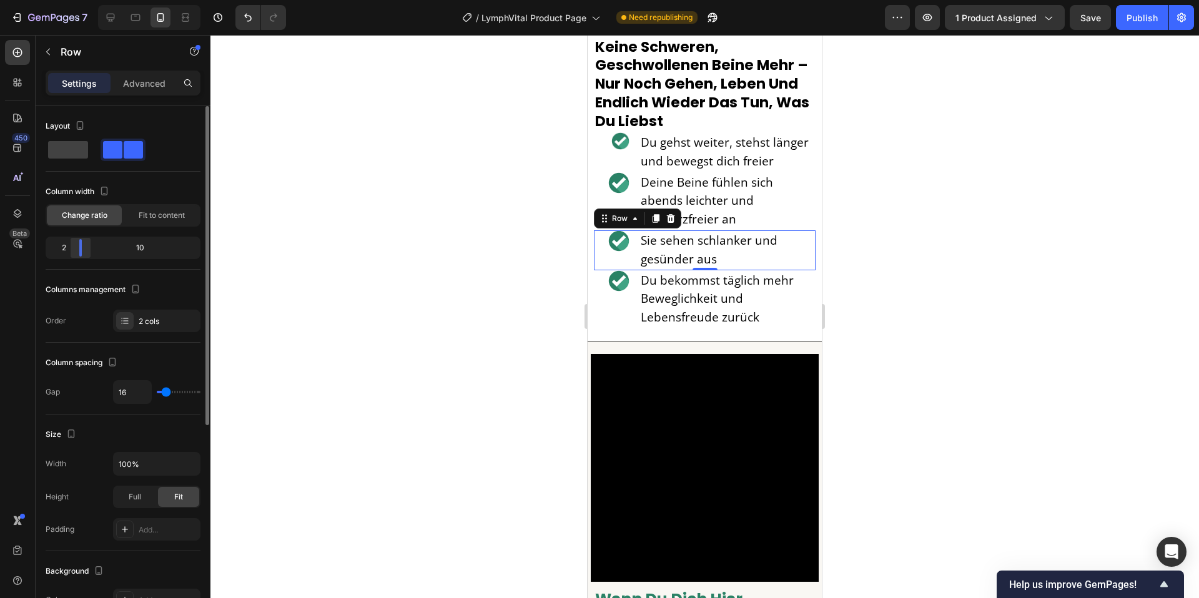
drag, startPoint x: 118, startPoint y: 252, endPoint x: 74, endPoint y: 252, distance: 44.3
click at [74, 252] on div at bounding box center [80, 247] width 22 height 17
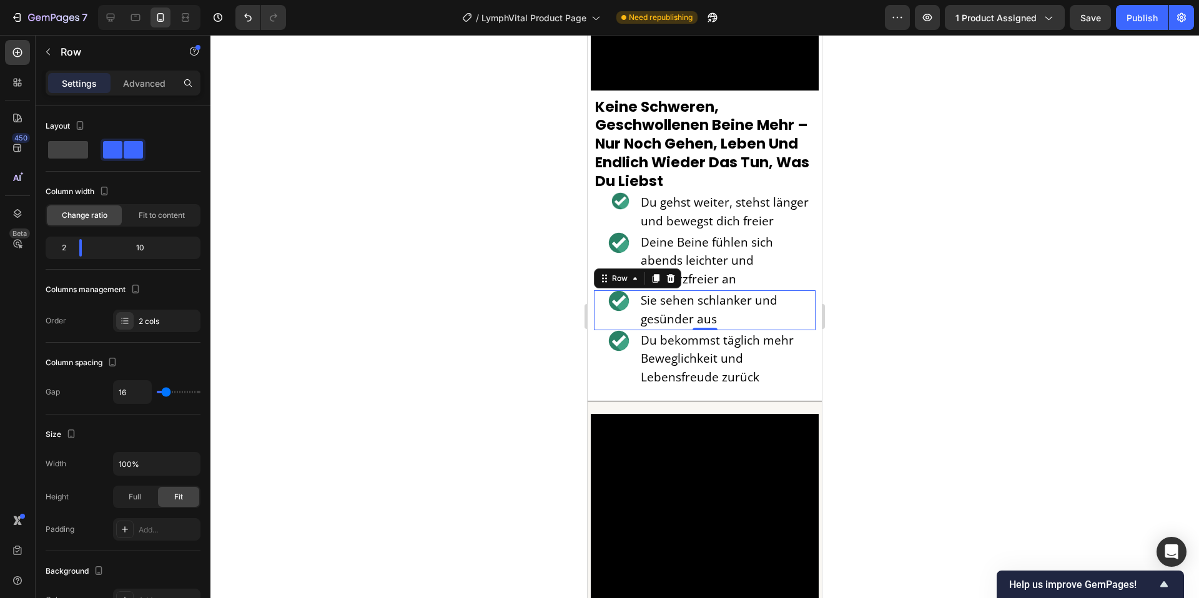
scroll to position [2600, 0]
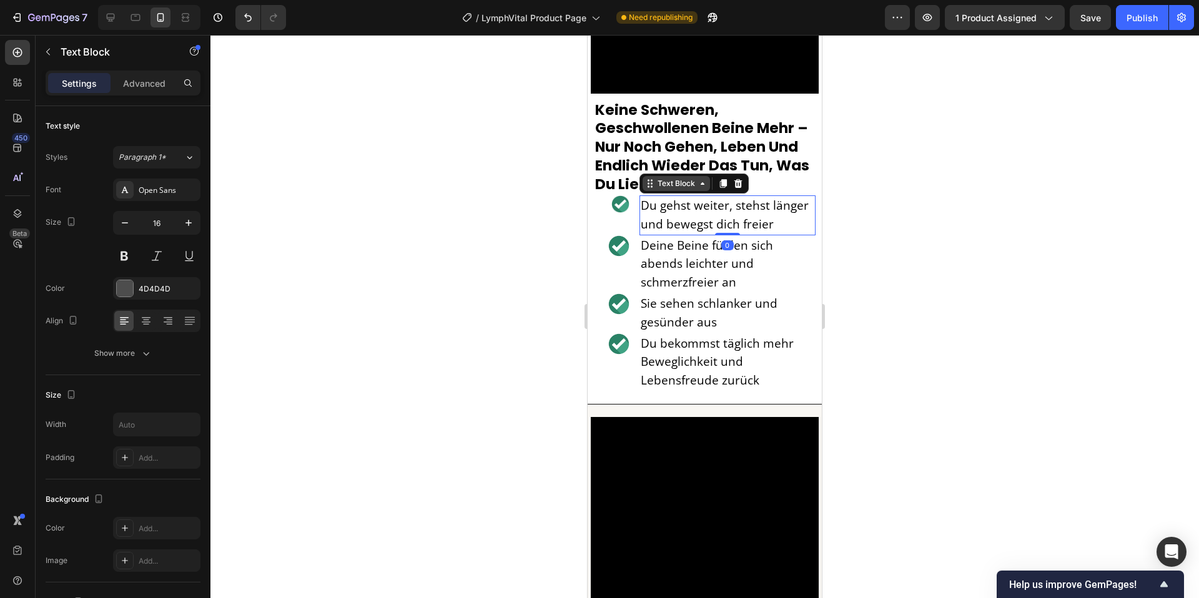
click at [649, 187] on div "Text Block" at bounding box center [676, 183] width 67 height 15
click at [649, 187] on icon at bounding box center [650, 184] width 10 height 10
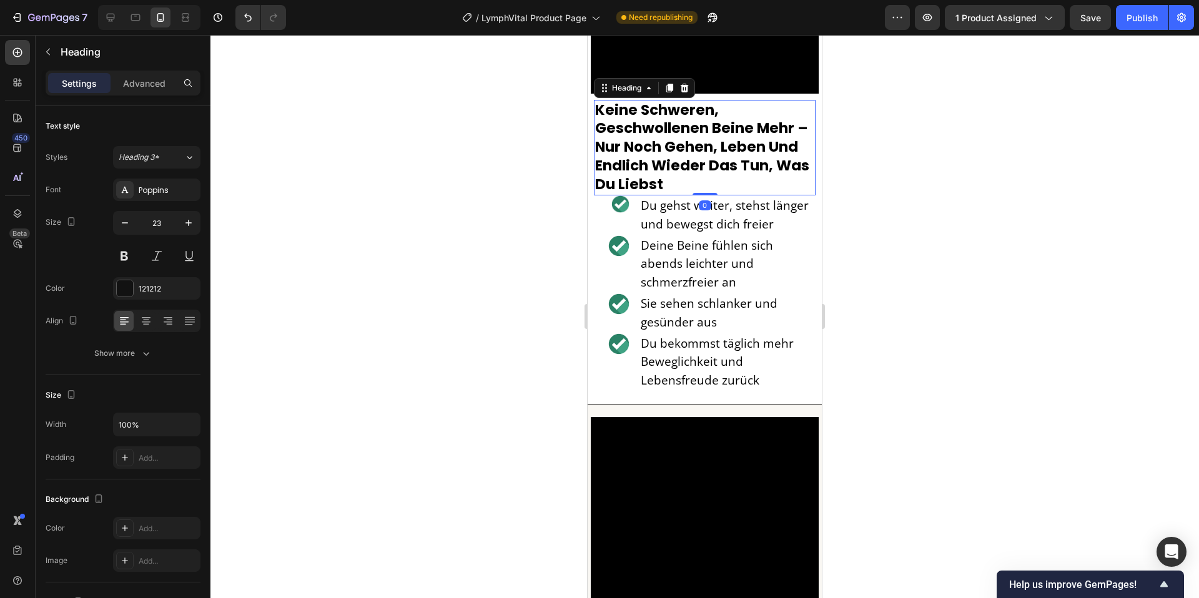
click at [633, 172] on strong "keine schweren, geschwollenen beine mehr –nur noch gehen, leben und endlich wie…" at bounding box center [702, 147] width 214 height 95
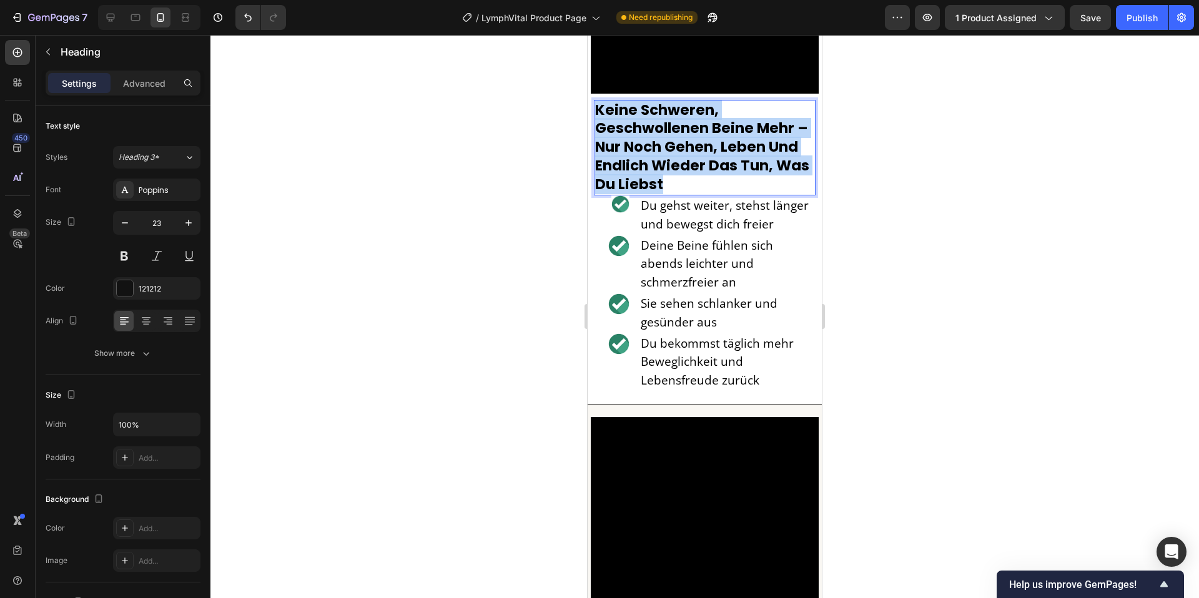
click at [633, 172] on strong "keine schweren, geschwollenen beine mehr –nur noch gehen, leben und endlich wie…" at bounding box center [702, 147] width 214 height 95
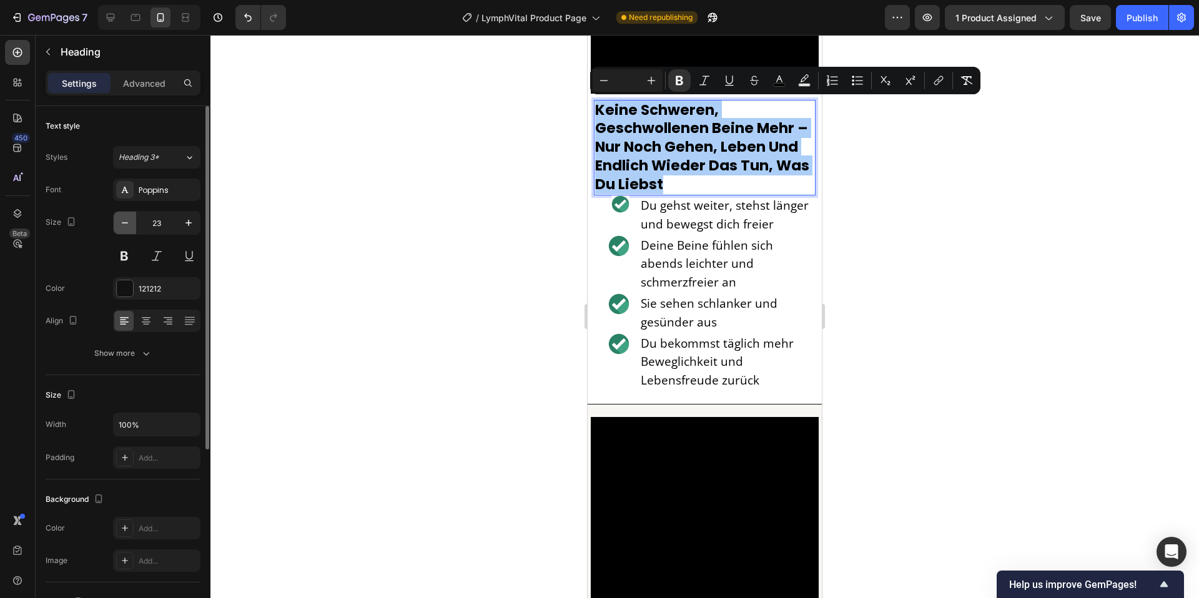
click at [123, 221] on icon "button" at bounding box center [125, 223] width 12 height 12
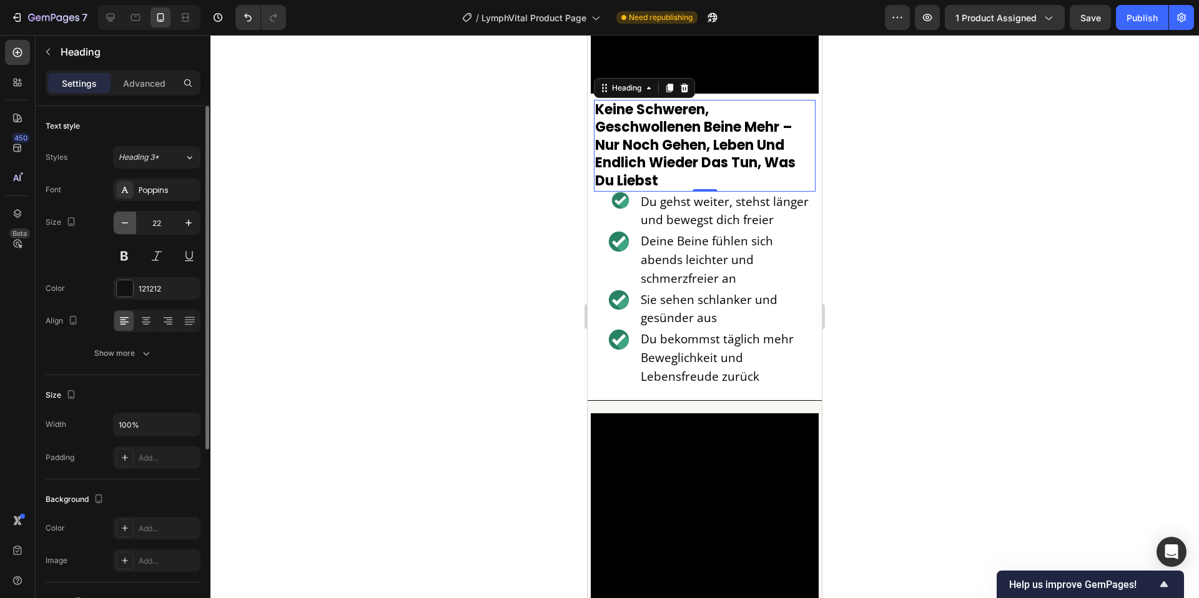
click at [123, 221] on icon "button" at bounding box center [125, 223] width 12 height 12
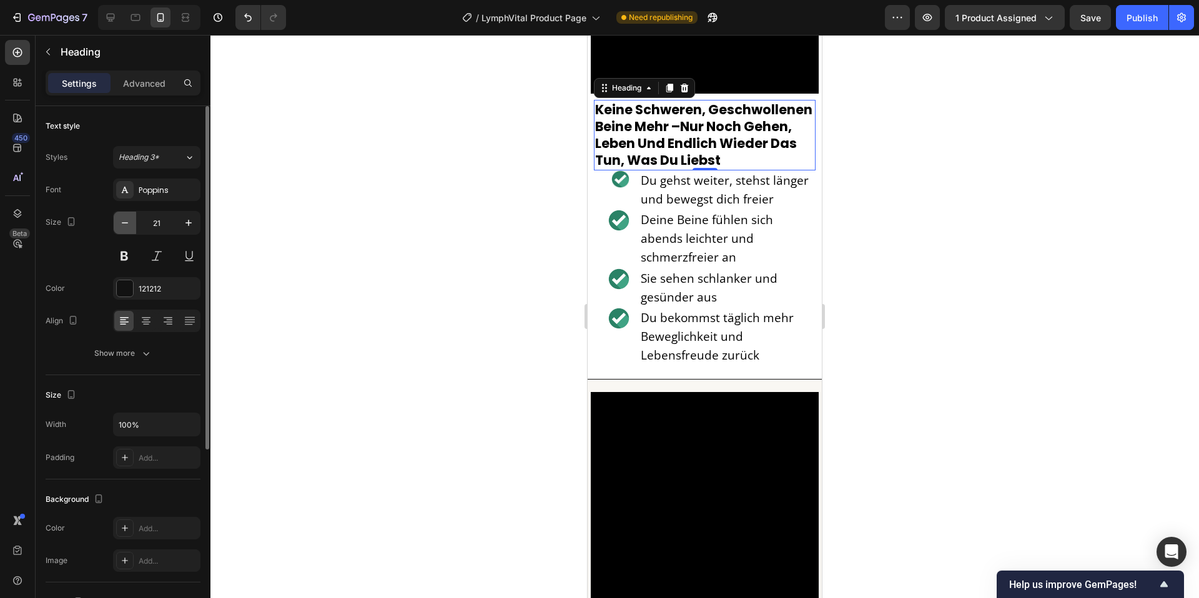
click at [123, 221] on icon "button" at bounding box center [125, 223] width 12 height 12
type input "20"
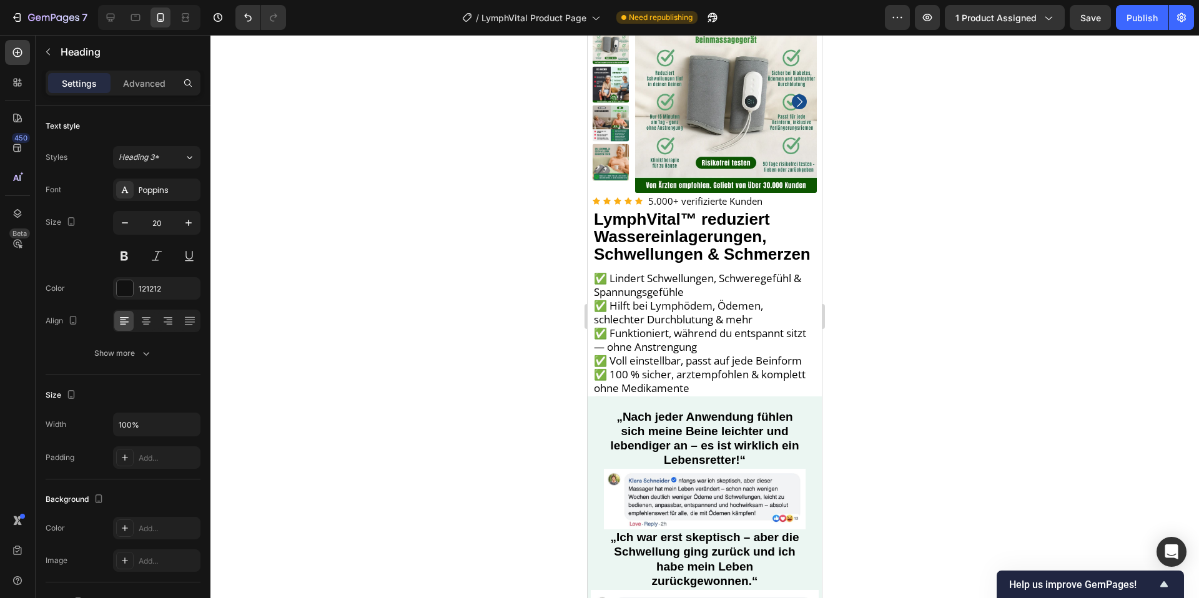
scroll to position [0, 0]
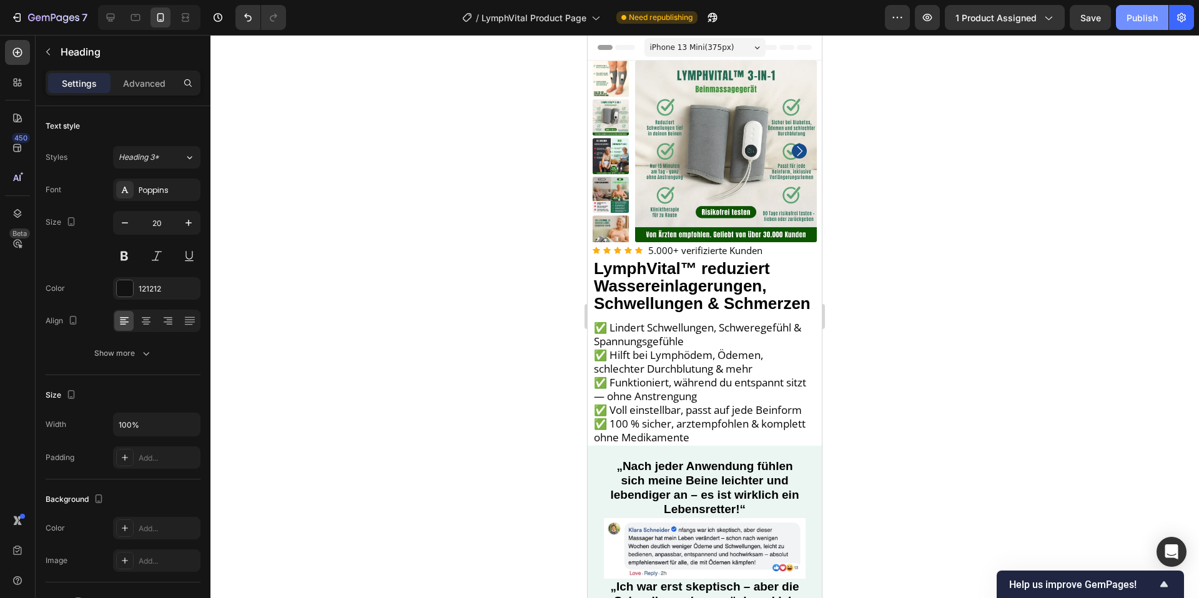
click at [1148, 26] on button "Publish" at bounding box center [1142, 17] width 52 height 25
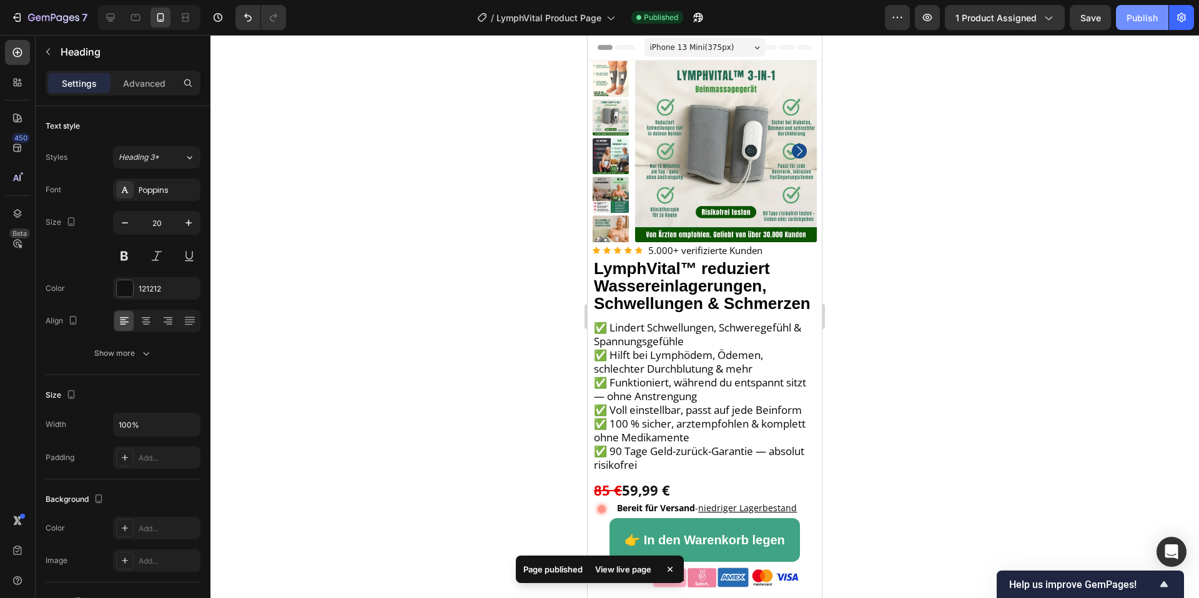
click at [1121, 18] on button "Publish" at bounding box center [1142, 17] width 52 height 25
click at [58, 22] on icon "button" at bounding box center [53, 18] width 51 height 11
